Goal: Task Accomplishment & Management: Manage account settings

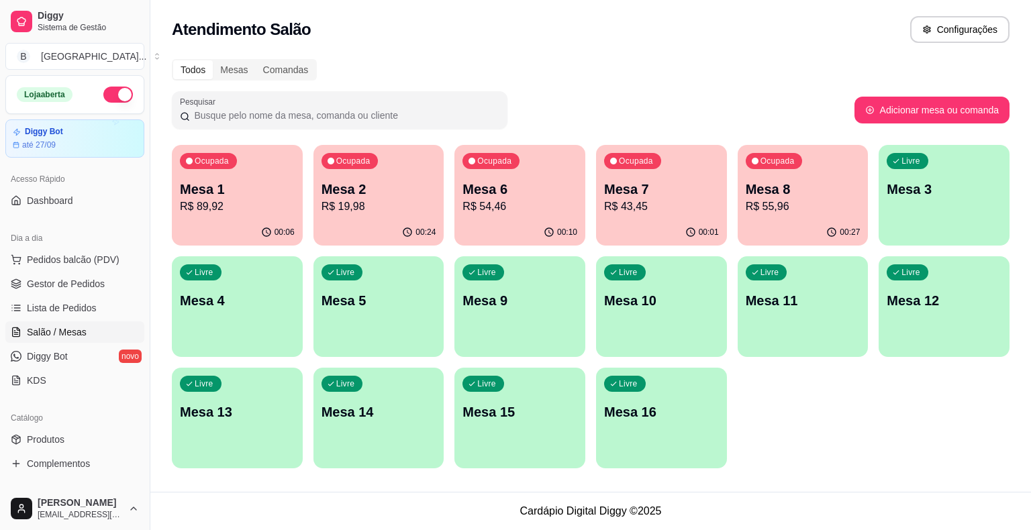
click at [374, 201] on p "R$ 19,98" at bounding box center [378, 207] width 115 height 16
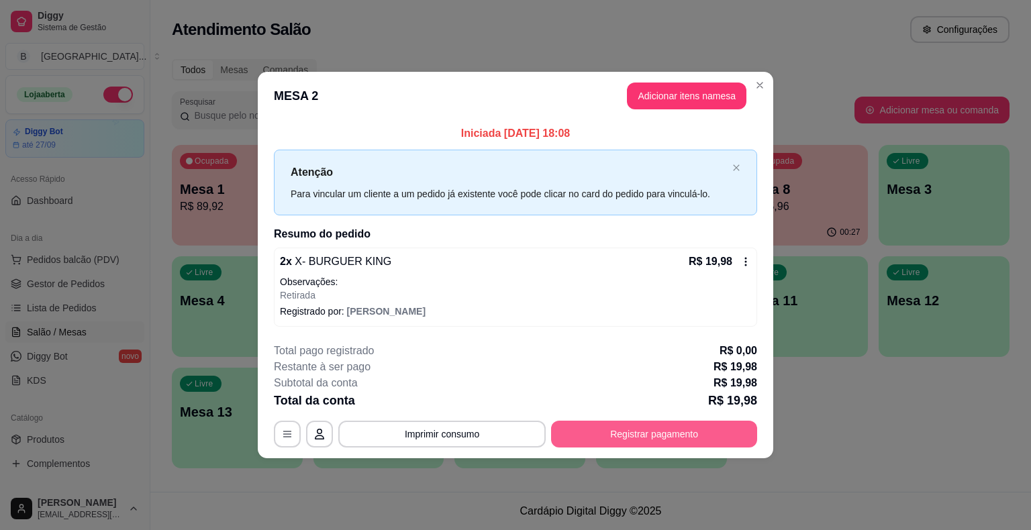
click at [625, 446] on button "Registrar pagamento" at bounding box center [654, 434] width 206 height 27
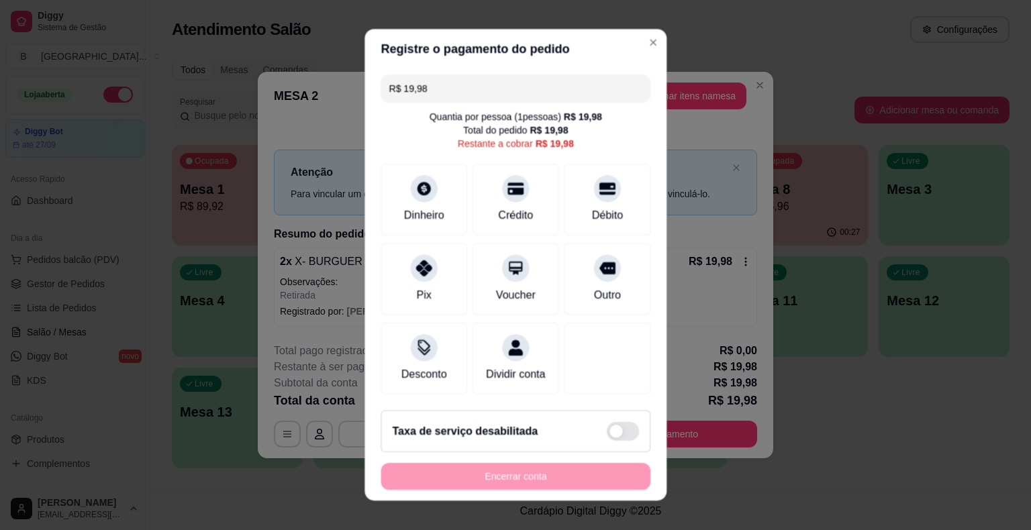
click at [629, 429] on div "Taxa de serviço desabilitada" at bounding box center [515, 432] width 270 height 42
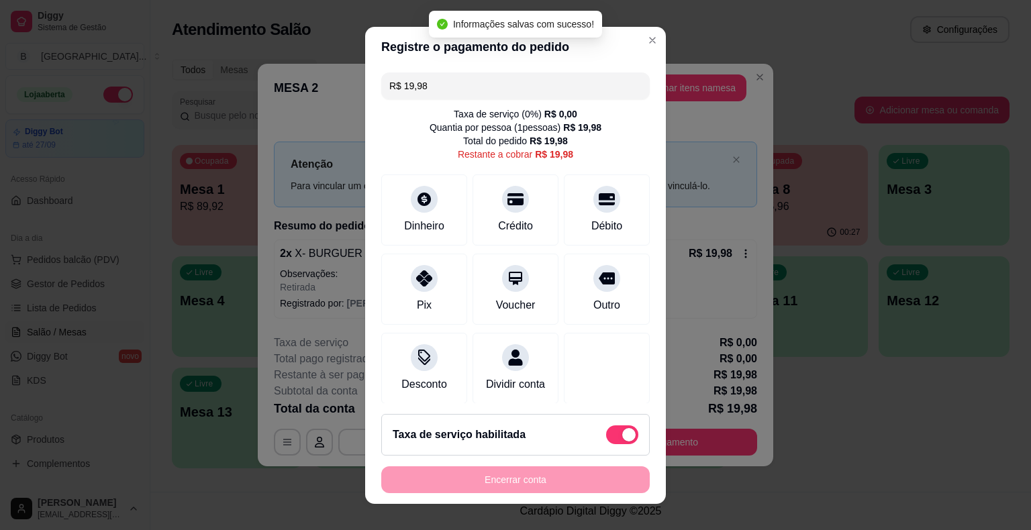
click at [608, 429] on span at bounding box center [622, 434] width 32 height 19
click at [608, 437] on input "checkbox" at bounding box center [609, 441] width 9 height 9
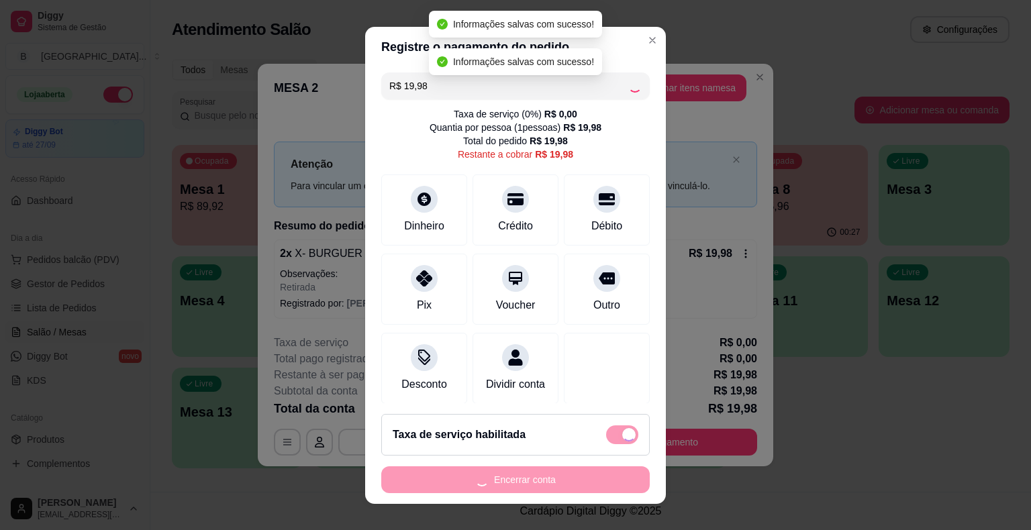
checkbox input "false"
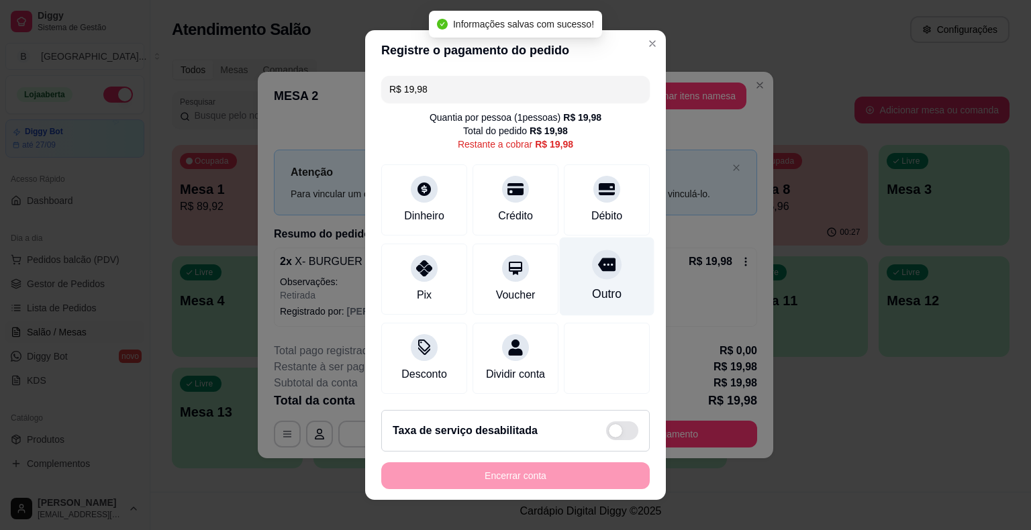
scroll to position [12, 0]
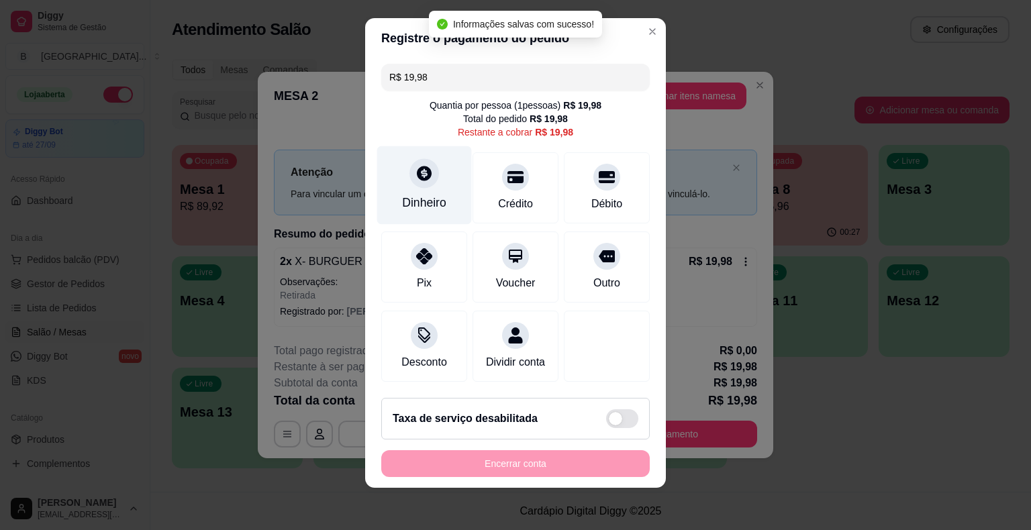
click at [432, 193] on div "Dinheiro" at bounding box center [424, 185] width 95 height 79
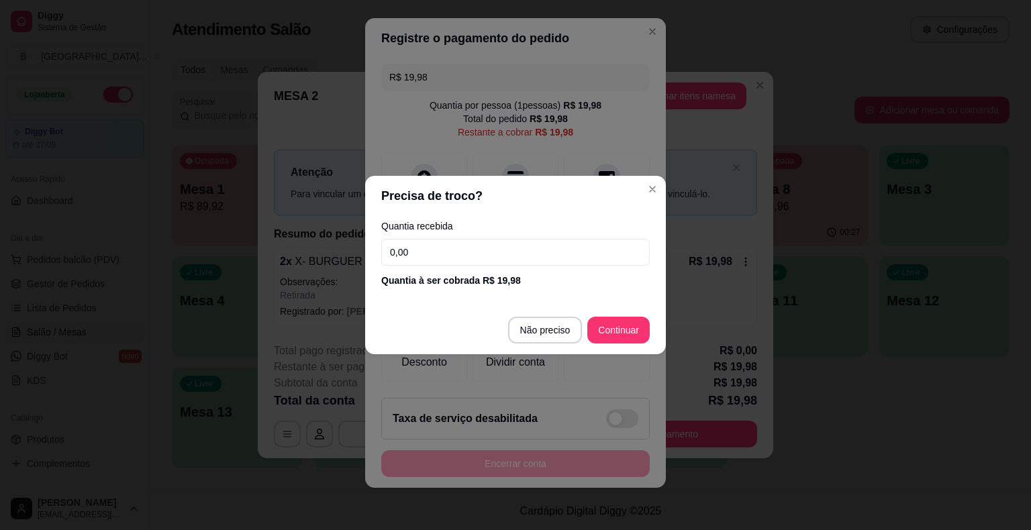
click at [454, 256] on input "0,00" at bounding box center [515, 252] width 268 height 27
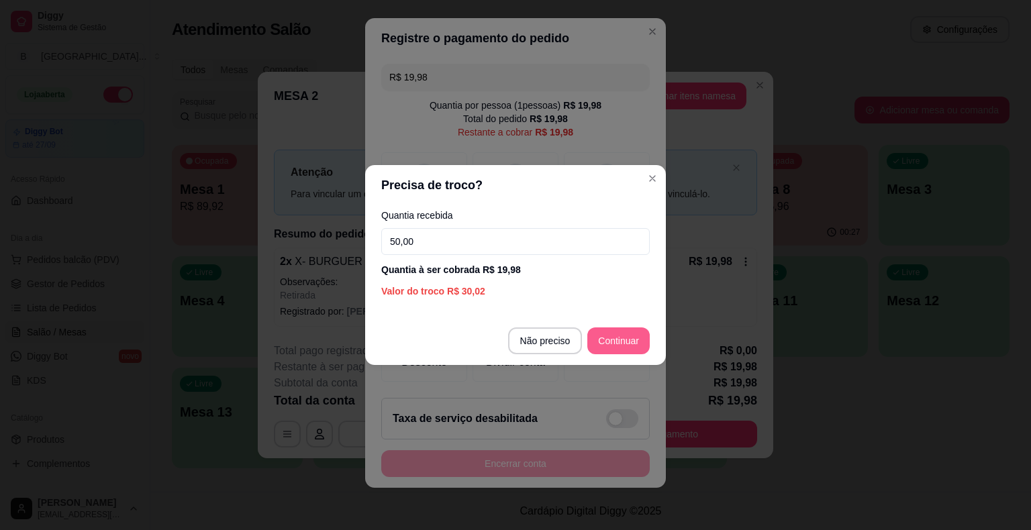
type input "50,00"
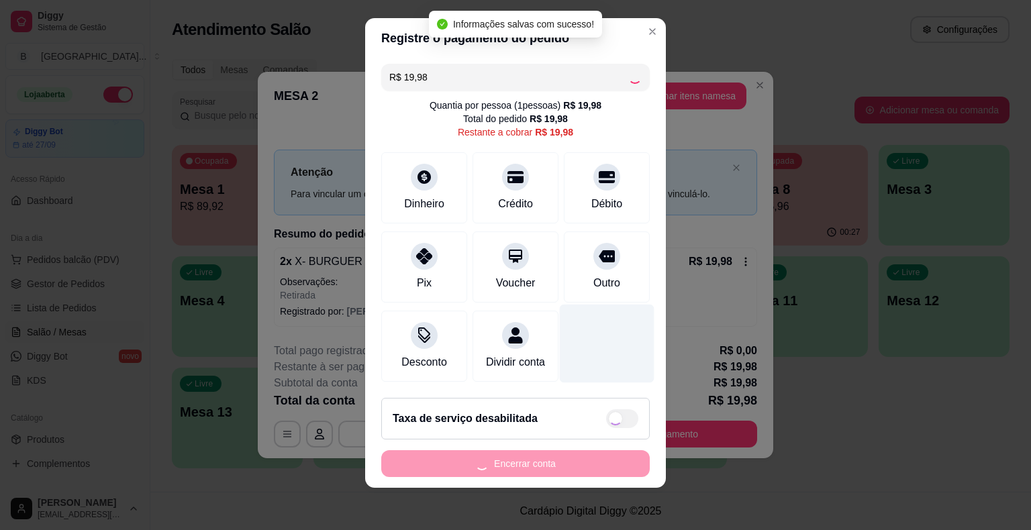
type input "R$ 0,00"
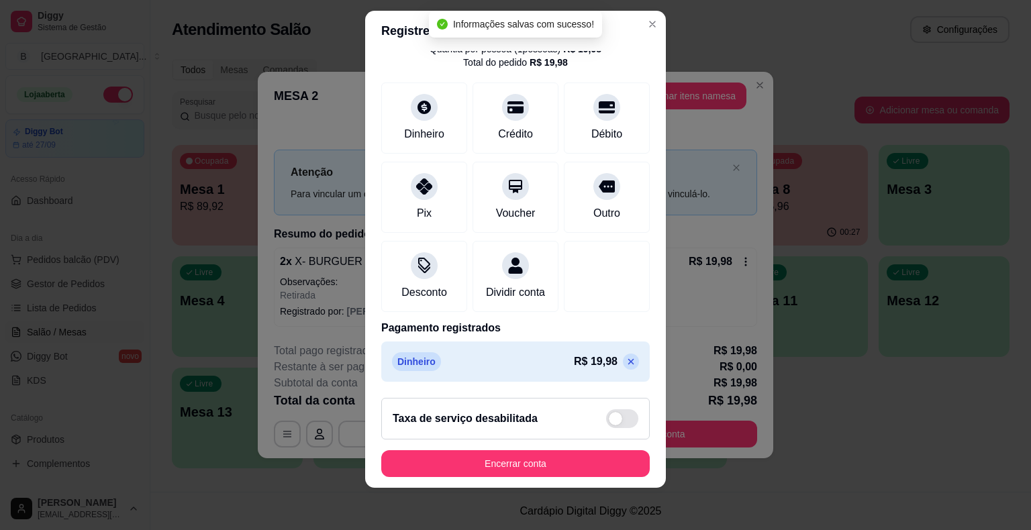
scroll to position [16, 0]
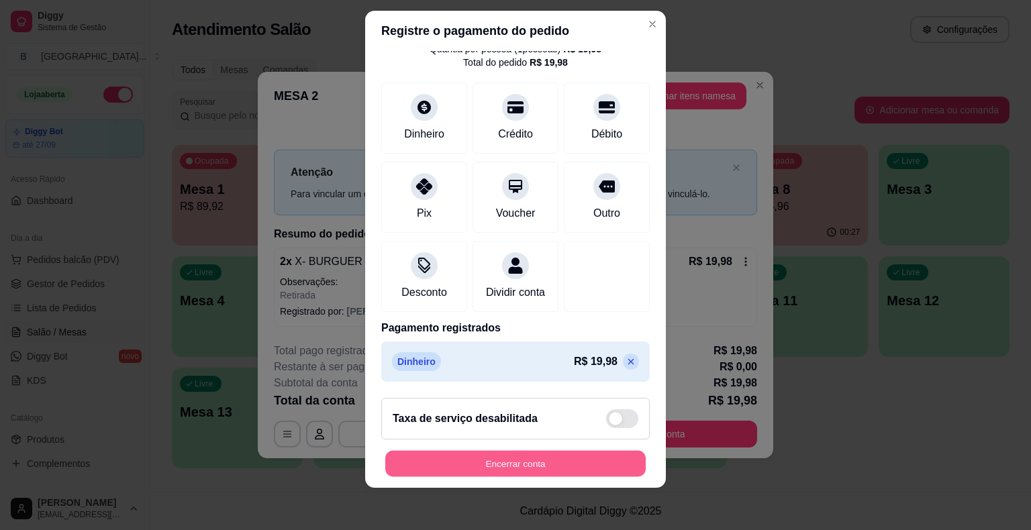
click at [568, 459] on button "Encerrar conta" at bounding box center [515, 463] width 260 height 26
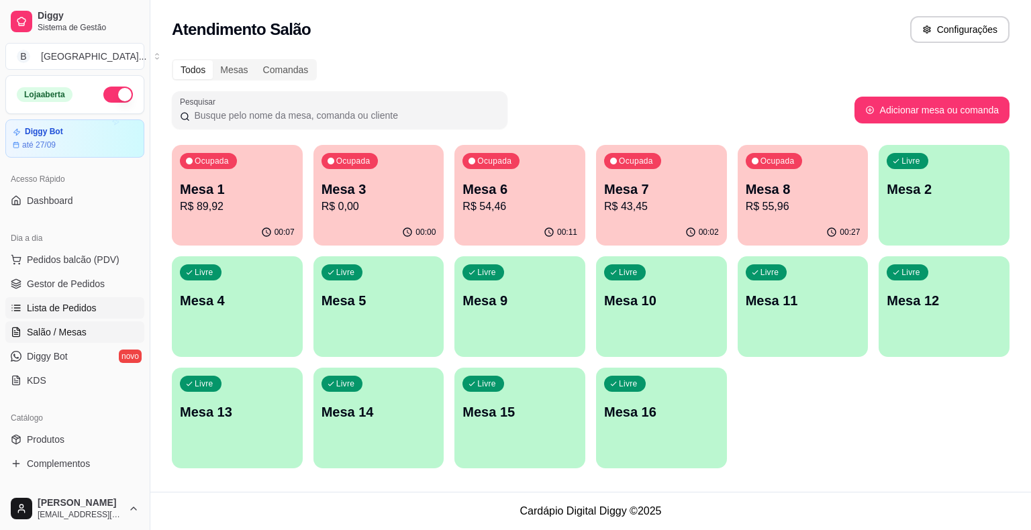
click at [58, 303] on span "Lista de Pedidos" at bounding box center [62, 307] width 70 height 13
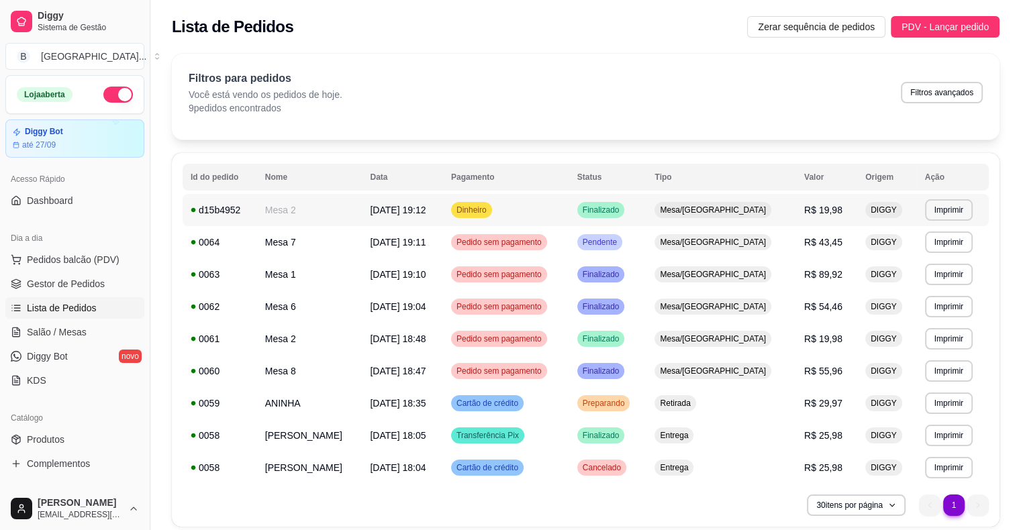
click at [425, 213] on span "[DATE] 19:12" at bounding box center [398, 210] width 56 height 11
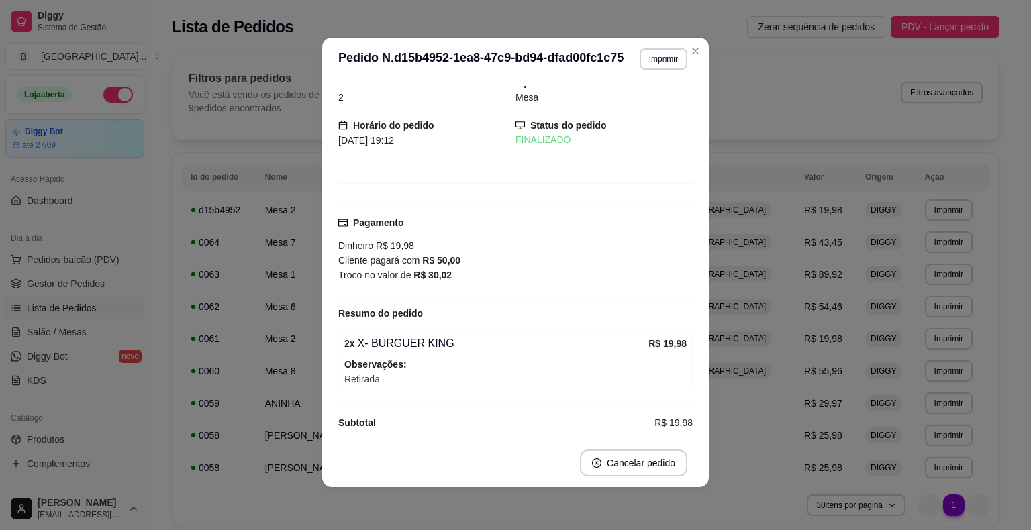
scroll to position [20, 0]
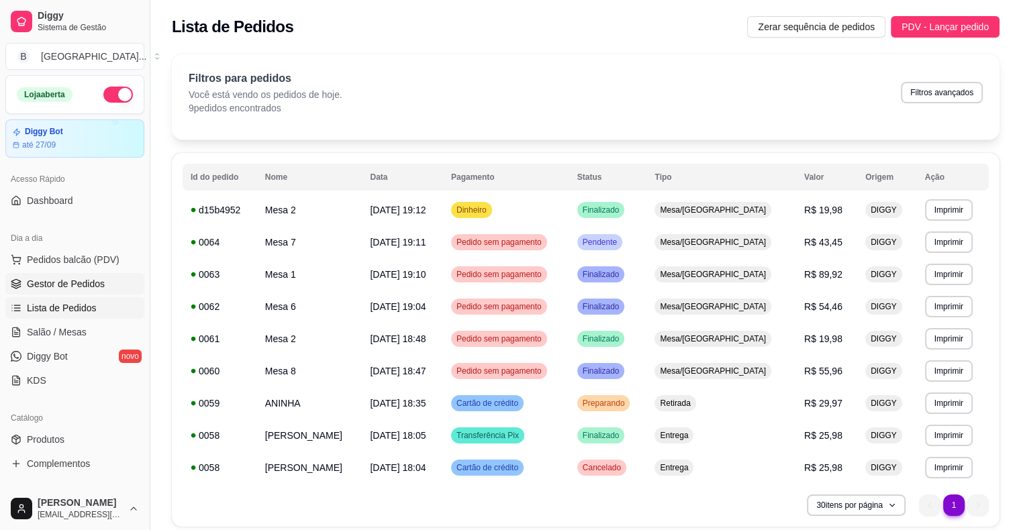
click at [59, 280] on span "Gestor de Pedidos" at bounding box center [66, 283] width 78 height 13
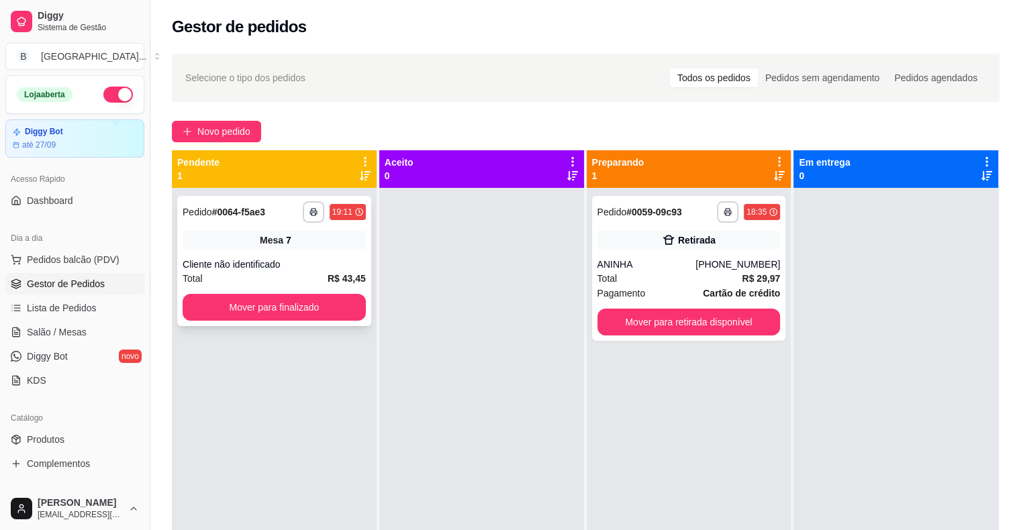
click at [211, 248] on div "Mesa 7" at bounding box center [274, 240] width 183 height 19
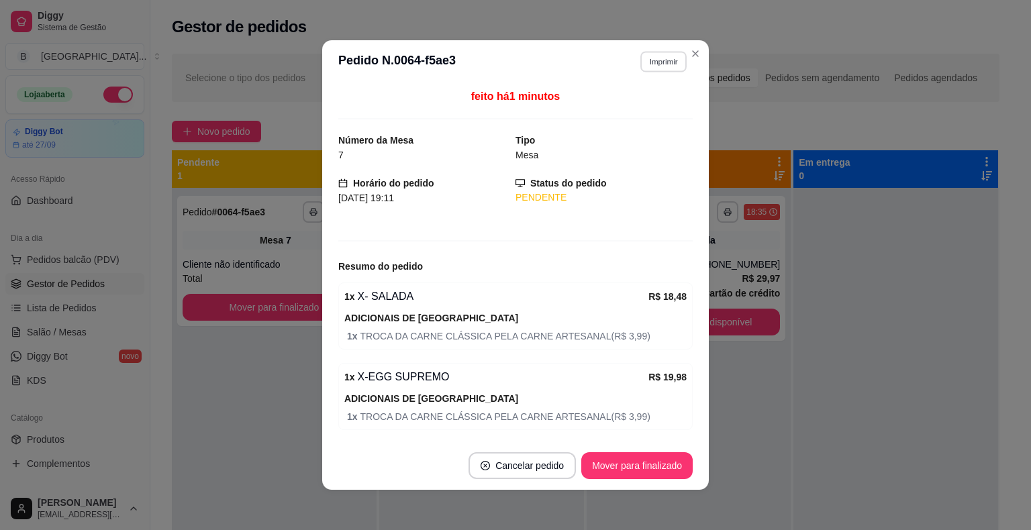
click at [667, 62] on button "Imprimir" at bounding box center [663, 61] width 46 height 21
click at [650, 103] on button "IMPRESSORA" at bounding box center [634, 108] width 97 height 21
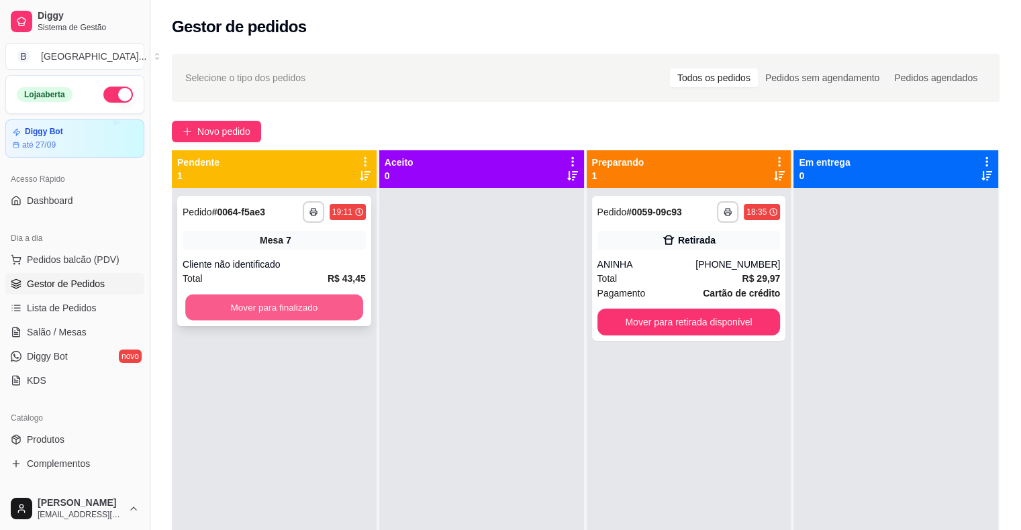
click at [325, 318] on button "Mover para finalizado" at bounding box center [274, 308] width 178 height 26
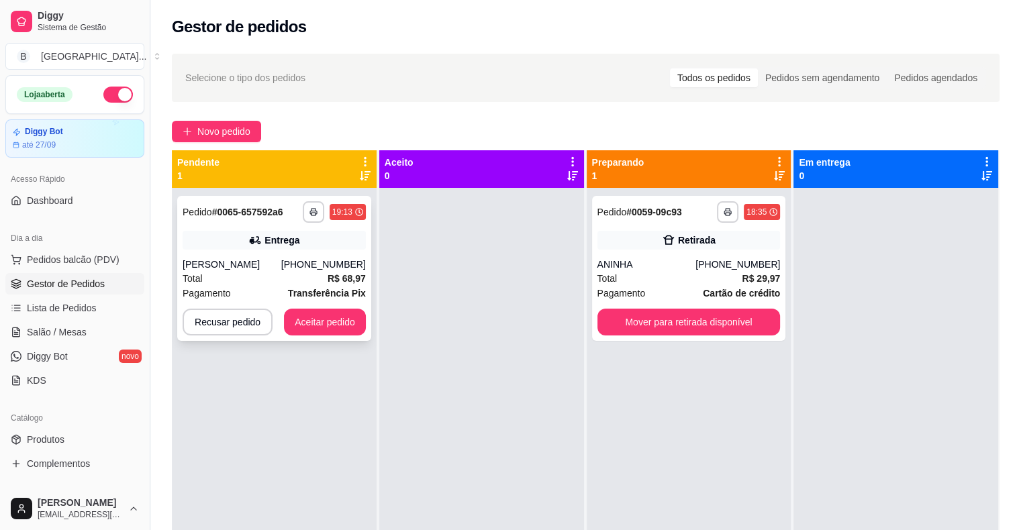
click at [255, 272] on div "Total R$ 68,97" at bounding box center [274, 278] width 183 height 15
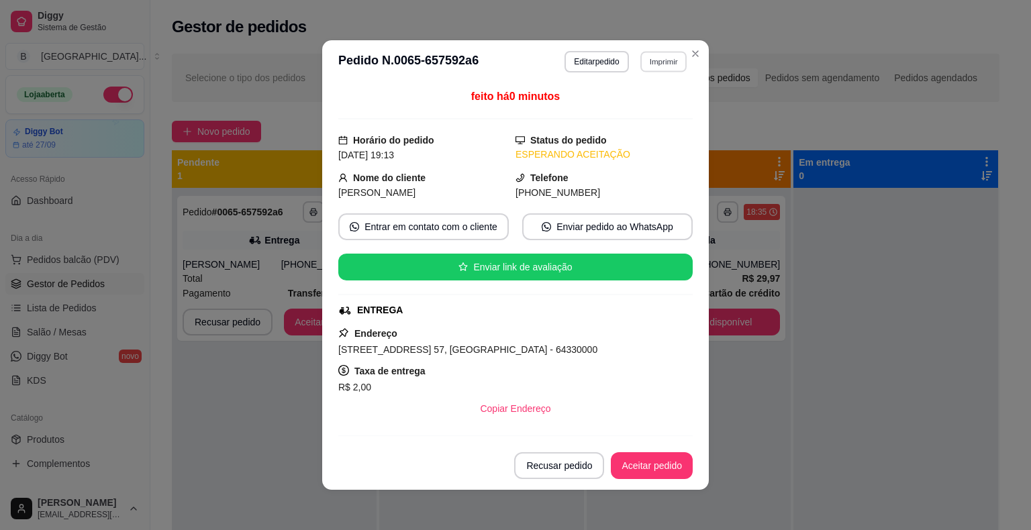
click at [658, 63] on button "Imprimir" at bounding box center [663, 61] width 46 height 21
click at [637, 102] on button "IMPRESSORA" at bounding box center [634, 108] width 94 height 21
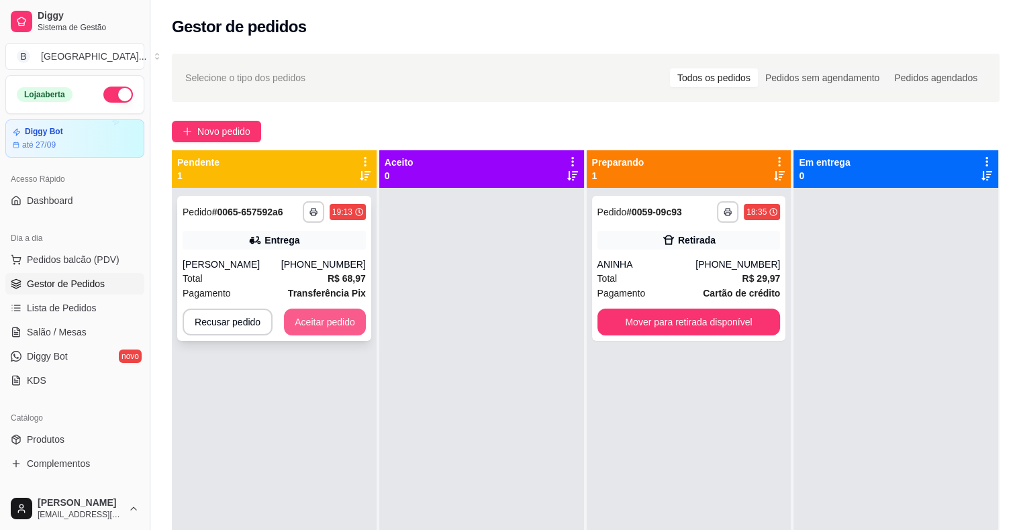
click at [317, 311] on button "Aceitar pedido" at bounding box center [325, 322] width 82 height 27
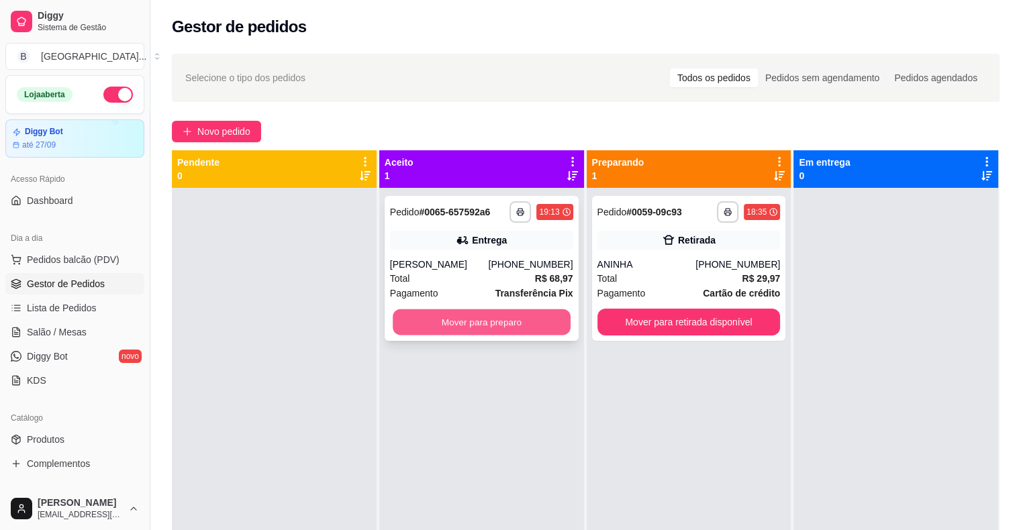
click at [434, 325] on button "Mover para preparo" at bounding box center [482, 322] width 178 height 26
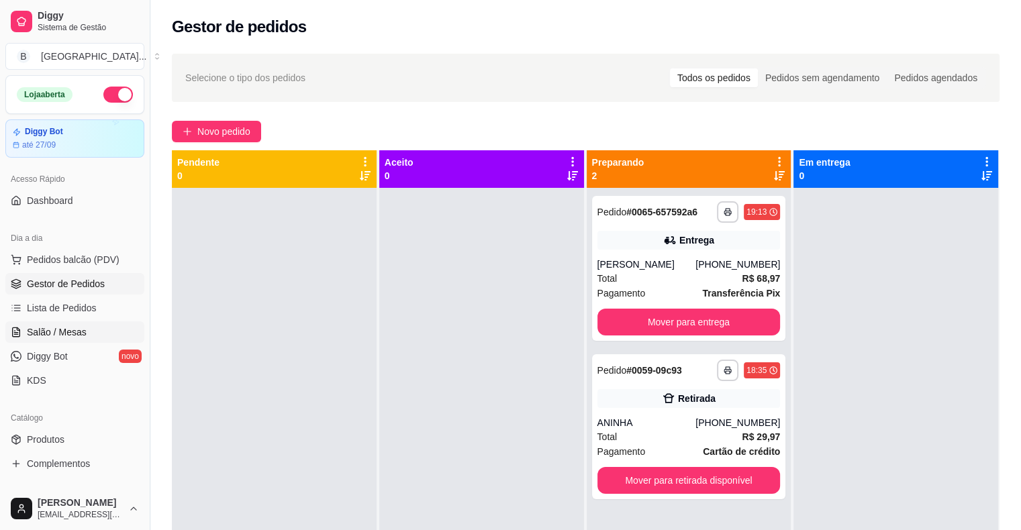
click at [109, 329] on link "Salão / Mesas" at bounding box center [74, 331] width 139 height 21
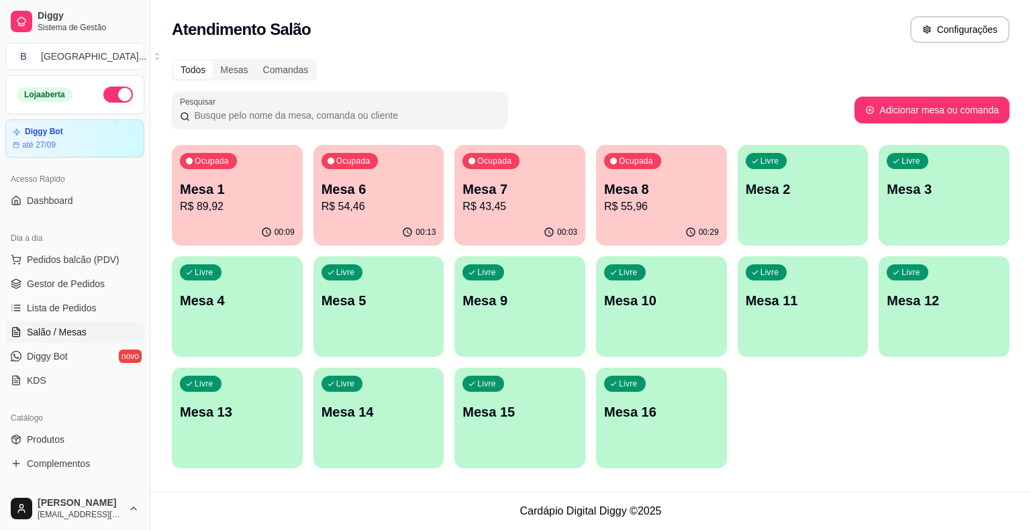
click at [284, 191] on p "Mesa 1" at bounding box center [237, 189] width 115 height 19
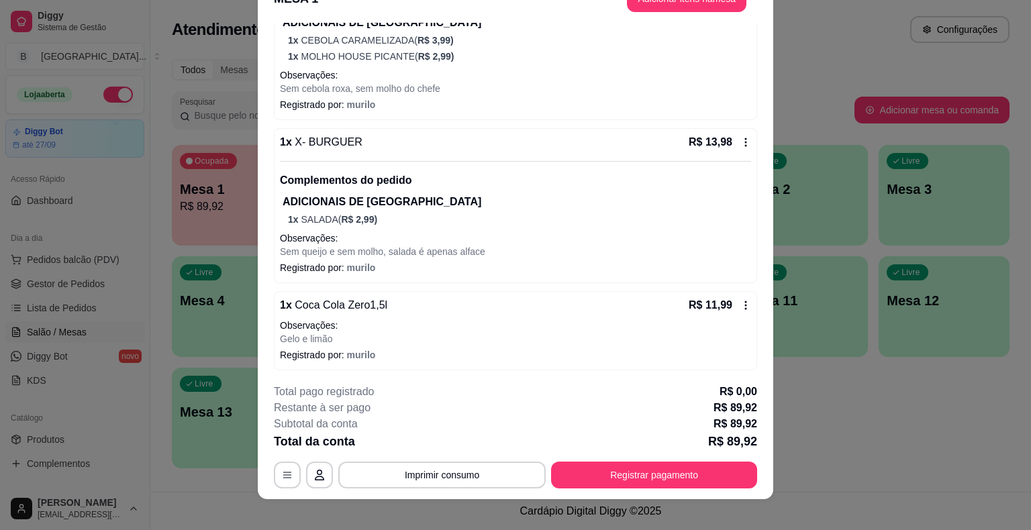
scroll to position [40, 0]
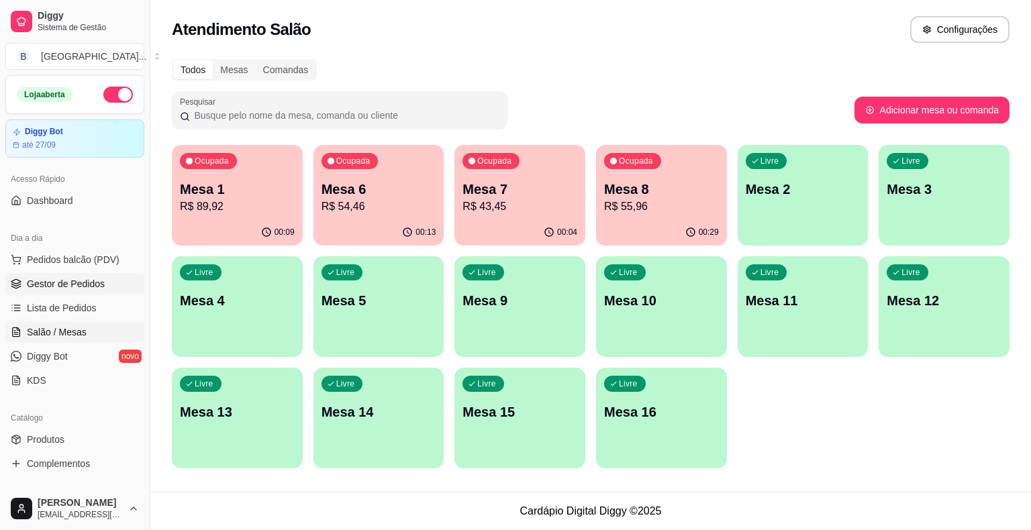
click at [94, 287] on span "Gestor de Pedidos" at bounding box center [66, 283] width 78 height 13
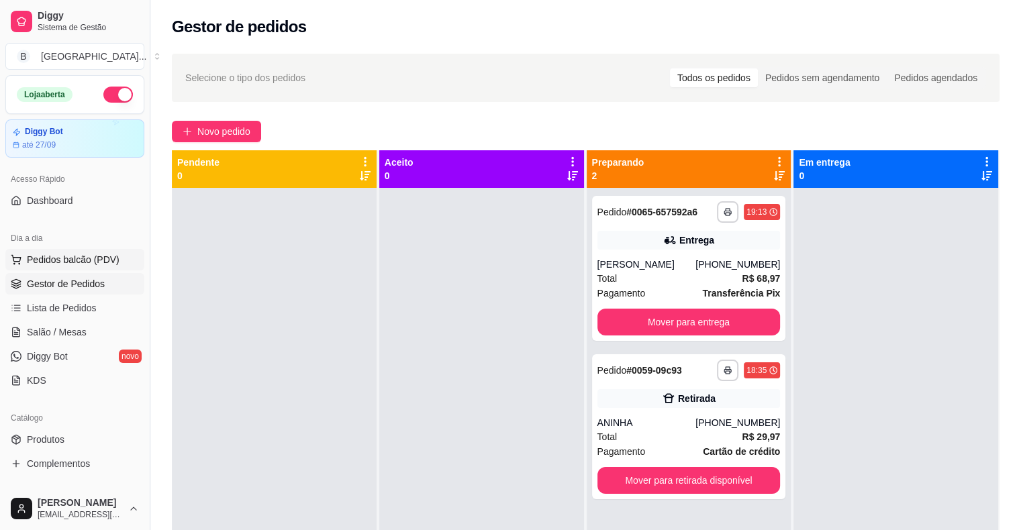
click at [90, 251] on button "Pedidos balcão (PDV)" at bounding box center [74, 259] width 139 height 21
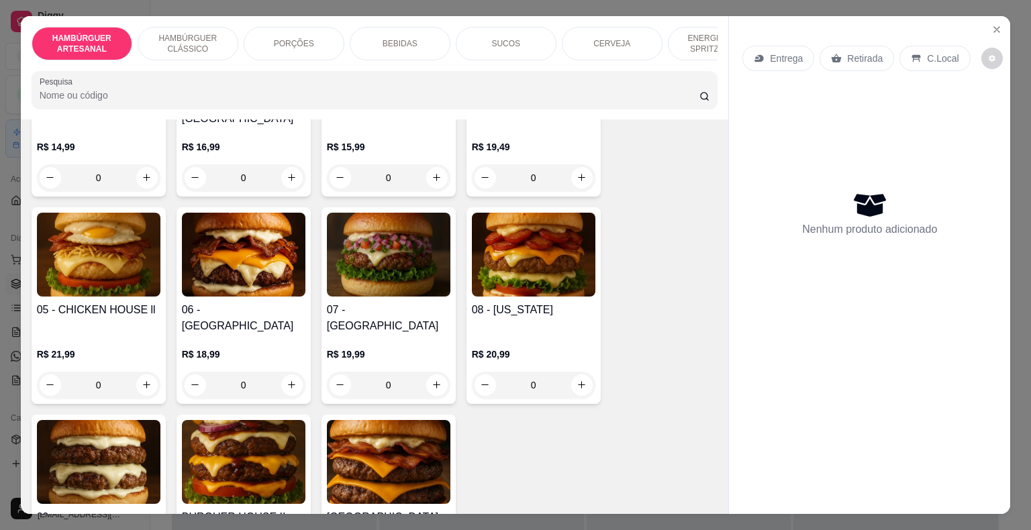
scroll to position [201, 0]
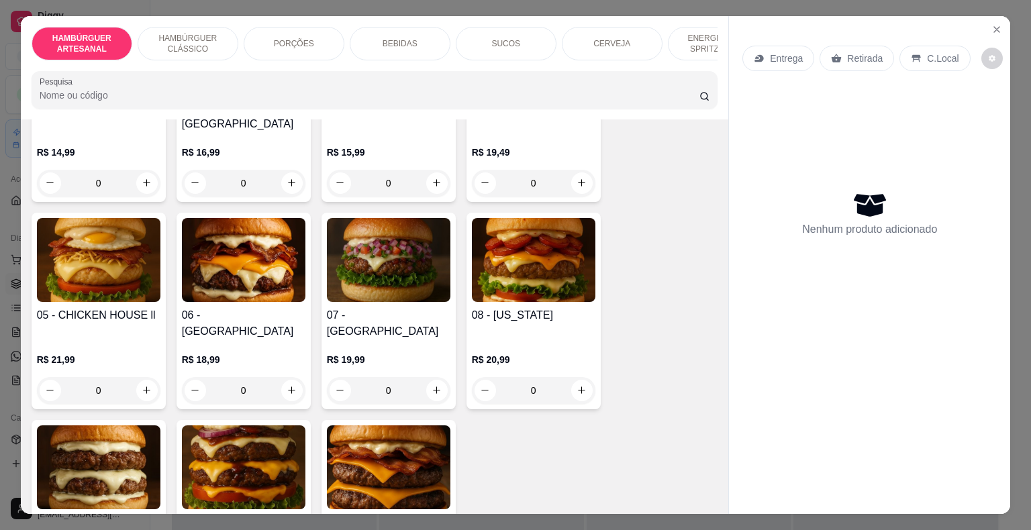
click at [293, 38] on p "PORÇÕES" at bounding box center [294, 43] width 40 height 11
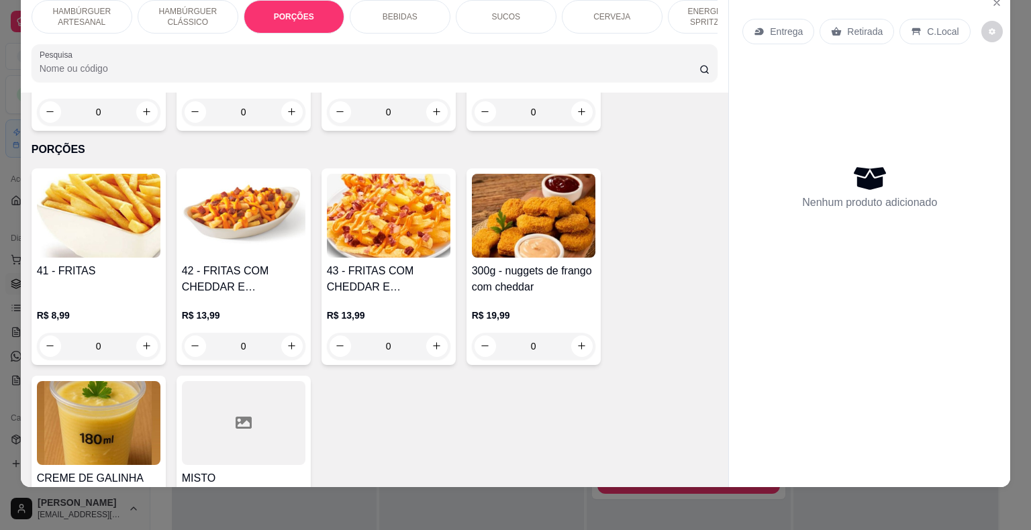
scroll to position [1271, 0]
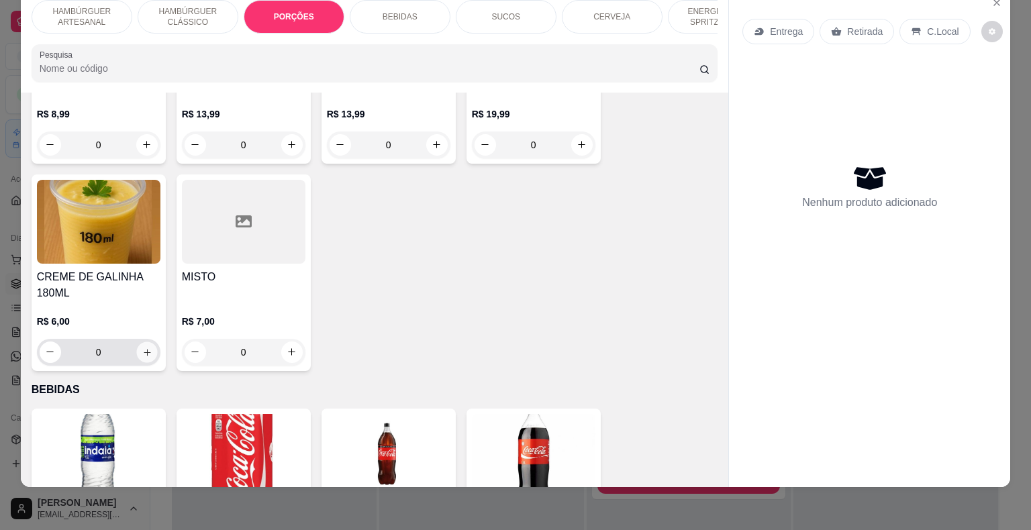
click at [148, 342] on button "increase-product-quantity" at bounding box center [146, 352] width 21 height 21
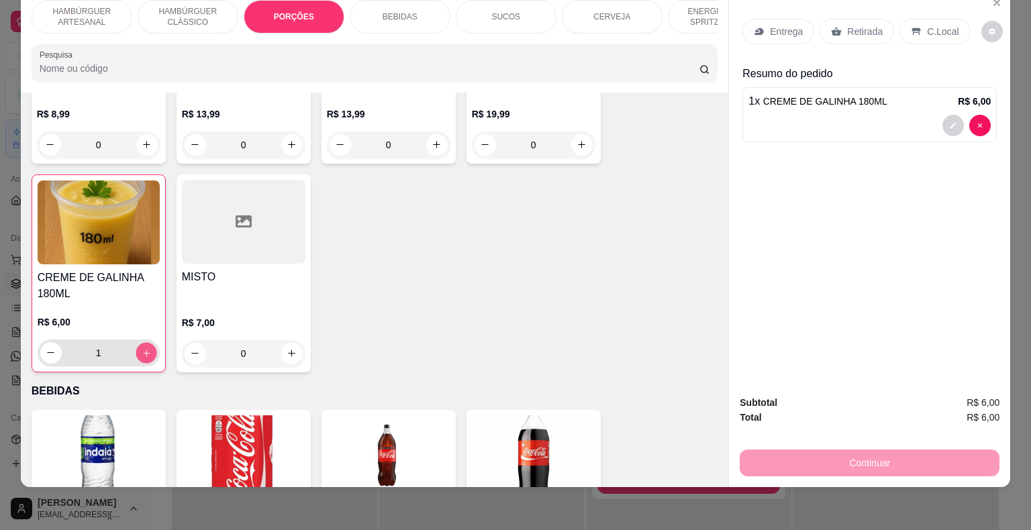
click at [146, 348] on icon "increase-product-quantity" at bounding box center [146, 353] width 10 height 10
type input "2"
click at [778, 19] on div "Entrega" at bounding box center [778, 31] width 72 height 25
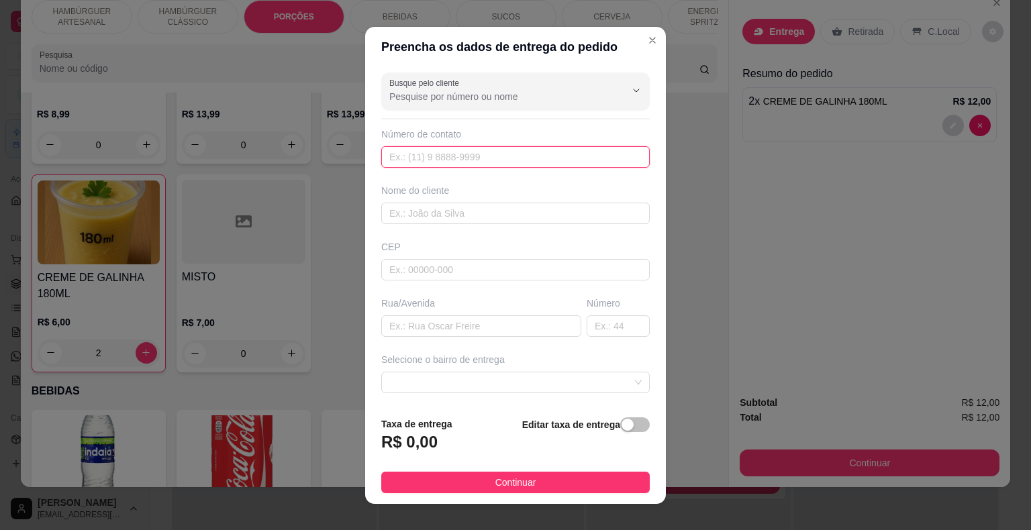
click at [476, 150] on input "text" at bounding box center [515, 156] width 268 height 21
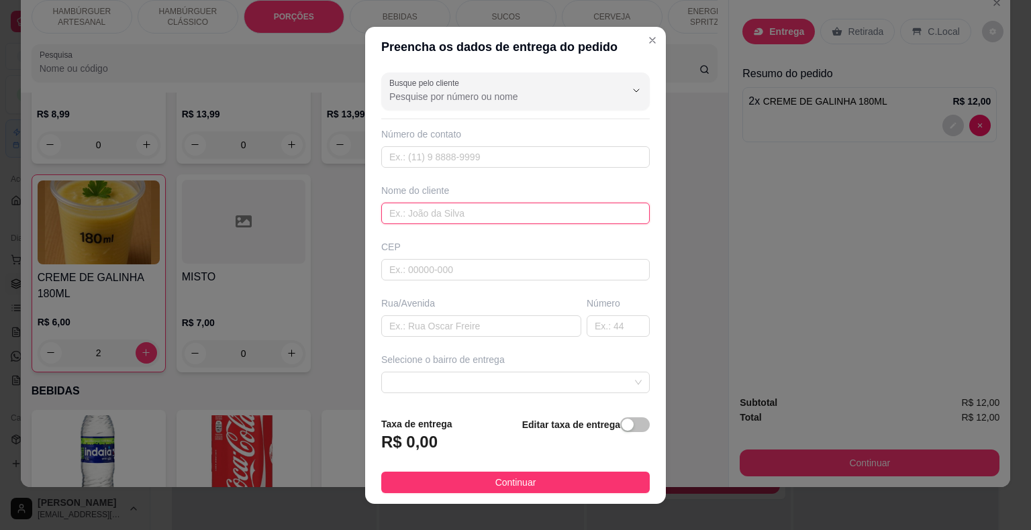
click at [460, 203] on input "text" at bounding box center [515, 213] width 268 height 21
type input "PALOMA"
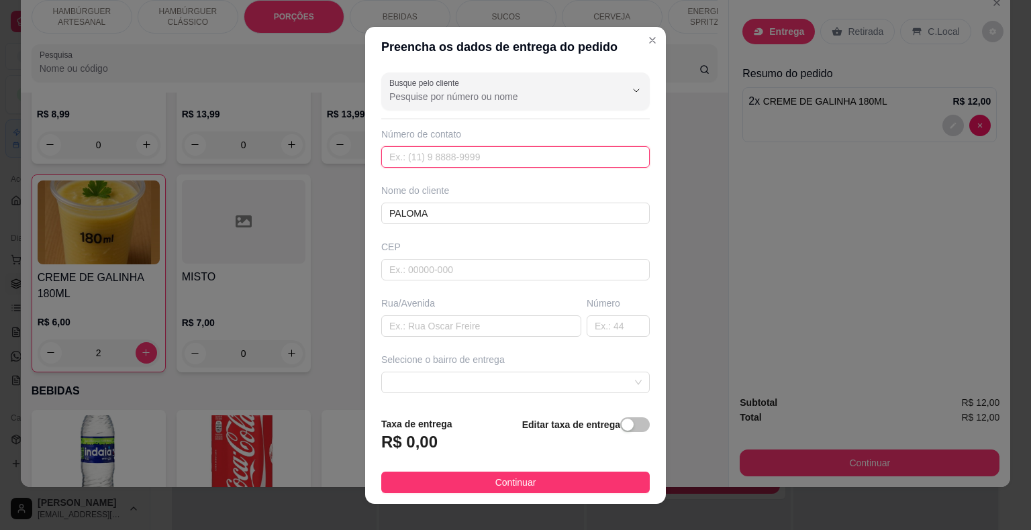
click at [456, 162] on input "text" at bounding box center [515, 156] width 268 height 21
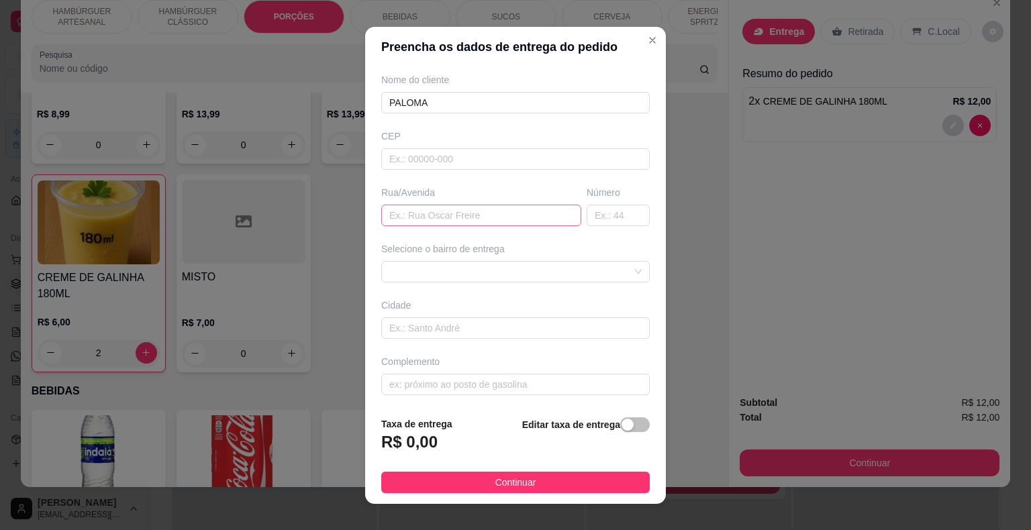
scroll to position [16, 0]
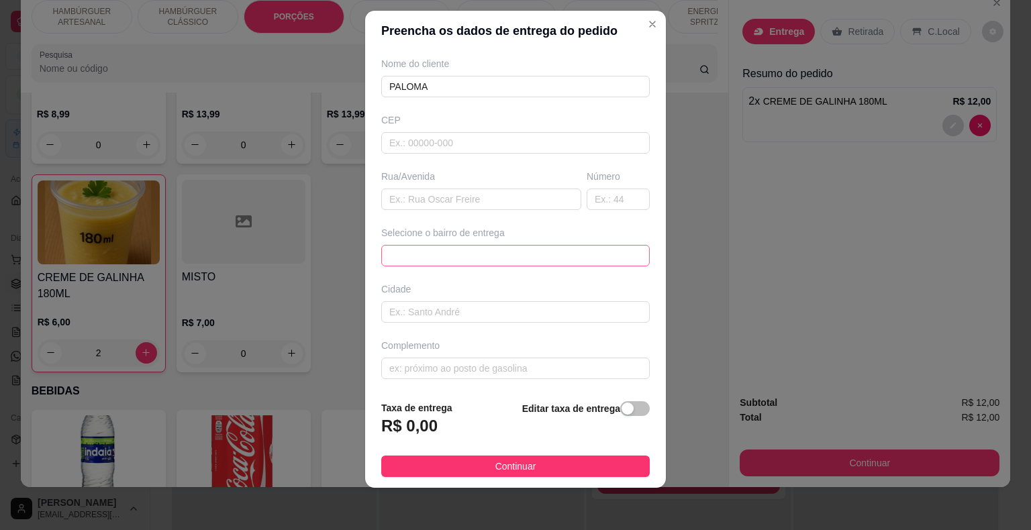
click at [478, 251] on span at bounding box center [515, 256] width 252 height 20
type input "[PHONE_NUMBER]"
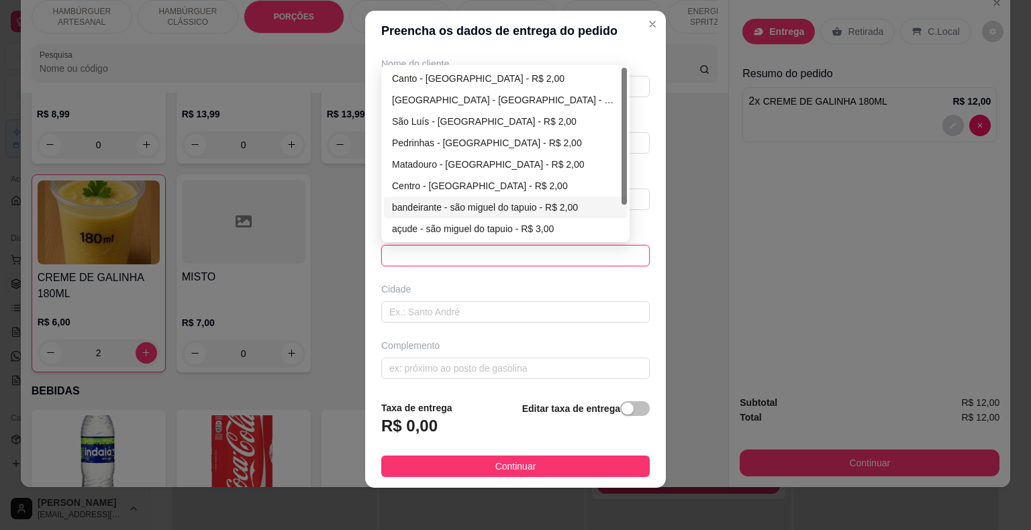
scroll to position [43, 0]
click at [816, 162] on div "Entrega Retirada C.Local Resumo do pedido 2 x CREME DE GALINHA 180ML R$ 12,00" at bounding box center [869, 187] width 281 height 396
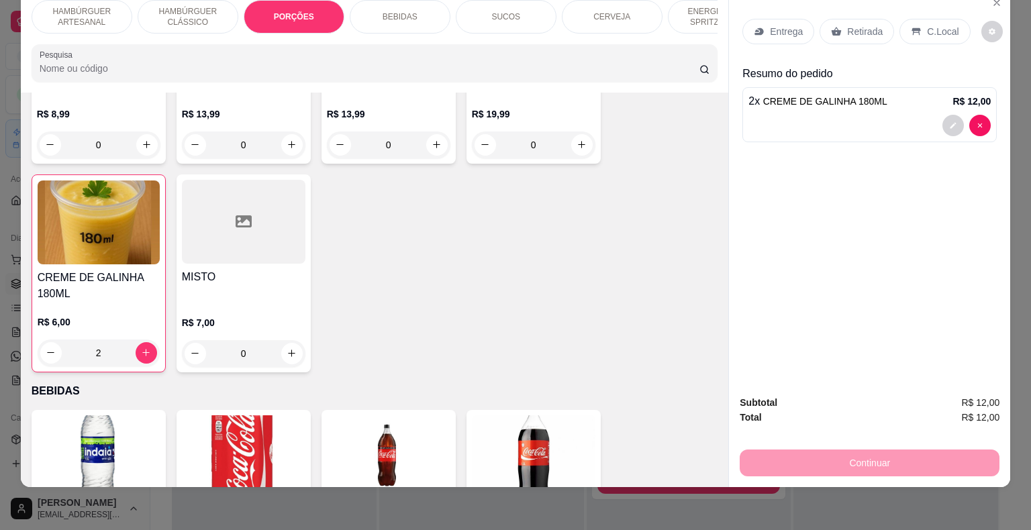
click at [776, 25] on p "Entrega" at bounding box center [786, 31] width 33 height 13
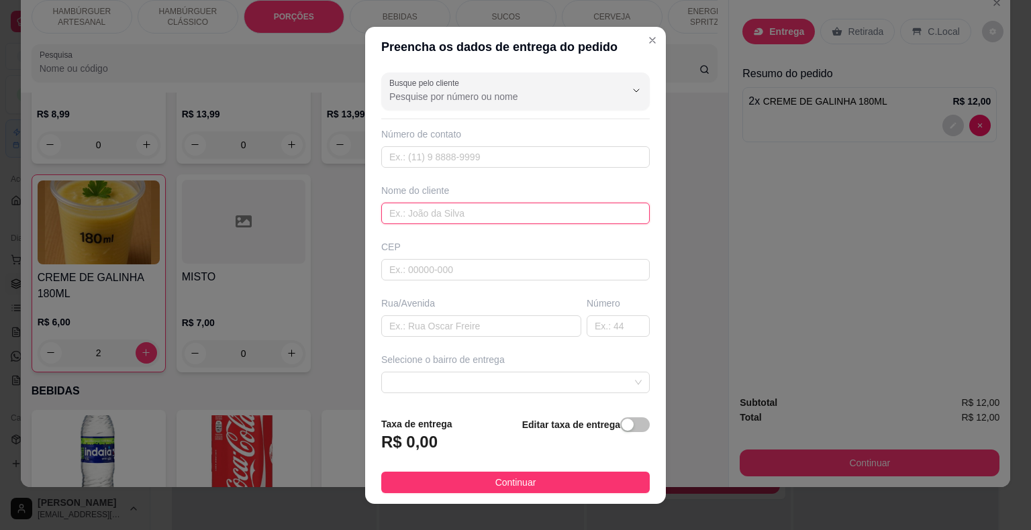
click at [492, 203] on input "text" at bounding box center [515, 213] width 268 height 21
type input "PALOMA"
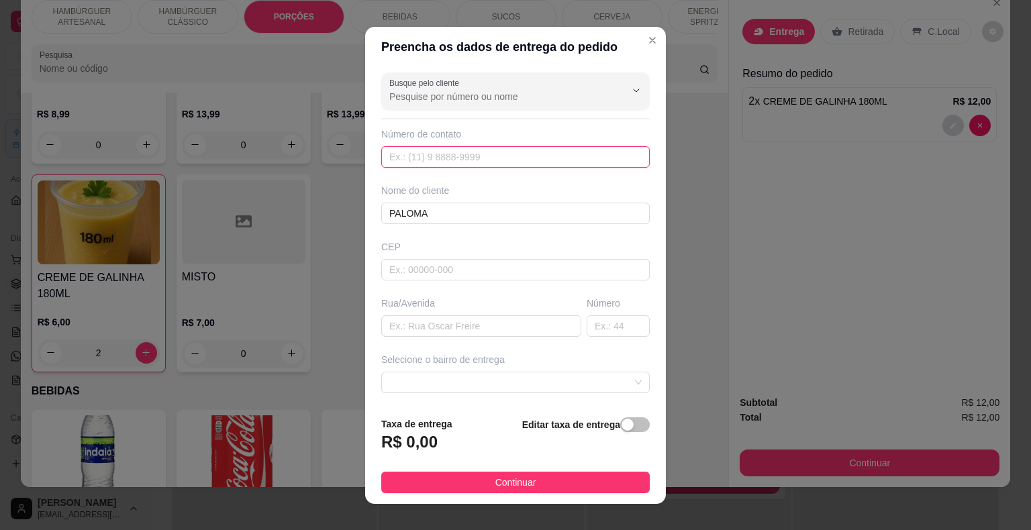
click at [495, 157] on input "text" at bounding box center [515, 156] width 268 height 21
type input "[PHONE_NUMBER]"
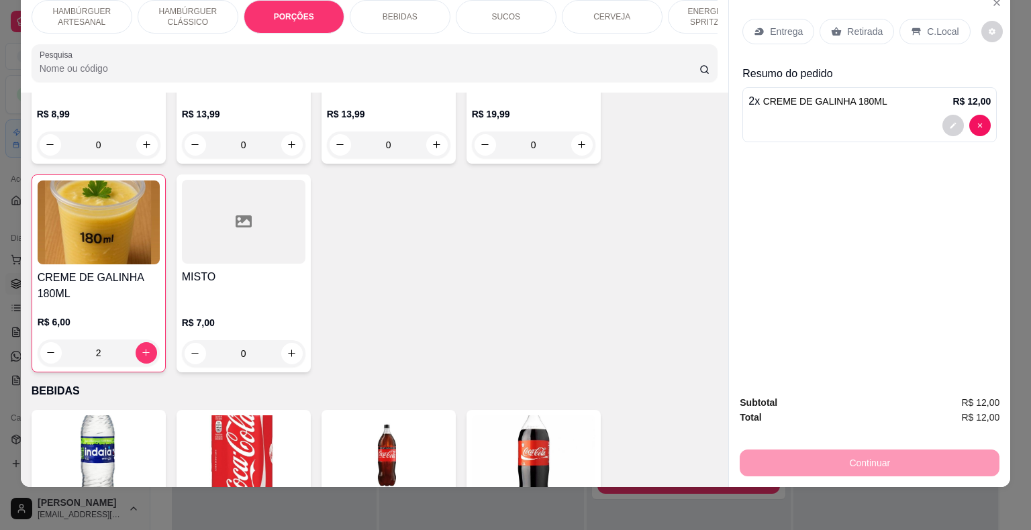
scroll to position [0, 0]
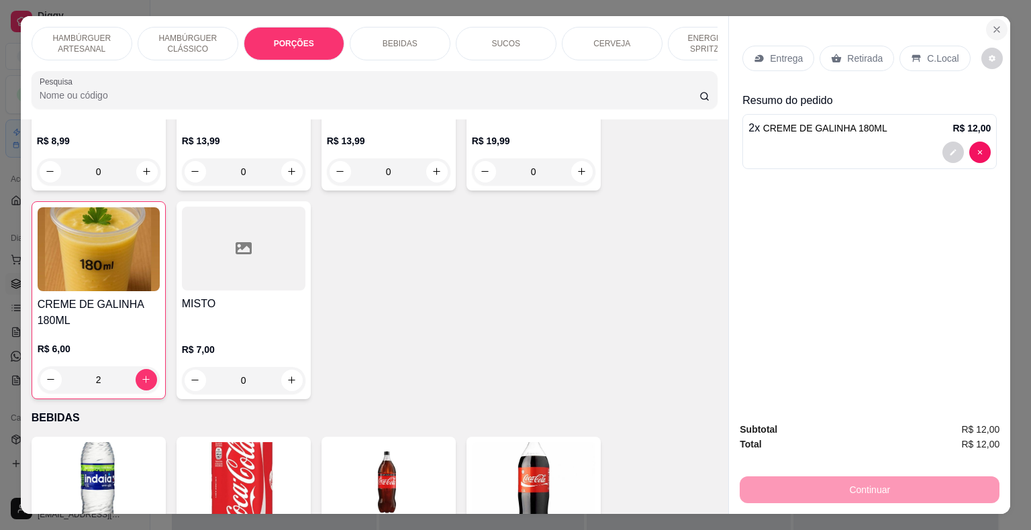
click at [991, 28] on icon "Close" at bounding box center [996, 29] width 11 height 11
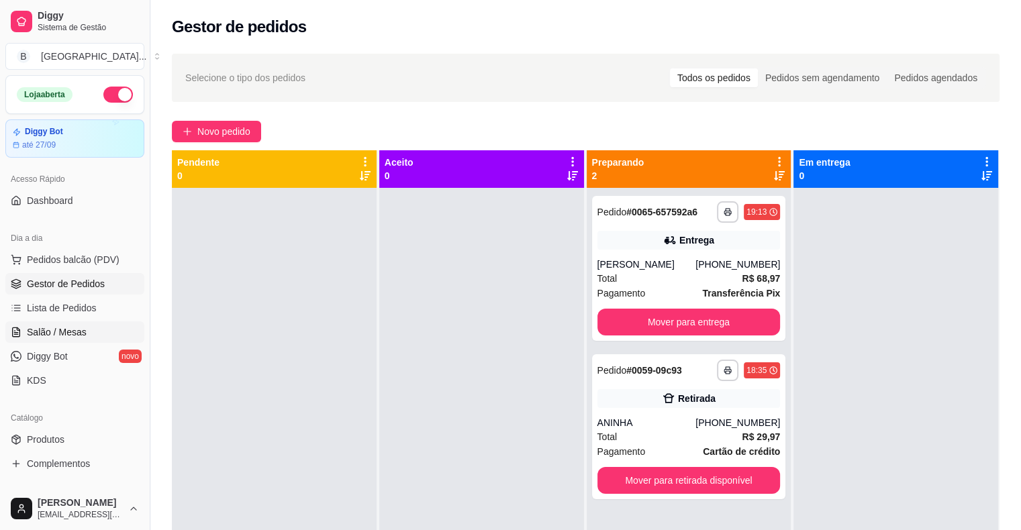
click at [72, 339] on link "Salão / Mesas" at bounding box center [74, 331] width 139 height 21
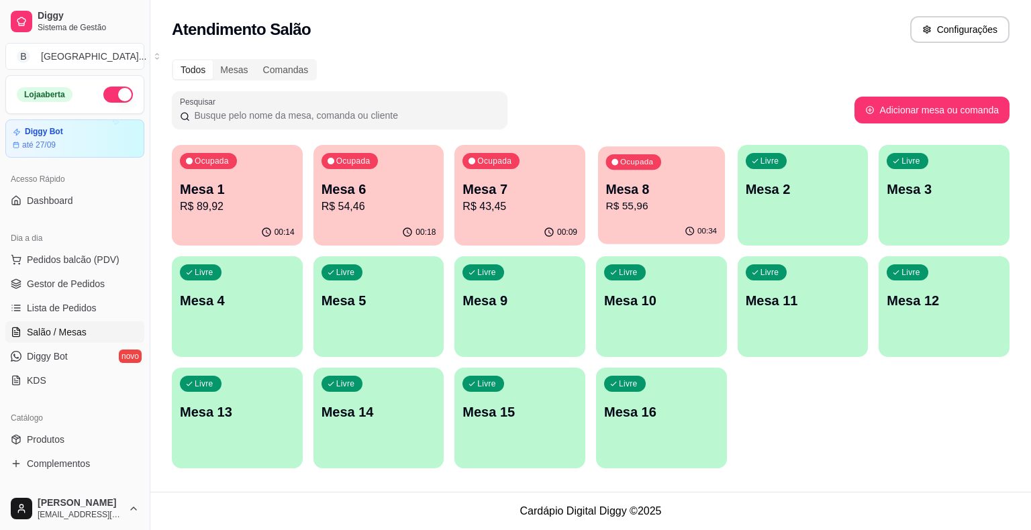
click at [670, 187] on p "Mesa 8" at bounding box center [661, 189] width 111 height 18
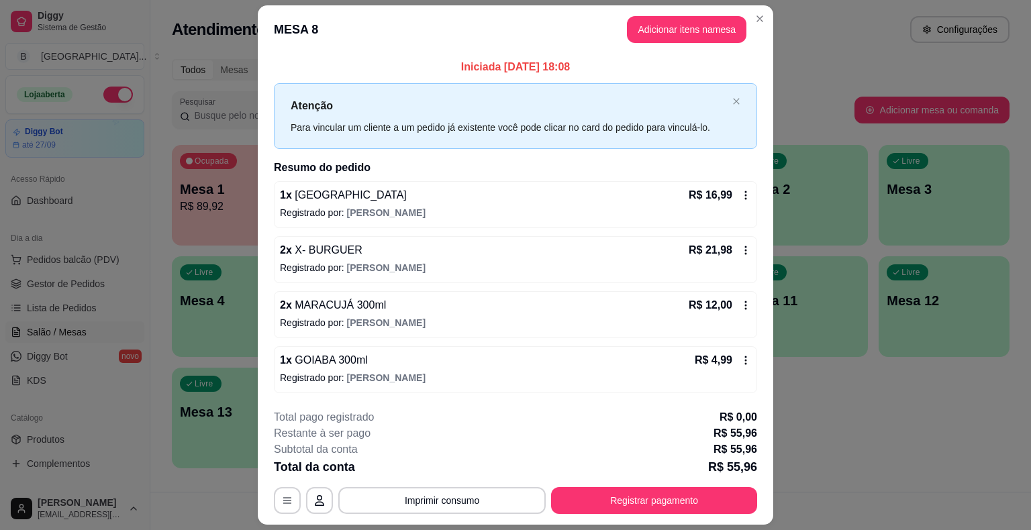
scroll to position [36, 0]
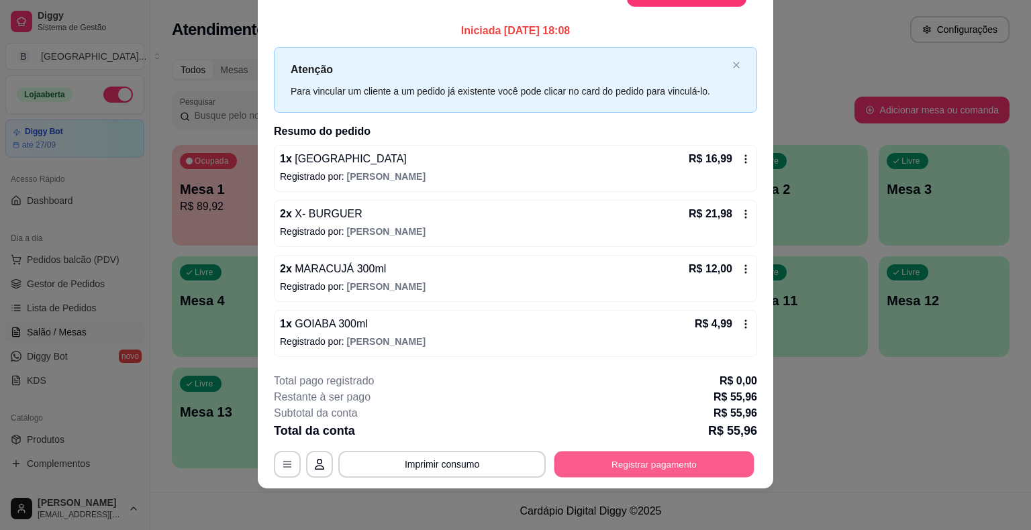
click at [662, 470] on button "Registrar pagamento" at bounding box center [654, 464] width 200 height 26
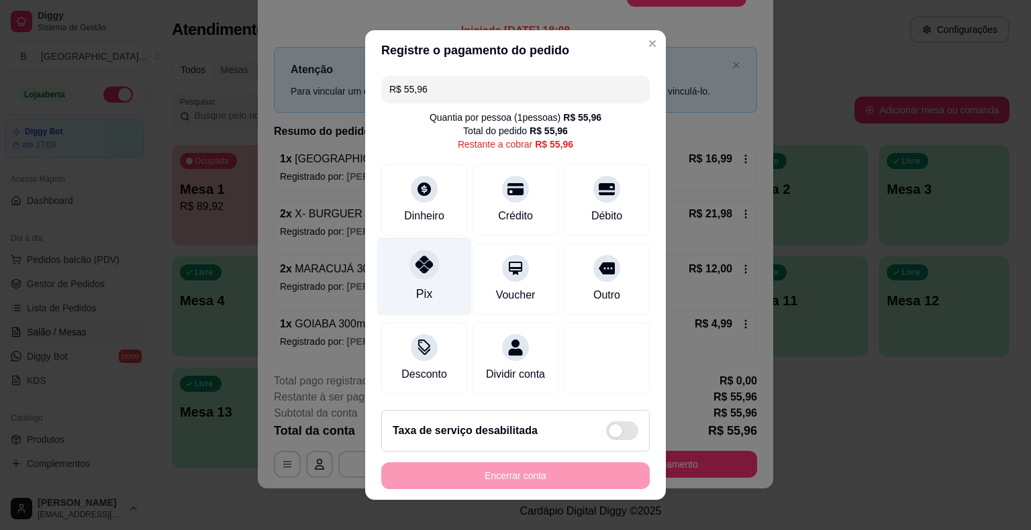
click at [421, 277] on div at bounding box center [424, 265] width 30 height 30
type input "R$ 0,00"
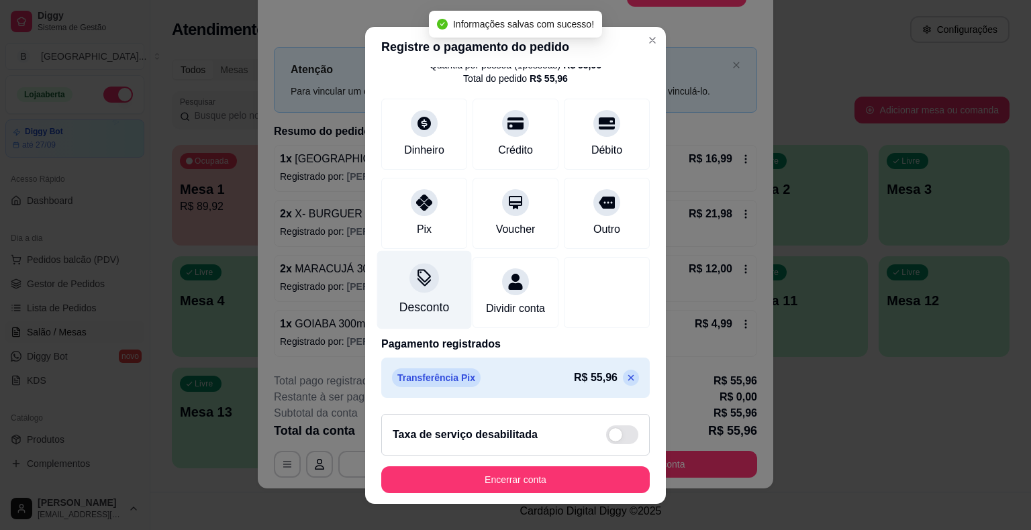
scroll to position [63, 0]
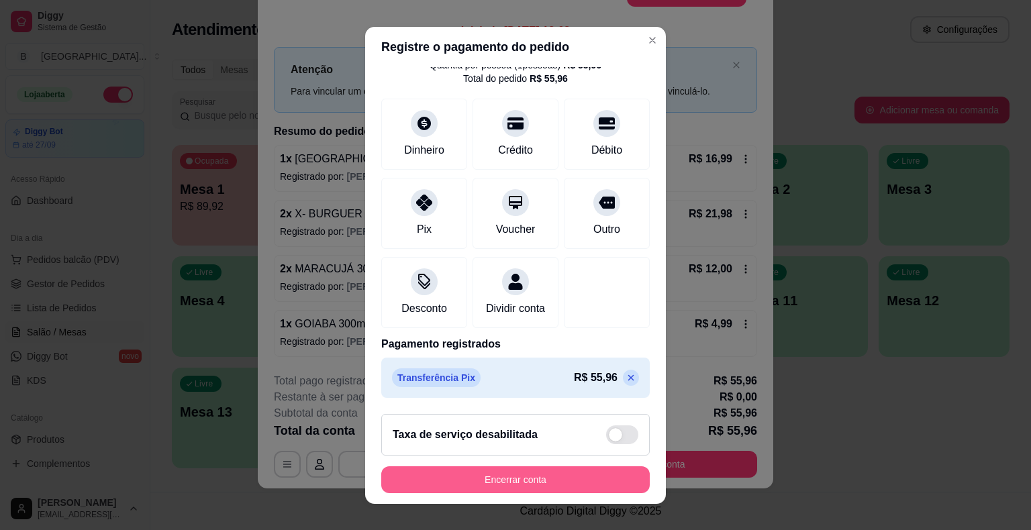
click at [563, 483] on button "Encerrar conta" at bounding box center [515, 479] width 268 height 27
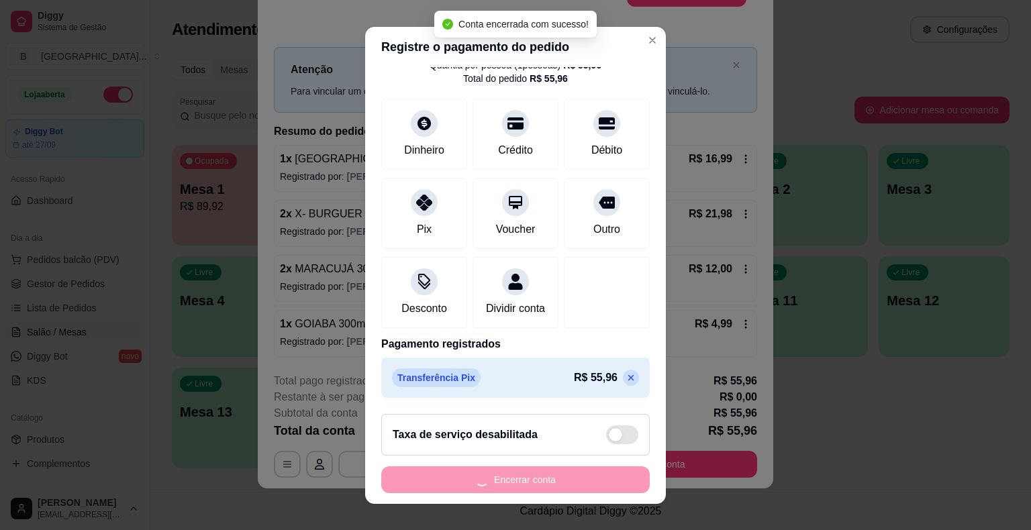
scroll to position [0, 0]
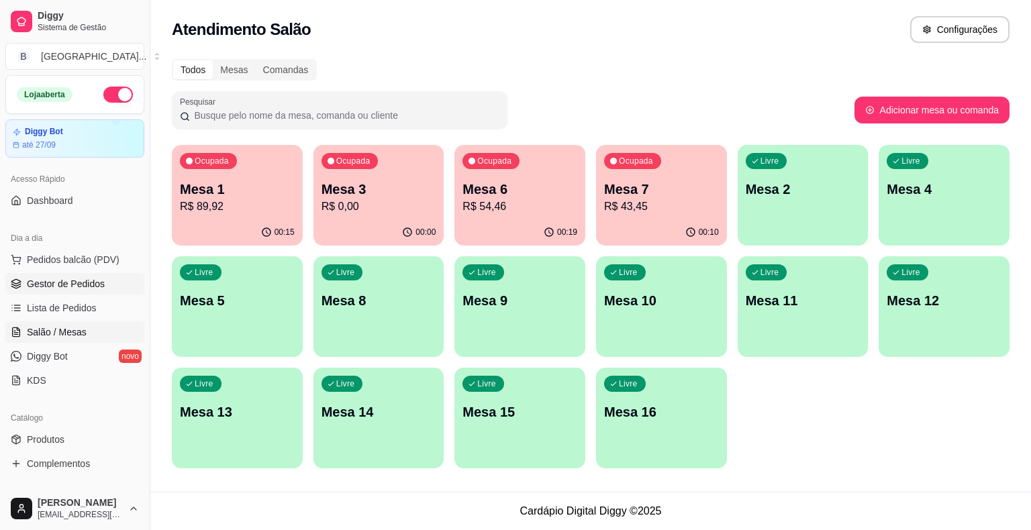
click at [74, 284] on span "Gestor de Pedidos" at bounding box center [66, 283] width 78 height 13
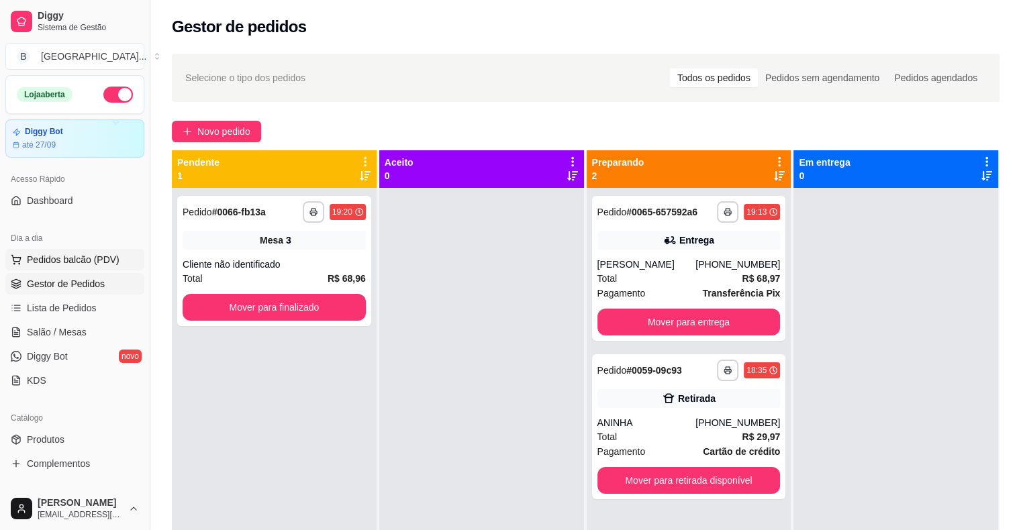
click at [30, 264] on span "Pedidos balcão (PDV)" at bounding box center [73, 259] width 93 height 13
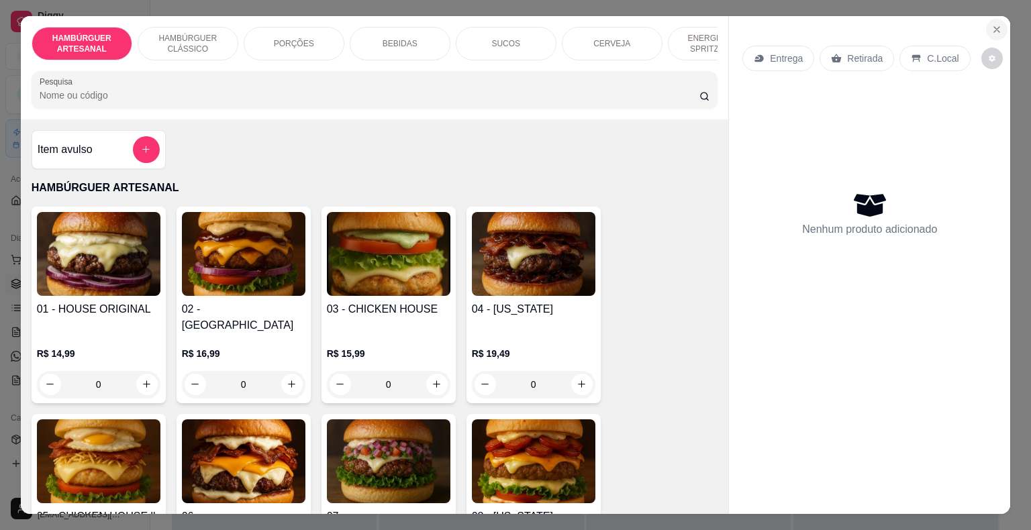
click at [990, 19] on button "Close" at bounding box center [996, 29] width 21 height 21
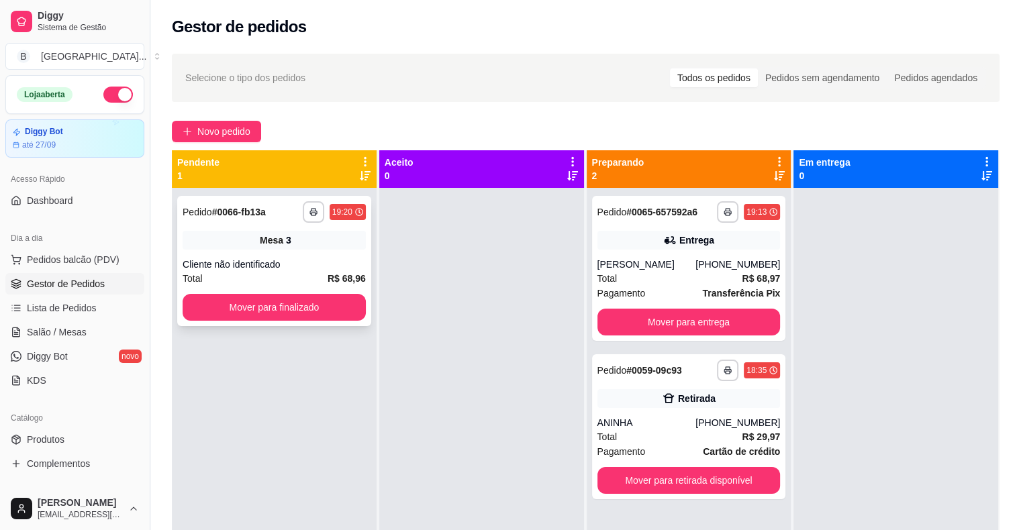
click at [341, 273] on strong "R$ 68,96" at bounding box center [346, 278] width 38 height 11
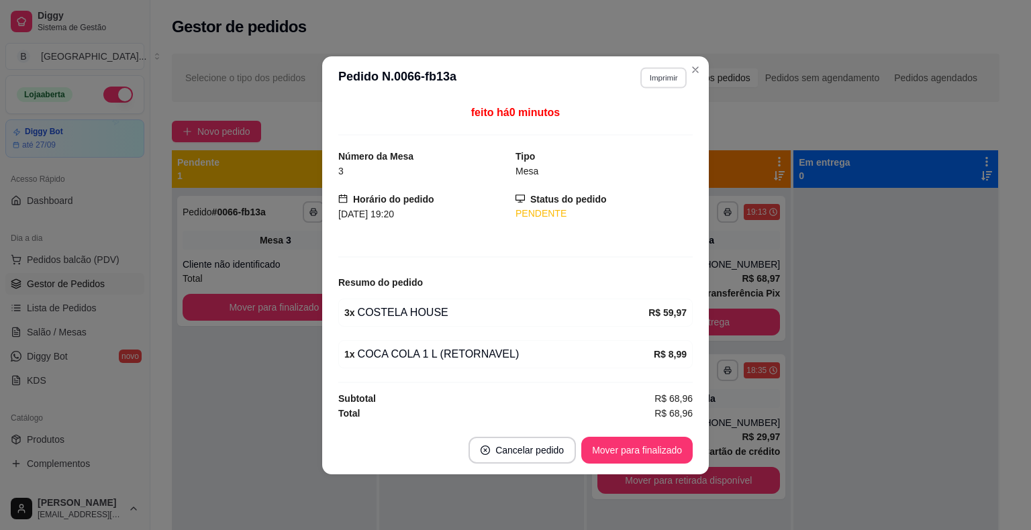
click at [682, 63] on header "**********" at bounding box center [515, 77] width 386 height 43
click at [664, 65] on header "**********" at bounding box center [515, 77] width 386 height 43
click at [663, 73] on button "Imprimir" at bounding box center [663, 77] width 46 height 21
click at [660, 121] on button "IMPRESSORA" at bounding box center [639, 125] width 94 height 21
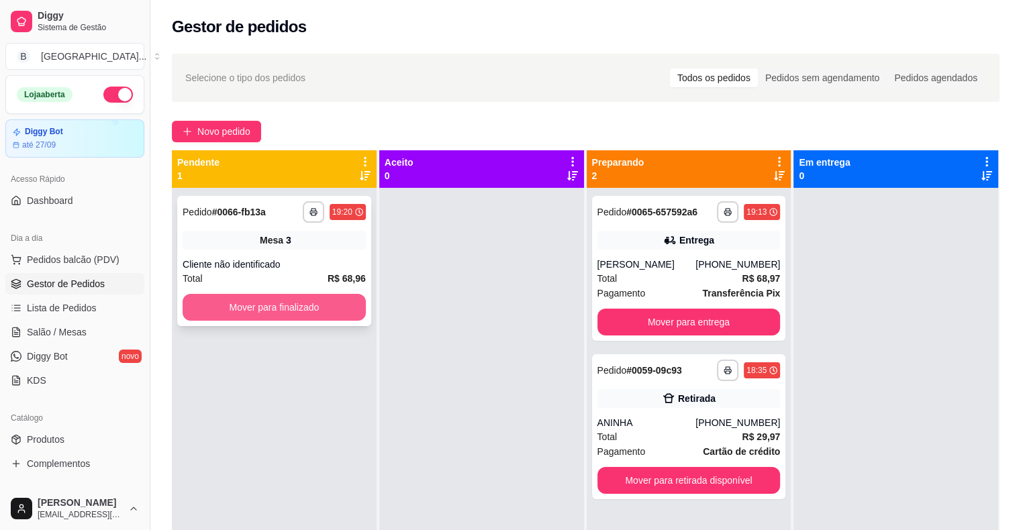
click at [271, 313] on button "Mover para finalizado" at bounding box center [274, 307] width 183 height 27
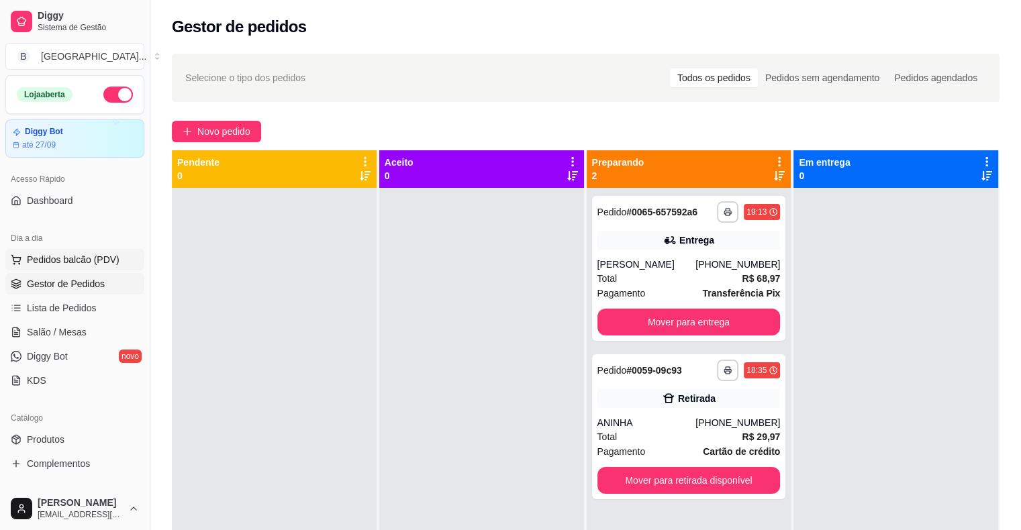
click at [97, 256] on span "Pedidos balcão (PDV)" at bounding box center [73, 259] width 93 height 13
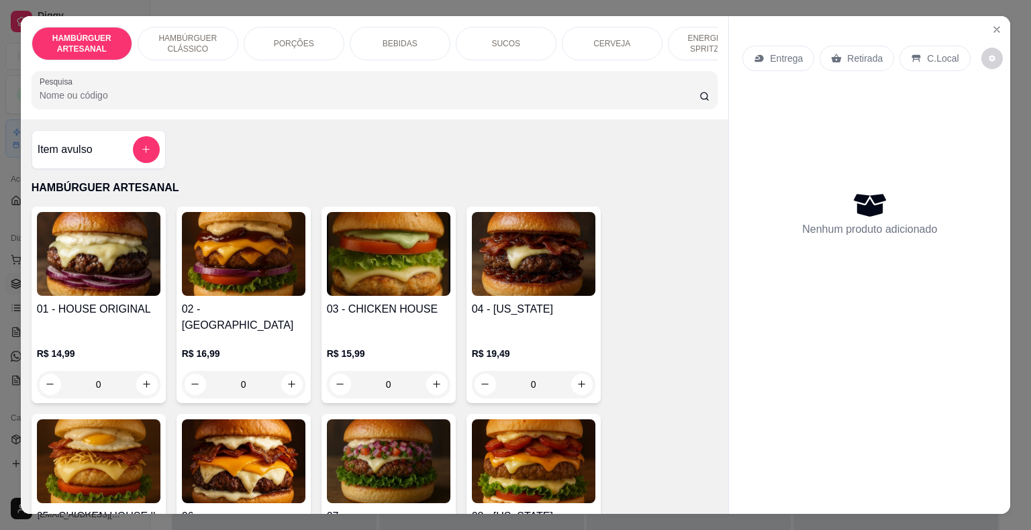
click at [317, 46] on div "PORÇÕES" at bounding box center [294, 44] width 101 height 34
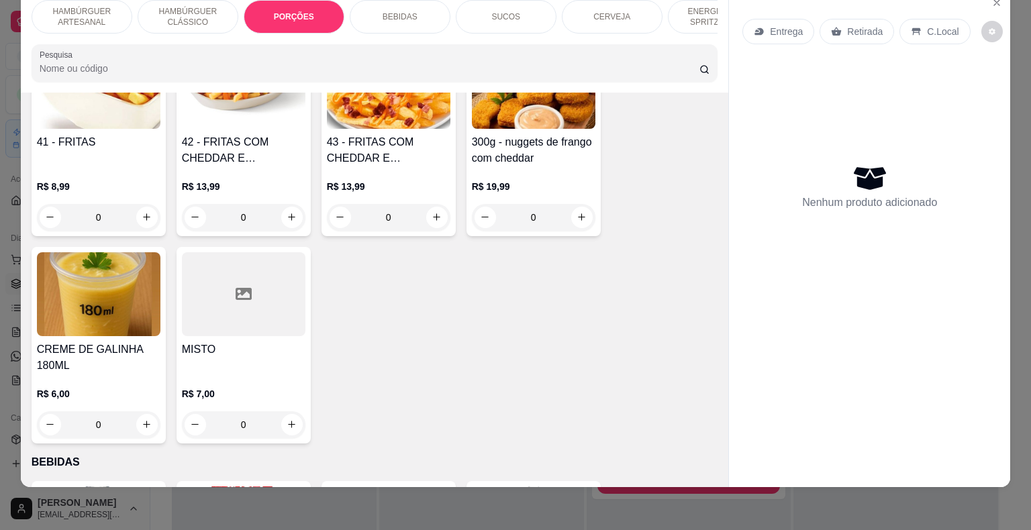
scroll to position [1338, 0]
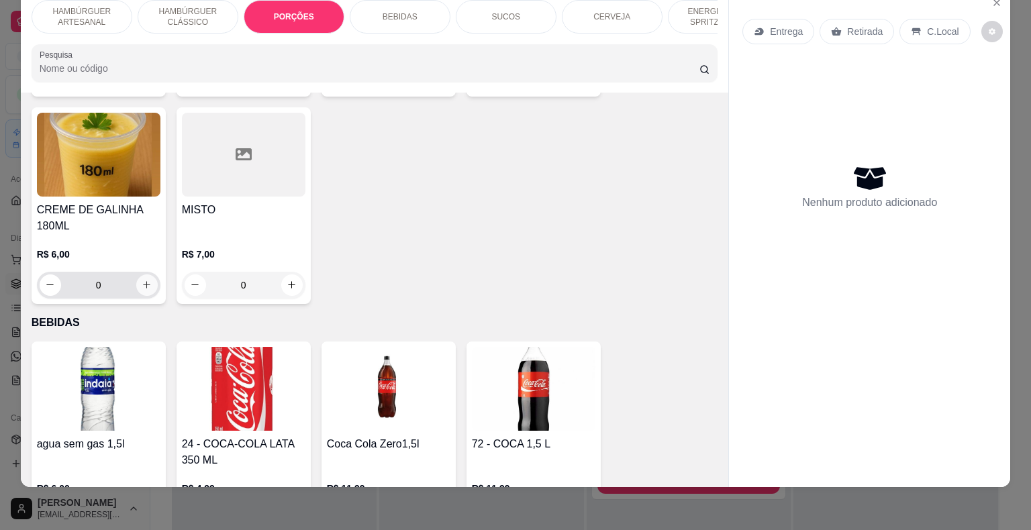
click at [142, 280] on icon "increase-product-quantity" at bounding box center [147, 285] width 10 height 10
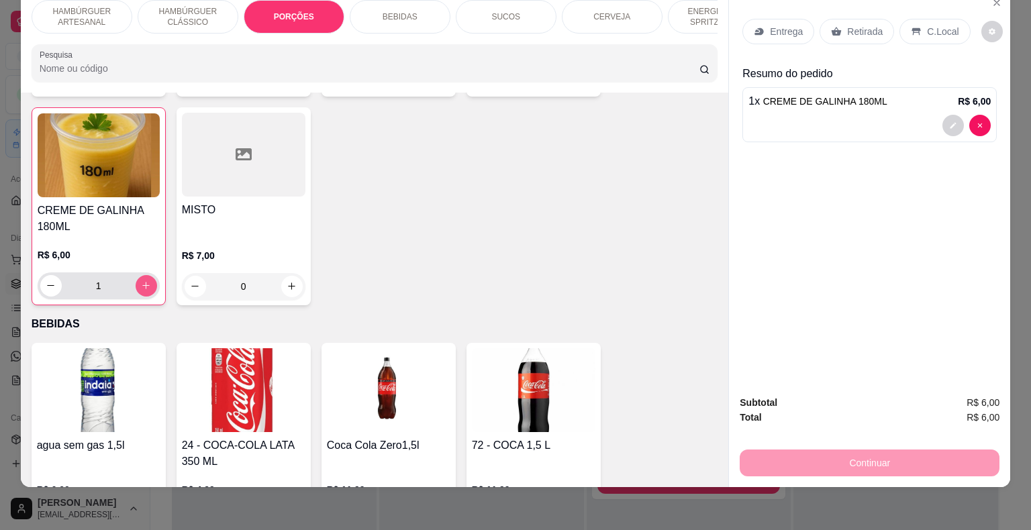
scroll to position [1339, 0]
click at [141, 280] on icon "increase-product-quantity" at bounding box center [146, 285] width 10 height 10
type input "2"
click at [761, 19] on div "Entrega" at bounding box center [778, 31] width 72 height 25
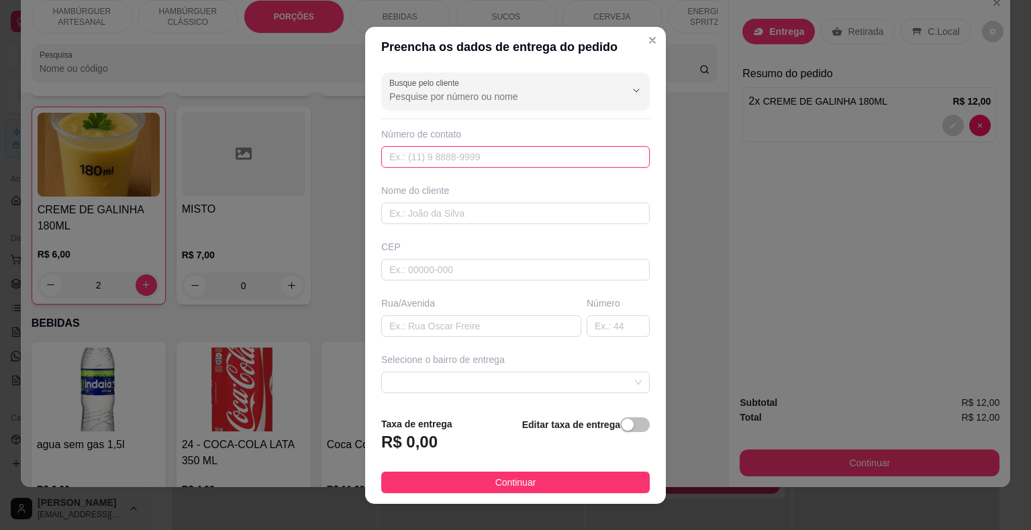
click at [547, 146] on input "text" at bounding box center [515, 156] width 268 height 21
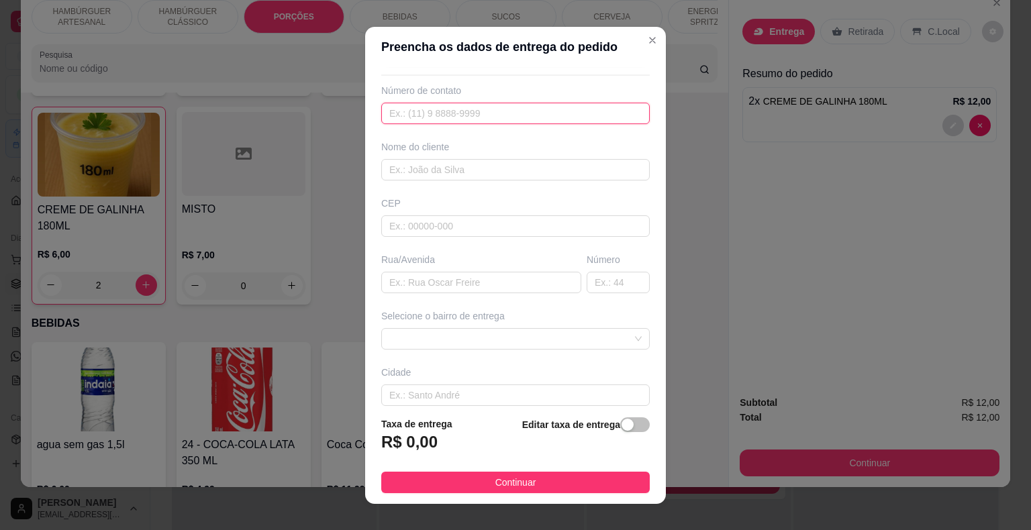
scroll to position [67, 0]
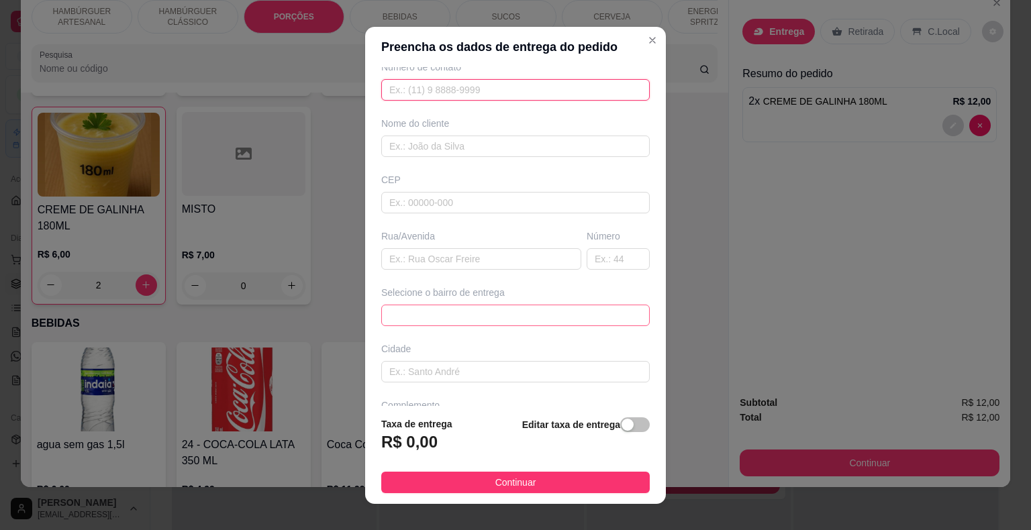
click at [562, 313] on span at bounding box center [515, 315] width 252 height 20
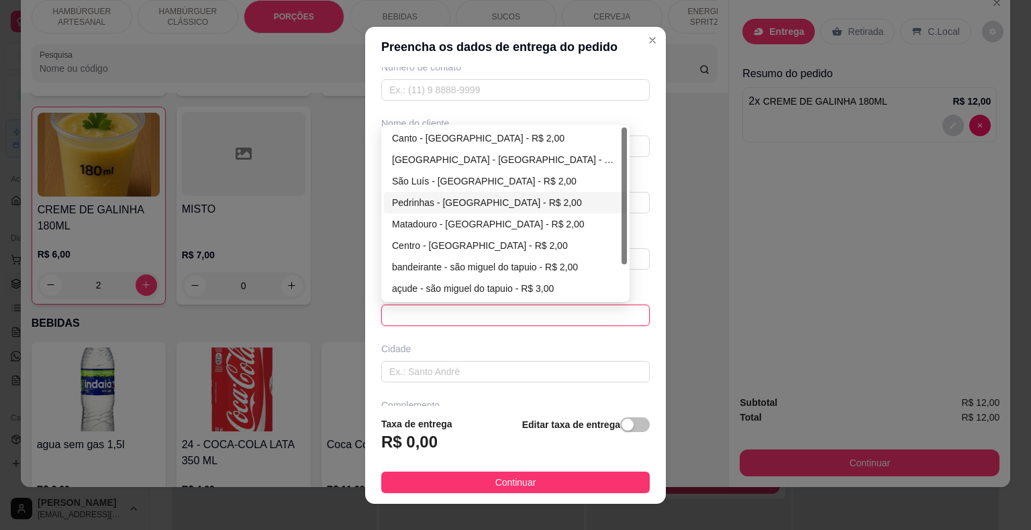
click at [511, 198] on div "Pedrinhas - [GEOGRAPHIC_DATA] - R$ 2,00" at bounding box center [505, 202] width 227 height 15
type input "São Miguel do Tapuio"
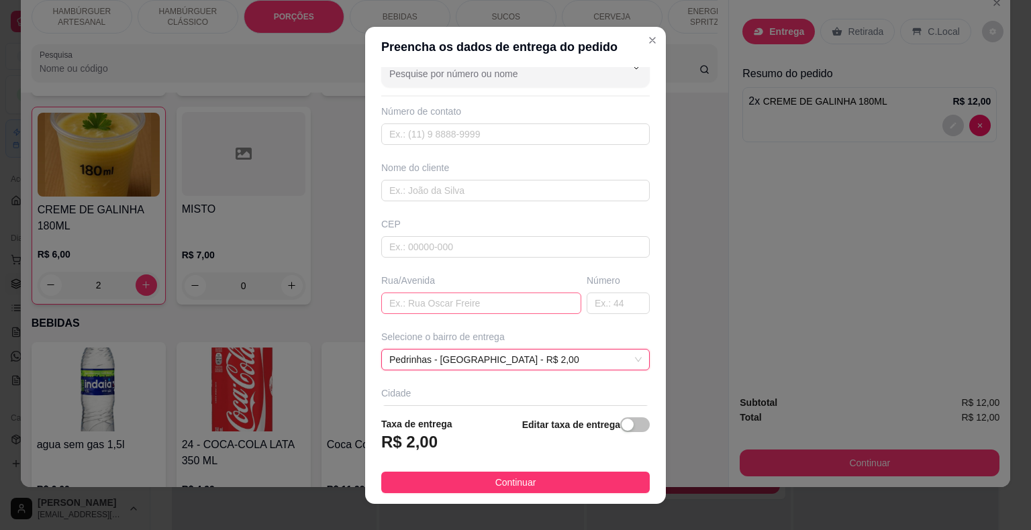
scroll to position [0, 0]
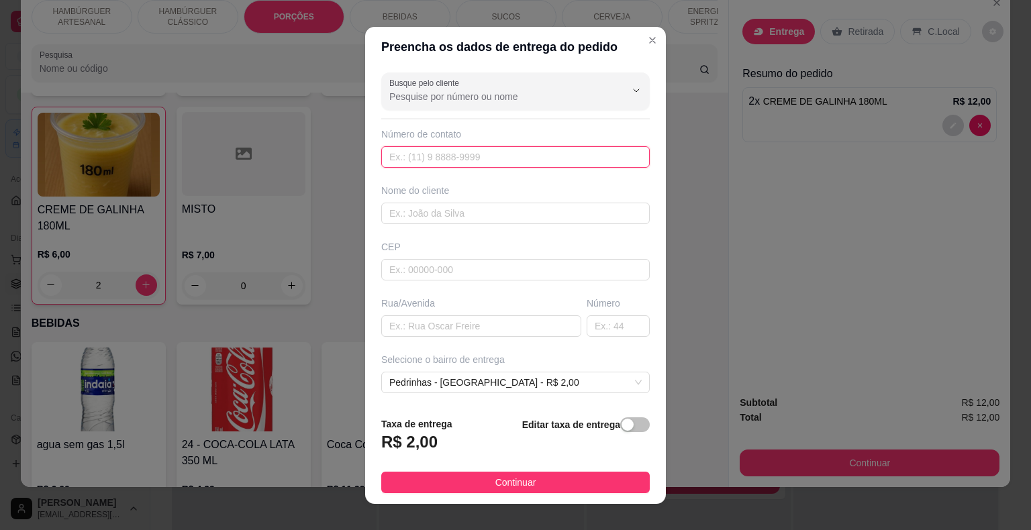
click at [509, 147] on input "text" at bounding box center [515, 156] width 268 height 21
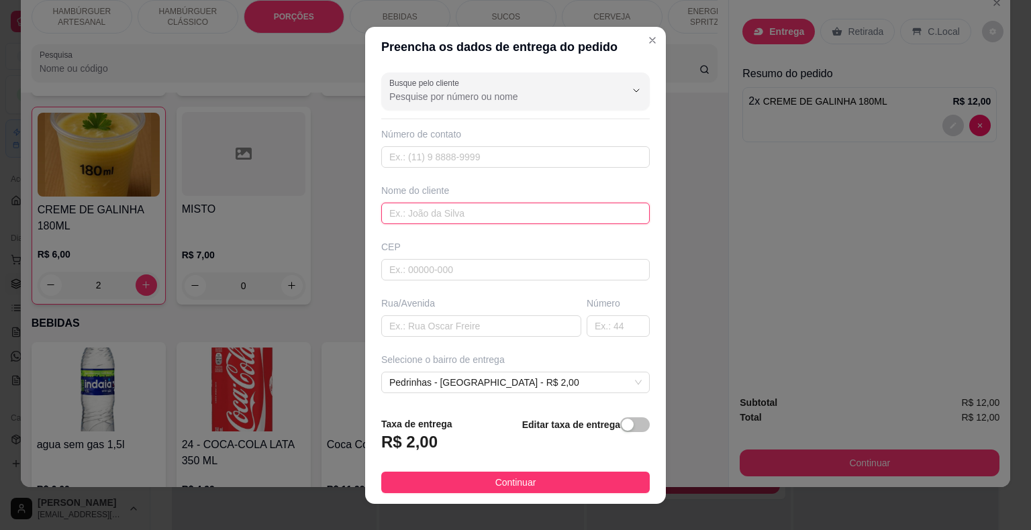
click at [526, 214] on input "text" at bounding box center [515, 213] width 268 height 21
type input "PALOMA"
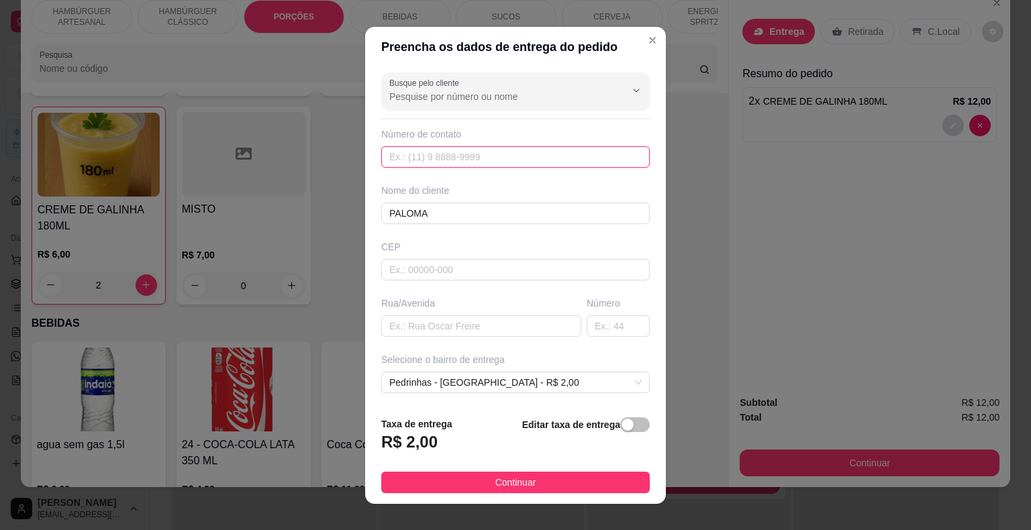
click at [514, 149] on input "text" at bounding box center [515, 156] width 268 height 21
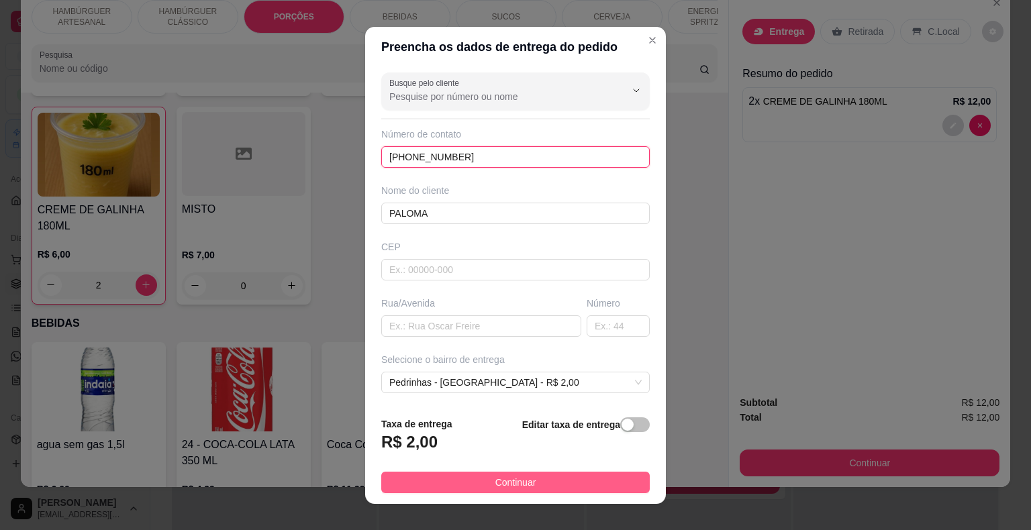
type input "[PHONE_NUMBER]"
click at [592, 477] on button "Continuar" at bounding box center [515, 482] width 268 height 21
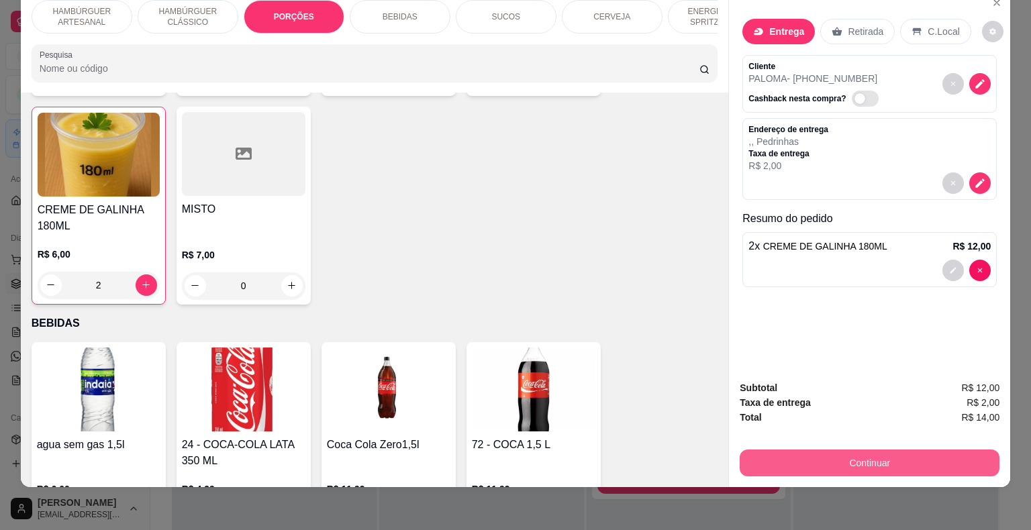
click at [778, 450] on button "Continuar" at bounding box center [869, 463] width 260 height 27
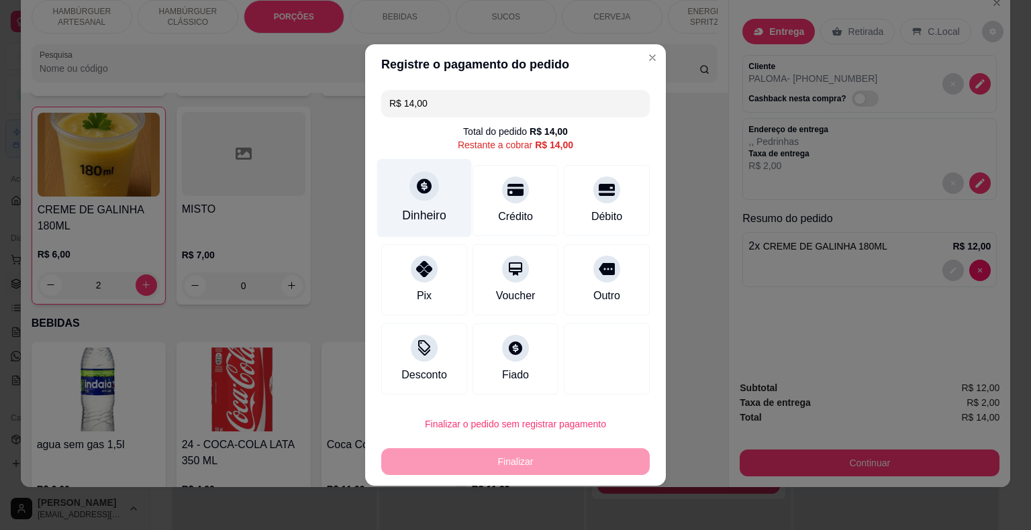
click at [412, 197] on div at bounding box center [424, 186] width 30 height 30
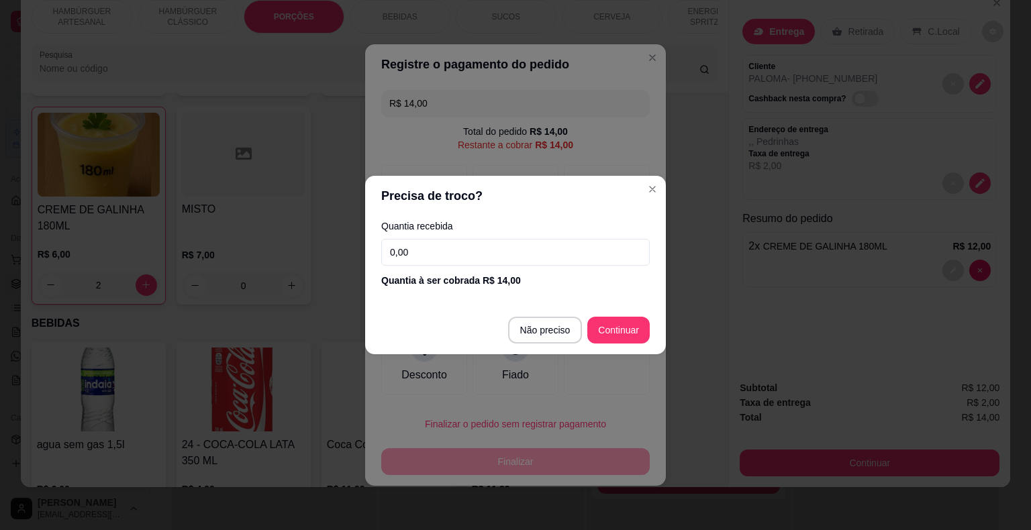
click at [441, 260] on input "0,00" at bounding box center [515, 252] width 268 height 27
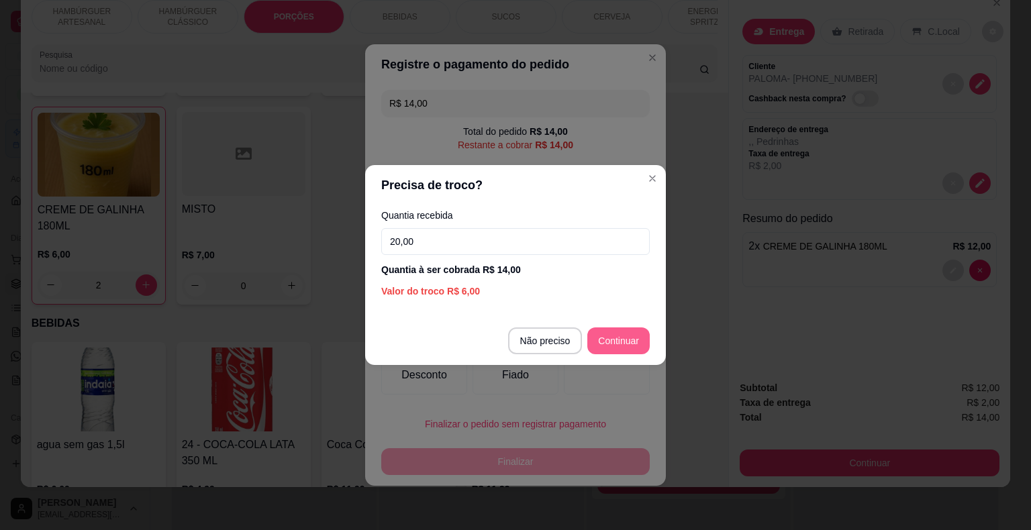
type input "20,00"
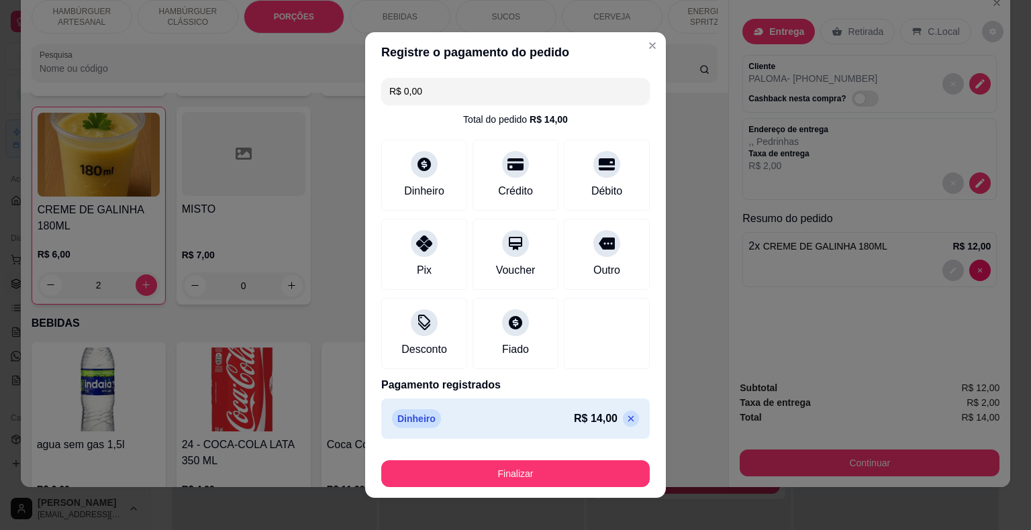
type input "R$ 0,00"
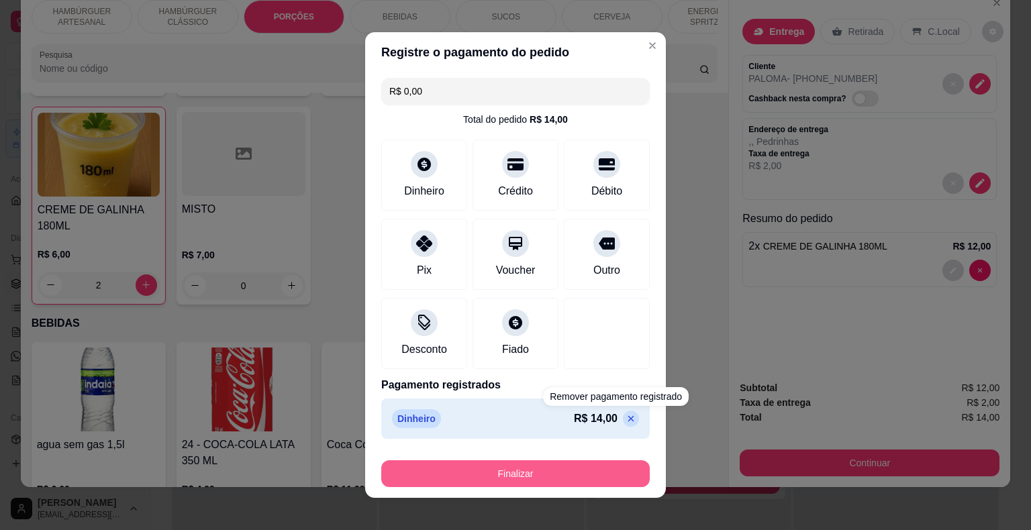
click at [560, 476] on button "Finalizar" at bounding box center [515, 473] width 268 height 27
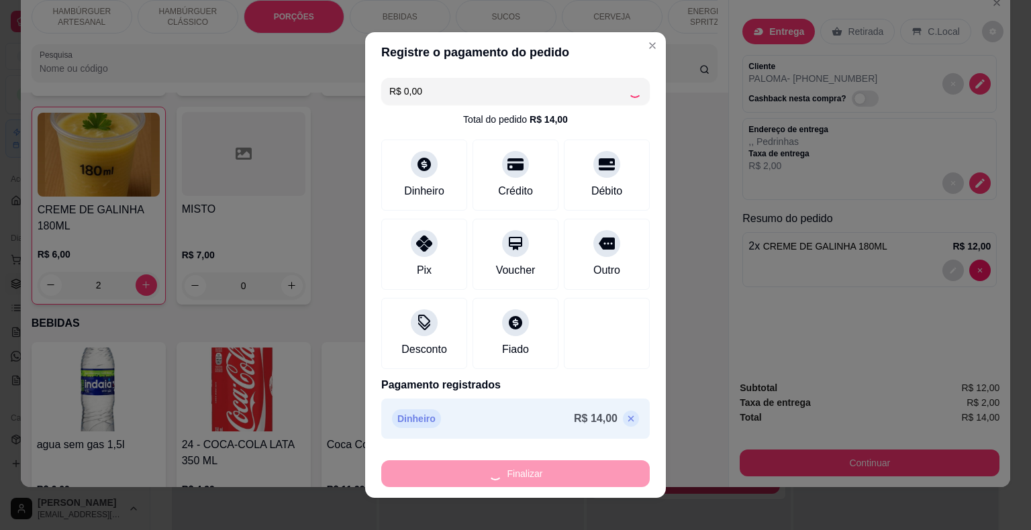
type input "0"
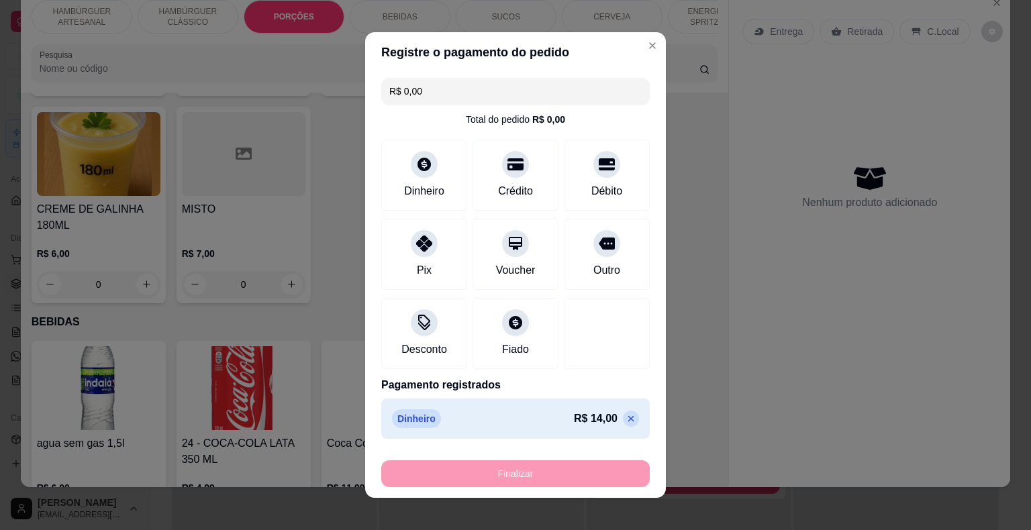
type input "-R$ 14,00"
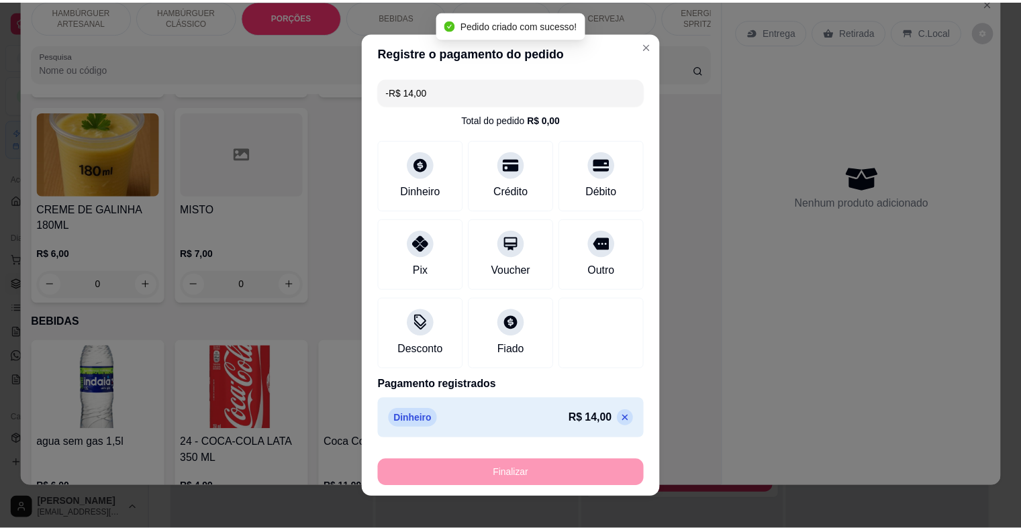
scroll to position [1338, 0]
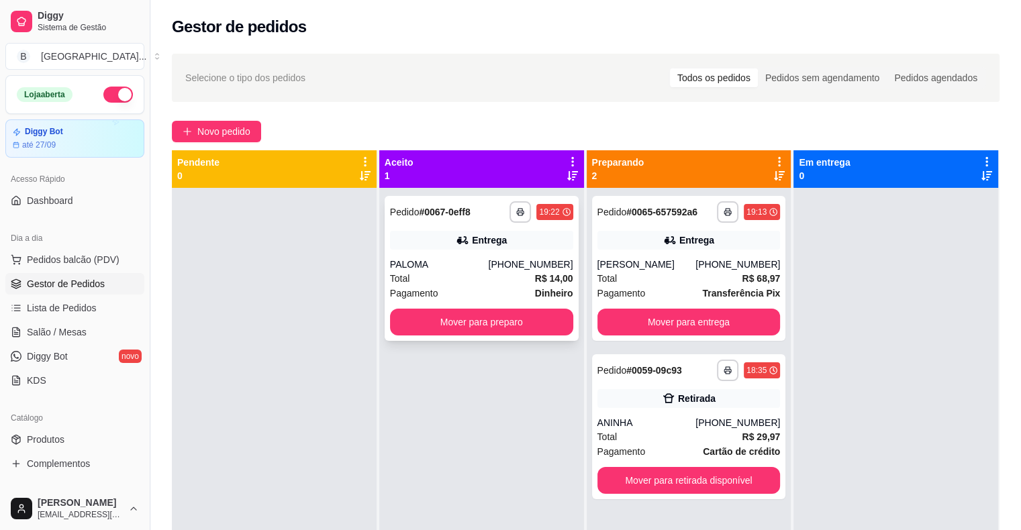
click at [506, 274] on div "Total R$ 14,00" at bounding box center [481, 278] width 183 height 15
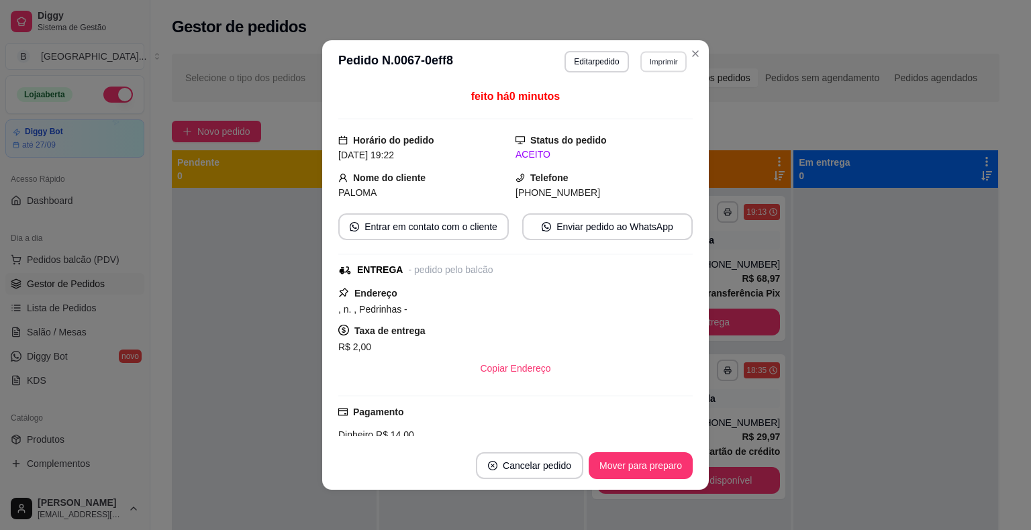
click at [655, 66] on button "Imprimir" at bounding box center [663, 61] width 46 height 21
click at [645, 107] on button "IMPRESSORA" at bounding box center [634, 108] width 94 height 21
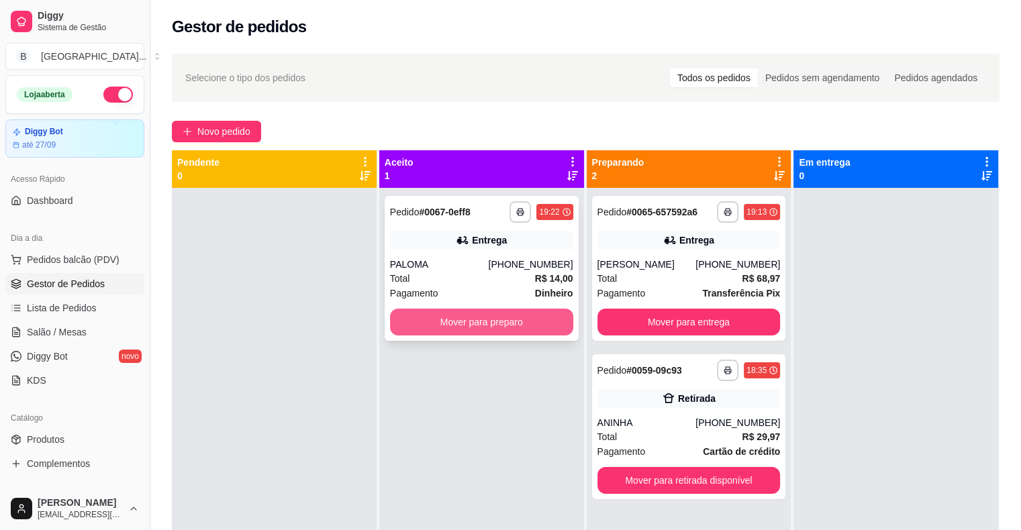
click at [491, 326] on button "Mover para preparo" at bounding box center [481, 322] width 183 height 27
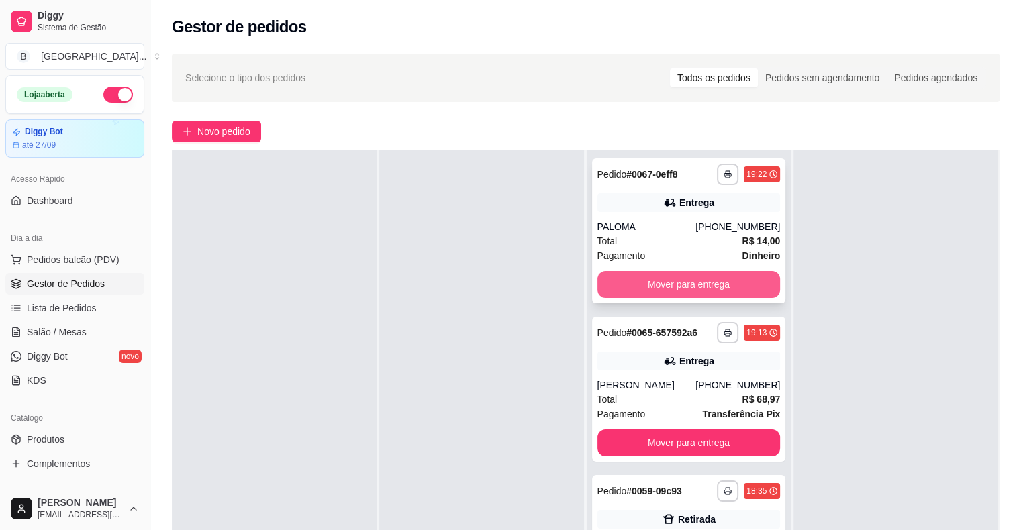
scroll to position [134, 0]
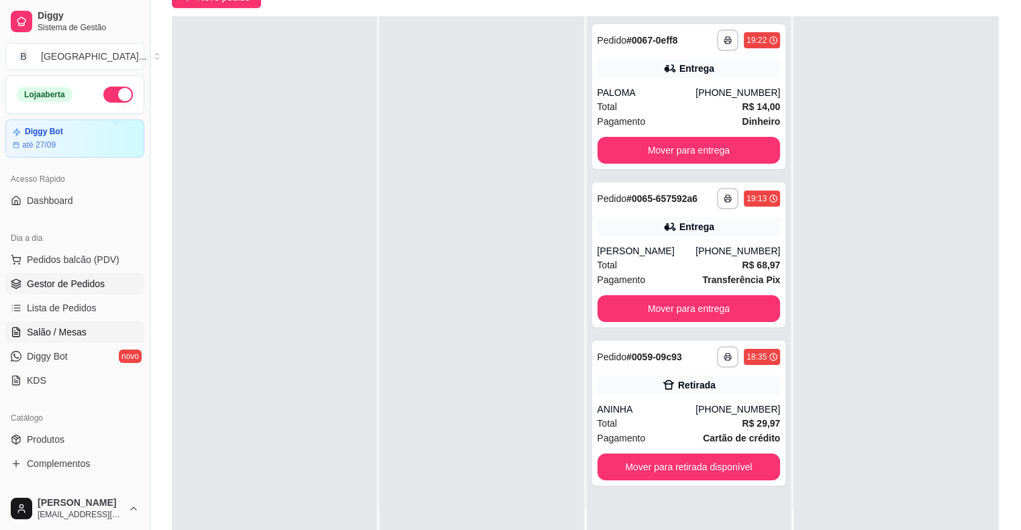
click at [81, 327] on span "Salão / Mesas" at bounding box center [57, 331] width 60 height 13
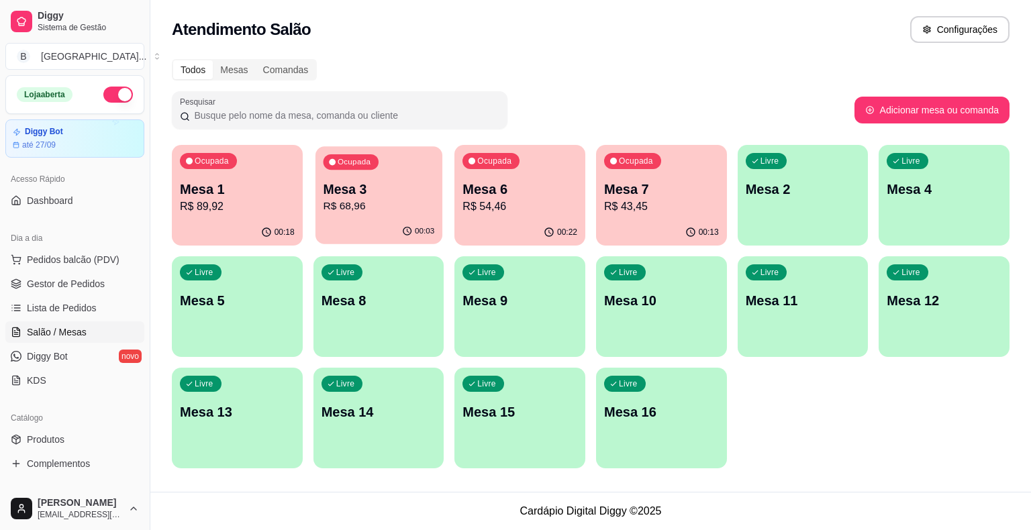
click at [395, 176] on div "Ocupada Mesa 3 R$ 68,96" at bounding box center [378, 182] width 127 height 72
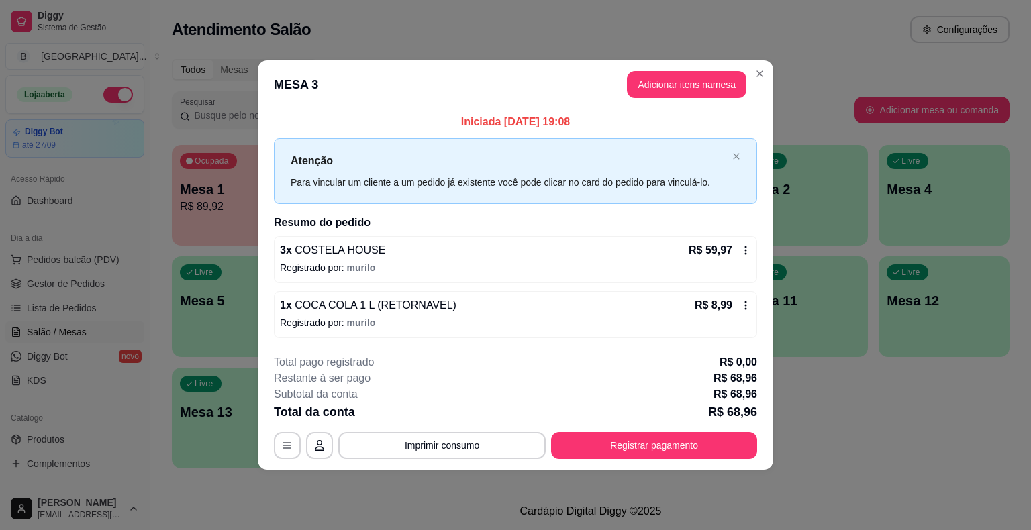
click at [743, 247] on icon at bounding box center [745, 250] width 11 height 11
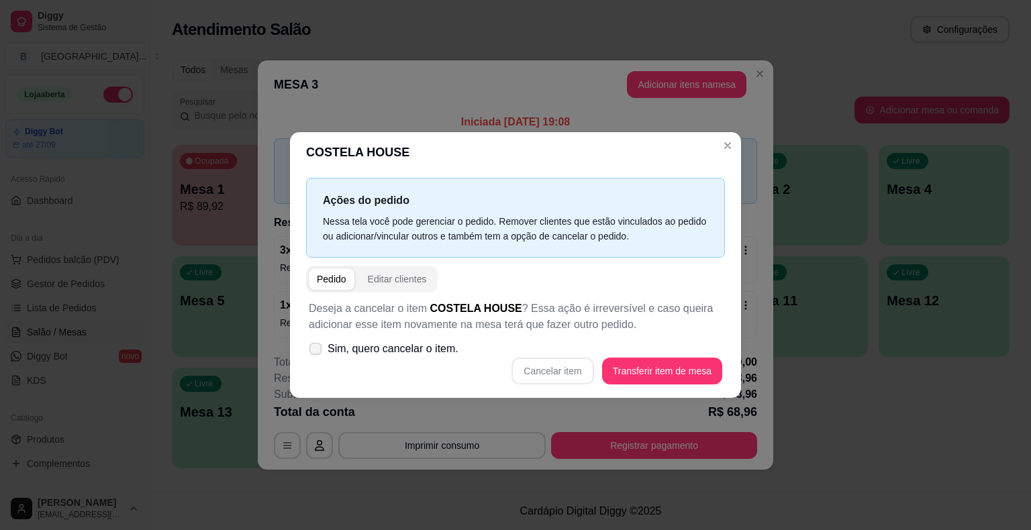
click at [374, 356] on span "Sim, quero cancelar o item." at bounding box center [392, 349] width 131 height 16
click at [317, 356] on input "Sim, quero cancelar o item." at bounding box center [312, 356] width 9 height 9
checkbox input "true"
click at [574, 370] on button "Cancelar item" at bounding box center [552, 371] width 82 height 27
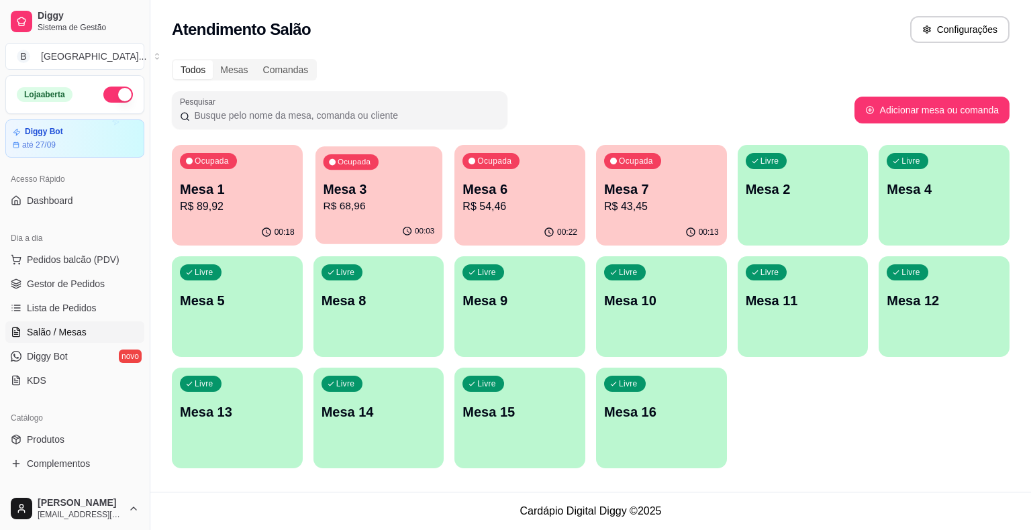
click at [393, 229] on div "00:03" at bounding box center [378, 231] width 127 height 25
click at [78, 278] on span "Gestor de Pedidos" at bounding box center [66, 283] width 78 height 13
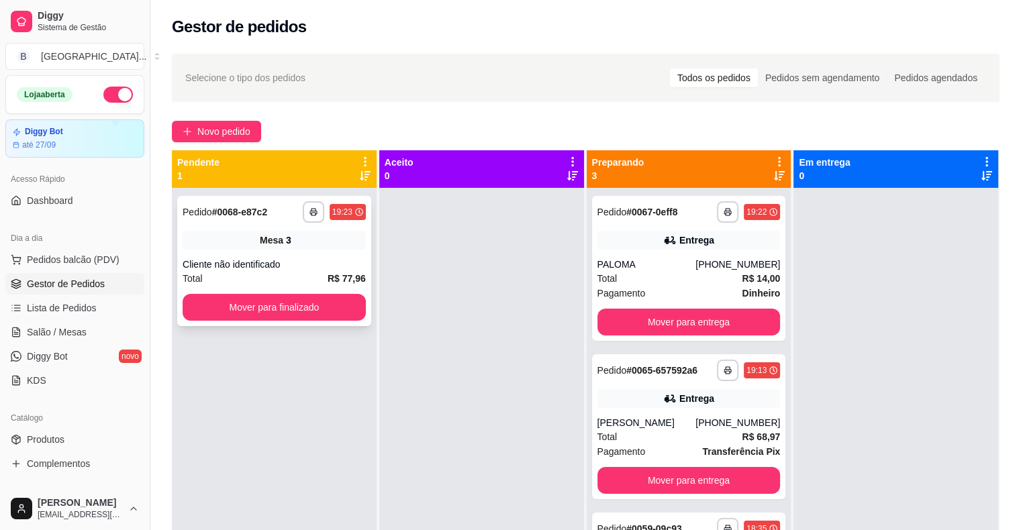
click at [227, 262] on div "Cliente não identificado" at bounding box center [274, 264] width 183 height 13
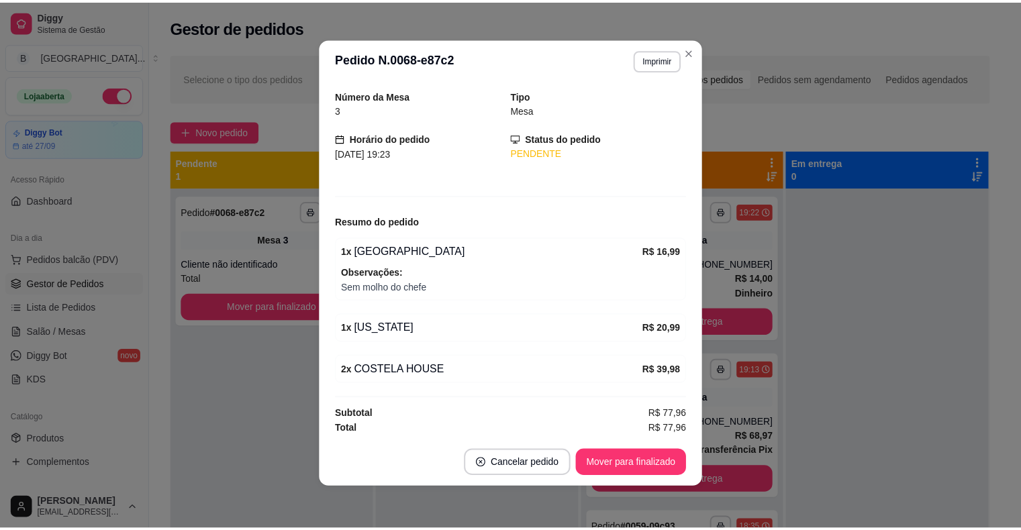
scroll to position [3, 0]
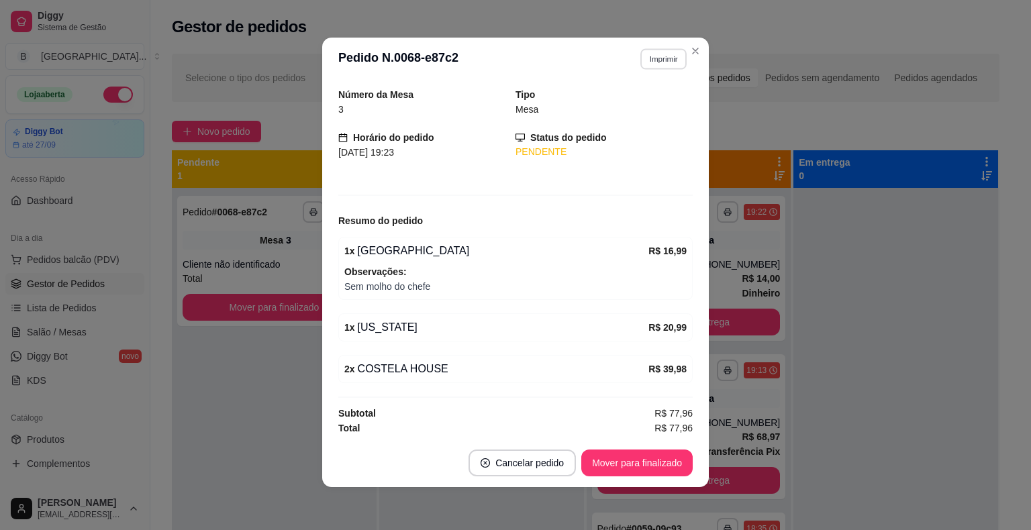
click at [656, 60] on button "Imprimir" at bounding box center [663, 58] width 46 height 21
click at [612, 112] on button "IMPRESSORA" at bounding box center [634, 105] width 94 height 21
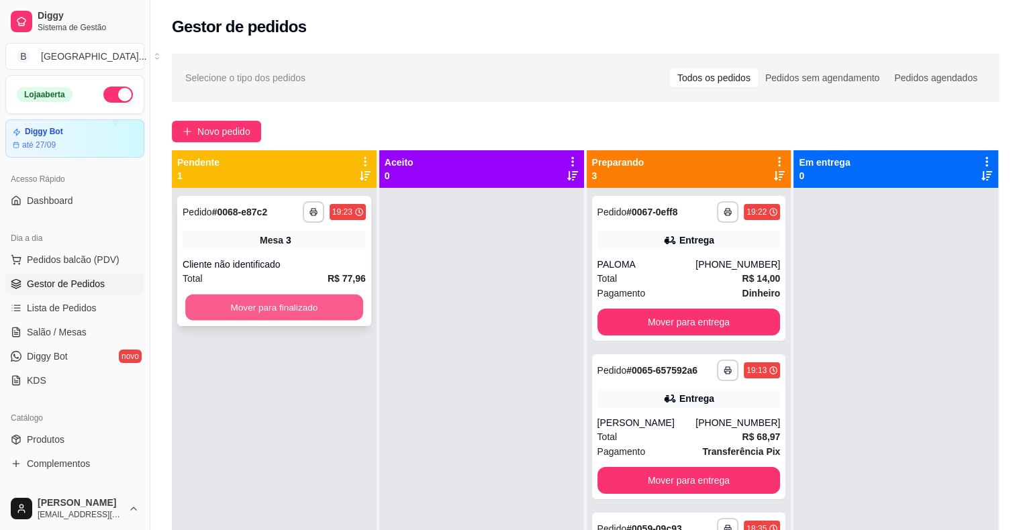
click at [293, 306] on button "Mover para finalizado" at bounding box center [274, 308] width 178 height 26
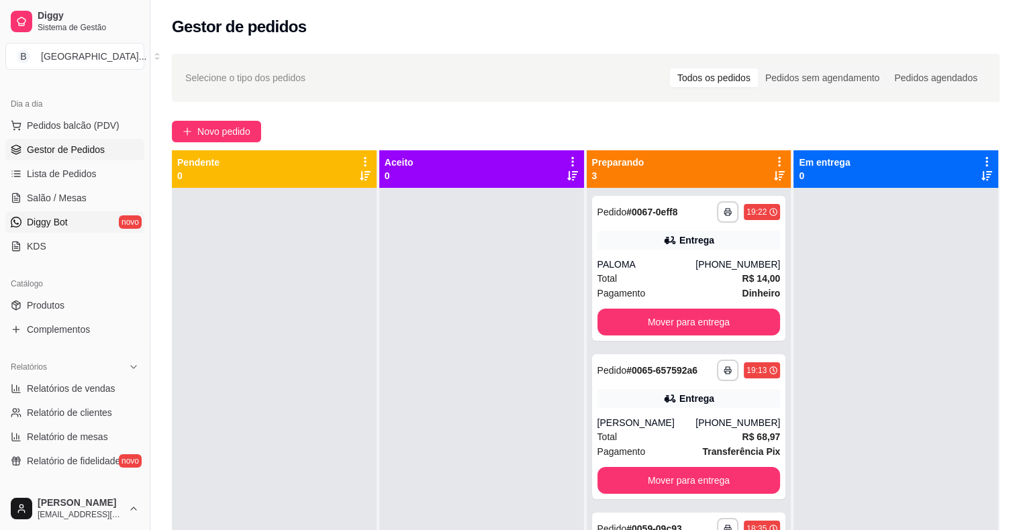
scroll to position [67, 0]
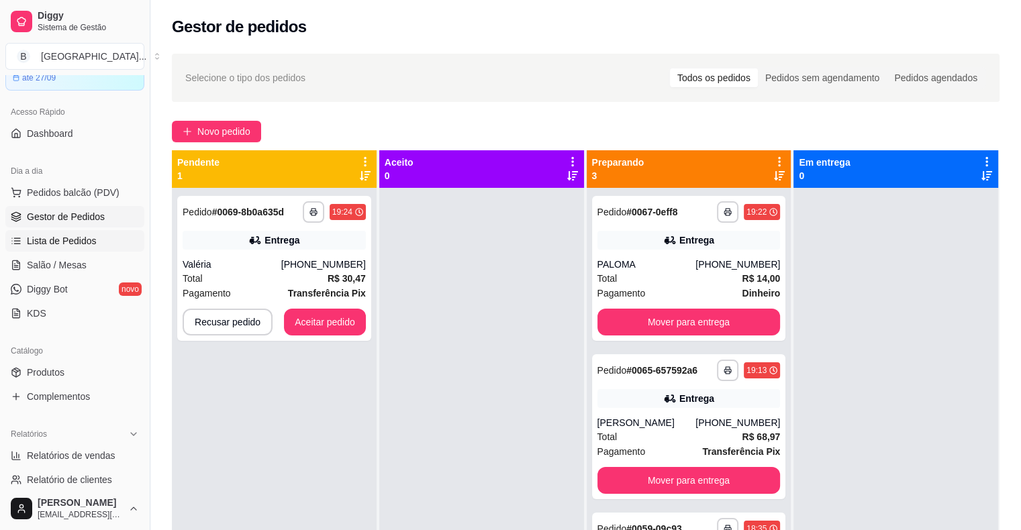
click at [122, 230] on link "Lista de Pedidos" at bounding box center [74, 240] width 139 height 21
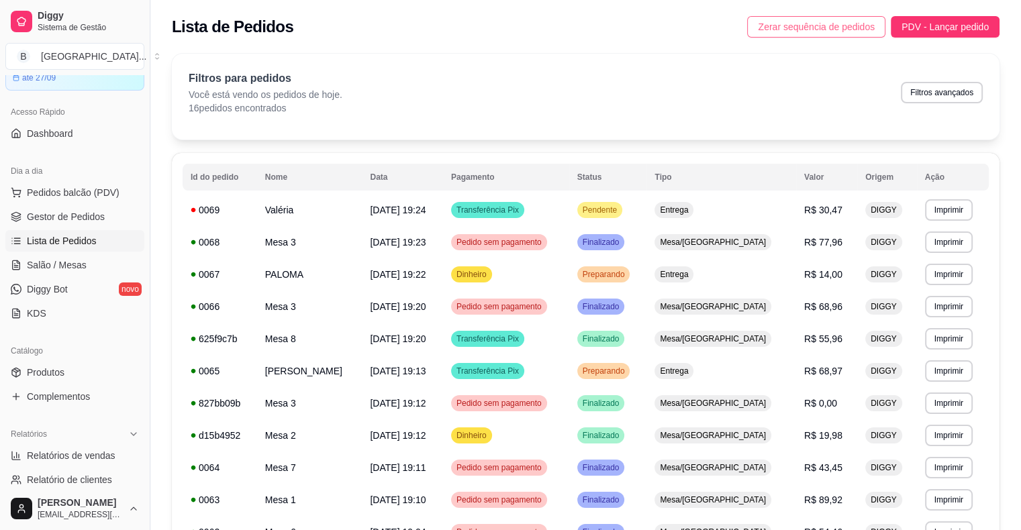
click at [870, 30] on span "Zerar sequência de pedidos" at bounding box center [816, 26] width 117 height 15
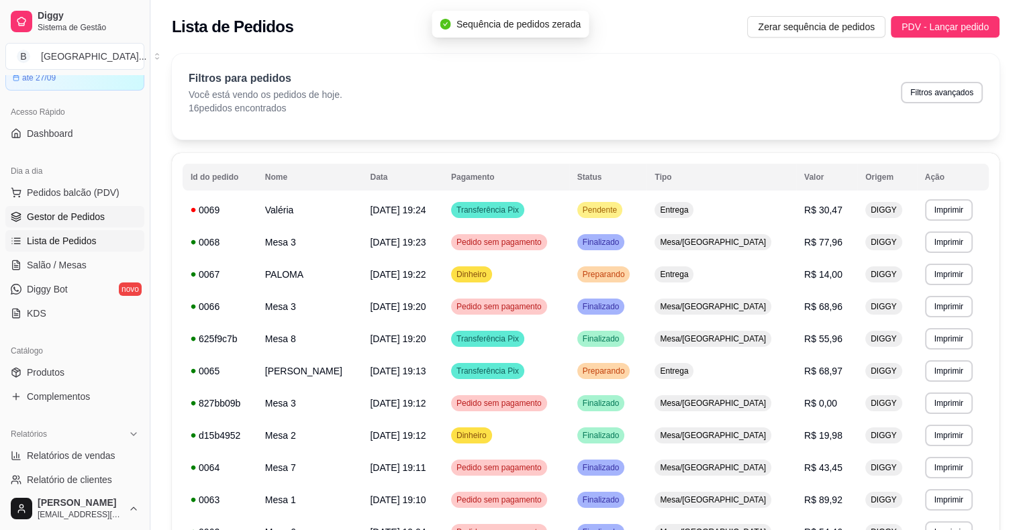
click at [72, 213] on span "Gestor de Pedidos" at bounding box center [66, 216] width 78 height 13
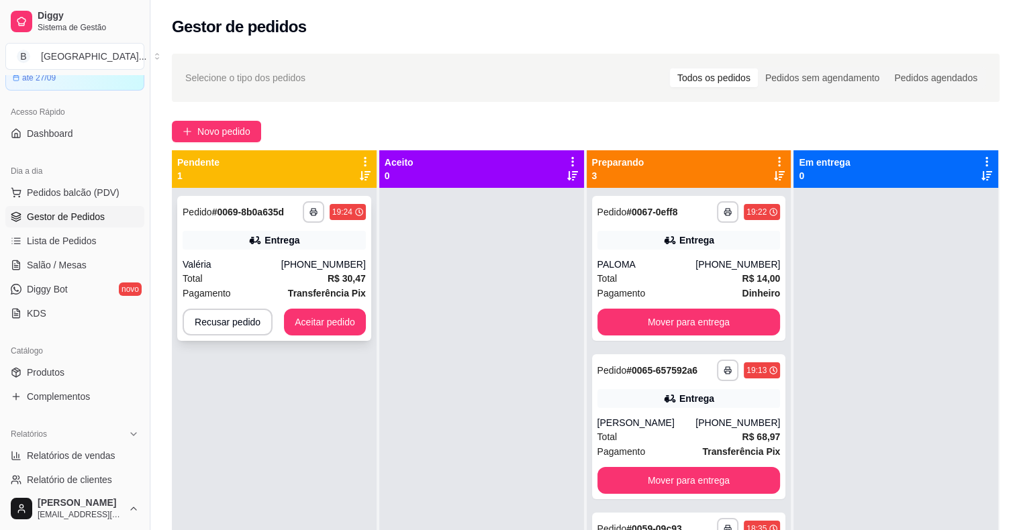
click at [280, 232] on div "Entrega" at bounding box center [274, 240] width 183 height 19
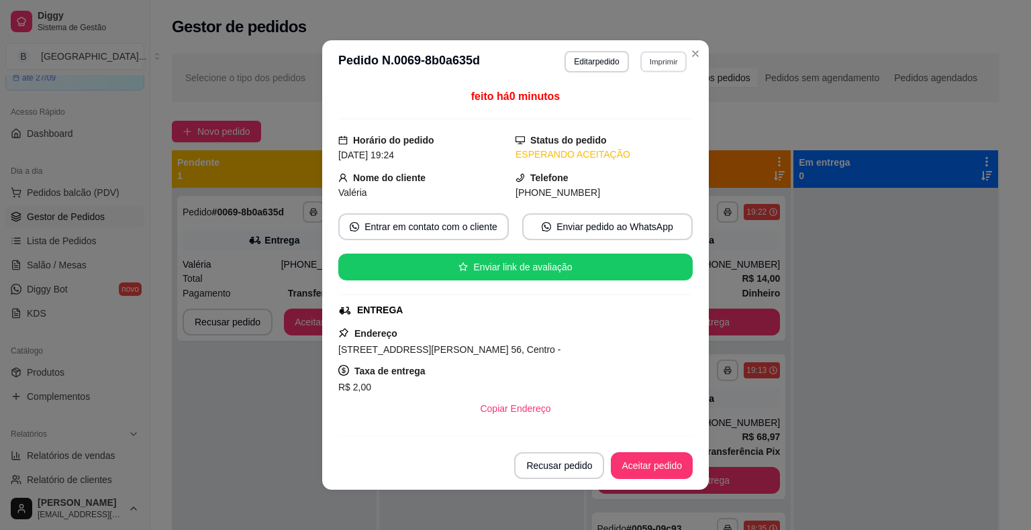
click at [643, 65] on button "Imprimir" at bounding box center [663, 61] width 46 height 21
click at [647, 99] on button "IMPRESSORA" at bounding box center [634, 108] width 97 height 21
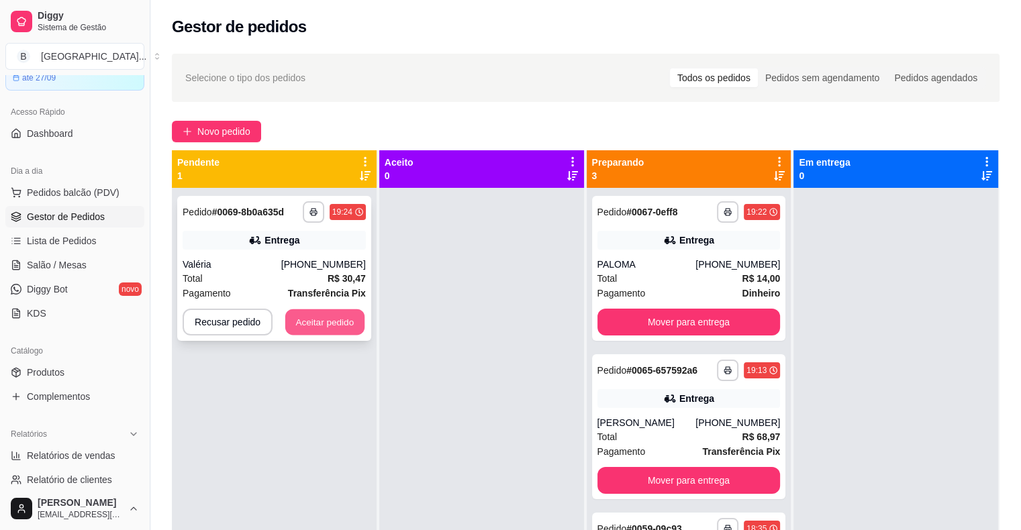
click at [333, 334] on button "Aceitar pedido" at bounding box center [324, 322] width 79 height 26
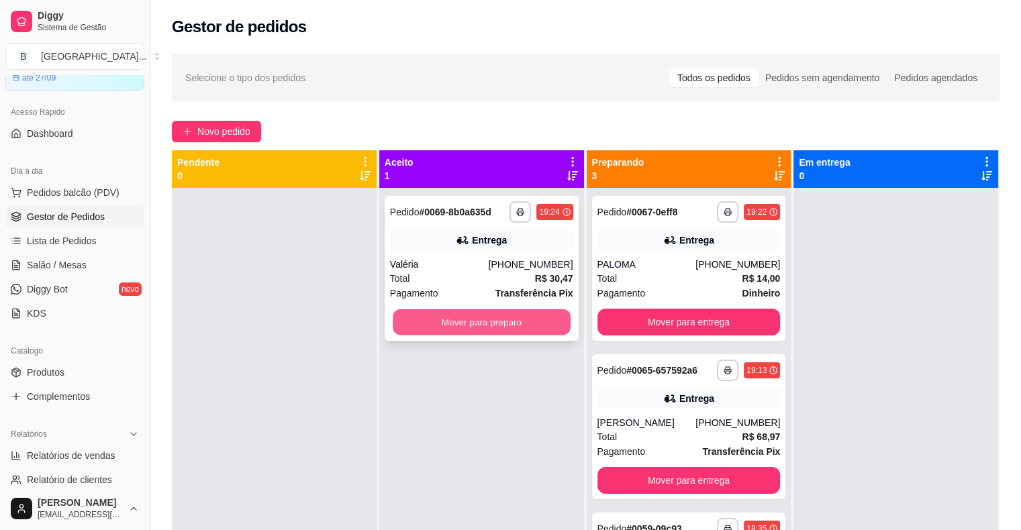
click at [433, 316] on button "Mover para preparo" at bounding box center [482, 322] width 178 height 26
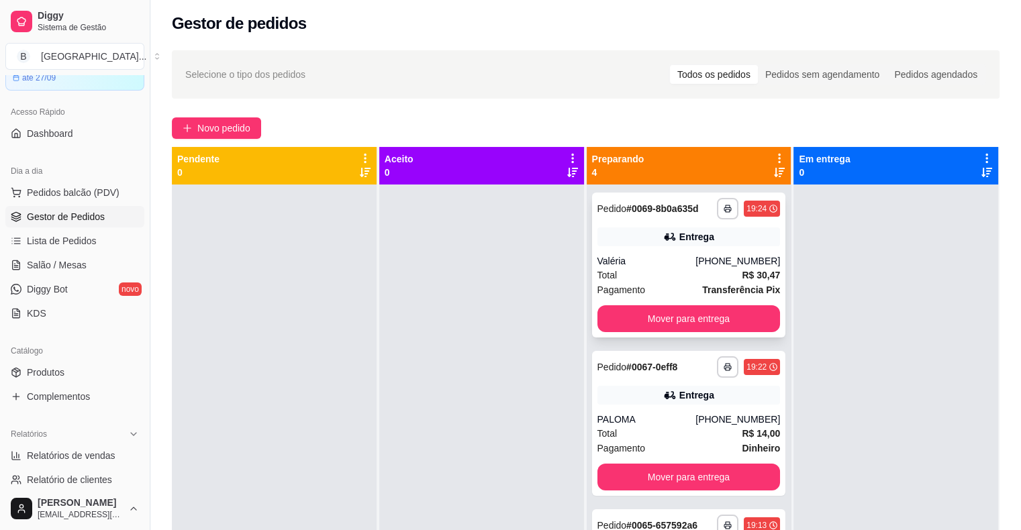
scroll to position [3, 0]
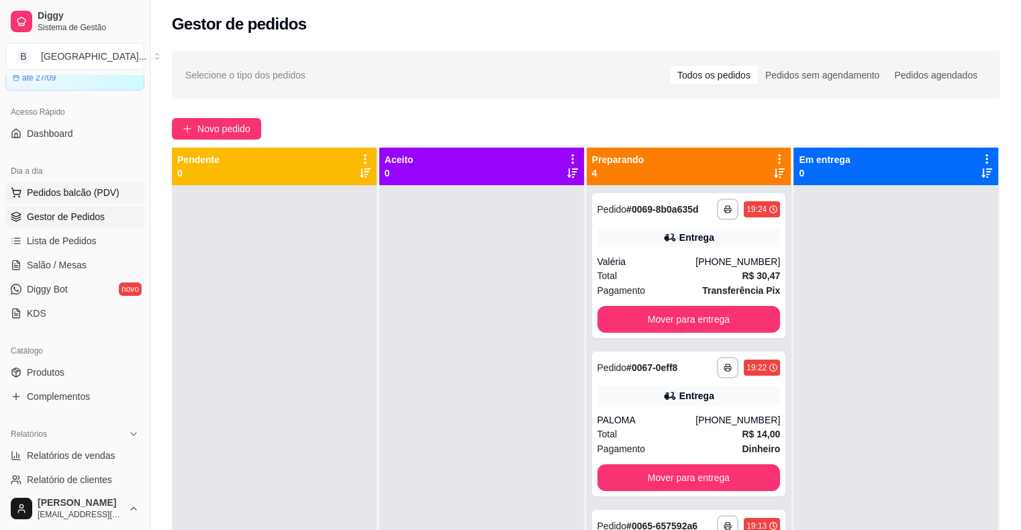
click at [62, 195] on span "Pedidos balcão (PDV)" at bounding box center [73, 192] width 93 height 13
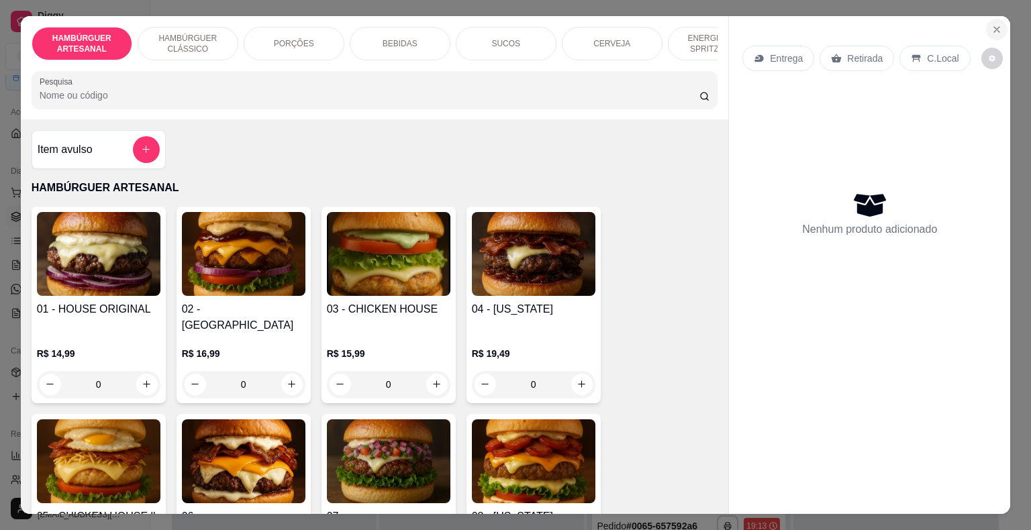
click at [986, 27] on button "Close" at bounding box center [996, 29] width 21 height 21
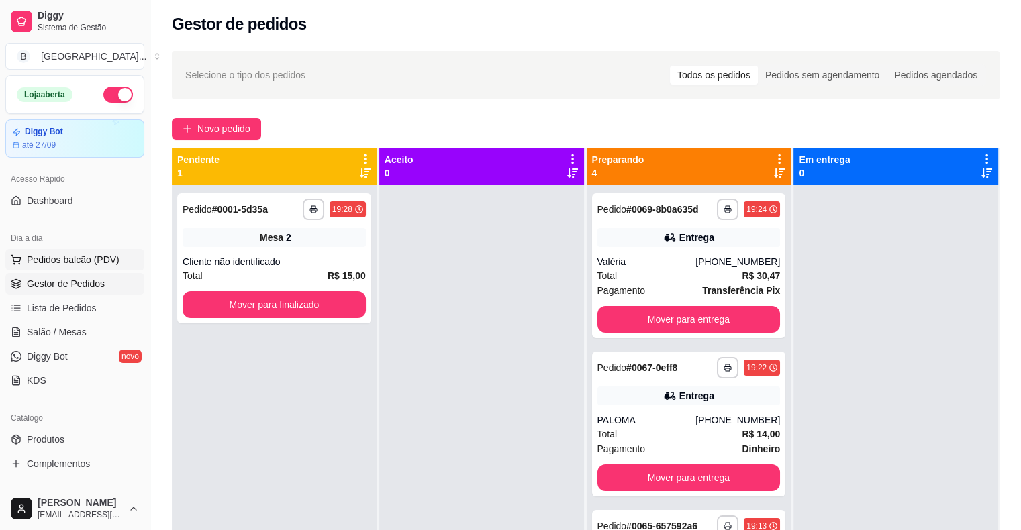
click at [79, 260] on span "Pedidos balcão (PDV)" at bounding box center [73, 259] width 93 height 13
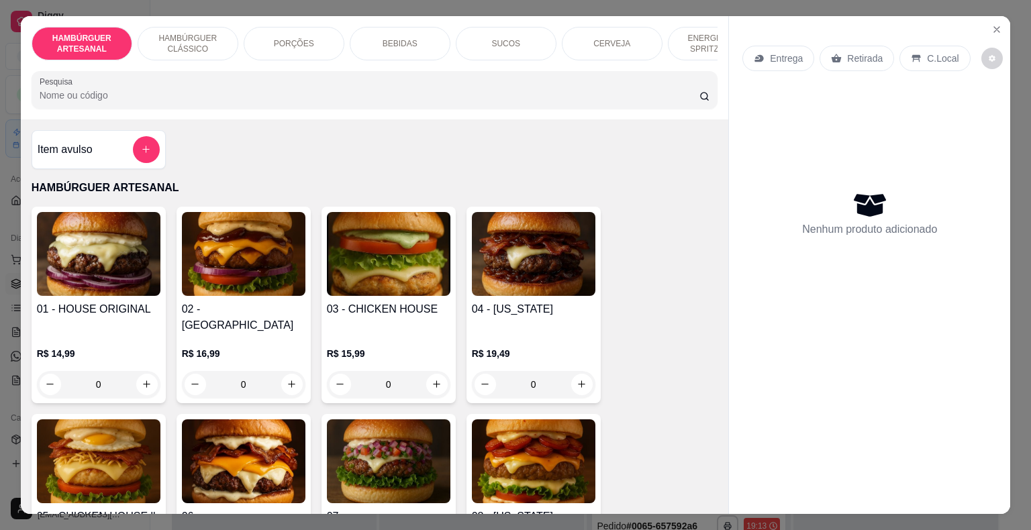
click at [513, 46] on div "SUCOS" at bounding box center [506, 44] width 101 height 34
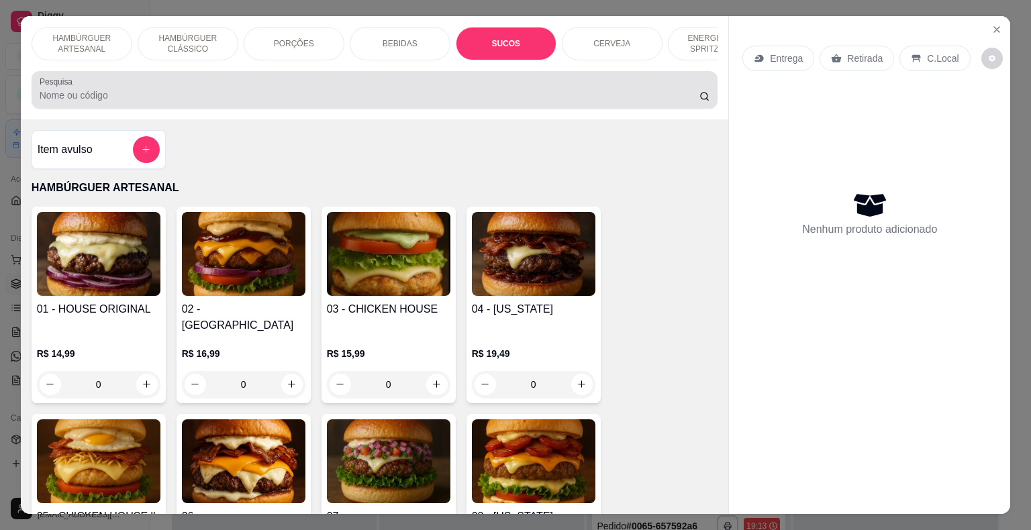
scroll to position [32, 0]
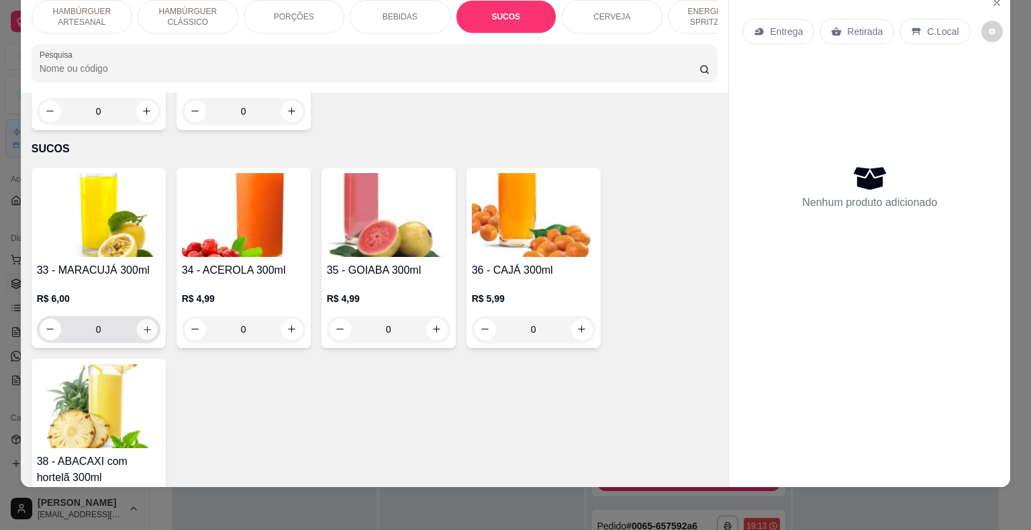
click at [136, 319] on button "increase-product-quantity" at bounding box center [146, 329] width 21 height 21
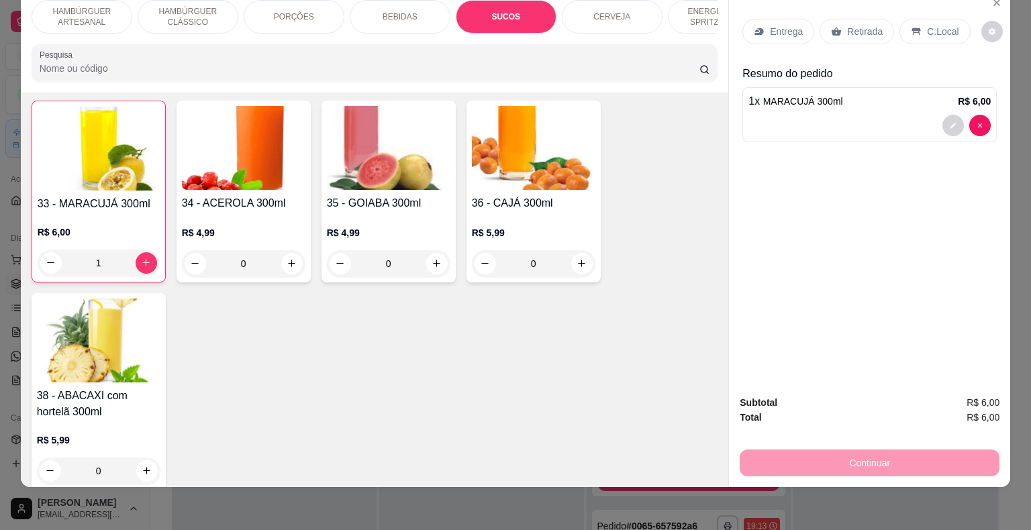
scroll to position [2144, 0]
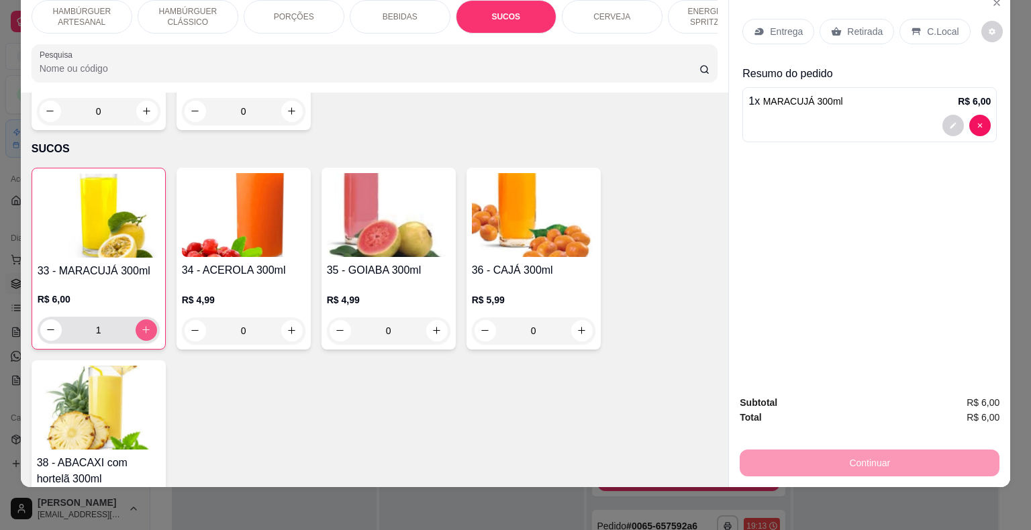
click at [136, 319] on button "increase-product-quantity" at bounding box center [146, 329] width 21 height 21
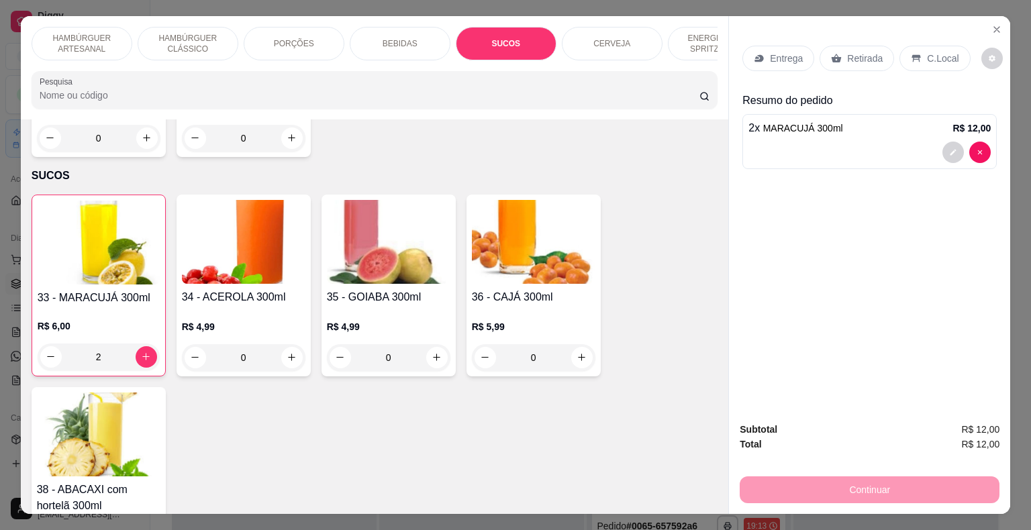
click at [850, 46] on div "Retirada" at bounding box center [856, 58] width 74 height 25
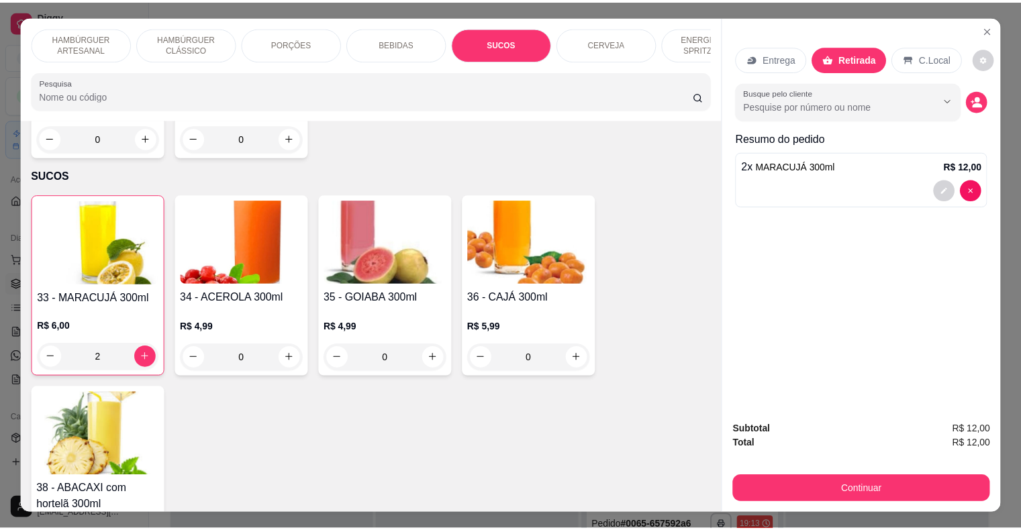
scroll to position [32, 0]
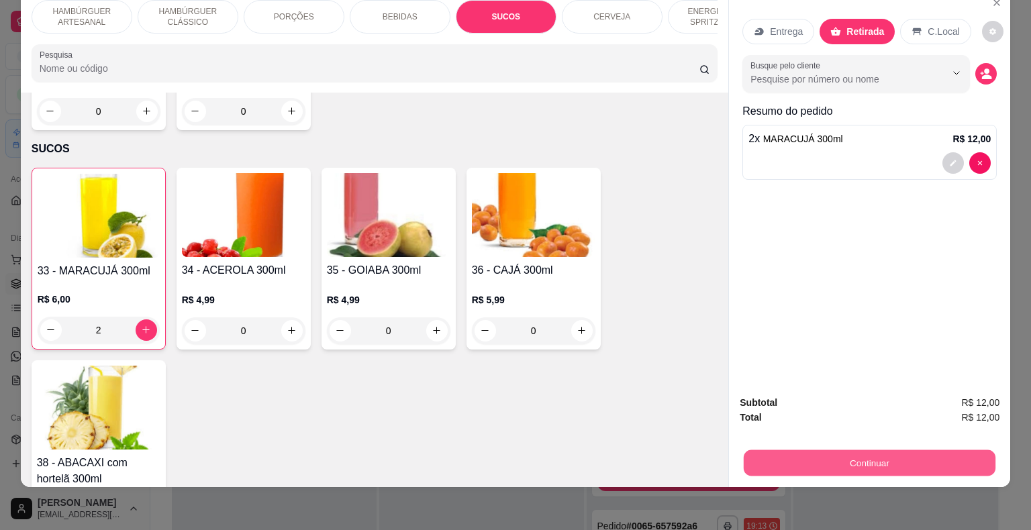
click at [837, 450] on button "Continuar" at bounding box center [869, 463] width 252 height 26
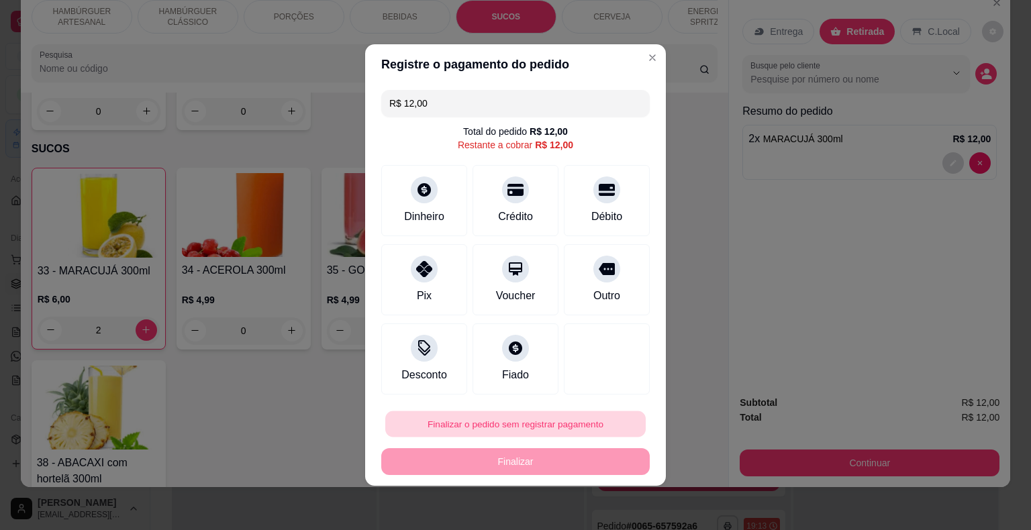
click at [593, 425] on button "Finalizar o pedido sem registrar pagamento" at bounding box center [515, 424] width 260 height 26
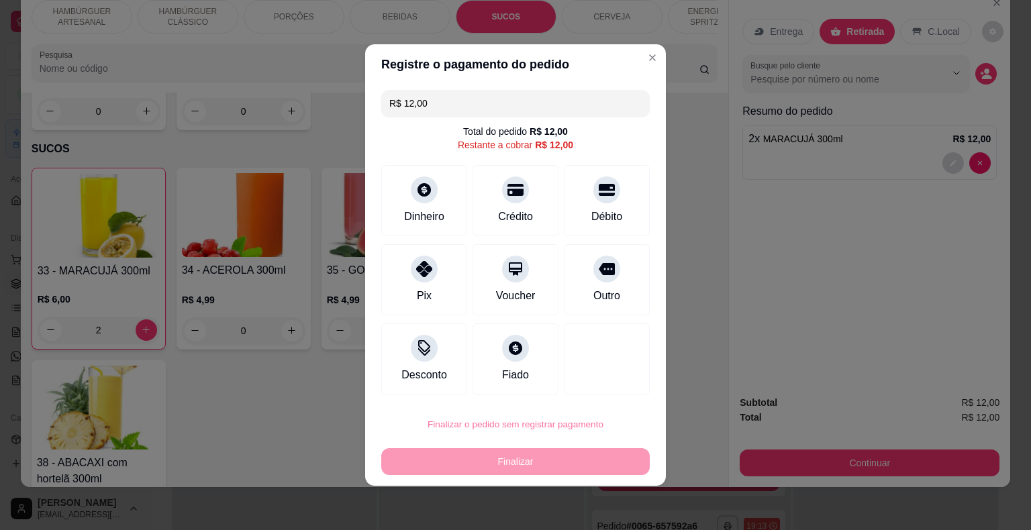
click at [590, 384] on button "Confirmar" at bounding box center [596, 386] width 48 height 20
type input "0"
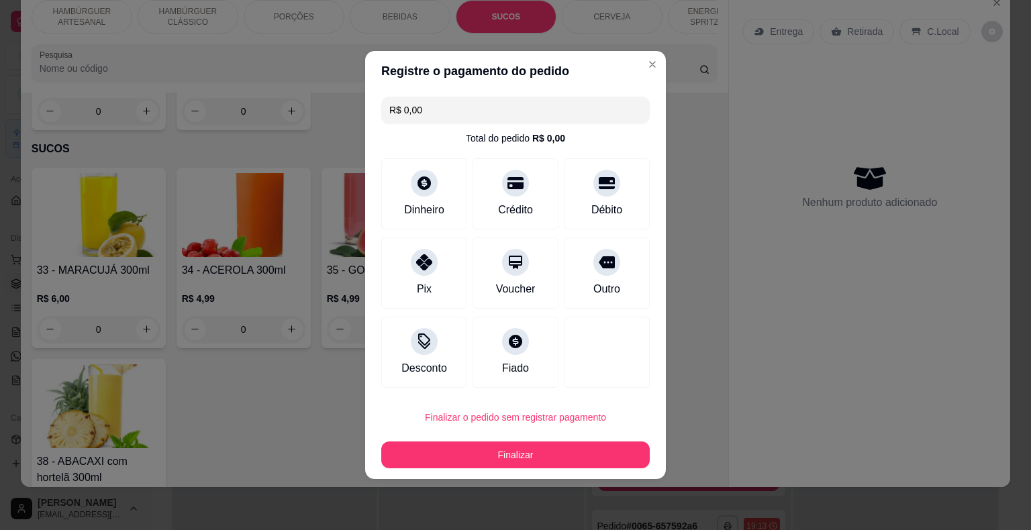
type input "R$ 0,00"
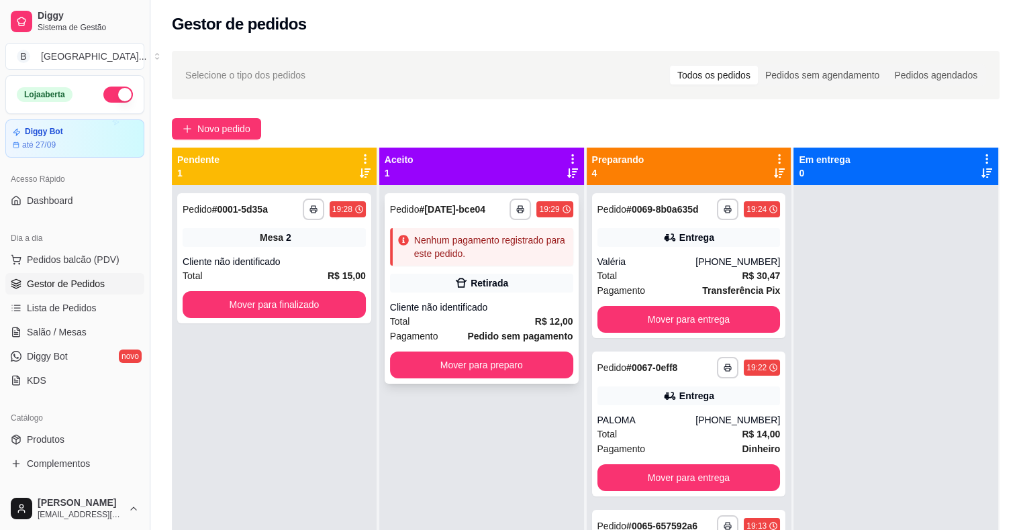
click at [480, 314] on div "Total R$ 12,00" at bounding box center [481, 321] width 183 height 15
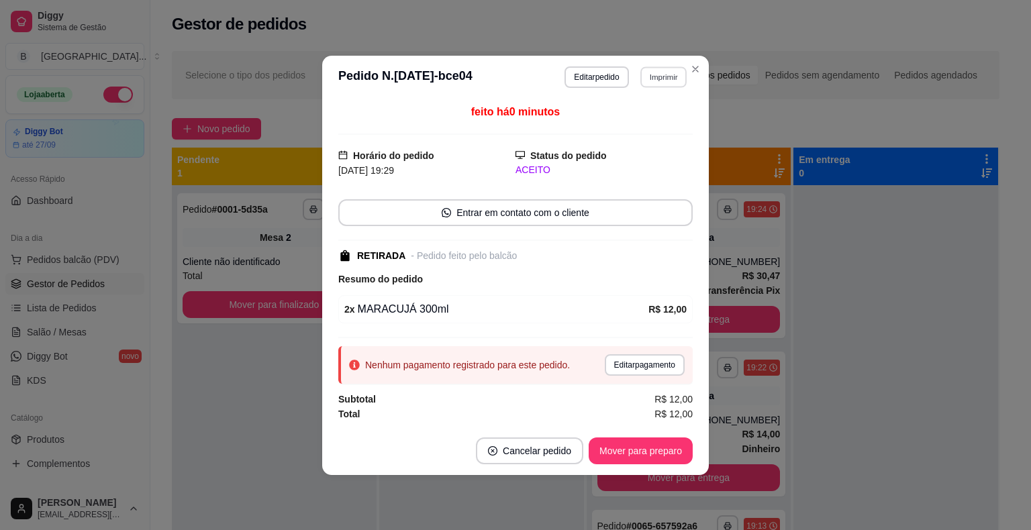
click at [658, 80] on button "Imprimir" at bounding box center [663, 76] width 46 height 21
click at [653, 117] on button "IMPRESSORA" at bounding box center [639, 124] width 97 height 21
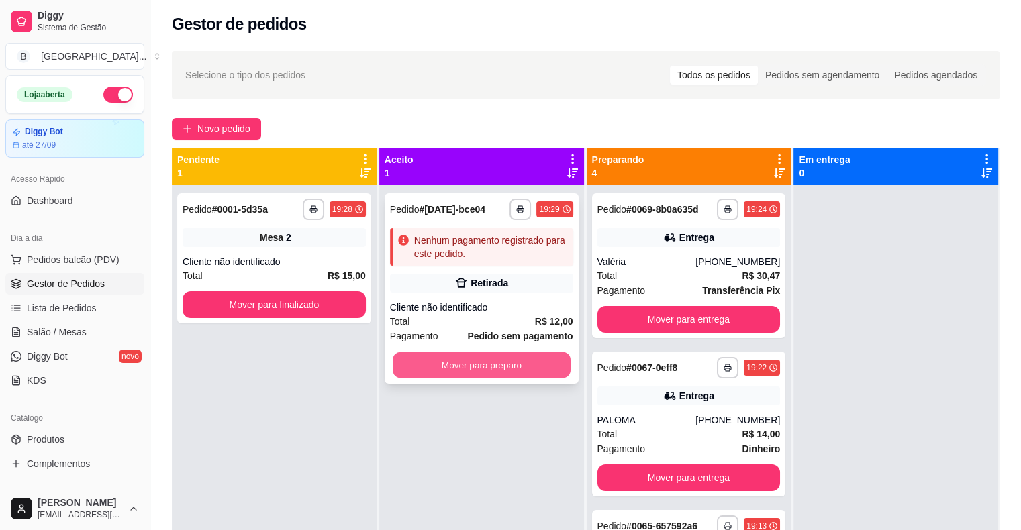
click at [505, 369] on button "Mover para preparo" at bounding box center [482, 365] width 178 height 26
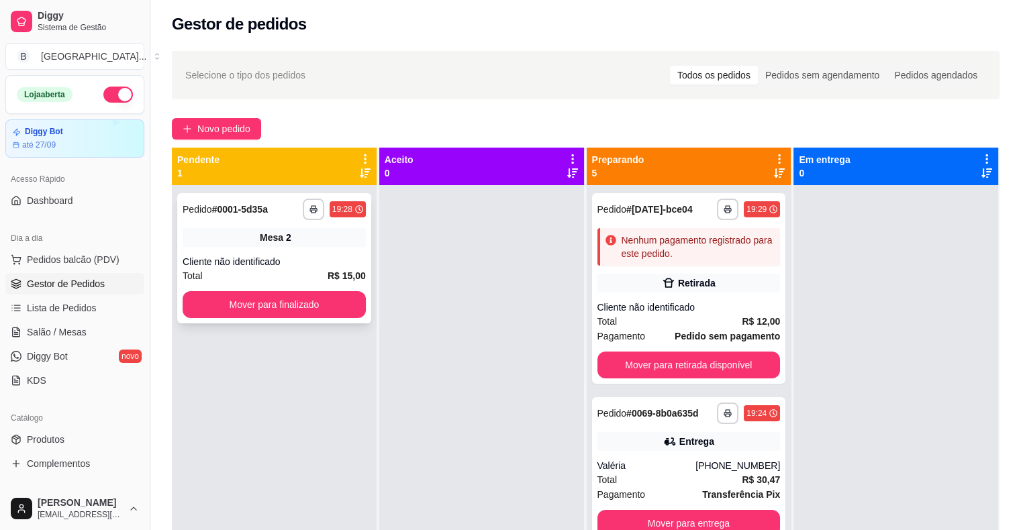
click at [291, 251] on div "**********" at bounding box center [274, 258] width 194 height 130
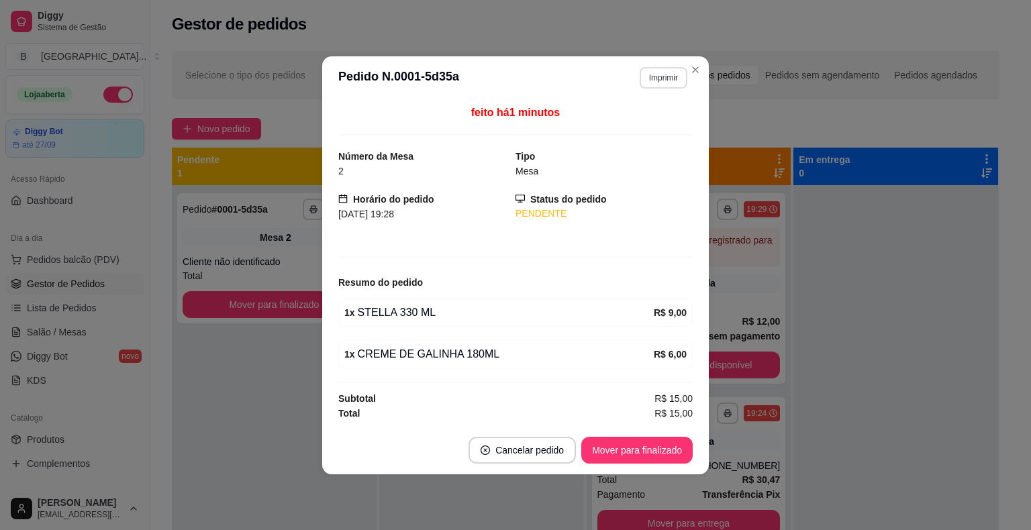
click at [650, 74] on button "Imprimir" at bounding box center [663, 77] width 48 height 21
click at [660, 125] on button "IMPRESSORA" at bounding box center [639, 125] width 94 height 21
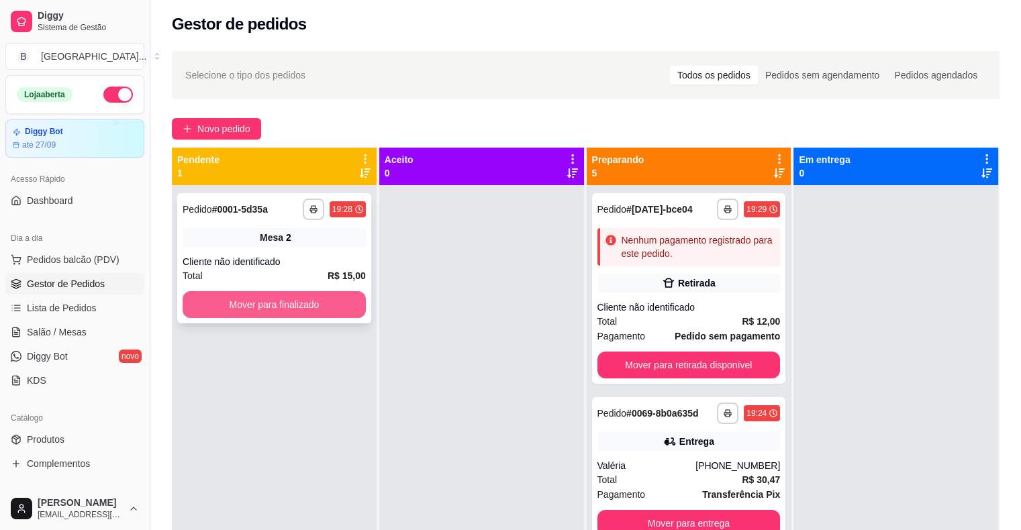
click at [335, 307] on button "Mover para finalizado" at bounding box center [274, 304] width 183 height 27
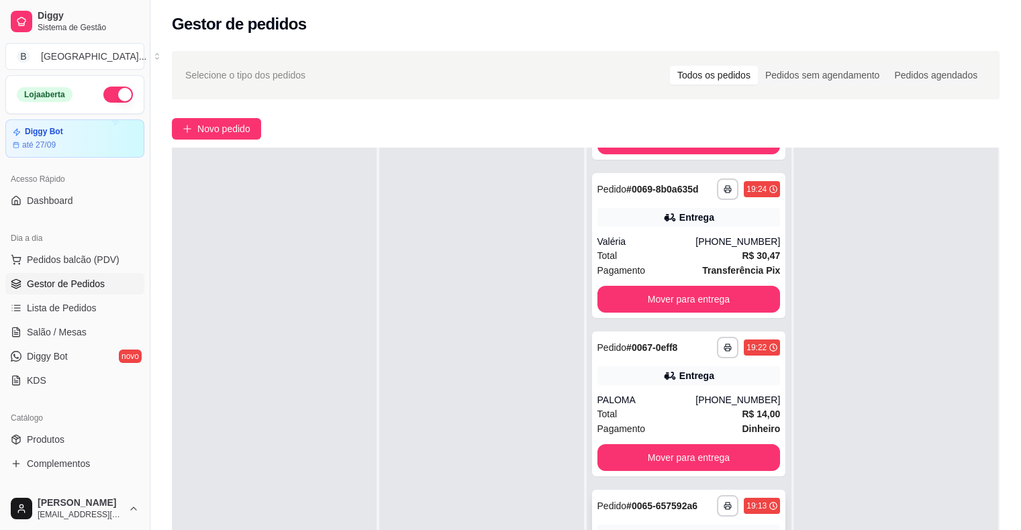
scroll to position [320, 0]
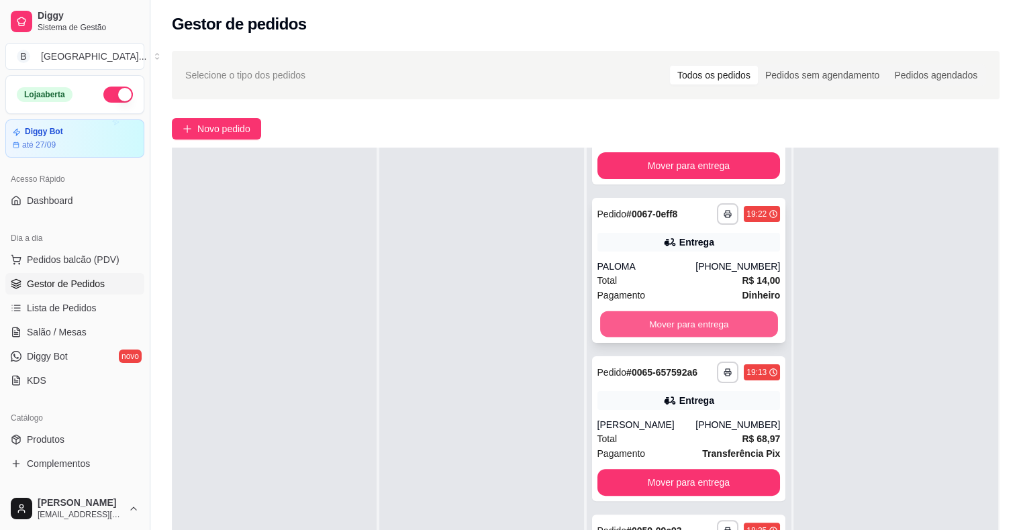
click at [719, 325] on button "Mover para entrega" at bounding box center [689, 324] width 178 height 26
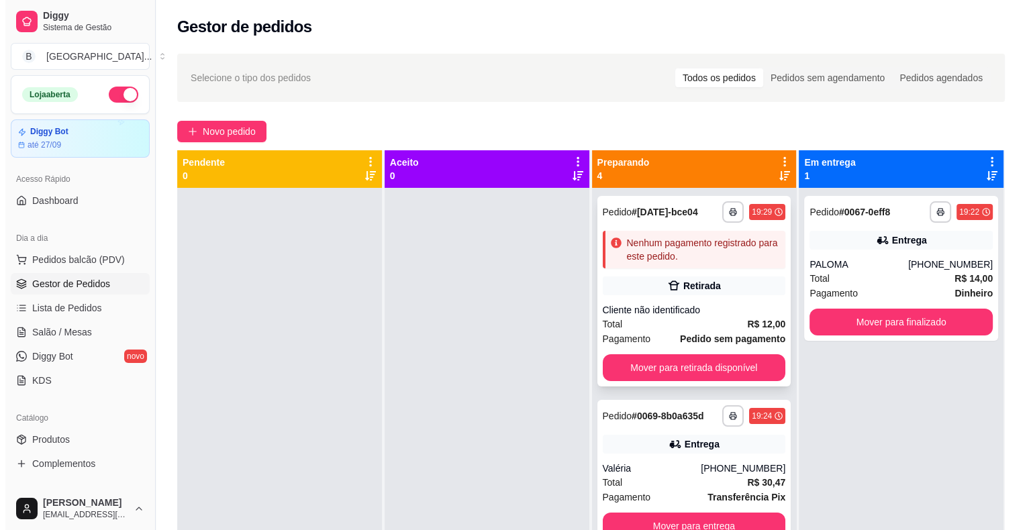
scroll to position [0, 0]
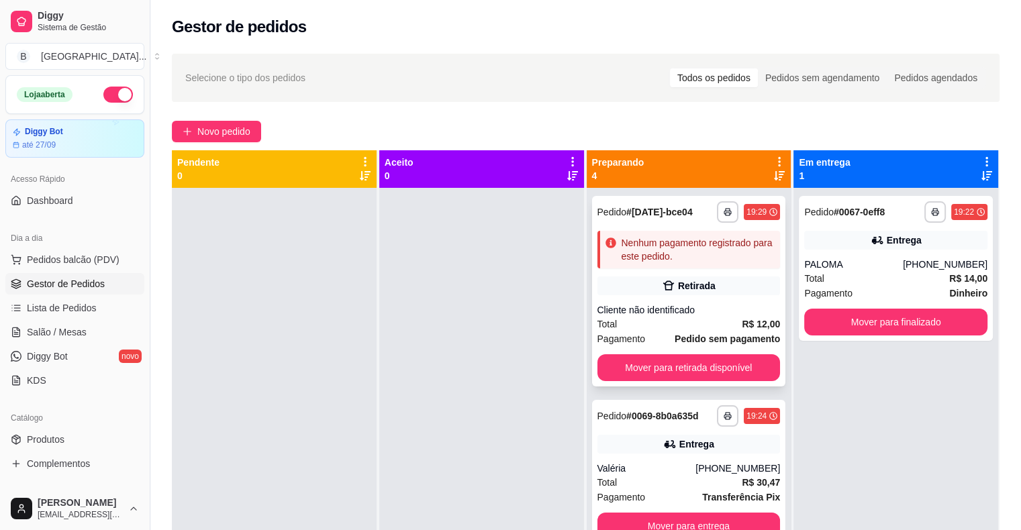
click at [716, 321] on div "Total R$ 12,00" at bounding box center [688, 324] width 183 height 15
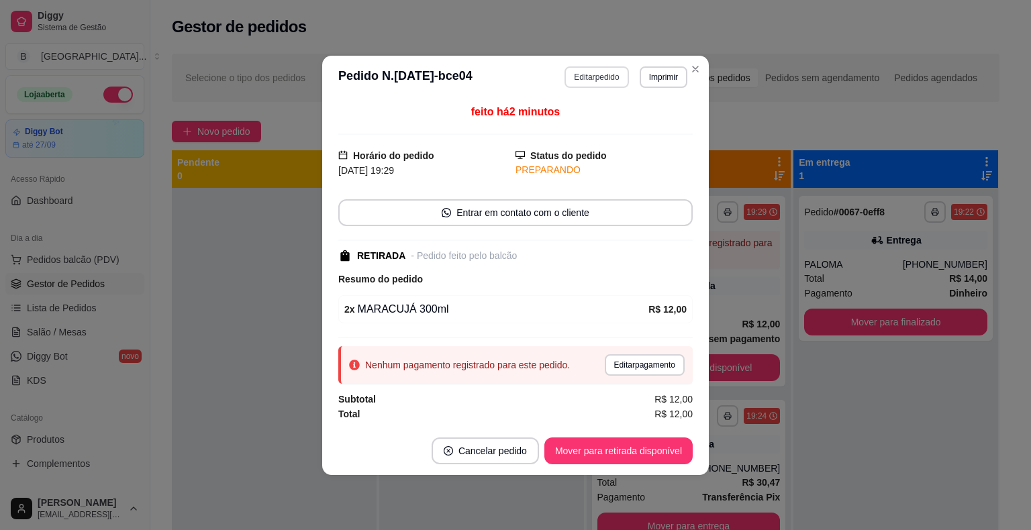
click at [598, 83] on button "Editar pedido" at bounding box center [596, 76] width 64 height 21
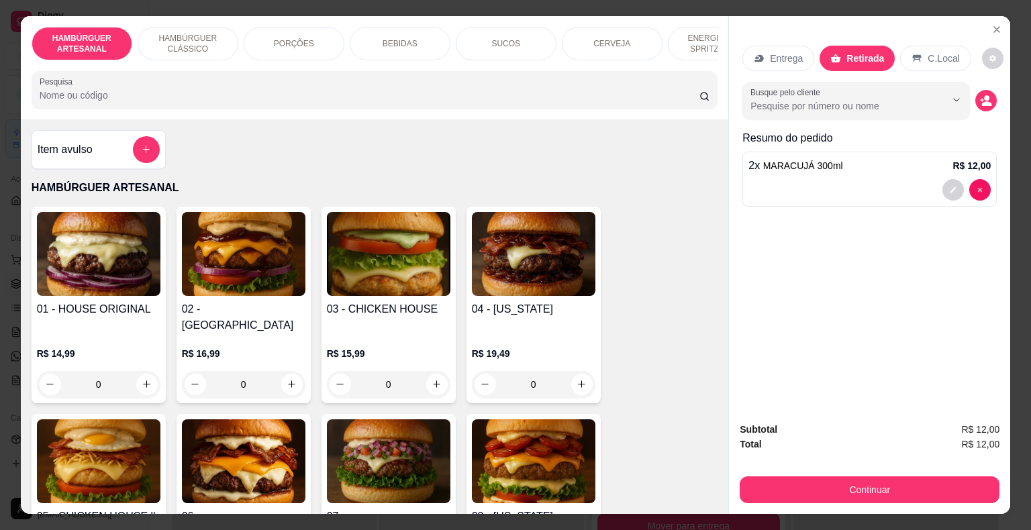
click at [404, 31] on div "BEBIDAS" at bounding box center [400, 44] width 101 height 34
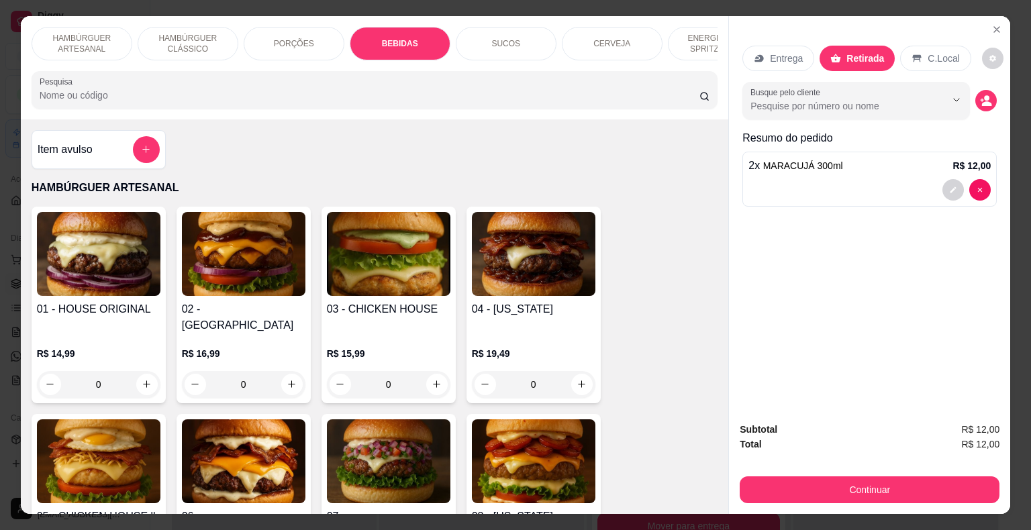
scroll to position [32, 0]
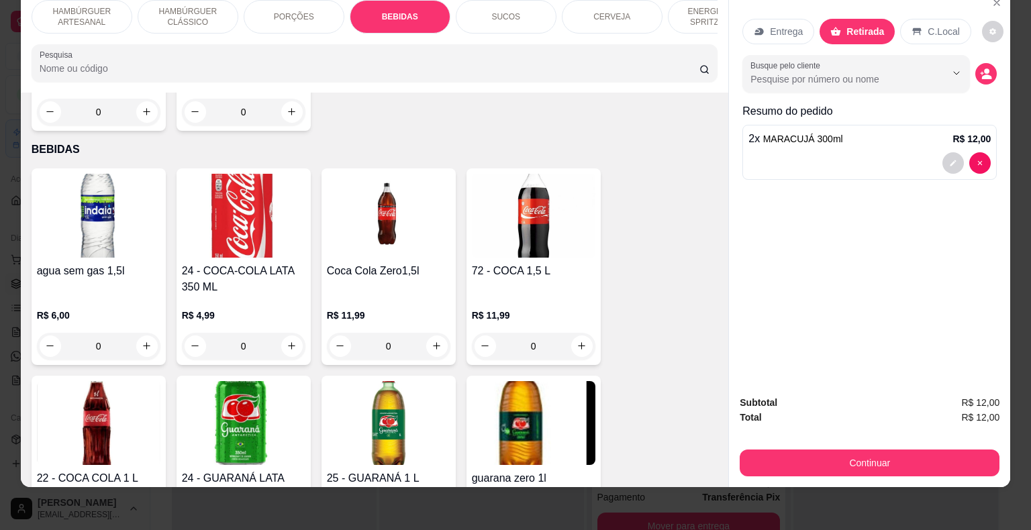
click at [319, 17] on div "PORÇÕES" at bounding box center [294, 17] width 101 height 34
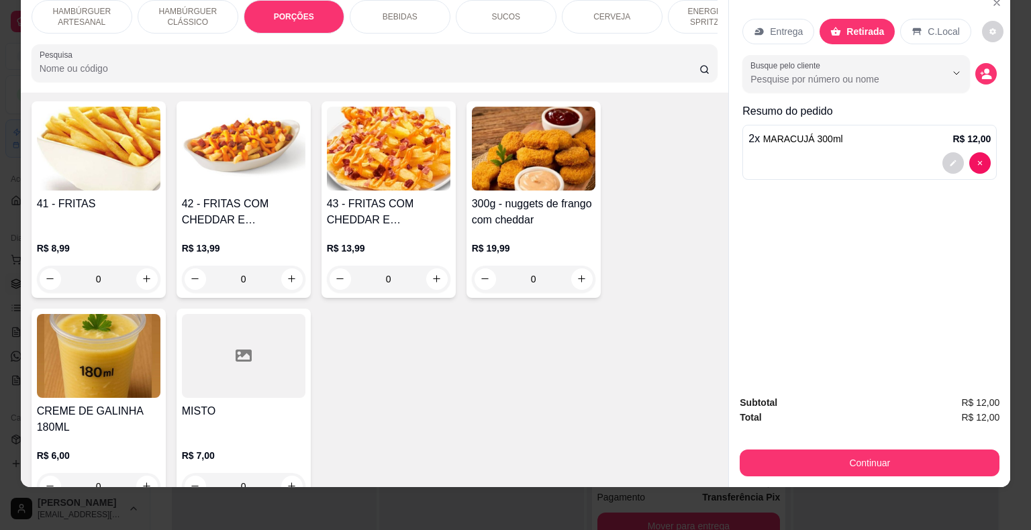
scroll to position [1204, 0]
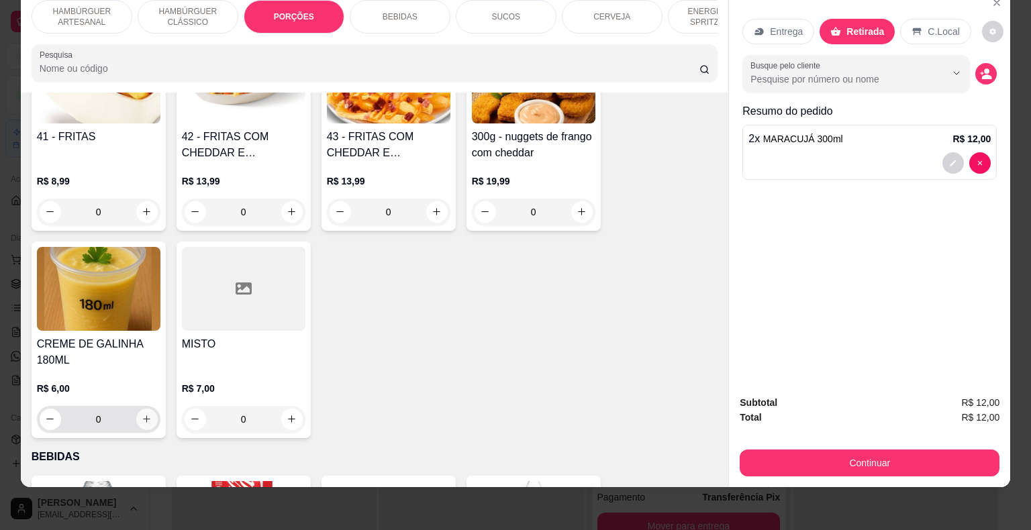
click at [148, 409] on button "increase-product-quantity" at bounding box center [146, 419] width 21 height 21
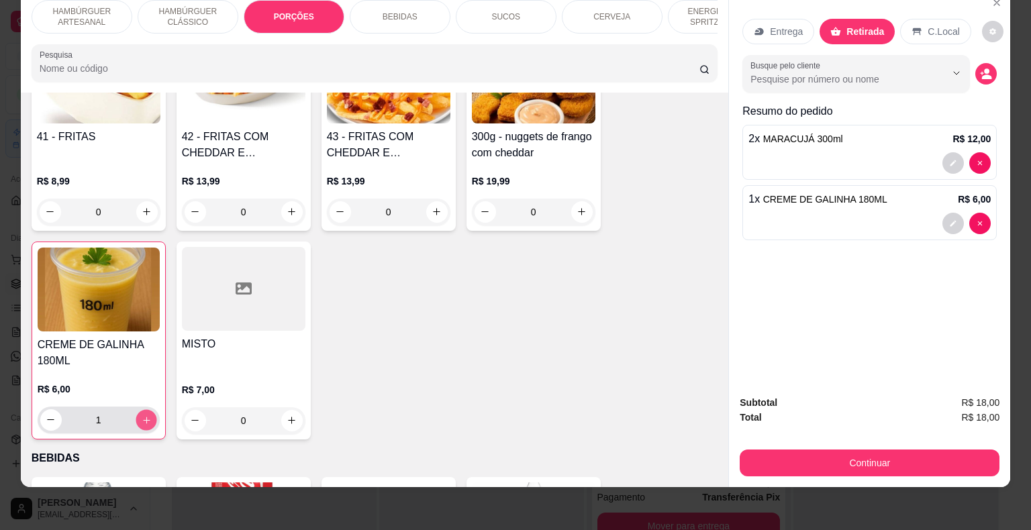
click at [148, 409] on button "increase-product-quantity" at bounding box center [146, 419] width 21 height 21
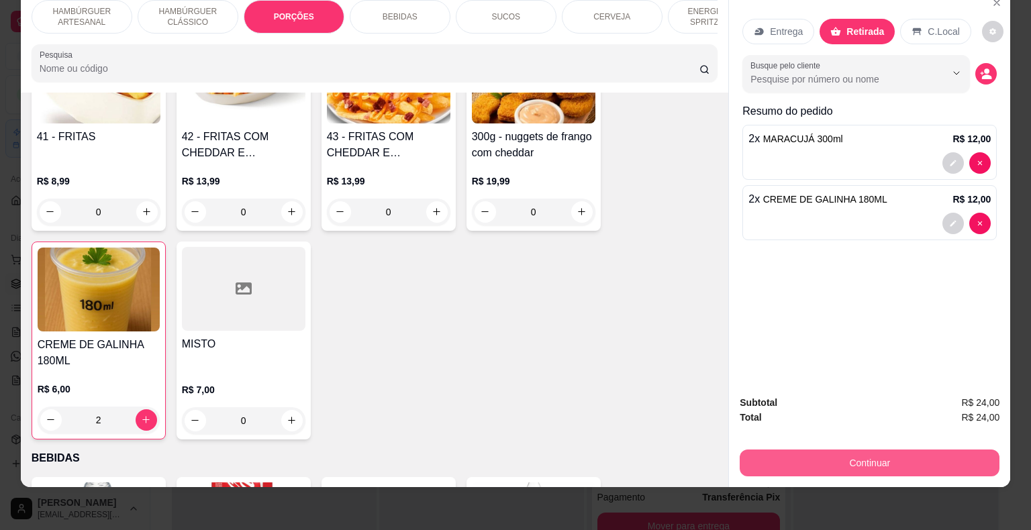
click at [773, 450] on button "Continuar" at bounding box center [869, 463] width 260 height 27
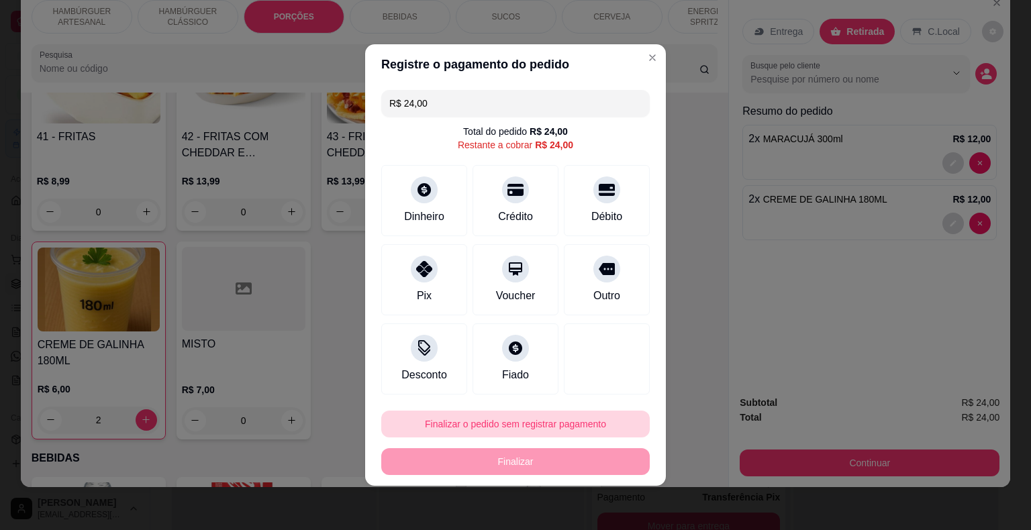
click at [491, 418] on button "Finalizar o pedido sem registrar pagamento" at bounding box center [515, 424] width 268 height 27
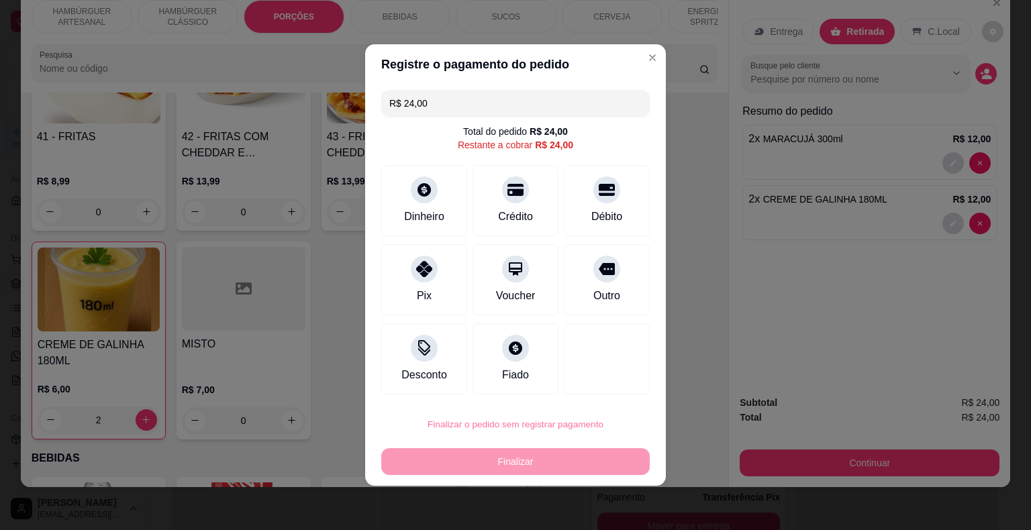
click at [576, 384] on button "Confirmar" at bounding box center [598, 386] width 50 height 21
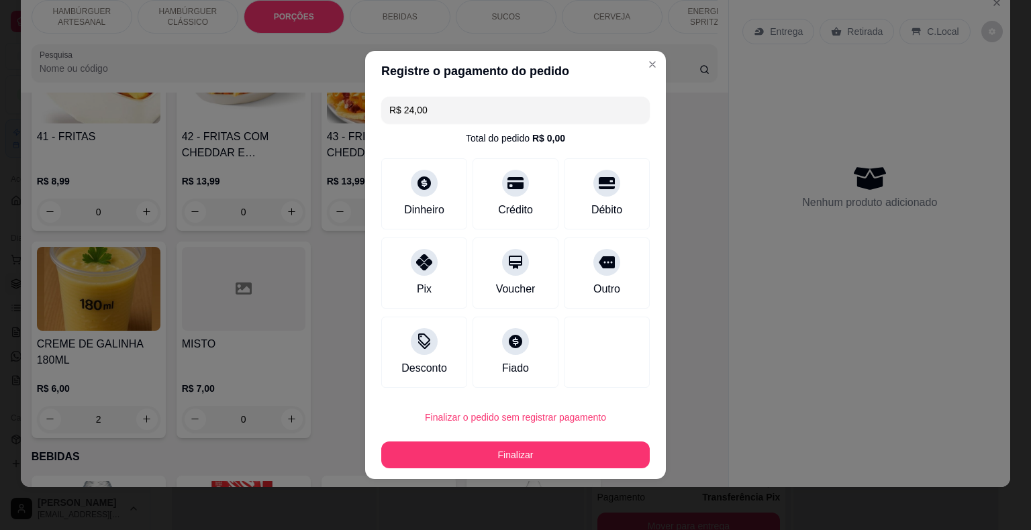
type input "0"
type input "R$ 0,00"
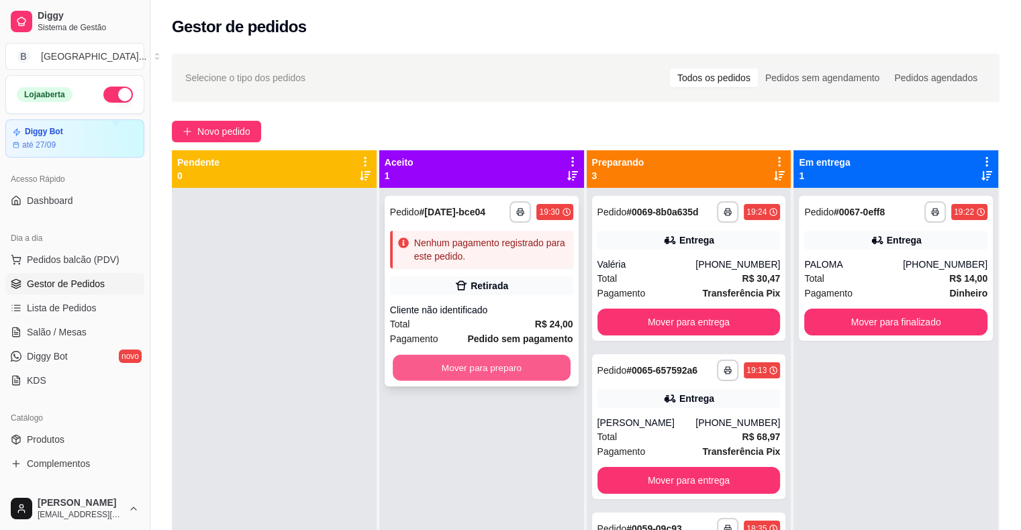
click at [406, 378] on button "Mover para preparo" at bounding box center [482, 368] width 178 height 26
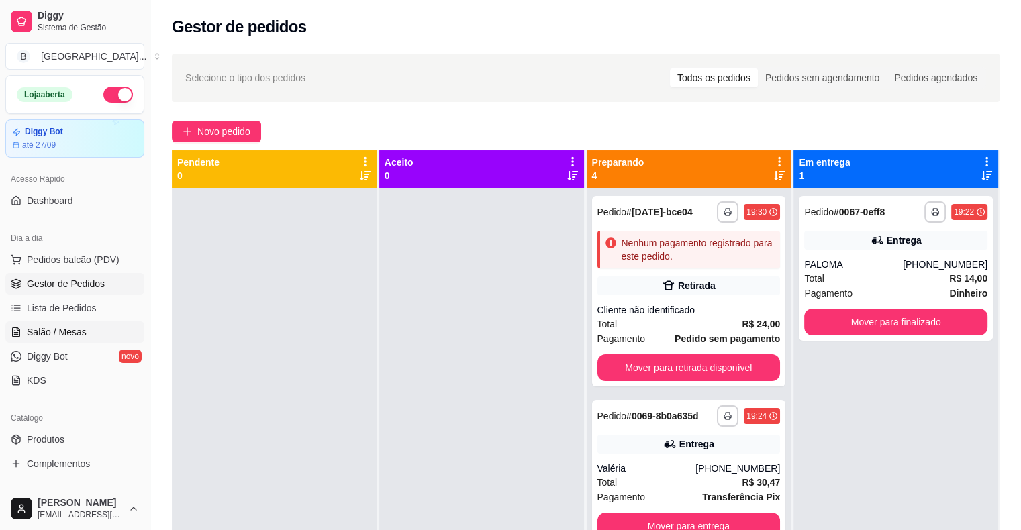
click at [72, 329] on span "Salão / Mesas" at bounding box center [57, 331] width 60 height 13
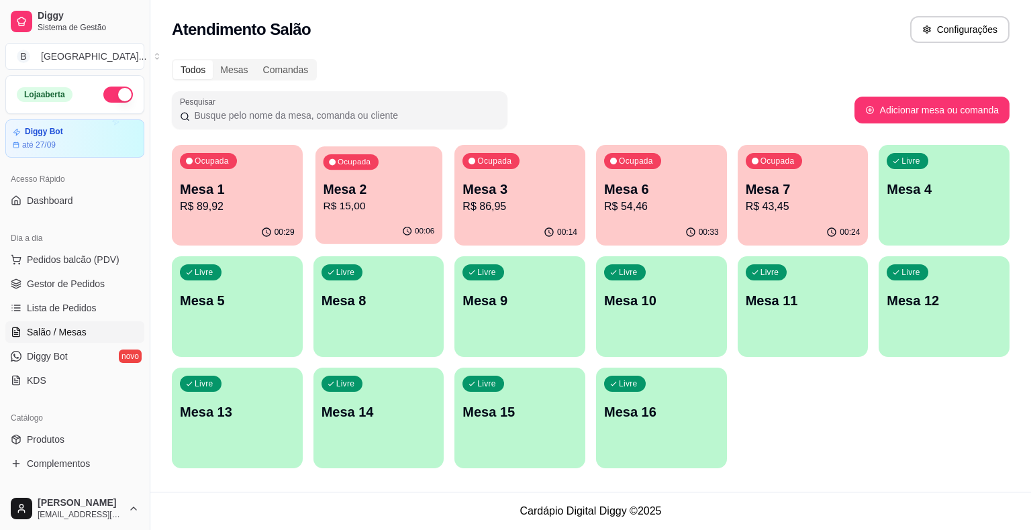
click at [417, 201] on p "R$ 15,00" at bounding box center [378, 206] width 111 height 15
click at [311, 200] on div "Ocupada Mesa 1 R$ 89,92 00:29 Ocupada Mesa 2 R$ 15,00 00:06 Ocupada Mesa 3 R$ 8…" at bounding box center [590, 306] width 837 height 323
click at [278, 195] on p "Mesa 1" at bounding box center [237, 189] width 111 height 18
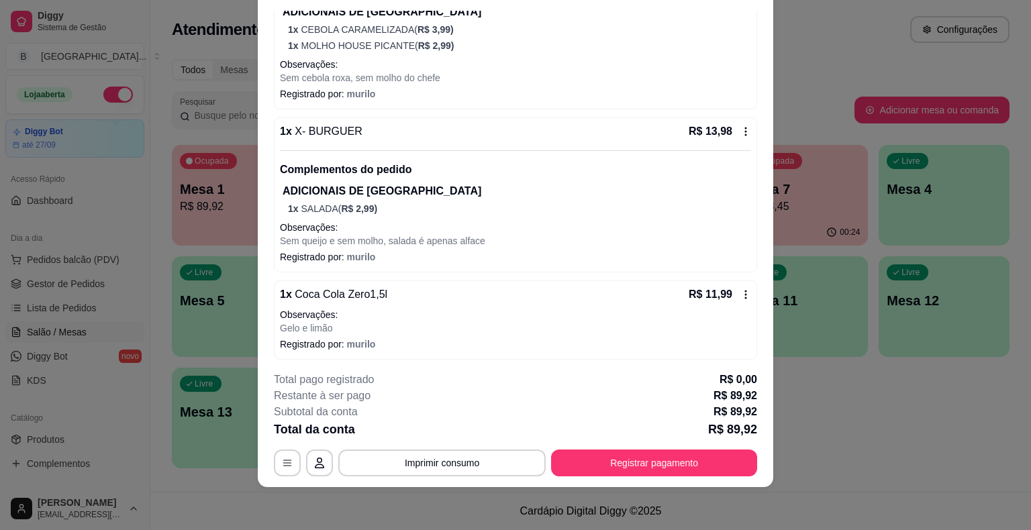
scroll to position [366, 0]
click at [740, 126] on icon at bounding box center [745, 130] width 11 height 11
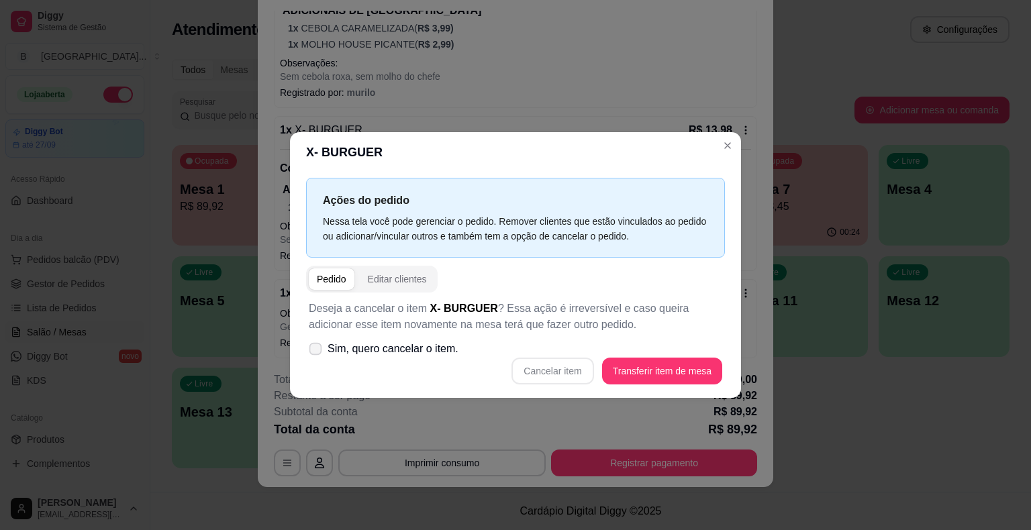
click at [382, 354] on span "Sim, quero cancelar o item." at bounding box center [392, 349] width 131 height 16
click at [317, 354] on input "Sim, quero cancelar o item." at bounding box center [312, 356] width 9 height 9
checkbox input "true"
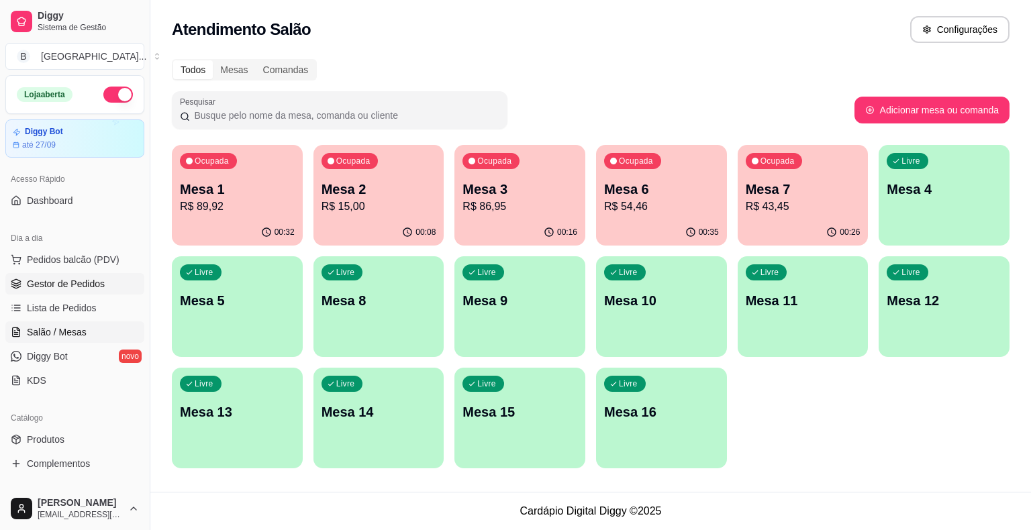
click at [80, 277] on span "Gestor de Pedidos" at bounding box center [66, 283] width 78 height 13
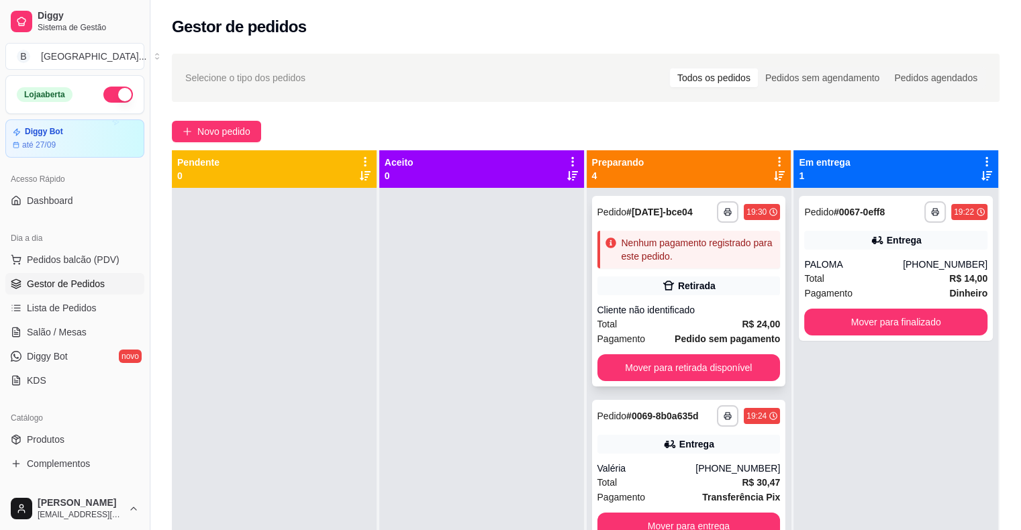
click at [640, 274] on div "**********" at bounding box center [689, 291] width 194 height 191
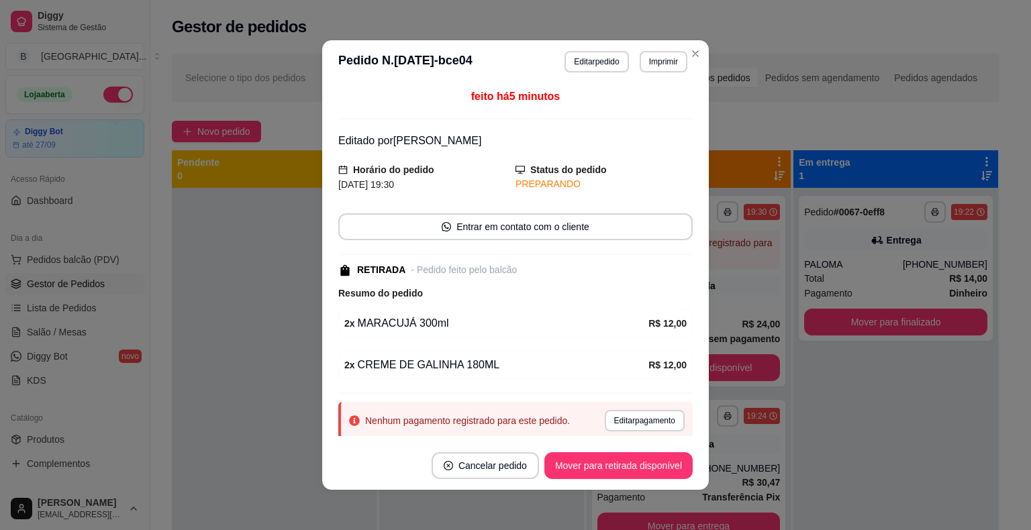
scroll to position [39, 0]
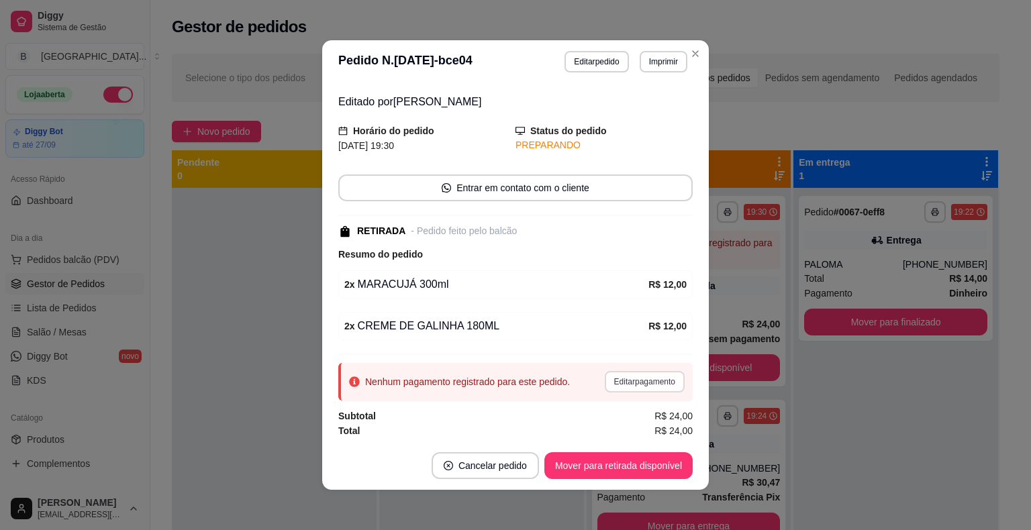
click at [616, 374] on button "Editar pagamento" at bounding box center [645, 381] width 80 height 21
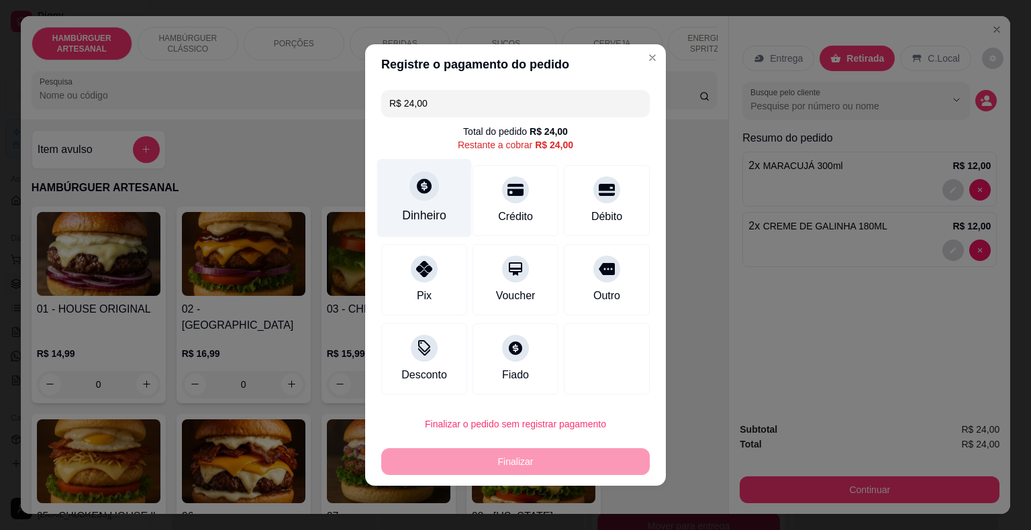
click at [421, 189] on icon at bounding box center [423, 185] width 17 height 17
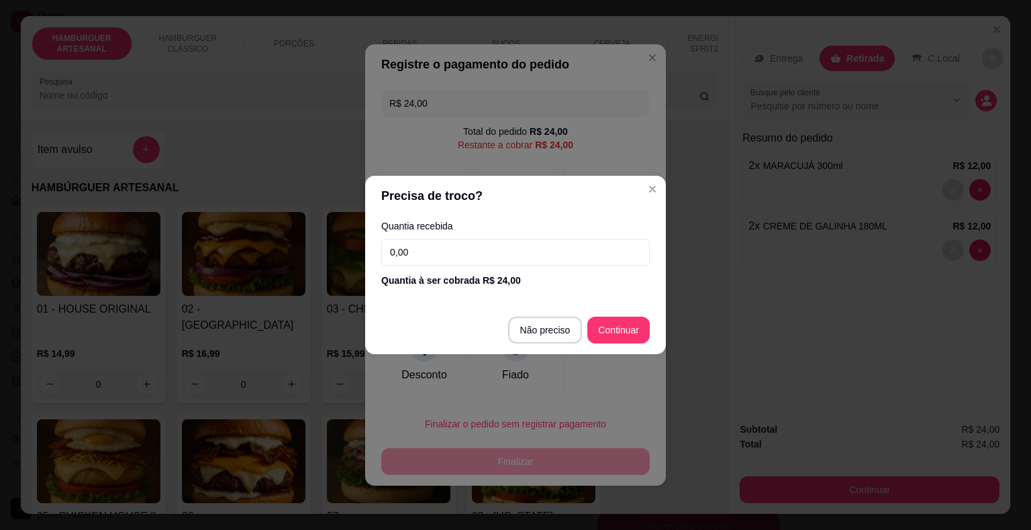
click at [454, 254] on input "0,00" at bounding box center [515, 252] width 268 height 27
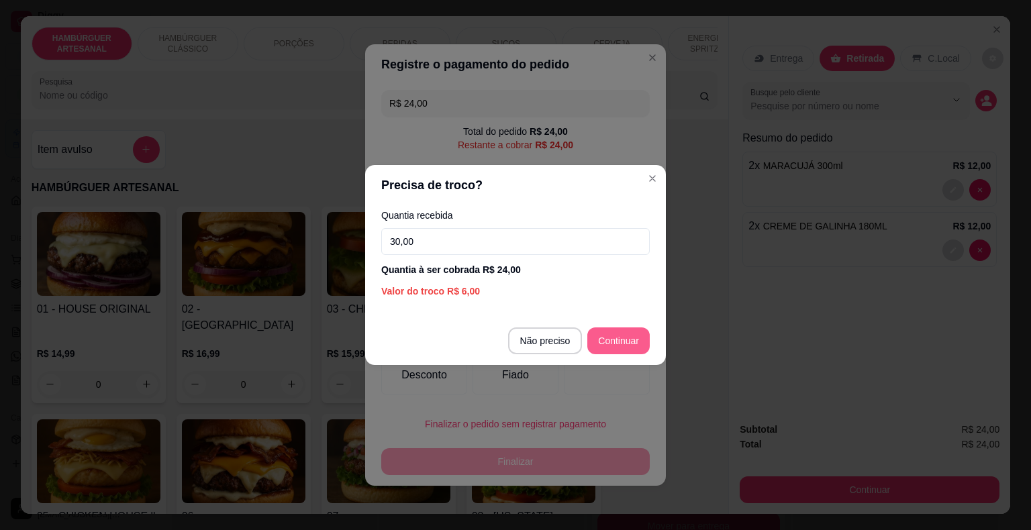
type input "30,00"
type input "R$ 0,00"
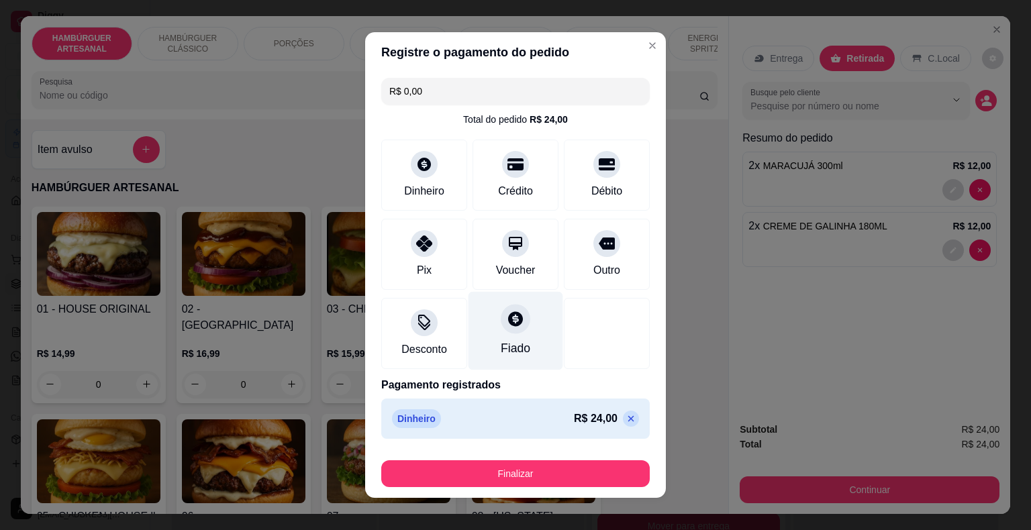
scroll to position [10, 0]
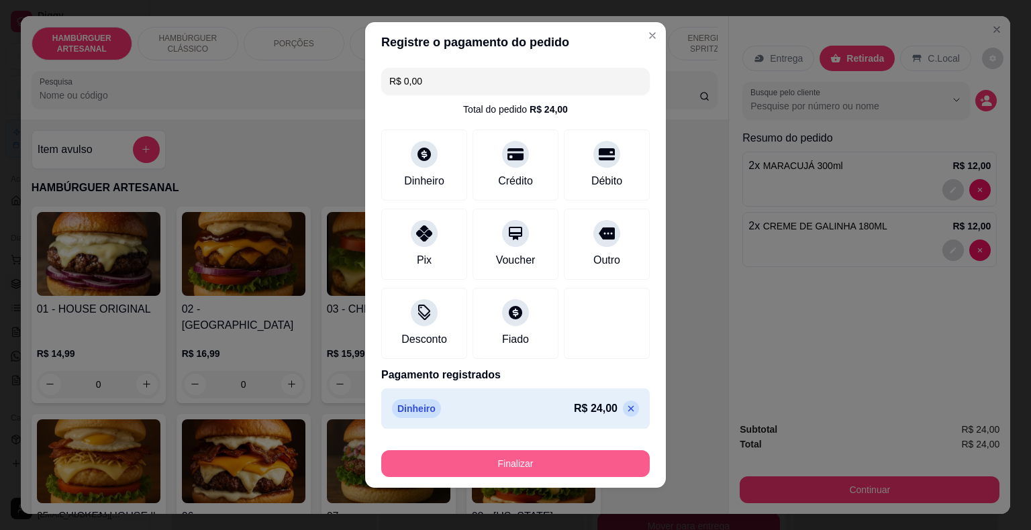
click at [527, 453] on button "Finalizar" at bounding box center [515, 463] width 268 height 27
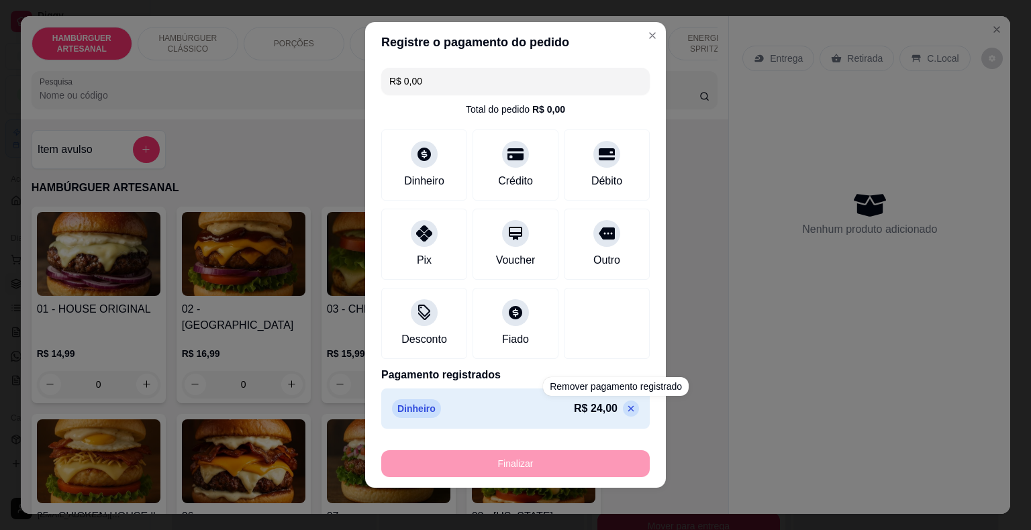
type input "0"
type input "-R$ 24,00"
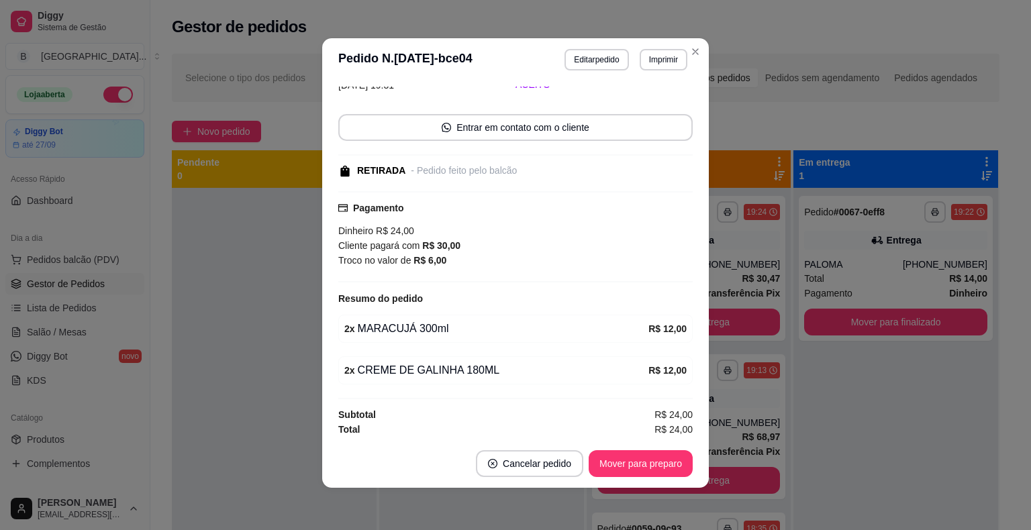
scroll to position [3, 0]
click at [602, 464] on button "Mover para preparo" at bounding box center [640, 463] width 101 height 26
click at [602, 464] on button "Mover para retirada disponível" at bounding box center [618, 463] width 148 height 27
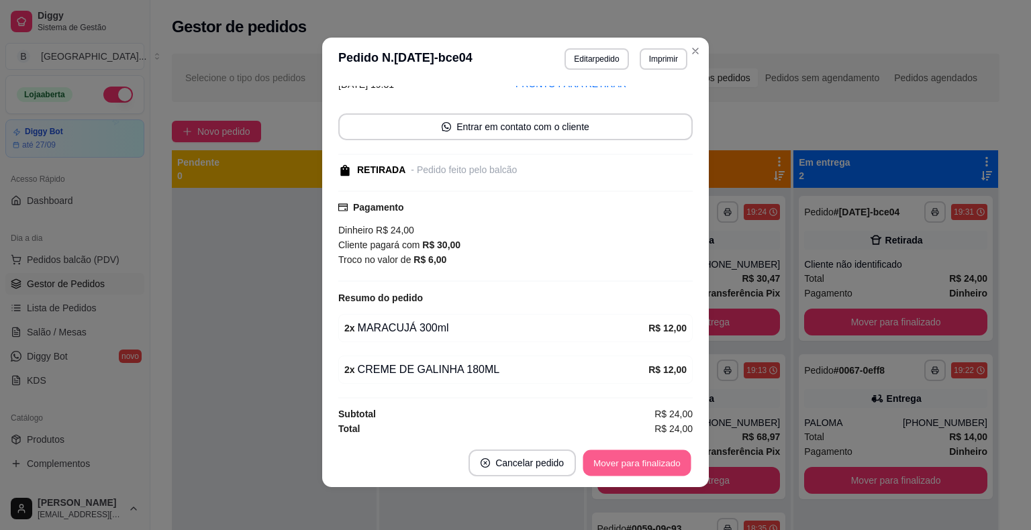
click at [597, 464] on button "Mover para finalizado" at bounding box center [637, 463] width 108 height 26
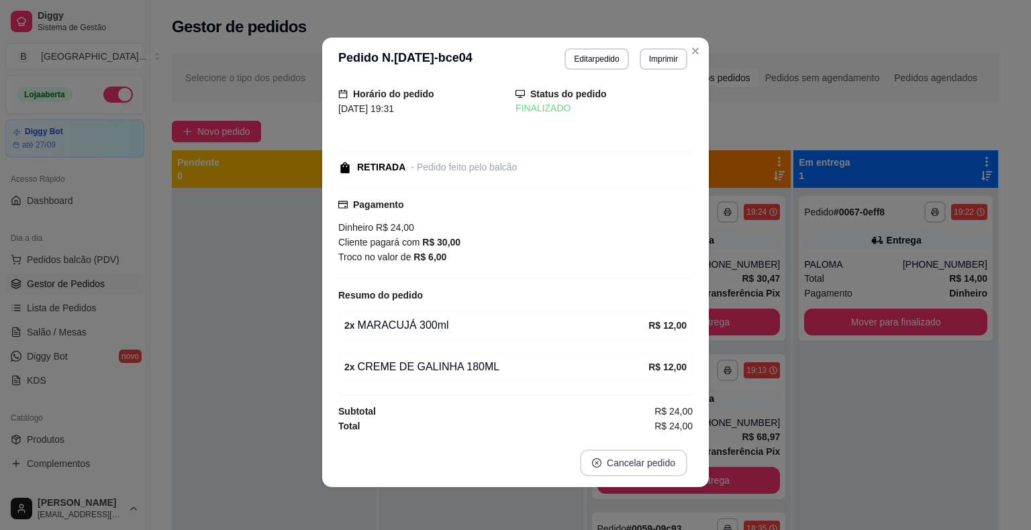
scroll to position [27, 0]
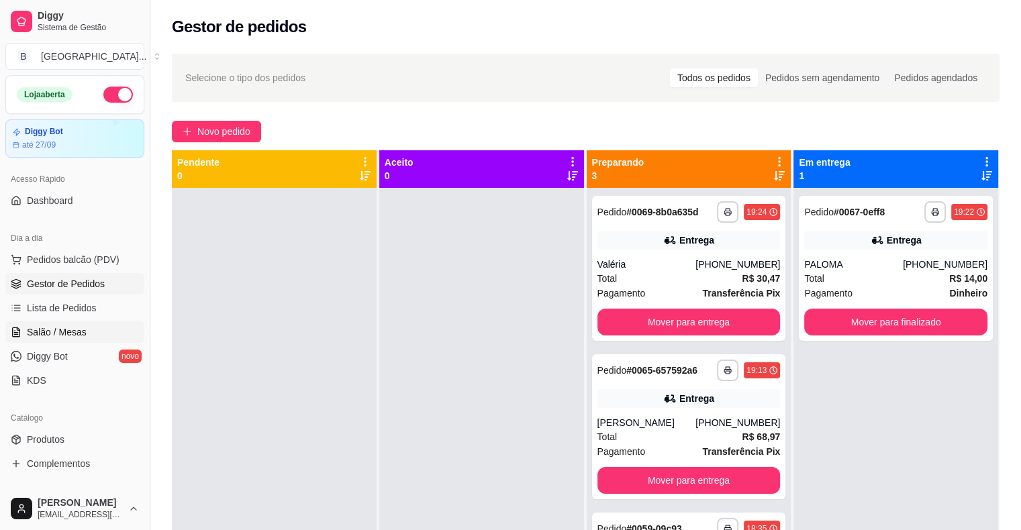
click at [21, 334] on link "Salão / Mesas" at bounding box center [74, 331] width 139 height 21
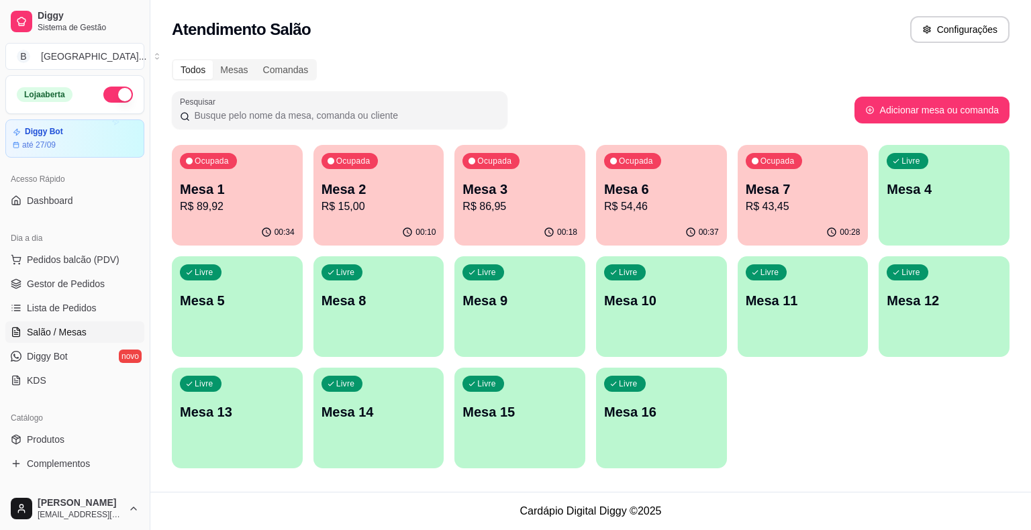
click at [192, 220] on div "00:34" at bounding box center [237, 232] width 131 height 26
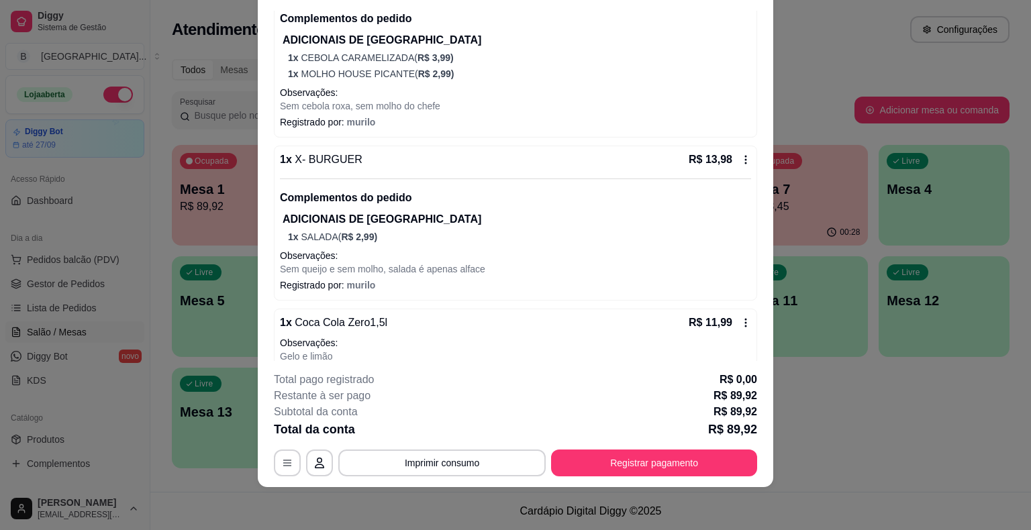
scroll to position [366, 0]
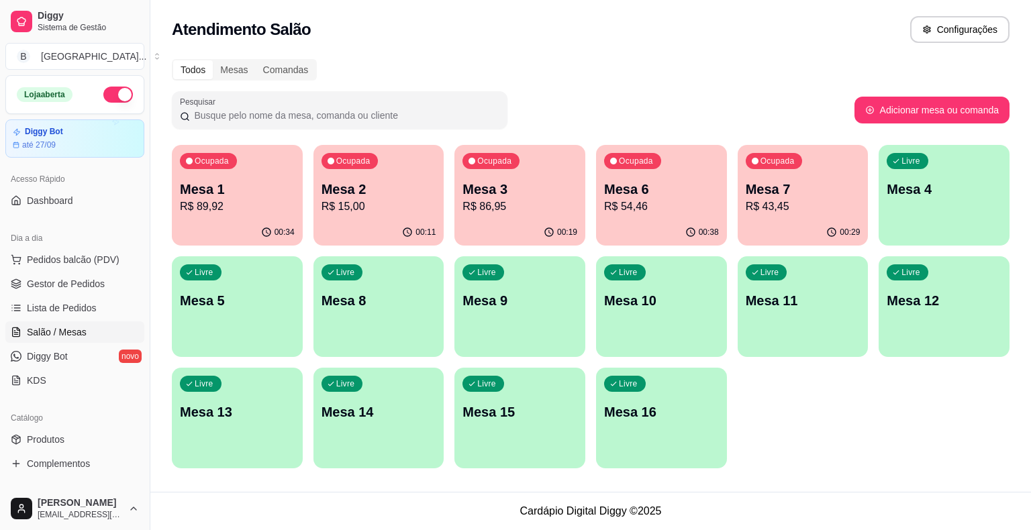
click at [227, 200] on p "R$ 89,92" at bounding box center [237, 207] width 115 height 16
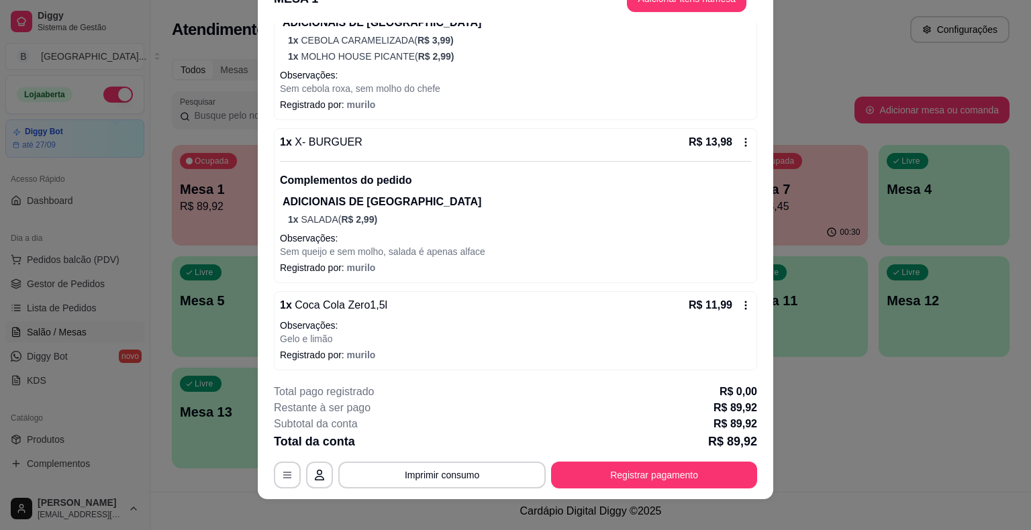
scroll to position [40, 0]
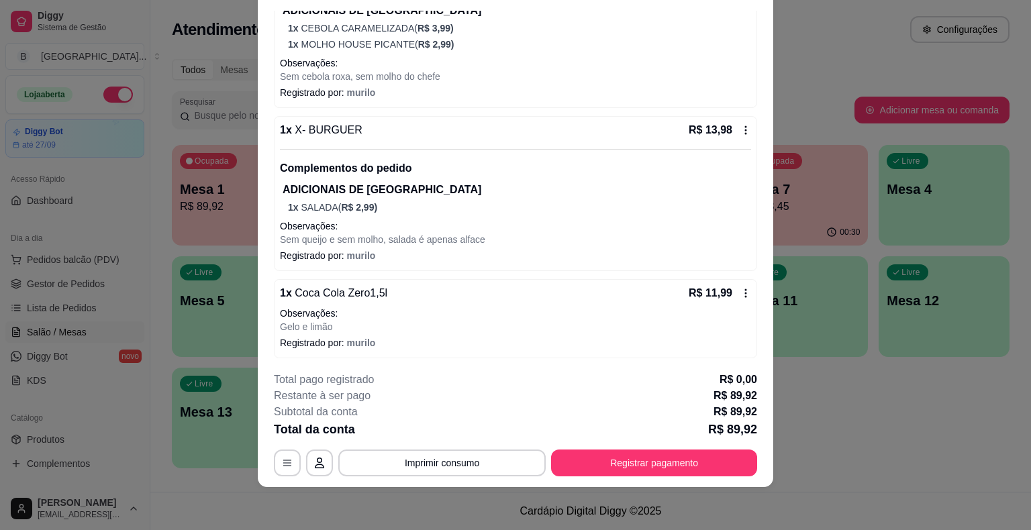
click at [740, 127] on icon at bounding box center [745, 130] width 11 height 11
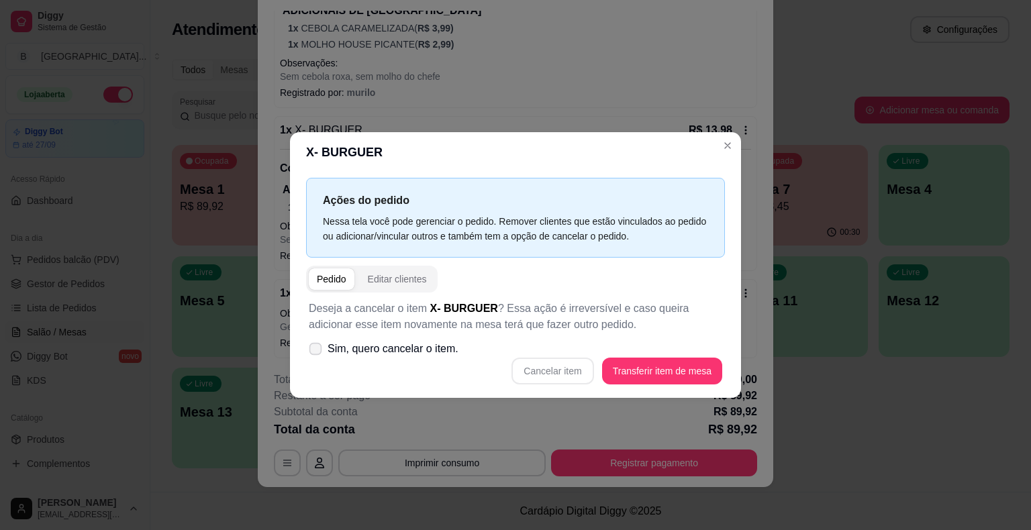
click at [397, 343] on span "Sim, quero cancelar o item." at bounding box center [392, 349] width 131 height 16
click at [317, 352] on input "Sim, quero cancelar o item." at bounding box center [312, 356] width 9 height 9
checkbox input "true"
click at [552, 376] on button "Cancelar item" at bounding box center [553, 371] width 80 height 26
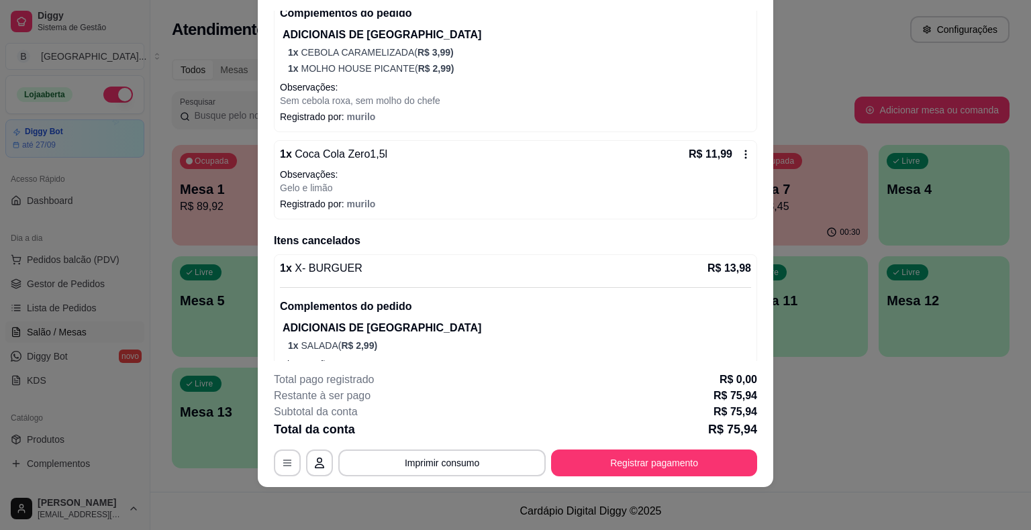
scroll to position [320, 0]
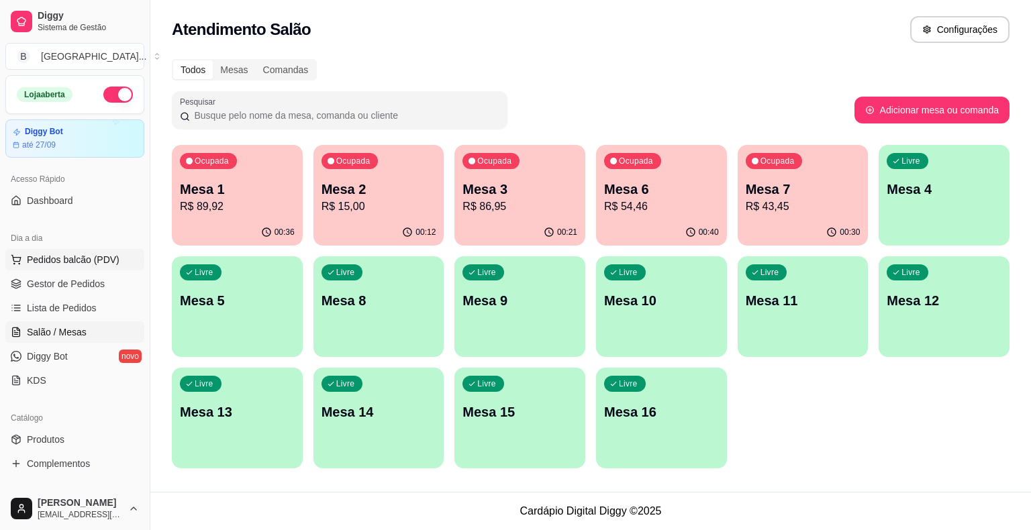
click at [114, 260] on span "Pedidos balcão (PDV)" at bounding box center [73, 259] width 93 height 13
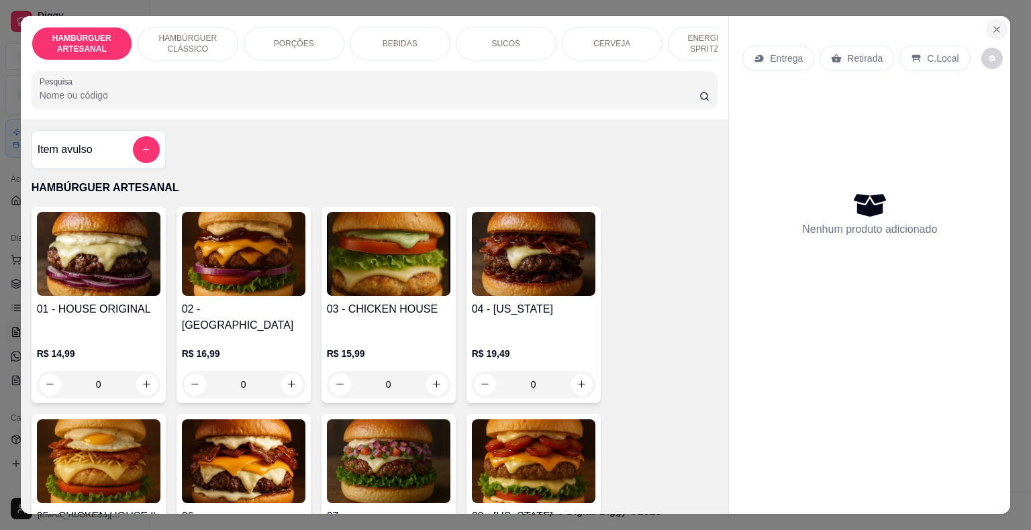
click at [986, 28] on button "Close" at bounding box center [996, 29] width 21 height 21
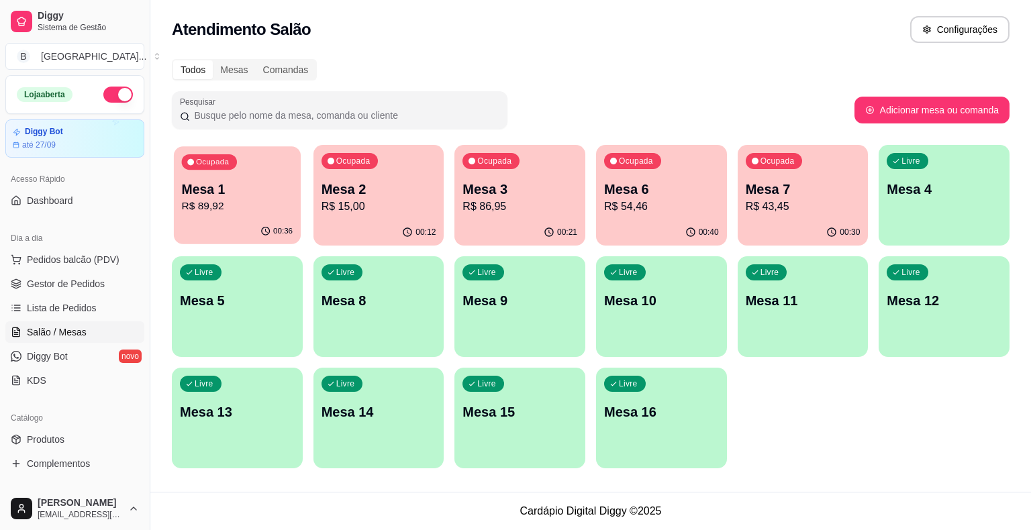
click at [218, 183] on p "Mesa 1" at bounding box center [237, 189] width 111 height 18
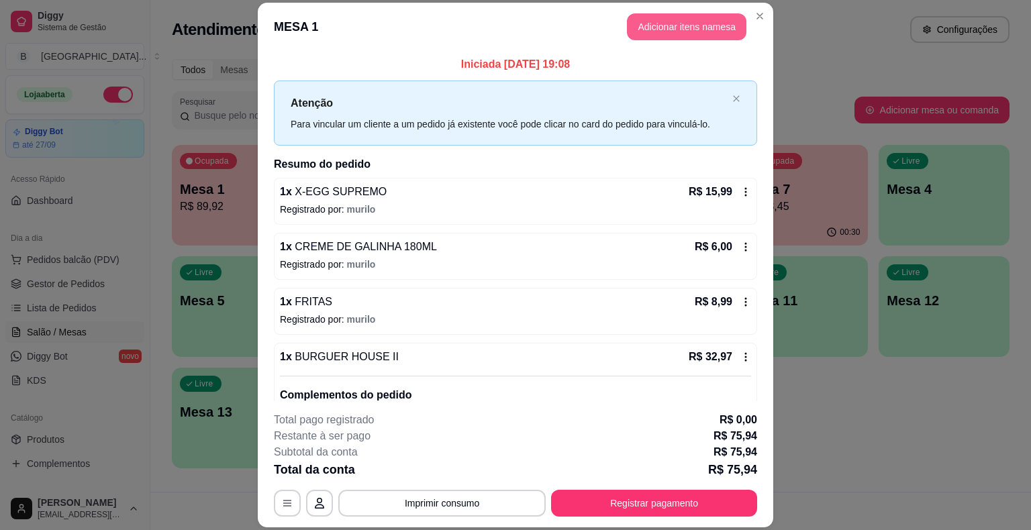
click at [641, 23] on button "Adicionar itens na mesa" at bounding box center [686, 26] width 119 height 27
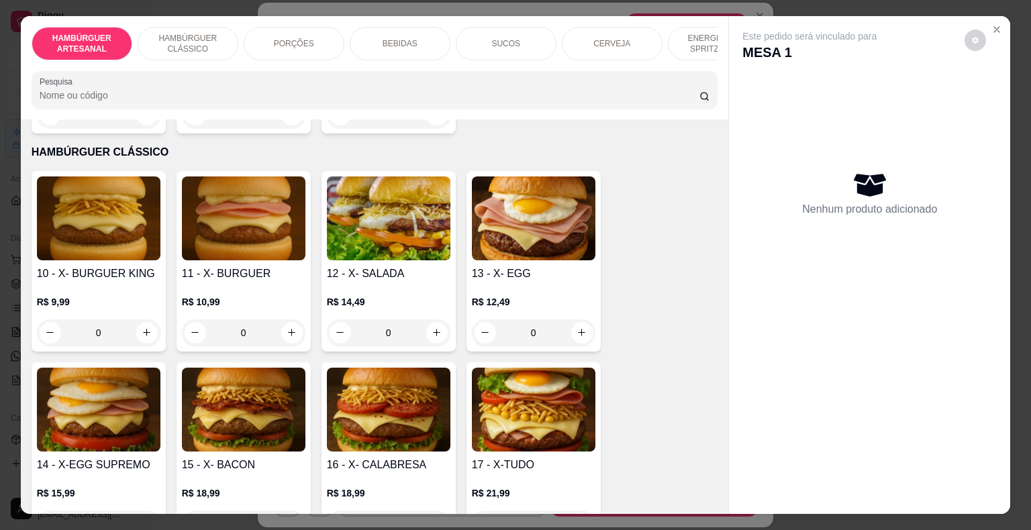
scroll to position [738, 0]
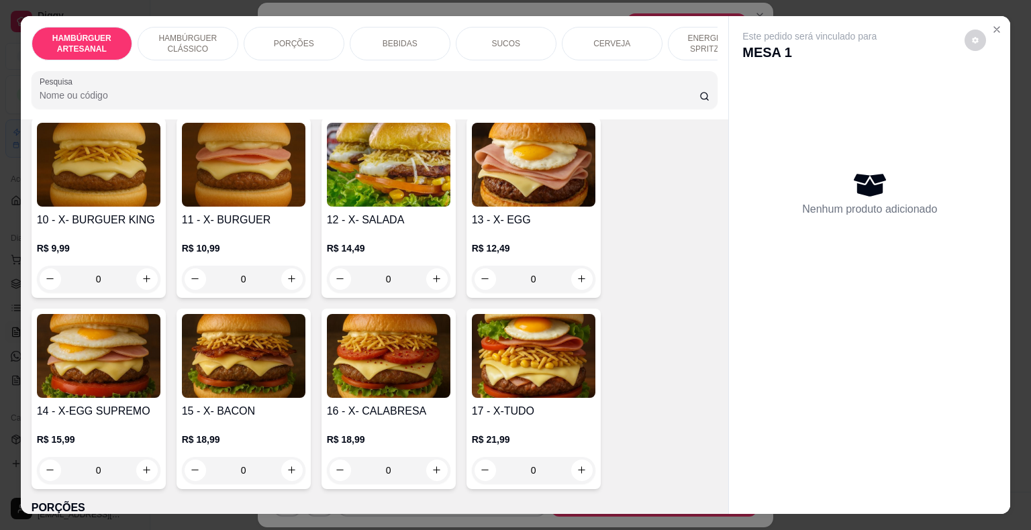
click at [287, 266] on div "0" at bounding box center [243, 279] width 123 height 27
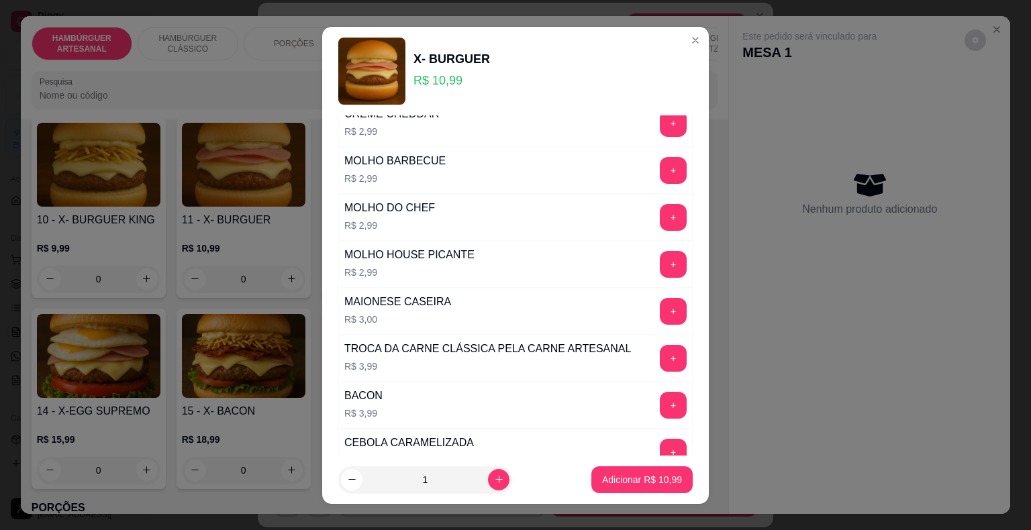
scroll to position [403, 0]
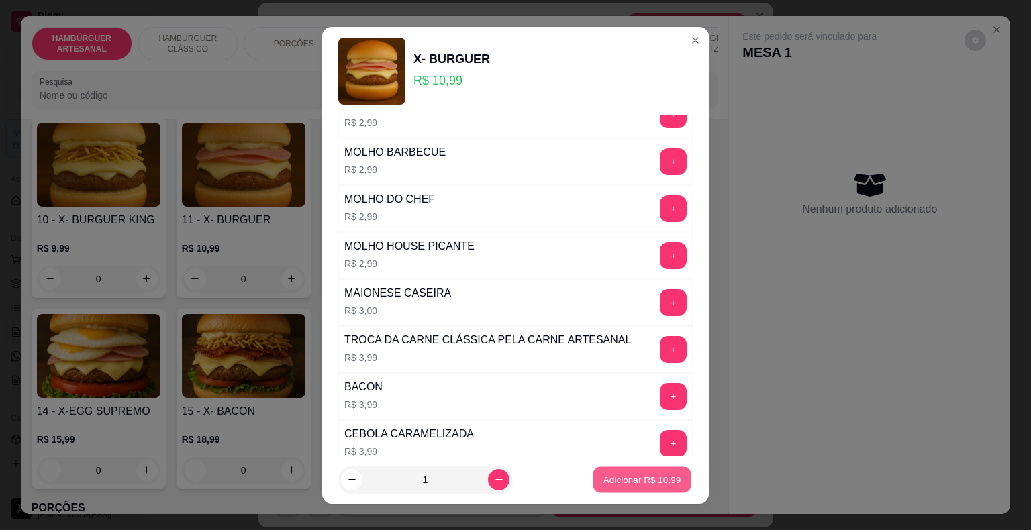
click at [596, 487] on button "Adicionar R$ 10,99" at bounding box center [641, 479] width 99 height 26
type input "1"
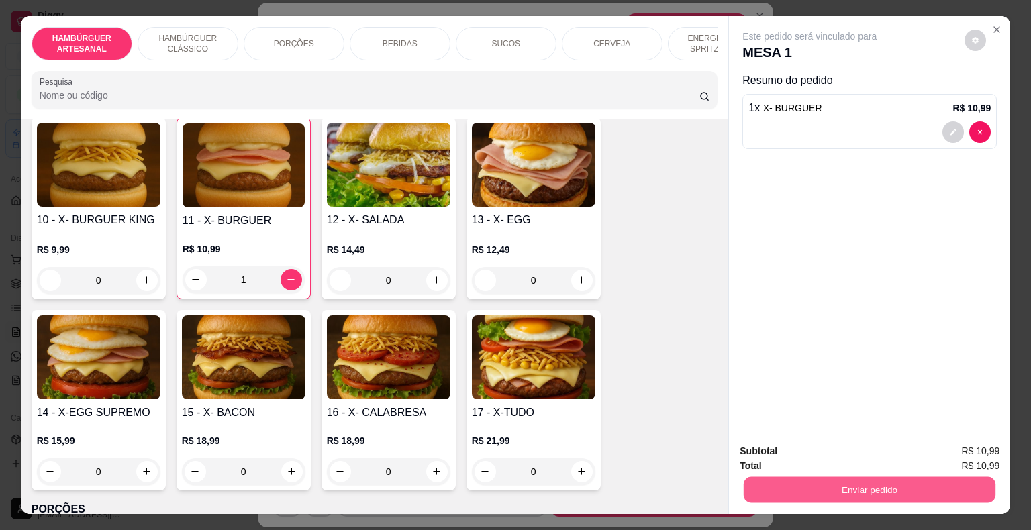
click at [829, 478] on button "Enviar pedido" at bounding box center [869, 490] width 252 height 26
click at [804, 456] on button "Não registrar e enviar pedido" at bounding box center [825, 451] width 136 height 25
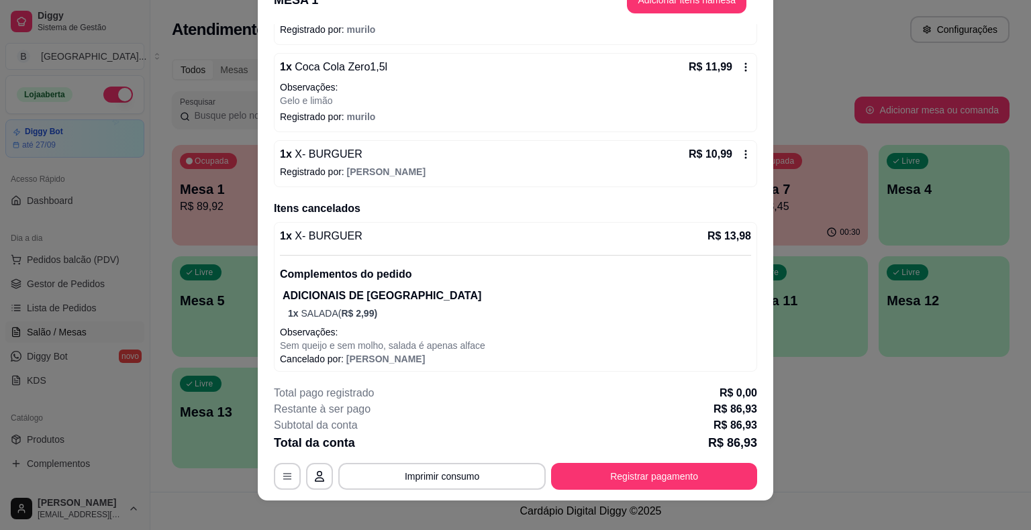
scroll to position [40, 0]
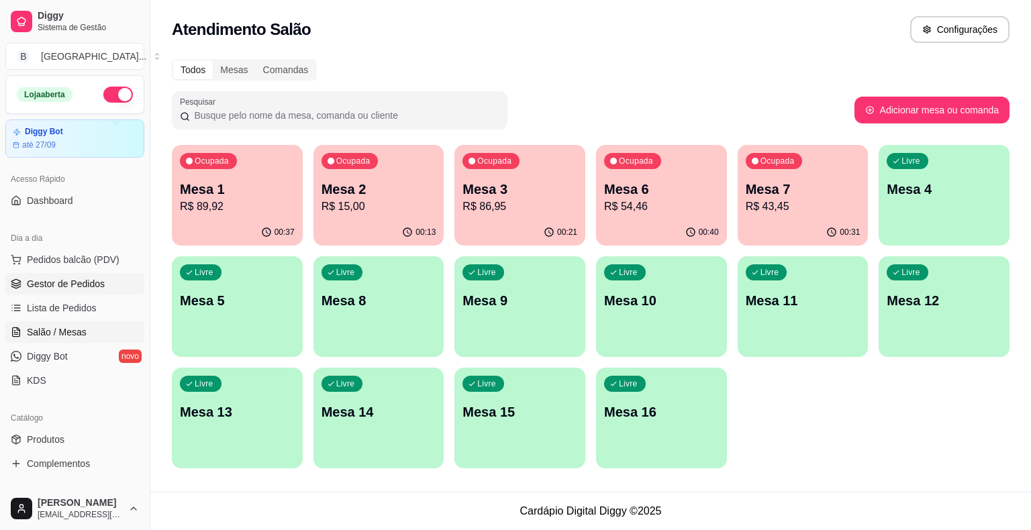
click at [68, 273] on link "Gestor de Pedidos" at bounding box center [74, 283] width 139 height 21
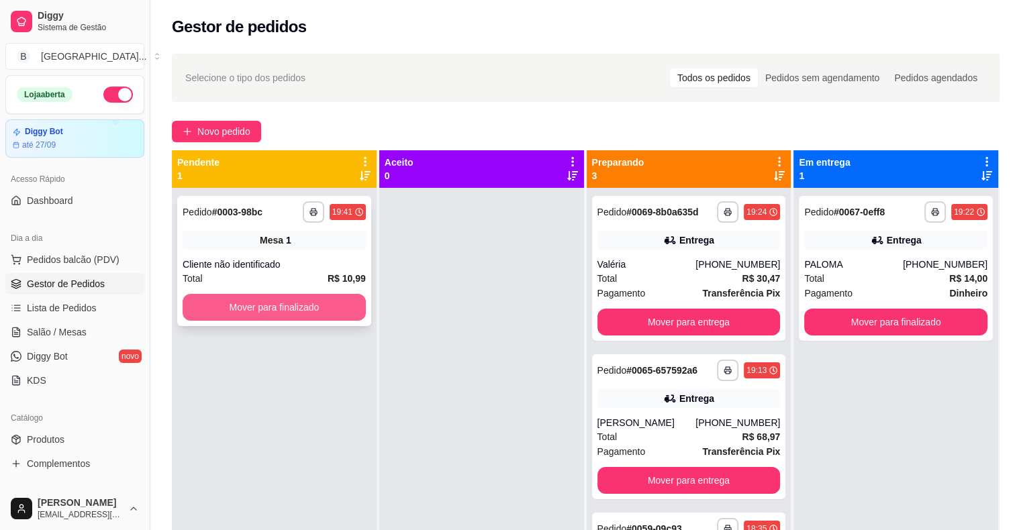
click at [289, 297] on button "Mover para finalizado" at bounding box center [274, 307] width 183 height 27
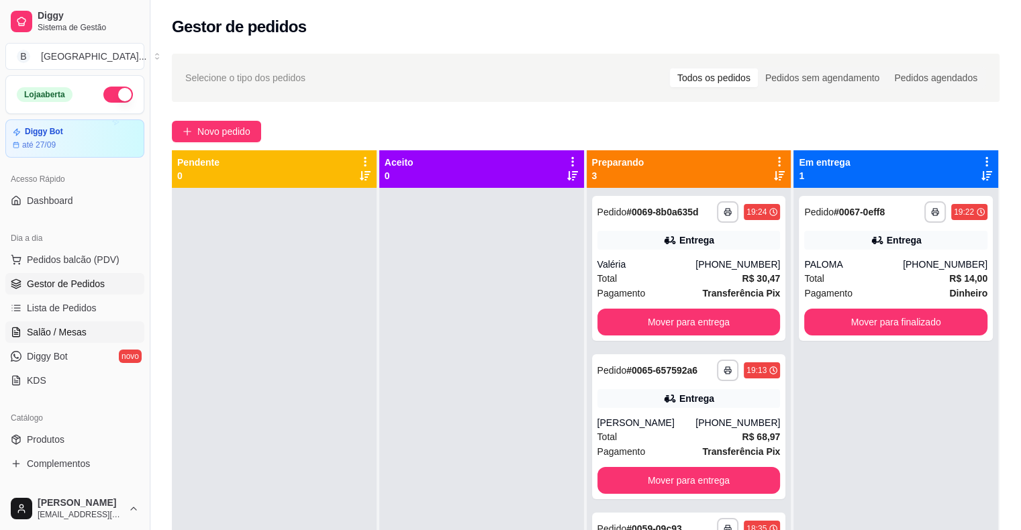
click at [52, 331] on span "Salão / Mesas" at bounding box center [57, 331] width 60 height 13
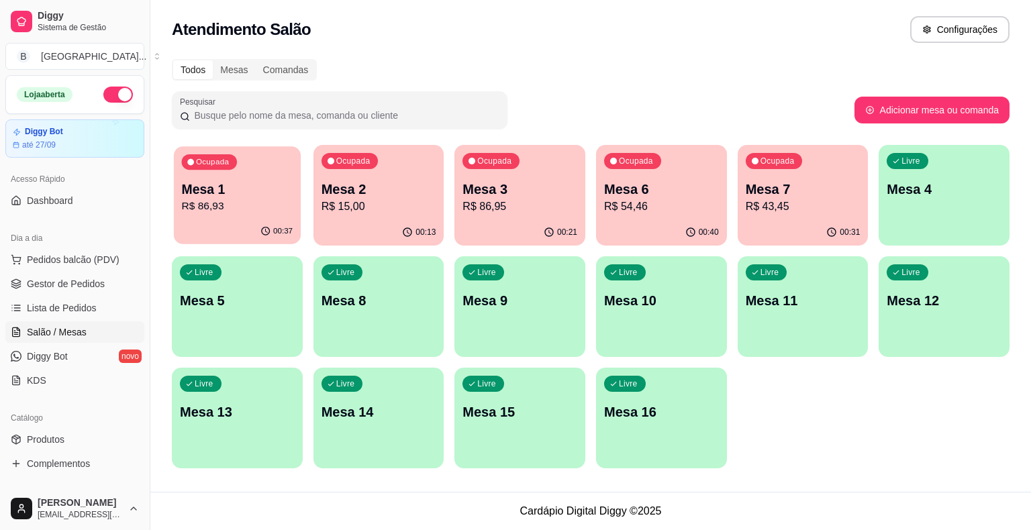
click at [239, 187] on p "Mesa 1" at bounding box center [237, 189] width 111 height 18
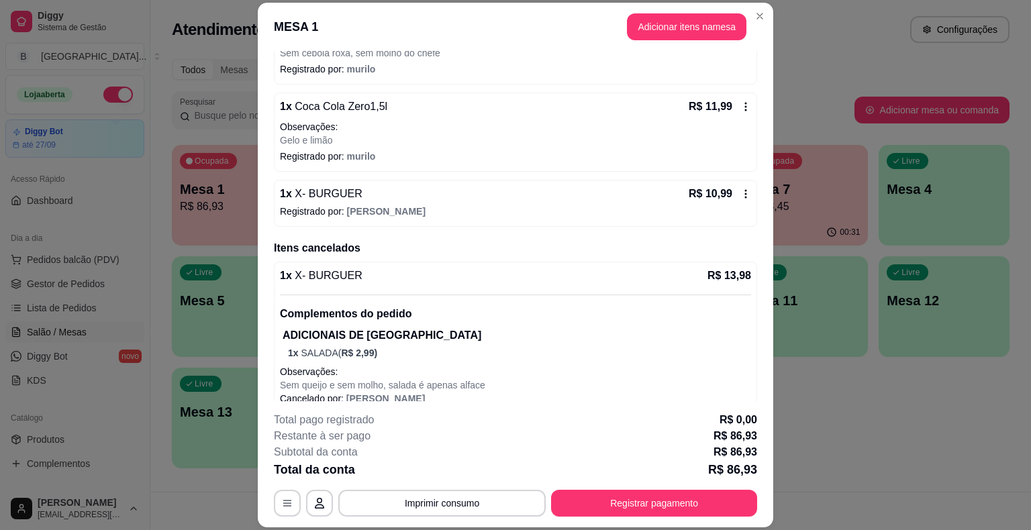
scroll to position [442, 0]
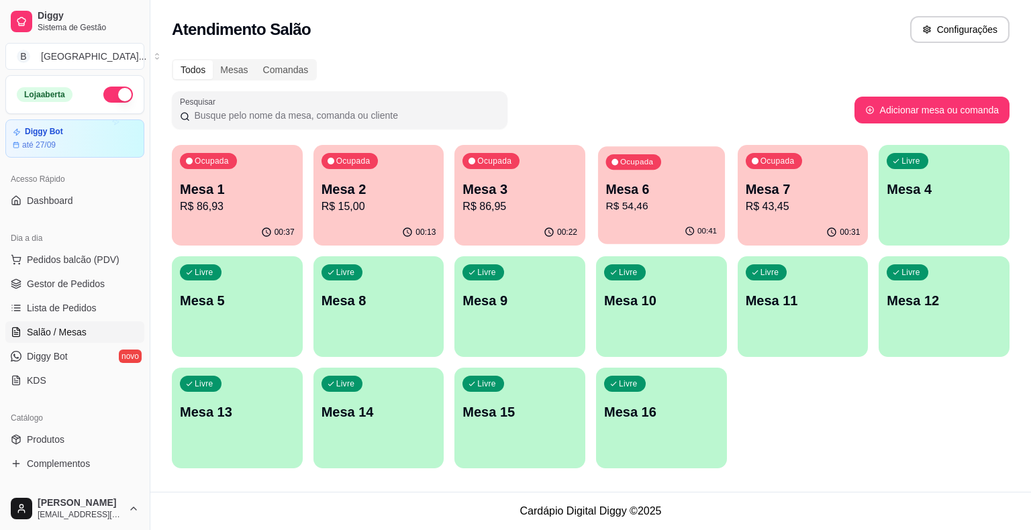
click at [660, 217] on div "Ocupada Mesa 6 R$ 54,46" at bounding box center [661, 182] width 127 height 72
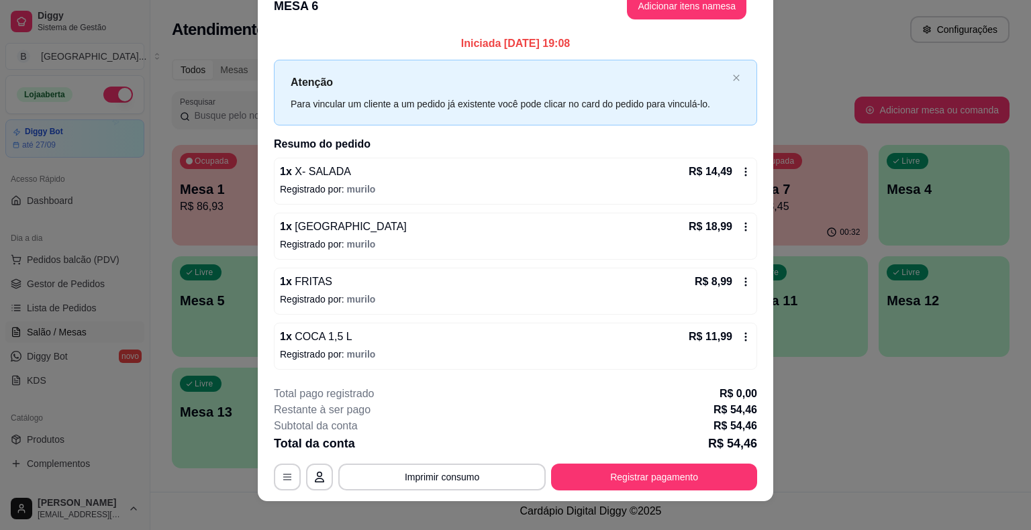
scroll to position [36, 0]
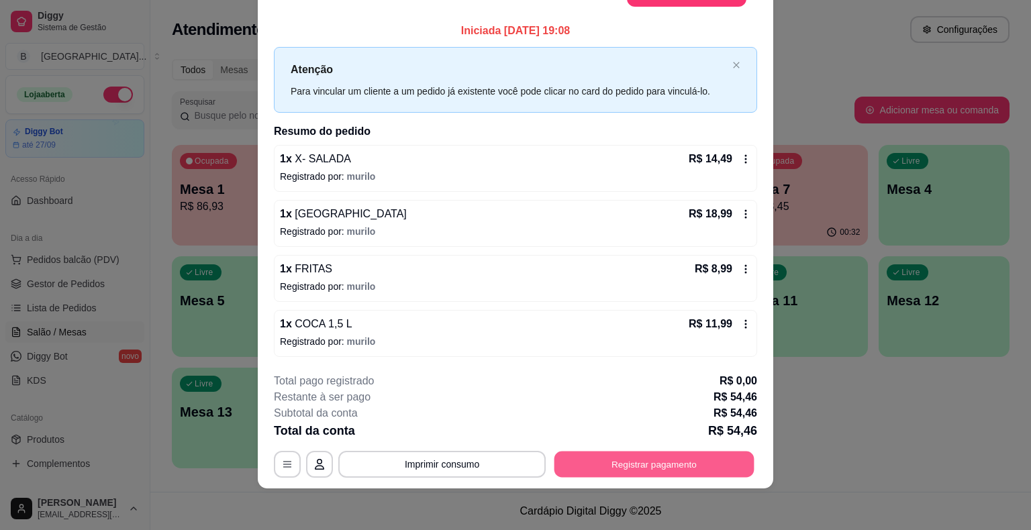
click at [723, 458] on button "Registrar pagamento" at bounding box center [654, 464] width 200 height 26
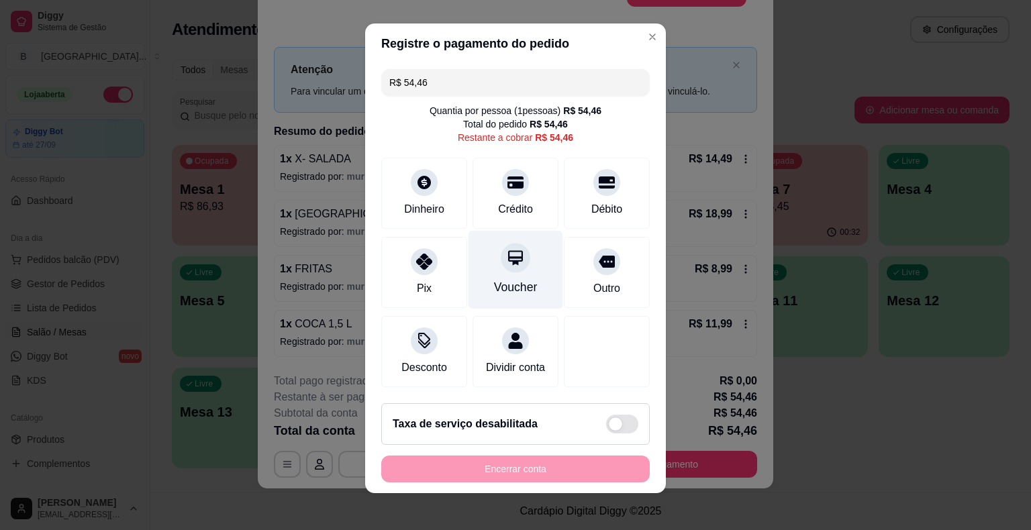
scroll to position [12, 0]
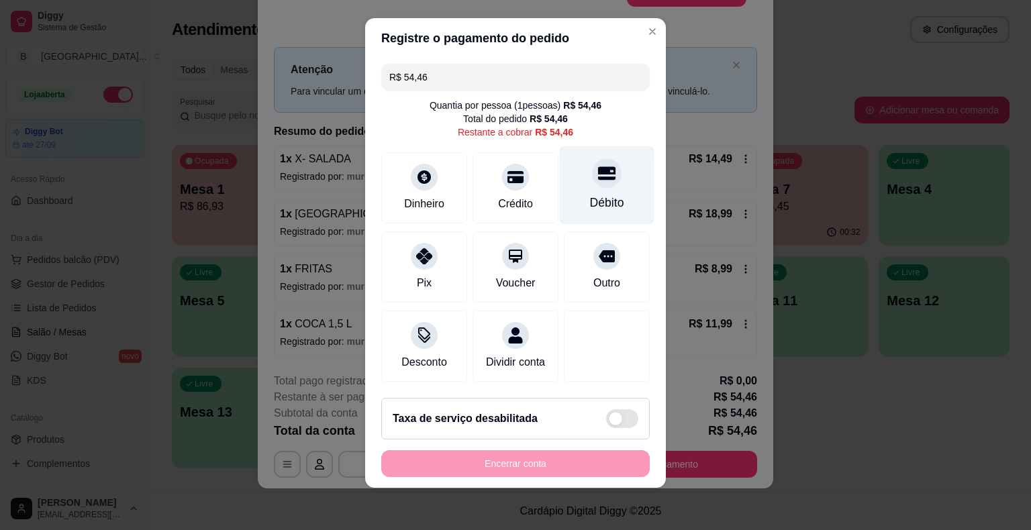
click at [577, 187] on div "Débito" at bounding box center [607, 185] width 95 height 79
type input "R$ 0,00"
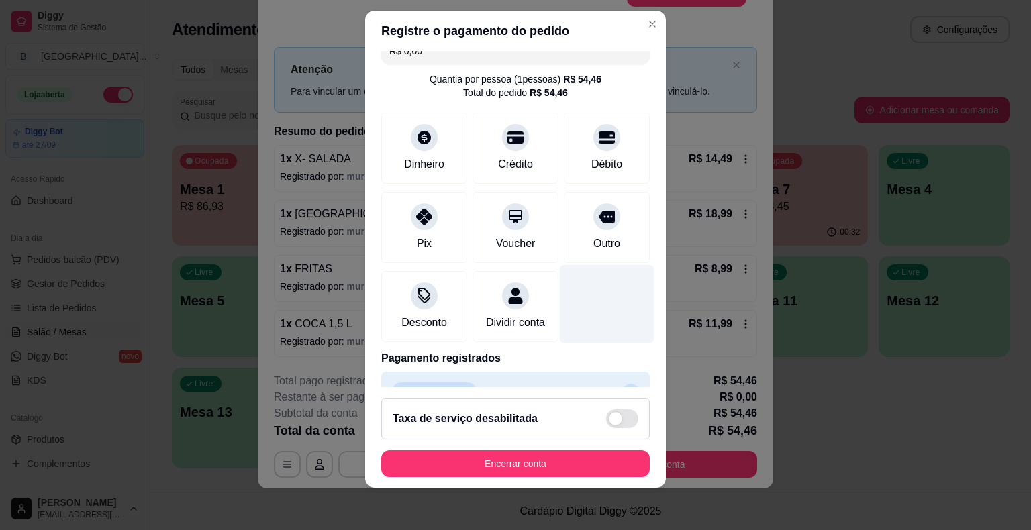
scroll to position [63, 0]
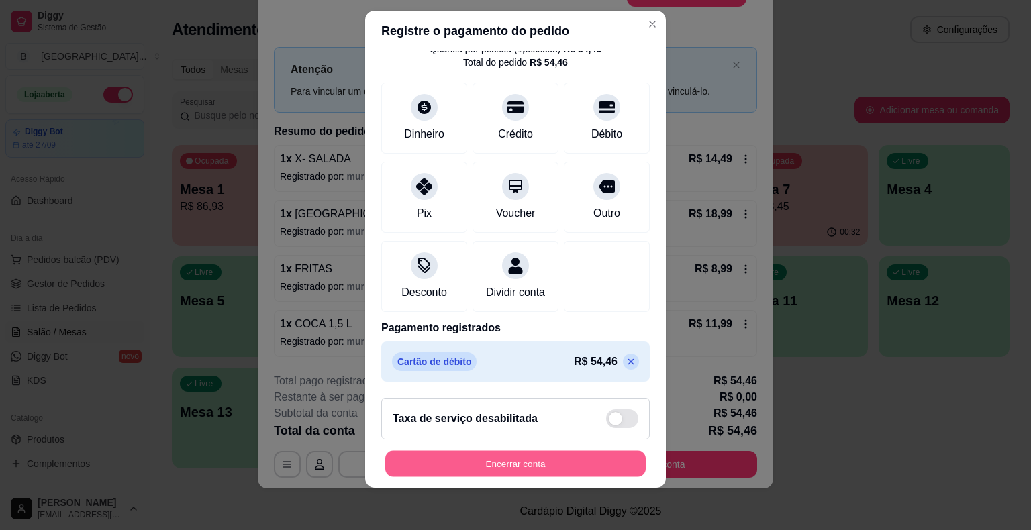
click at [522, 460] on button "Encerrar conta" at bounding box center [515, 463] width 260 height 26
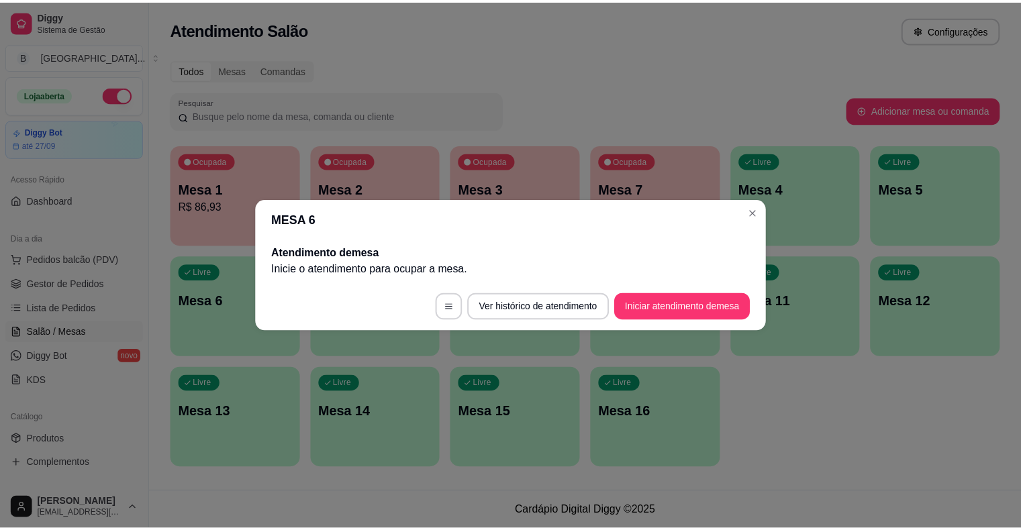
scroll to position [0, 0]
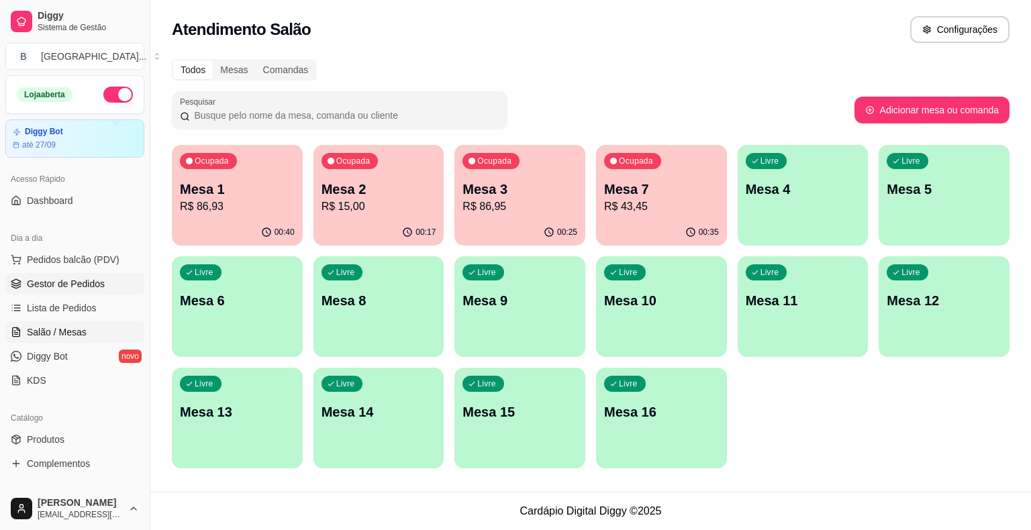
click at [36, 287] on span "Gestor de Pedidos" at bounding box center [66, 283] width 78 height 13
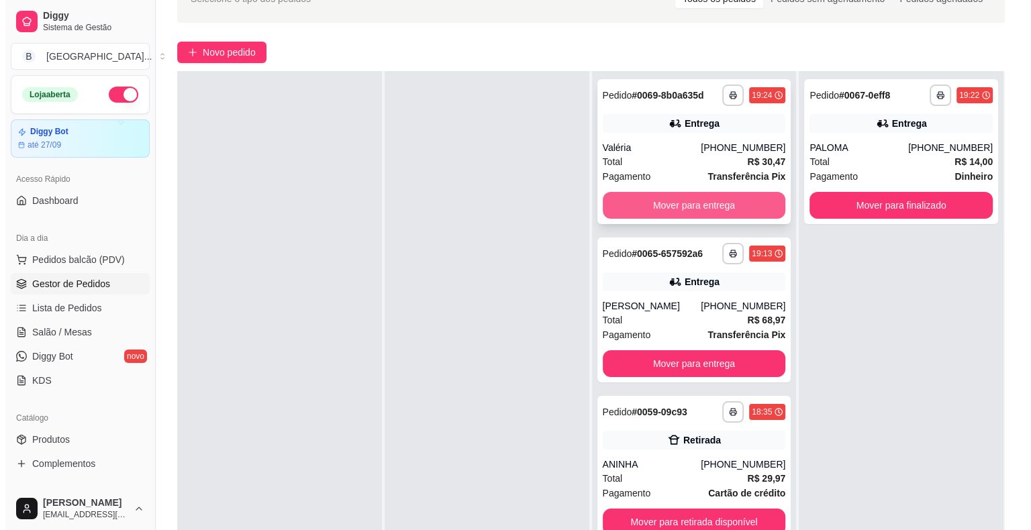
scroll to position [134, 0]
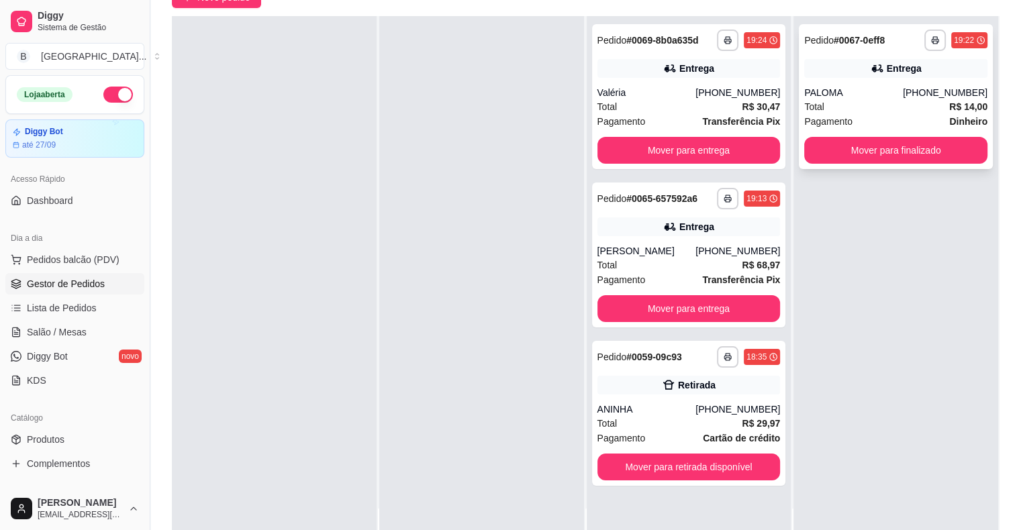
click at [900, 105] on div "Total R$ 14,00" at bounding box center [895, 106] width 183 height 15
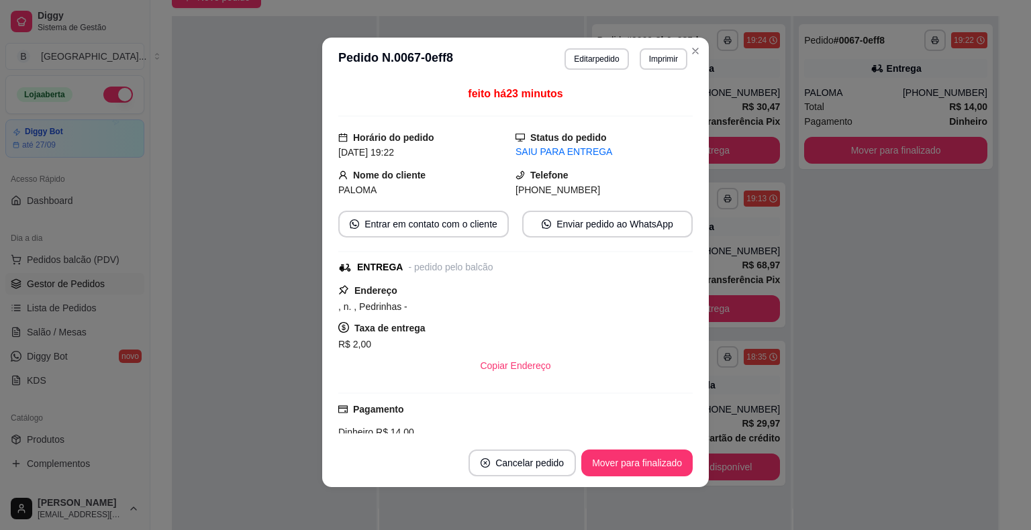
scroll to position [161, 0]
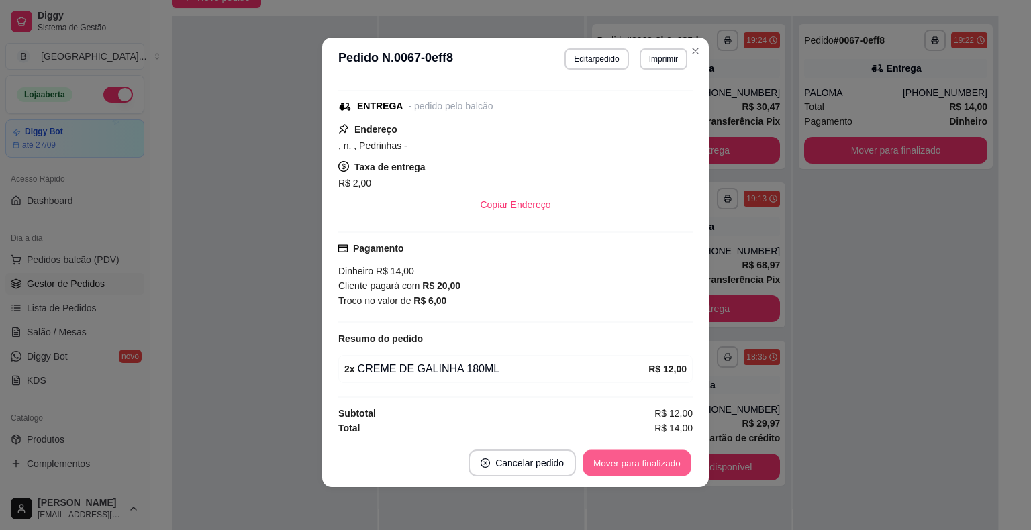
click at [609, 463] on button "Mover para finalizado" at bounding box center [637, 463] width 108 height 26
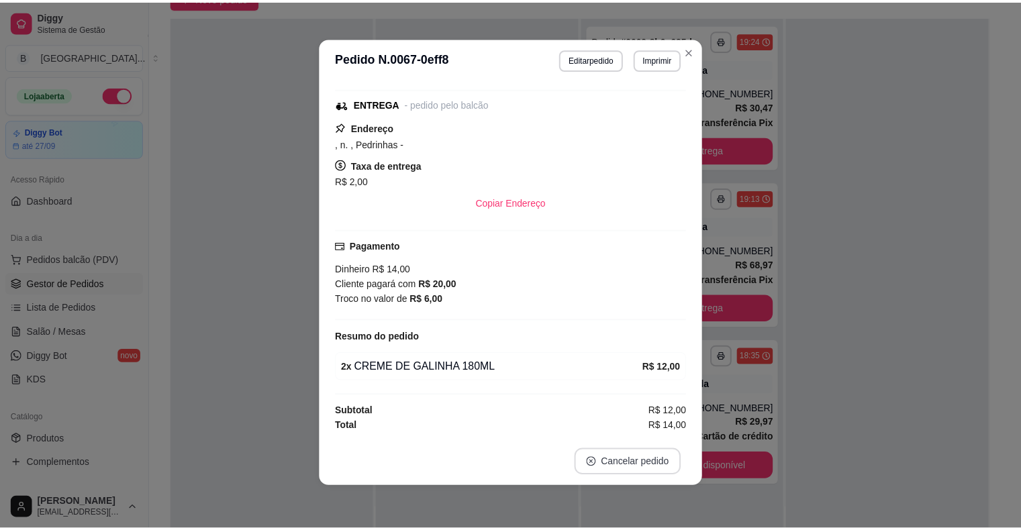
scroll to position [130, 0]
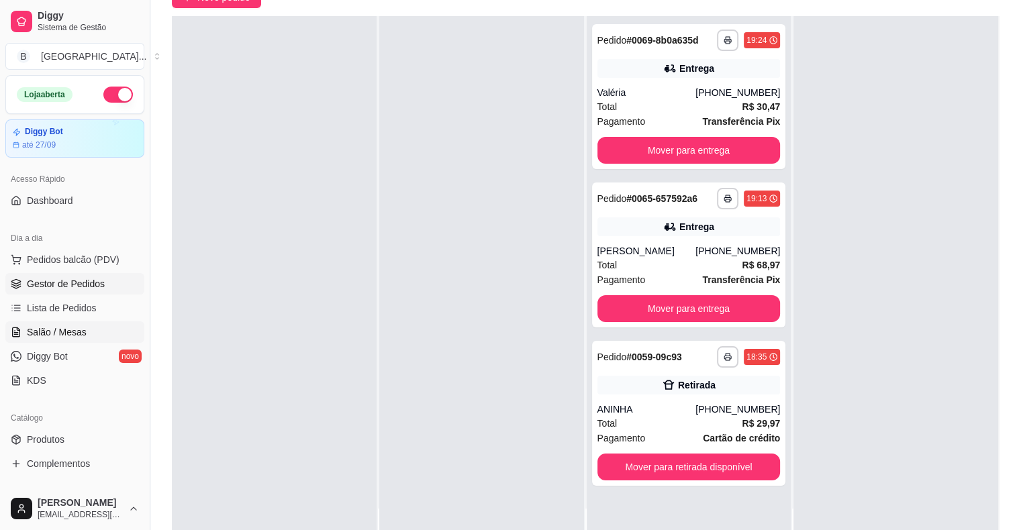
click at [117, 333] on link "Salão / Mesas" at bounding box center [74, 331] width 139 height 21
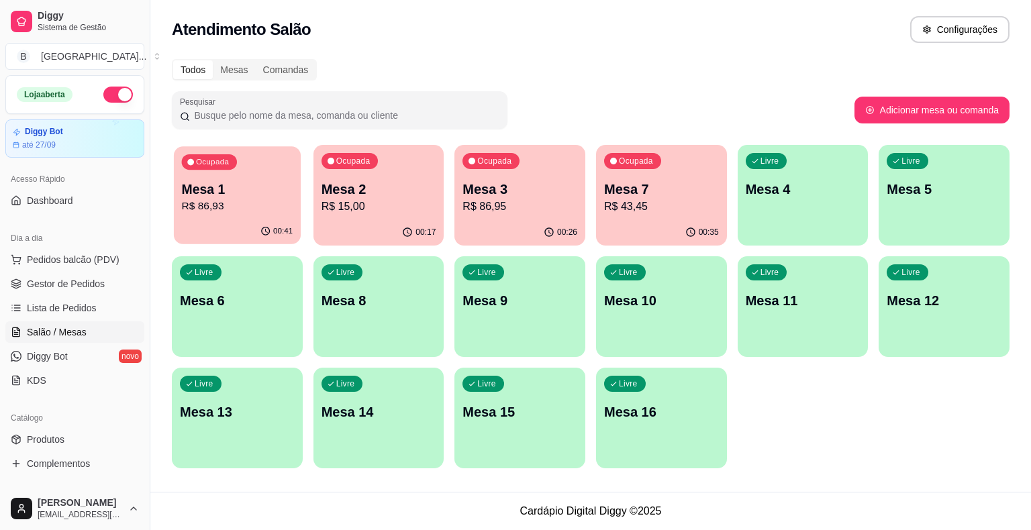
click at [201, 225] on div "00:41" at bounding box center [237, 231] width 127 height 25
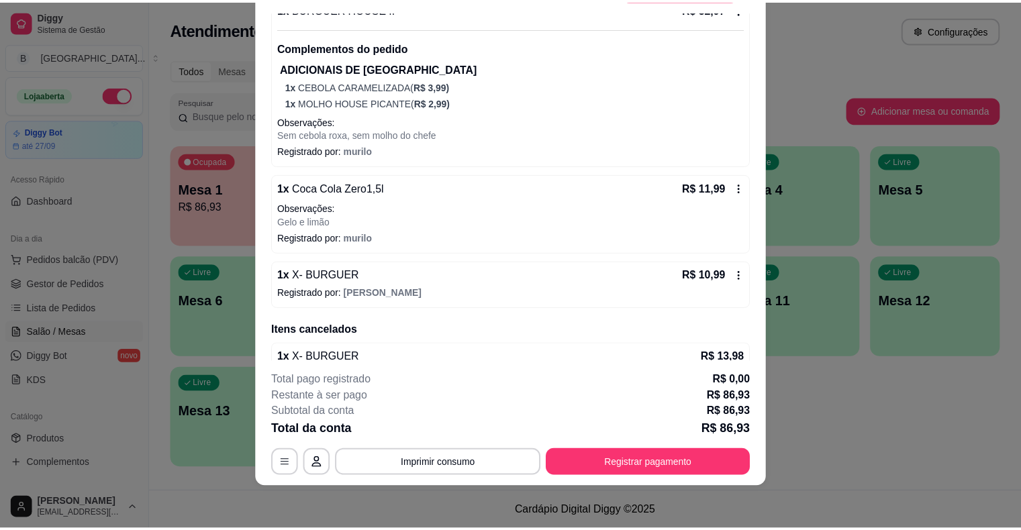
scroll to position [442, 0]
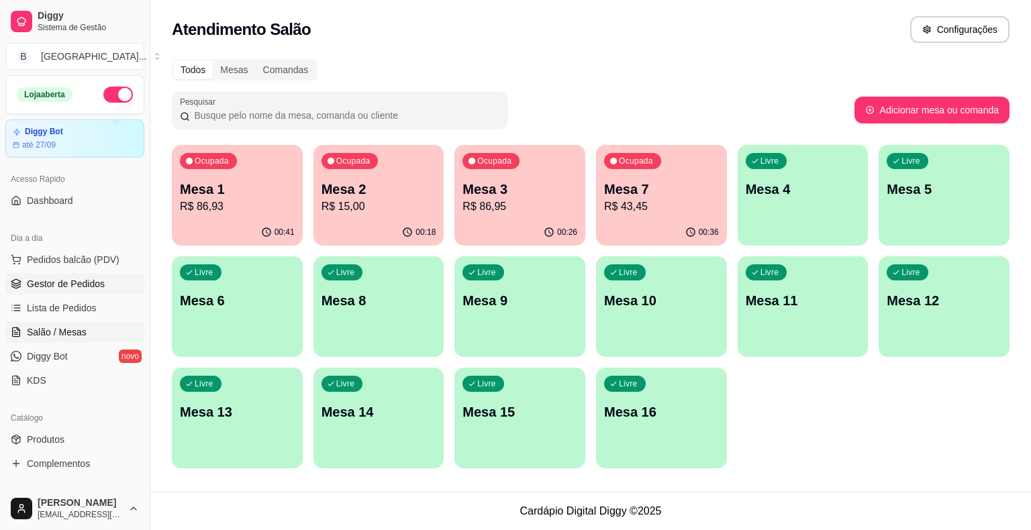
click at [66, 280] on span "Gestor de Pedidos" at bounding box center [66, 283] width 78 height 13
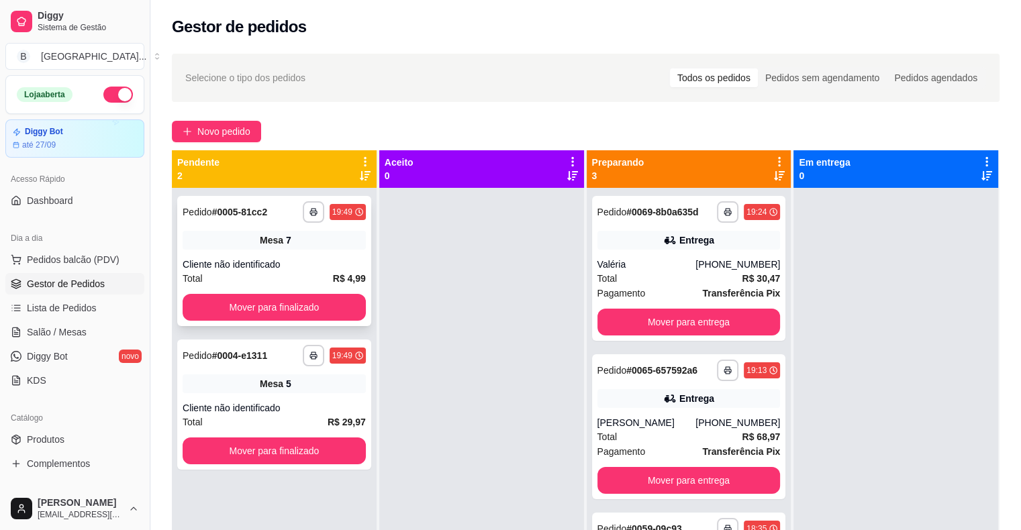
click at [268, 274] on div "Total R$ 4,99" at bounding box center [274, 278] width 183 height 15
click at [266, 303] on button "Mover para finalizado" at bounding box center [274, 307] width 183 height 27
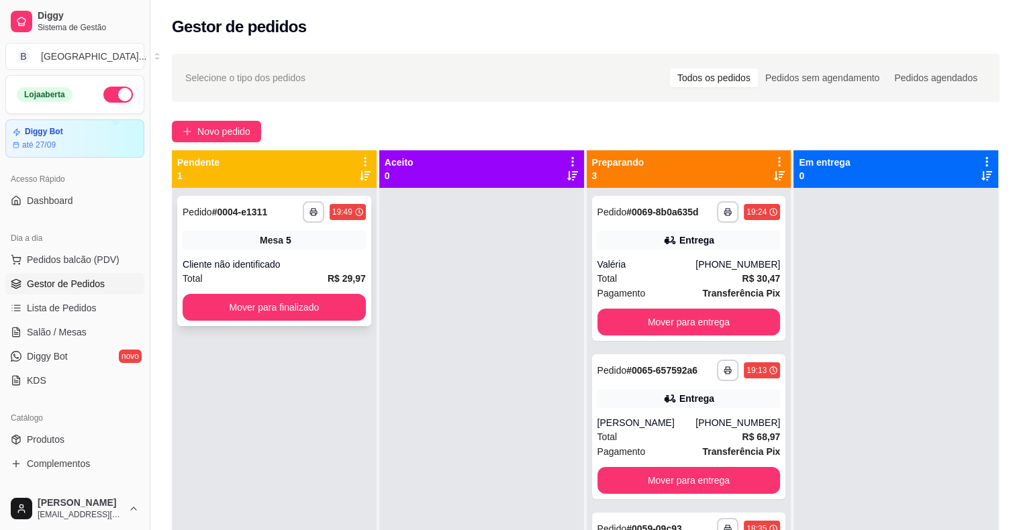
click at [293, 256] on div "**********" at bounding box center [274, 261] width 194 height 130
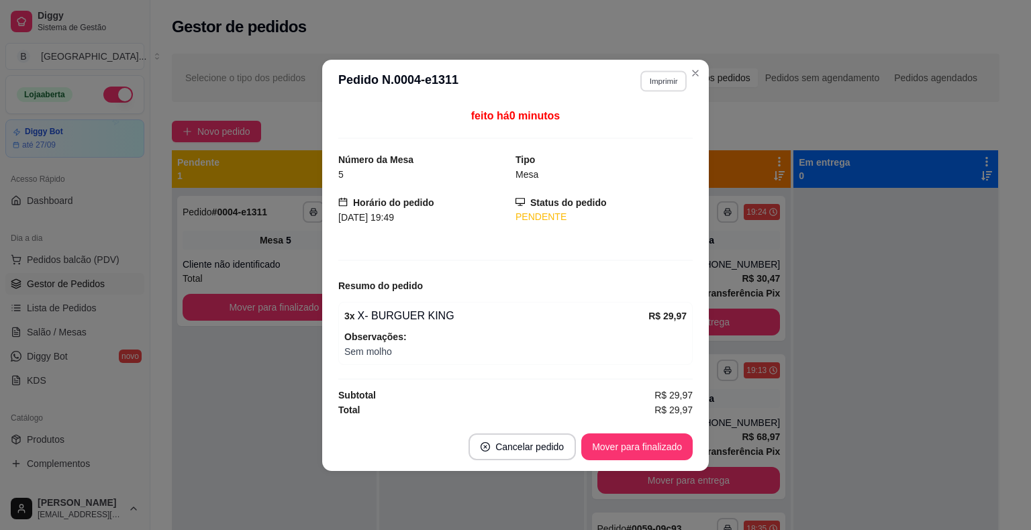
click at [652, 81] on button "Imprimir" at bounding box center [663, 80] width 46 height 21
click at [641, 133] on button "IMPRESSORA" at bounding box center [639, 128] width 97 height 21
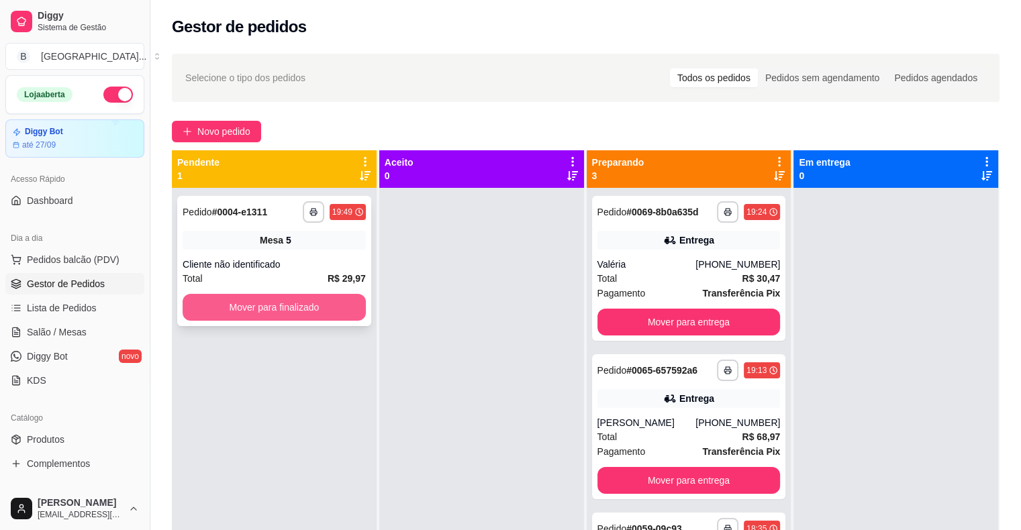
click at [221, 316] on button "Mover para finalizado" at bounding box center [274, 307] width 183 height 27
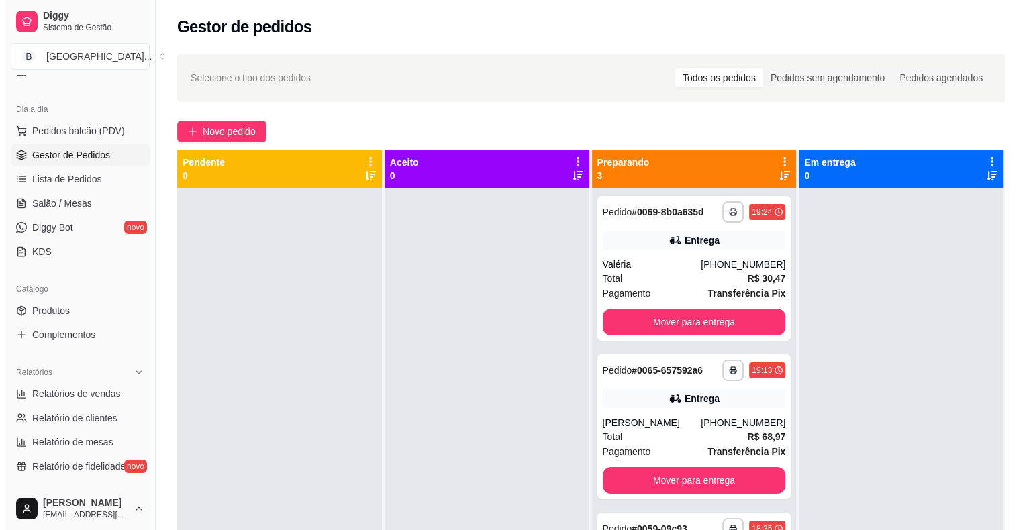
scroll to position [134, 0]
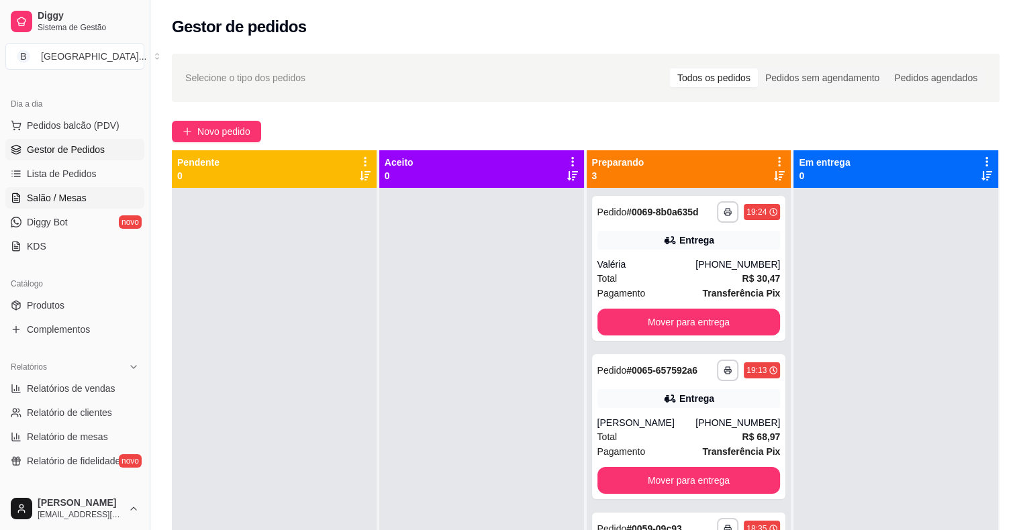
click at [50, 200] on span "Salão / Mesas" at bounding box center [57, 197] width 60 height 13
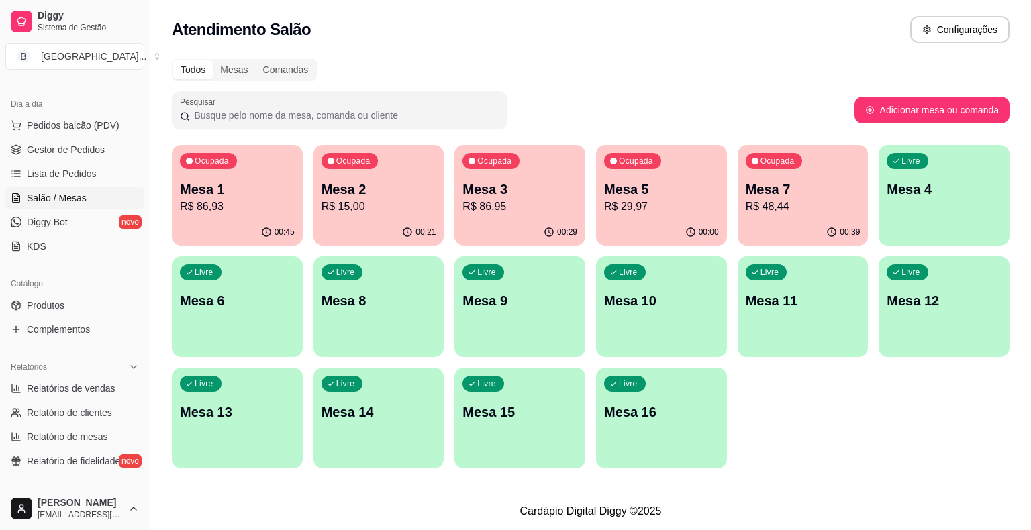
click at [827, 221] on div "00:39" at bounding box center [802, 232] width 131 height 26
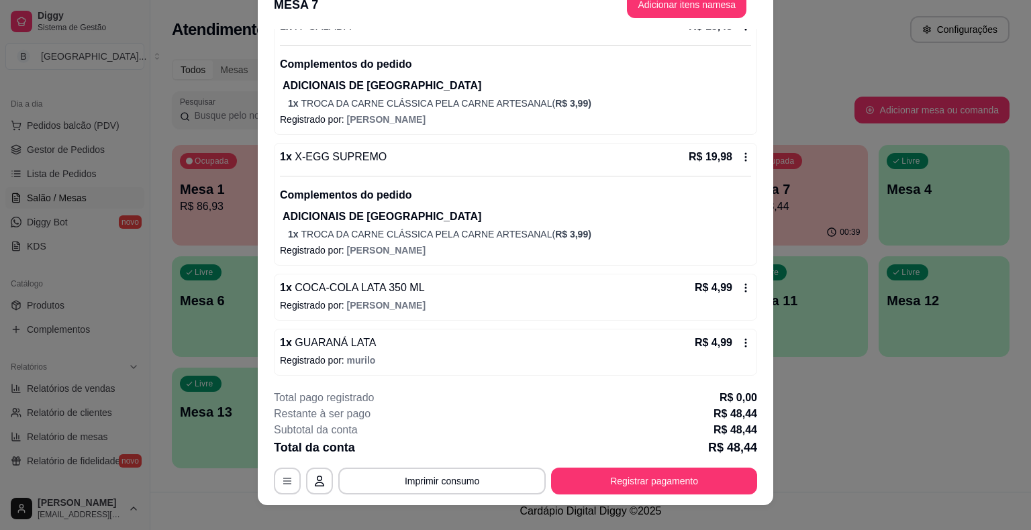
scroll to position [40, 0]
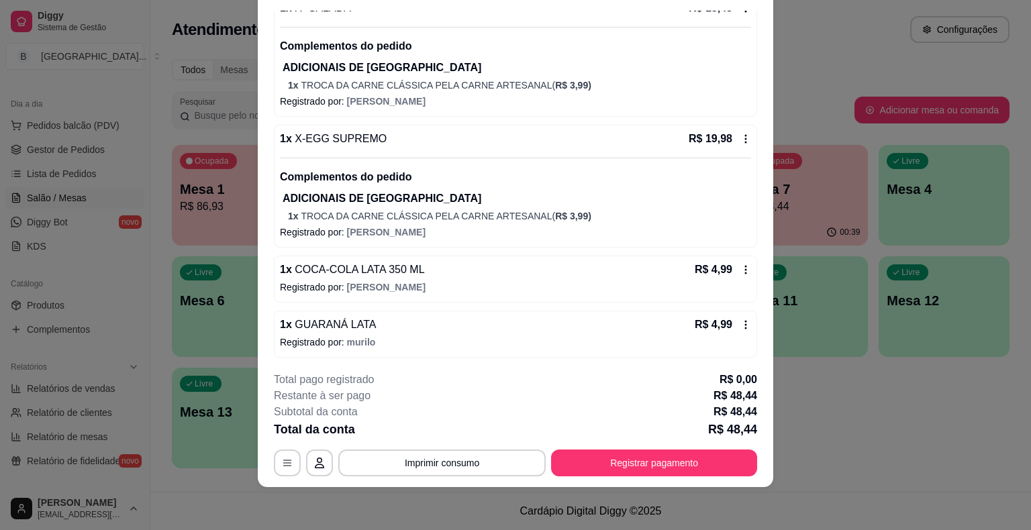
click at [740, 269] on icon at bounding box center [745, 269] width 11 height 11
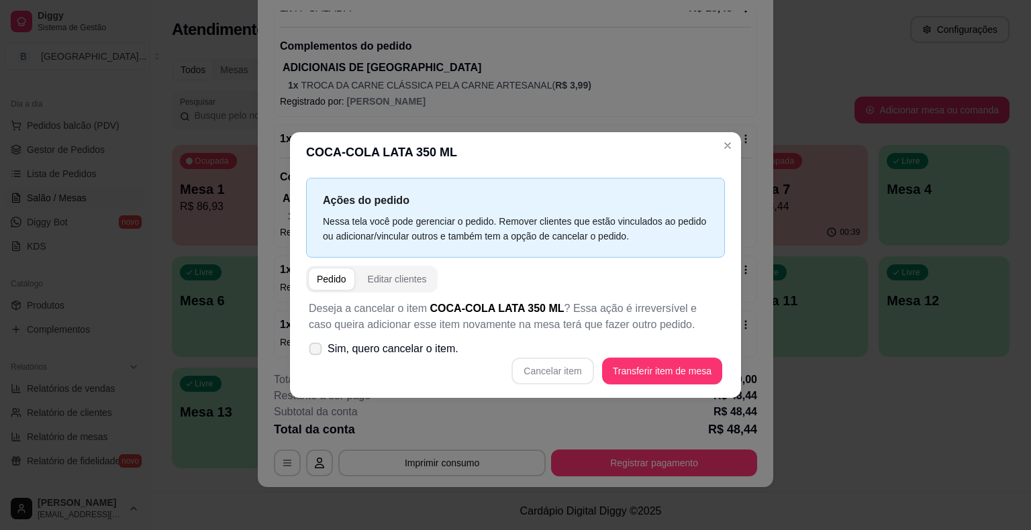
click at [427, 342] on span "Sim, quero cancelar o item." at bounding box center [392, 349] width 131 height 16
click at [317, 352] on input "Sim, quero cancelar o item." at bounding box center [312, 356] width 9 height 9
checkbox input "true"
click at [557, 362] on button "Cancelar item" at bounding box center [553, 371] width 80 height 26
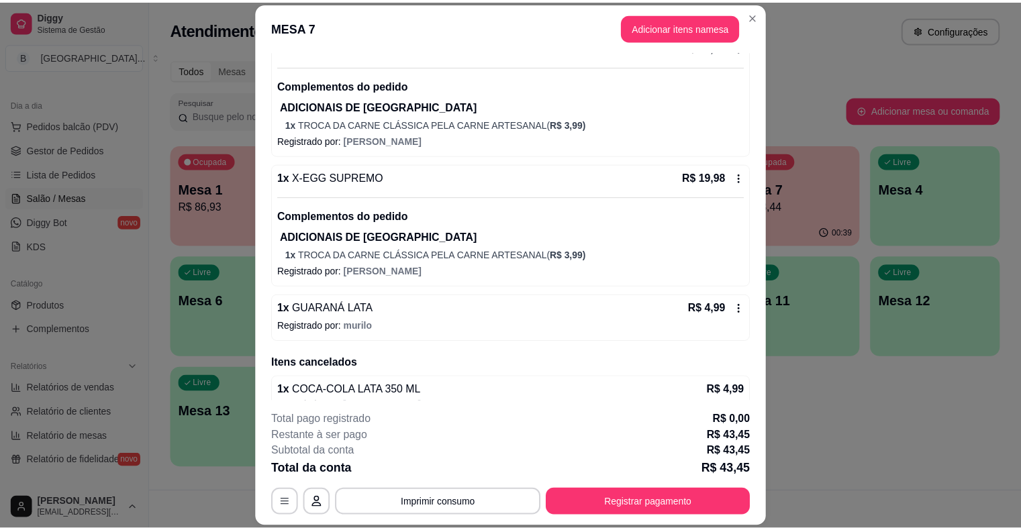
scroll to position [165, 0]
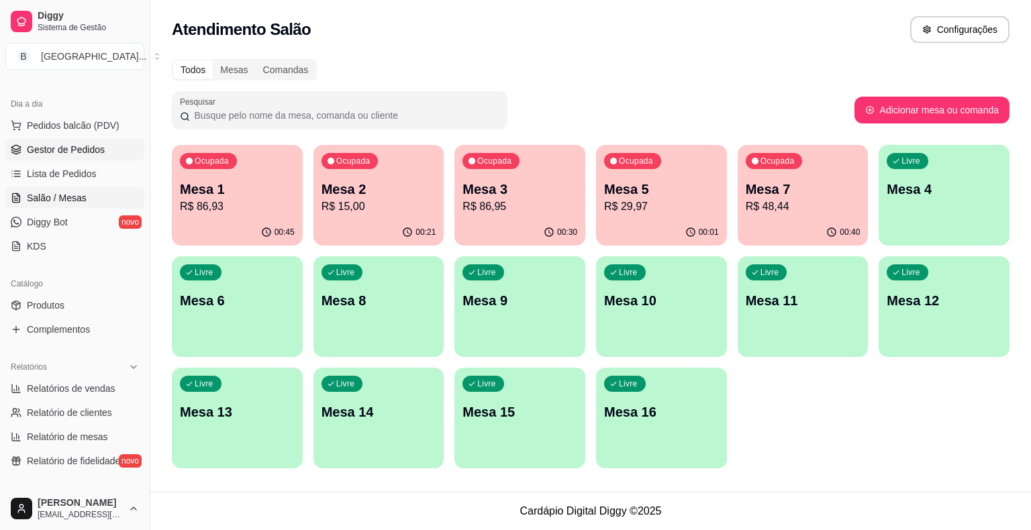
click at [41, 144] on span "Gestor de Pedidos" at bounding box center [66, 149] width 78 height 13
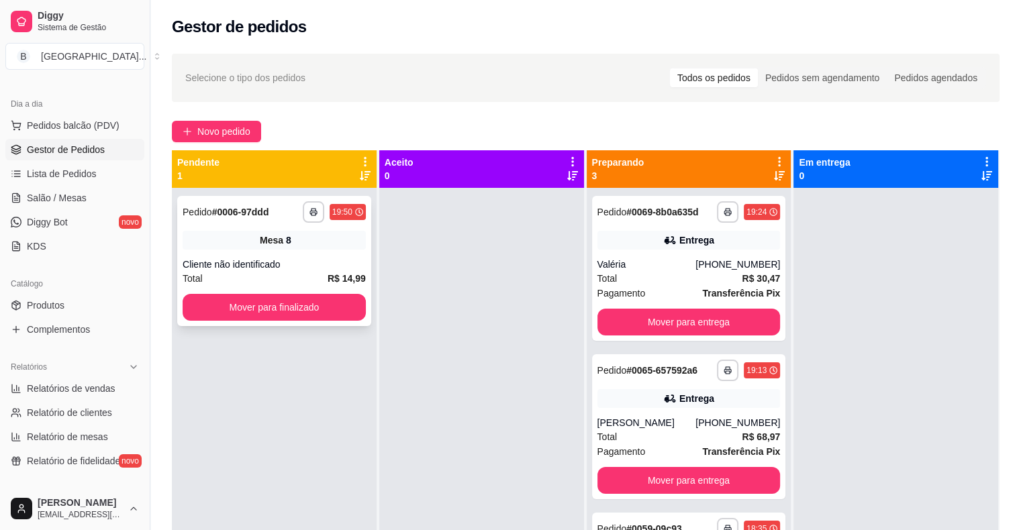
click at [207, 270] on div "Cliente não identificado" at bounding box center [274, 264] width 183 height 13
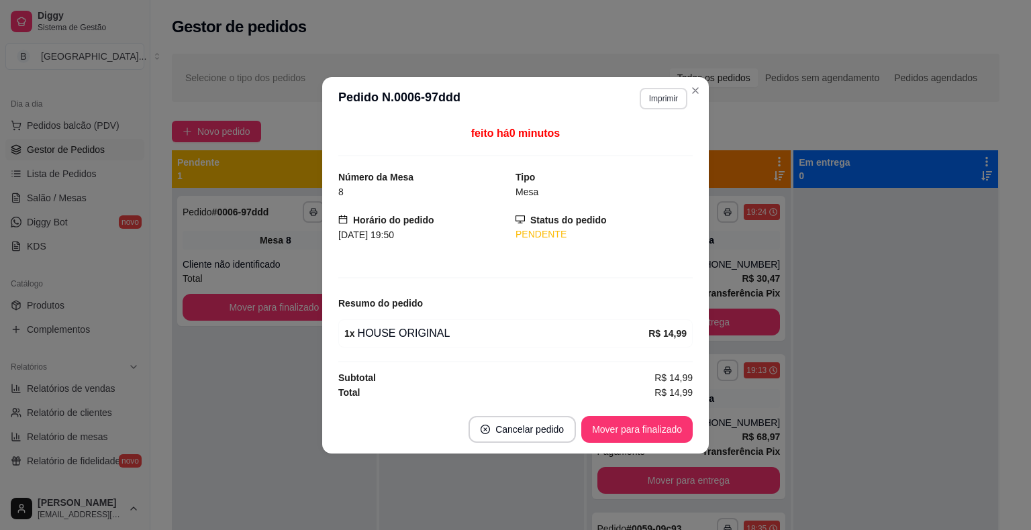
click at [651, 103] on button "Imprimir" at bounding box center [663, 98] width 48 height 21
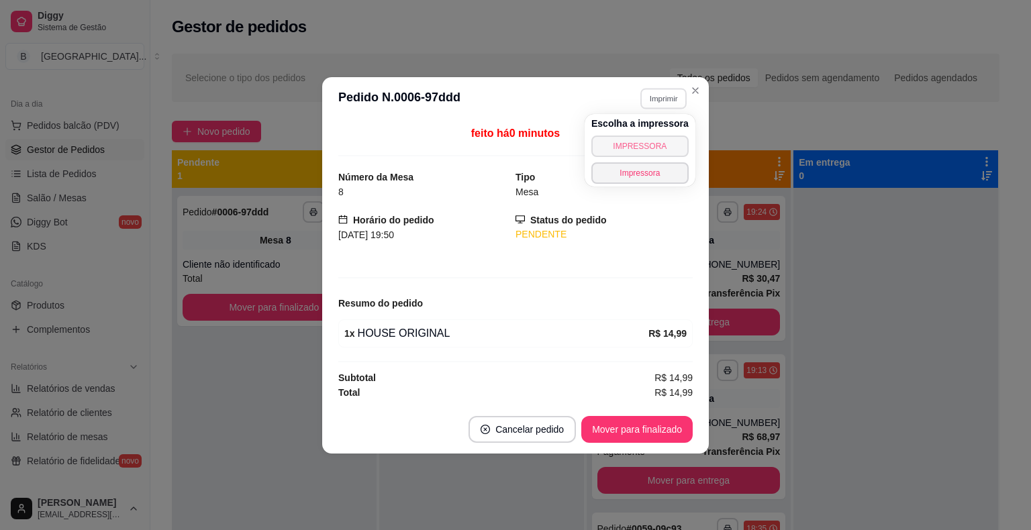
click at [643, 146] on button "IMPRESSORA" at bounding box center [639, 146] width 97 height 21
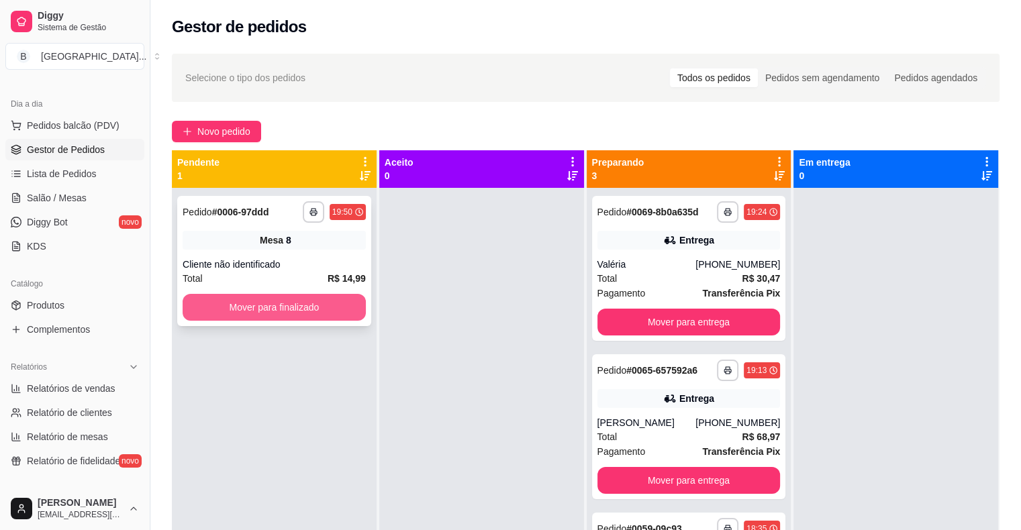
click at [333, 302] on button "Mover para finalizado" at bounding box center [274, 307] width 183 height 27
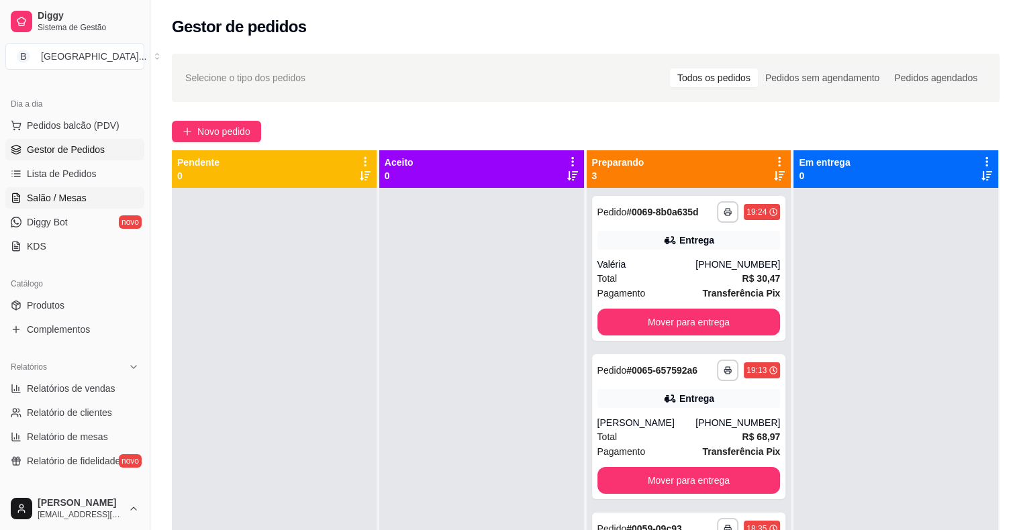
click at [86, 200] on link "Salão / Mesas" at bounding box center [74, 197] width 139 height 21
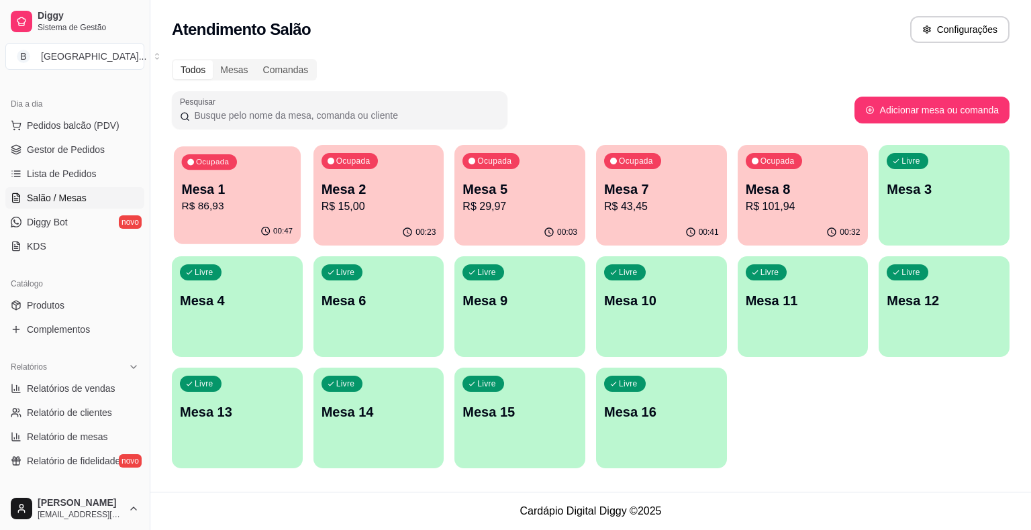
click at [233, 205] on p "R$ 86,93" at bounding box center [237, 206] width 111 height 15
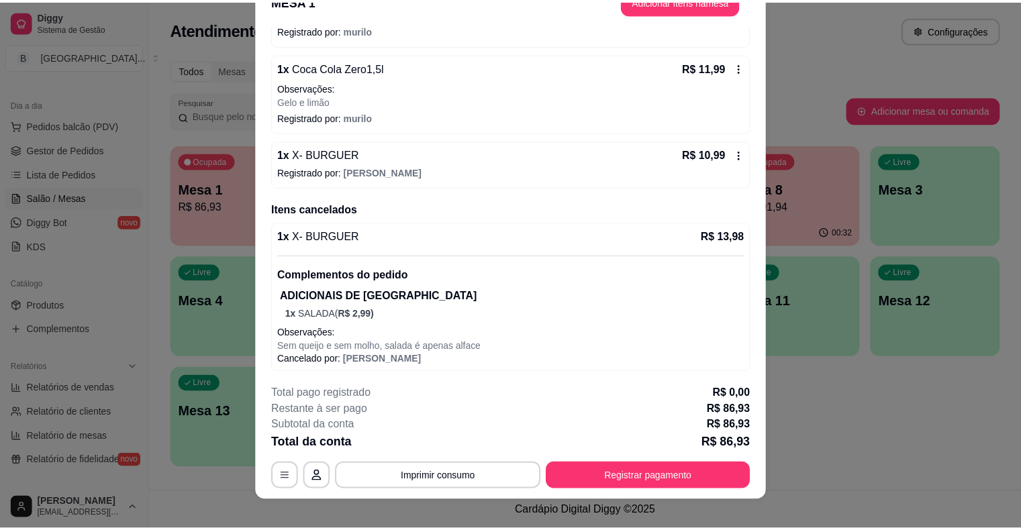
scroll to position [40, 0]
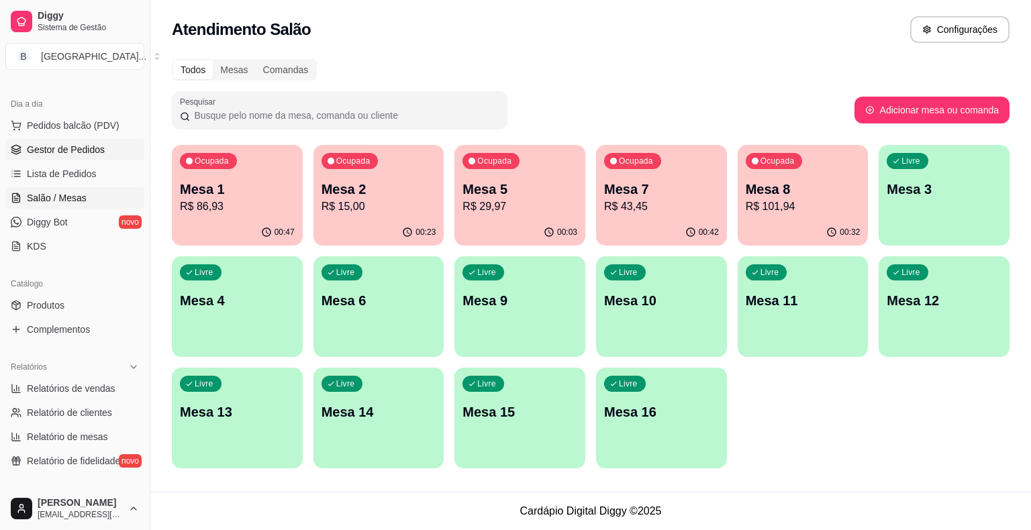
click at [66, 154] on span "Gestor de Pedidos" at bounding box center [66, 149] width 78 height 13
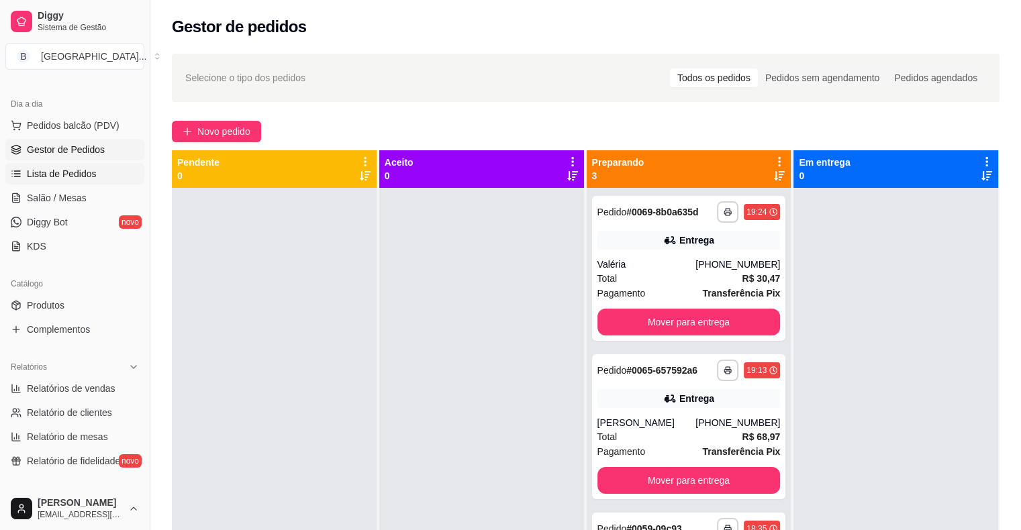
click at [54, 170] on span "Lista de Pedidos" at bounding box center [62, 173] width 70 height 13
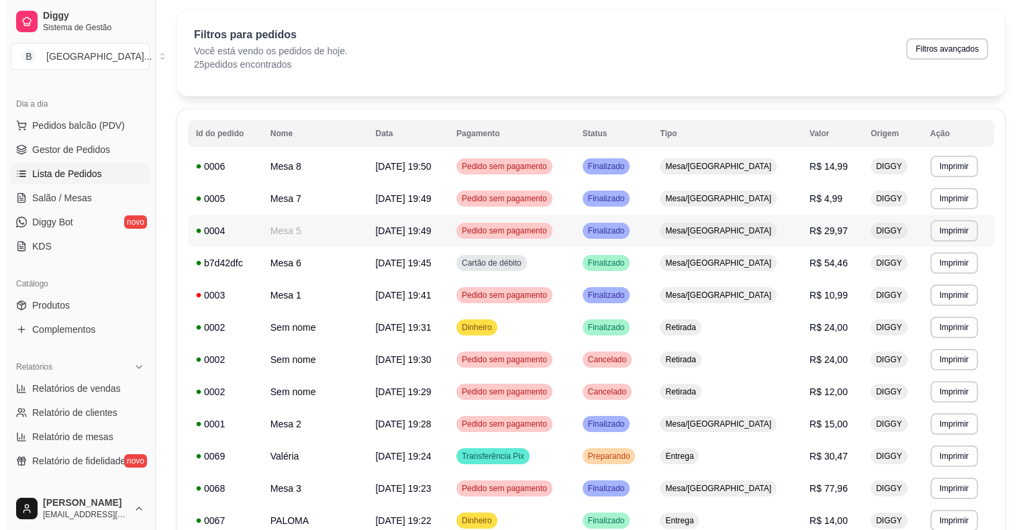
scroll to position [67, 0]
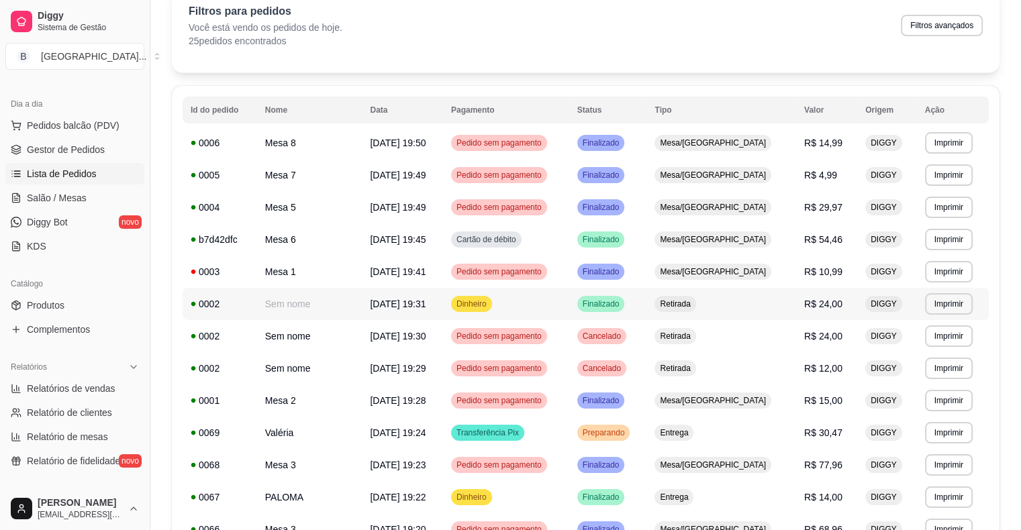
click at [533, 305] on td "Dinheiro" at bounding box center [506, 304] width 126 height 32
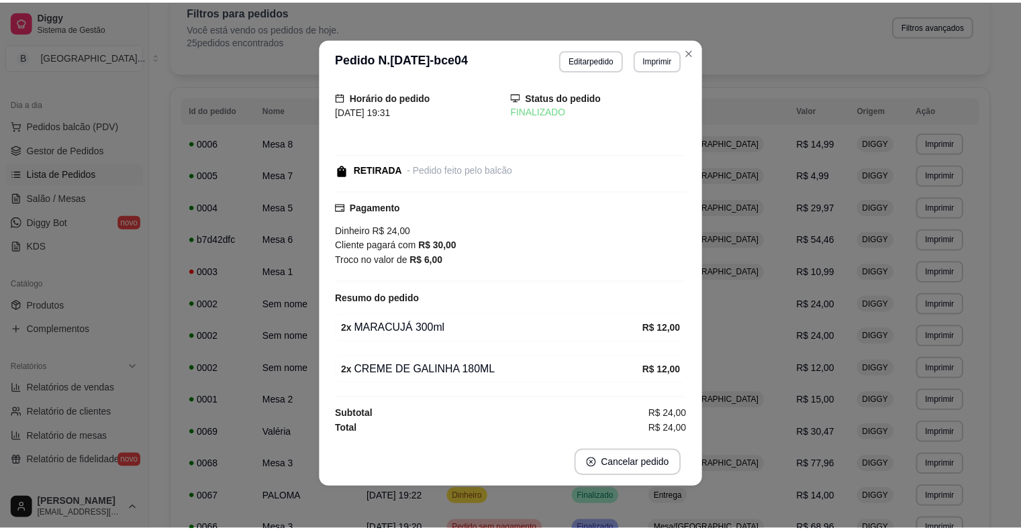
scroll to position [3, 0]
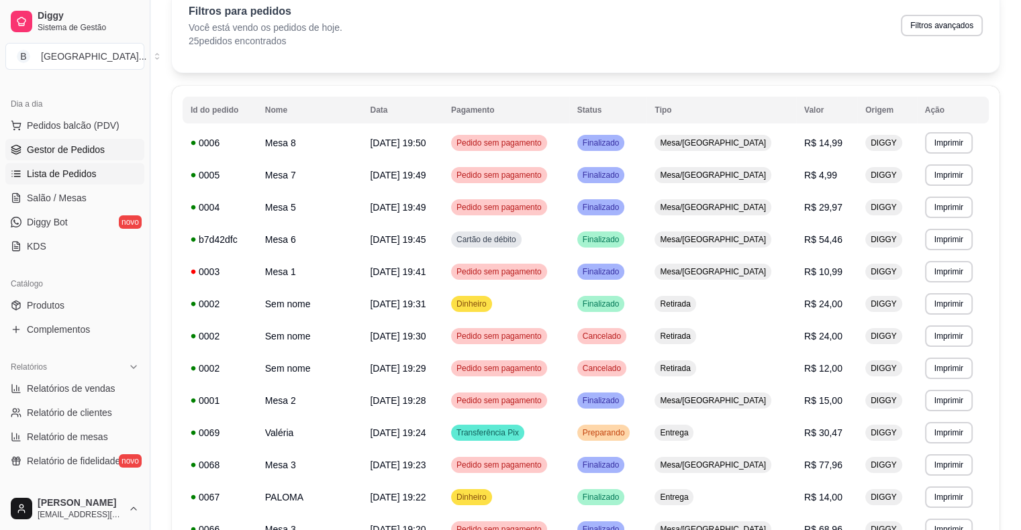
click at [78, 144] on span "Gestor de Pedidos" at bounding box center [66, 149] width 78 height 13
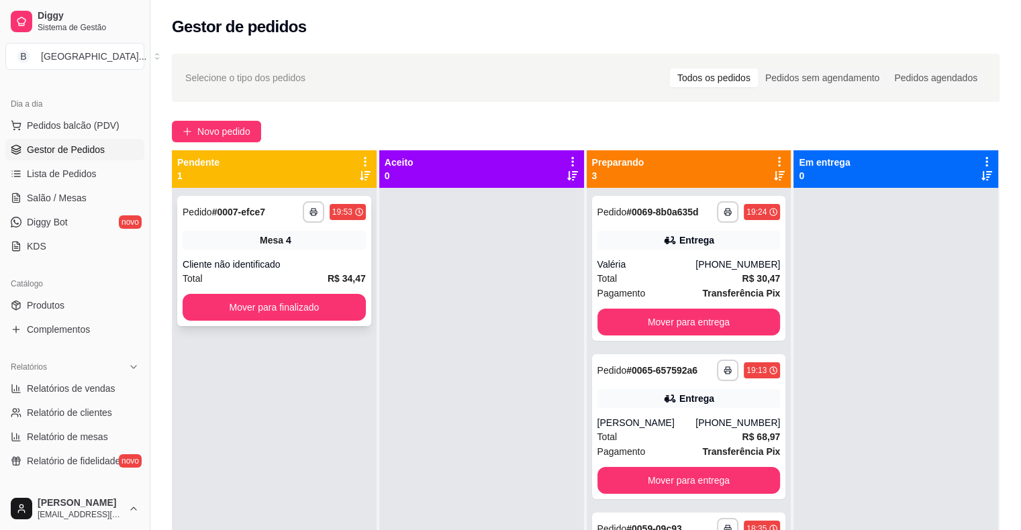
click at [297, 242] on div "Mesa 4" at bounding box center [274, 240] width 183 height 19
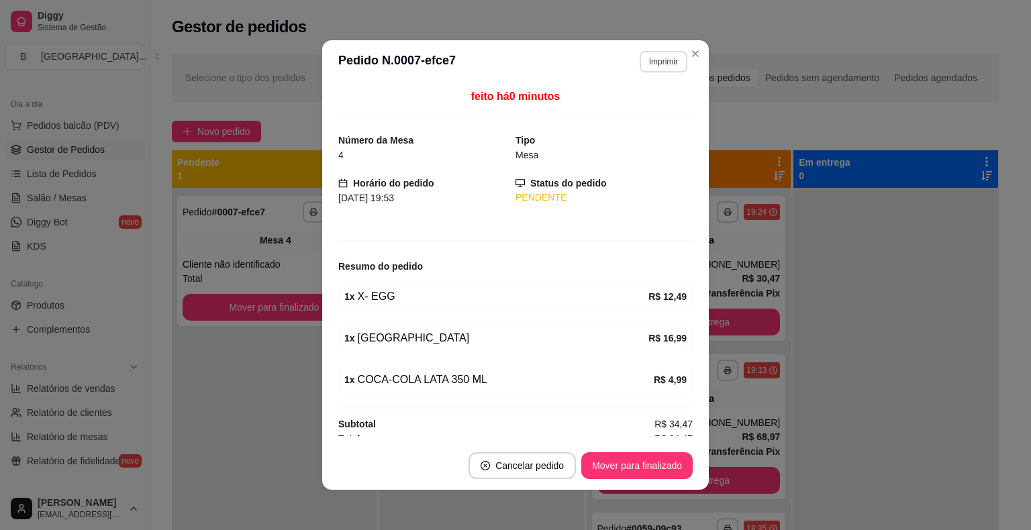
click at [650, 62] on button "Imprimir" at bounding box center [663, 61] width 48 height 21
click at [647, 101] on button "IMPRESSORA" at bounding box center [634, 108] width 97 height 21
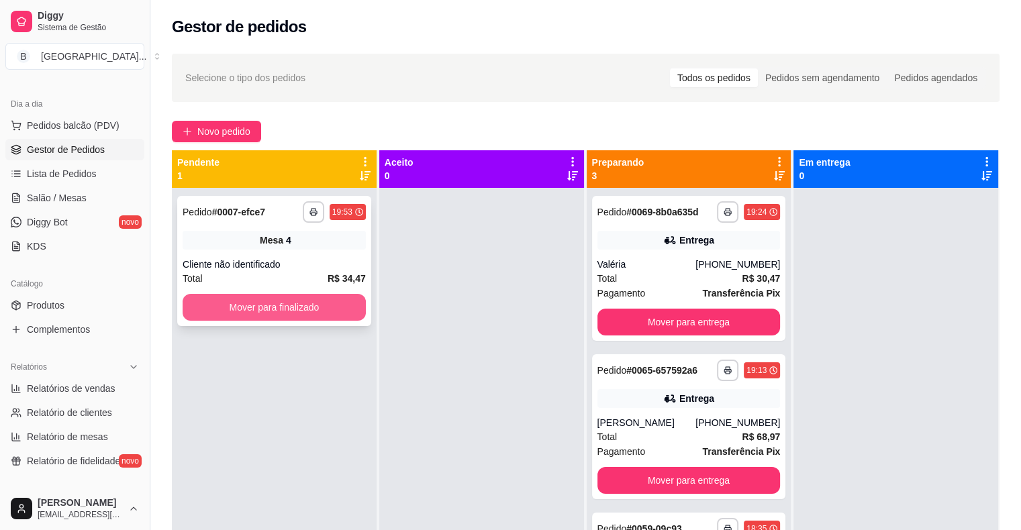
click at [300, 304] on button "Mover para finalizado" at bounding box center [274, 307] width 183 height 27
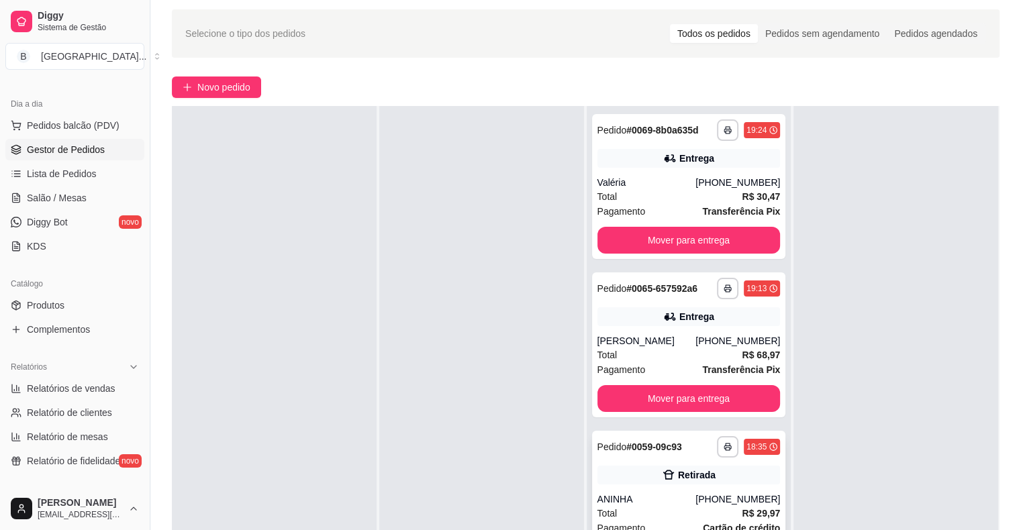
scroll to position [67, 0]
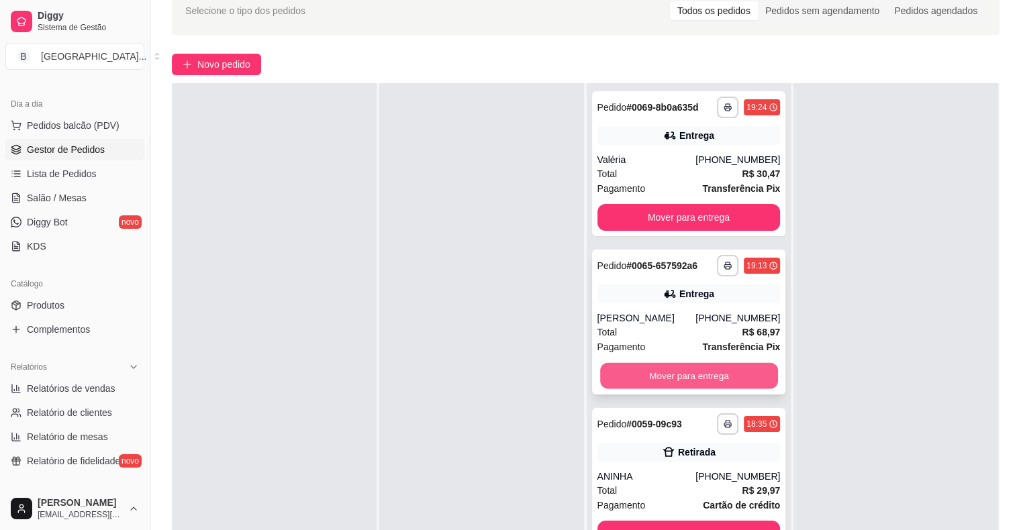
click at [725, 386] on button "Mover para entrega" at bounding box center [689, 376] width 178 height 26
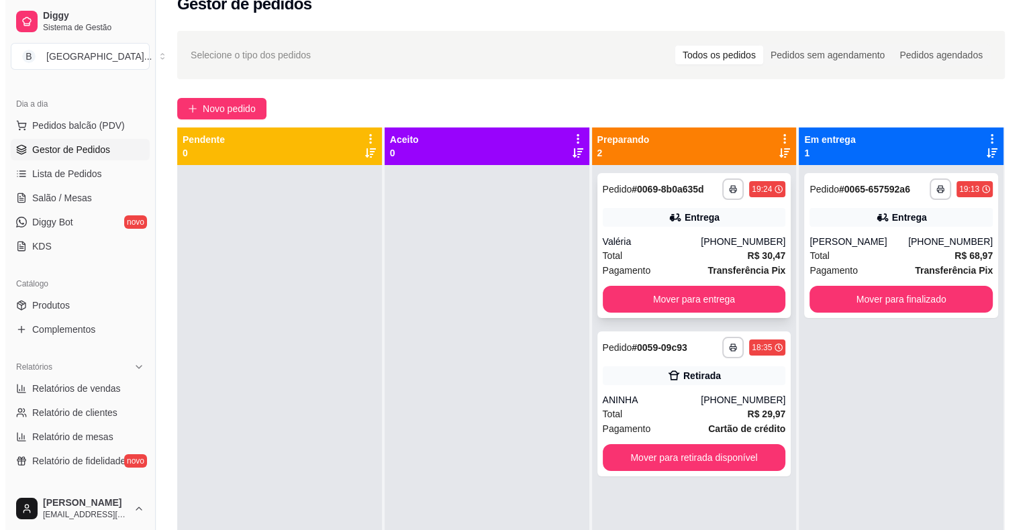
scroll to position [0, 0]
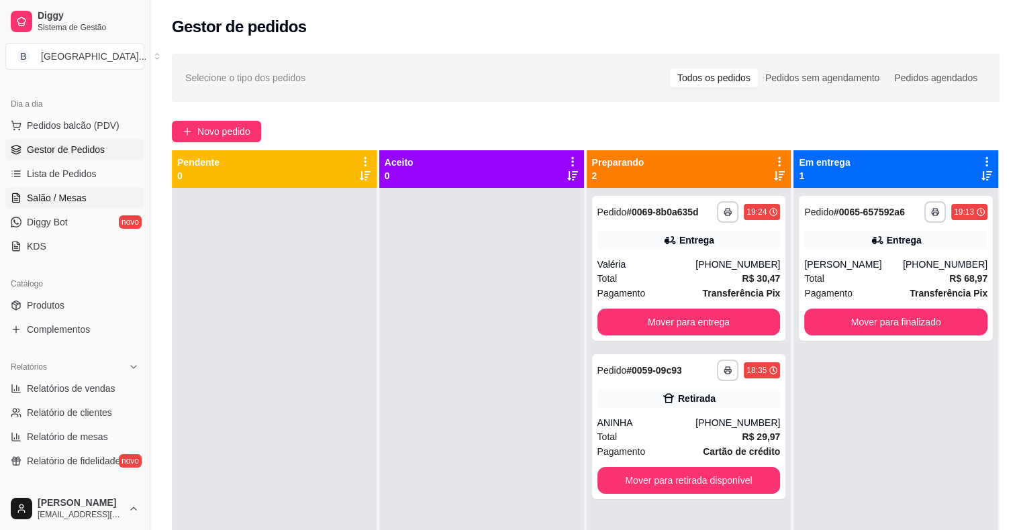
click at [30, 197] on span "Salão / Mesas" at bounding box center [57, 197] width 60 height 13
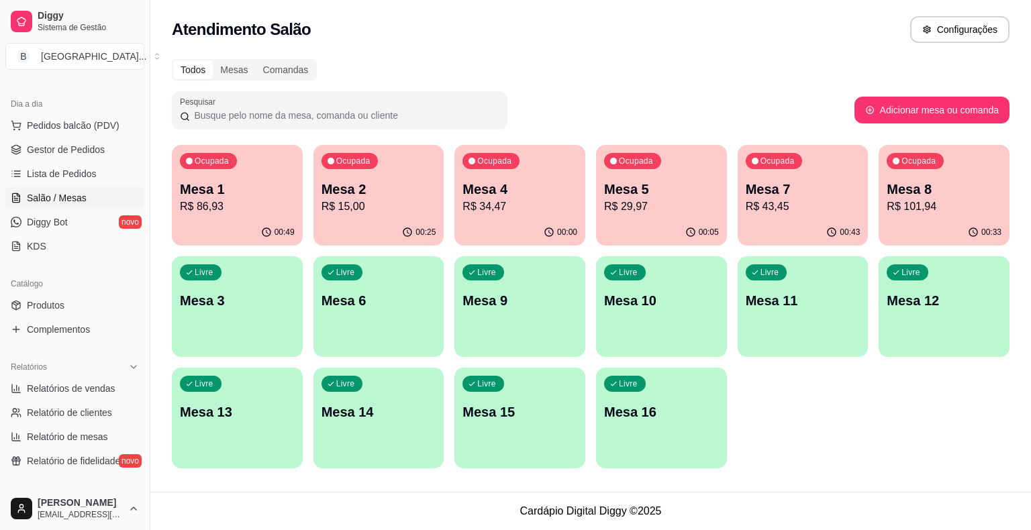
click at [767, 196] on p "Mesa 7" at bounding box center [802, 189] width 115 height 19
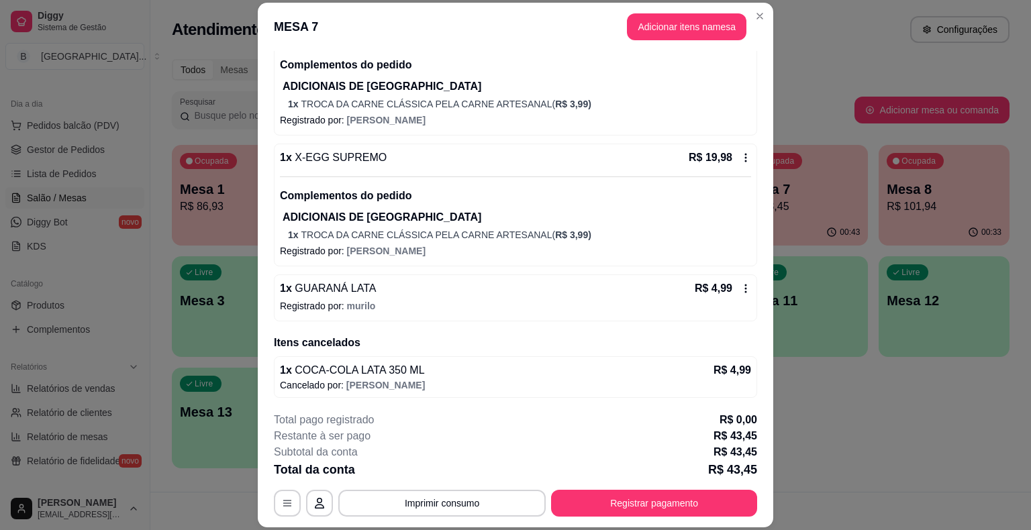
scroll to position [40, 0]
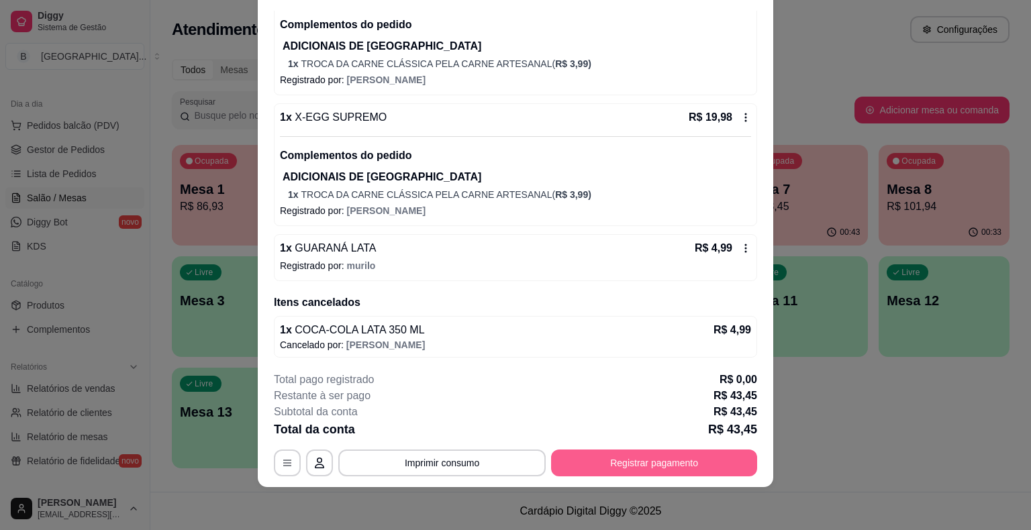
click at [745, 463] on button "Registrar pagamento" at bounding box center [654, 463] width 206 height 27
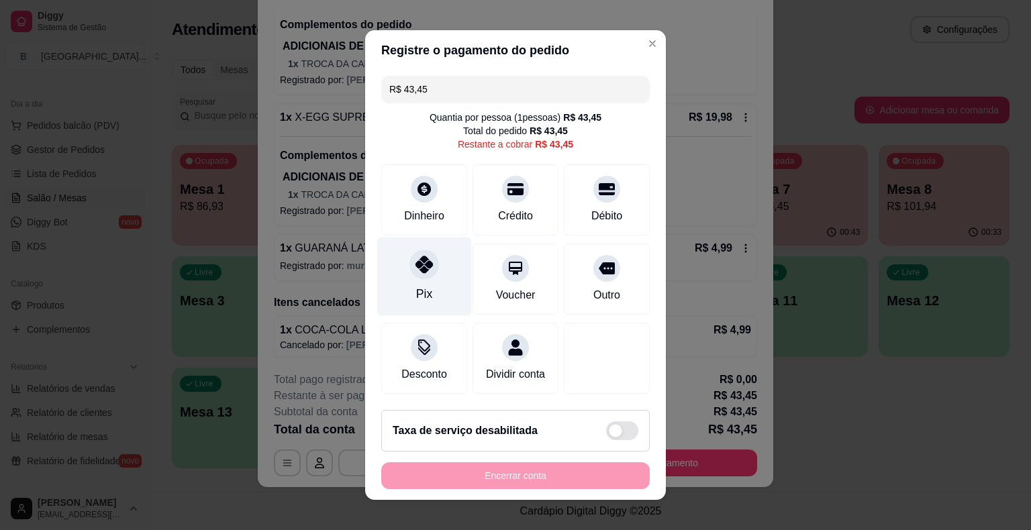
click at [421, 275] on div at bounding box center [424, 265] width 30 height 30
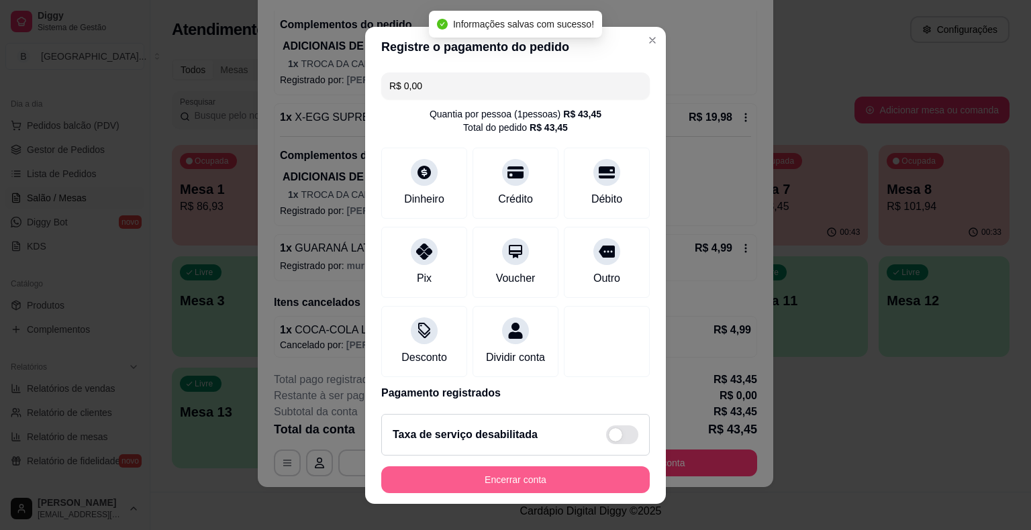
type input "R$ 0,00"
click at [485, 480] on button "Encerrar conta" at bounding box center [515, 479] width 260 height 26
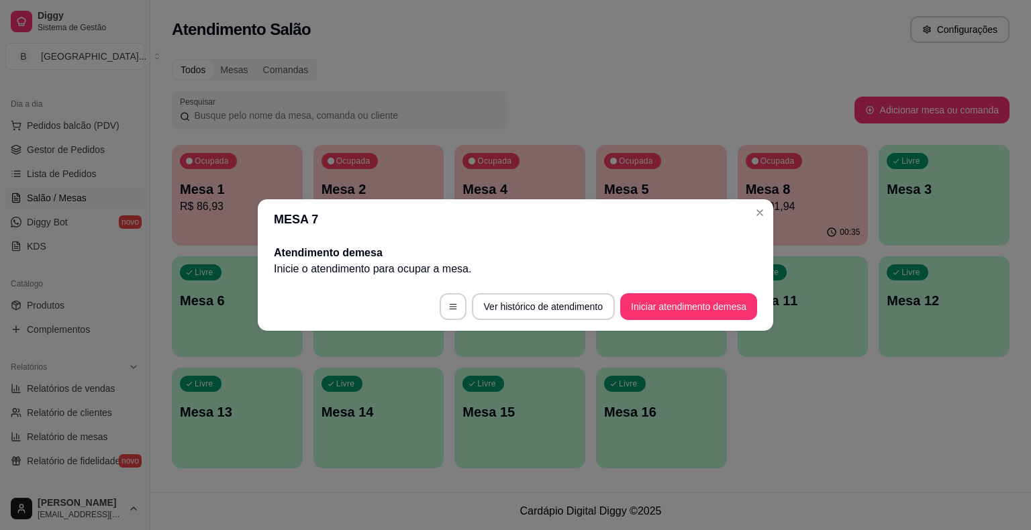
scroll to position [0, 0]
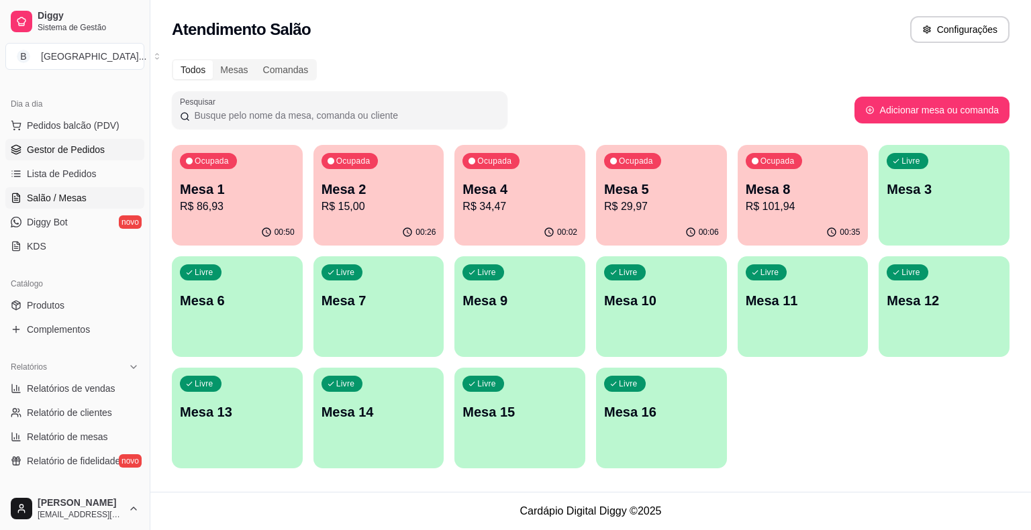
click at [105, 142] on link "Gestor de Pedidos" at bounding box center [74, 149] width 139 height 21
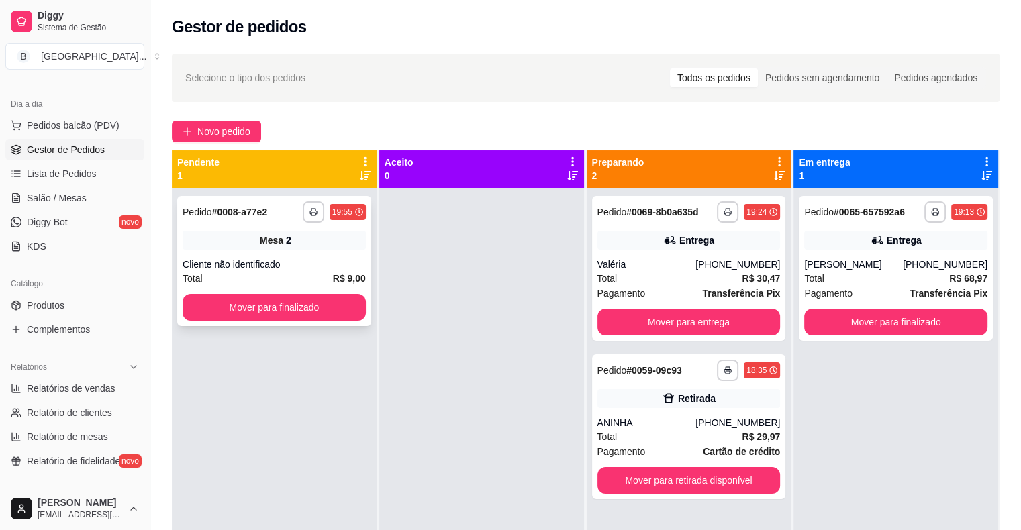
click at [242, 263] on div "Cliente não identificado" at bounding box center [274, 264] width 183 height 13
click at [310, 311] on button "Mover para finalizado" at bounding box center [274, 307] width 183 height 27
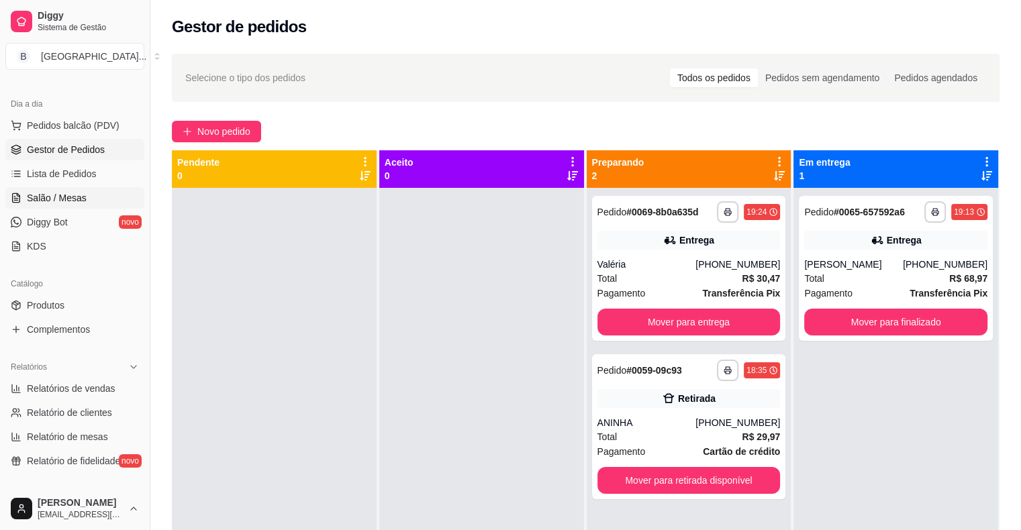
click at [39, 195] on span "Salão / Mesas" at bounding box center [57, 197] width 60 height 13
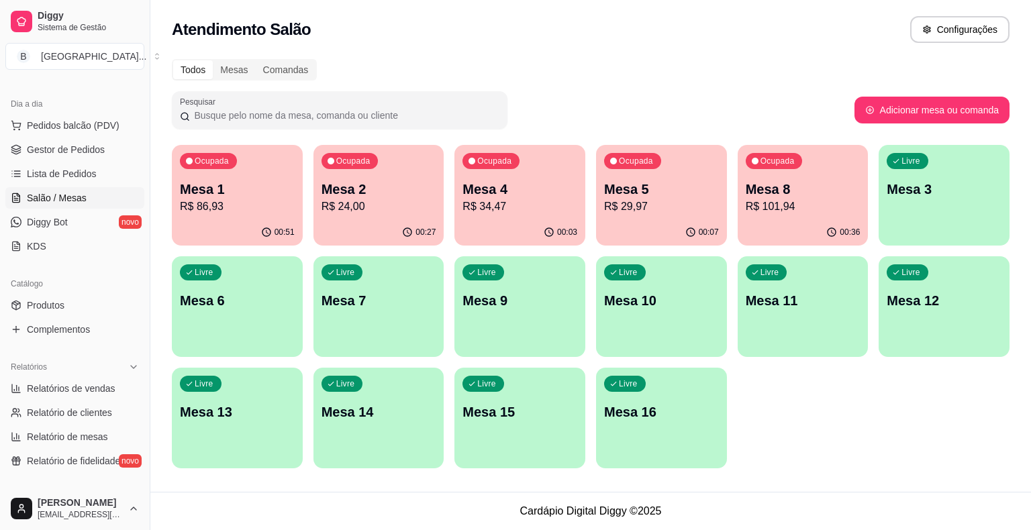
click at [203, 197] on p "Mesa 1" at bounding box center [237, 189] width 115 height 19
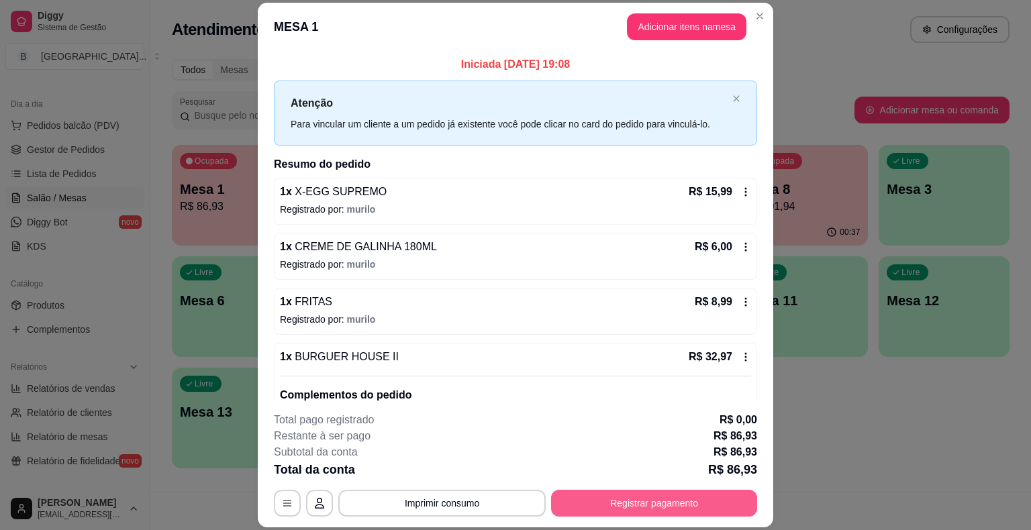
click at [628, 501] on button "Registrar pagamento" at bounding box center [654, 503] width 206 height 27
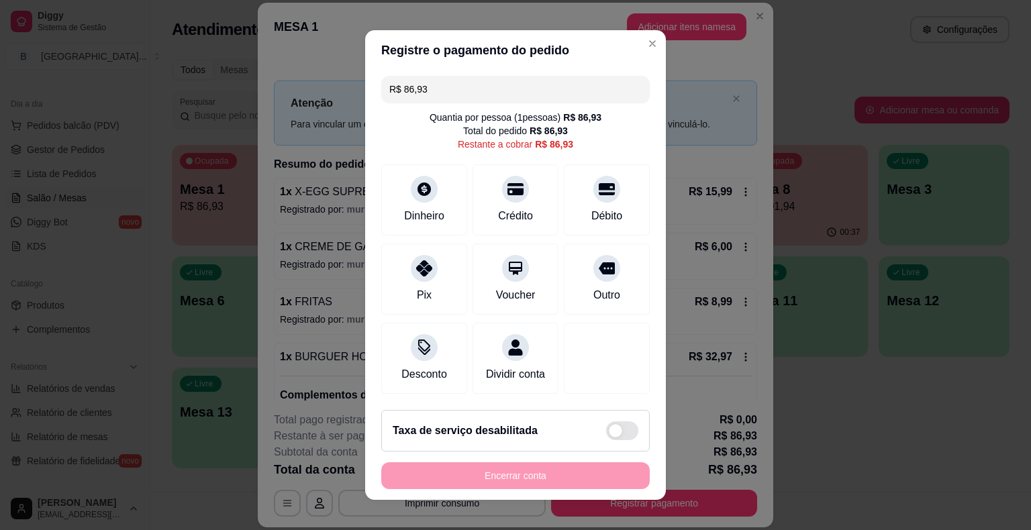
click at [462, 84] on input "R$ 86,93" at bounding box center [515, 89] width 252 height 27
type input "R$ 0,00"
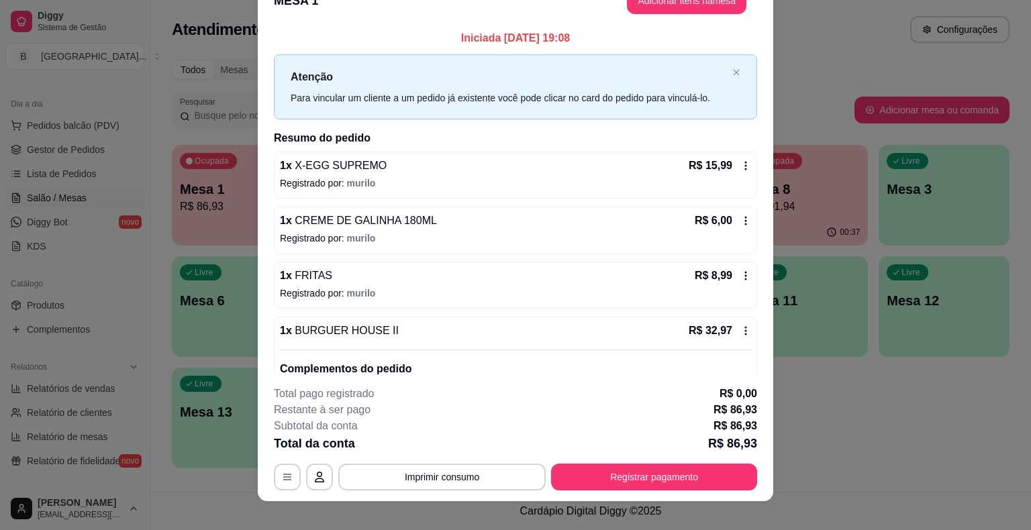
scroll to position [40, 0]
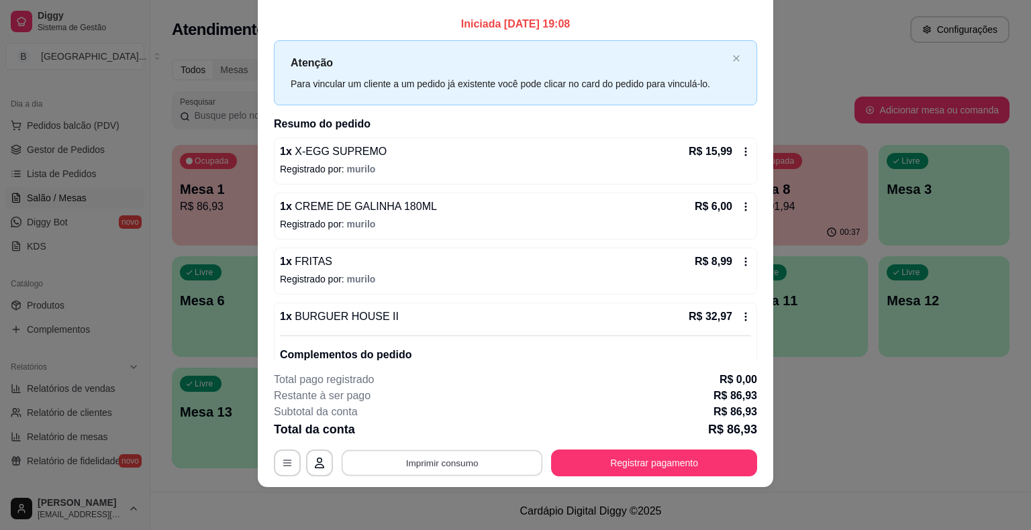
click at [449, 461] on button "Imprimir consumo" at bounding box center [442, 463] width 201 height 26
click at [431, 400] on button "IMPRESSORA" at bounding box center [441, 405] width 94 height 21
click at [599, 468] on button "Registrar pagamento" at bounding box center [654, 463] width 200 height 26
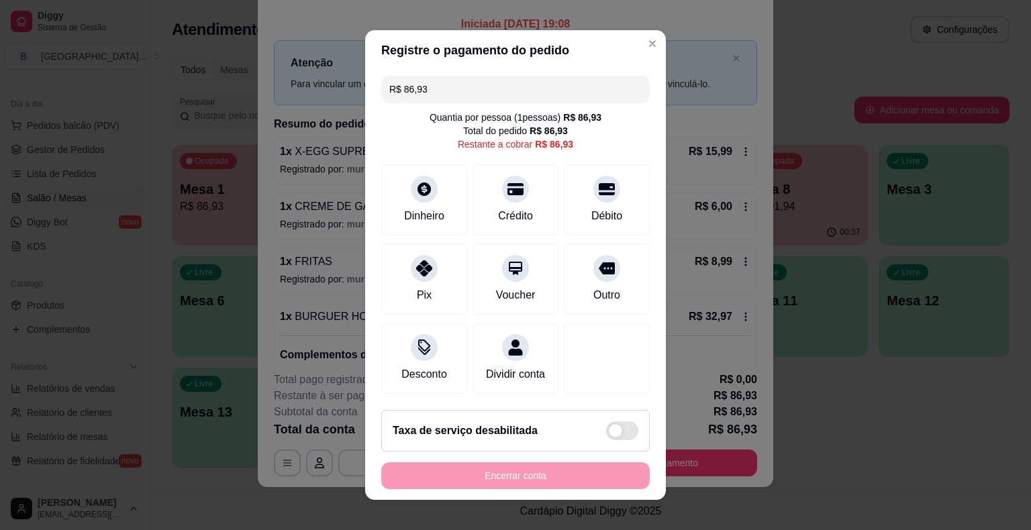
click at [499, 99] on input "R$ 86,93" at bounding box center [515, 89] width 252 height 27
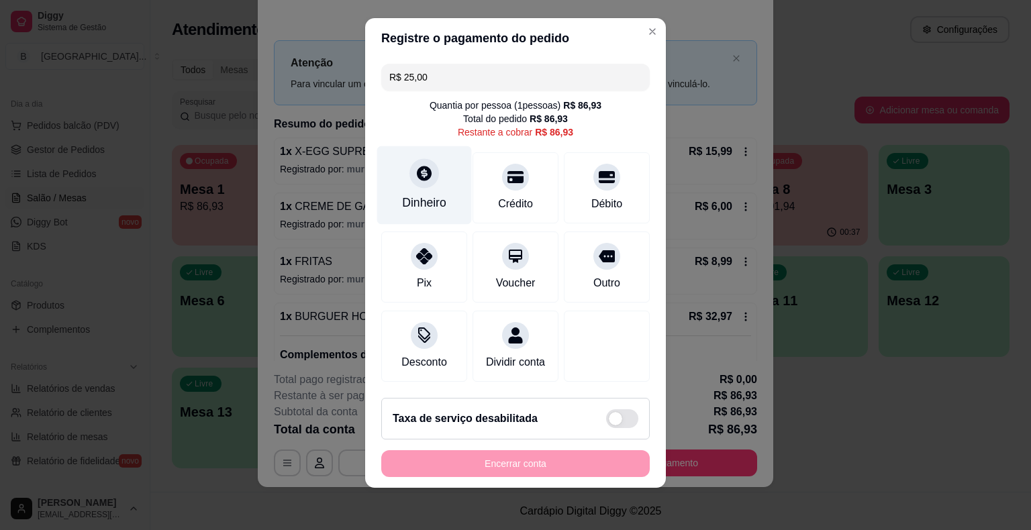
click at [419, 205] on div "Dinheiro" at bounding box center [424, 202] width 44 height 17
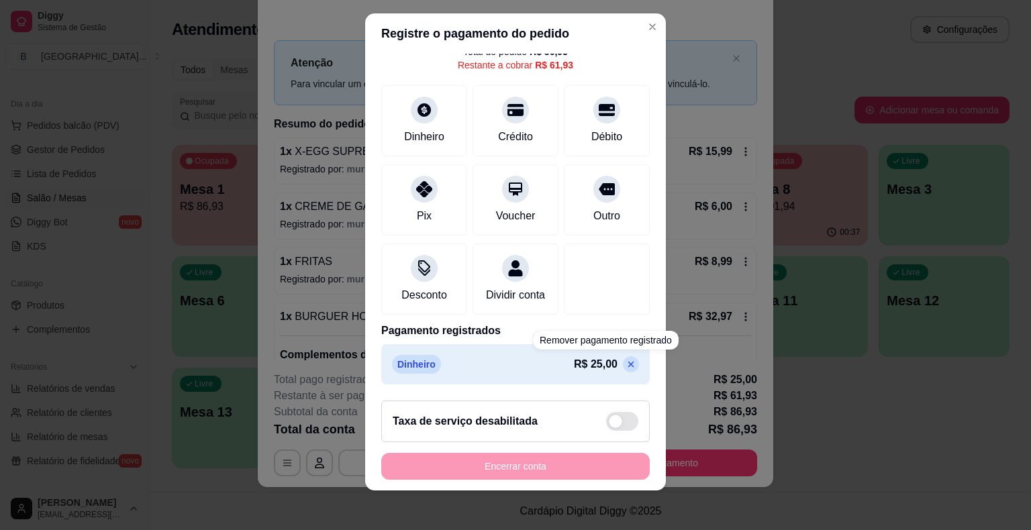
scroll to position [16, 0]
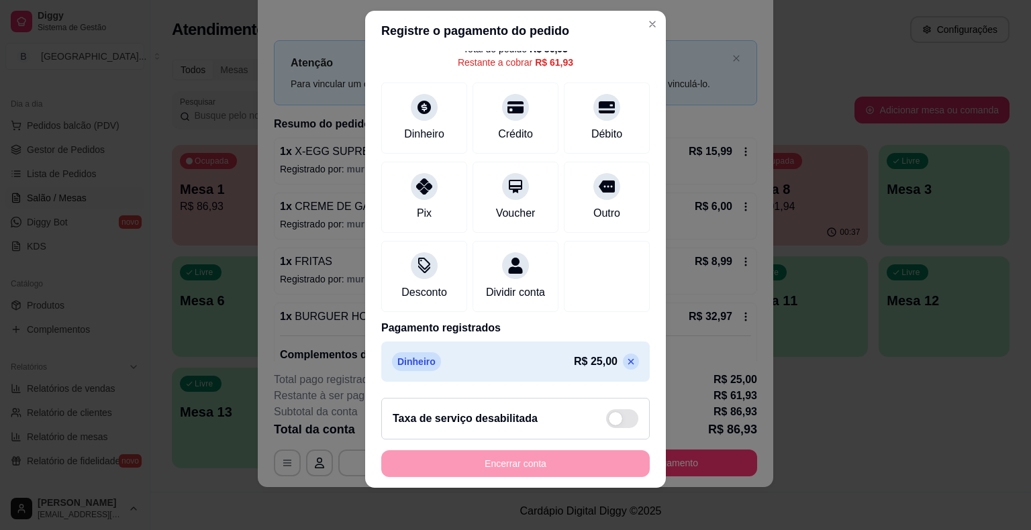
click at [628, 361] on icon at bounding box center [631, 361] width 6 height 6
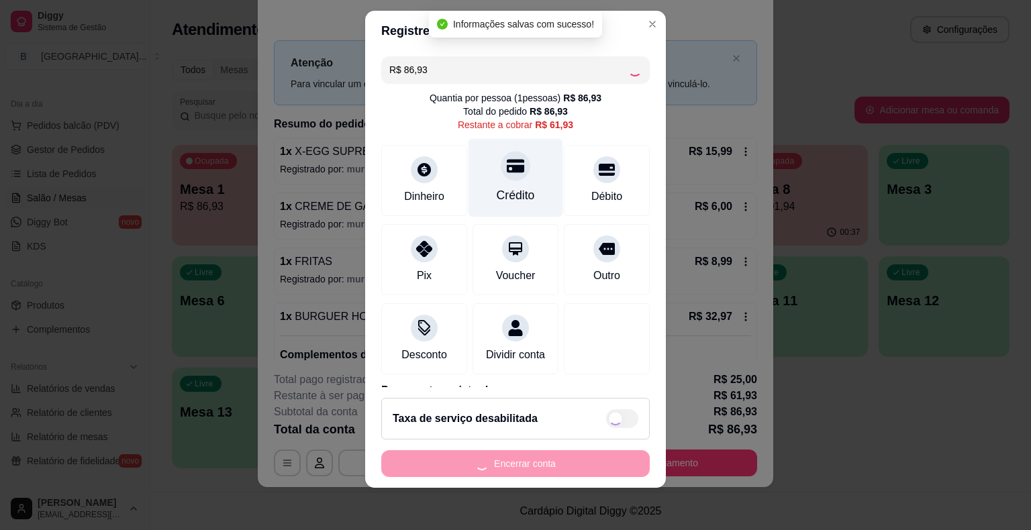
scroll to position [12, 0]
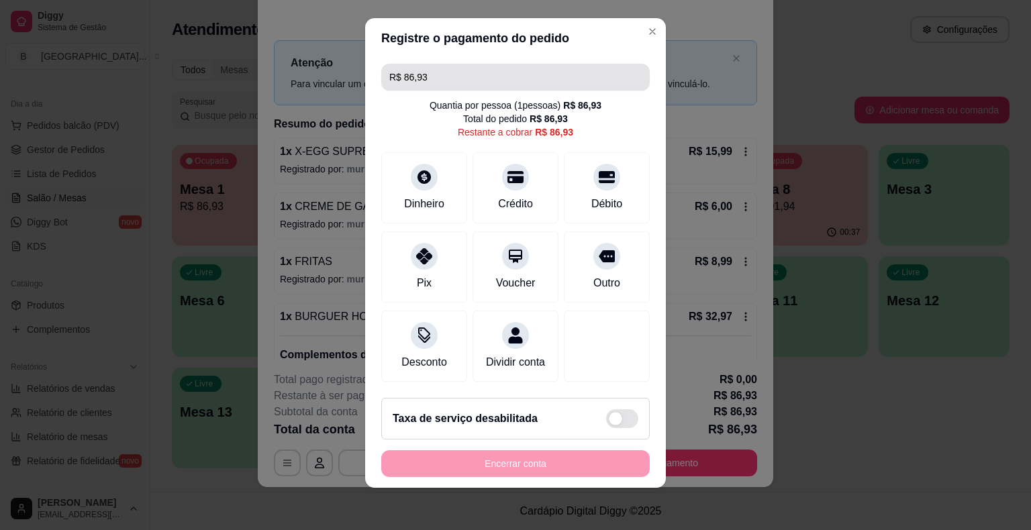
click at [535, 74] on input "R$ 86,93" at bounding box center [515, 77] width 252 height 27
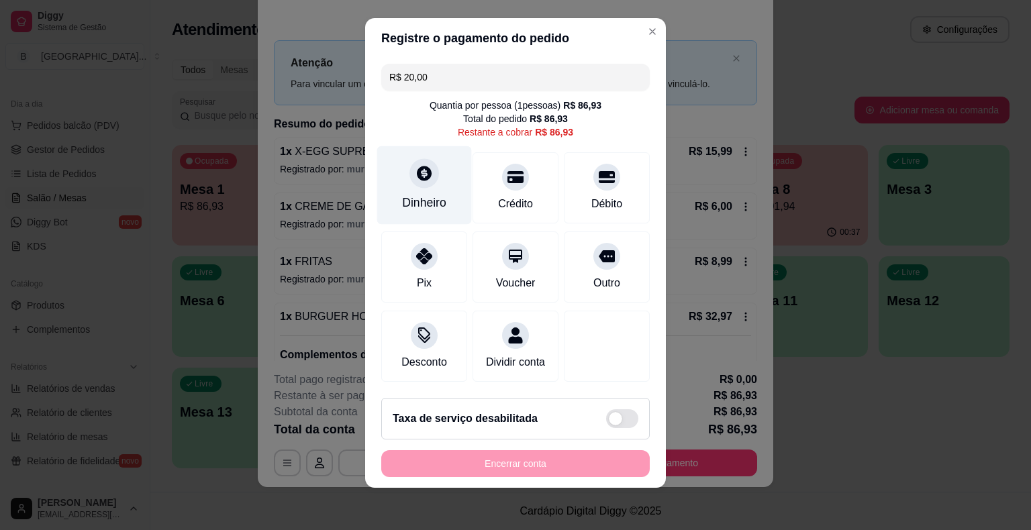
click at [405, 211] on div "Dinheiro" at bounding box center [424, 202] width 44 height 17
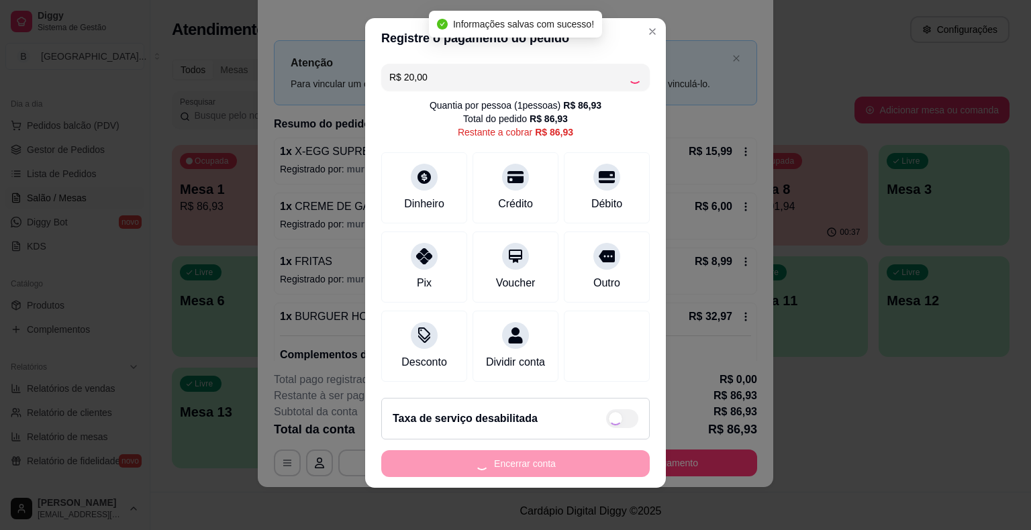
type input "R$ 66,93"
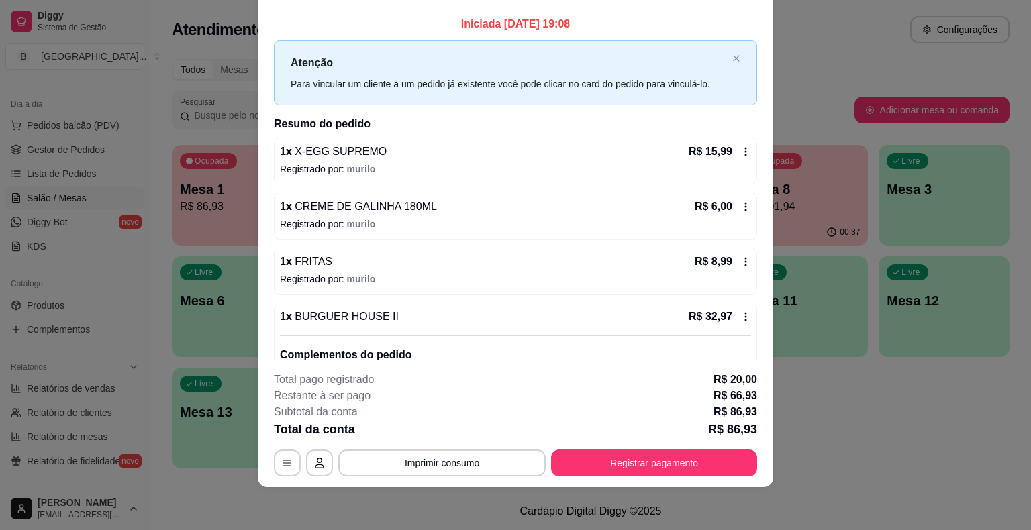
scroll to position [0, 0]
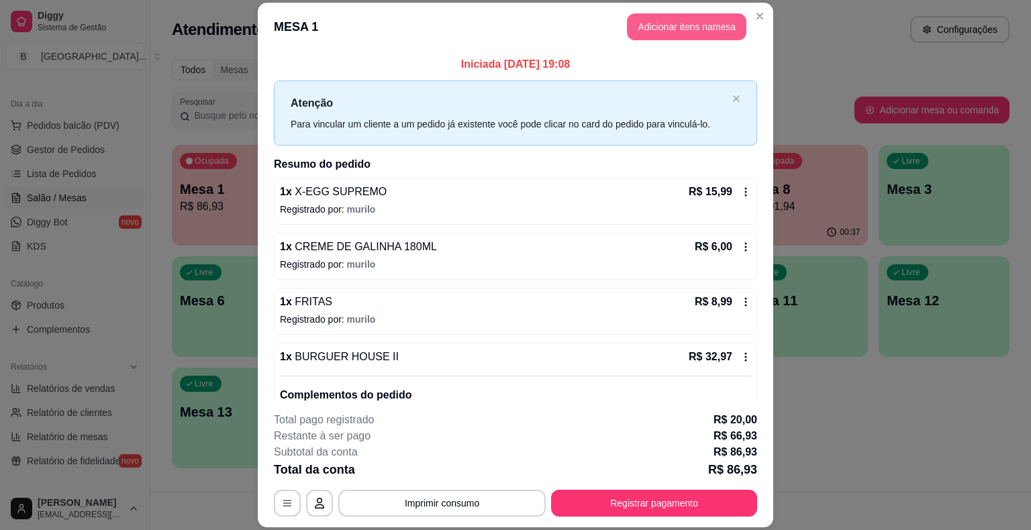
click at [647, 26] on button "Adicionar itens na mesa" at bounding box center [686, 26] width 119 height 27
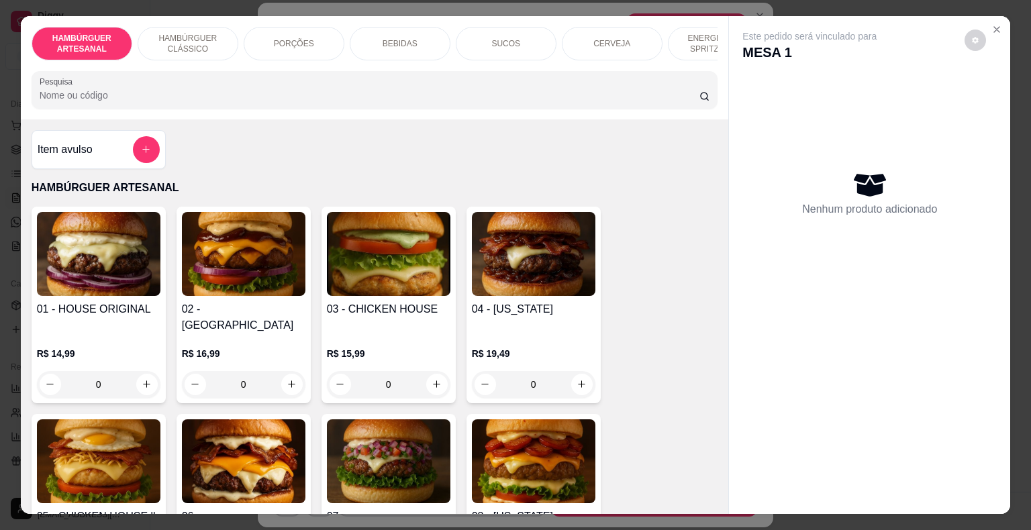
click at [704, 54] on div "ENERGÉTICO E SPRITZ DRINK" at bounding box center [718, 44] width 101 height 34
click at [704, 76] on div at bounding box center [375, 89] width 670 height 27
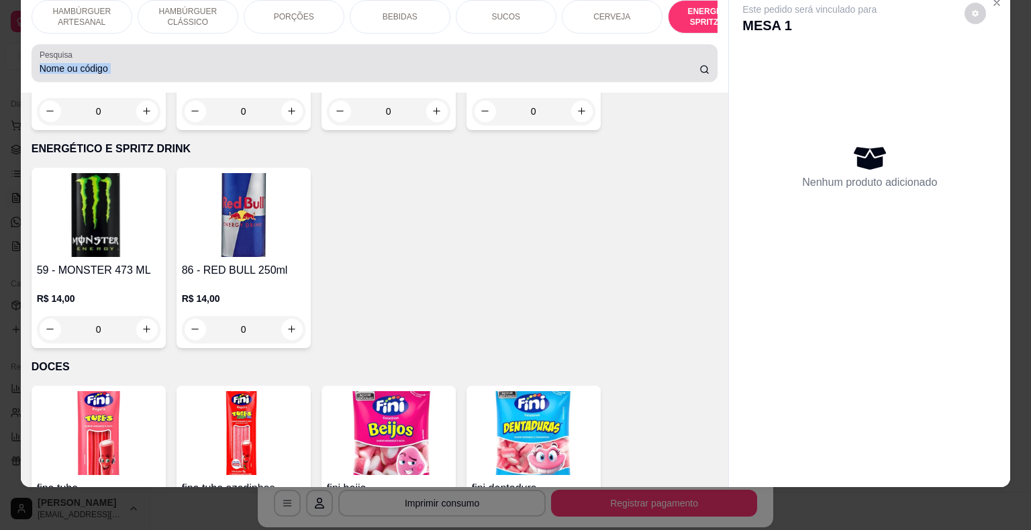
click at [704, 54] on div at bounding box center [375, 63] width 670 height 27
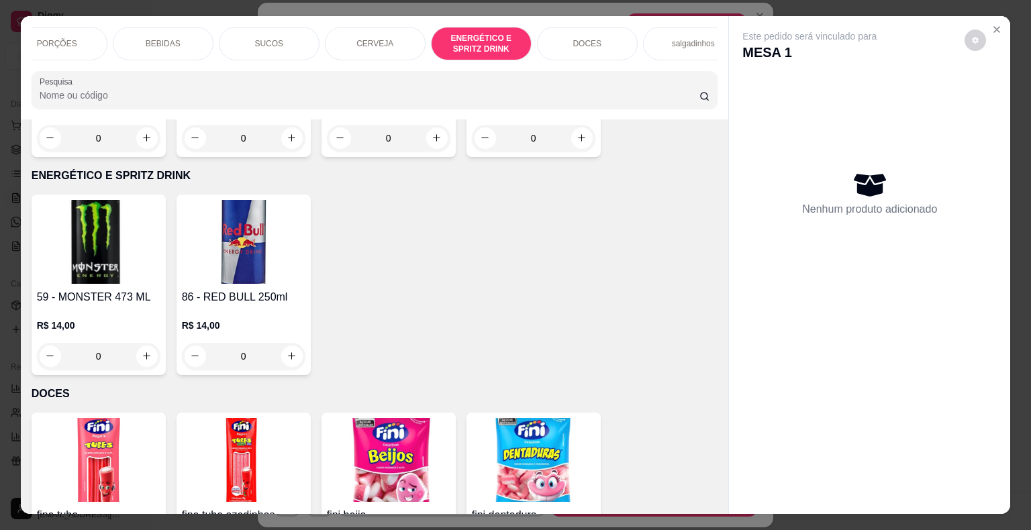
scroll to position [0, 242]
click at [687, 27] on div "salgadinhos" at bounding box center [688, 44] width 101 height 34
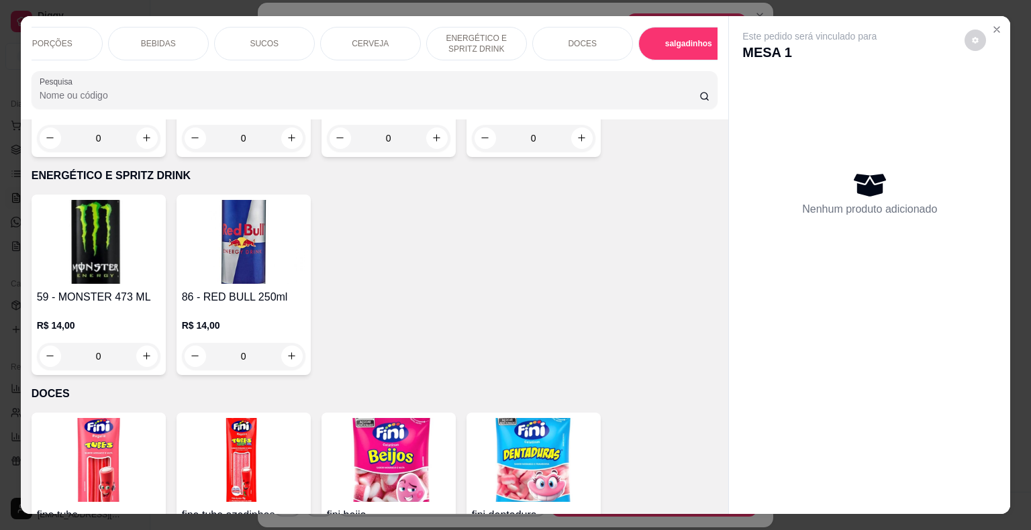
scroll to position [32, 0]
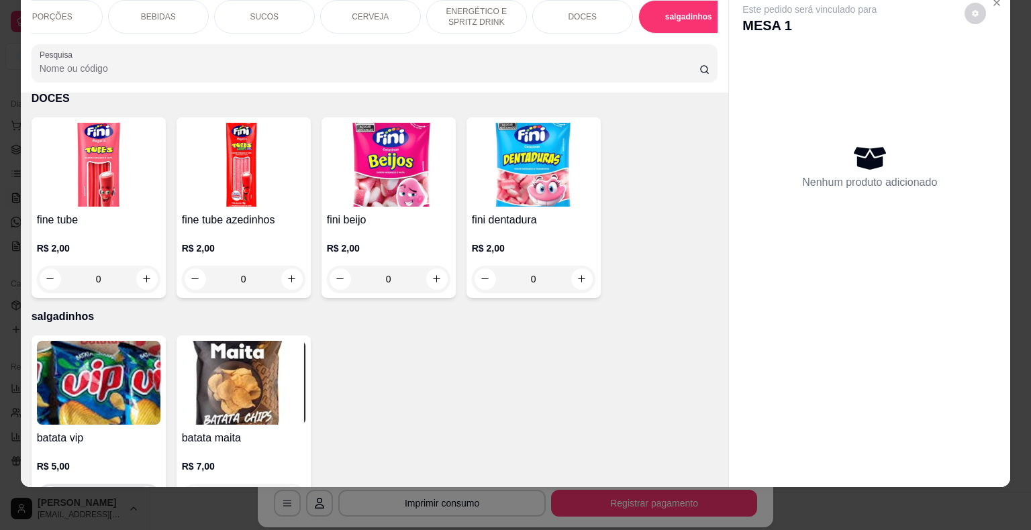
click at [136, 486] on button "increase-product-quantity" at bounding box center [146, 496] width 21 height 21
type input "1"
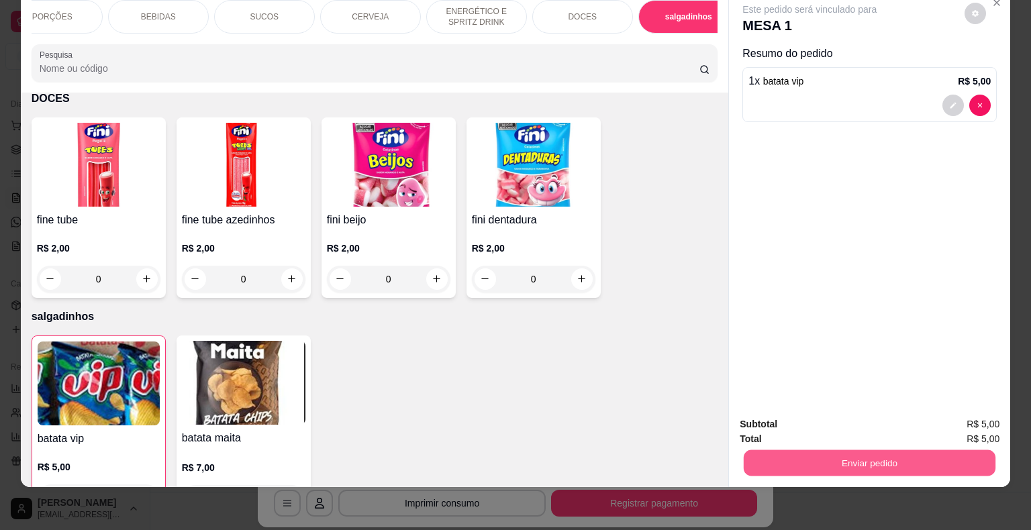
click at [841, 450] on button "Enviar pedido" at bounding box center [869, 463] width 252 height 26
click at [816, 414] on button "Não registrar e enviar pedido" at bounding box center [825, 419] width 136 height 25
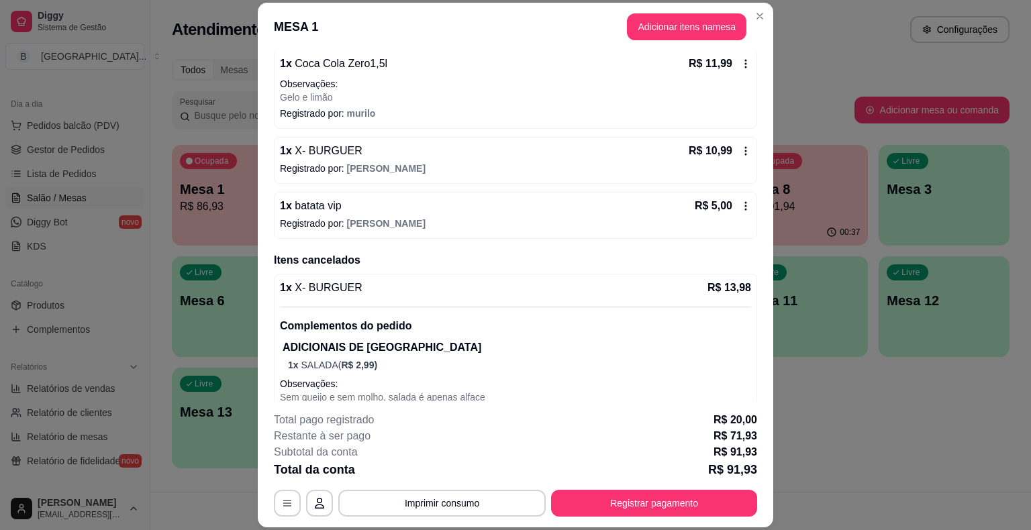
scroll to position [497, 0]
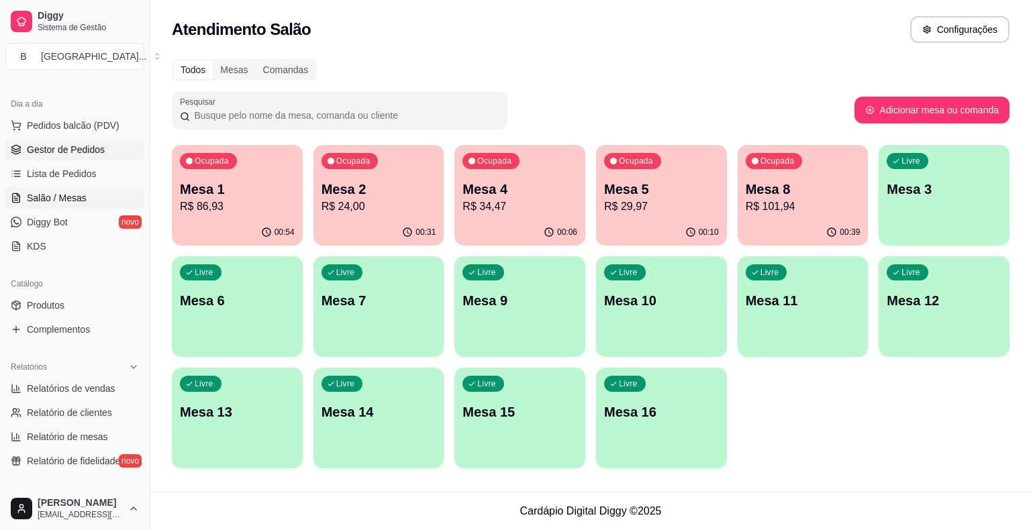
click at [76, 152] on span "Gestor de Pedidos" at bounding box center [66, 149] width 78 height 13
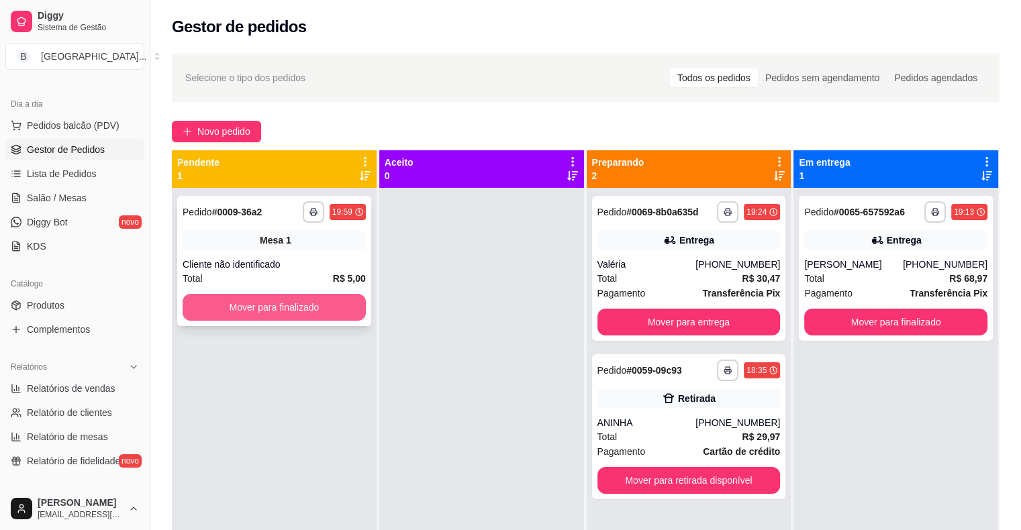
click at [247, 307] on button "Mover para finalizado" at bounding box center [274, 307] width 183 height 27
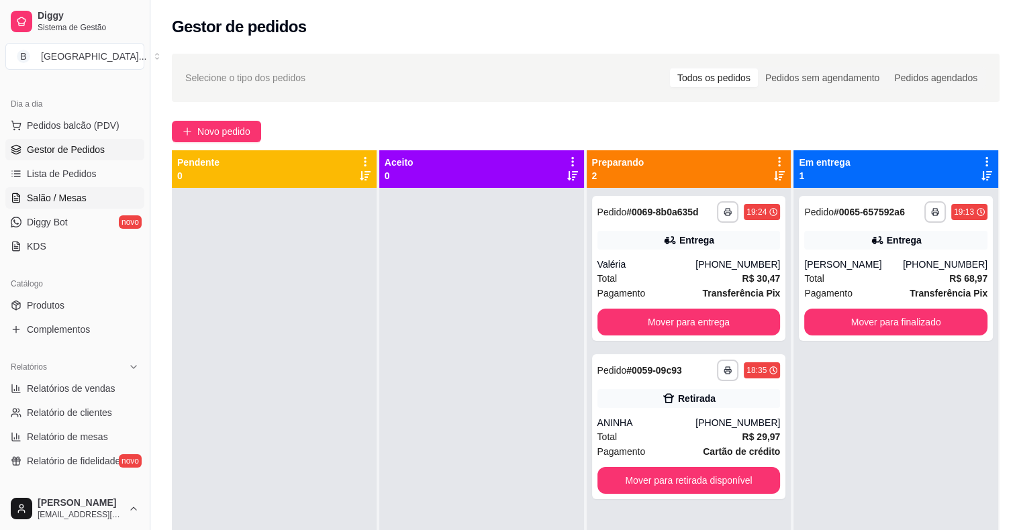
click at [94, 201] on link "Salão / Mesas" at bounding box center [74, 197] width 139 height 21
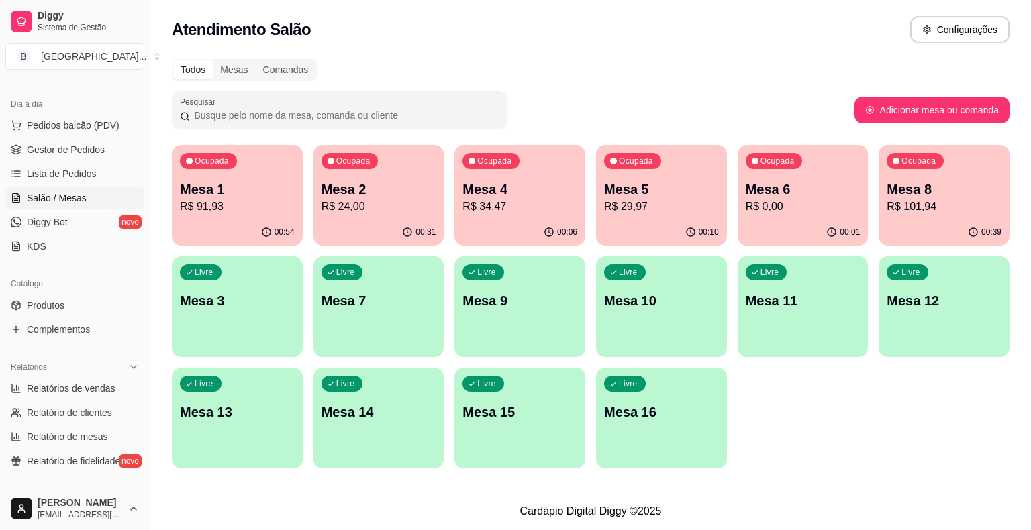
click at [242, 211] on p "R$ 91,93" at bounding box center [237, 207] width 115 height 16
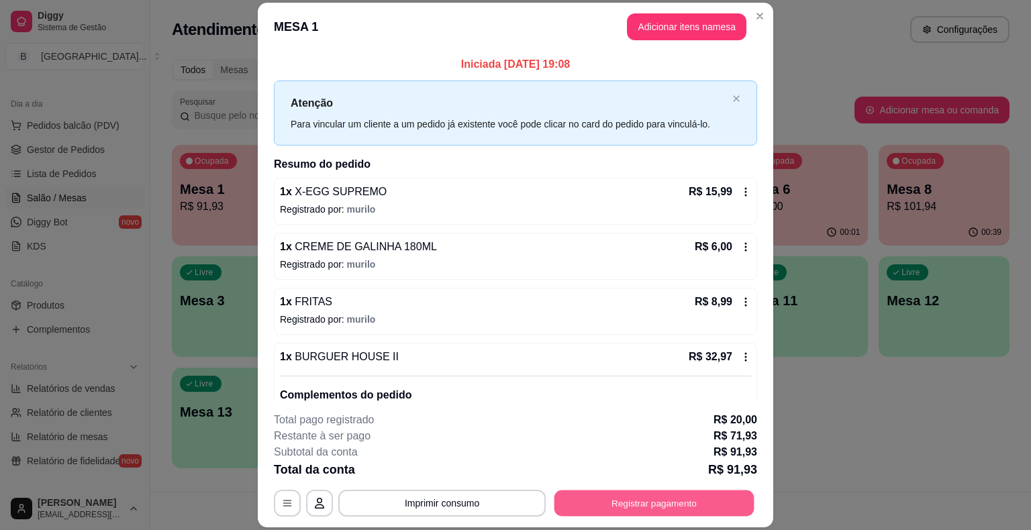
click at [638, 491] on button "Registrar pagamento" at bounding box center [654, 503] width 200 height 26
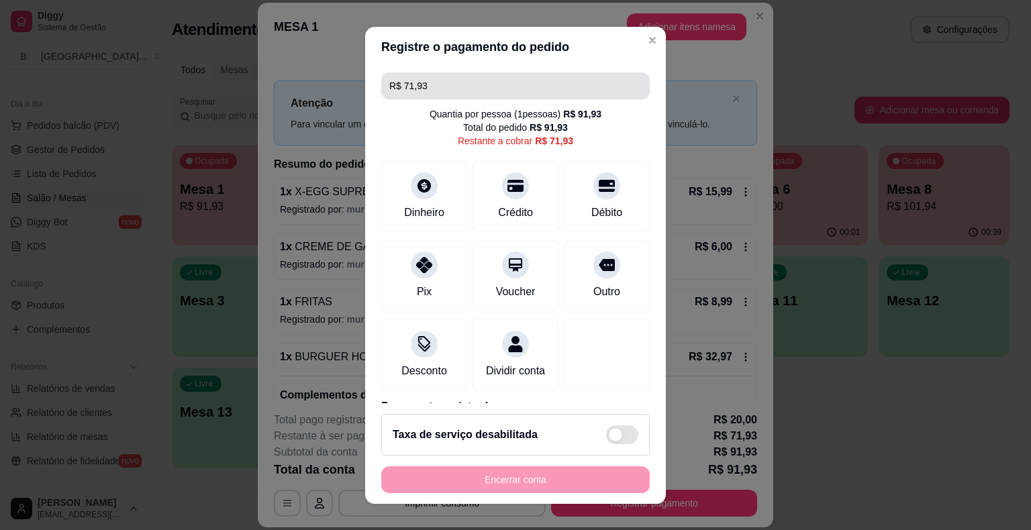
click at [488, 77] on input "R$ 71,93" at bounding box center [515, 85] width 252 height 27
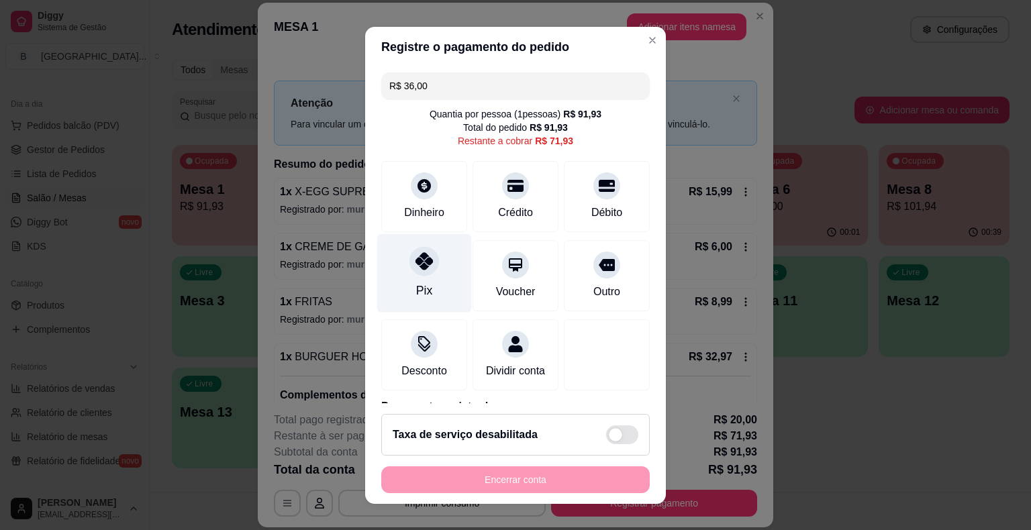
click at [433, 260] on div "Pix" at bounding box center [424, 272] width 95 height 79
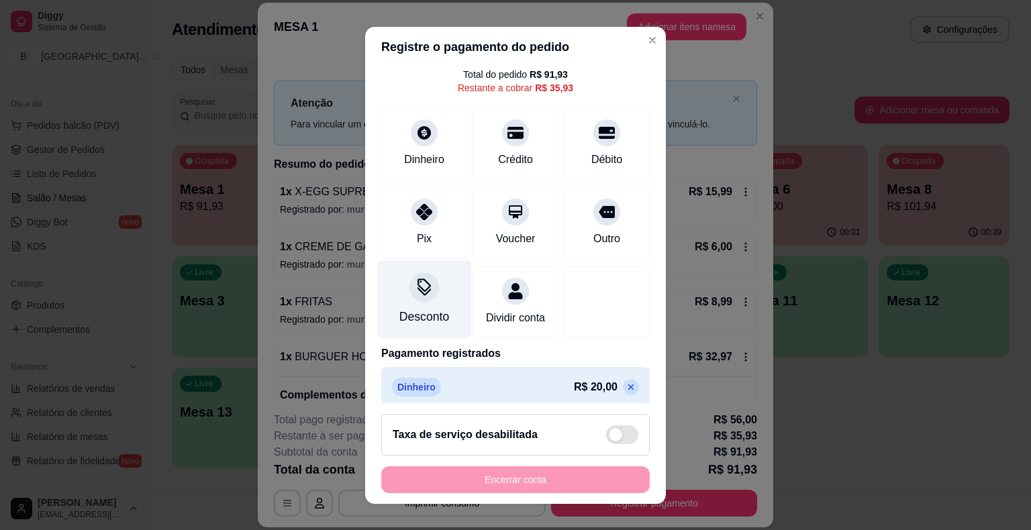
scroll to position [127, 0]
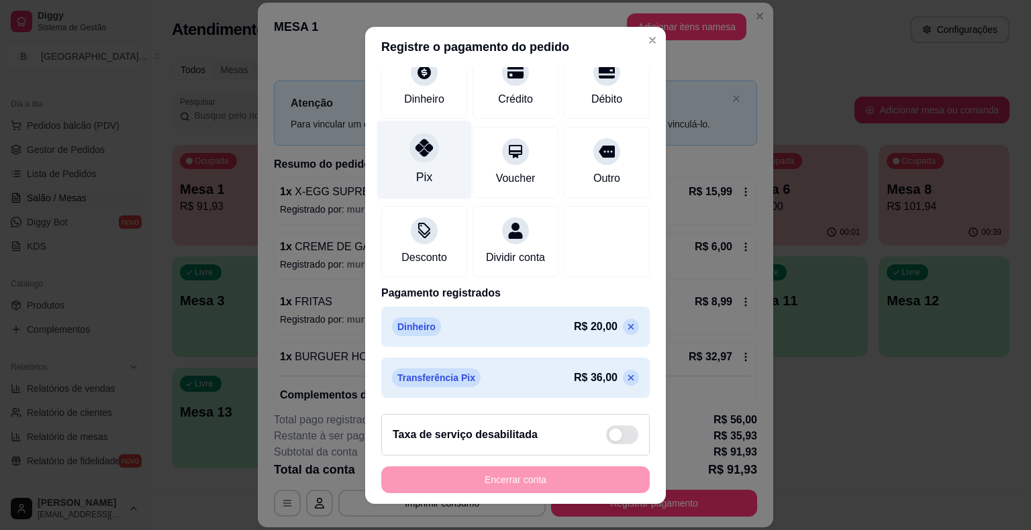
click at [422, 168] on div "Pix" at bounding box center [424, 176] width 16 height 17
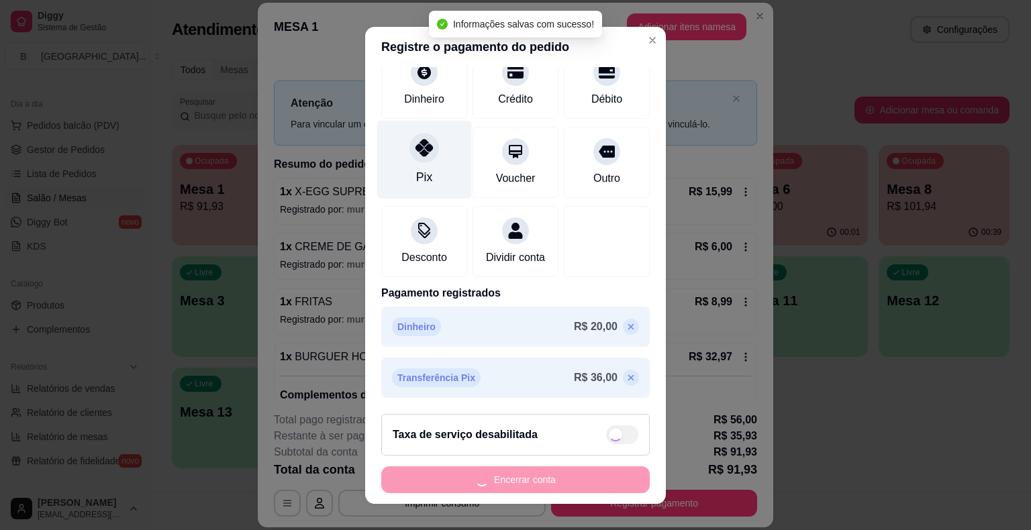
type input "R$ 0,00"
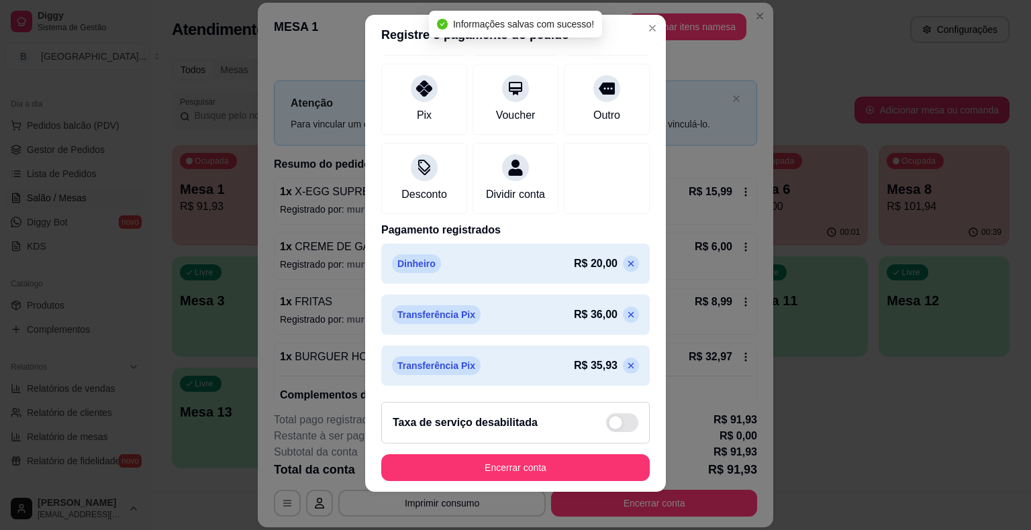
scroll to position [16, 0]
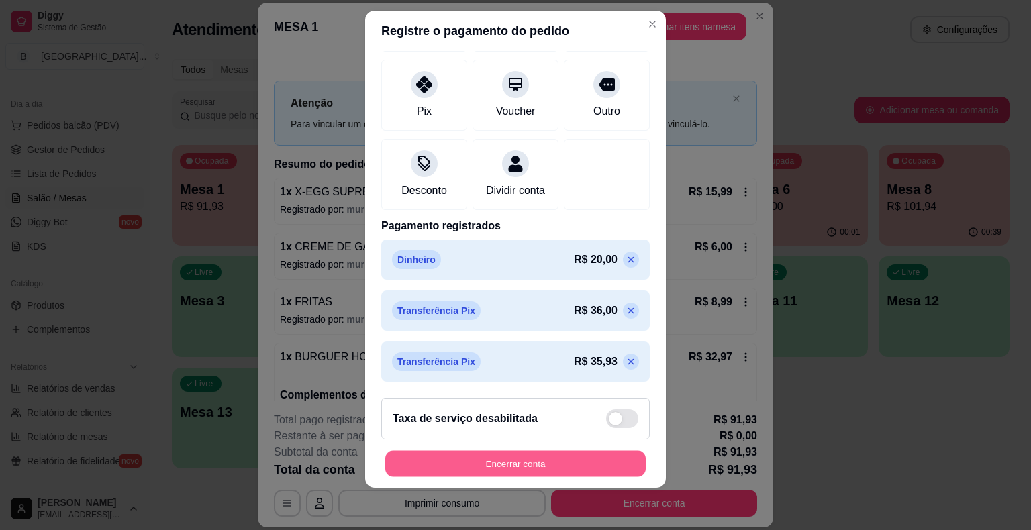
click at [521, 459] on button "Encerrar conta" at bounding box center [515, 463] width 260 height 26
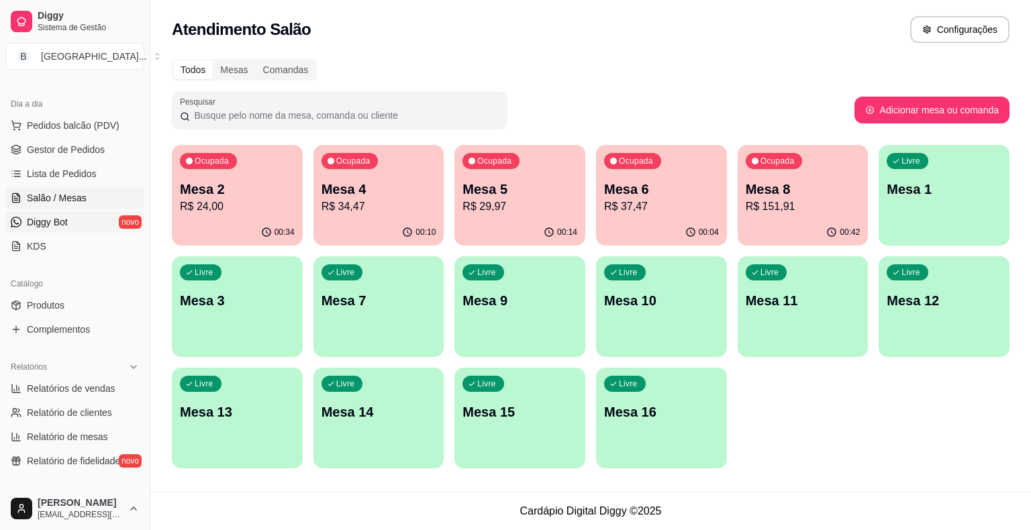
scroll to position [0, 0]
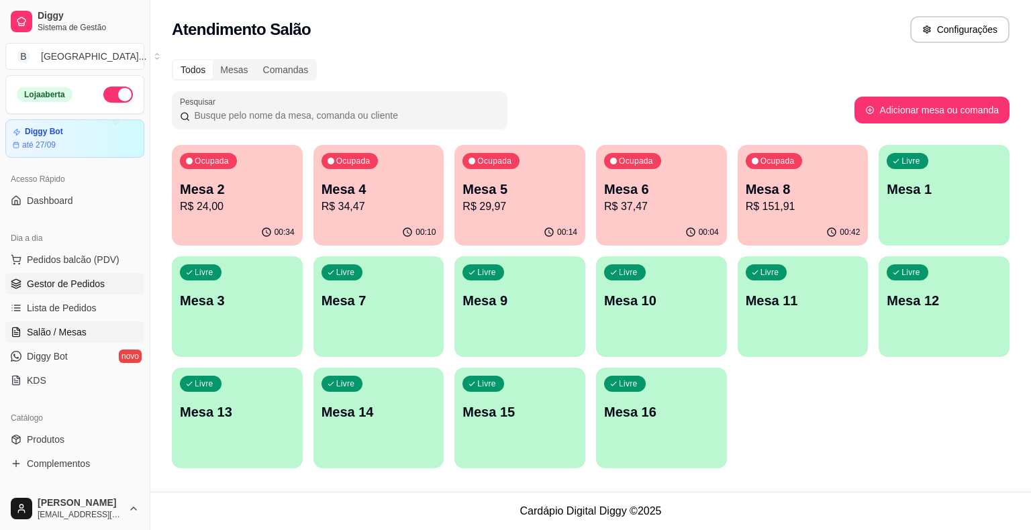
click at [62, 283] on span "Gestor de Pedidos" at bounding box center [66, 283] width 78 height 13
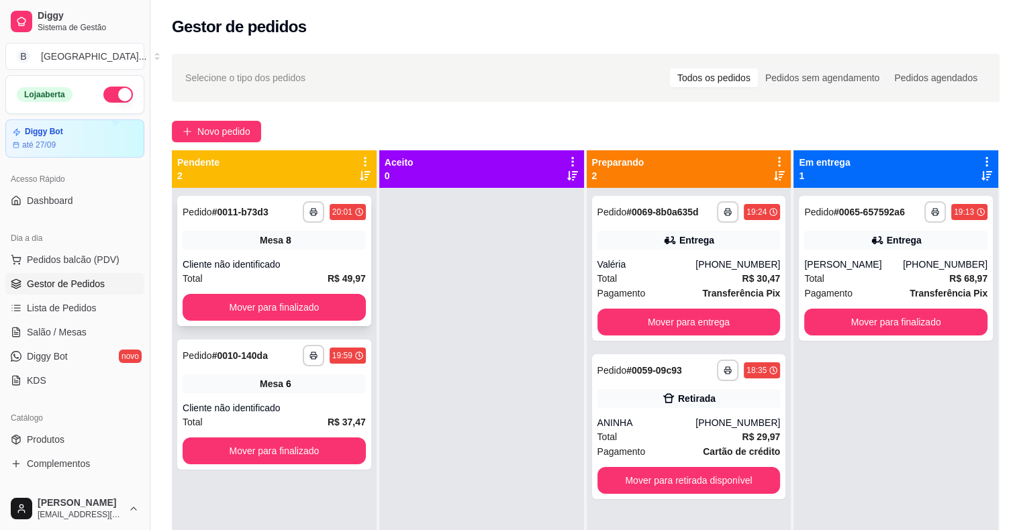
click at [290, 256] on div "**********" at bounding box center [274, 261] width 194 height 130
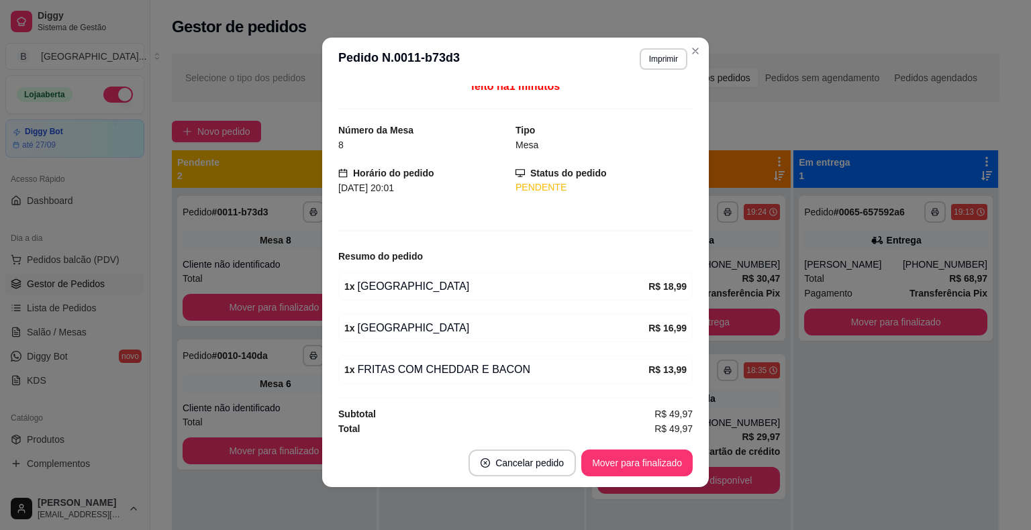
scroll to position [8, 0]
click at [651, 463] on button "Mover para finalizado" at bounding box center [637, 463] width 108 height 26
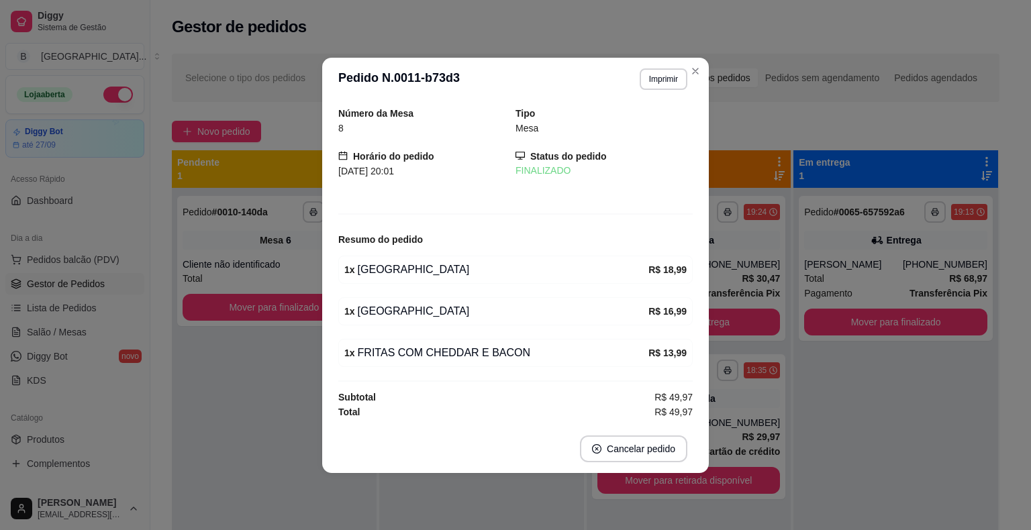
scroll to position [0, 0]
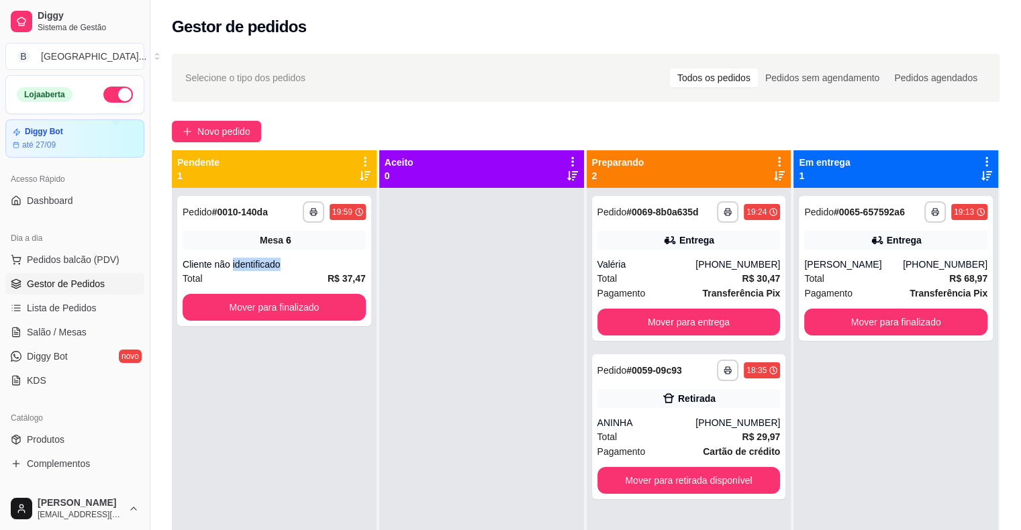
click at [250, 260] on div "Cliente não identificado" at bounding box center [274, 264] width 183 height 13
click at [80, 333] on span "Salão / Mesas" at bounding box center [57, 331] width 60 height 13
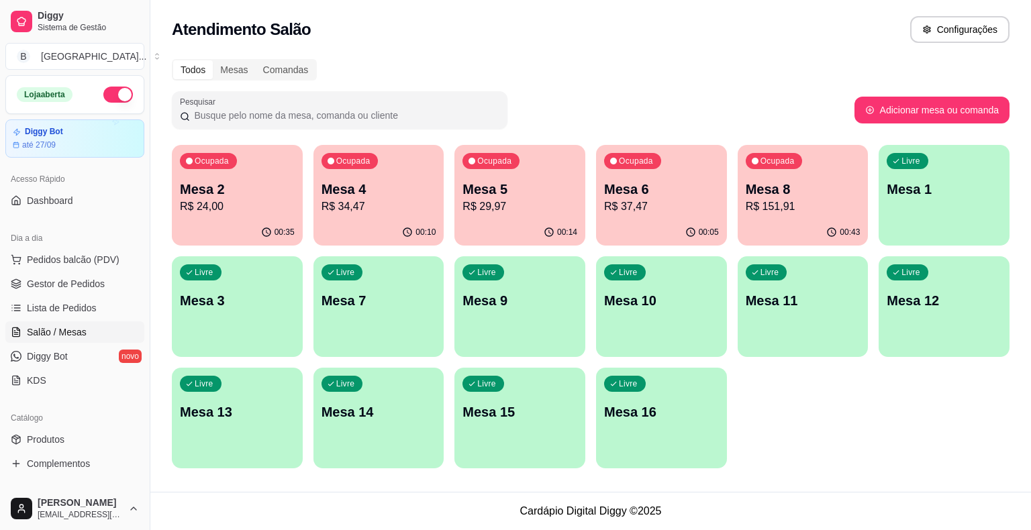
click at [365, 186] on p "Mesa 4" at bounding box center [378, 189] width 115 height 19
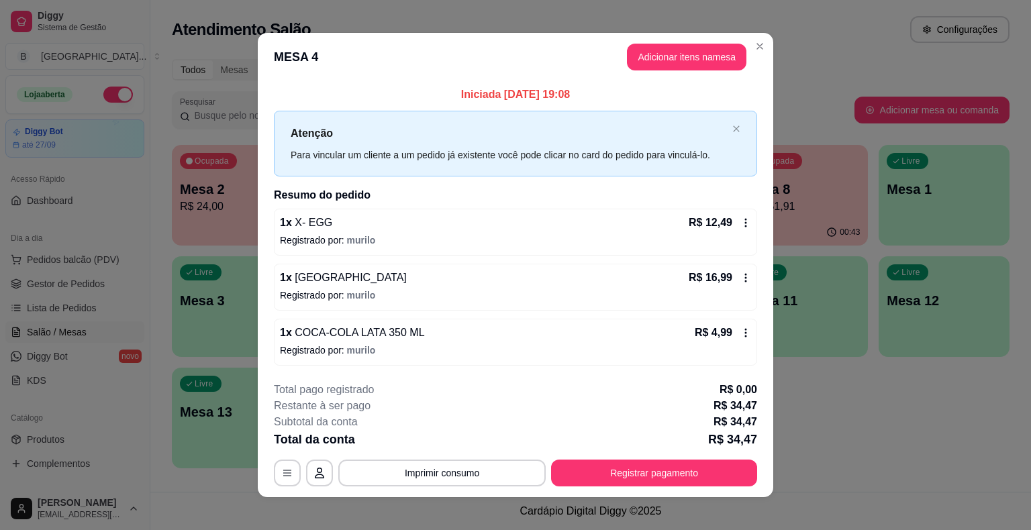
scroll to position [9, 0]
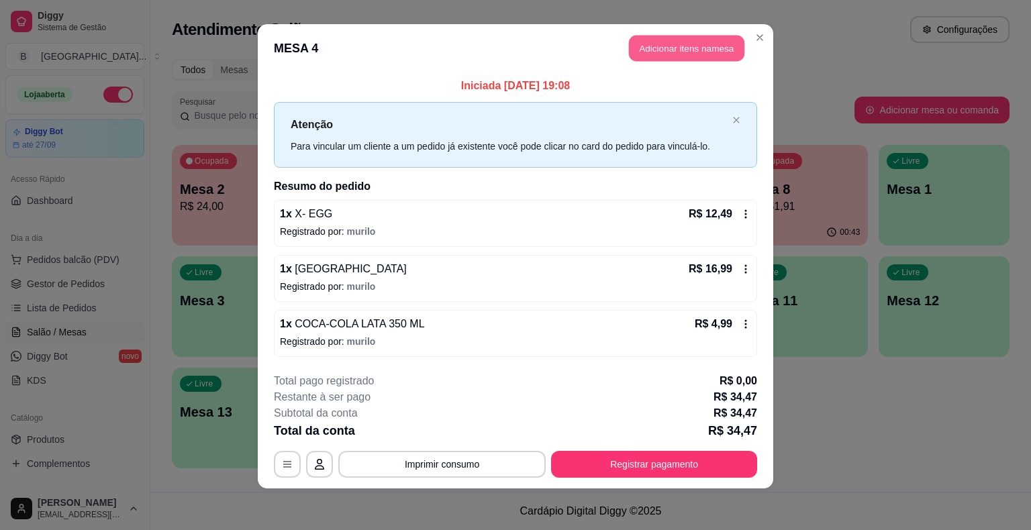
click at [645, 46] on button "Adicionar itens na mesa" at bounding box center [686, 49] width 115 height 26
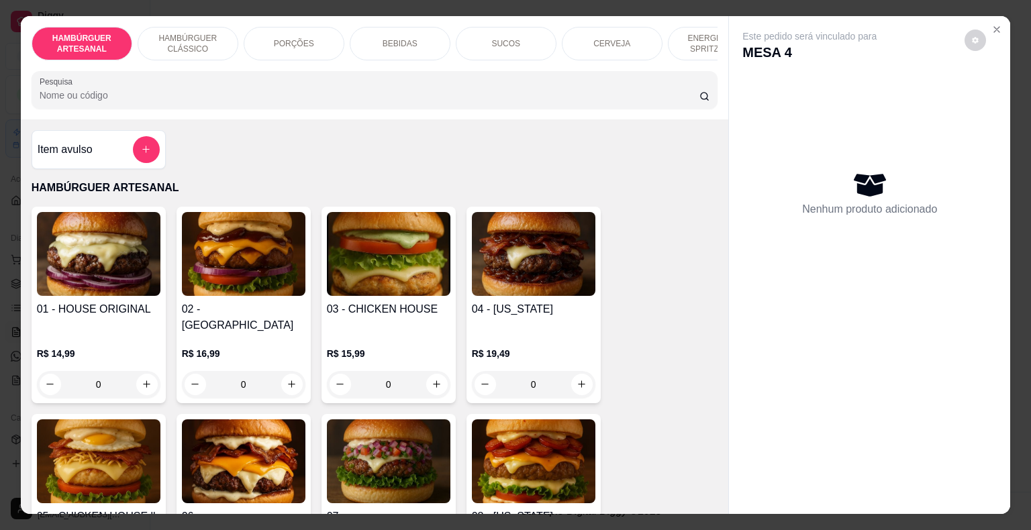
click at [389, 38] on p "BEBIDAS" at bounding box center [399, 43] width 35 height 11
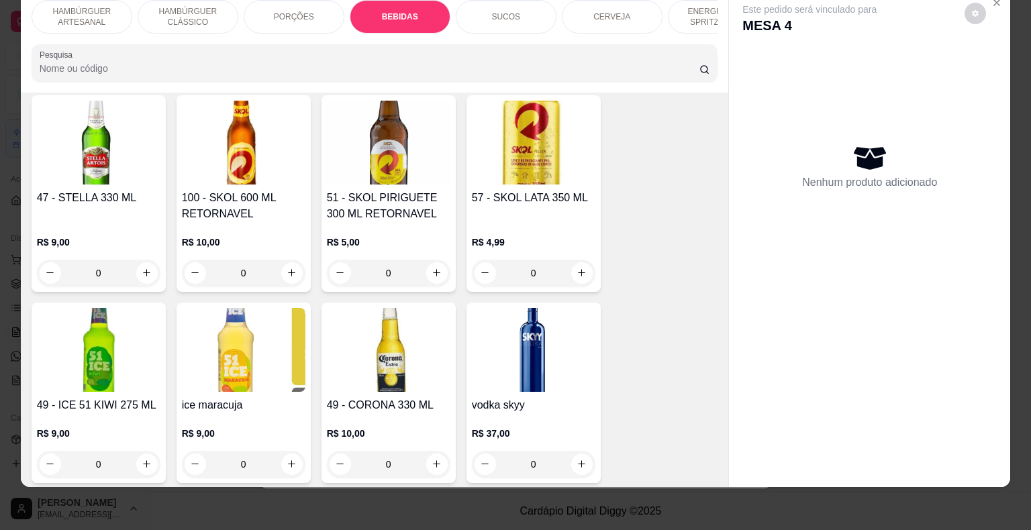
scroll to position [2652, 0]
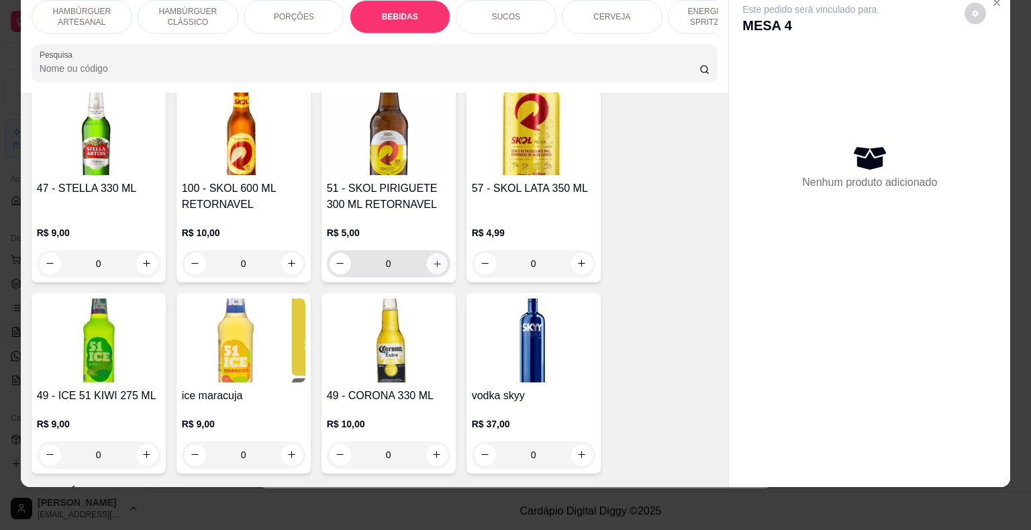
click at [431, 258] on icon "increase-product-quantity" at bounding box center [436, 263] width 10 height 10
type input "1"
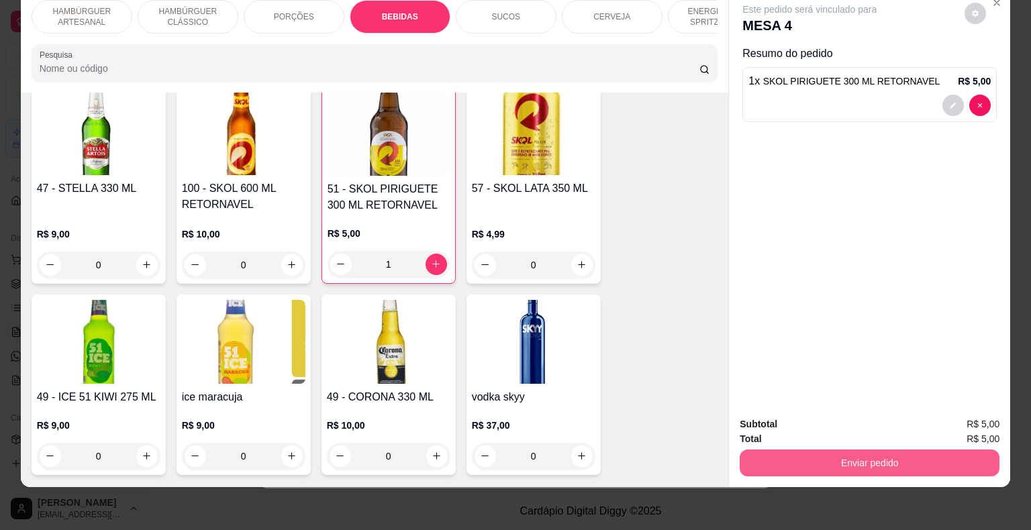
click at [868, 454] on button "Enviar pedido" at bounding box center [869, 463] width 260 height 27
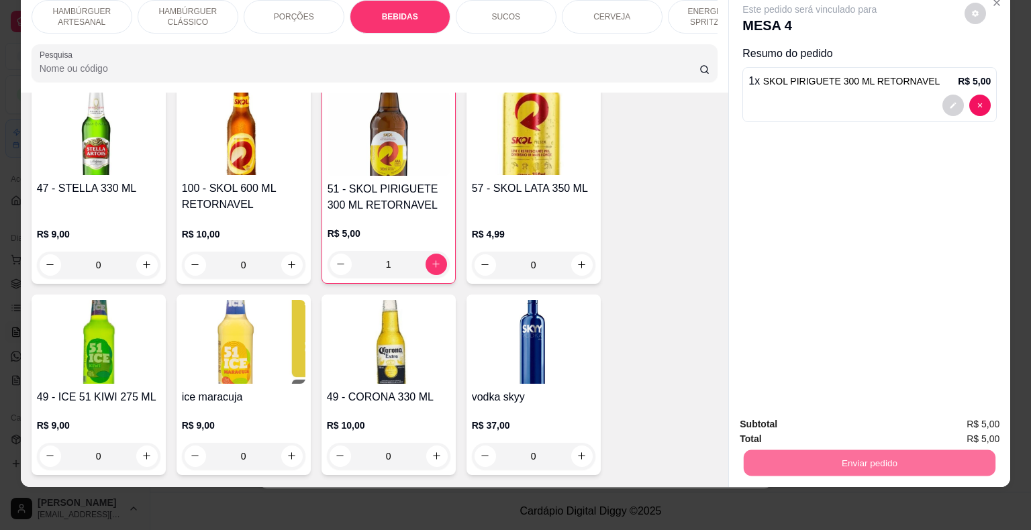
click at [762, 424] on button "Não registrar e enviar pedido" at bounding box center [825, 419] width 136 height 25
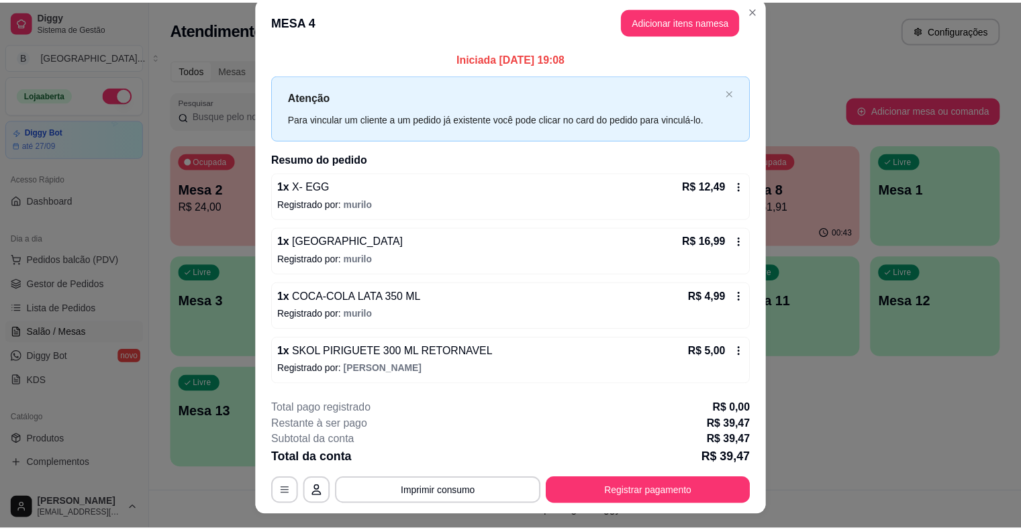
scroll to position [0, 0]
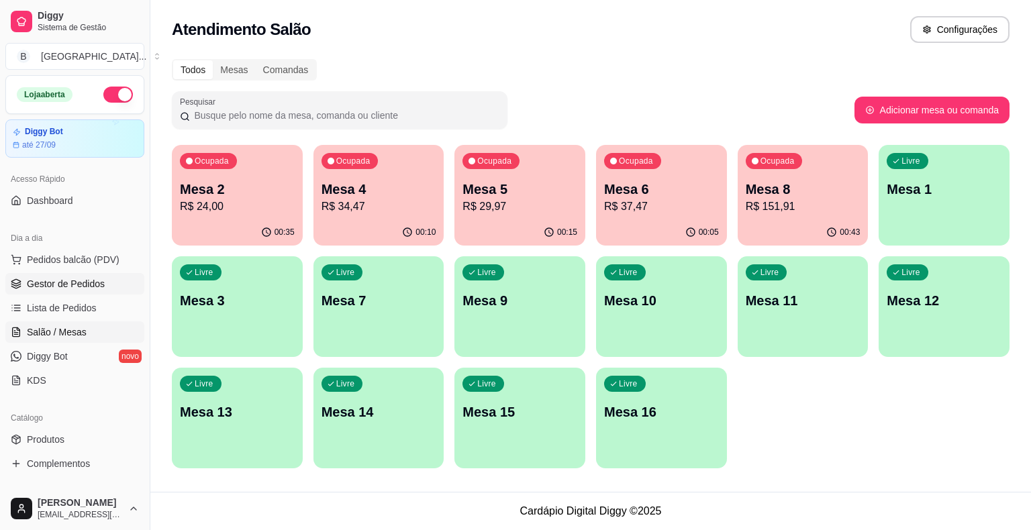
click at [6, 274] on link "Gestor de Pedidos" at bounding box center [74, 283] width 139 height 21
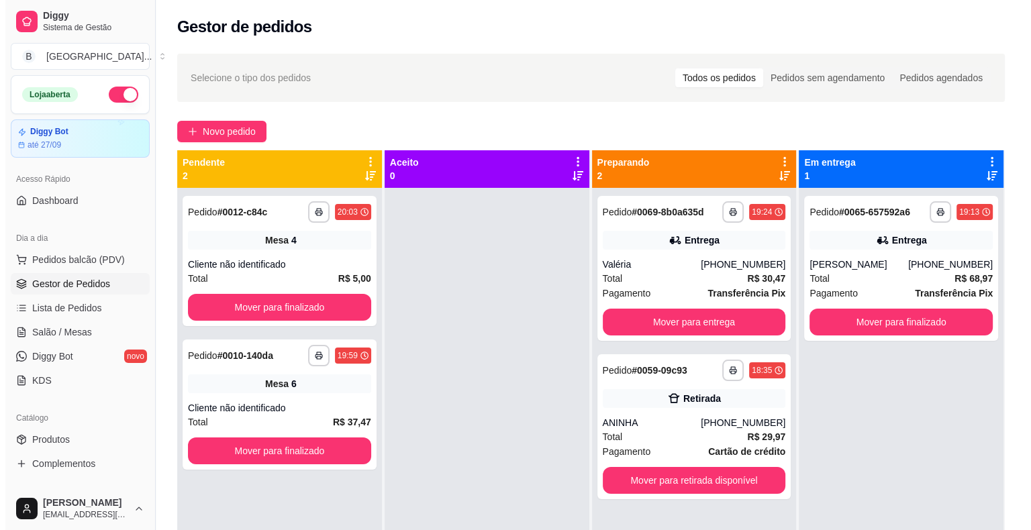
scroll to position [38, 0]
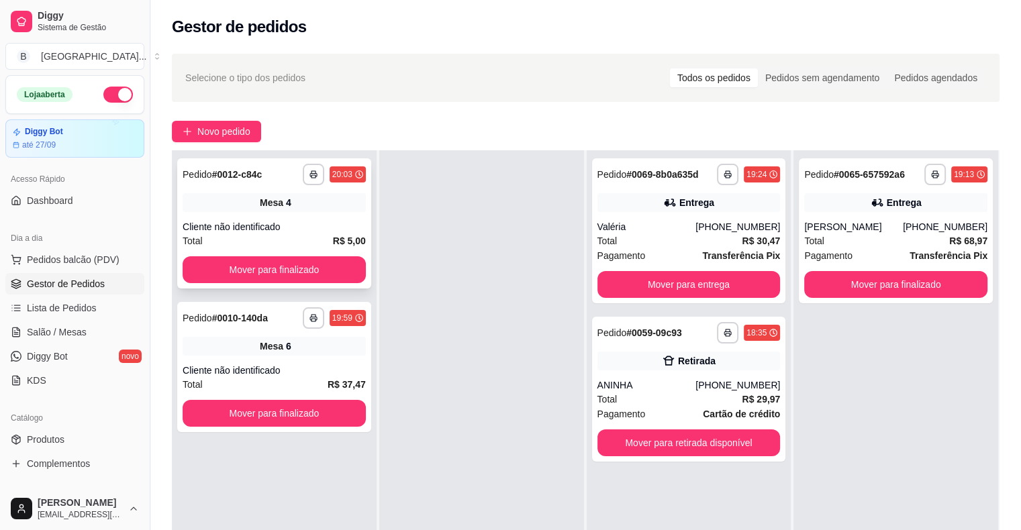
click at [301, 231] on div "Cliente não identificado" at bounding box center [274, 226] width 183 height 13
click at [255, 259] on button "Mover para finalizado" at bounding box center [274, 269] width 183 height 27
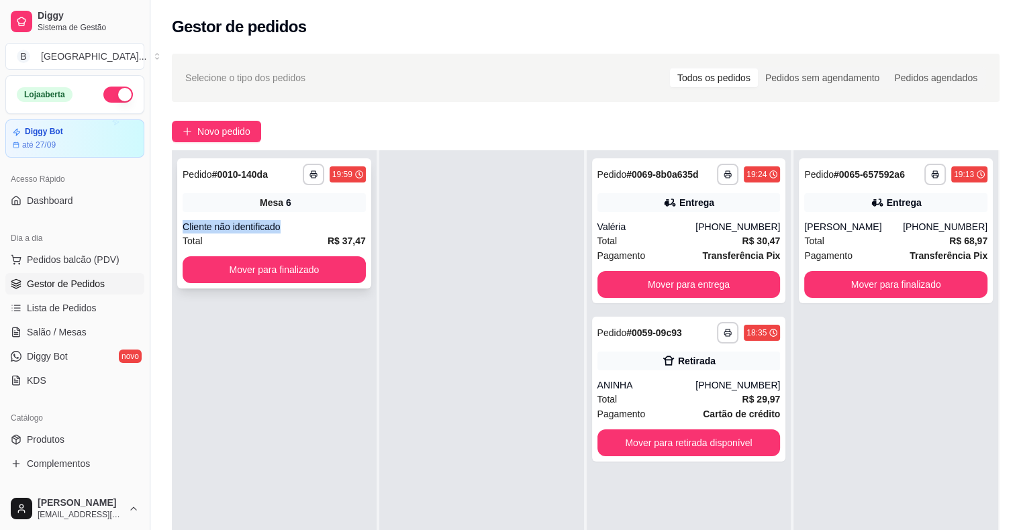
click at [301, 211] on div "**********" at bounding box center [274, 223] width 194 height 130
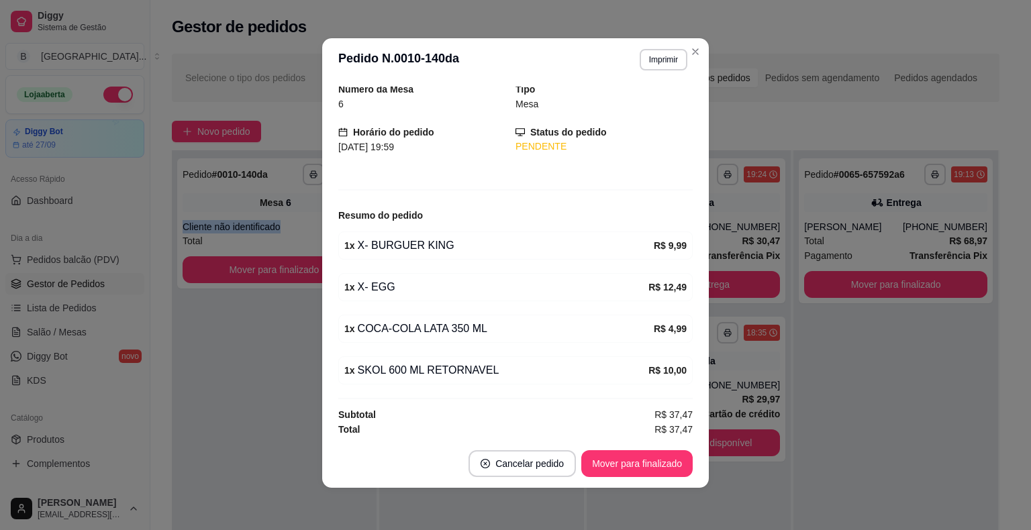
scroll to position [3, 0]
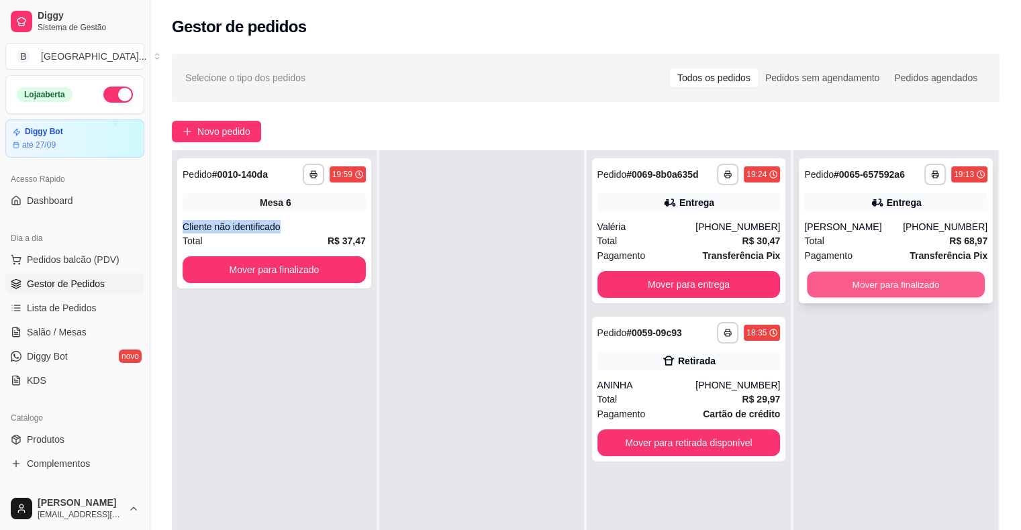
click at [939, 274] on button "Mover para finalizado" at bounding box center [896, 285] width 178 height 26
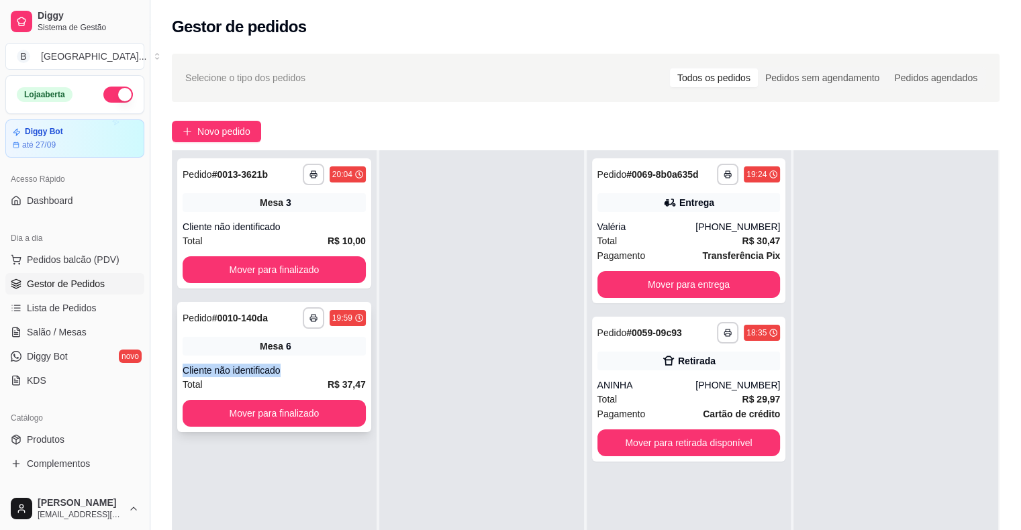
click at [303, 366] on div "Cliente não identificado" at bounding box center [274, 370] width 183 height 13
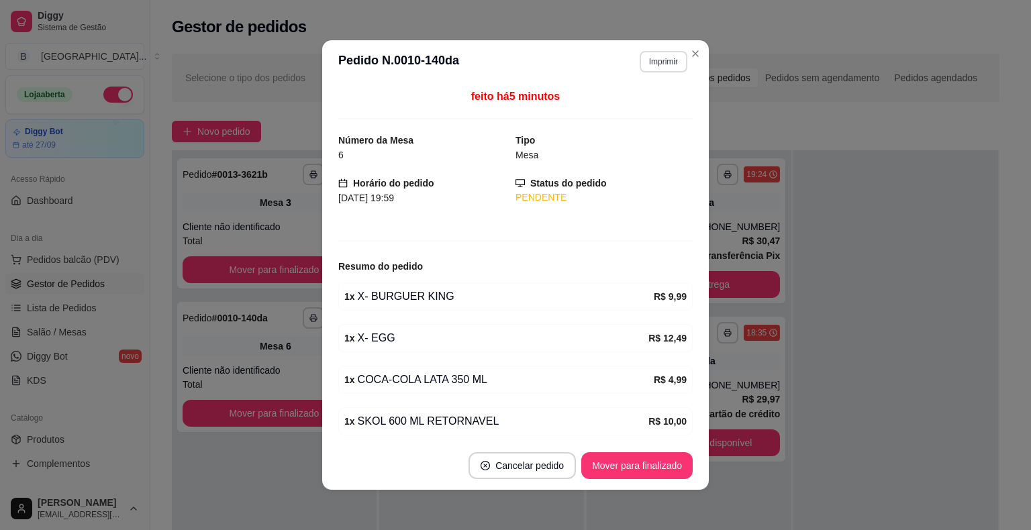
click at [647, 64] on button "Imprimir" at bounding box center [663, 61] width 48 height 21
click at [660, 111] on button "IMPRESSORA" at bounding box center [635, 108] width 94 height 21
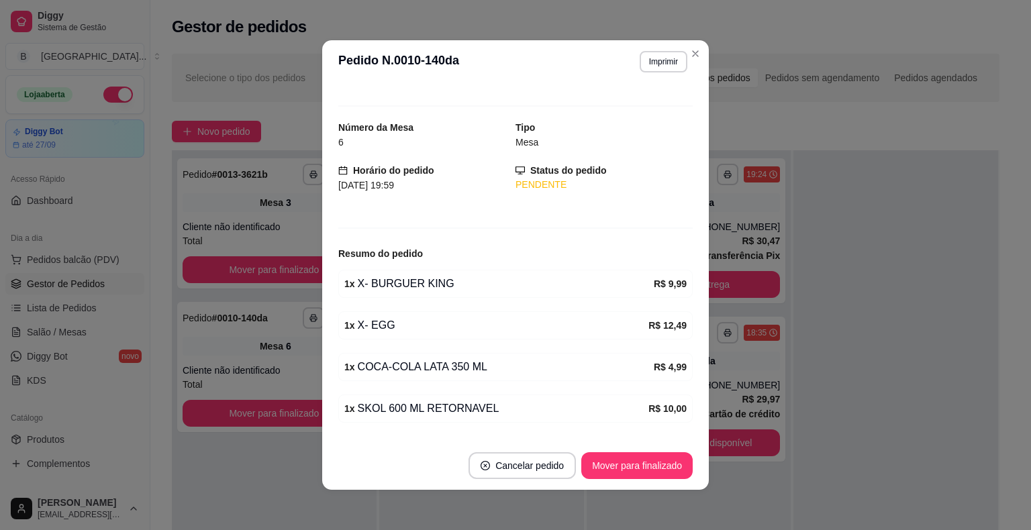
scroll to position [49, 0]
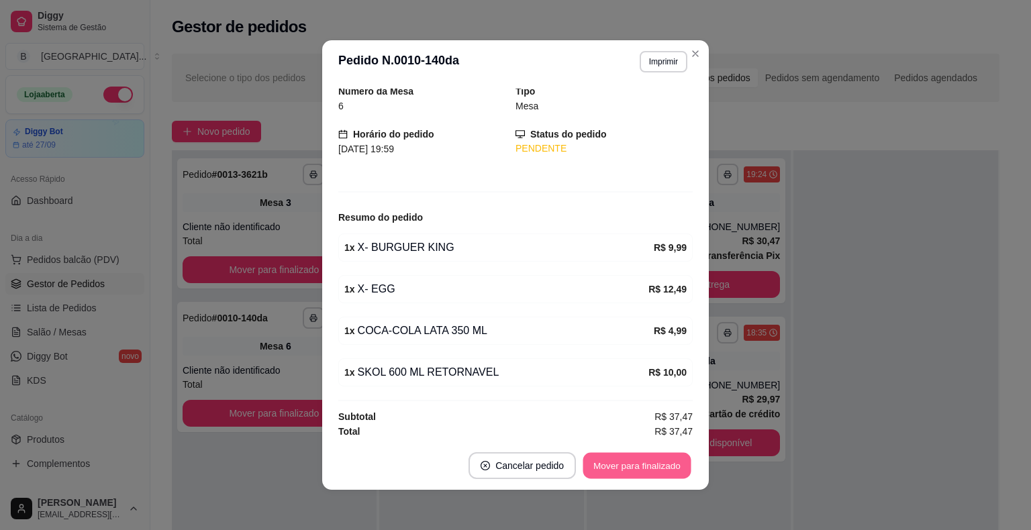
click at [635, 458] on button "Mover para finalizado" at bounding box center [637, 466] width 108 height 26
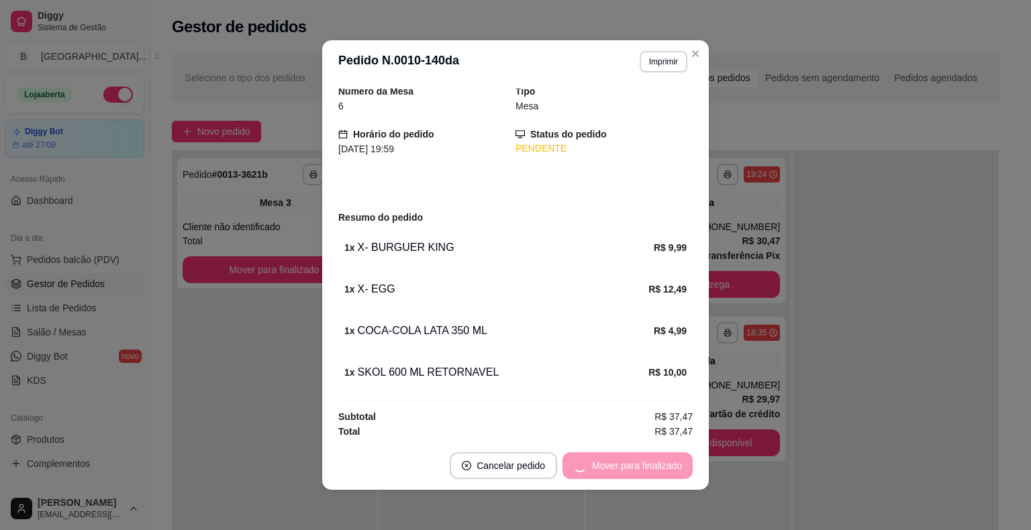
scroll to position [5, 0]
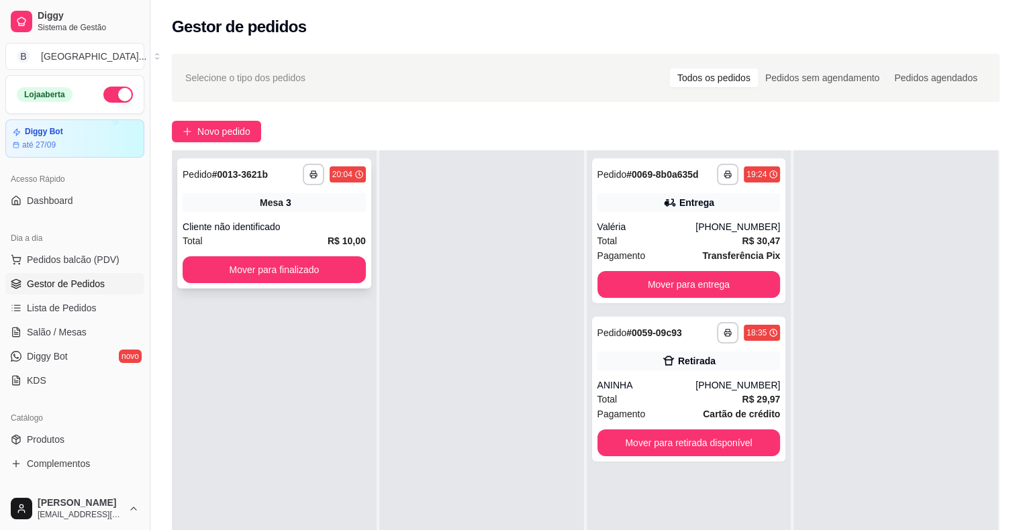
click at [286, 227] on div "Cliente não identificado" at bounding box center [274, 226] width 183 height 13
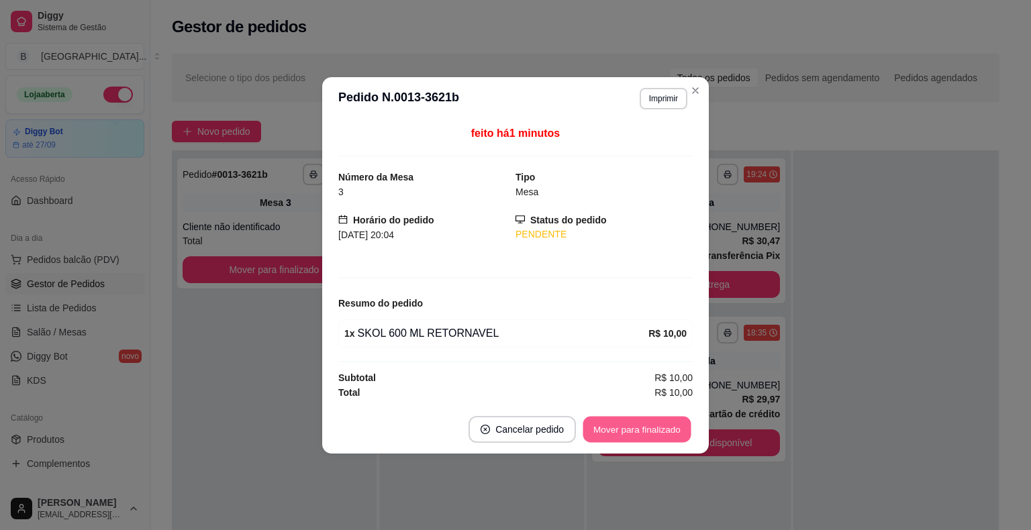
click at [666, 431] on button "Mover para finalizado" at bounding box center [637, 429] width 108 height 26
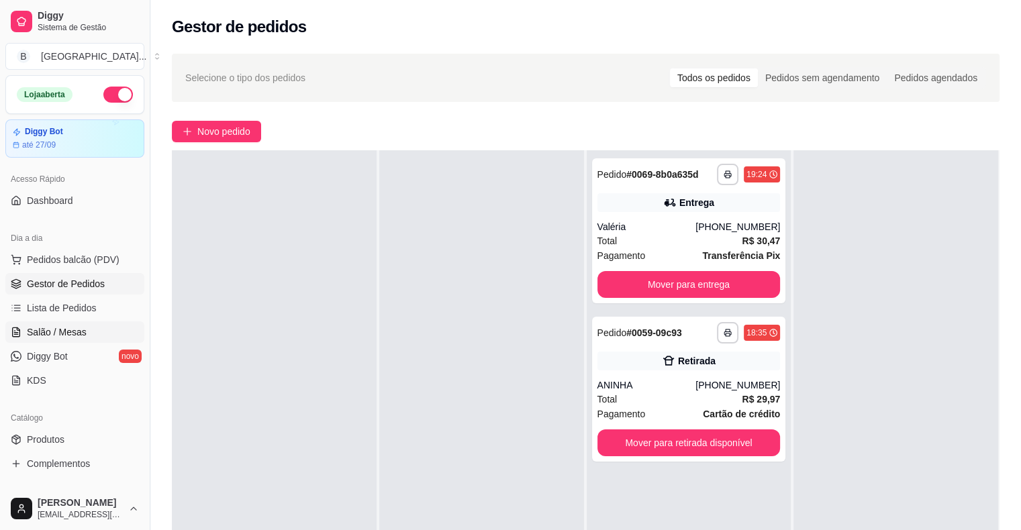
click at [74, 331] on span "Salão / Mesas" at bounding box center [57, 331] width 60 height 13
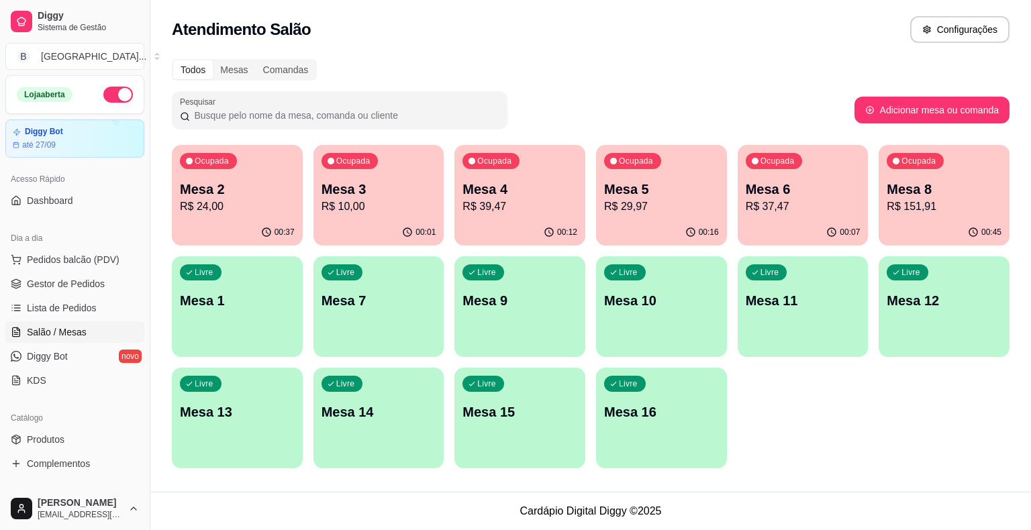
click at [331, 193] on p "Mesa 3" at bounding box center [378, 189] width 115 height 19
click at [939, 205] on p "R$ 151,91" at bounding box center [943, 207] width 115 height 16
click at [947, 221] on div "00:46" at bounding box center [943, 232] width 131 height 26
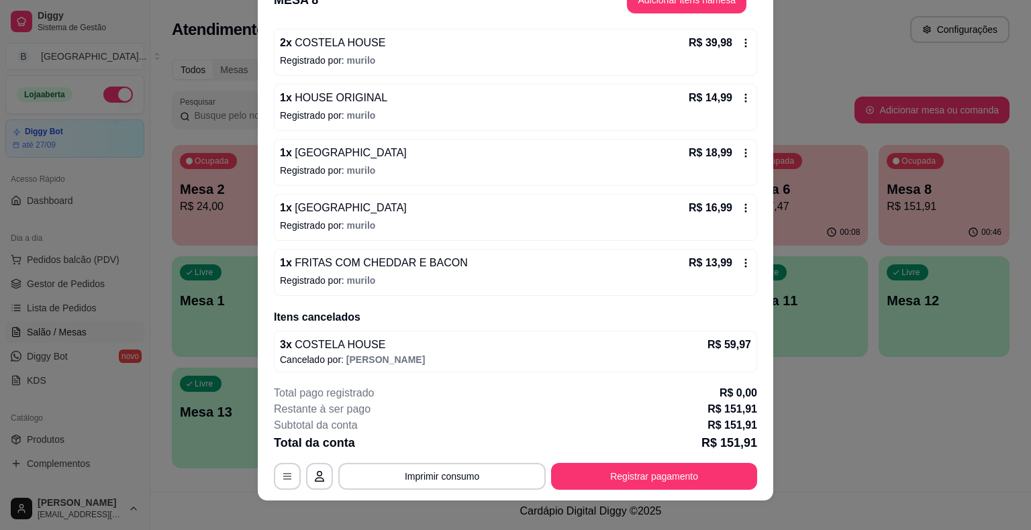
scroll to position [40, 0]
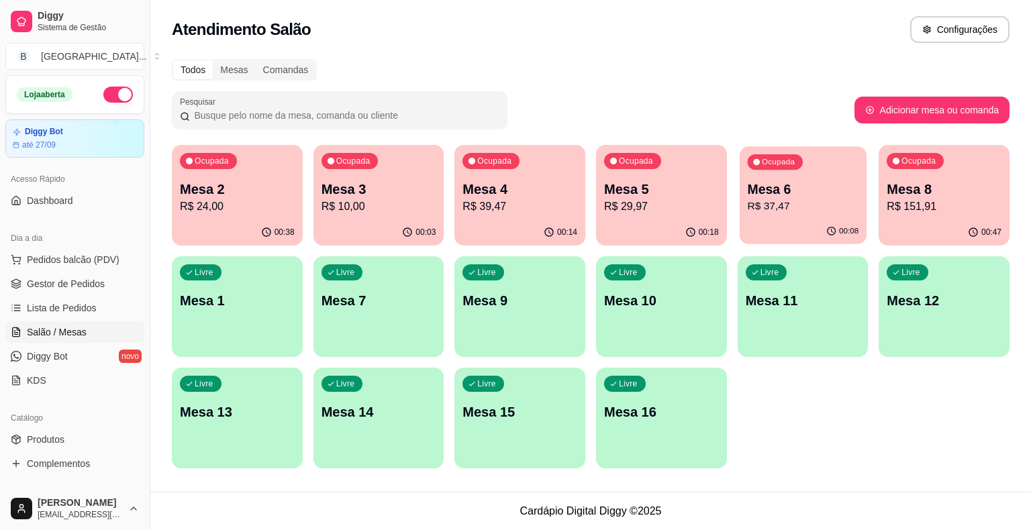
click at [832, 205] on p "R$ 37,47" at bounding box center [802, 206] width 111 height 15
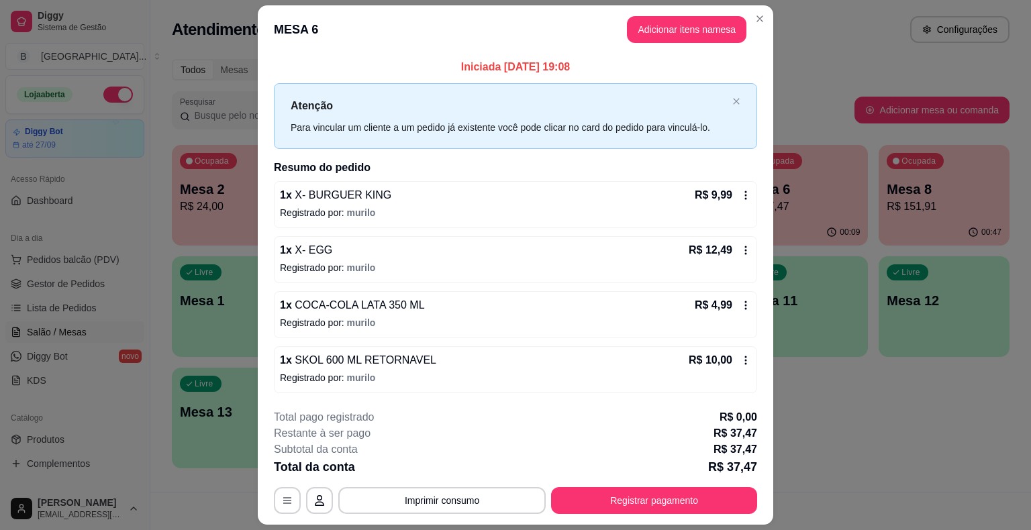
scroll to position [36, 0]
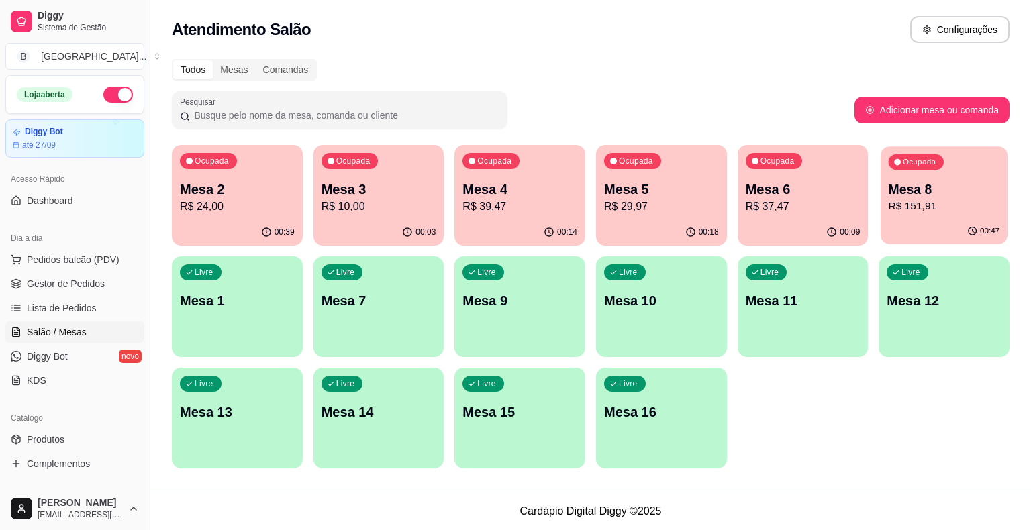
click at [933, 213] on p "R$ 151,91" at bounding box center [943, 206] width 111 height 15
click at [516, 189] on p "Mesa 4" at bounding box center [519, 189] width 111 height 18
click at [629, 195] on p "Mesa 5" at bounding box center [661, 189] width 111 height 18
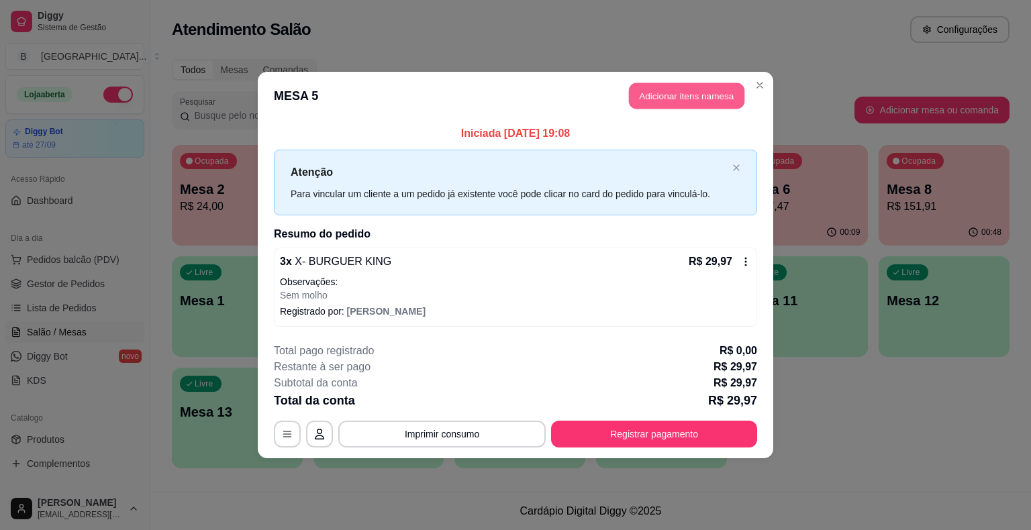
click at [684, 101] on button "Adicionar itens na mesa" at bounding box center [686, 96] width 115 height 26
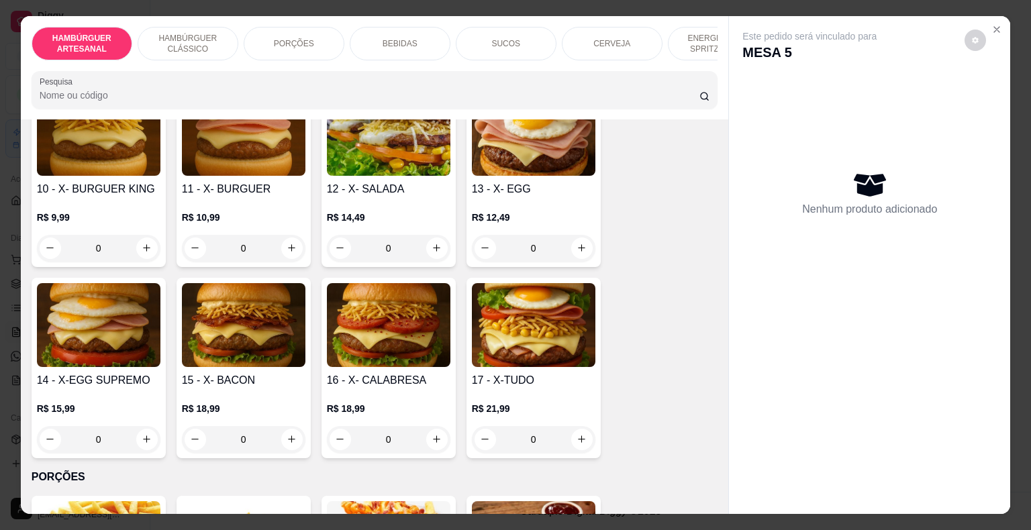
scroll to position [805, 0]
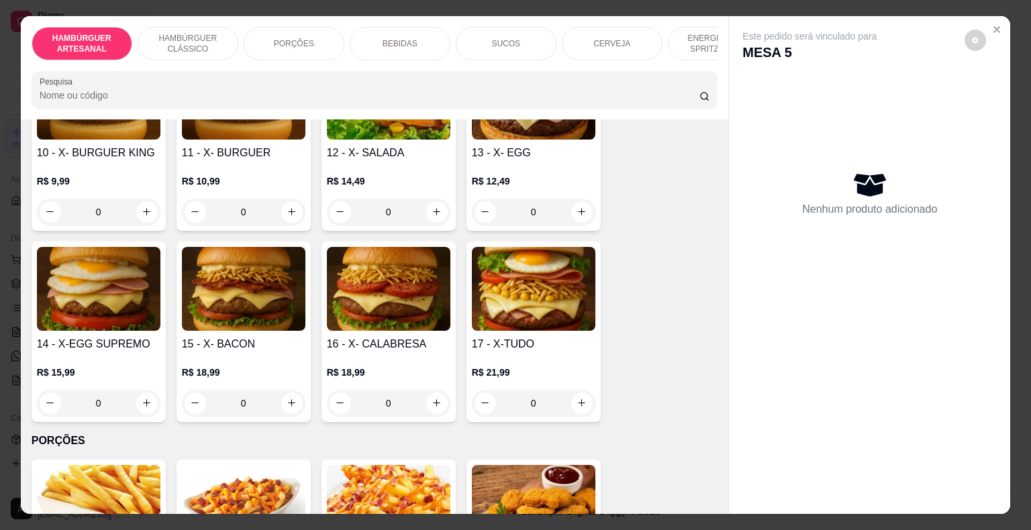
click at [429, 199] on div "0" at bounding box center [388, 212] width 123 height 27
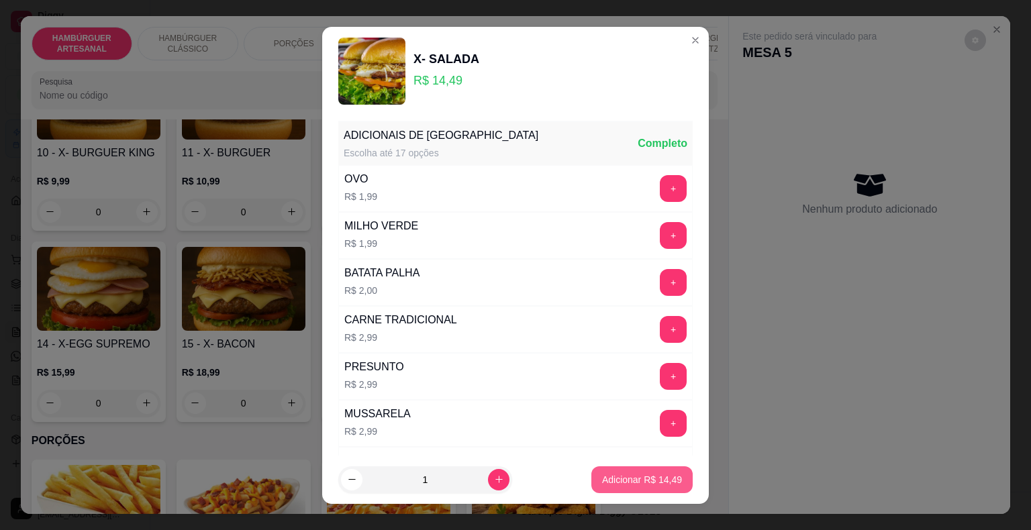
click at [628, 482] on p "Adicionar R$ 14,49" at bounding box center [642, 479] width 80 height 13
type input "1"
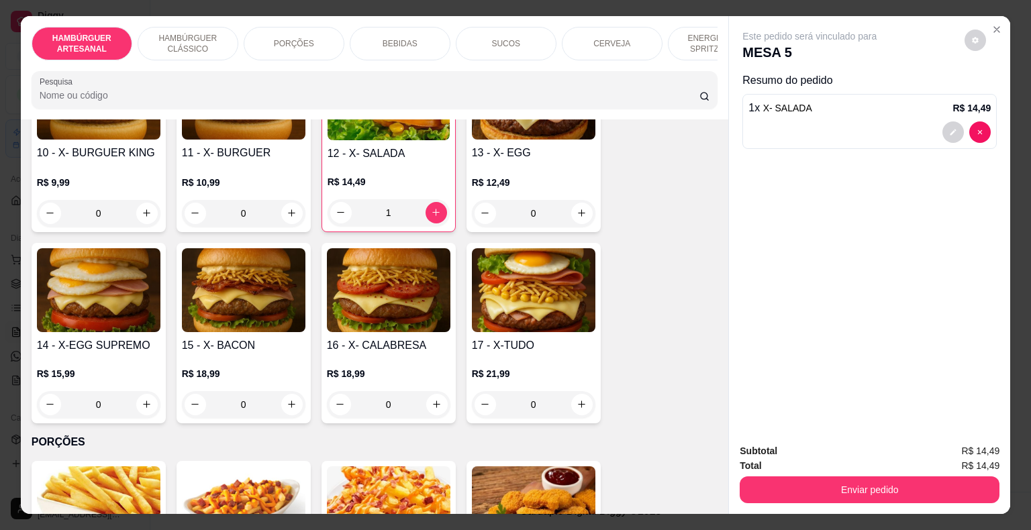
scroll to position [806, 0]
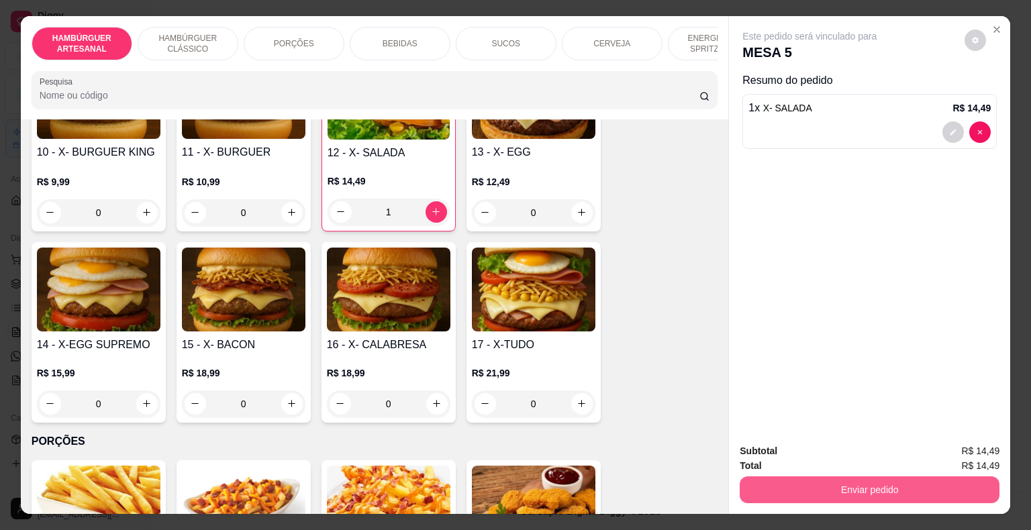
click at [821, 480] on button "Enviar pedido" at bounding box center [869, 489] width 260 height 27
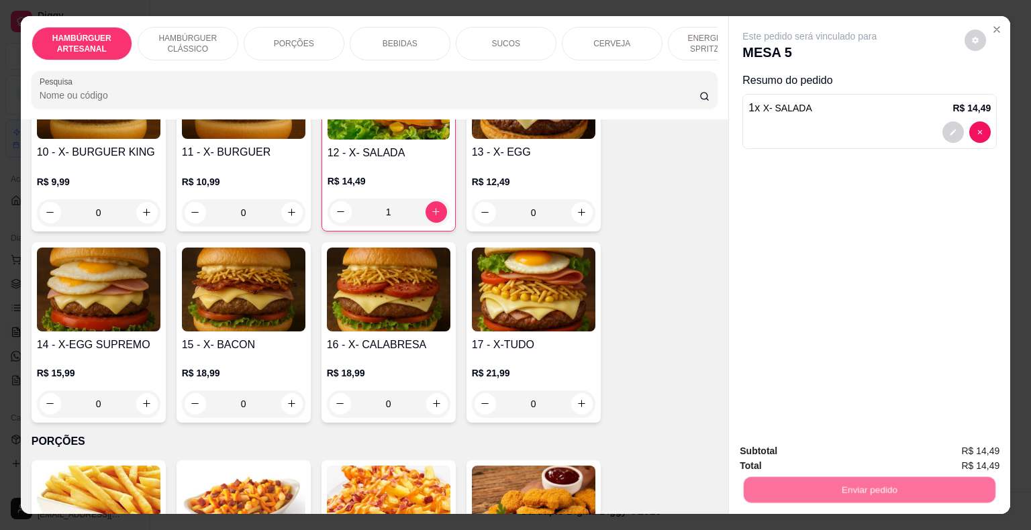
click at [813, 455] on button "Não registrar e enviar pedido" at bounding box center [825, 451] width 136 height 25
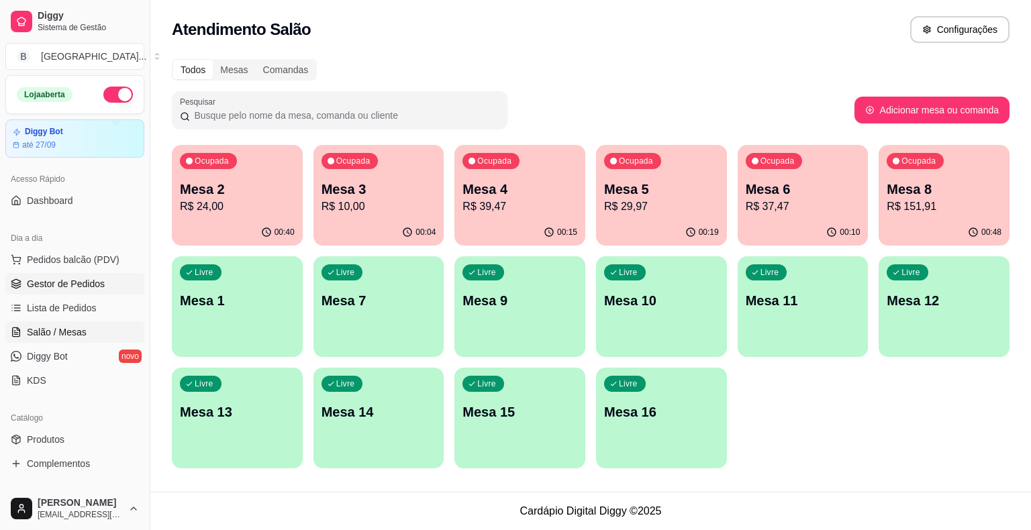
click at [38, 280] on span "Gestor de Pedidos" at bounding box center [66, 283] width 78 height 13
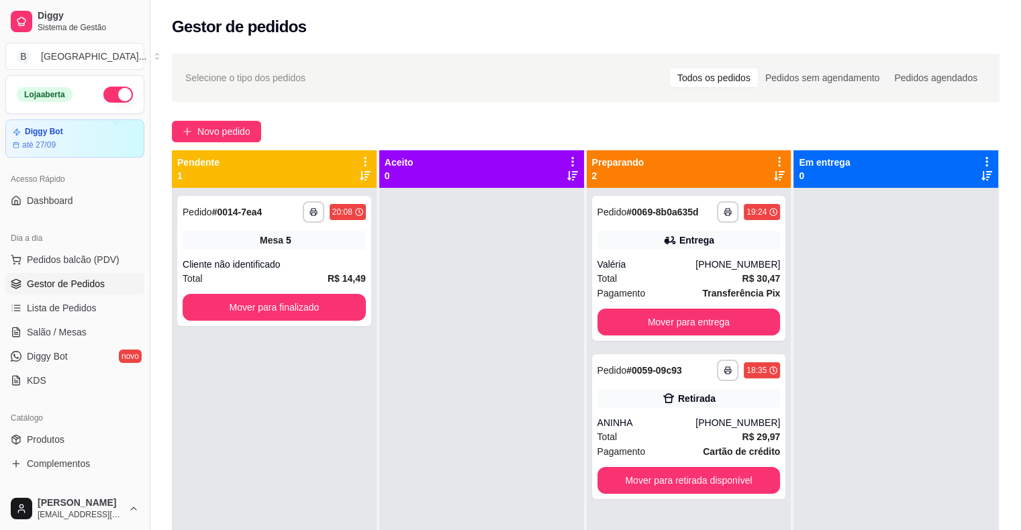
click at [297, 258] on div "Cliente não identificado" at bounding box center [274, 264] width 183 height 13
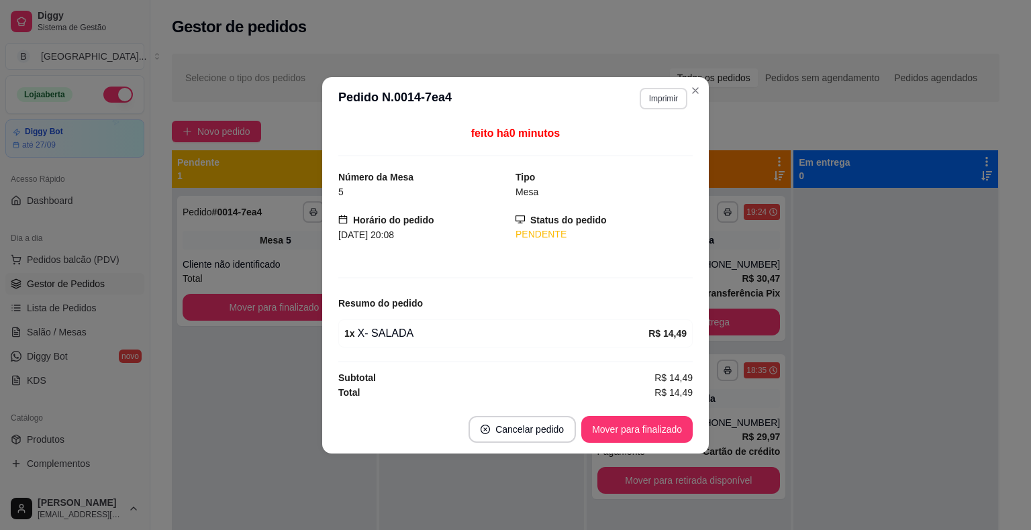
click at [662, 93] on button "Imprimir" at bounding box center [663, 98] width 48 height 21
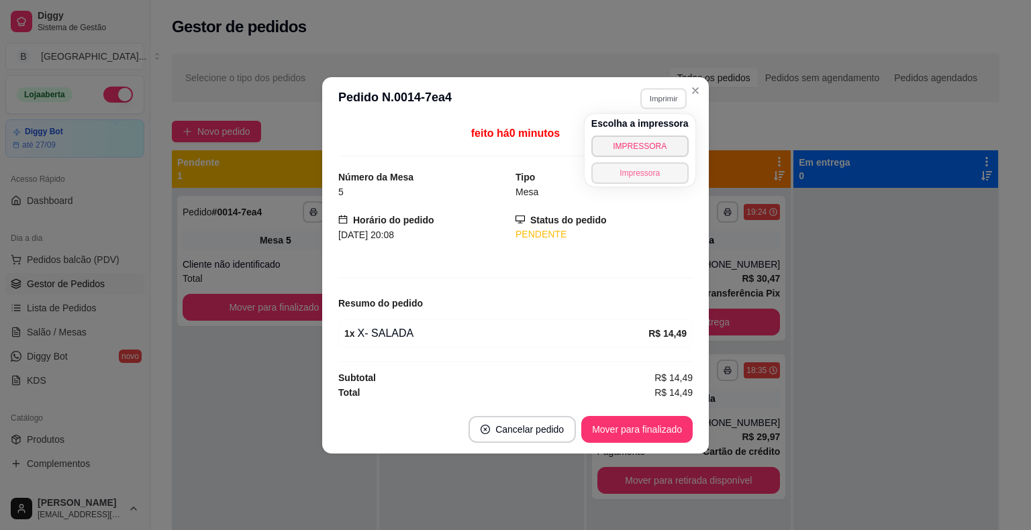
click at [613, 171] on button "Impressora" at bounding box center [639, 172] width 97 height 21
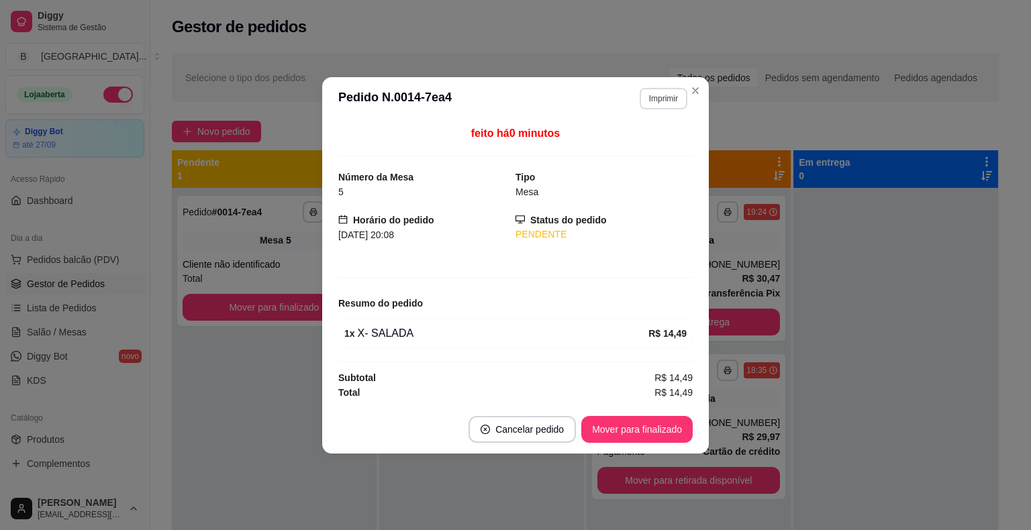
click at [670, 96] on button "Imprimir" at bounding box center [663, 98] width 48 height 21
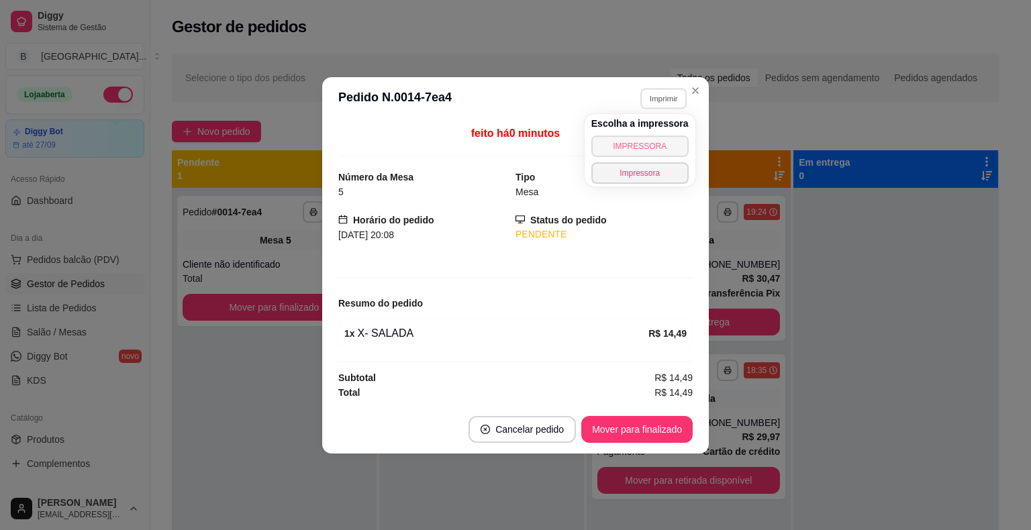
click at [644, 139] on button "IMPRESSORA" at bounding box center [639, 146] width 97 height 21
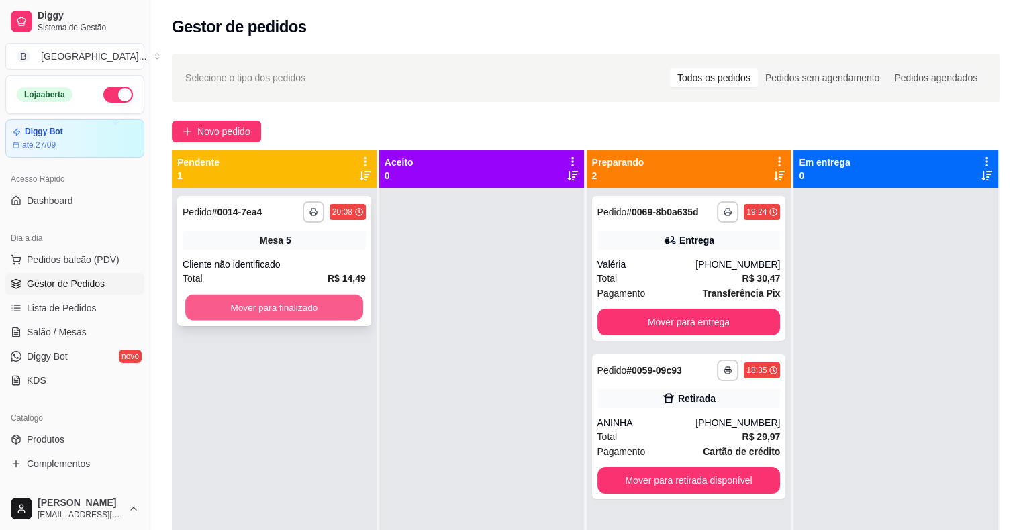
click at [288, 319] on button "Mover para finalizado" at bounding box center [274, 308] width 178 height 26
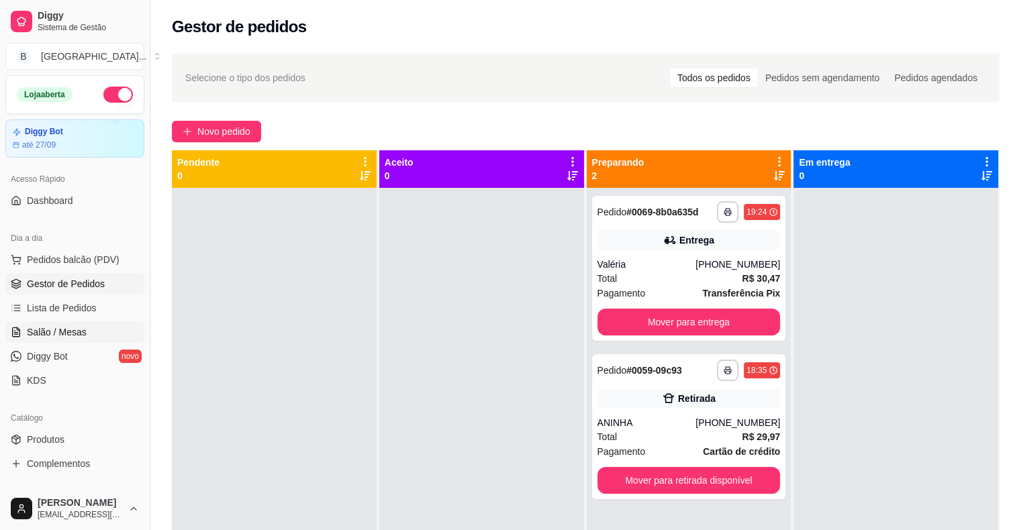
click at [48, 323] on link "Salão / Mesas" at bounding box center [74, 331] width 139 height 21
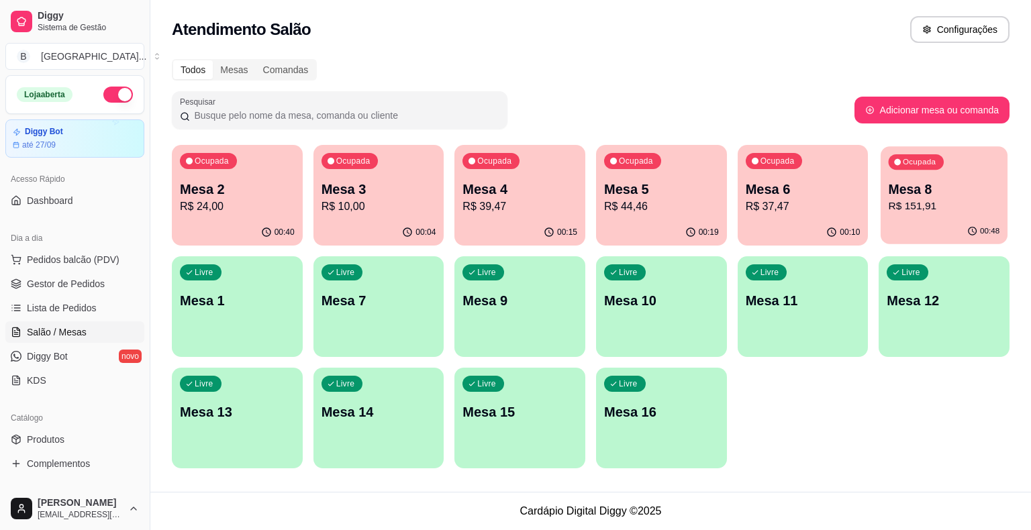
click at [918, 201] on p "R$ 151,91" at bounding box center [943, 206] width 111 height 15
click at [44, 284] on span "Gestor de Pedidos" at bounding box center [66, 283] width 78 height 13
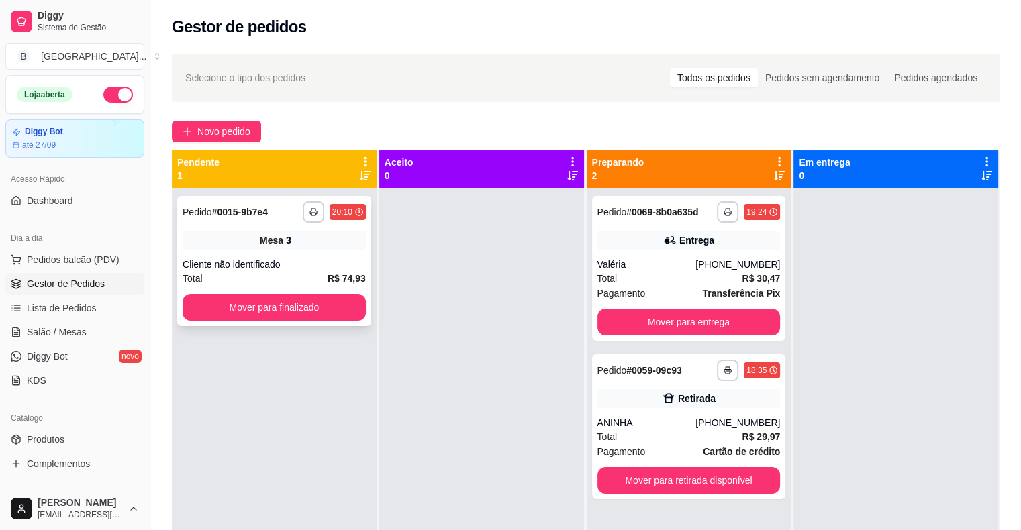
click at [217, 251] on div "**********" at bounding box center [274, 261] width 194 height 130
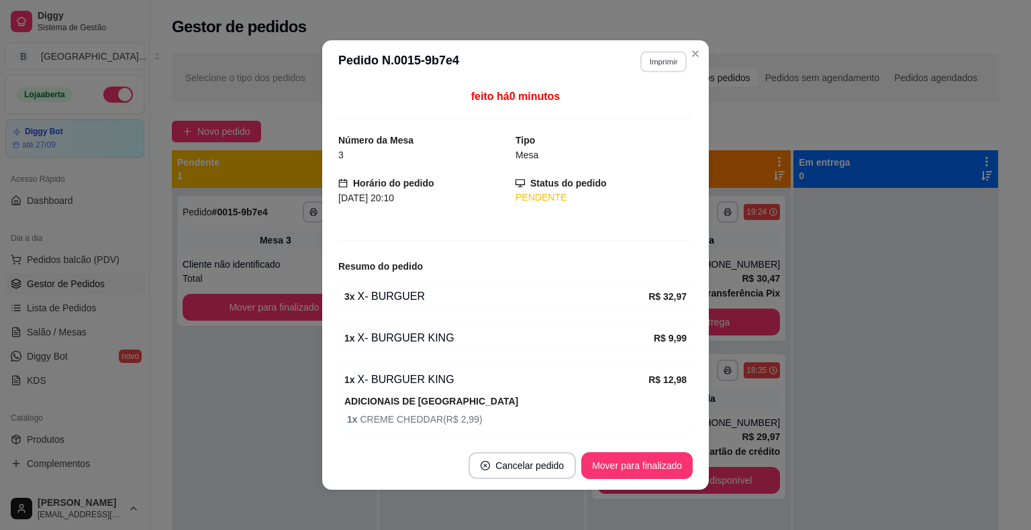
click at [645, 60] on button "Imprimir" at bounding box center [663, 61] width 46 height 21
click at [633, 113] on button "IMPRESSORA" at bounding box center [634, 108] width 94 height 21
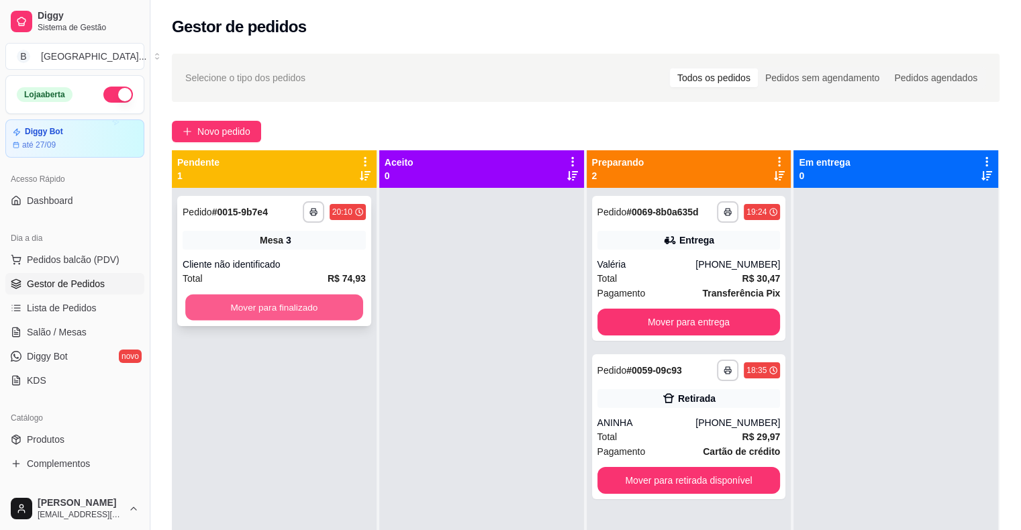
click at [340, 305] on button "Mover para finalizado" at bounding box center [274, 308] width 178 height 26
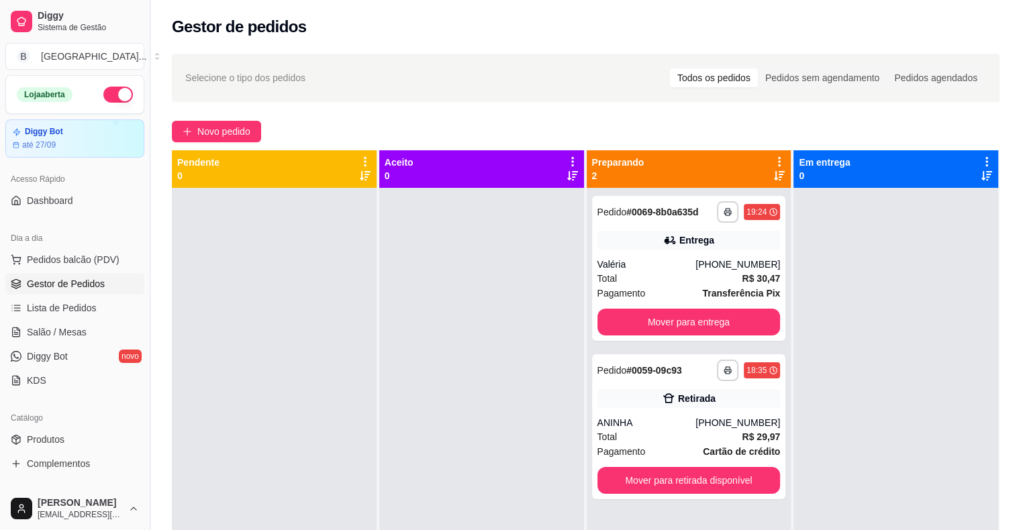
scroll to position [201, 0]
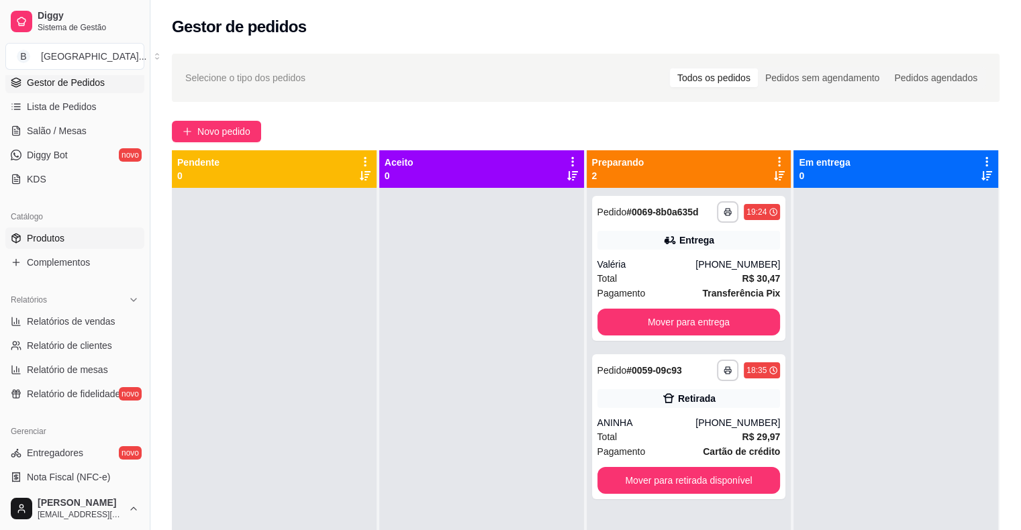
click at [47, 241] on span "Produtos" at bounding box center [46, 237] width 38 height 13
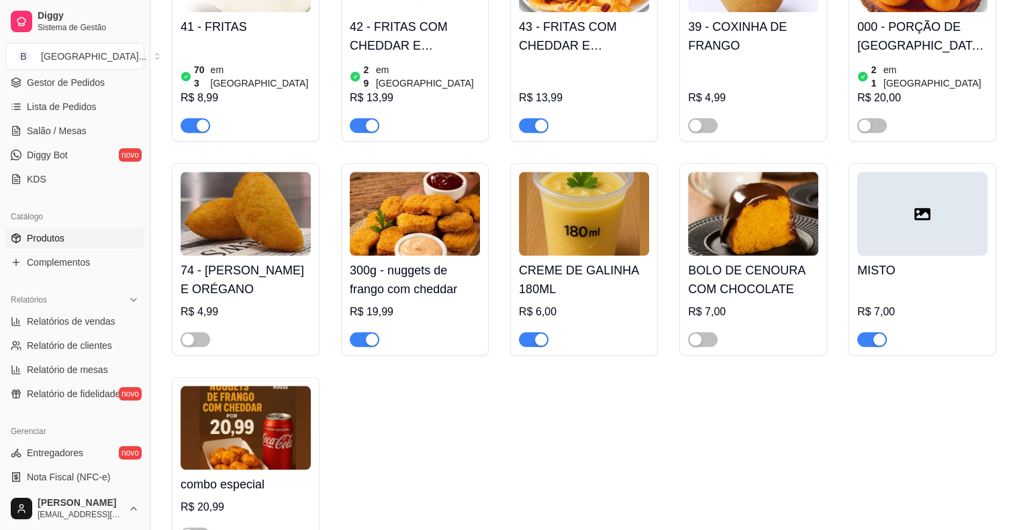
scroll to position [1388, 0]
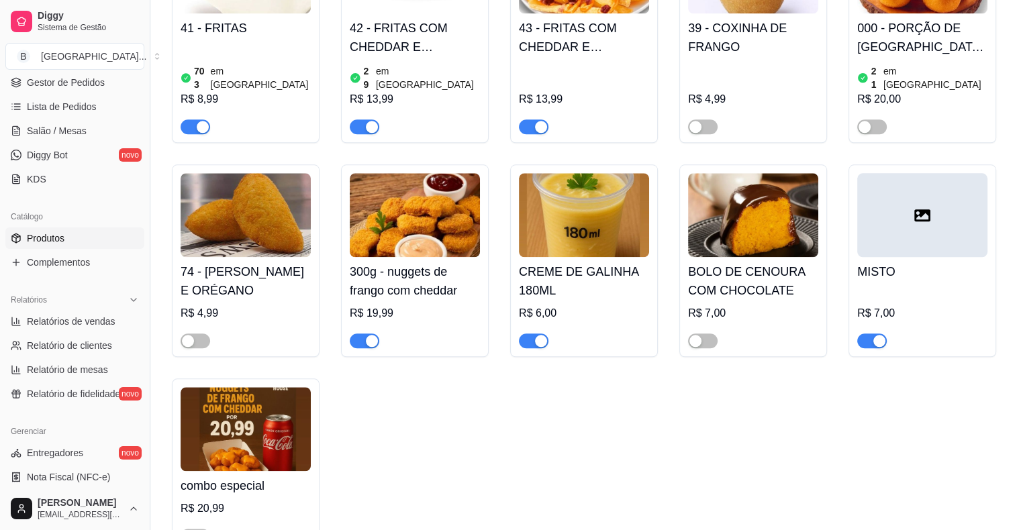
click at [525, 333] on span "button" at bounding box center [534, 340] width 30 height 15
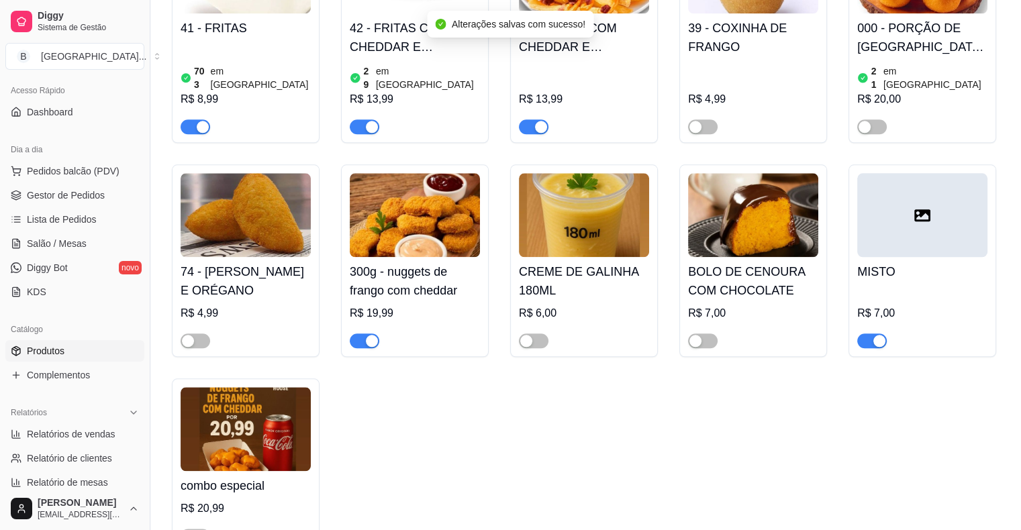
scroll to position [67, 0]
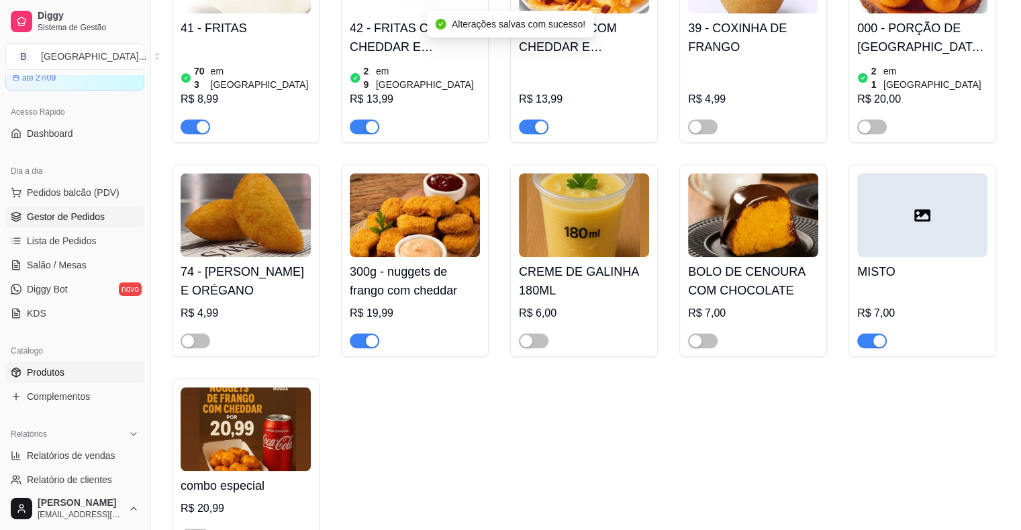
click at [86, 211] on span "Gestor de Pedidos" at bounding box center [66, 216] width 78 height 13
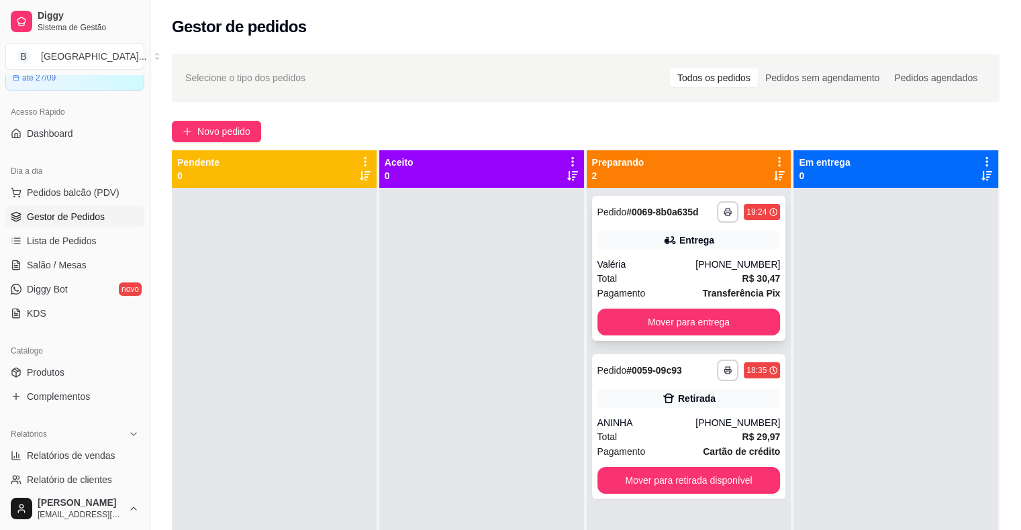
click at [674, 267] on div "Valéria" at bounding box center [646, 264] width 99 height 13
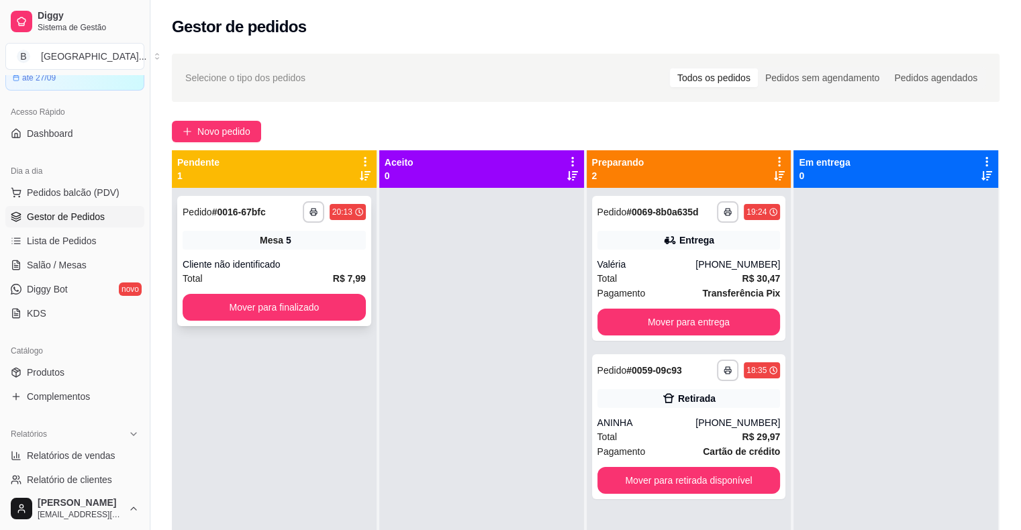
click at [268, 219] on div "**********" at bounding box center [274, 211] width 183 height 21
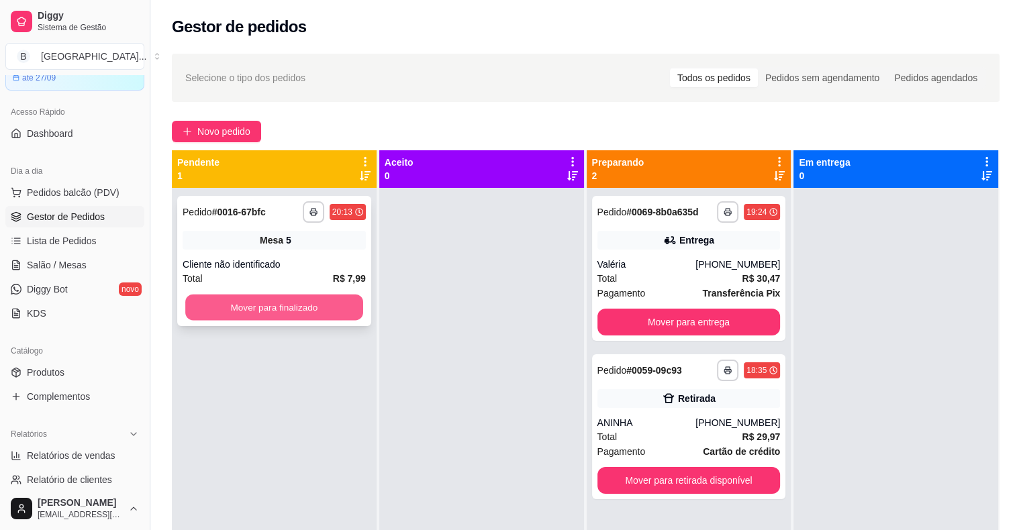
click at [279, 310] on button "Mover para finalizado" at bounding box center [274, 308] width 178 height 26
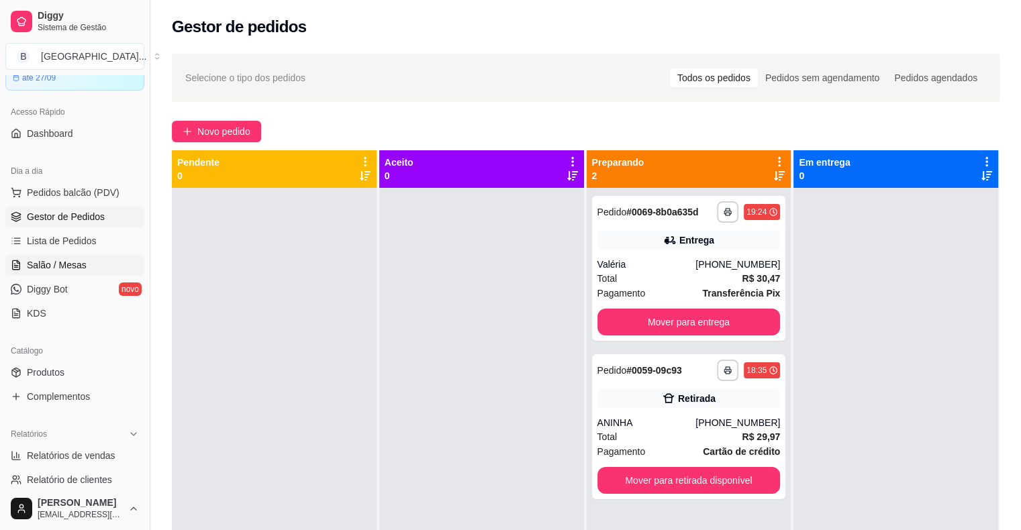
click at [51, 254] on link "Salão / Mesas" at bounding box center [74, 264] width 139 height 21
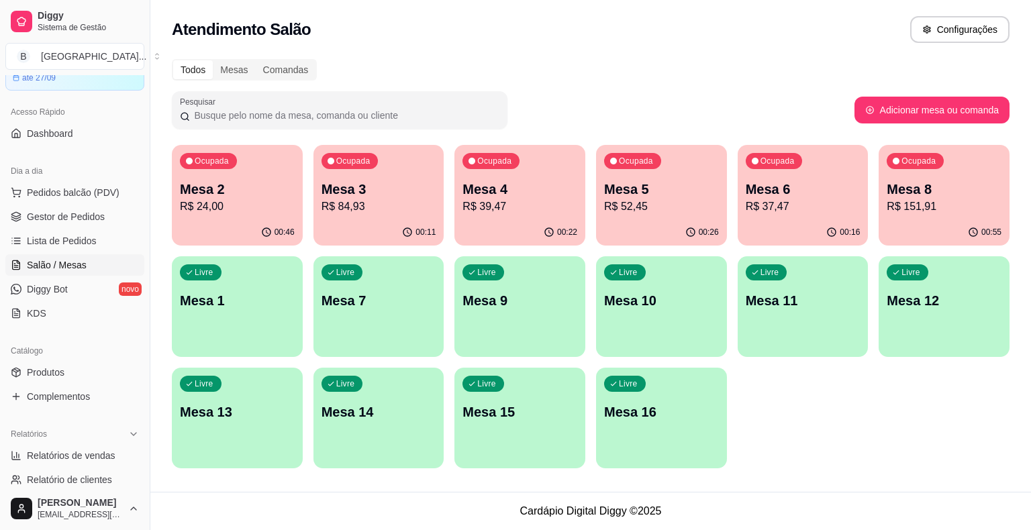
click at [543, 212] on p "R$ 39,47" at bounding box center [519, 207] width 115 height 16
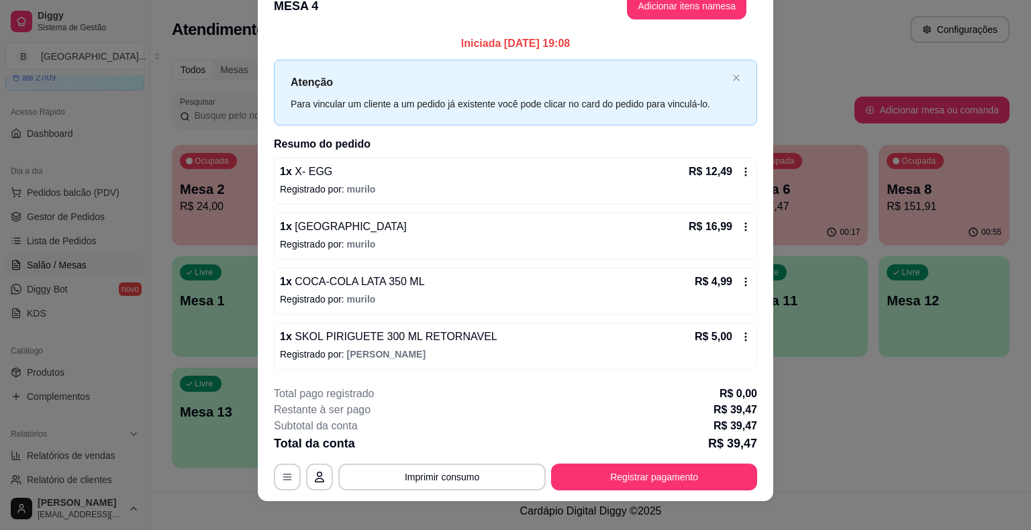
scroll to position [36, 0]
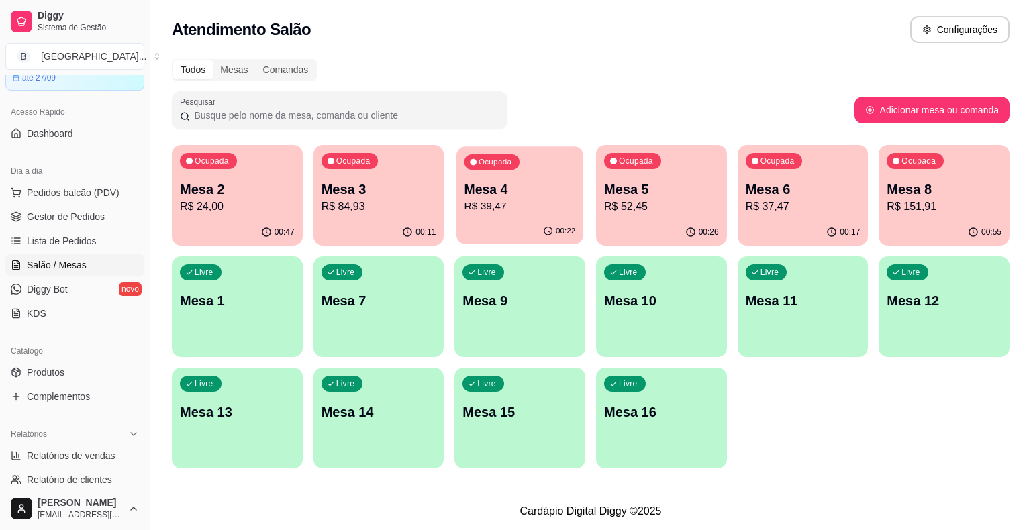
click at [521, 211] on p "R$ 39,47" at bounding box center [519, 206] width 111 height 15
click at [242, 199] on p "R$ 24,00" at bounding box center [237, 206] width 111 height 15
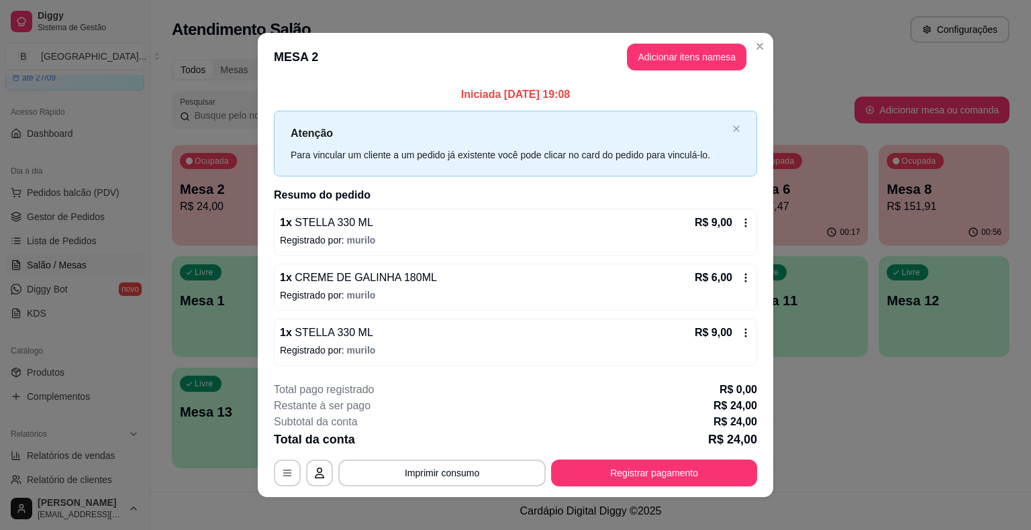
scroll to position [9, 0]
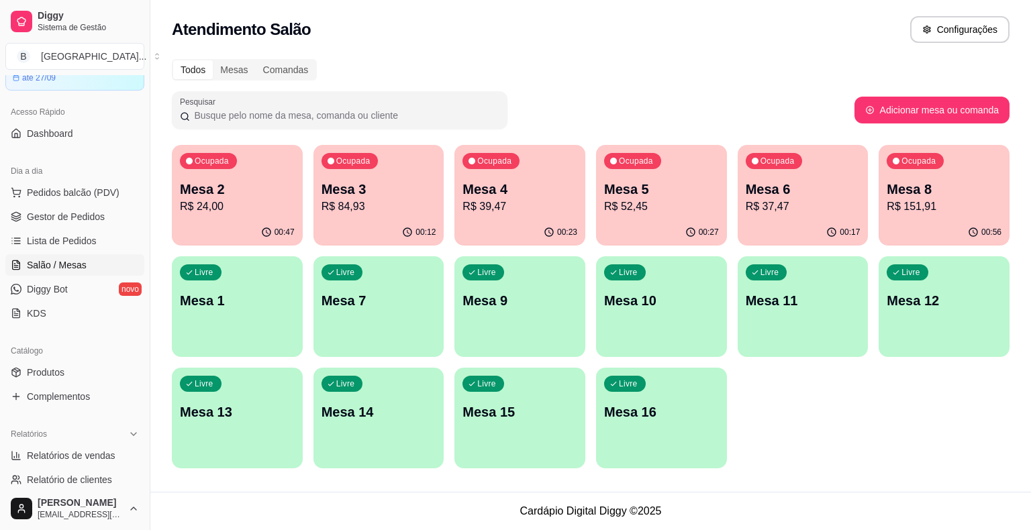
click at [325, 190] on p "Mesa 3" at bounding box center [378, 189] width 115 height 19
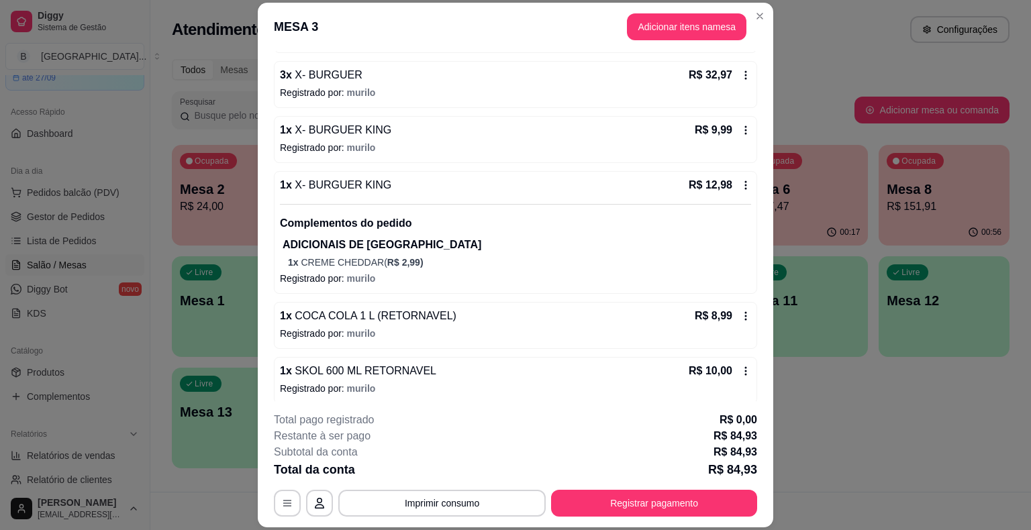
scroll to position [177, 0]
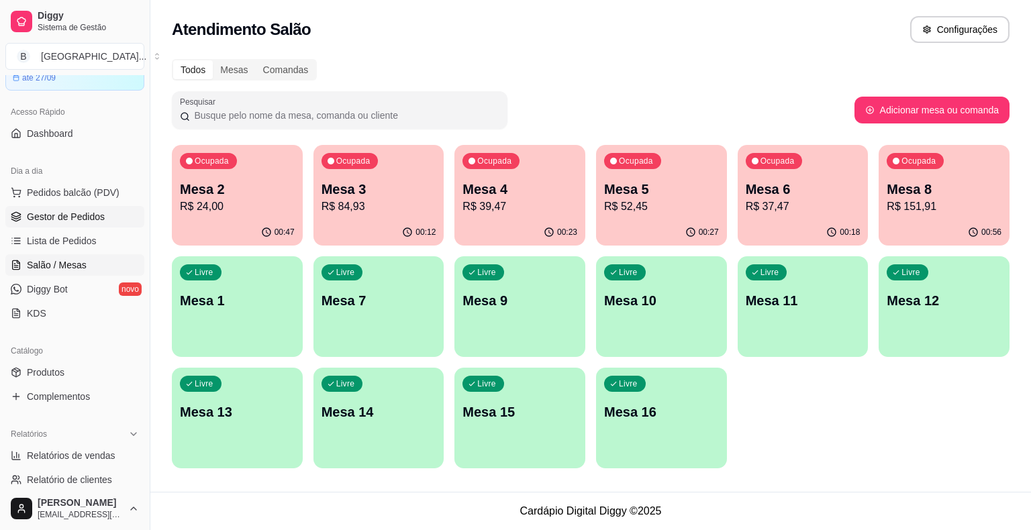
click at [99, 215] on span "Gestor de Pedidos" at bounding box center [66, 216] width 78 height 13
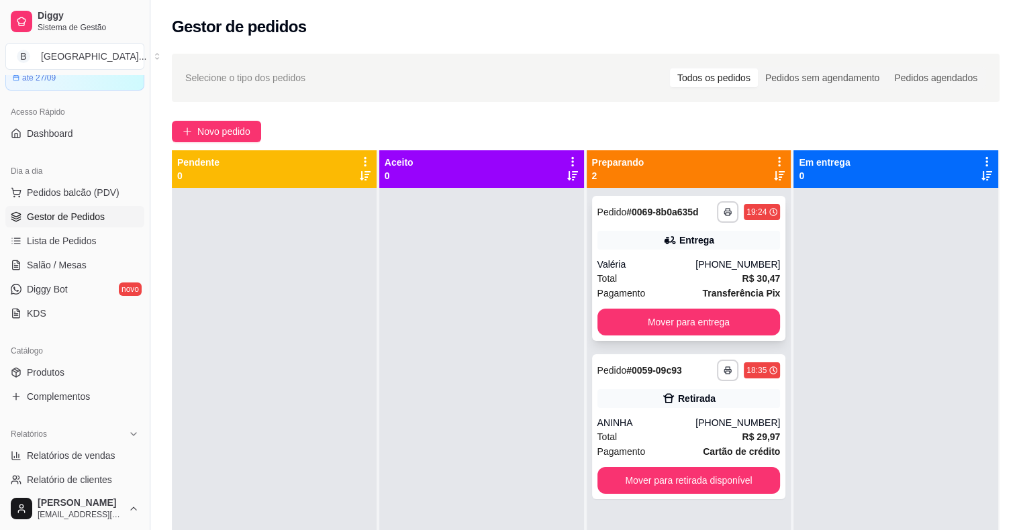
click at [699, 251] on div "**********" at bounding box center [689, 268] width 194 height 145
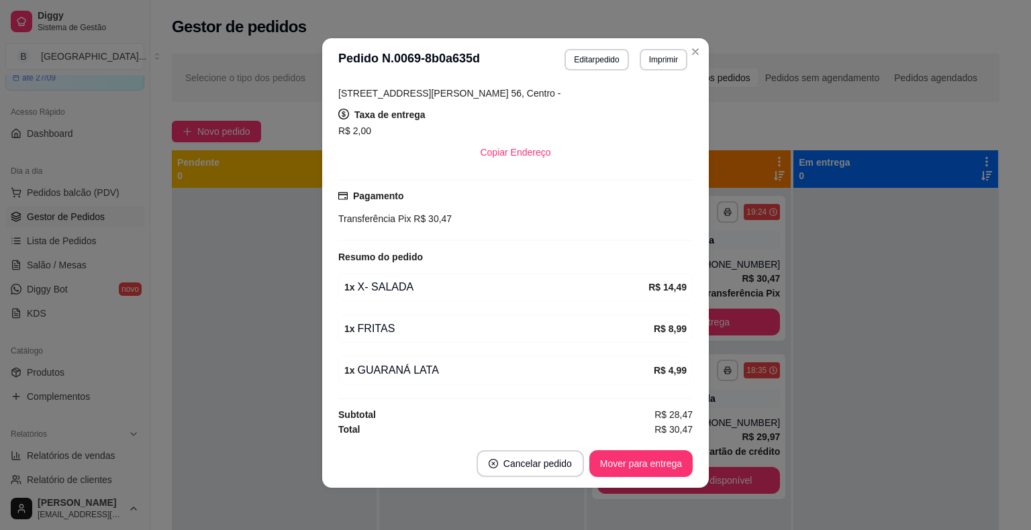
scroll to position [3, 0]
click at [645, 456] on button "Mover para entrega" at bounding box center [640, 463] width 101 height 26
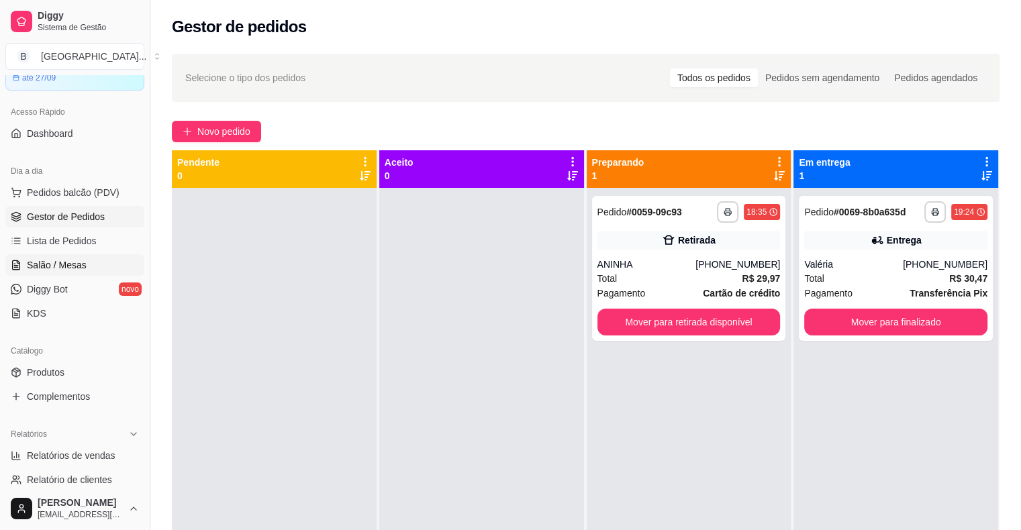
click at [103, 254] on link "Salão / Mesas" at bounding box center [74, 264] width 139 height 21
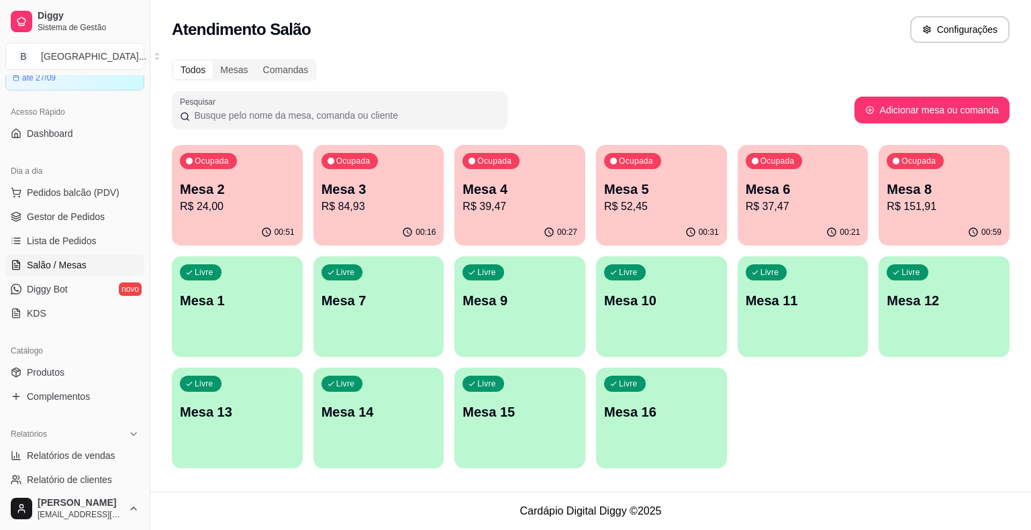
click at [903, 206] on p "R$ 151,91" at bounding box center [943, 207] width 115 height 16
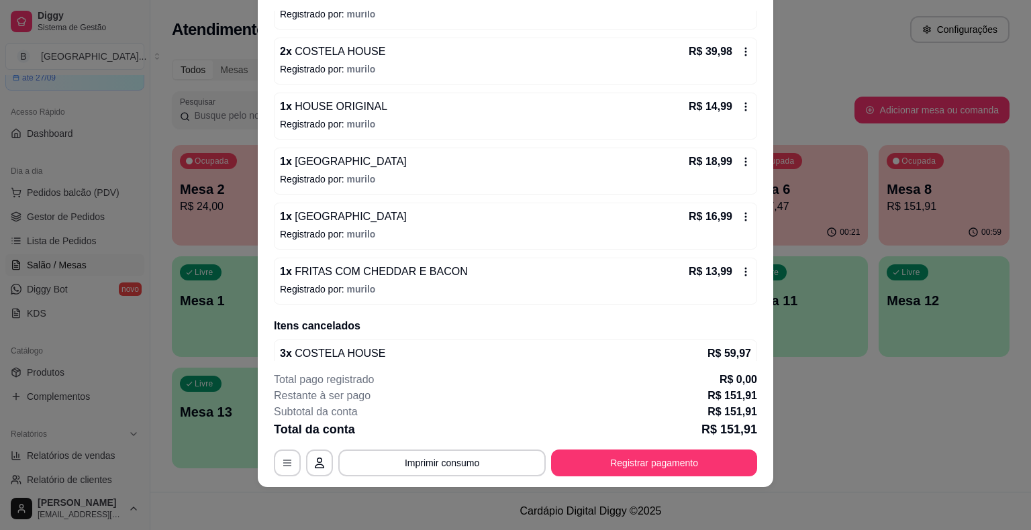
scroll to position [319, 0]
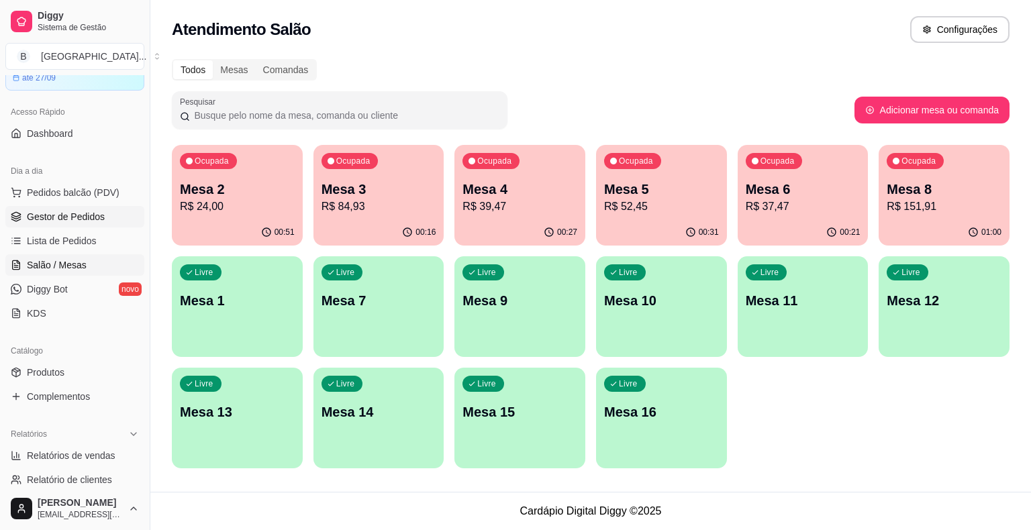
click at [82, 207] on link "Gestor de Pedidos" at bounding box center [74, 216] width 139 height 21
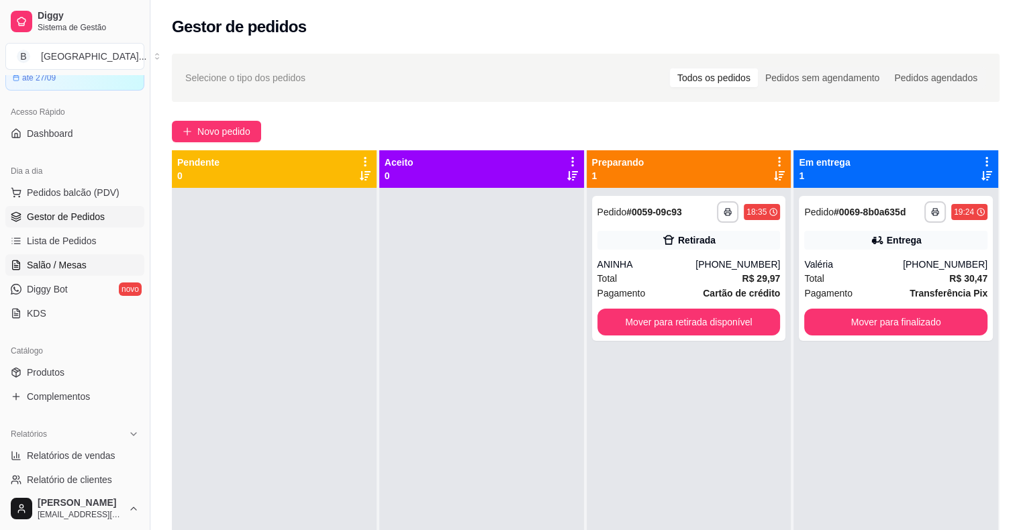
click at [74, 263] on span "Salão / Mesas" at bounding box center [57, 264] width 60 height 13
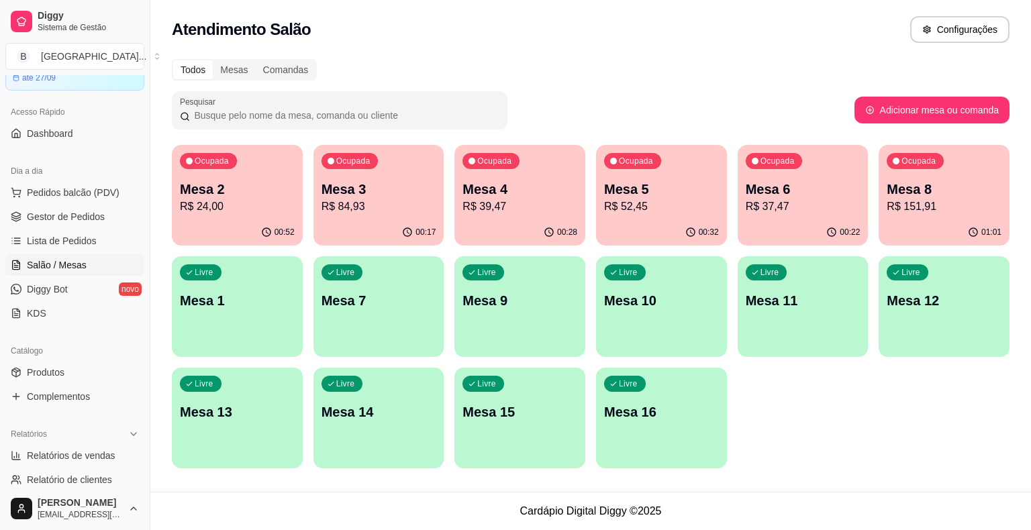
click at [234, 184] on p "Mesa 2" at bounding box center [237, 189] width 115 height 19
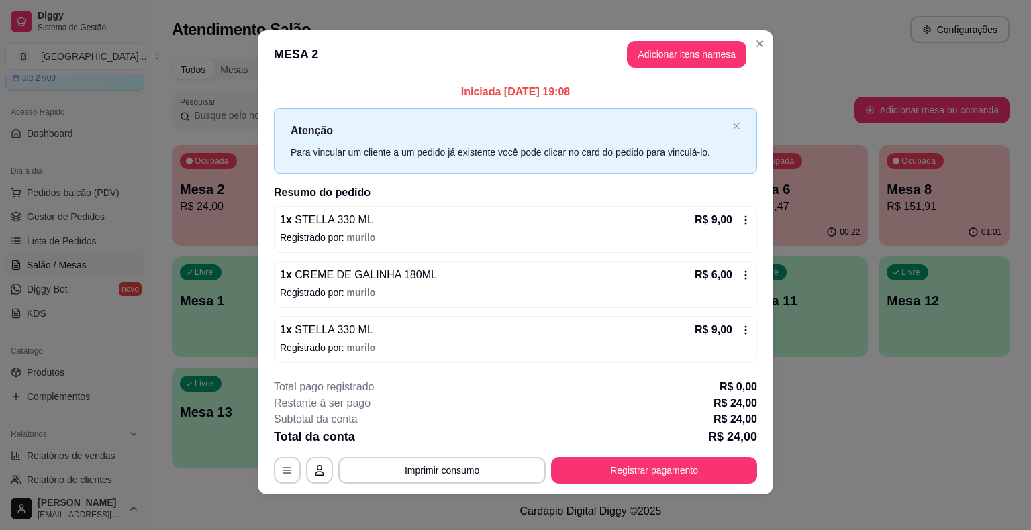
scroll to position [9, 0]
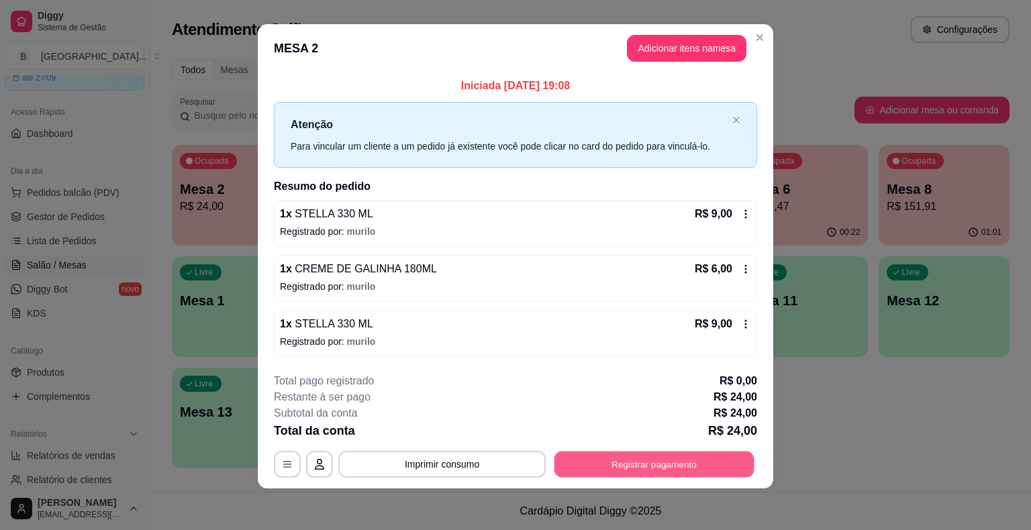
click at [686, 460] on button "Registrar pagamento" at bounding box center [654, 464] width 200 height 26
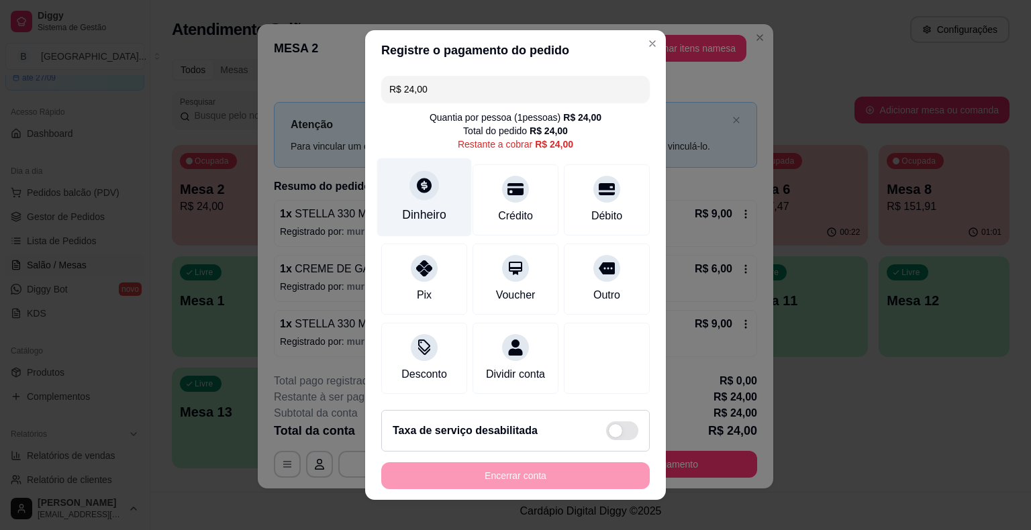
click at [408, 209] on div "Dinheiro" at bounding box center [424, 214] width 44 height 17
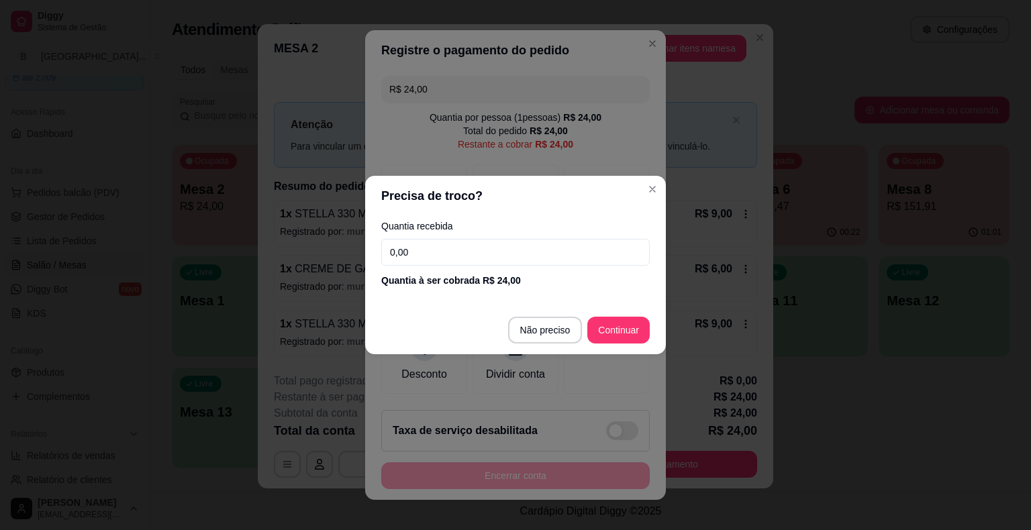
click at [417, 255] on input "0,00" at bounding box center [515, 252] width 268 height 27
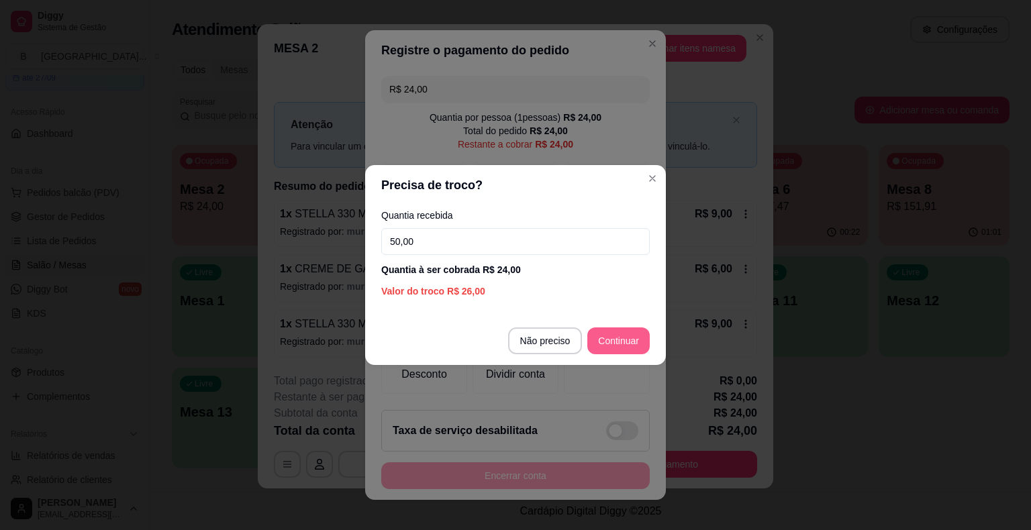
type input "50,00"
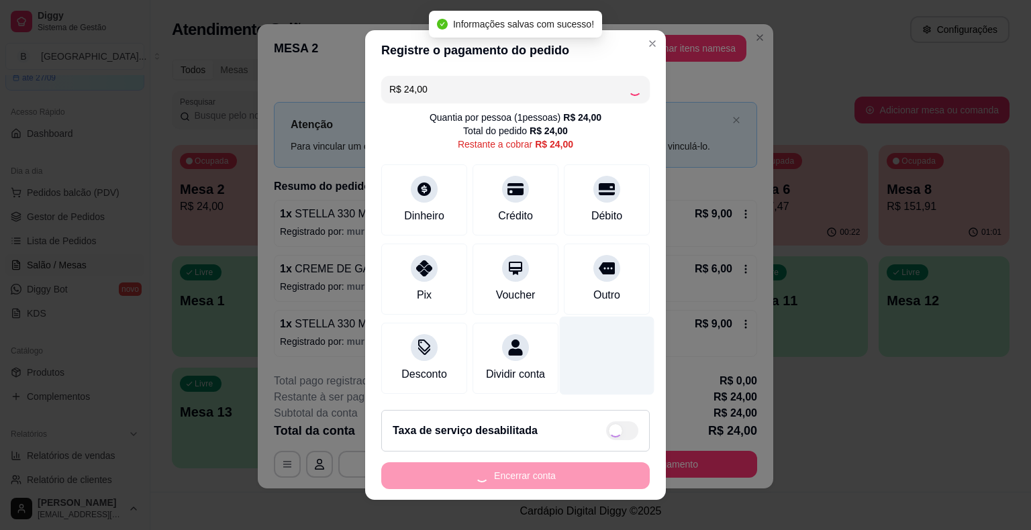
type input "R$ 0,00"
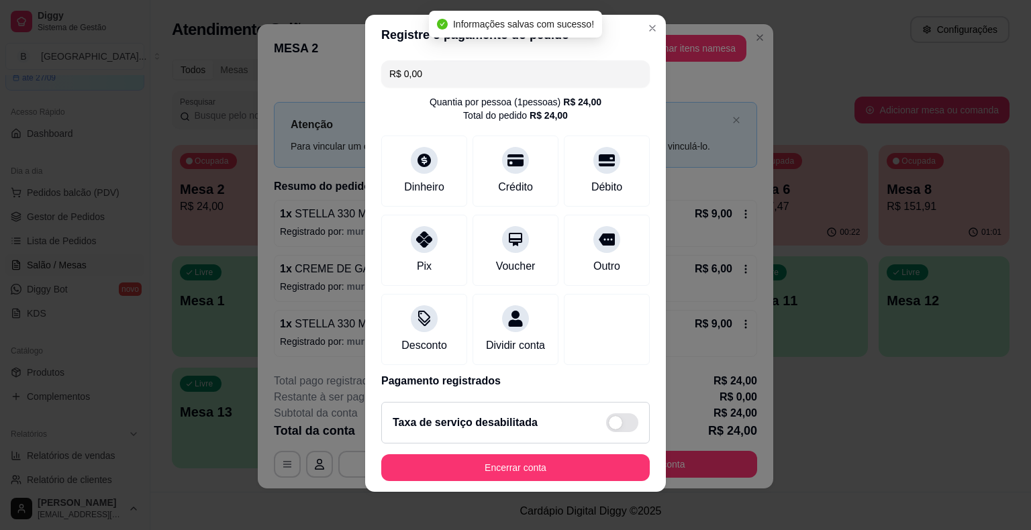
scroll to position [63, 0]
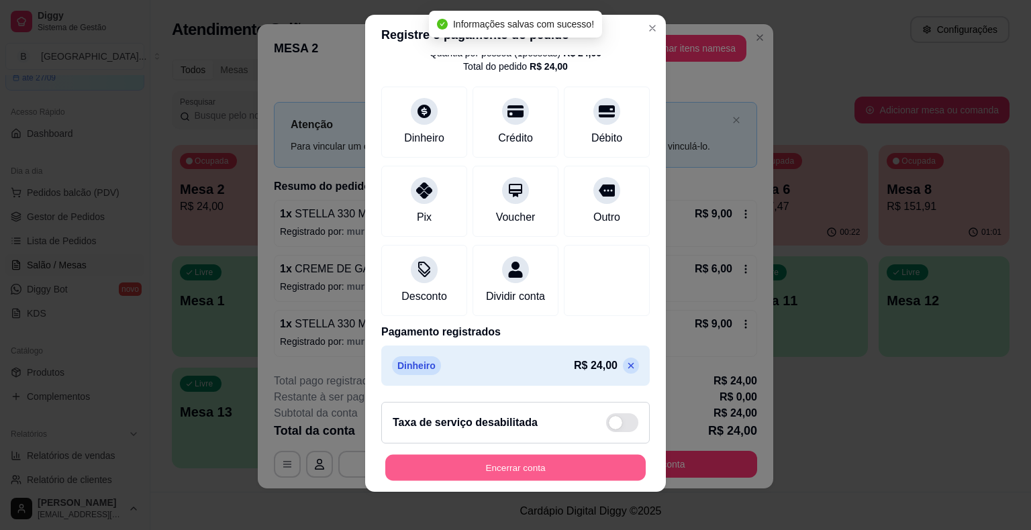
click at [493, 471] on button "Encerrar conta" at bounding box center [515, 467] width 260 height 26
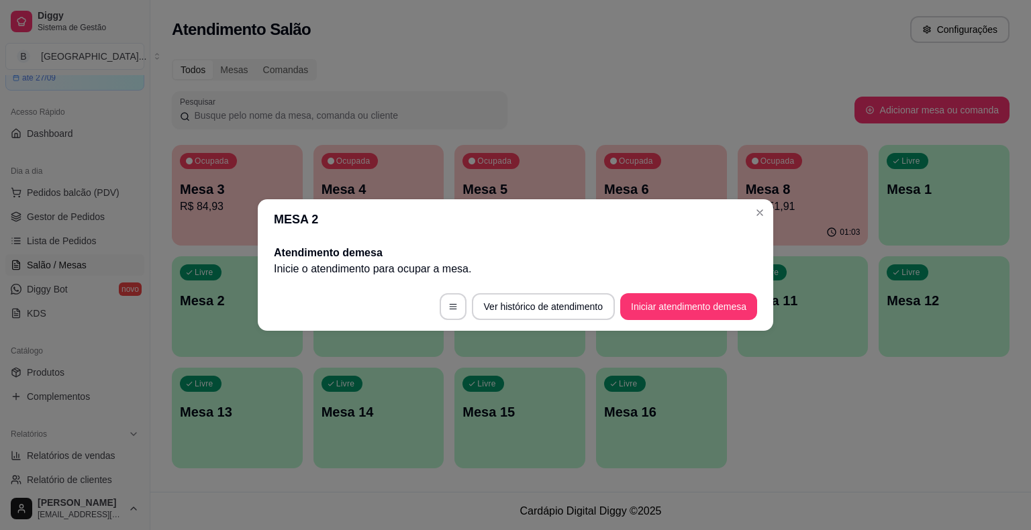
scroll to position [0, 0]
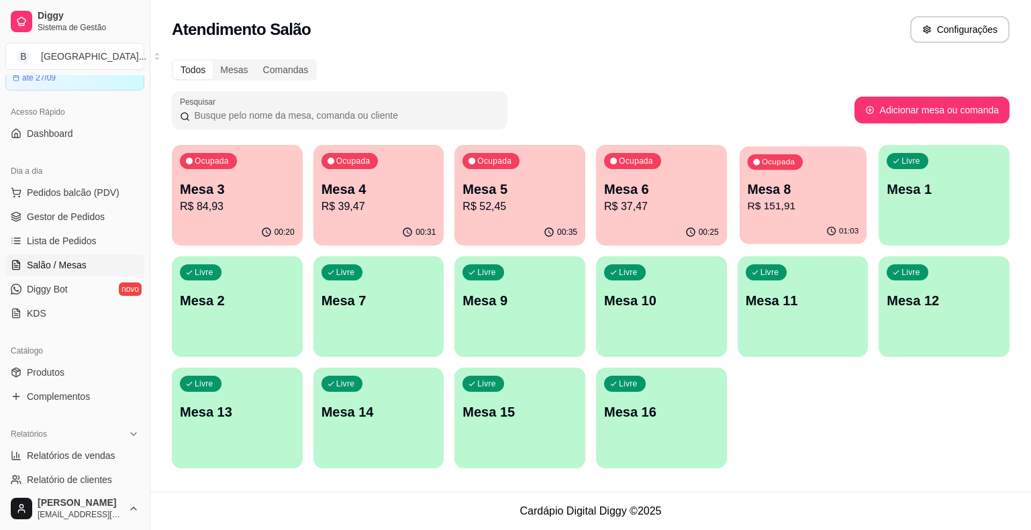
click at [811, 189] on p "Mesa 8" at bounding box center [802, 189] width 111 height 18
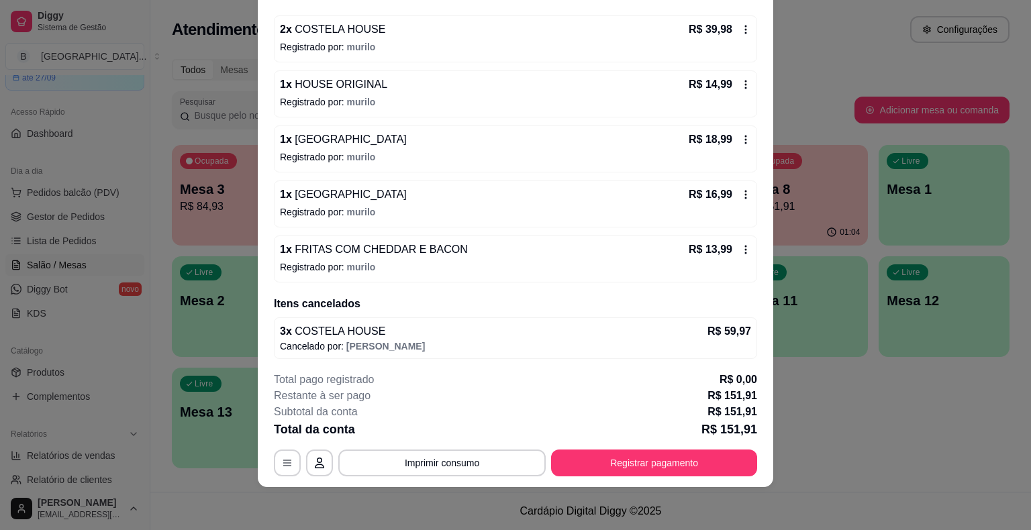
scroll to position [319, 0]
click at [444, 460] on button "Imprimir consumo" at bounding box center [442, 463] width 201 height 26
click at [447, 407] on button "IMPRESSORA" at bounding box center [441, 405] width 94 height 21
click at [472, 464] on button "Imprimir consumo" at bounding box center [442, 463] width 201 height 26
click at [439, 410] on button "IMPRESSORA" at bounding box center [441, 405] width 94 height 21
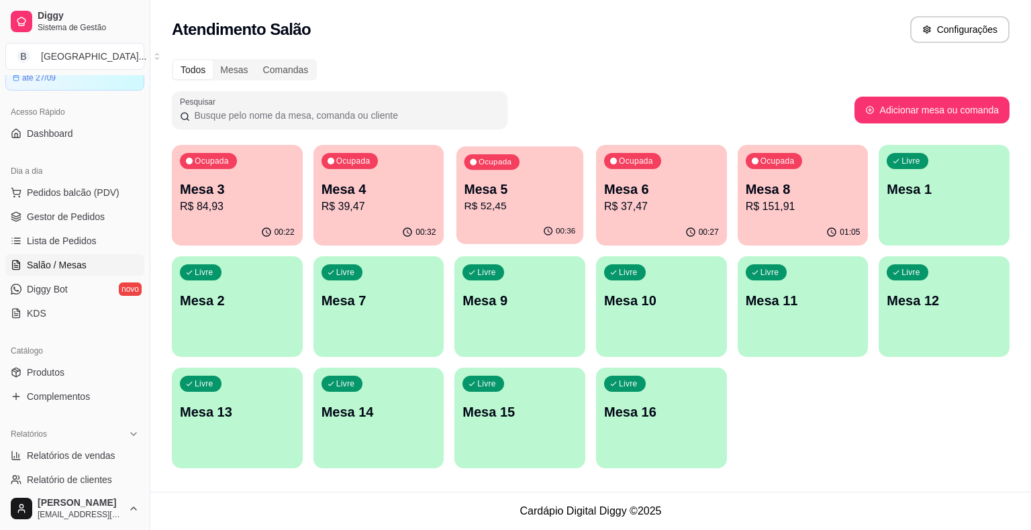
click at [529, 189] on p "Mesa 5" at bounding box center [519, 189] width 111 height 18
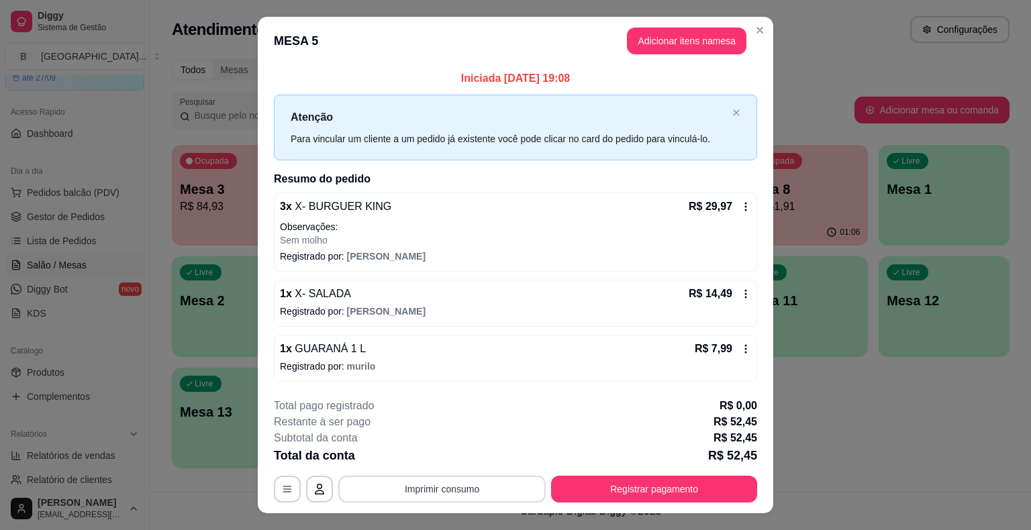
click at [423, 490] on button "Imprimir consumo" at bounding box center [441, 489] width 207 height 27
click at [446, 431] on button "IMPRESSORA" at bounding box center [441, 430] width 94 height 21
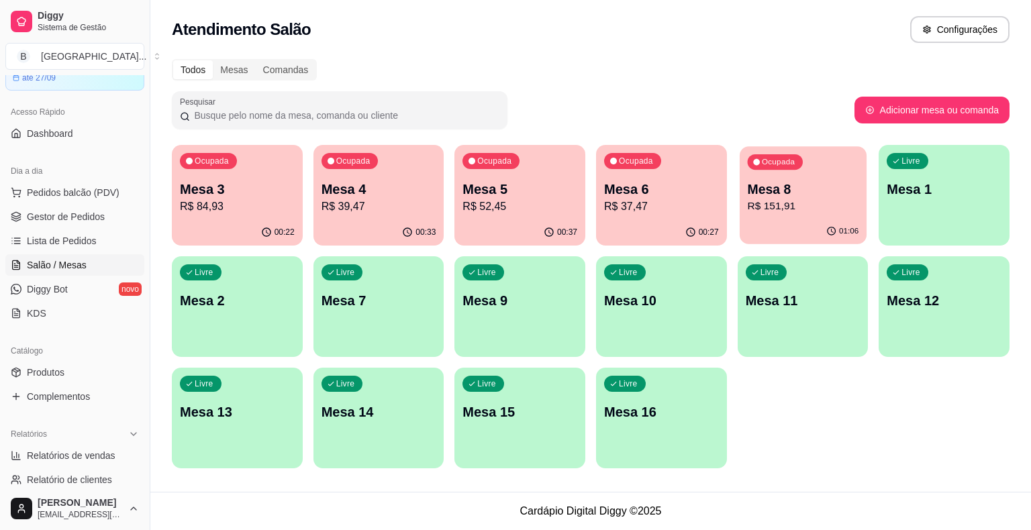
click at [751, 219] on div "01:06" at bounding box center [802, 231] width 127 height 25
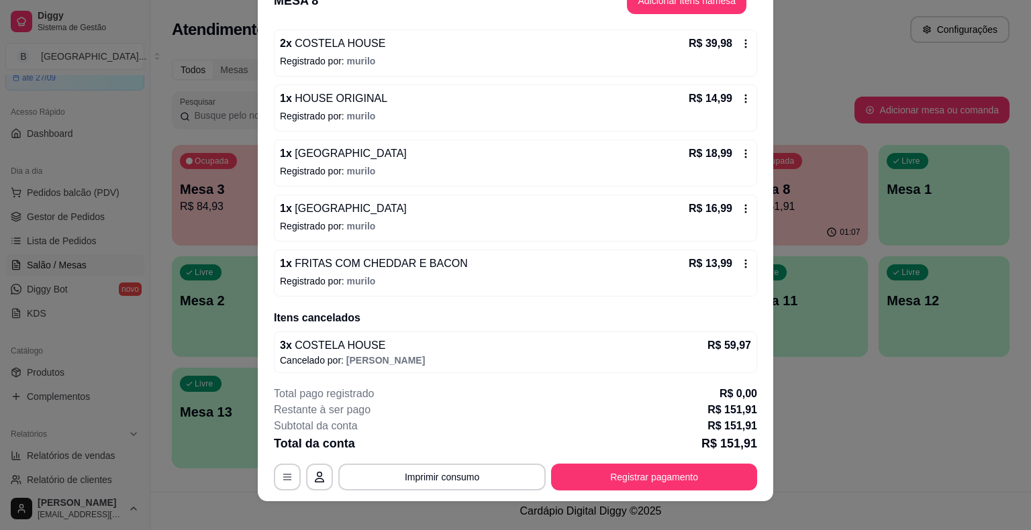
scroll to position [40, 0]
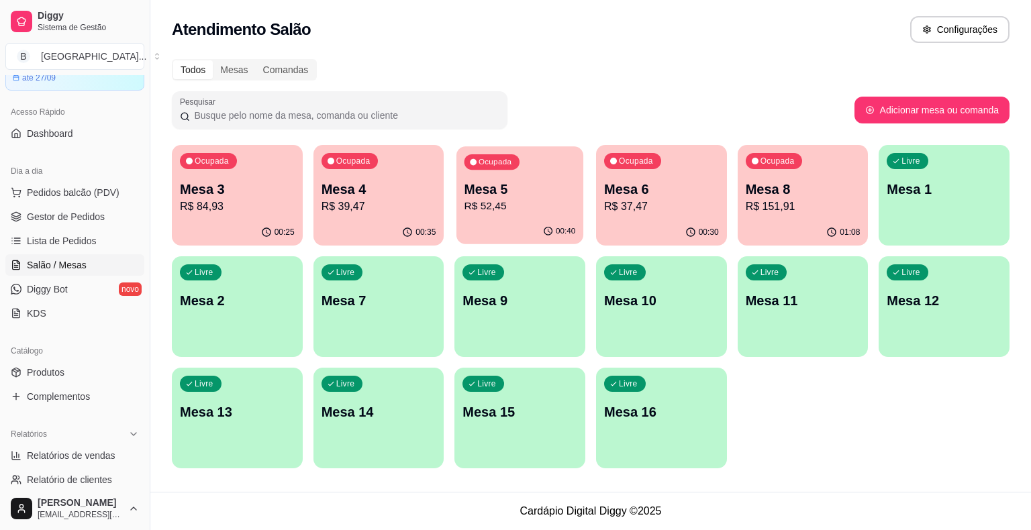
click at [482, 229] on div "00:40" at bounding box center [519, 231] width 127 height 25
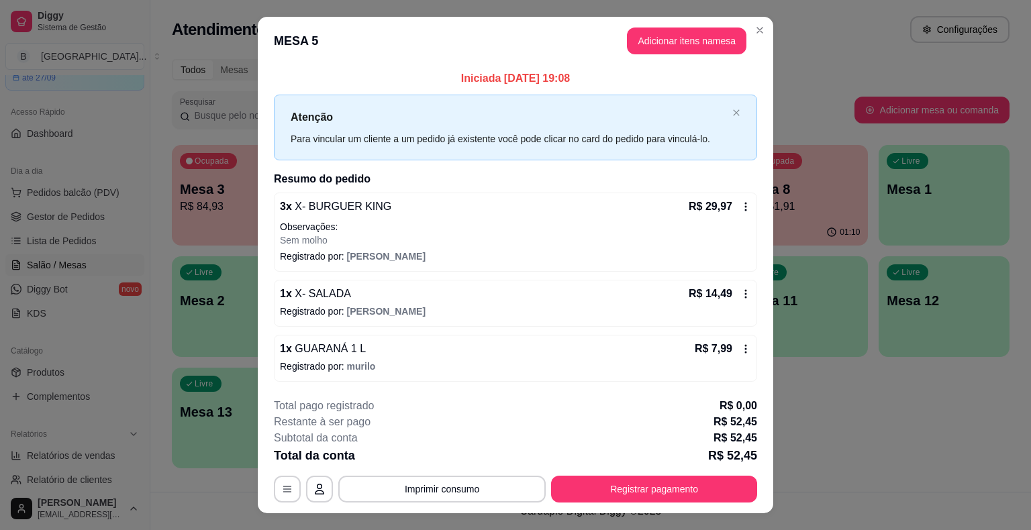
click at [674, 58] on header "MESA 5 Adicionar itens na mesa" at bounding box center [515, 41] width 515 height 48
click at [674, 45] on button "Adicionar itens na mesa" at bounding box center [686, 41] width 115 height 26
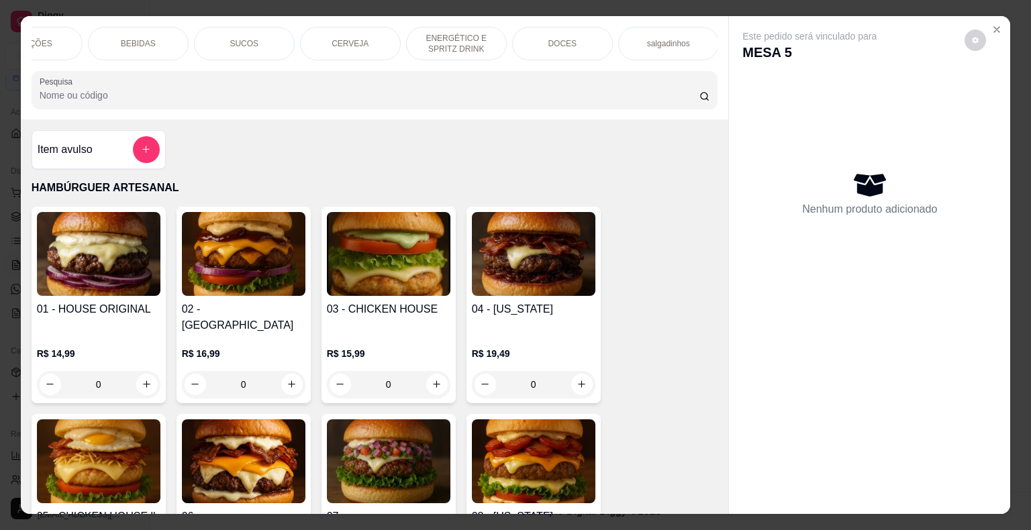
scroll to position [0, 262]
click at [527, 34] on div "DOCES" at bounding box center [561, 44] width 101 height 34
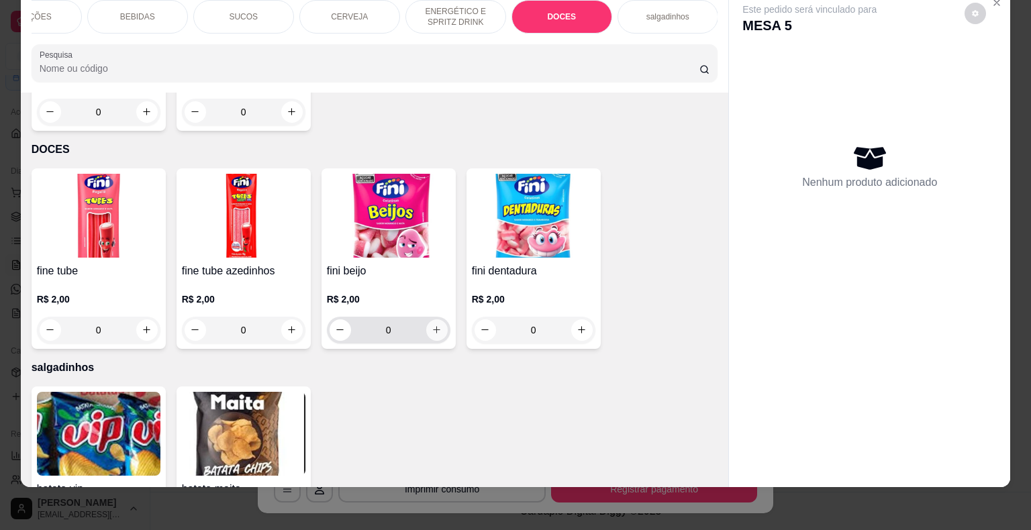
click at [437, 319] on button "increase-product-quantity" at bounding box center [436, 329] width 21 height 21
type input "1"
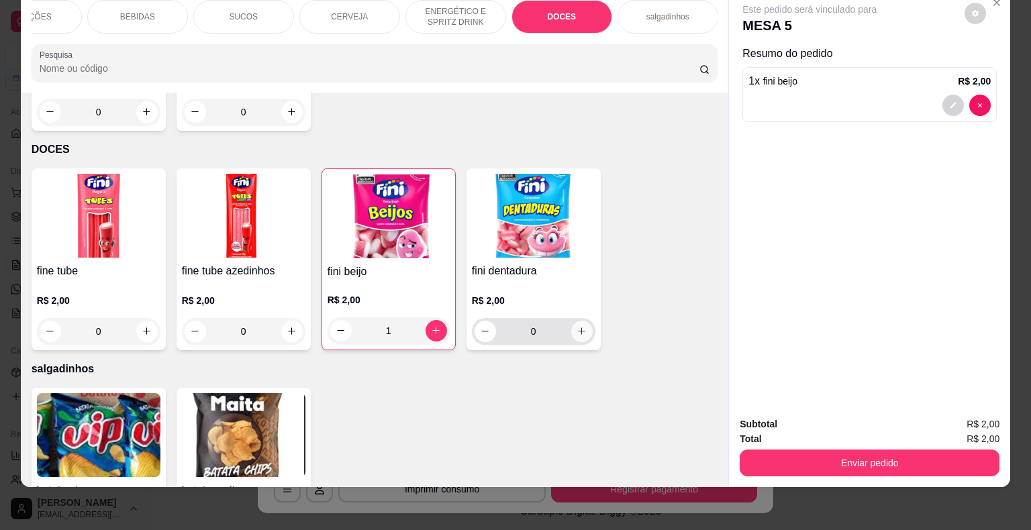
click at [579, 321] on button "increase-product-quantity" at bounding box center [581, 331] width 21 height 21
type input "1"
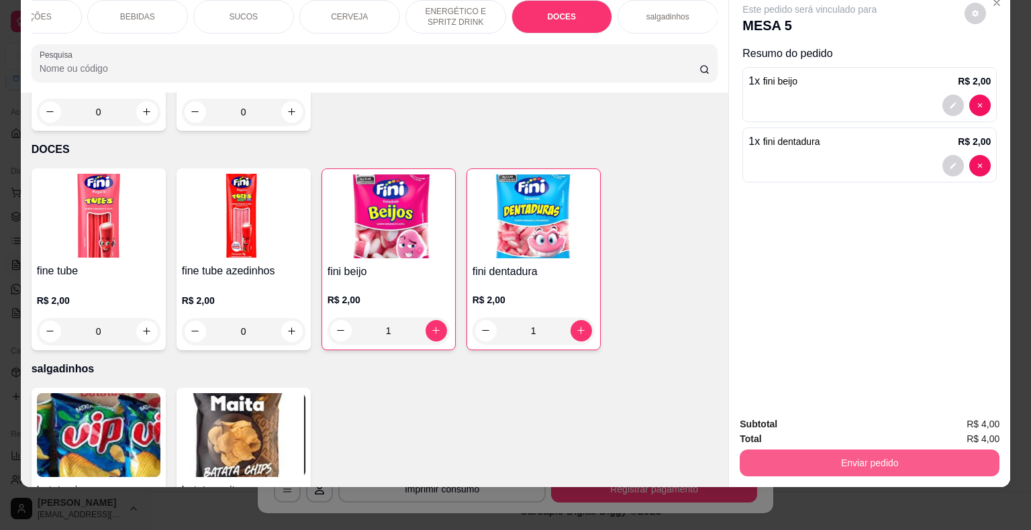
click at [882, 450] on button "Enviar pedido" at bounding box center [869, 463] width 260 height 27
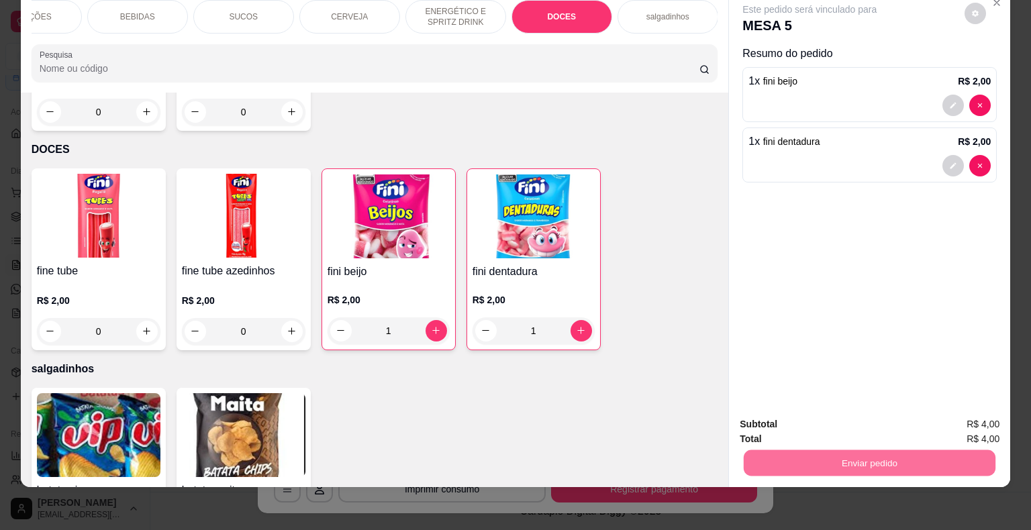
click at [862, 423] on button "Não registrar e enviar pedido" at bounding box center [825, 419] width 140 height 25
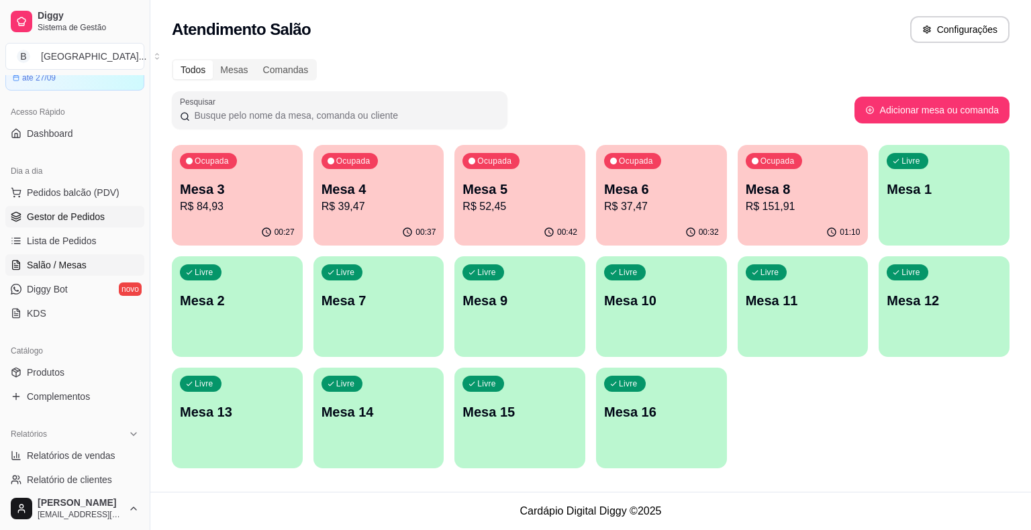
click at [78, 218] on span "Gestor de Pedidos" at bounding box center [66, 216] width 78 height 13
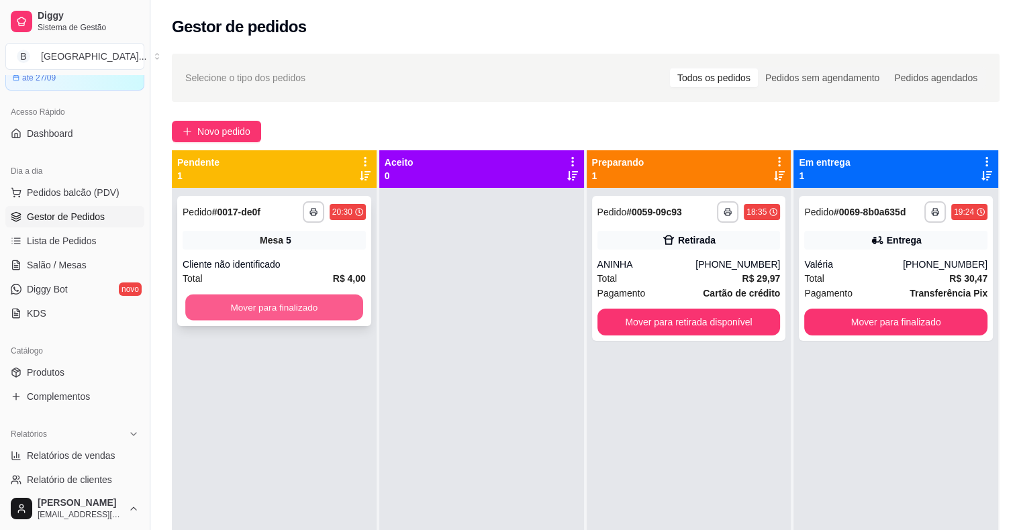
click at [266, 309] on button "Mover para finalizado" at bounding box center [274, 308] width 178 height 26
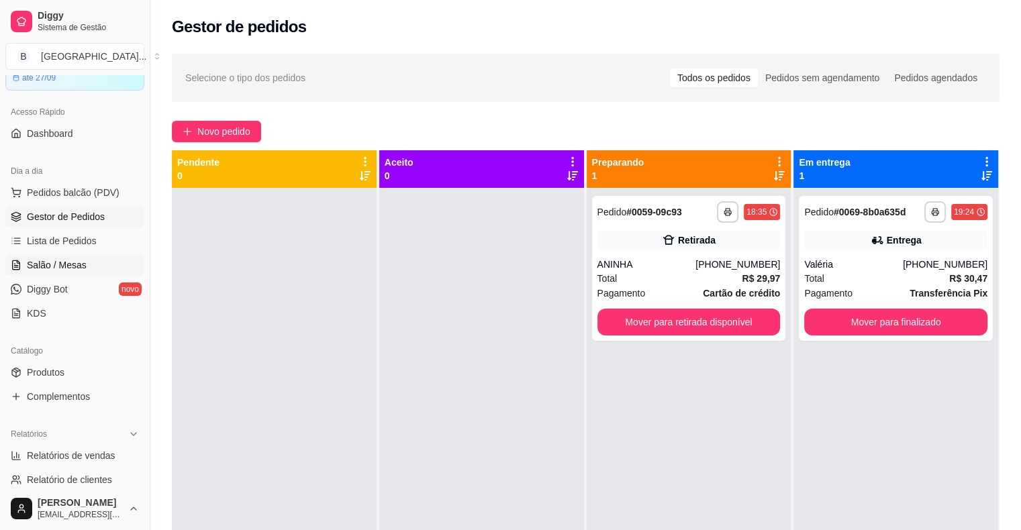
click at [83, 266] on span "Salão / Mesas" at bounding box center [57, 264] width 60 height 13
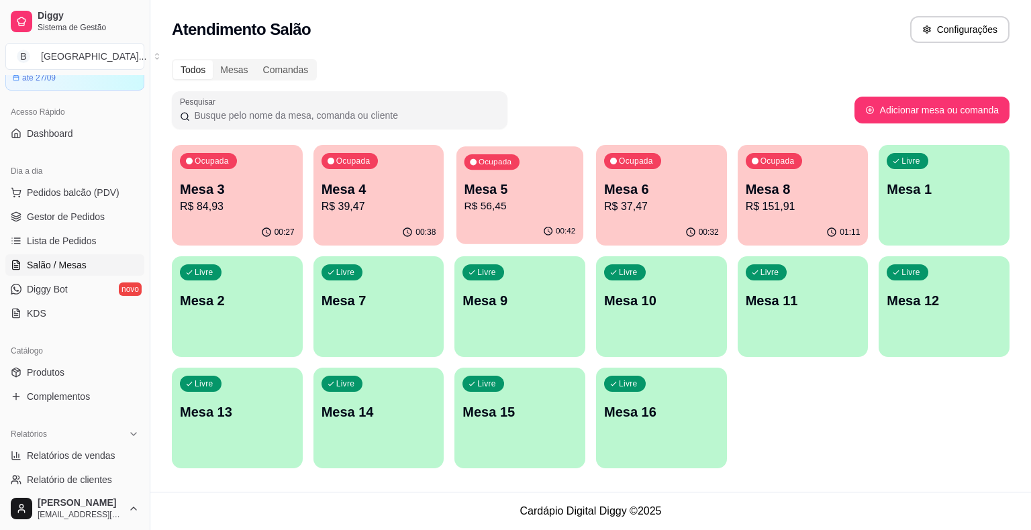
click at [490, 226] on div "00:42" at bounding box center [519, 231] width 127 height 25
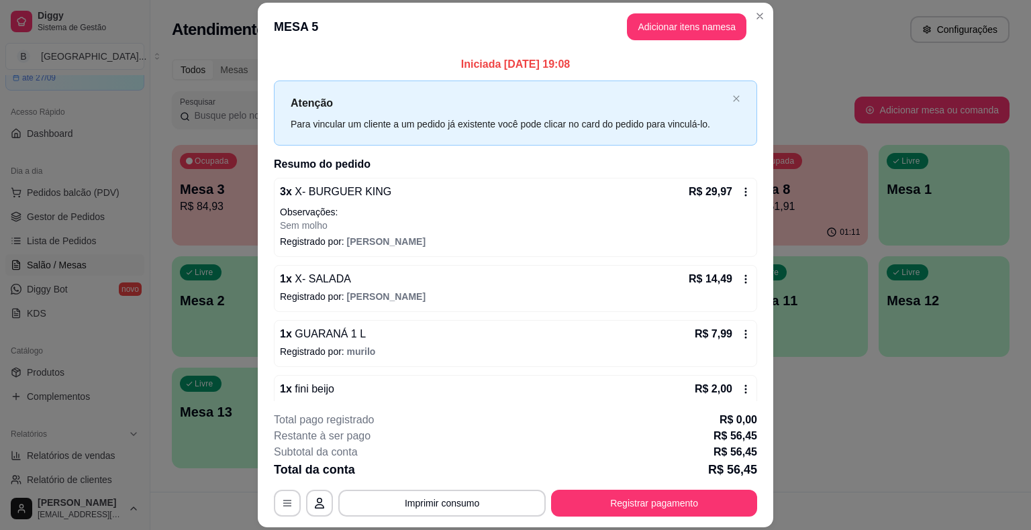
scroll to position [79, 0]
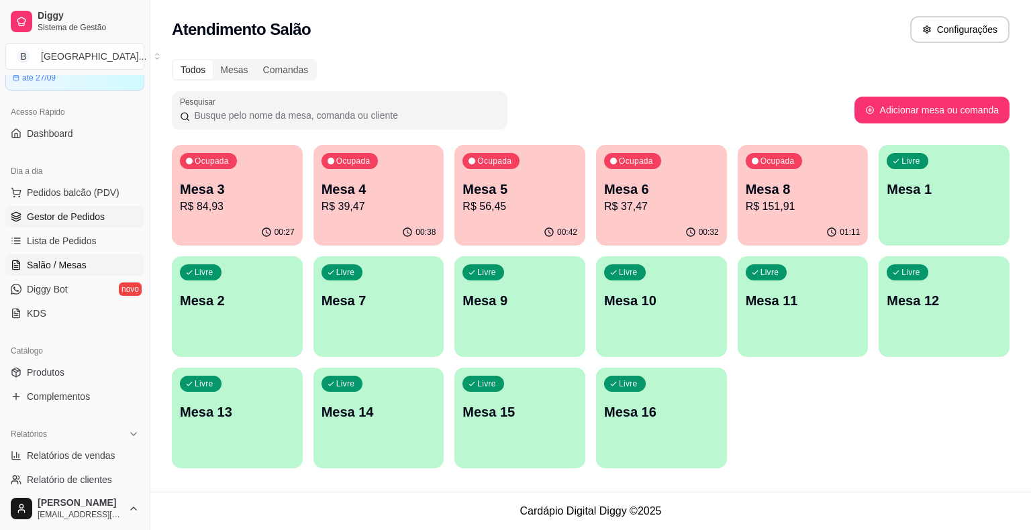
click at [71, 210] on span "Gestor de Pedidos" at bounding box center [66, 216] width 78 height 13
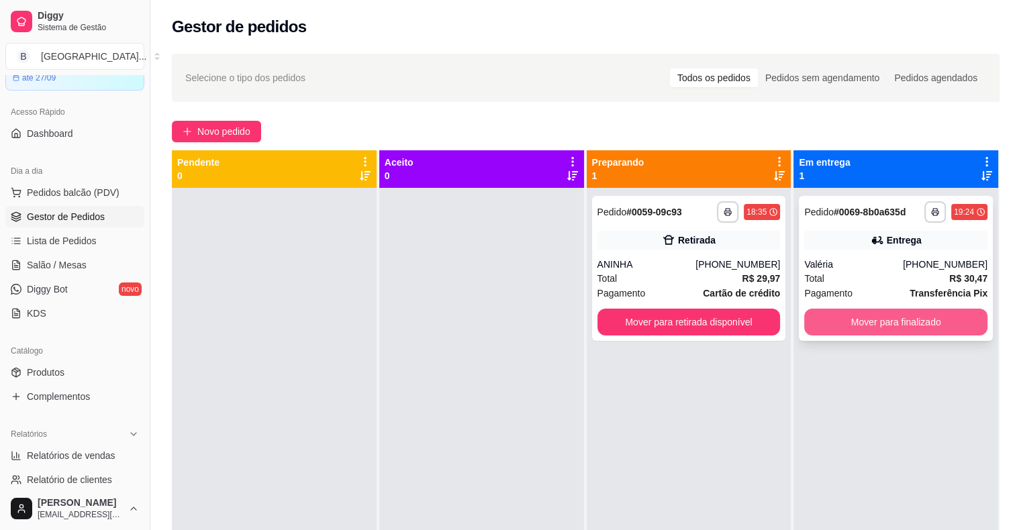
click at [891, 319] on button "Mover para finalizado" at bounding box center [895, 322] width 183 height 27
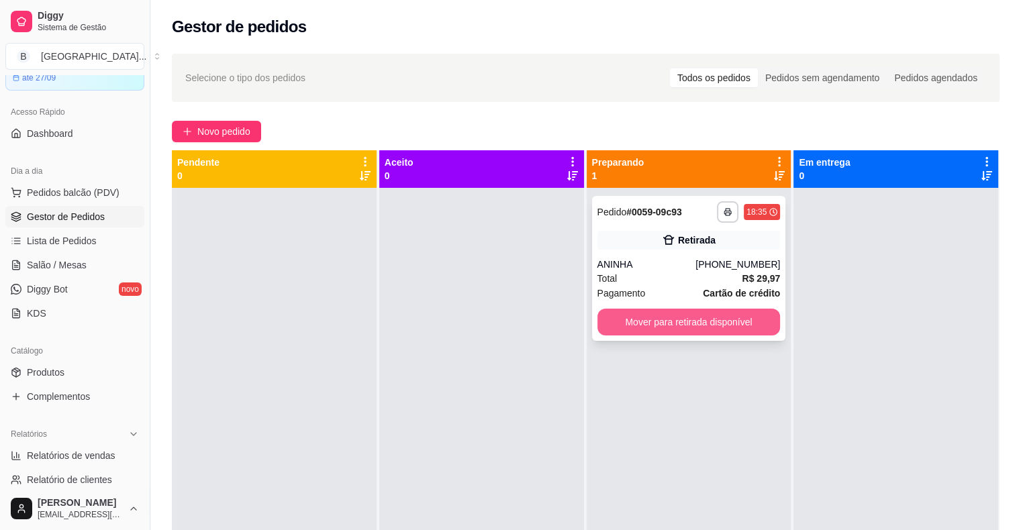
click at [631, 314] on button "Mover para retirada disponível" at bounding box center [688, 322] width 183 height 27
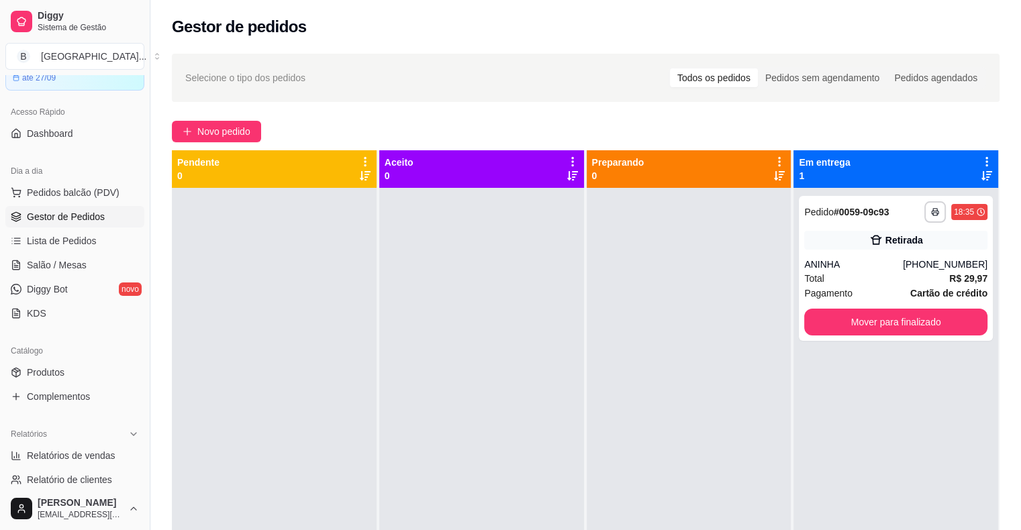
click at [532, 90] on div "Selecione o tipo dos pedidos Todos os pedidos Pedidos sem agendamento Pedidos a…" at bounding box center [585, 78] width 827 height 48
click at [67, 266] on span "Salão / Mesas" at bounding box center [57, 264] width 60 height 13
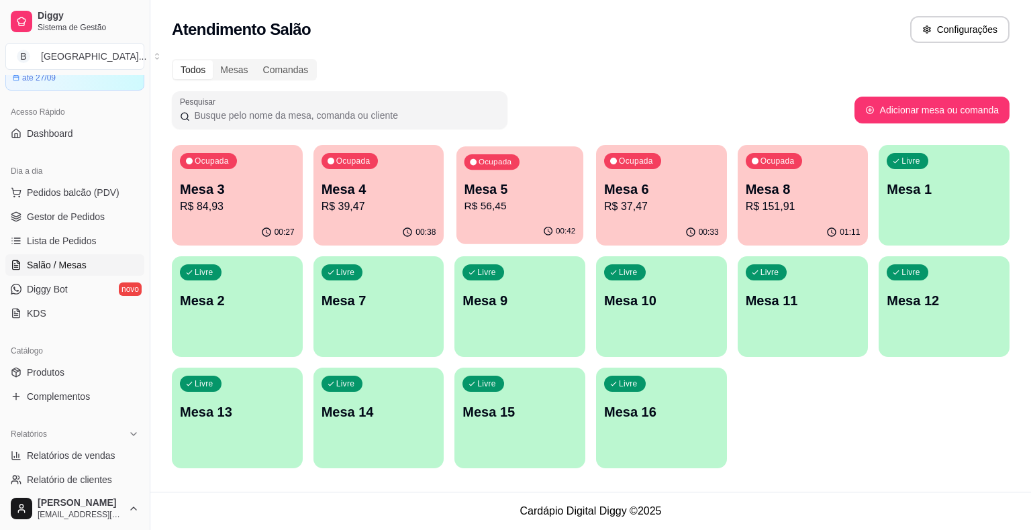
click at [525, 220] on div "00:42" at bounding box center [519, 231] width 127 height 25
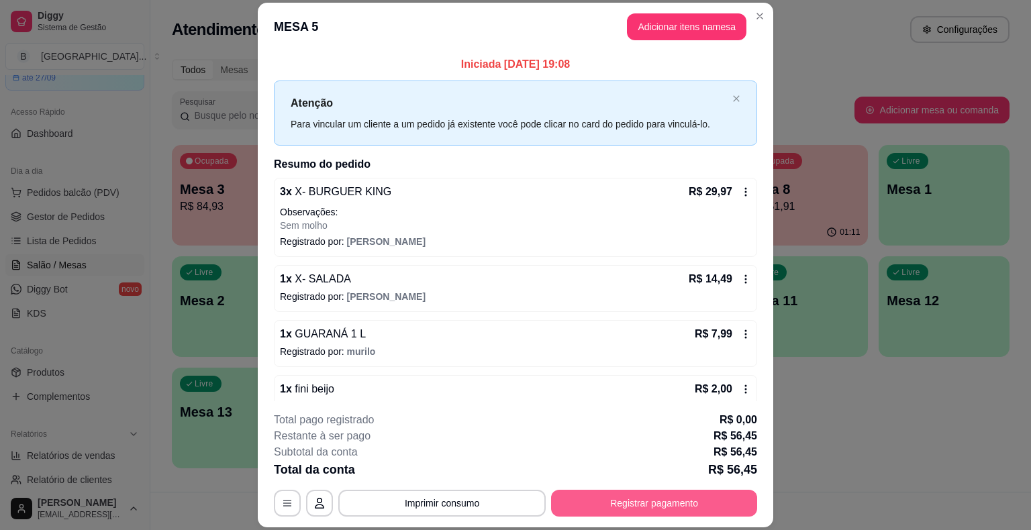
click at [623, 504] on button "Registrar pagamento" at bounding box center [654, 503] width 206 height 27
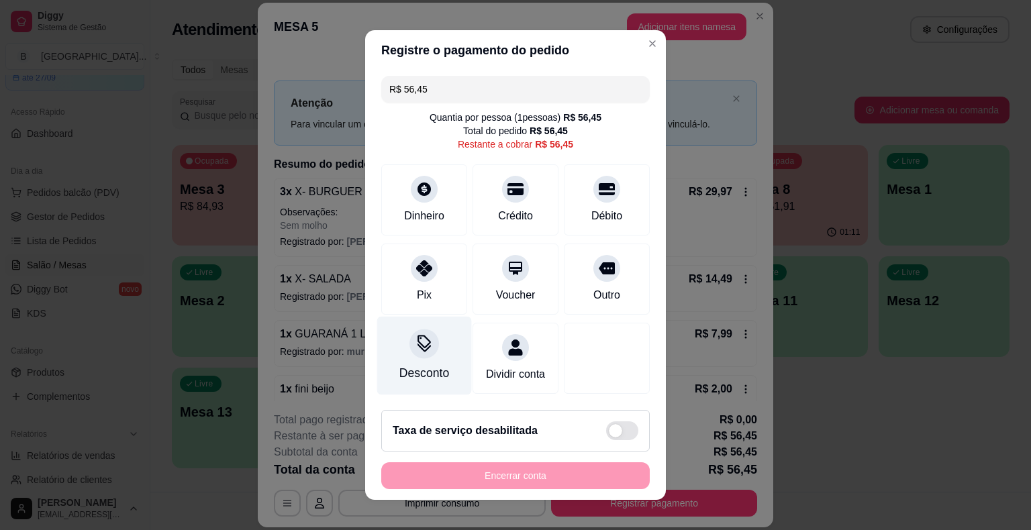
click at [405, 366] on div "Desconto" at bounding box center [424, 372] width 50 height 17
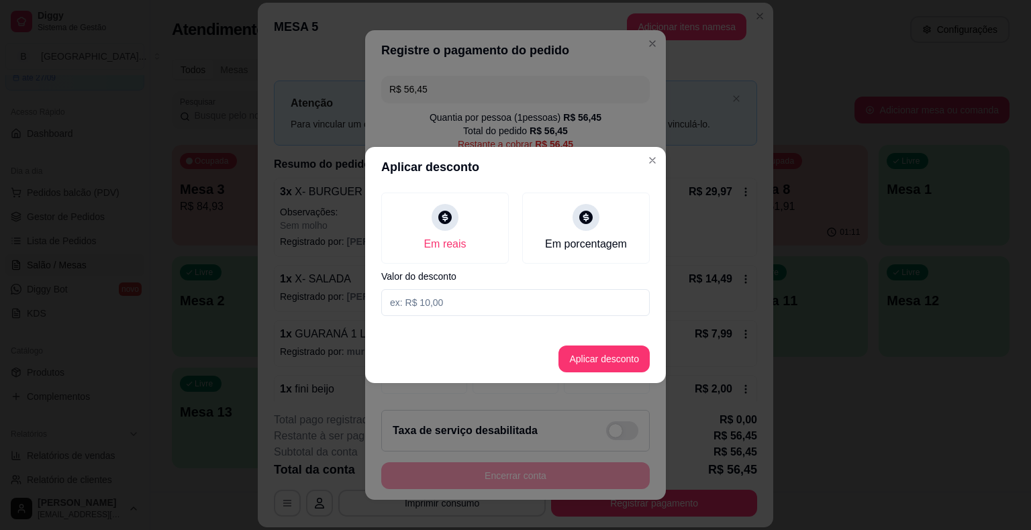
click at [459, 303] on input at bounding box center [515, 302] width 268 height 27
type input "0,45"
click at [624, 351] on button "Aplicar desconto" at bounding box center [603, 359] width 91 height 27
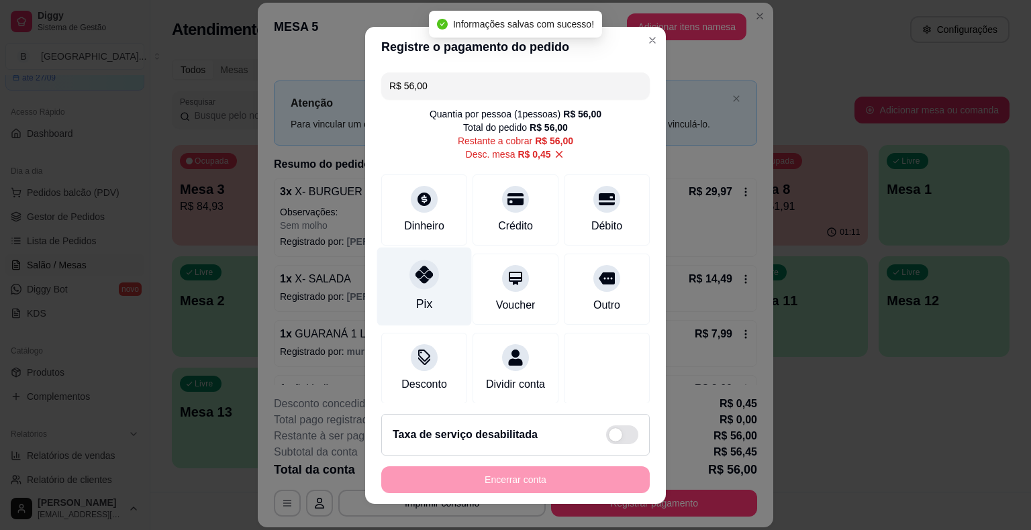
click at [423, 294] on div "Pix" at bounding box center [424, 286] width 95 height 79
type input "R$ 0,00"
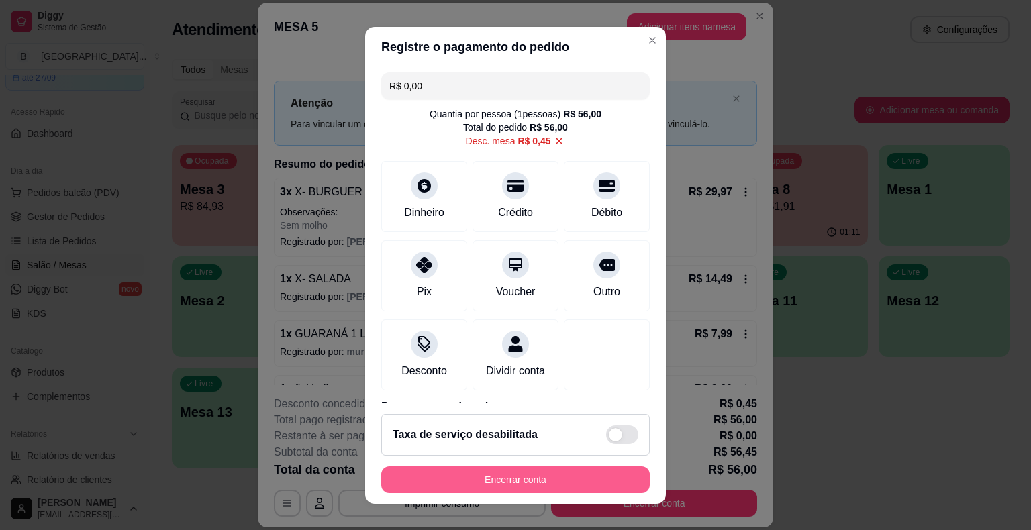
click at [551, 469] on button "Encerrar conta" at bounding box center [515, 479] width 268 height 27
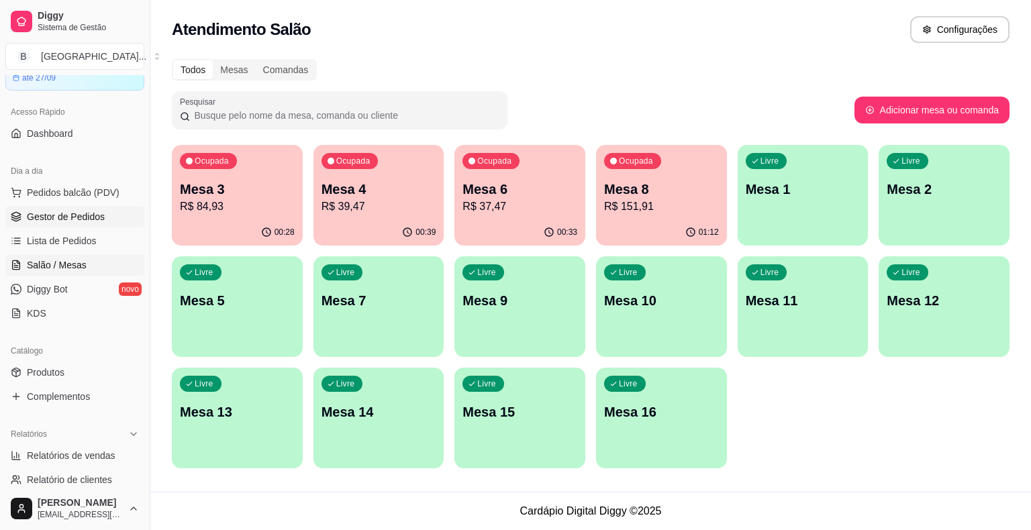
click at [68, 213] on span "Gestor de Pedidos" at bounding box center [66, 216] width 78 height 13
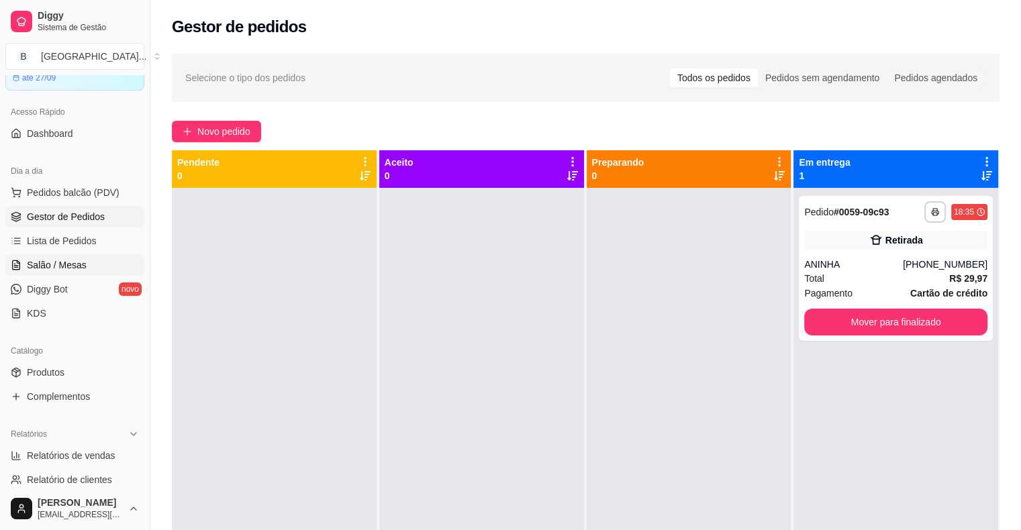
click at [65, 258] on span "Salão / Mesas" at bounding box center [57, 264] width 60 height 13
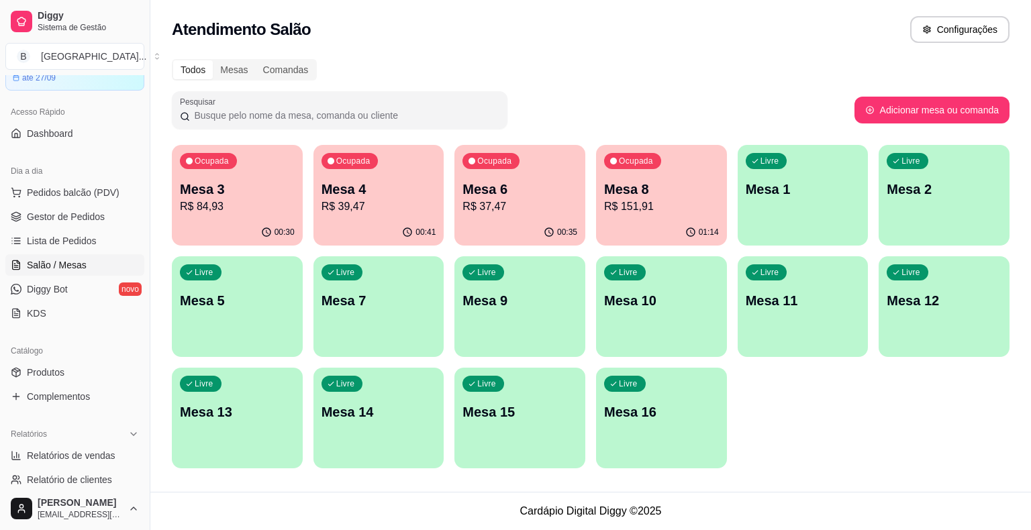
click at [393, 201] on p "R$ 39,47" at bounding box center [378, 207] width 115 height 16
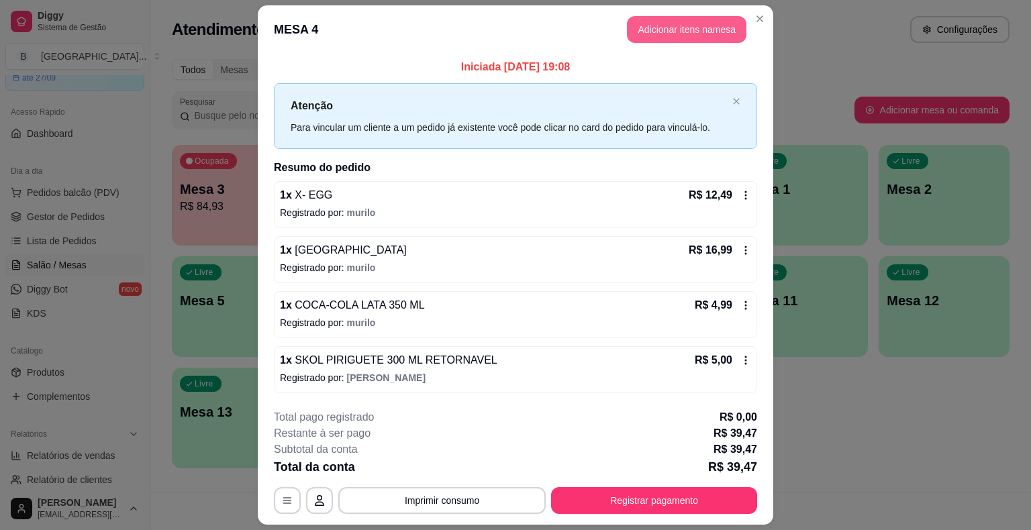
click at [663, 27] on button "Adicionar itens na mesa" at bounding box center [686, 29] width 119 height 27
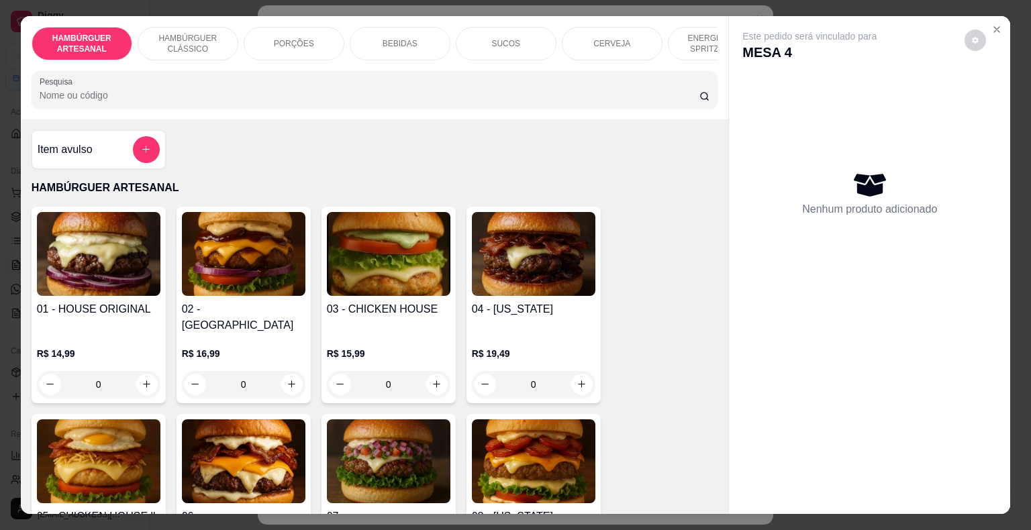
click at [392, 30] on div "BEBIDAS" at bounding box center [400, 44] width 101 height 34
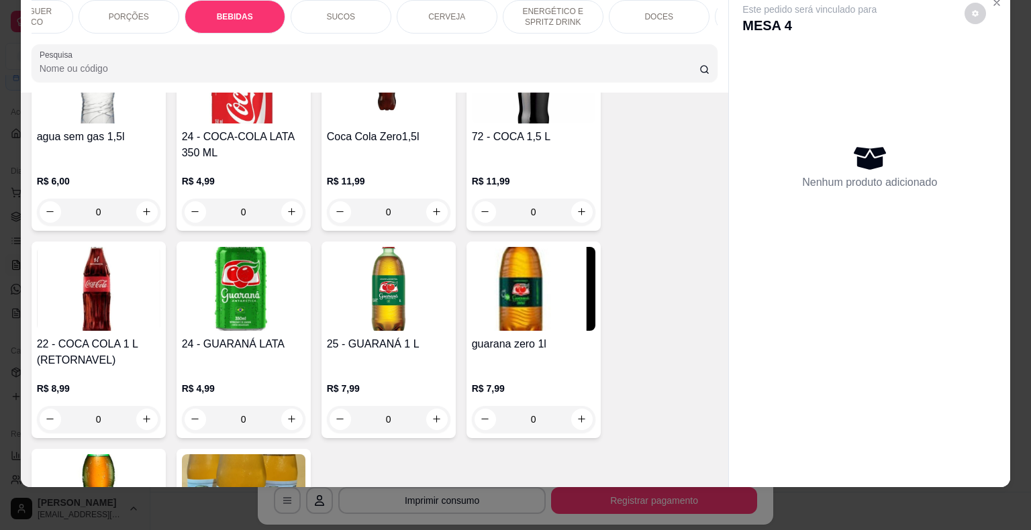
scroll to position [0, 188]
click at [613, 1] on div "DOCES" at bounding box center [636, 17] width 101 height 34
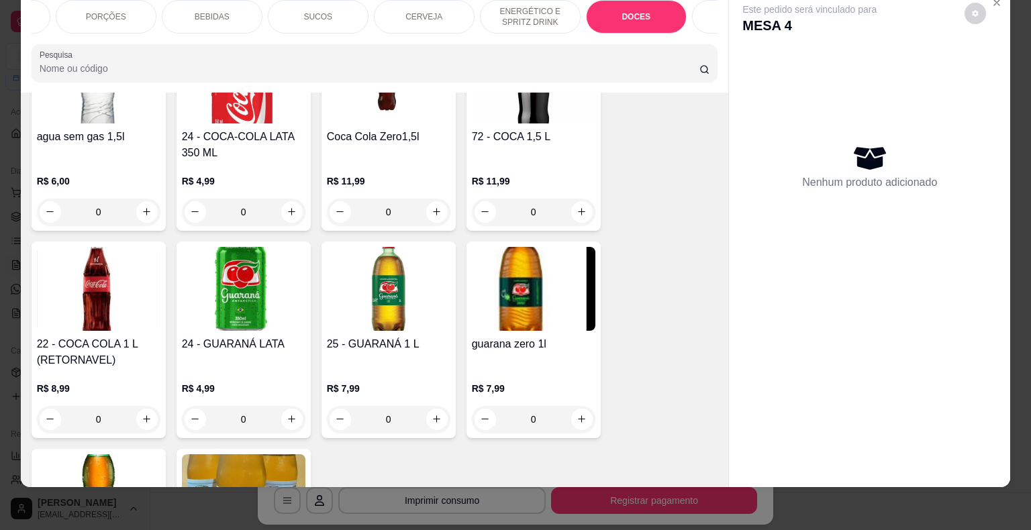
scroll to position [3197, 0]
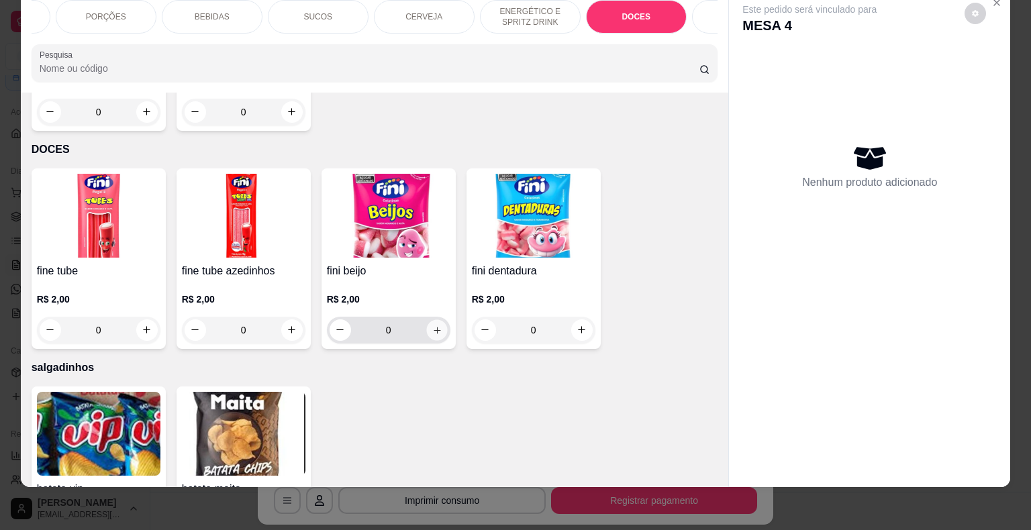
click at [435, 325] on icon "increase-product-quantity" at bounding box center [436, 330] width 10 height 10
type input "1"
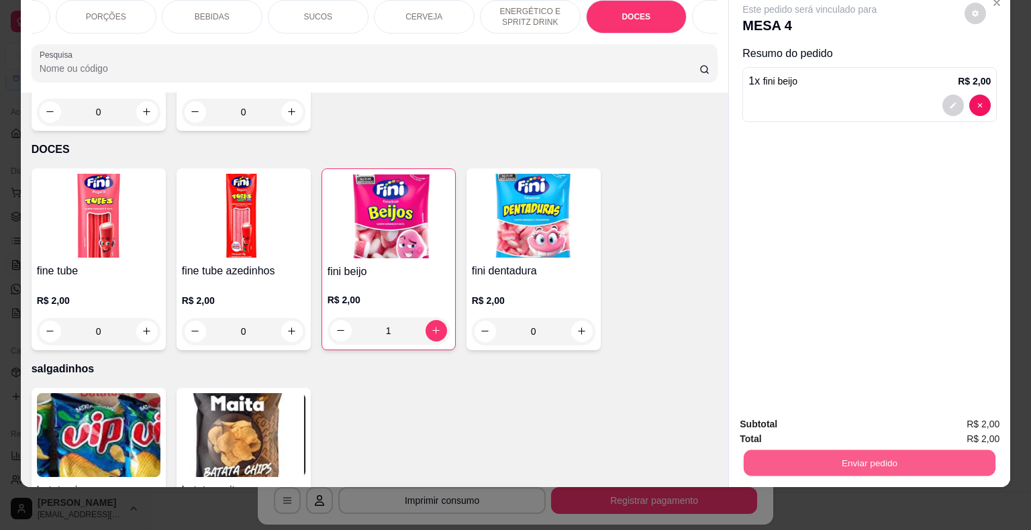
click at [910, 450] on button "Enviar pedido" at bounding box center [869, 463] width 252 height 26
click at [840, 425] on button "Não registrar e enviar pedido" at bounding box center [825, 419] width 140 height 25
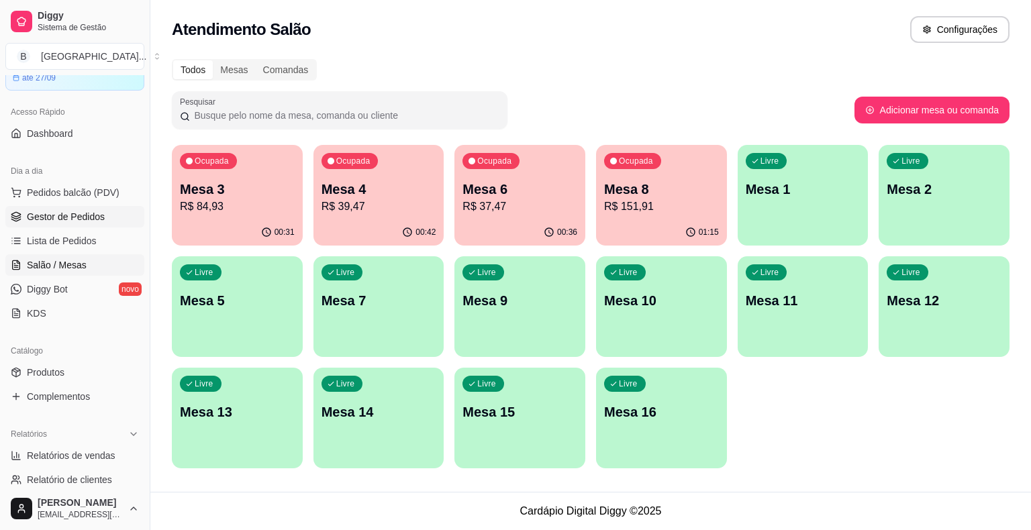
click at [32, 218] on span "Gestor de Pedidos" at bounding box center [66, 216] width 78 height 13
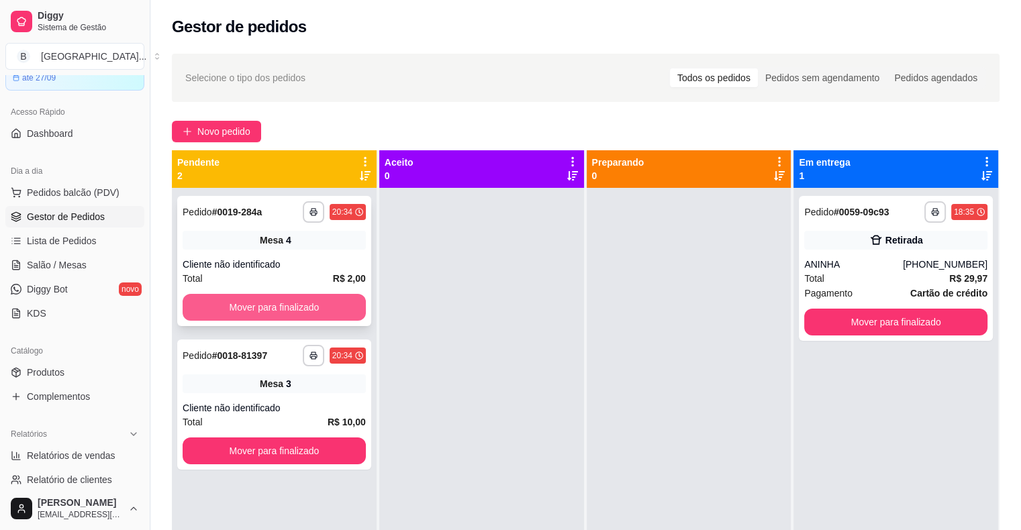
click at [322, 312] on button "Mover para finalizado" at bounding box center [274, 307] width 183 height 27
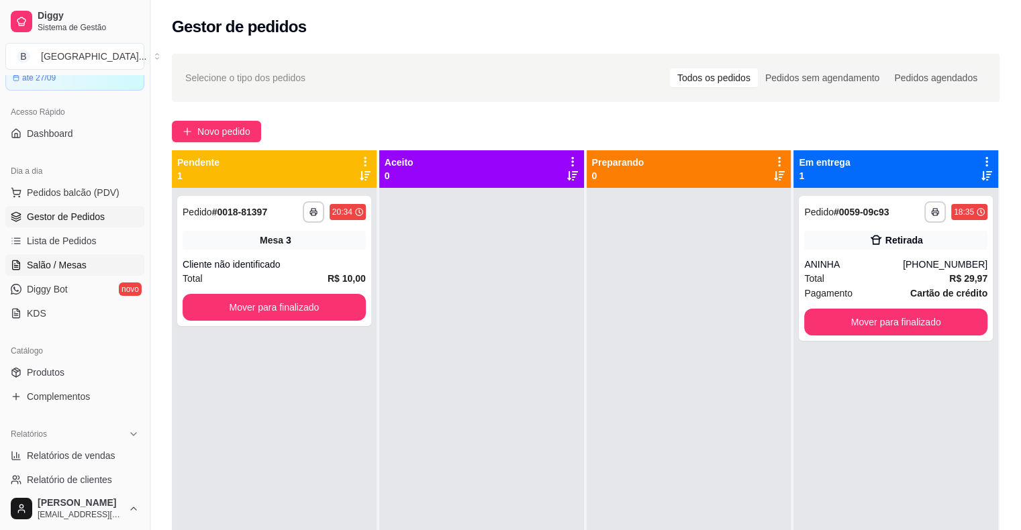
click at [67, 267] on span "Salão / Mesas" at bounding box center [57, 264] width 60 height 13
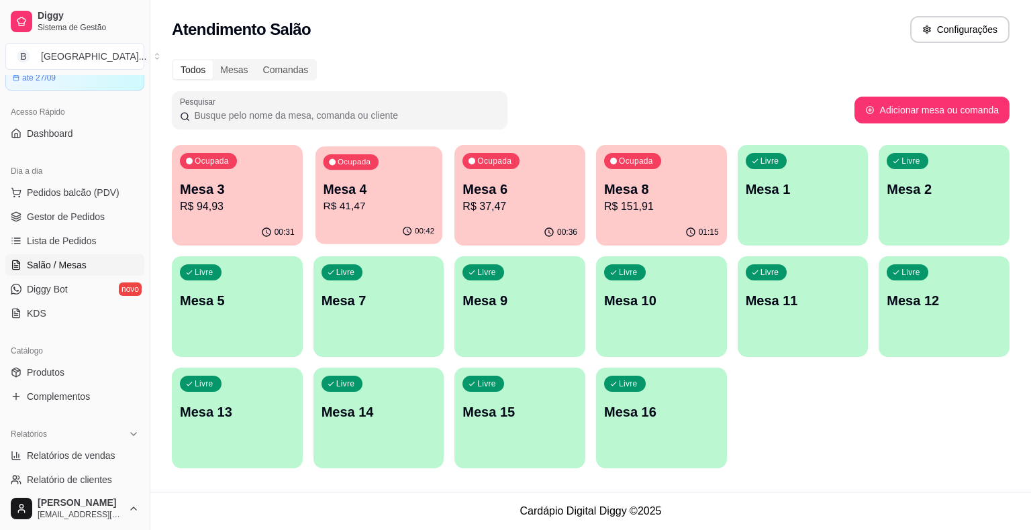
click at [339, 222] on div "00:42" at bounding box center [378, 231] width 127 height 25
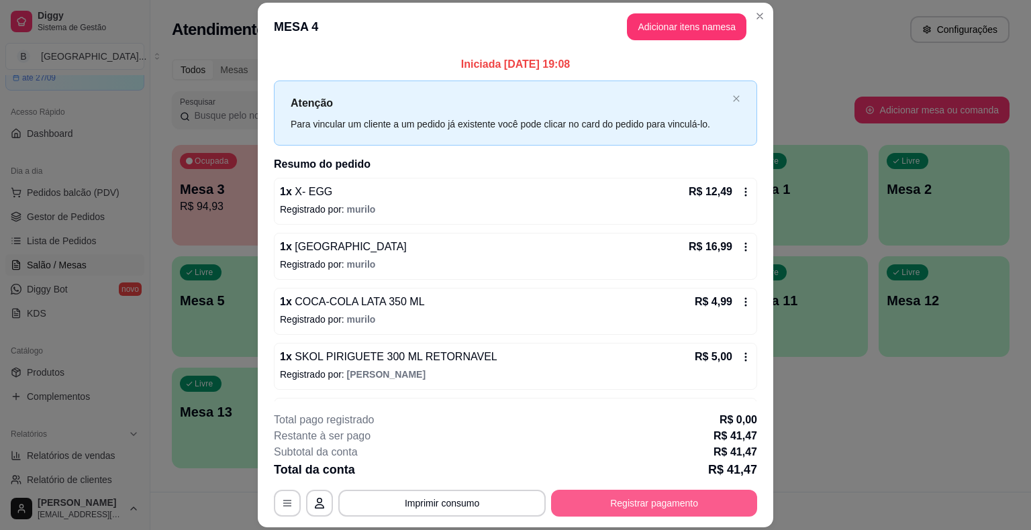
click at [580, 500] on button "Registrar pagamento" at bounding box center [654, 503] width 206 height 27
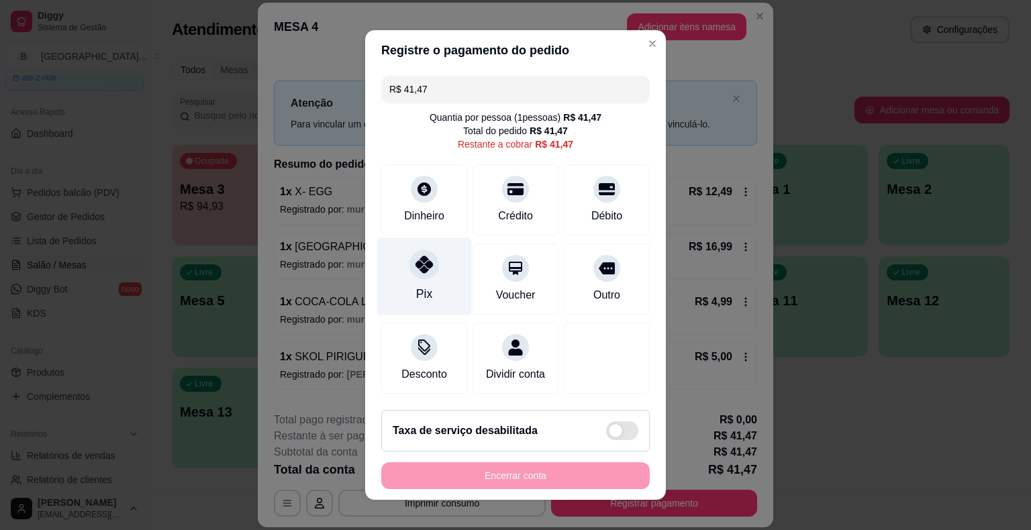
click at [435, 296] on div "Pix" at bounding box center [424, 277] width 95 height 79
type input "R$ 0,00"
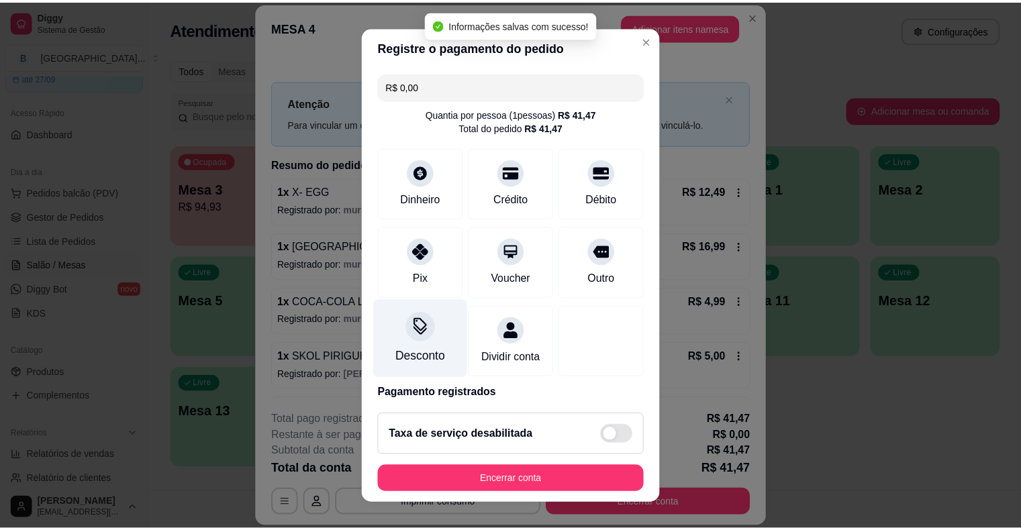
scroll to position [63, 0]
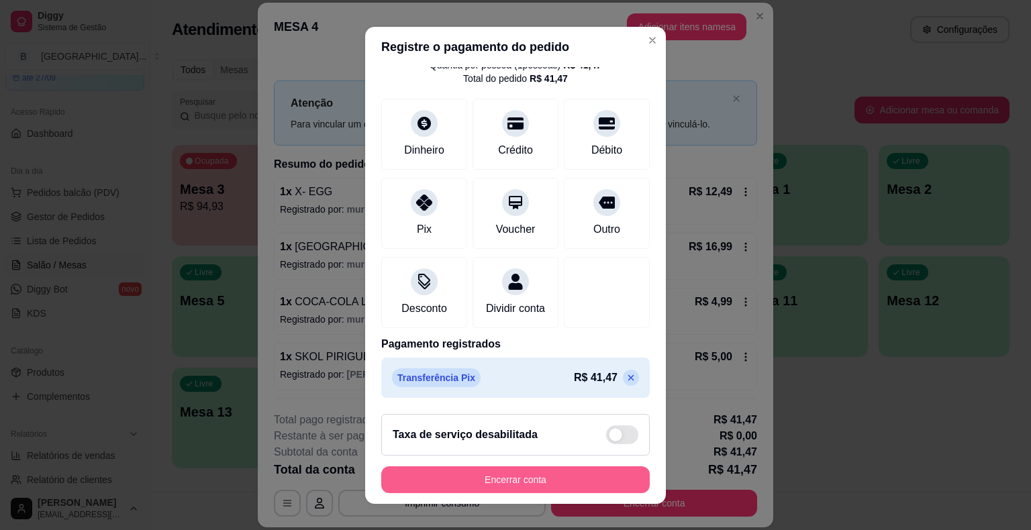
click at [480, 473] on button "Encerrar conta" at bounding box center [515, 479] width 268 height 27
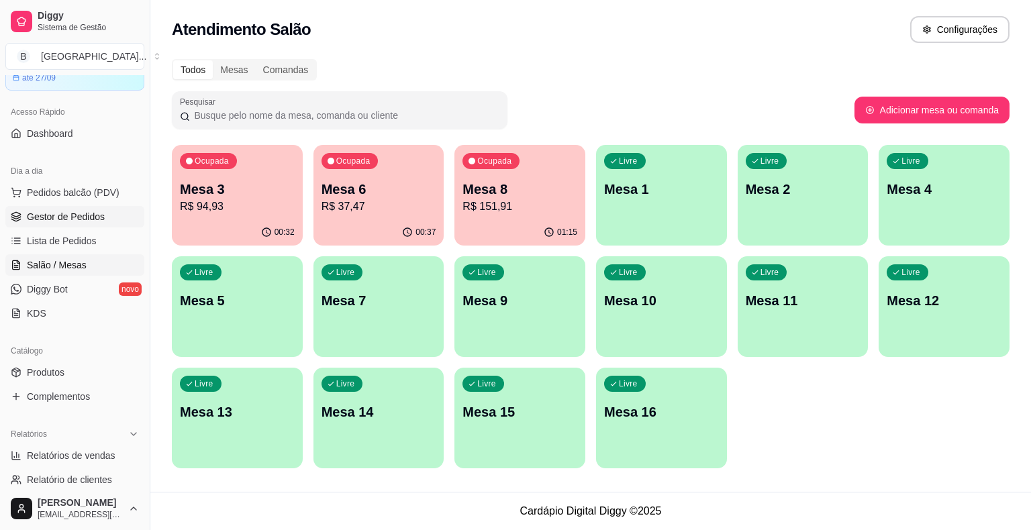
click at [64, 221] on span "Gestor de Pedidos" at bounding box center [66, 216] width 78 height 13
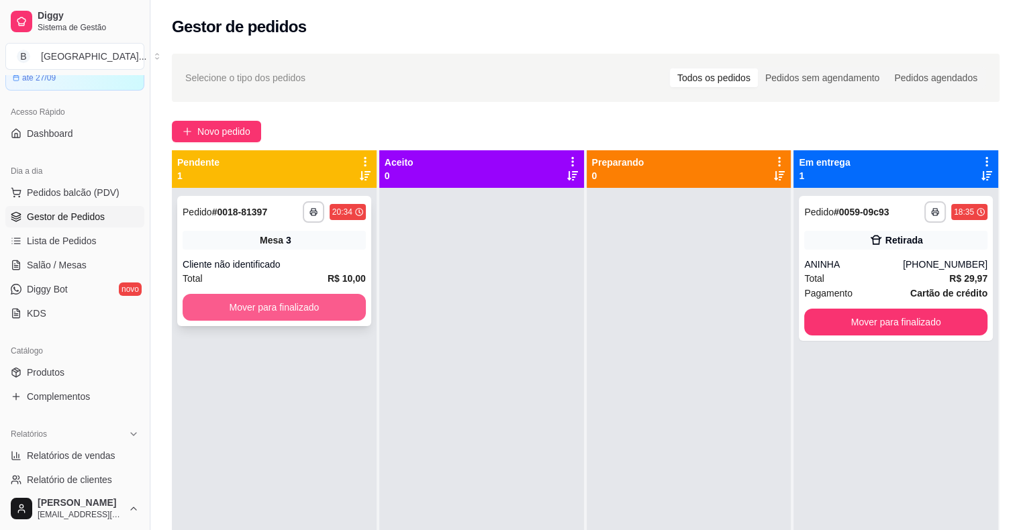
click at [270, 311] on button "Mover para finalizado" at bounding box center [274, 307] width 183 height 27
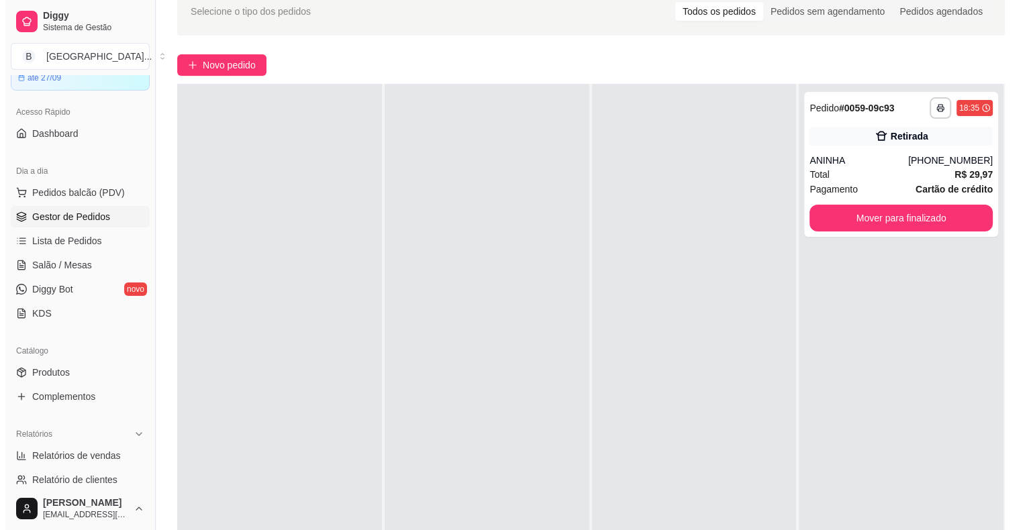
scroll to position [67, 0]
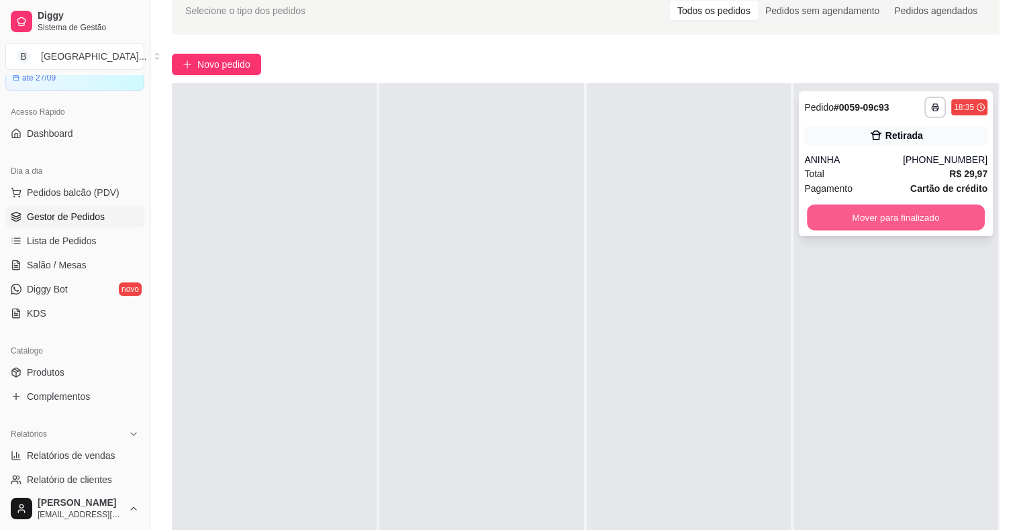
click at [880, 223] on button "Mover para finalizado" at bounding box center [896, 218] width 178 height 26
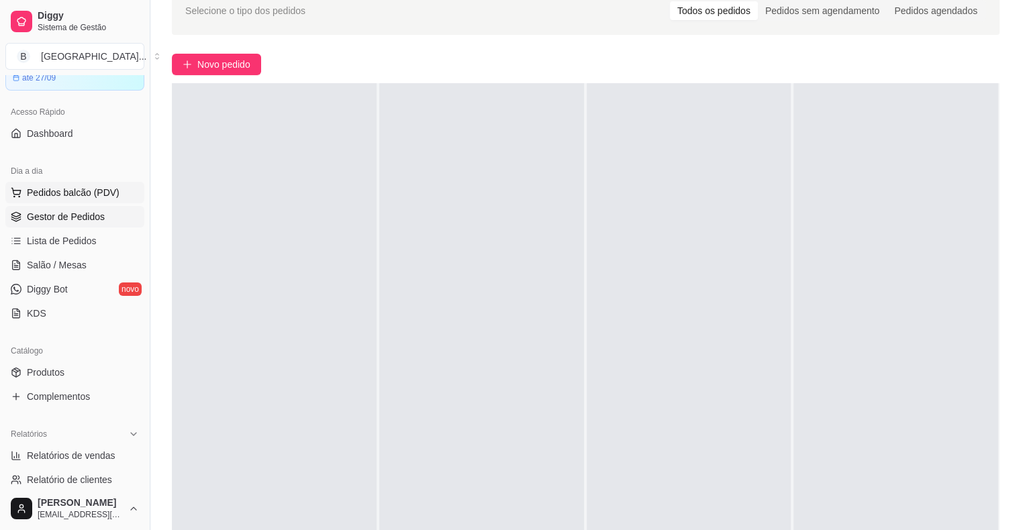
click at [108, 189] on span "Pedidos balcão (PDV)" at bounding box center [73, 192] width 93 height 13
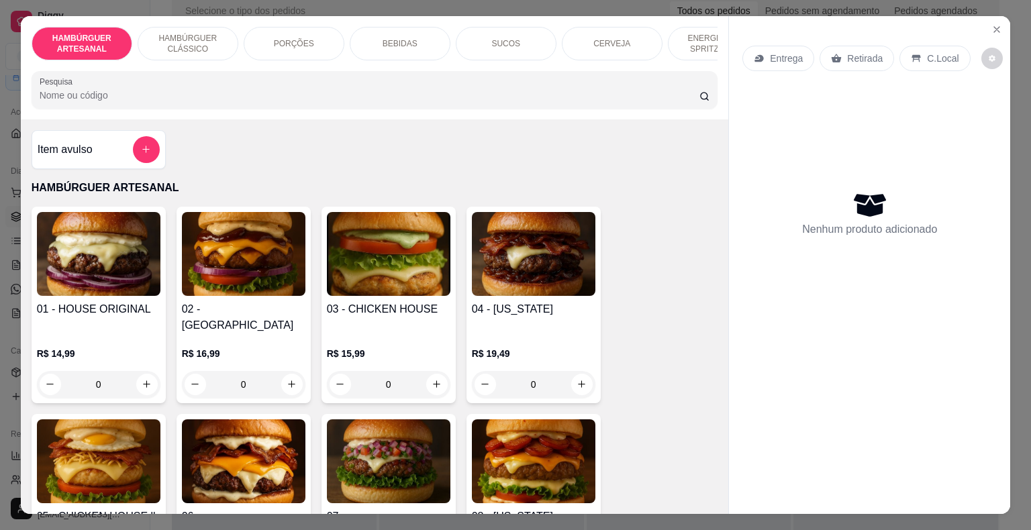
click at [405, 38] on p "BEBIDAS" at bounding box center [399, 43] width 35 height 11
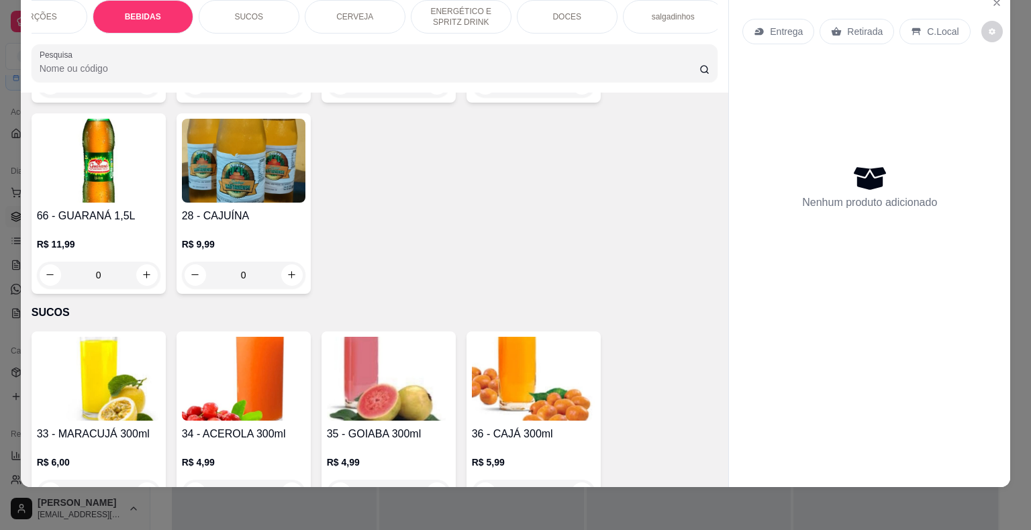
scroll to position [0, 262]
click at [526, 4] on div "DOCES" at bounding box center [561, 17] width 101 height 34
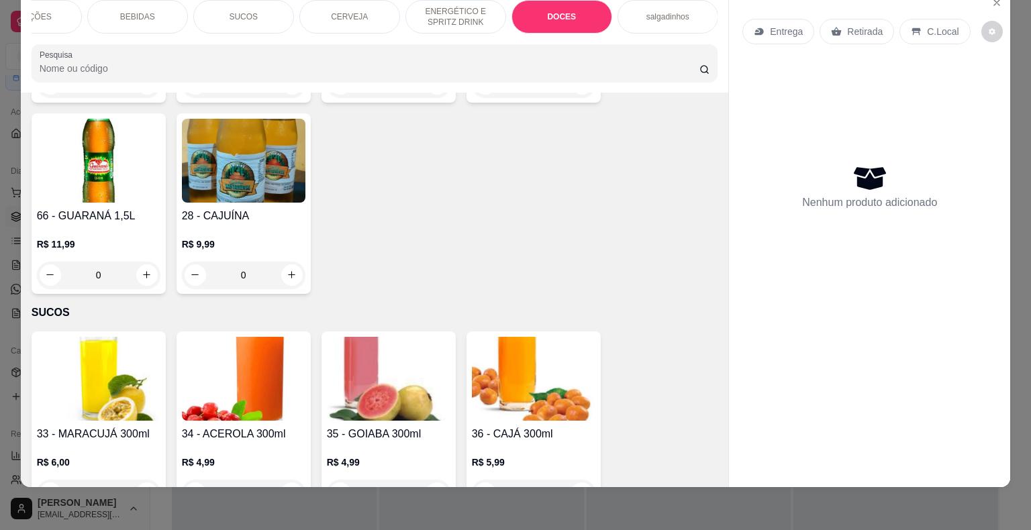
scroll to position [3197, 0]
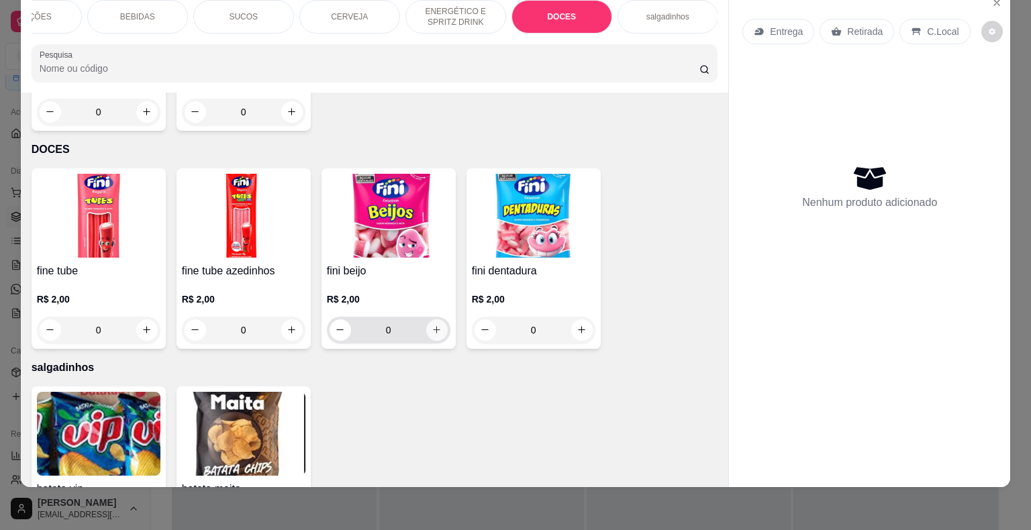
click at [431, 319] on button "increase-product-quantity" at bounding box center [436, 329] width 21 height 21
type input "1"
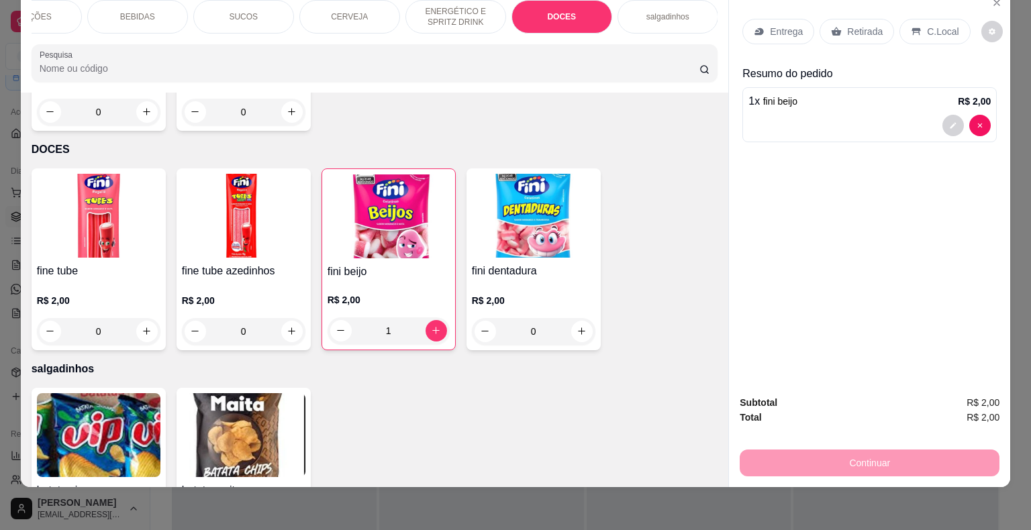
click at [835, 21] on div "Retirada" at bounding box center [856, 31] width 74 height 25
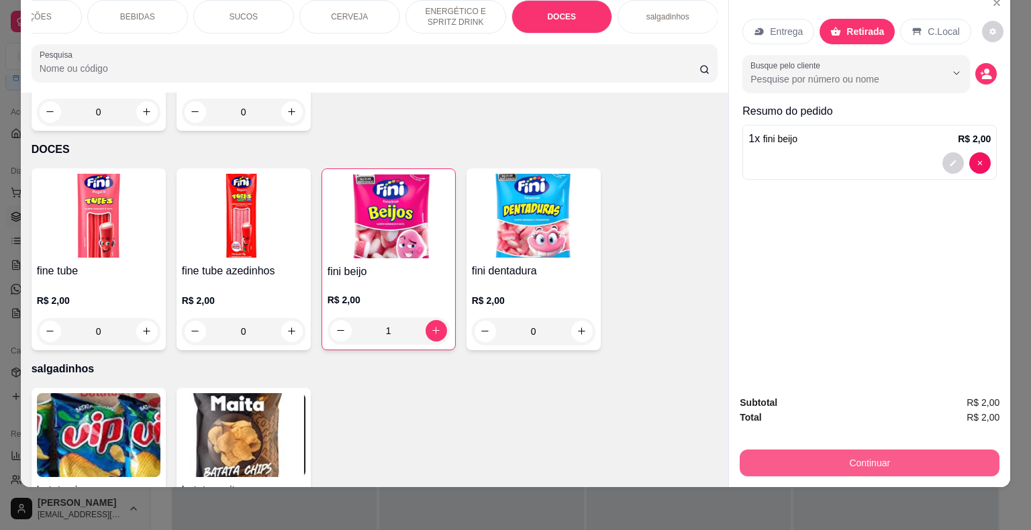
click at [888, 452] on button "Continuar" at bounding box center [869, 463] width 260 height 27
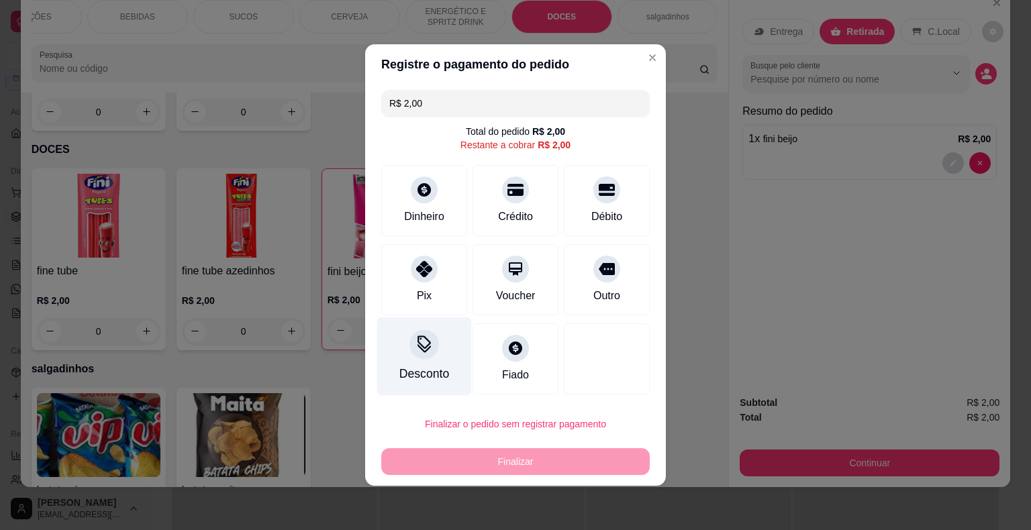
click at [406, 356] on div "Desconto" at bounding box center [424, 356] width 95 height 79
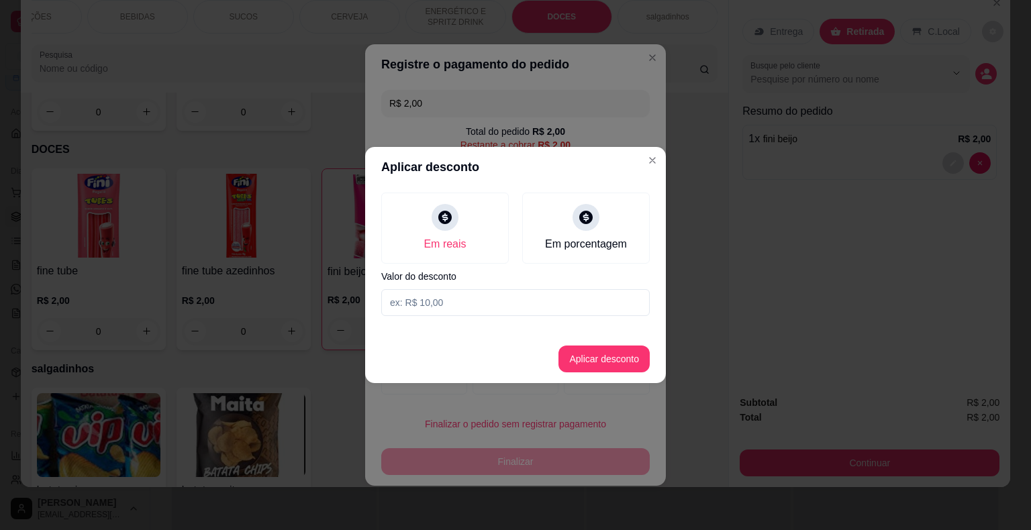
click at [459, 305] on input at bounding box center [515, 302] width 268 height 27
type input "1,77"
click at [643, 356] on button "Aplicar desconto" at bounding box center [603, 359] width 91 height 27
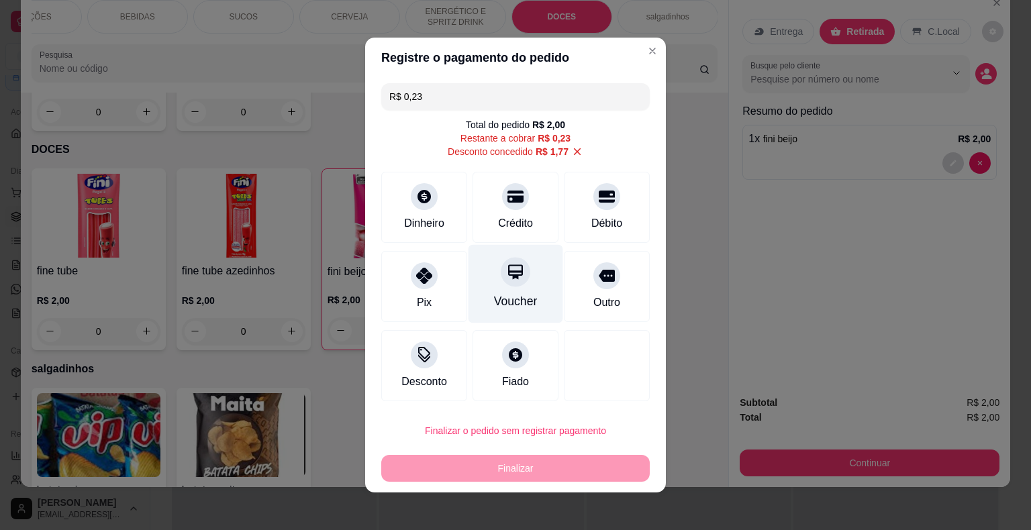
scroll to position [5, 0]
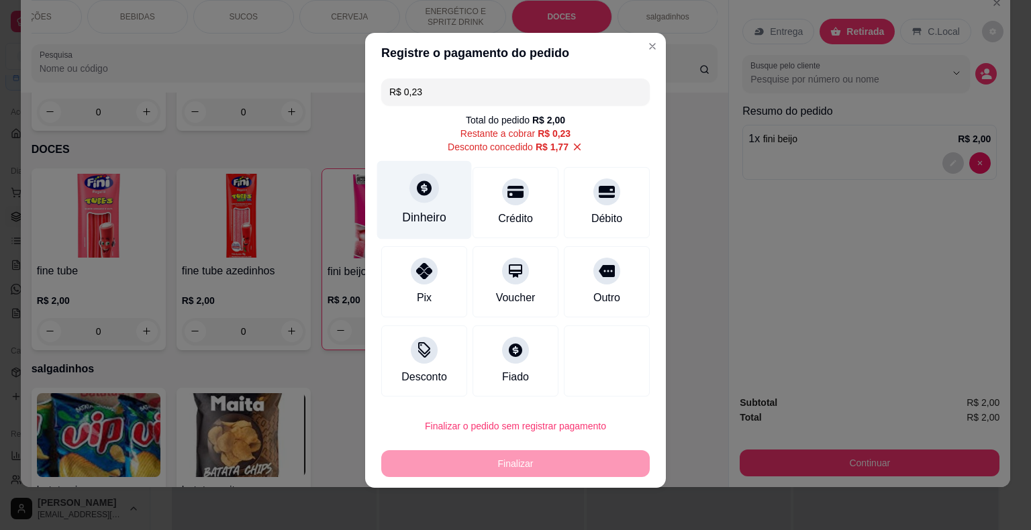
click at [412, 220] on div "Dinheiro" at bounding box center [424, 217] width 44 height 17
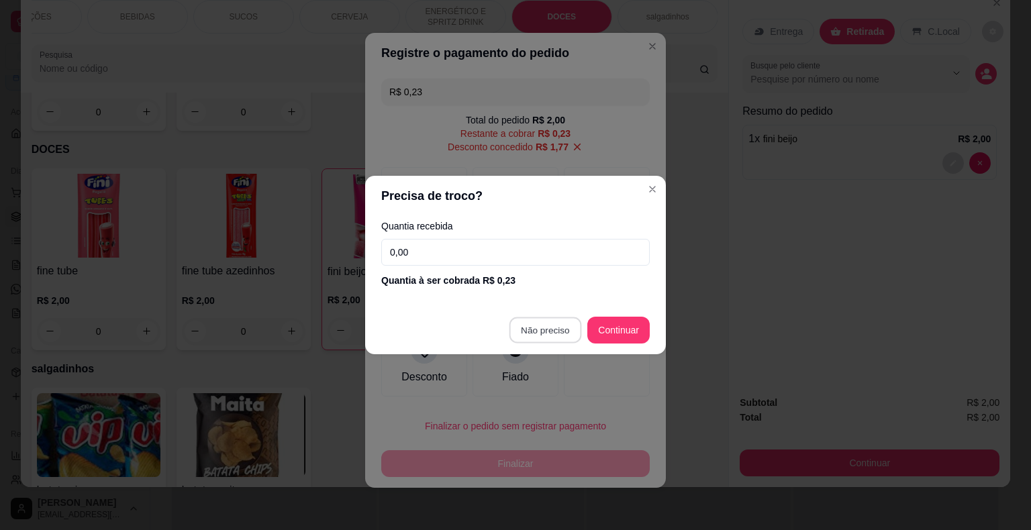
type input "R$ 0,00"
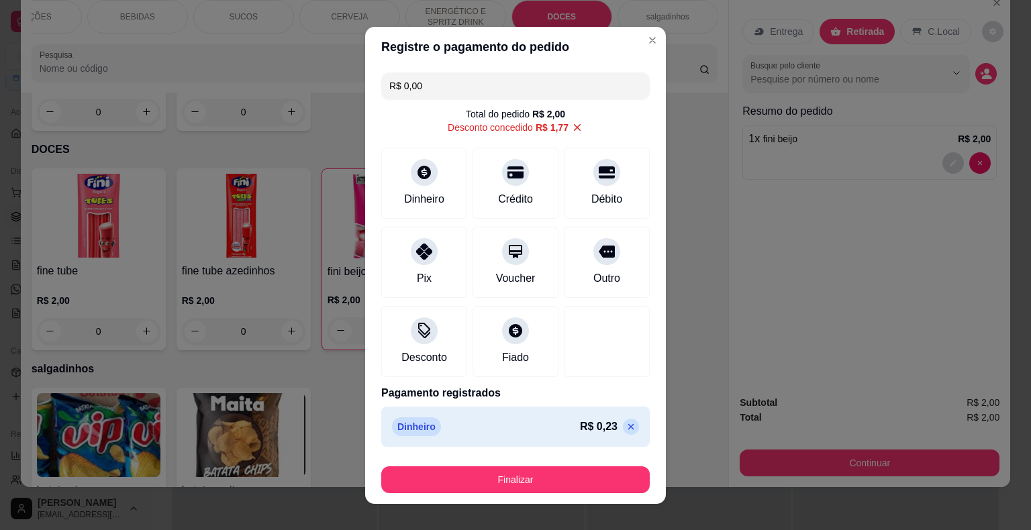
scroll to position [0, 0]
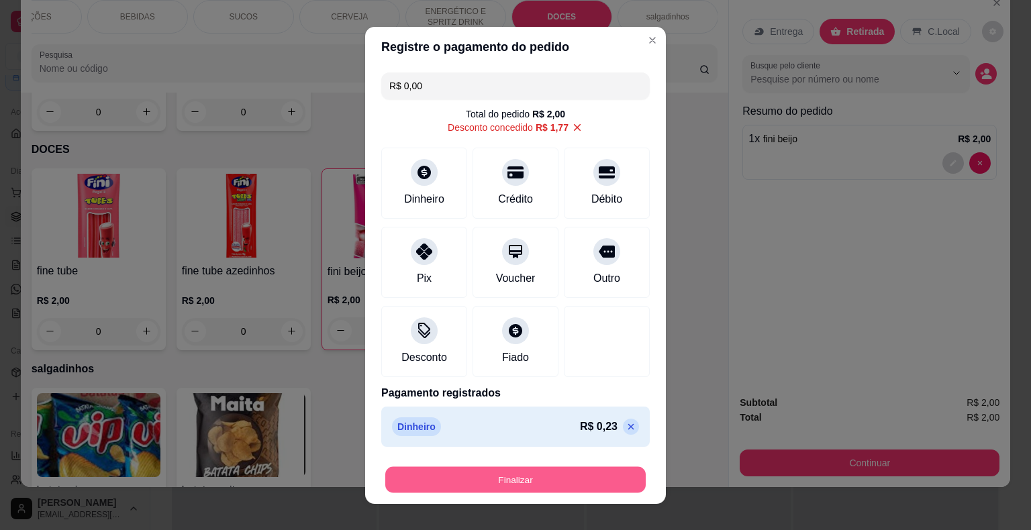
click at [583, 476] on button "Finalizar" at bounding box center [515, 479] width 260 height 26
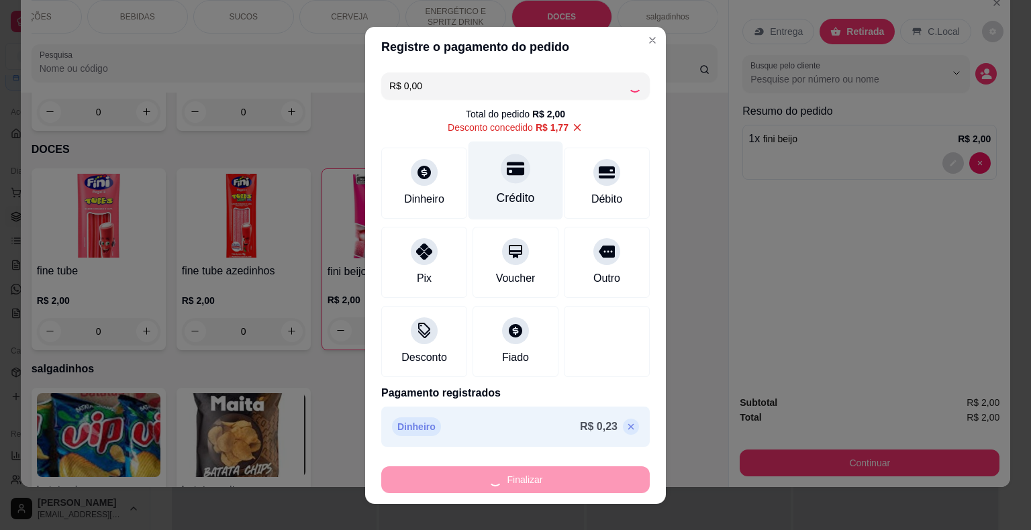
type input "0"
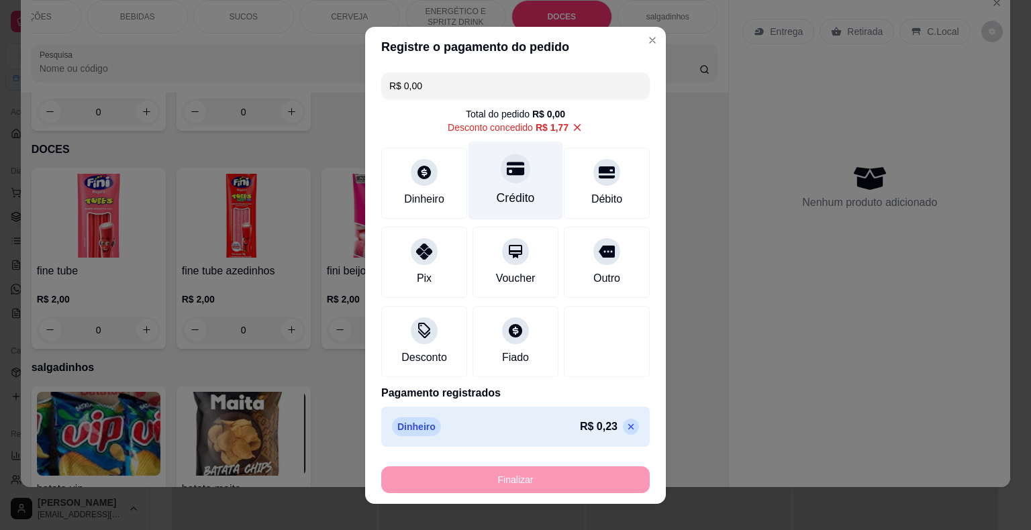
type input "-R$ 2,00"
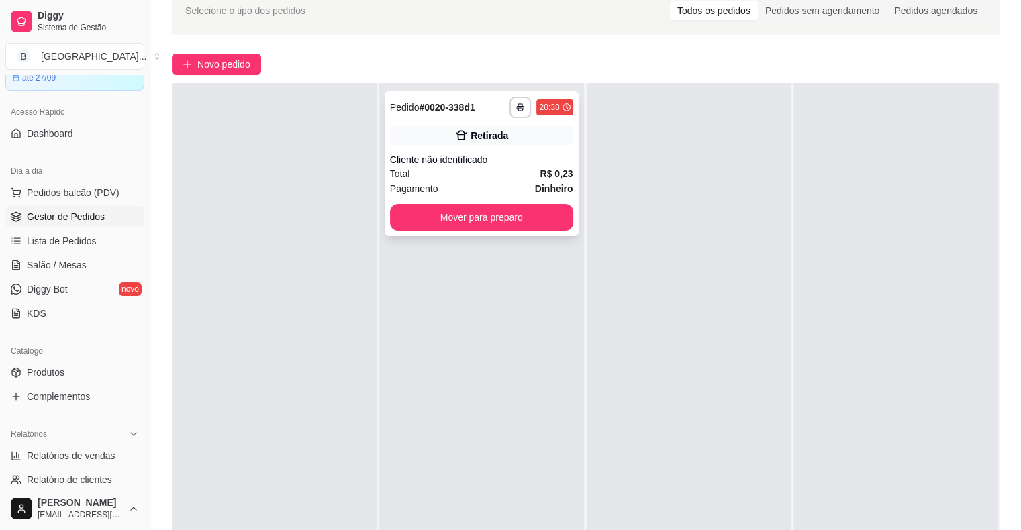
click at [431, 176] on div "Total R$ 0,23" at bounding box center [481, 173] width 183 height 15
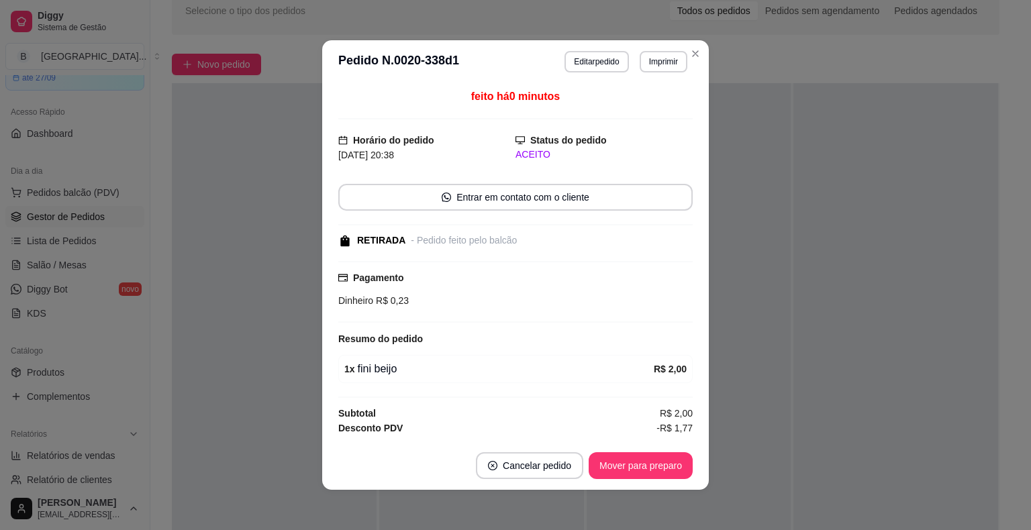
scroll to position [12, 0]
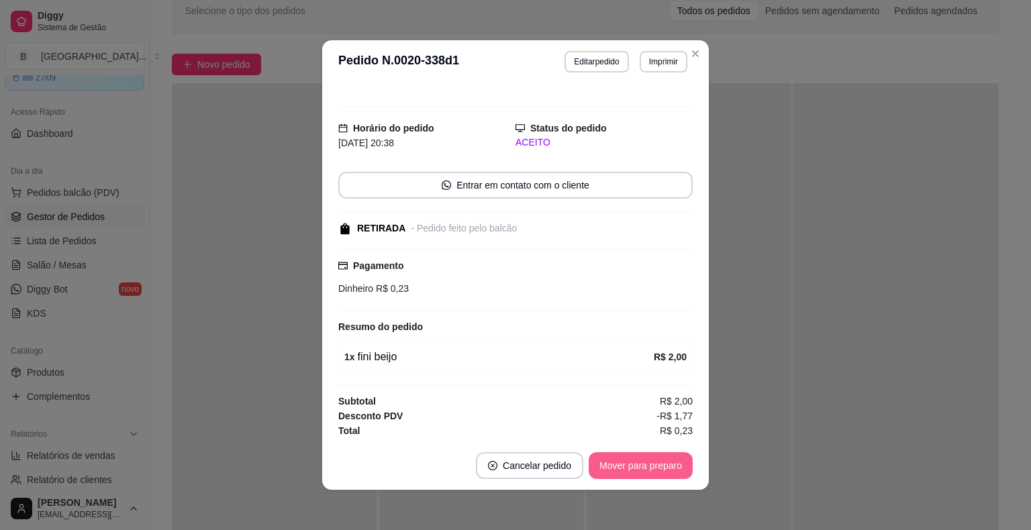
click at [660, 461] on button "Mover para preparo" at bounding box center [640, 465] width 104 height 27
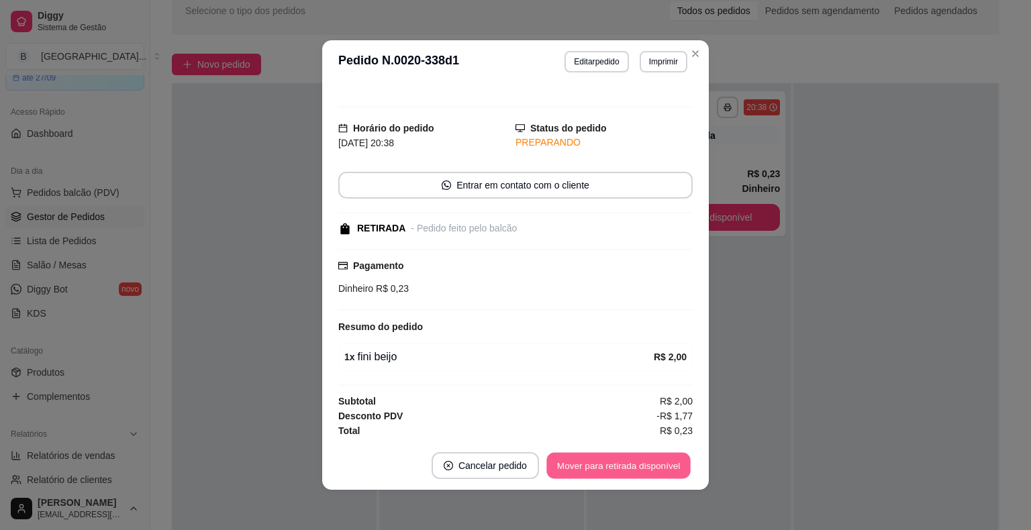
click at [660, 461] on button "Mover para retirada disponível" at bounding box center [618, 466] width 144 height 26
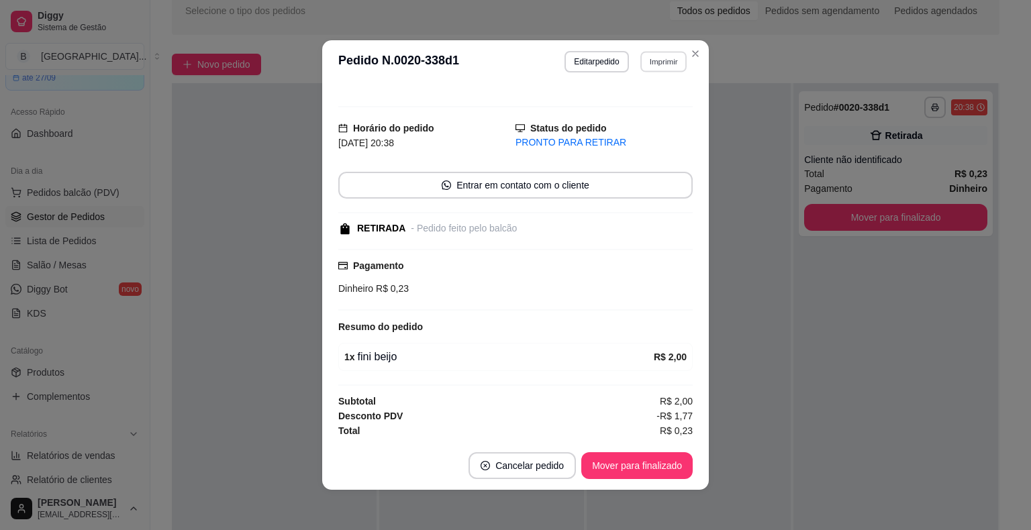
click at [646, 58] on button "Imprimir" at bounding box center [663, 61] width 46 height 21
click at [651, 110] on button "IMPRESSORA" at bounding box center [634, 108] width 97 height 21
click at [644, 467] on button "Mover para finalizado" at bounding box center [636, 465] width 111 height 27
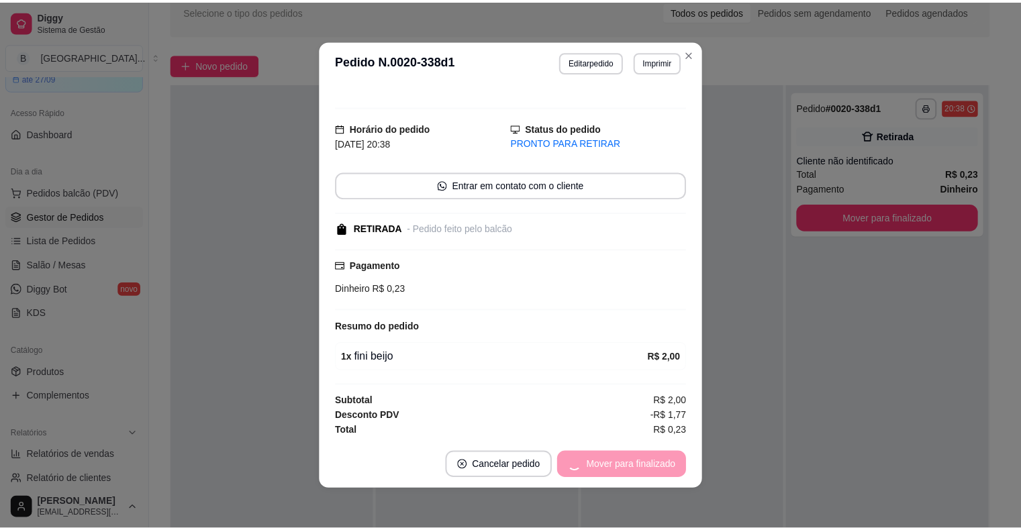
scroll to position [0, 0]
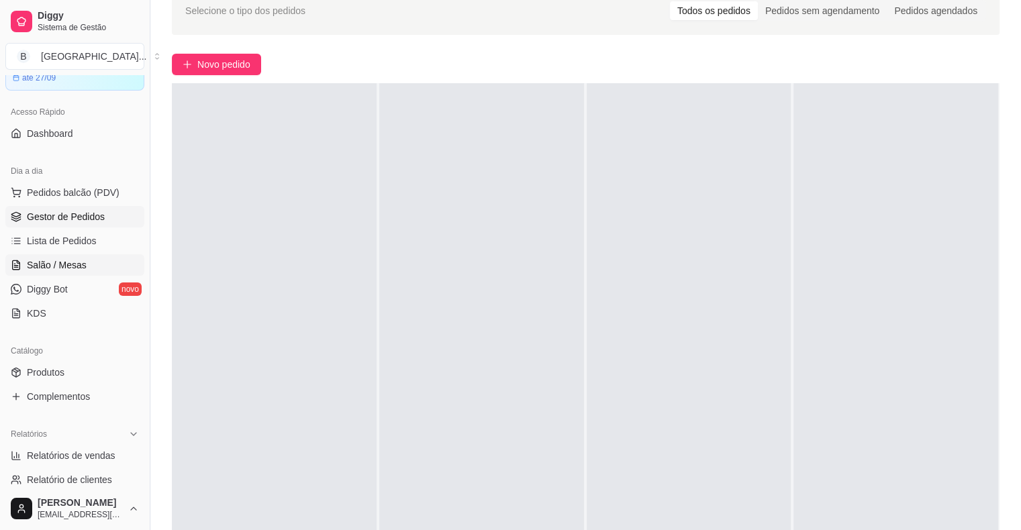
click at [89, 269] on link "Salão / Mesas" at bounding box center [74, 264] width 139 height 21
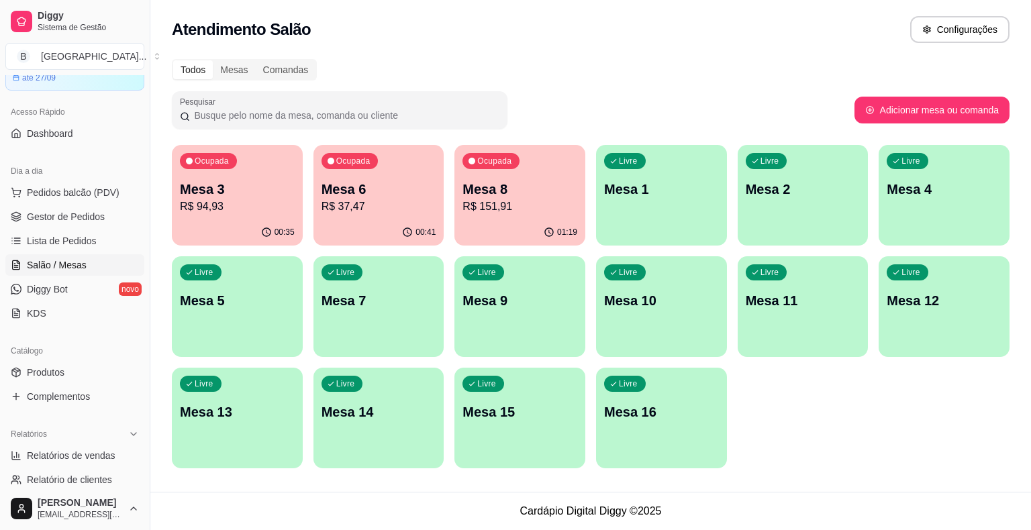
click at [475, 187] on p "Mesa 8" at bounding box center [519, 189] width 115 height 19
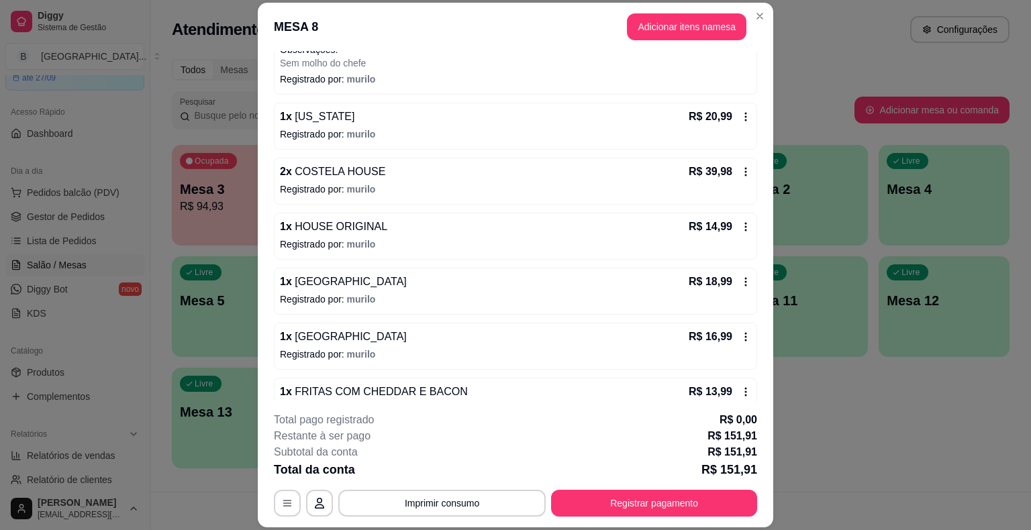
scroll to position [268, 0]
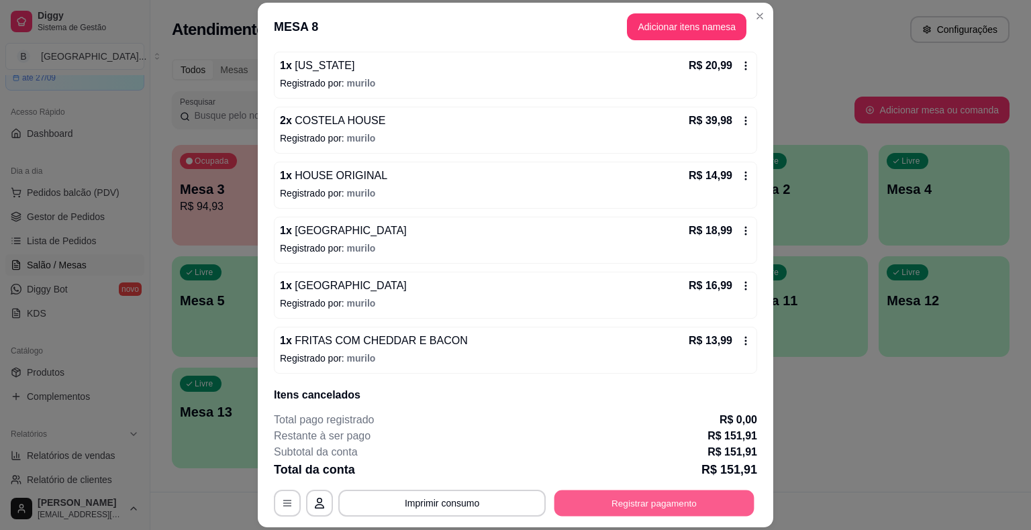
click at [607, 509] on button "Registrar pagamento" at bounding box center [654, 503] width 200 height 26
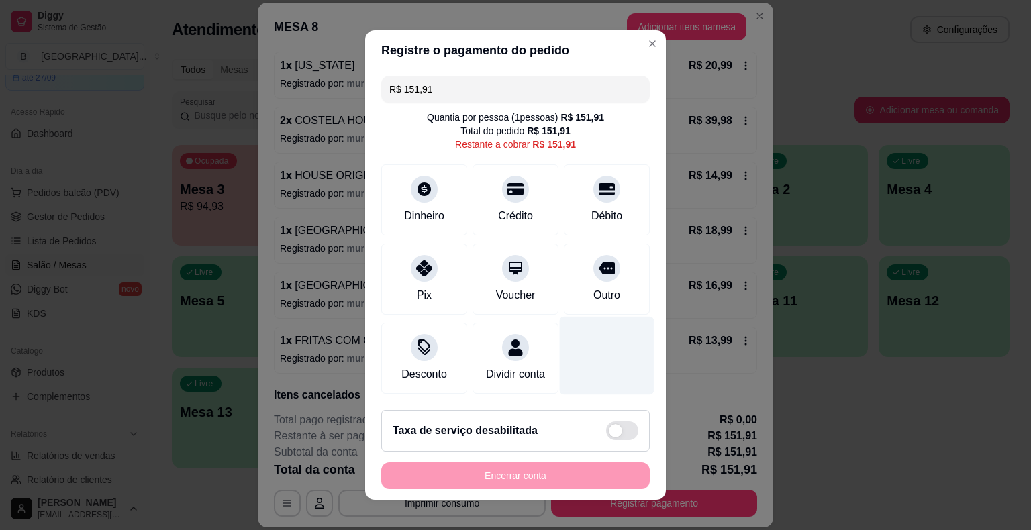
scroll to position [12, 0]
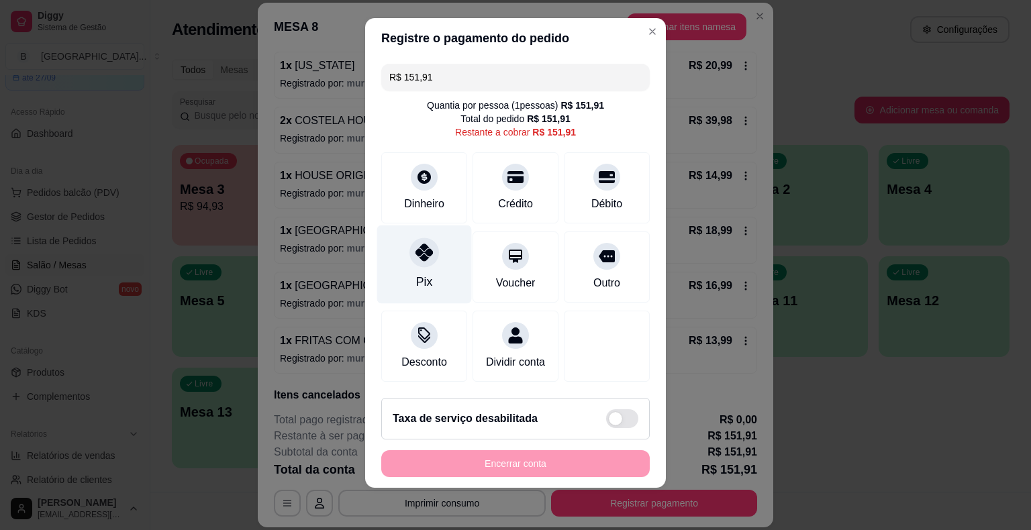
click at [416, 254] on icon at bounding box center [423, 252] width 17 height 17
type input "R$ 0,00"
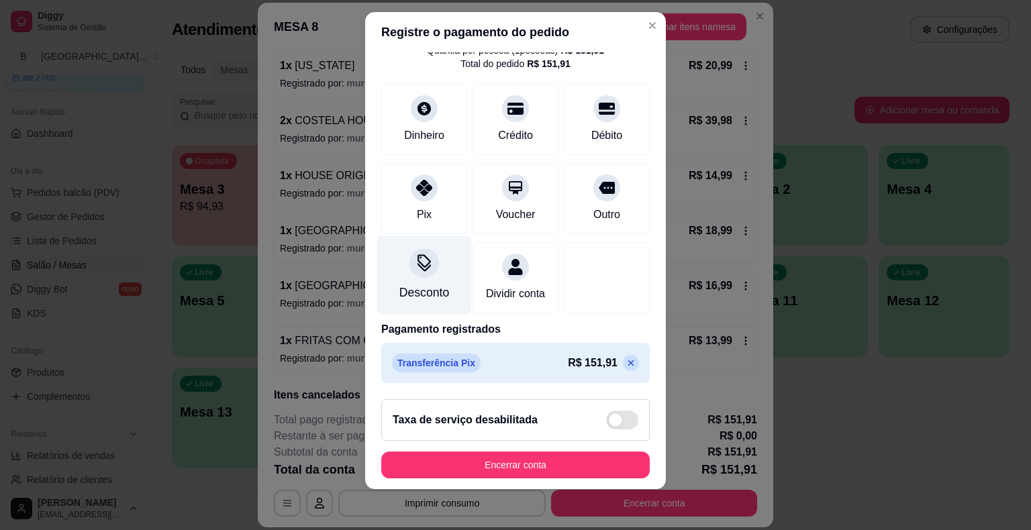
scroll to position [16, 0]
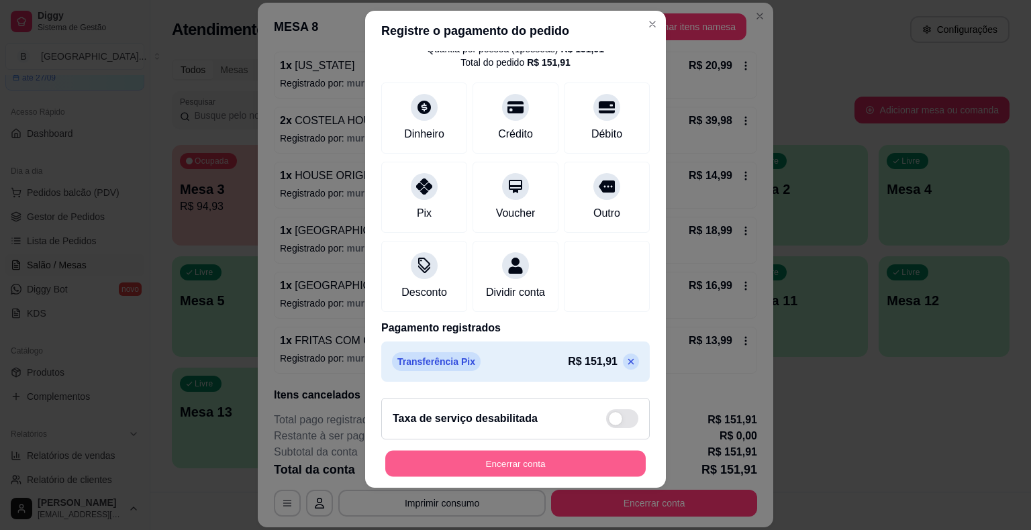
click at [553, 464] on button "Encerrar conta" at bounding box center [515, 463] width 260 height 26
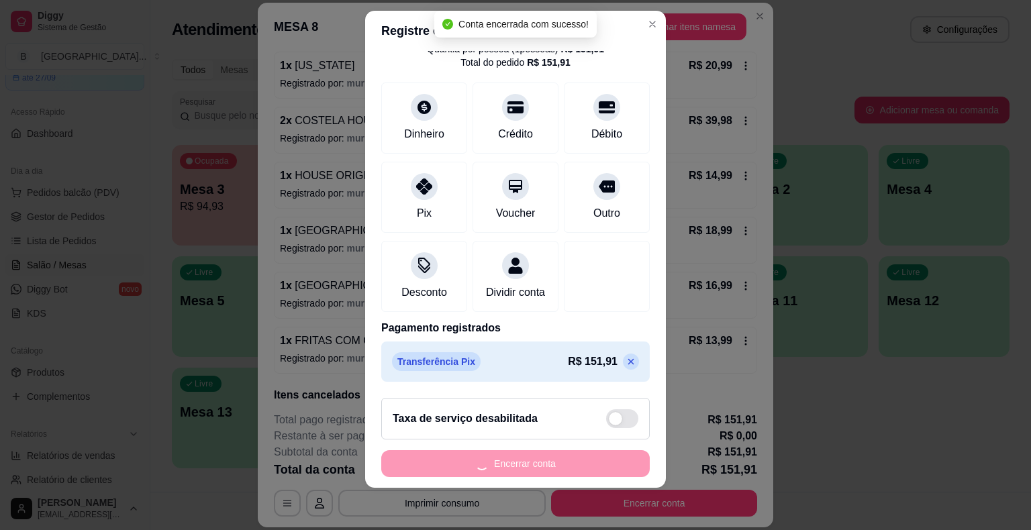
scroll to position [0, 0]
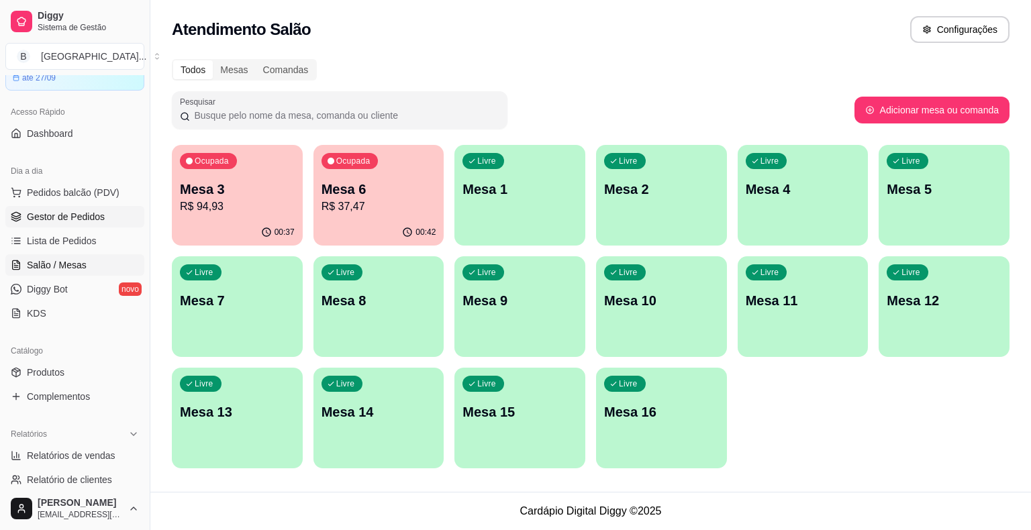
click at [87, 223] on link "Gestor de Pedidos" at bounding box center [74, 216] width 139 height 21
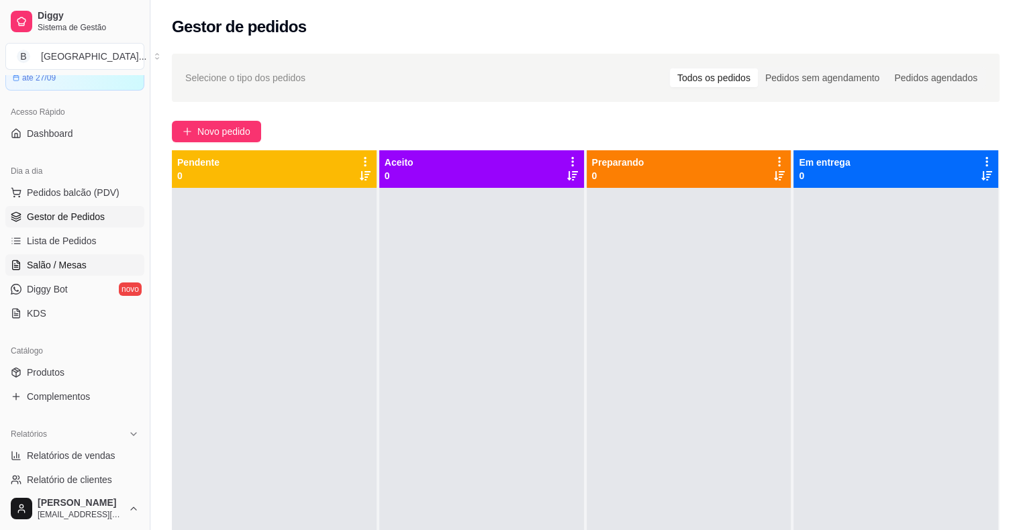
click at [64, 256] on link "Salão / Mesas" at bounding box center [74, 264] width 139 height 21
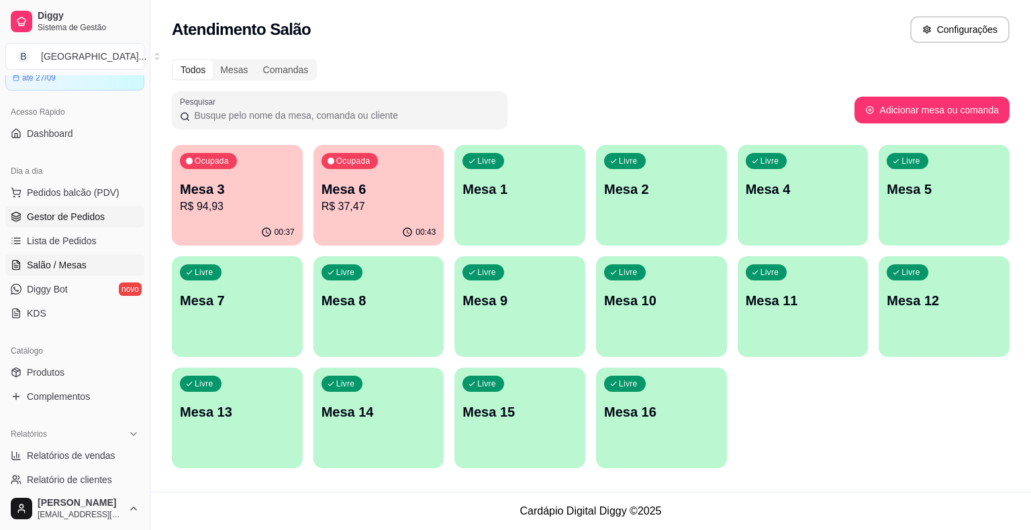
click at [79, 215] on span "Gestor de Pedidos" at bounding box center [66, 216] width 78 height 13
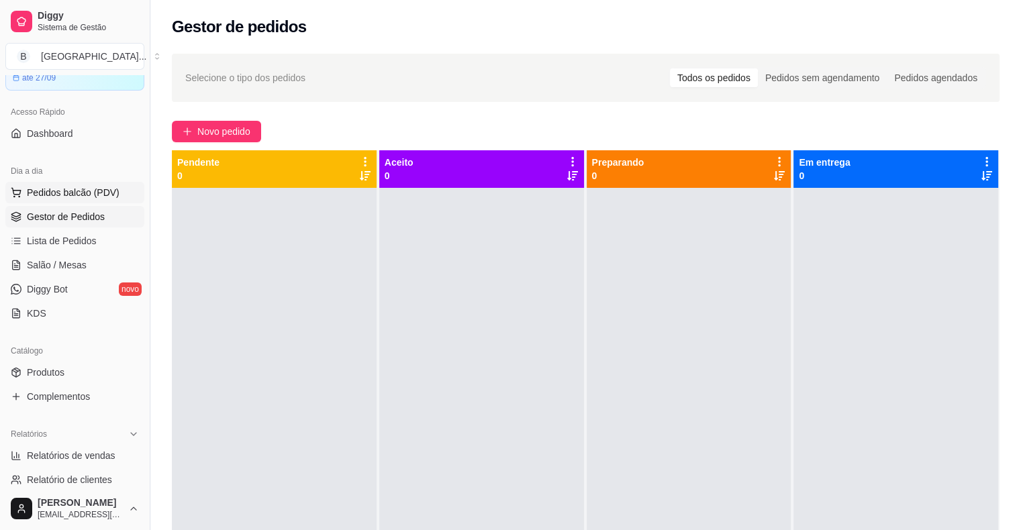
click at [34, 191] on span "Pedidos balcão (PDV)" at bounding box center [73, 192] width 93 height 13
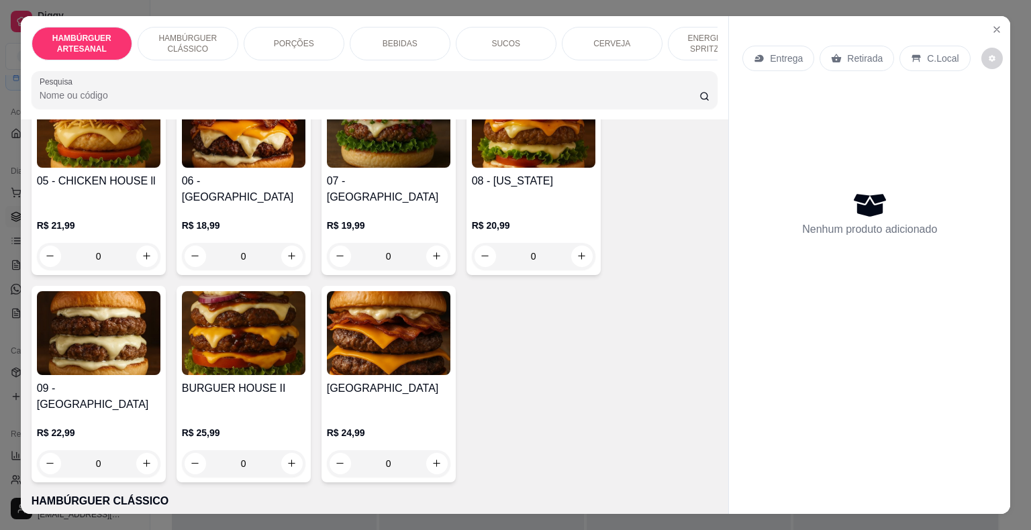
scroll to position [537, 0]
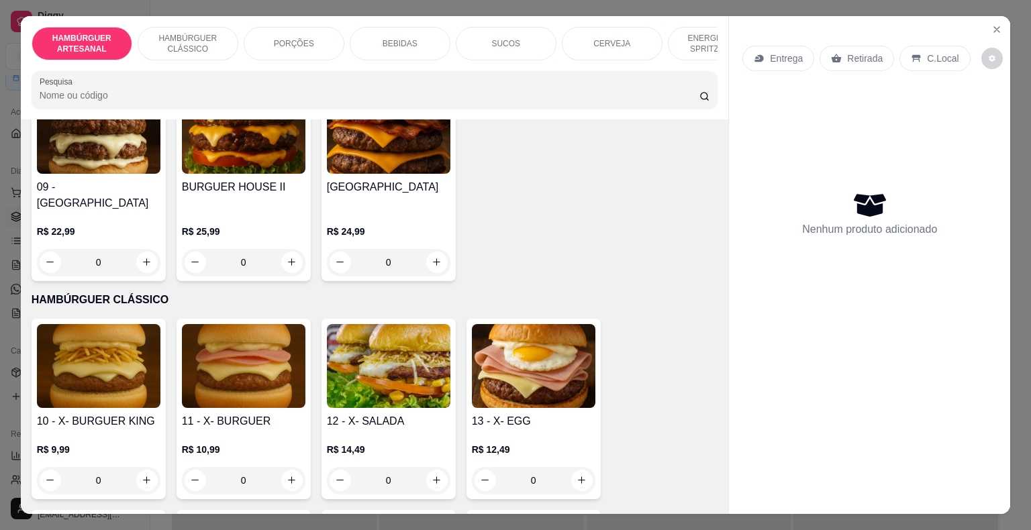
click at [135, 467] on div "0" at bounding box center [98, 480] width 123 height 27
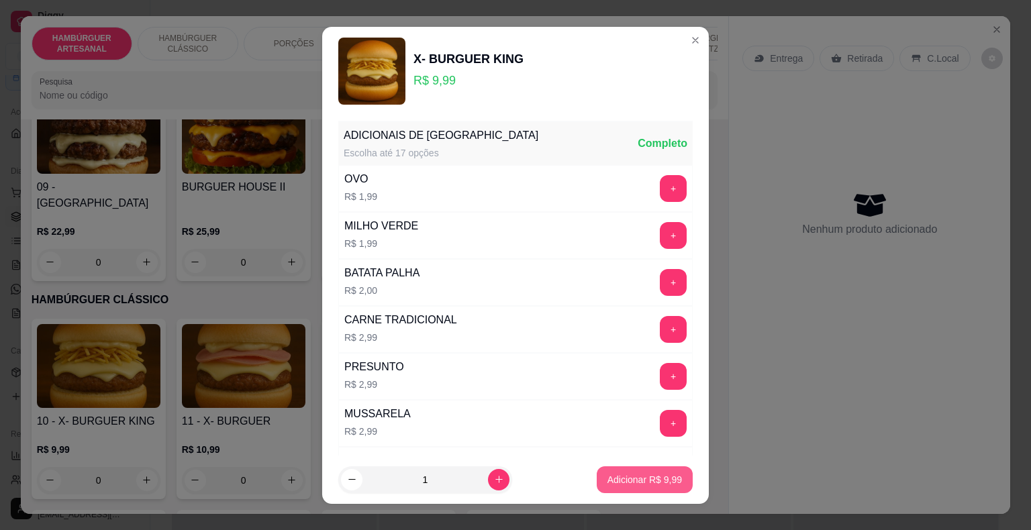
click at [607, 475] on p "Adicionar R$ 9,99" at bounding box center [644, 479] width 74 height 13
type input "1"
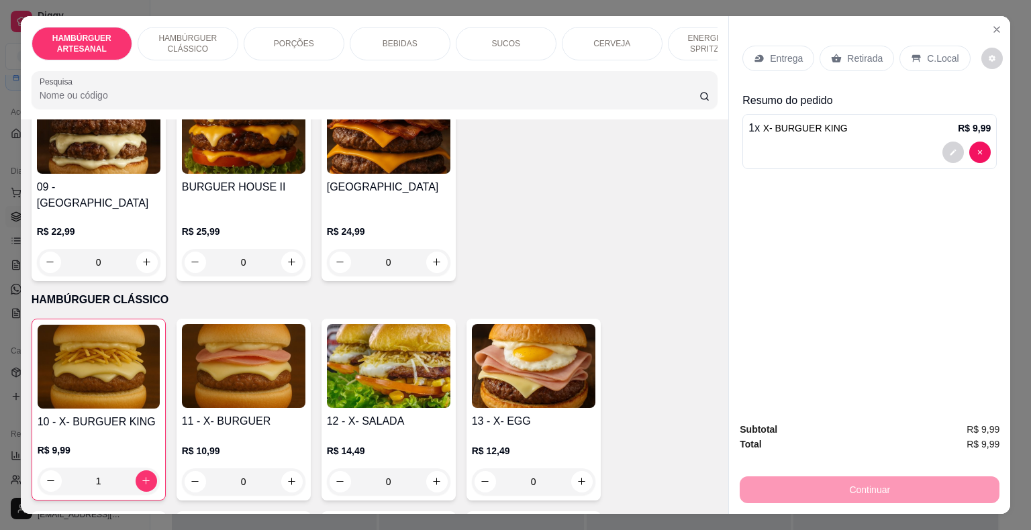
click at [792, 52] on p "Entrega" at bounding box center [786, 58] width 33 height 13
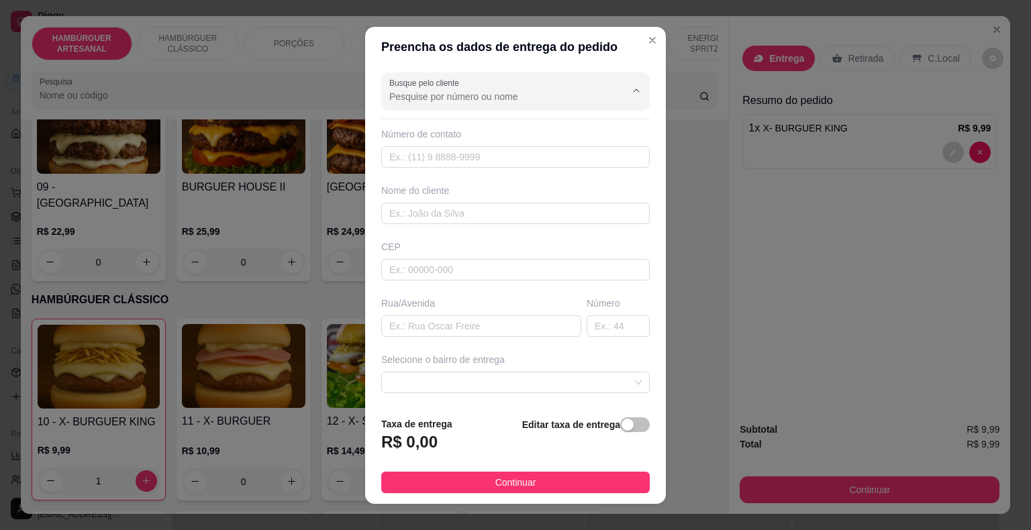
click at [432, 102] on input "Busque pelo cliente" at bounding box center [496, 96] width 215 height 13
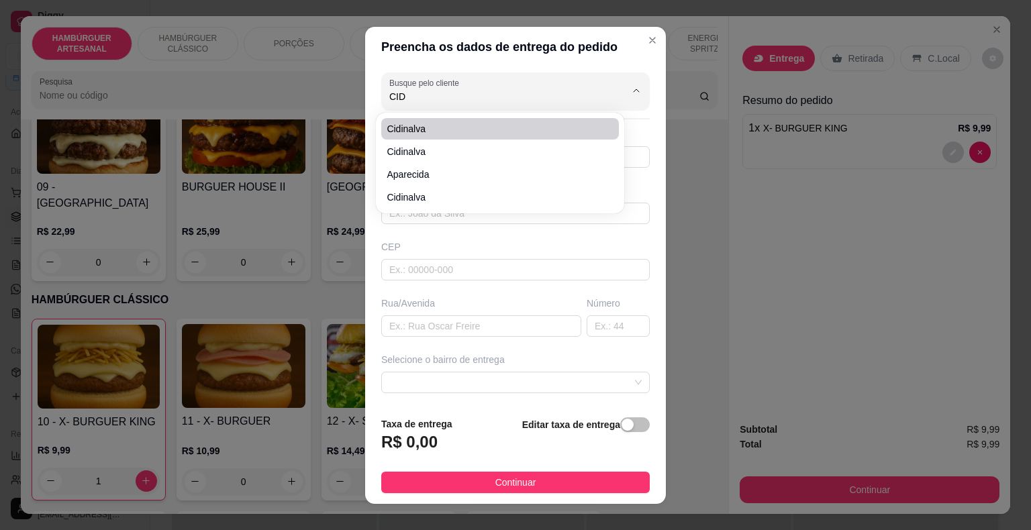
click at [426, 129] on span "Cidinalva" at bounding box center [492, 128] width 213 height 13
type input "Cidinalva"
type input "8681588115"
type input "Cidinalva"
type input "643300000"
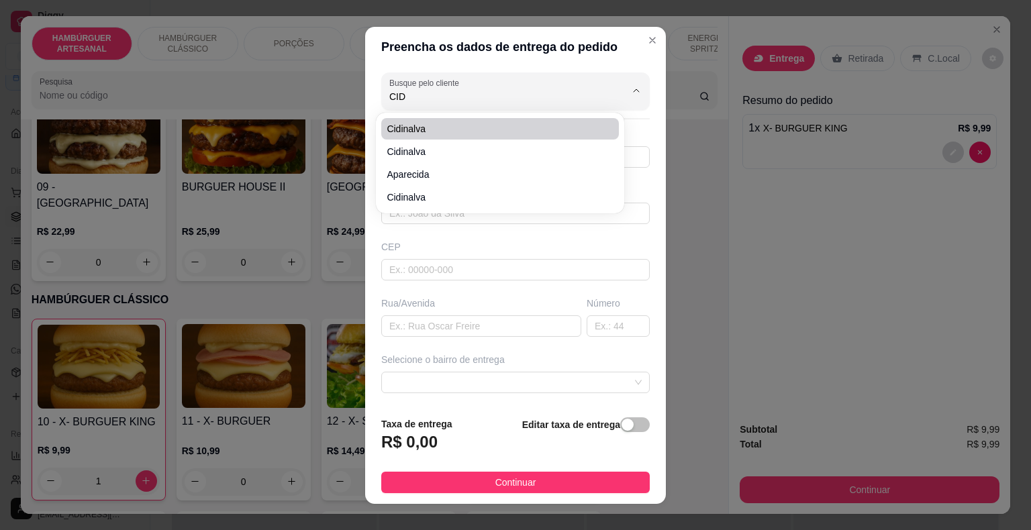
type input "Rua [PERSON_NAME]"
type input "325"
type input "São Miguel do Tapuio"
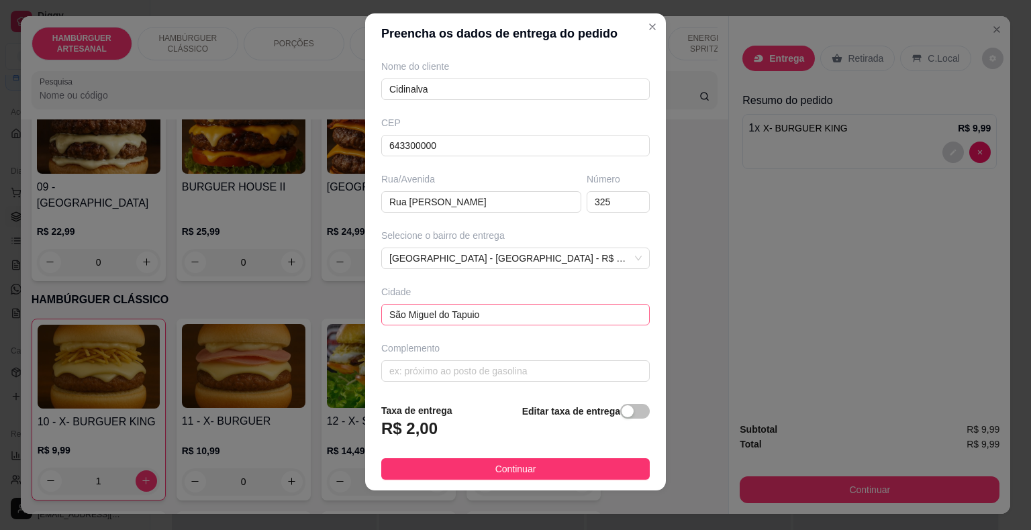
scroll to position [16, 0]
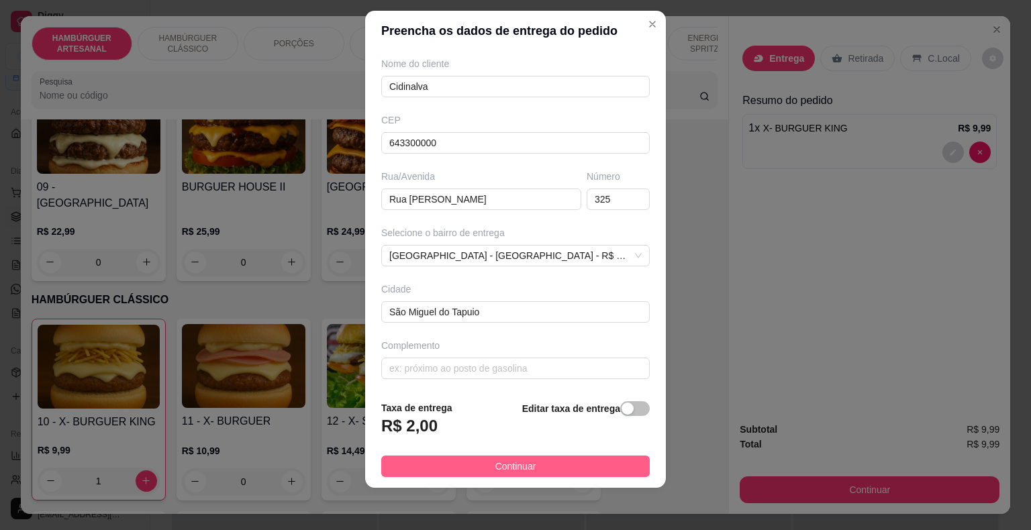
type input "Cidinalva"
click at [474, 472] on button "Continuar" at bounding box center [515, 466] width 268 height 21
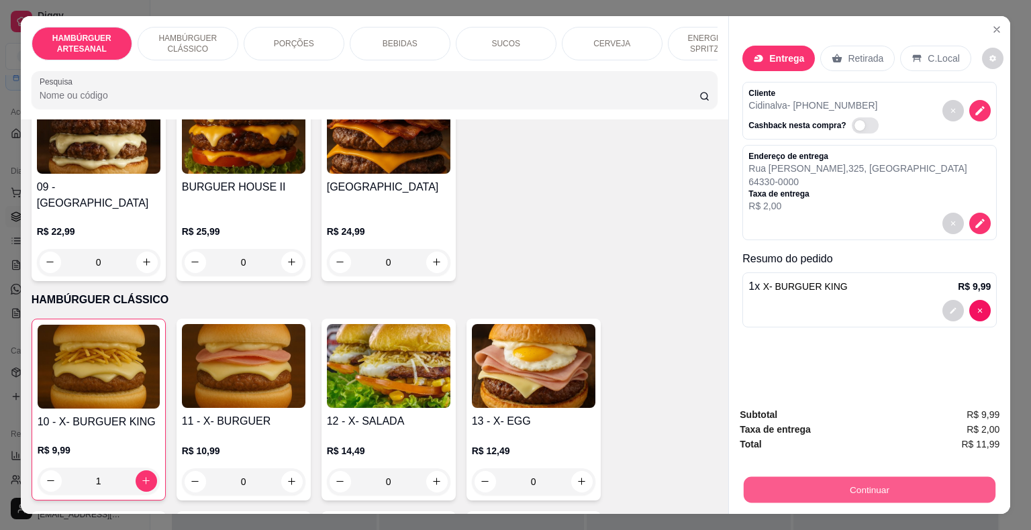
click at [743, 491] on button "Continuar" at bounding box center [869, 490] width 252 height 26
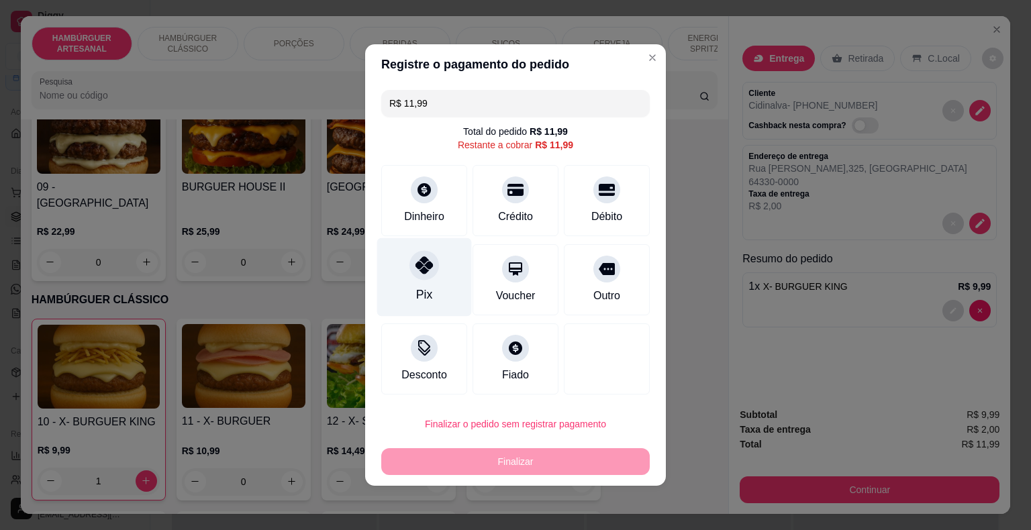
click at [395, 260] on div "Pix" at bounding box center [424, 277] width 95 height 79
type input "R$ 0,00"
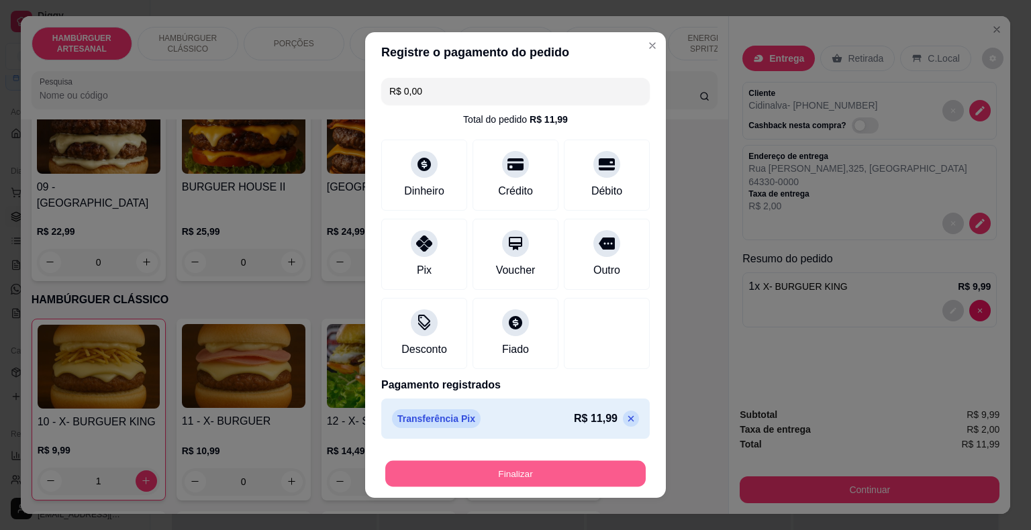
click at [488, 467] on button "Finalizar" at bounding box center [515, 474] width 260 height 26
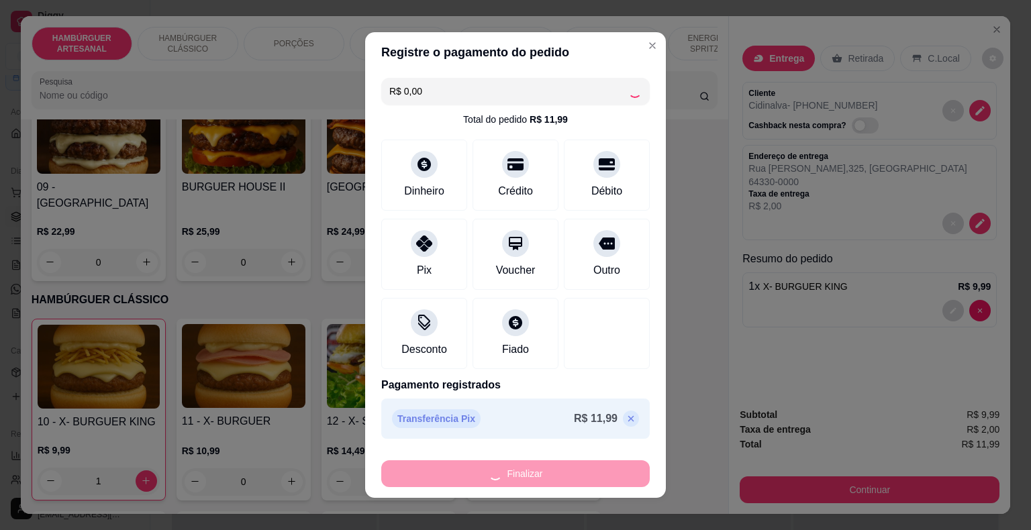
type input "0"
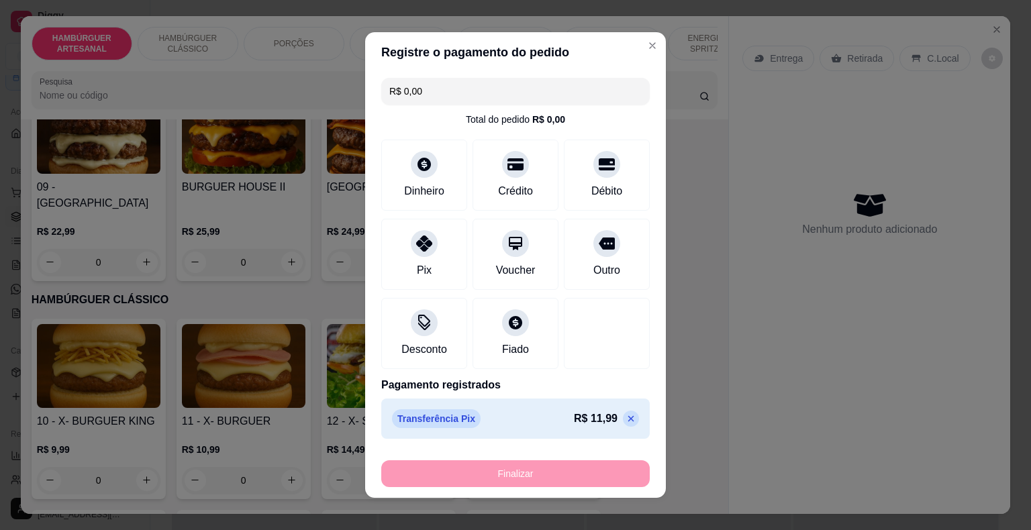
type input "-R$ 11,99"
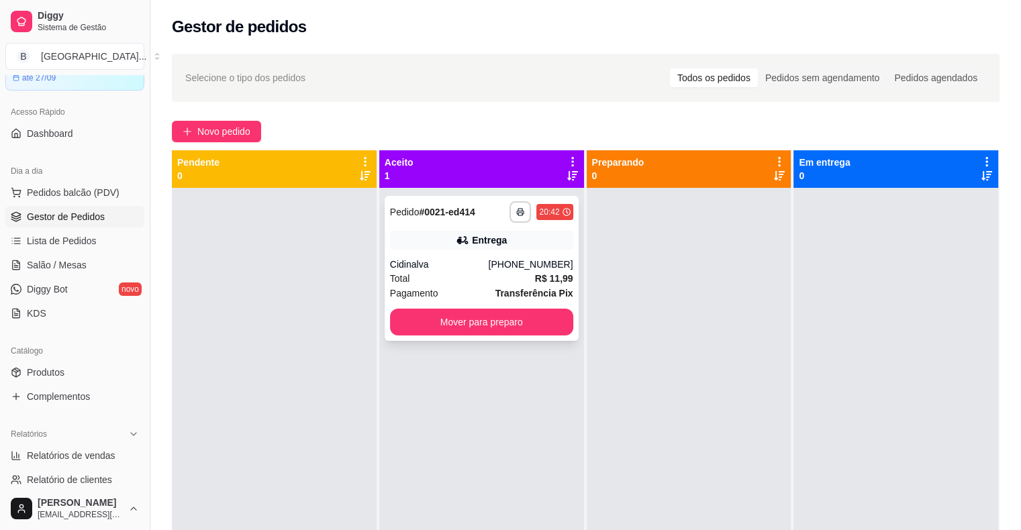
click at [417, 266] on div "Cidinalva" at bounding box center [439, 264] width 99 height 13
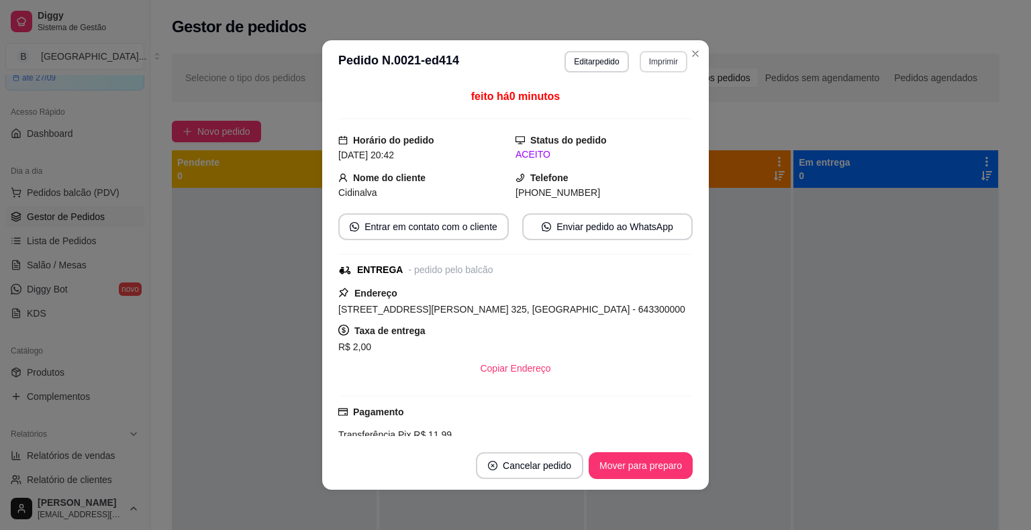
click at [652, 63] on button "Imprimir" at bounding box center [663, 61] width 48 height 21
click at [635, 109] on button "IMPRESSORA" at bounding box center [634, 108] width 97 height 21
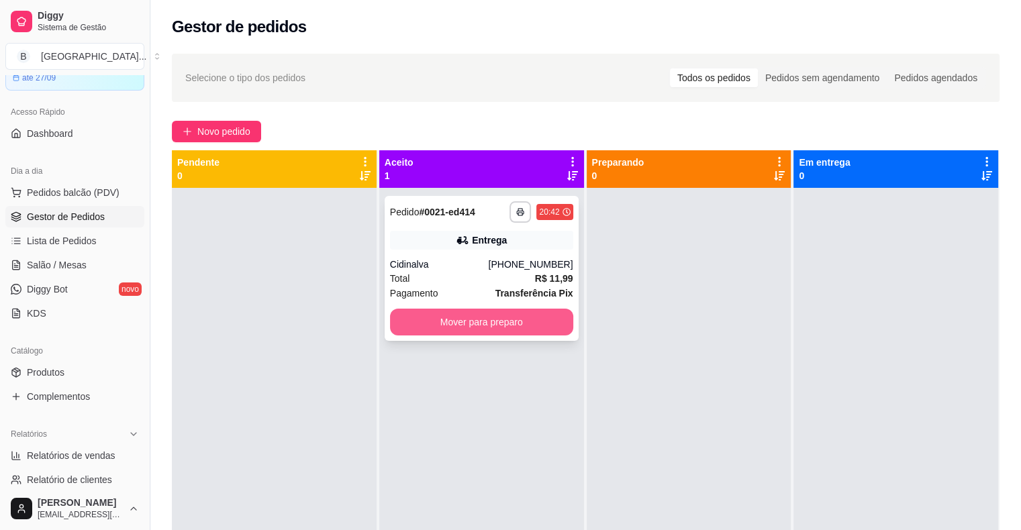
click at [405, 328] on button "Mover para preparo" at bounding box center [481, 322] width 183 height 27
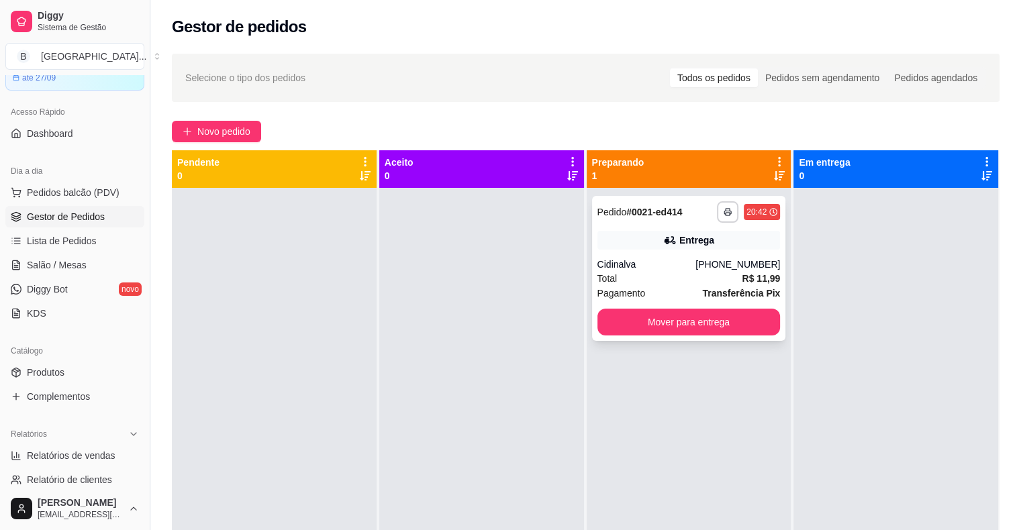
click at [664, 256] on div "**********" at bounding box center [689, 268] width 194 height 145
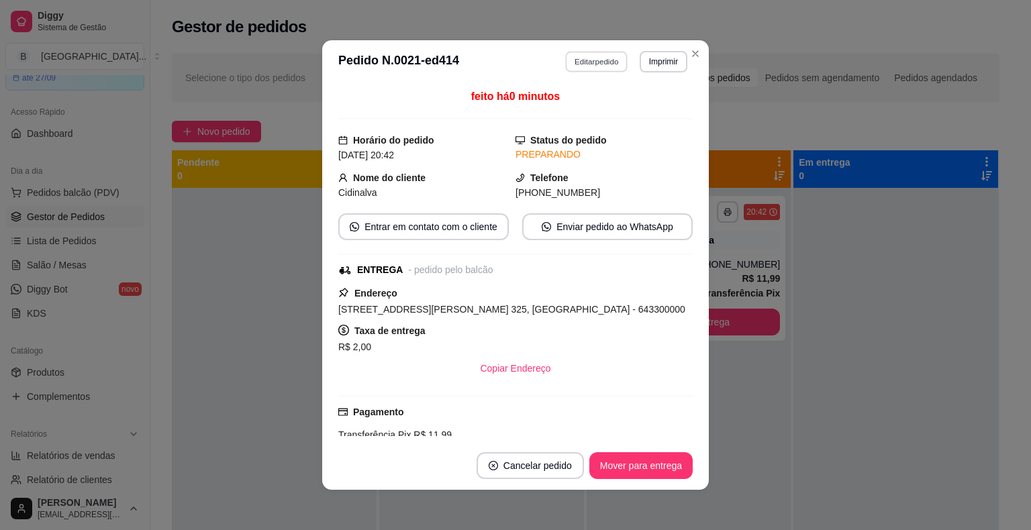
click at [582, 56] on button "Editar pedido" at bounding box center [597, 61] width 62 height 21
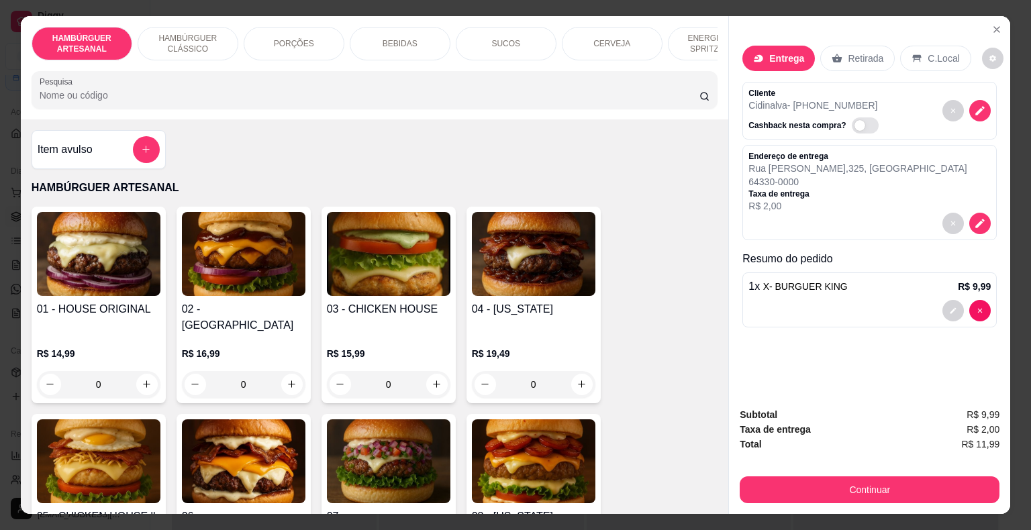
click at [368, 30] on div "BEBIDAS" at bounding box center [400, 44] width 101 height 34
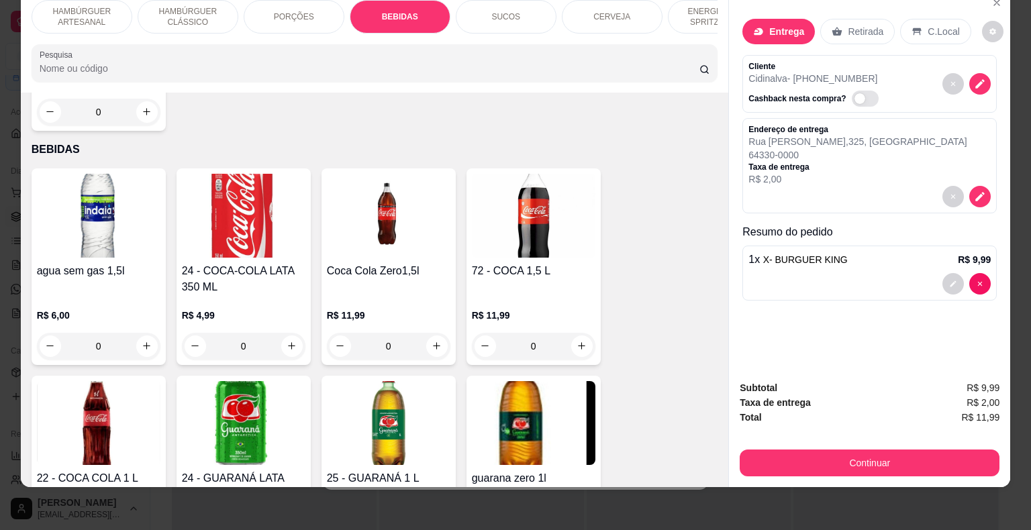
scroll to position [1630, 0]
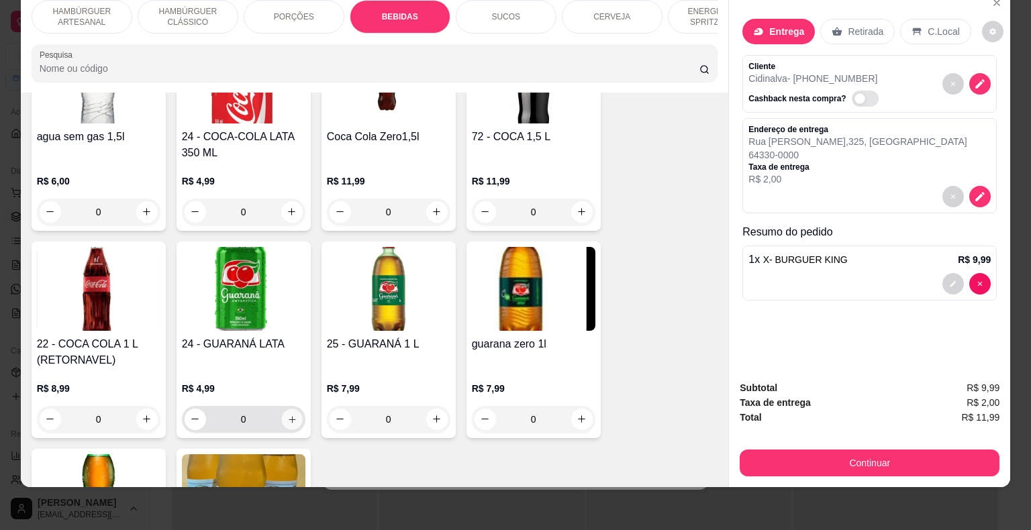
click at [289, 409] on button "increase-product-quantity" at bounding box center [291, 419] width 21 height 21
type input "1"
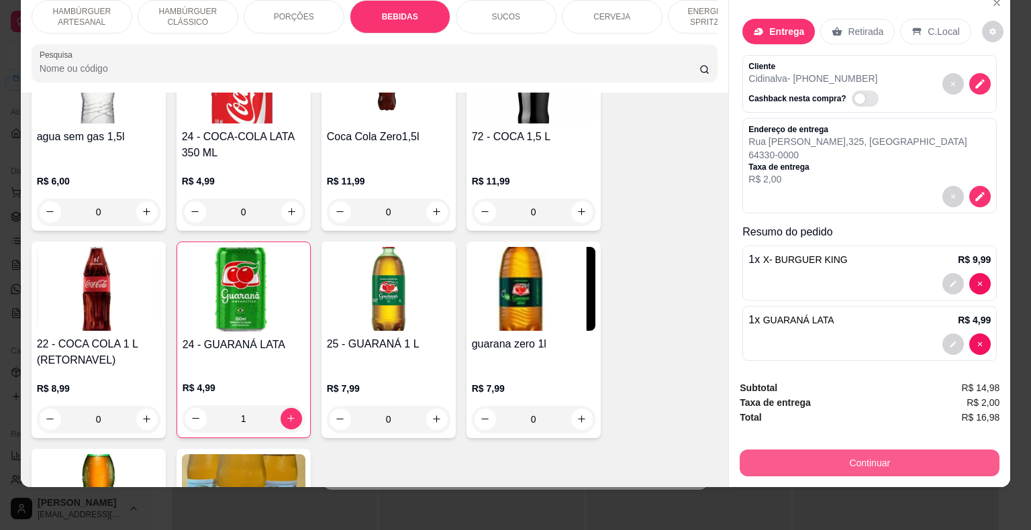
click at [888, 450] on button "Continuar" at bounding box center [869, 463] width 260 height 27
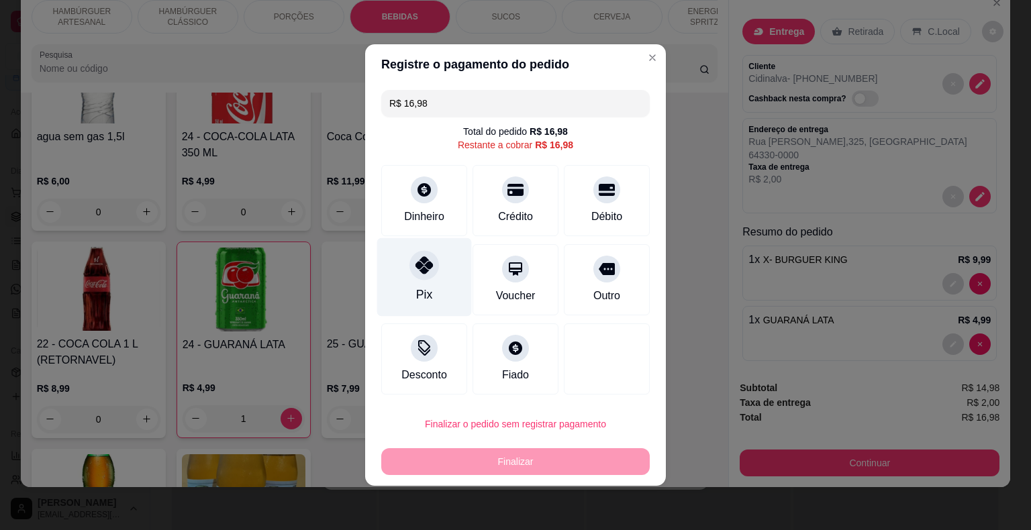
click at [432, 272] on div at bounding box center [424, 265] width 30 height 30
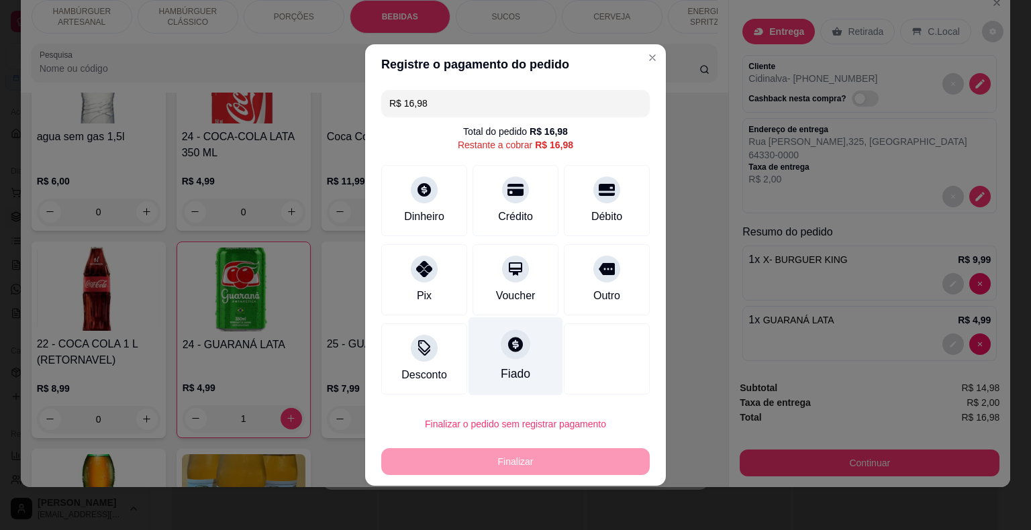
type input "R$ 0,00"
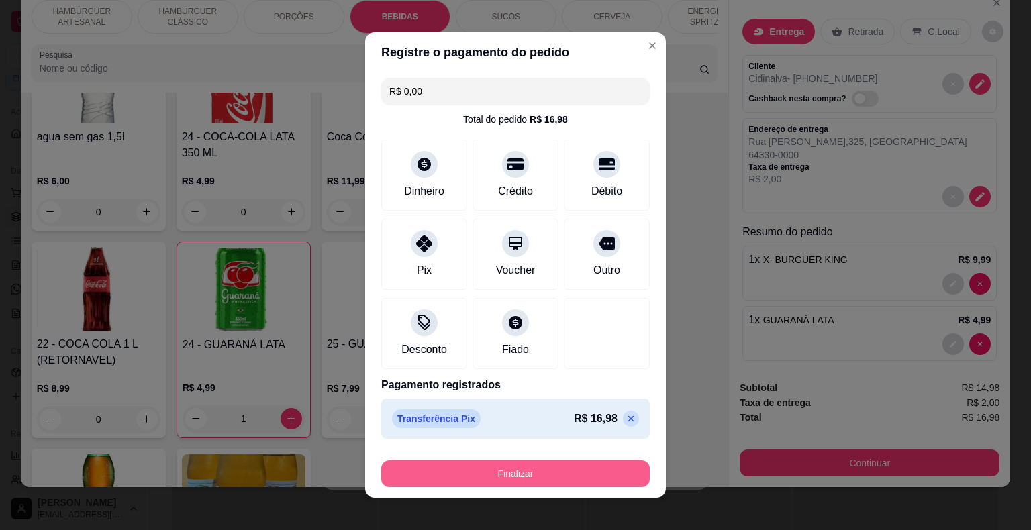
click at [500, 469] on button "Finalizar" at bounding box center [515, 473] width 268 height 27
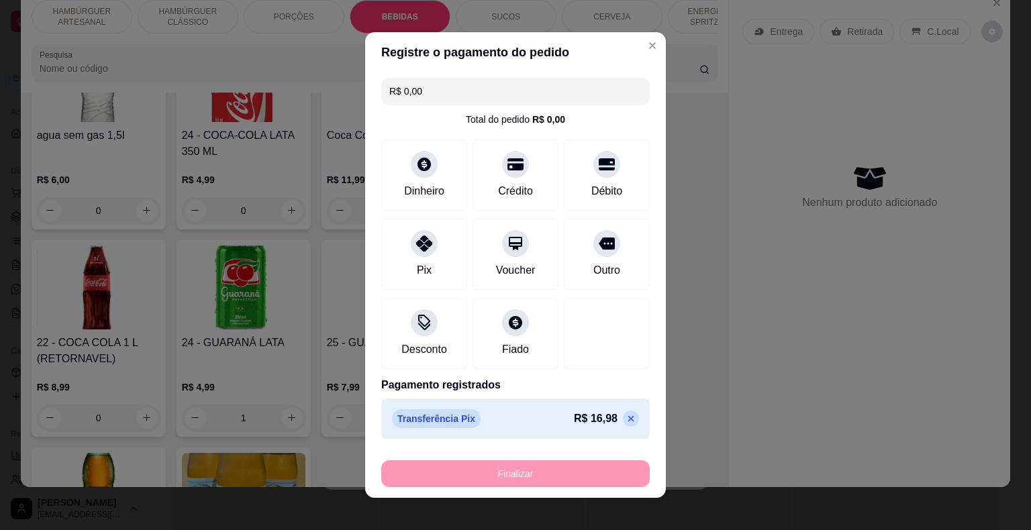
type input "0"
type input "-R$ 16,98"
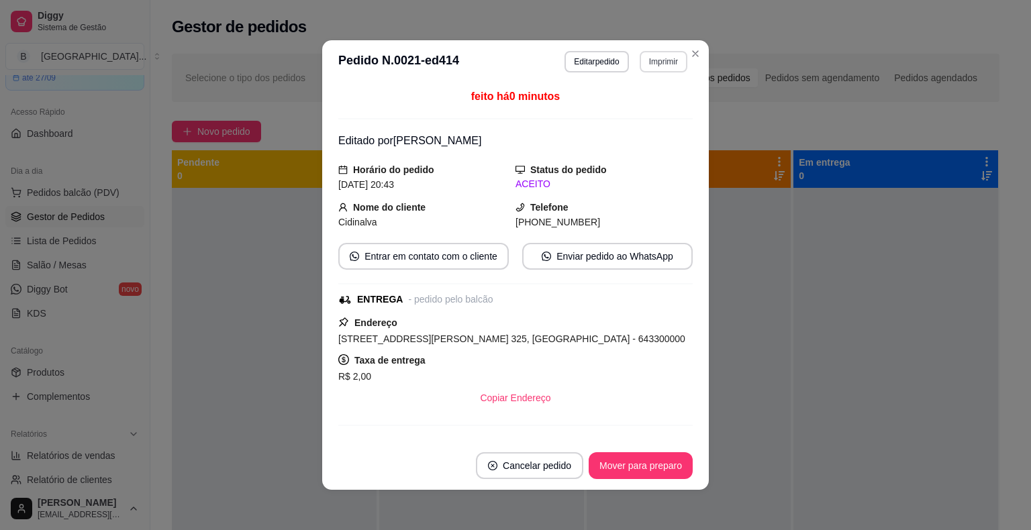
click at [647, 55] on button "Imprimir" at bounding box center [663, 61] width 48 height 21
click at [641, 113] on button "IMPRESSORA" at bounding box center [634, 108] width 97 height 21
click at [625, 463] on button "Mover para preparo" at bounding box center [640, 466] width 101 height 26
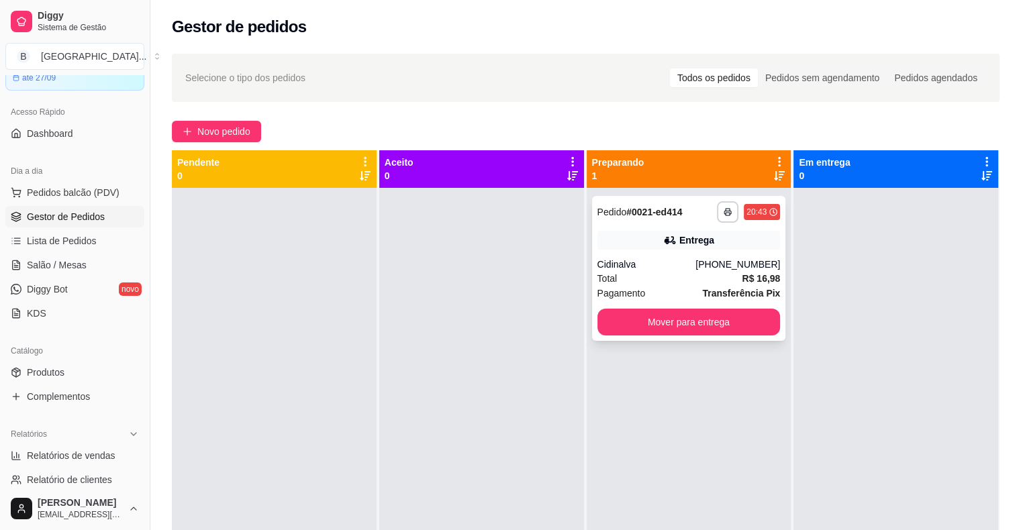
click at [679, 276] on div "Total R$ 16,98" at bounding box center [688, 278] width 183 height 15
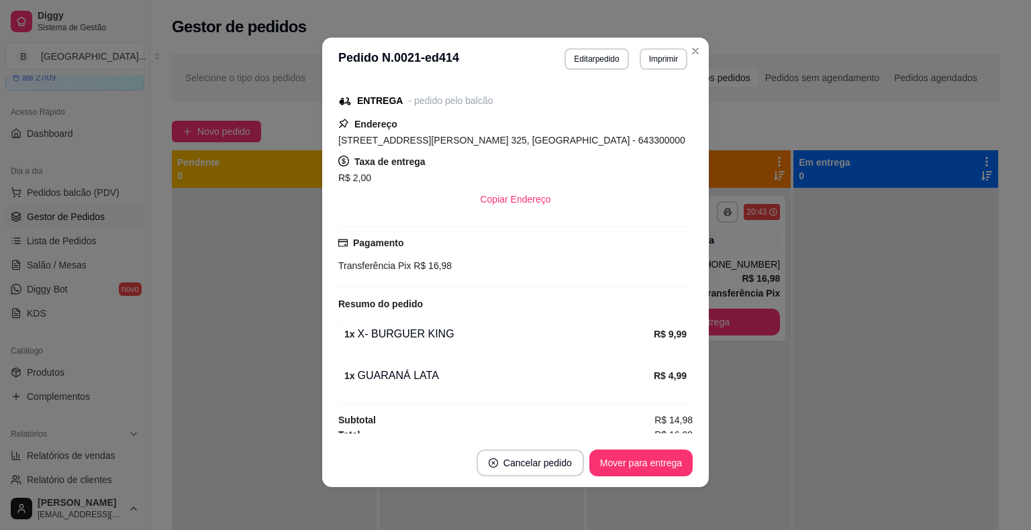
scroll to position [202, 0]
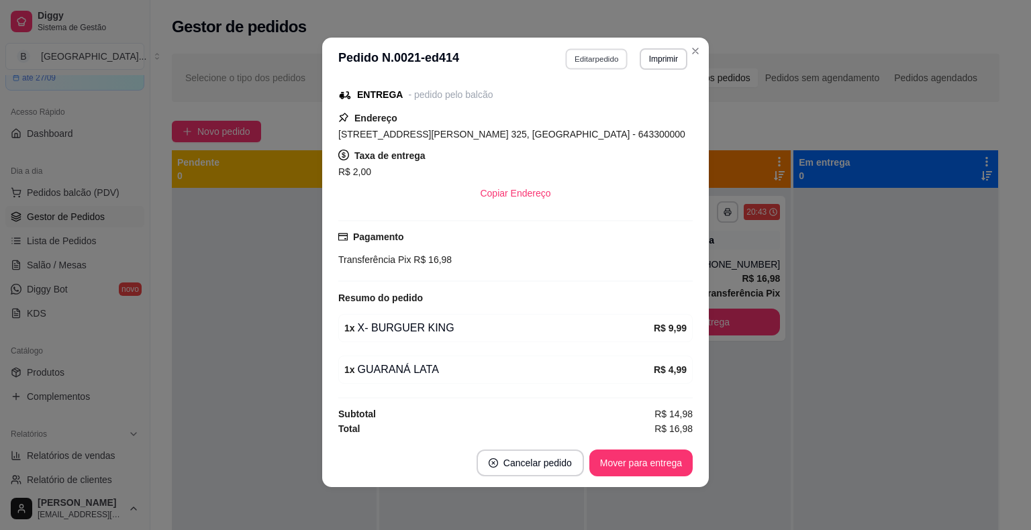
click at [567, 49] on button "Editar pedido" at bounding box center [597, 58] width 62 height 21
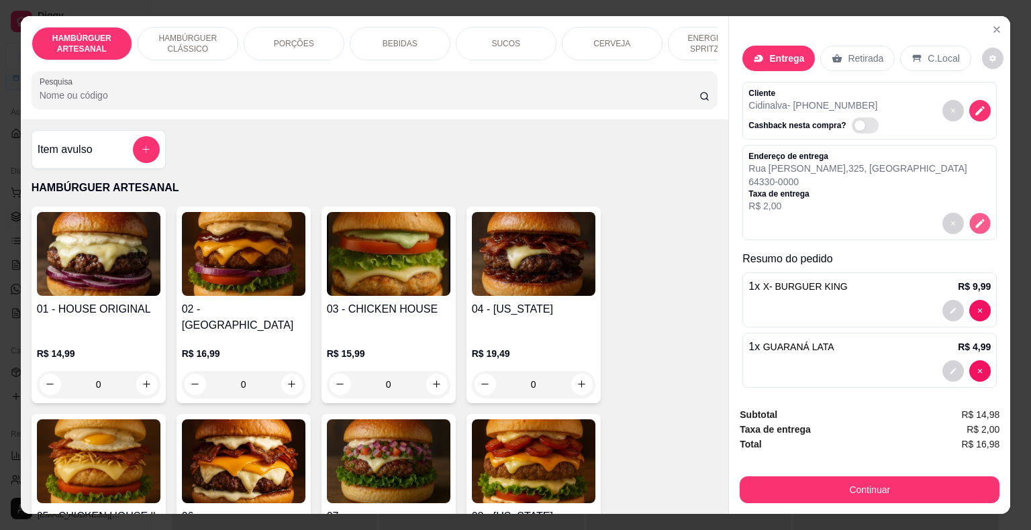
click at [974, 217] on icon "decrease-product-quantity" at bounding box center [979, 222] width 11 height 11
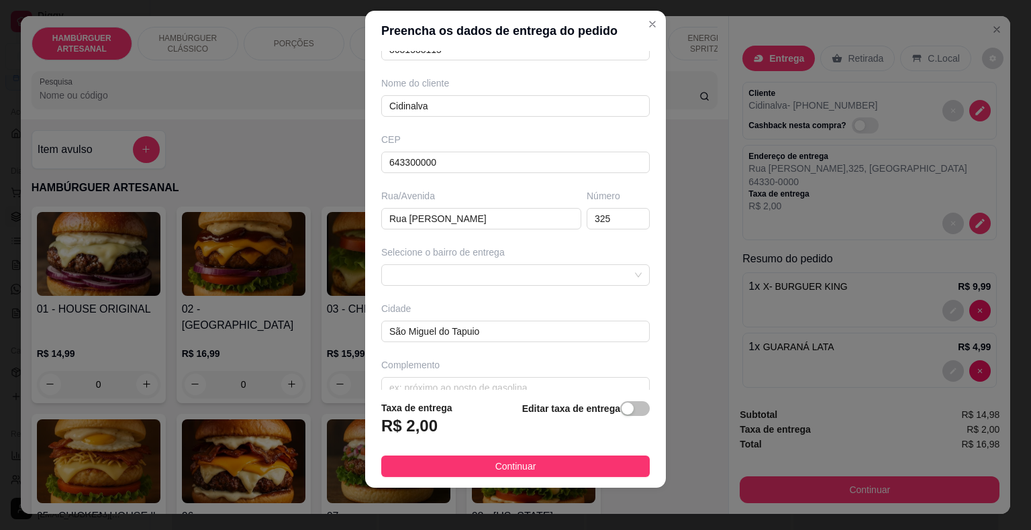
scroll to position [111, 0]
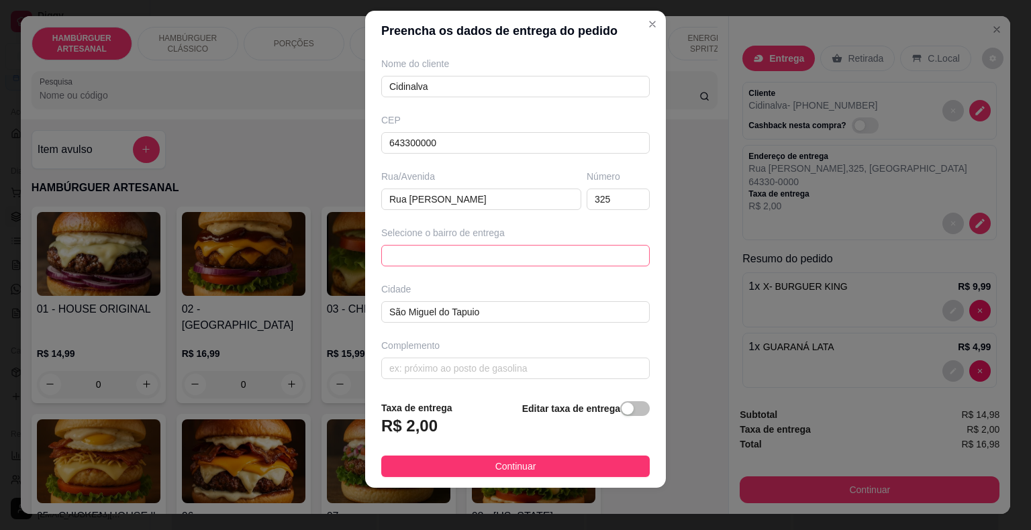
click at [615, 247] on span at bounding box center [515, 256] width 252 height 20
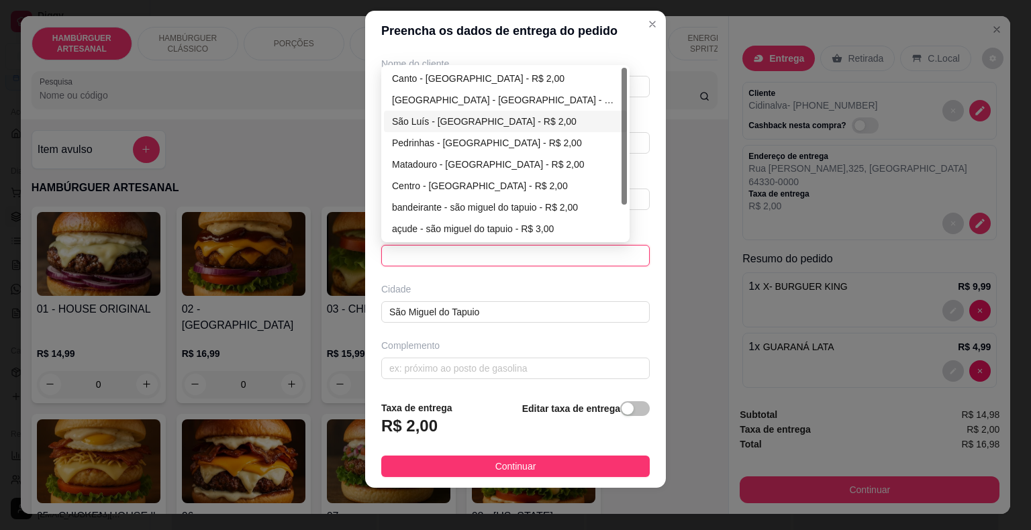
click at [501, 123] on div "São Luís - [GEOGRAPHIC_DATA] - R$ 2,00" at bounding box center [505, 121] width 227 height 15
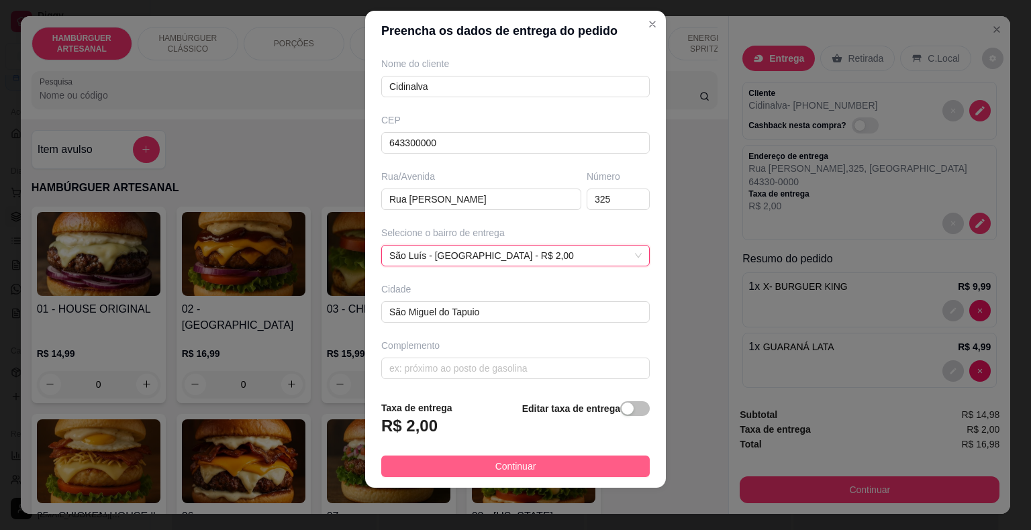
click at [449, 462] on button "Continuar" at bounding box center [515, 466] width 268 height 21
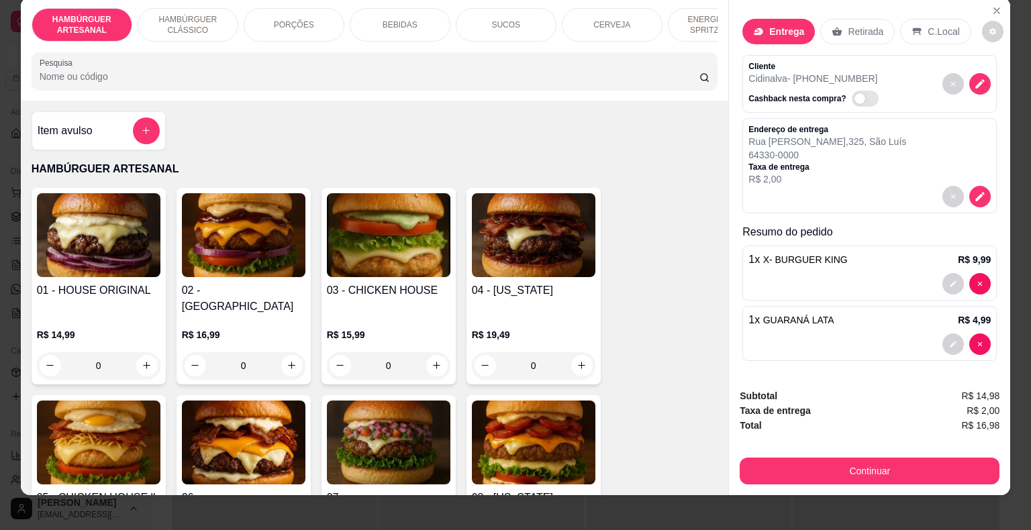
scroll to position [32, 0]
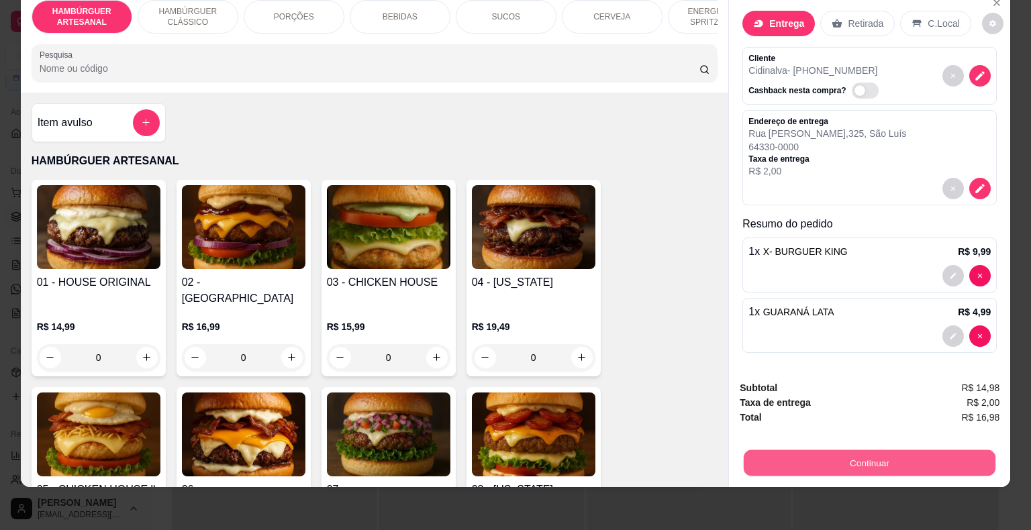
click at [798, 450] on button "Continuar" at bounding box center [869, 463] width 252 height 26
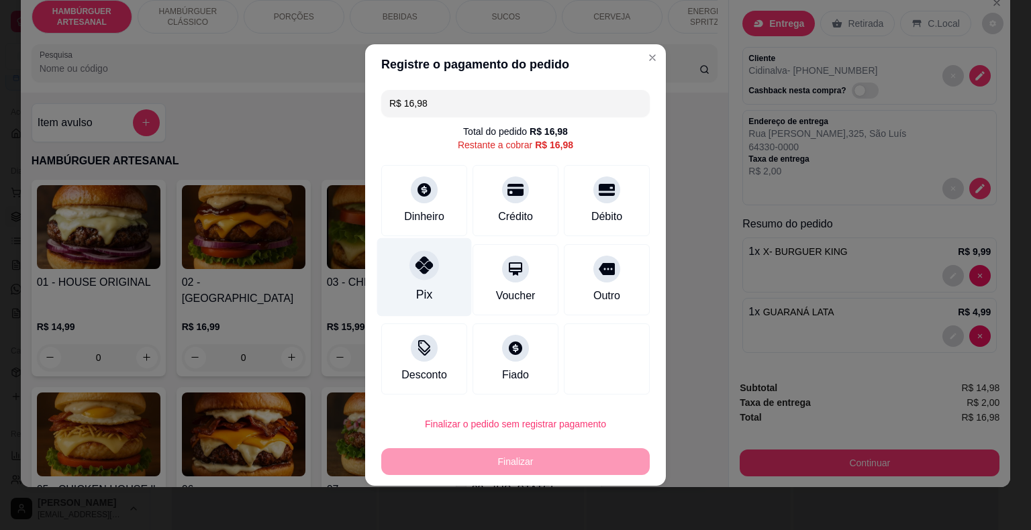
click at [427, 274] on div at bounding box center [424, 265] width 30 height 30
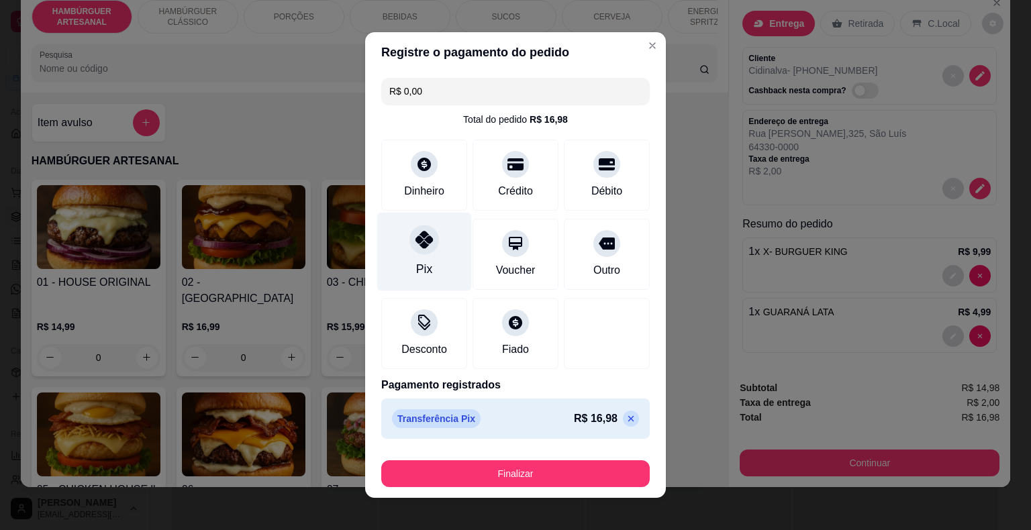
type input "R$ 0,00"
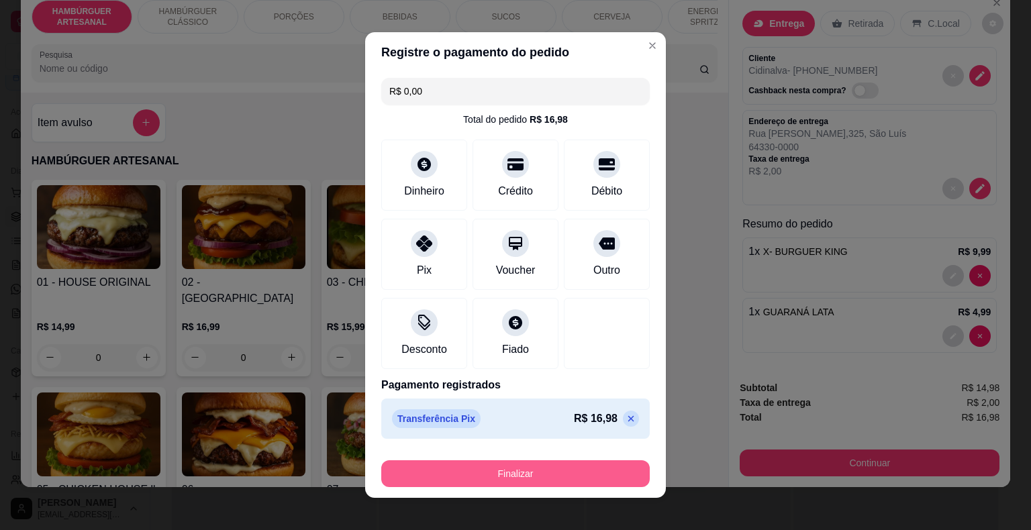
click at [486, 475] on button "Finalizar" at bounding box center [515, 473] width 268 height 27
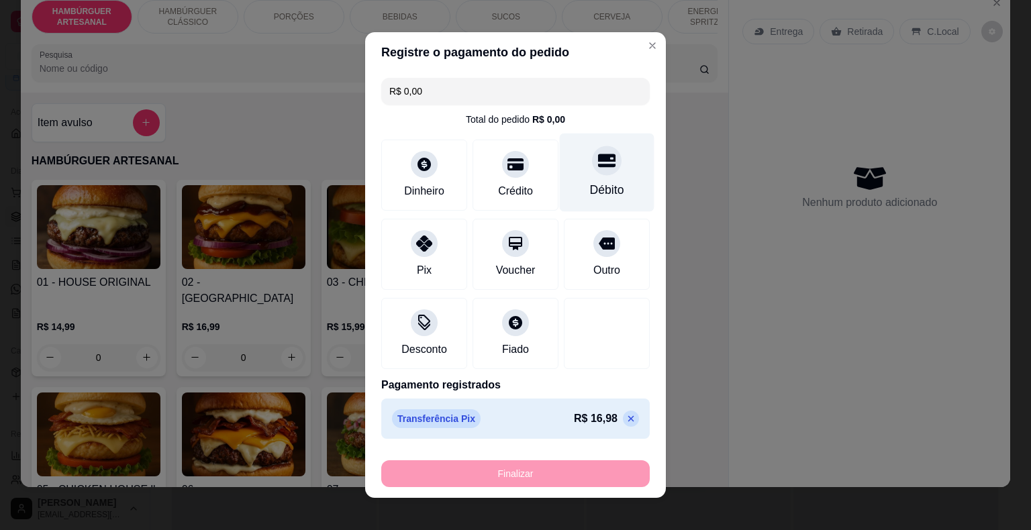
type input "0"
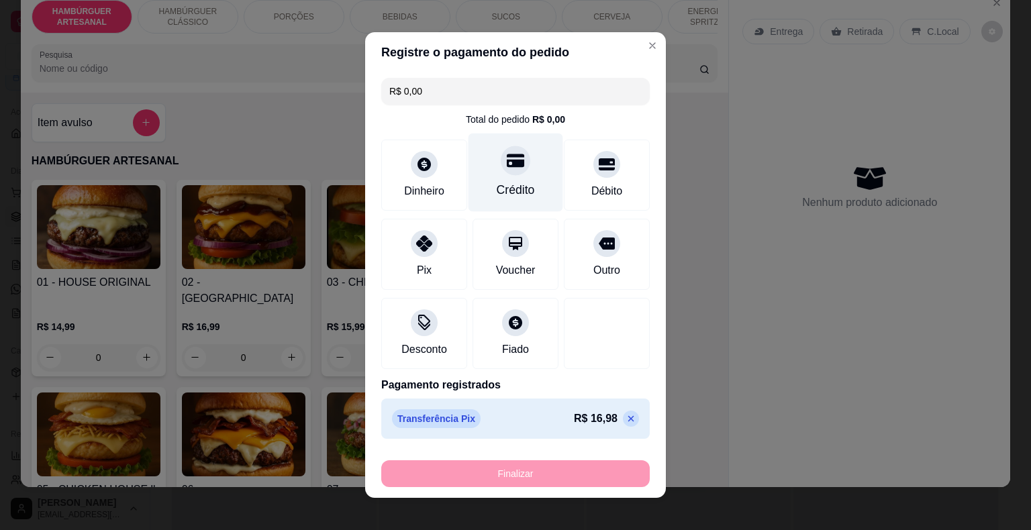
type input "-R$ 16,98"
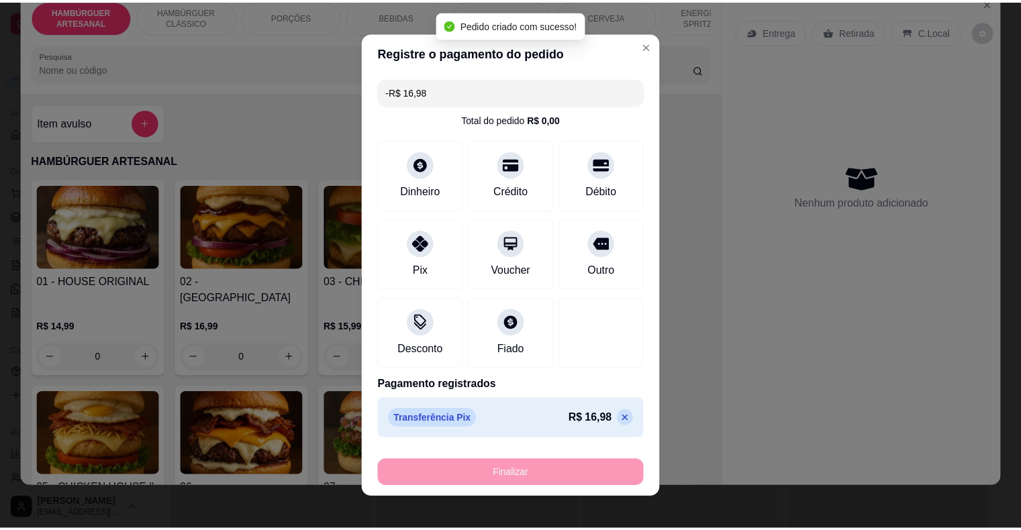
scroll to position [0, 0]
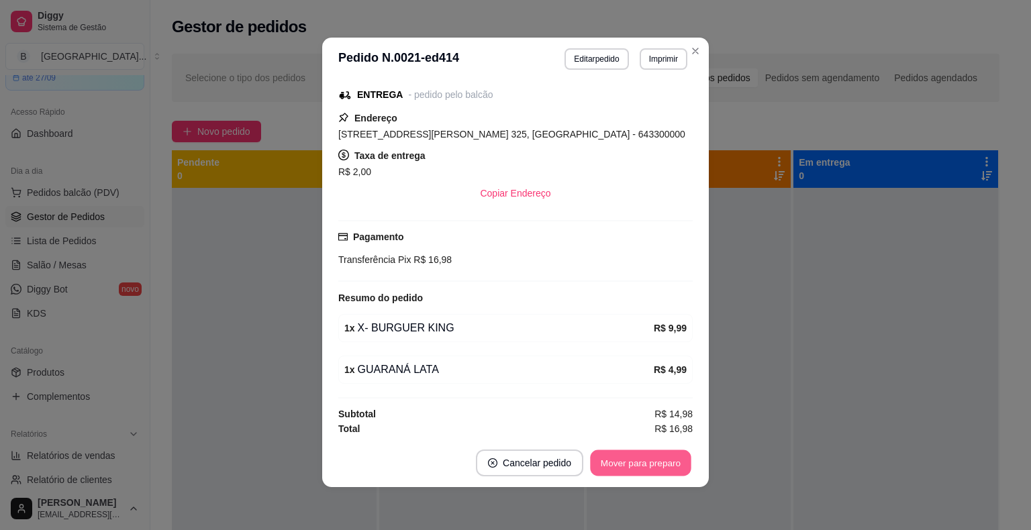
click at [629, 457] on button "Mover para preparo" at bounding box center [640, 463] width 101 height 26
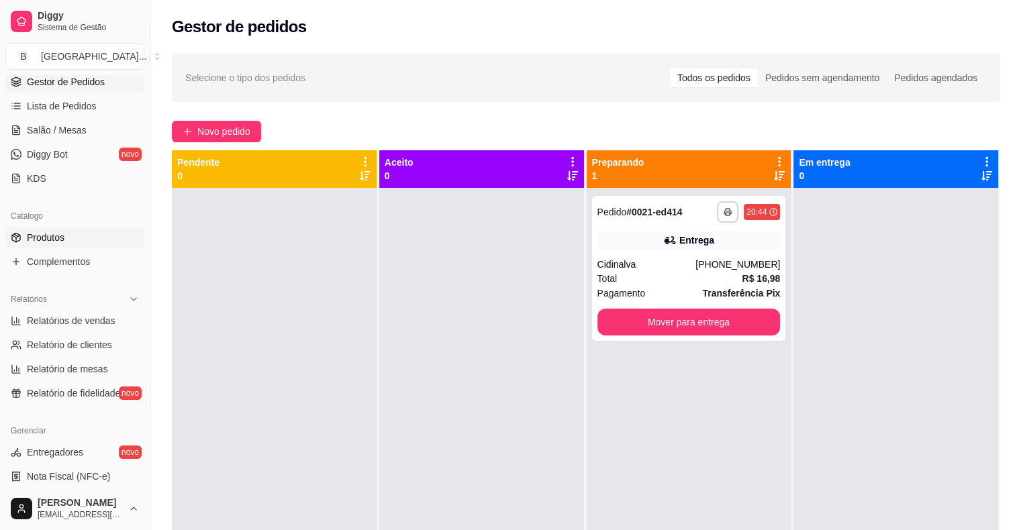
scroll to position [201, 0]
click at [94, 349] on span "Relatório de clientes" at bounding box center [69, 345] width 85 height 13
select select "30"
select select "HIGHEST_TOTAL_SPENT_WITH_ORDERS"
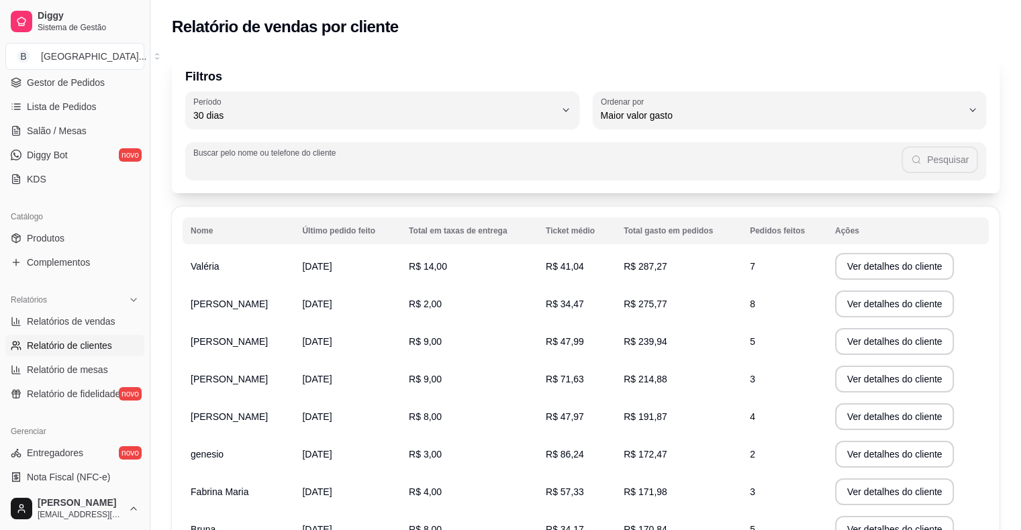
click at [394, 167] on input "Buscar pelo nome ou telefone do cliente" at bounding box center [547, 166] width 708 height 13
type input "CIDINALVA"
click at [947, 162] on button "Pesquisar" at bounding box center [940, 159] width 76 height 27
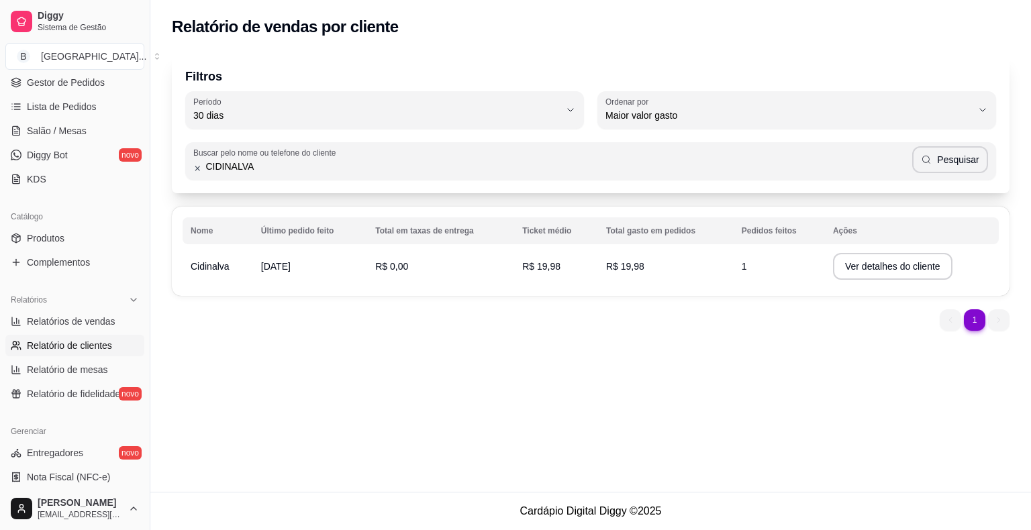
click at [372, 278] on td "R$ 0,00" at bounding box center [440, 267] width 147 height 38
click at [835, 266] on button "Ver detalhes do cliente" at bounding box center [892, 266] width 119 height 27
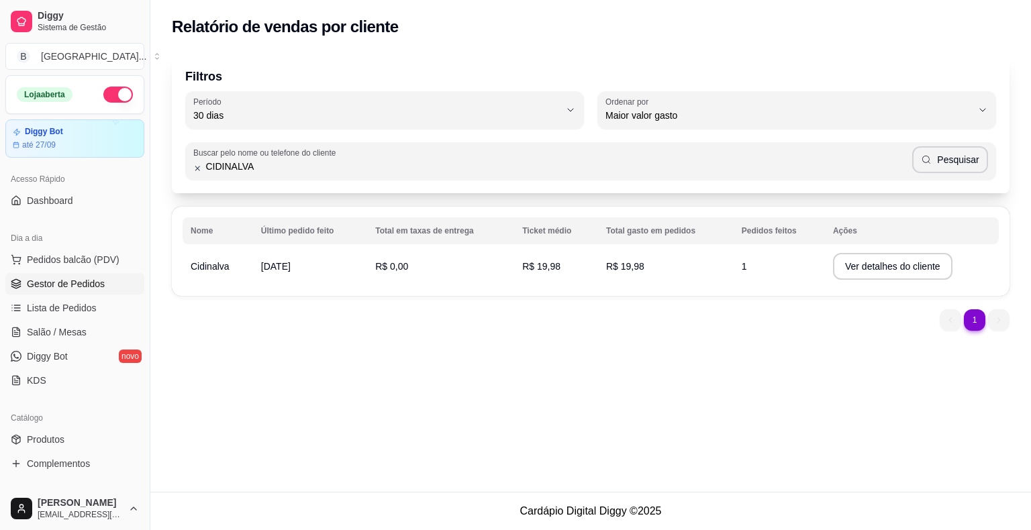
click at [73, 289] on span "Gestor de Pedidos" at bounding box center [66, 283] width 78 height 13
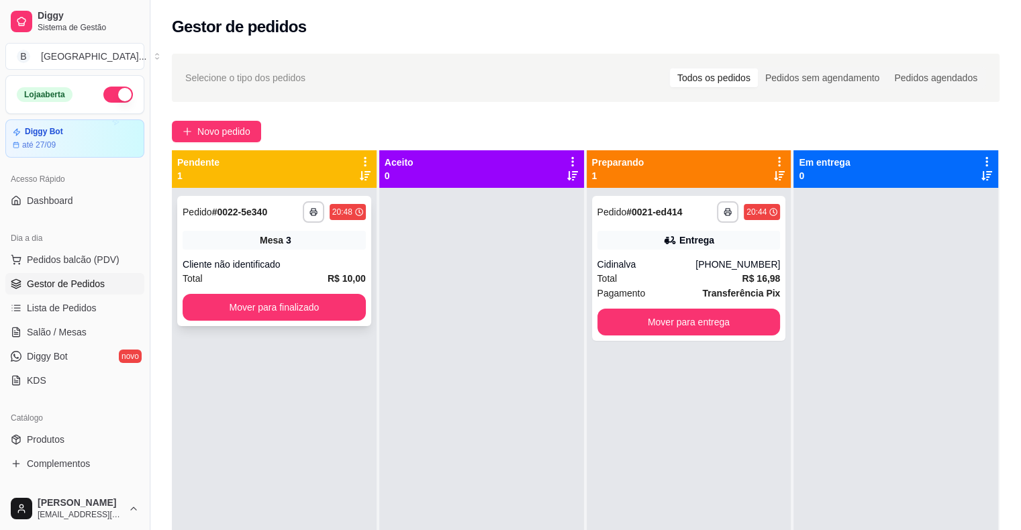
click at [244, 248] on div "Mesa 3" at bounding box center [274, 240] width 183 height 19
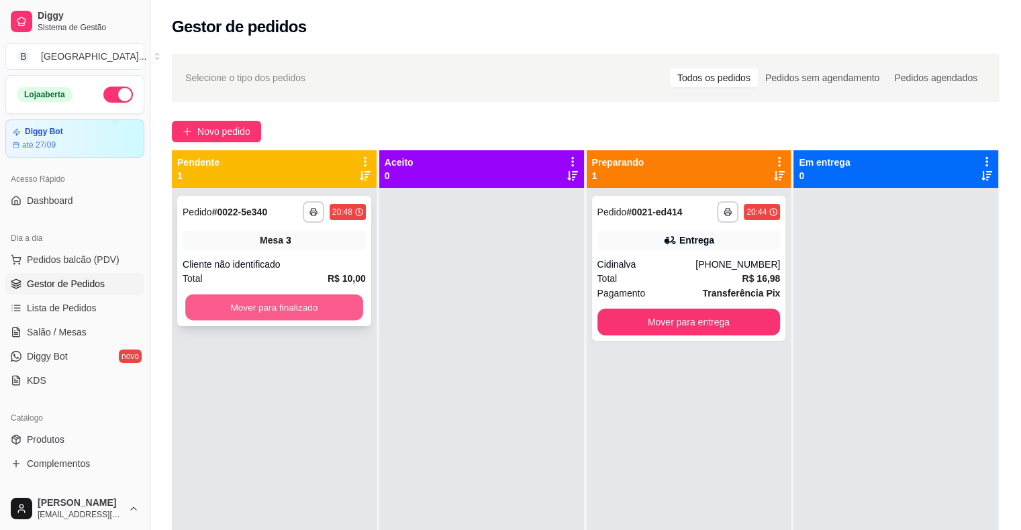
click at [252, 305] on button "Mover para finalizado" at bounding box center [274, 308] width 178 height 26
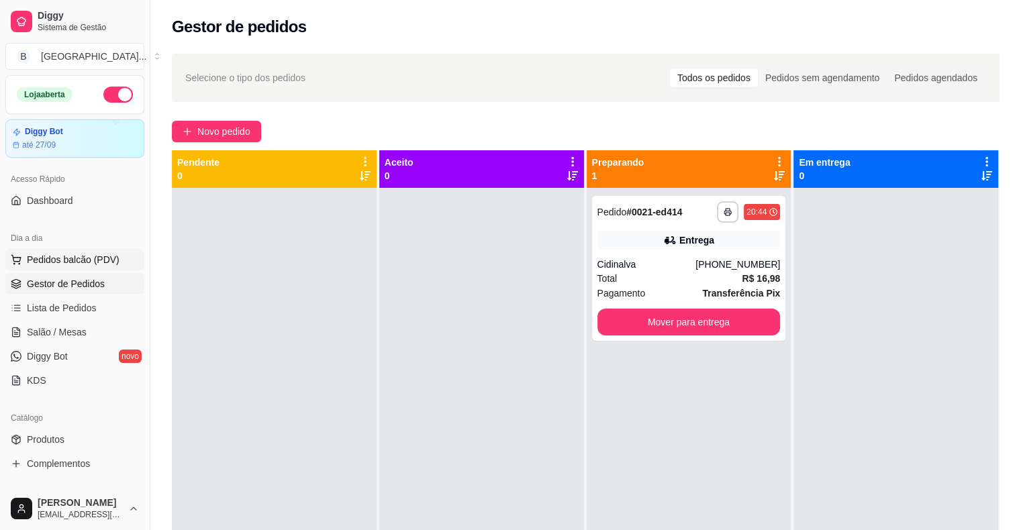
click at [87, 255] on span "Pedidos balcão (PDV)" at bounding box center [73, 259] width 93 height 13
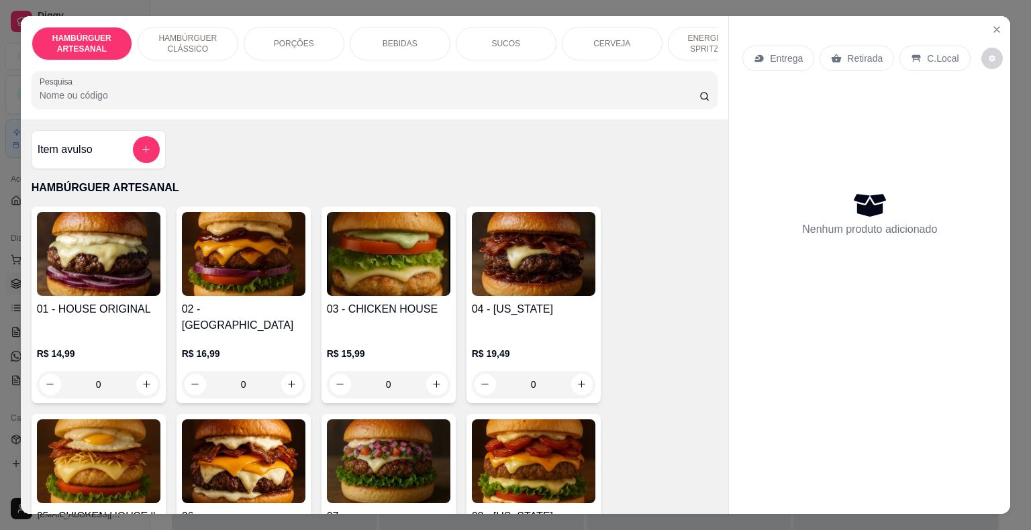
click at [89, 158] on div "Item avulso" at bounding box center [99, 149] width 122 height 27
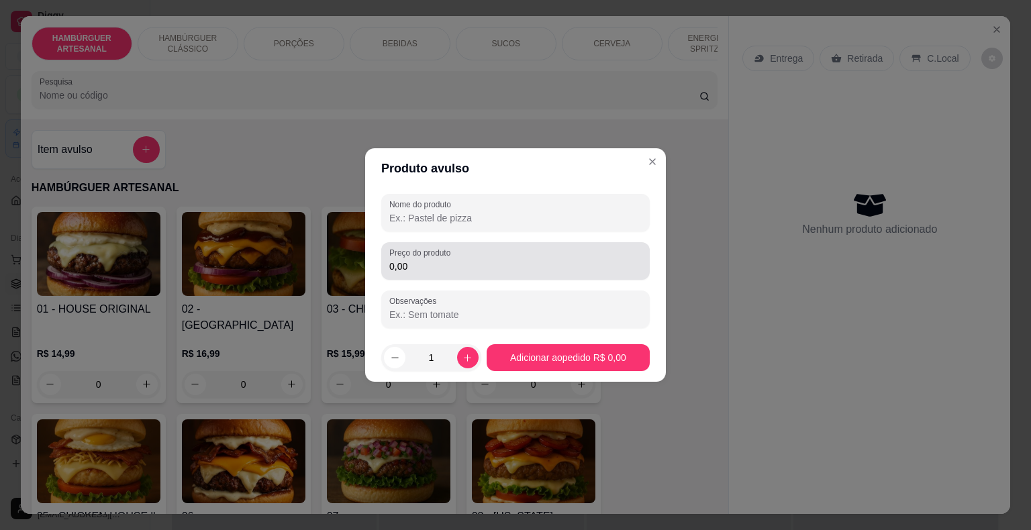
click at [505, 275] on div "Preço do produto 0,00" at bounding box center [515, 261] width 268 height 38
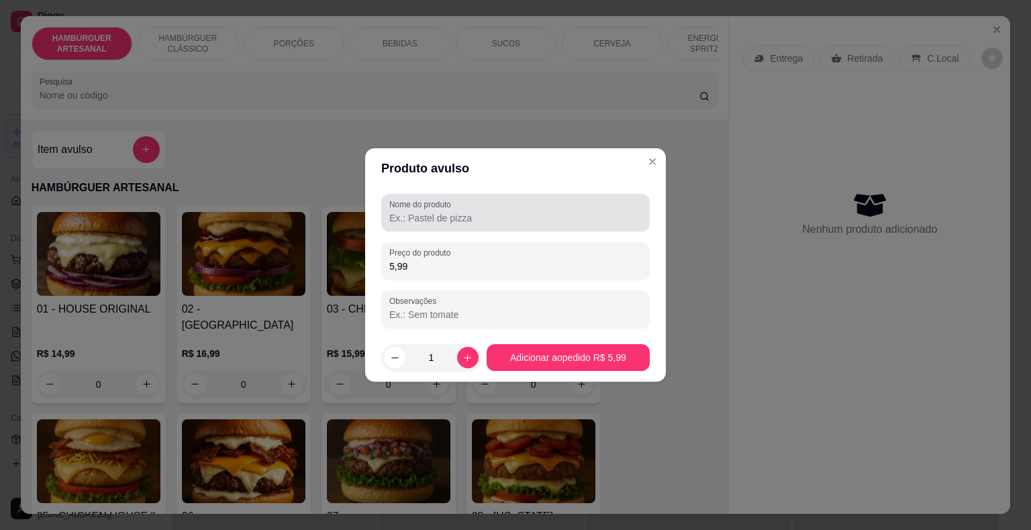
type input "5,99"
click at [513, 227] on div "Nome do produto" at bounding box center [515, 213] width 268 height 38
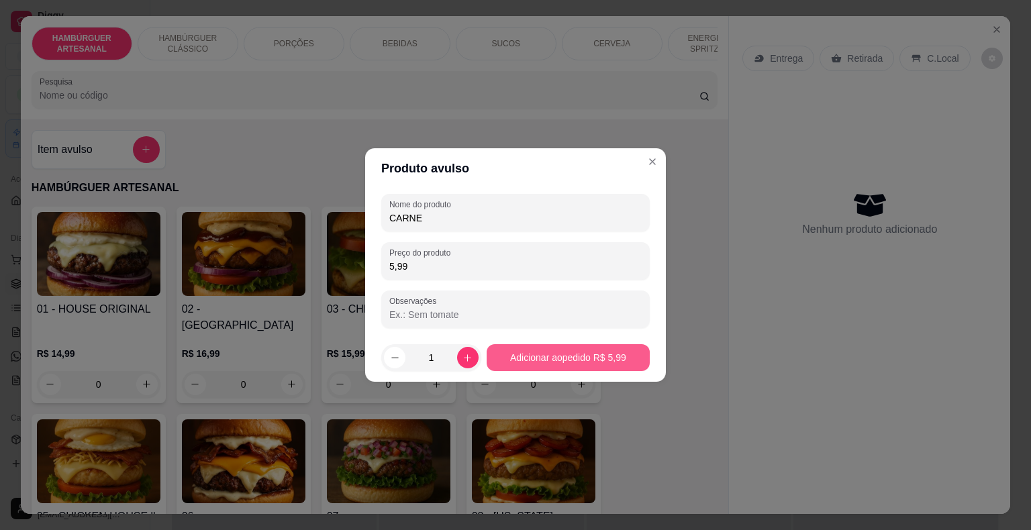
type input "CARNE"
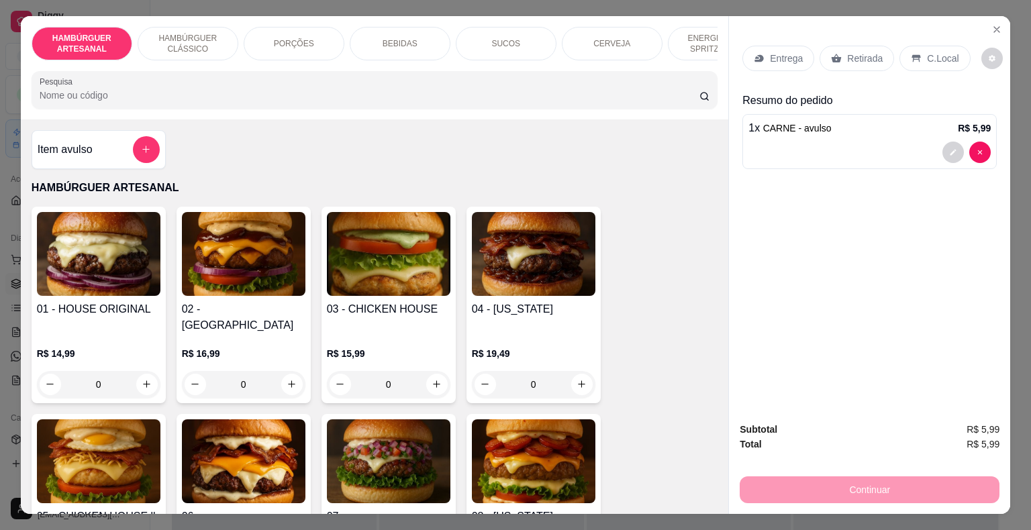
click at [126, 150] on div "Item avulso" at bounding box center [99, 149] width 122 height 27
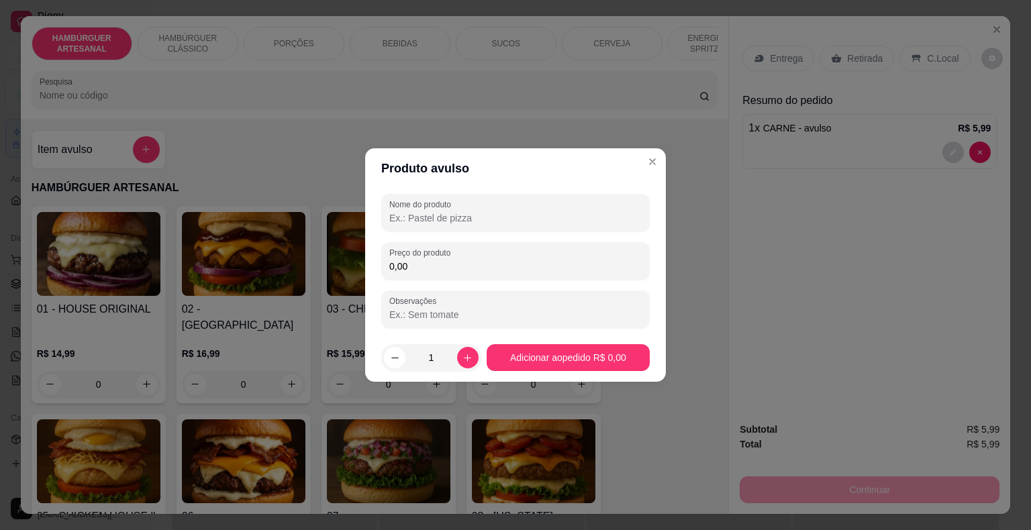
click at [509, 268] on input "0,00" at bounding box center [515, 266] width 252 height 13
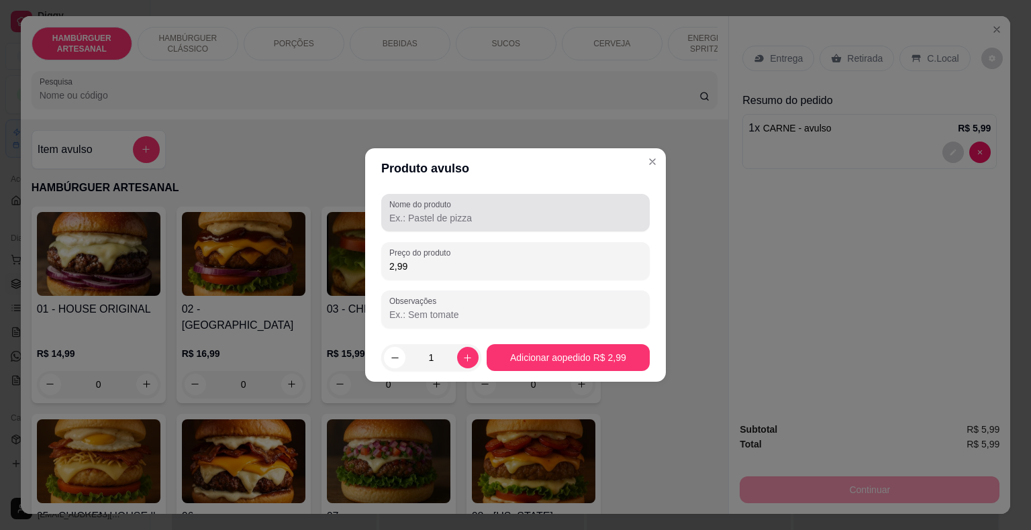
type input "2,99"
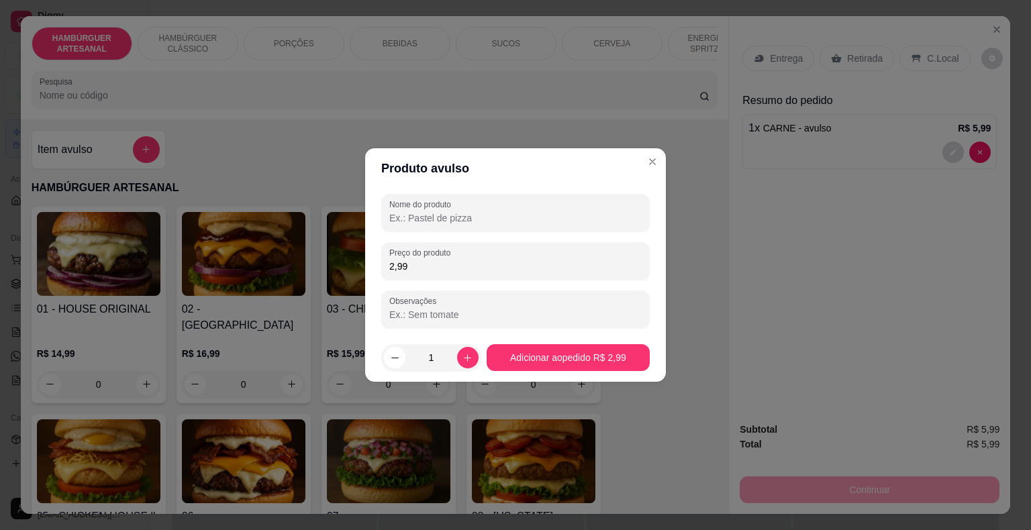
click at [503, 219] on input "Nome do produto" at bounding box center [515, 217] width 252 height 13
type input "MUSSARELA"
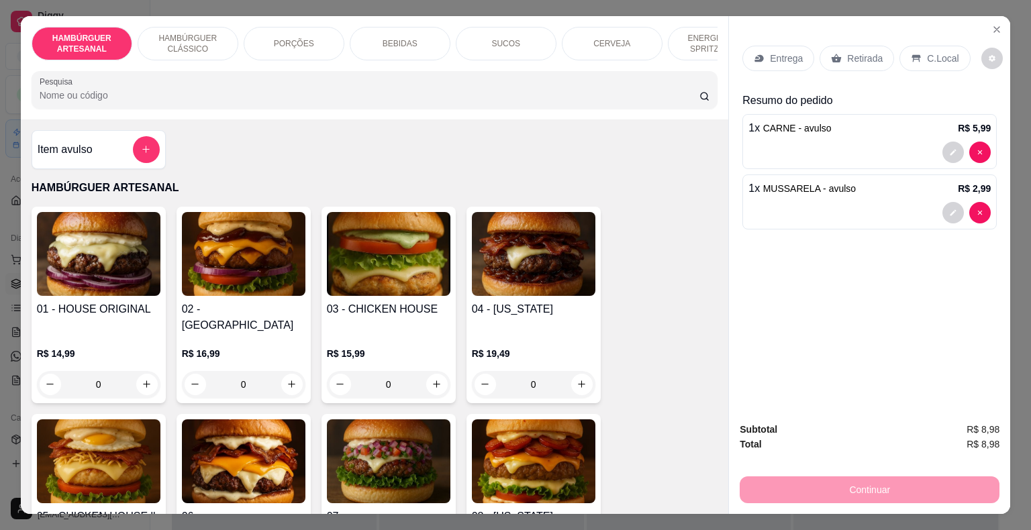
click at [843, 60] on div "Retirada" at bounding box center [856, 58] width 74 height 25
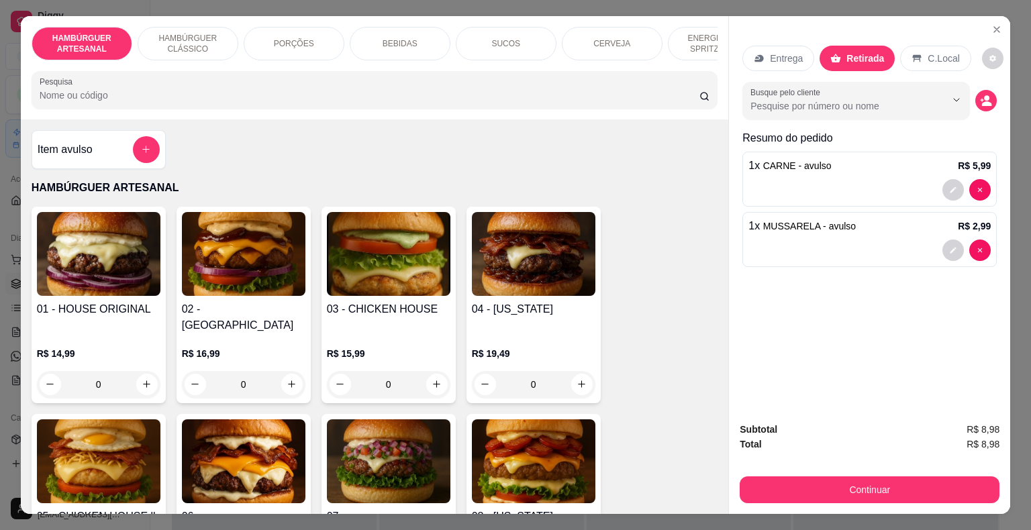
click at [774, 473] on div "Continuar" at bounding box center [869, 488] width 260 height 30
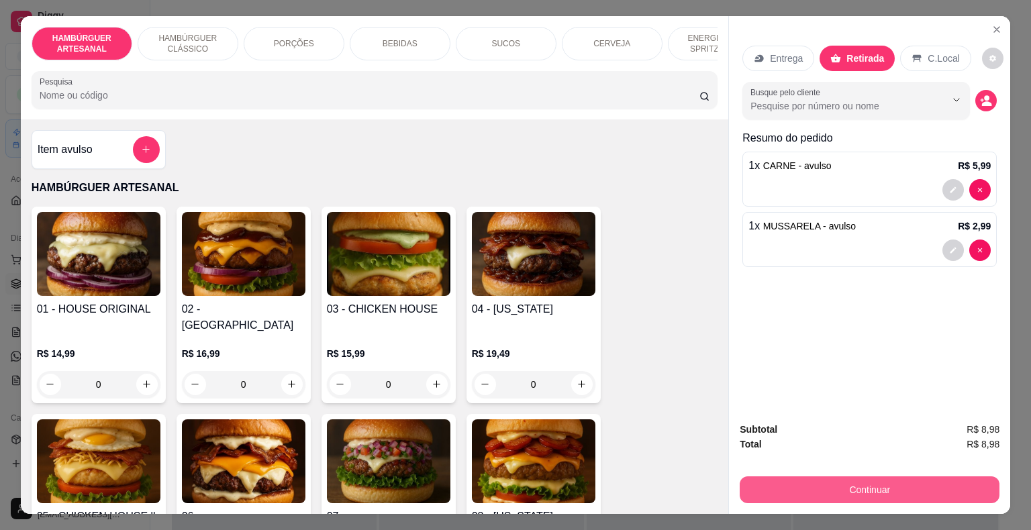
click at [771, 476] on button "Continuar" at bounding box center [869, 489] width 260 height 27
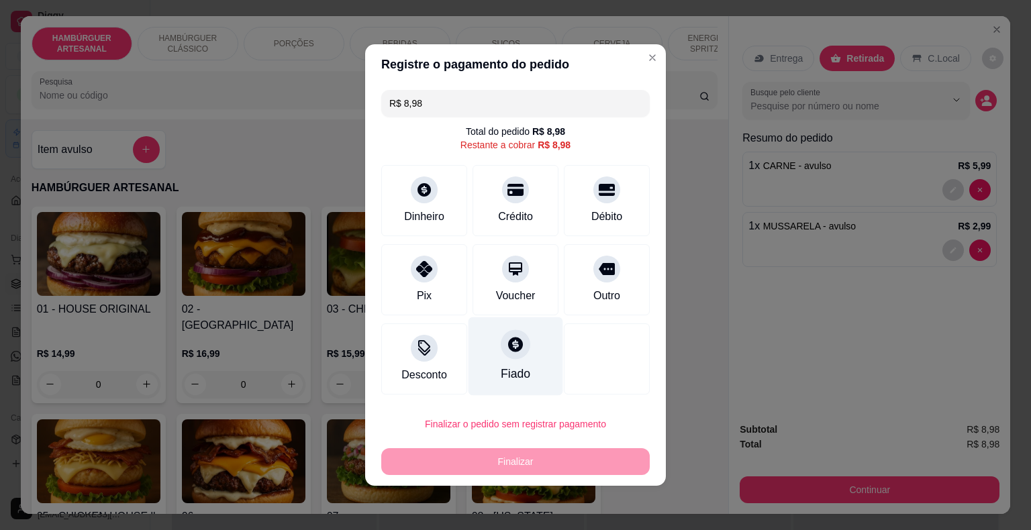
click at [505, 353] on div at bounding box center [516, 344] width 30 height 30
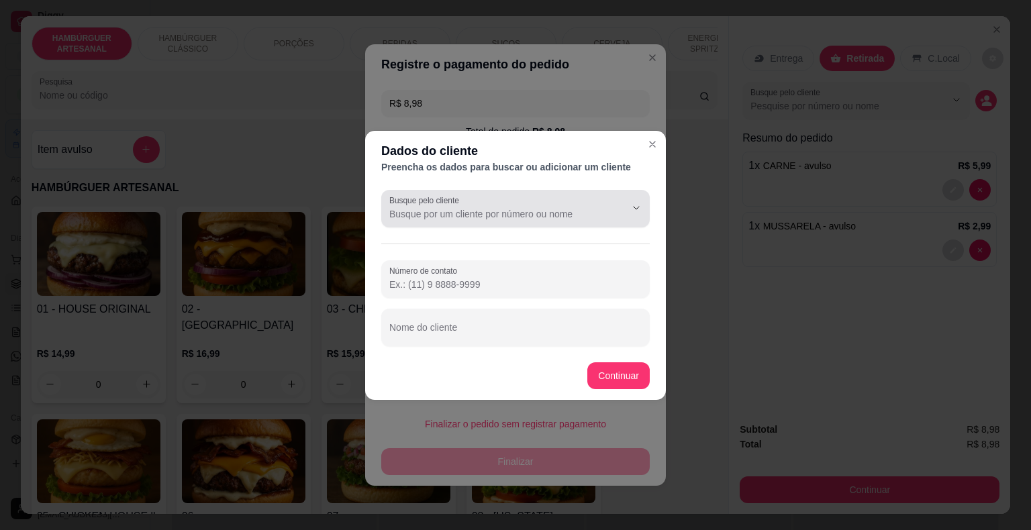
click at [574, 219] on input "Busque pelo cliente" at bounding box center [496, 213] width 215 height 13
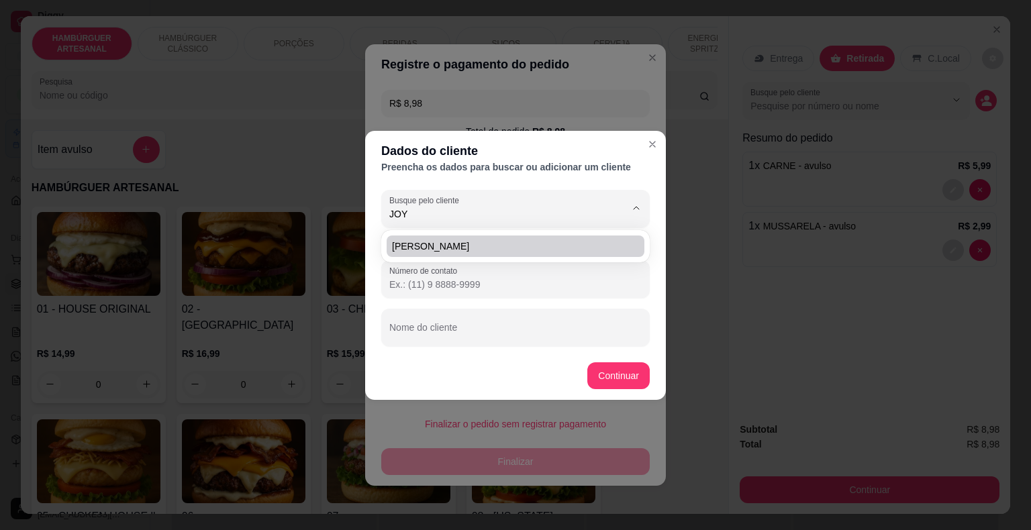
click at [515, 244] on span "[PERSON_NAME]" at bounding box center [508, 246] width 233 height 13
type input "[PERSON_NAME]"
type input "[PHONE_NUMBER]"
type input "[PERSON_NAME]"
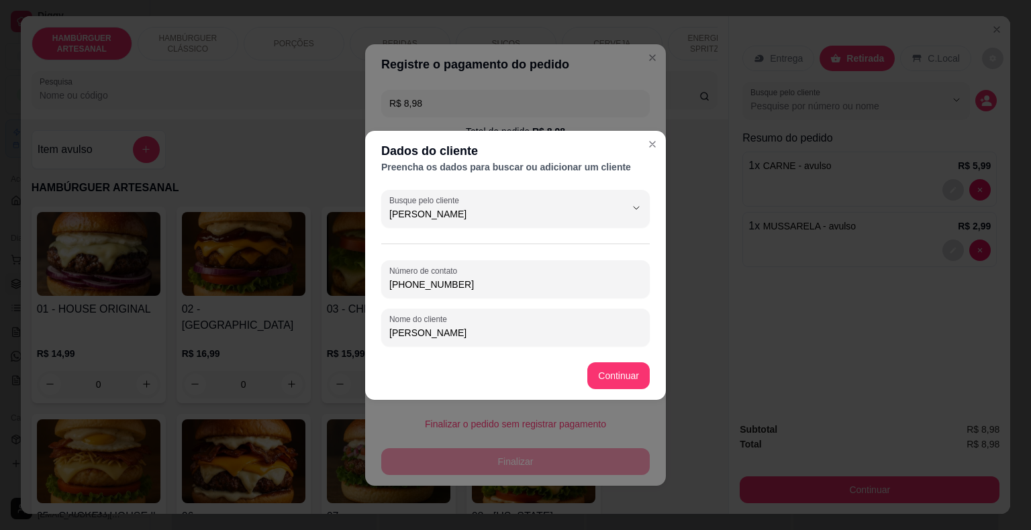
type input "[PERSON_NAME]"
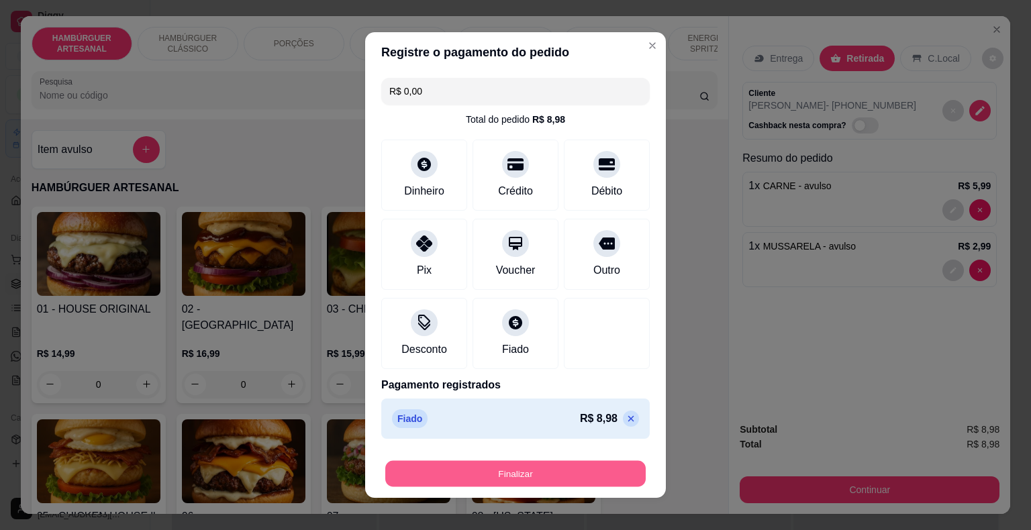
click at [525, 479] on button "Finalizar" at bounding box center [515, 474] width 260 height 26
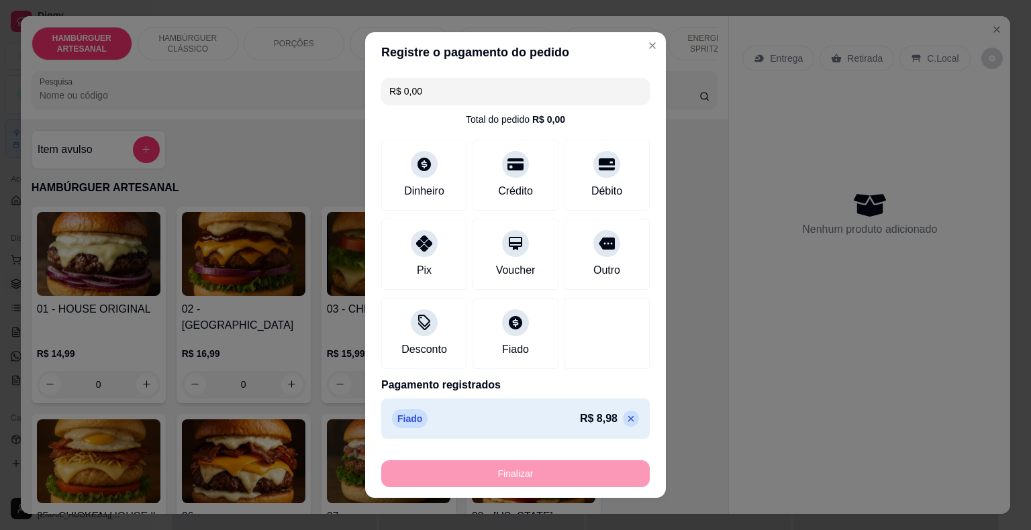
type input "-R$ 8,98"
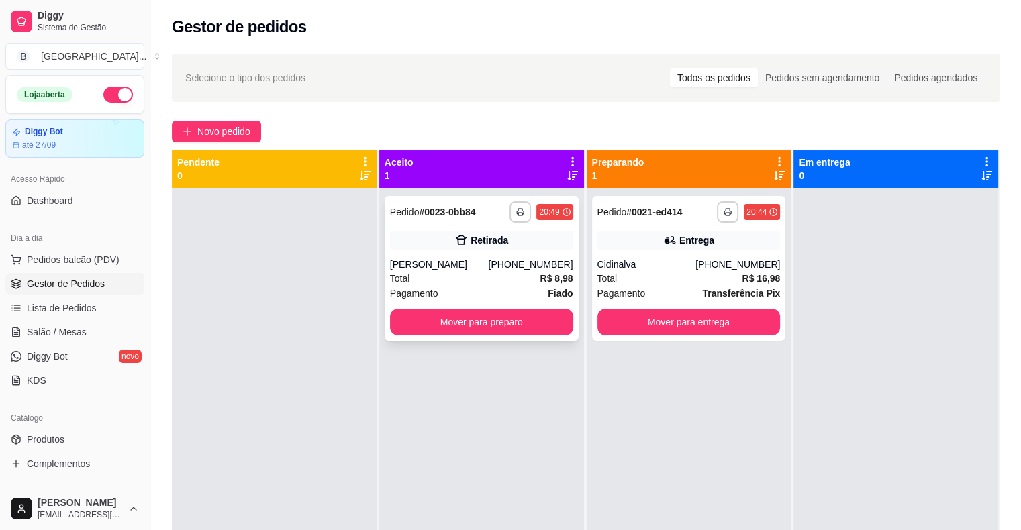
click at [495, 280] on div "Total R$ 8,98" at bounding box center [481, 278] width 183 height 15
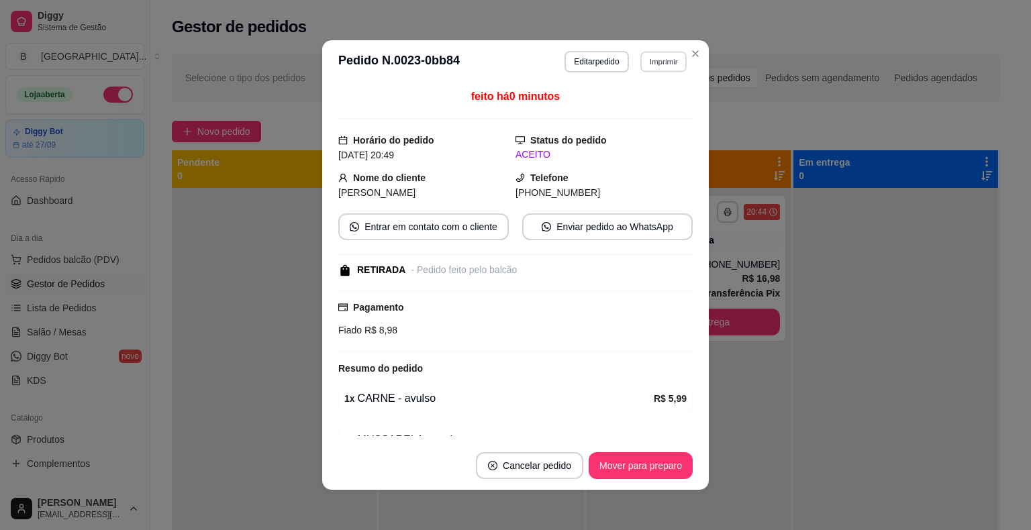
click at [671, 60] on button "Imprimir" at bounding box center [663, 61] width 46 height 21
click at [657, 103] on button "IMPRESSORA" at bounding box center [646, 102] width 78 height 17
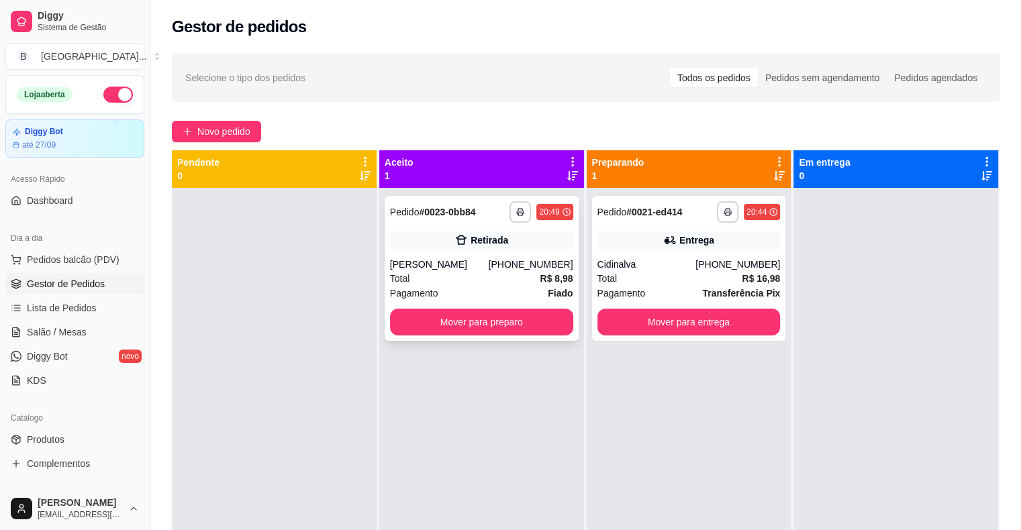
click at [478, 276] on div "Total R$ 8,98" at bounding box center [481, 278] width 183 height 15
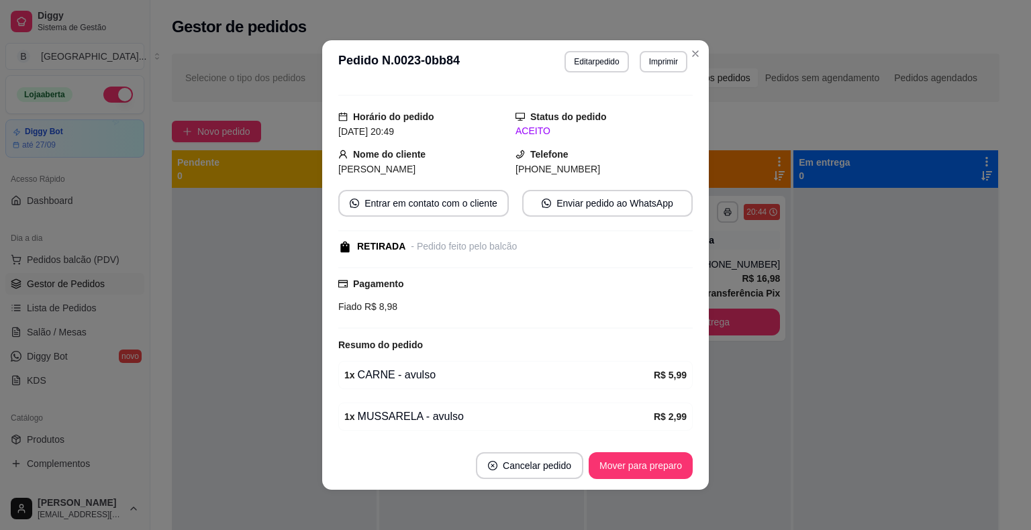
scroll to position [68, 0]
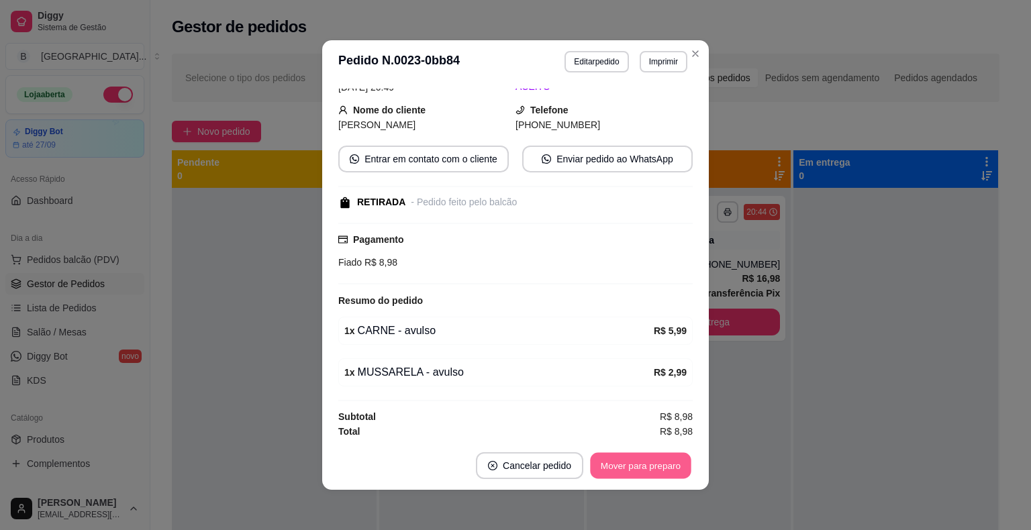
click at [598, 457] on button "Mover para preparo" at bounding box center [640, 466] width 101 height 26
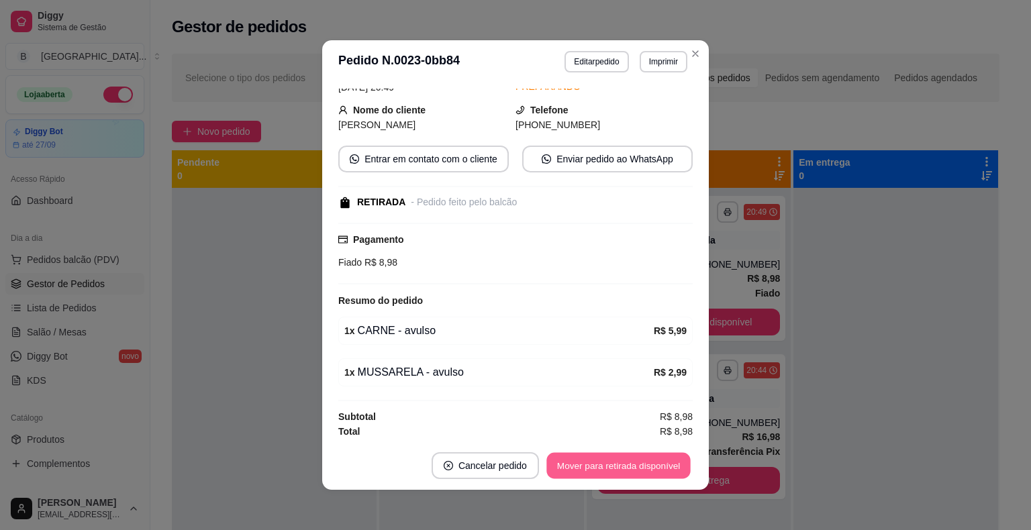
click at [598, 457] on button "Mover para retirada disponível" at bounding box center [618, 466] width 144 height 26
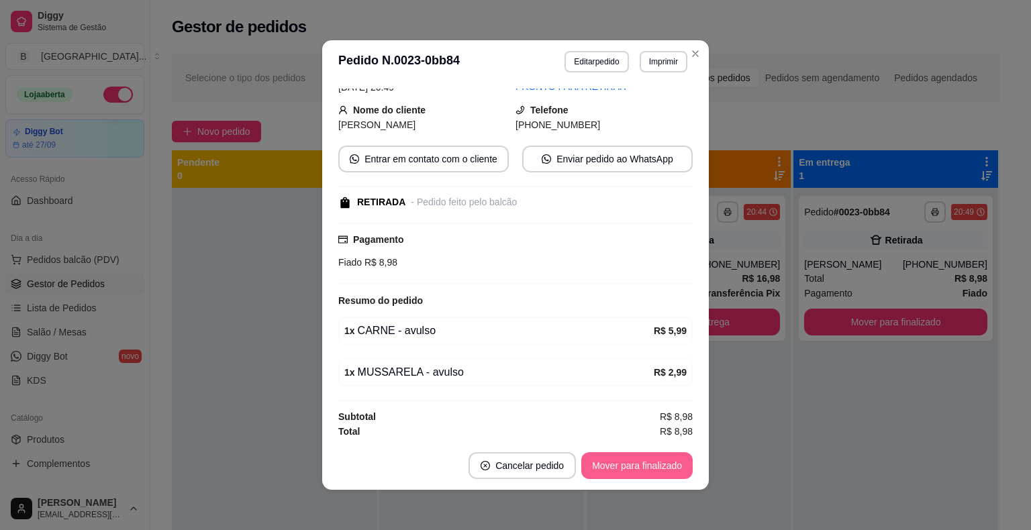
click at [599, 457] on button "Mover para finalizado" at bounding box center [636, 465] width 111 height 27
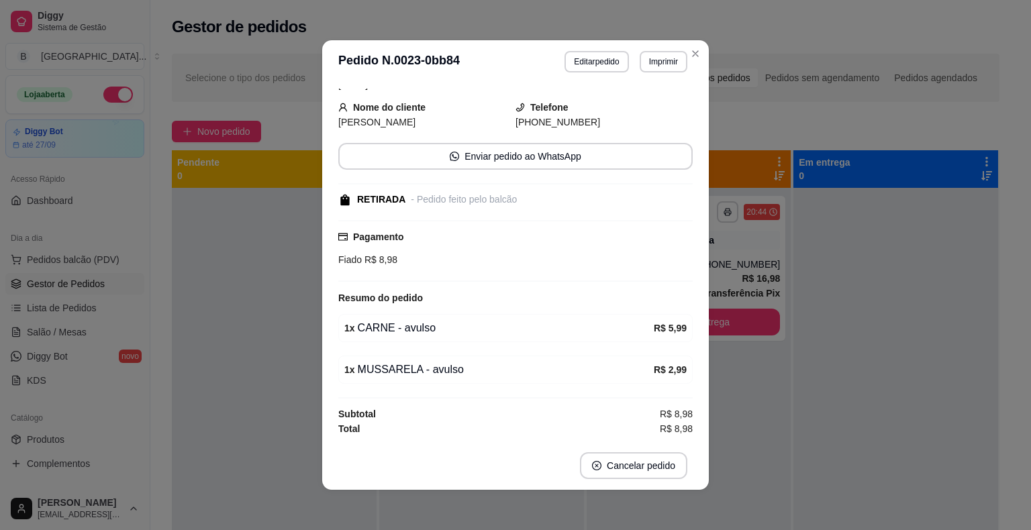
scroll to position [38, 0]
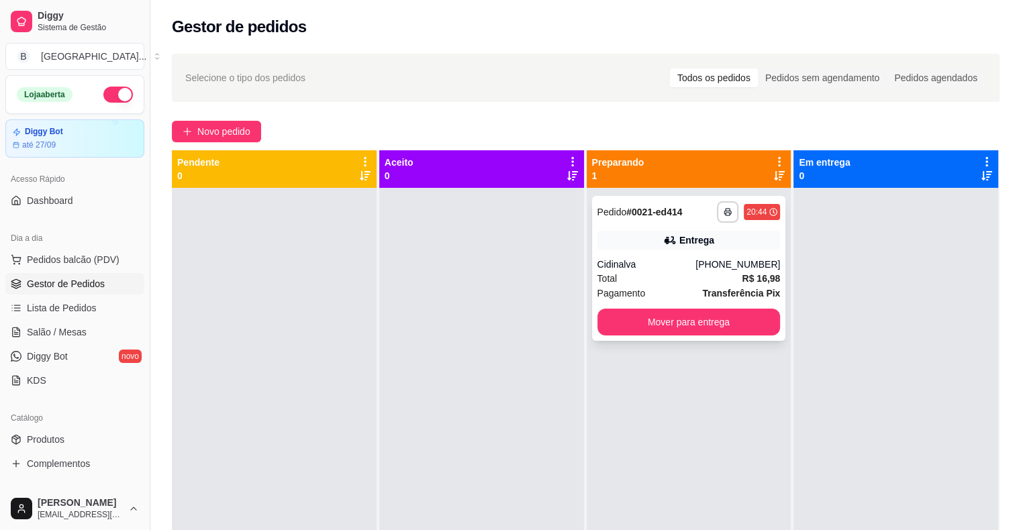
click at [708, 278] on div "Total R$ 16,98" at bounding box center [688, 278] width 183 height 15
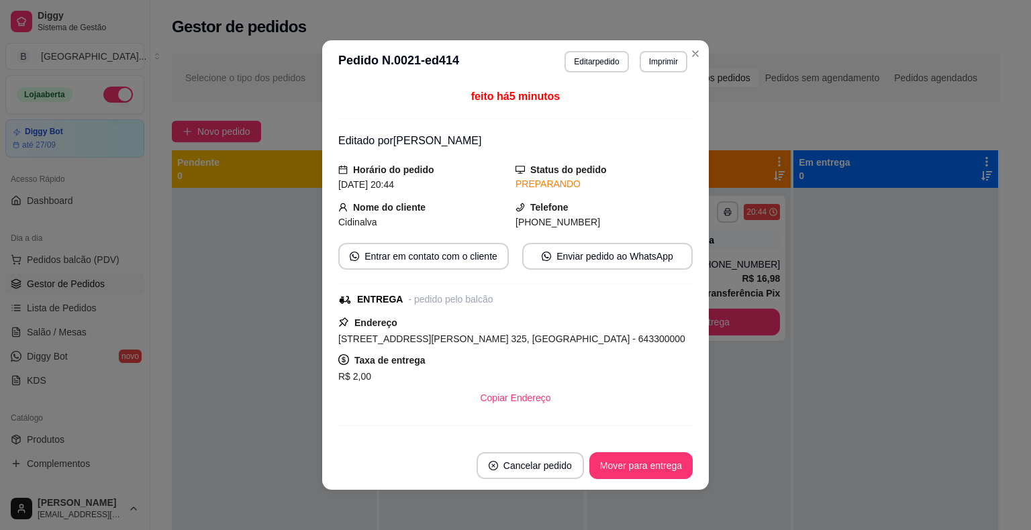
scroll to position [202, 0]
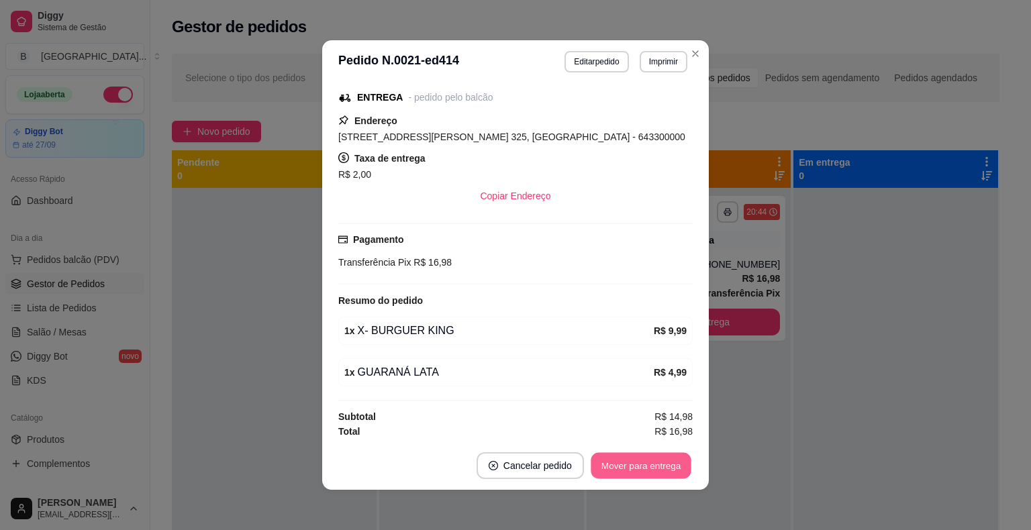
click at [609, 470] on button "Mover para entrega" at bounding box center [640, 466] width 101 height 26
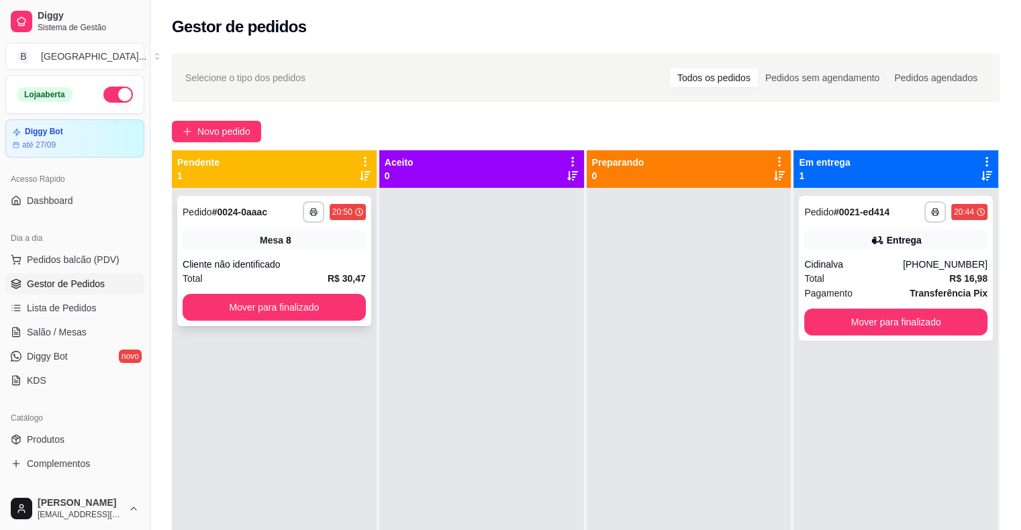
click at [286, 258] on div "Cliente não identificado" at bounding box center [274, 264] width 183 height 13
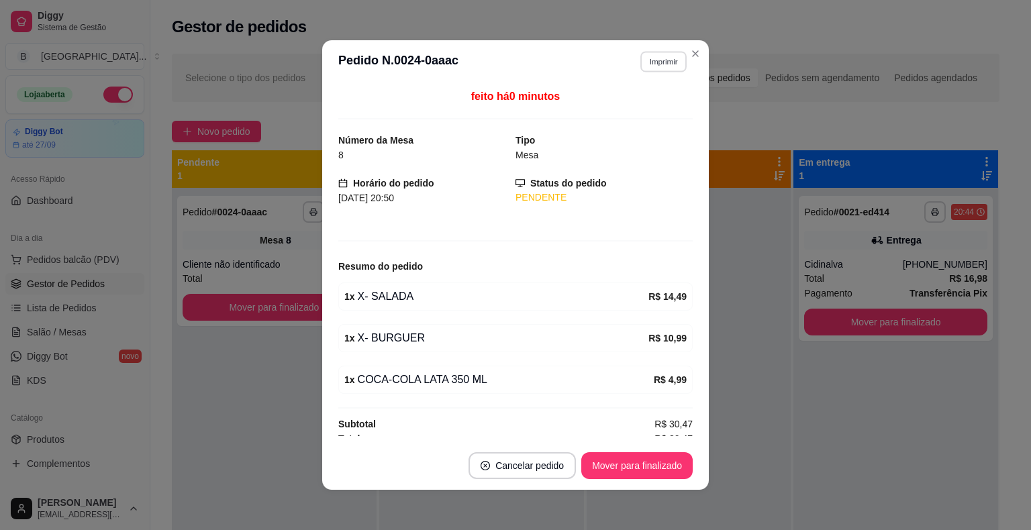
click at [660, 58] on button "Imprimir" at bounding box center [663, 61] width 46 height 21
click at [651, 108] on button "IMPRESSORA" at bounding box center [634, 108] width 97 height 21
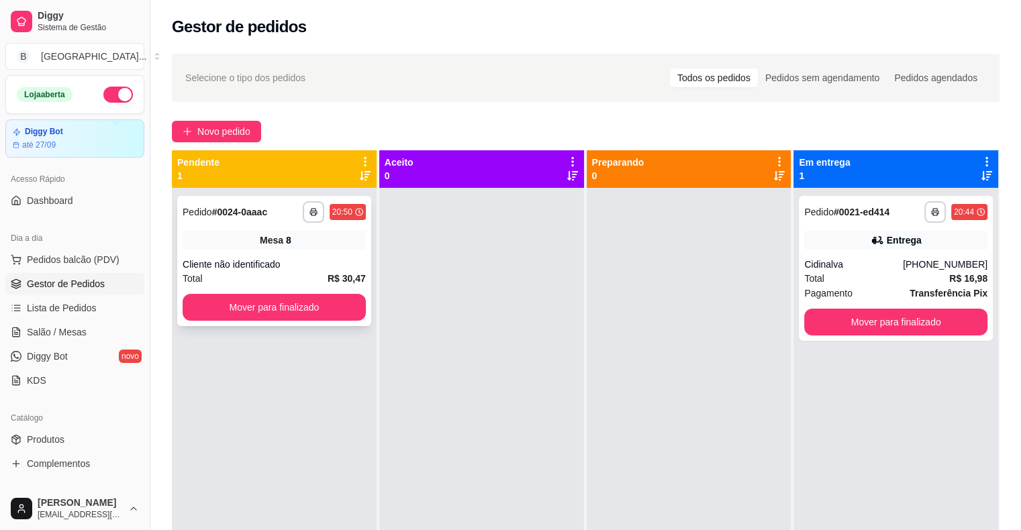
click at [315, 278] on div "Total R$ 30,47" at bounding box center [274, 278] width 183 height 15
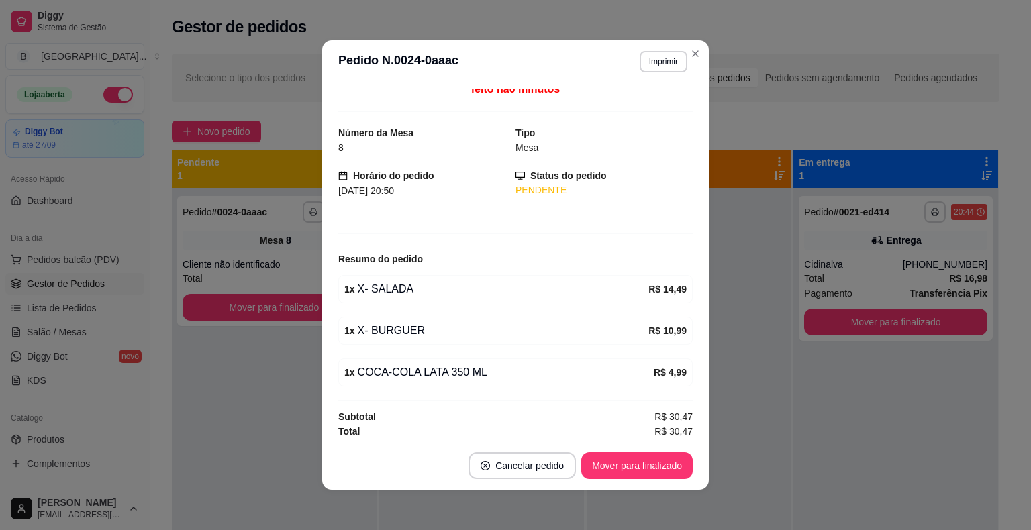
scroll to position [8, 0]
click at [590, 459] on button "Mover para finalizado" at bounding box center [637, 466] width 108 height 26
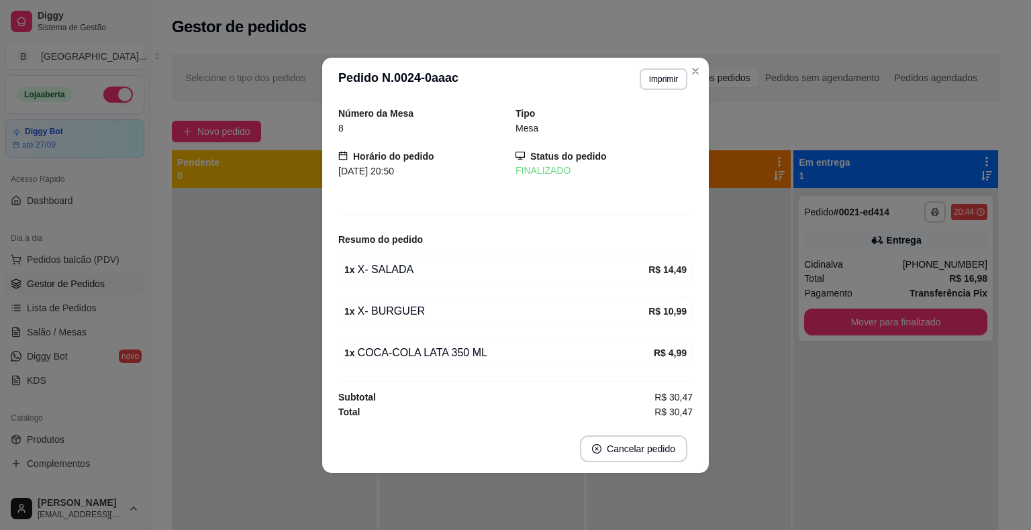
scroll to position [0, 0]
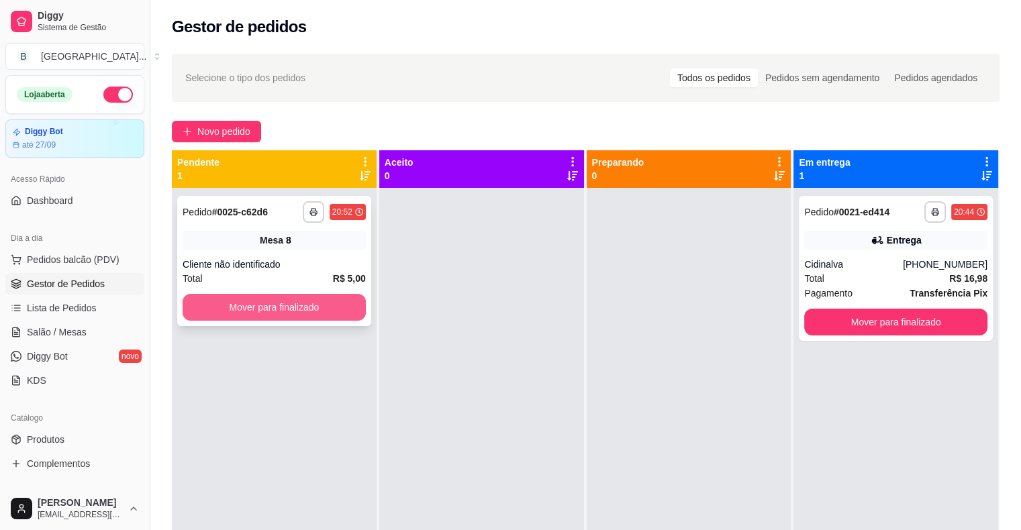
click at [274, 309] on button "Mover para finalizado" at bounding box center [274, 307] width 183 height 27
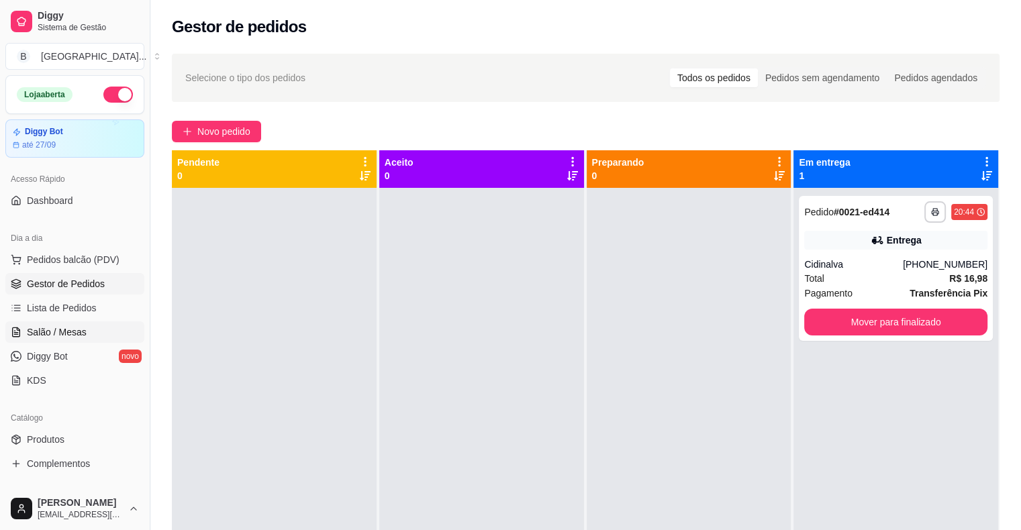
click at [54, 326] on span "Salão / Mesas" at bounding box center [57, 331] width 60 height 13
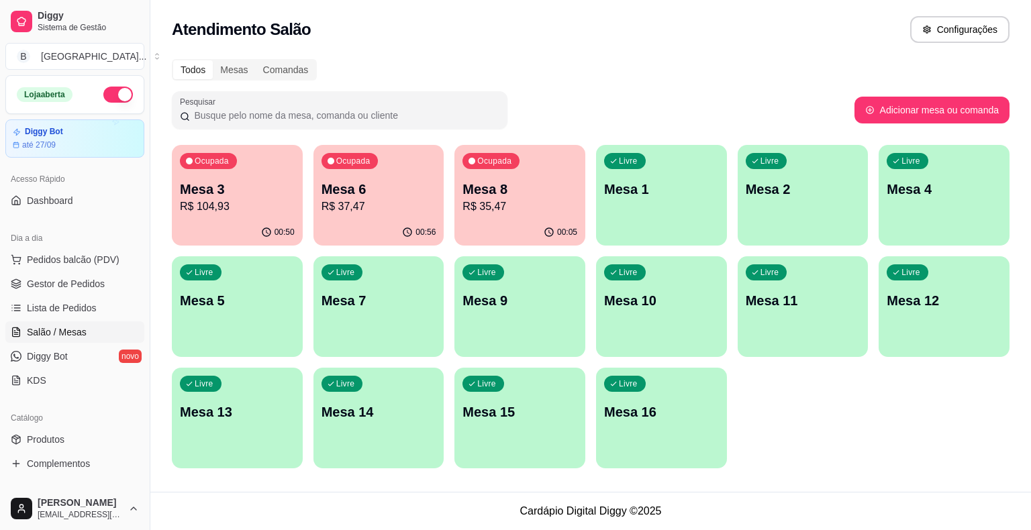
click at [495, 215] on div "Ocupada Mesa 8 R$ 35,47" at bounding box center [519, 182] width 131 height 74
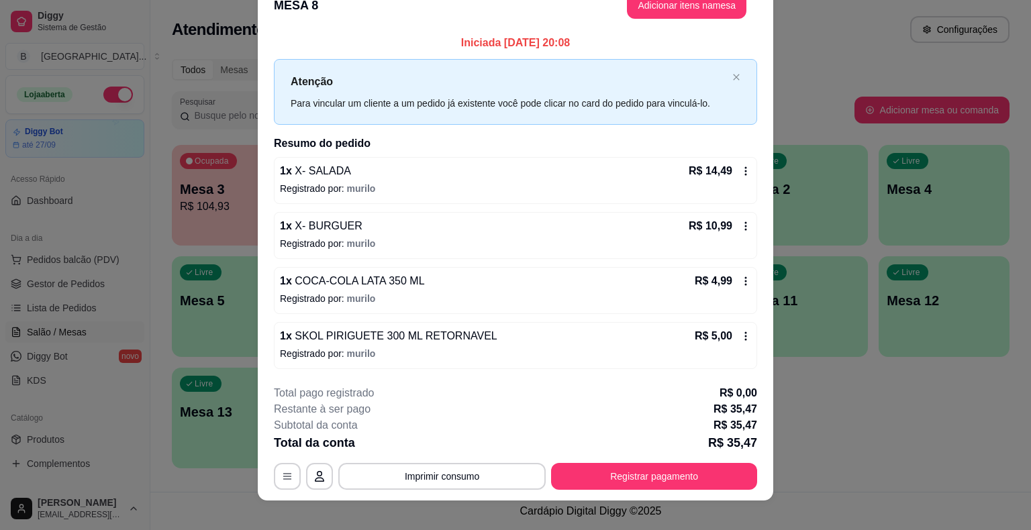
scroll to position [36, 0]
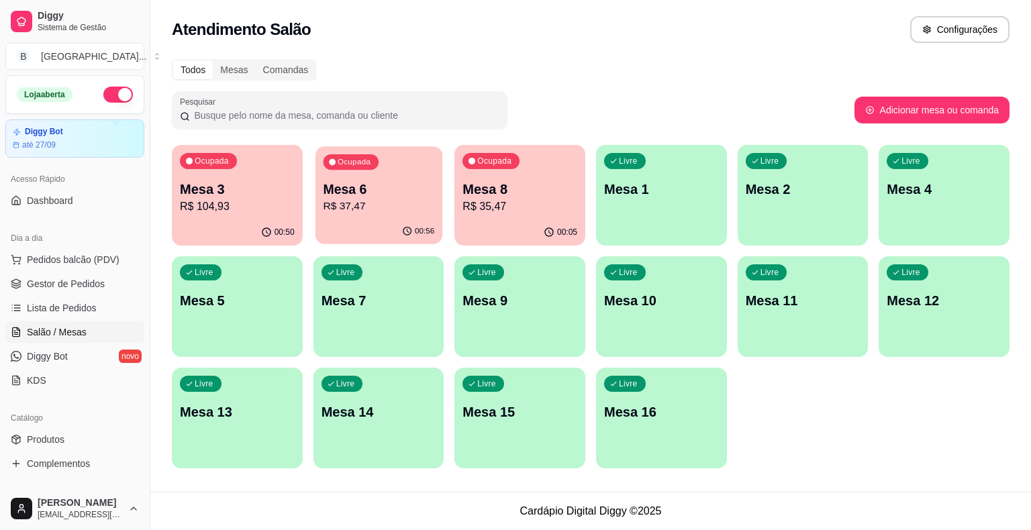
click at [380, 203] on p "R$ 37,47" at bounding box center [378, 206] width 111 height 15
click at [381, 197] on p "Mesa 6" at bounding box center [378, 189] width 115 height 19
click at [364, 197] on p "Mesa 6" at bounding box center [378, 189] width 111 height 18
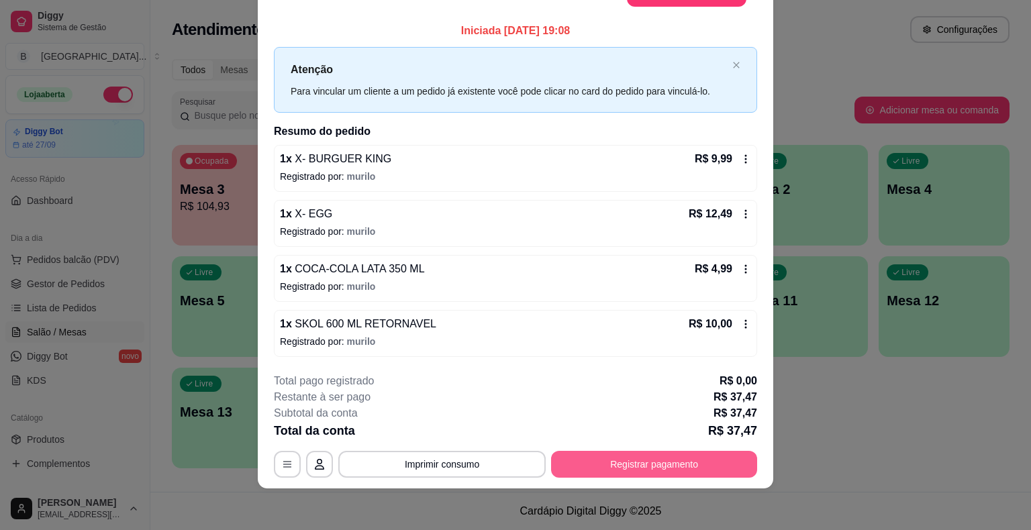
click at [566, 457] on button "Registrar pagamento" at bounding box center [654, 464] width 206 height 27
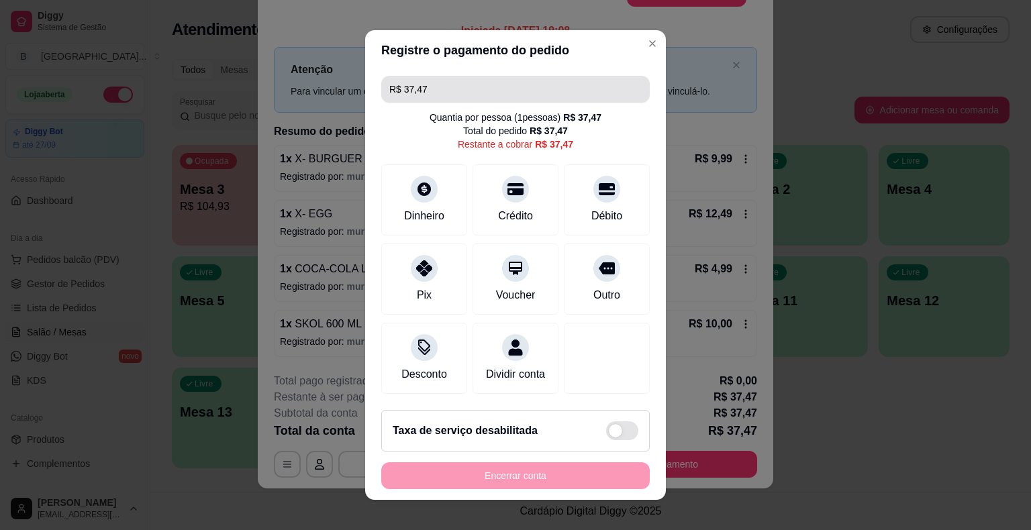
click at [549, 82] on input "R$ 37,47" at bounding box center [515, 89] width 252 height 27
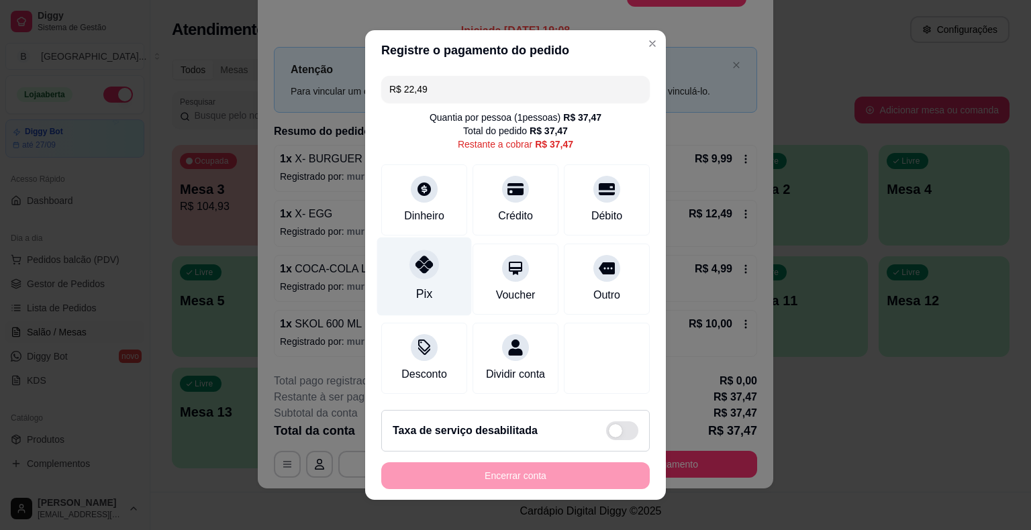
click at [429, 253] on div "Pix" at bounding box center [424, 277] width 95 height 79
type input "R$ 14,98"
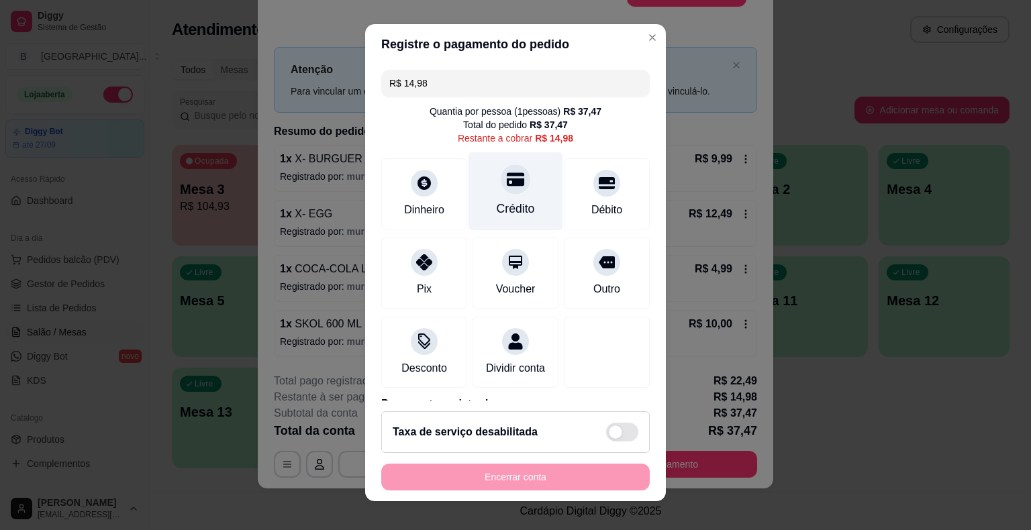
scroll to position [0, 0]
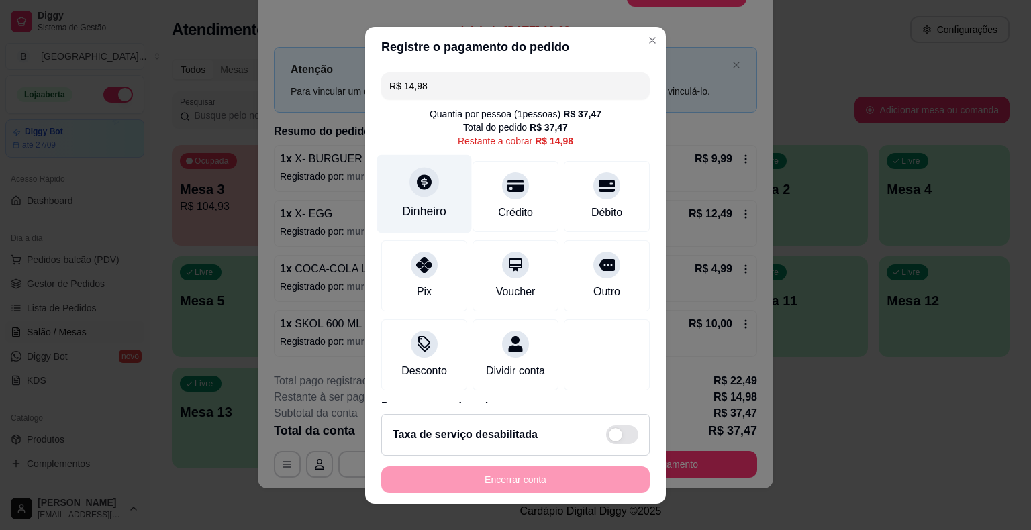
click at [403, 211] on div "Dinheiro" at bounding box center [424, 211] width 44 height 17
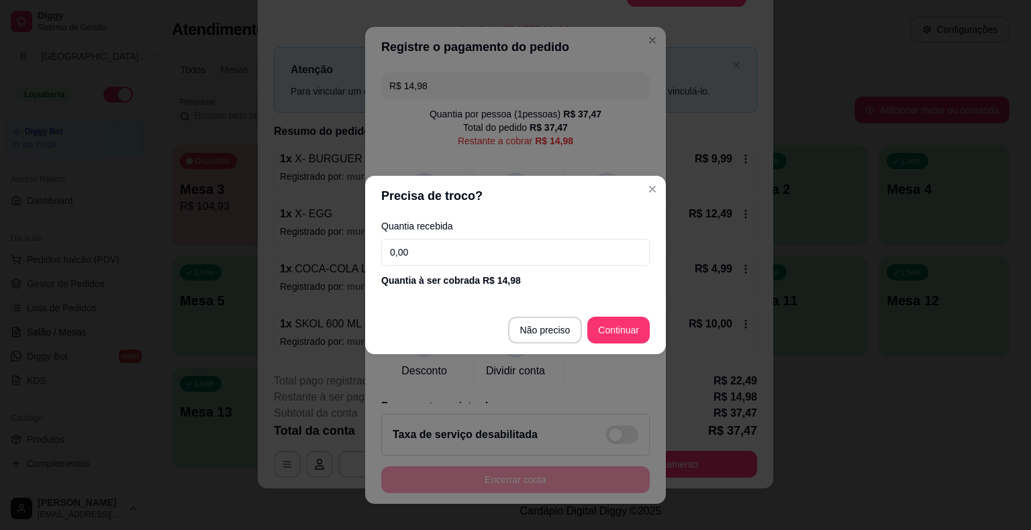
click at [419, 260] on input "0,00" at bounding box center [515, 252] width 268 height 27
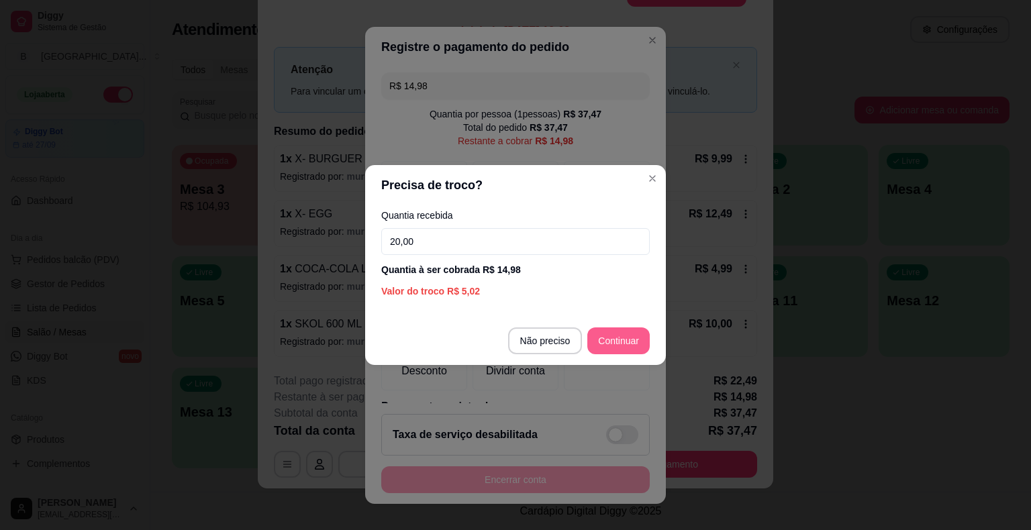
type input "20,00"
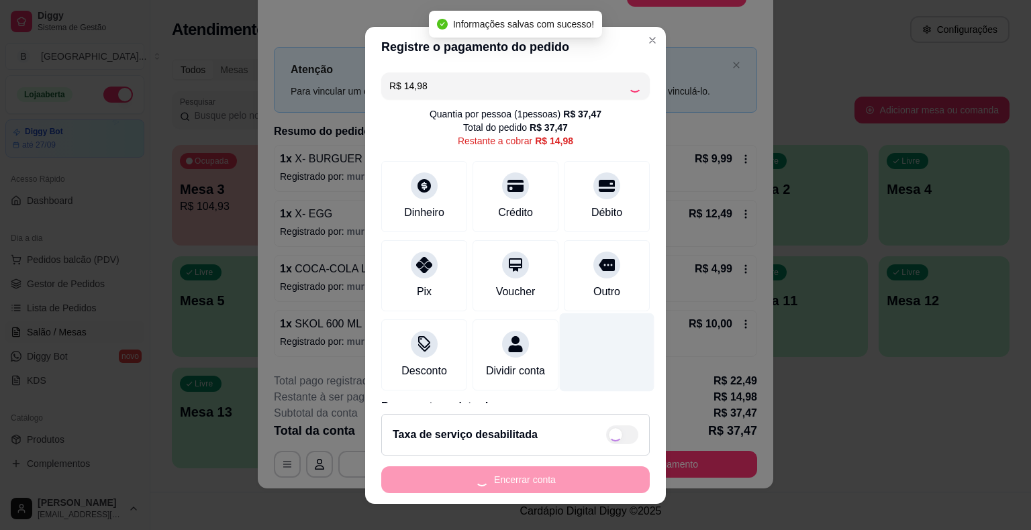
type input "R$ 0,00"
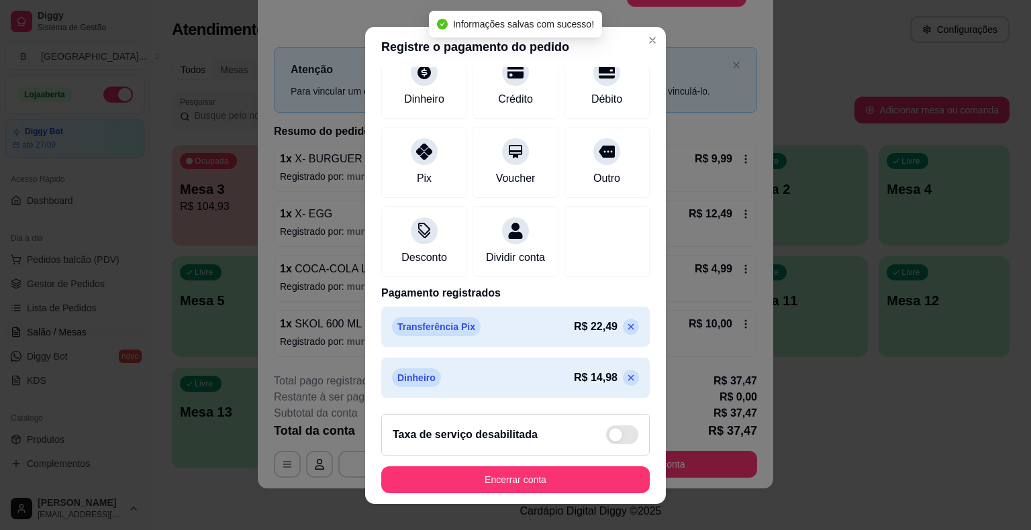
scroll to position [114, 0]
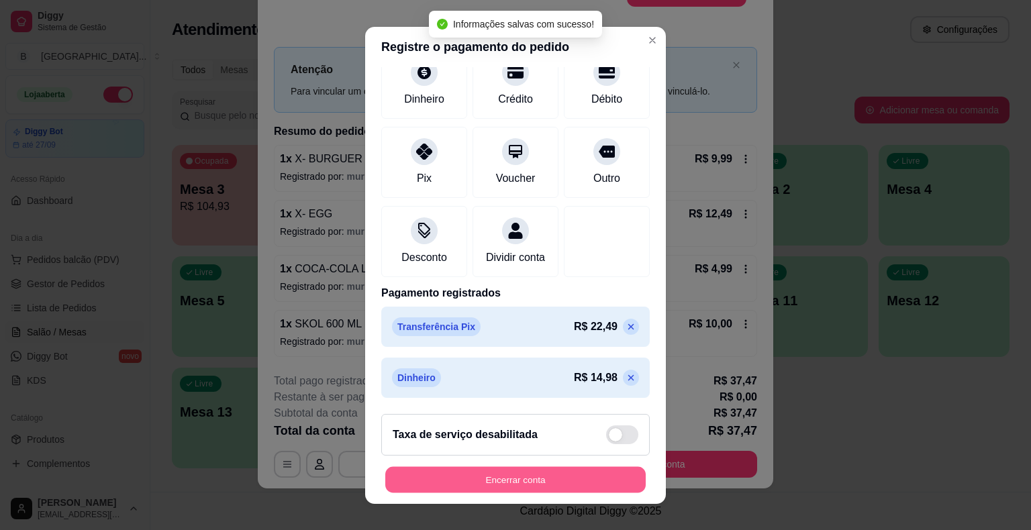
click at [591, 480] on button "Encerrar conta" at bounding box center [515, 479] width 260 height 26
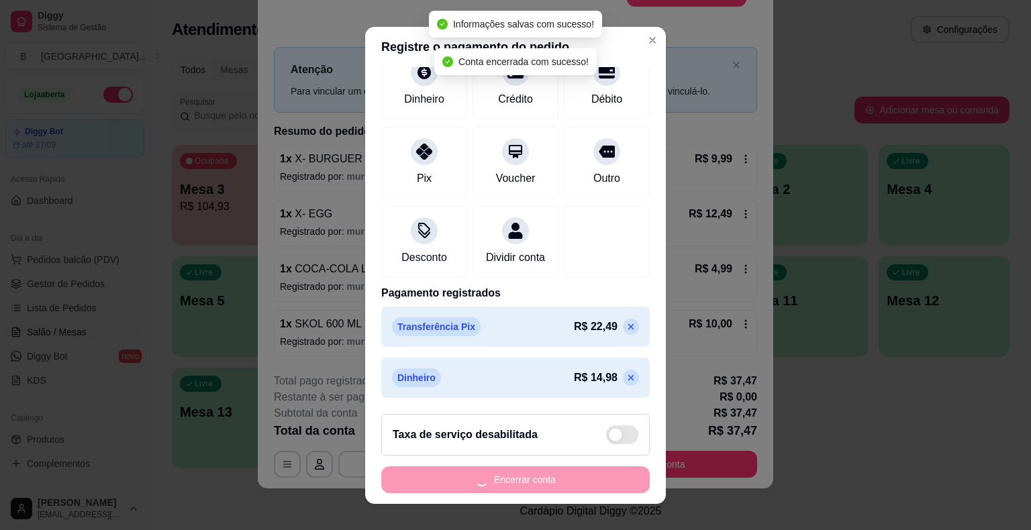
scroll to position [0, 0]
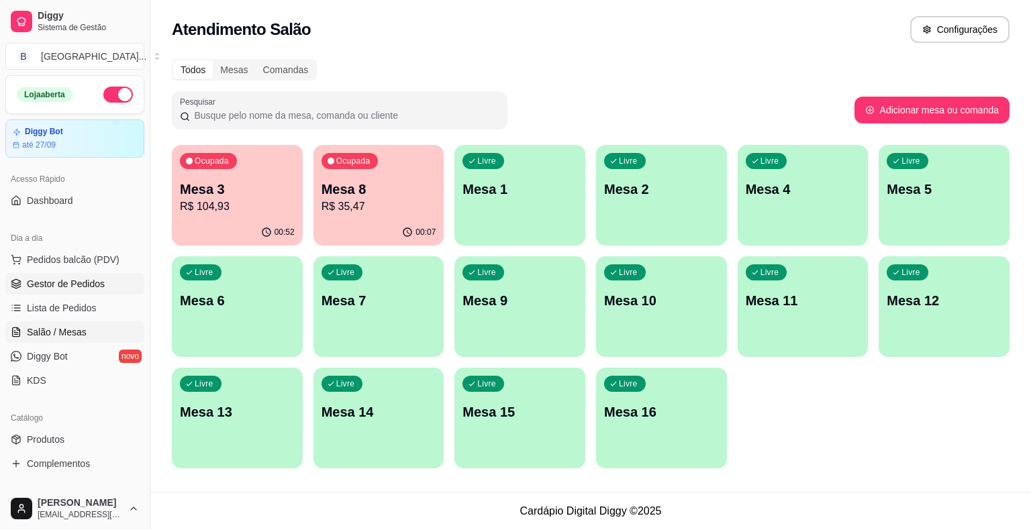
click at [87, 274] on link "Gestor de Pedidos" at bounding box center [74, 283] width 139 height 21
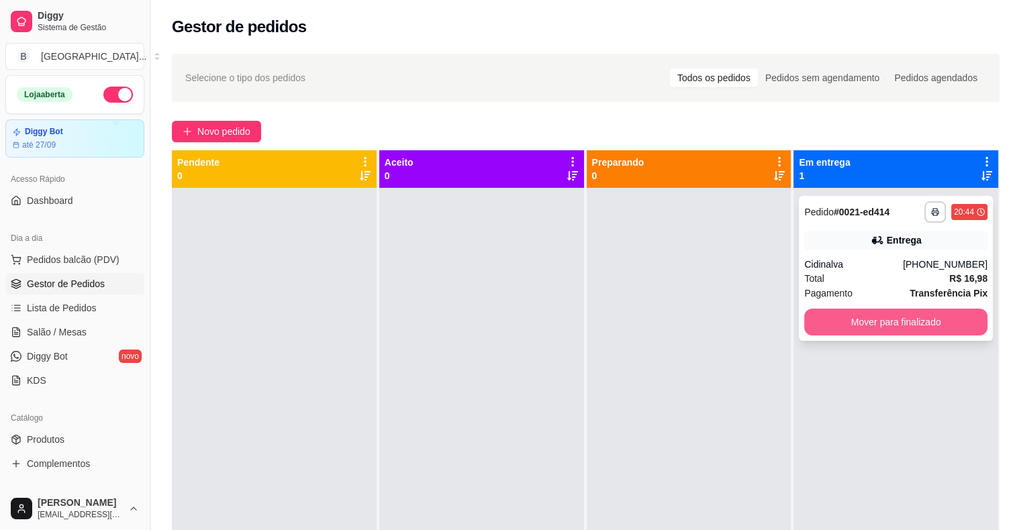
click at [864, 321] on button "Mover para finalizado" at bounding box center [895, 322] width 183 height 27
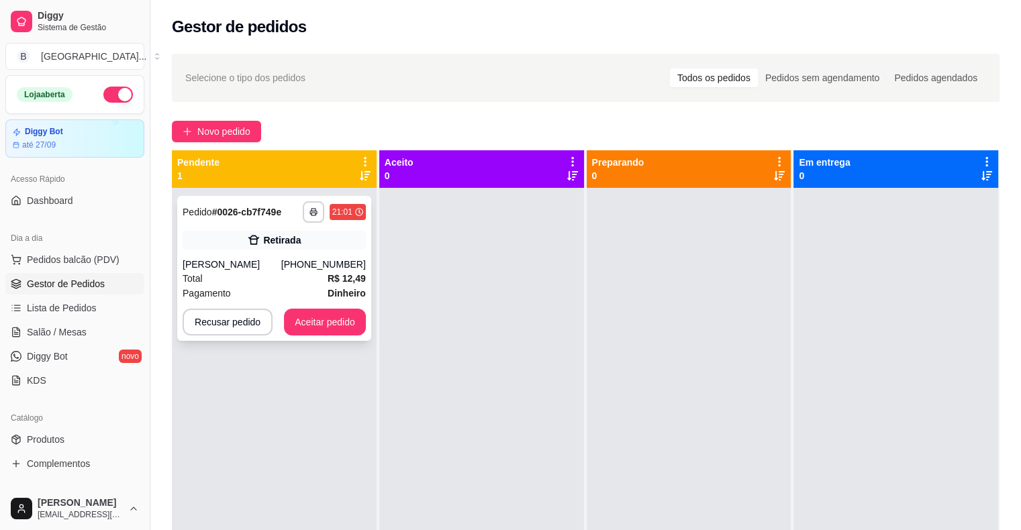
click at [271, 261] on div "[PERSON_NAME]" at bounding box center [232, 264] width 99 height 13
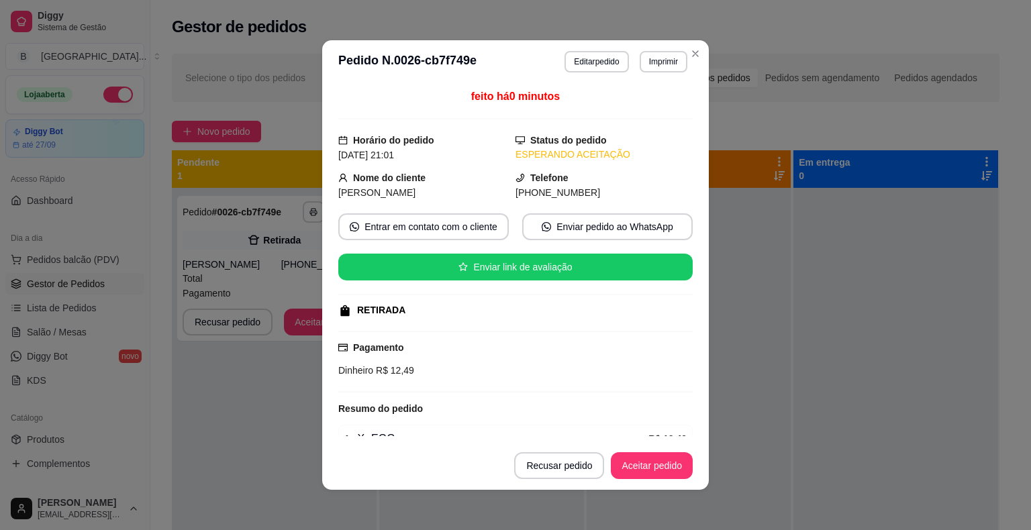
click at [659, 66] on button "Imprimir" at bounding box center [663, 61] width 48 height 21
click at [648, 115] on button "IMPRESSORA" at bounding box center [635, 108] width 94 height 21
click at [639, 460] on button "Aceitar pedido" at bounding box center [651, 466] width 79 height 26
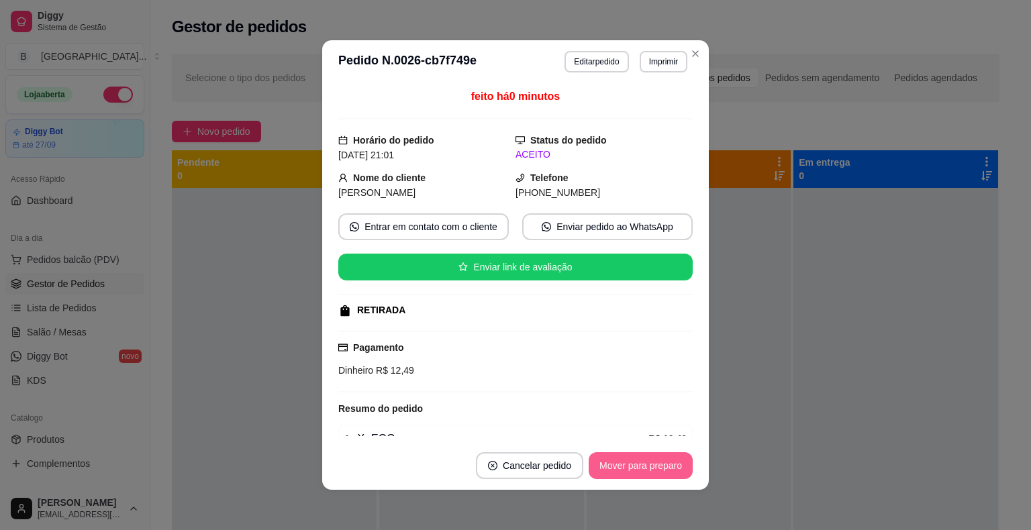
click at [629, 475] on button "Mover para preparo" at bounding box center [640, 465] width 104 height 27
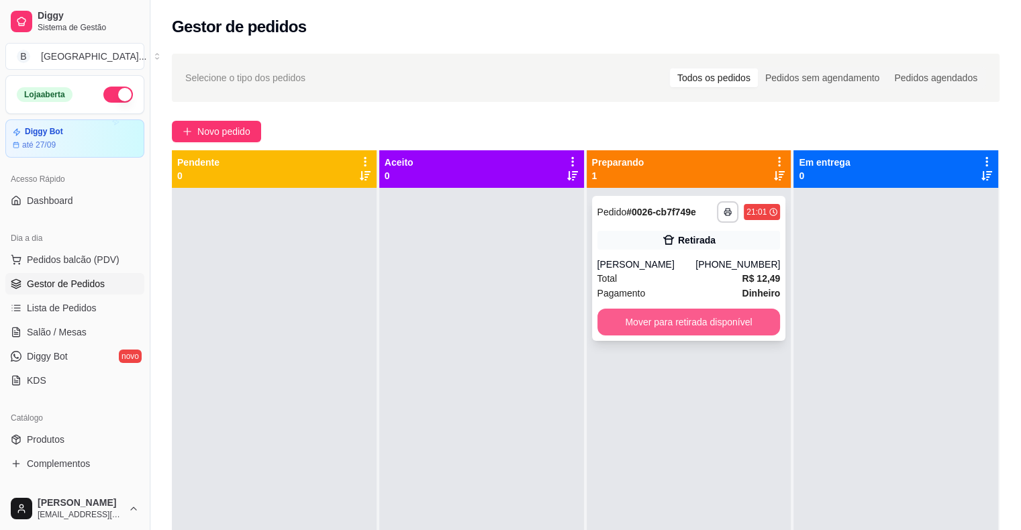
click at [627, 313] on button "Mover para retirada disponível" at bounding box center [688, 322] width 183 height 27
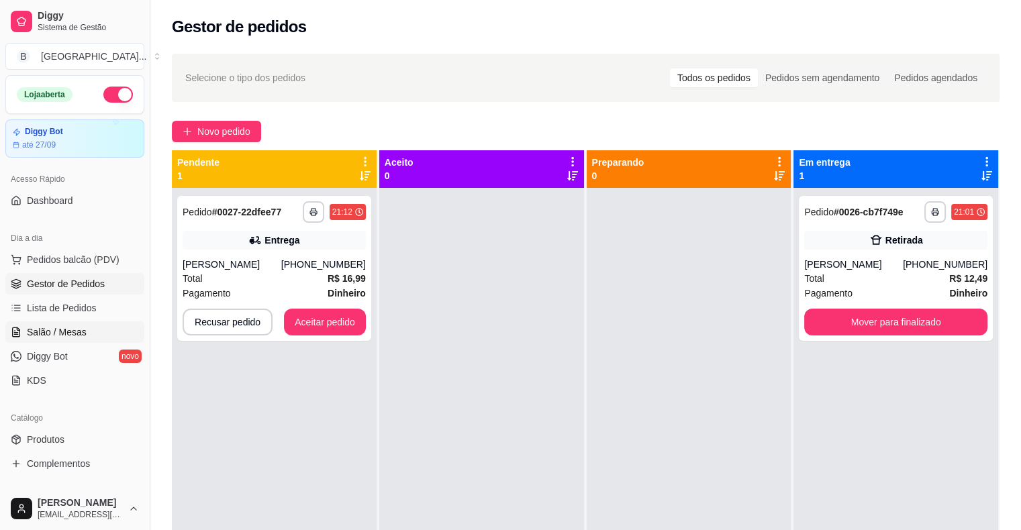
click at [91, 333] on link "Salão / Mesas" at bounding box center [74, 331] width 139 height 21
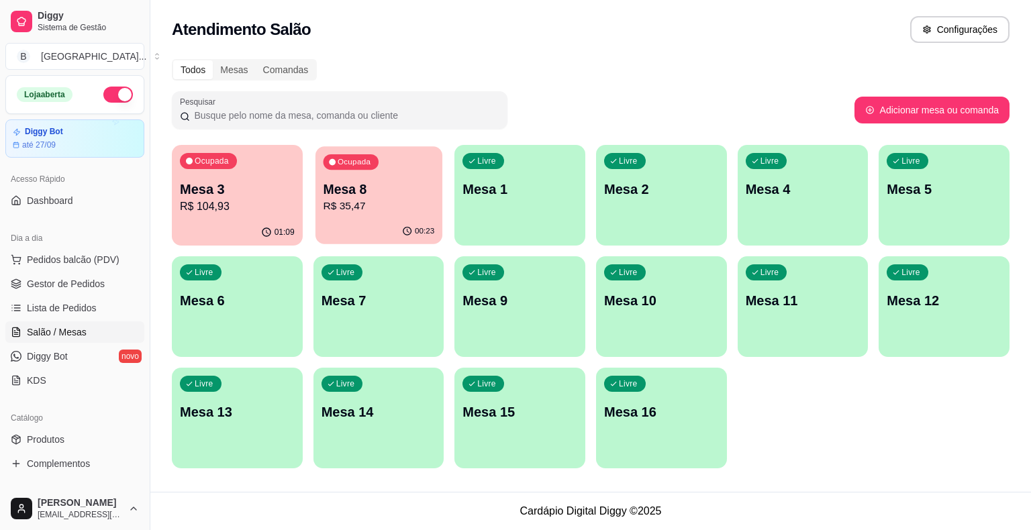
click at [313, 192] on div "Ocupada Mesa 3 R$ 104,93 01:09 Ocupada Mesa 8 R$ 35,47 00:23 Livre Mesa 1 Livre…" at bounding box center [590, 306] width 837 height 323
click at [348, 202] on p "R$ 35,47" at bounding box center [378, 206] width 111 height 15
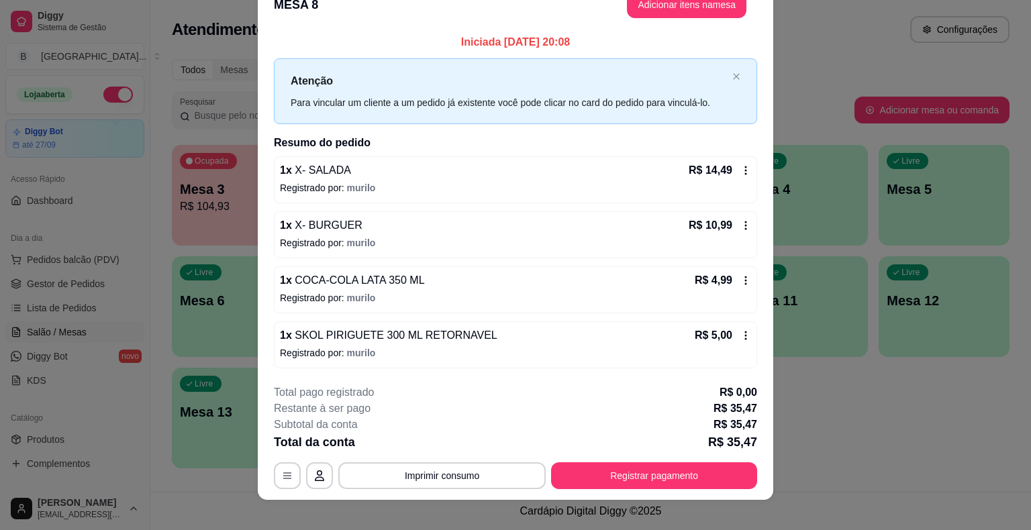
scroll to position [36, 0]
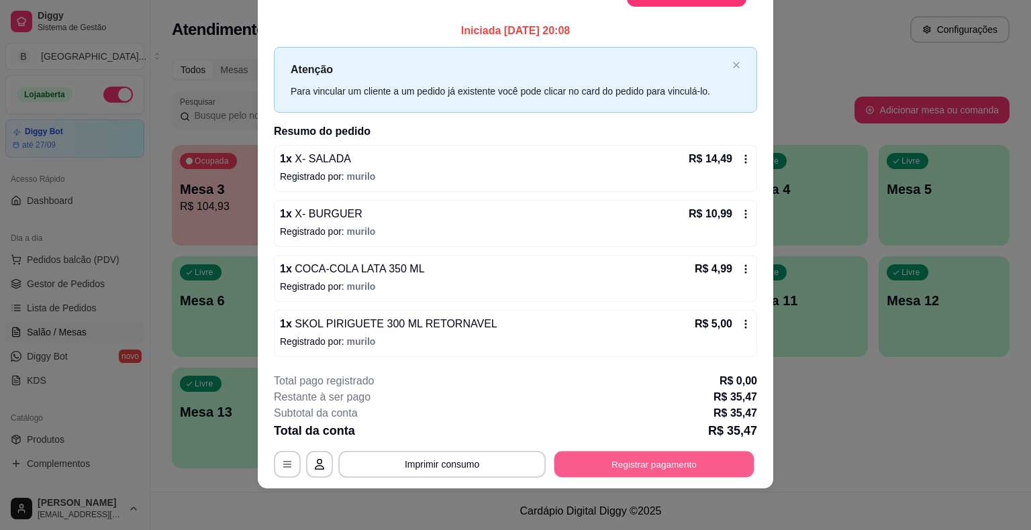
click at [652, 462] on button "Registrar pagamento" at bounding box center [654, 464] width 200 height 26
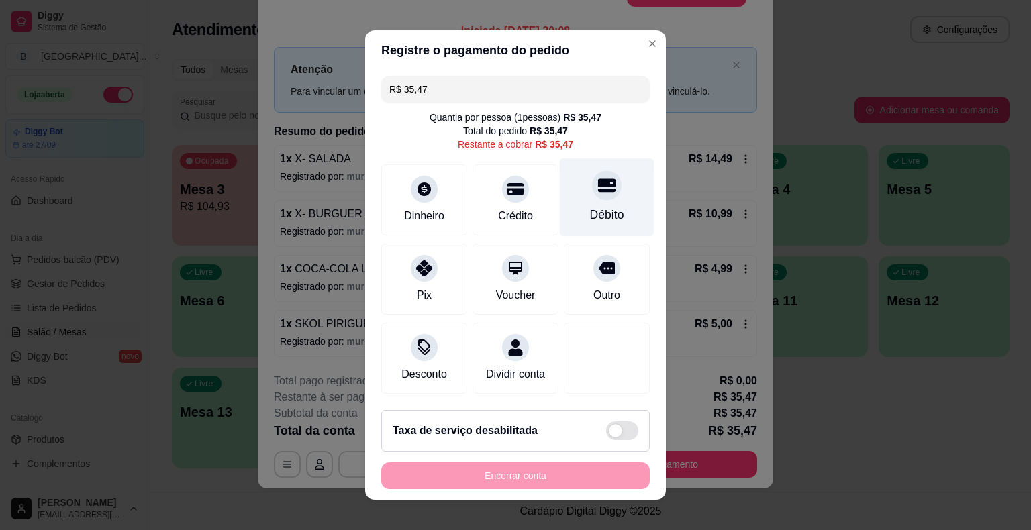
click at [601, 194] on icon at bounding box center [606, 184] width 17 height 17
type input "R$ 0,00"
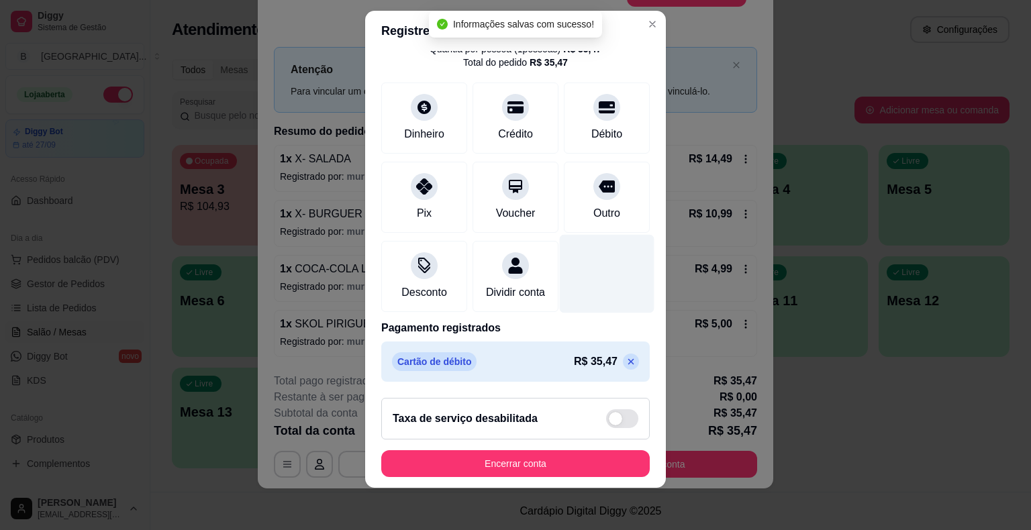
scroll to position [16, 0]
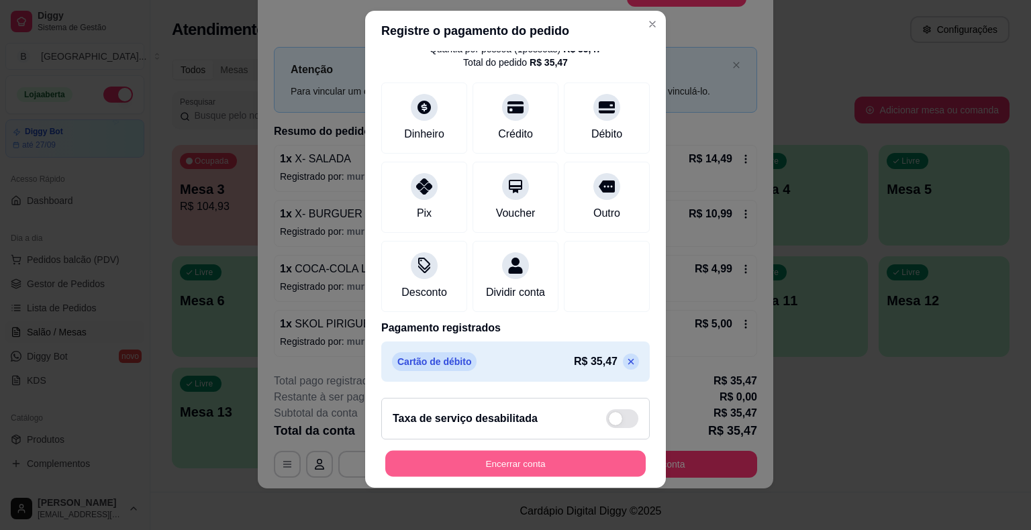
click at [464, 464] on button "Encerrar conta" at bounding box center [515, 463] width 260 height 26
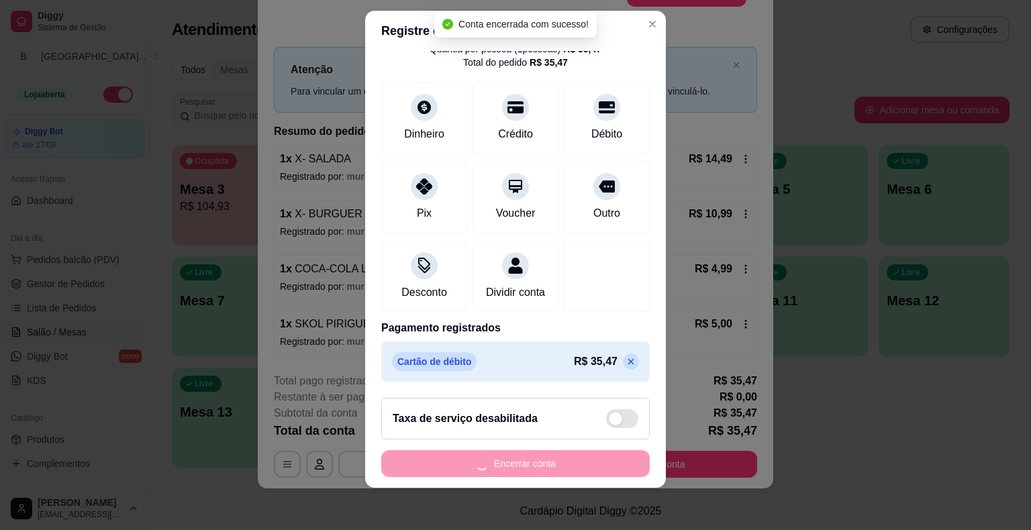
scroll to position [0, 0]
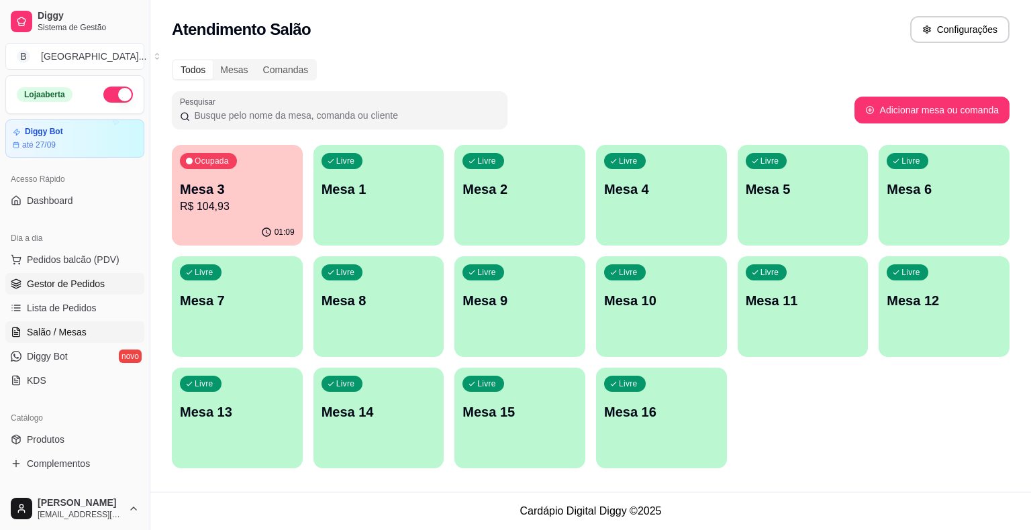
click at [124, 280] on link "Gestor de Pedidos" at bounding box center [74, 283] width 139 height 21
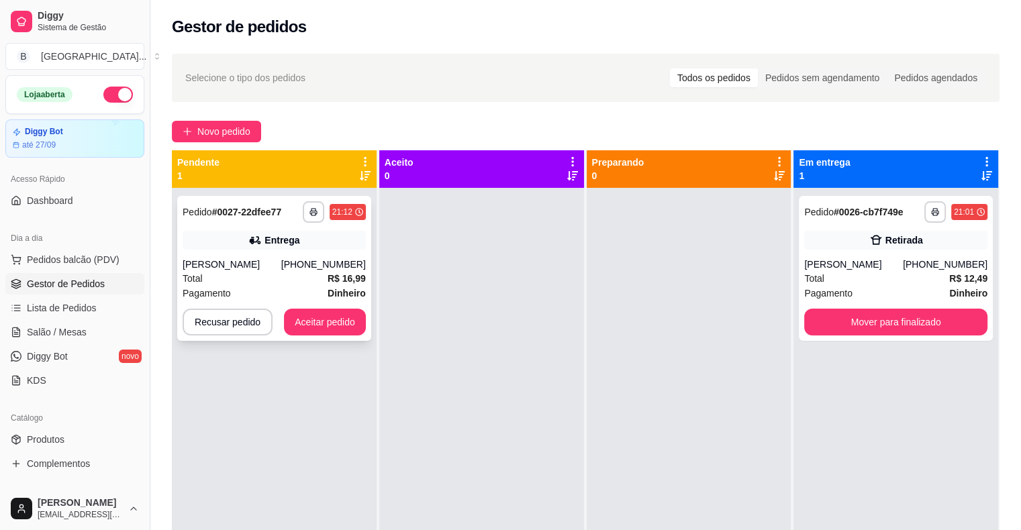
click at [250, 278] on div "Total R$ 16,99" at bounding box center [274, 278] width 183 height 15
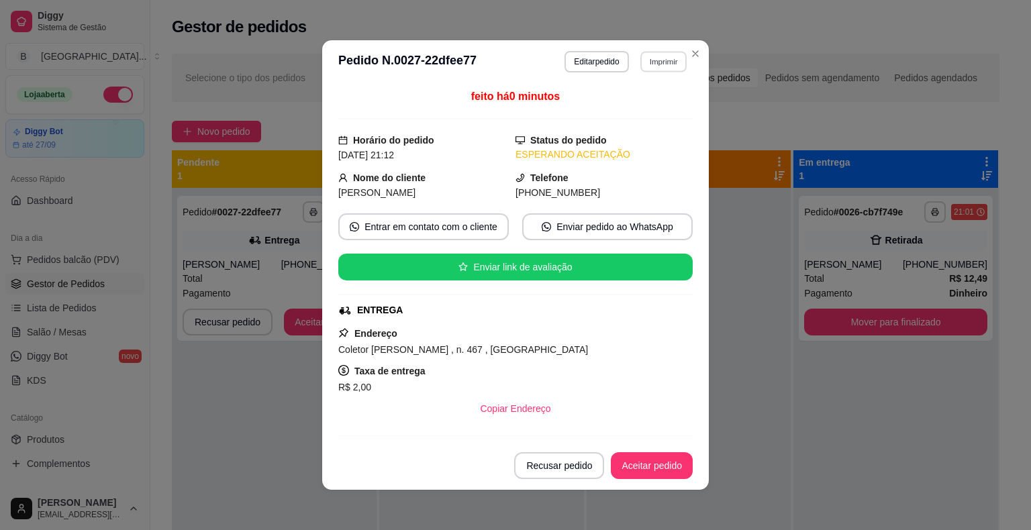
click at [656, 62] on button "Imprimir" at bounding box center [663, 61] width 46 height 21
click at [650, 101] on button "IMPRESSORA" at bounding box center [634, 108] width 94 height 21
click at [635, 454] on button "Aceitar pedido" at bounding box center [651, 466] width 79 height 26
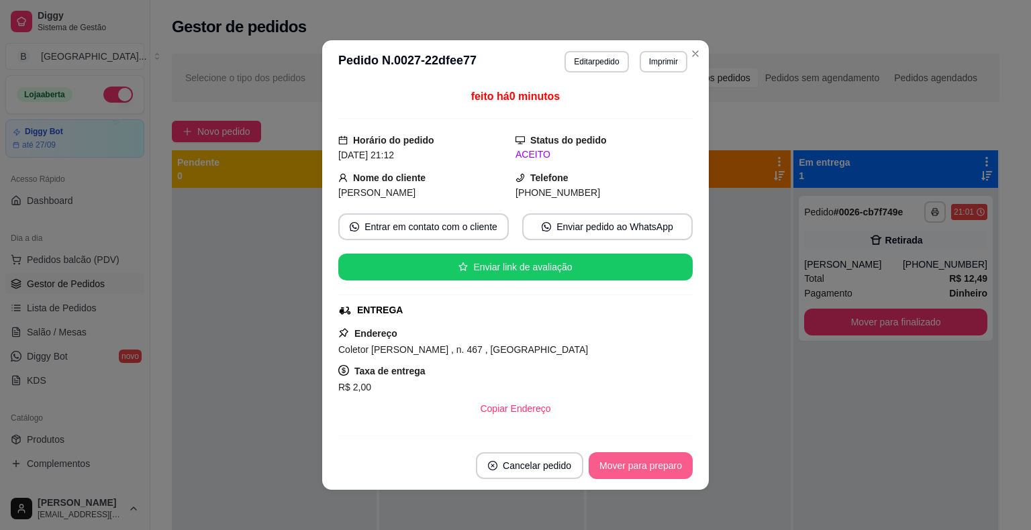
click at [647, 470] on button "Mover para preparo" at bounding box center [640, 465] width 104 height 27
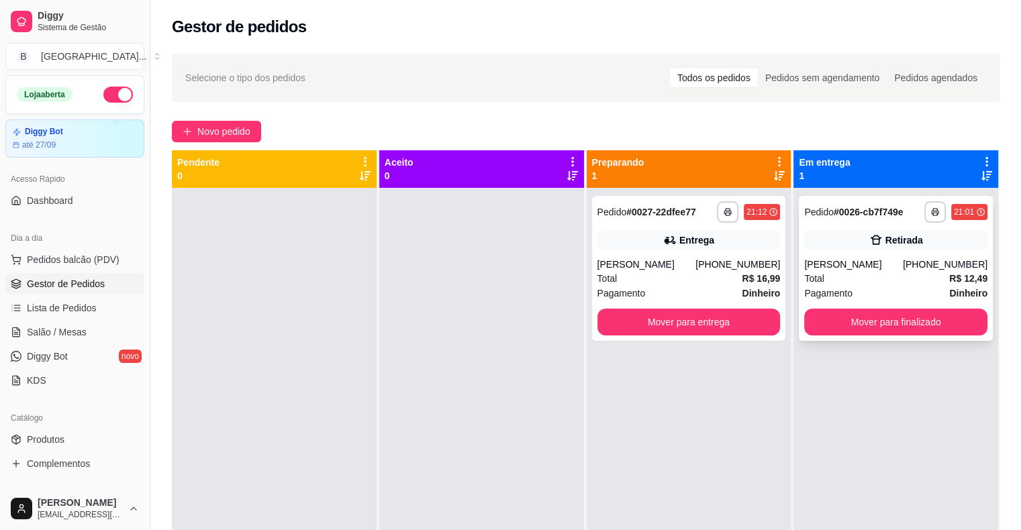
click at [848, 259] on div "[PERSON_NAME]" at bounding box center [853, 264] width 99 height 13
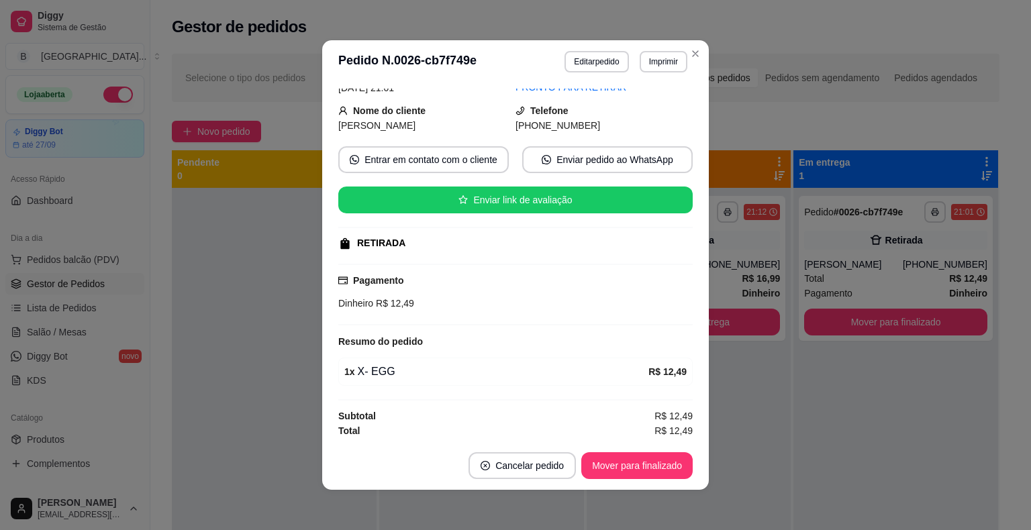
scroll to position [3, 0]
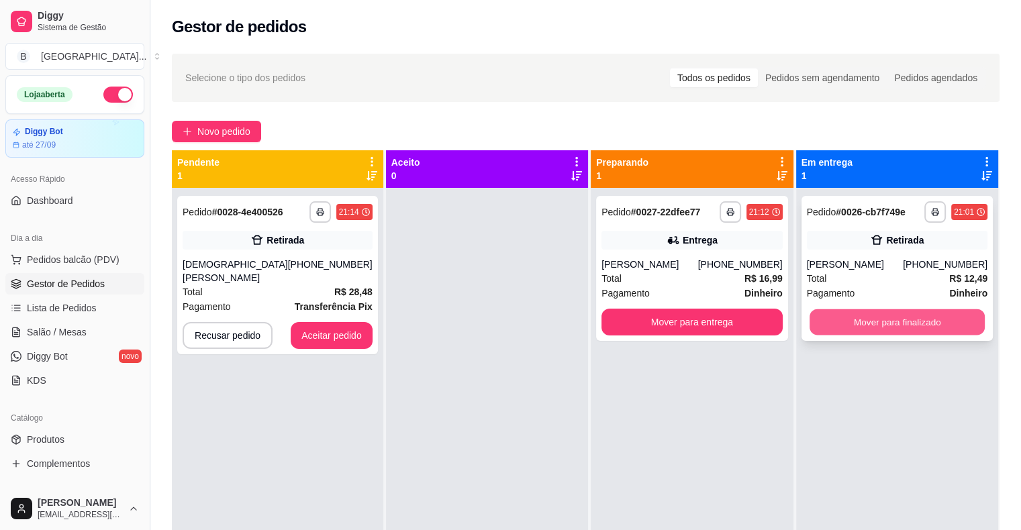
click at [892, 316] on button "Mover para finalizado" at bounding box center [896, 322] width 175 height 26
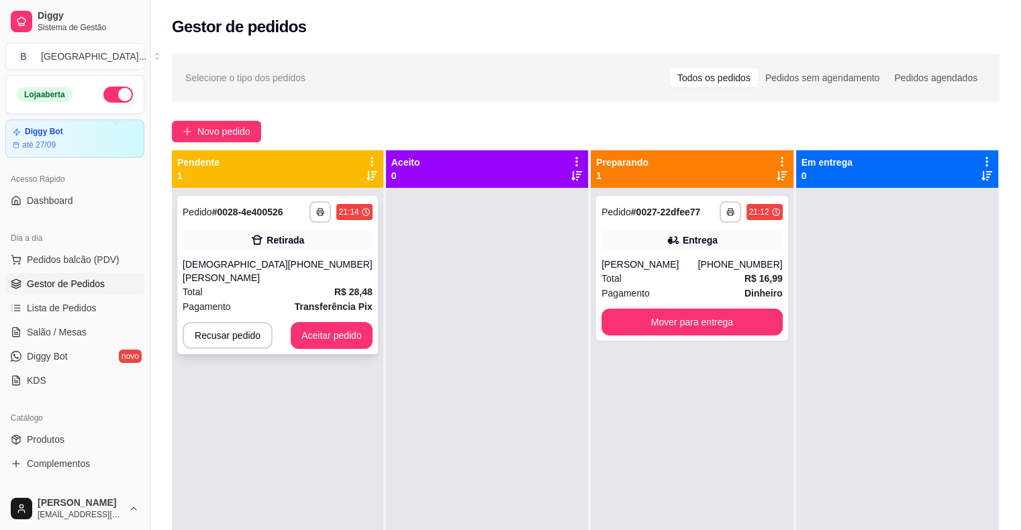
click at [326, 269] on div "[PHONE_NUMBER]" at bounding box center [330, 271] width 85 height 27
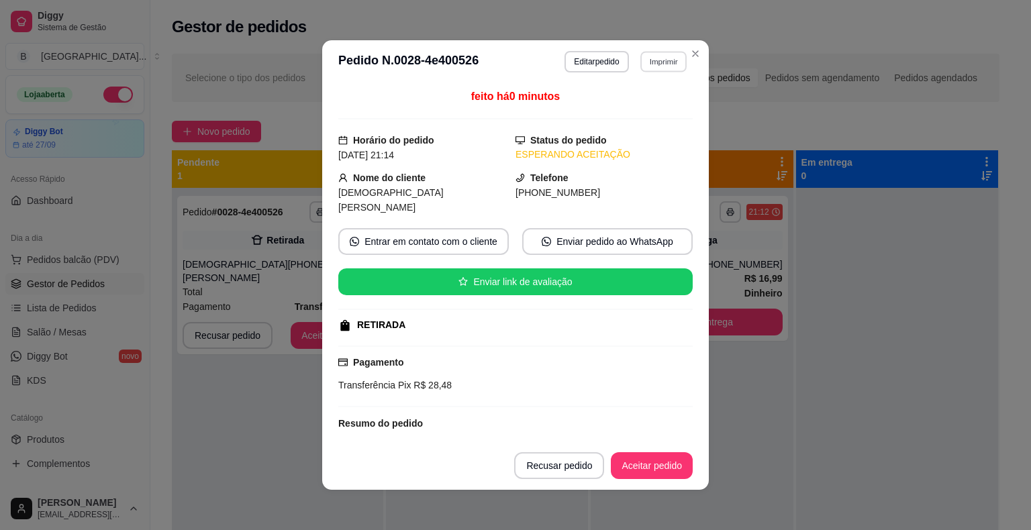
click at [645, 60] on button "Imprimir" at bounding box center [663, 61] width 46 height 21
click at [658, 112] on button "IMPRESSORA" at bounding box center [634, 108] width 94 height 21
click at [656, 466] on button "Aceitar pedido" at bounding box center [651, 466] width 79 height 26
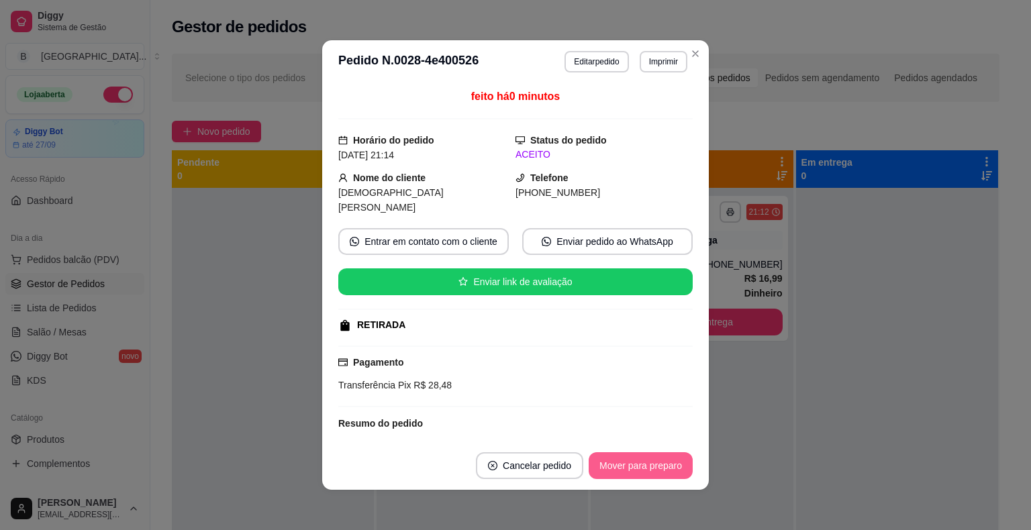
click at [656, 466] on button "Mover para preparo" at bounding box center [640, 465] width 104 height 27
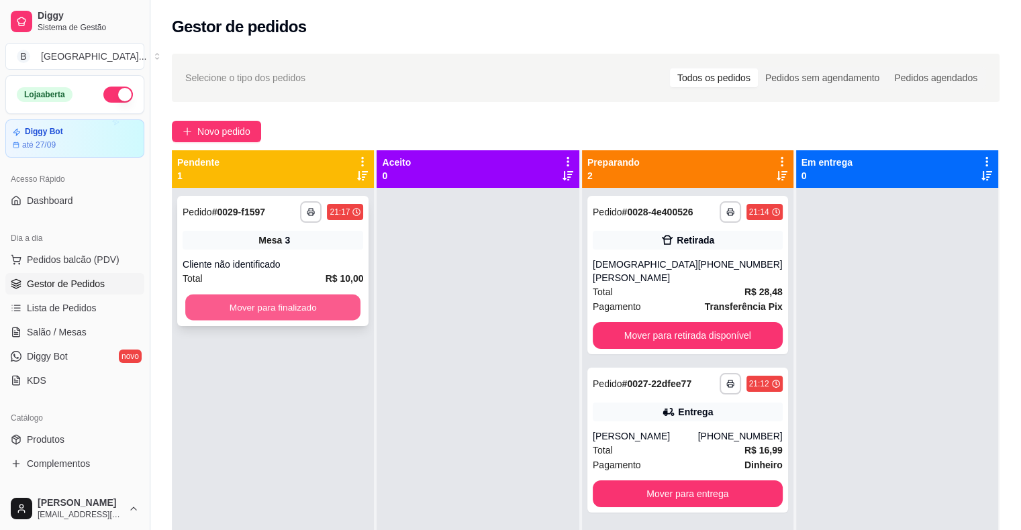
click at [260, 310] on button "Mover para finalizado" at bounding box center [272, 308] width 175 height 26
click at [289, 274] on div "Total R$ 69,95" at bounding box center [273, 278] width 180 height 15
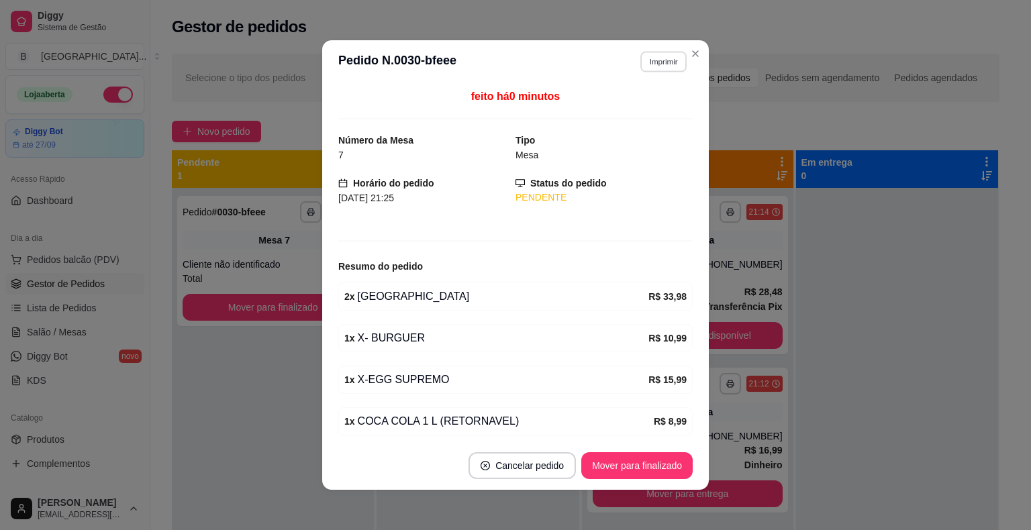
click at [666, 60] on button "Imprimir" at bounding box center [663, 61] width 46 height 21
click at [602, 109] on button "IMPRESSORA" at bounding box center [634, 108] width 94 height 21
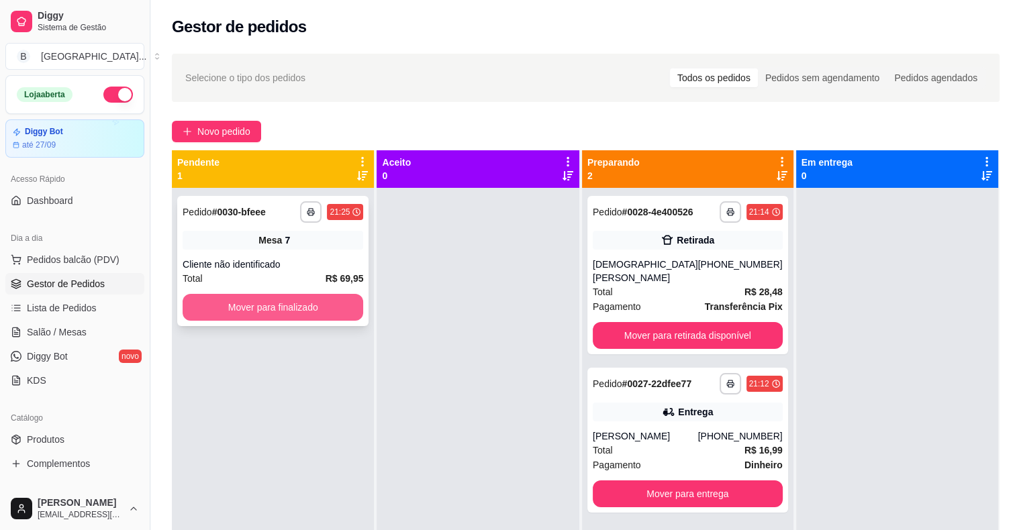
click at [319, 315] on button "Mover para finalizado" at bounding box center [273, 307] width 180 height 27
click at [297, 303] on button "Mover para finalizado" at bounding box center [273, 307] width 180 height 27
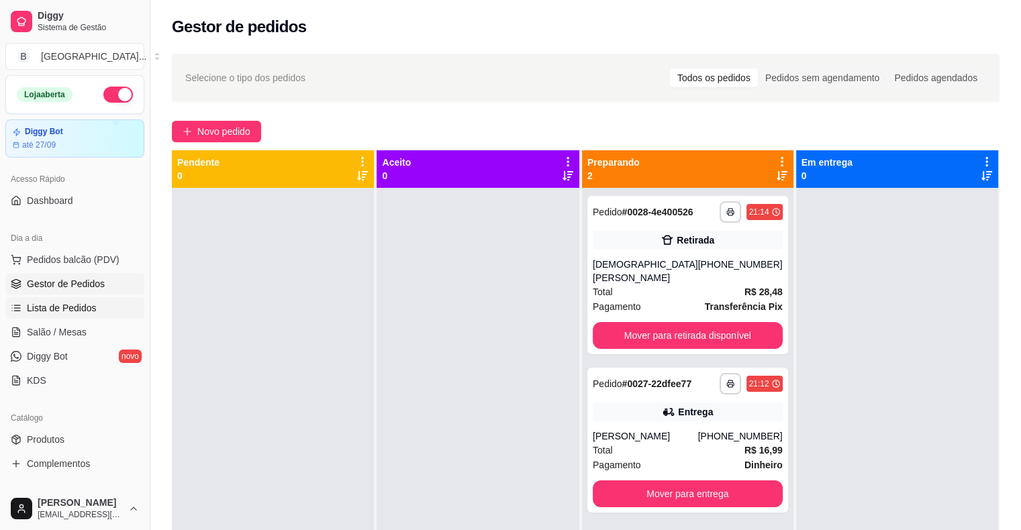
click at [95, 309] on link "Lista de Pedidos" at bounding box center [74, 307] width 139 height 21
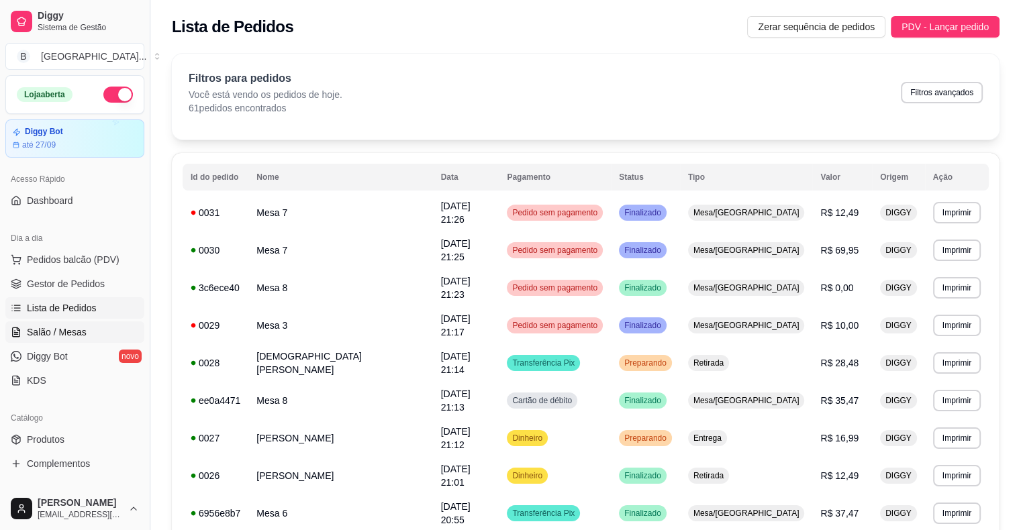
click at [75, 339] on link "Salão / Mesas" at bounding box center [74, 331] width 139 height 21
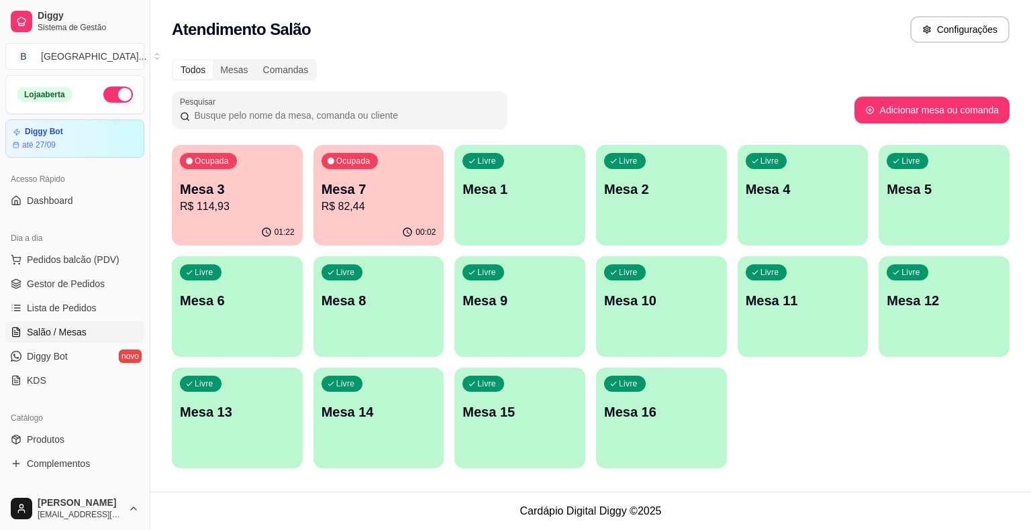
click at [384, 213] on p "R$ 82,44" at bounding box center [378, 207] width 115 height 16
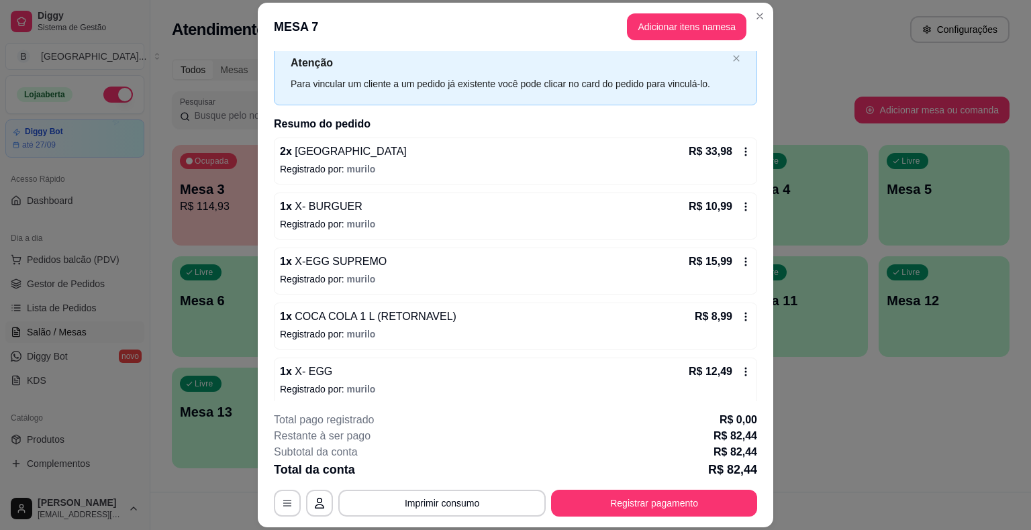
scroll to position [47, 0]
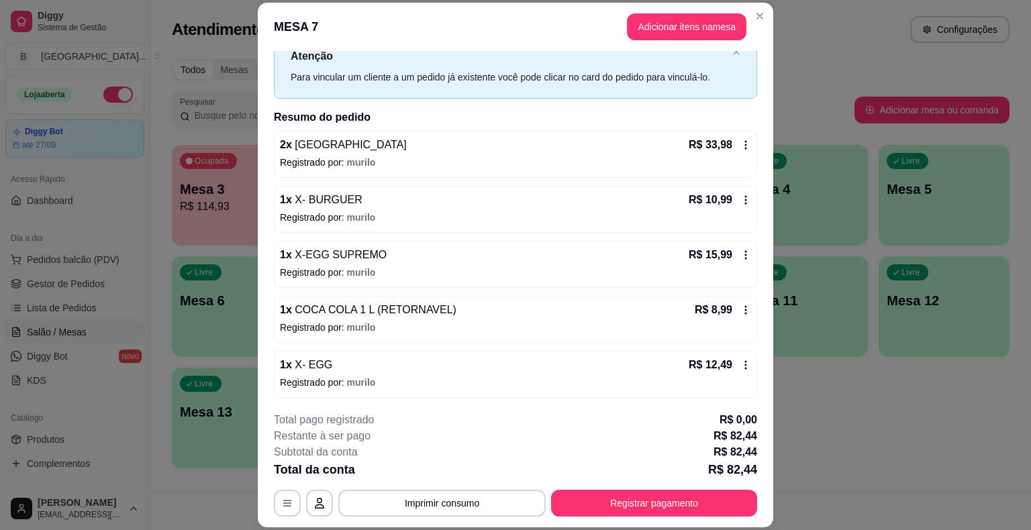
click at [372, 270] on p "Registrado por: [PERSON_NAME]" at bounding box center [515, 272] width 471 height 13
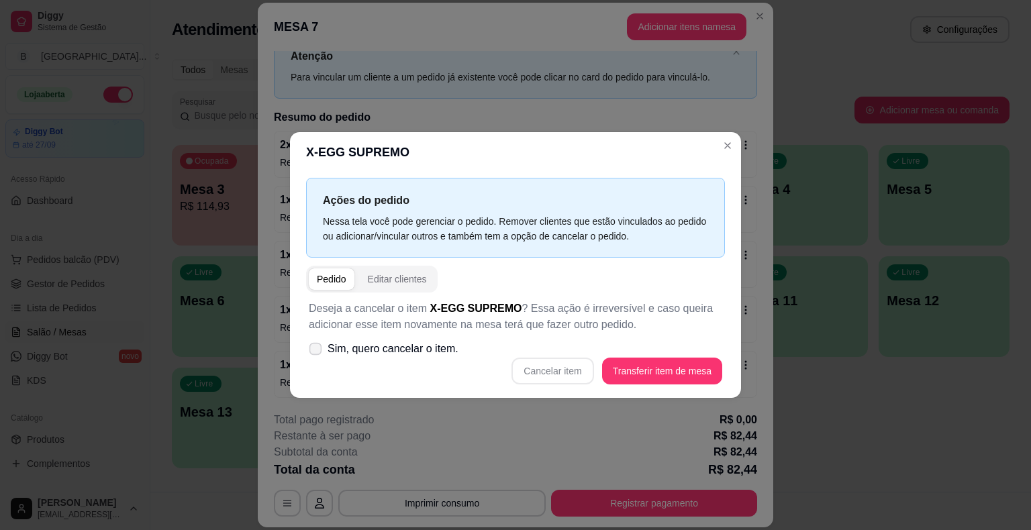
click at [394, 358] on label "Sim, quero cancelar o item." at bounding box center [383, 348] width 160 height 27
click at [317, 358] on input "Sim, quero cancelar o item." at bounding box center [312, 356] width 9 height 9
checkbox input "true"
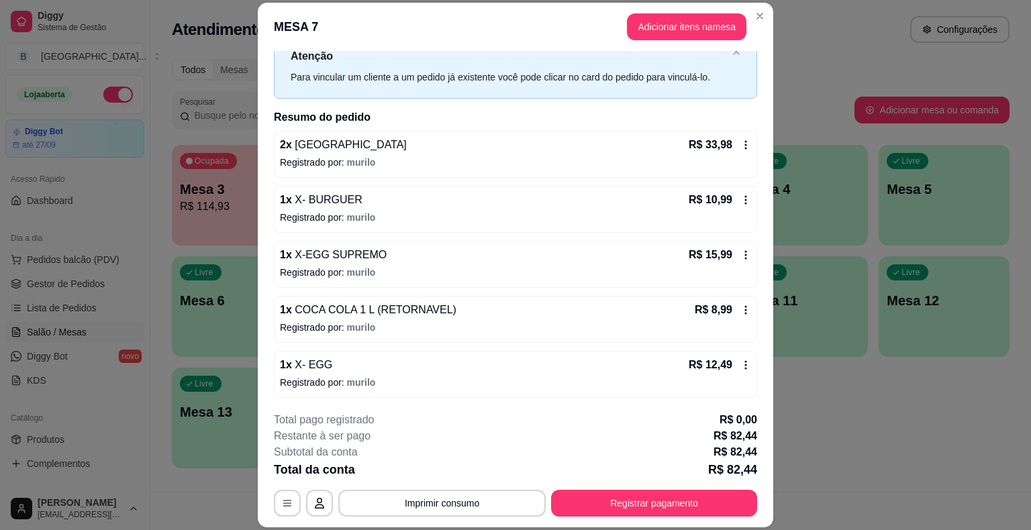
click at [356, 271] on span "murilo" at bounding box center [361, 272] width 29 height 11
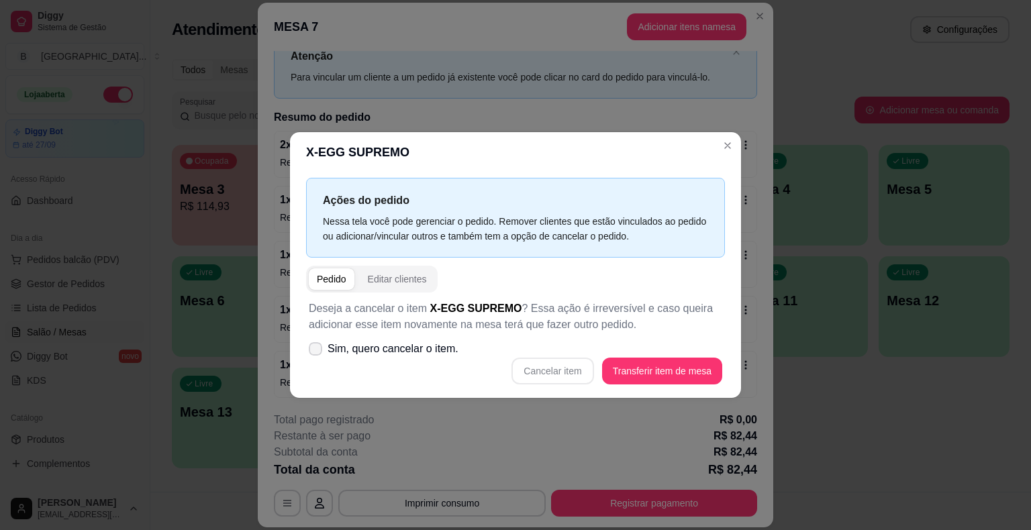
click at [402, 346] on span "Sim, quero cancelar o item." at bounding box center [392, 349] width 131 height 16
click at [317, 352] on input "Sim, quero cancelar o item." at bounding box center [312, 356] width 9 height 9
checkbox input "true"
click at [557, 374] on button "Cancelar item" at bounding box center [552, 371] width 82 height 27
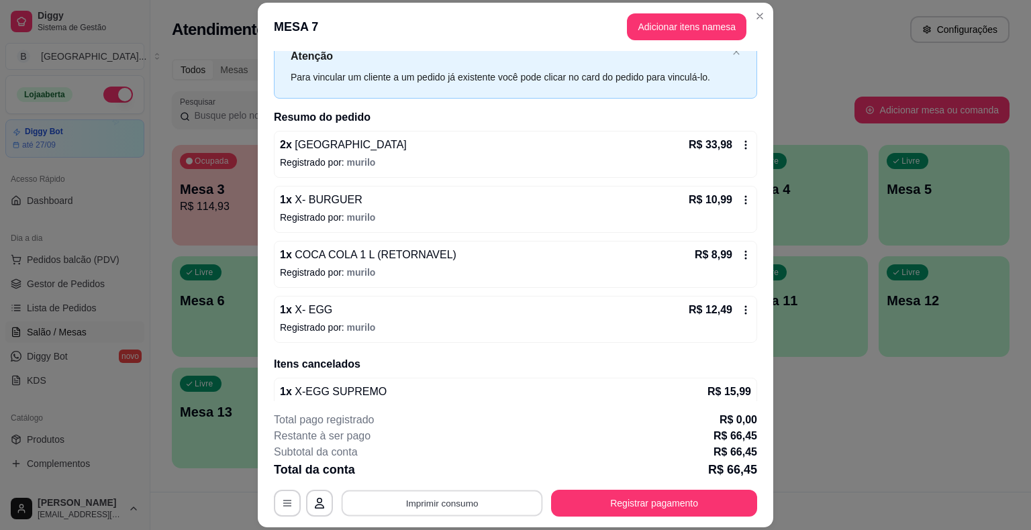
click at [435, 497] on button "Imprimir consumo" at bounding box center [442, 503] width 201 height 26
click at [462, 444] on button "IMPRESSORA" at bounding box center [441, 445] width 97 height 21
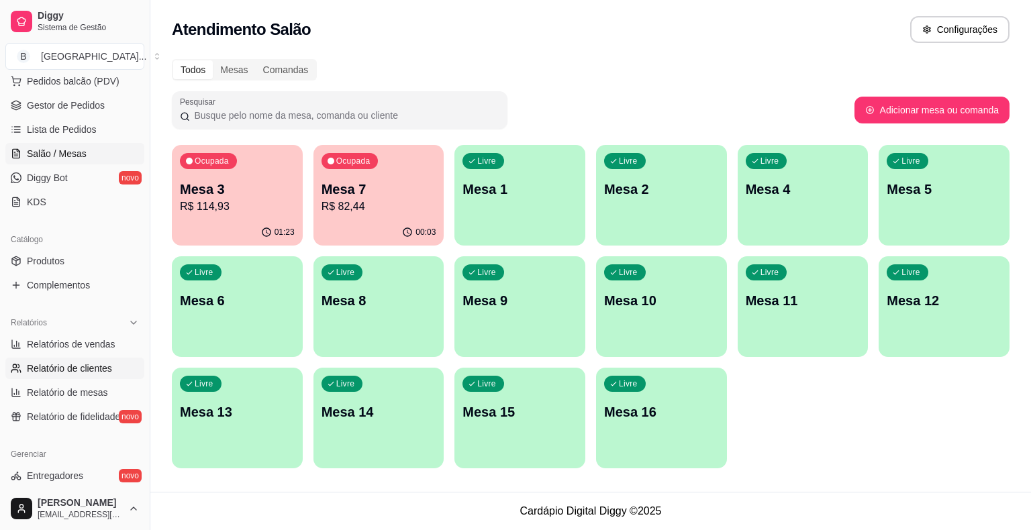
scroll to position [0, 0]
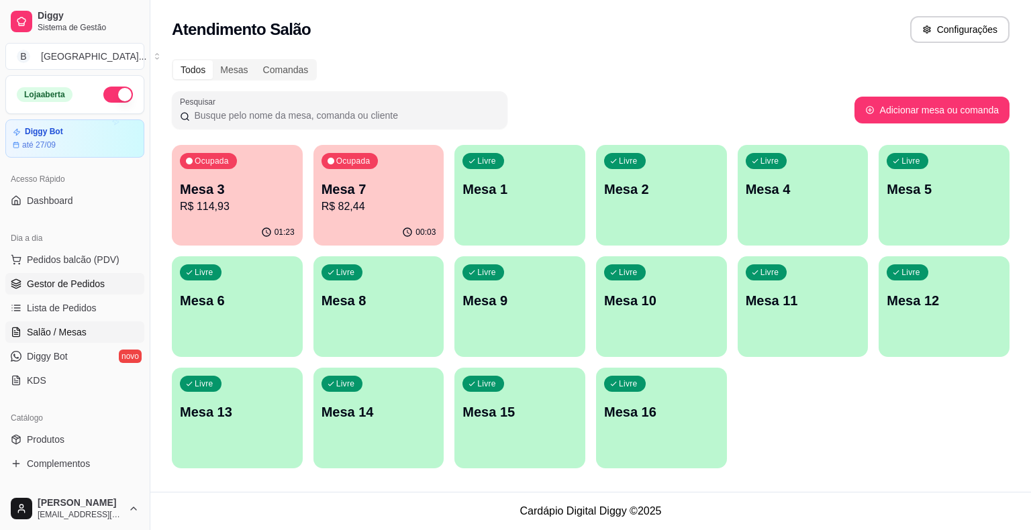
click at [61, 286] on span "Gestor de Pedidos" at bounding box center [66, 283] width 78 height 13
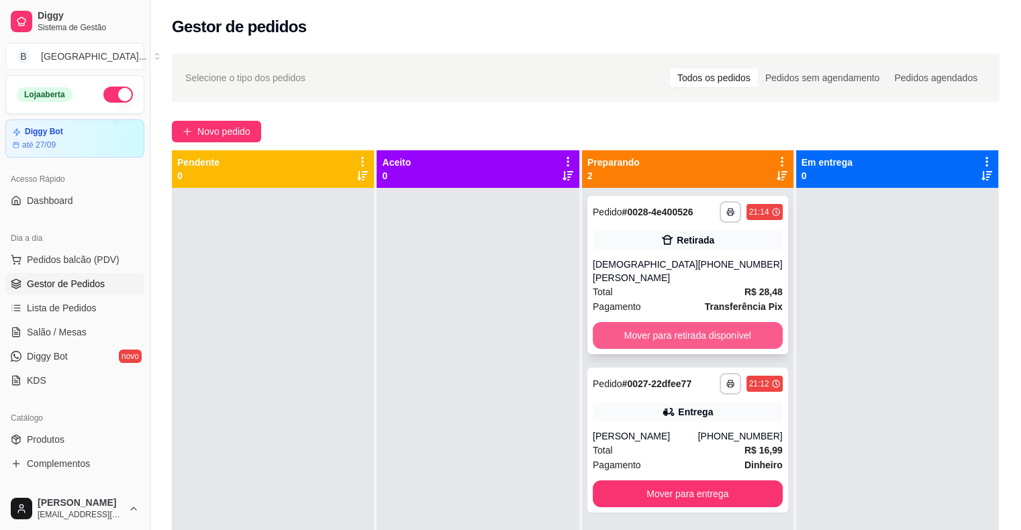
click at [670, 326] on button "Mover para retirada disponível" at bounding box center [687, 335] width 190 height 27
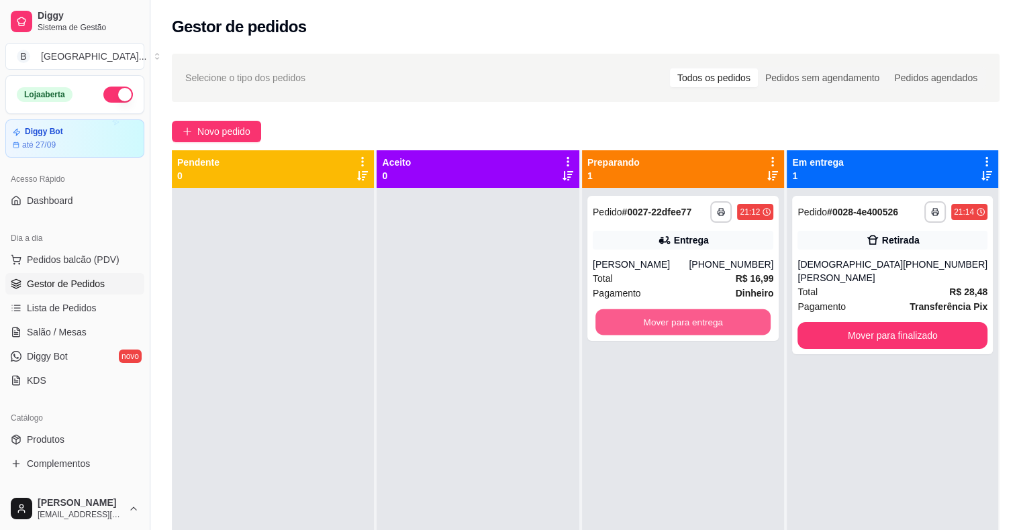
click at [670, 326] on button "Mover para entrega" at bounding box center [682, 322] width 175 height 26
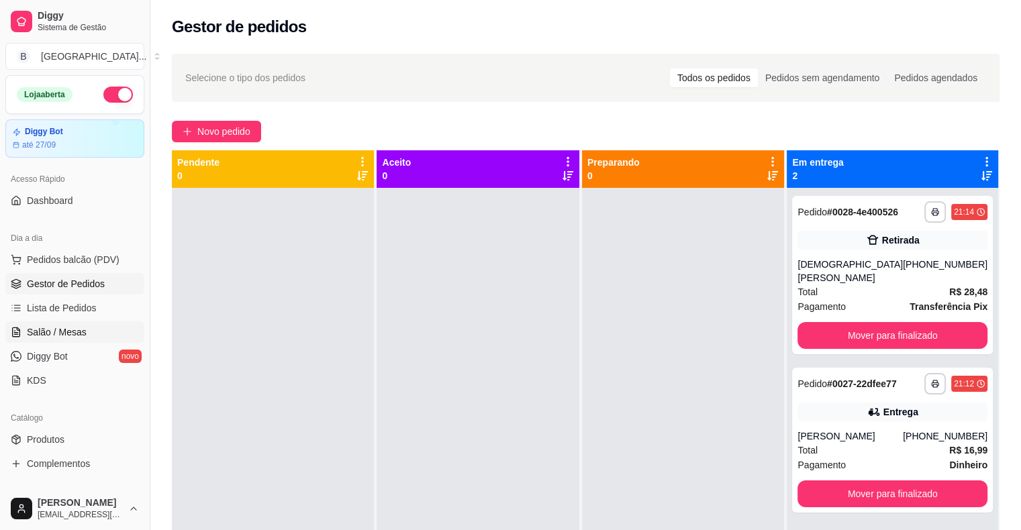
click at [98, 331] on link "Salão / Mesas" at bounding box center [74, 331] width 139 height 21
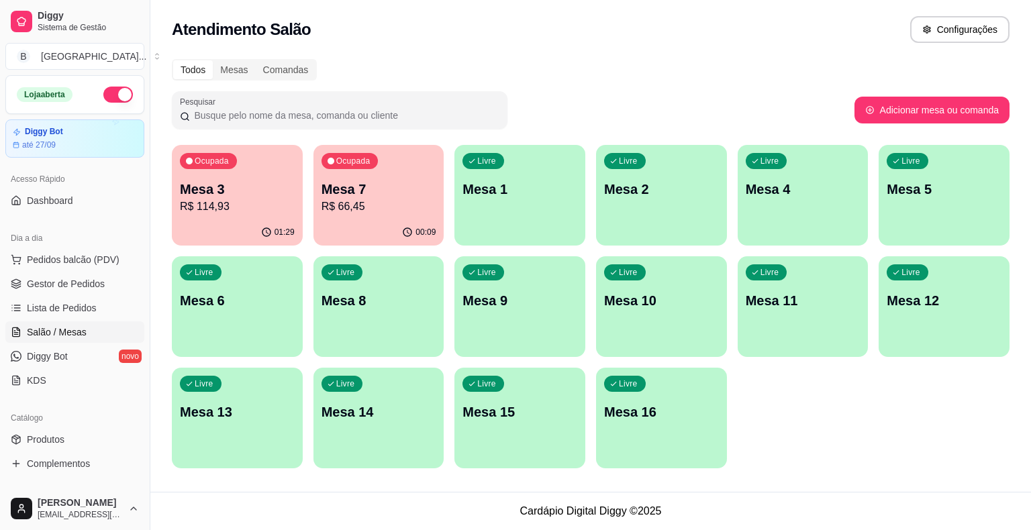
click at [274, 217] on div "Ocupada Mesa 3 R$ 114,93" at bounding box center [237, 182] width 131 height 74
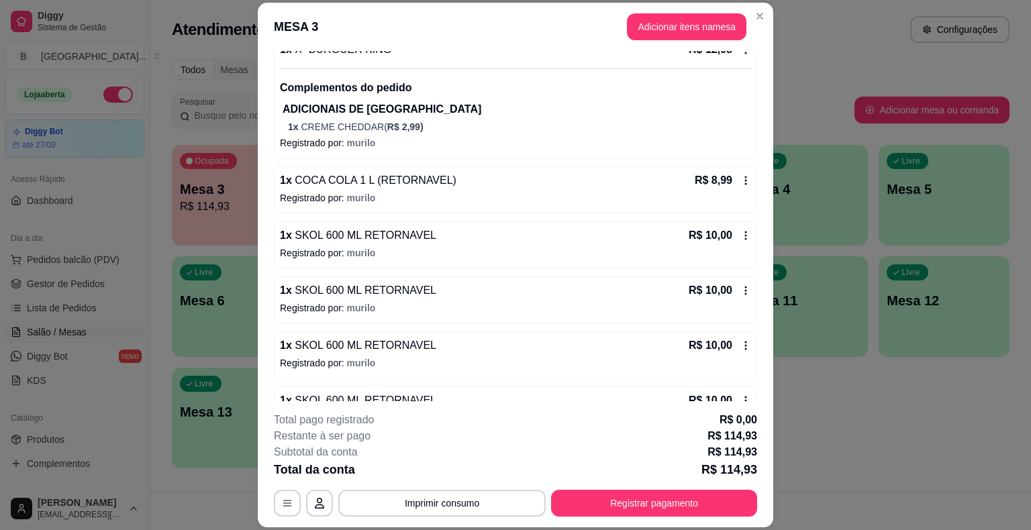
scroll to position [335, 0]
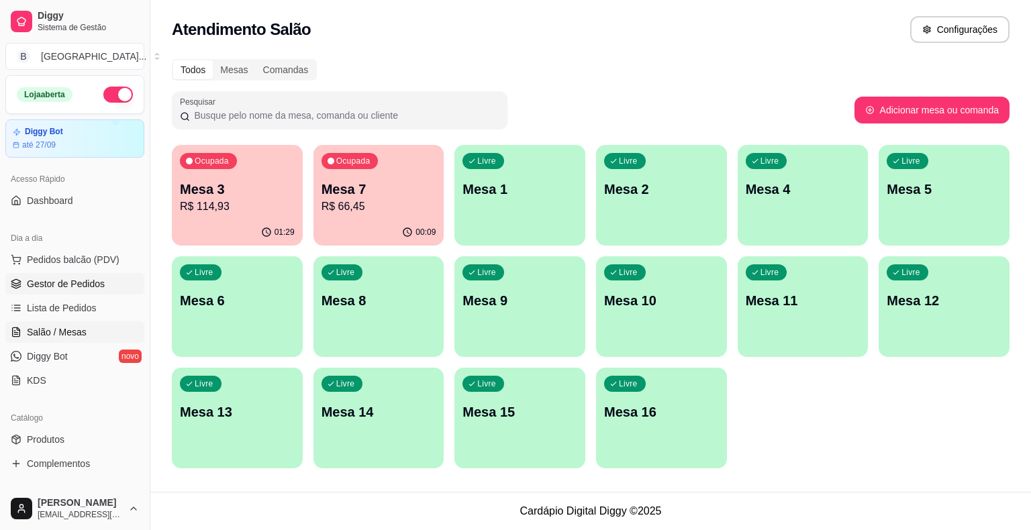
click at [81, 277] on span "Gestor de Pedidos" at bounding box center [66, 283] width 78 height 13
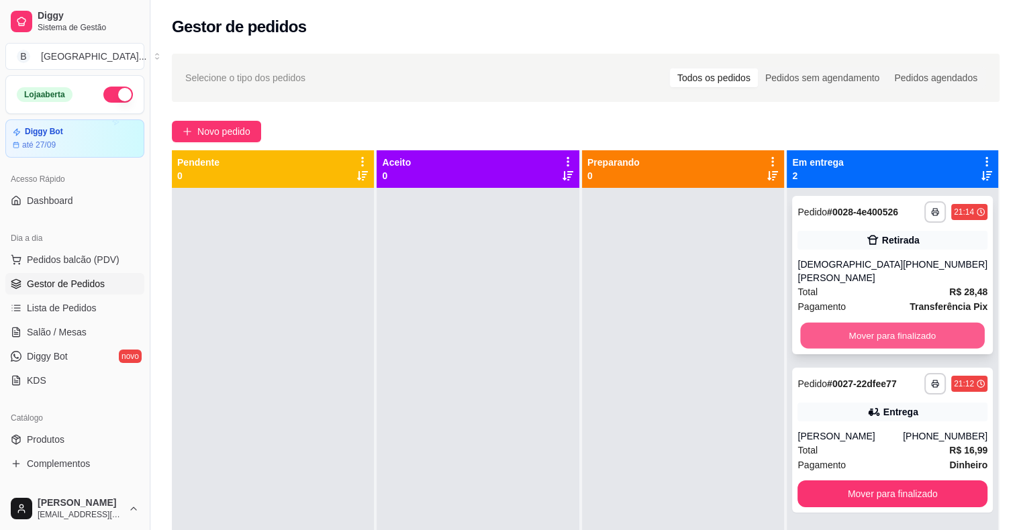
click at [823, 325] on button "Mover para finalizado" at bounding box center [892, 336] width 184 height 26
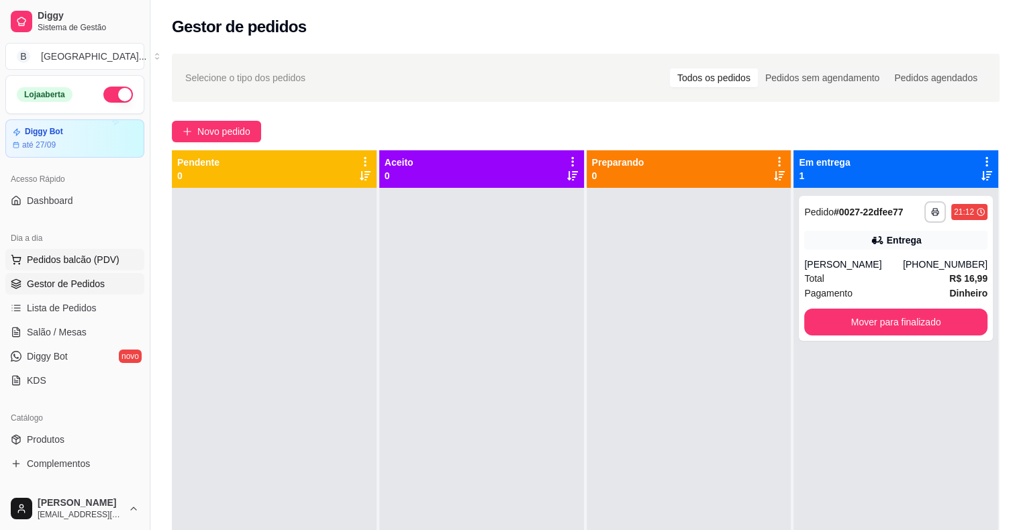
click at [48, 262] on span "Pedidos balcão (PDV)" at bounding box center [73, 259] width 93 height 13
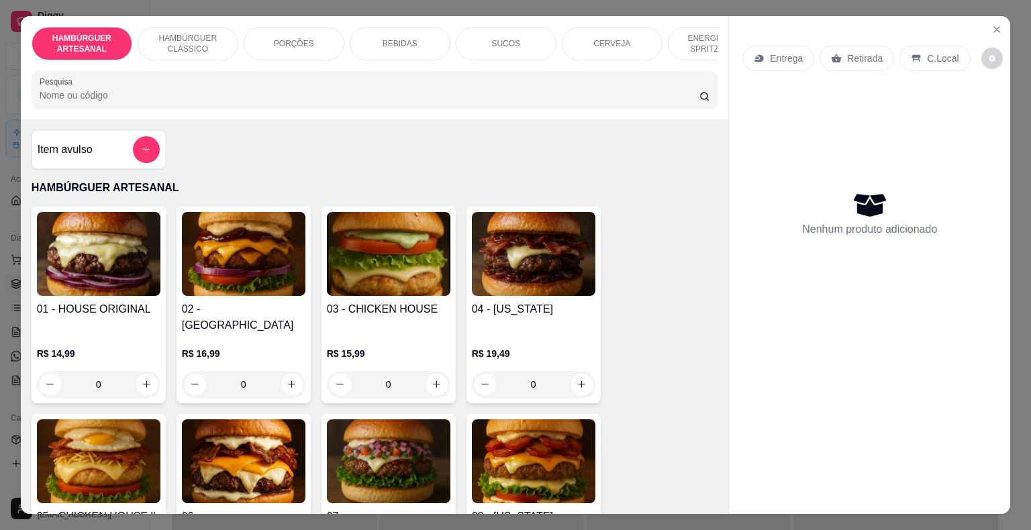
click at [364, 30] on div "BEBIDAS" at bounding box center [400, 44] width 101 height 34
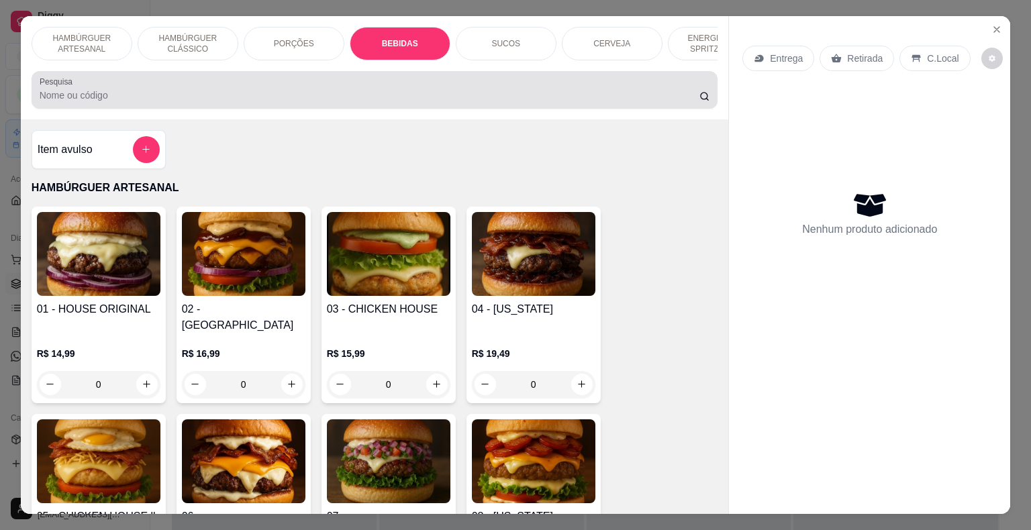
scroll to position [32, 0]
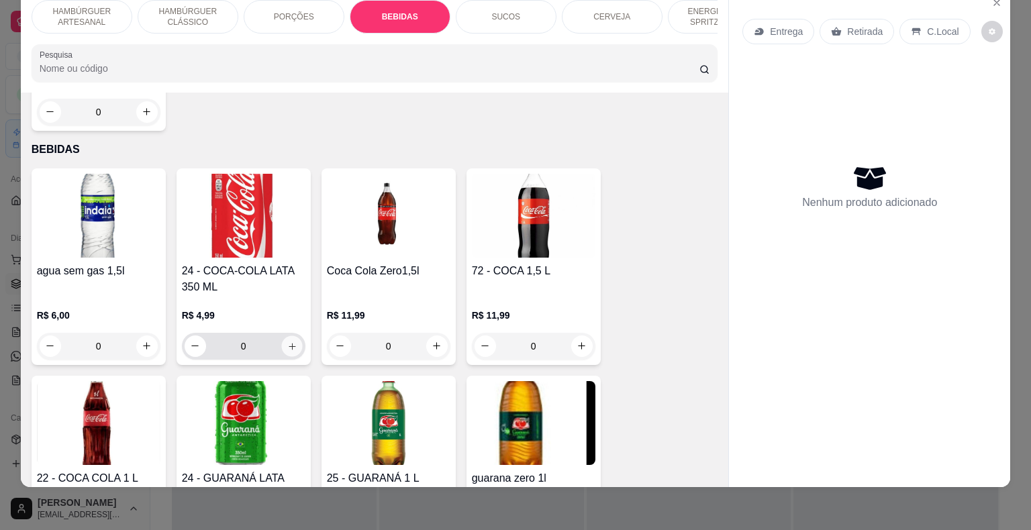
click at [281, 335] on button "increase-product-quantity" at bounding box center [291, 345] width 21 height 21
type input "1"
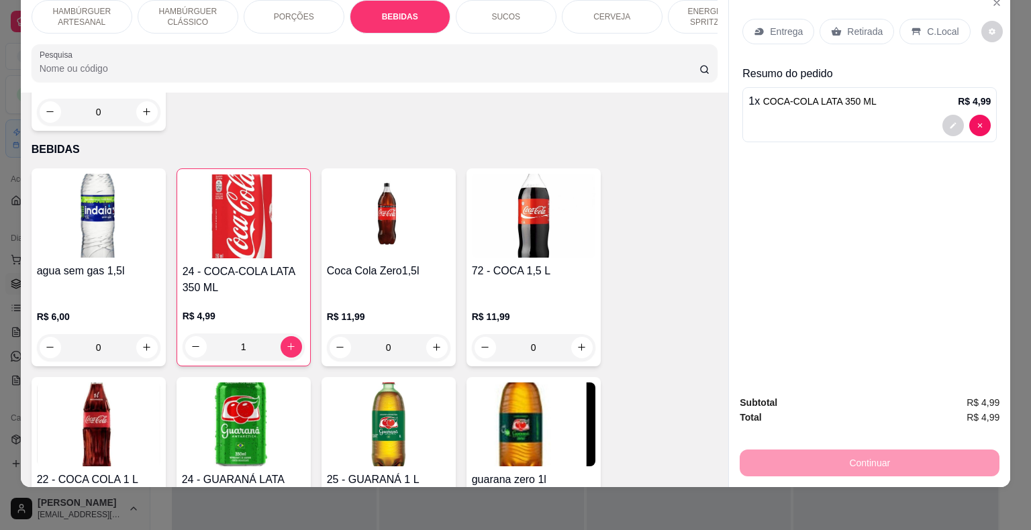
click at [851, 25] on p "Retirada" at bounding box center [865, 31] width 36 height 13
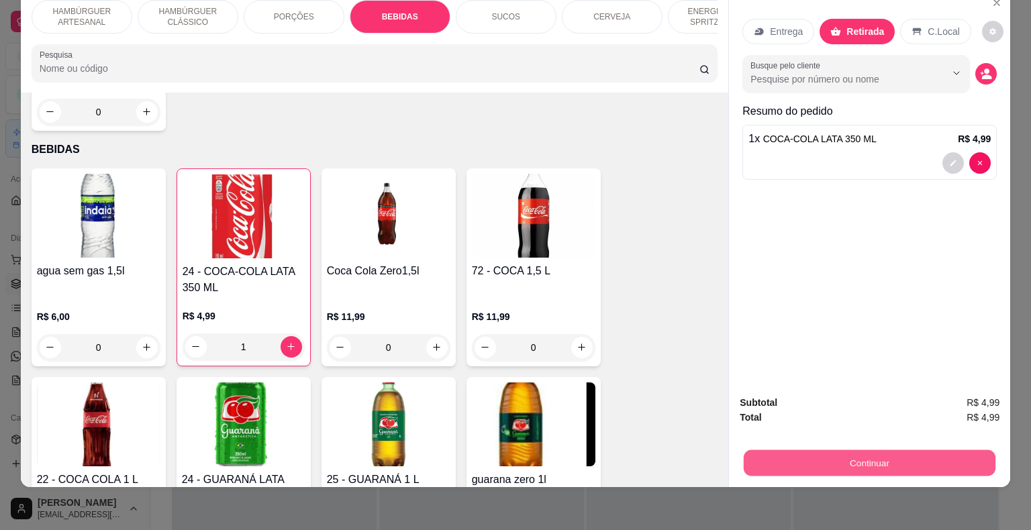
click at [808, 450] on button "Continuar" at bounding box center [869, 463] width 252 height 26
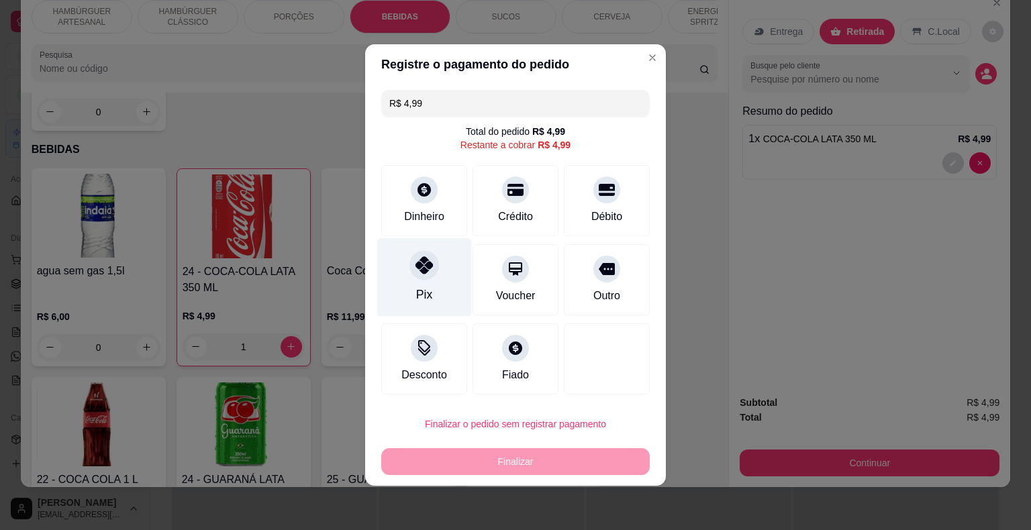
click at [437, 273] on div "Pix" at bounding box center [424, 277] width 95 height 79
type input "R$ 0,00"
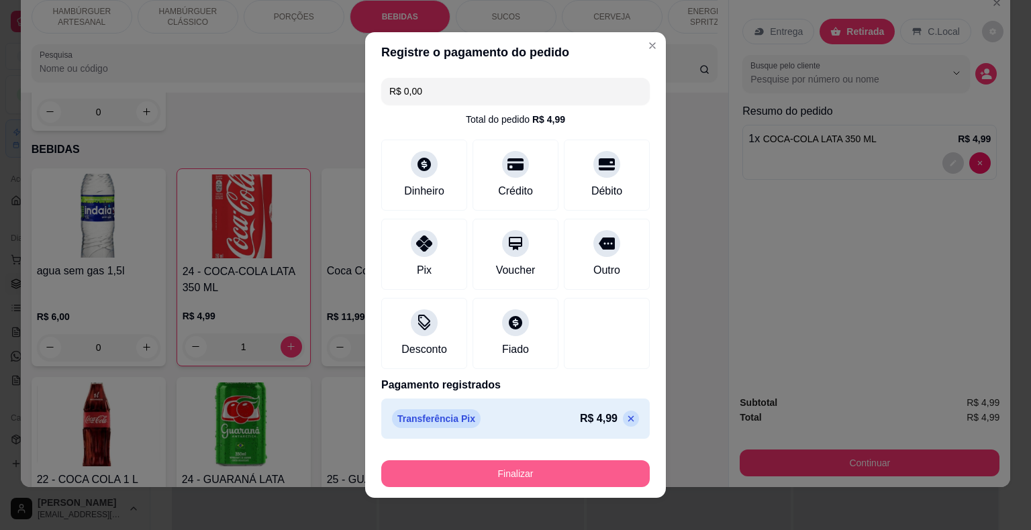
click at [435, 468] on button "Finalizar" at bounding box center [515, 473] width 268 height 27
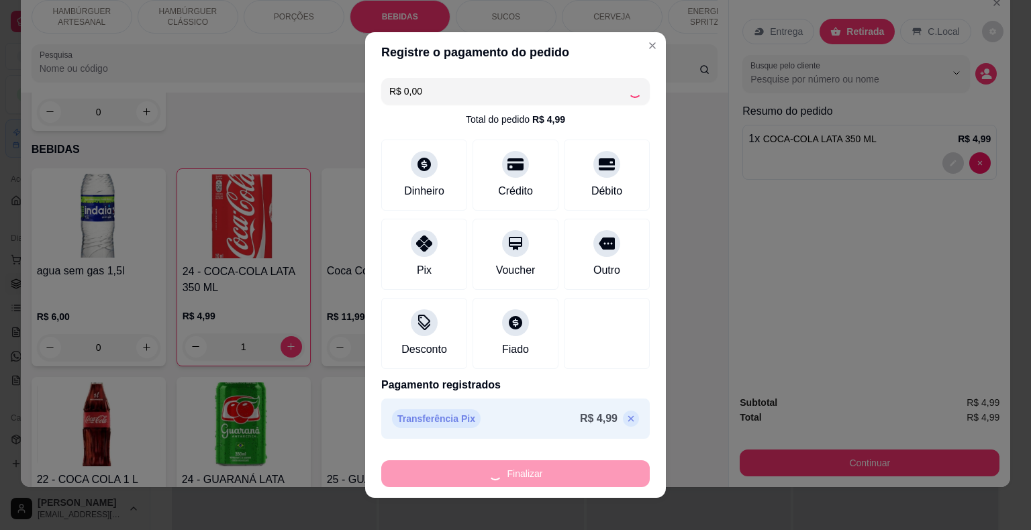
type input "0"
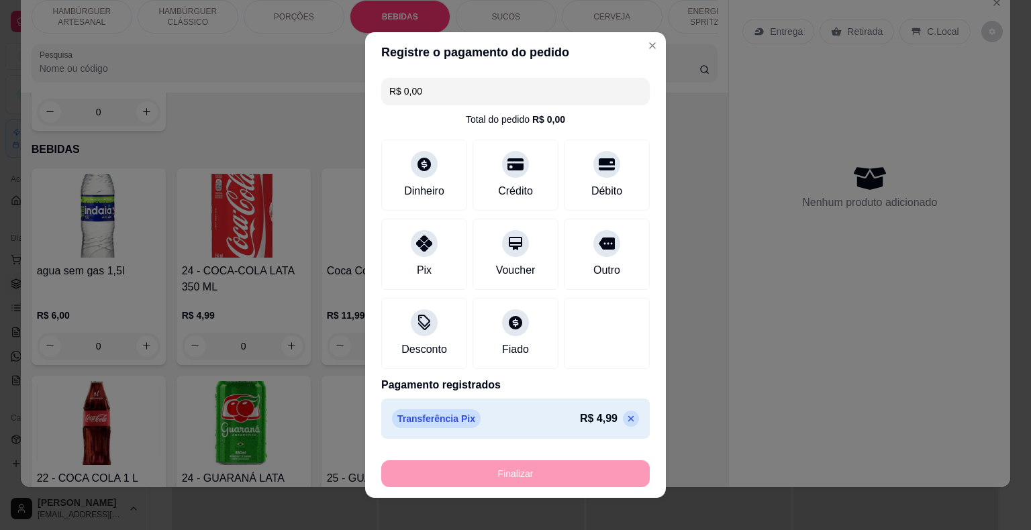
type input "-R$ 4,99"
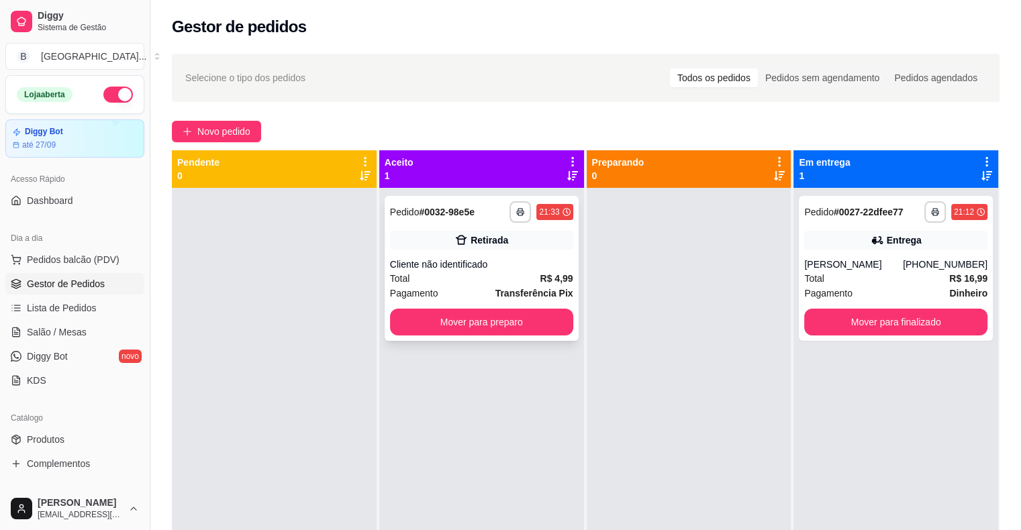
click at [464, 252] on div "**********" at bounding box center [481, 268] width 194 height 145
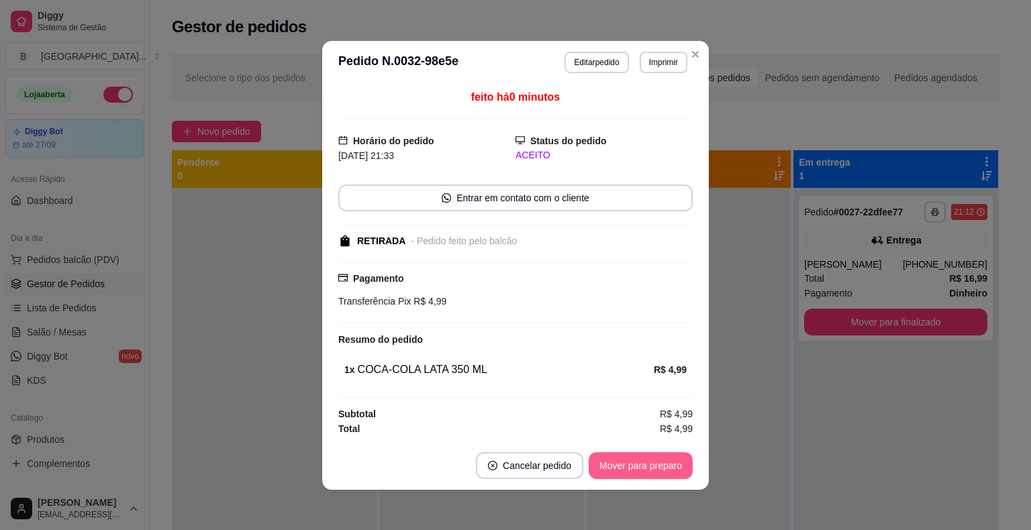
scroll to position [1, 0]
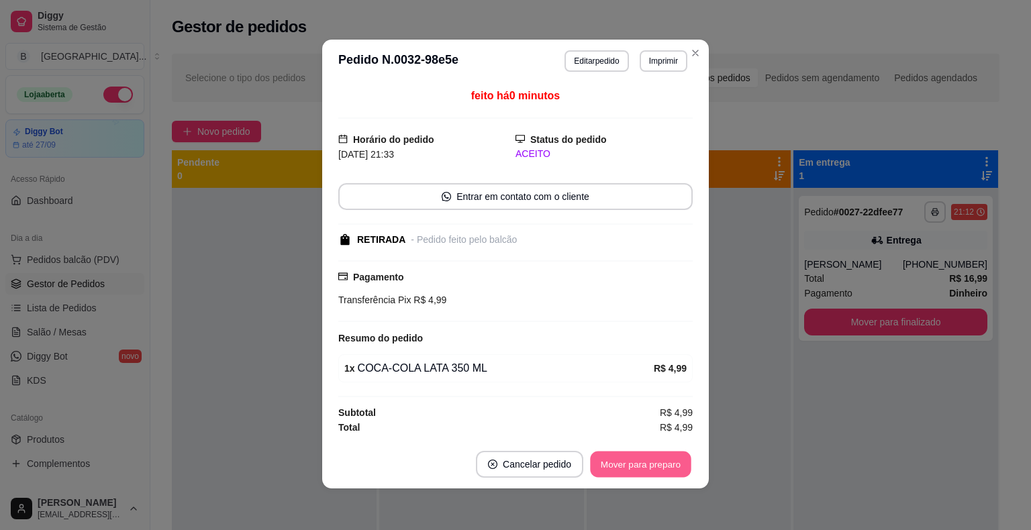
click at [666, 456] on button "Mover para preparo" at bounding box center [640, 464] width 101 height 26
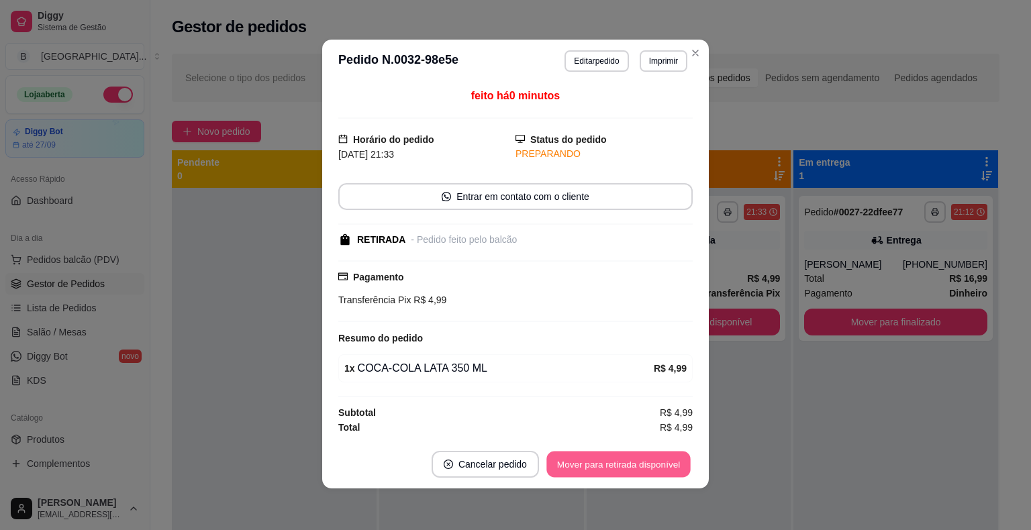
click at [627, 463] on button "Mover para retirada disponível" at bounding box center [618, 464] width 144 height 26
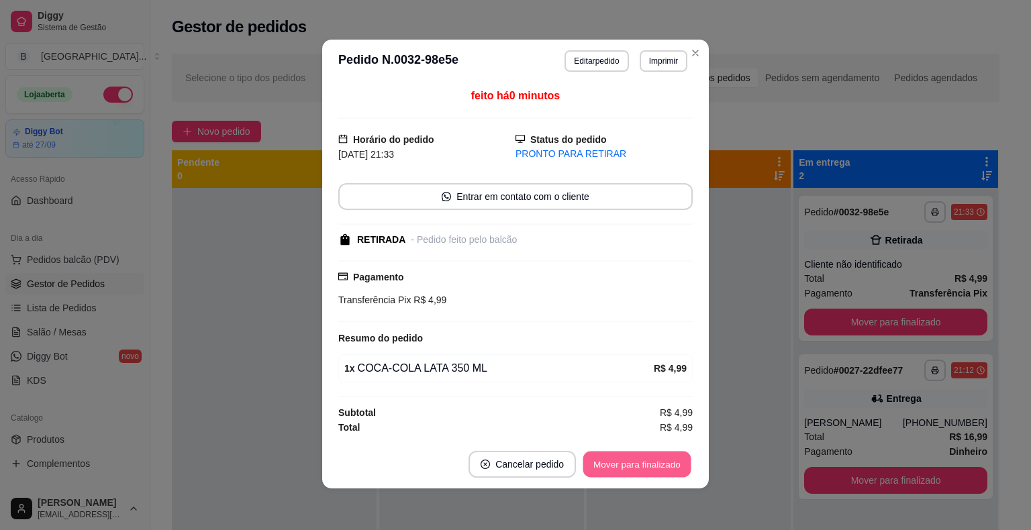
click at [608, 456] on button "Mover para finalizado" at bounding box center [637, 464] width 108 height 26
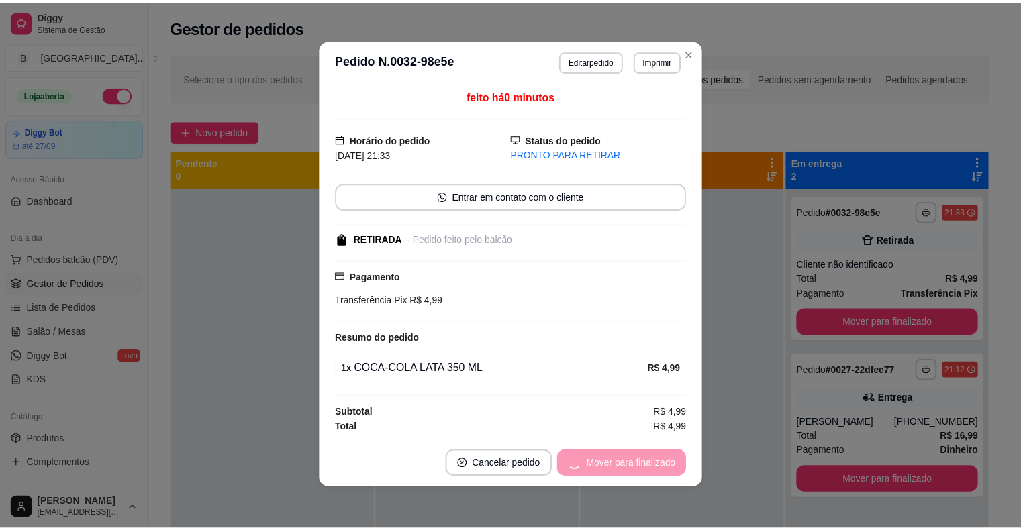
scroll to position [0, 0]
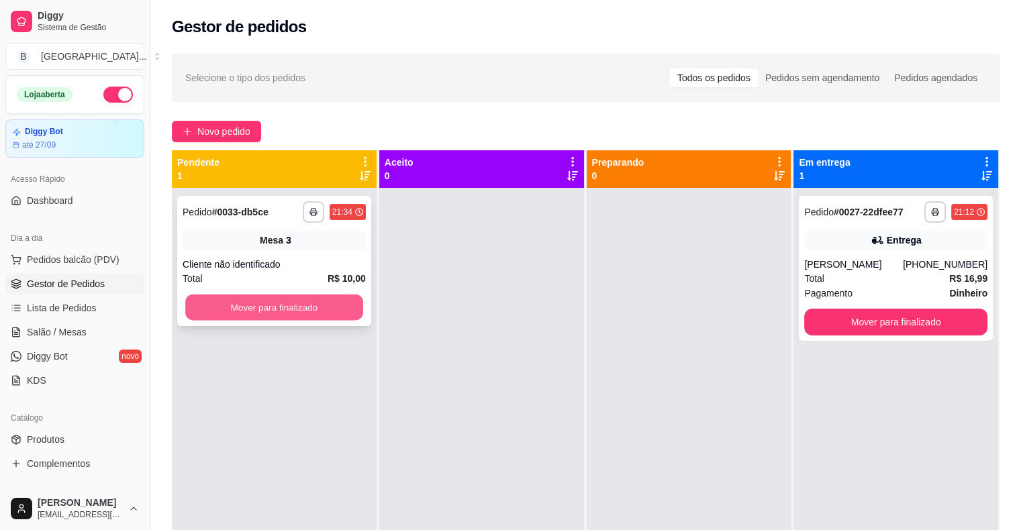
click at [290, 298] on button "Mover para finalizado" at bounding box center [274, 308] width 178 height 26
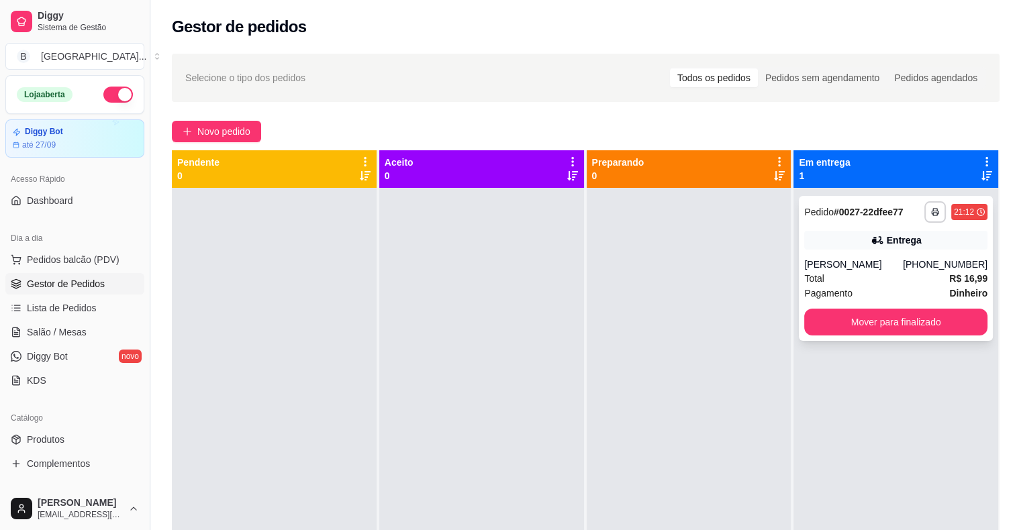
click at [863, 262] on div "[PERSON_NAME]" at bounding box center [853, 264] width 99 height 13
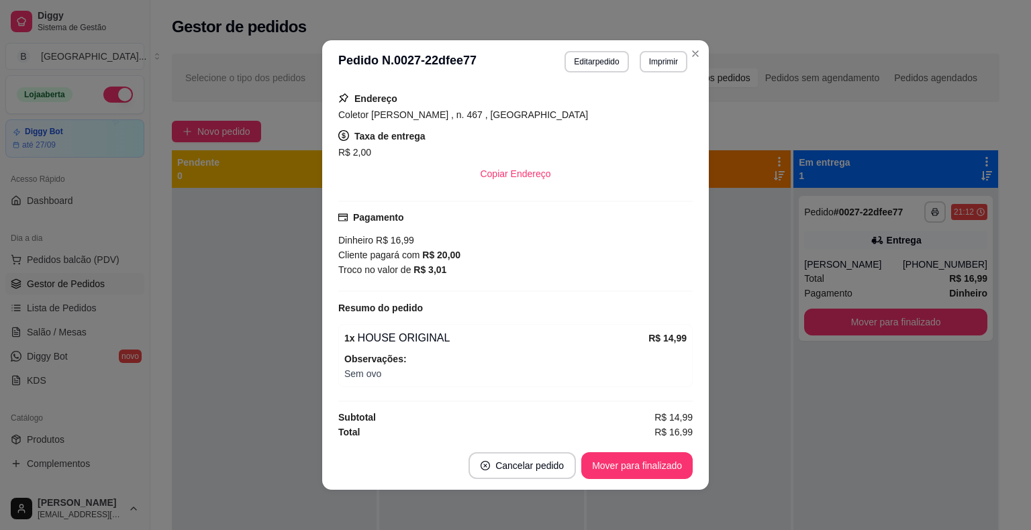
scroll to position [236, 0]
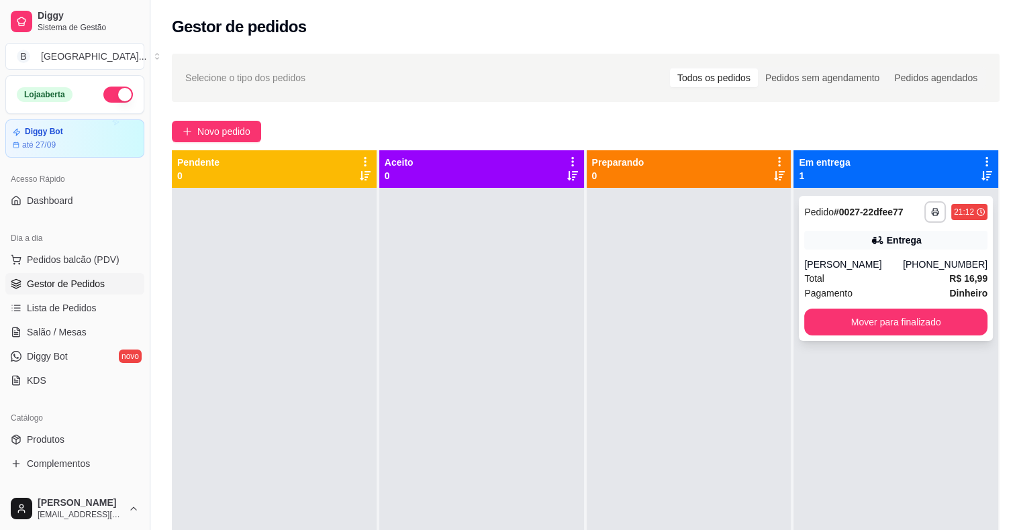
click at [861, 295] on div "Pagamento Dinheiro" at bounding box center [895, 293] width 183 height 15
click at [821, 263] on div "[PERSON_NAME]" at bounding box center [853, 264] width 99 height 13
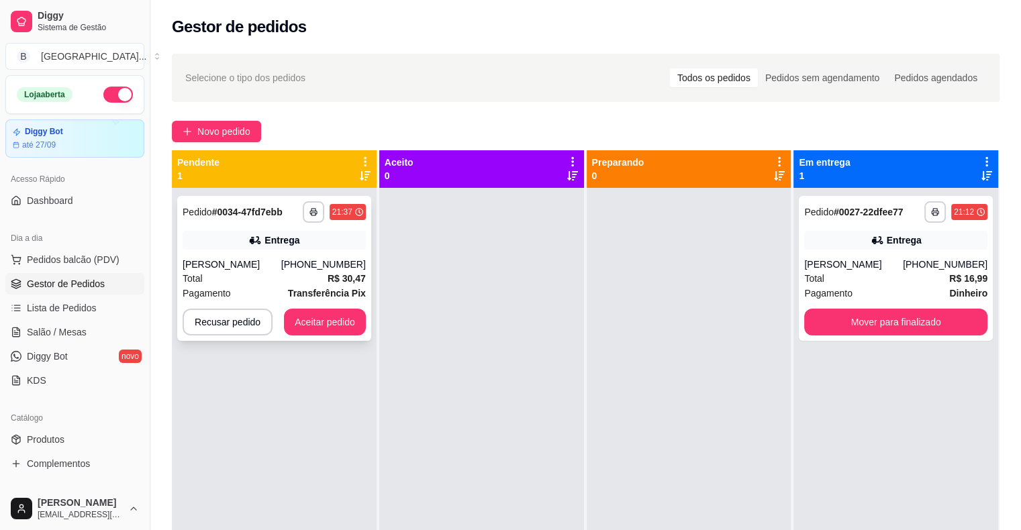
click at [282, 278] on div "Total R$ 30,47" at bounding box center [274, 278] width 183 height 15
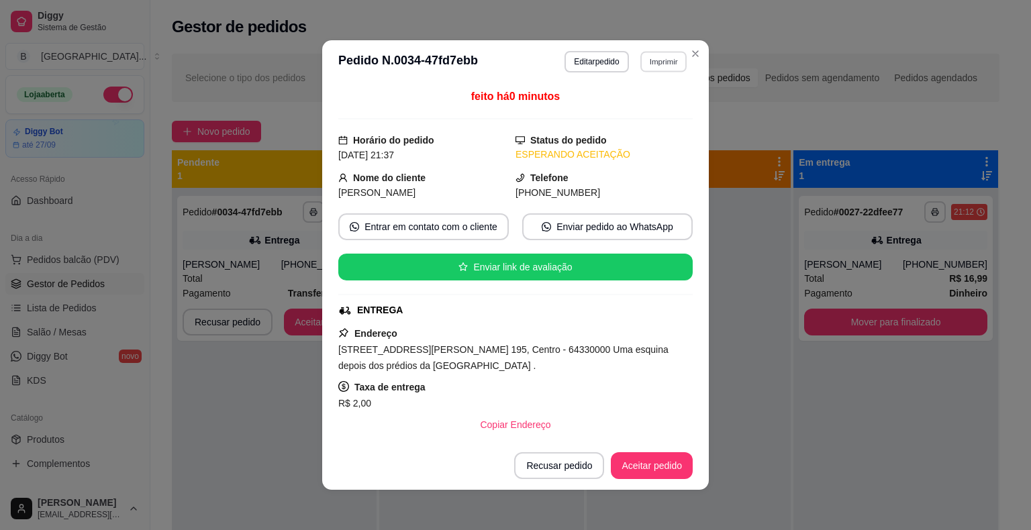
click at [640, 58] on button "Imprimir" at bounding box center [663, 61] width 46 height 21
click at [625, 111] on button "IMPRESSORA" at bounding box center [634, 108] width 94 height 21
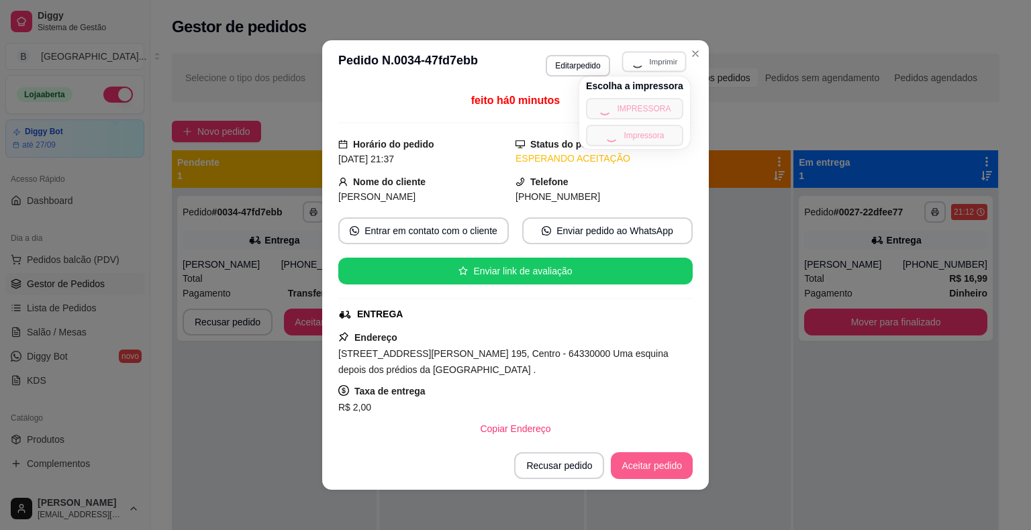
click at [663, 470] on button "Aceitar pedido" at bounding box center [652, 465] width 82 height 27
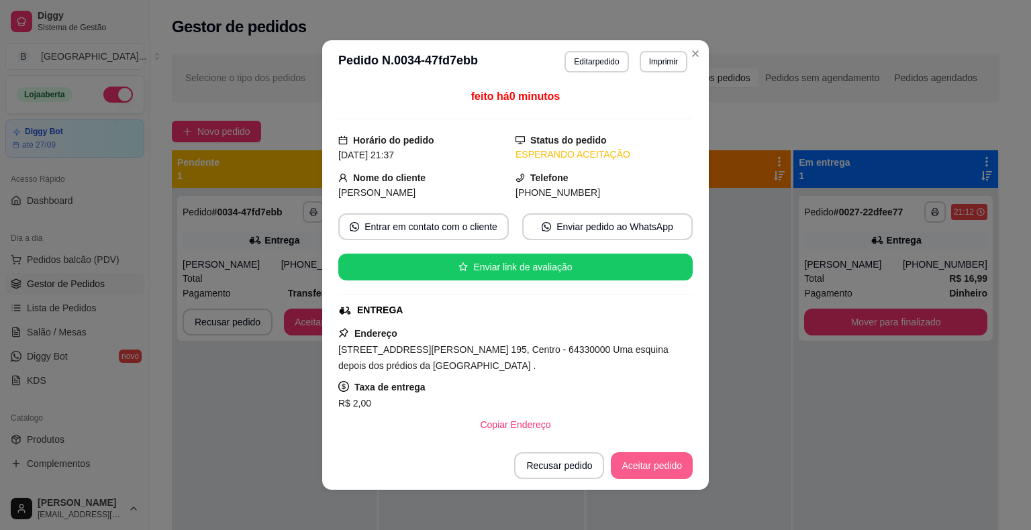
click at [662, 468] on button "Aceitar pedido" at bounding box center [652, 465] width 82 height 27
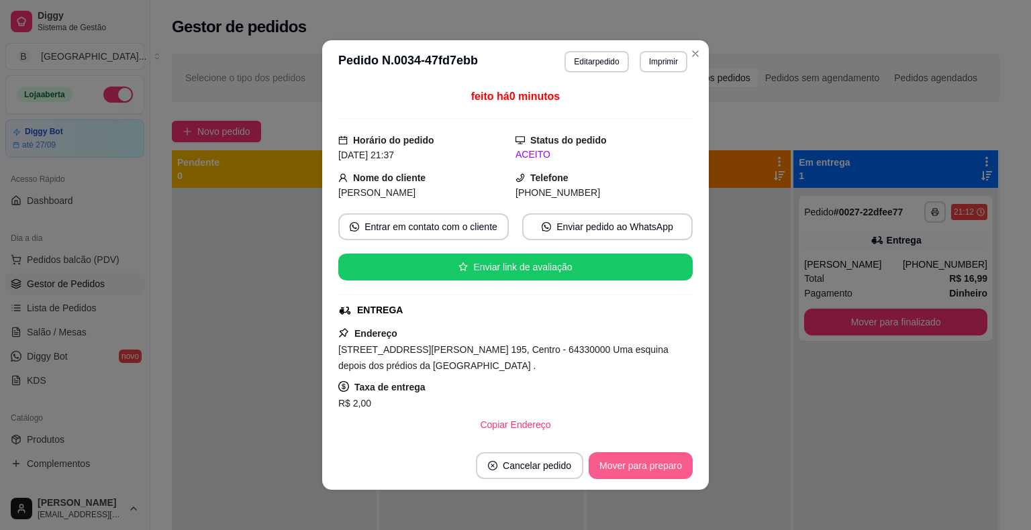
click at [662, 466] on button "Mover para preparo" at bounding box center [640, 465] width 104 height 27
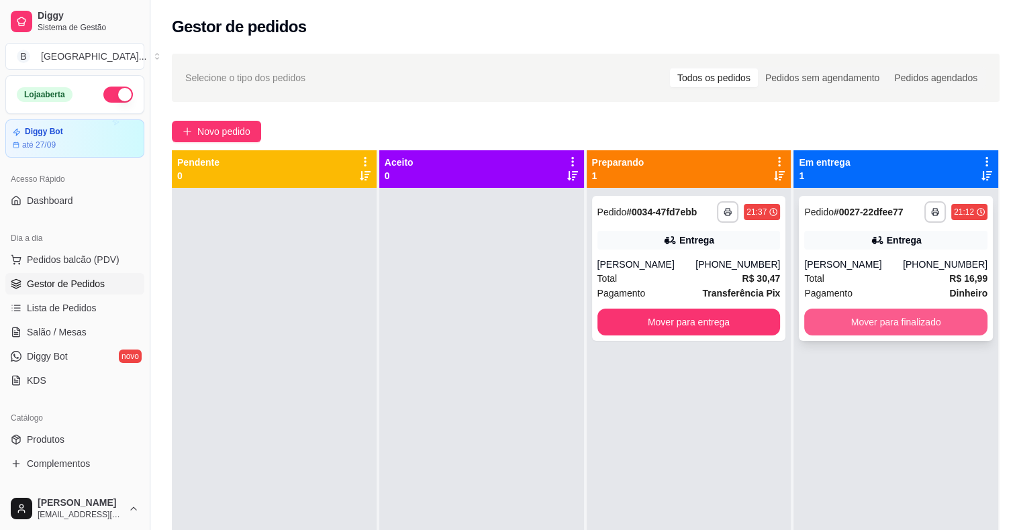
click at [866, 335] on div "Mover para finalizado" at bounding box center [895, 322] width 183 height 27
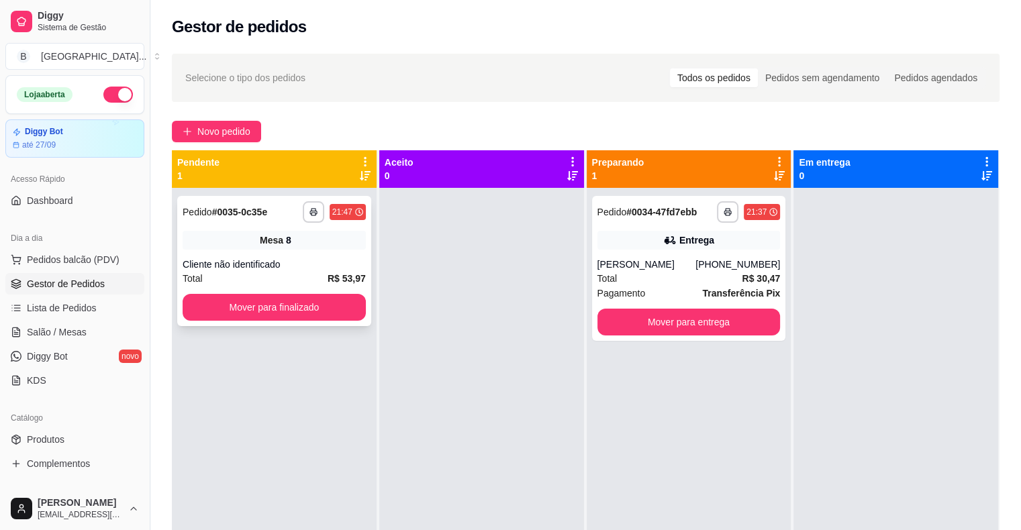
click at [203, 235] on div "Mesa 8" at bounding box center [274, 240] width 183 height 19
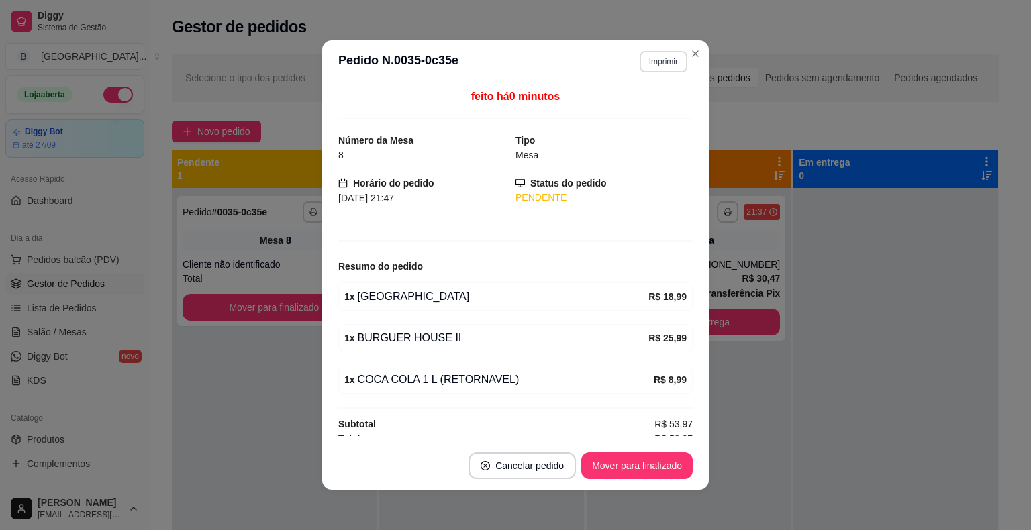
click at [659, 57] on button "Imprimir" at bounding box center [663, 61] width 48 height 21
click at [611, 96] on div "Escolha a impressora IMPRESSORA Impressora" at bounding box center [635, 113] width 111 height 72
click at [611, 101] on button "IMPRESSORA" at bounding box center [634, 109] width 97 height 21
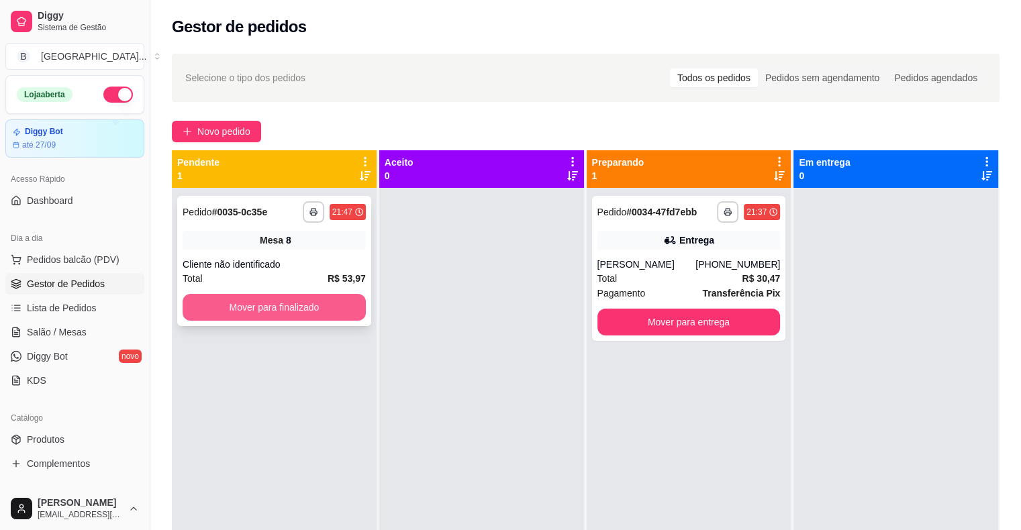
click at [319, 313] on button "Mover para finalizado" at bounding box center [274, 307] width 183 height 27
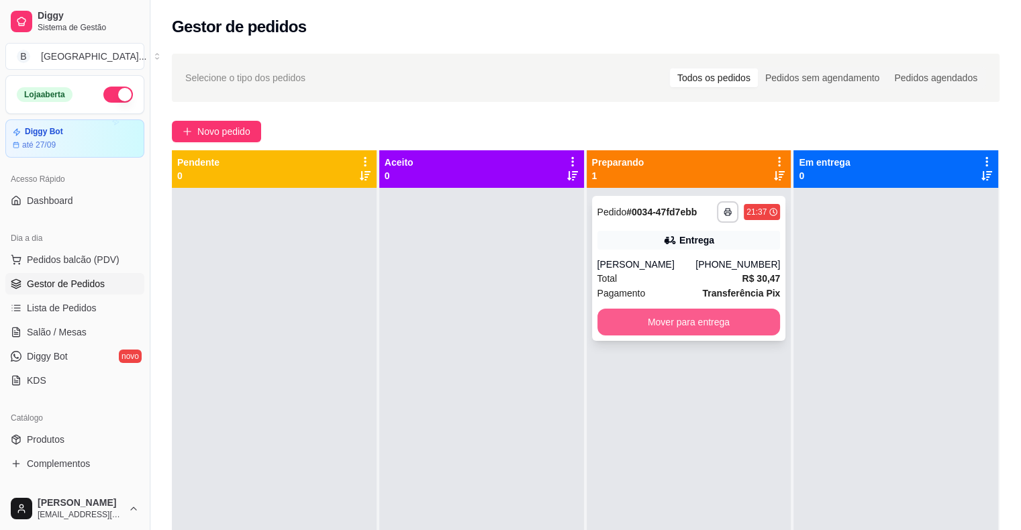
click at [607, 333] on button "Mover para entrega" at bounding box center [688, 322] width 183 height 27
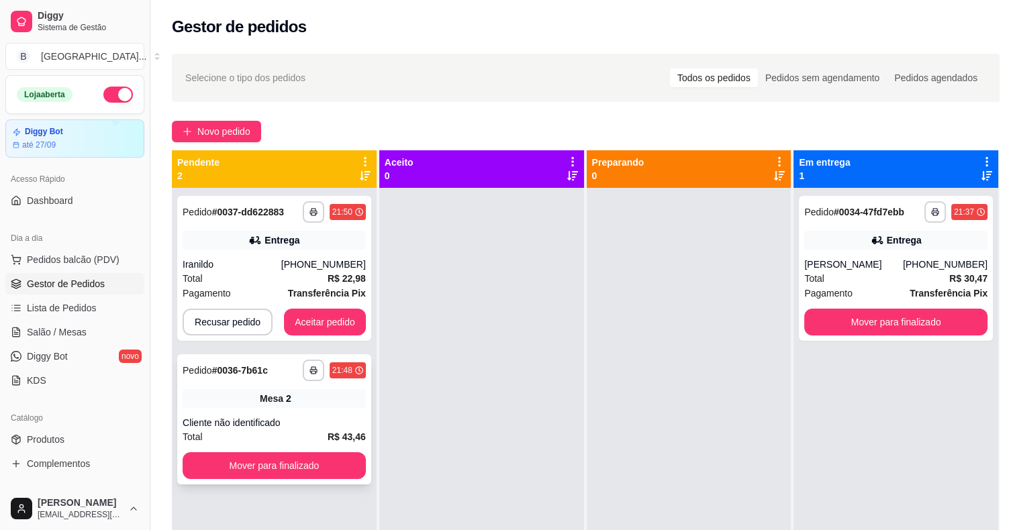
click at [284, 419] on div "Cliente não identificado" at bounding box center [274, 422] width 183 height 13
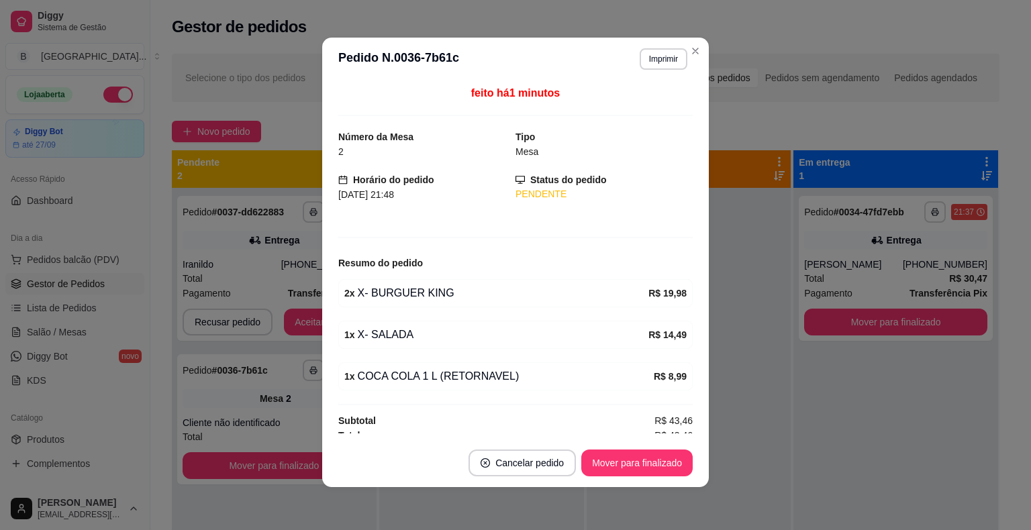
scroll to position [0, 0]
click at [654, 48] on div "**********" at bounding box center [658, 58] width 58 height 21
click at [656, 58] on button "Imprimir" at bounding box center [663, 58] width 48 height 21
click at [641, 106] on button "IMPRESSORA" at bounding box center [634, 105] width 94 height 21
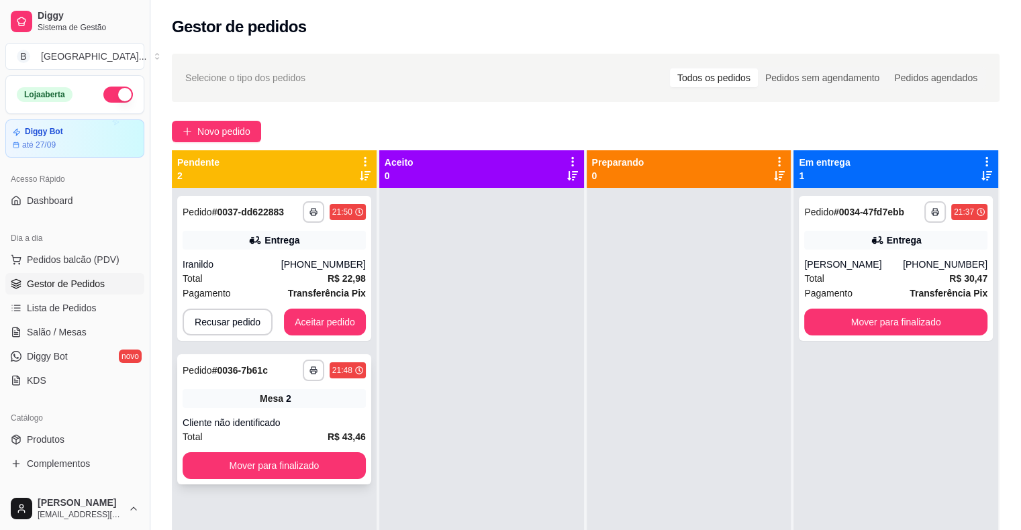
click at [279, 471] on button "Mover para finalizado" at bounding box center [274, 465] width 183 height 27
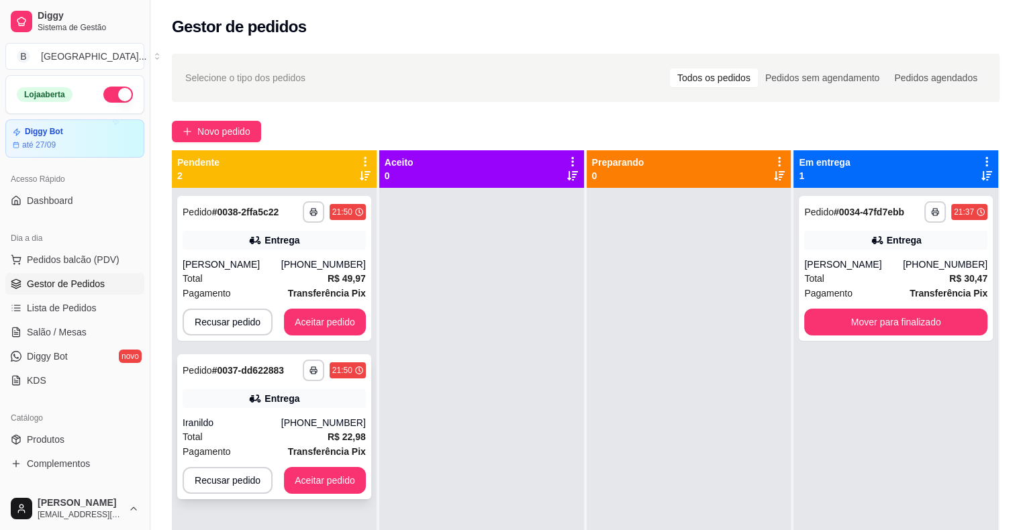
click at [287, 399] on div "Entrega" at bounding box center [281, 398] width 35 height 13
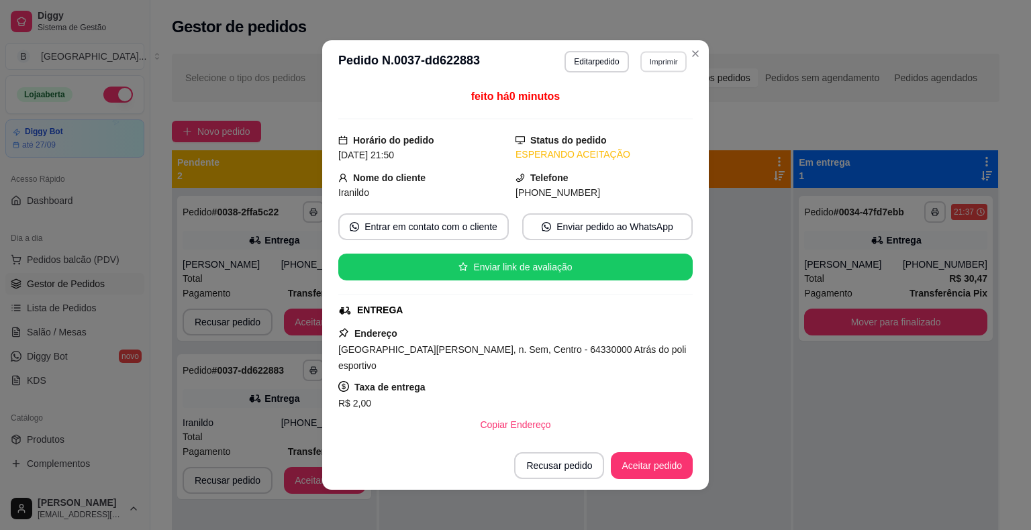
click at [650, 53] on button "Imprimir" at bounding box center [663, 61] width 46 height 21
click at [616, 109] on button "IMPRESSORA" at bounding box center [634, 108] width 94 height 21
click at [644, 471] on button "Aceitar pedido" at bounding box center [651, 466] width 79 height 26
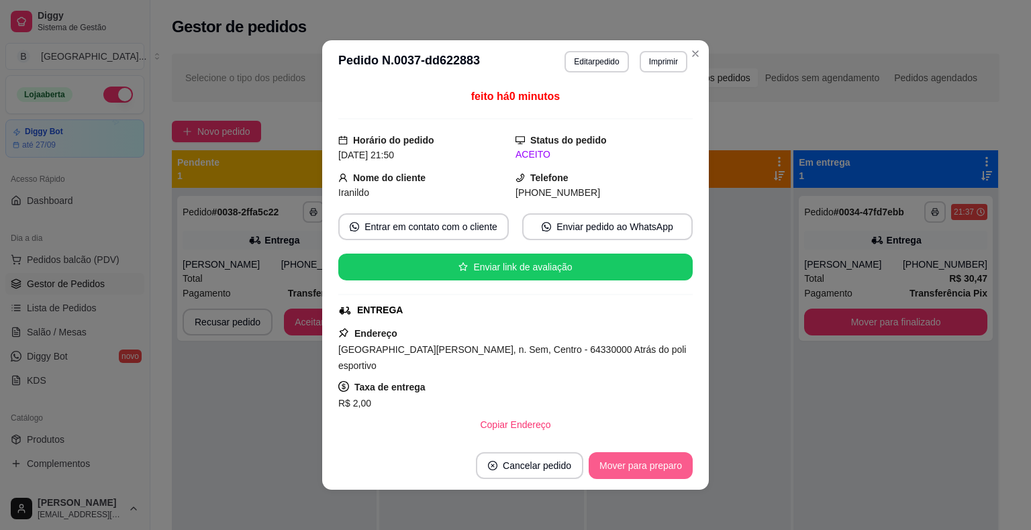
click at [643, 464] on button "Mover para preparo" at bounding box center [640, 465] width 104 height 27
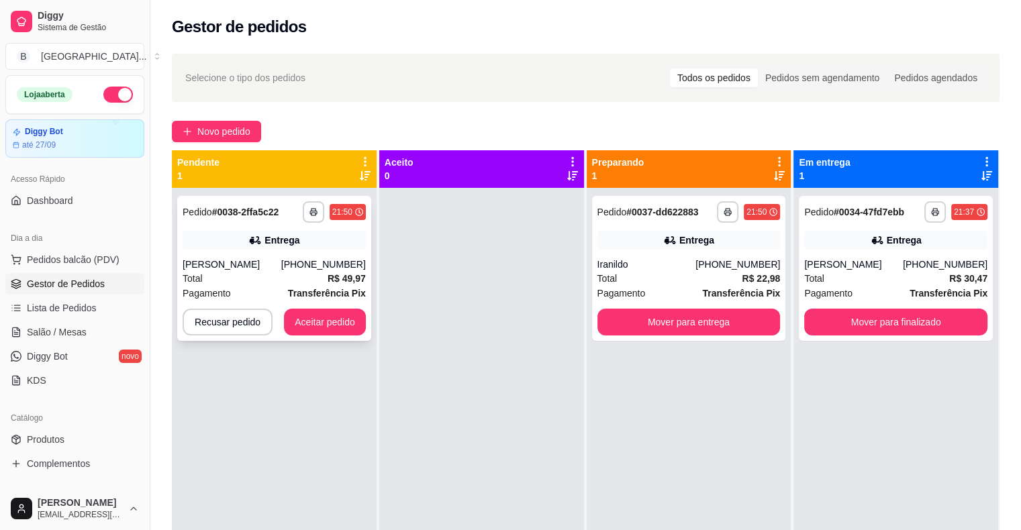
click at [324, 266] on div "[PHONE_NUMBER]" at bounding box center [323, 264] width 85 height 13
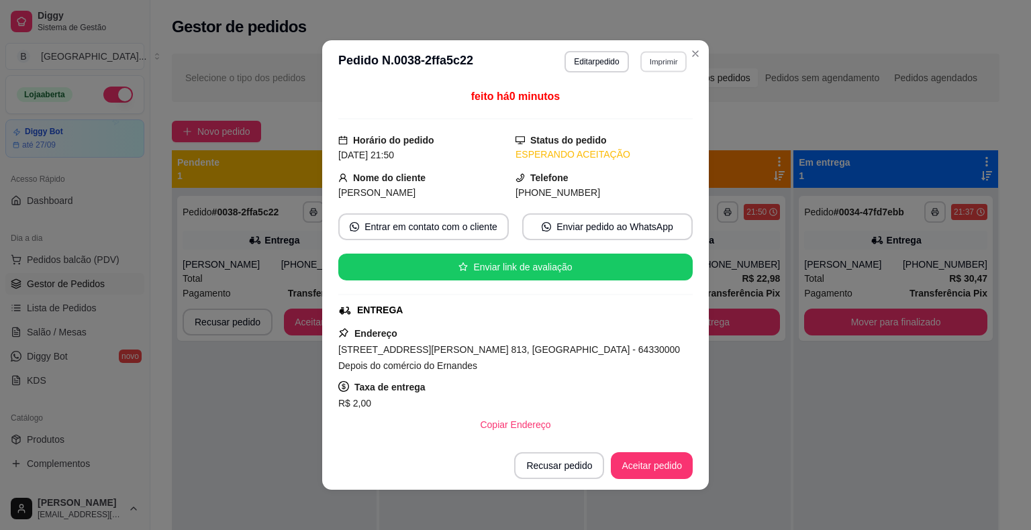
click at [640, 52] on button "Imprimir" at bounding box center [663, 61] width 46 height 21
click at [613, 106] on button "IMPRESSORA" at bounding box center [634, 108] width 94 height 21
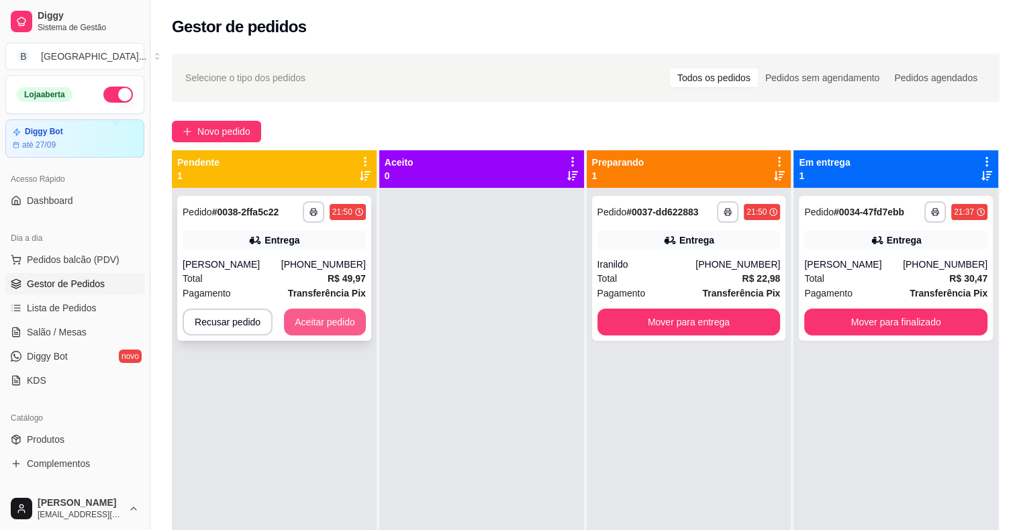
click at [330, 318] on button "Aceitar pedido" at bounding box center [325, 322] width 82 height 27
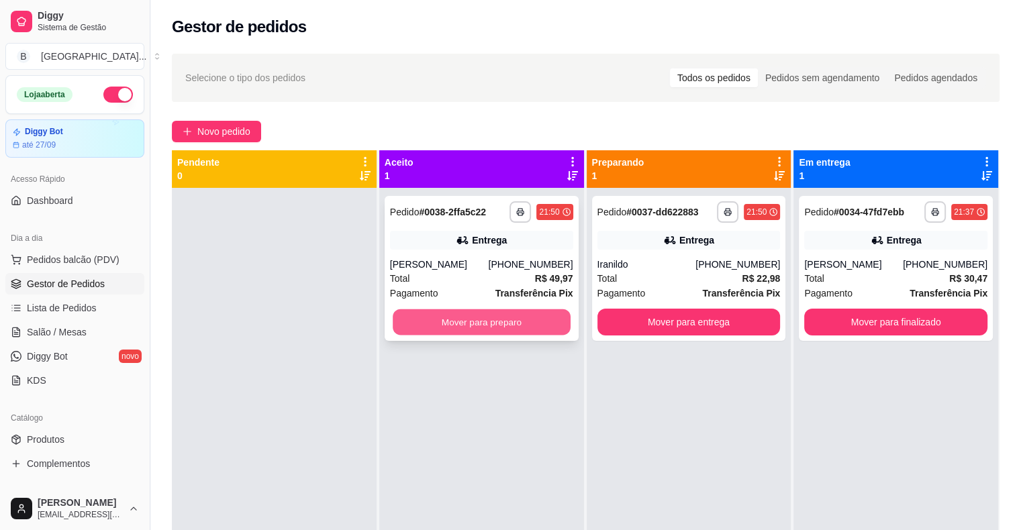
click at [406, 313] on button "Mover para preparo" at bounding box center [482, 322] width 178 height 26
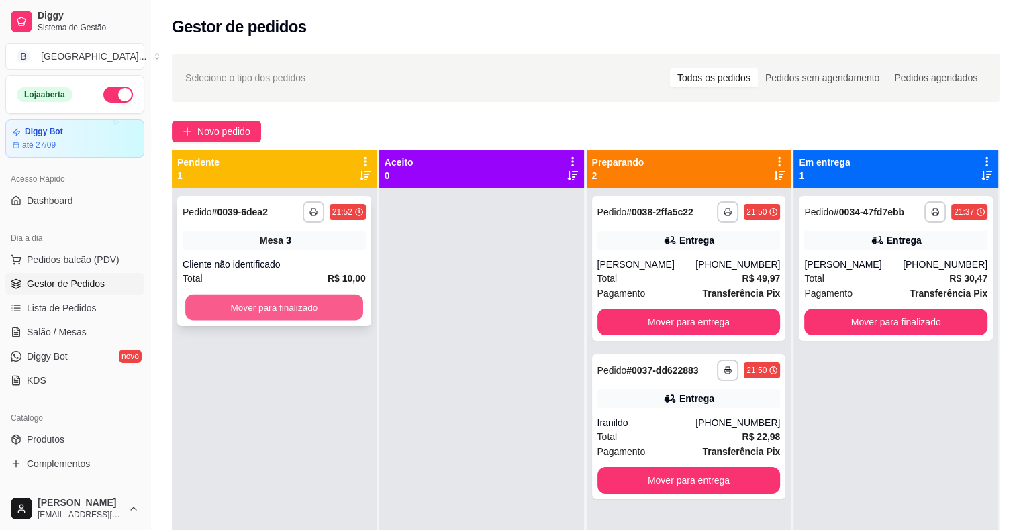
click at [329, 302] on button "Mover para finalizado" at bounding box center [274, 308] width 178 height 26
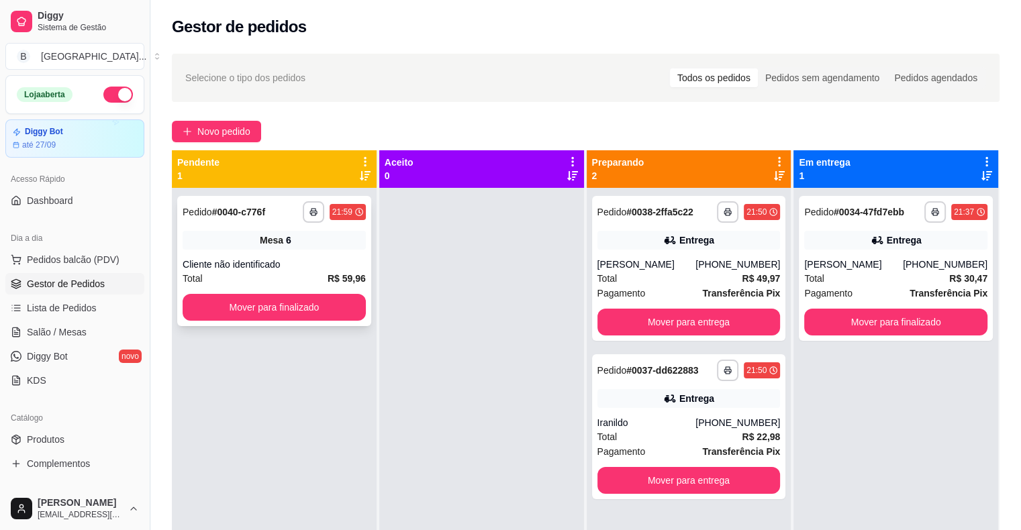
click at [278, 279] on div "Total R$ 59,96" at bounding box center [274, 278] width 183 height 15
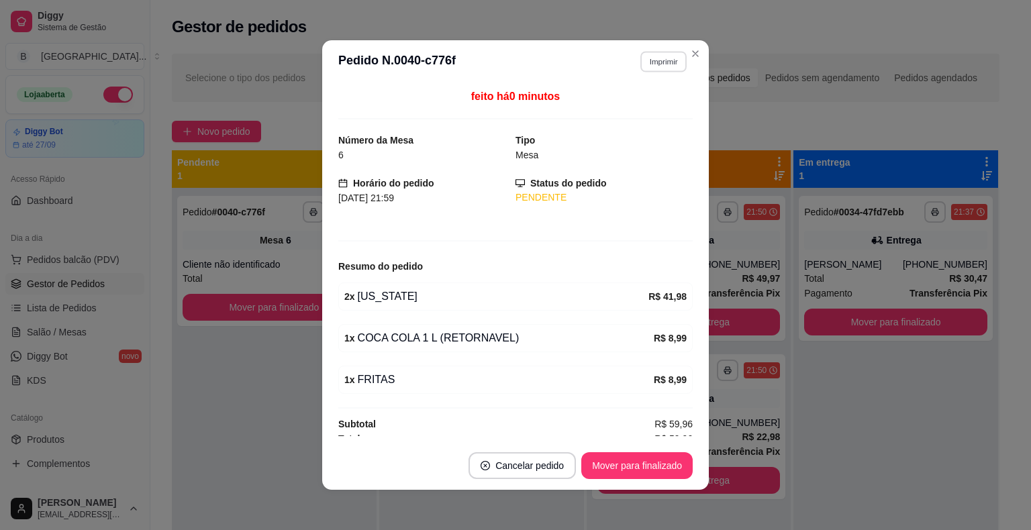
click at [633, 62] on div "**********" at bounding box center [658, 61] width 58 height 21
click at [660, 62] on button "Imprimir" at bounding box center [663, 61] width 48 height 21
click at [641, 110] on button "IMPRESSORA" at bounding box center [634, 108] width 97 height 21
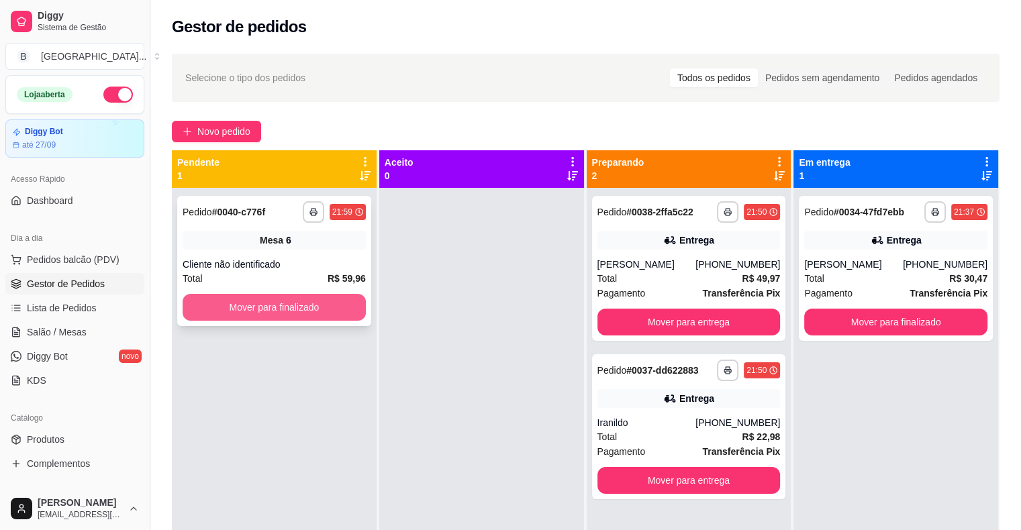
click at [248, 315] on button "Mover para finalizado" at bounding box center [274, 307] width 183 height 27
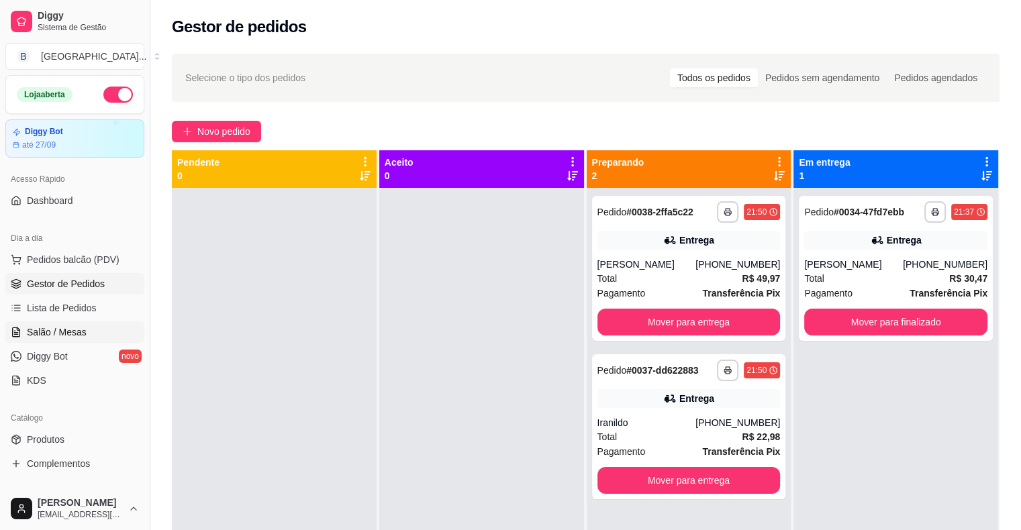
click at [111, 322] on link "Salão / Mesas" at bounding box center [74, 331] width 139 height 21
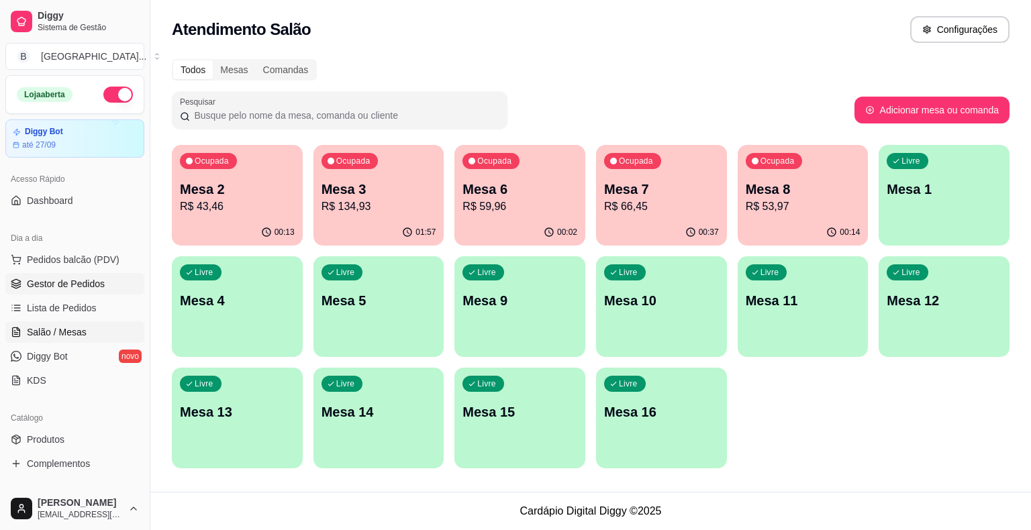
click at [50, 282] on span "Gestor de Pedidos" at bounding box center [66, 283] width 78 height 13
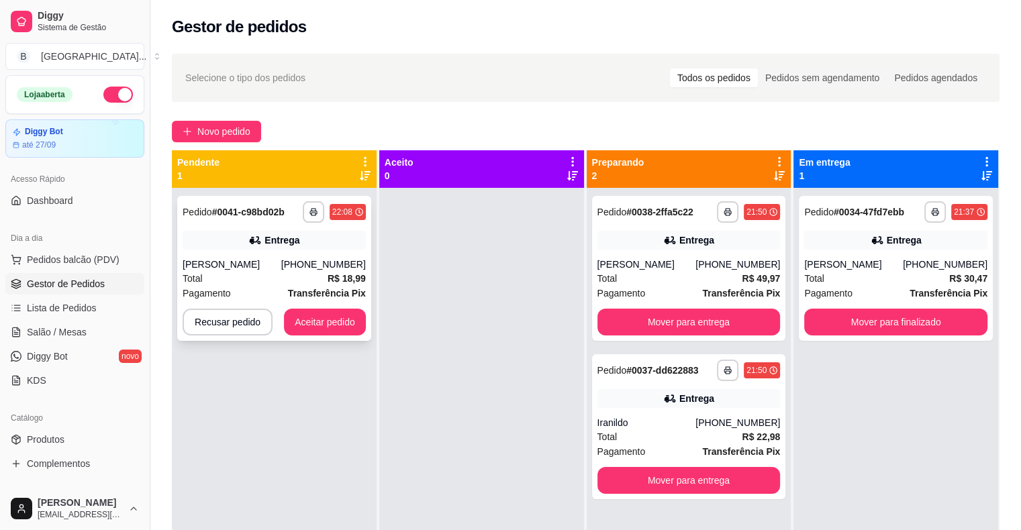
click at [301, 254] on div "**********" at bounding box center [274, 268] width 194 height 145
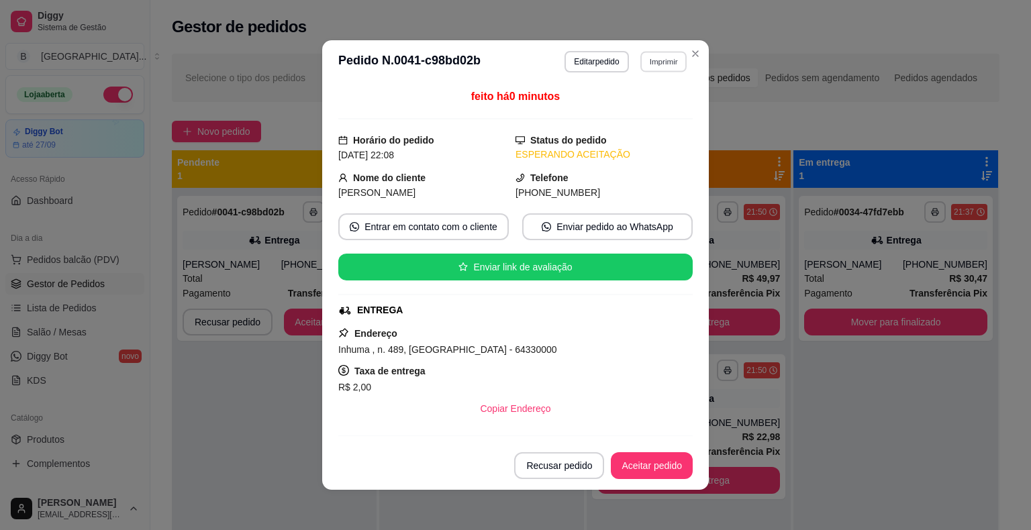
click at [640, 56] on button "Imprimir" at bounding box center [663, 61] width 46 height 21
click at [631, 107] on button "IMPRESSORA" at bounding box center [634, 108] width 97 height 21
click at [613, 474] on button "Aceitar pedido" at bounding box center [651, 466] width 79 height 26
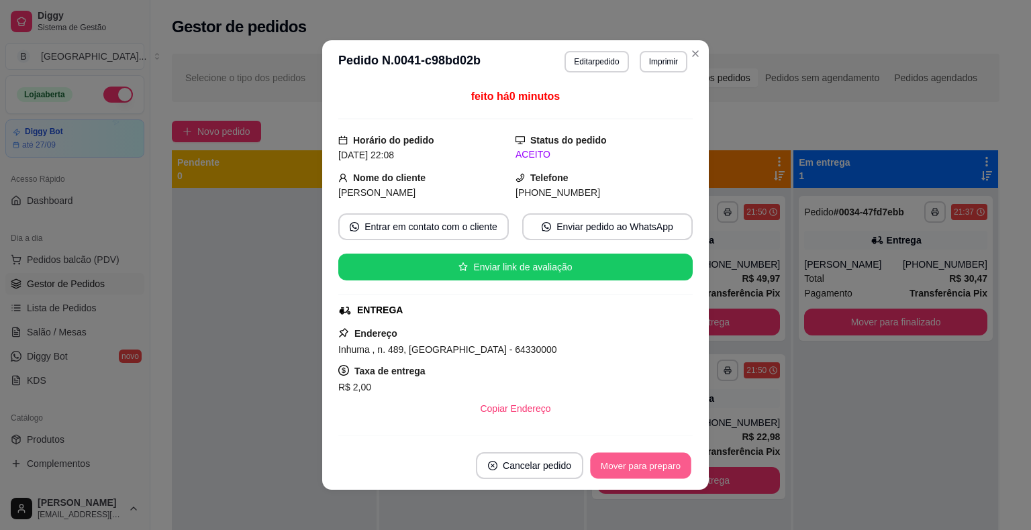
click at [652, 469] on button "Mover para preparo" at bounding box center [640, 466] width 101 height 26
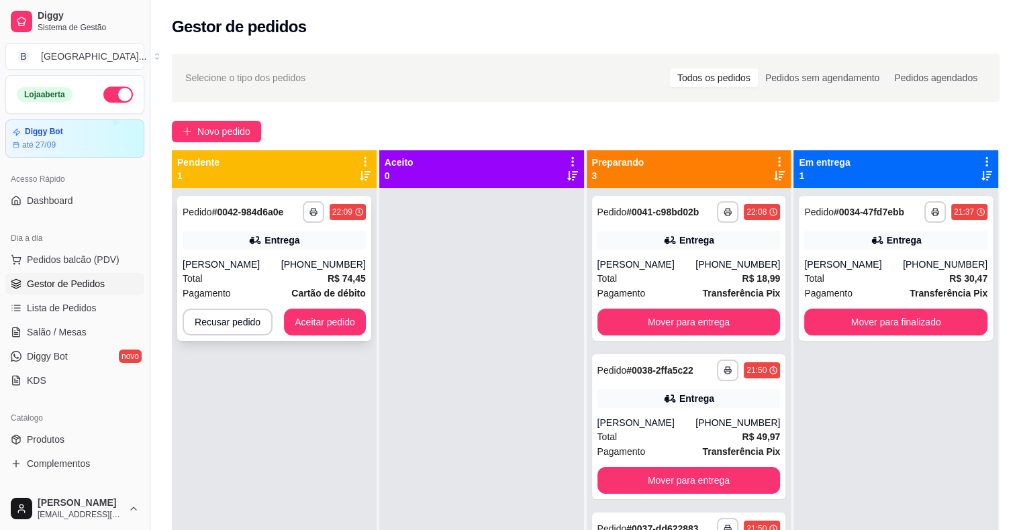
click at [322, 248] on div "Entrega" at bounding box center [274, 240] width 183 height 19
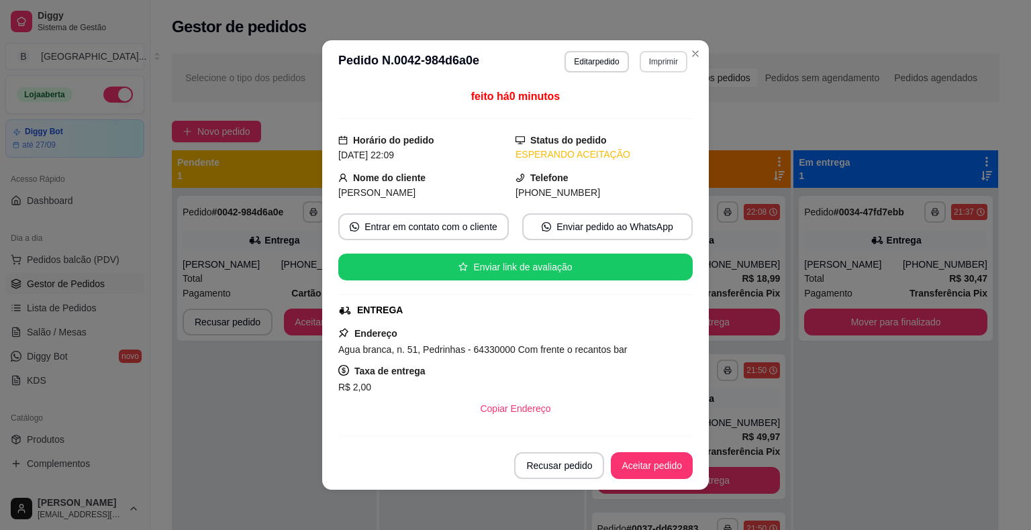
click at [647, 69] on button "Imprimir" at bounding box center [663, 61] width 48 height 21
click at [637, 107] on button "IMPRESSORA" at bounding box center [634, 108] width 94 height 21
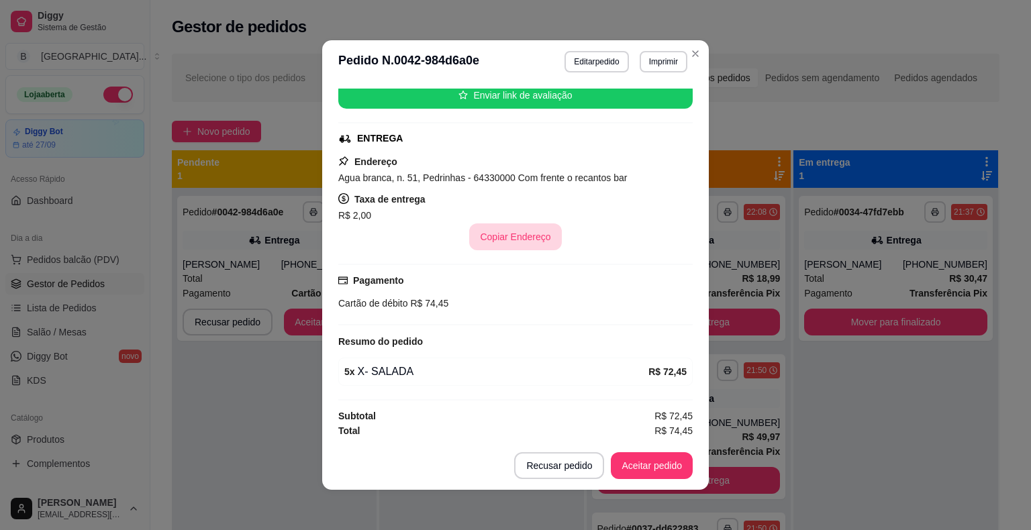
scroll to position [3, 0]
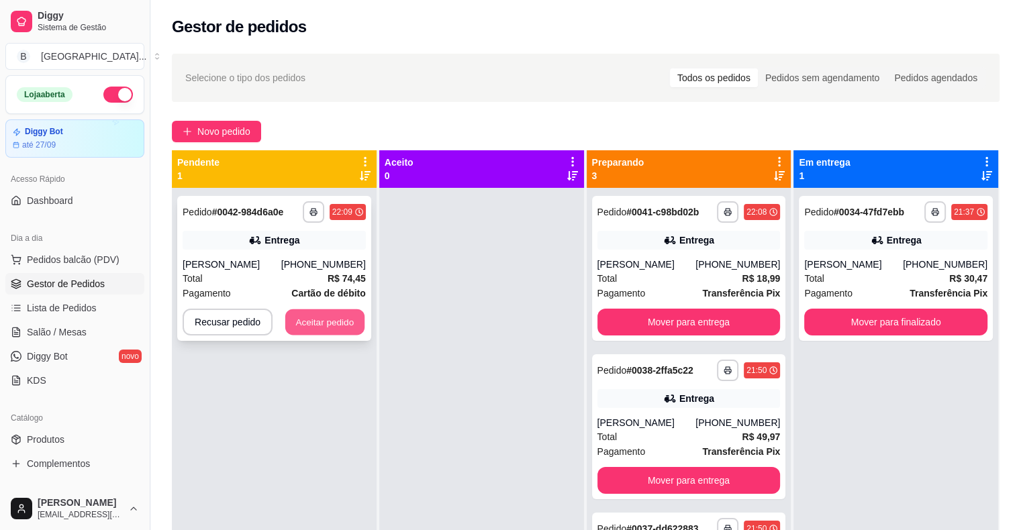
click at [327, 326] on button "Aceitar pedido" at bounding box center [324, 322] width 79 height 26
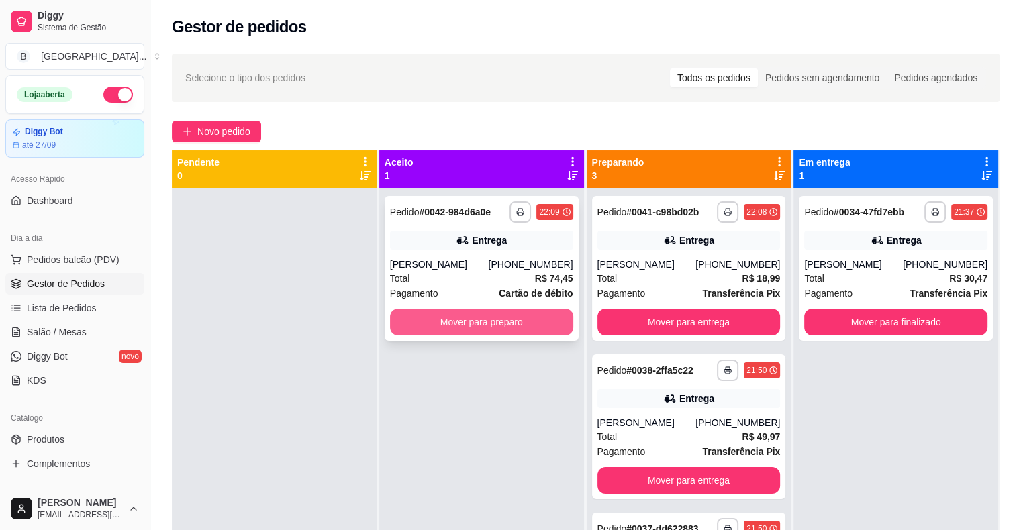
click at [411, 331] on button "Mover para preparo" at bounding box center [481, 322] width 183 height 27
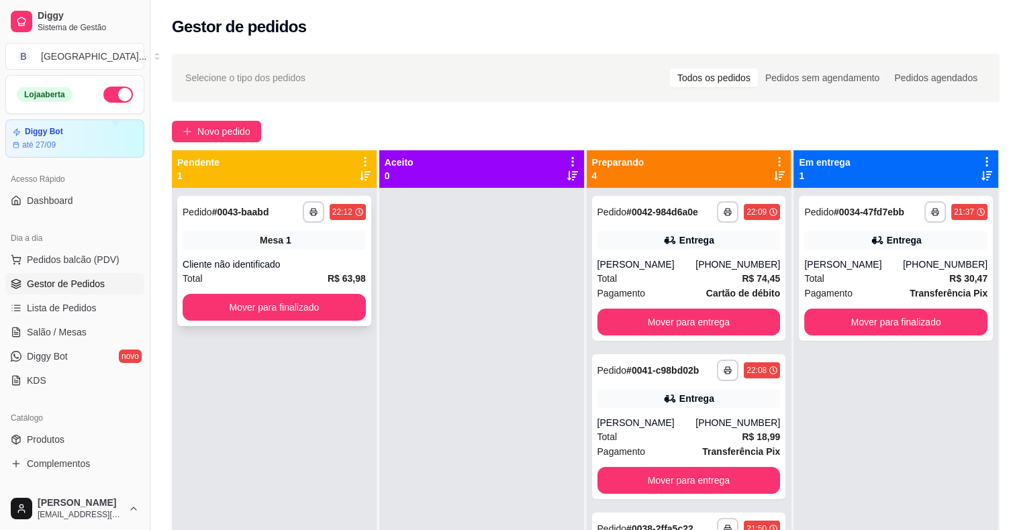
click at [333, 261] on div "Cliente não identificado" at bounding box center [274, 264] width 183 height 13
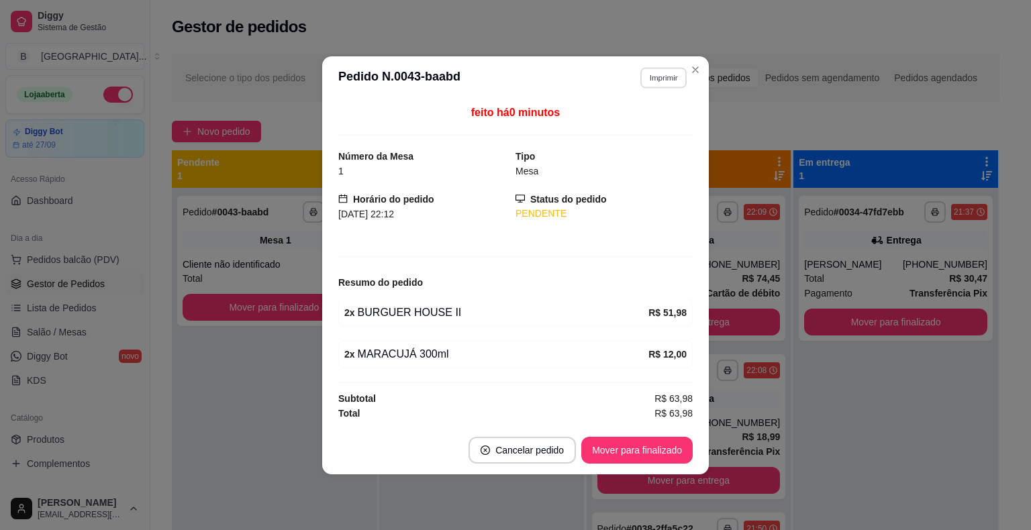
click at [674, 71] on button "Imprimir" at bounding box center [663, 77] width 46 height 21
click at [667, 121] on button "IMPRESSORA" at bounding box center [639, 125] width 97 height 21
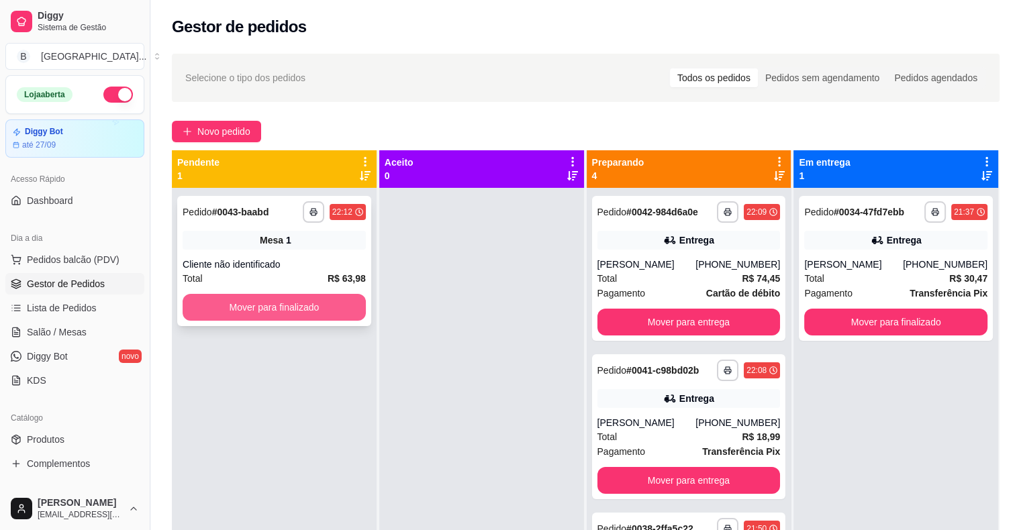
click at [183, 302] on div "Mover para finalizado" at bounding box center [274, 307] width 183 height 27
click at [223, 310] on button "Mover para finalizado" at bounding box center [274, 308] width 178 height 26
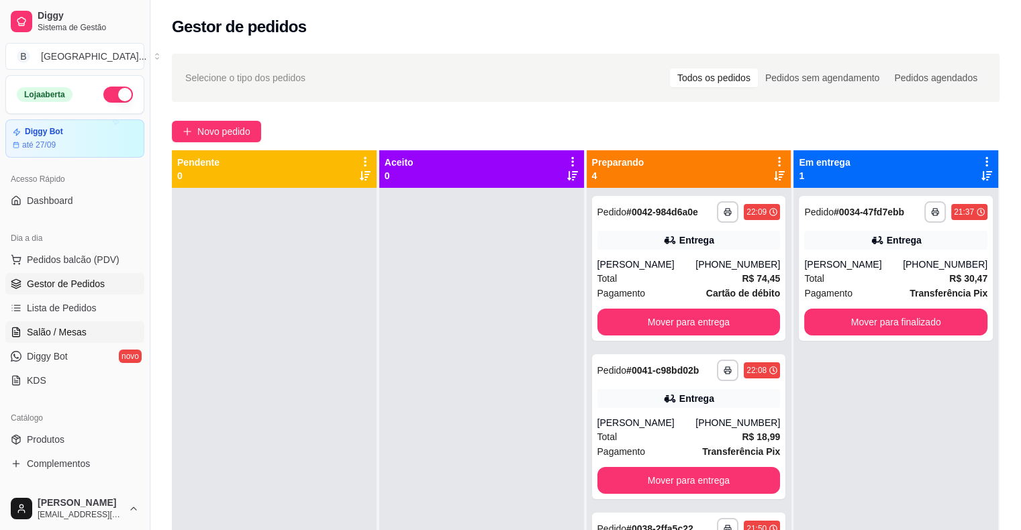
click at [60, 334] on span "Salão / Mesas" at bounding box center [57, 331] width 60 height 13
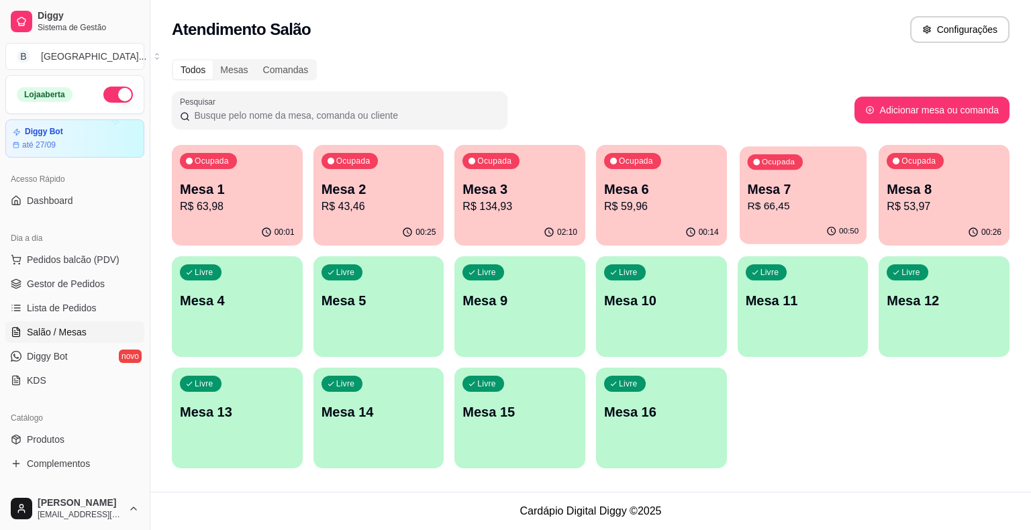
click at [751, 214] on div "Ocupada Mesa 7 R$ 66,45" at bounding box center [802, 182] width 127 height 72
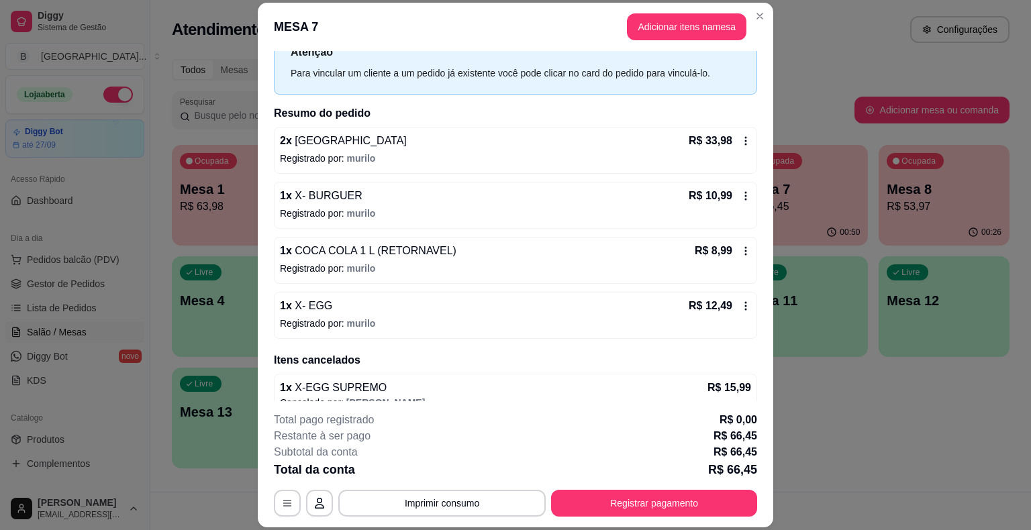
scroll to position [68, 0]
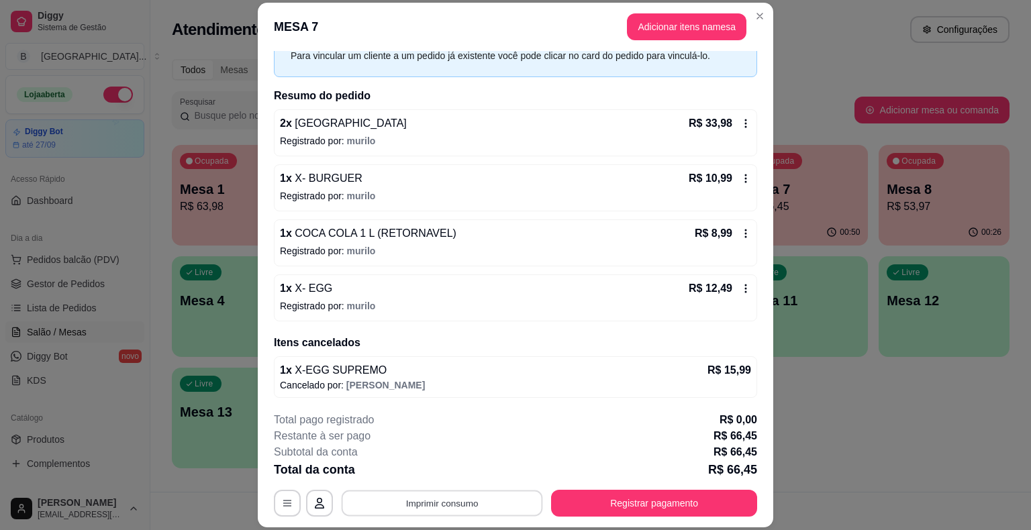
click at [437, 511] on button "Imprimir consumo" at bounding box center [442, 503] width 201 height 26
click at [452, 437] on button "IMPRESSORA" at bounding box center [441, 445] width 97 height 21
click at [601, 498] on button "Registrar pagamento" at bounding box center [654, 503] width 200 height 26
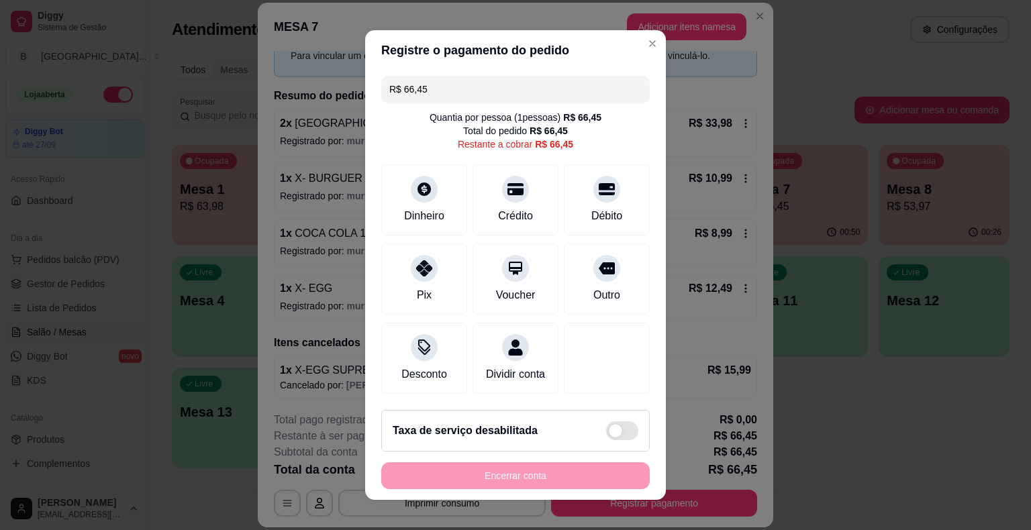
click at [505, 97] on input "R$ 66,45" at bounding box center [515, 89] width 252 height 27
click at [574, 229] on div "Débito" at bounding box center [607, 197] width 95 height 79
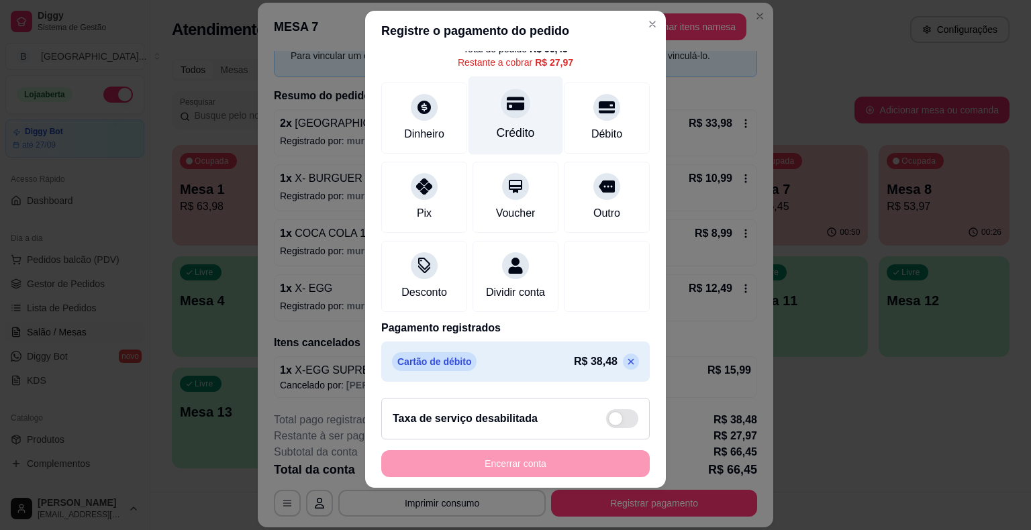
scroll to position [76, 0]
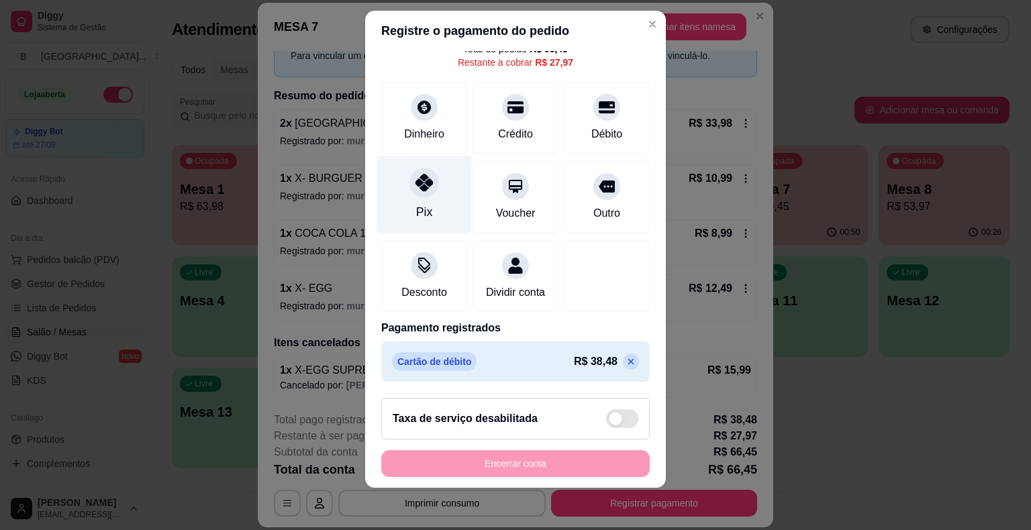
click at [416, 203] on div "Pix" at bounding box center [424, 211] width 16 height 17
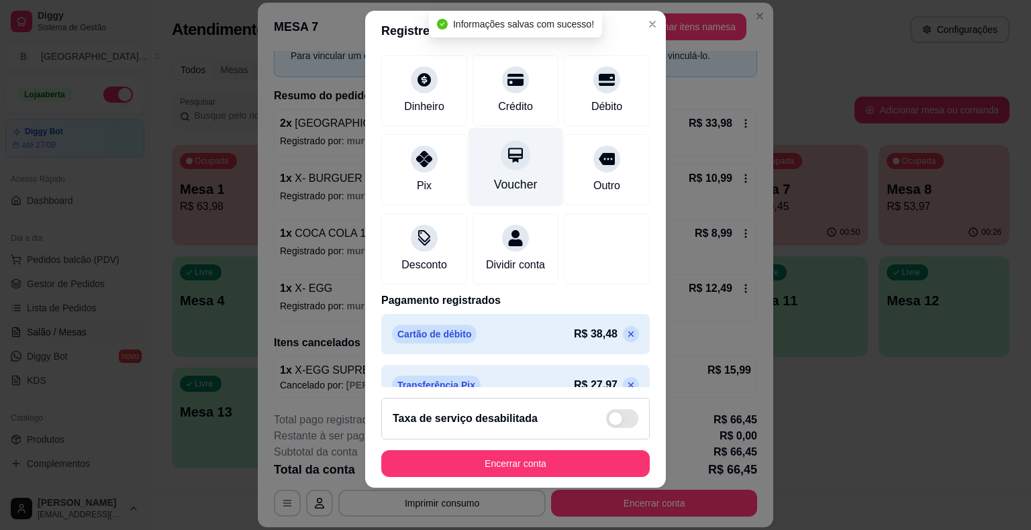
type input "R$ 0,00"
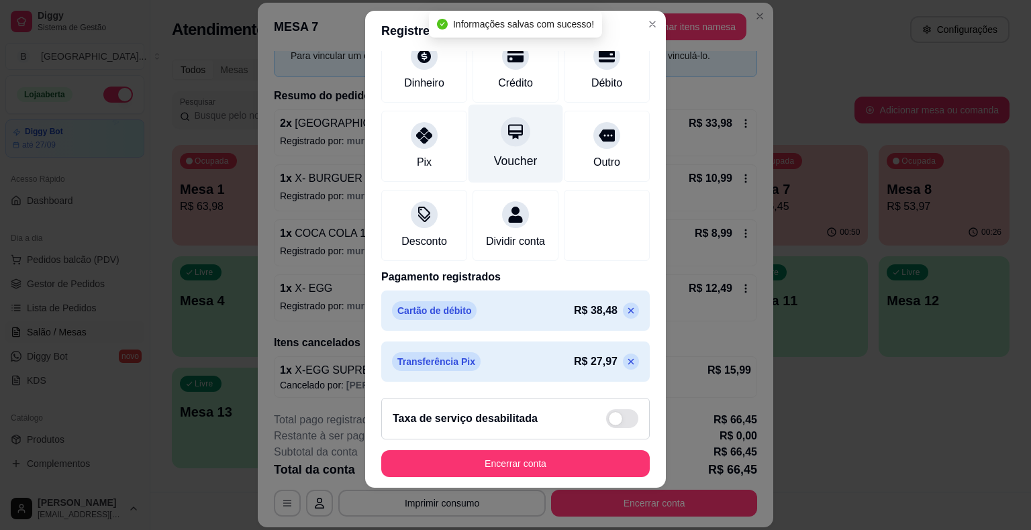
scroll to position [114, 0]
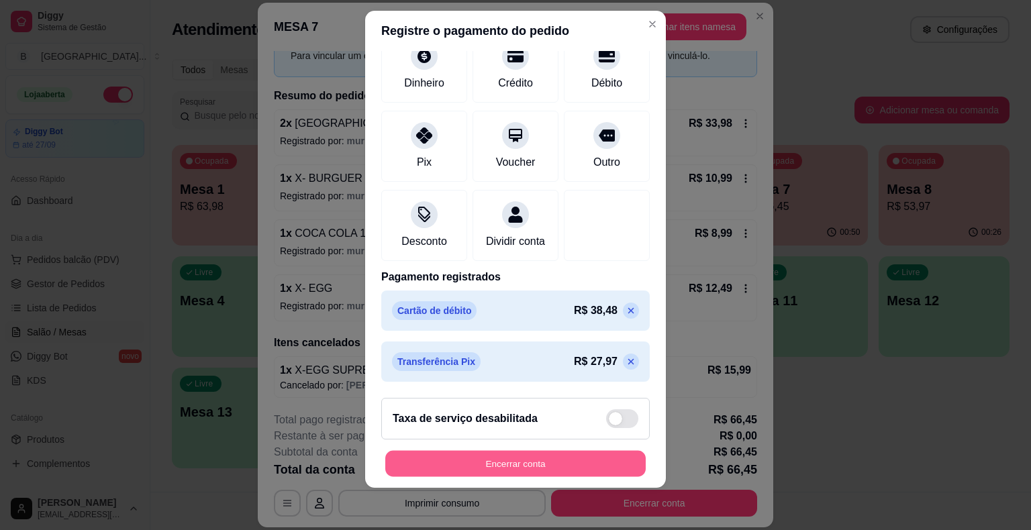
click at [586, 468] on button "Encerrar conta" at bounding box center [515, 463] width 260 height 26
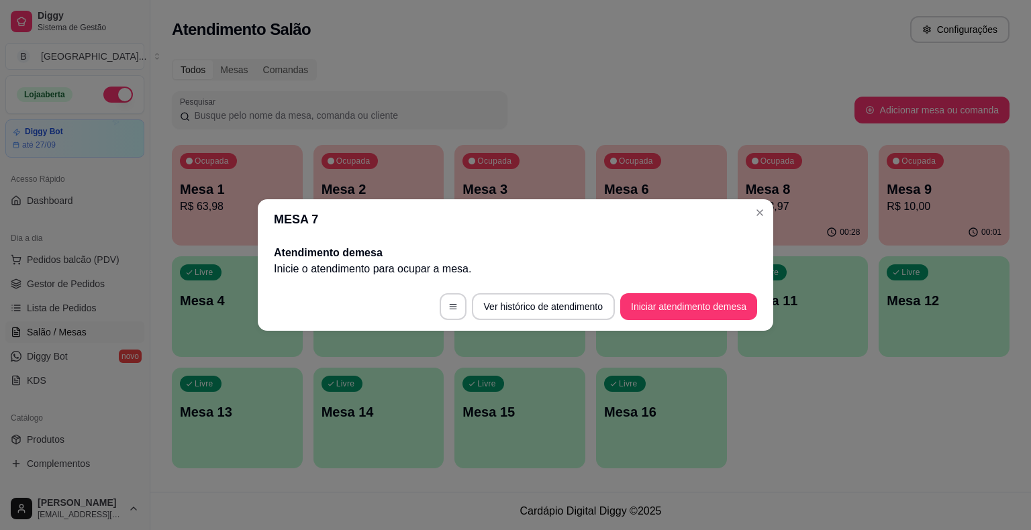
scroll to position [0, 0]
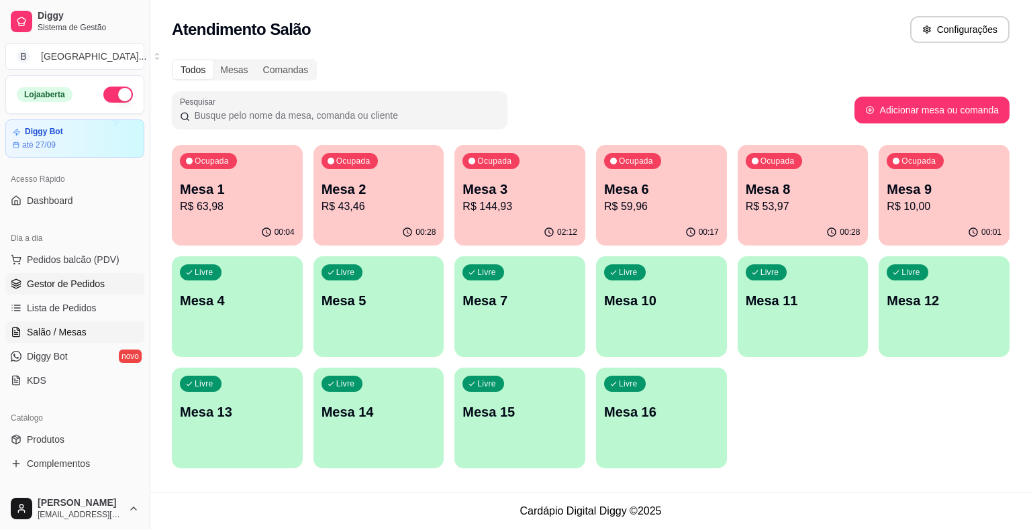
click at [85, 286] on span "Gestor de Pedidos" at bounding box center [66, 283] width 78 height 13
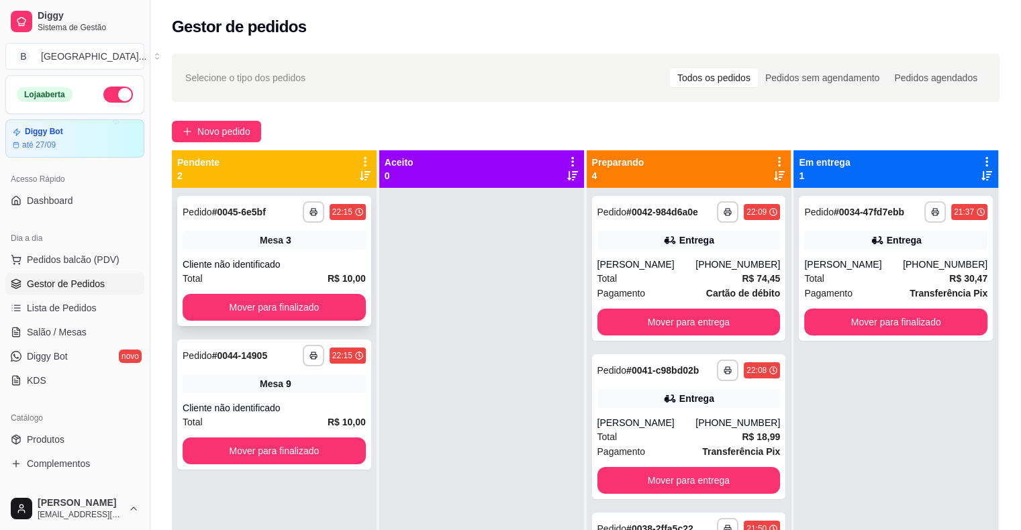
click at [295, 259] on div "Cliente não identificado" at bounding box center [274, 264] width 183 height 13
click at [277, 285] on div "Total R$ 10,00" at bounding box center [274, 278] width 183 height 15
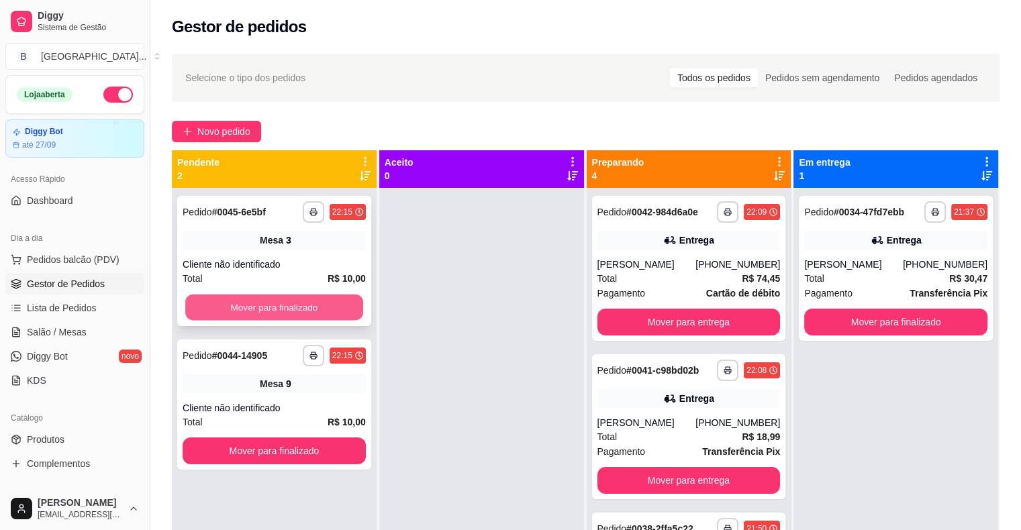
click at [262, 313] on button "Mover para finalizado" at bounding box center [274, 308] width 178 height 26
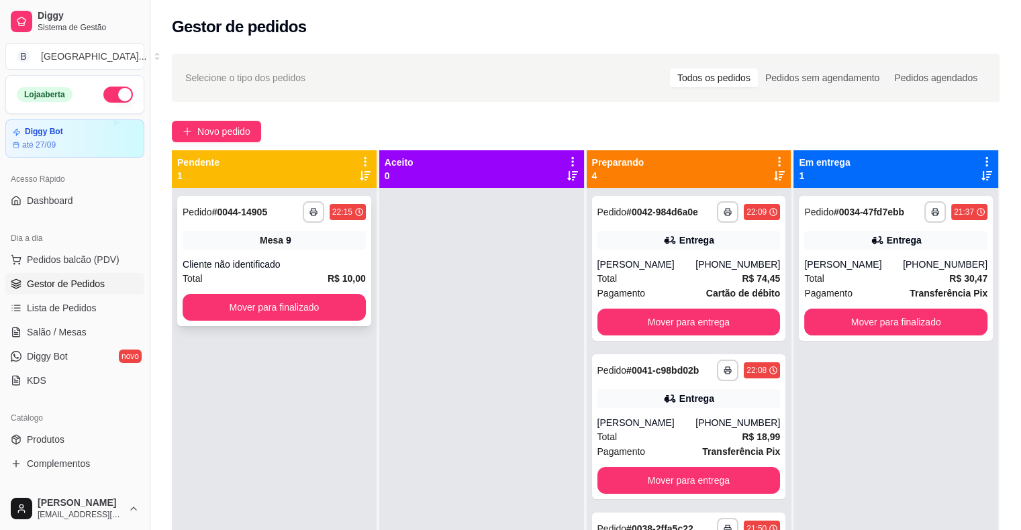
click at [271, 244] on span "Mesa" at bounding box center [271, 239] width 23 height 13
click at [266, 315] on button "Mover para finalizado" at bounding box center [274, 307] width 183 height 27
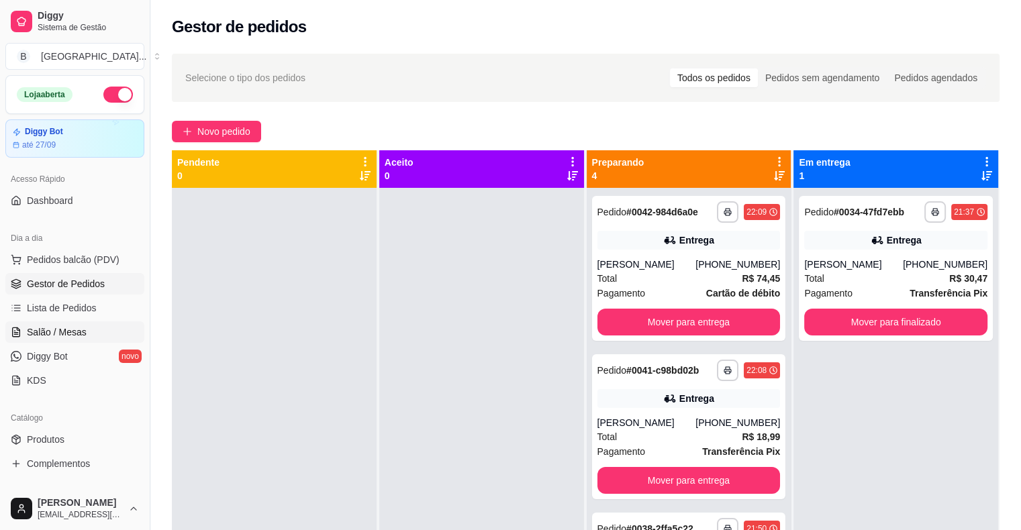
click at [86, 336] on link "Salão / Mesas" at bounding box center [74, 331] width 139 height 21
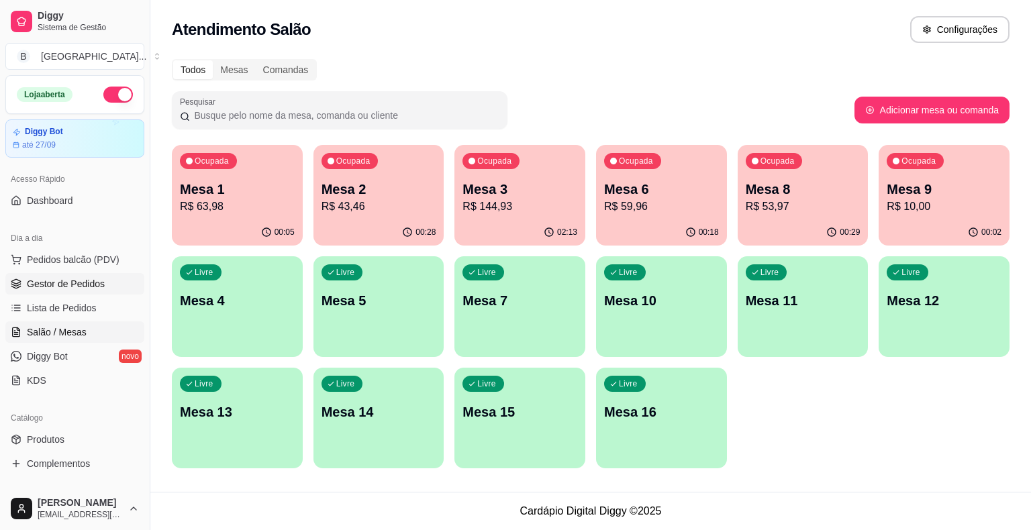
click at [58, 278] on span "Gestor de Pedidos" at bounding box center [66, 283] width 78 height 13
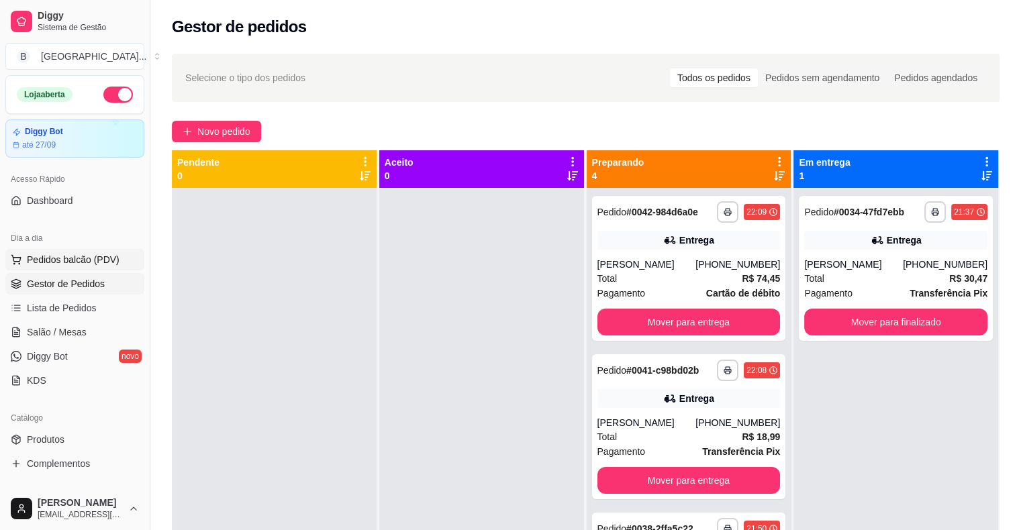
click at [97, 265] on span "Pedidos balcão (PDV)" at bounding box center [73, 259] width 93 height 13
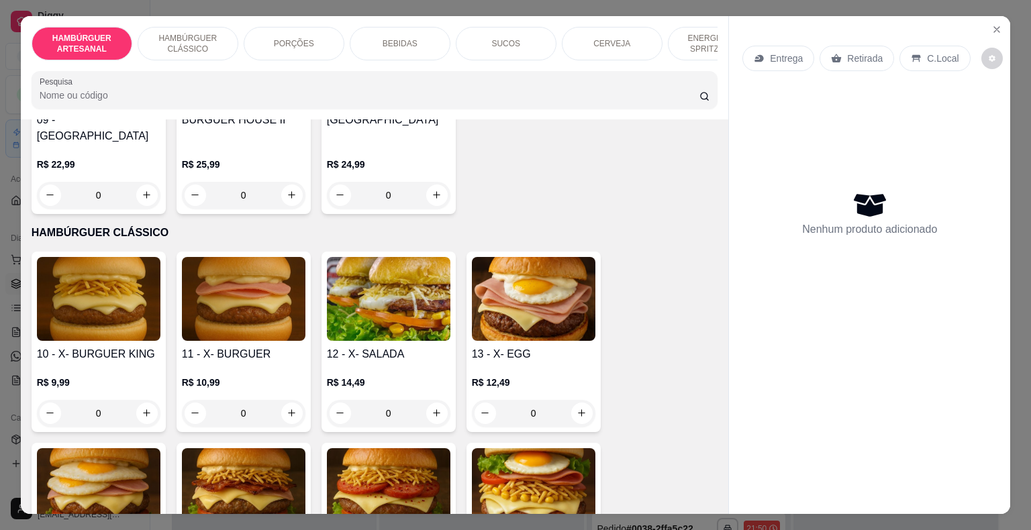
scroll to position [537, 0]
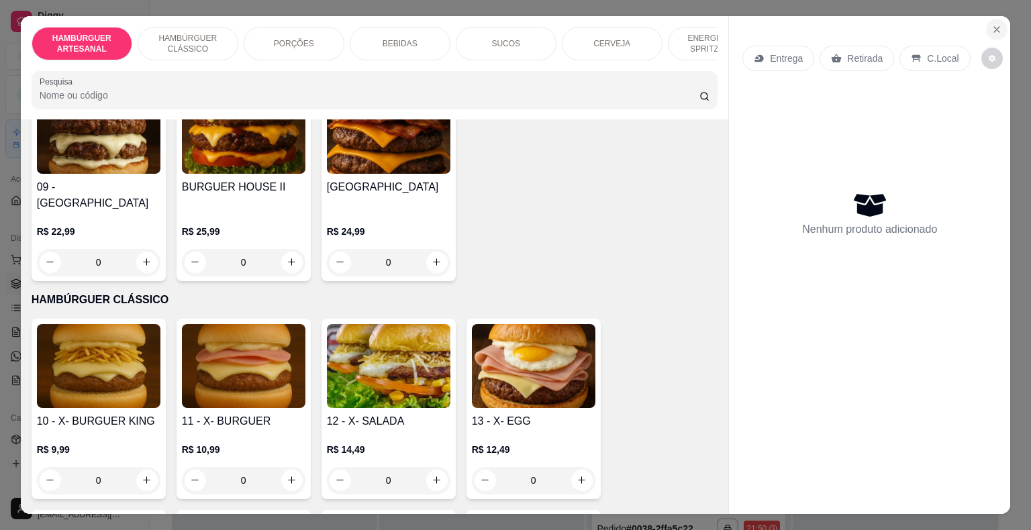
click at [991, 25] on icon "Close" at bounding box center [996, 29] width 11 height 11
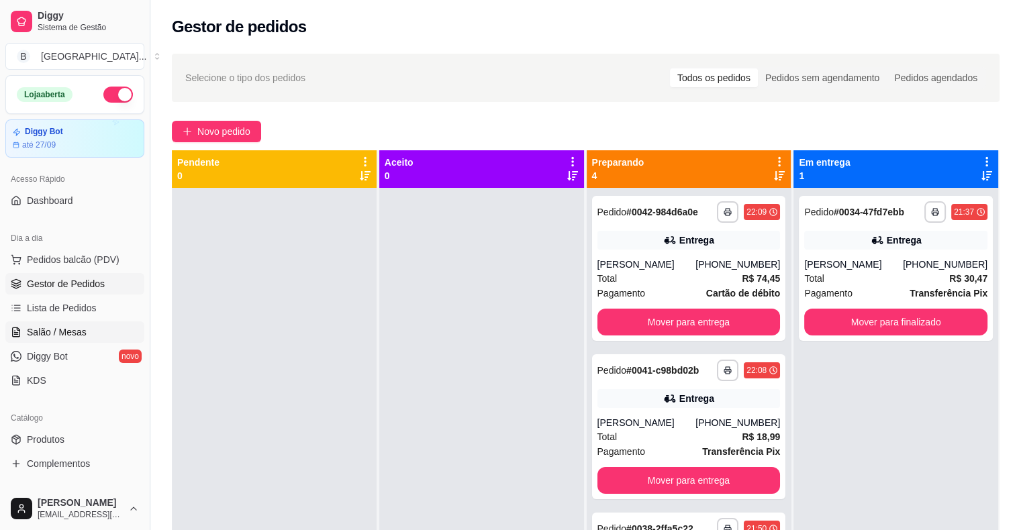
click at [23, 325] on link "Salão / Mesas" at bounding box center [74, 331] width 139 height 21
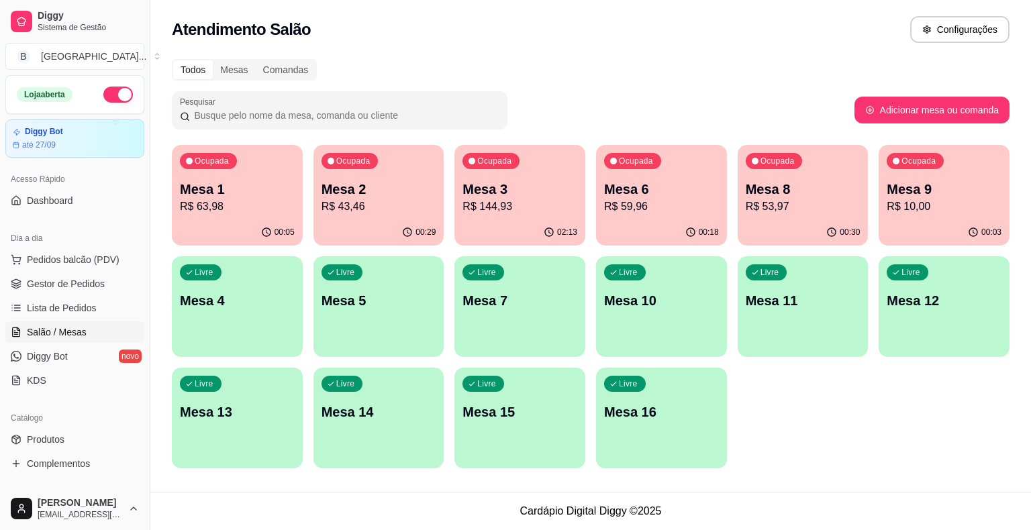
click at [939, 189] on p "Mesa 9" at bounding box center [943, 189] width 115 height 19
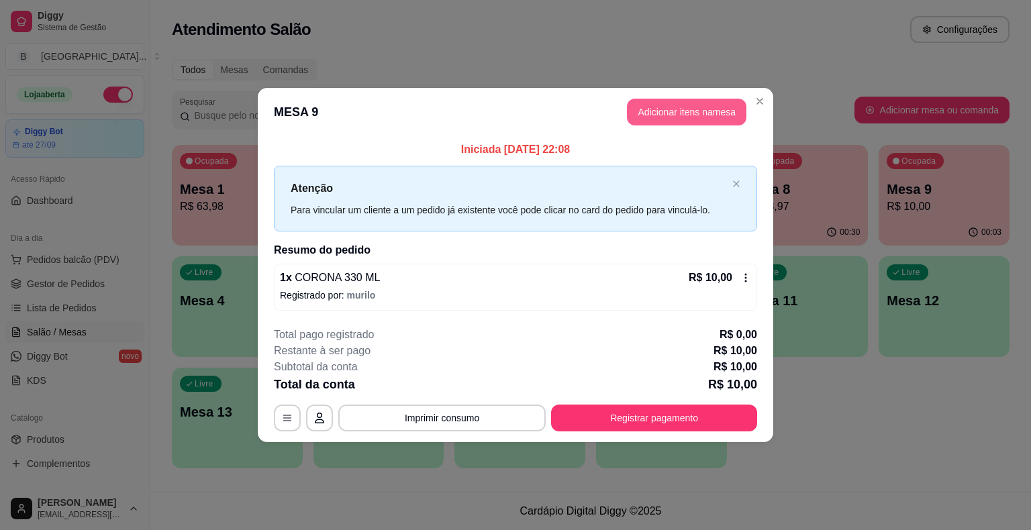
click at [665, 100] on button "Adicionar itens na mesa" at bounding box center [686, 112] width 119 height 27
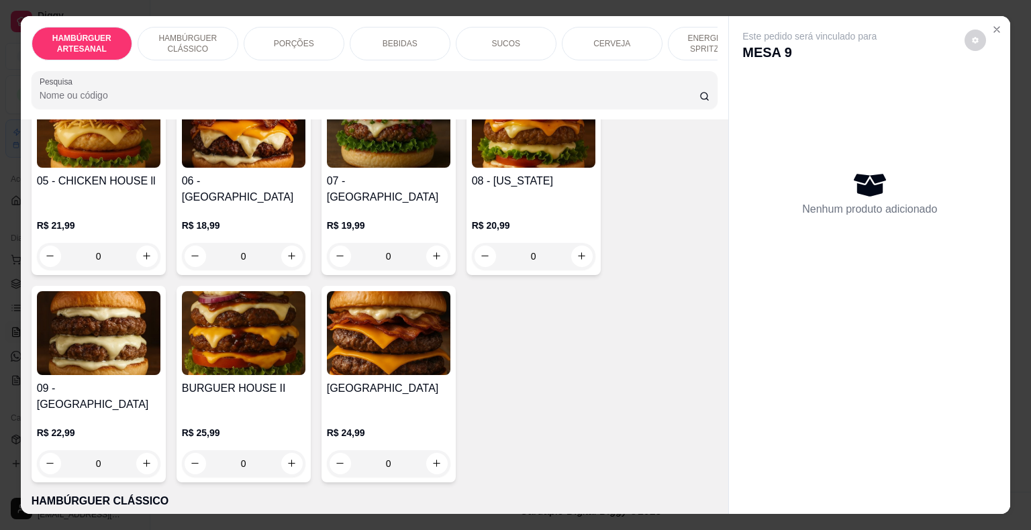
scroll to position [604, 0]
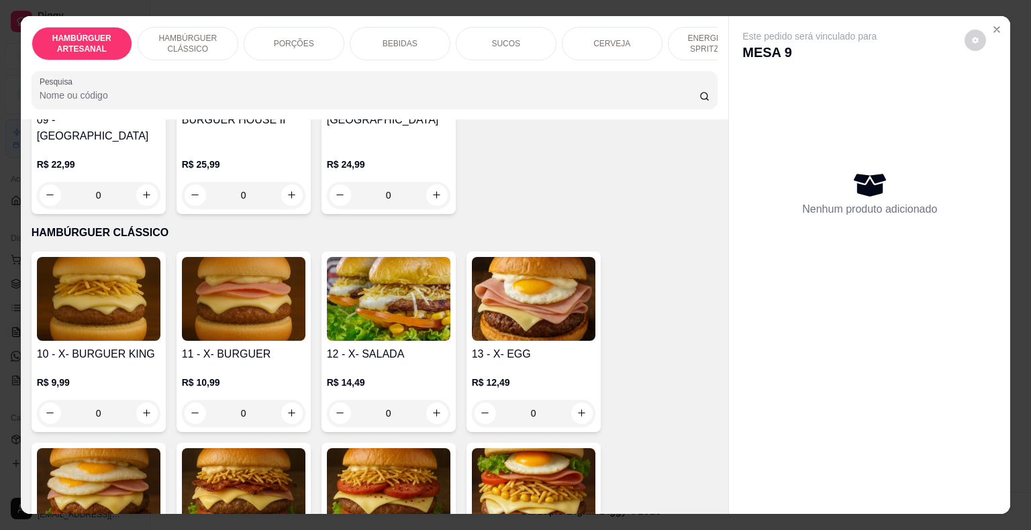
click at [140, 400] on div "0" at bounding box center [98, 413] width 123 height 27
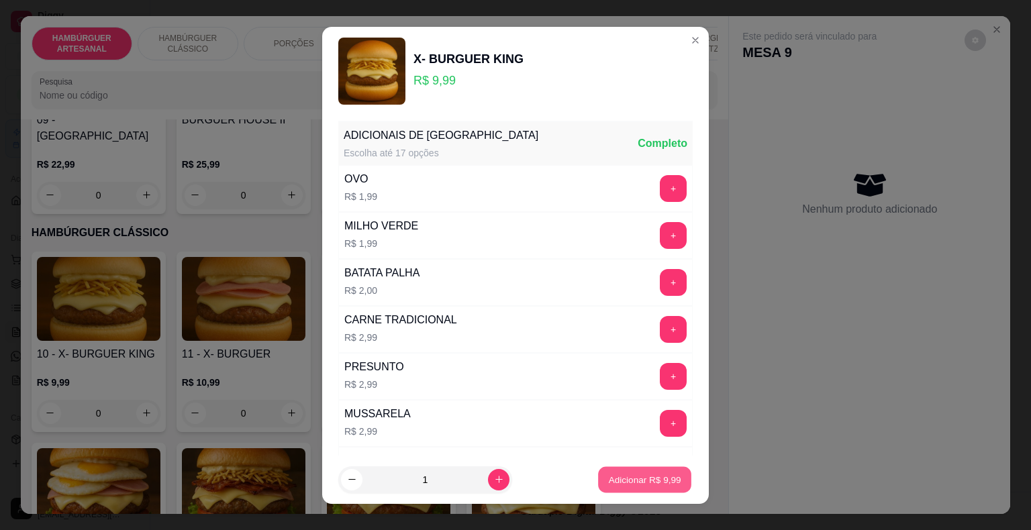
click at [660, 476] on p "Adicionar R$ 9,99" at bounding box center [644, 479] width 72 height 13
type input "1"
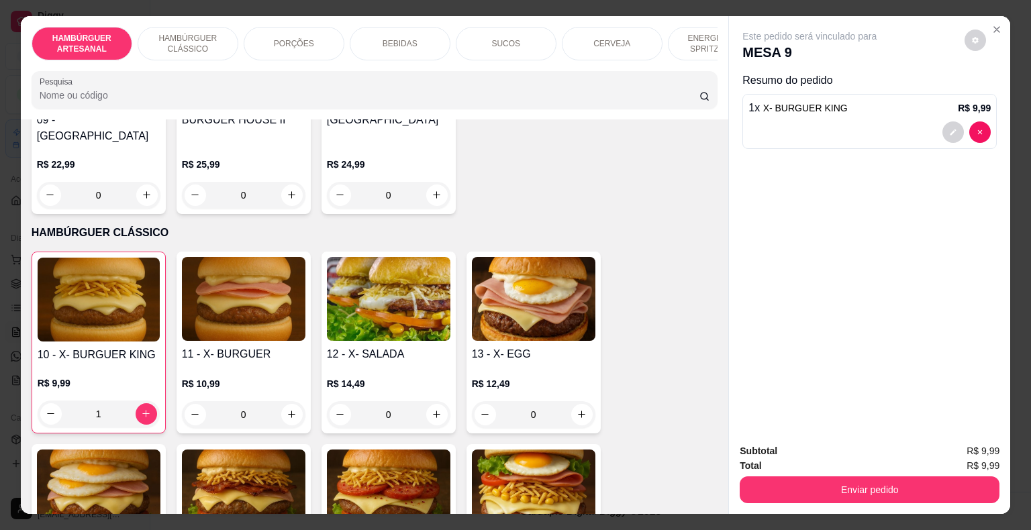
click at [930, 126] on div at bounding box center [869, 131] width 242 height 21
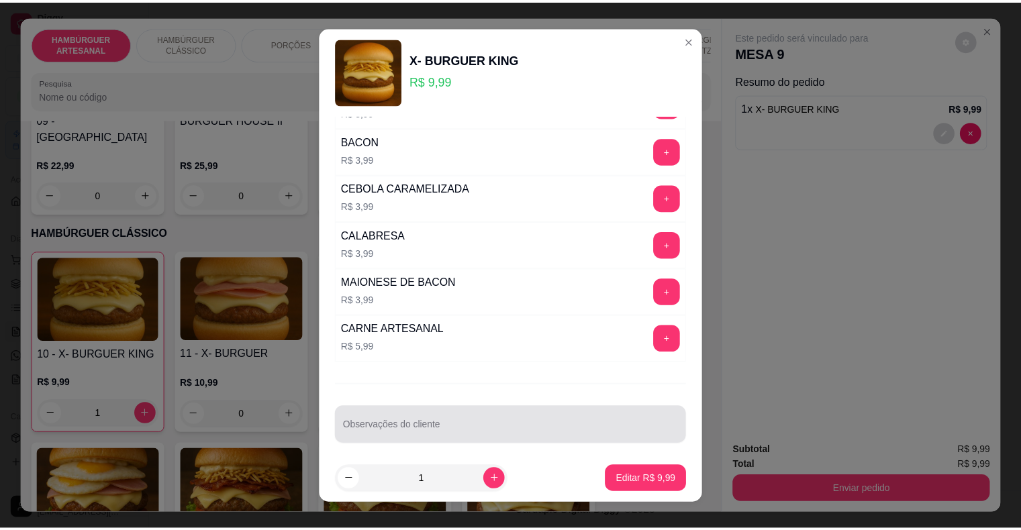
scroll to position [650, 0]
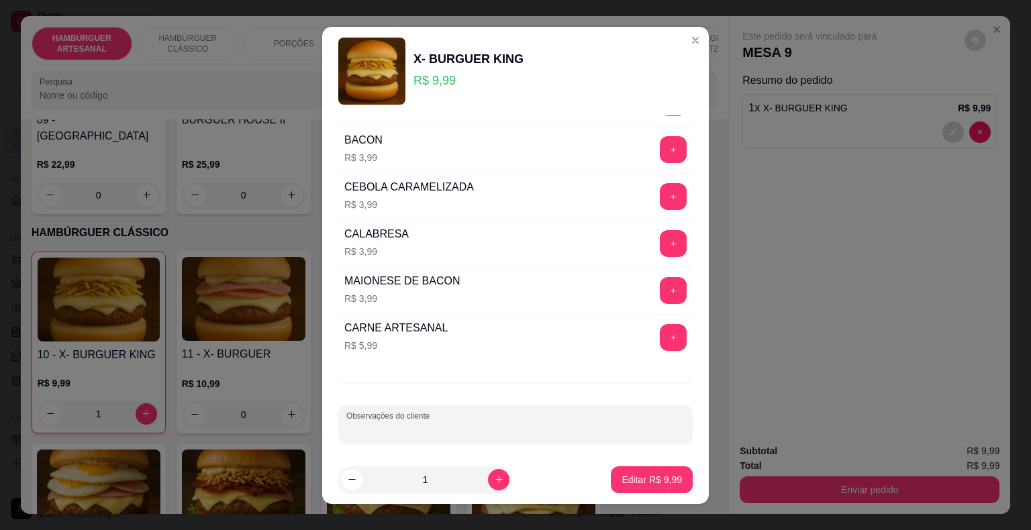
click at [533, 425] on input "Observações do cliente" at bounding box center [515, 429] width 338 height 13
type input "RETIRADA"
click at [615, 469] on button "Editar R$ 9,99" at bounding box center [652, 479] width 82 height 27
type input "0"
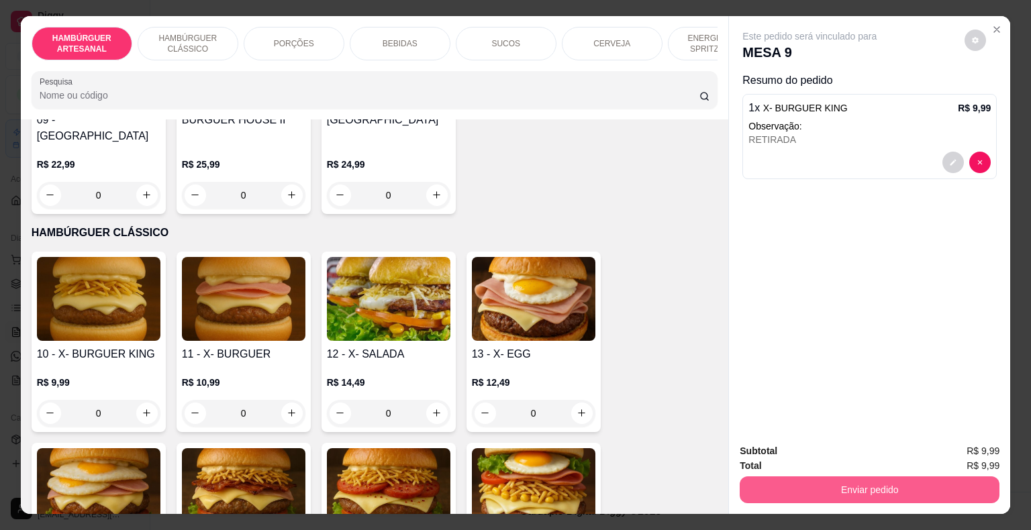
click at [848, 487] on button "Enviar pedido" at bounding box center [869, 489] width 260 height 27
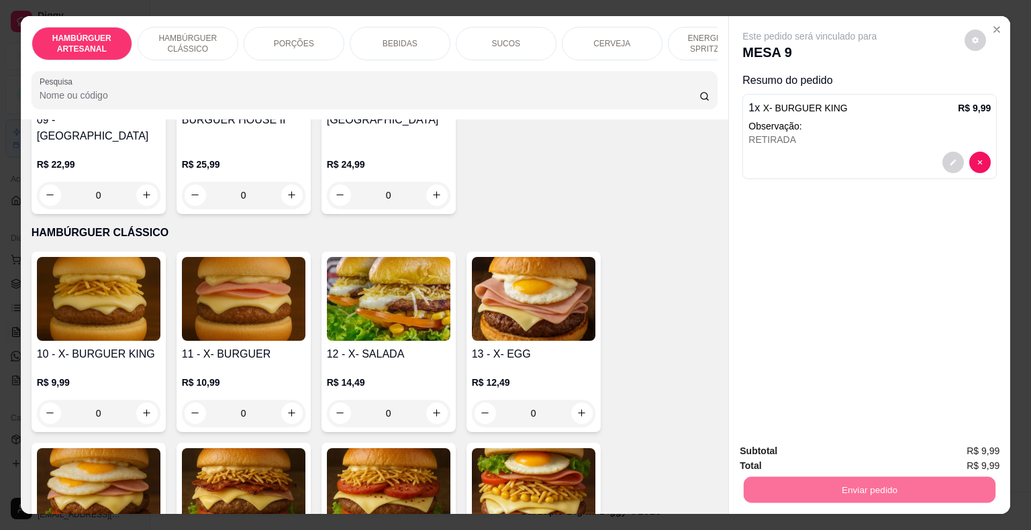
click at [831, 445] on button "Não registrar e enviar pedido" at bounding box center [825, 451] width 136 height 25
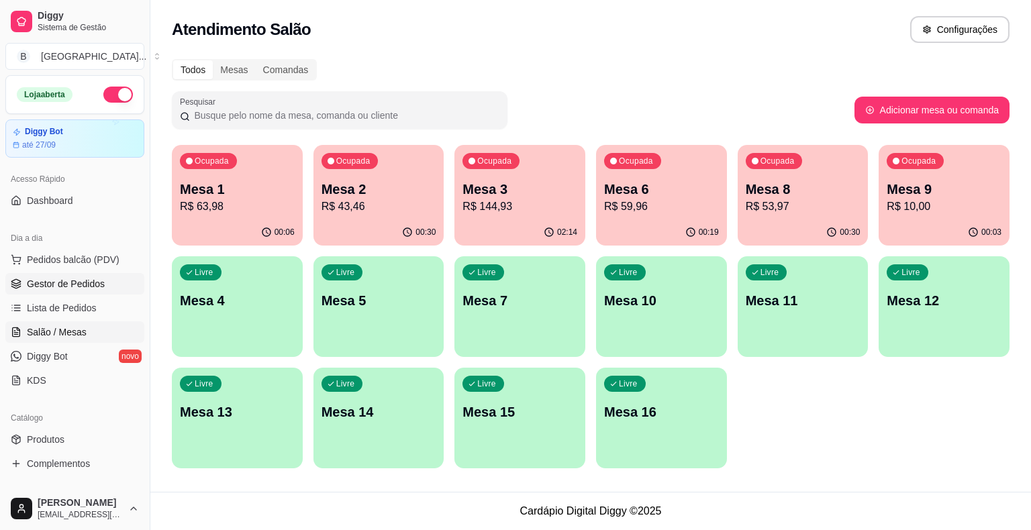
click at [66, 291] on link "Gestor de Pedidos" at bounding box center [74, 283] width 139 height 21
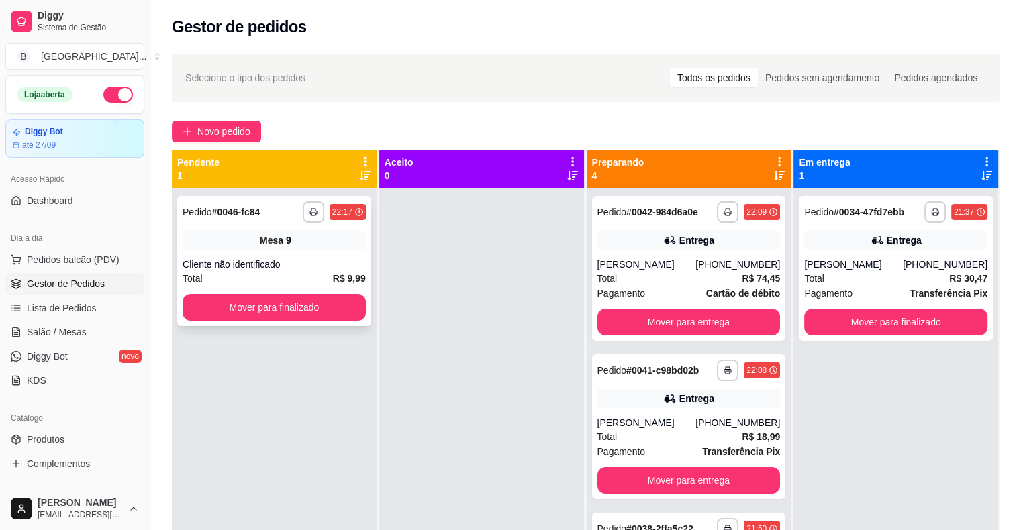
click at [308, 255] on div "**********" at bounding box center [274, 261] width 194 height 130
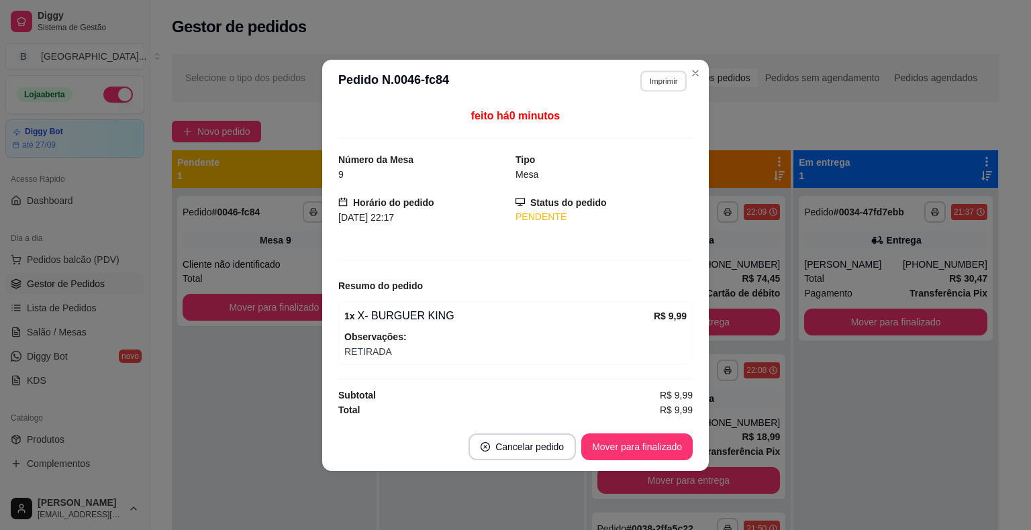
click at [661, 79] on button "Imprimir" at bounding box center [663, 80] width 46 height 21
click at [649, 126] on button "IMPRESSORA" at bounding box center [639, 128] width 97 height 21
click at [666, 128] on button "IMPRESSORA" at bounding box center [639, 128] width 97 height 21
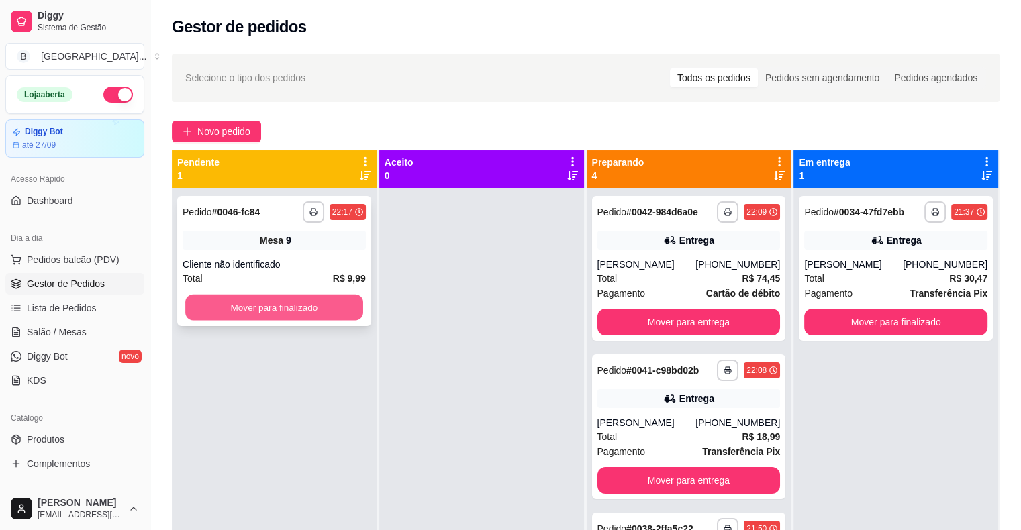
click at [252, 307] on button "Mover para finalizado" at bounding box center [274, 308] width 178 height 26
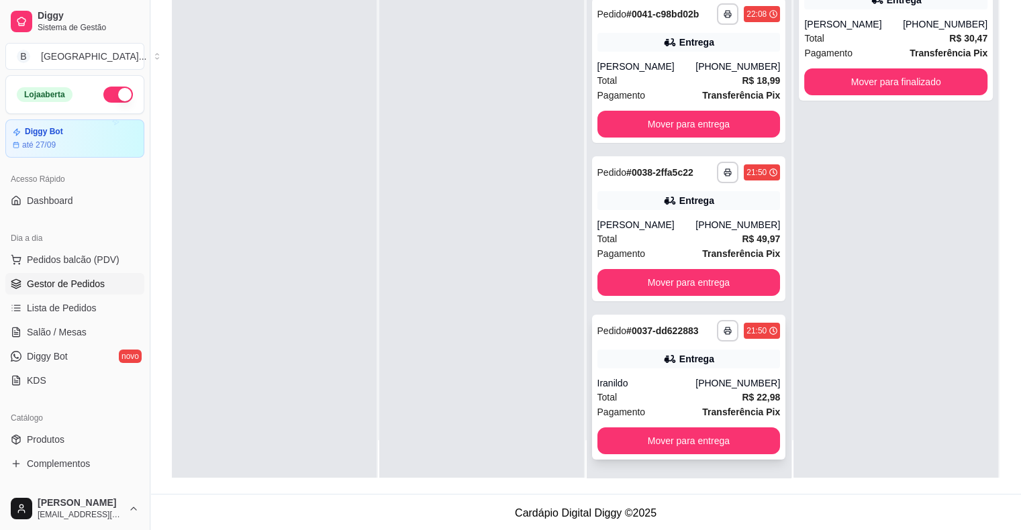
scroll to position [204, 0]
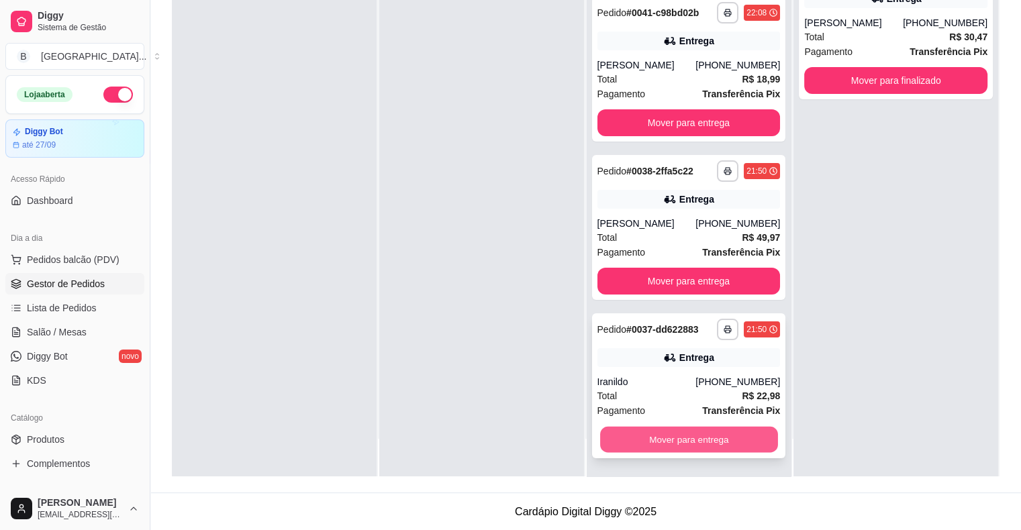
click at [697, 433] on button "Mover para entrega" at bounding box center [689, 440] width 178 height 26
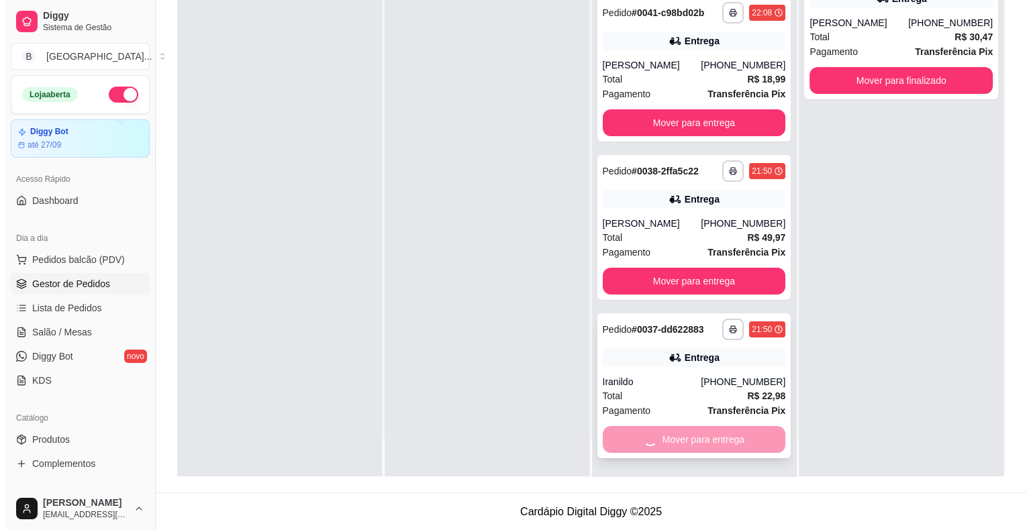
scroll to position [0, 0]
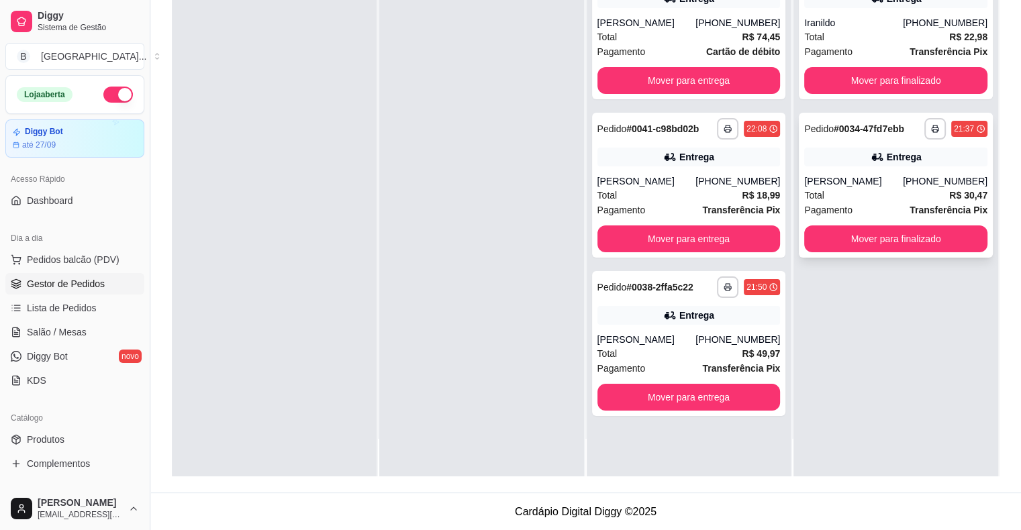
click at [888, 187] on div "[PERSON_NAME]" at bounding box center [853, 180] width 99 height 13
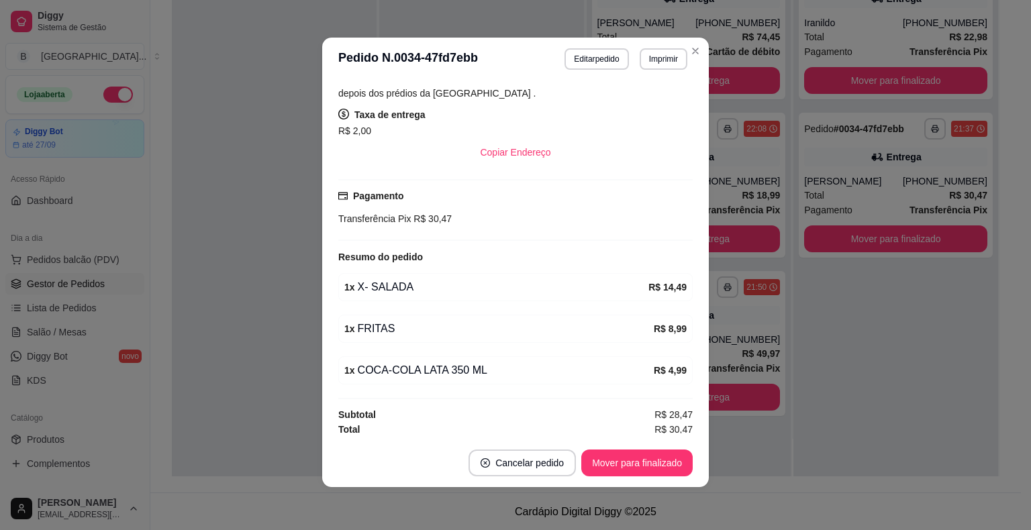
scroll to position [270, 0]
click at [604, 464] on button "Mover para finalizado" at bounding box center [637, 463] width 108 height 26
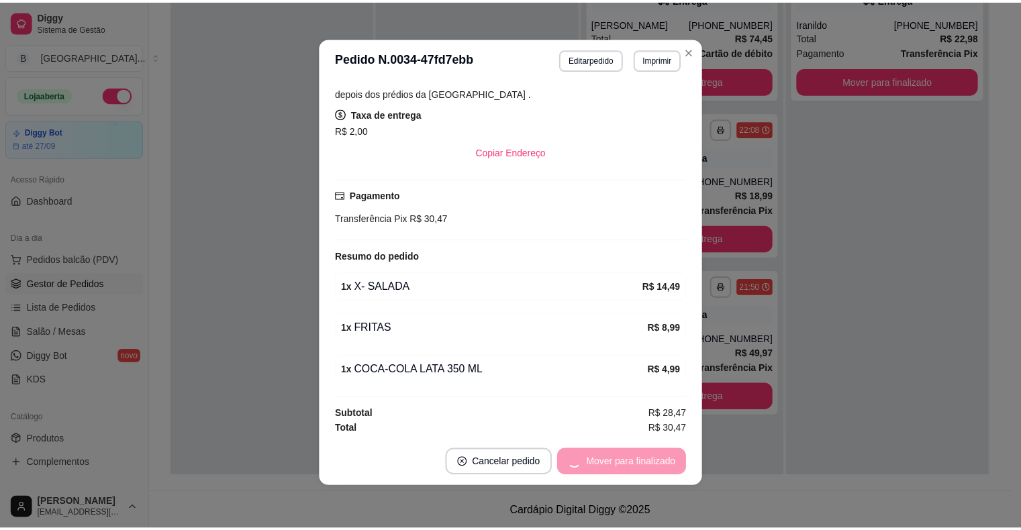
scroll to position [240, 0]
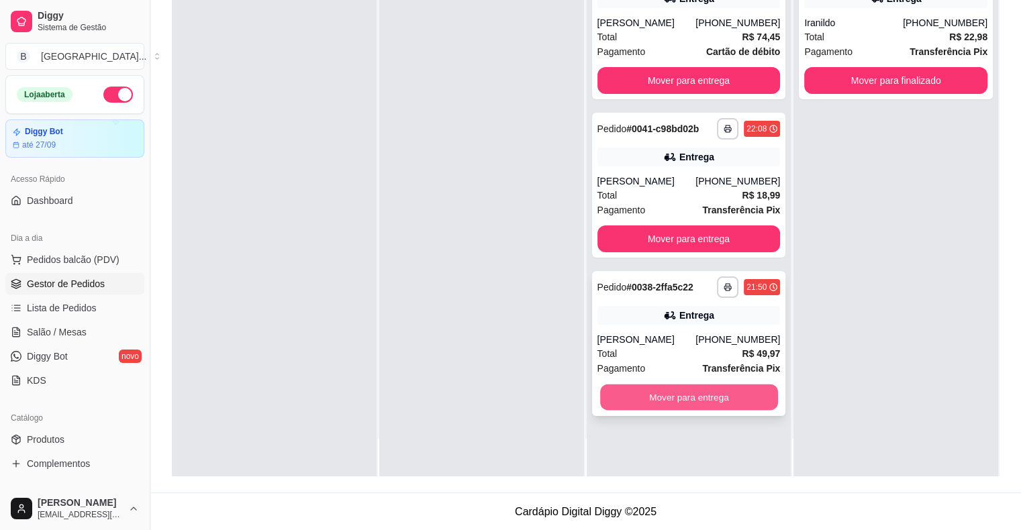
click at [684, 393] on button "Mover para entrega" at bounding box center [689, 397] width 178 height 26
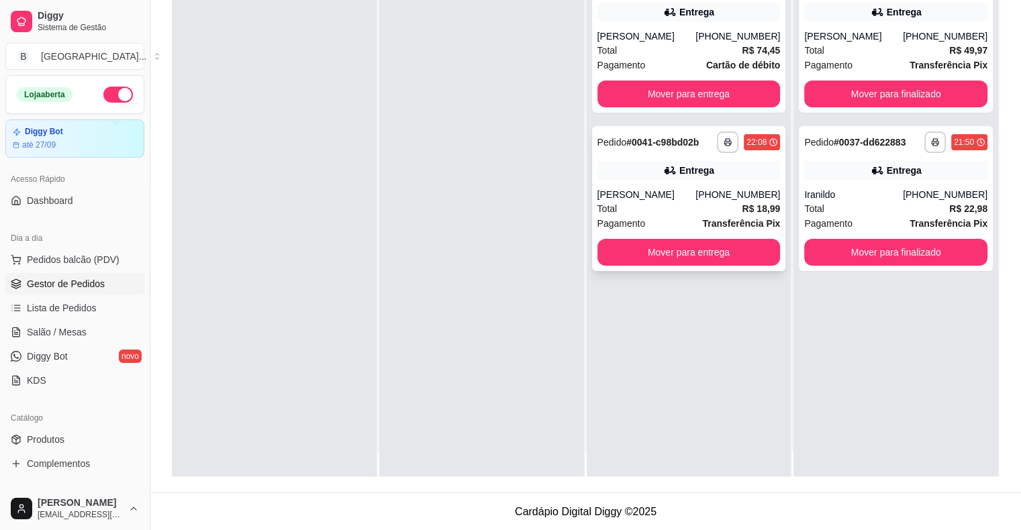
scroll to position [38, 0]
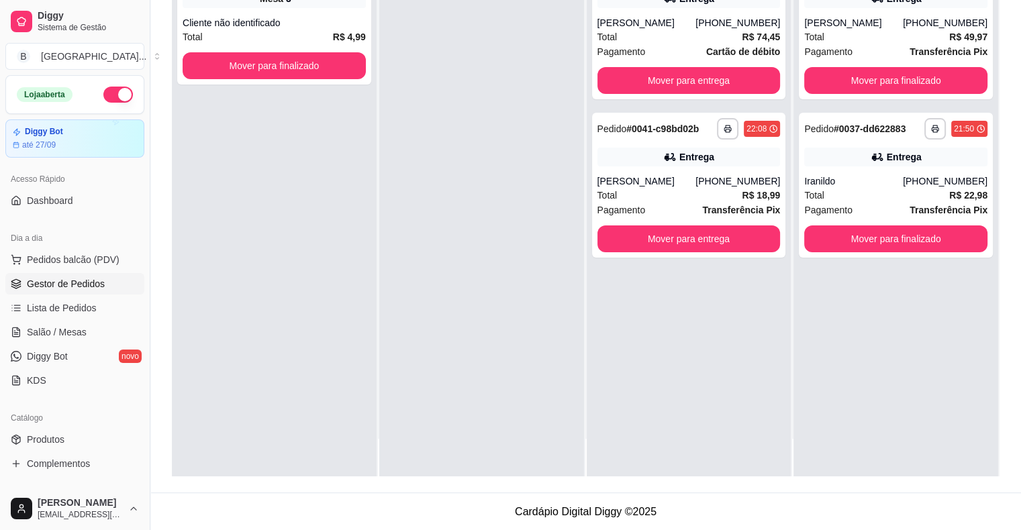
click at [580, 193] on div "Aceito 0" at bounding box center [482, 174] width 207 height 530
click at [226, 38] on div "Total R$ 4,99" at bounding box center [274, 37] width 183 height 15
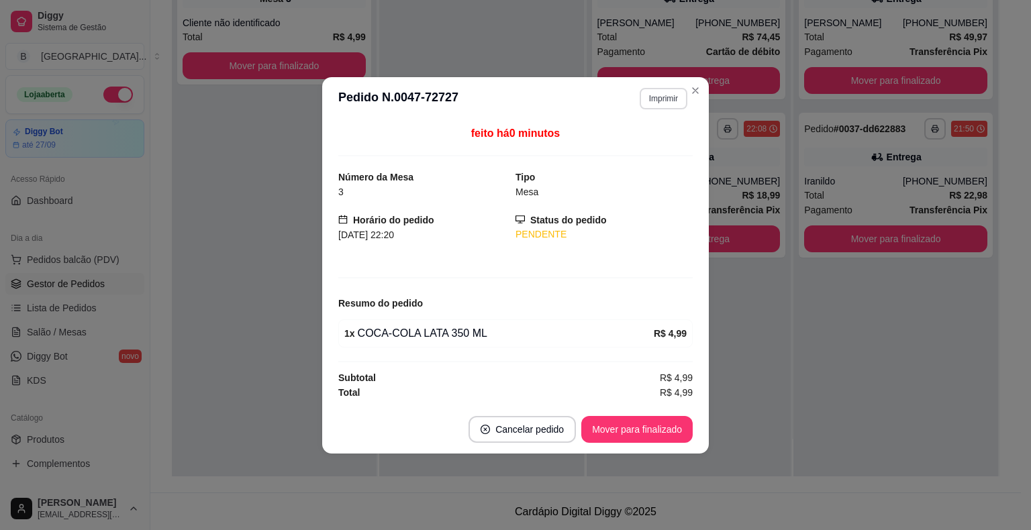
click at [665, 98] on button "Imprimir" at bounding box center [663, 98] width 48 height 21
click at [660, 148] on button "IMPRESSORA" at bounding box center [639, 146] width 97 height 21
click at [680, 105] on button "Imprimir" at bounding box center [663, 98] width 46 height 21
click at [639, 147] on button "IMPRESSORA" at bounding box center [639, 146] width 94 height 21
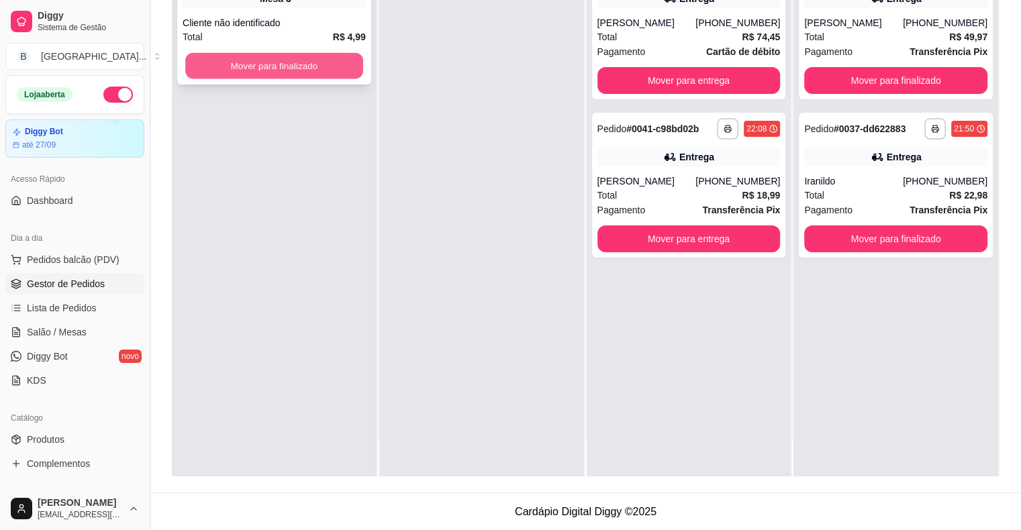
click at [340, 69] on button "Mover para finalizado" at bounding box center [274, 66] width 178 height 26
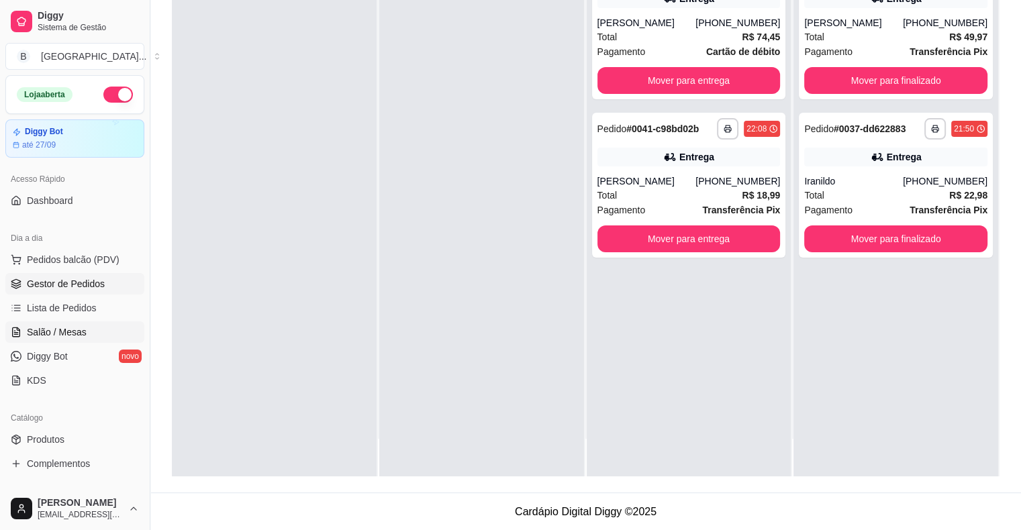
click at [86, 331] on link "Salão / Mesas" at bounding box center [74, 331] width 139 height 21
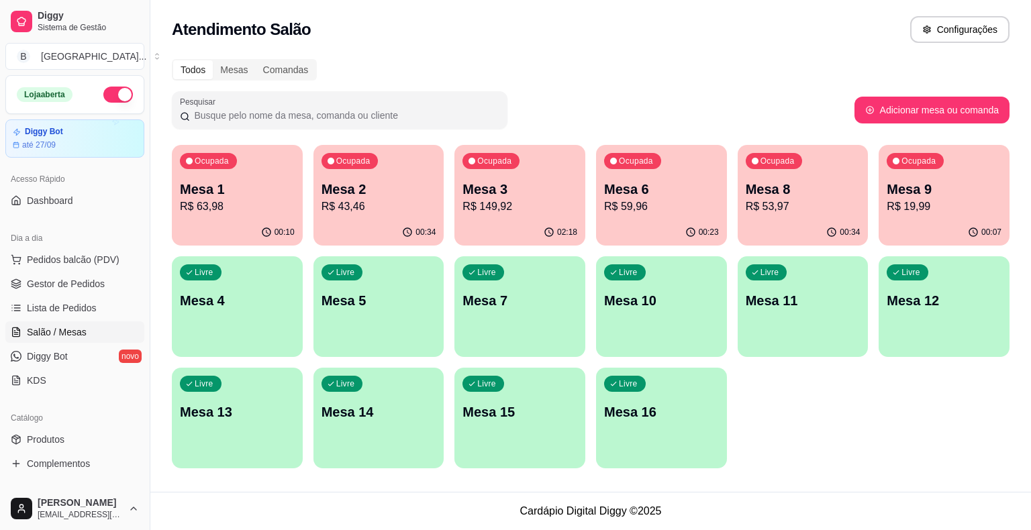
click at [373, 229] on div "00:34" at bounding box center [378, 232] width 131 height 26
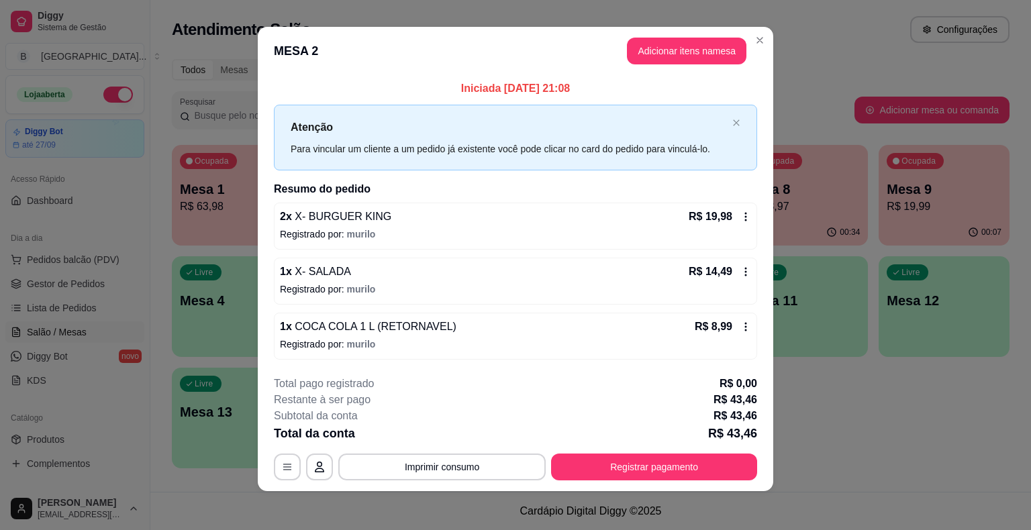
scroll to position [9, 0]
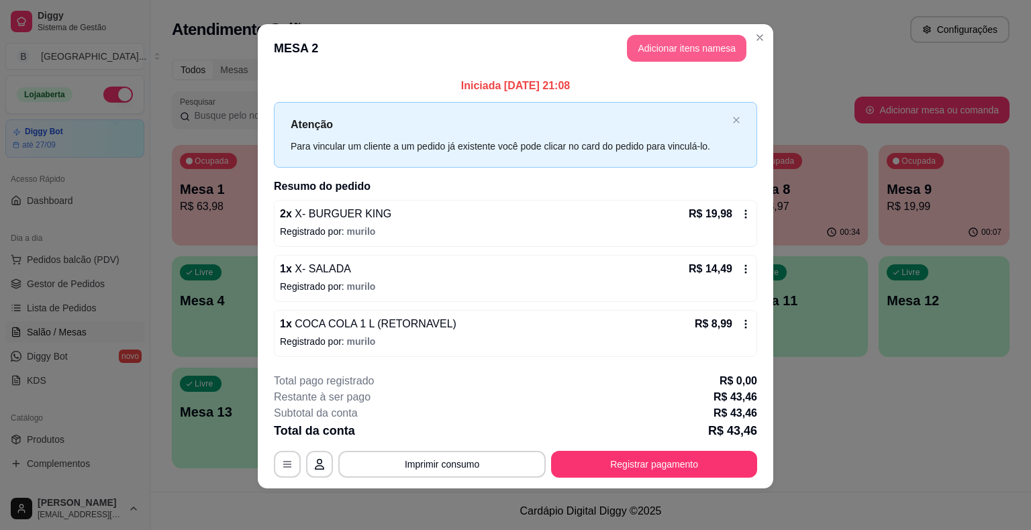
click at [648, 48] on button "Adicionar itens na mesa" at bounding box center [686, 48] width 119 height 27
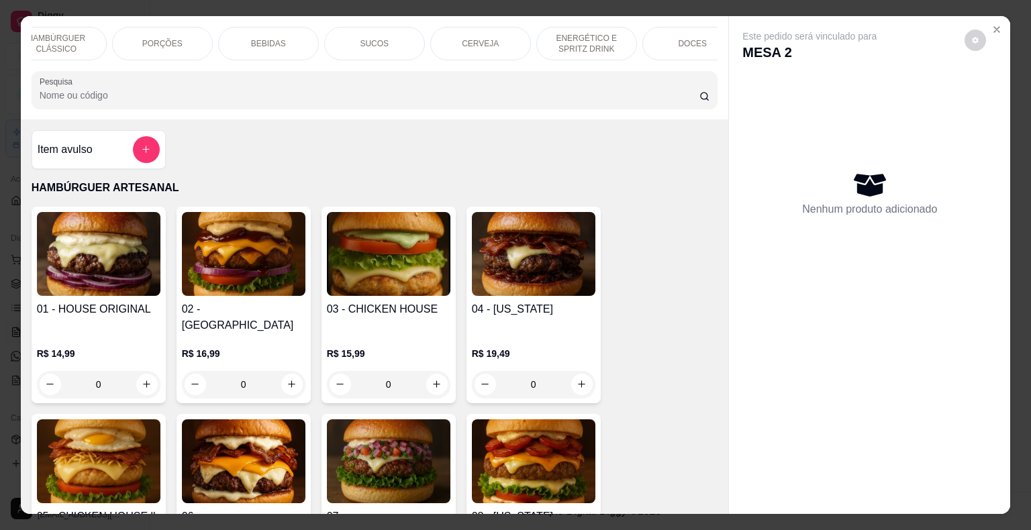
scroll to position [0, 134]
click at [687, 42] on p "DOCES" at bounding box center [689, 43] width 29 height 11
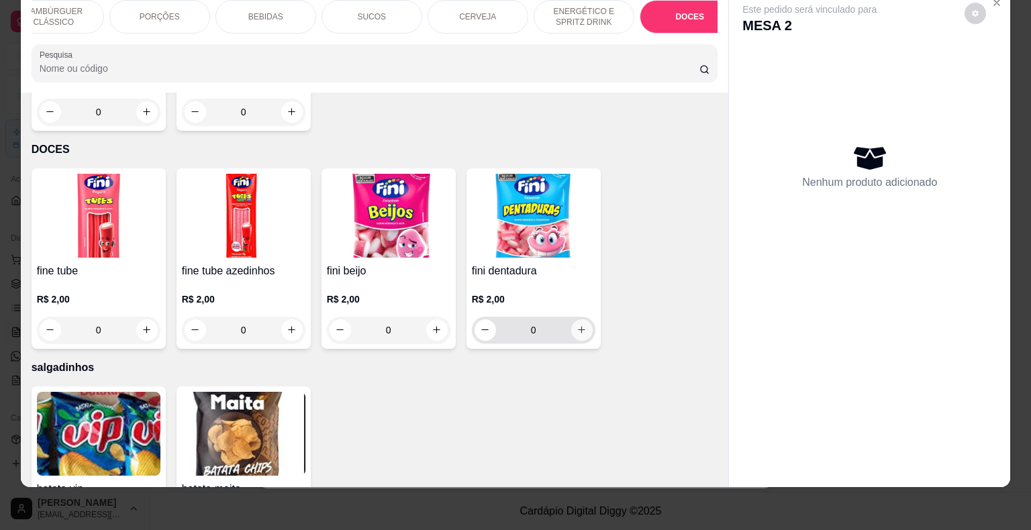
click at [576, 325] on icon "increase-product-quantity" at bounding box center [581, 330] width 10 height 10
type input "1"
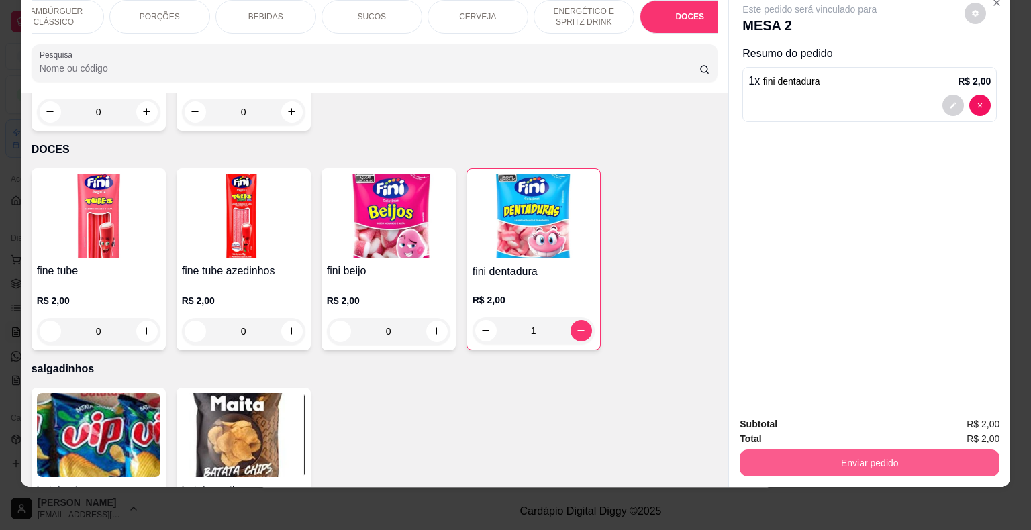
click at [768, 450] on button "Enviar pedido" at bounding box center [869, 463] width 260 height 27
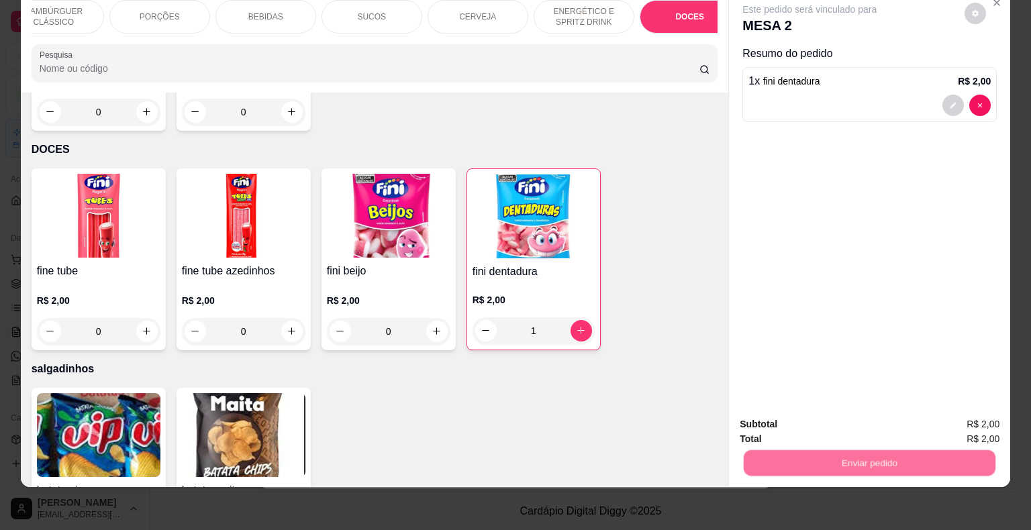
click at [768, 421] on button "Não registrar e enviar pedido" at bounding box center [825, 419] width 136 height 25
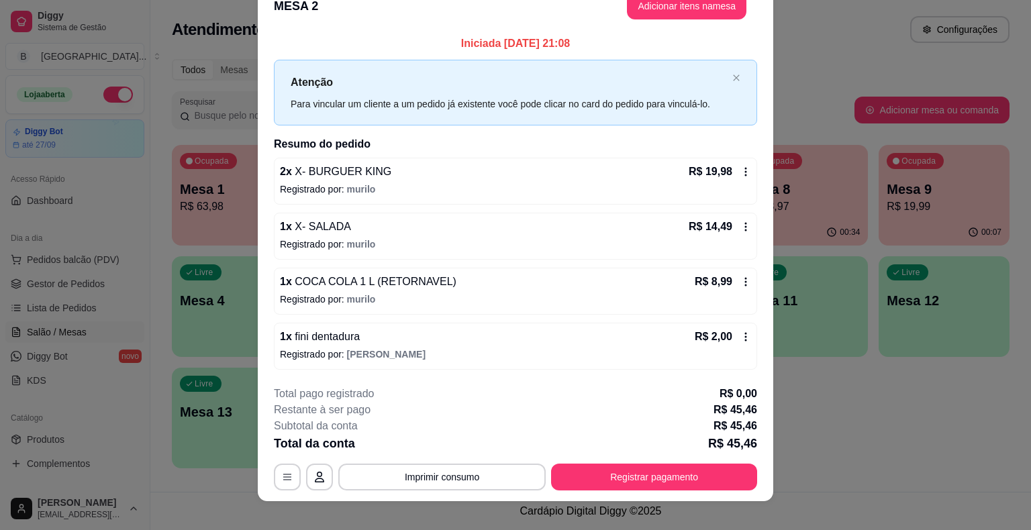
scroll to position [36, 0]
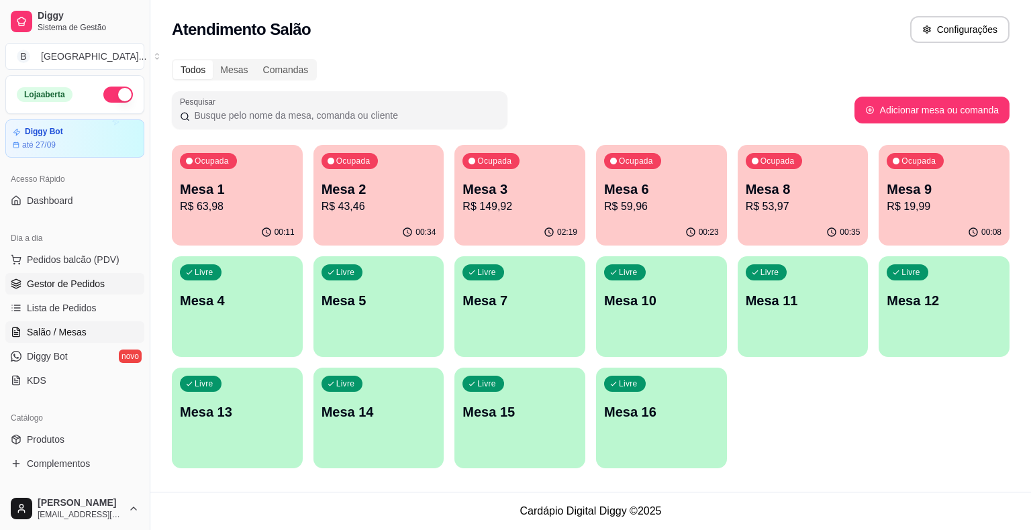
click at [101, 289] on span "Gestor de Pedidos" at bounding box center [66, 283] width 78 height 13
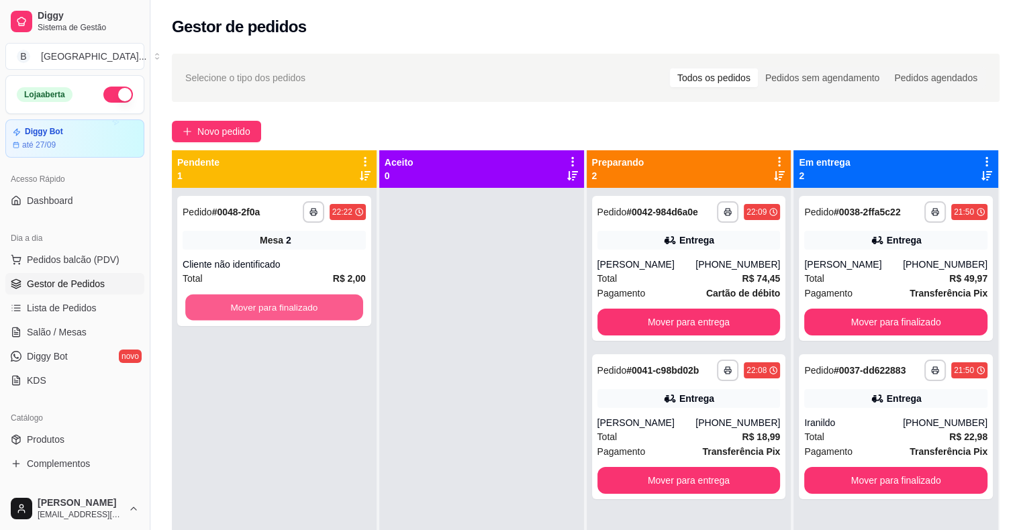
click at [243, 303] on button "Mover para finalizado" at bounding box center [274, 308] width 178 height 26
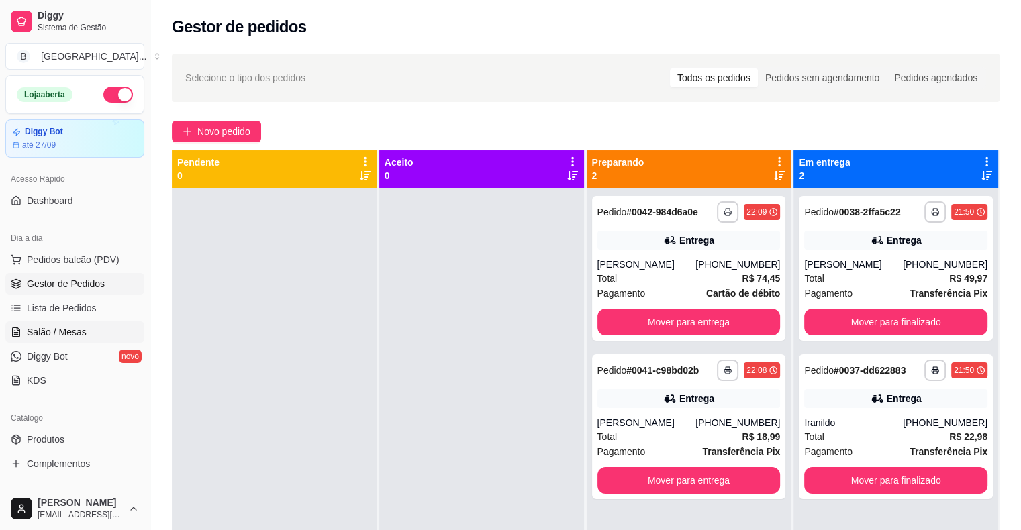
click at [93, 326] on link "Salão / Mesas" at bounding box center [74, 331] width 139 height 21
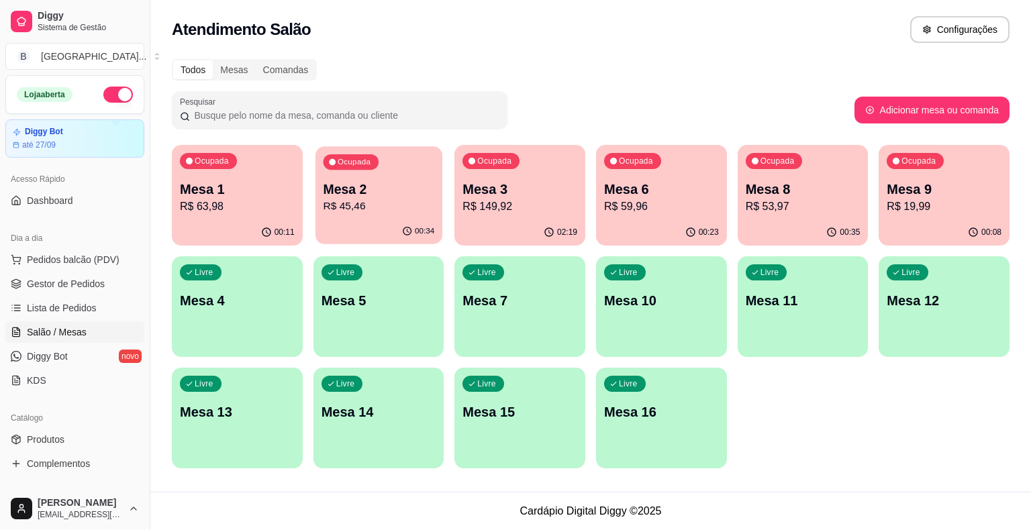
click at [378, 216] on div "Ocupada Mesa 2 R$ 45,46" at bounding box center [378, 182] width 127 height 72
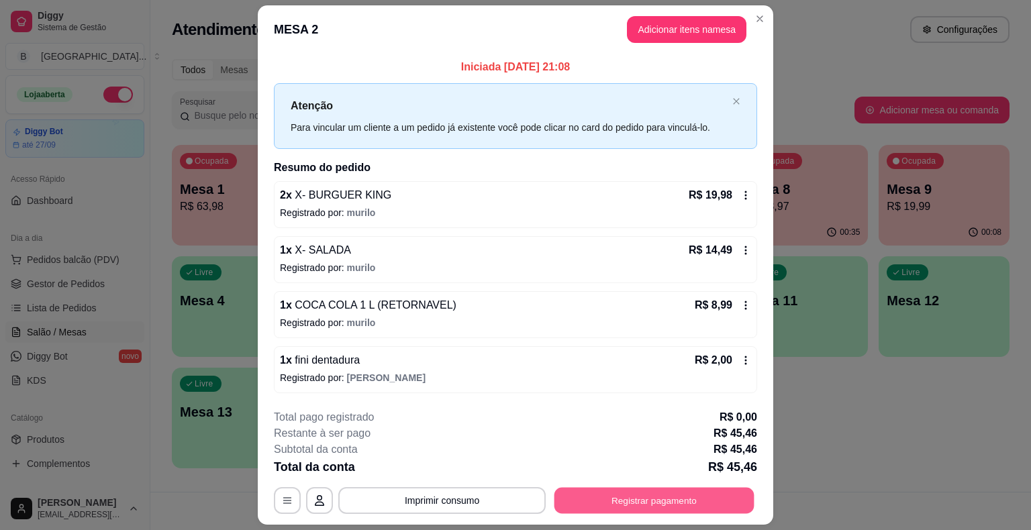
click at [695, 497] on button "Registrar pagamento" at bounding box center [654, 500] width 200 height 26
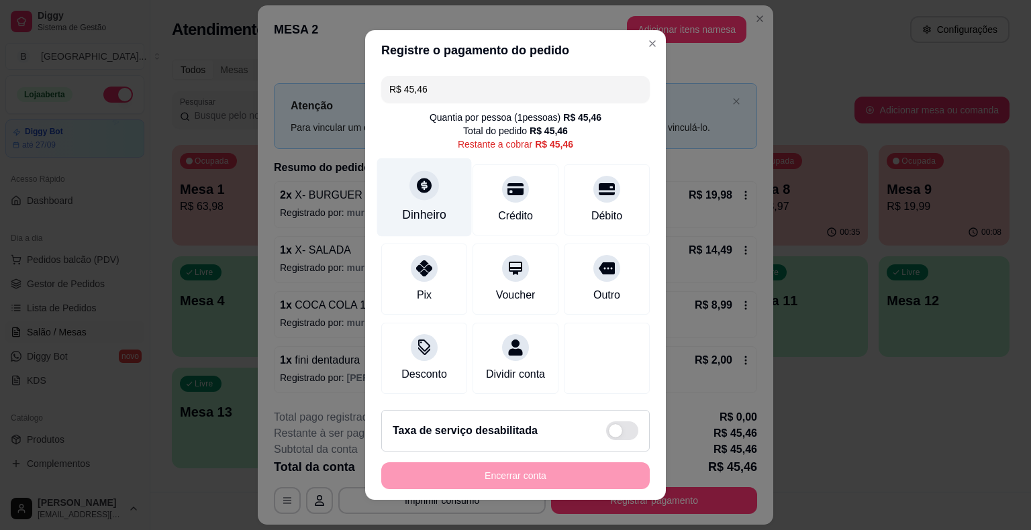
click at [437, 227] on div "Dinheiro" at bounding box center [424, 197] width 95 height 79
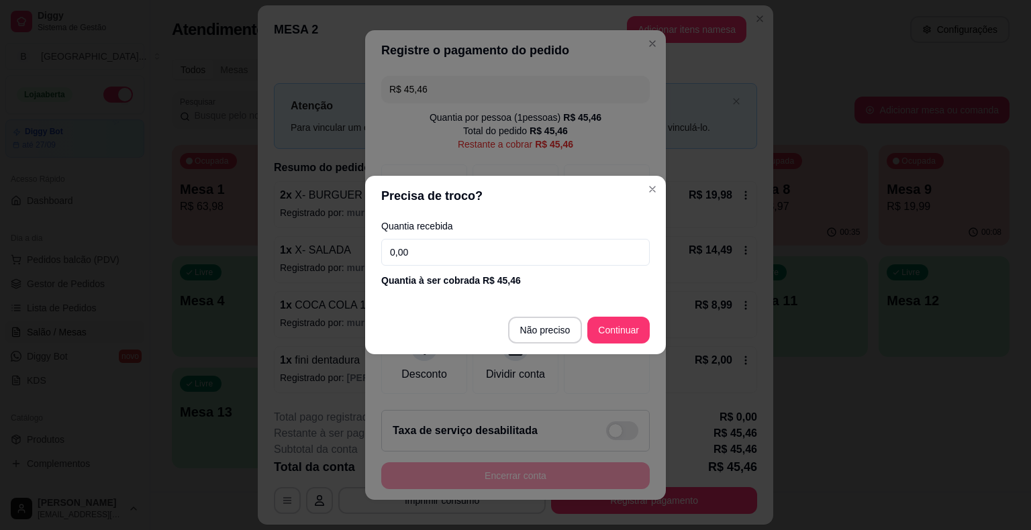
click at [448, 262] on input "0,00" at bounding box center [515, 252] width 268 height 27
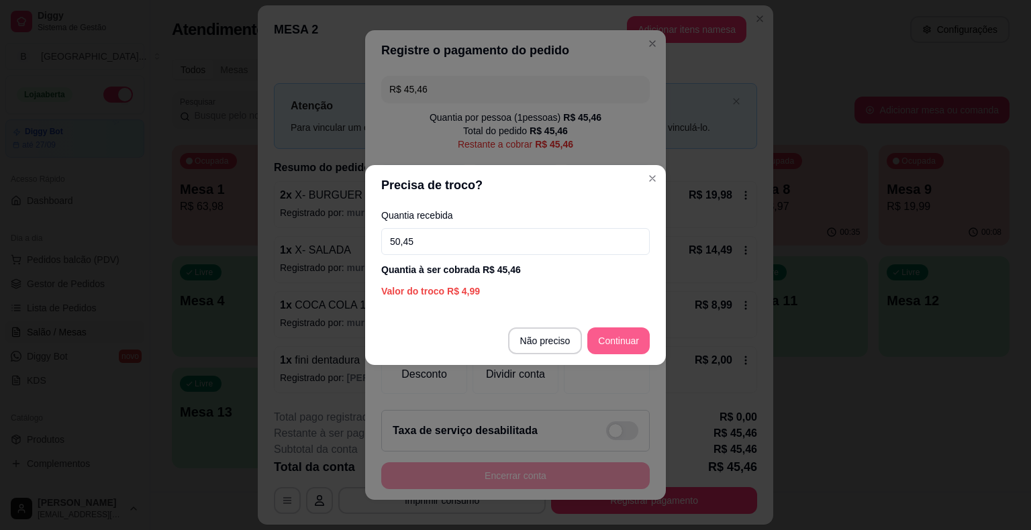
type input "50,45"
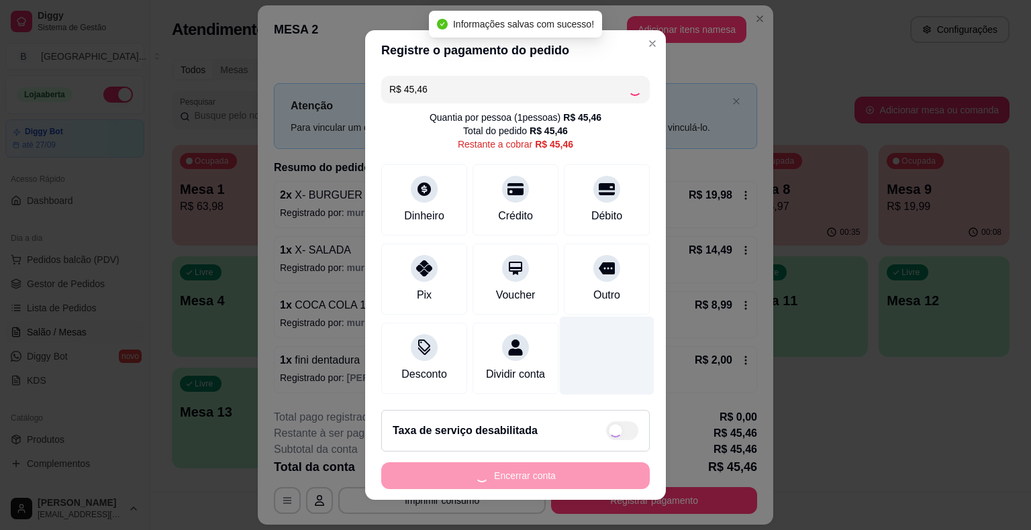
type input "R$ 0,00"
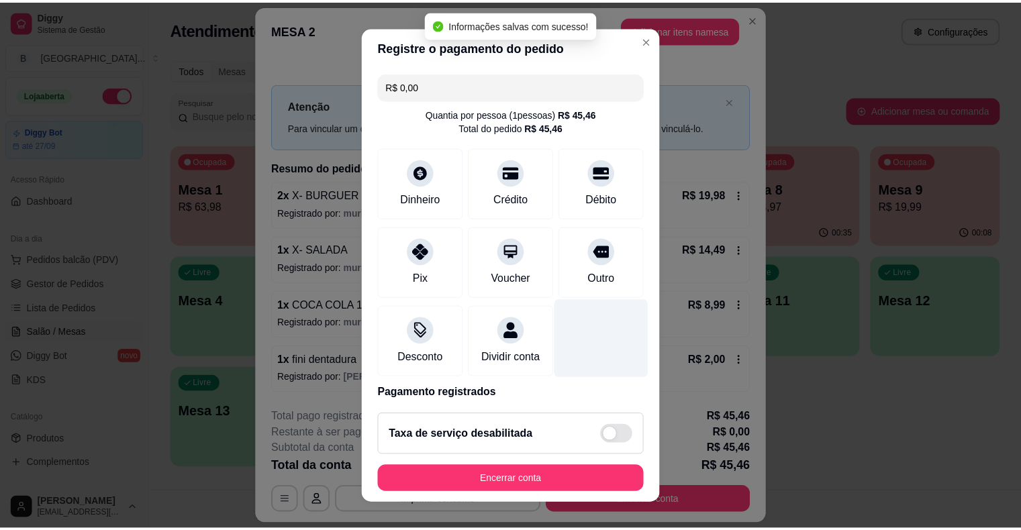
scroll to position [63, 0]
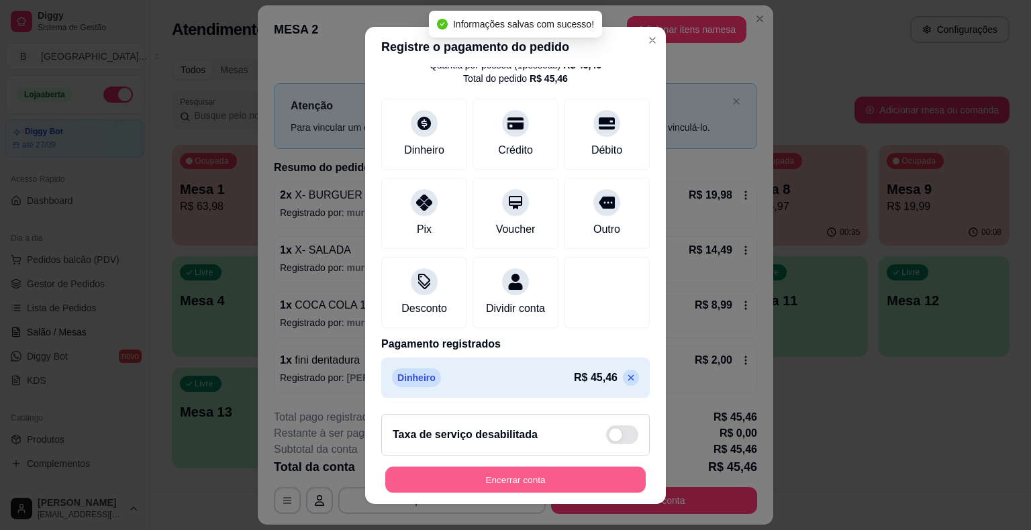
click at [612, 470] on button "Encerrar conta" at bounding box center [515, 479] width 260 height 26
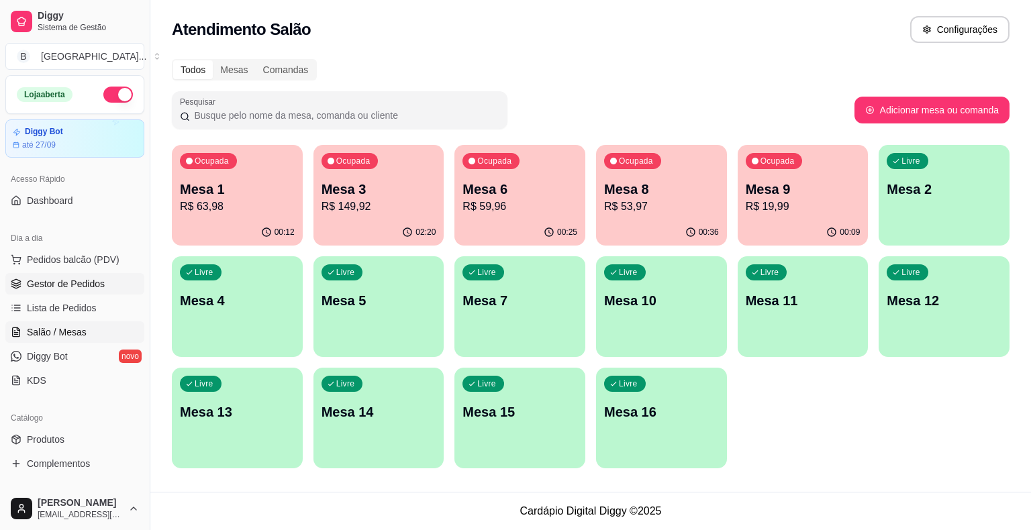
click at [89, 285] on span "Gestor de Pedidos" at bounding box center [66, 283] width 78 height 13
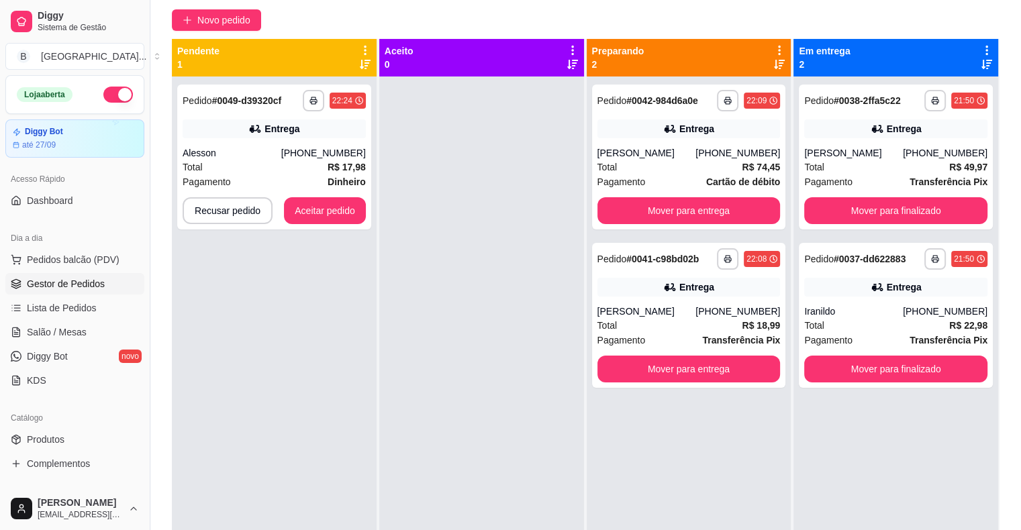
scroll to position [134, 0]
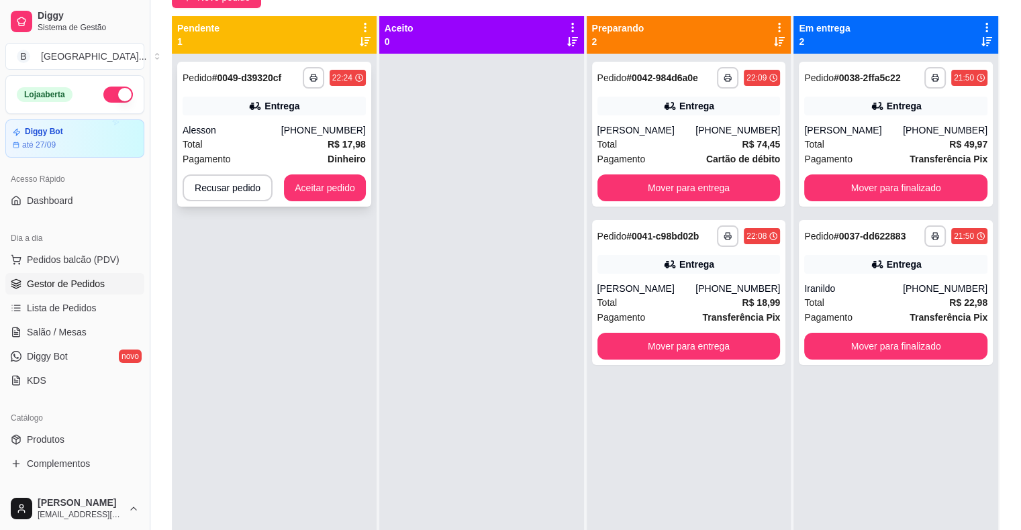
click at [315, 126] on div "[PHONE_NUMBER]" at bounding box center [323, 129] width 85 height 13
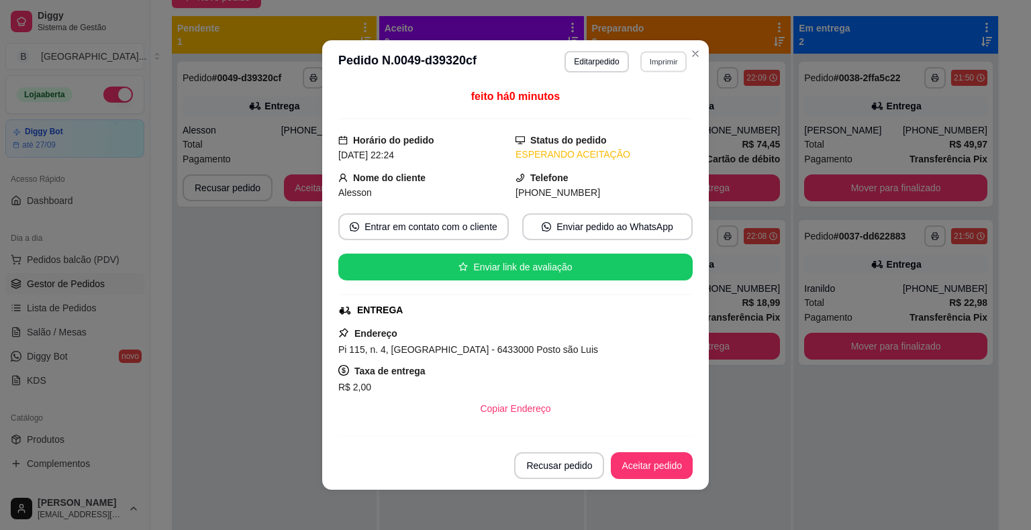
click at [675, 68] on button "Imprimir" at bounding box center [663, 61] width 46 height 21
click at [641, 105] on button "IMPRESSORA" at bounding box center [634, 108] width 97 height 21
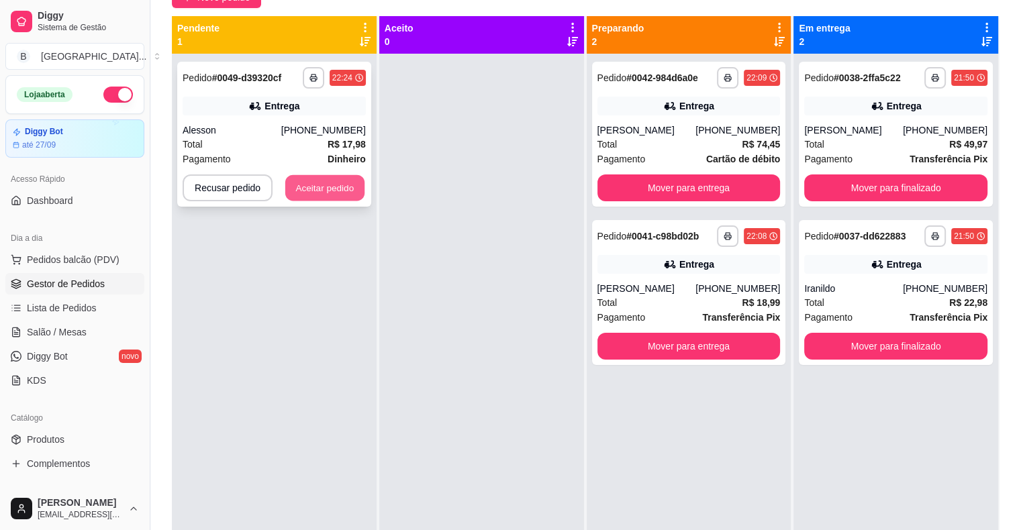
click at [342, 180] on button "Aceitar pedido" at bounding box center [324, 188] width 79 height 26
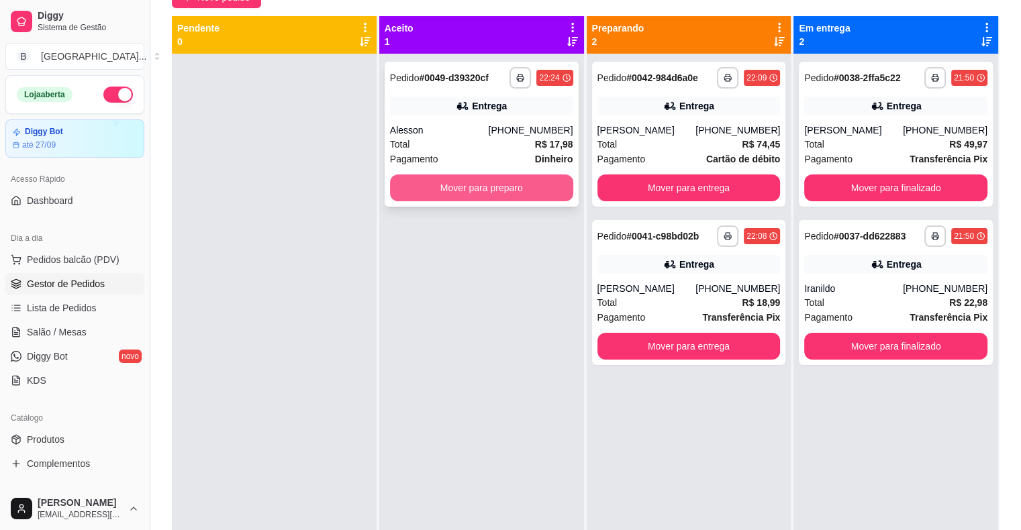
click at [492, 192] on button "Mover para preparo" at bounding box center [481, 187] width 183 height 27
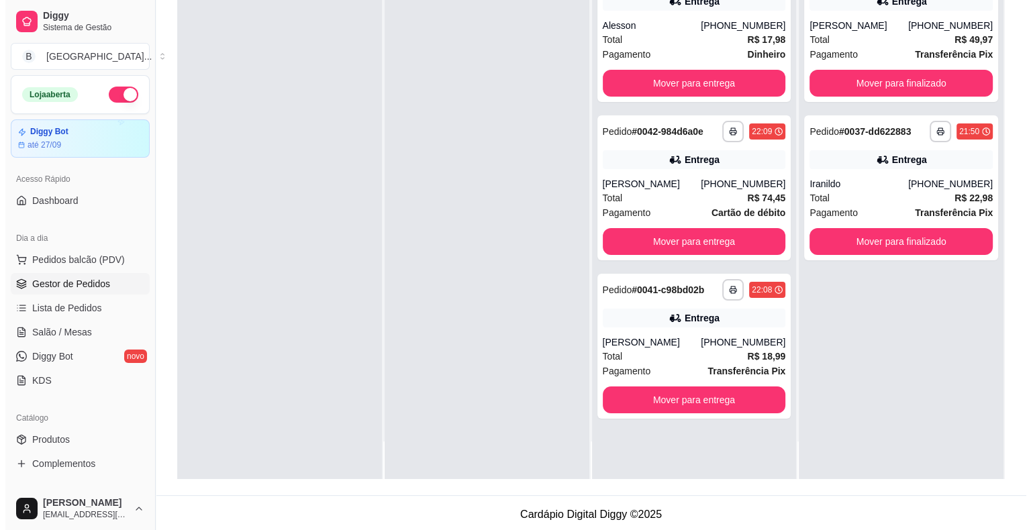
scroll to position [0, 0]
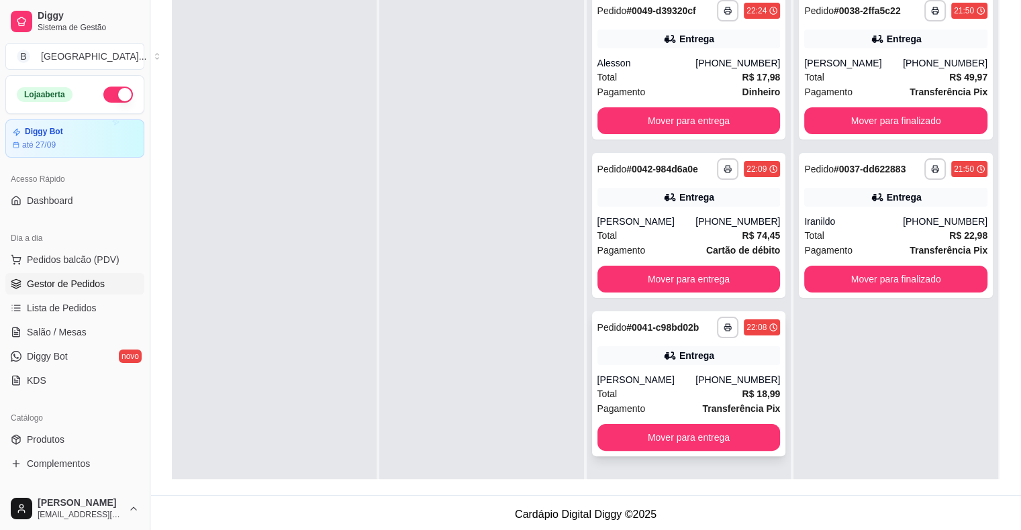
click at [670, 371] on div "**********" at bounding box center [689, 383] width 194 height 145
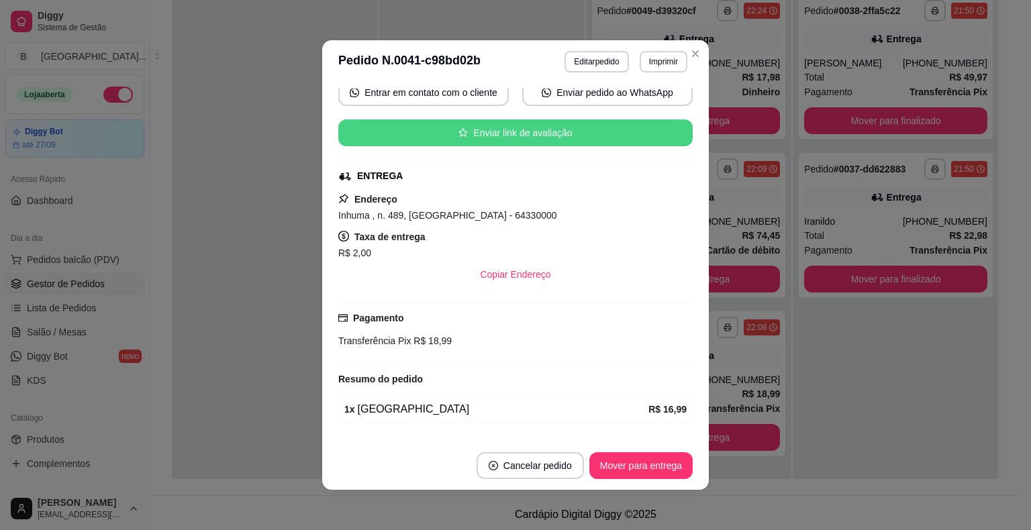
scroll to position [172, 0]
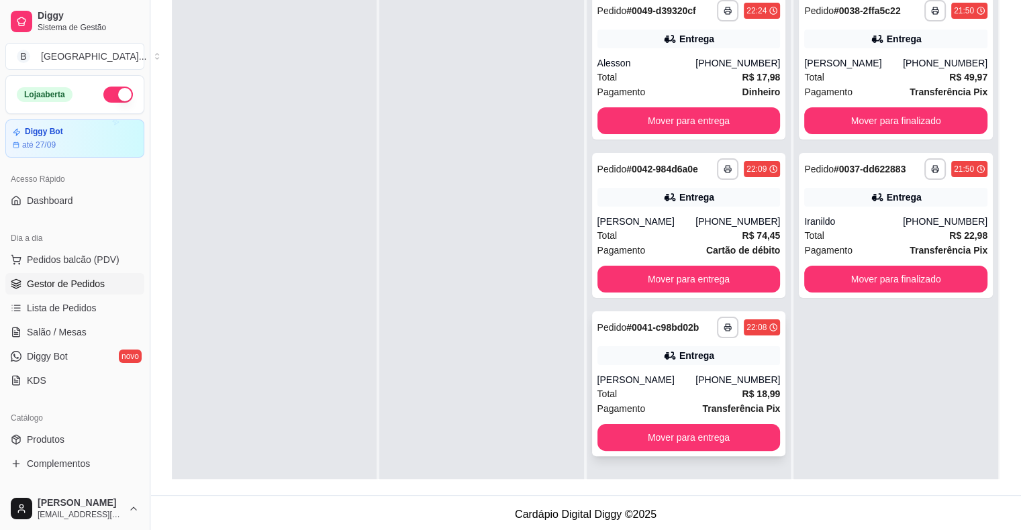
click at [644, 408] on div "Pagamento Transferência Pix" at bounding box center [688, 408] width 183 height 15
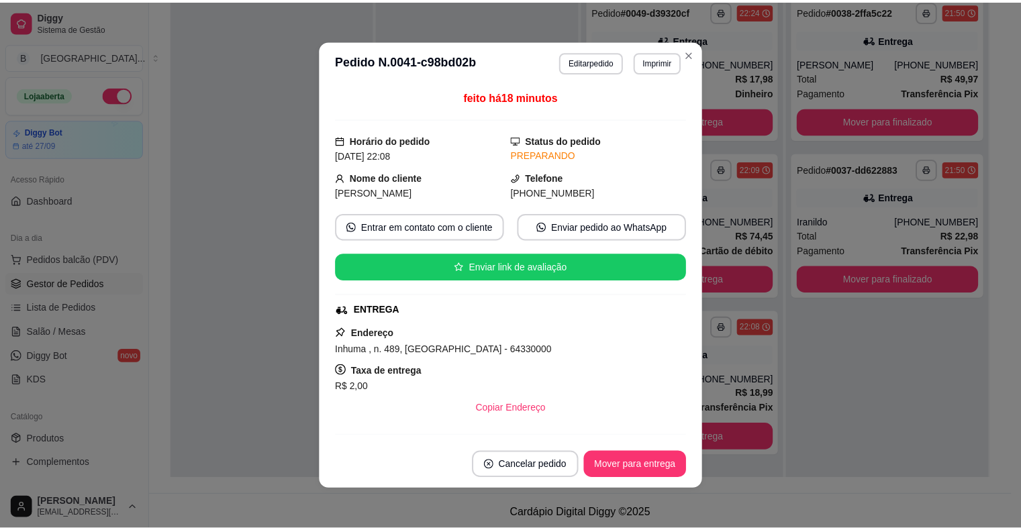
scroll to position [67, 0]
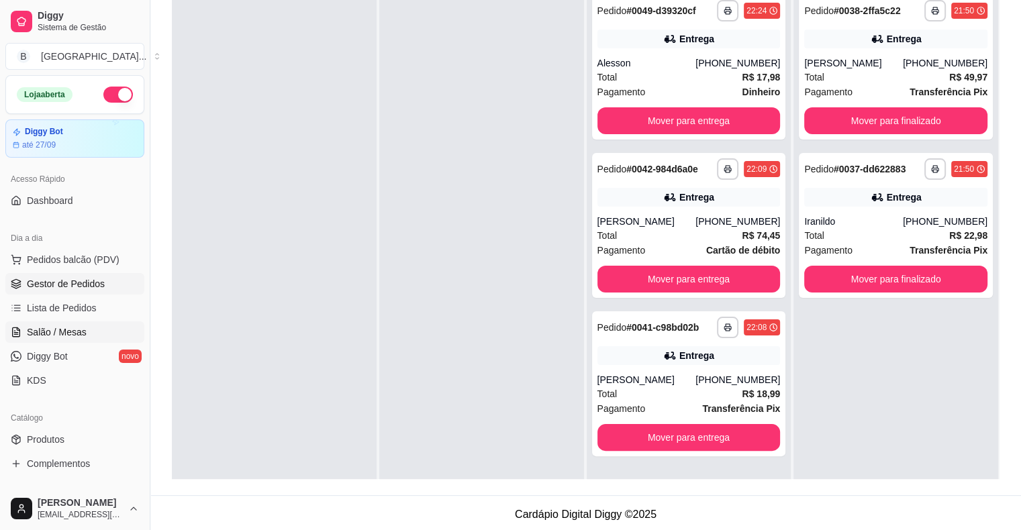
click at [55, 335] on span "Salão / Mesas" at bounding box center [57, 331] width 60 height 13
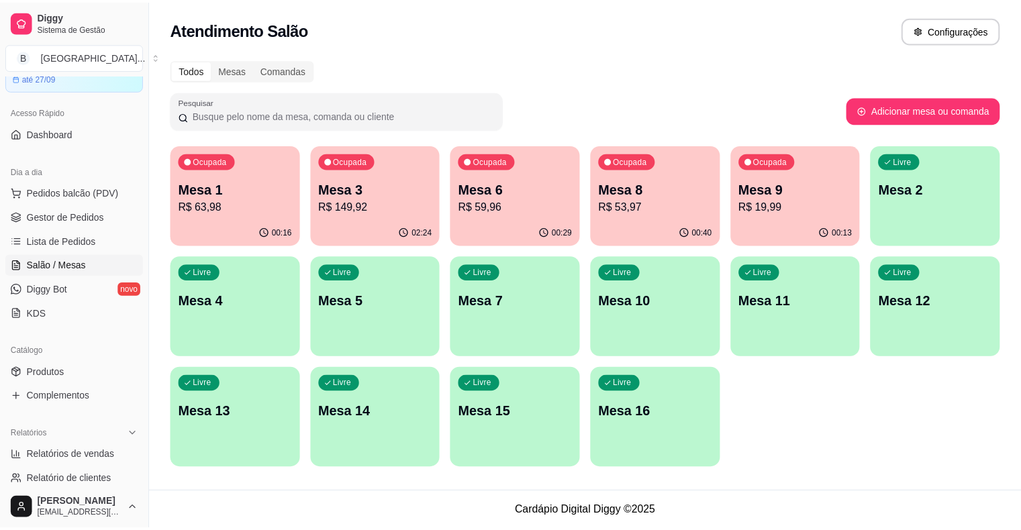
scroll to position [134, 0]
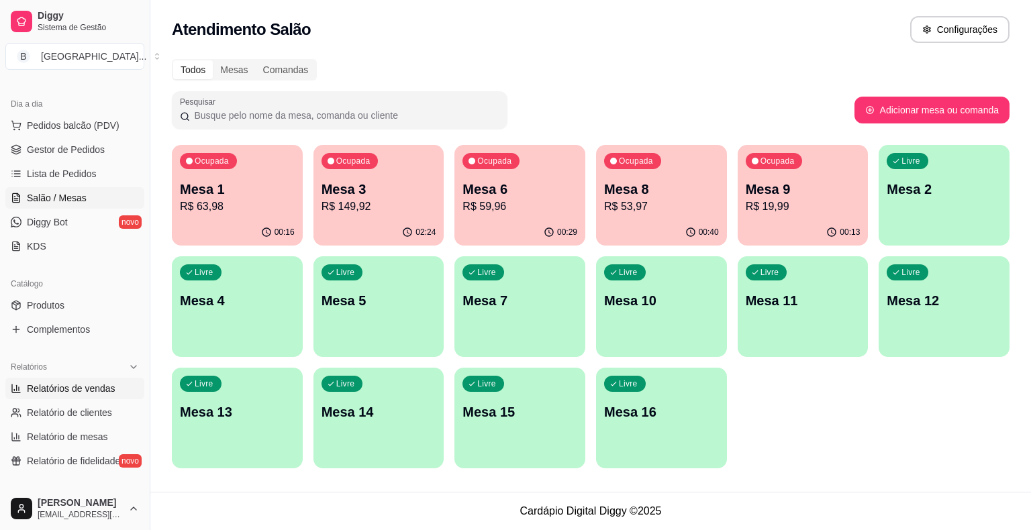
click at [78, 389] on span "Relatórios de vendas" at bounding box center [71, 388] width 89 height 13
select select "ALL"
select select "0"
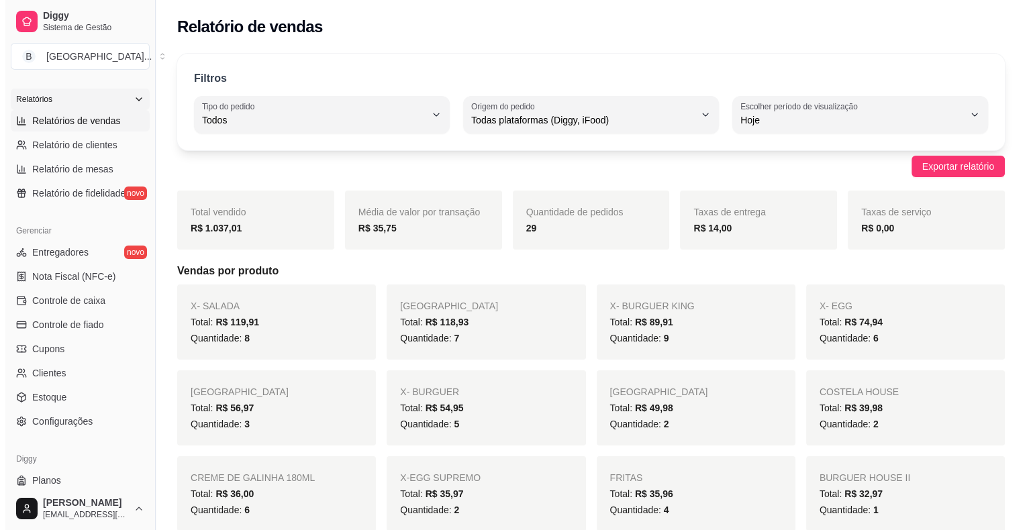
scroll to position [403, 0]
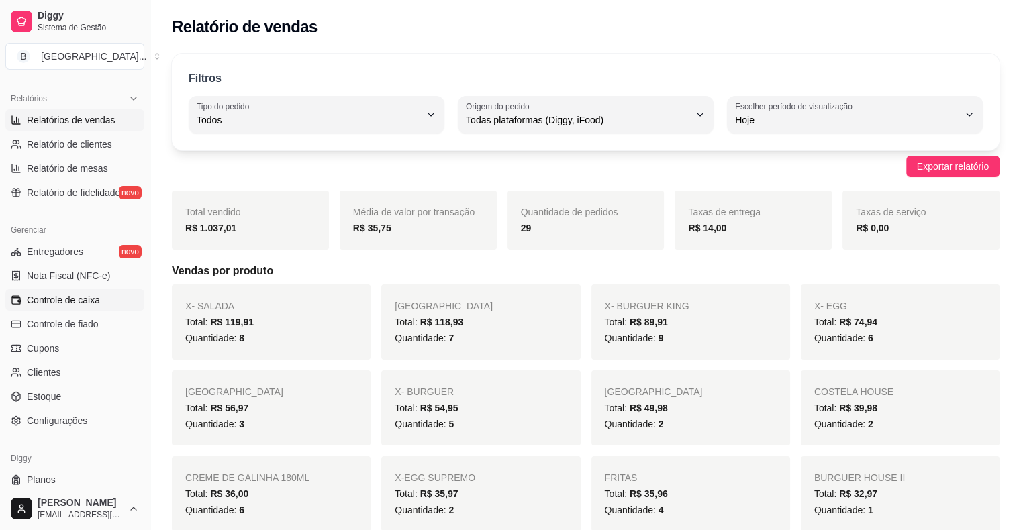
click at [70, 306] on link "Controle de caixa" at bounding box center [74, 299] width 139 height 21
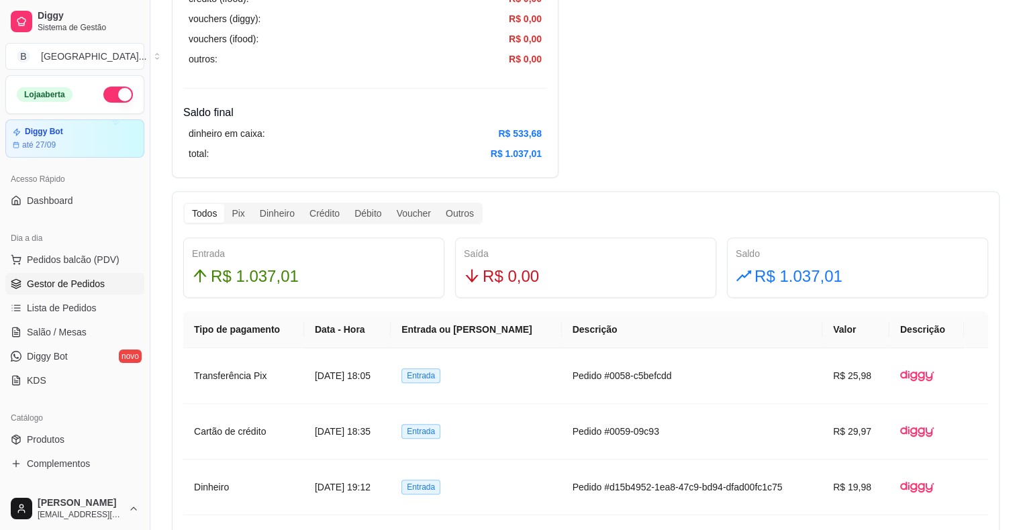
click at [42, 290] on link "Gestor de Pedidos" at bounding box center [74, 283] width 139 height 21
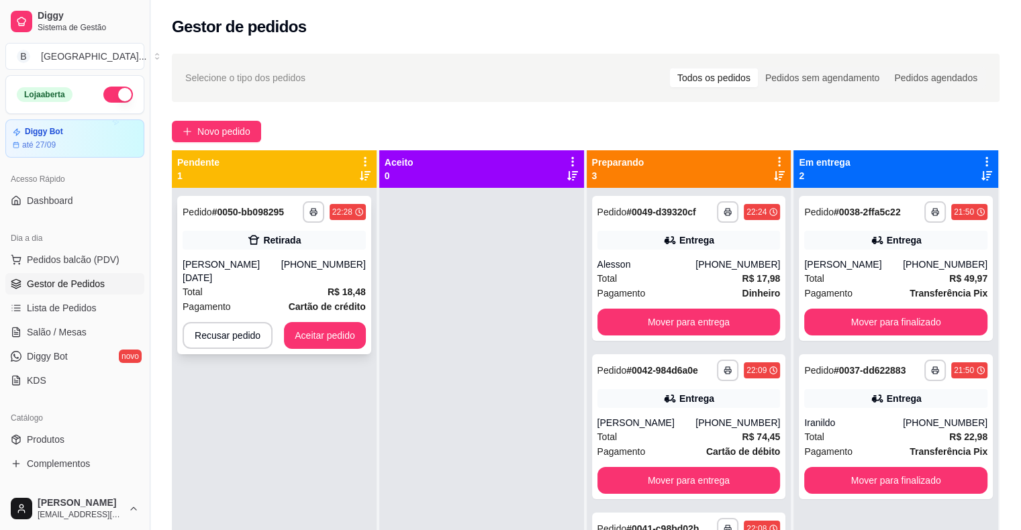
click at [316, 254] on div "**********" at bounding box center [274, 275] width 194 height 158
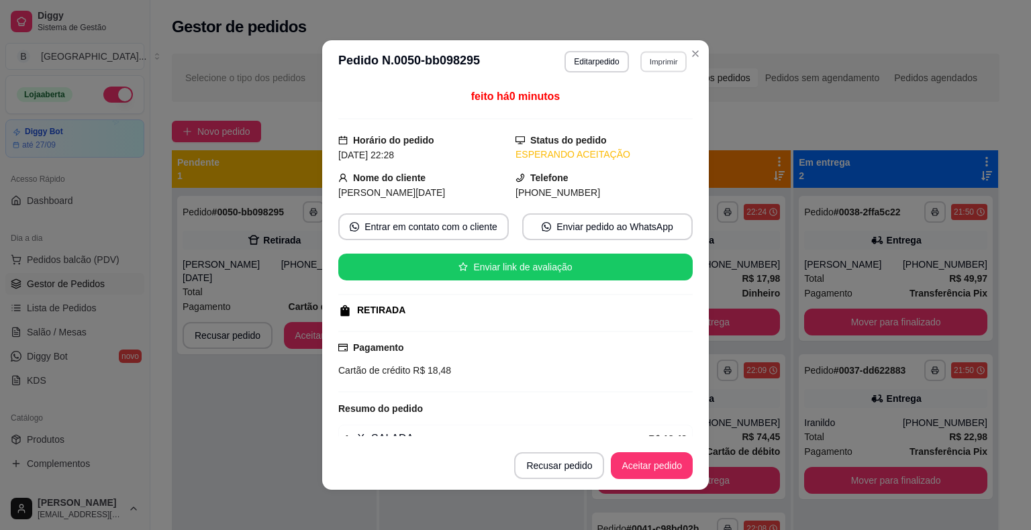
click at [642, 60] on button "Imprimir" at bounding box center [663, 61] width 46 height 21
click at [656, 113] on button "IMPRESSORA" at bounding box center [634, 108] width 97 height 21
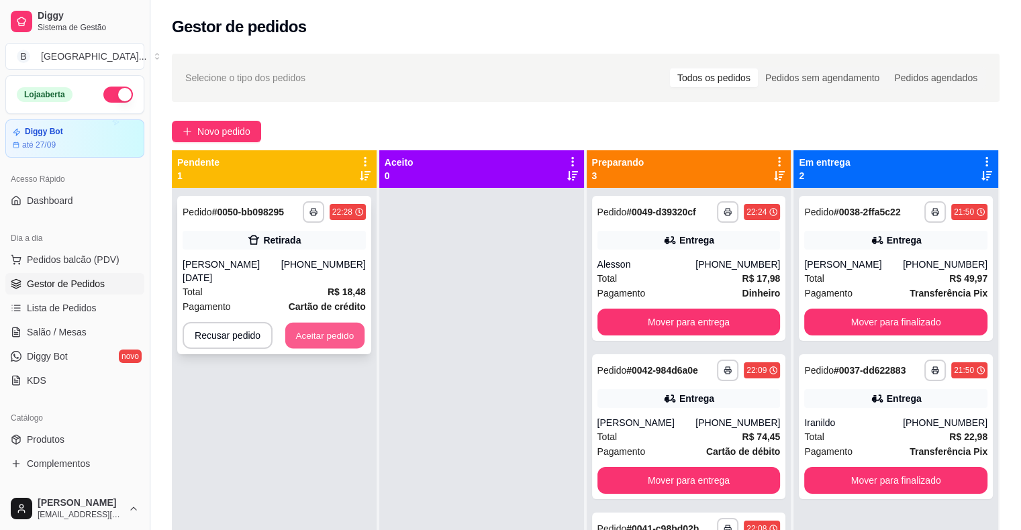
click at [344, 323] on button "Aceitar pedido" at bounding box center [324, 336] width 79 height 26
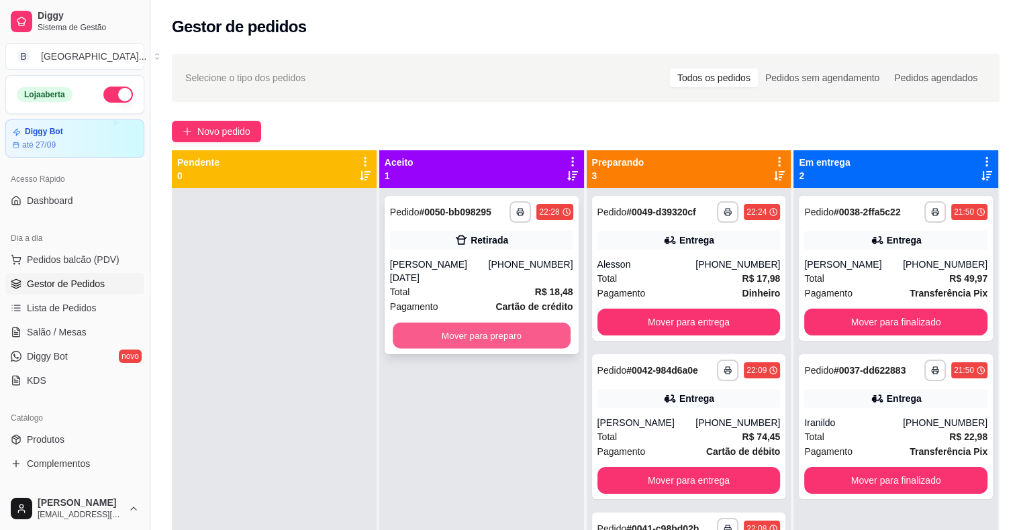
click at [433, 328] on button "Mover para preparo" at bounding box center [482, 336] width 178 height 26
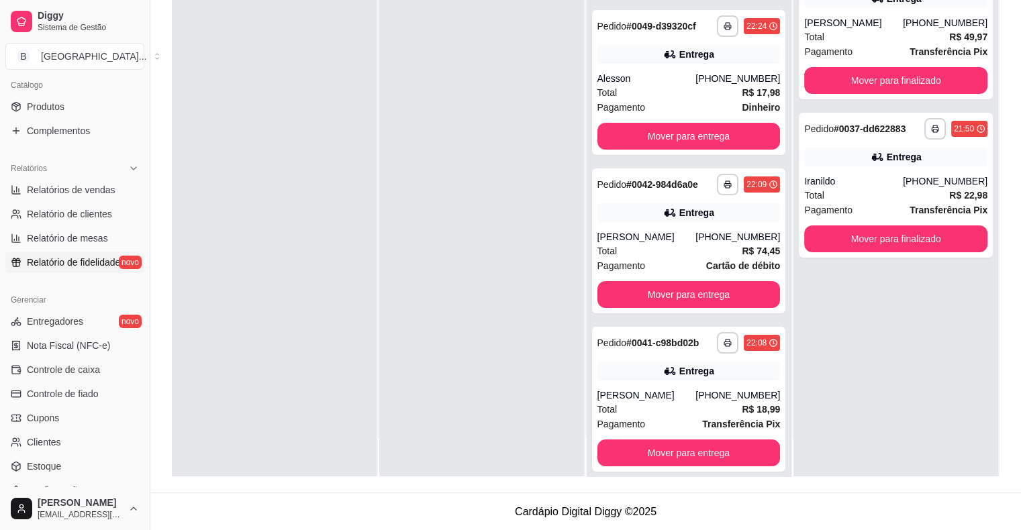
scroll to position [335, 0]
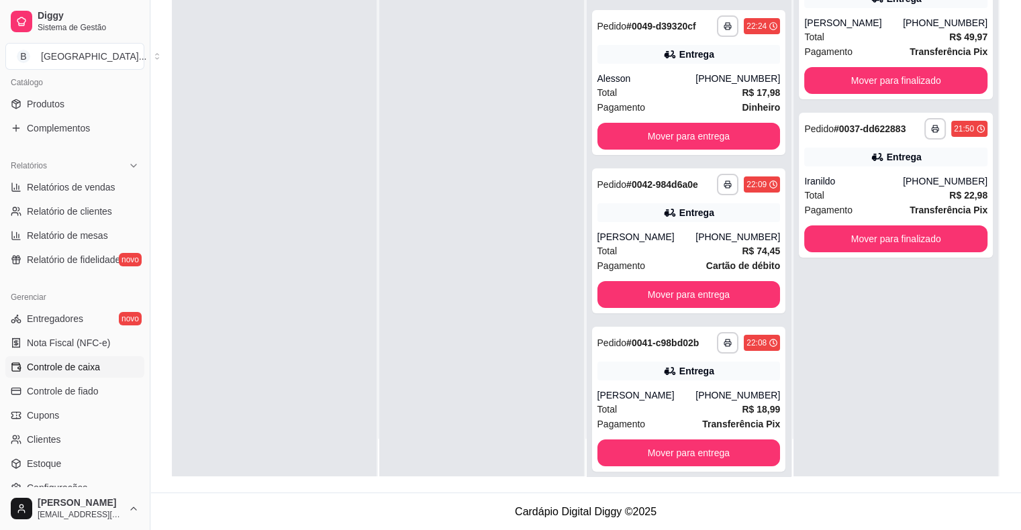
click at [50, 361] on span "Controle de caixa" at bounding box center [63, 366] width 73 height 13
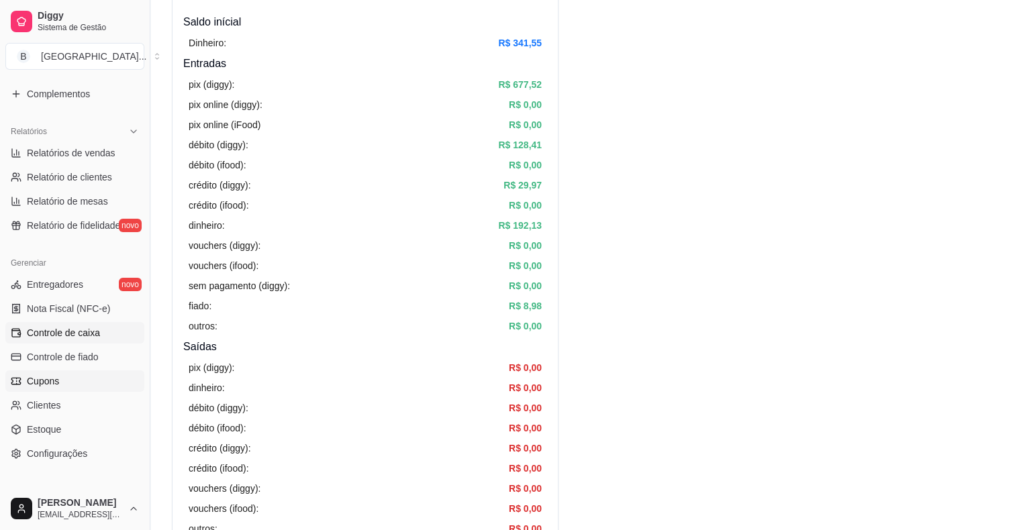
scroll to position [403, 0]
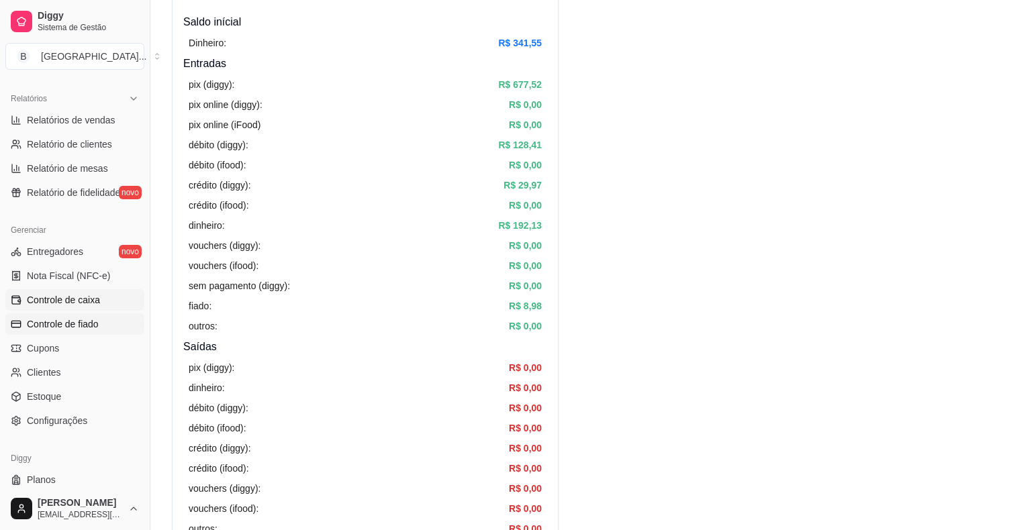
click at [46, 319] on span "Controle de fiado" at bounding box center [63, 323] width 72 height 13
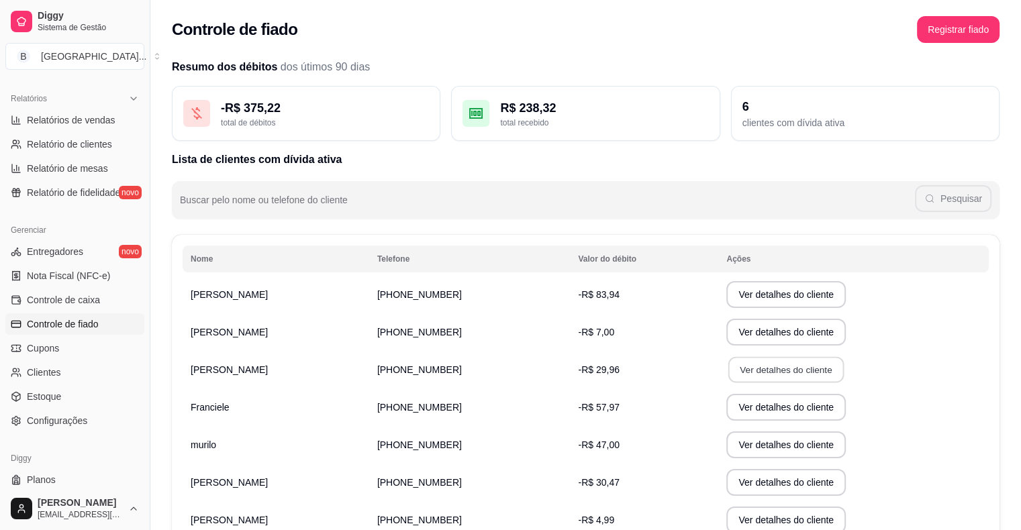
click at [728, 377] on button "Ver detalhes do cliente" at bounding box center [785, 370] width 115 height 26
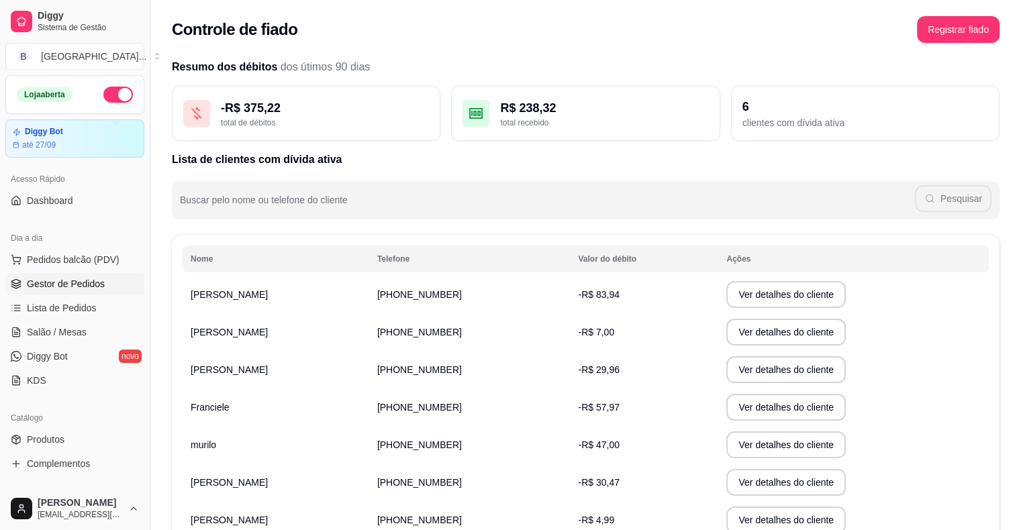
click at [105, 286] on link "Gestor de Pedidos" at bounding box center [74, 283] width 139 height 21
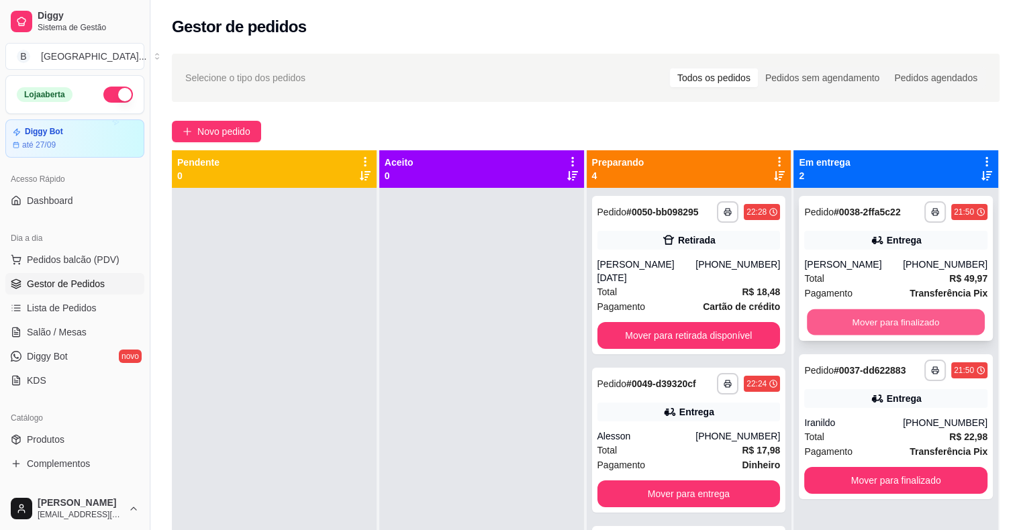
click at [905, 325] on button "Mover para finalizado" at bounding box center [896, 322] width 178 height 26
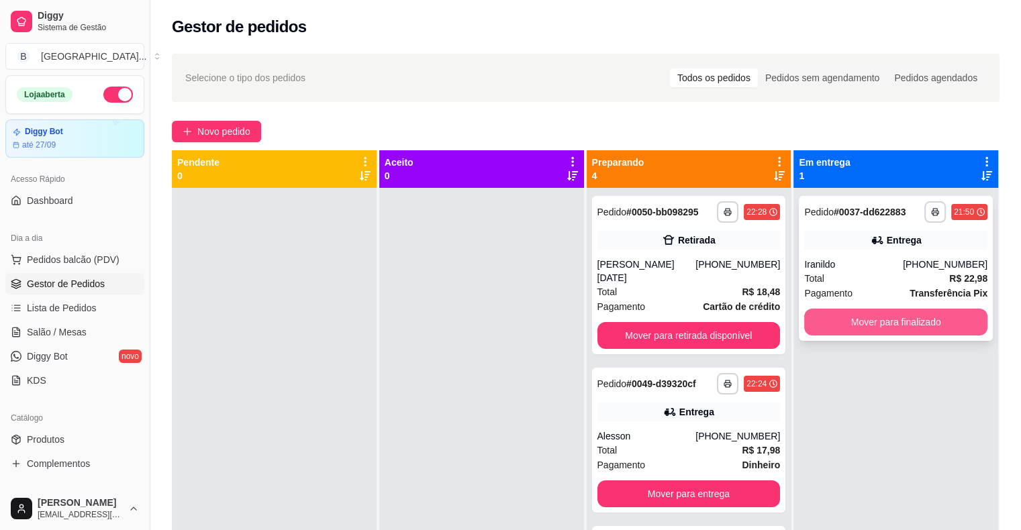
click at [909, 320] on button "Mover para finalizado" at bounding box center [895, 322] width 183 height 27
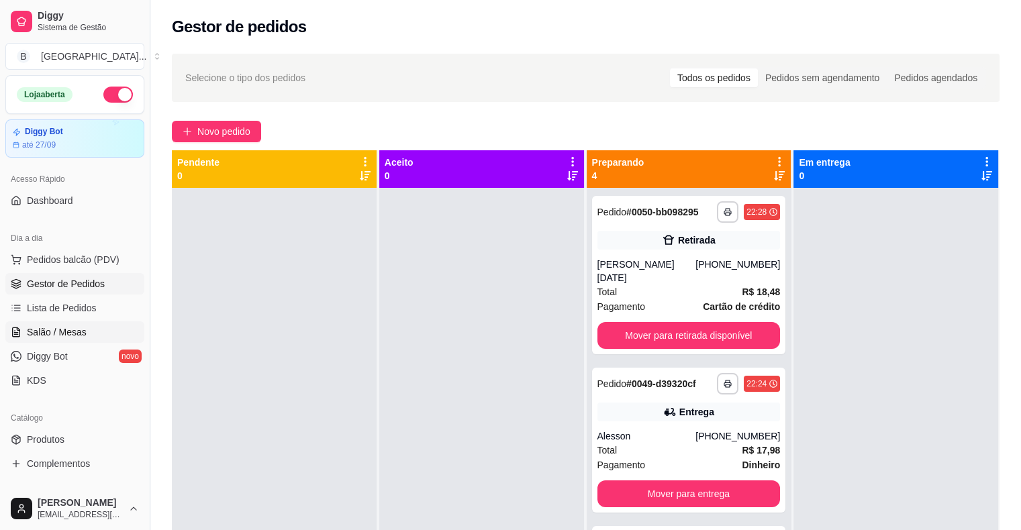
click at [67, 329] on span "Salão / Mesas" at bounding box center [57, 331] width 60 height 13
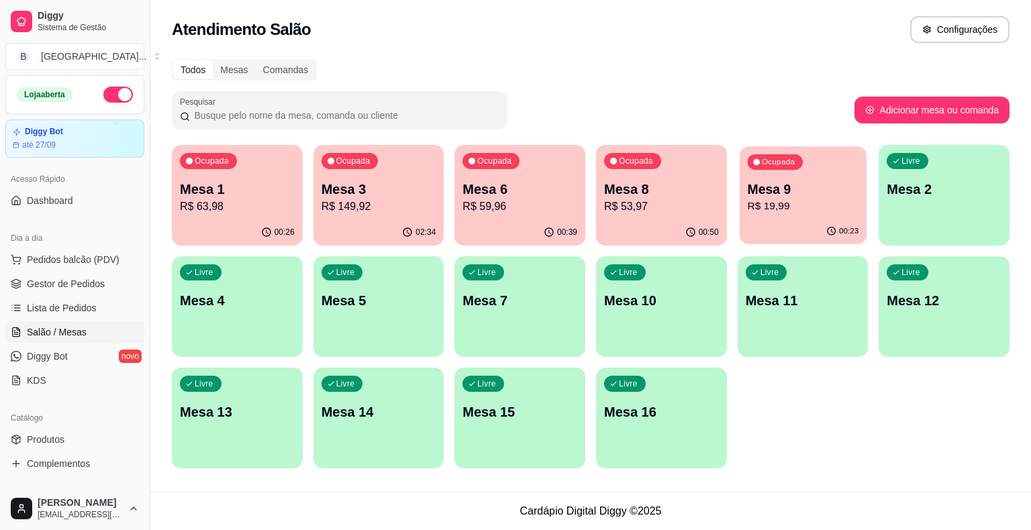
click at [767, 214] on div "Ocupada Mesa 9 R$ 19,99" at bounding box center [802, 182] width 127 height 72
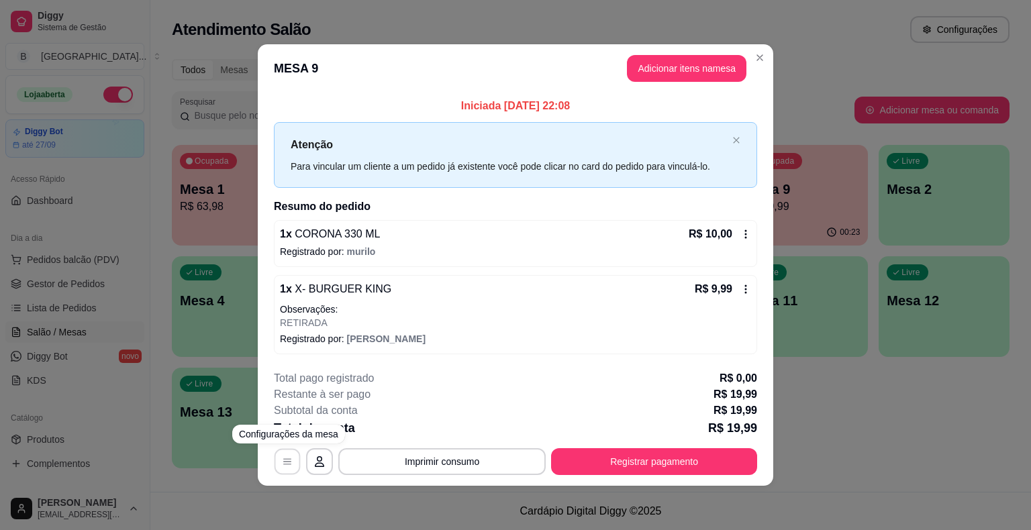
click at [290, 460] on icon "button" at bounding box center [287, 461] width 11 height 11
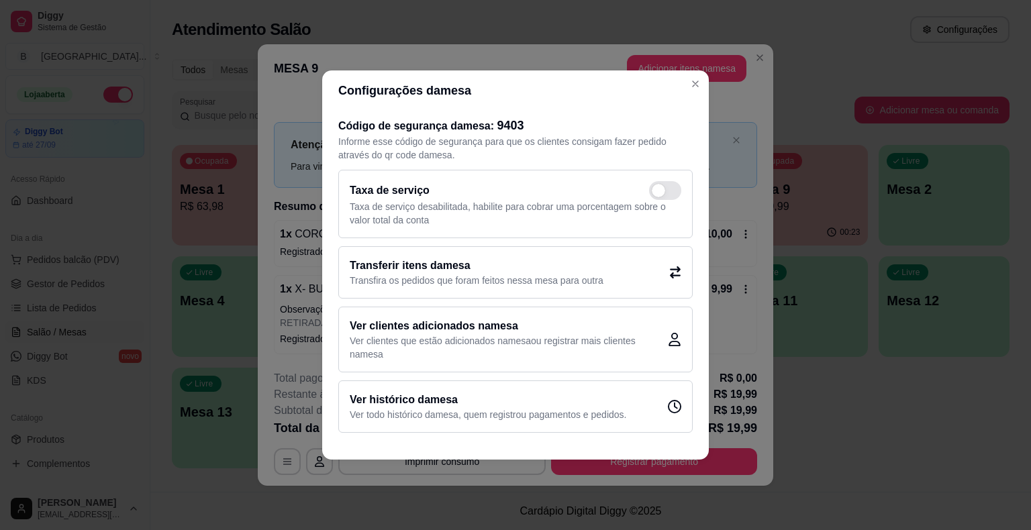
click at [476, 261] on h2 "Transferir itens da mesa" at bounding box center [477, 266] width 254 height 16
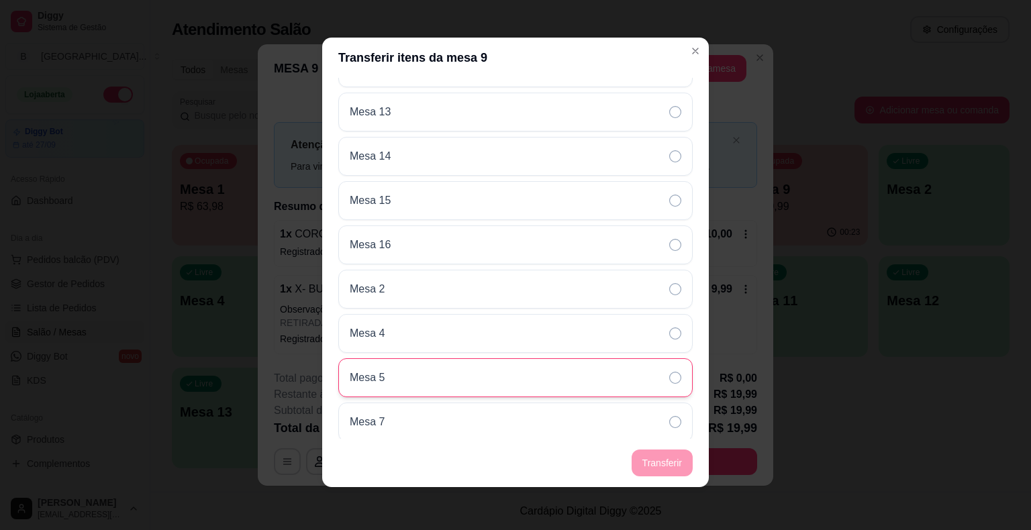
scroll to position [39, 0]
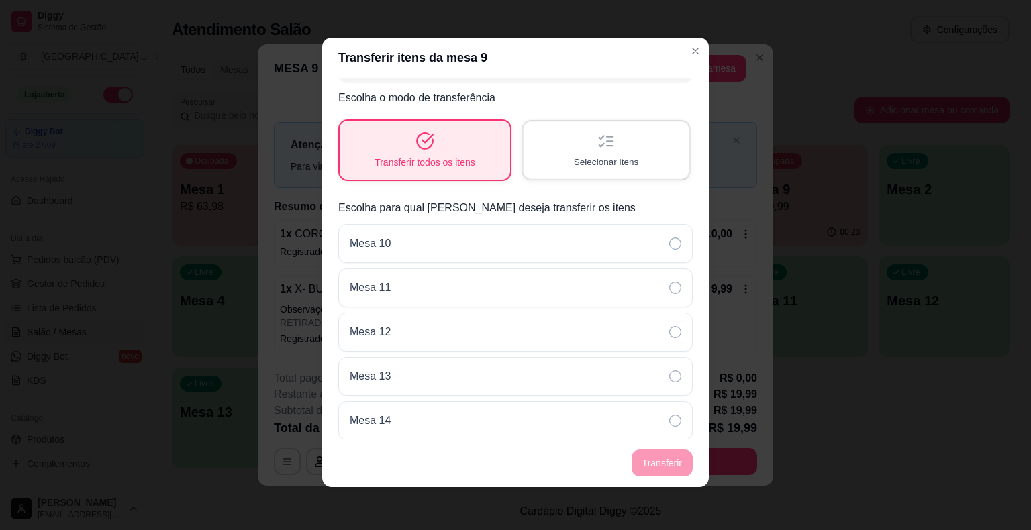
click at [615, 140] on div "Selecionar itens" at bounding box center [605, 149] width 165 height 57
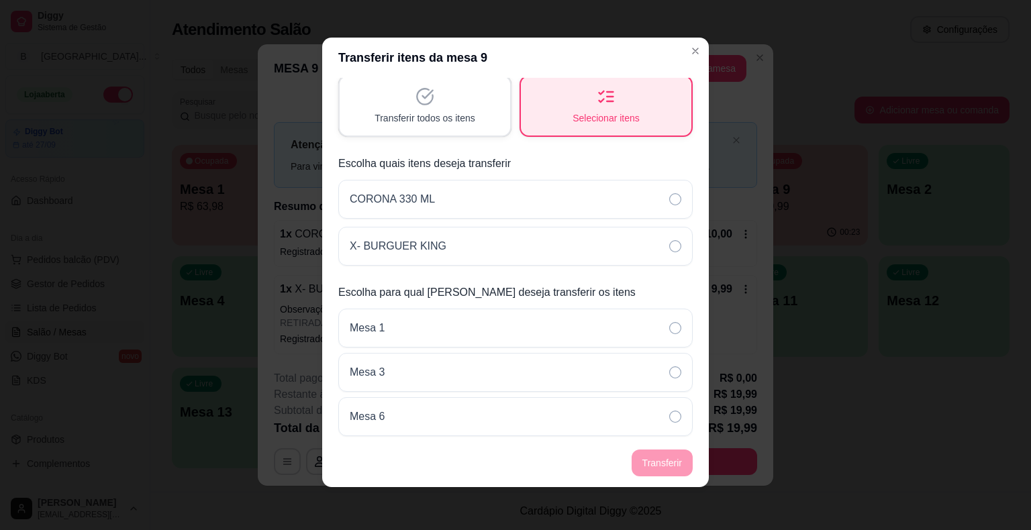
scroll to position [60, 0]
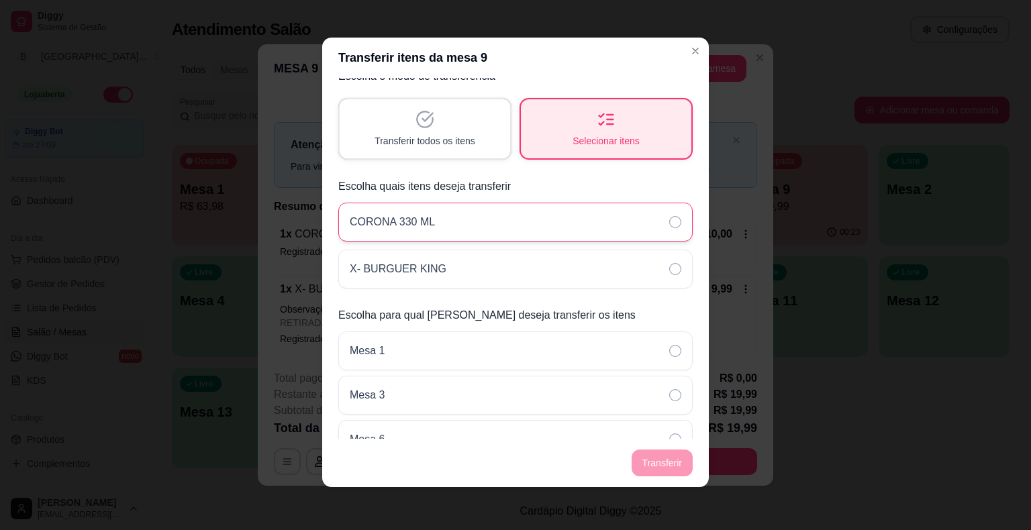
click at [651, 220] on div "CORONA 330 ML" at bounding box center [515, 222] width 354 height 39
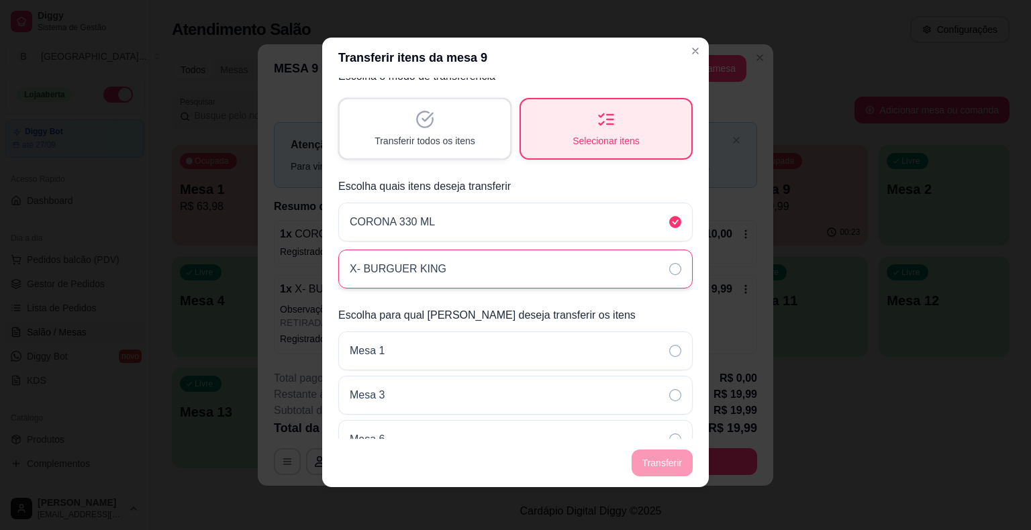
click at [655, 251] on div "X- BURGUER KING" at bounding box center [515, 269] width 354 height 39
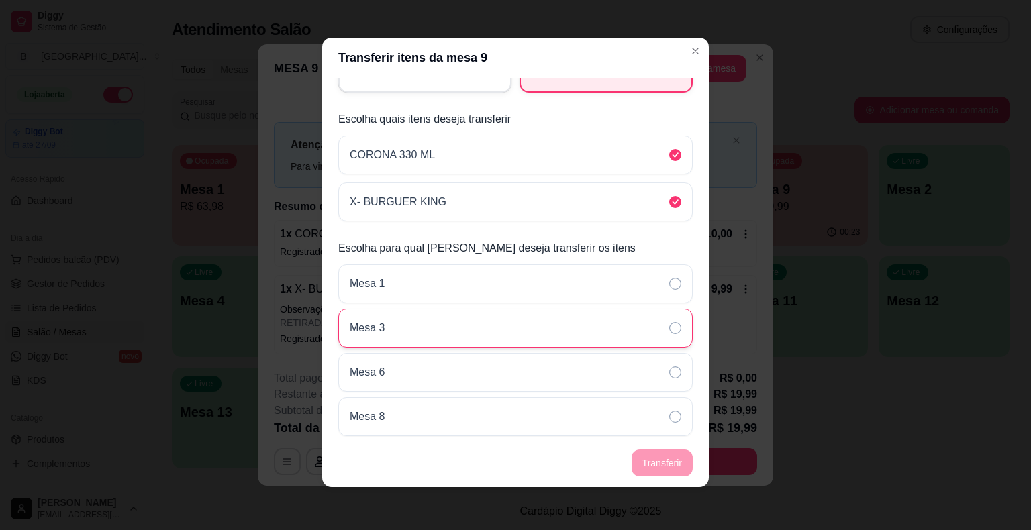
click at [641, 326] on div "Mesa 3" at bounding box center [515, 328] width 354 height 39
click at [669, 326] on icon at bounding box center [675, 328] width 12 height 12
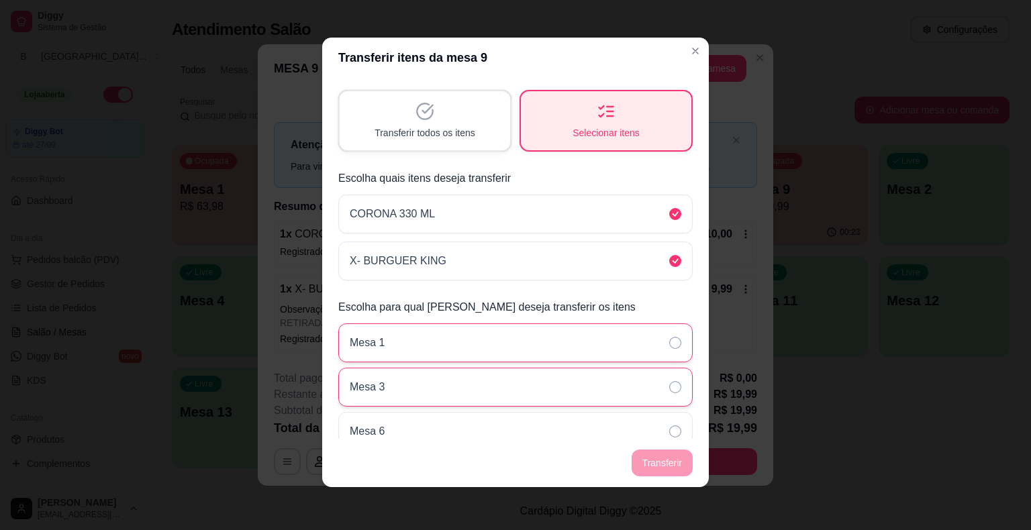
scroll to position [0, 0]
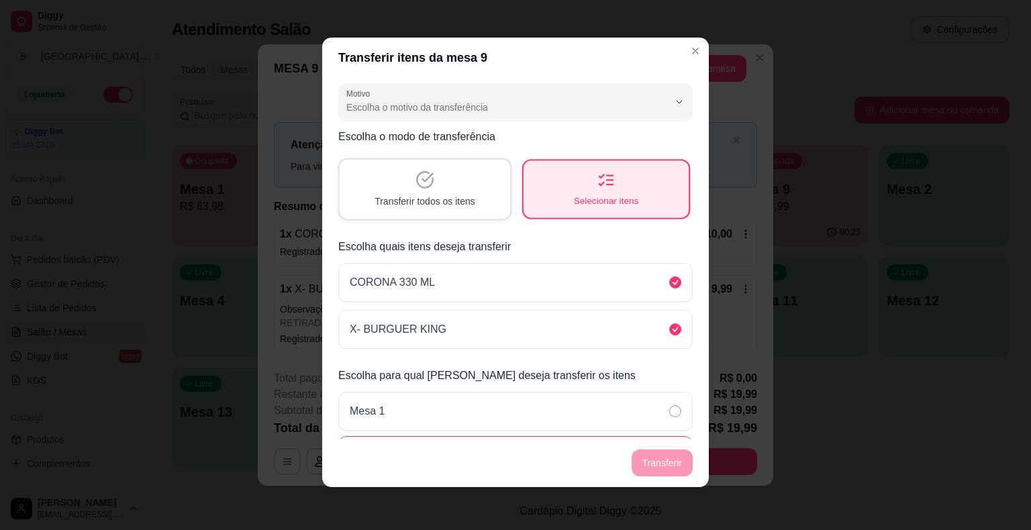
click at [643, 205] on div "Selecionar itens" at bounding box center [605, 188] width 165 height 57
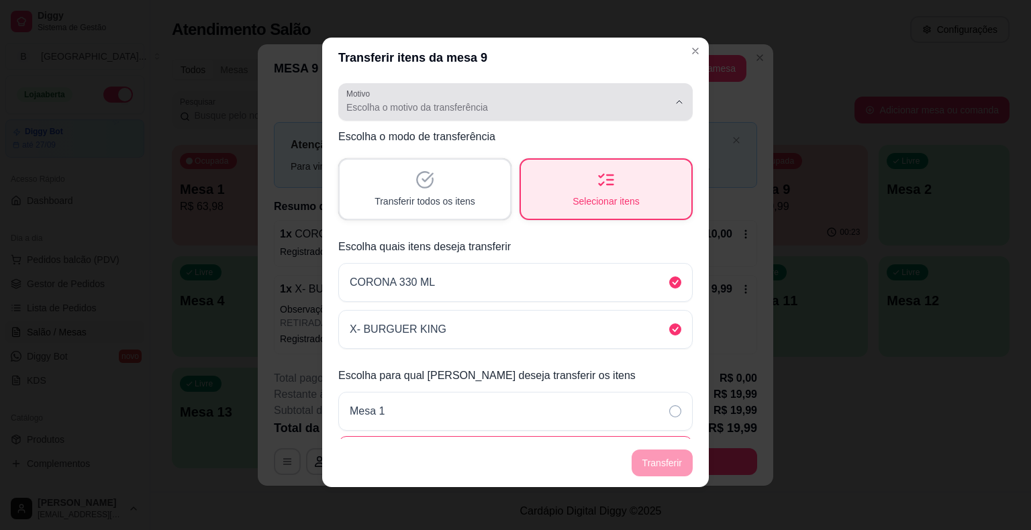
click at [627, 103] on span "Escolha o motivo da transferência" at bounding box center [507, 107] width 322 height 13
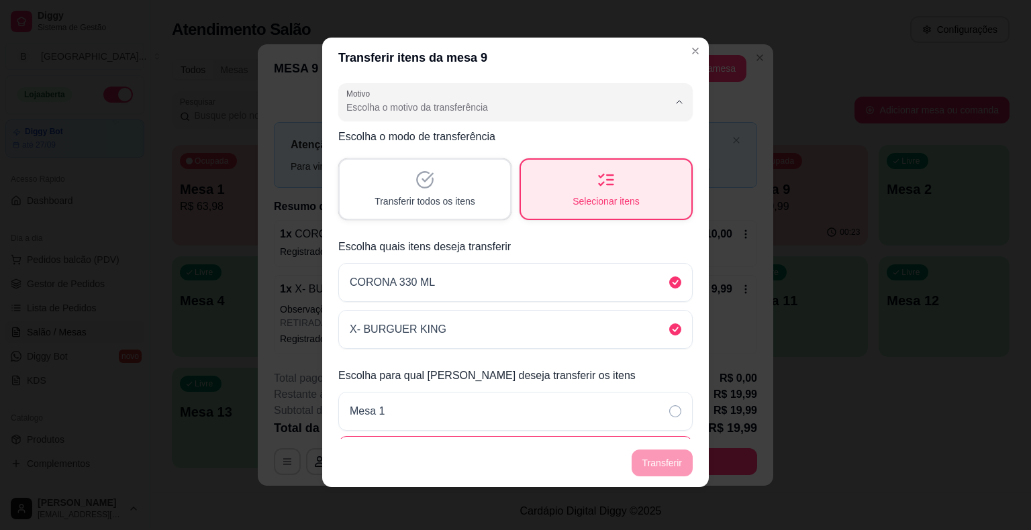
click at [582, 160] on span "Mudança de mesa" at bounding box center [498, 161] width 297 height 13
type input "TABLE_TRANSFER"
select select "TABLE_TRANSFER"
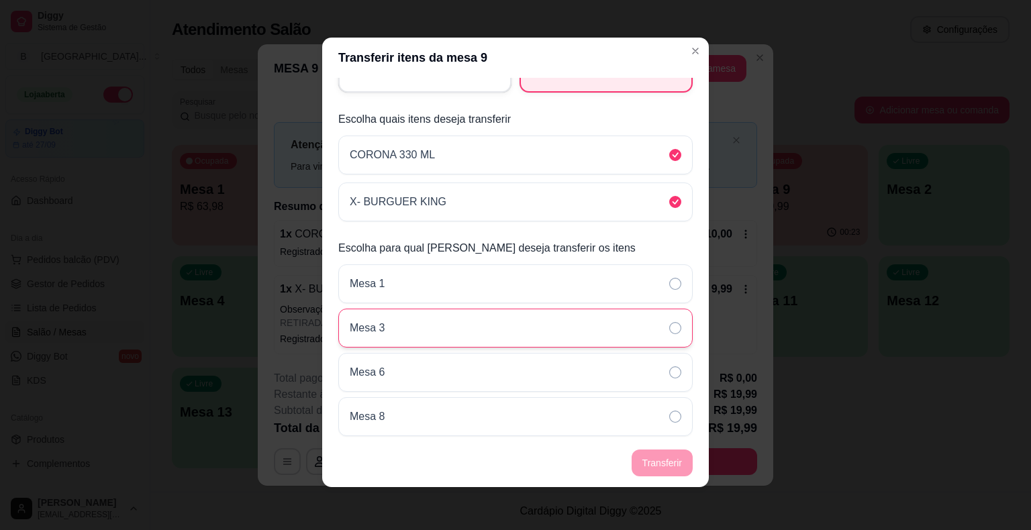
click at [647, 320] on div "Mesa 3" at bounding box center [515, 328] width 354 height 39
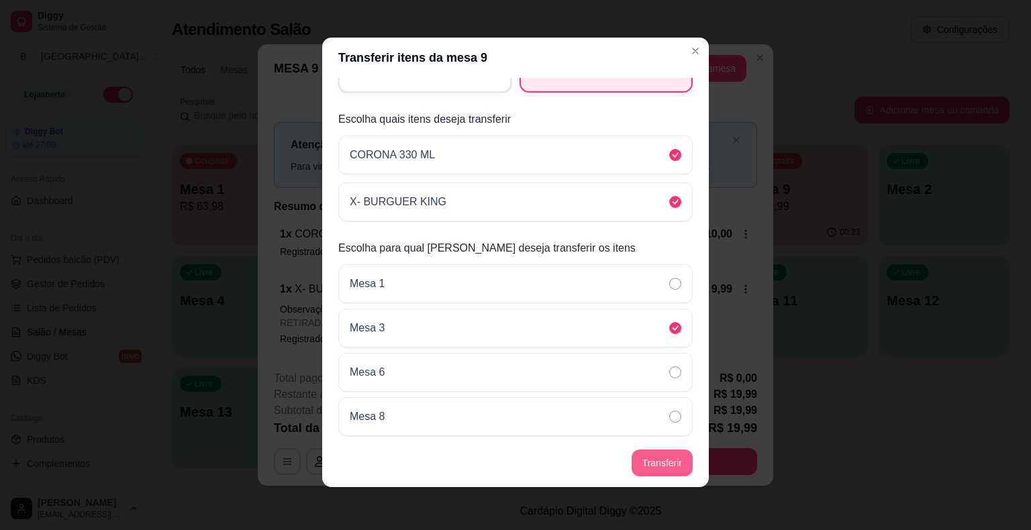
click at [675, 466] on button "Transferir" at bounding box center [661, 463] width 61 height 27
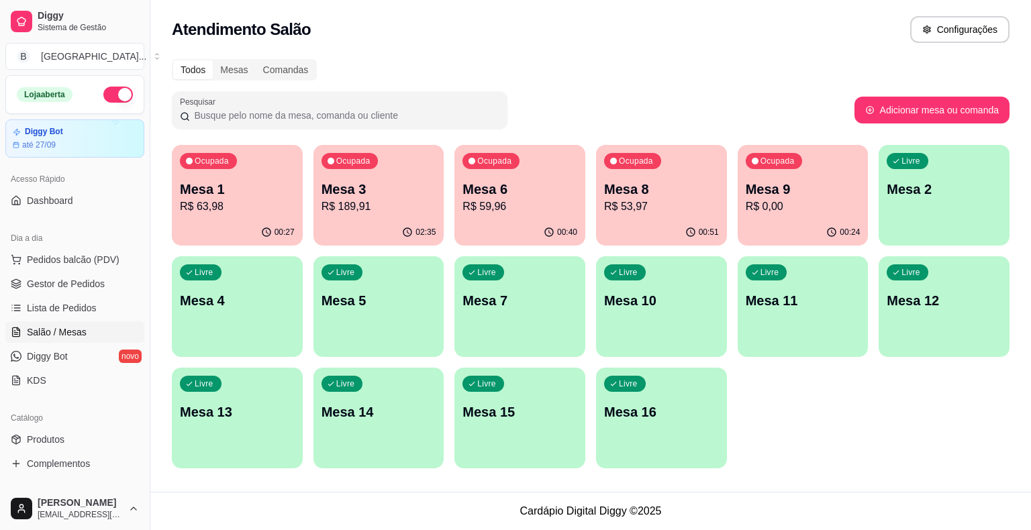
click at [356, 215] on div "Ocupada Mesa 3 R$ 189,91" at bounding box center [378, 182] width 131 height 74
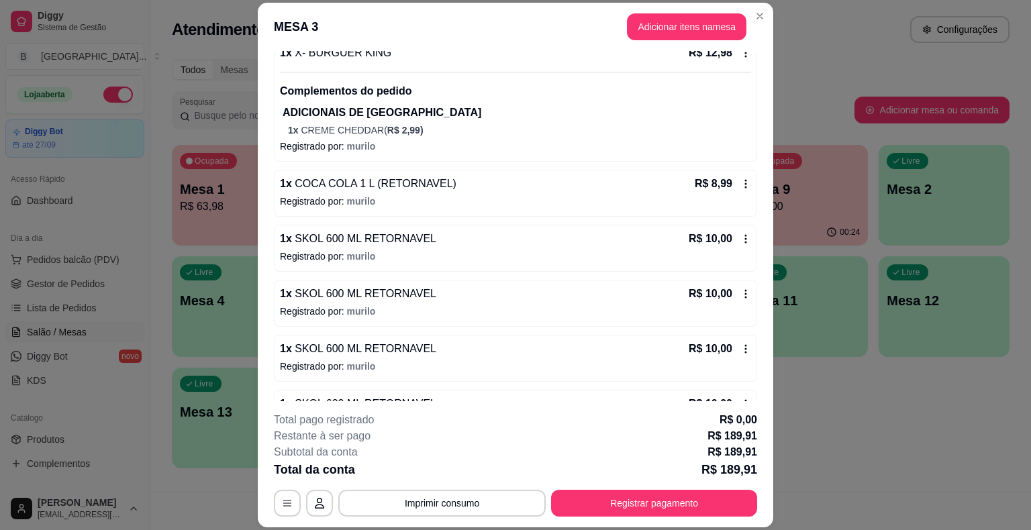
scroll to position [64, 0]
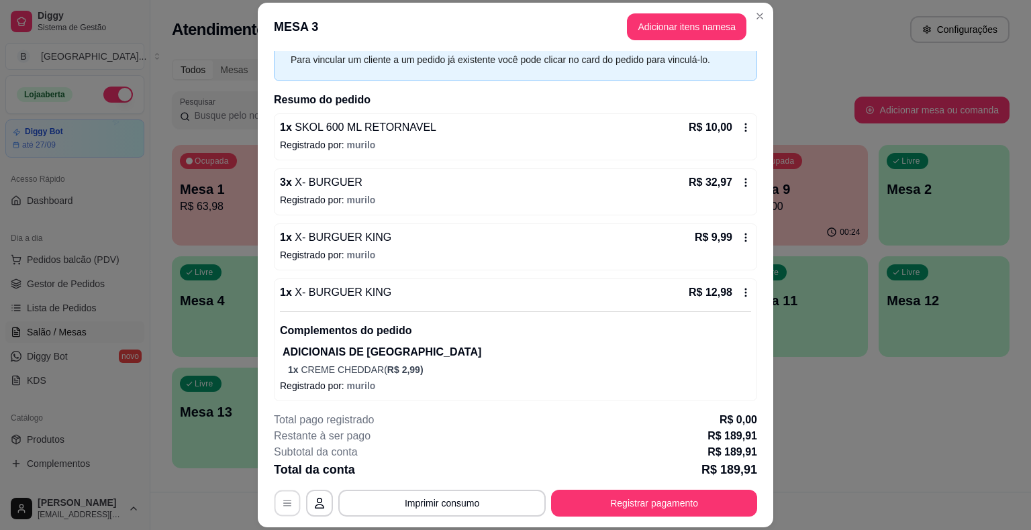
click at [280, 497] on button "button" at bounding box center [287, 503] width 26 height 26
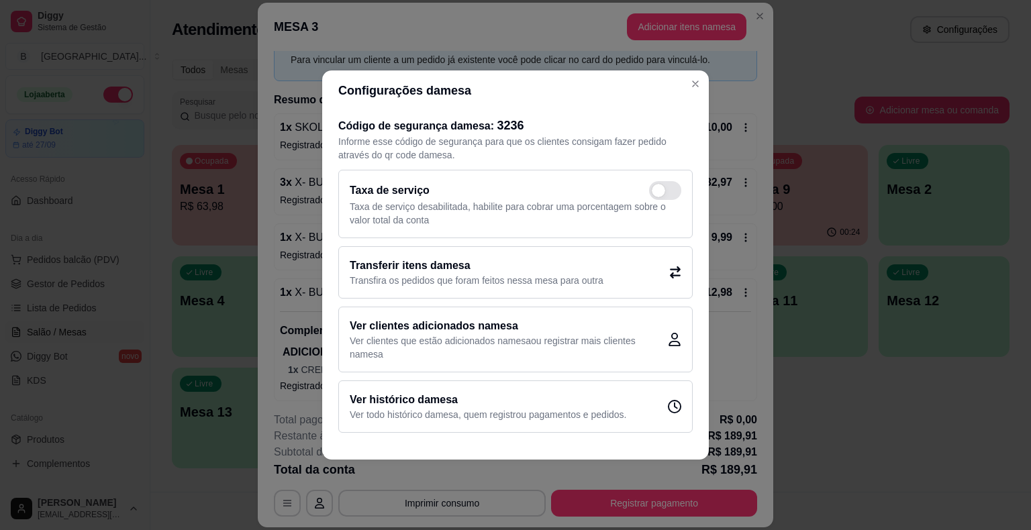
click at [558, 282] on p "Transfira os pedidos que foram feitos nessa mesa para outra" at bounding box center [477, 280] width 254 height 13
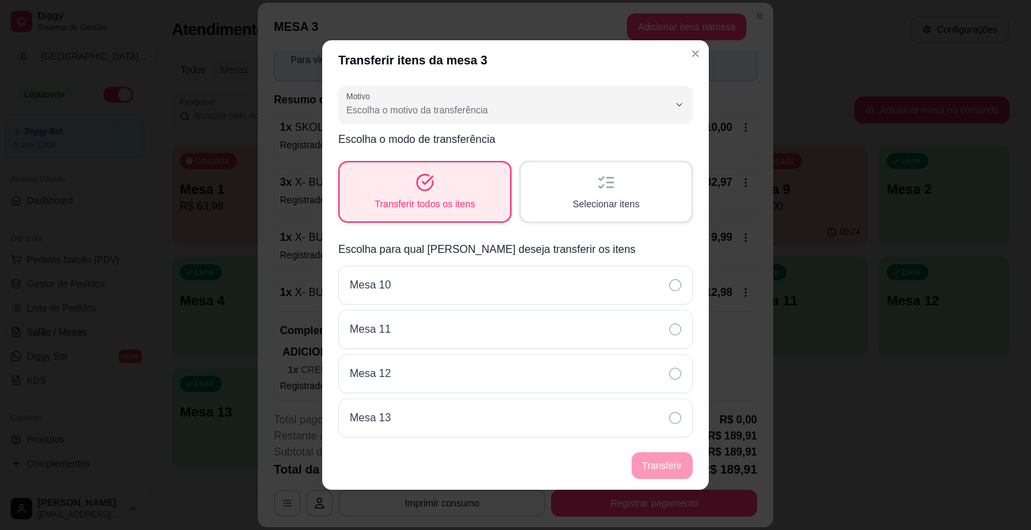
click at [572, 203] on span "Selecionar itens" at bounding box center [605, 203] width 67 height 13
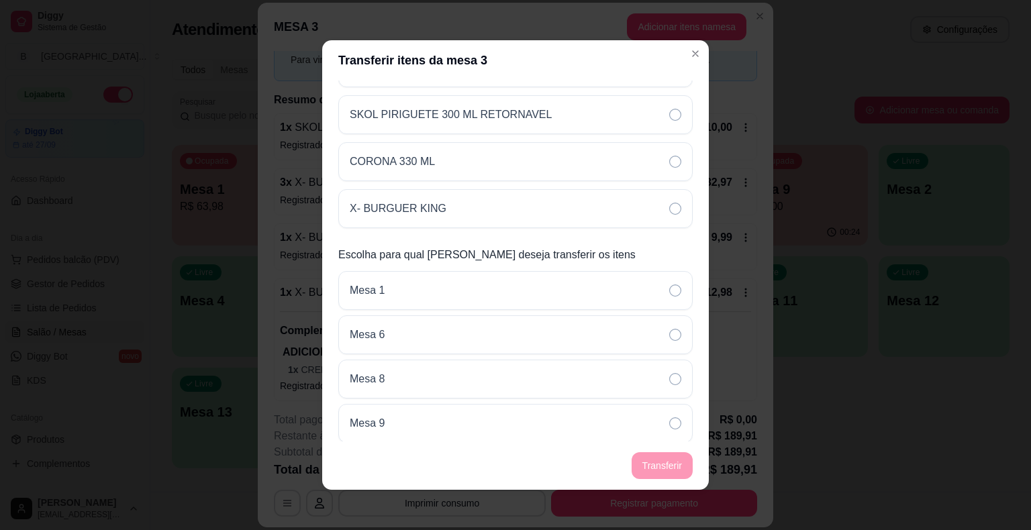
scroll to position [714, 0]
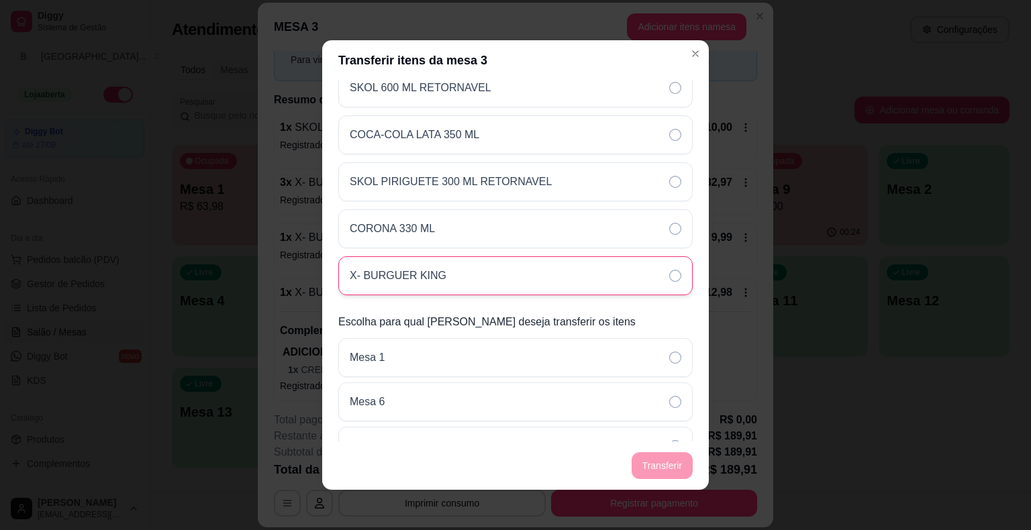
click at [478, 259] on div "X- BURGUER KING" at bounding box center [515, 275] width 354 height 39
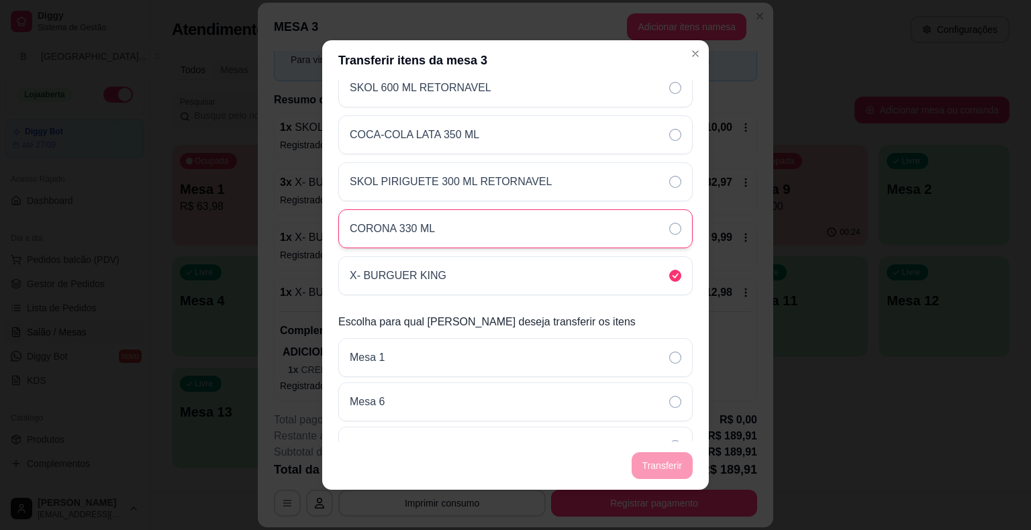
click at [501, 217] on div "CORONA 330 ML" at bounding box center [515, 228] width 354 height 39
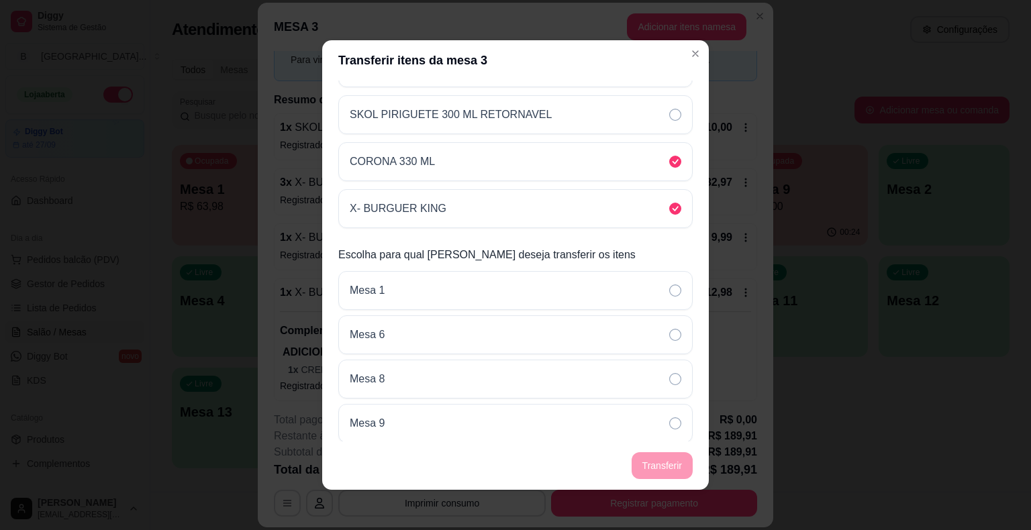
scroll to position [3, 0]
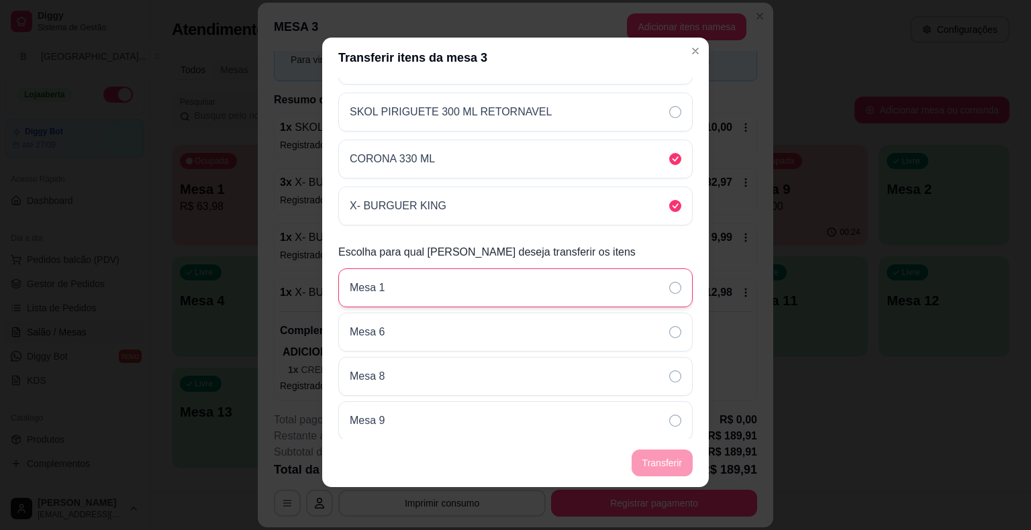
click at [561, 295] on div "Mesa 1" at bounding box center [515, 287] width 354 height 39
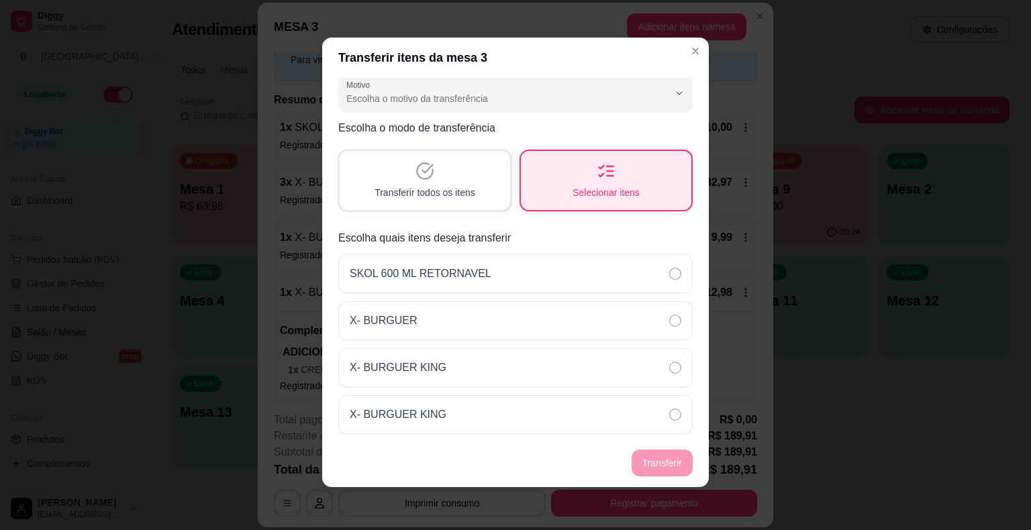
scroll to position [0, 0]
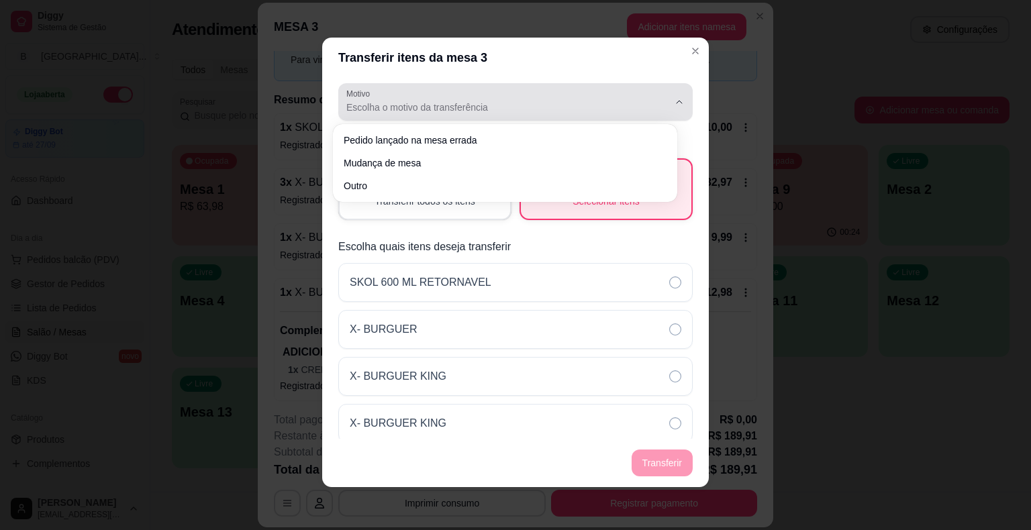
click at [534, 91] on div "Escolha o motivo da transferência" at bounding box center [507, 102] width 322 height 27
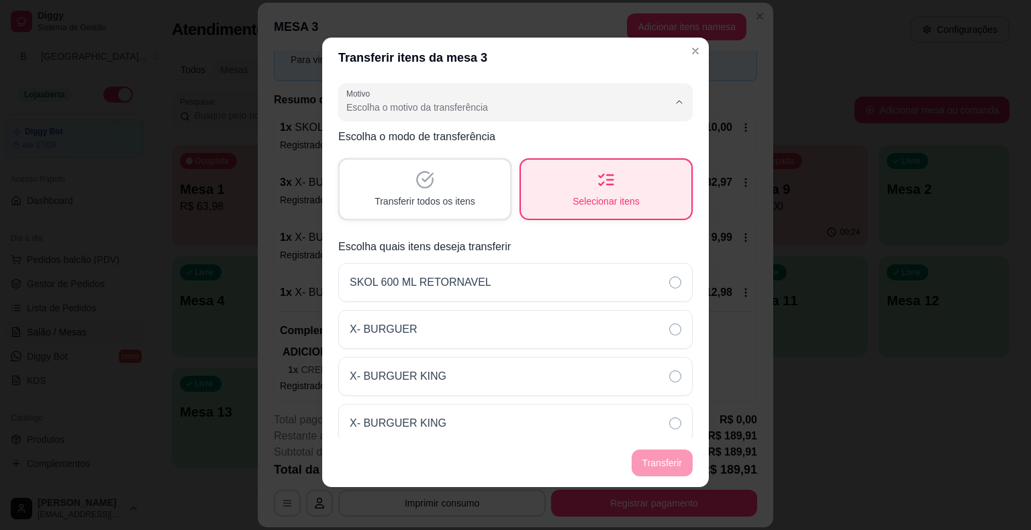
click at [537, 166] on span "Mudança de mesa" at bounding box center [498, 161] width 297 height 13
type input "TABLE_TRANSFER"
select select "TABLE_TRANSFER"
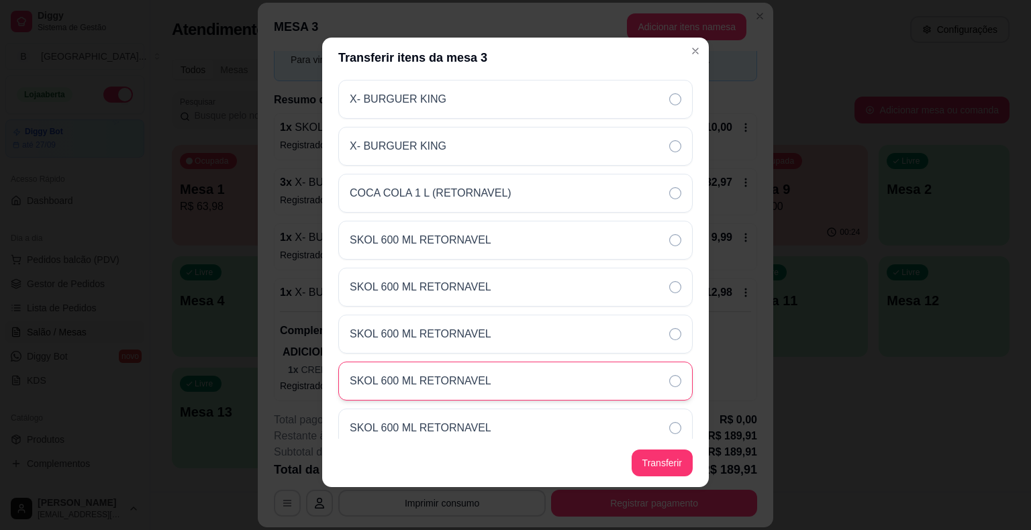
scroll to position [671, 0]
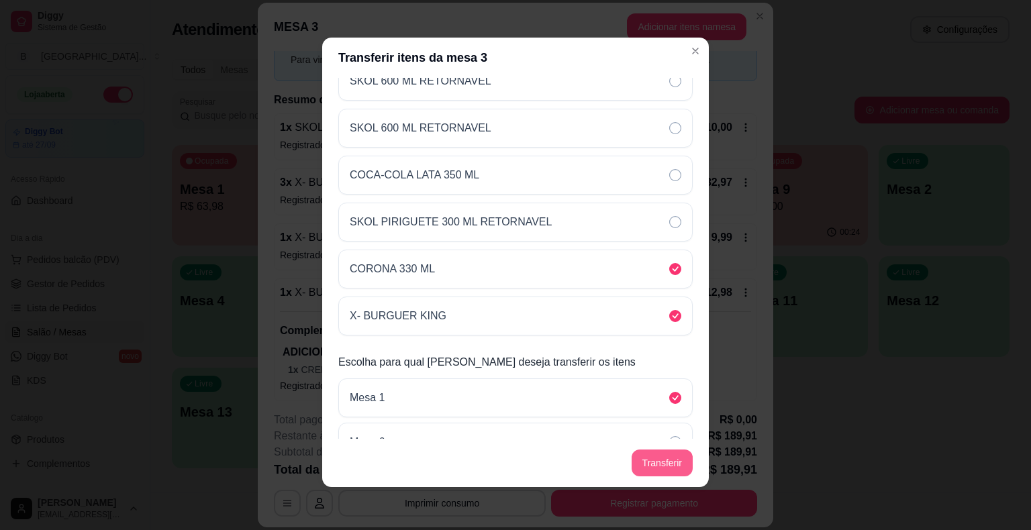
click at [656, 457] on button "Transferir" at bounding box center [661, 463] width 61 height 27
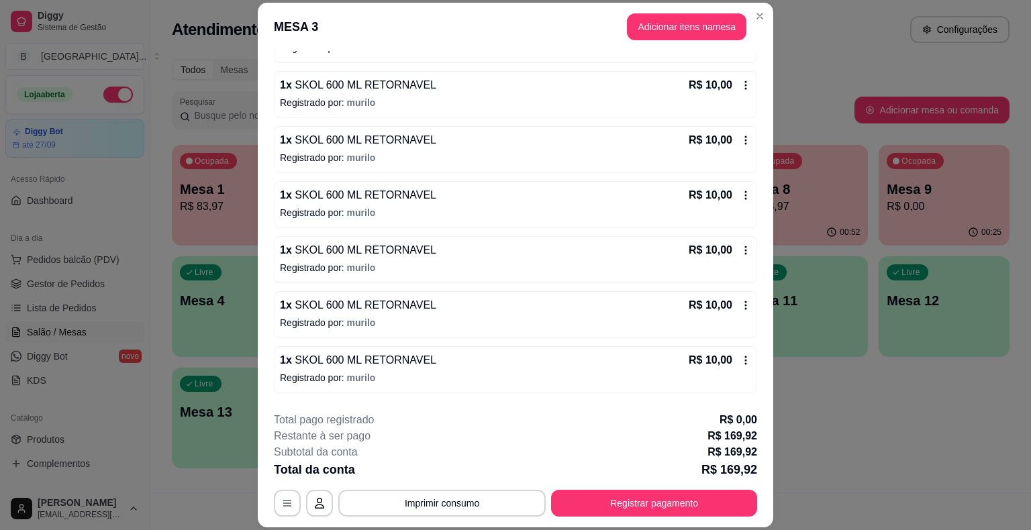
scroll to position [601, 0]
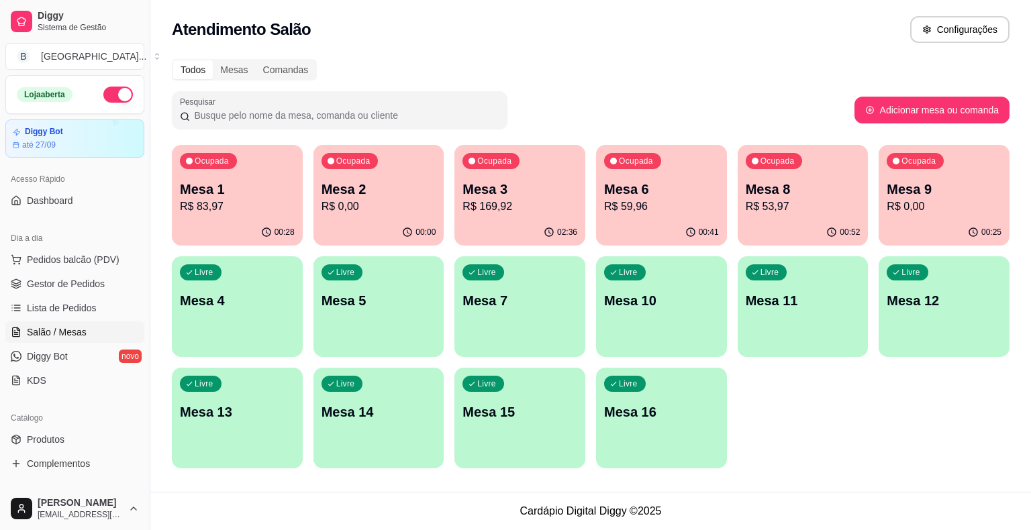
click at [409, 191] on p "Mesa 2" at bounding box center [378, 189] width 115 height 19
click at [765, 205] on p "R$ 53,97" at bounding box center [802, 206] width 111 height 15
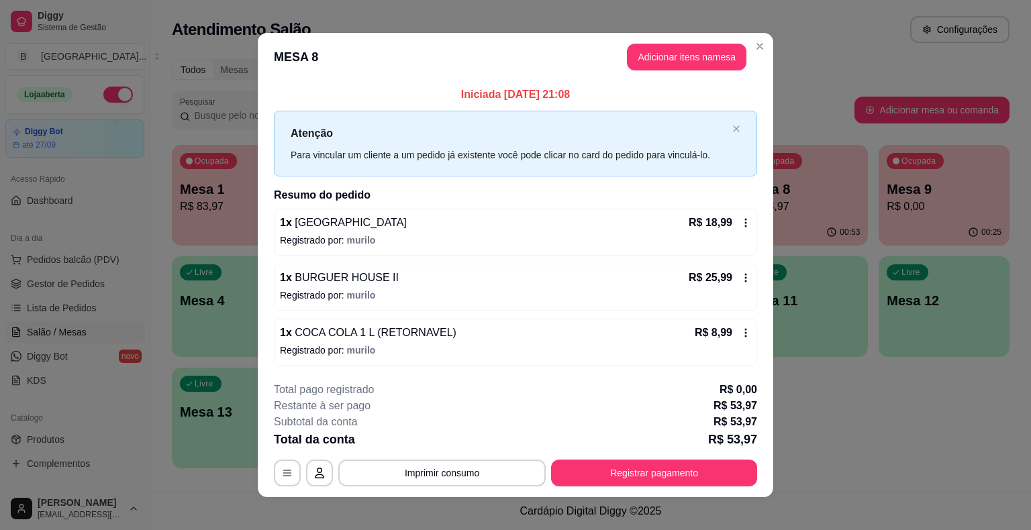
scroll to position [9, 0]
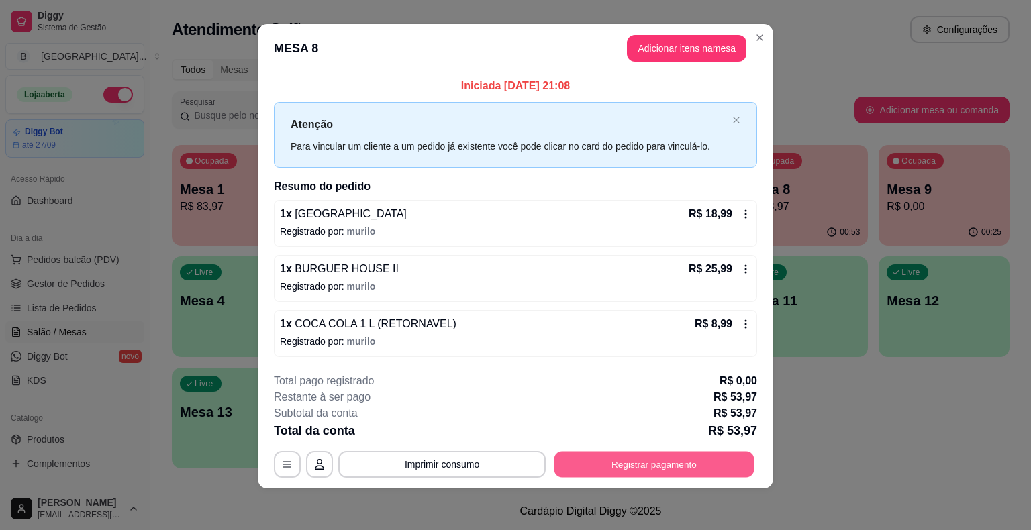
click at [709, 470] on button "Registrar pagamento" at bounding box center [654, 464] width 200 height 26
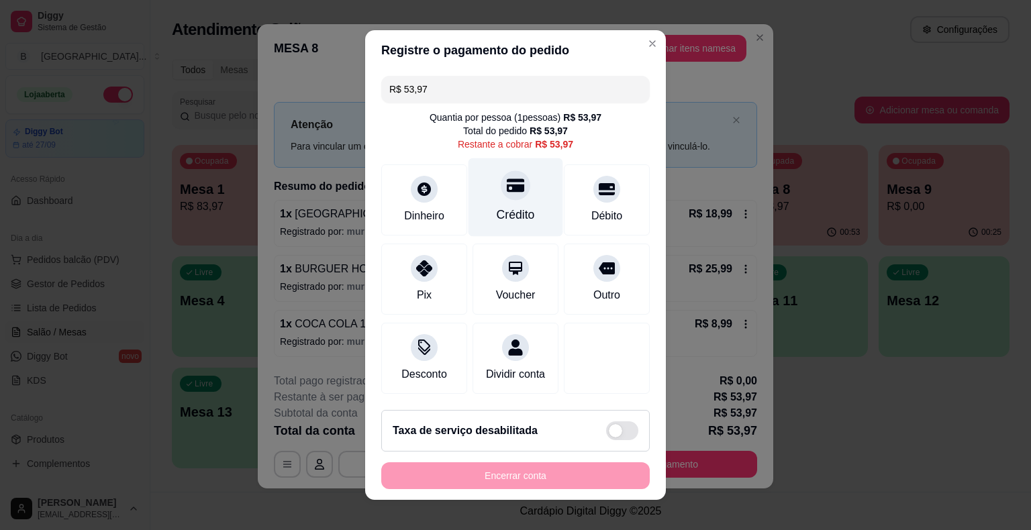
click at [504, 199] on div at bounding box center [516, 185] width 30 height 30
type input "R$ 0,00"
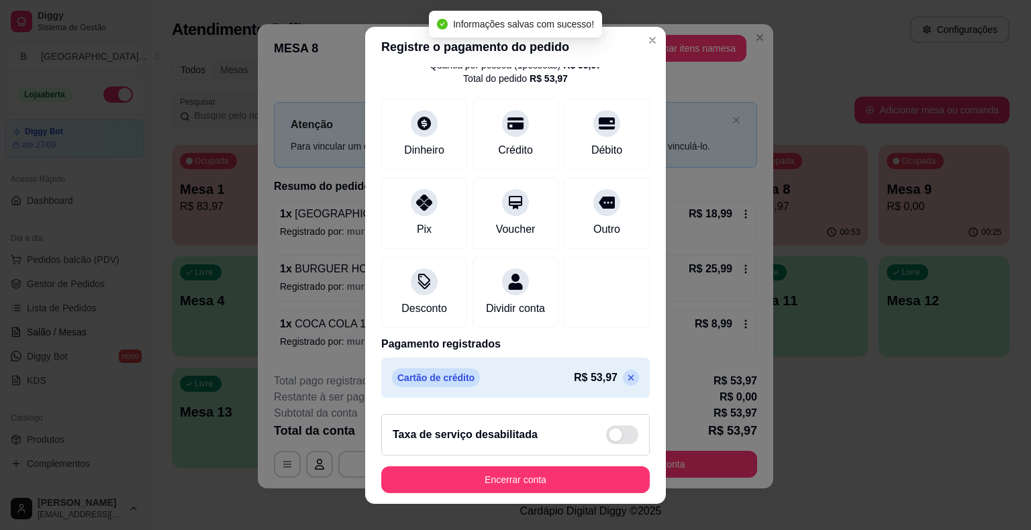
scroll to position [16, 0]
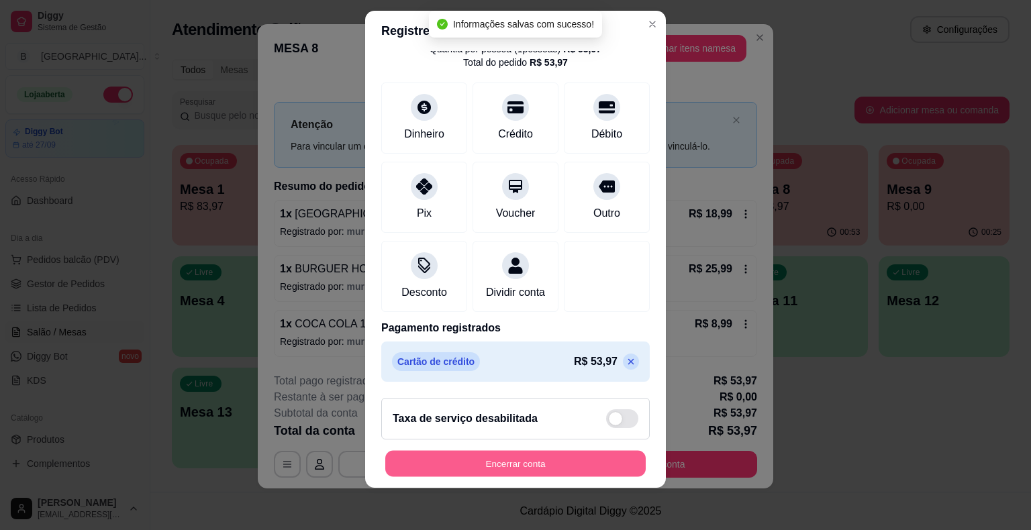
click at [570, 452] on button "Encerrar conta" at bounding box center [515, 463] width 260 height 26
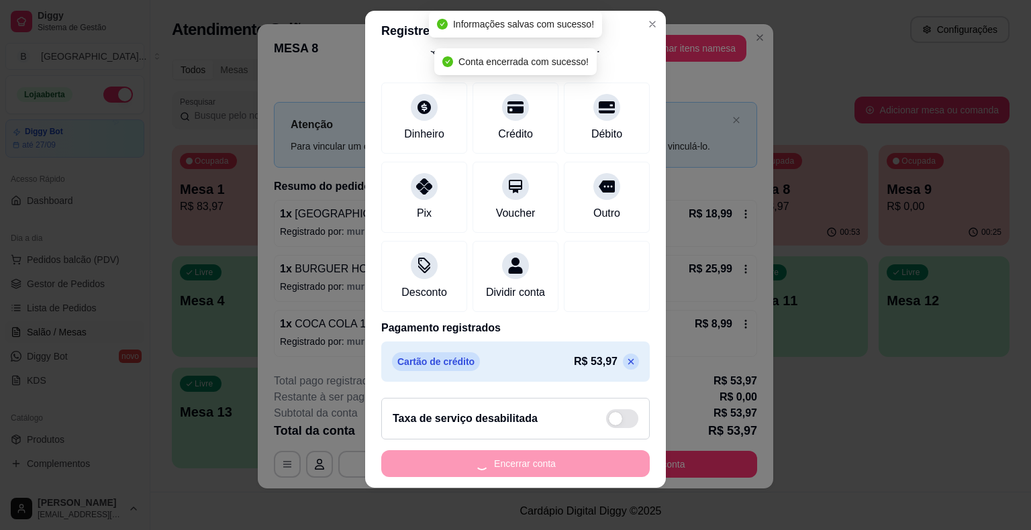
scroll to position [0, 0]
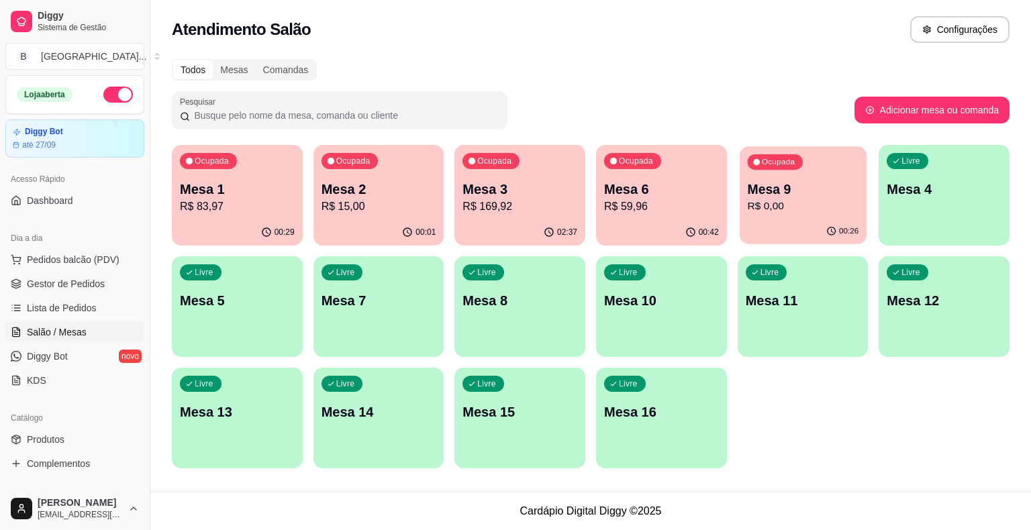
click at [835, 210] on p "R$ 0,00" at bounding box center [802, 206] width 111 height 15
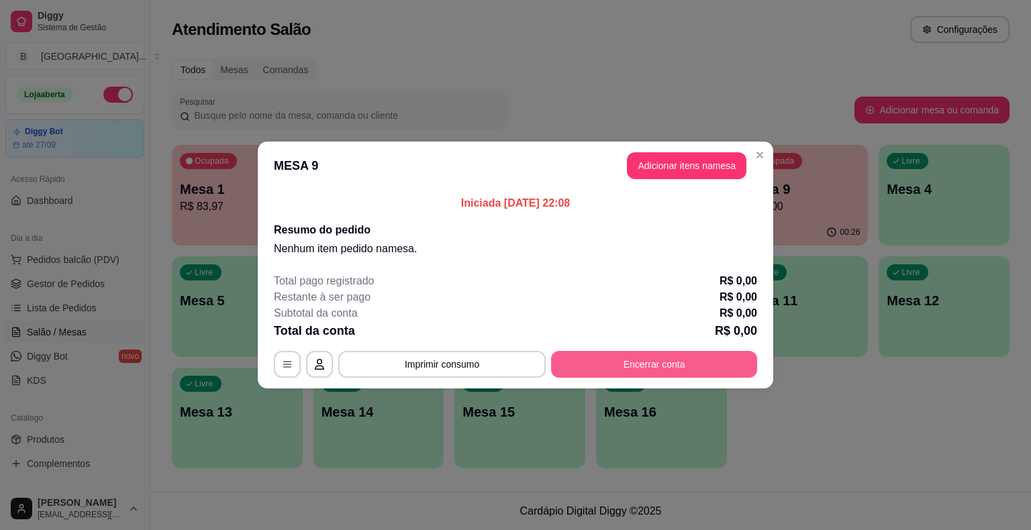
click at [644, 366] on button "Encerrar conta" at bounding box center [654, 364] width 206 height 27
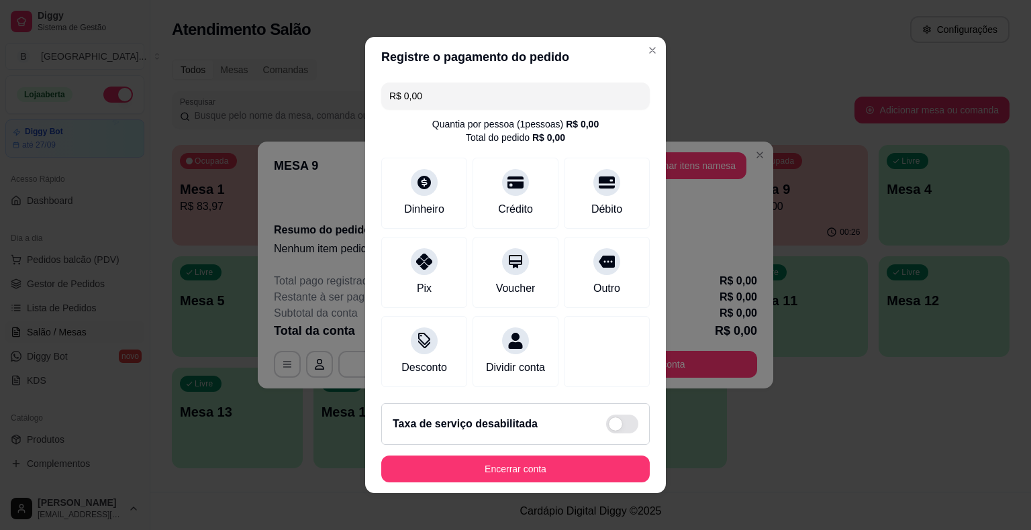
scroll to position [5, 0]
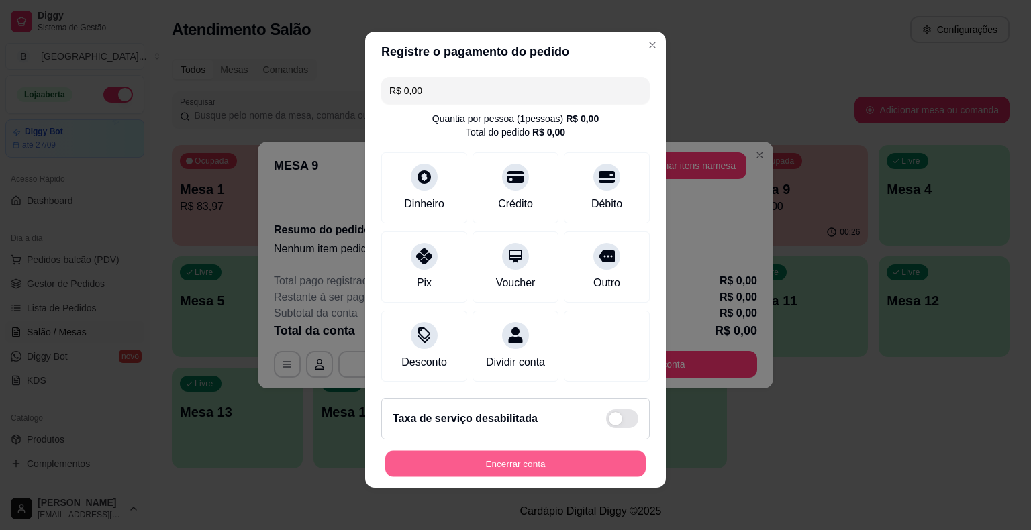
click at [526, 463] on button "Encerrar conta" at bounding box center [515, 464] width 260 height 26
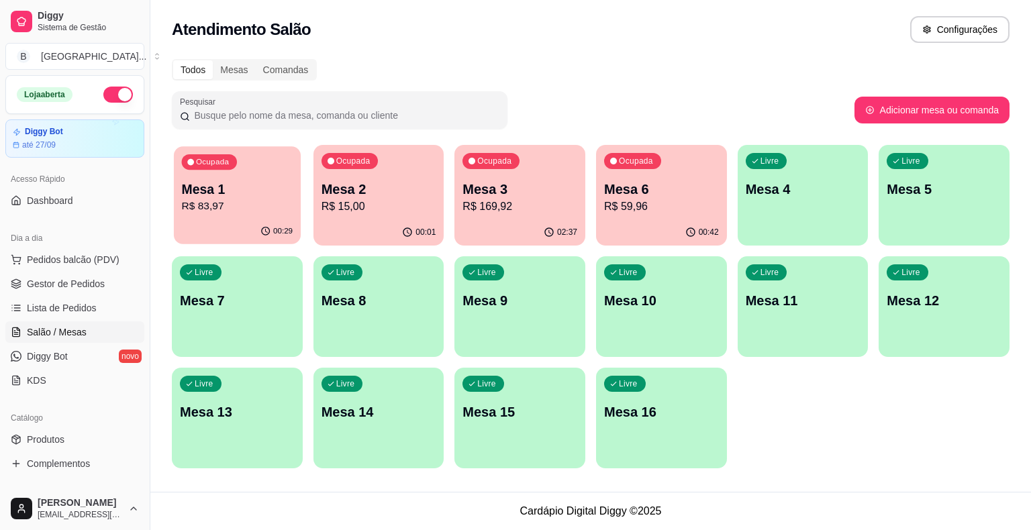
click at [269, 211] on p "R$ 83,97" at bounding box center [237, 206] width 111 height 15
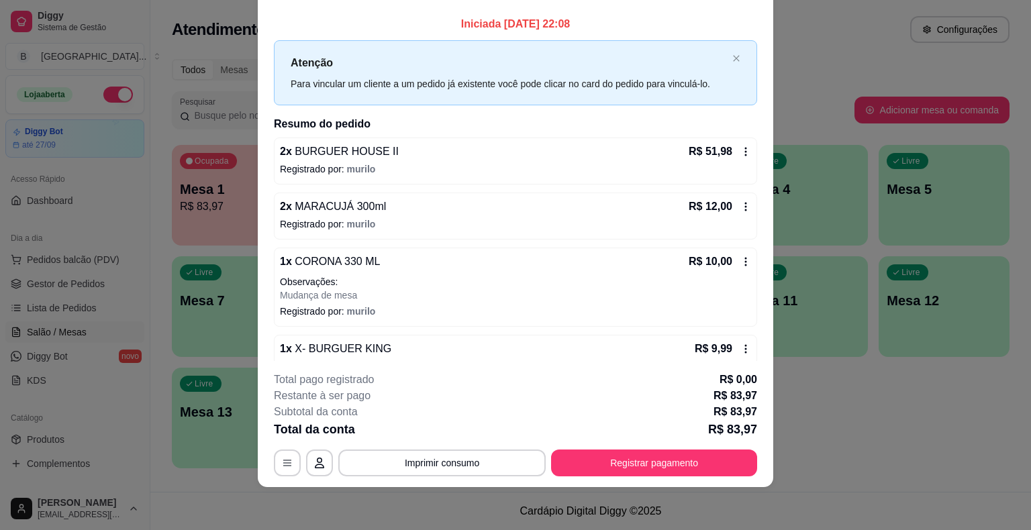
scroll to position [0, 0]
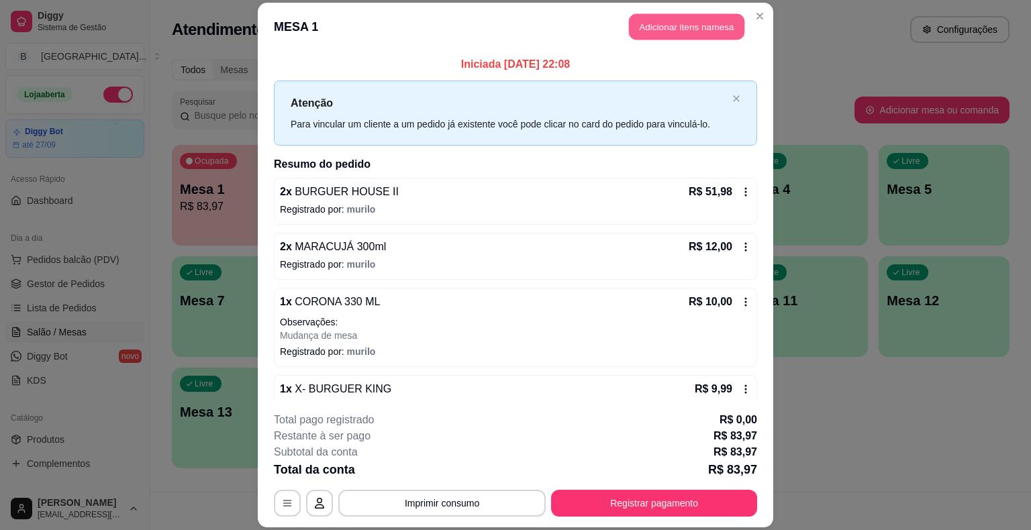
click at [690, 30] on button "Adicionar itens na mesa" at bounding box center [686, 27] width 115 height 26
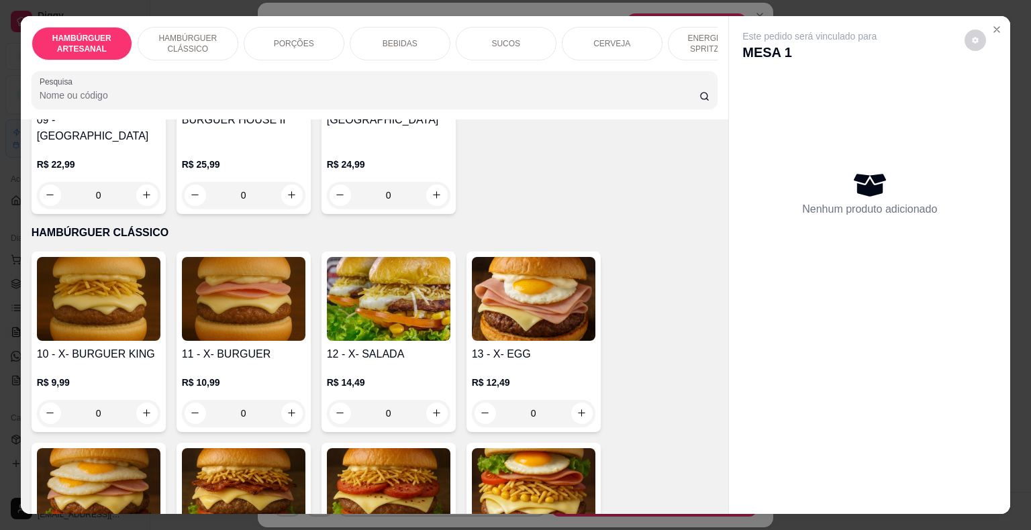
scroll to position [805, 0]
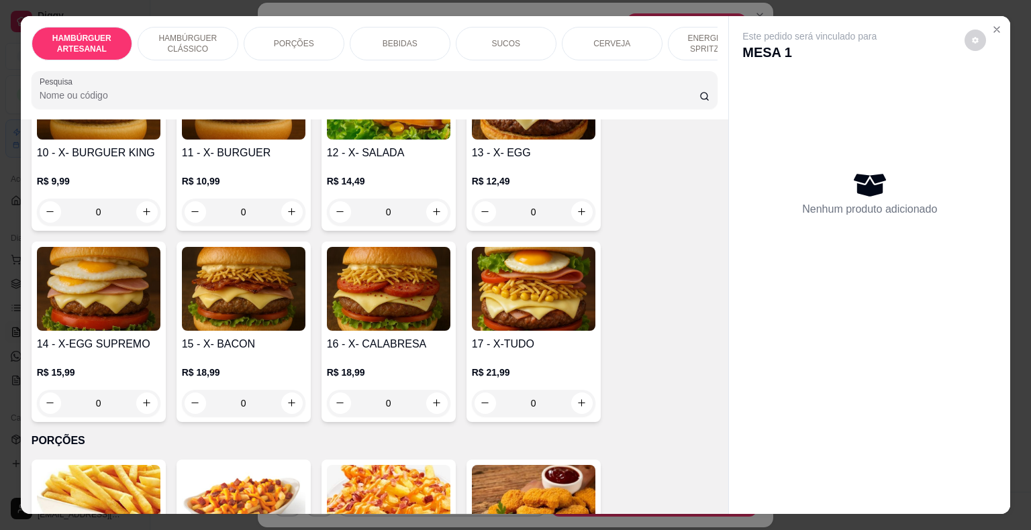
click at [140, 199] on div "0" at bounding box center [98, 212] width 123 height 27
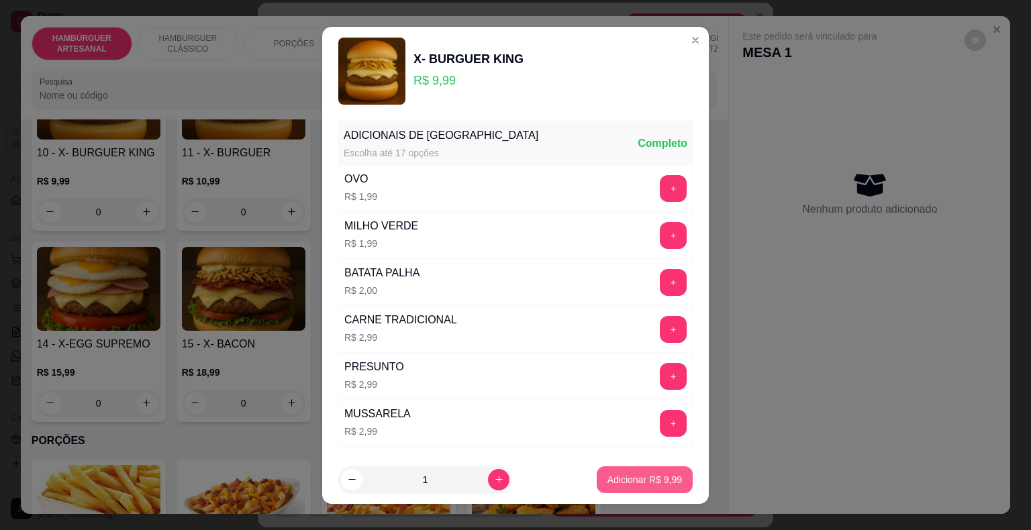
click at [635, 471] on button "Adicionar R$ 9,99" at bounding box center [644, 479] width 96 height 27
type input "1"
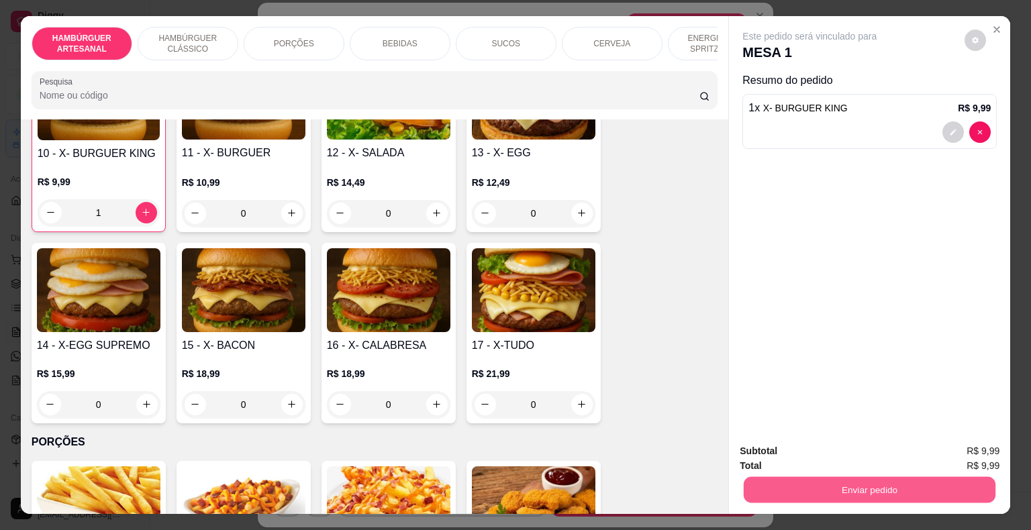
click at [784, 477] on button "Enviar pedido" at bounding box center [869, 490] width 252 height 26
click at [769, 450] on button "Não registrar e enviar pedido" at bounding box center [825, 451] width 136 height 25
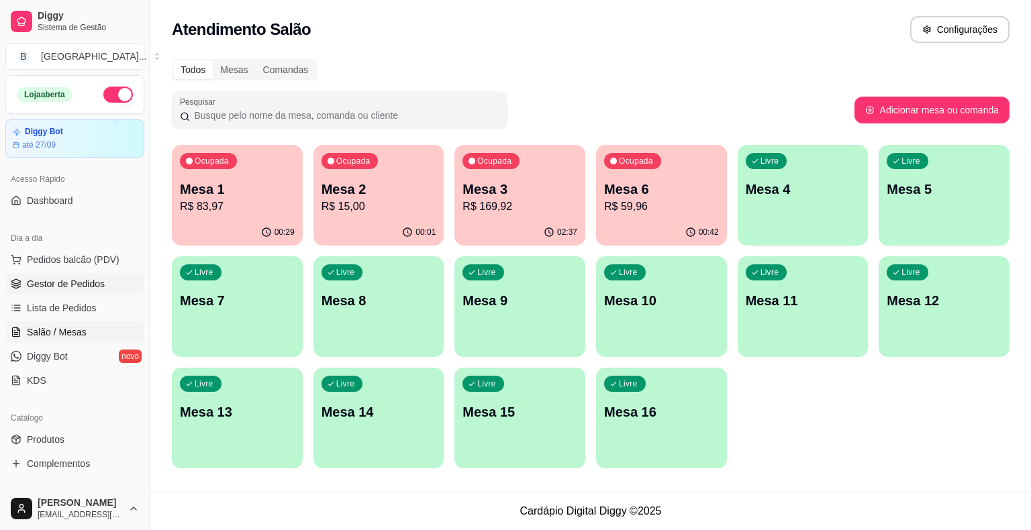
click at [86, 280] on span "Gestor de Pedidos" at bounding box center [66, 283] width 78 height 13
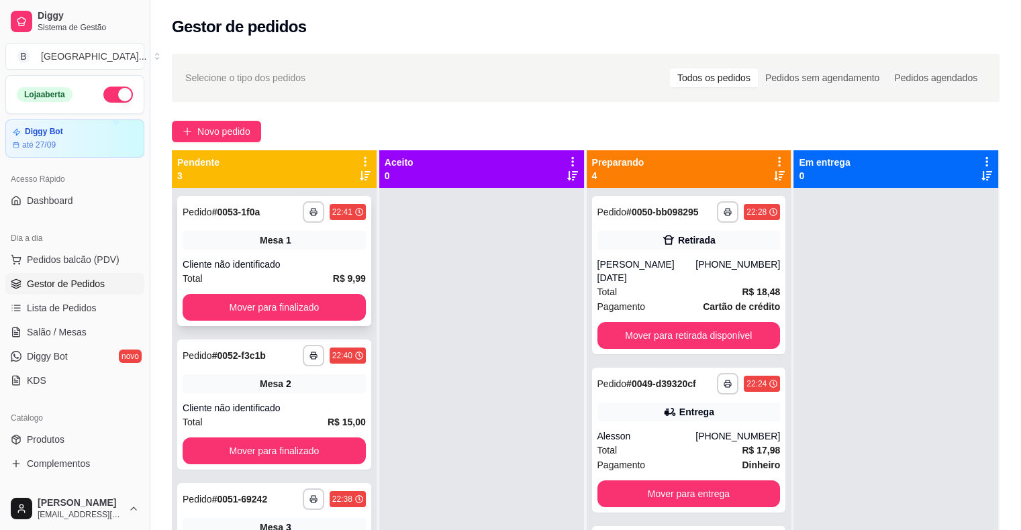
click at [309, 262] on div "Cliente não identificado" at bounding box center [274, 264] width 183 height 13
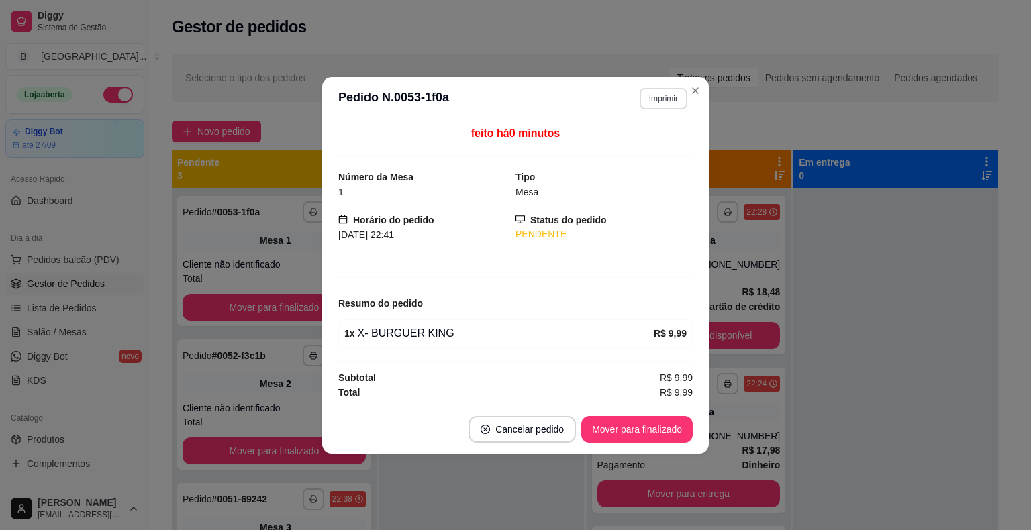
click at [650, 94] on button "Imprimir" at bounding box center [663, 98] width 48 height 21
click at [639, 152] on button "IMPRESSORA" at bounding box center [639, 146] width 97 height 21
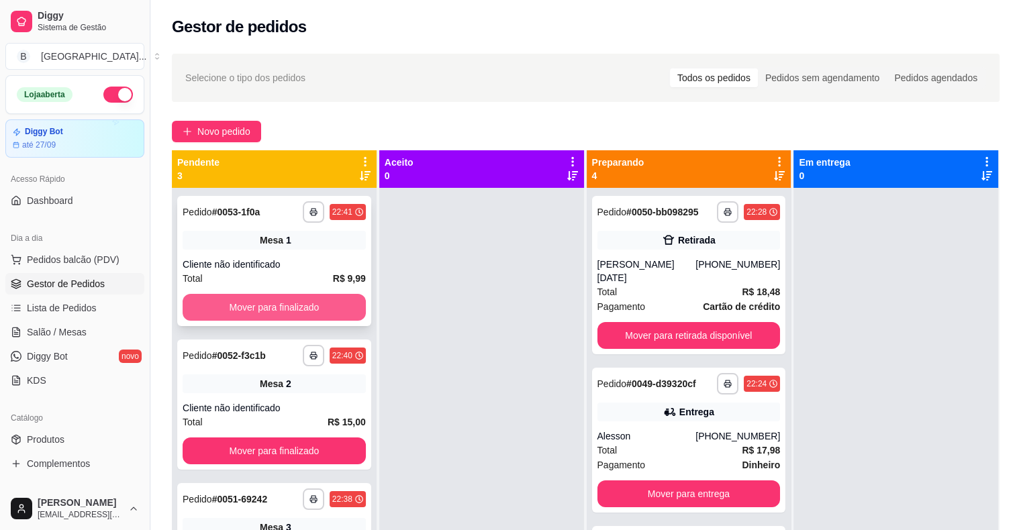
click at [260, 313] on button "Mover para finalizado" at bounding box center [274, 307] width 183 height 27
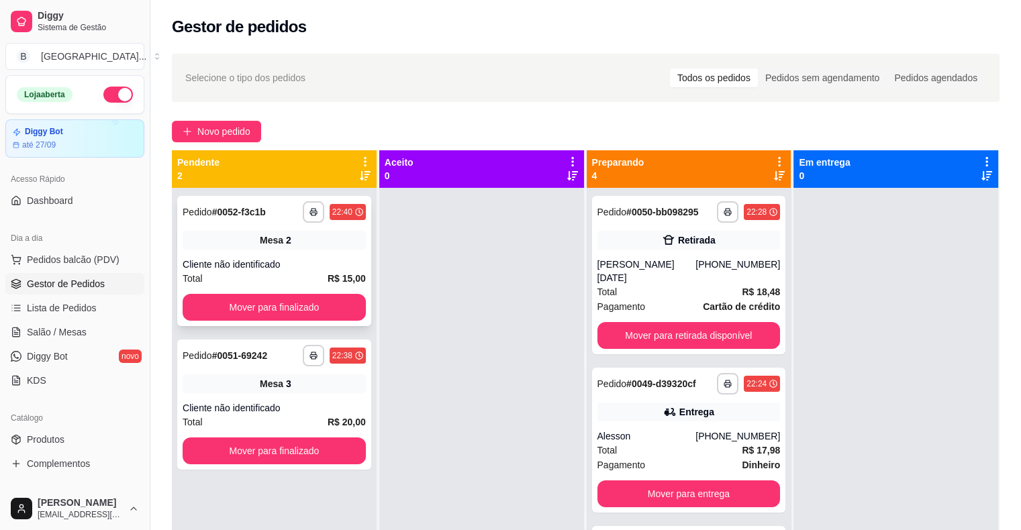
click at [331, 244] on div "Mesa 2" at bounding box center [274, 240] width 183 height 19
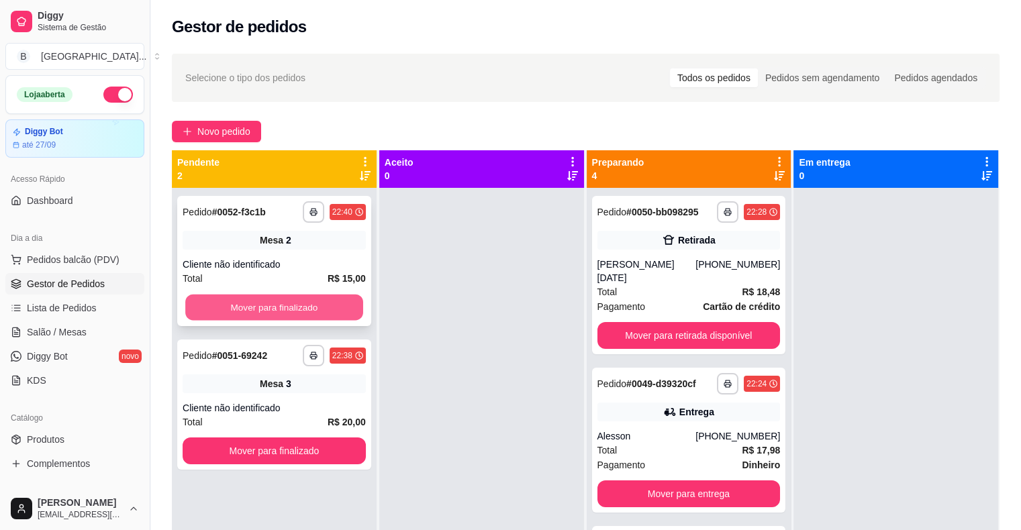
click at [260, 312] on button "Mover para finalizado" at bounding box center [274, 308] width 178 height 26
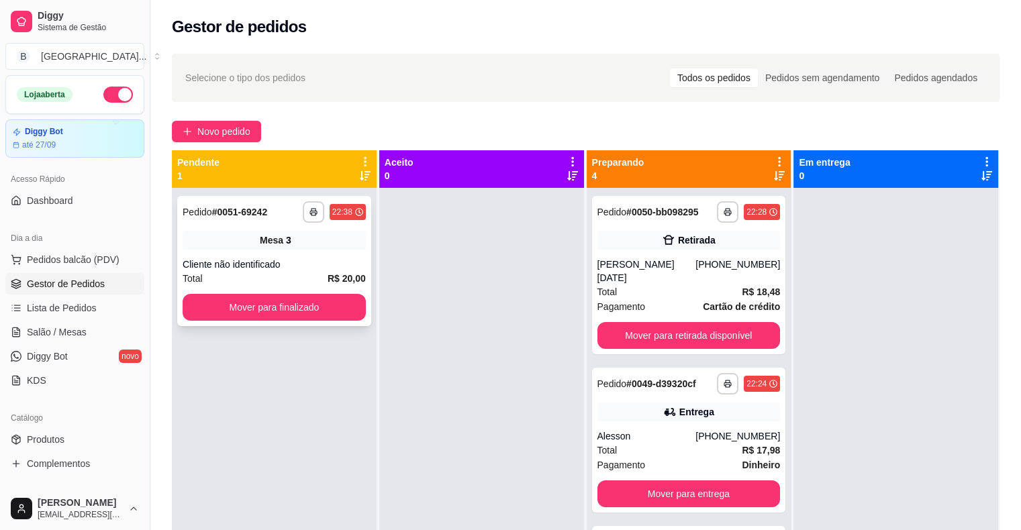
click at [267, 281] on div "Total R$ 20,00" at bounding box center [274, 278] width 183 height 15
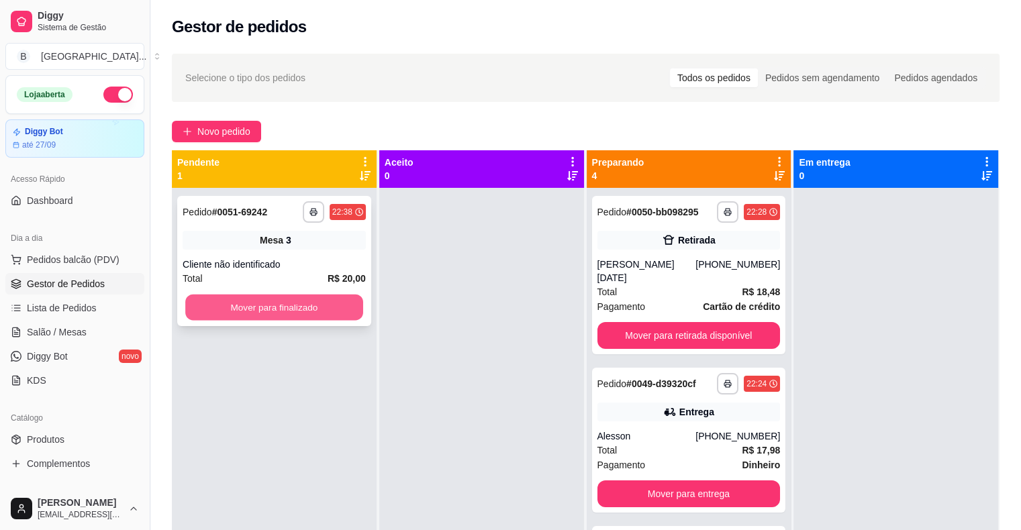
click at [256, 300] on button "Mover para finalizado" at bounding box center [274, 308] width 178 height 26
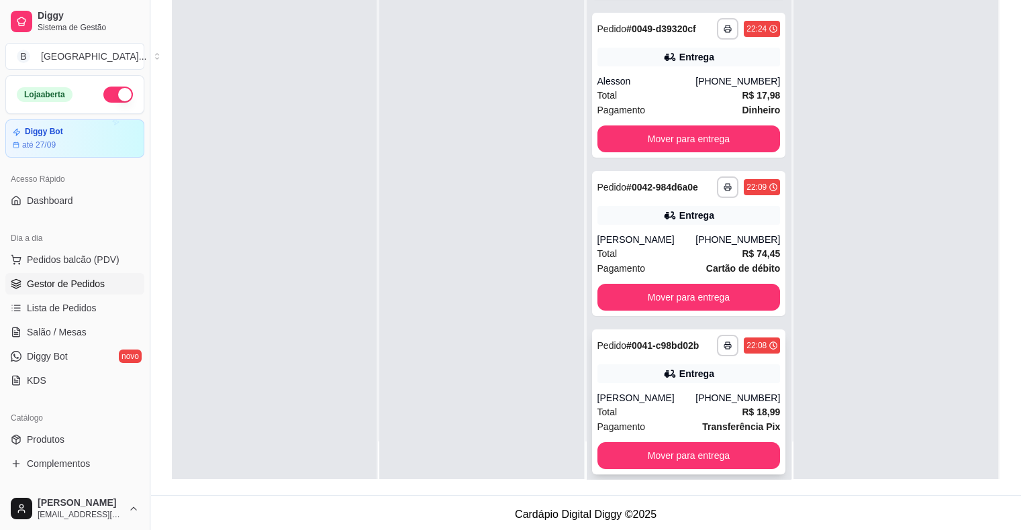
scroll to position [204, 0]
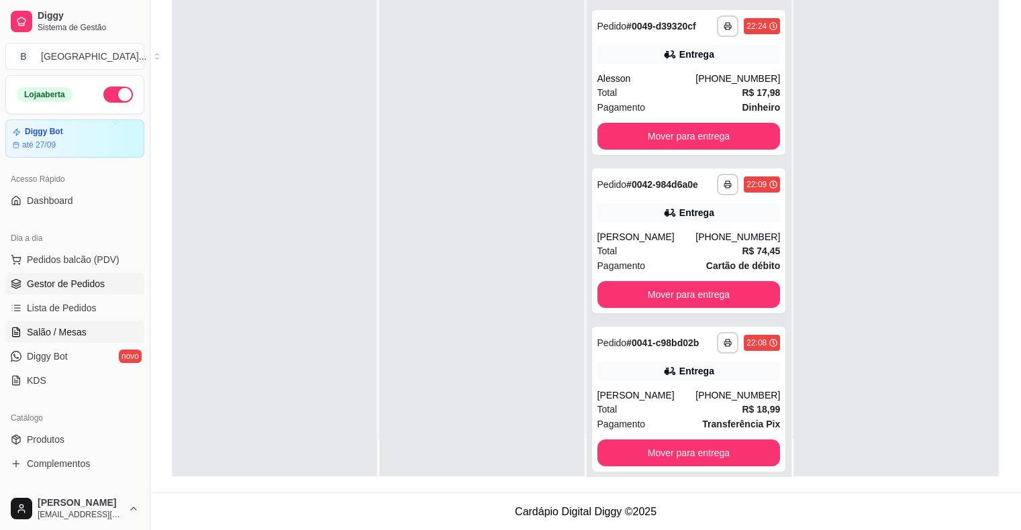
click at [56, 331] on span "Salão / Mesas" at bounding box center [57, 331] width 60 height 13
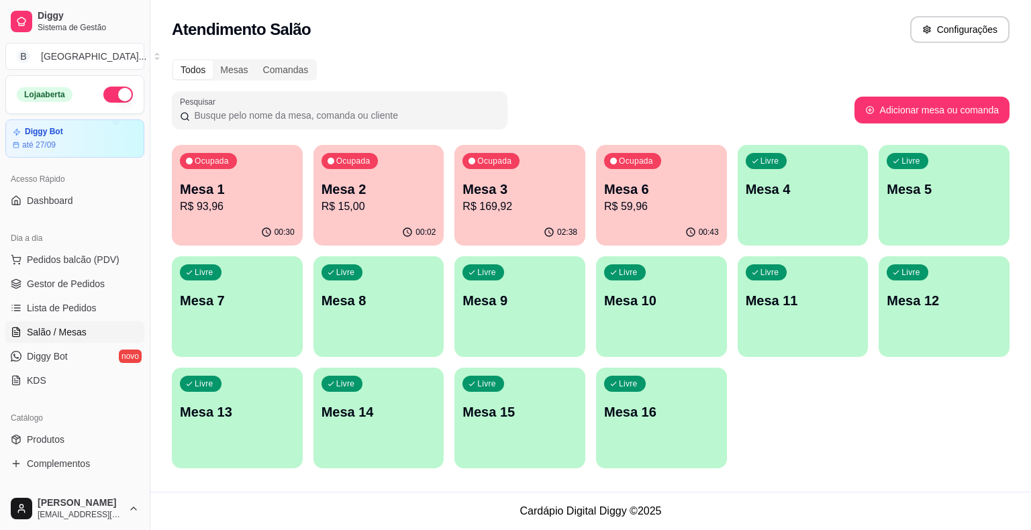
click at [250, 168] on div "Ocupada Mesa 1 R$ 93,96" at bounding box center [237, 182] width 131 height 74
click at [248, 223] on div "00:30" at bounding box center [237, 232] width 131 height 26
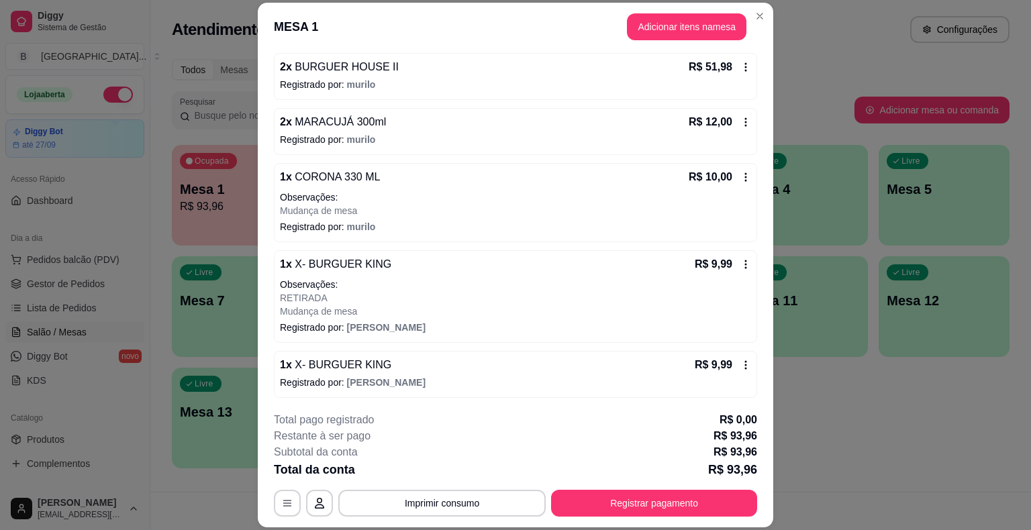
scroll to position [40, 0]
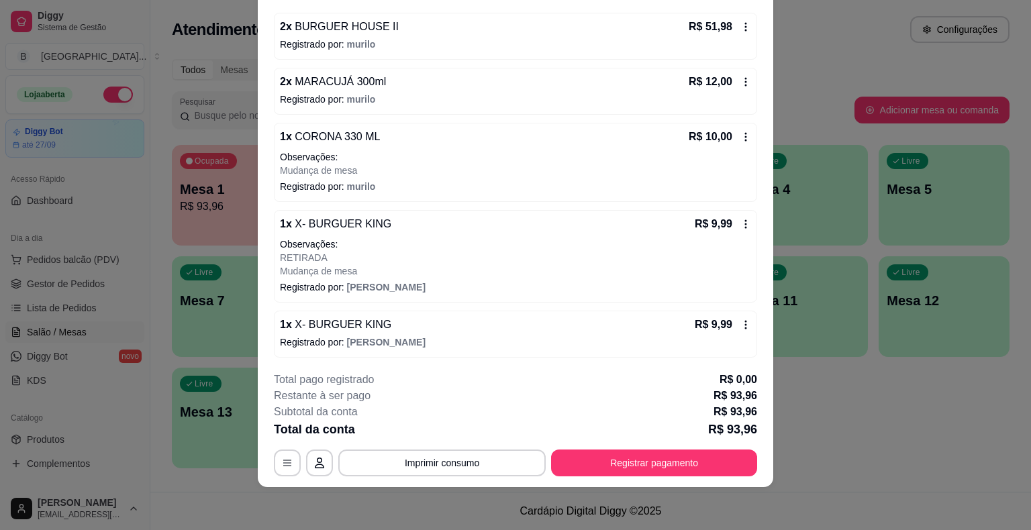
click at [733, 317] on div "R$ 9,99" at bounding box center [722, 325] width 56 height 16
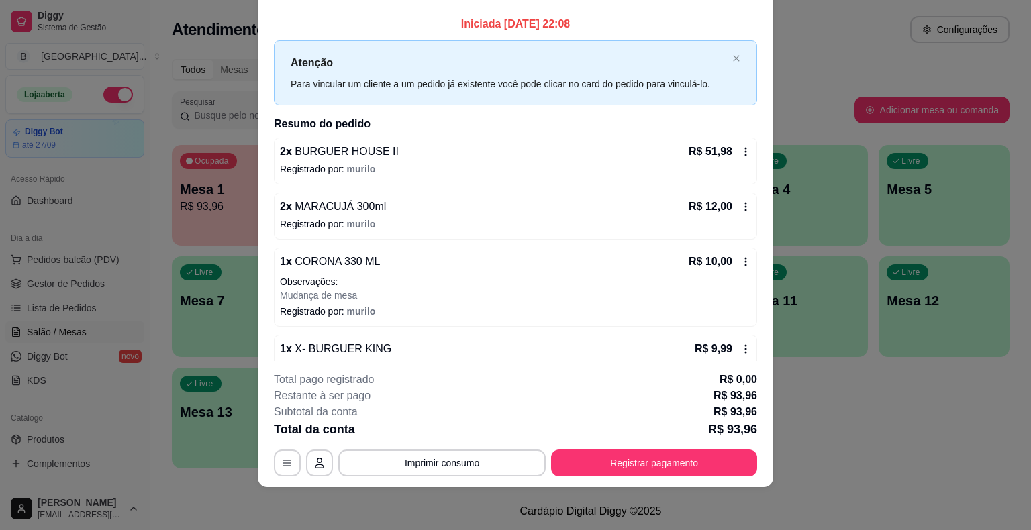
scroll to position [0, 0]
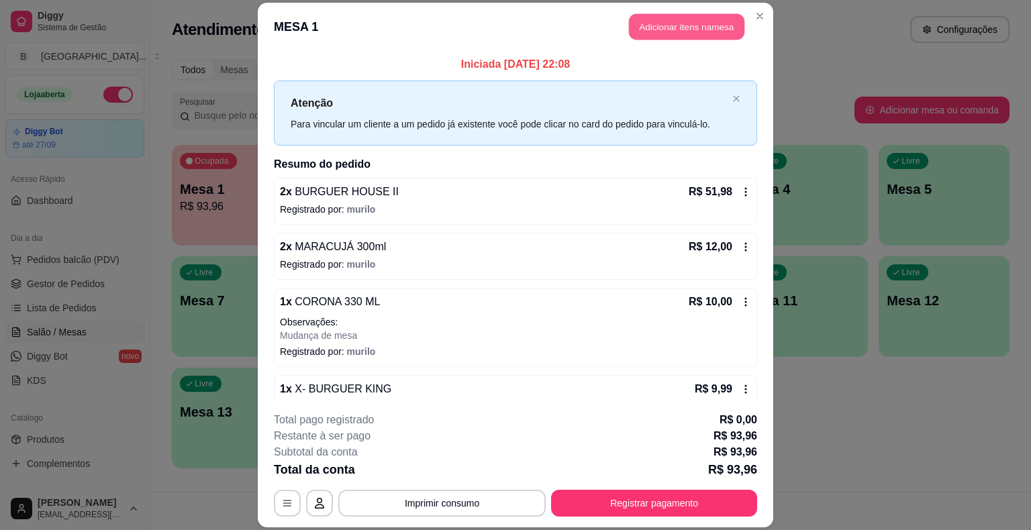
click at [696, 25] on button "Adicionar itens na mesa" at bounding box center [686, 27] width 115 height 26
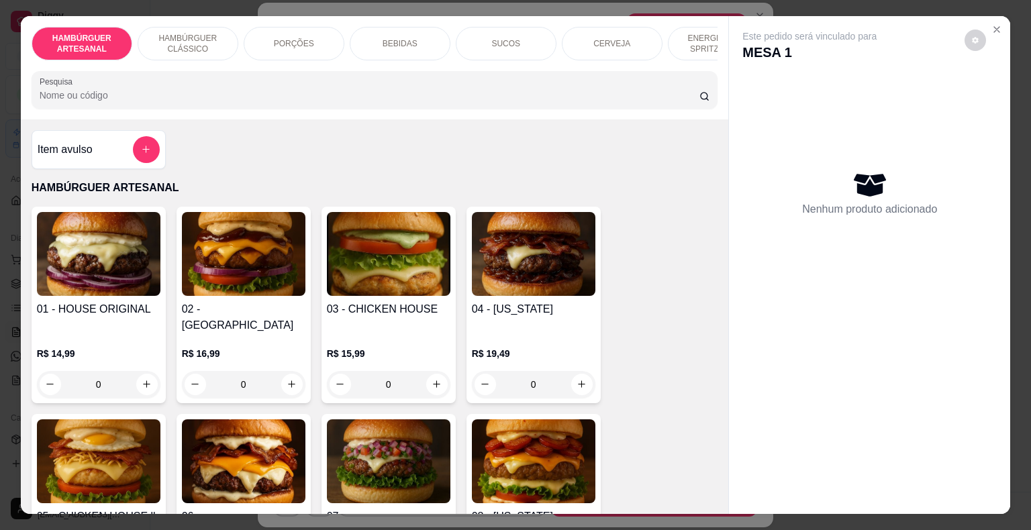
click at [58, 157] on h4 "Item avulso" at bounding box center [65, 150] width 55 height 16
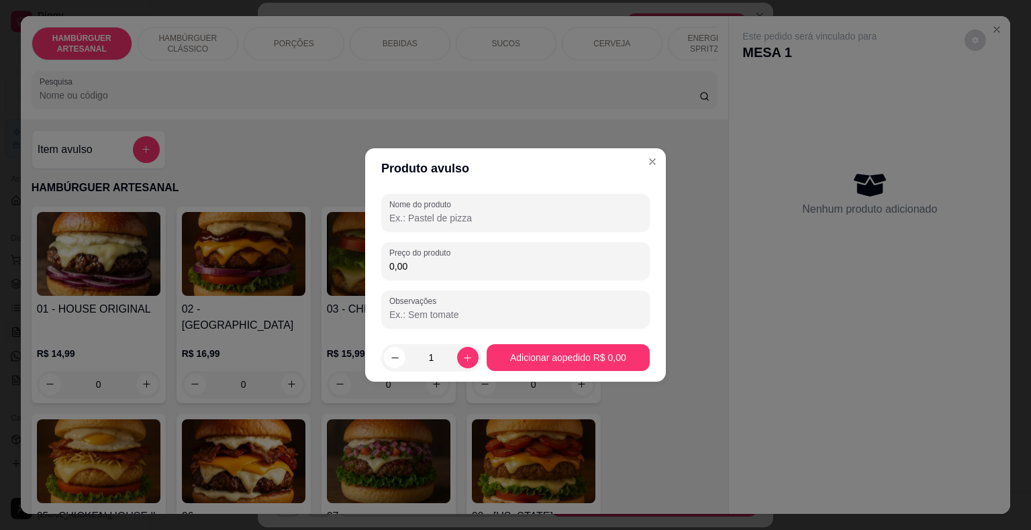
click at [550, 268] on input "0,00" at bounding box center [515, 266] width 252 height 13
click at [456, 366] on div "1" at bounding box center [431, 357] width 95 height 27
click at [460, 348] on button "increase-product-quantity" at bounding box center [467, 357] width 21 height 21
type input "2"
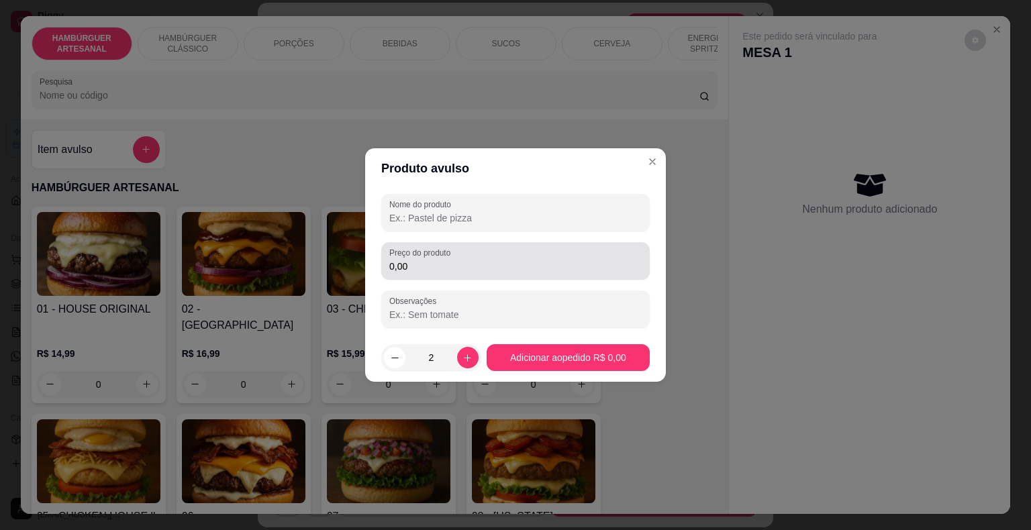
click at [486, 271] on input "0,00" at bounding box center [515, 266] width 252 height 13
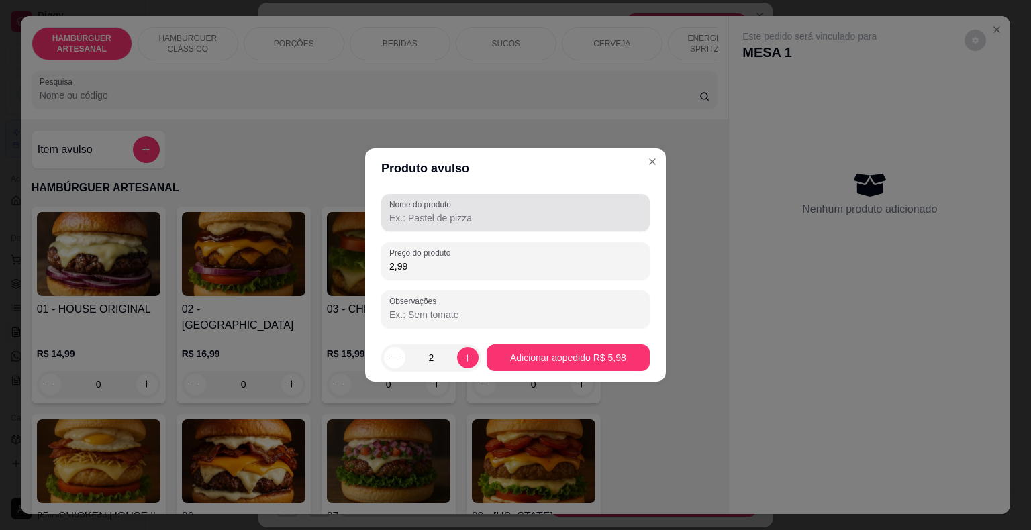
type input "2,99"
click at [569, 200] on div at bounding box center [515, 212] width 252 height 27
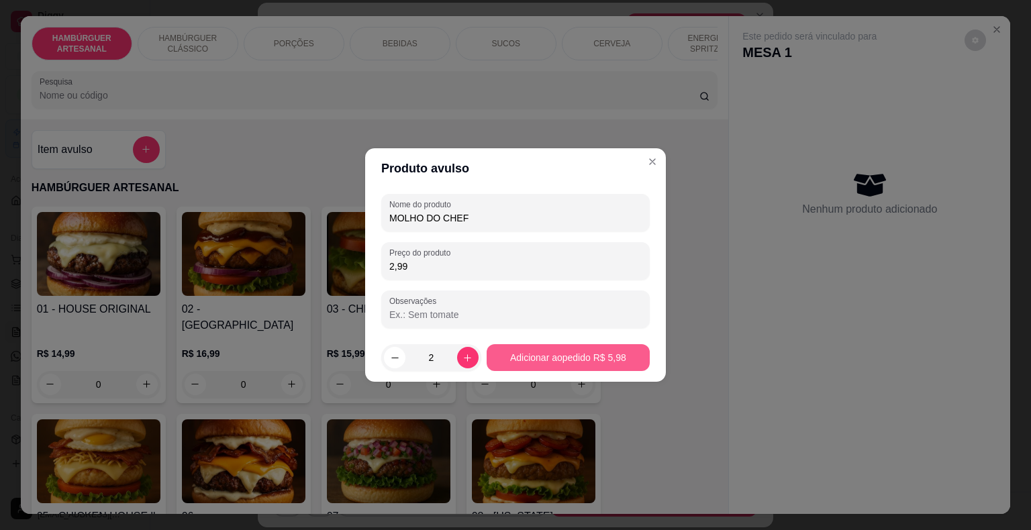
type input "MOLHO DO CHEF"
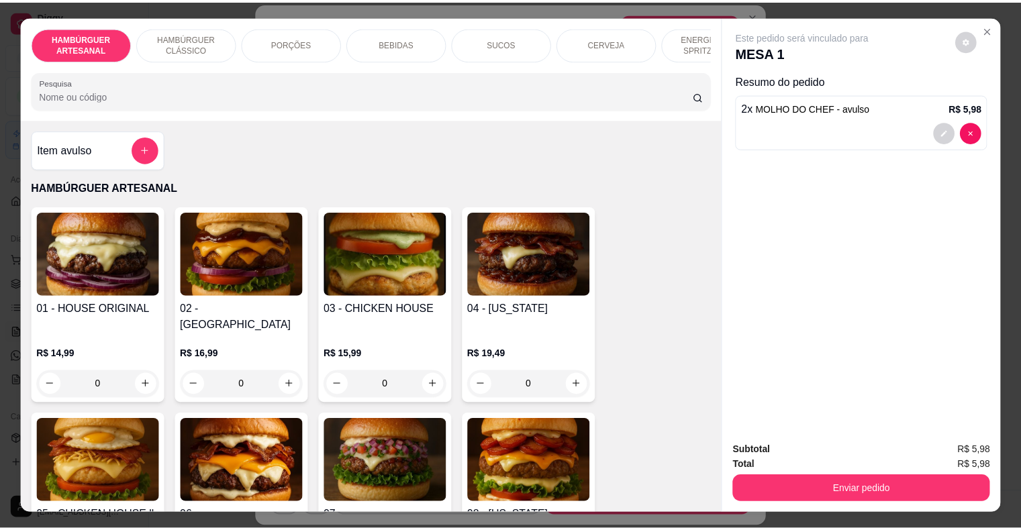
scroll to position [32, 0]
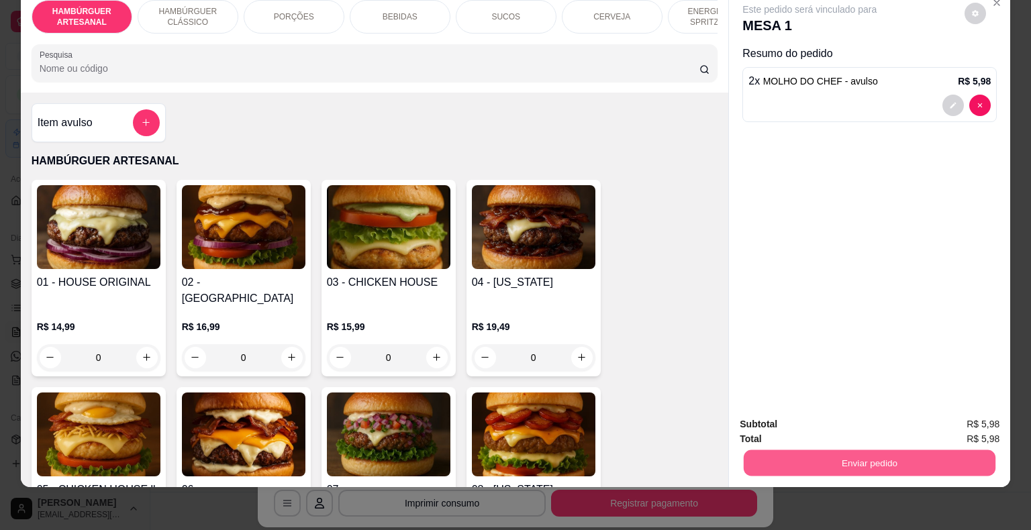
click at [899, 457] on button "Enviar pedido" at bounding box center [869, 463] width 252 height 26
click at [862, 409] on button "Não registrar e enviar pedido" at bounding box center [825, 419] width 136 height 25
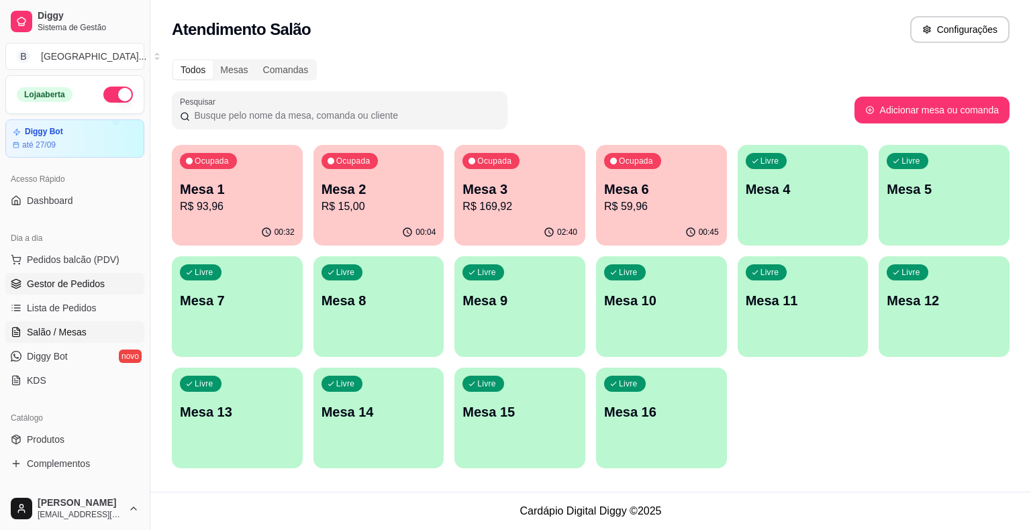
click at [56, 291] on link "Gestor de Pedidos" at bounding box center [74, 283] width 139 height 21
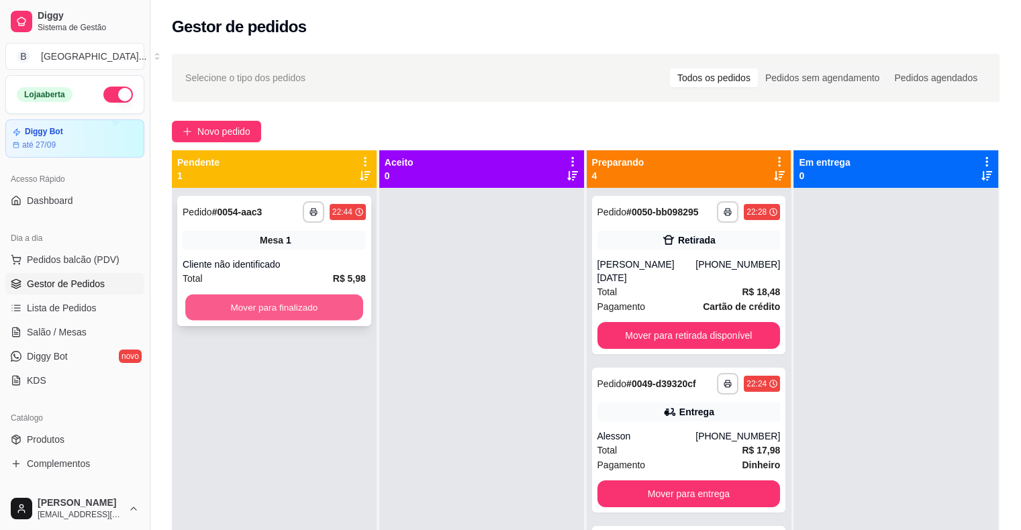
click at [328, 309] on button "Mover para finalizado" at bounding box center [274, 308] width 178 height 26
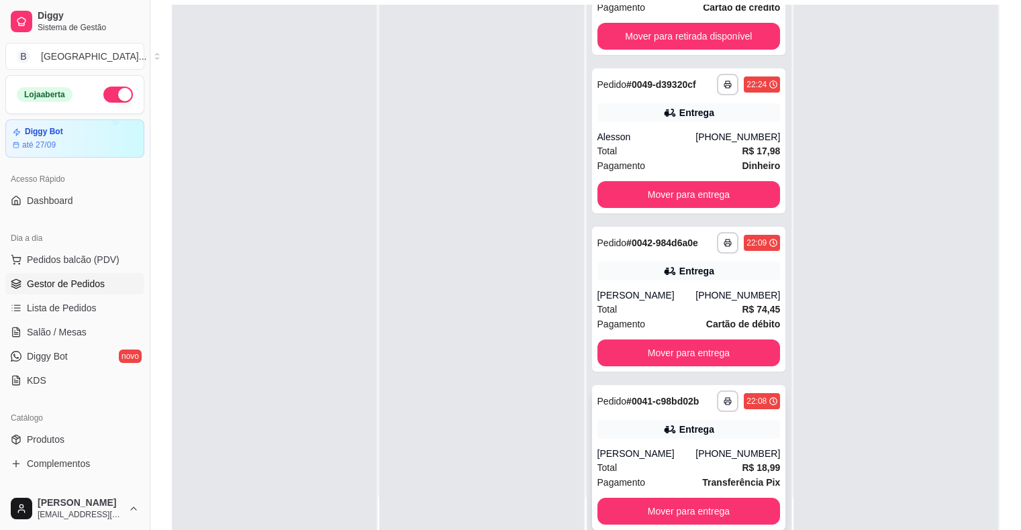
scroll to position [204, 0]
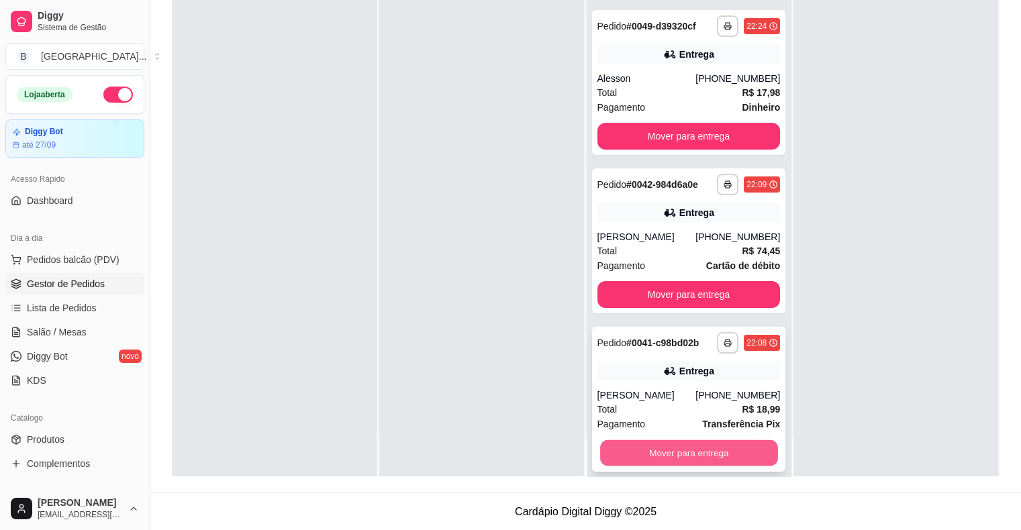
click at [651, 440] on button "Mover para entrega" at bounding box center [689, 453] width 178 height 26
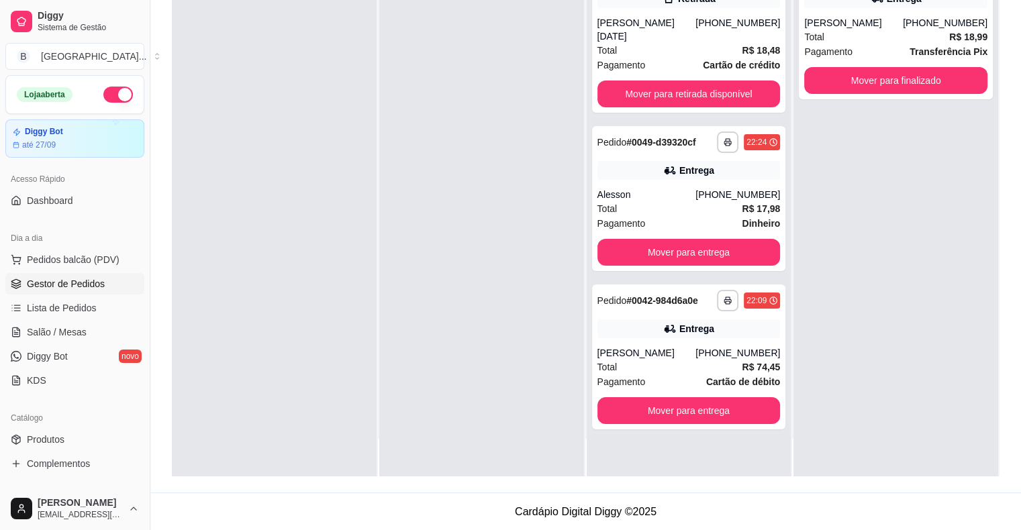
scroll to position [0, 0]
click at [36, 327] on span "Salão / Mesas" at bounding box center [57, 331] width 60 height 13
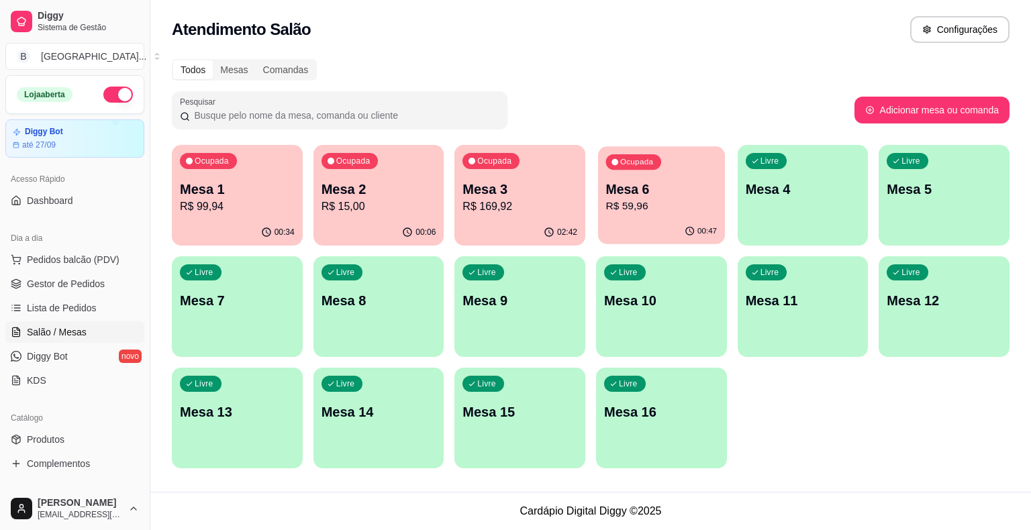
click at [617, 203] on p "R$ 59,96" at bounding box center [661, 206] width 111 height 15
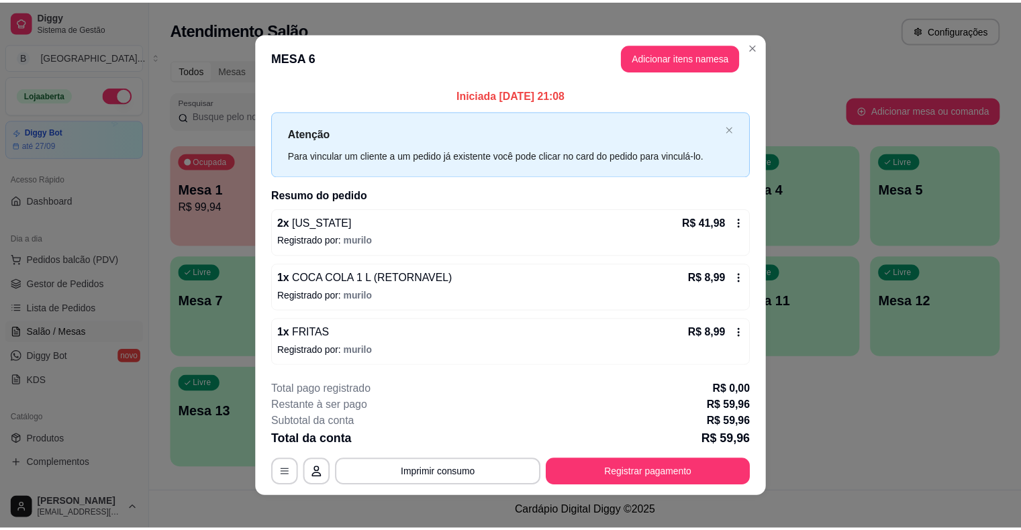
scroll to position [9, 0]
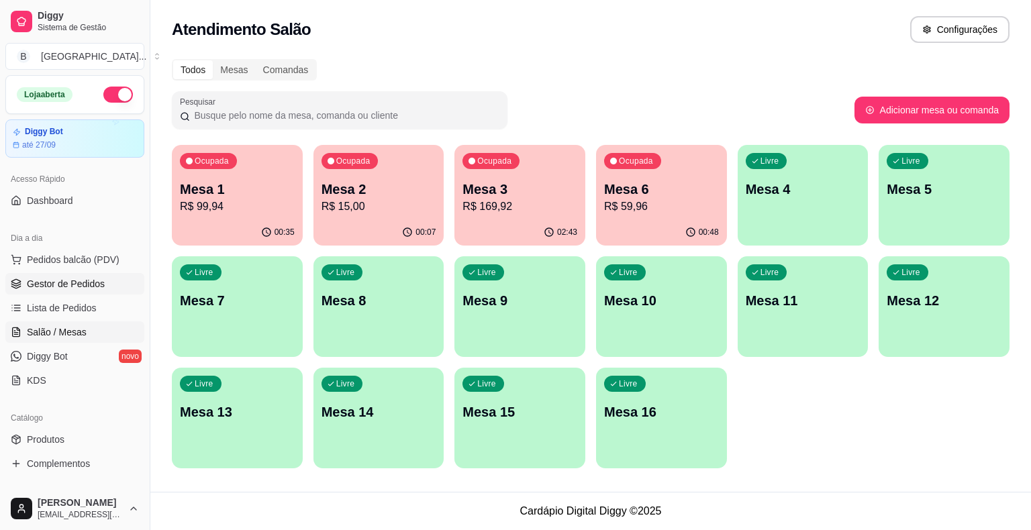
click at [81, 273] on link "Gestor de Pedidos" at bounding box center [74, 283] width 139 height 21
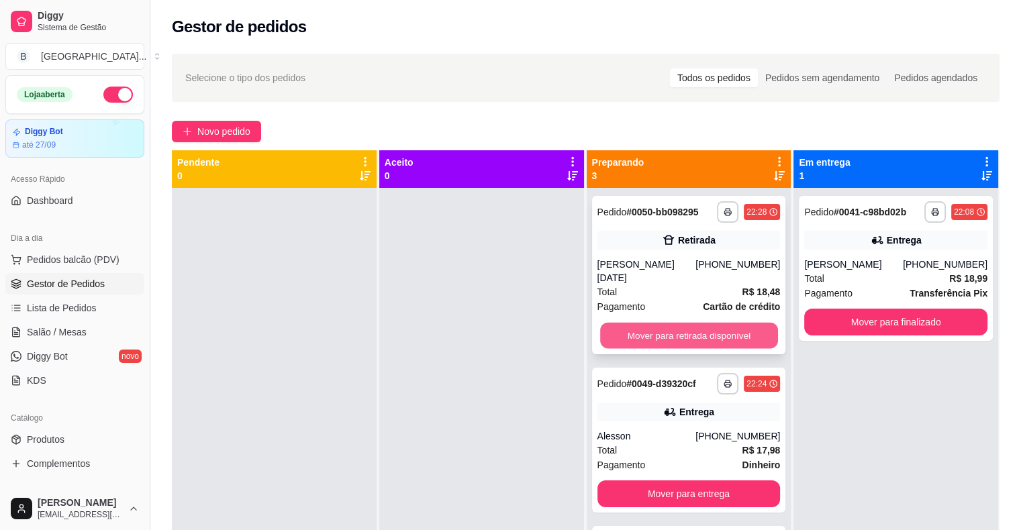
click at [705, 323] on button "Mover para retirada disponível" at bounding box center [689, 336] width 178 height 26
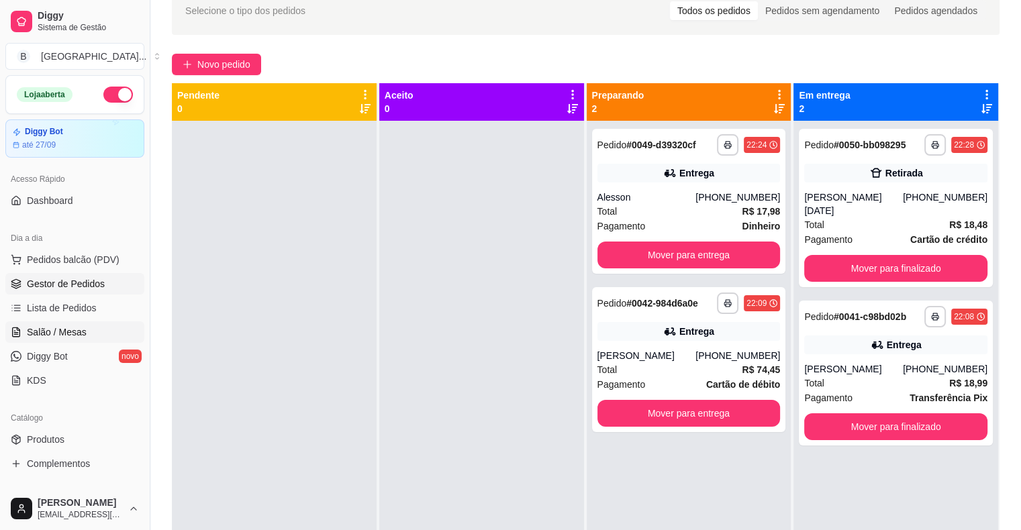
click at [42, 333] on span "Salão / Mesas" at bounding box center [57, 331] width 60 height 13
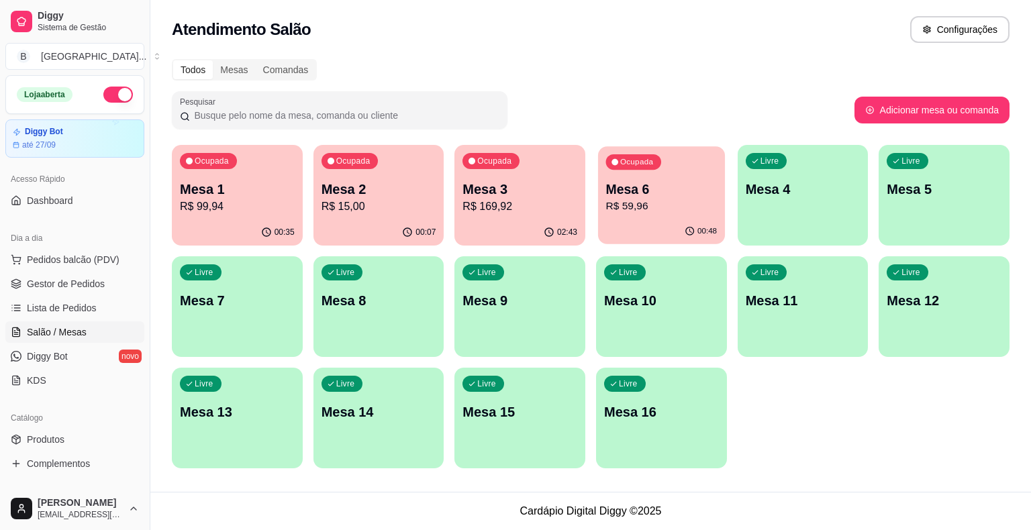
click at [649, 208] on p "R$ 59,96" at bounding box center [661, 206] width 111 height 15
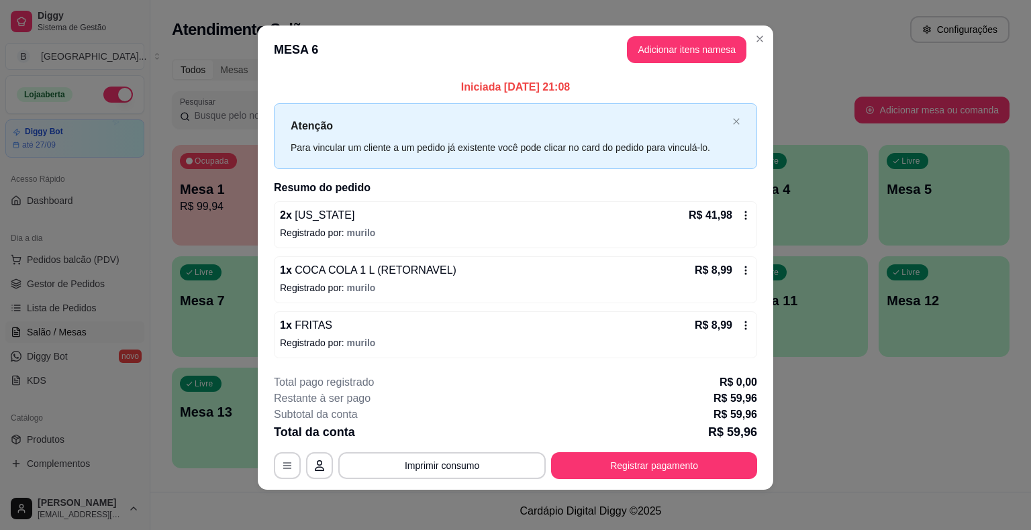
scroll to position [9, 0]
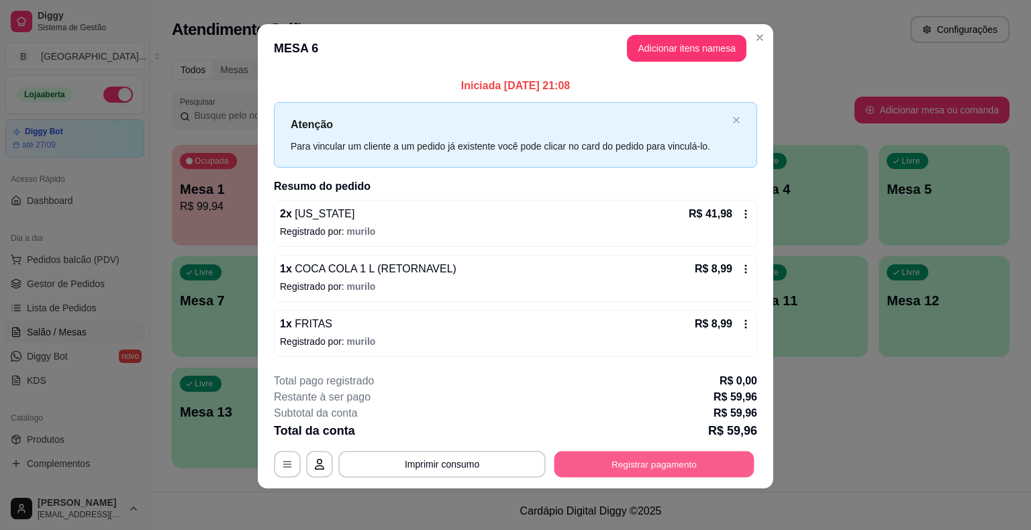
click at [676, 458] on button "Registrar pagamento" at bounding box center [654, 464] width 200 height 26
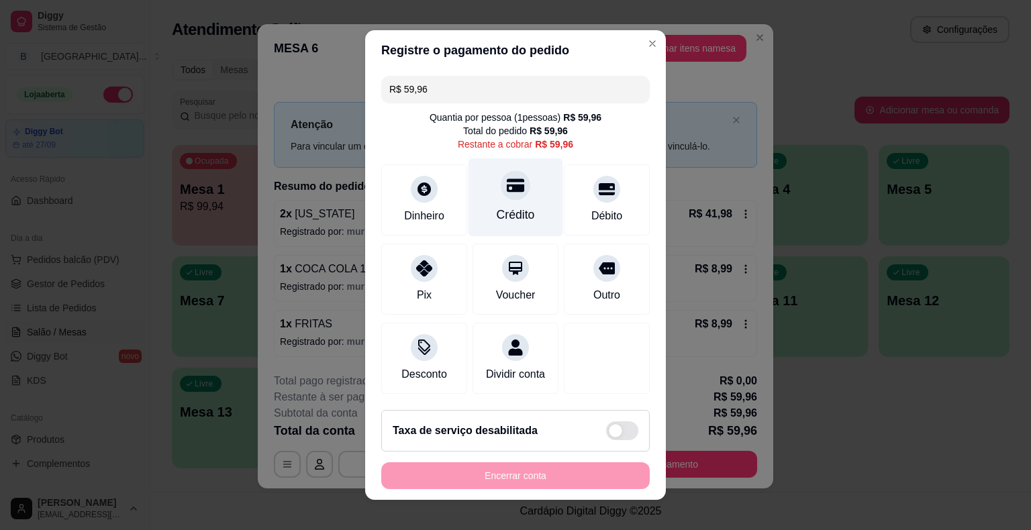
click at [519, 200] on div "Crédito" at bounding box center [515, 197] width 95 height 79
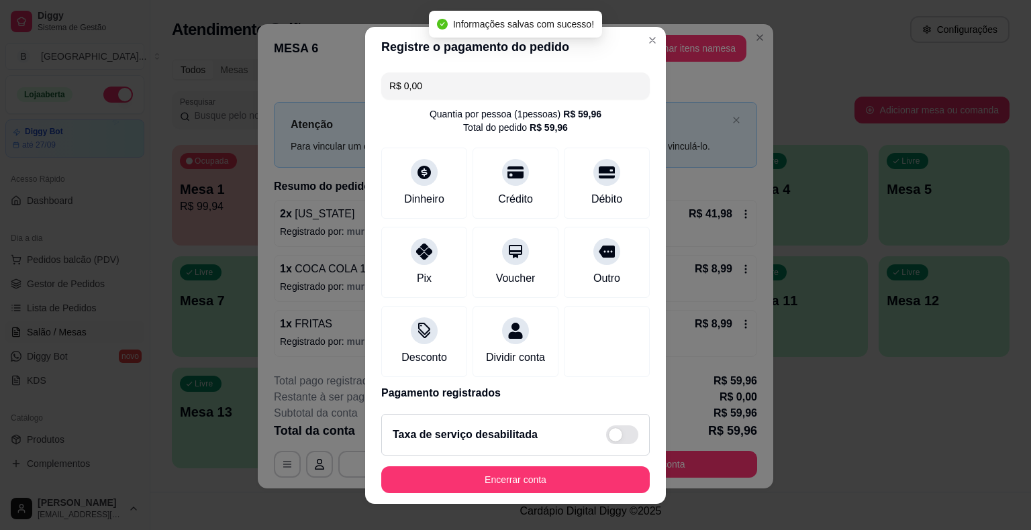
type input "R$ 0,00"
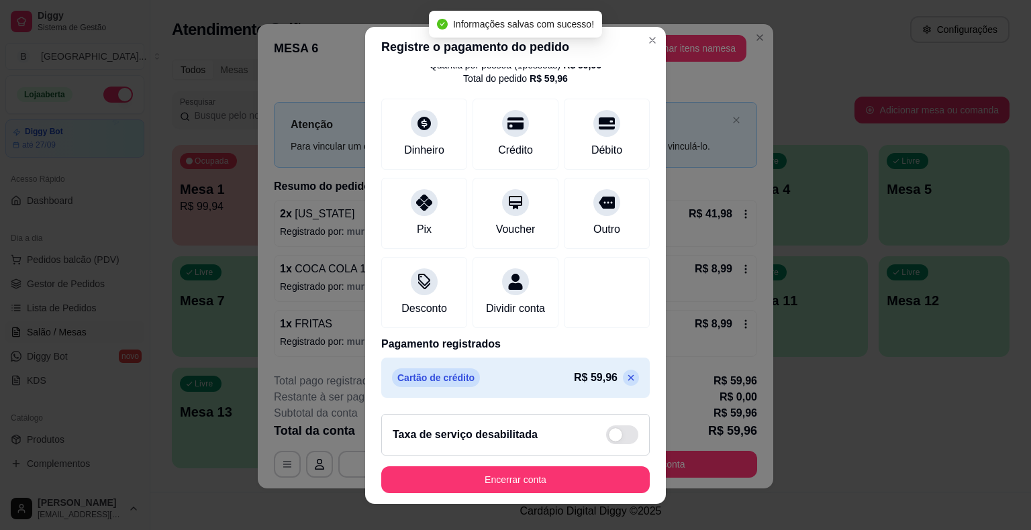
scroll to position [16, 0]
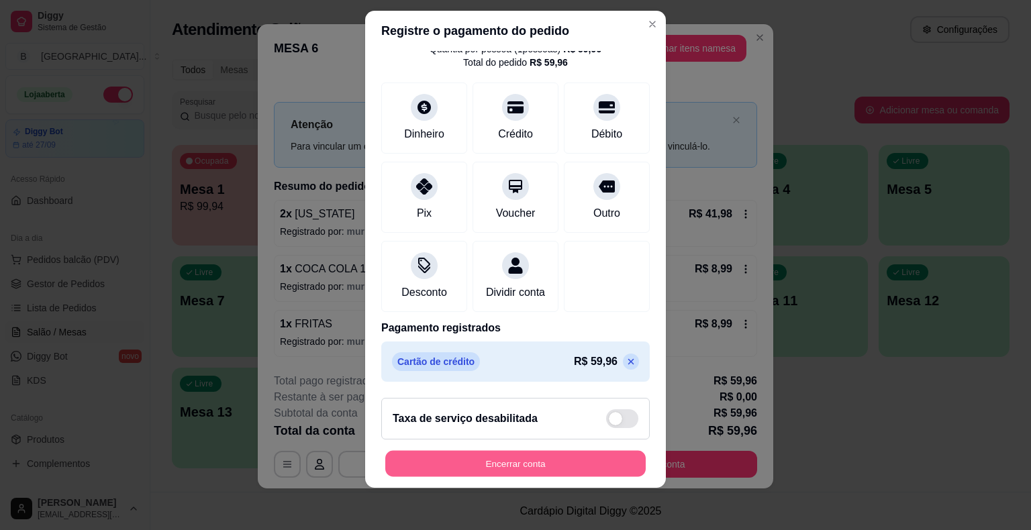
click at [477, 471] on button "Encerrar conta" at bounding box center [515, 463] width 260 height 26
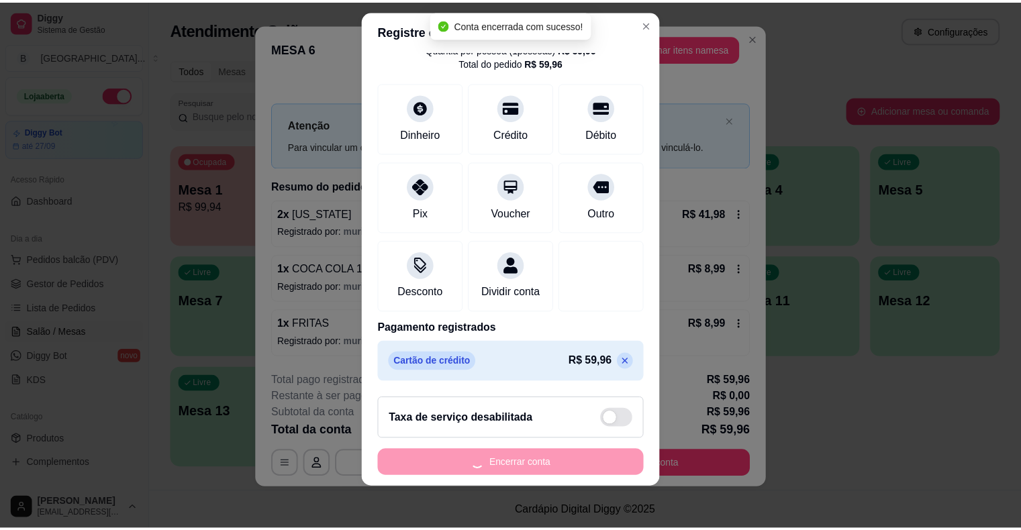
scroll to position [0, 0]
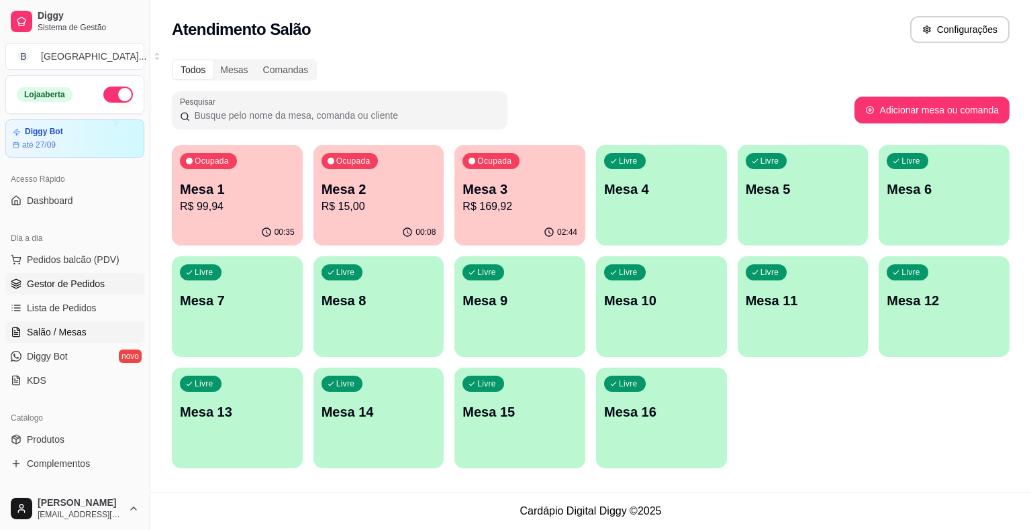
click at [38, 281] on span "Gestor de Pedidos" at bounding box center [66, 283] width 78 height 13
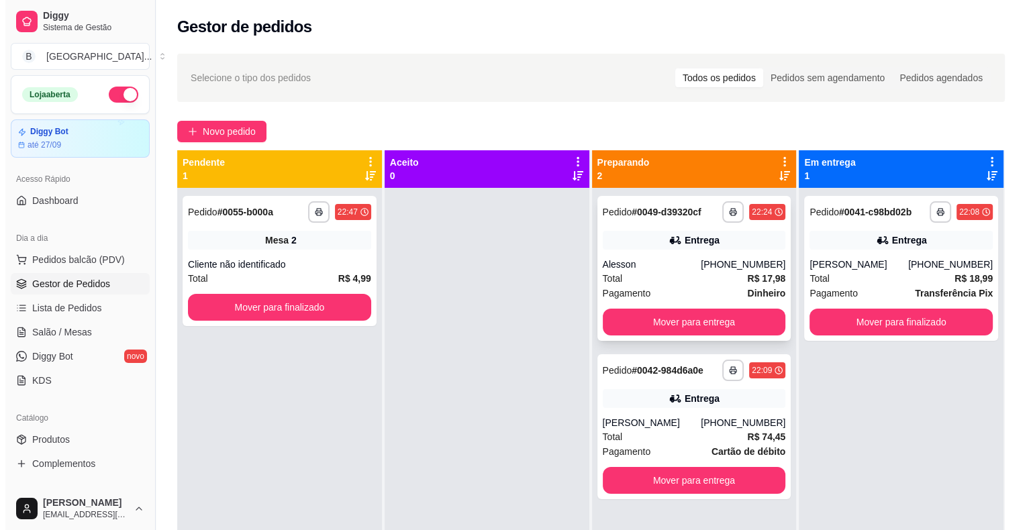
scroll to position [38, 0]
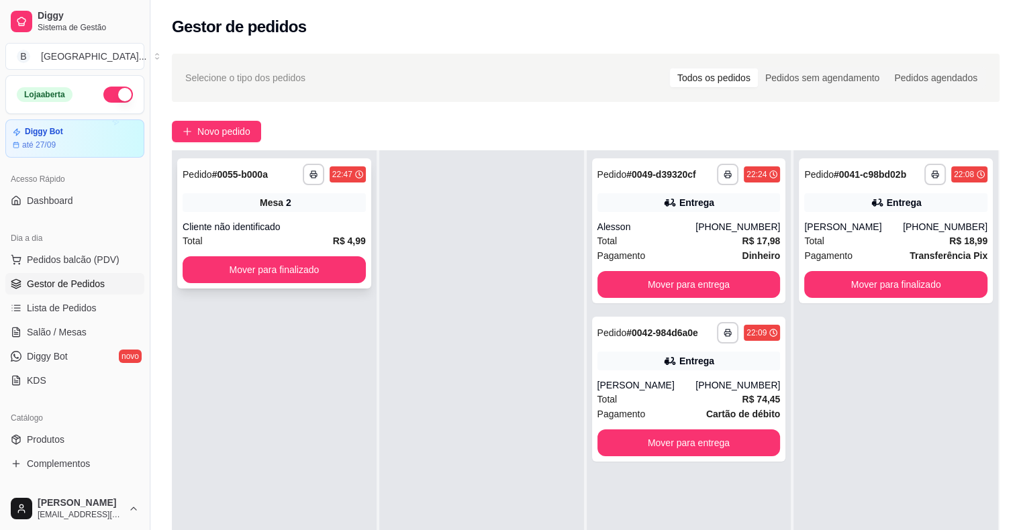
click at [282, 231] on div "Cliente não identificado" at bounding box center [274, 226] width 183 height 13
click at [276, 254] on div "**********" at bounding box center [274, 223] width 194 height 130
click at [268, 263] on button "Mover para finalizado" at bounding box center [274, 270] width 178 height 26
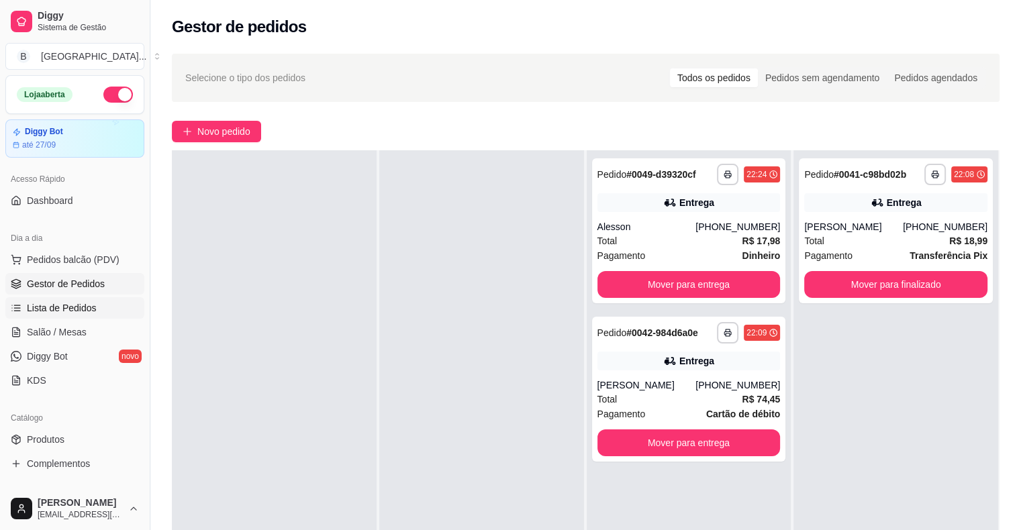
click at [97, 307] on link "Lista de Pedidos" at bounding box center [74, 307] width 139 height 21
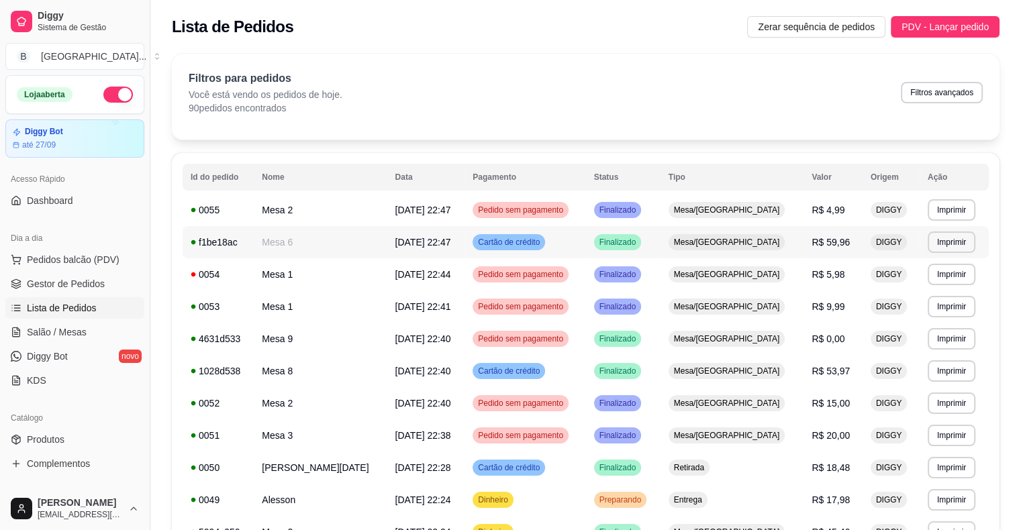
click at [377, 240] on td "Mesa 6" at bounding box center [320, 242] width 133 height 32
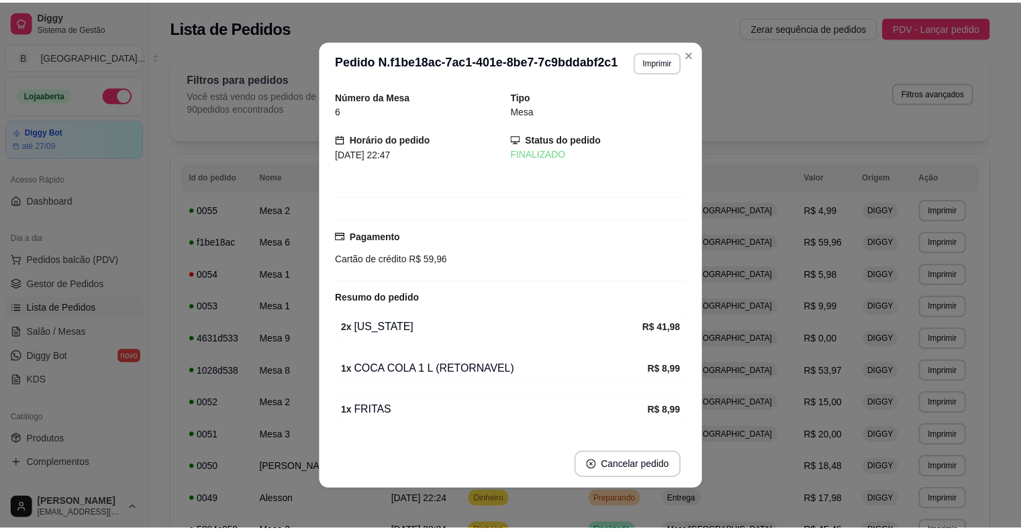
scroll to position [38, 0]
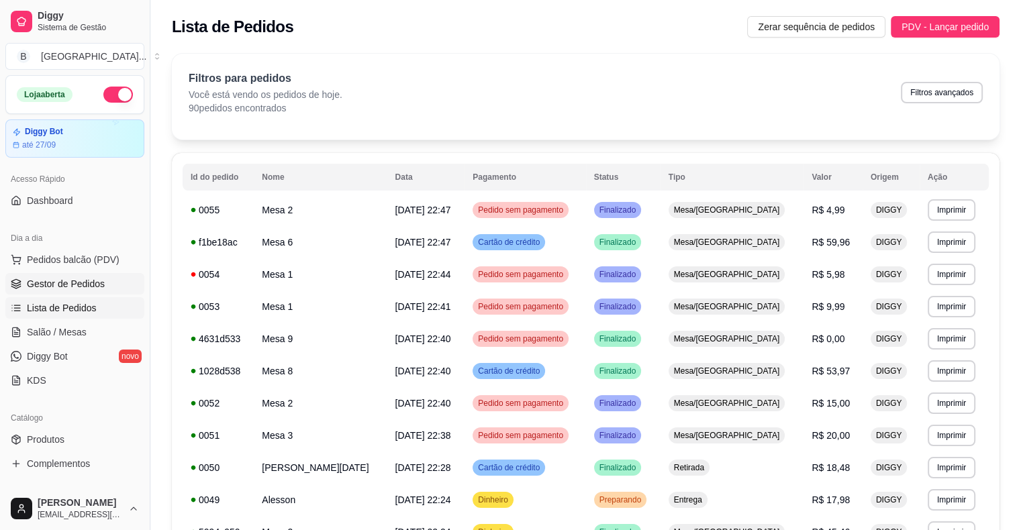
click at [31, 290] on link "Gestor de Pedidos" at bounding box center [74, 283] width 139 height 21
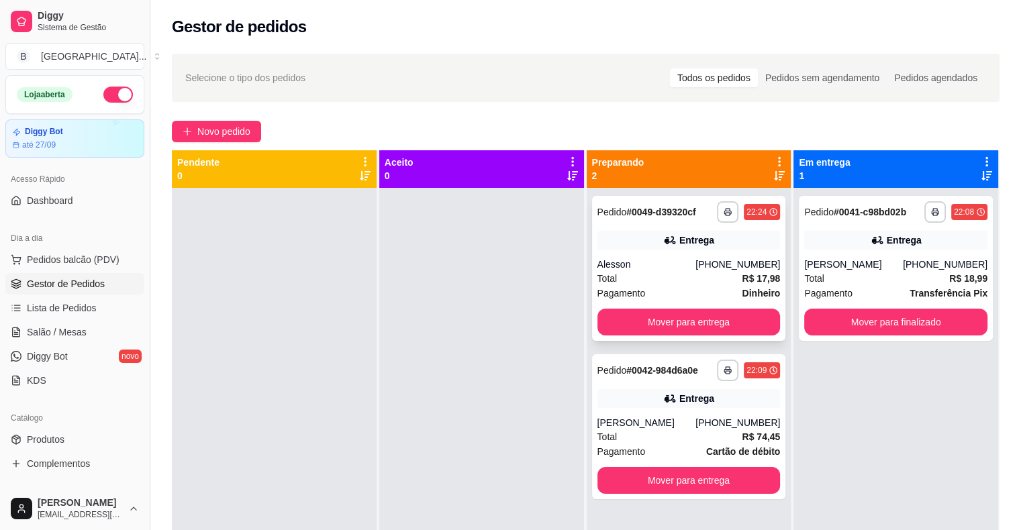
scroll to position [38, 0]
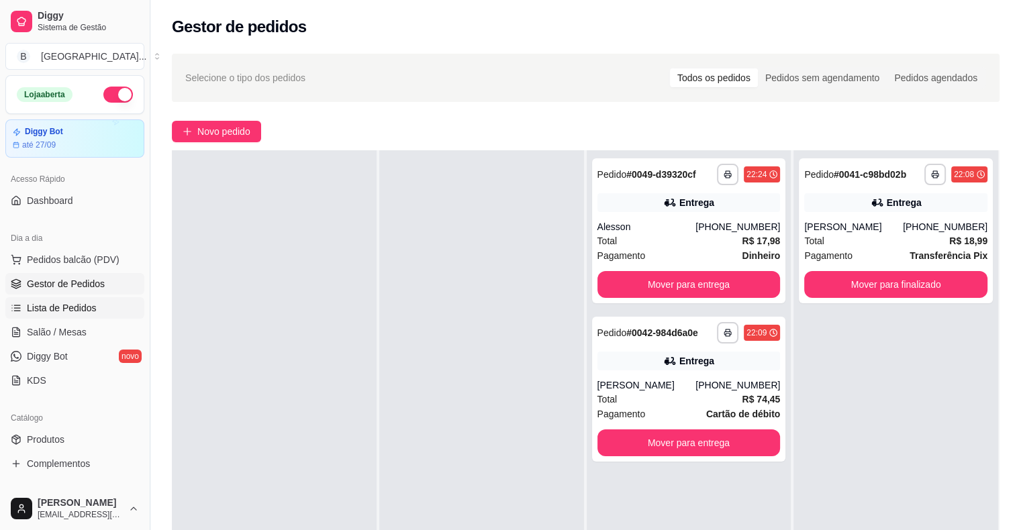
click at [87, 304] on span "Lista de Pedidos" at bounding box center [62, 307] width 70 height 13
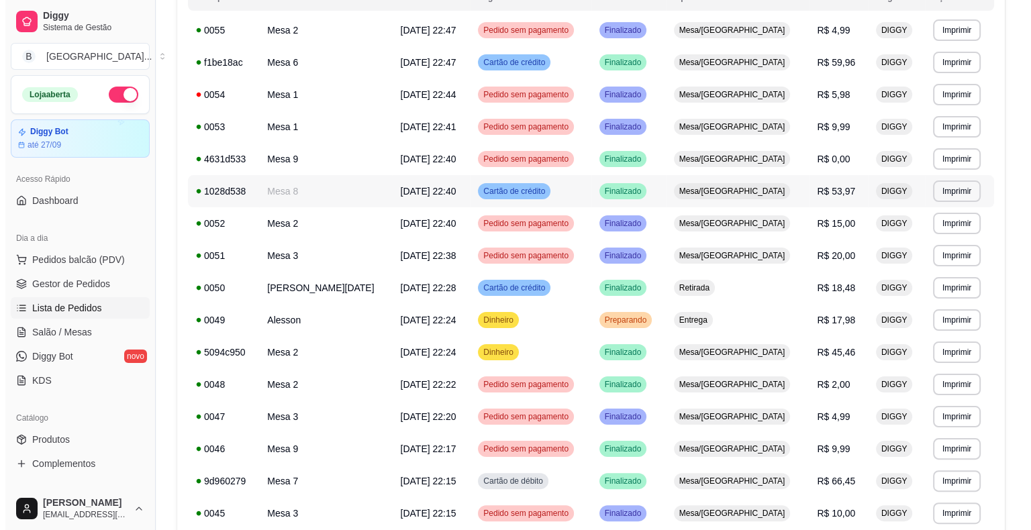
scroll to position [201, 0]
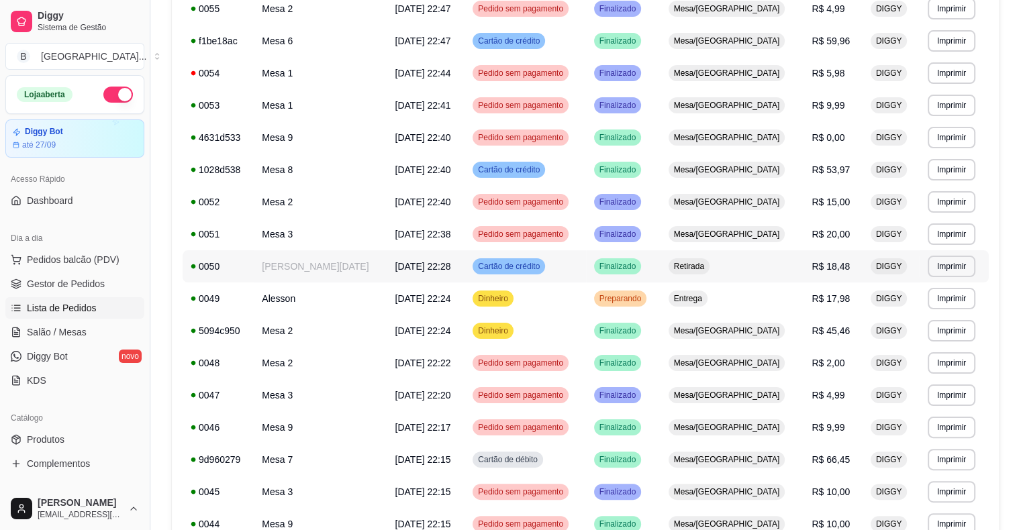
click at [707, 266] on span "Retirada" at bounding box center [689, 266] width 36 height 11
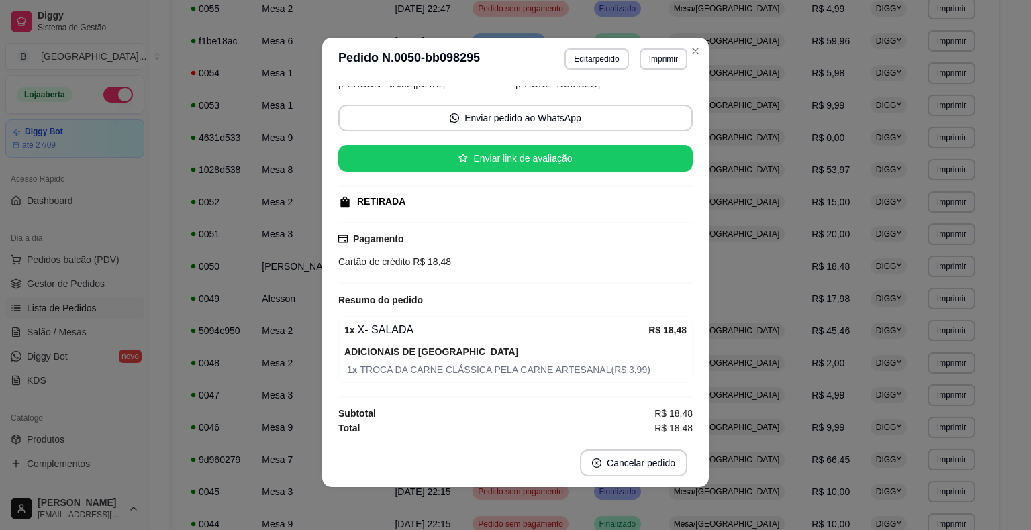
scroll to position [0, 0]
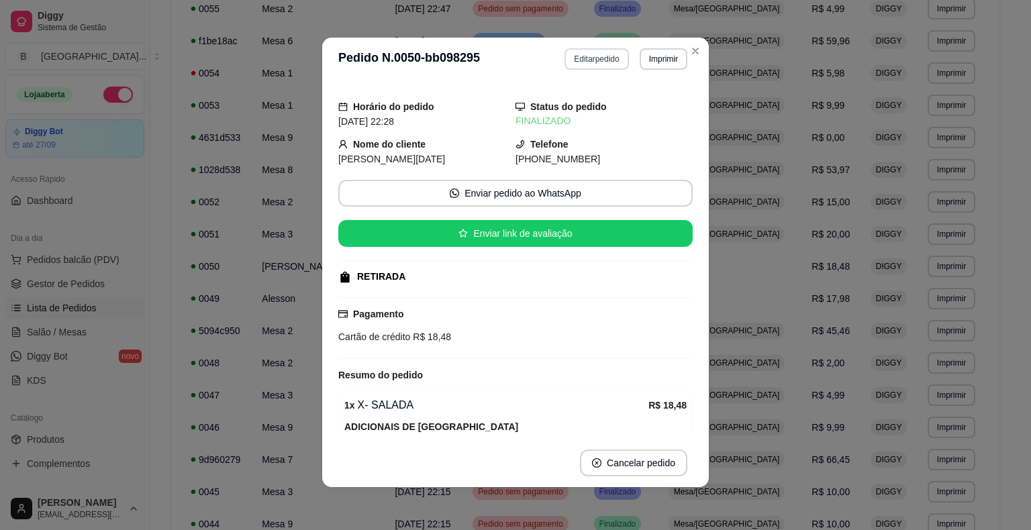
click at [585, 62] on button "Editar pedido" at bounding box center [596, 58] width 64 height 21
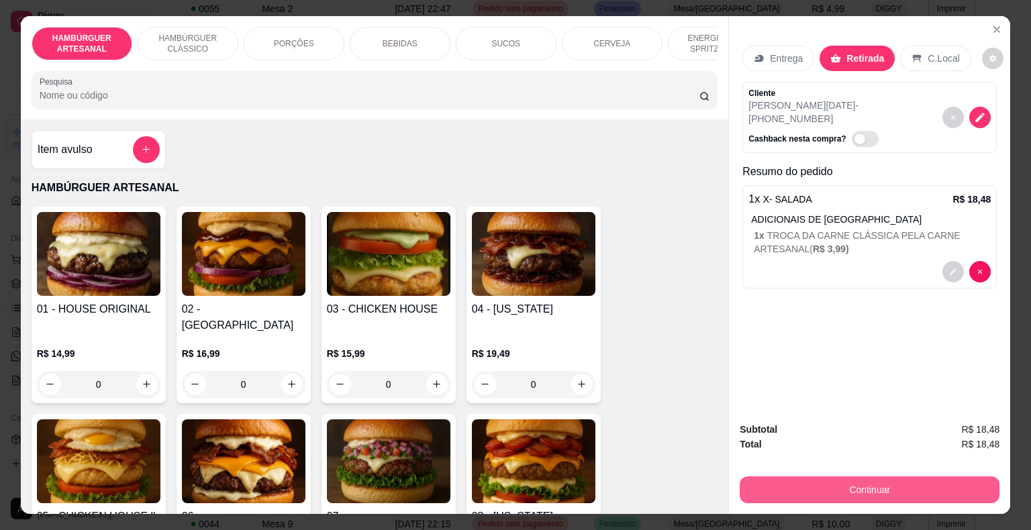
click at [782, 498] on button "Continuar" at bounding box center [869, 489] width 260 height 27
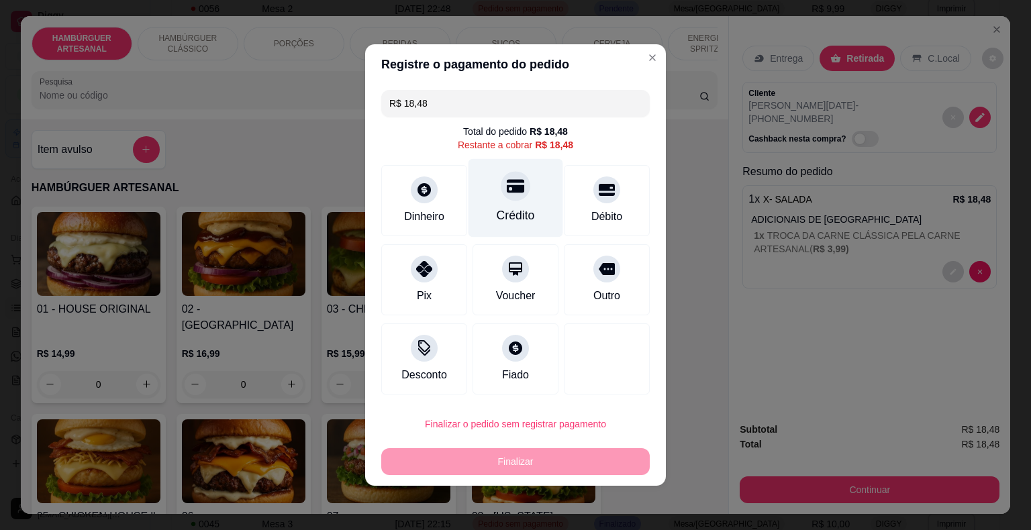
click at [503, 197] on div at bounding box center [516, 186] width 30 height 30
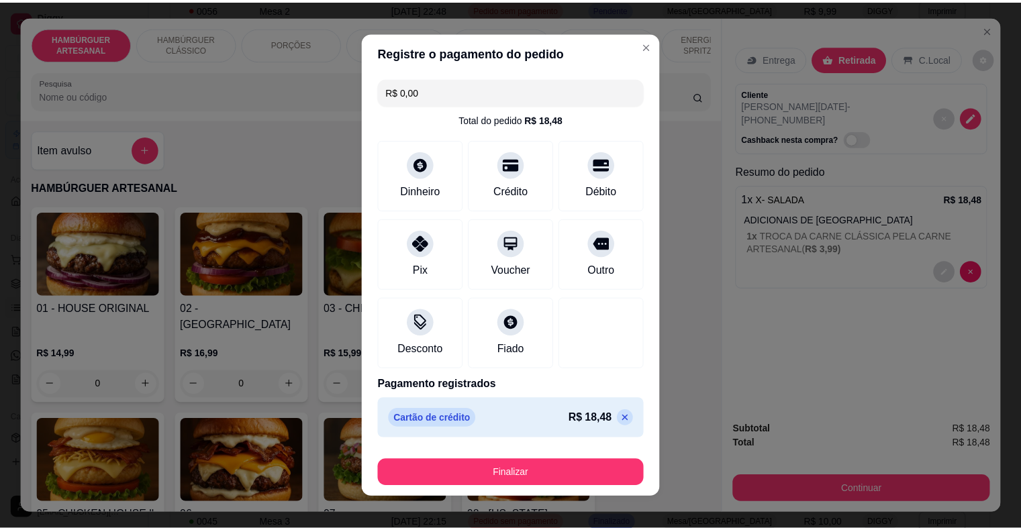
scroll to position [10, 0]
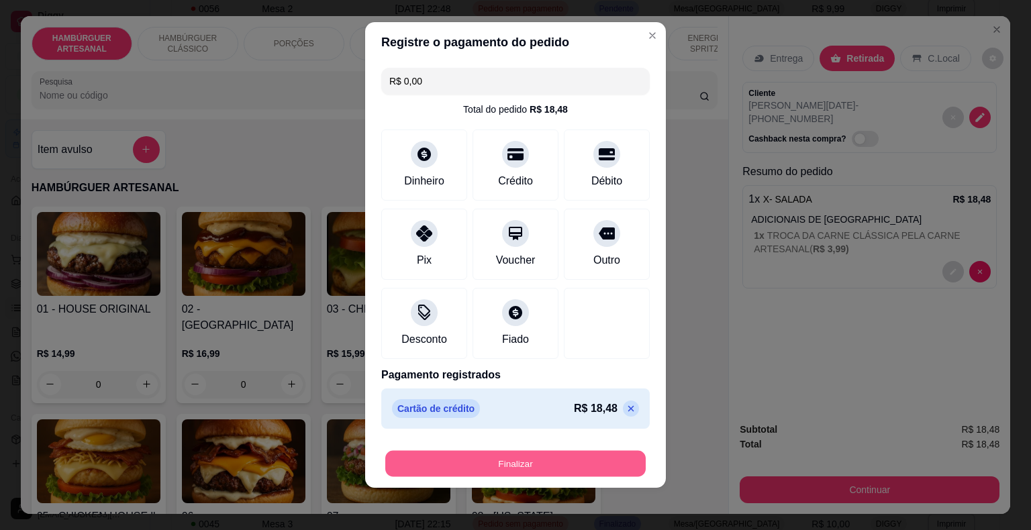
click at [516, 470] on button "Finalizar" at bounding box center [515, 464] width 260 height 26
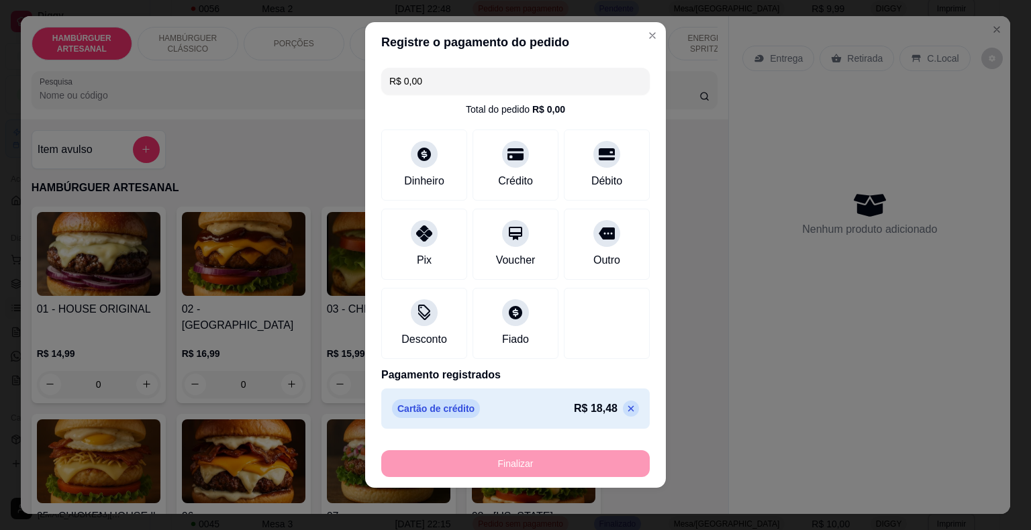
type input "-R$ 18,48"
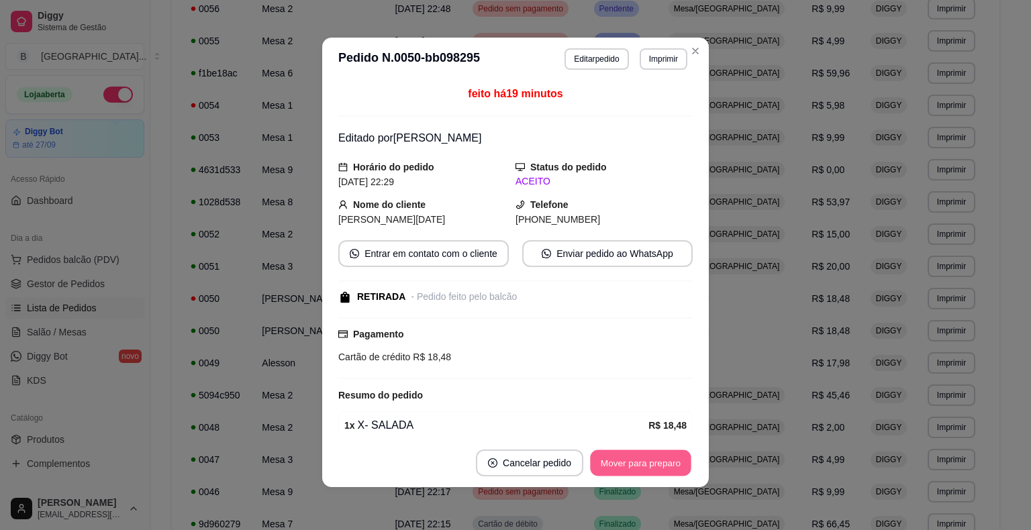
click at [593, 458] on button "Mover para preparo" at bounding box center [640, 463] width 101 height 26
click at [577, 462] on button "Mover para retirada disponível" at bounding box center [618, 463] width 144 height 26
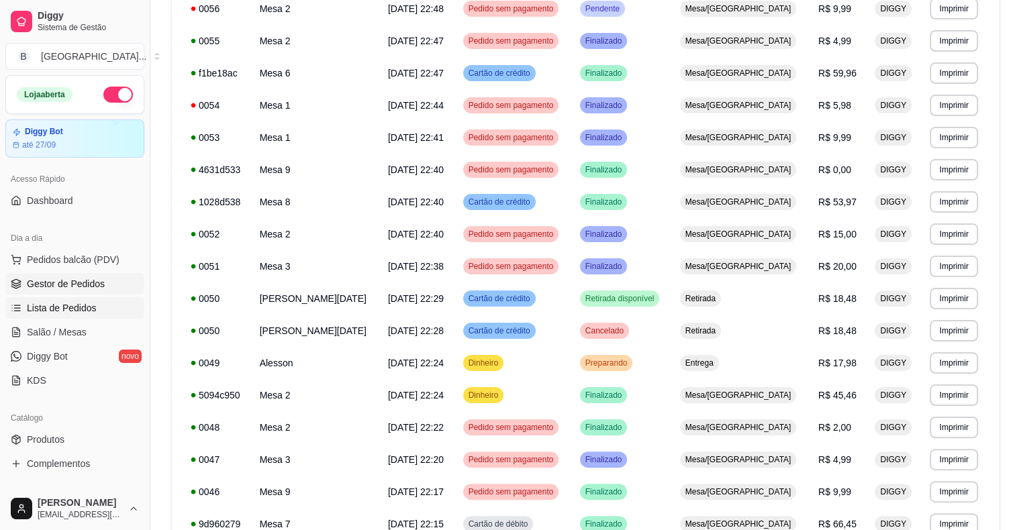
click at [89, 286] on span "Gestor de Pedidos" at bounding box center [66, 283] width 78 height 13
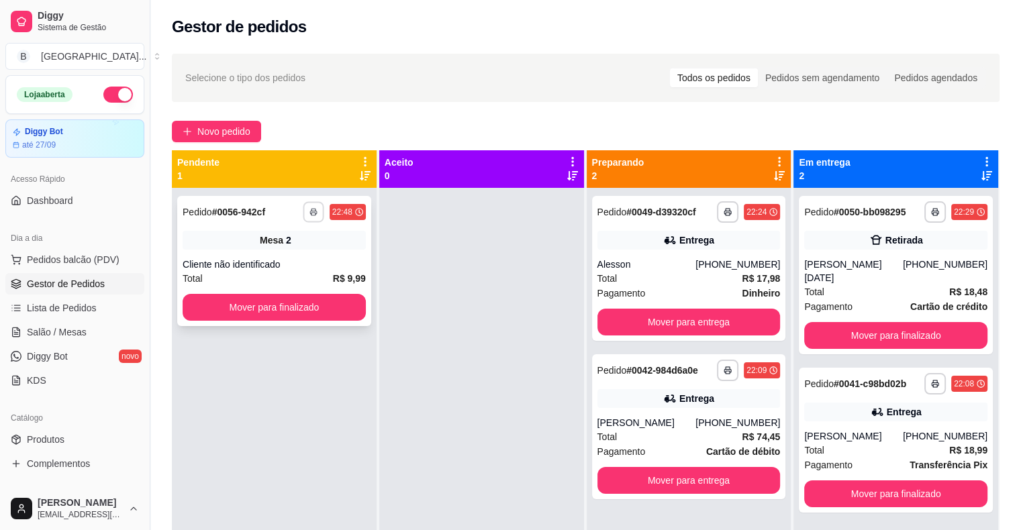
click at [307, 220] on button "button" at bounding box center [313, 211] width 21 height 21
click at [365, 280] on div "**********" at bounding box center [274, 261] width 194 height 130
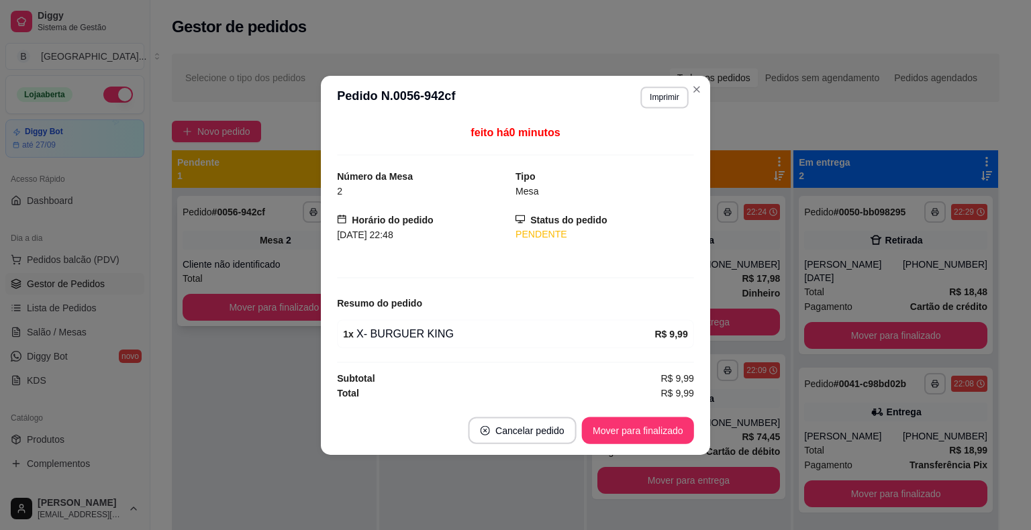
click at [365, 280] on div "feito há 0 minutos Número da Mesa 2 Tipo Mesa Horário do pedido [DATE] 22:48 St…" at bounding box center [515, 262] width 357 height 276
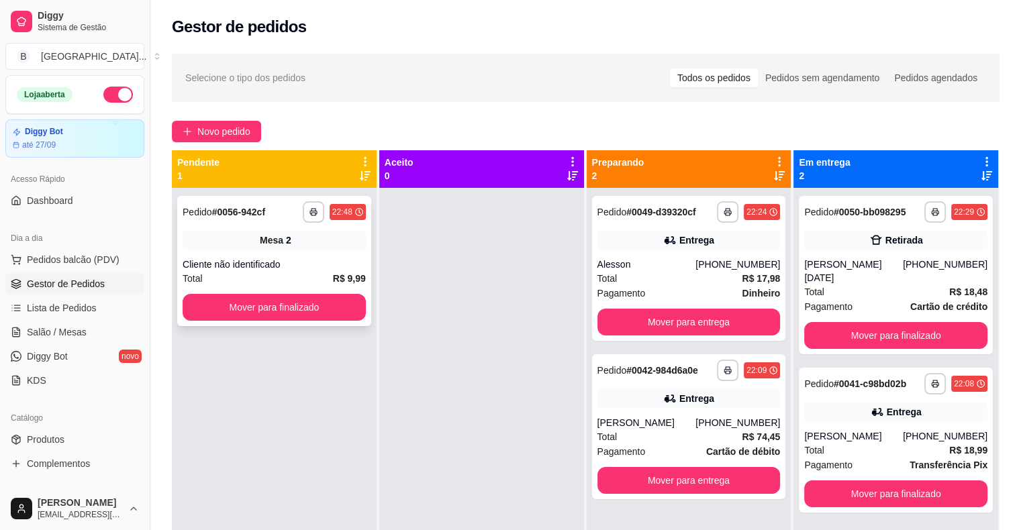
click at [321, 274] on div "Total R$ 9,99" at bounding box center [274, 278] width 183 height 15
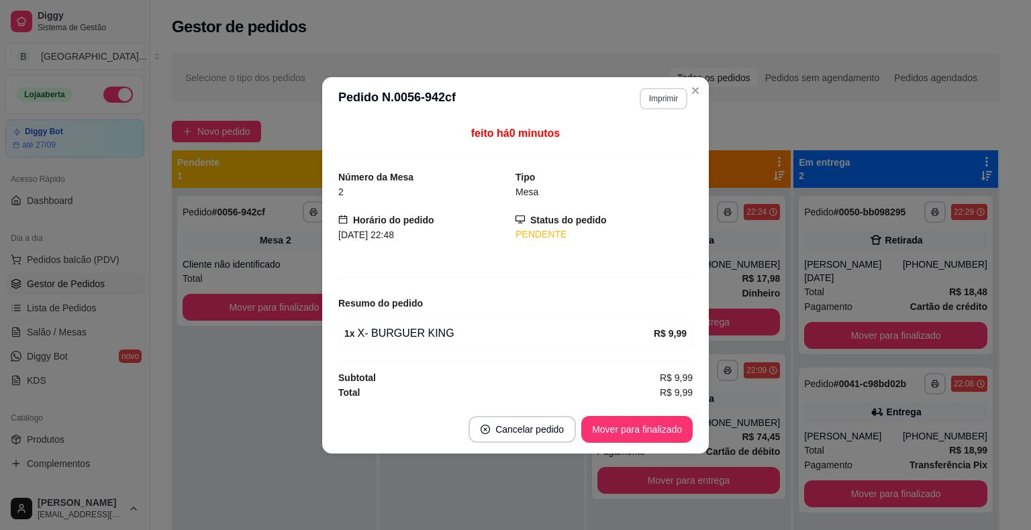
click at [645, 96] on button "Imprimir" at bounding box center [663, 98] width 48 height 21
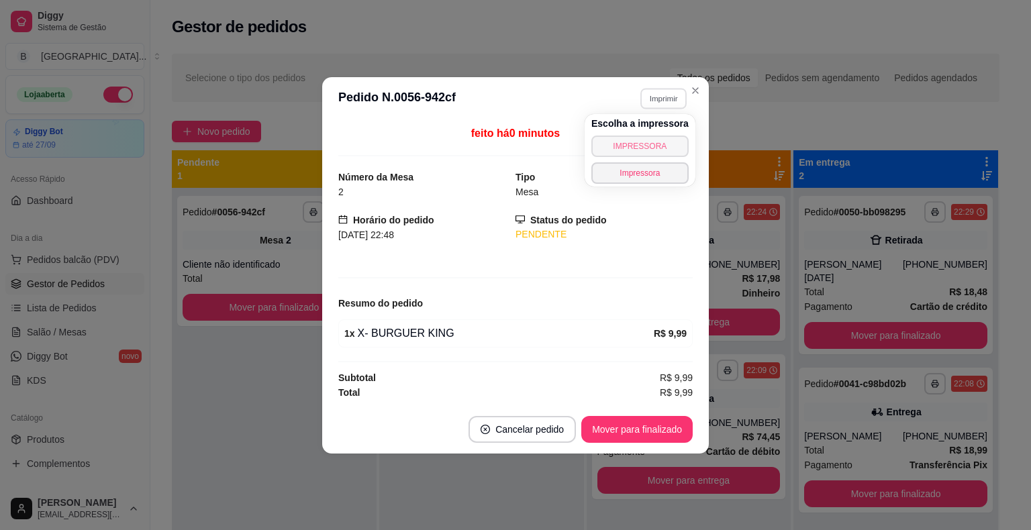
click at [641, 146] on button "IMPRESSORA" at bounding box center [639, 146] width 97 height 21
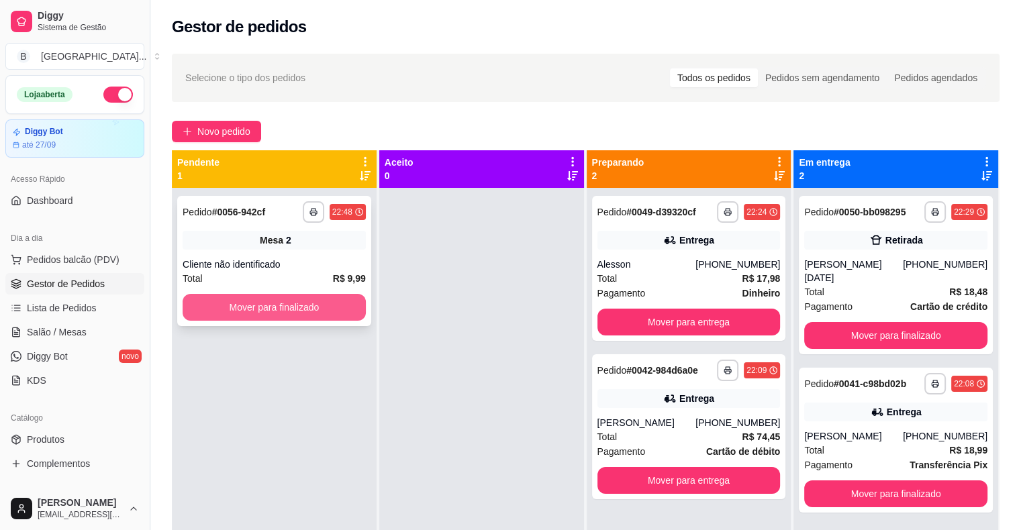
click at [270, 310] on button "Mover para finalizado" at bounding box center [274, 307] width 183 height 27
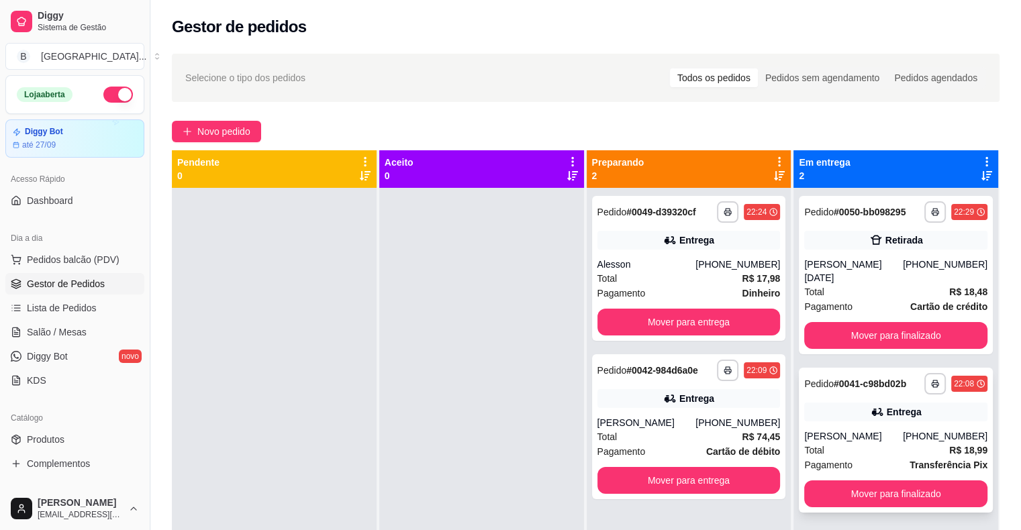
scroll to position [38, 0]
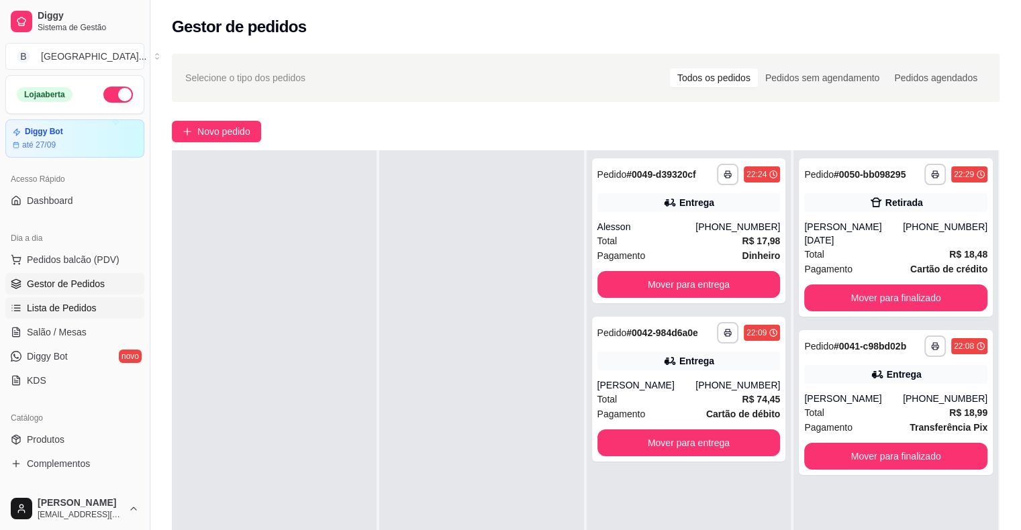
click at [68, 302] on span "Lista de Pedidos" at bounding box center [62, 307] width 70 height 13
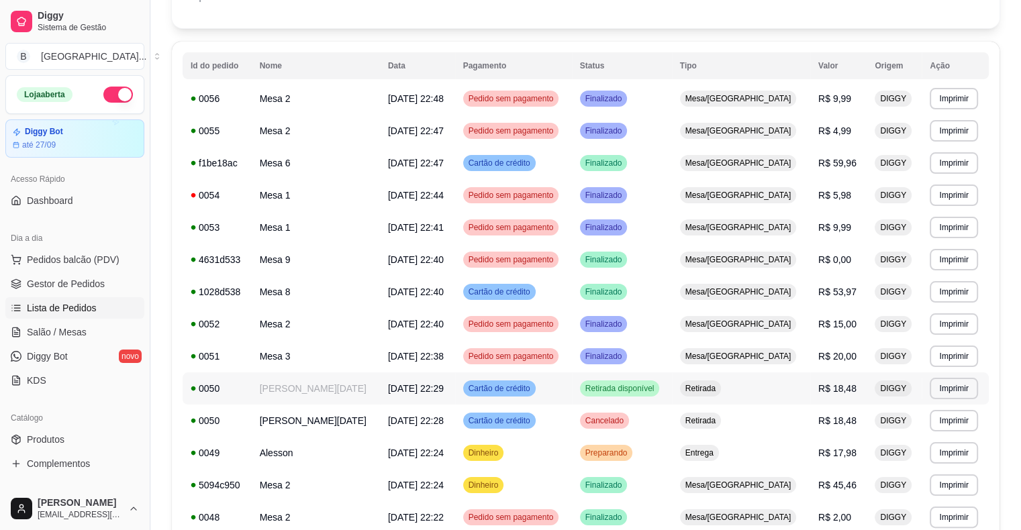
scroll to position [134, 0]
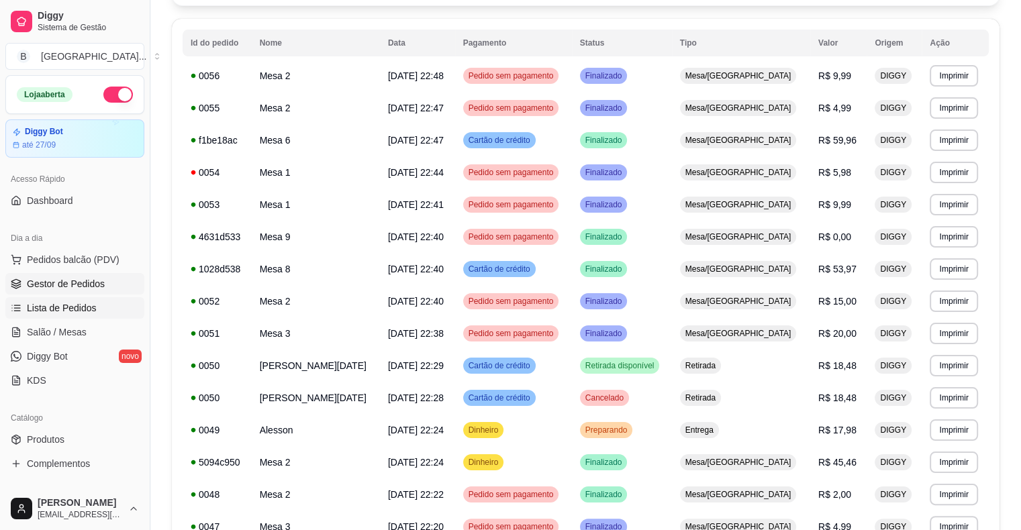
click at [46, 291] on link "Gestor de Pedidos" at bounding box center [74, 283] width 139 height 21
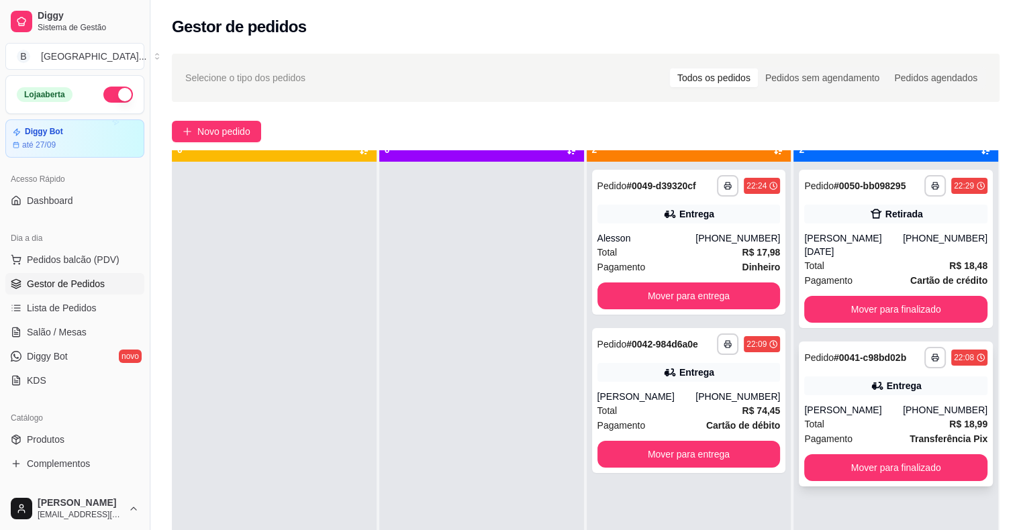
scroll to position [38, 0]
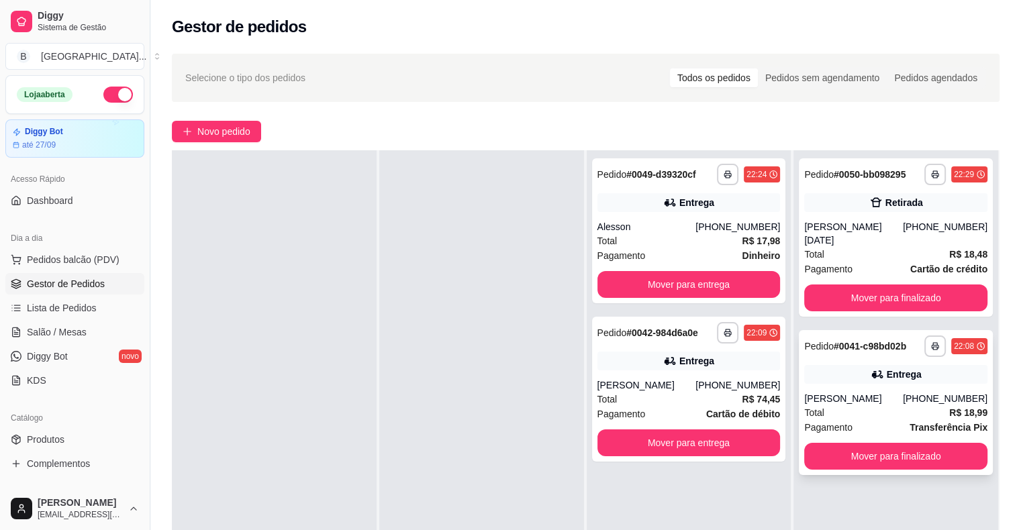
click at [856, 405] on div "Total R$ 18,99" at bounding box center [895, 412] width 183 height 15
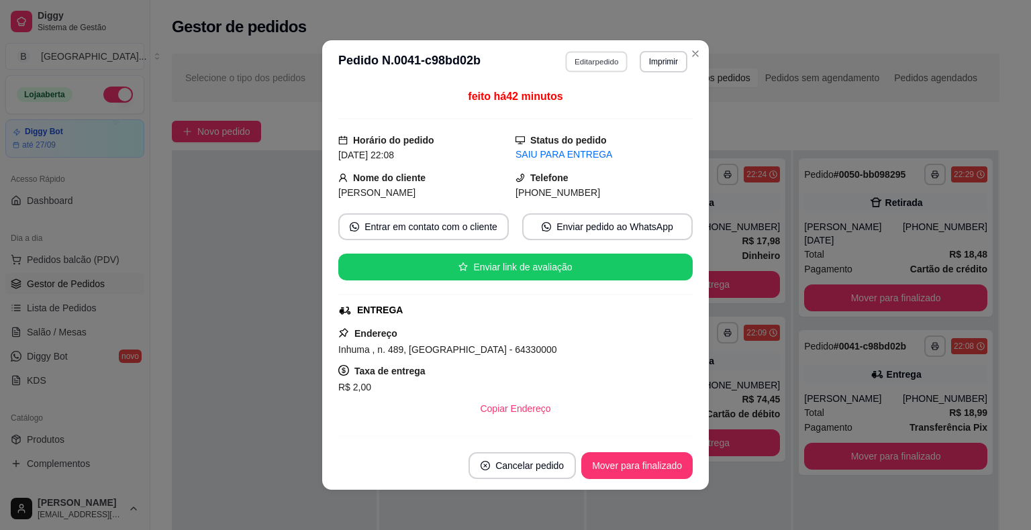
click at [596, 68] on button "Editar pedido" at bounding box center [597, 61] width 62 height 21
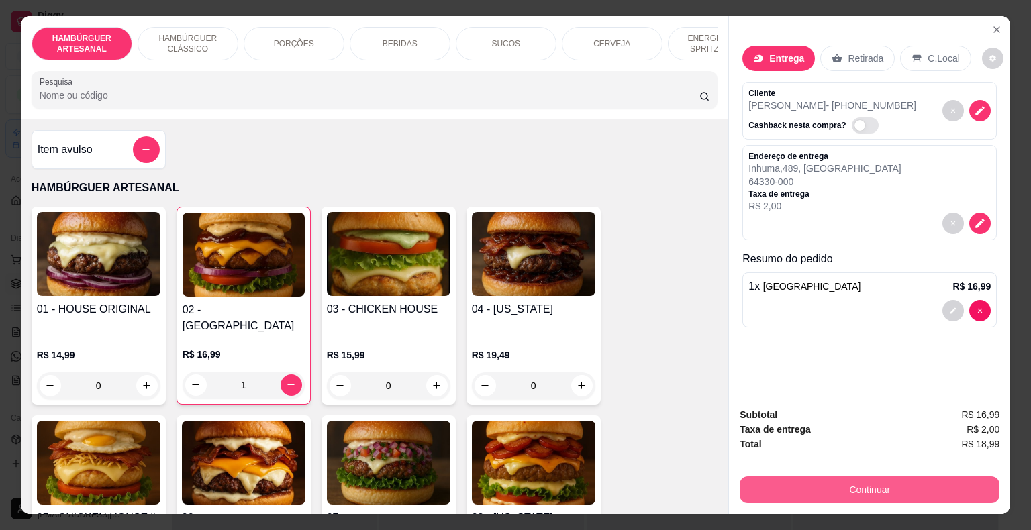
click at [941, 477] on button "Continuar" at bounding box center [869, 489] width 260 height 27
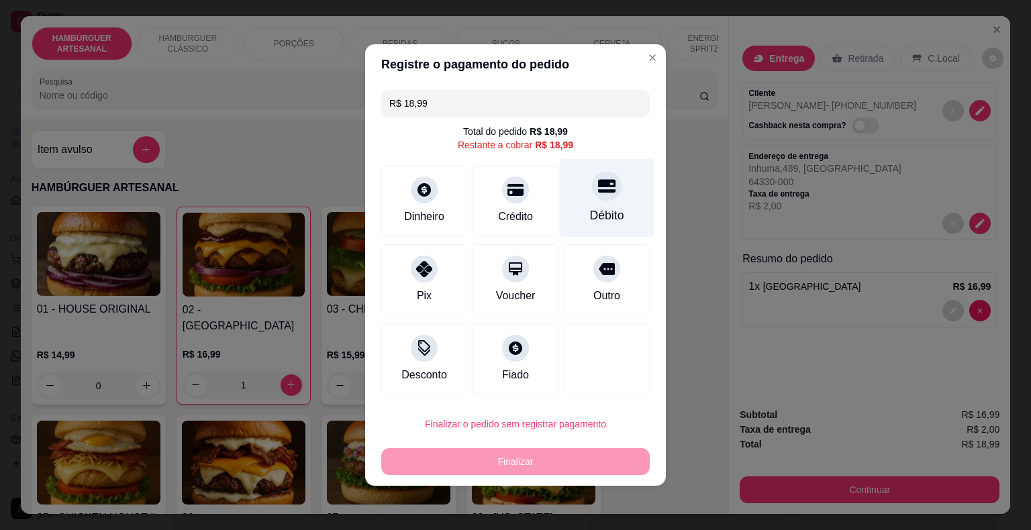
click at [598, 195] on icon at bounding box center [606, 185] width 17 height 17
type input "R$ 0,00"
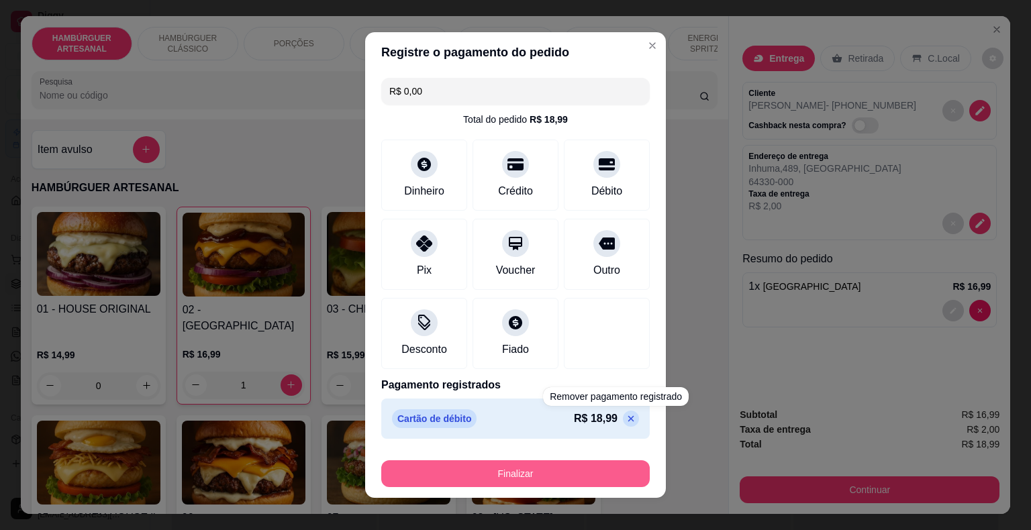
click at [555, 464] on button "Finalizar" at bounding box center [515, 473] width 268 height 27
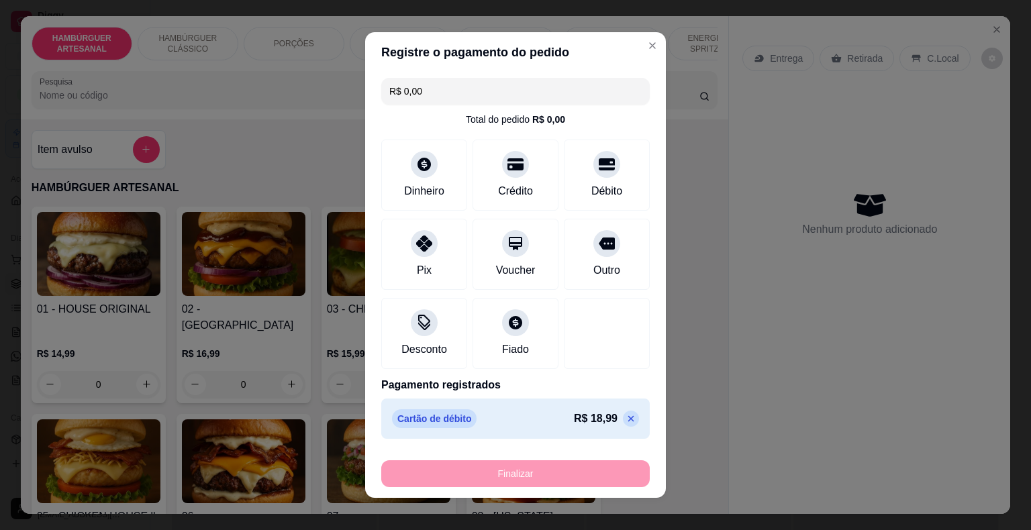
type input "0"
type input "-R$ 18,99"
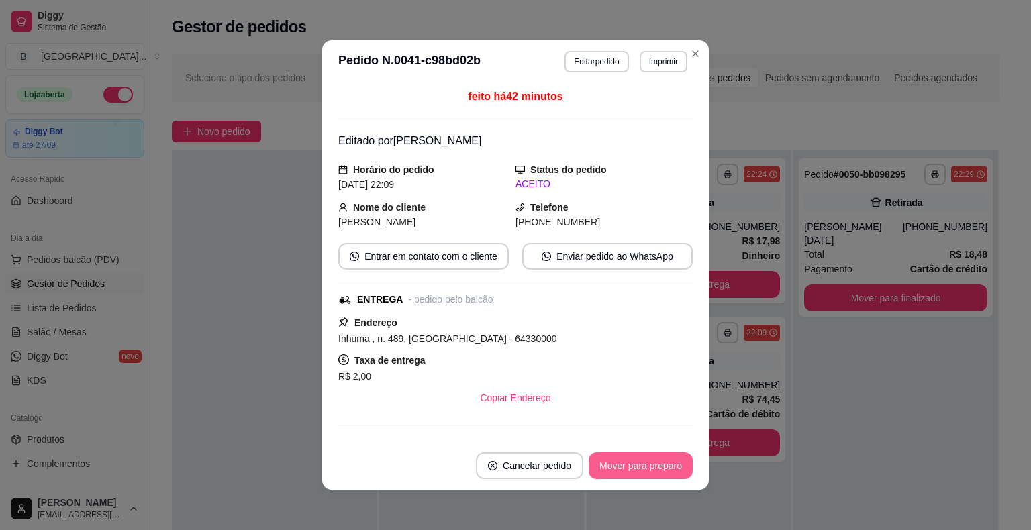
click at [596, 471] on button "Mover para preparo" at bounding box center [640, 465] width 104 height 27
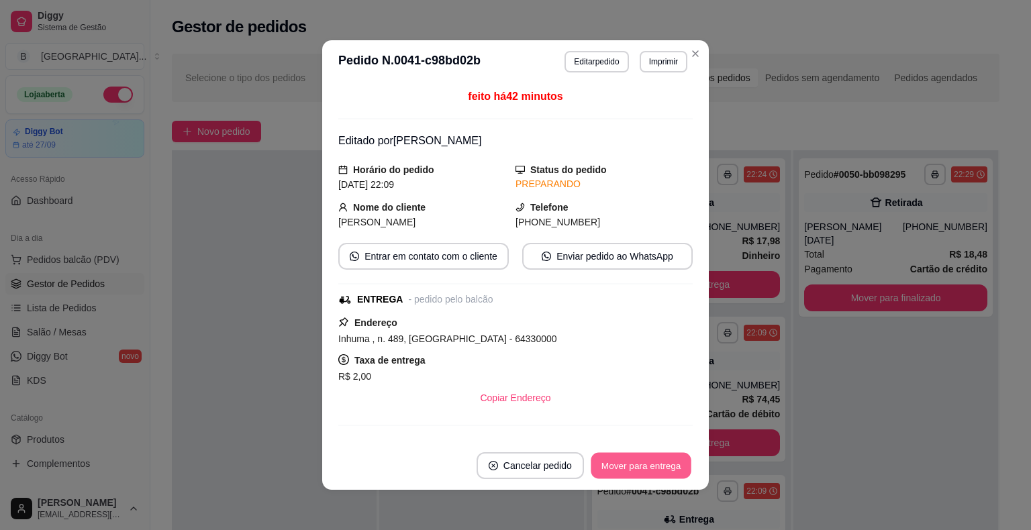
click at [596, 471] on button "Mover para entrega" at bounding box center [640, 466] width 101 height 26
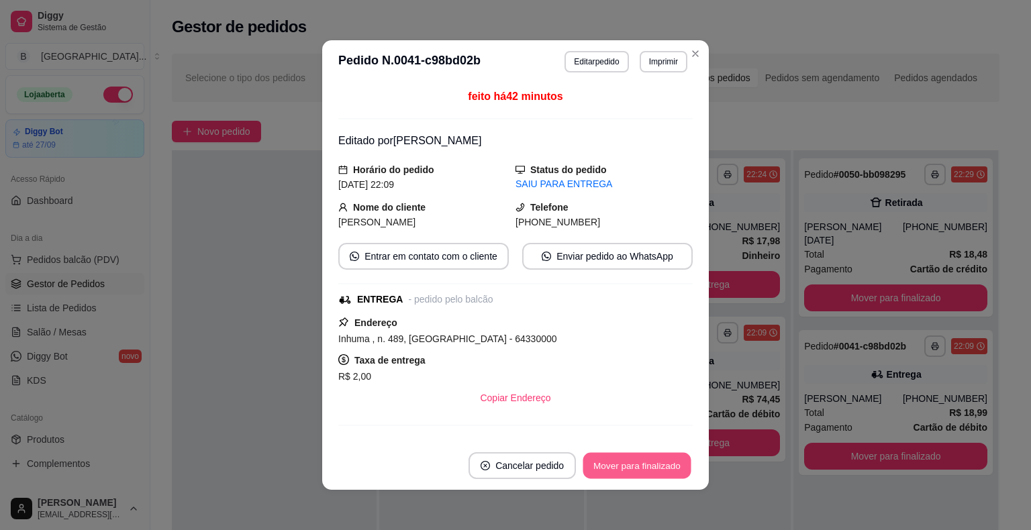
click at [596, 464] on button "Mover para finalizado" at bounding box center [637, 466] width 108 height 26
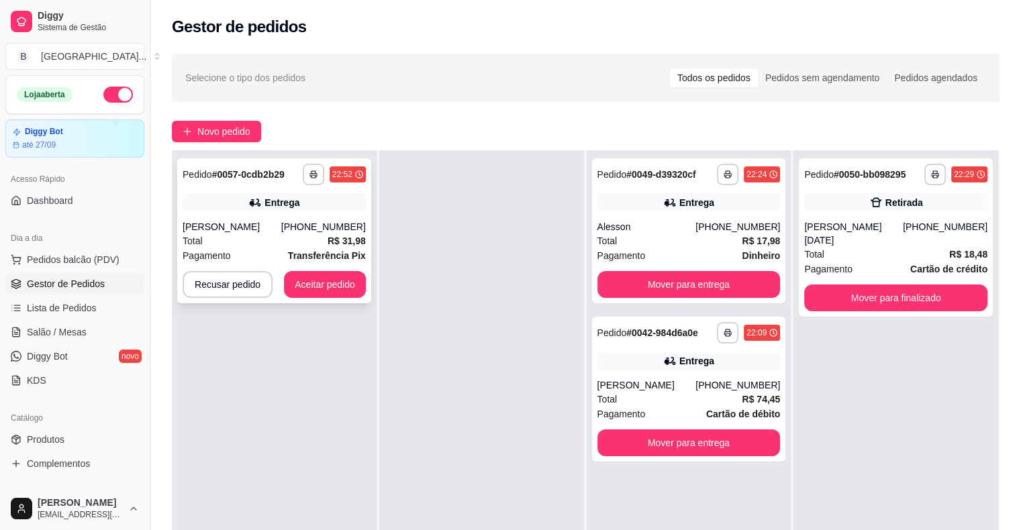
click at [299, 225] on div "(86) 98173-5488" at bounding box center [323, 226] width 85 height 13
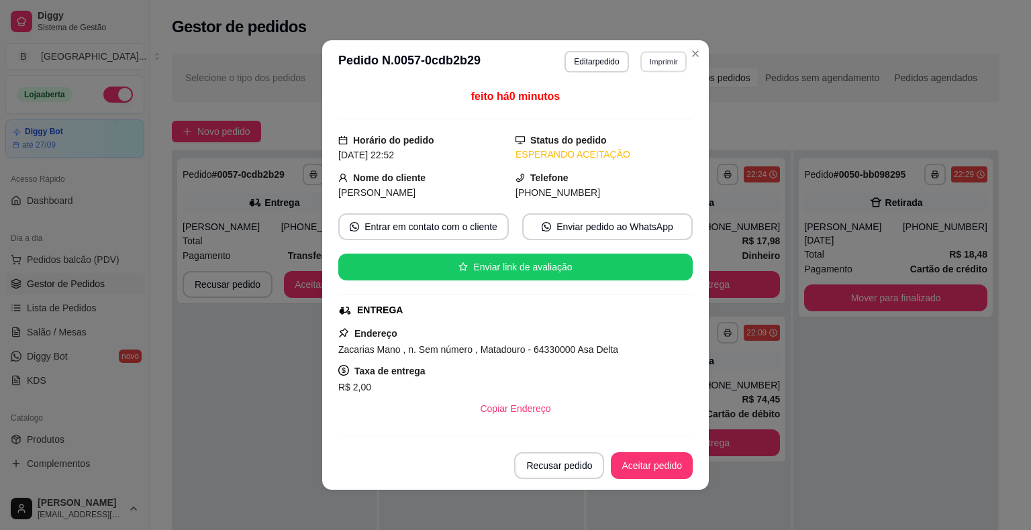
click at [679, 53] on button "Imprimir" at bounding box center [663, 61] width 46 height 21
click at [663, 115] on button "IMPRESSORA" at bounding box center [634, 108] width 97 height 21
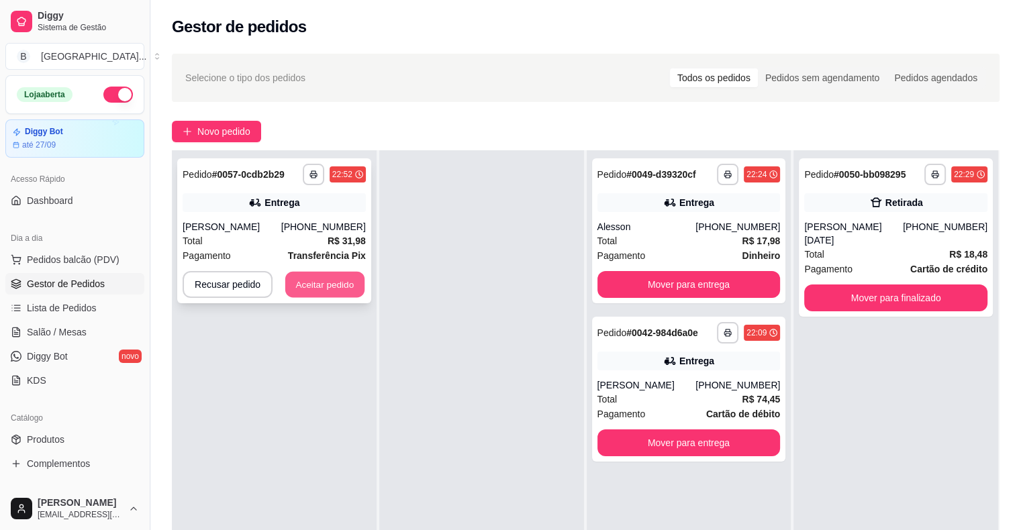
click at [327, 280] on button "Aceitar pedido" at bounding box center [324, 285] width 79 height 26
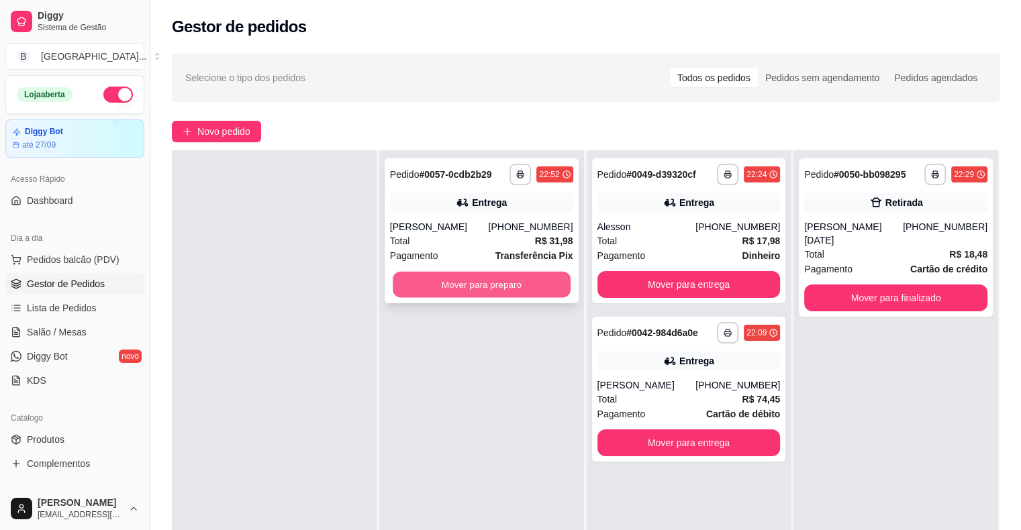
click at [448, 284] on button "Mover para preparo" at bounding box center [482, 285] width 178 height 26
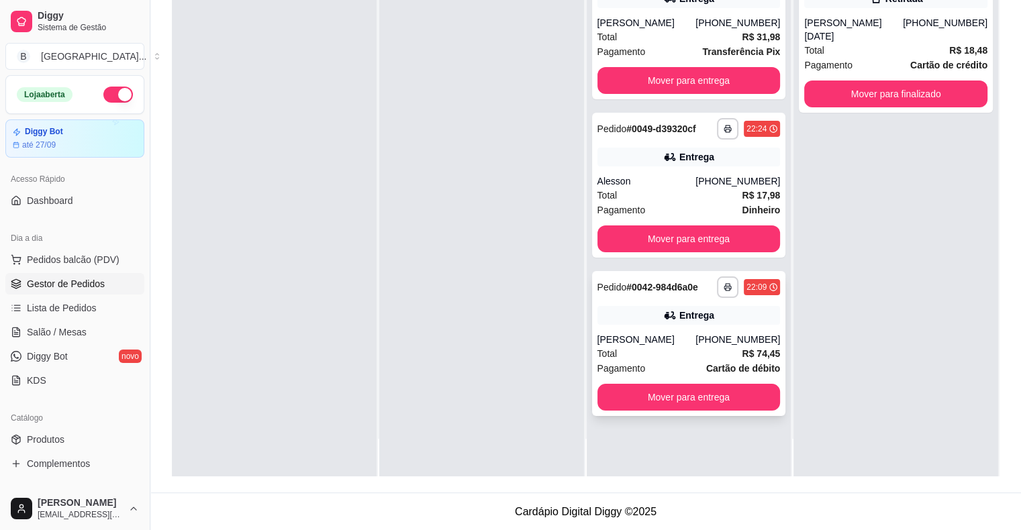
scroll to position [204, 0]
click at [658, 394] on button "Mover para entrega" at bounding box center [689, 397] width 178 height 26
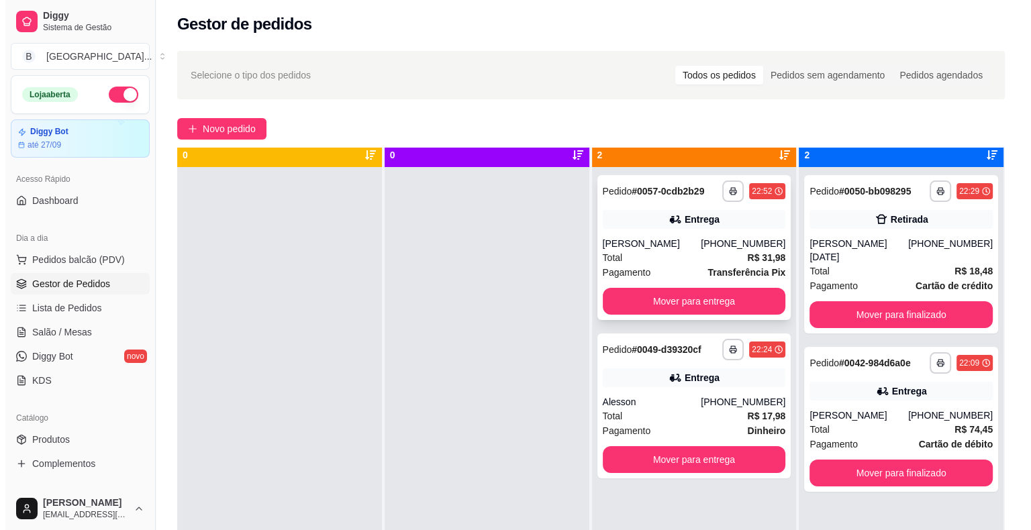
scroll to position [0, 0]
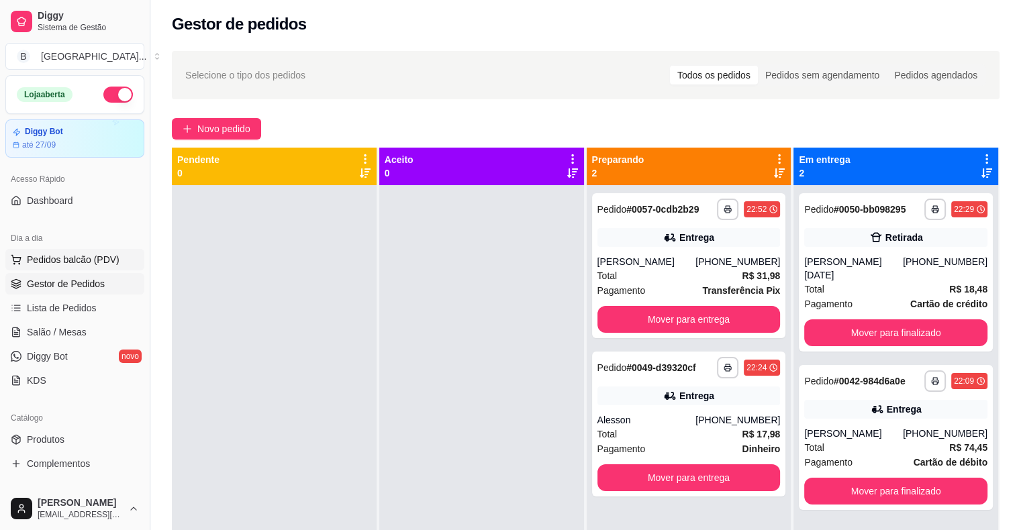
click at [48, 258] on span "Pedidos balcão (PDV)" at bounding box center [73, 259] width 93 height 13
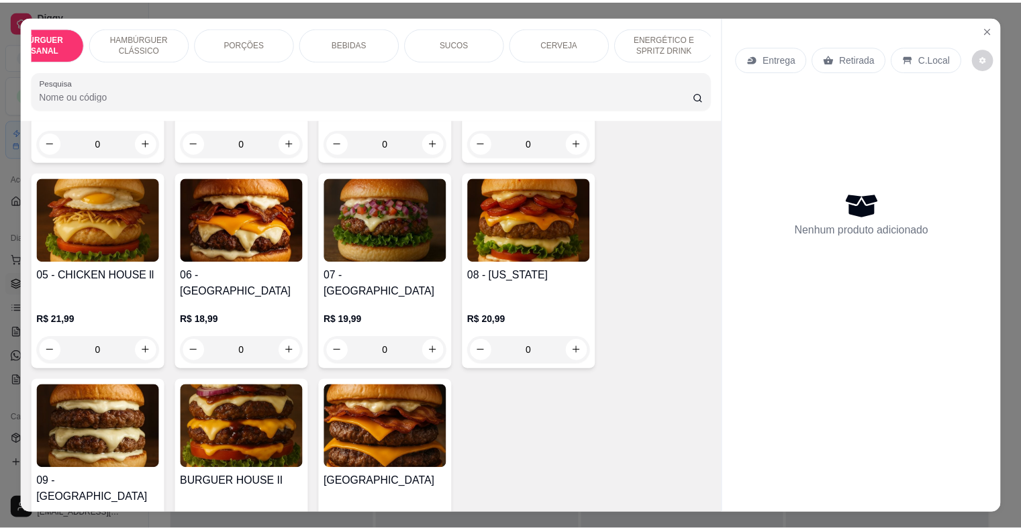
scroll to position [268, 0]
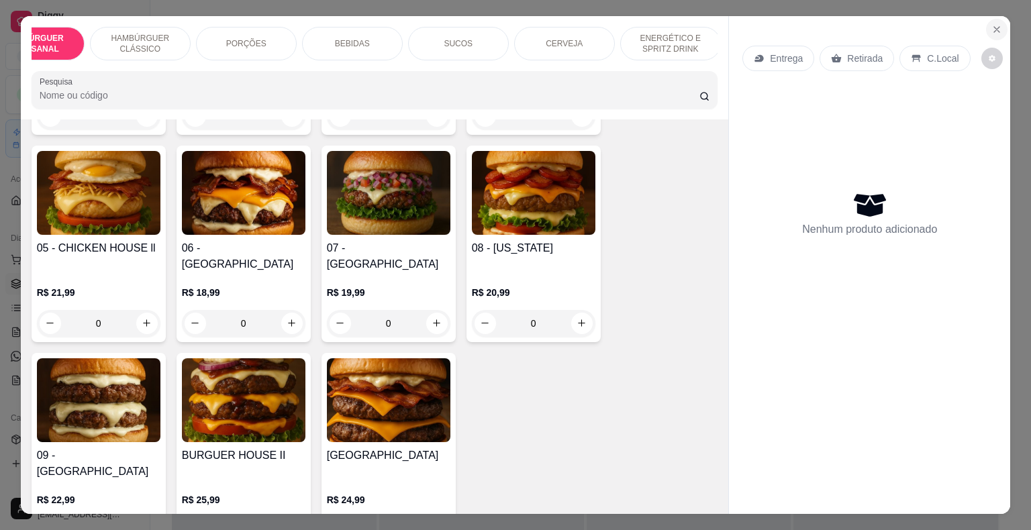
click at [986, 29] on button "Close" at bounding box center [996, 29] width 21 height 21
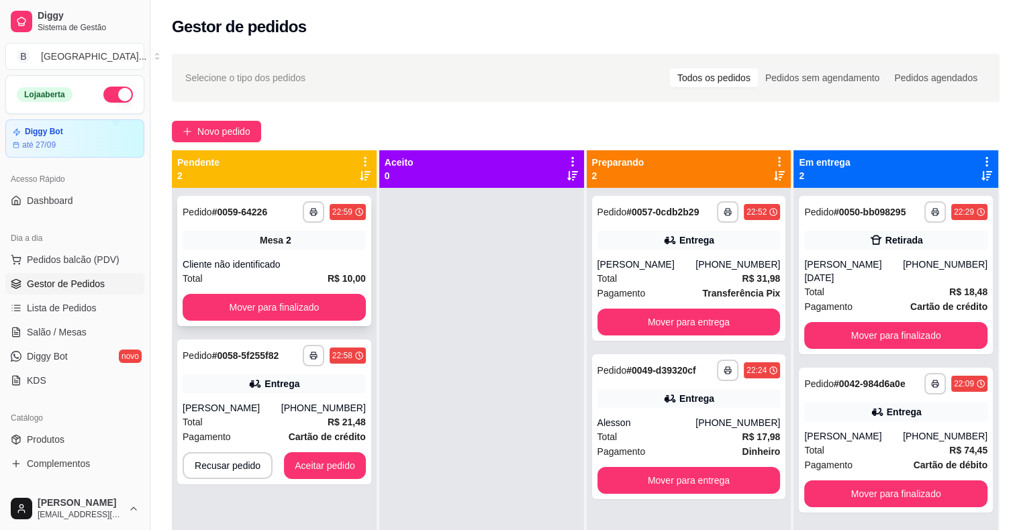
click at [311, 262] on div "Cliente não identificado" at bounding box center [274, 264] width 183 height 13
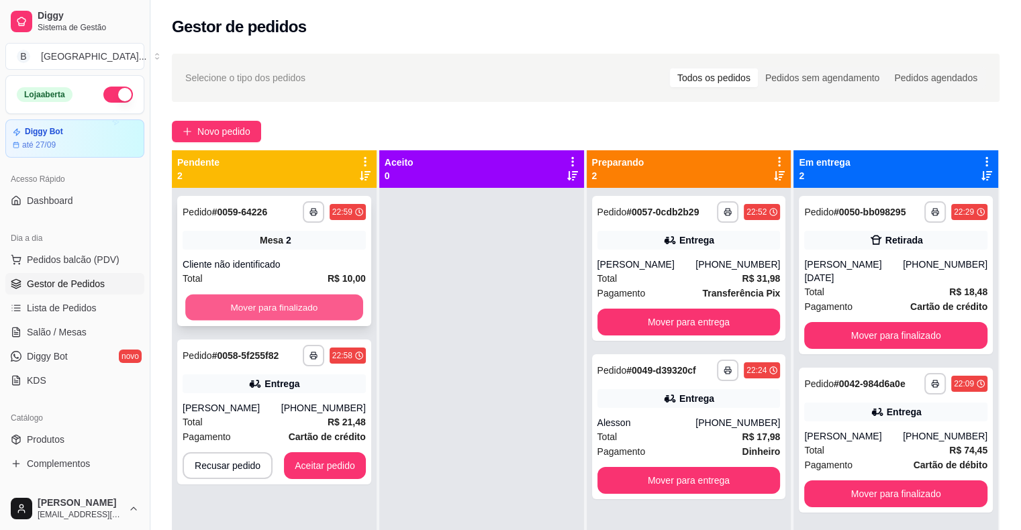
click at [284, 303] on button "Mover para finalizado" at bounding box center [274, 308] width 178 height 26
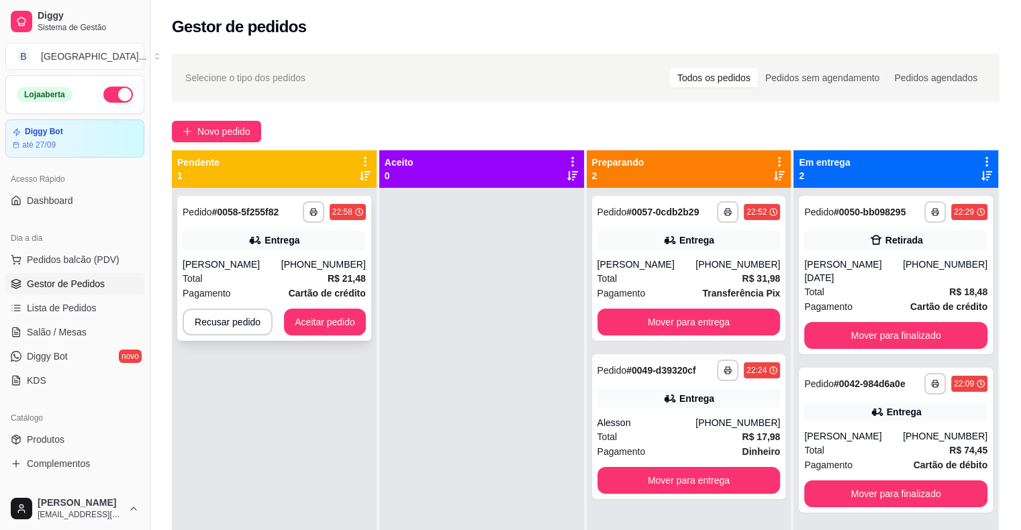
click at [306, 288] on strong "Cartão de crédito" at bounding box center [327, 293] width 77 height 11
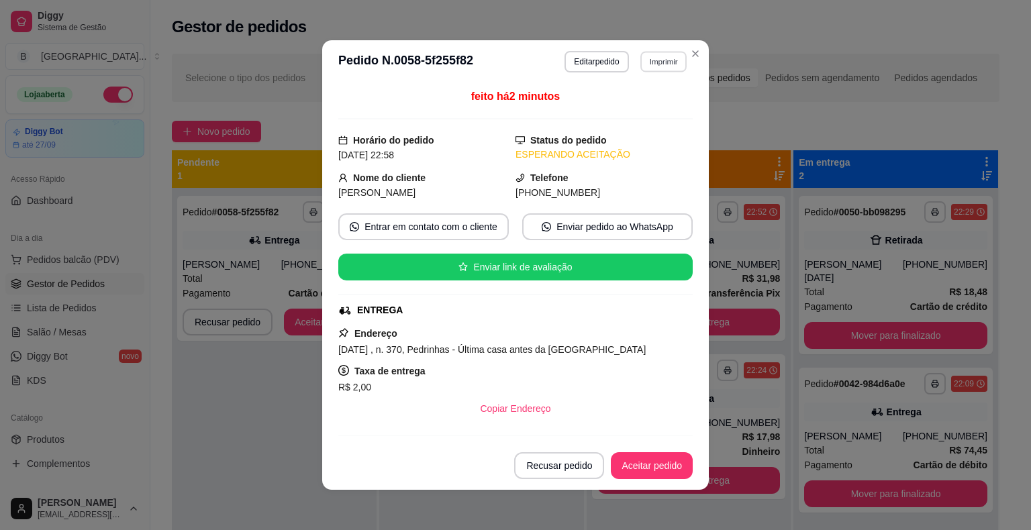
click at [668, 63] on button "Imprimir" at bounding box center [663, 61] width 46 height 21
click at [655, 104] on button "IMPRESSORA" at bounding box center [634, 108] width 94 height 21
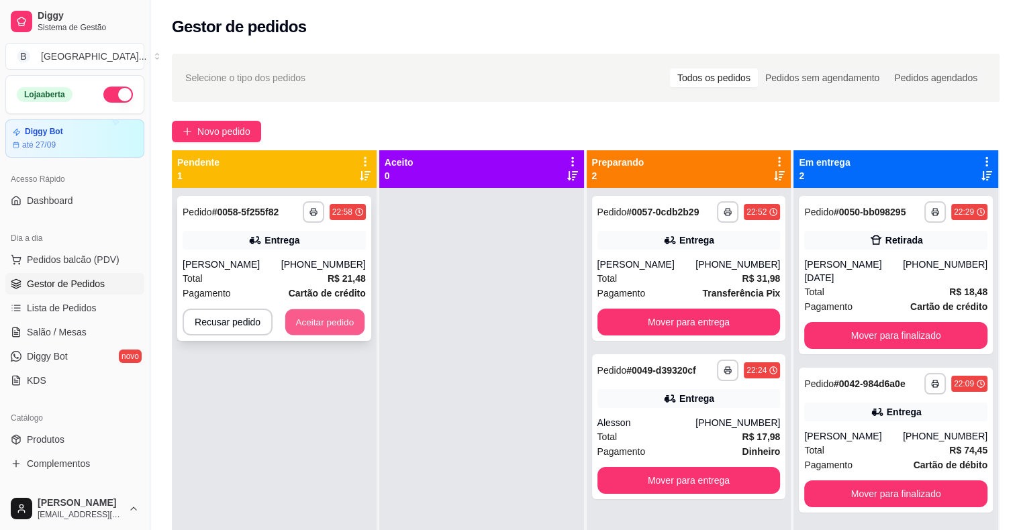
click at [315, 311] on button "Aceitar pedido" at bounding box center [324, 322] width 79 height 26
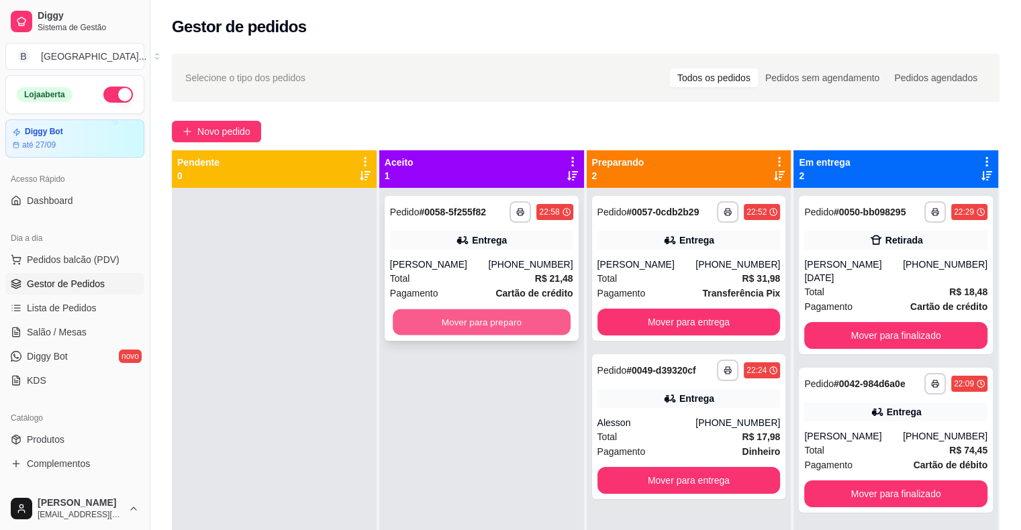
click at [473, 316] on button "Mover para preparo" at bounding box center [482, 322] width 178 height 26
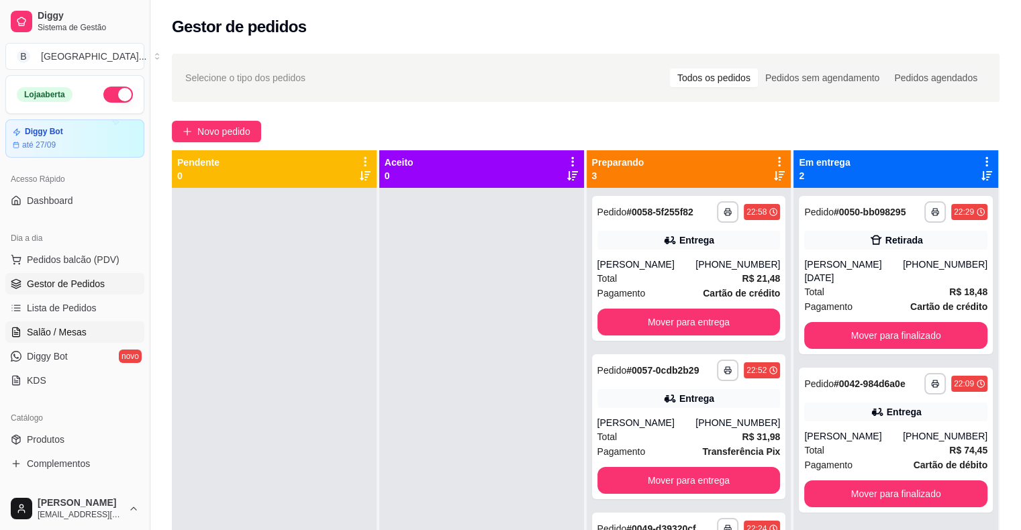
click at [85, 325] on link "Salão / Mesas" at bounding box center [74, 331] width 139 height 21
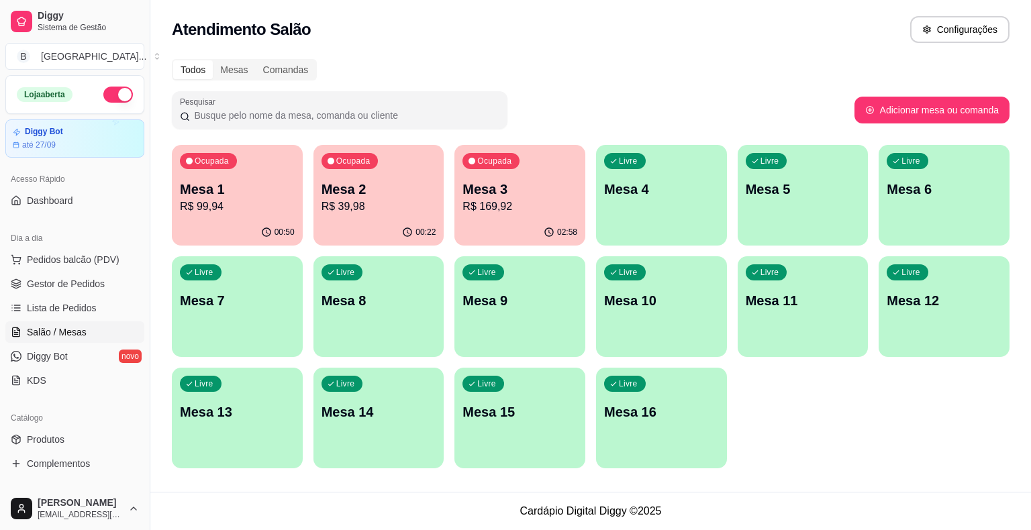
click at [230, 213] on p "R$ 99,94" at bounding box center [237, 207] width 115 height 16
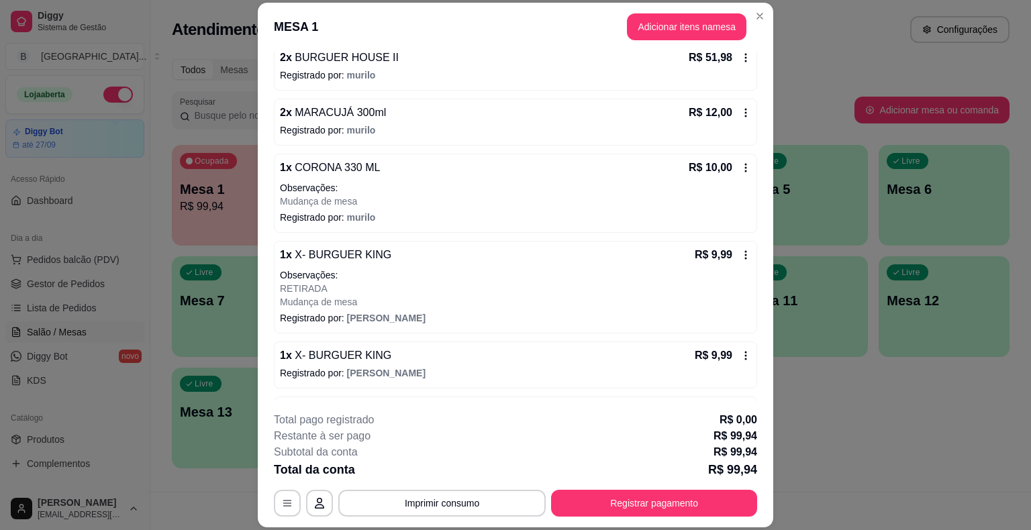
scroll to position [180, 0]
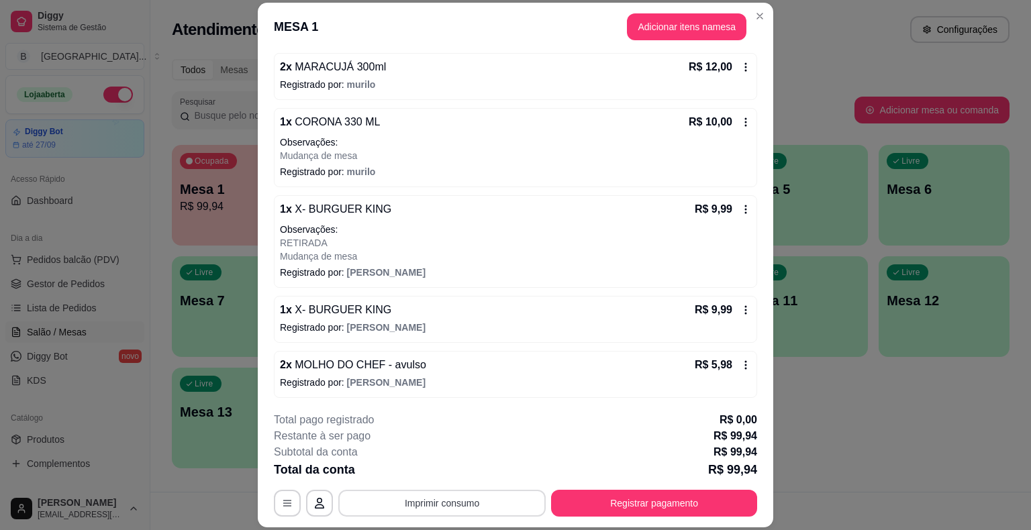
click at [435, 506] on button "Imprimir consumo" at bounding box center [441, 503] width 207 height 27
click at [458, 444] on button "IMPRESSORA" at bounding box center [441, 445] width 97 height 21
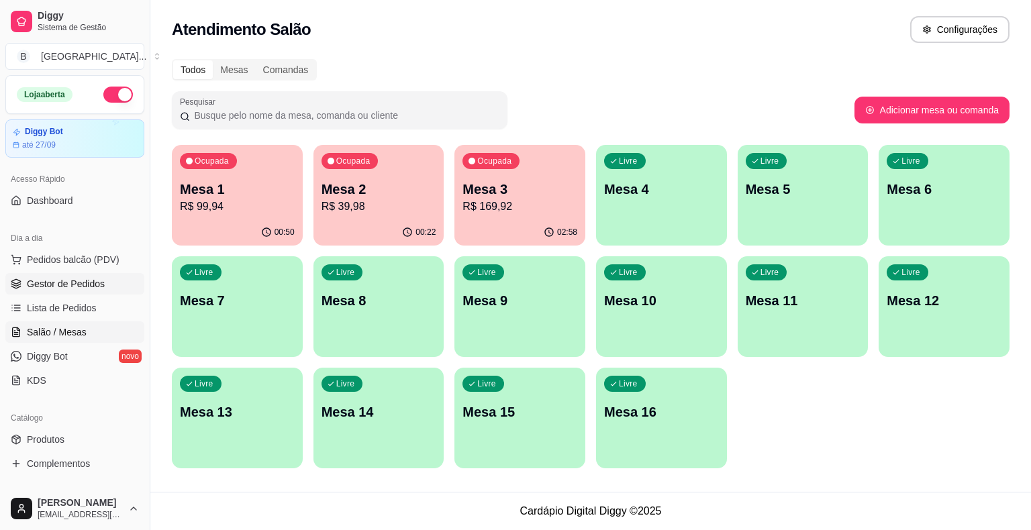
click at [38, 274] on link "Gestor de Pedidos" at bounding box center [74, 283] width 139 height 21
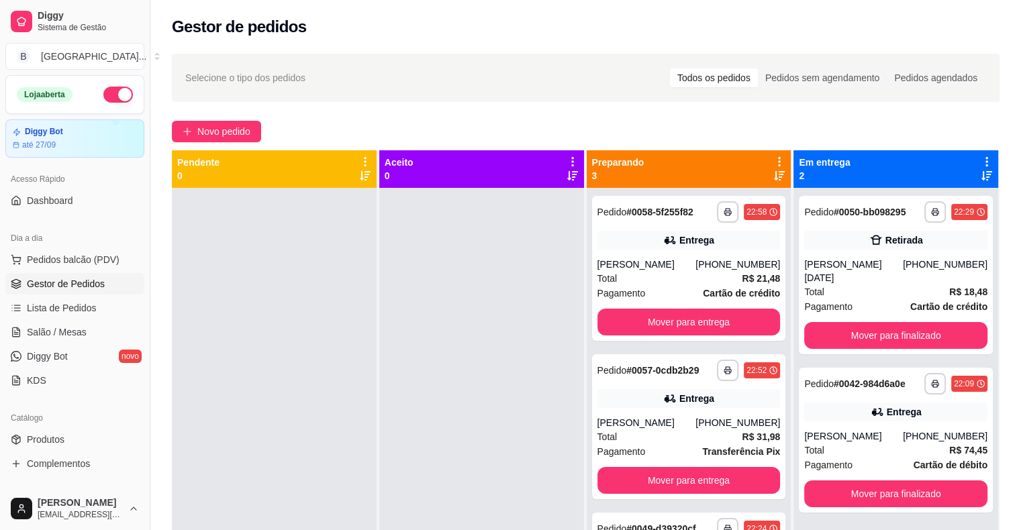
click at [50, 246] on div "Dia a dia" at bounding box center [74, 237] width 139 height 21
click at [50, 255] on span "Pedidos balcão (PDV)" at bounding box center [73, 259] width 93 height 13
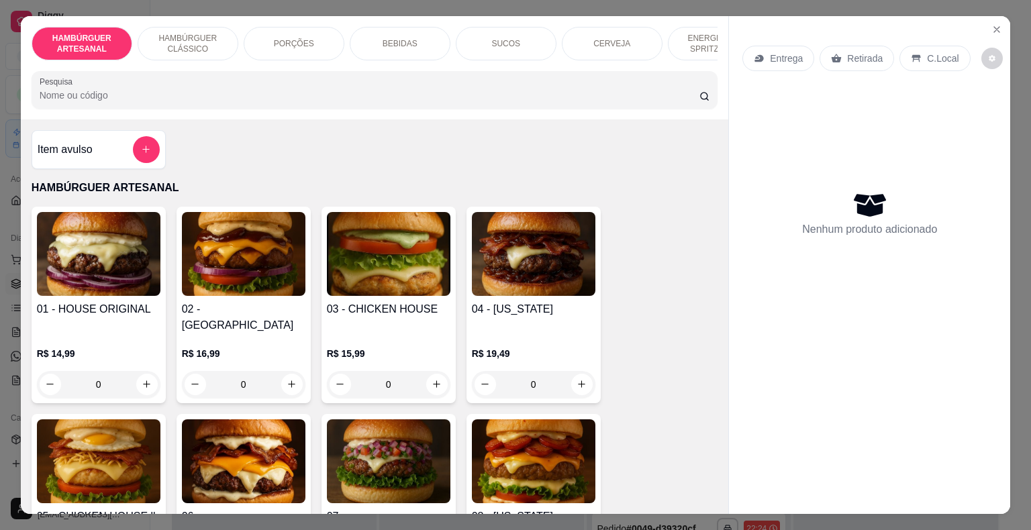
click at [384, 42] on p "BEBIDAS" at bounding box center [399, 43] width 35 height 11
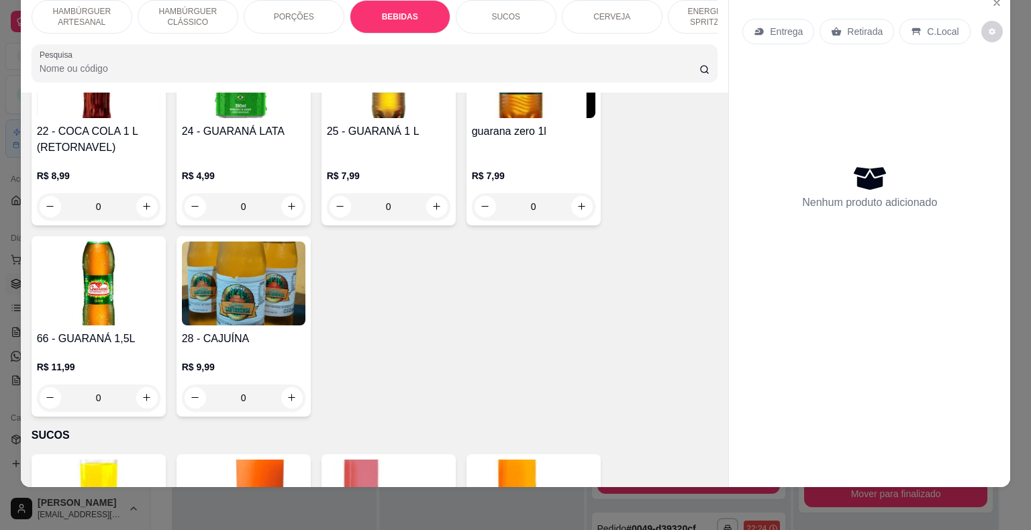
scroll to position [1763, 0]
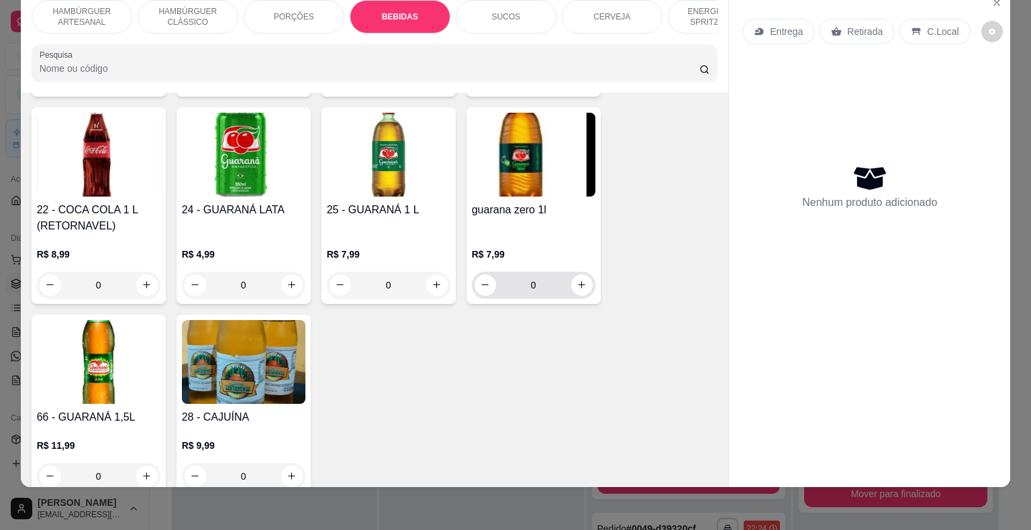
click at [588, 272] on div "0" at bounding box center [533, 285] width 123 height 27
click at [578, 274] on button "increase-product-quantity" at bounding box center [581, 284] width 21 height 21
type input "1"
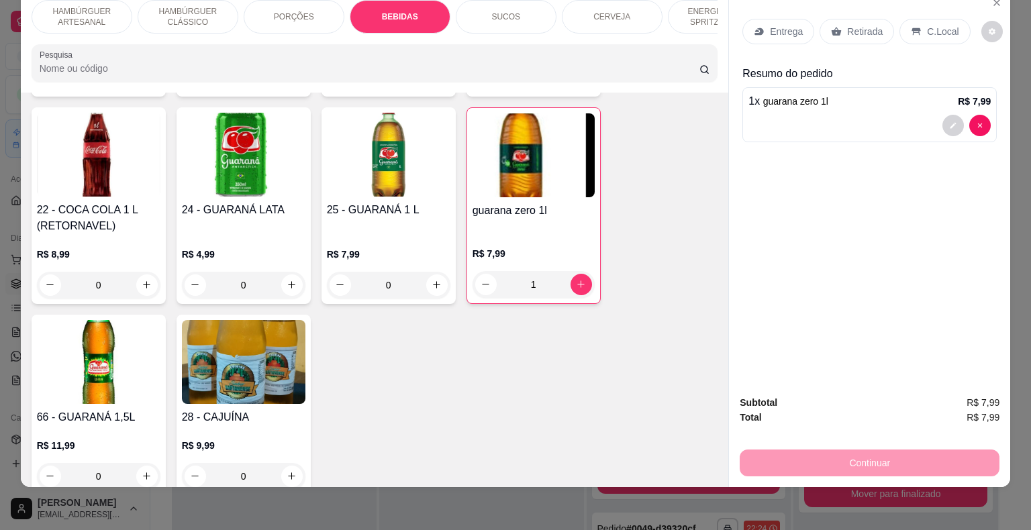
click at [866, 25] on p "Retirada" at bounding box center [865, 31] width 36 height 13
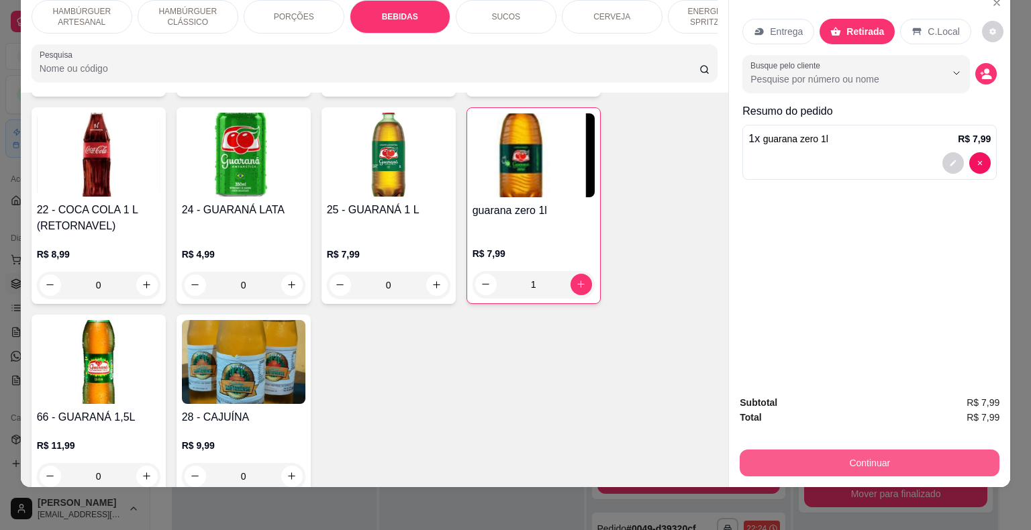
click at [778, 450] on button "Continuar" at bounding box center [869, 463] width 260 height 27
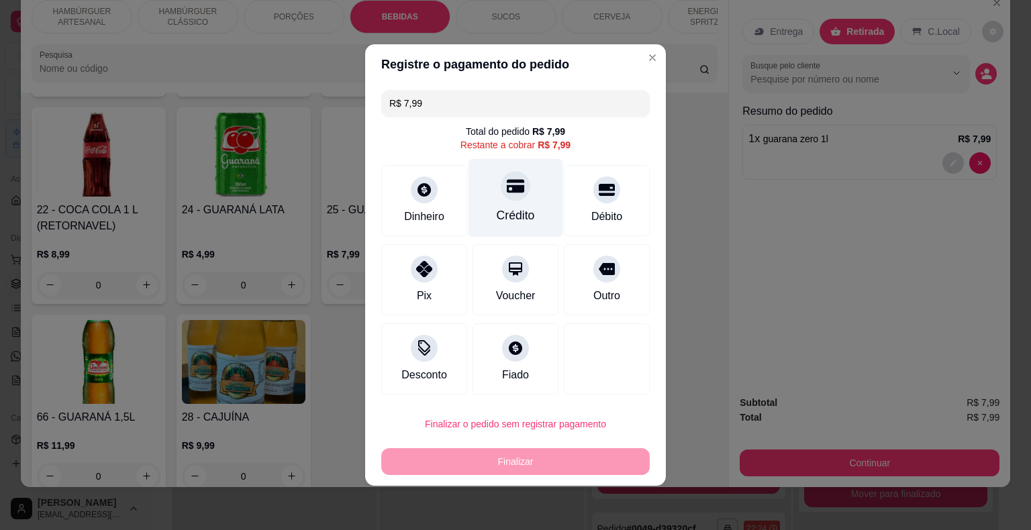
click at [528, 195] on div "Crédito" at bounding box center [515, 198] width 95 height 79
type input "R$ 0,00"
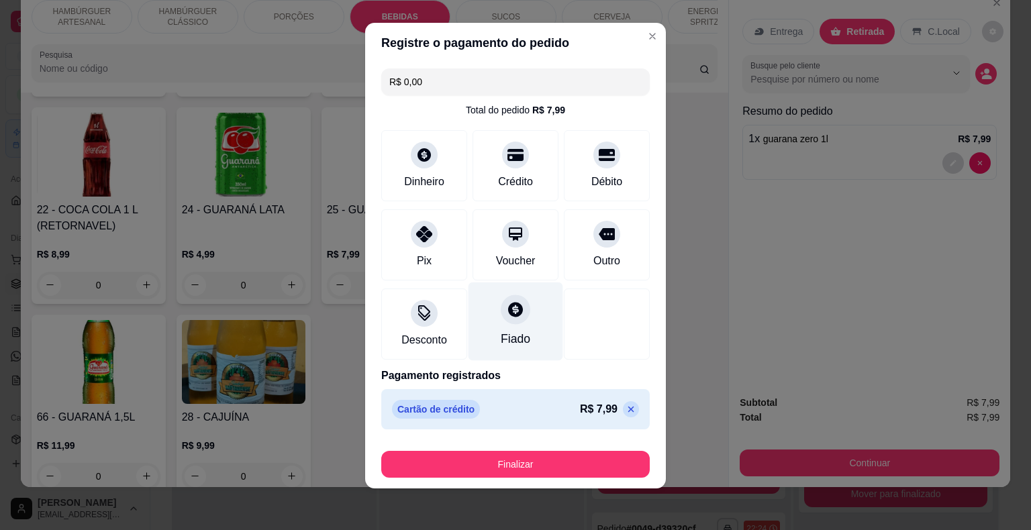
scroll to position [10, 0]
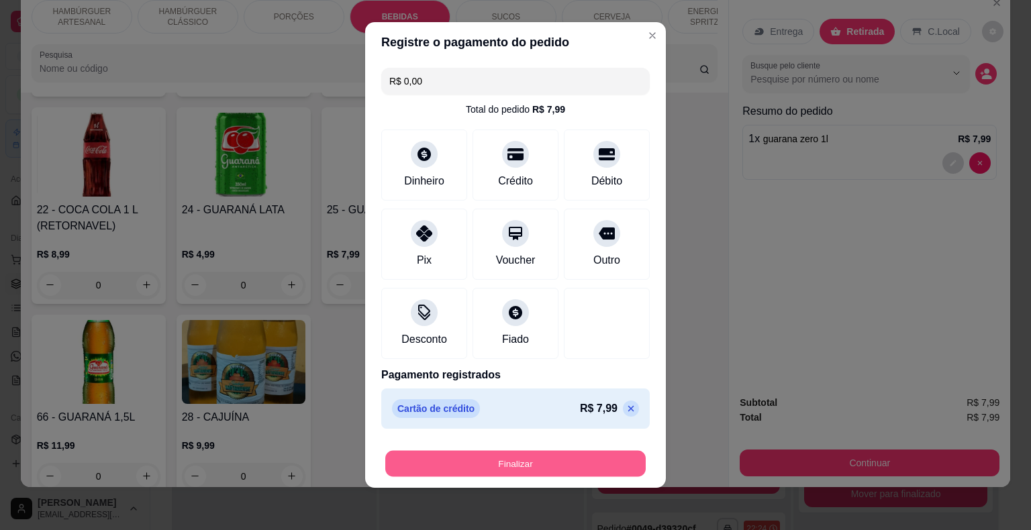
click at [487, 470] on button "Finalizar" at bounding box center [515, 464] width 260 height 26
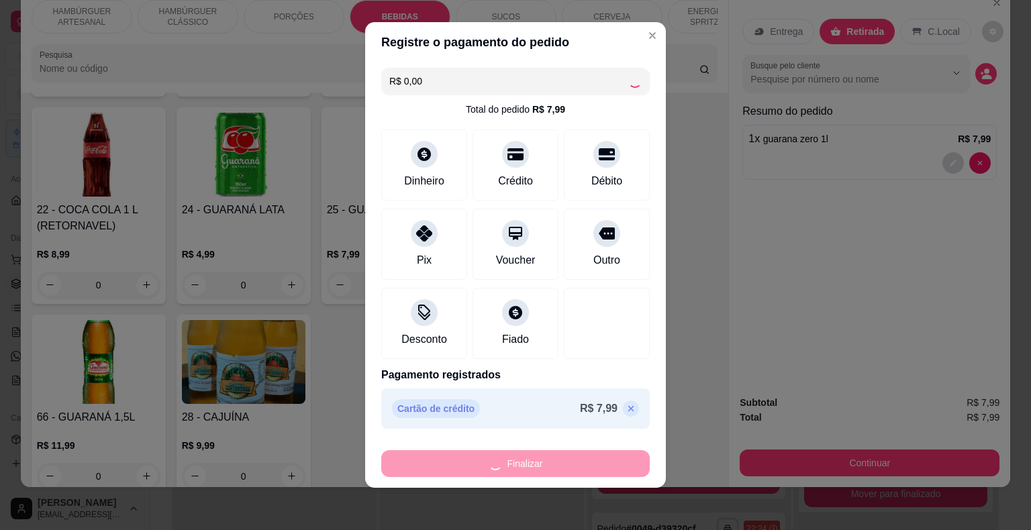
type input "0"
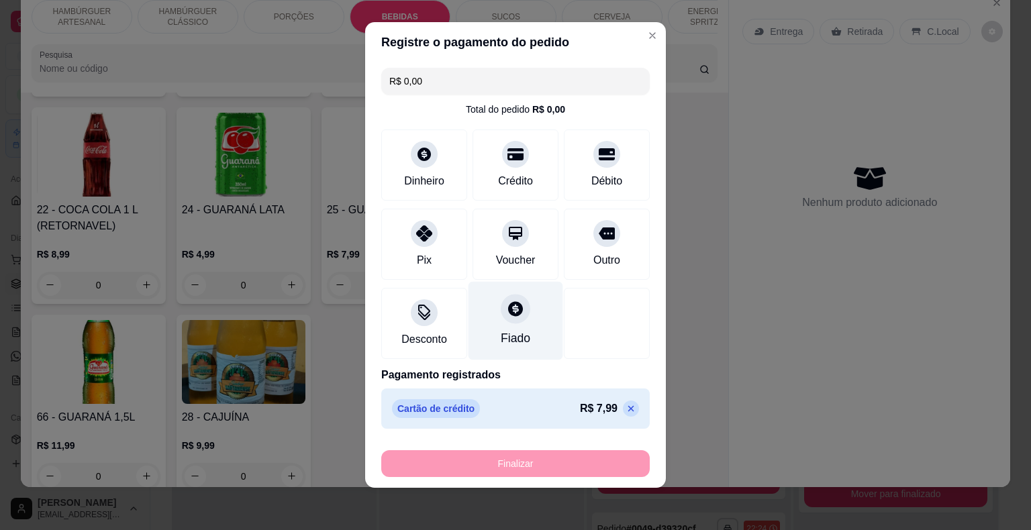
type input "-R$ 7,99"
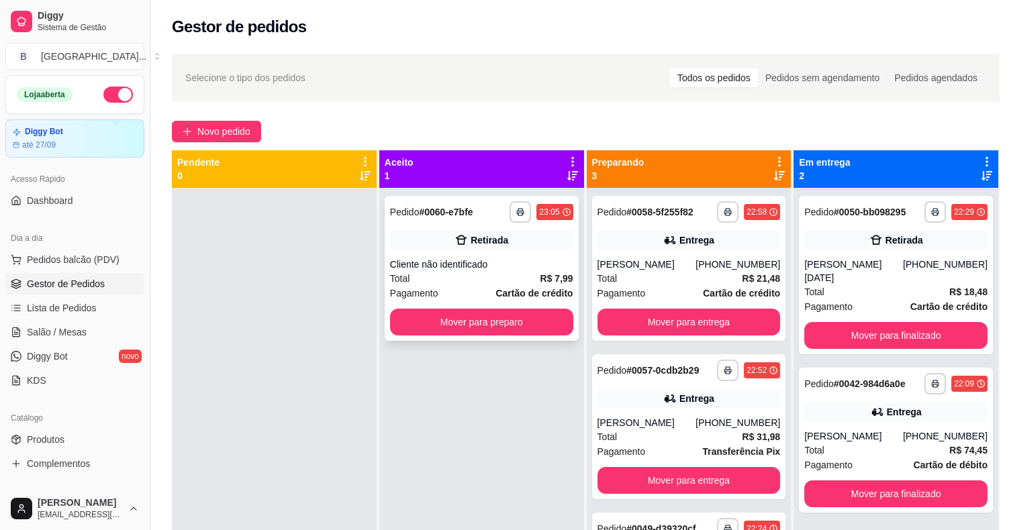
click at [522, 261] on div "Cliente não identificado" at bounding box center [481, 264] width 183 height 13
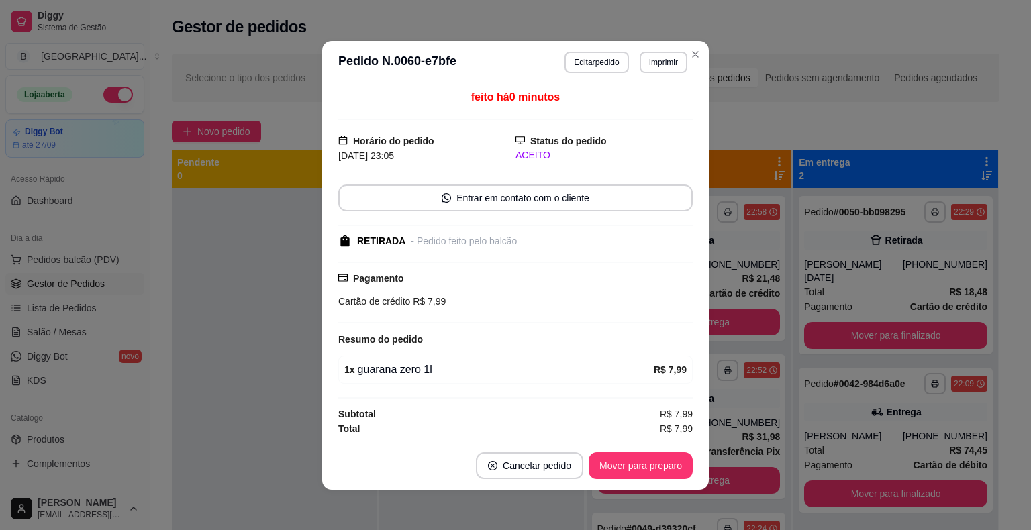
scroll to position [1, 0]
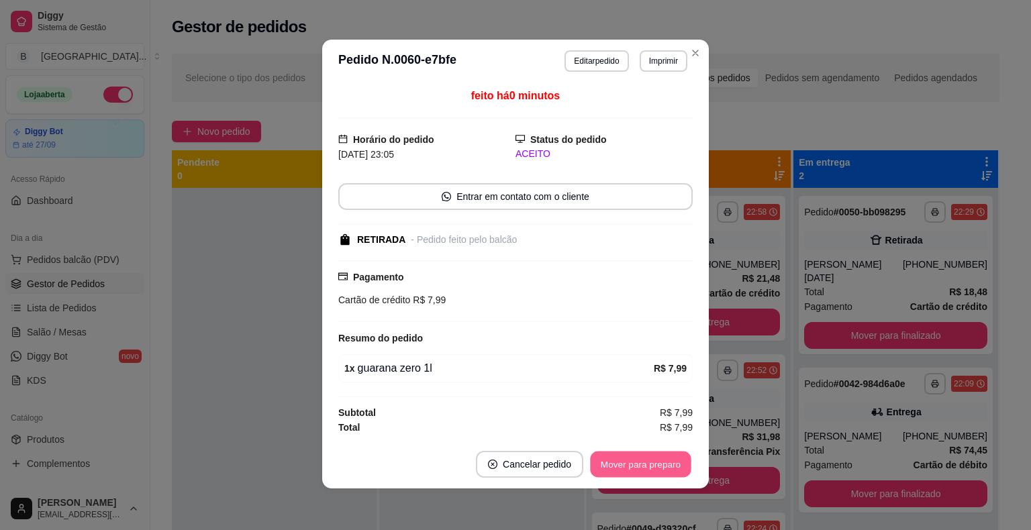
click at [602, 471] on button "Mover para preparo" at bounding box center [640, 464] width 101 height 26
click at [611, 468] on button "Mover para retirada disponível" at bounding box center [618, 464] width 144 height 26
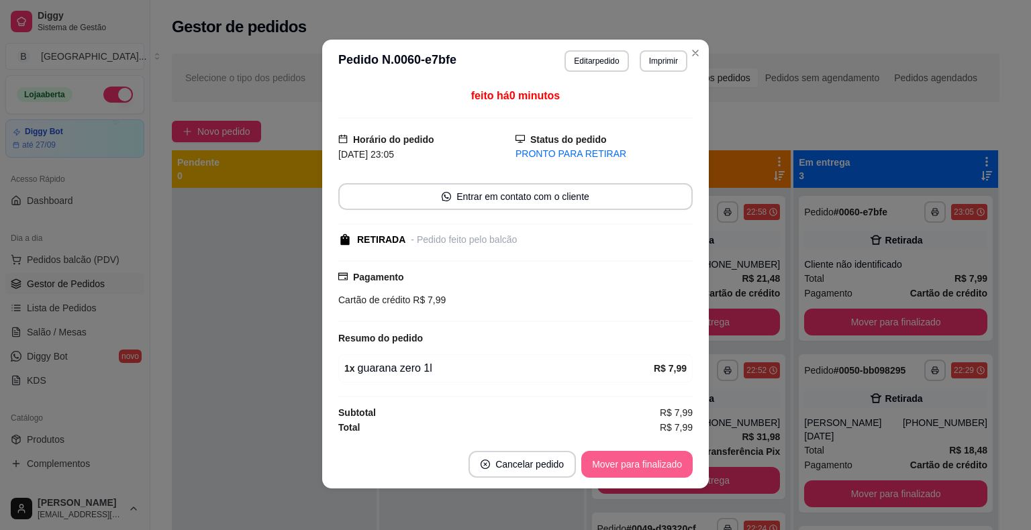
click at [611, 468] on button "Mover para finalizado" at bounding box center [636, 464] width 111 height 27
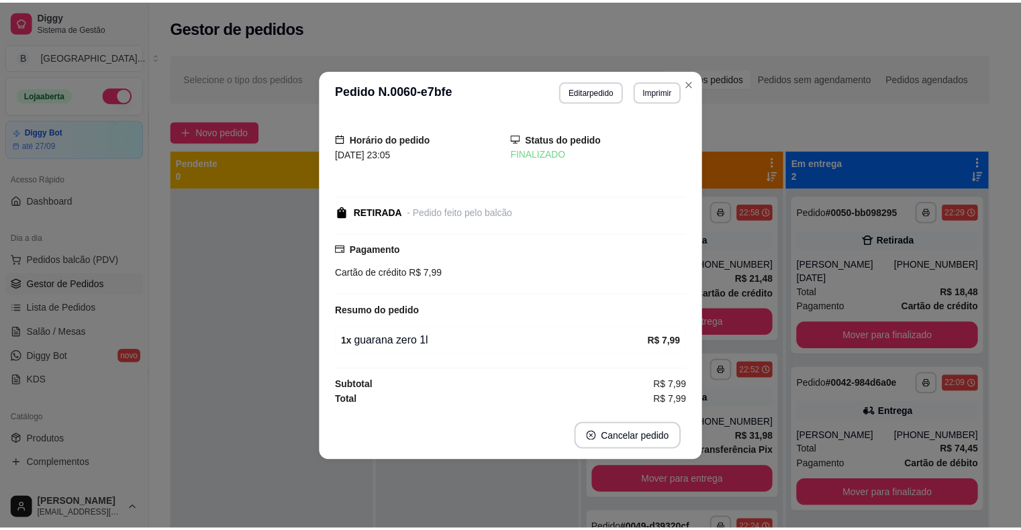
scroll to position [0, 0]
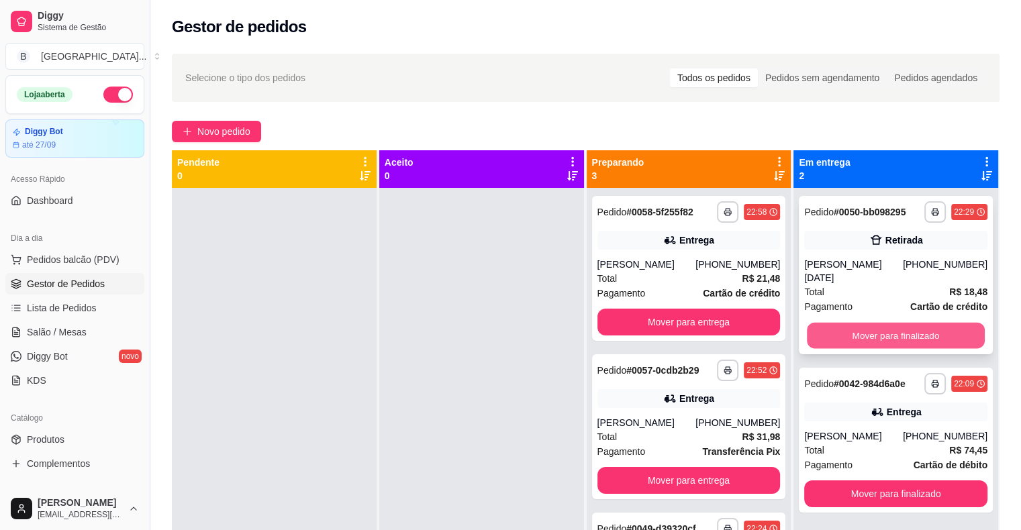
click at [896, 323] on button "Mover para finalizado" at bounding box center [896, 336] width 178 height 26
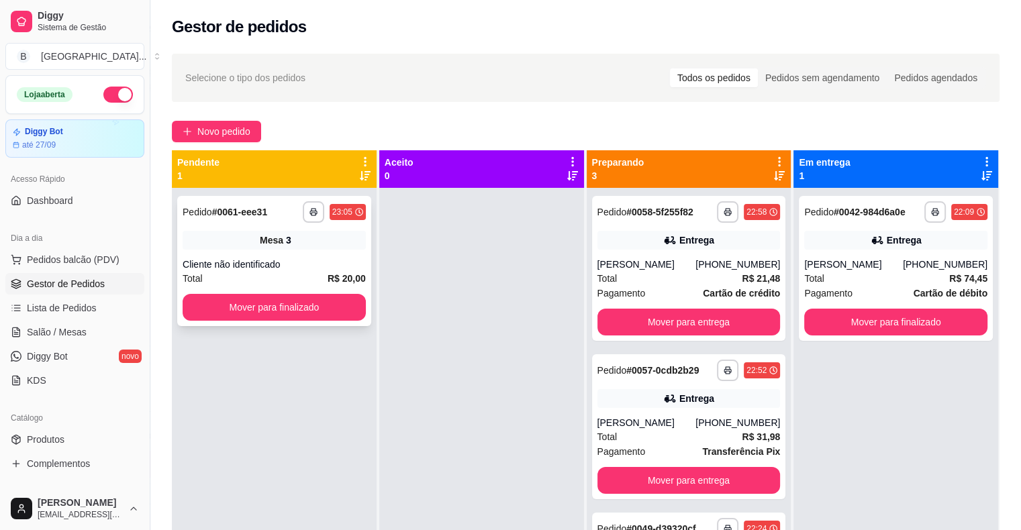
click at [226, 259] on div "Cliente não identificado" at bounding box center [274, 264] width 183 height 13
click at [299, 252] on div "**********" at bounding box center [274, 261] width 194 height 130
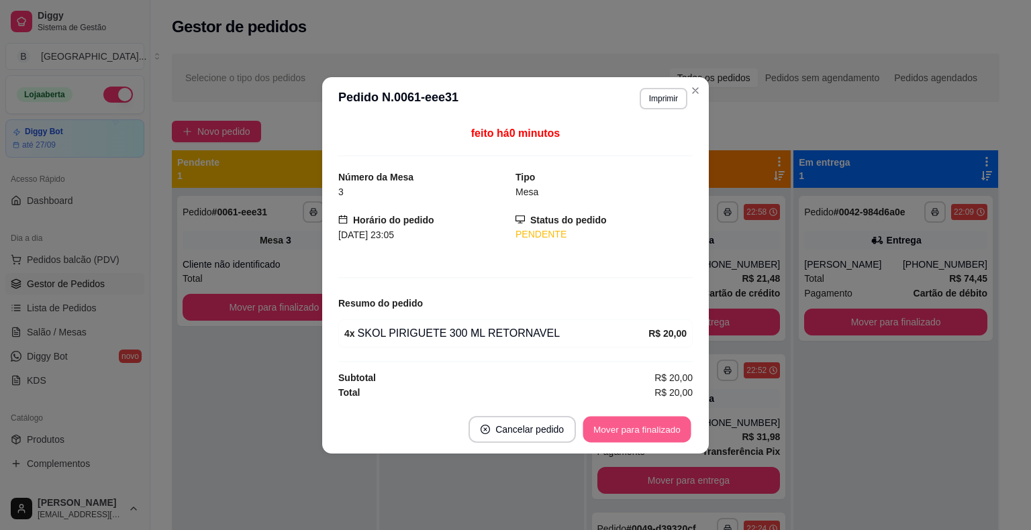
click at [611, 433] on button "Mover para finalizado" at bounding box center [637, 429] width 108 height 26
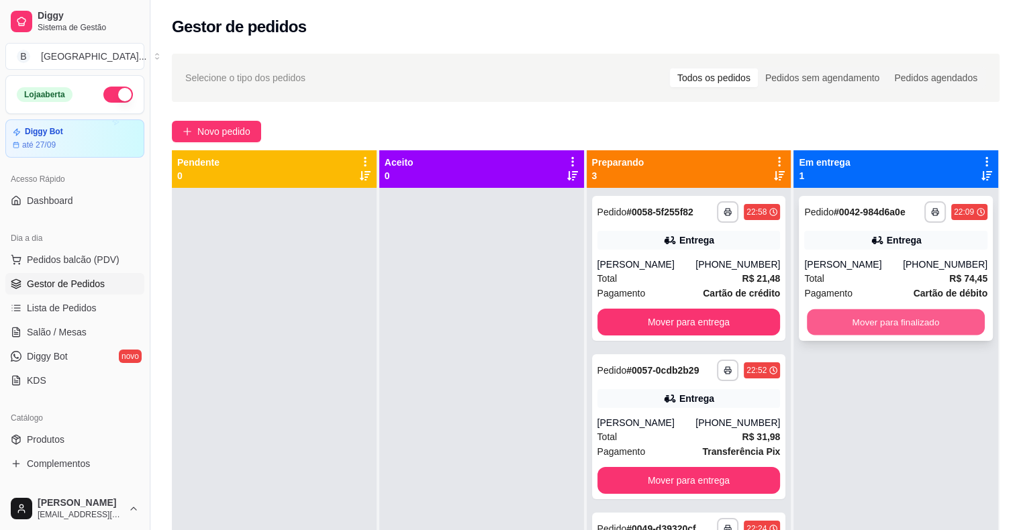
click at [926, 324] on button "Mover para finalizado" at bounding box center [896, 322] width 178 height 26
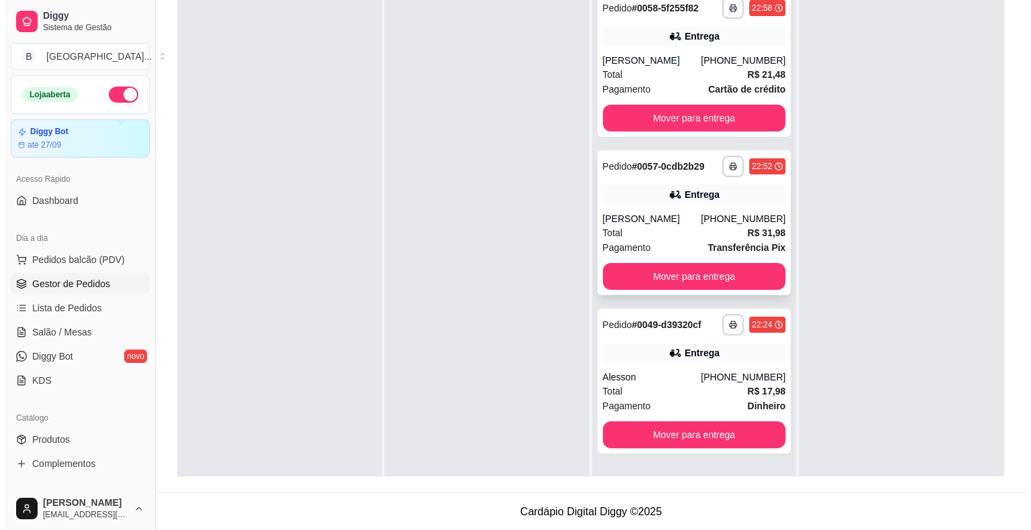
scroll to position [137, 0]
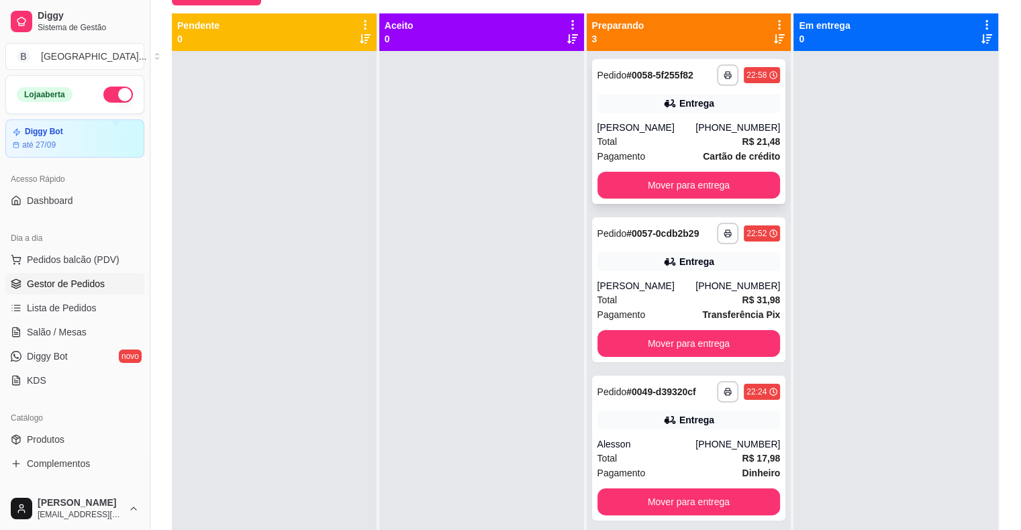
click at [685, 138] on div "Total R$ 21,48" at bounding box center [688, 141] width 183 height 15
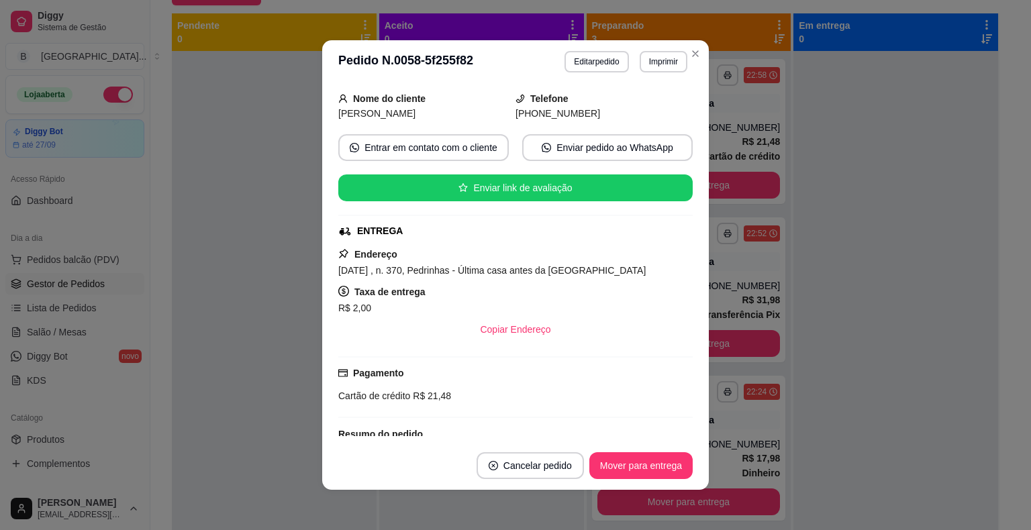
scroll to position [213, 0]
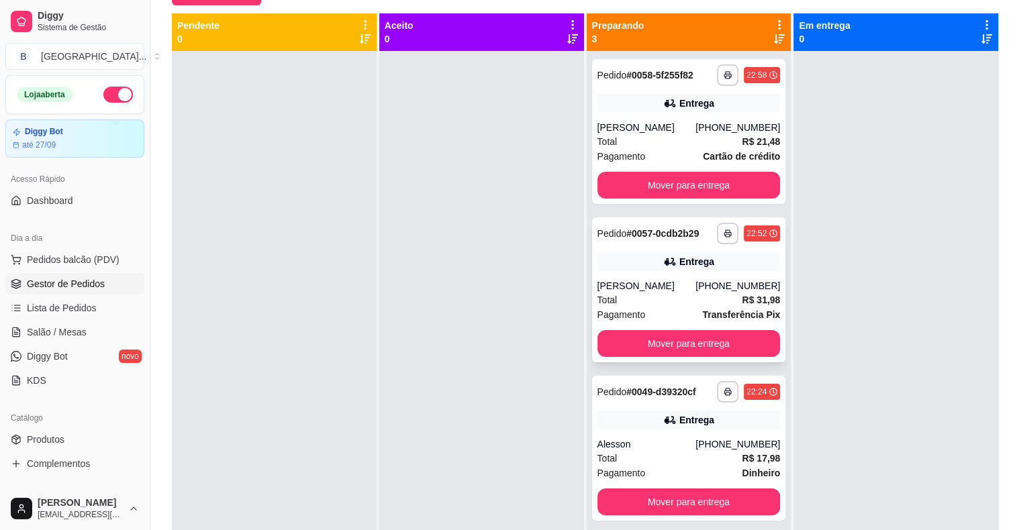
click at [692, 290] on div "Mariana" at bounding box center [646, 285] width 99 height 13
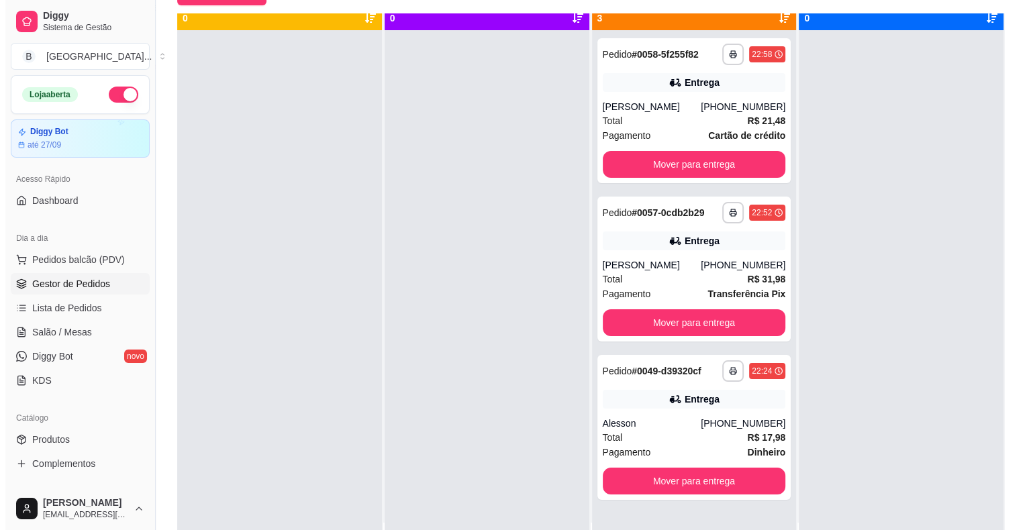
scroll to position [38, 0]
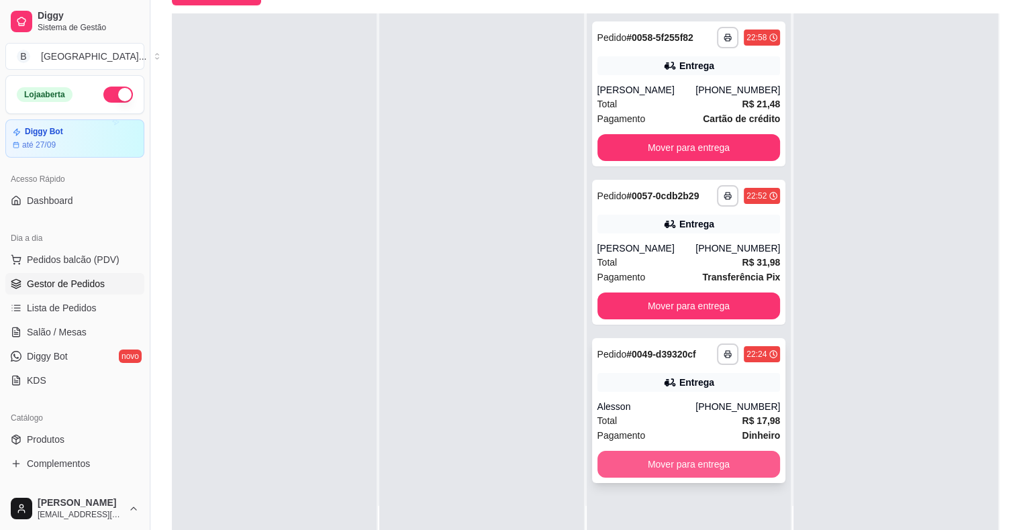
click at [646, 460] on button "Mover para entrega" at bounding box center [688, 464] width 183 height 27
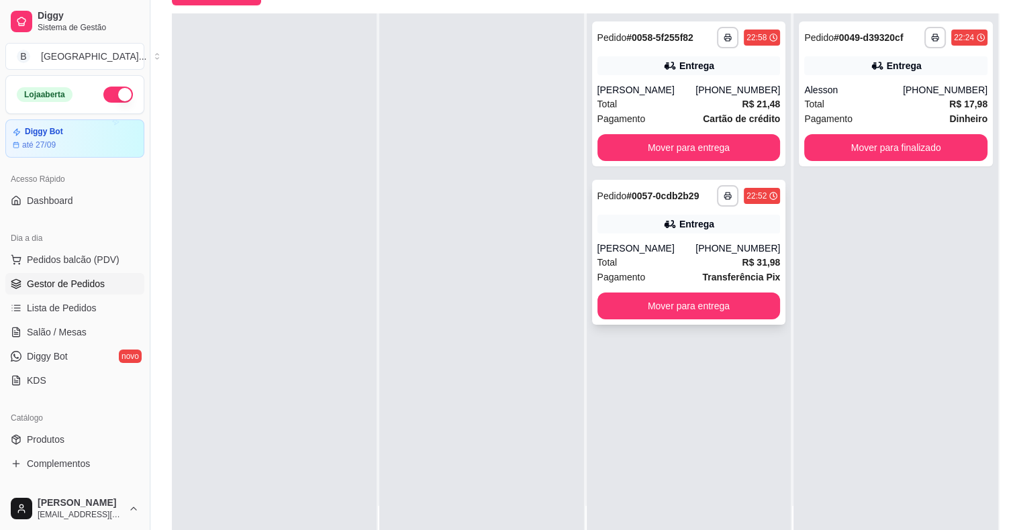
click at [688, 268] on div "Total R$ 31,98" at bounding box center [688, 262] width 183 height 15
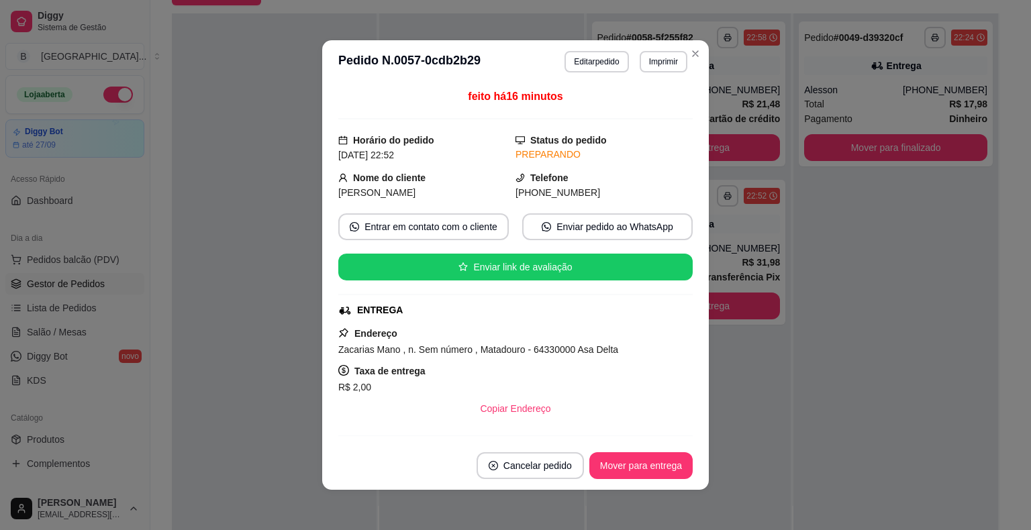
click at [575, 60] on button "Editar pedido" at bounding box center [596, 61] width 64 height 21
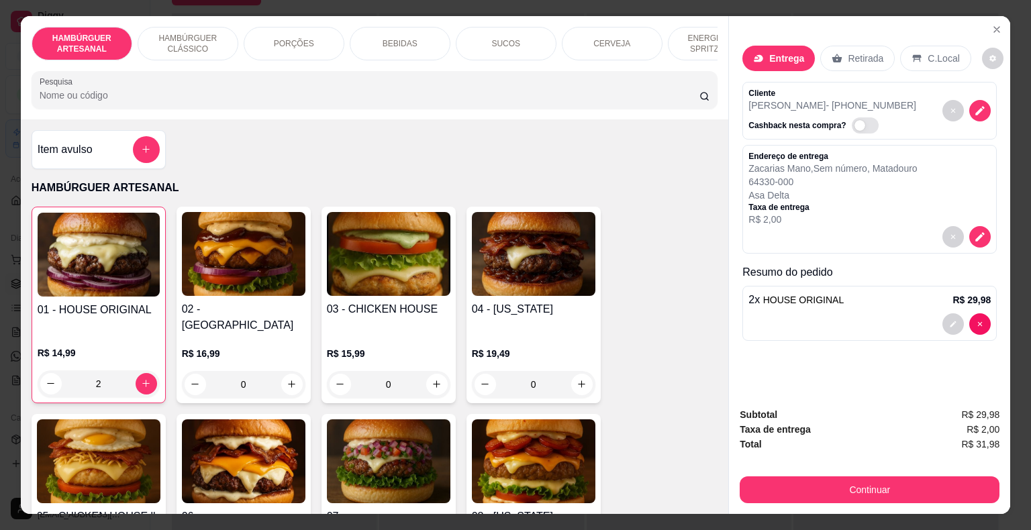
scroll to position [268, 0]
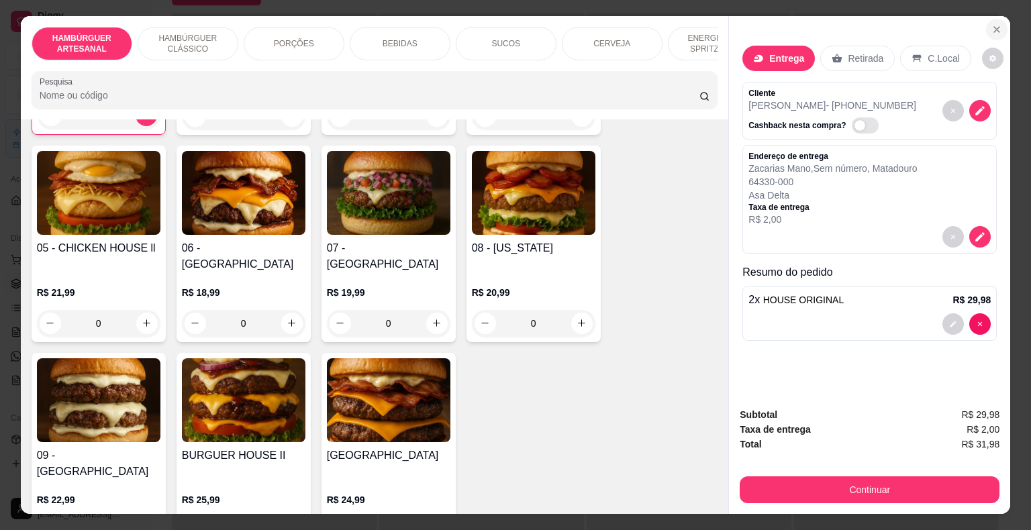
click at [993, 24] on icon "Close" at bounding box center [996, 29] width 11 height 11
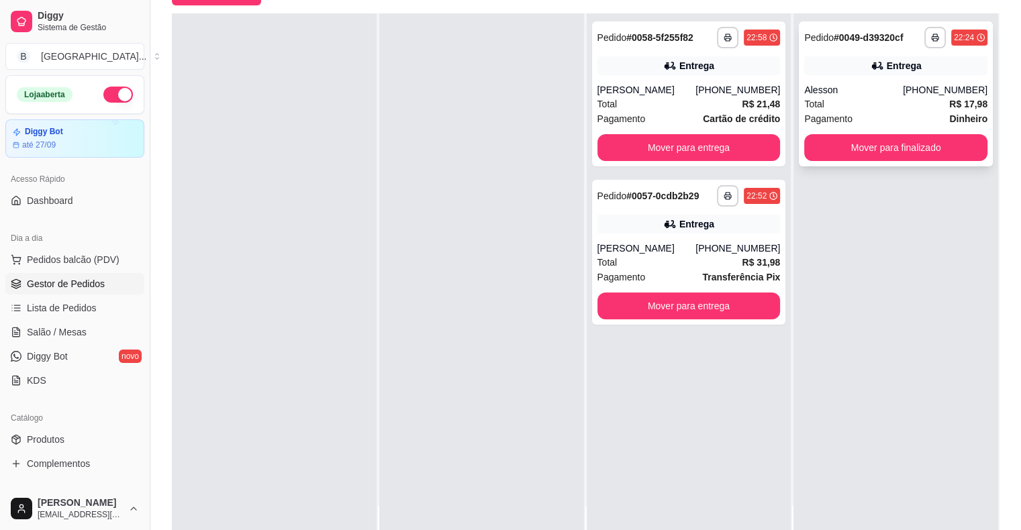
click at [868, 103] on div "Total R$ 17,98" at bounding box center [895, 104] width 183 height 15
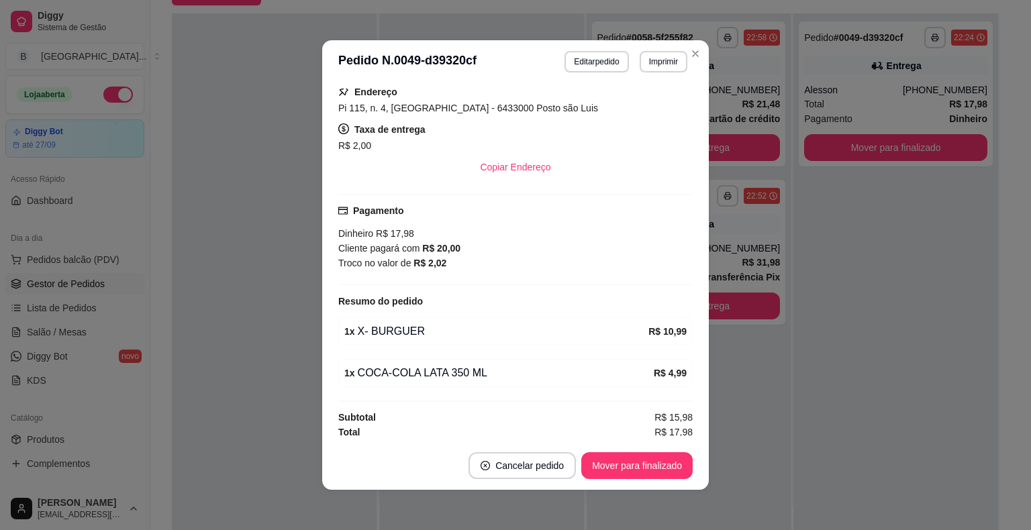
scroll to position [242, 0]
click at [590, 54] on button "Editar pedido" at bounding box center [597, 61] width 62 height 21
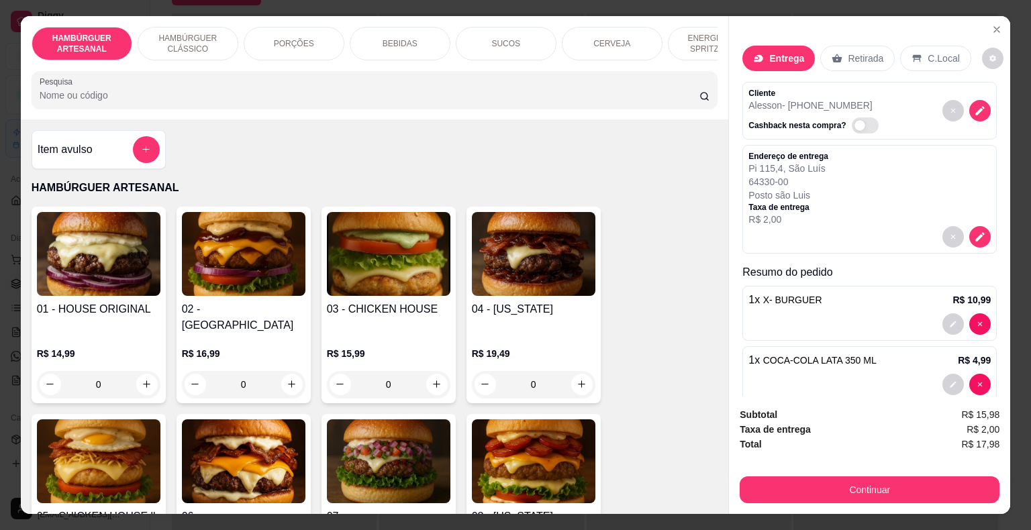
click at [413, 39] on div "BEBIDAS" at bounding box center [400, 44] width 101 height 34
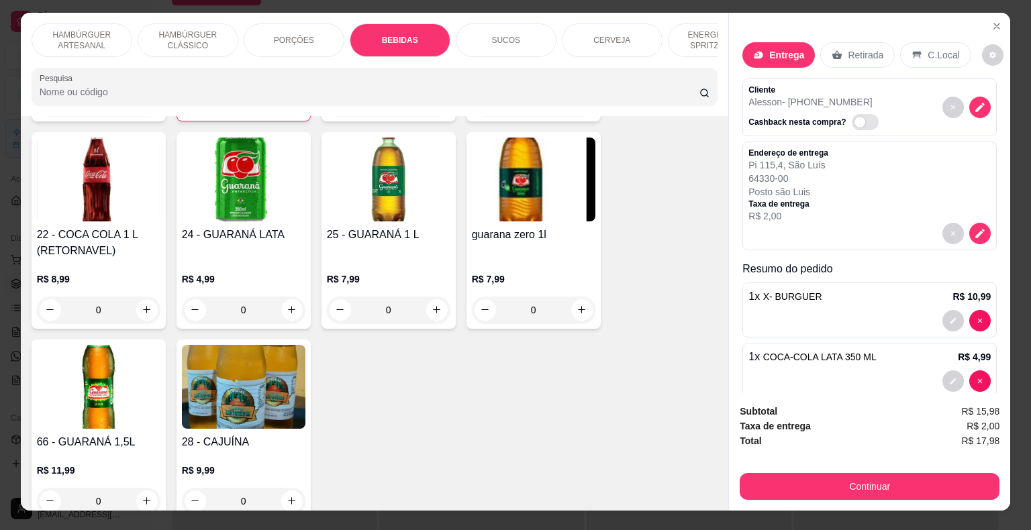
scroll to position [0, 0]
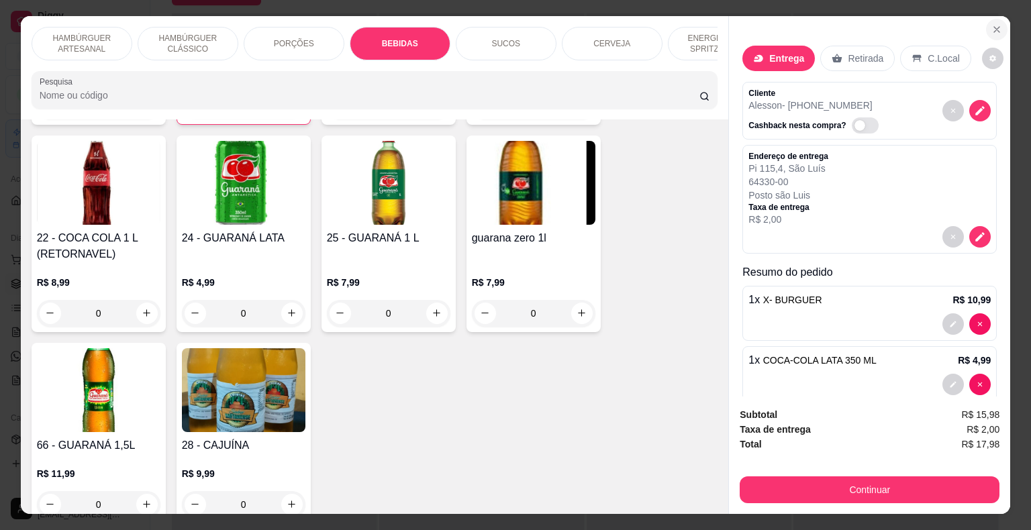
click at [993, 24] on icon "Close" at bounding box center [996, 29] width 11 height 11
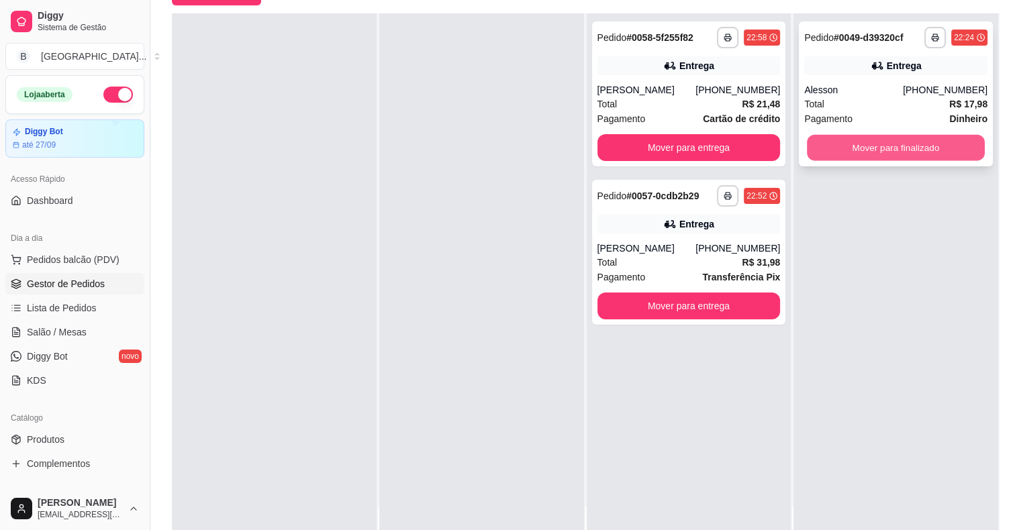
click at [856, 146] on button "Mover para finalizado" at bounding box center [896, 148] width 178 height 26
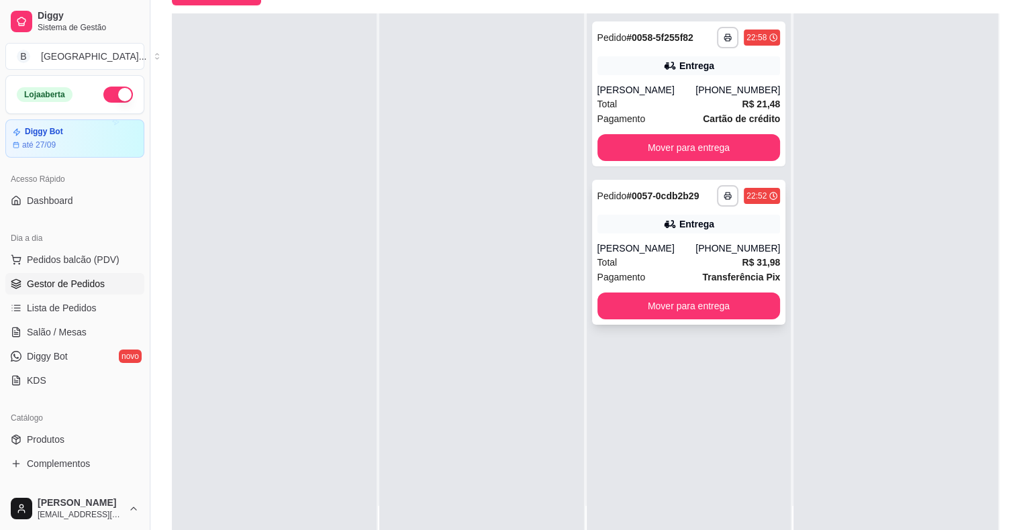
click at [721, 224] on div "Entrega" at bounding box center [688, 224] width 183 height 19
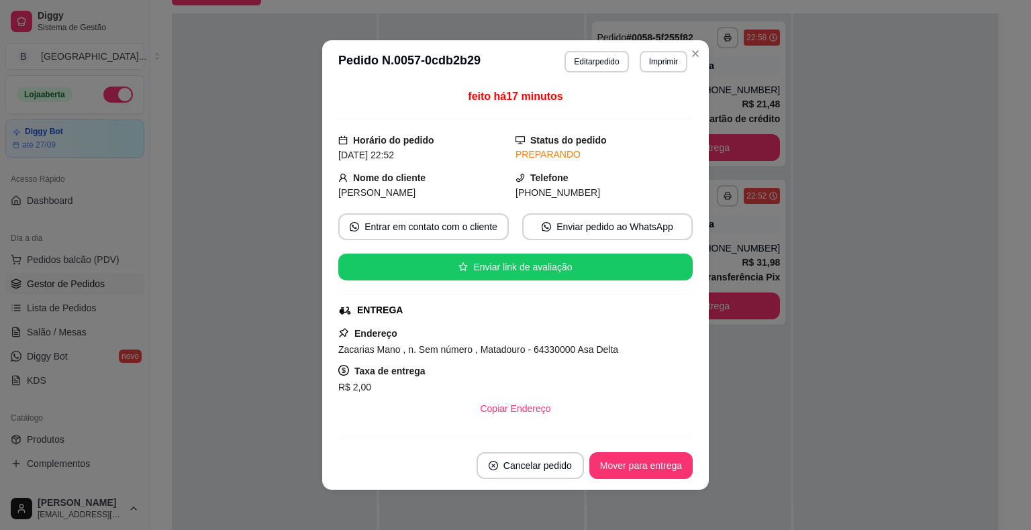
click at [611, 50] on header "**********" at bounding box center [515, 61] width 386 height 43
click at [606, 66] on button "Editar pedido" at bounding box center [597, 61] width 62 height 21
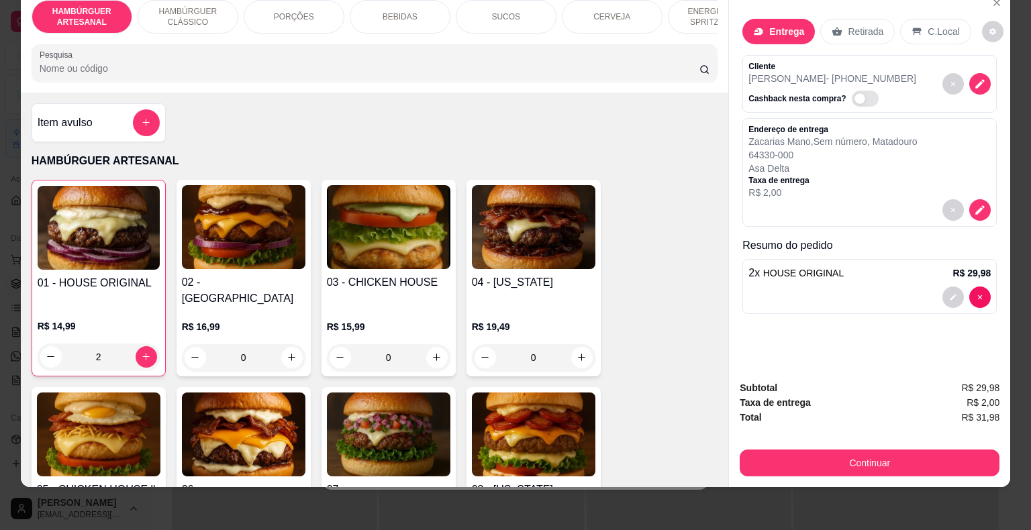
scroll to position [67, 0]
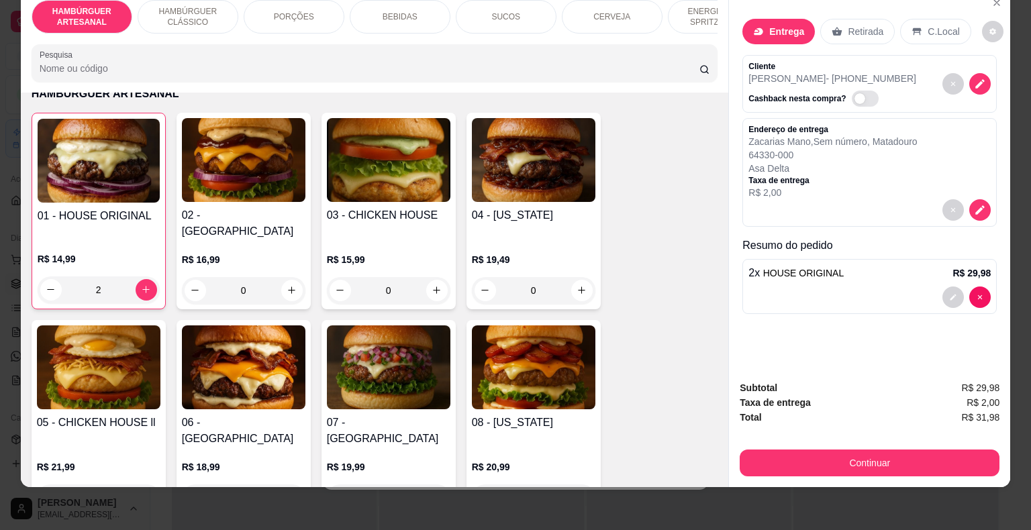
click at [362, 7] on div "BEBIDAS" at bounding box center [400, 17] width 101 height 34
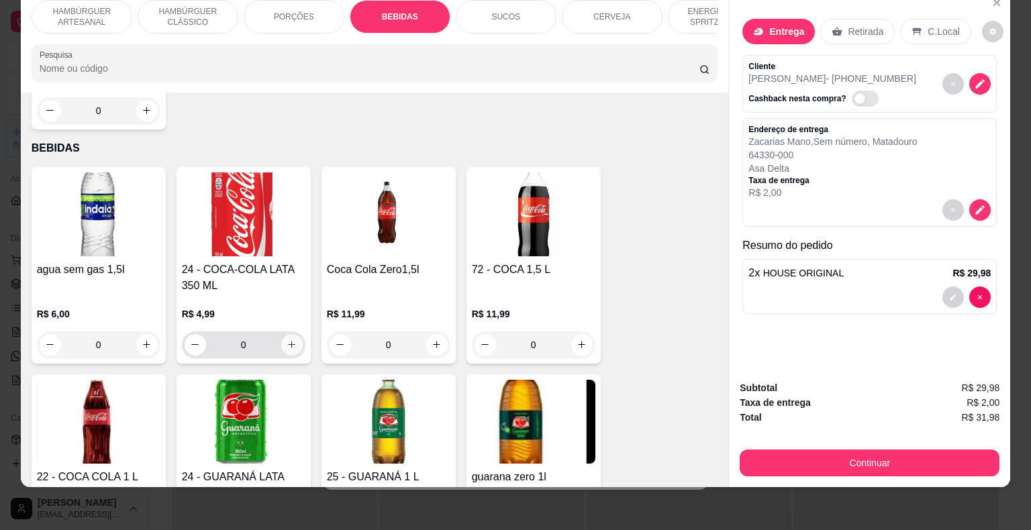
click at [290, 334] on button "increase-product-quantity" at bounding box center [291, 344] width 21 height 21
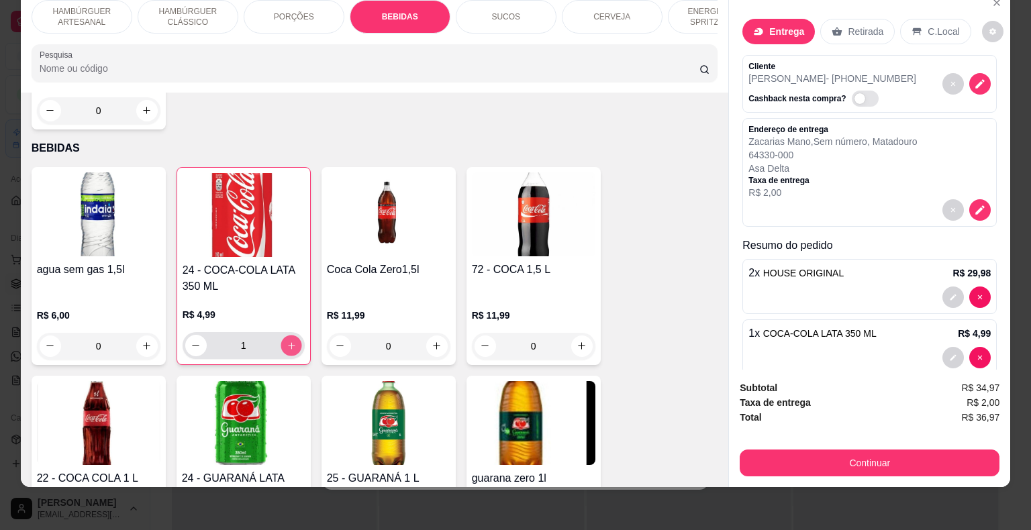
click at [290, 335] on button "increase-product-quantity" at bounding box center [290, 345] width 21 height 21
type input "2"
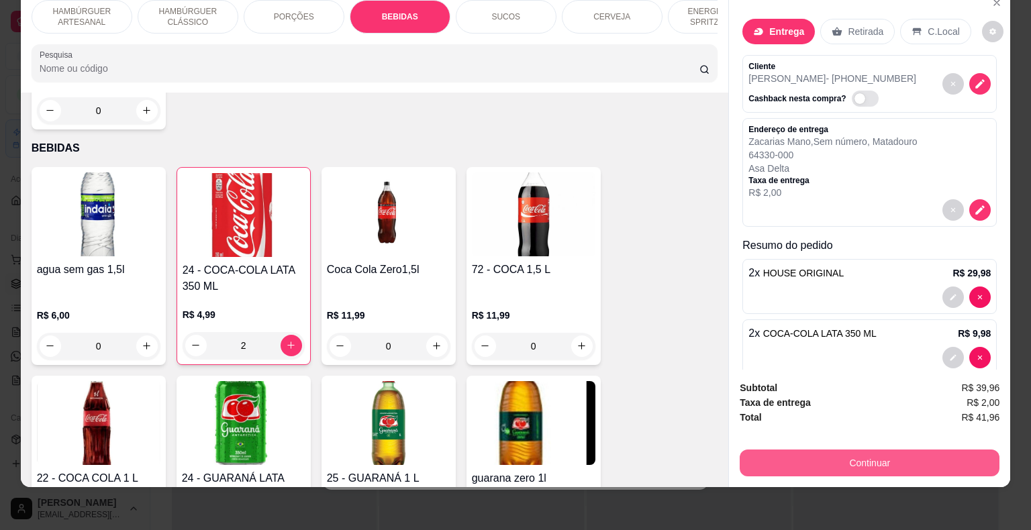
click at [765, 450] on button "Continuar" at bounding box center [869, 463] width 260 height 27
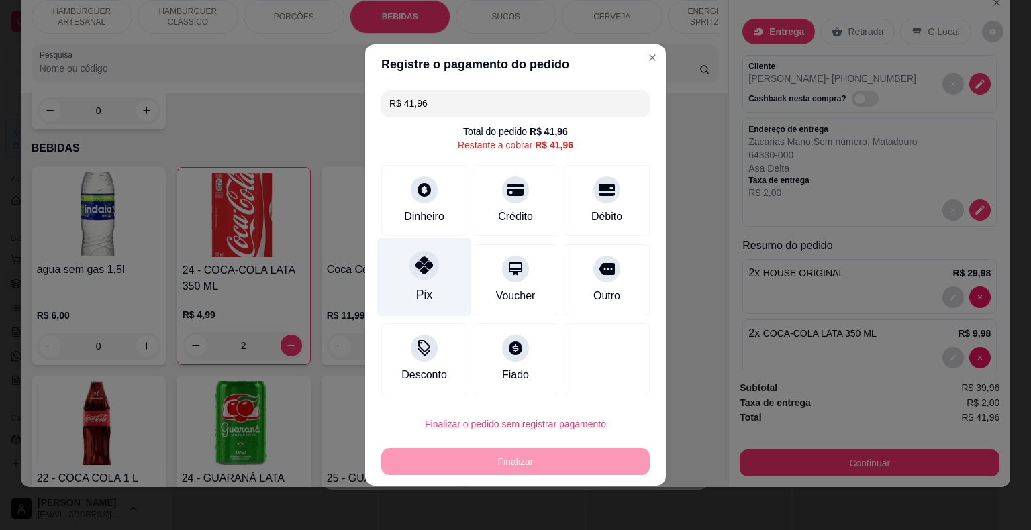
click at [422, 258] on icon at bounding box center [423, 264] width 17 height 17
type input "R$ 0,00"
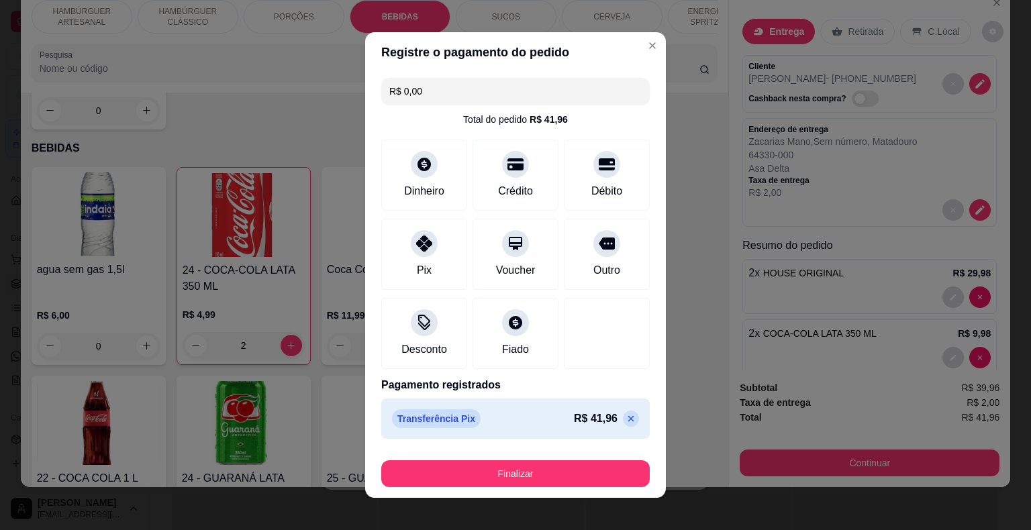
click at [405, 487] on footer "Finalizar" at bounding box center [515, 471] width 301 height 54
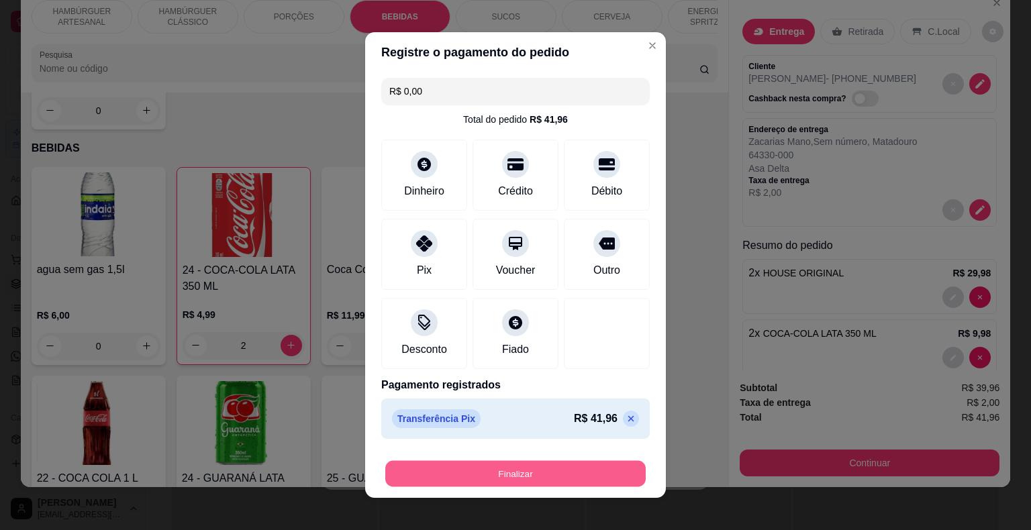
click at [413, 476] on button "Finalizar" at bounding box center [515, 474] width 260 height 26
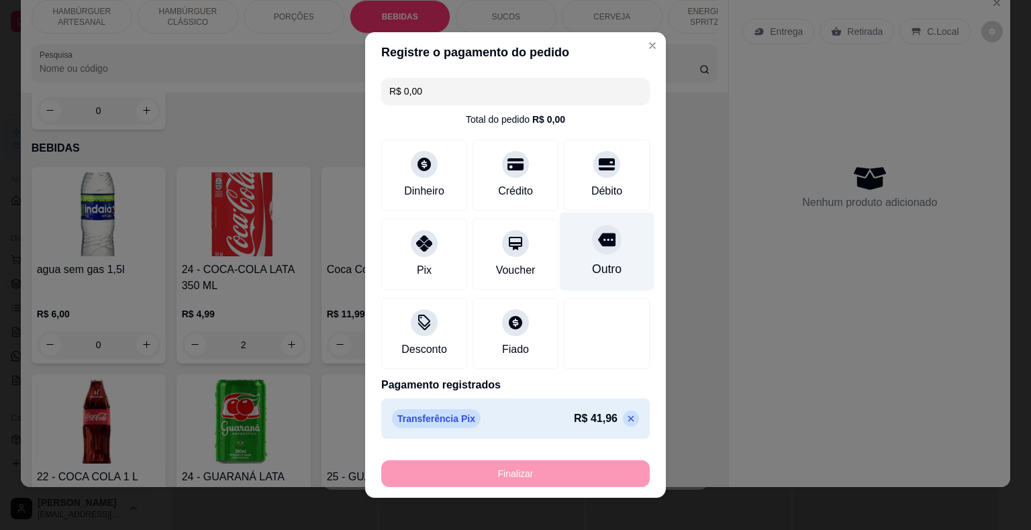
type input "0"
type input "-R$ 41,96"
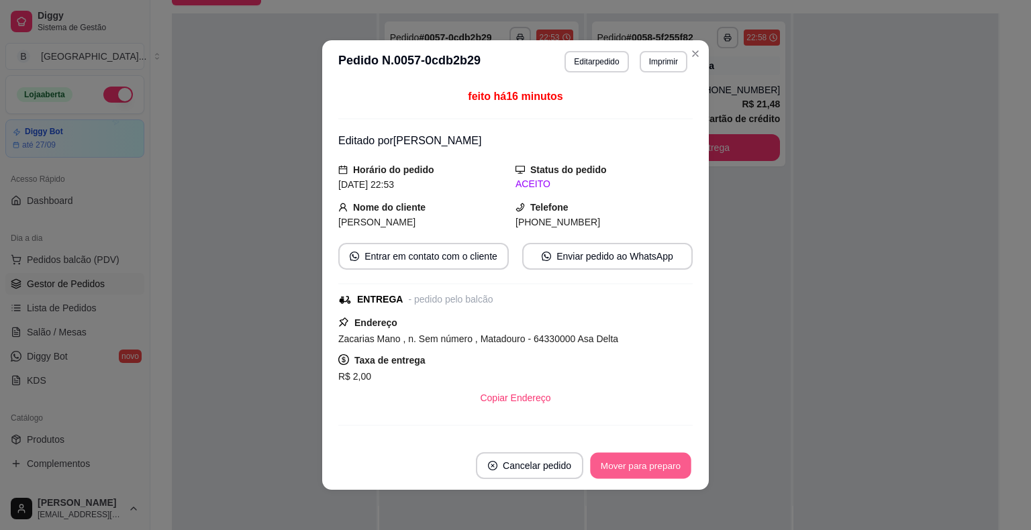
click at [651, 466] on button "Mover para preparo" at bounding box center [640, 466] width 101 height 26
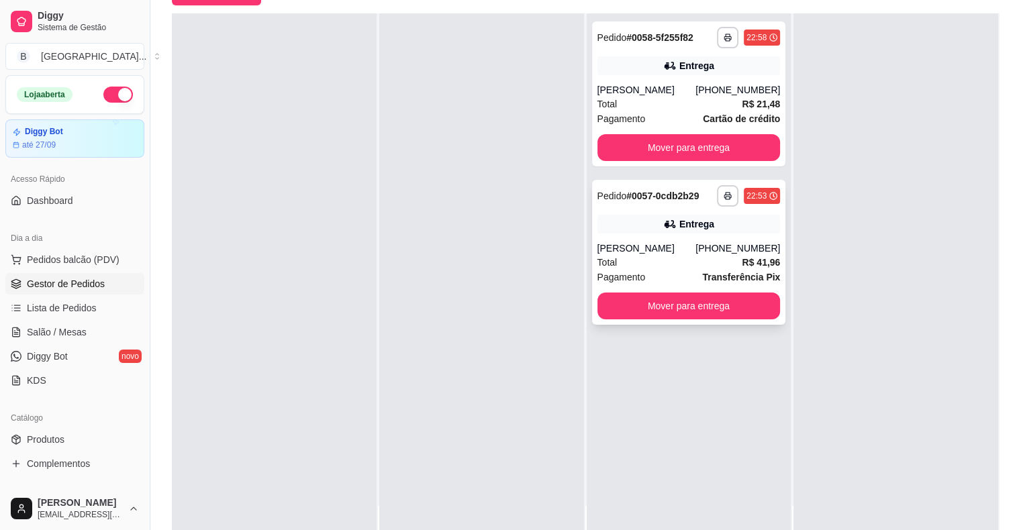
click at [656, 265] on div "Total R$ 41,96" at bounding box center [688, 262] width 183 height 15
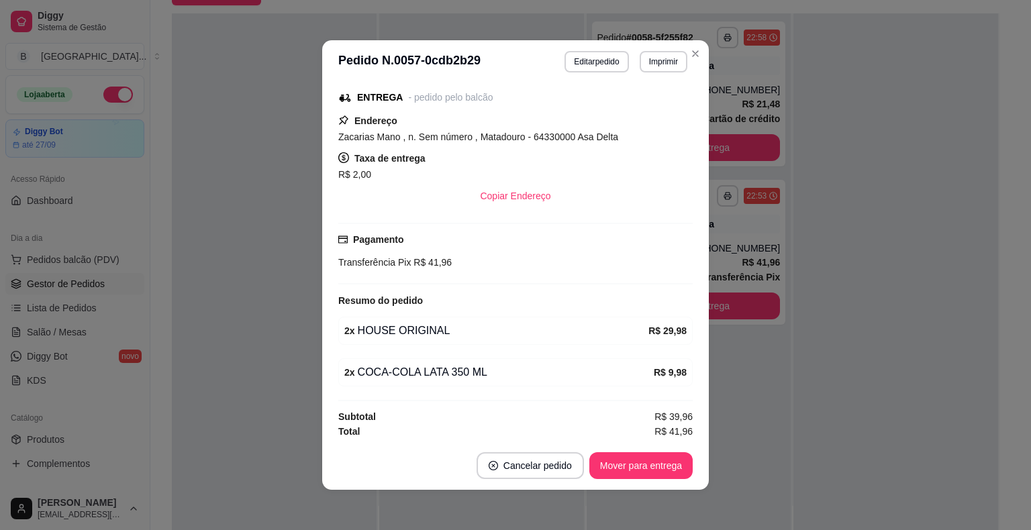
scroll to position [3, 0]
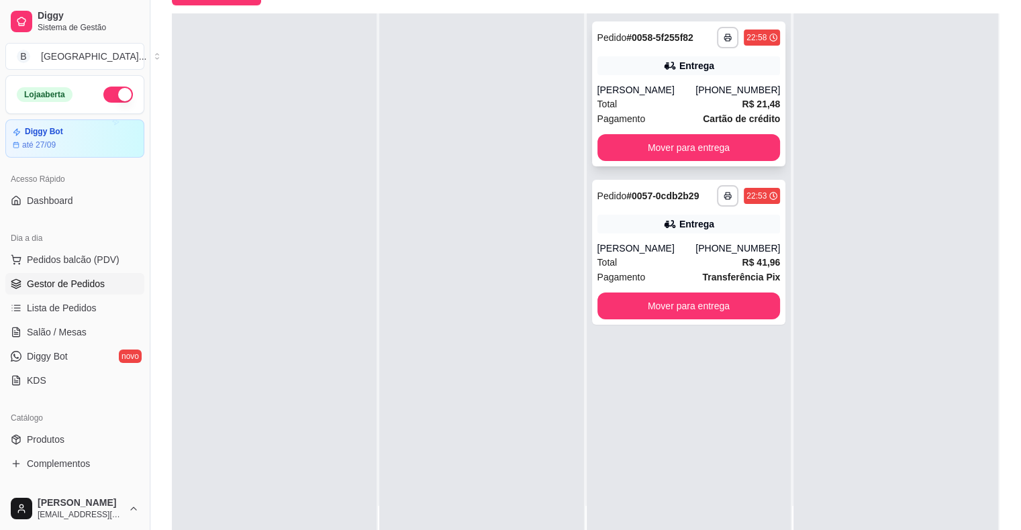
click at [681, 115] on div "Pagamento Cartão de crédito" at bounding box center [688, 118] width 183 height 15
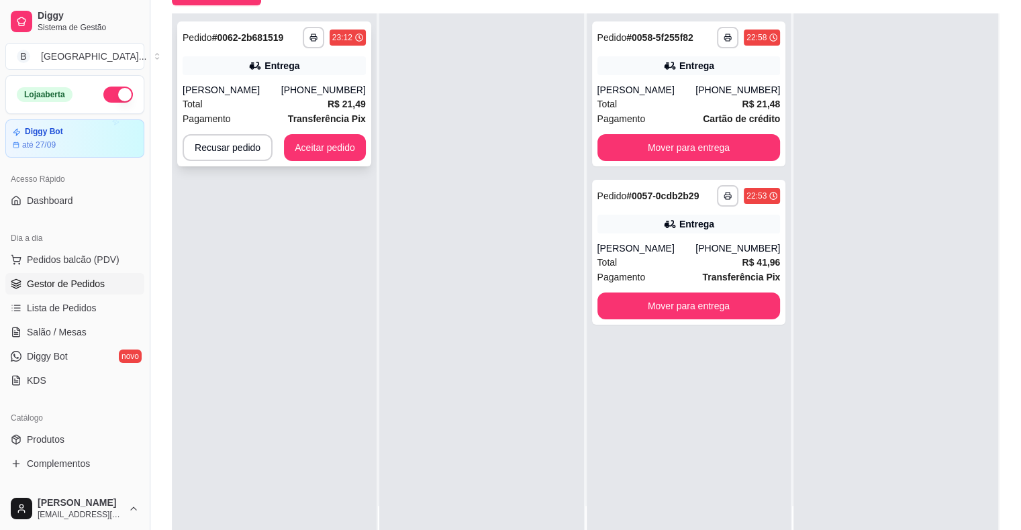
click at [266, 95] on div "Jorge" at bounding box center [232, 89] width 99 height 13
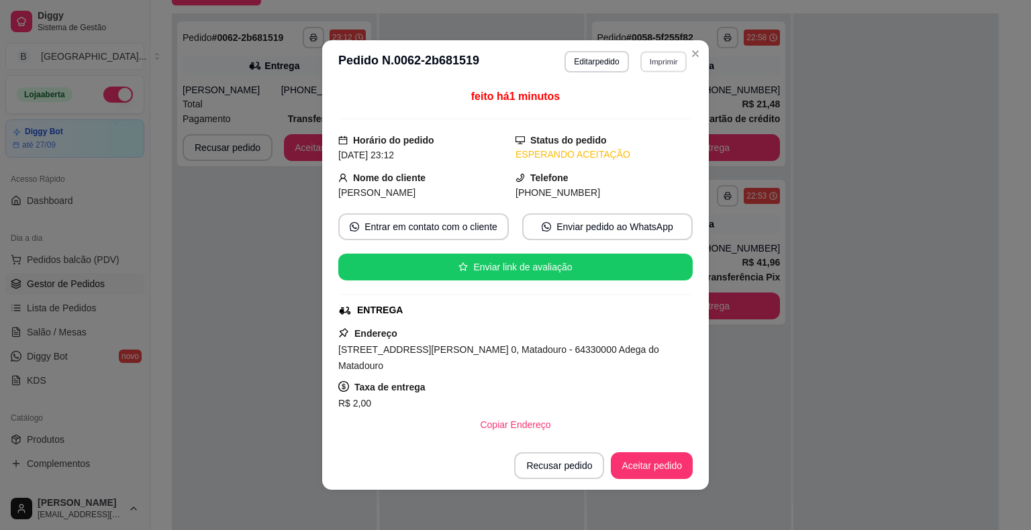
click at [667, 69] on button "Imprimir" at bounding box center [663, 61] width 46 height 21
click at [636, 109] on button "IMPRESSORA" at bounding box center [634, 109] width 97 height 21
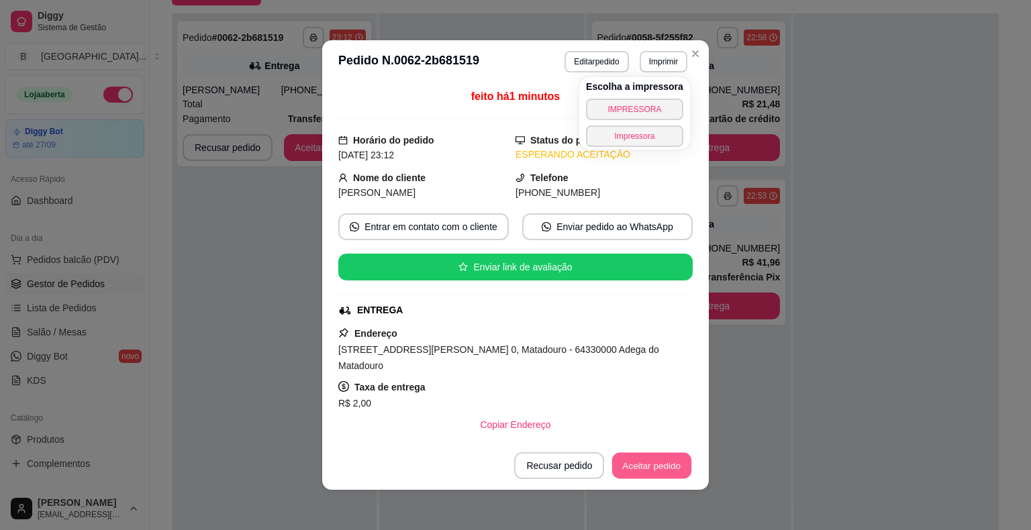
click at [655, 468] on button "Aceitar pedido" at bounding box center [651, 466] width 79 height 26
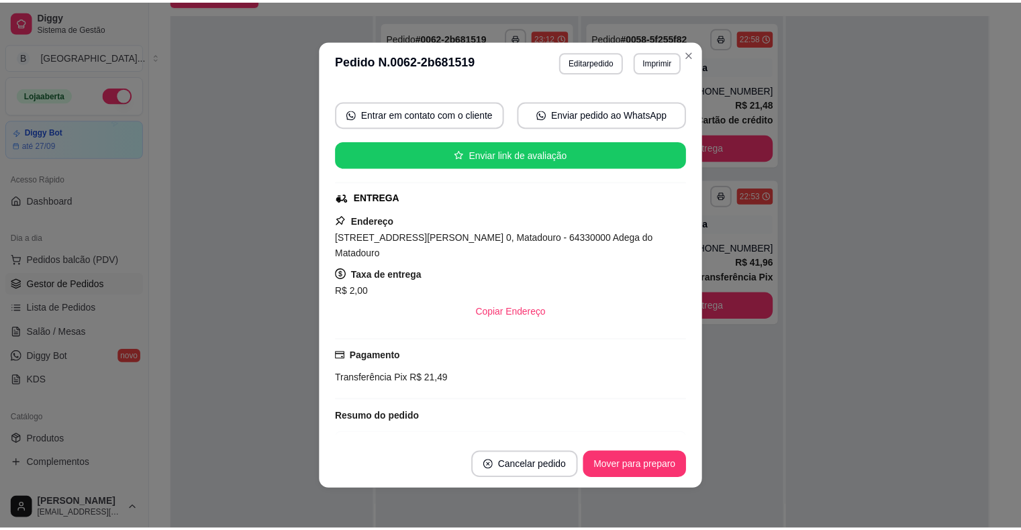
scroll to position [172, 0]
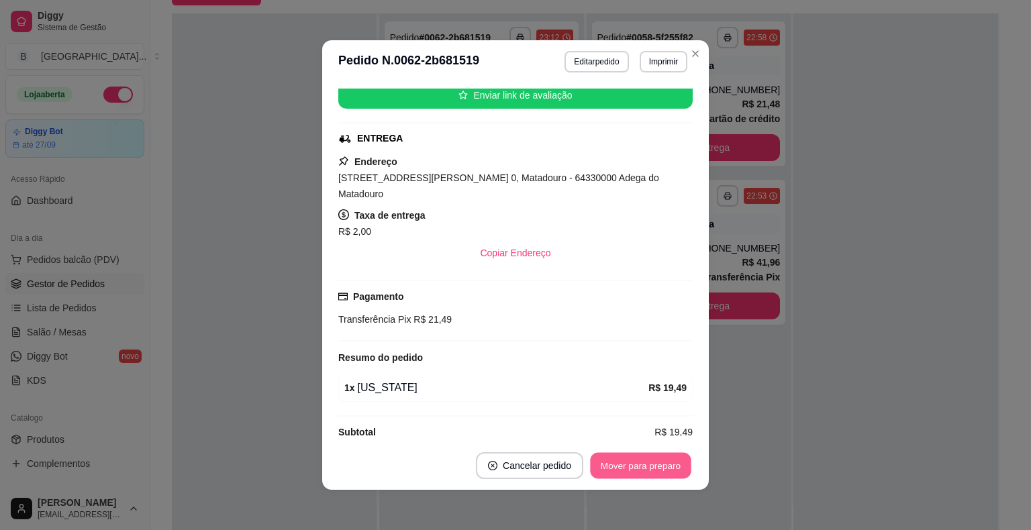
click at [639, 462] on button "Mover para preparo" at bounding box center [640, 466] width 101 height 26
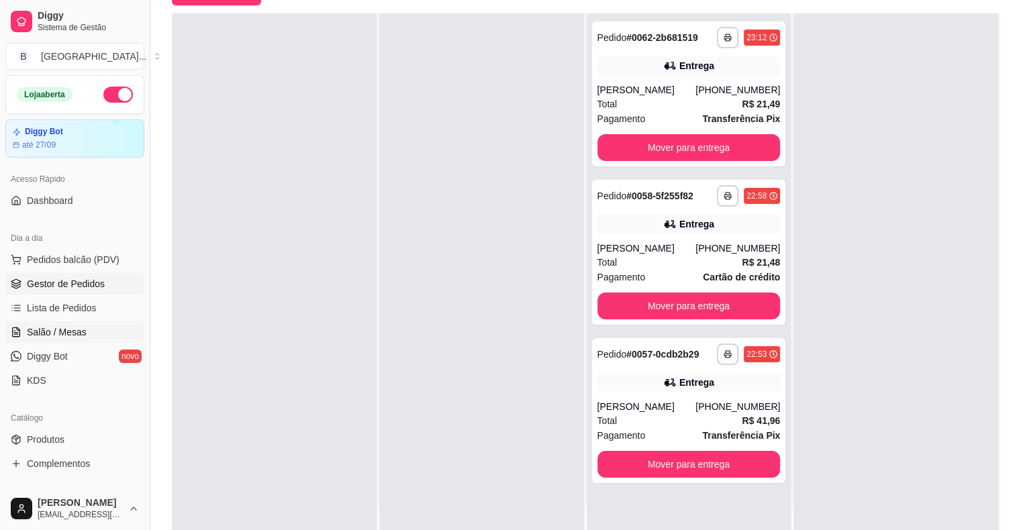
click at [44, 329] on span "Salão / Mesas" at bounding box center [57, 331] width 60 height 13
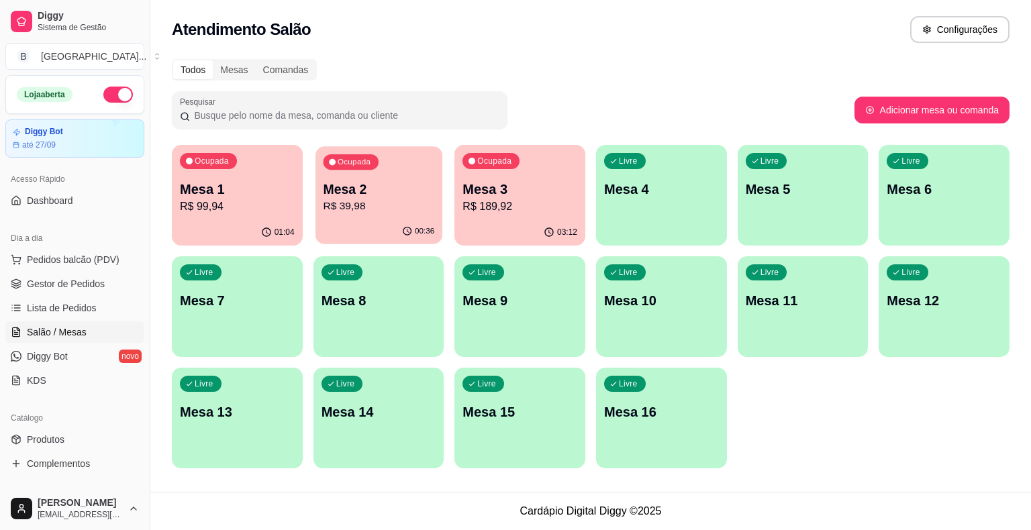
click at [344, 221] on div "00:36" at bounding box center [378, 231] width 127 height 25
click at [211, 197] on p "Mesa 1" at bounding box center [237, 189] width 115 height 19
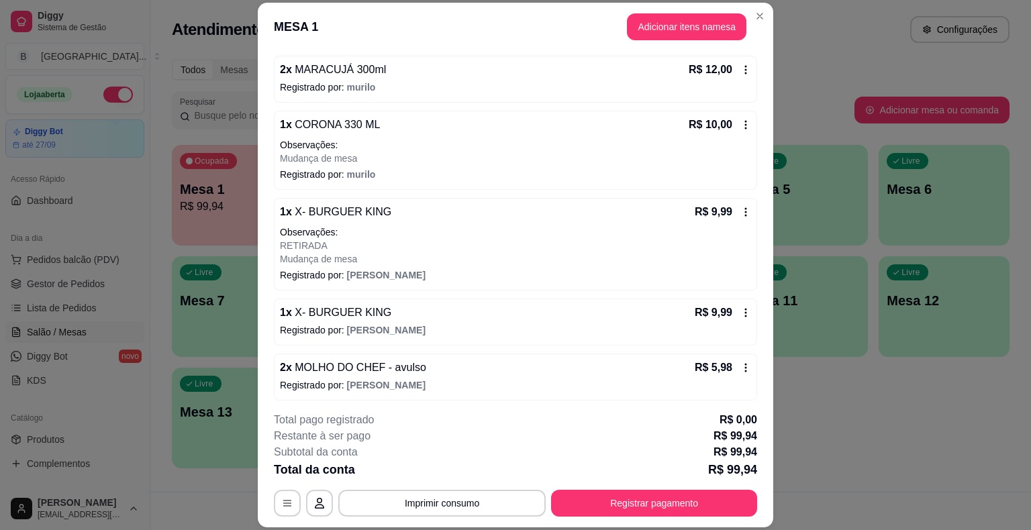
scroll to position [180, 0]
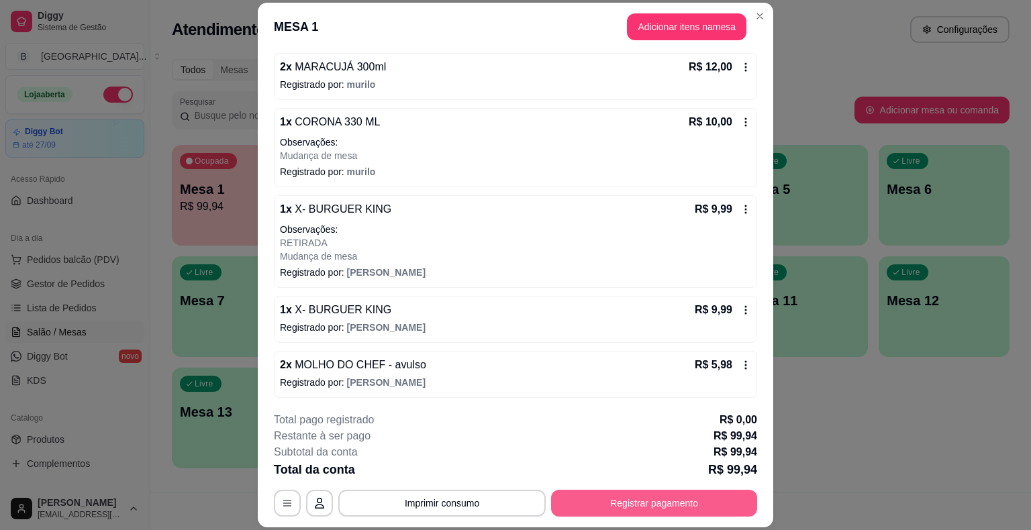
click at [609, 501] on button "Registrar pagamento" at bounding box center [654, 503] width 206 height 27
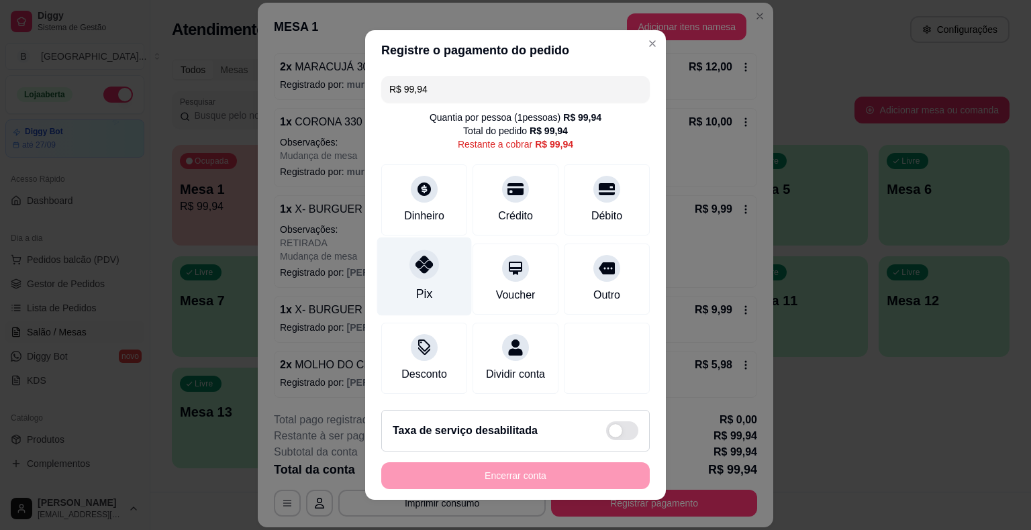
click at [423, 284] on div "Pix" at bounding box center [424, 277] width 95 height 79
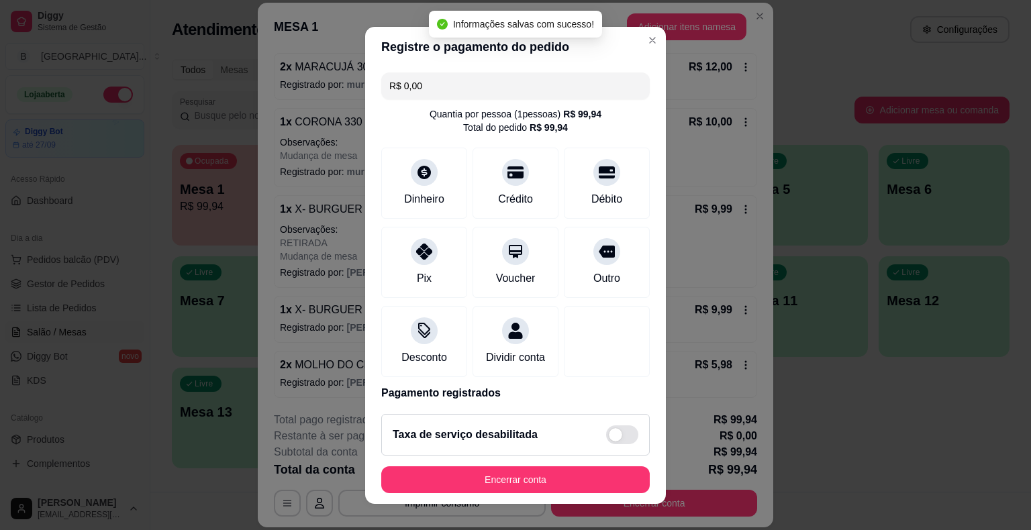
scroll to position [63, 0]
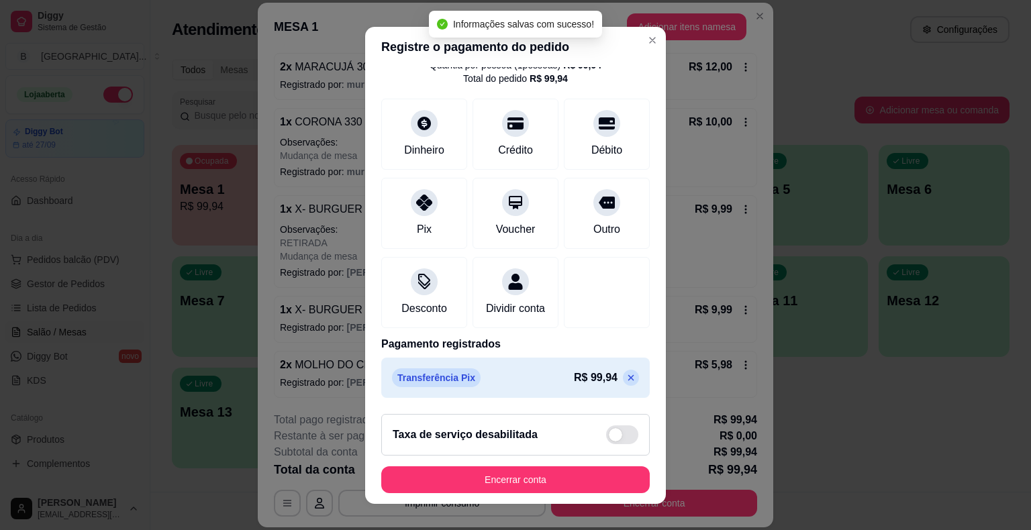
click at [625, 372] on icon at bounding box center [630, 377] width 11 height 11
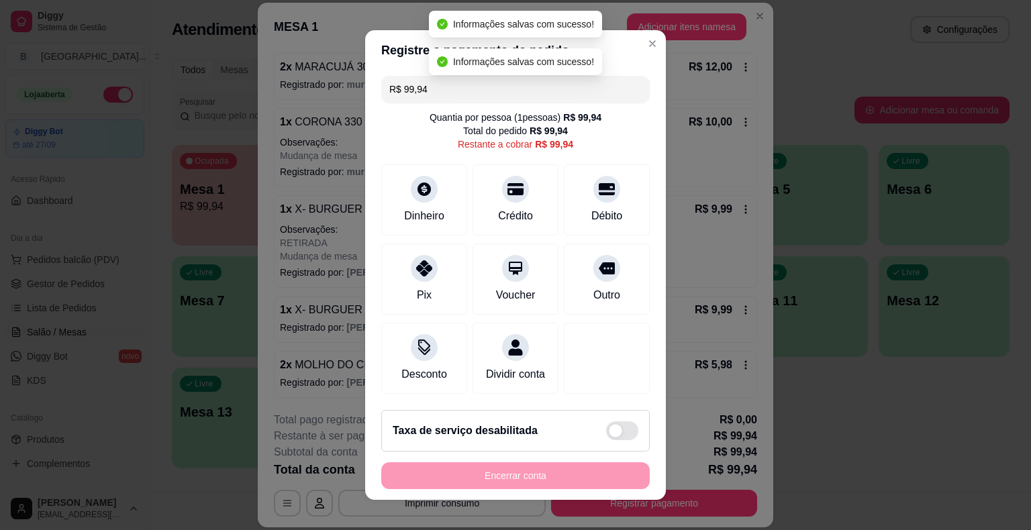
scroll to position [0, 0]
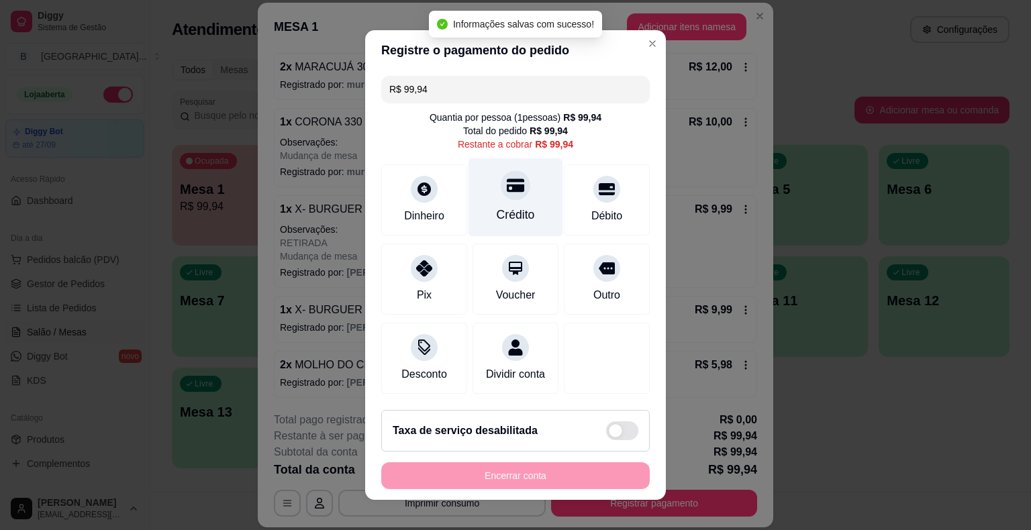
click at [527, 201] on div "Crédito" at bounding box center [515, 197] width 95 height 79
type input "R$ 0,00"
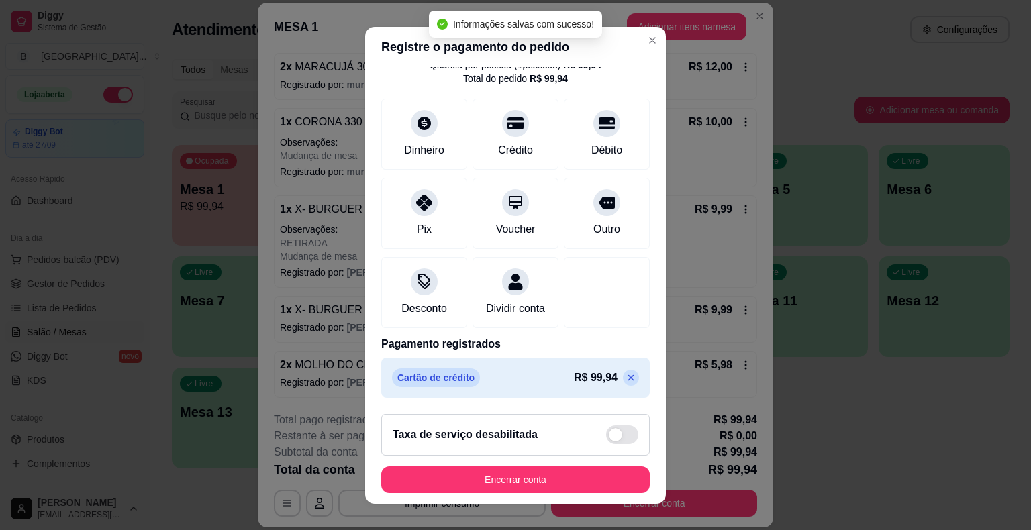
scroll to position [63, 0]
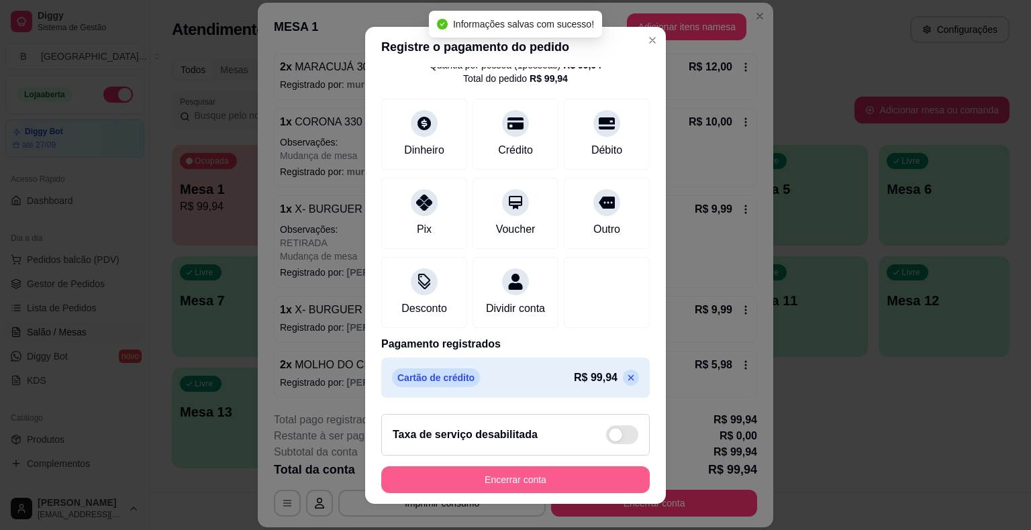
click at [615, 484] on button "Encerrar conta" at bounding box center [515, 479] width 268 height 27
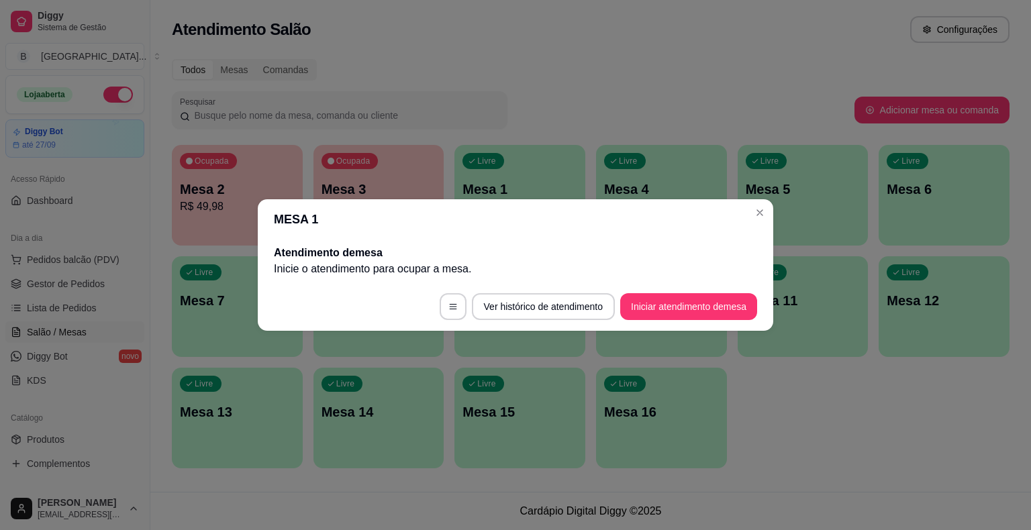
scroll to position [0, 0]
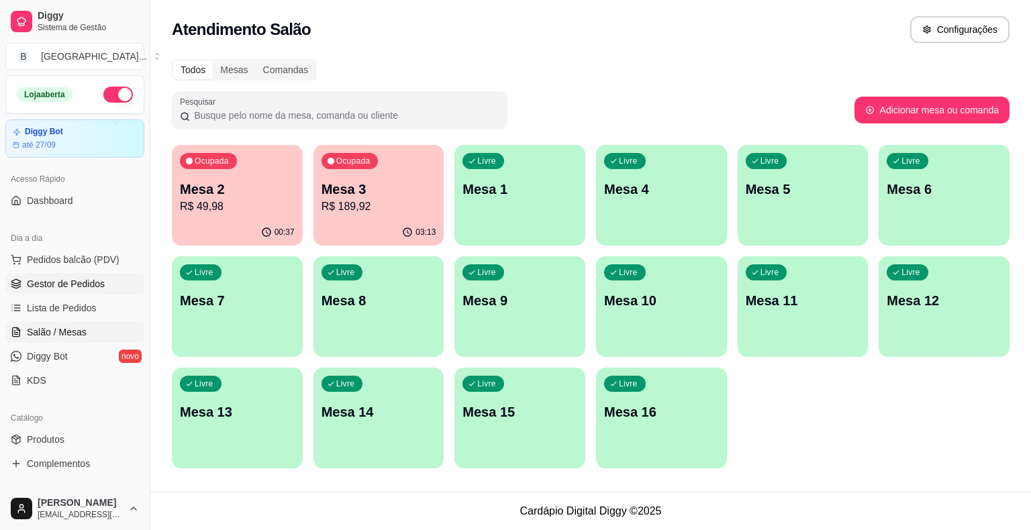
click at [65, 289] on span "Gestor de Pedidos" at bounding box center [66, 283] width 78 height 13
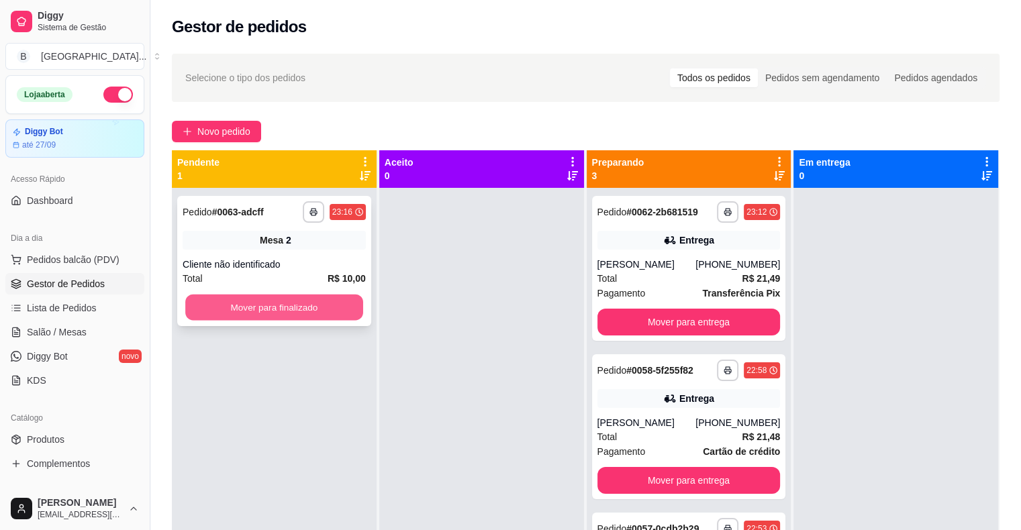
click at [287, 315] on button "Mover para finalizado" at bounding box center [274, 308] width 178 height 26
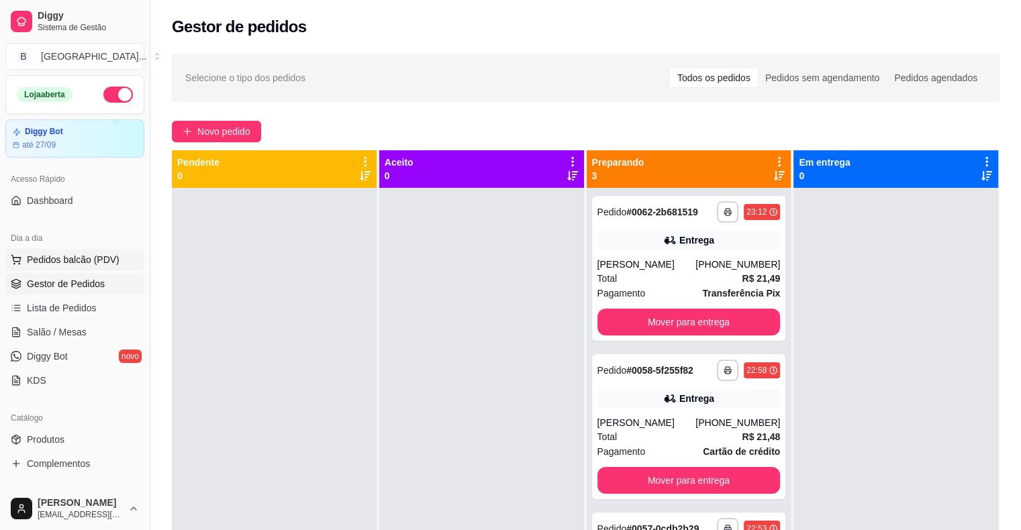
click at [87, 268] on button "Pedidos balcão (PDV)" at bounding box center [74, 259] width 139 height 21
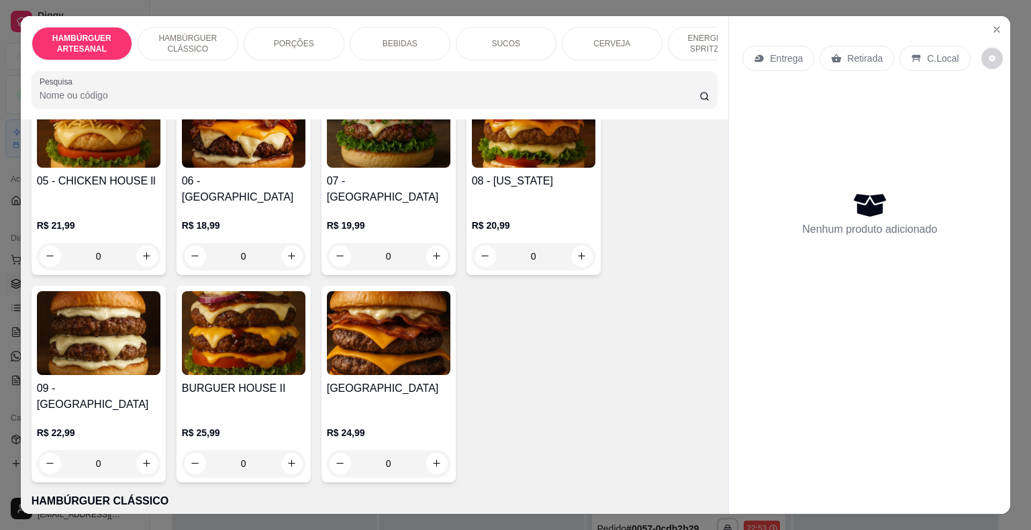
scroll to position [268, 0]
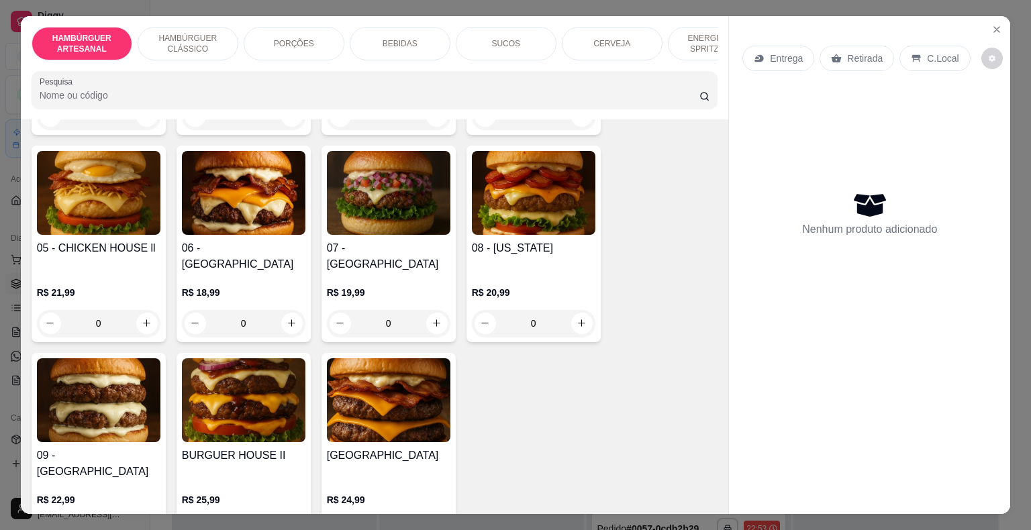
click at [284, 310] on div "0" at bounding box center [243, 323] width 123 height 27
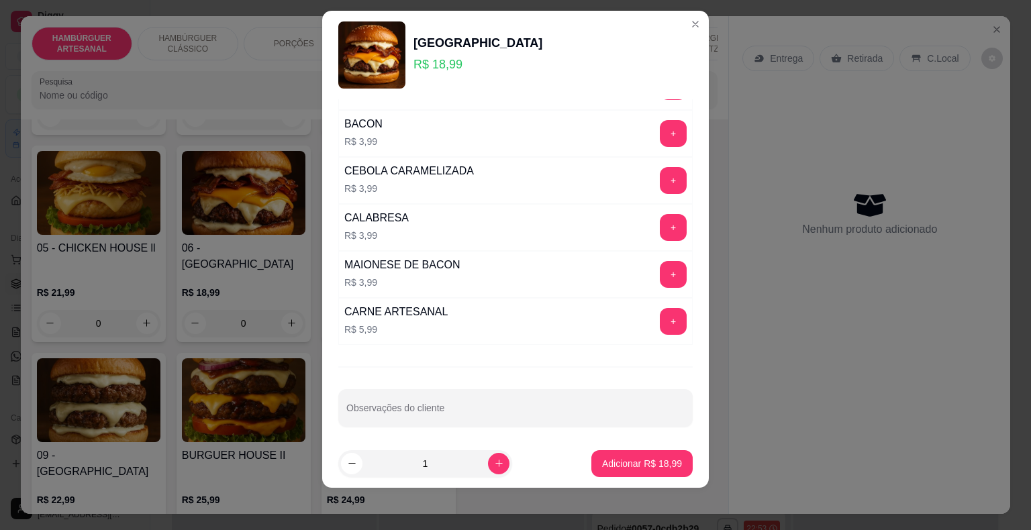
scroll to position [16, 0]
click at [466, 407] on input "Observações do cliente" at bounding box center [515, 413] width 338 height 13
type input "SEM MOLHO DO CHEF,APENAS CHEDDAR"
click at [631, 466] on p "Adicionar R$ 18,99" at bounding box center [642, 463] width 80 height 13
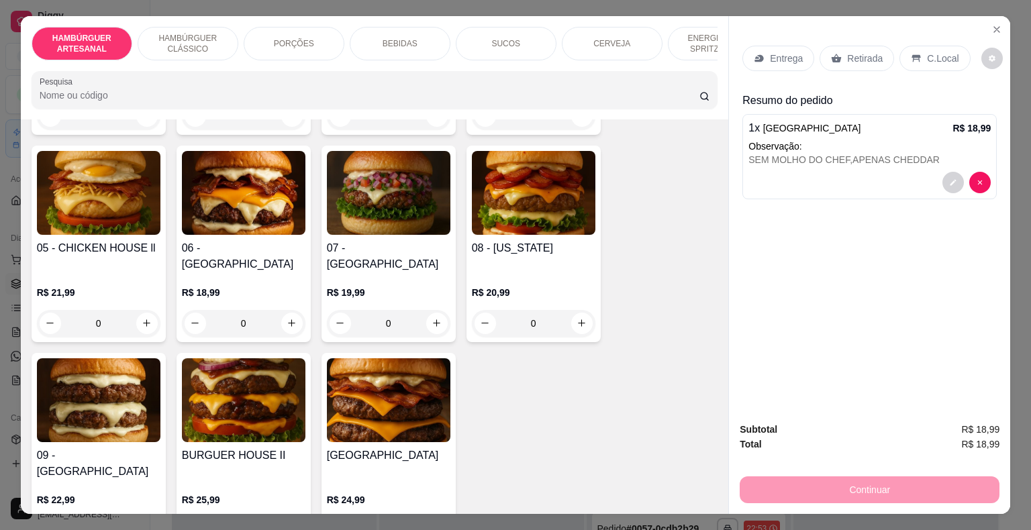
click at [858, 56] on p "Retirada" at bounding box center [865, 58] width 36 height 13
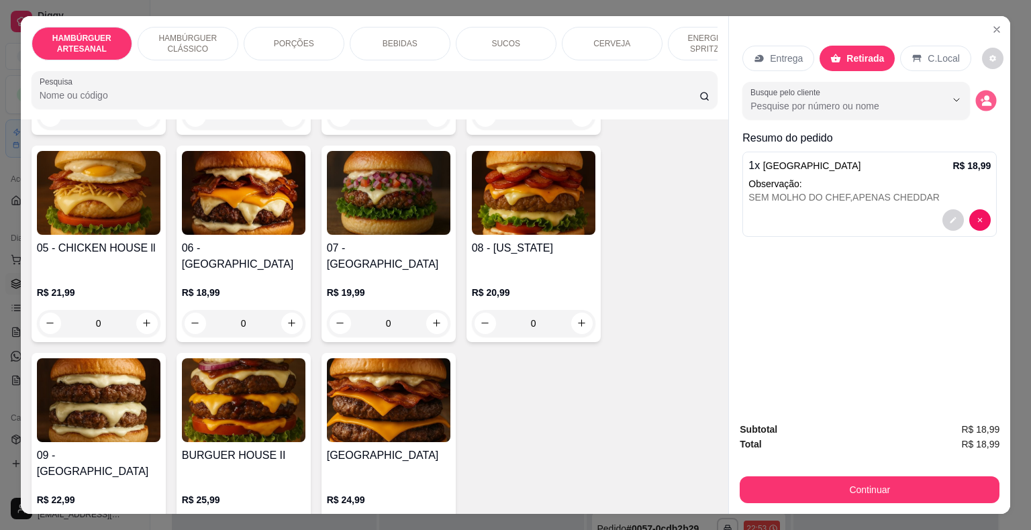
click at [976, 90] on button "decrease-product-quantity" at bounding box center [986, 100] width 21 height 21
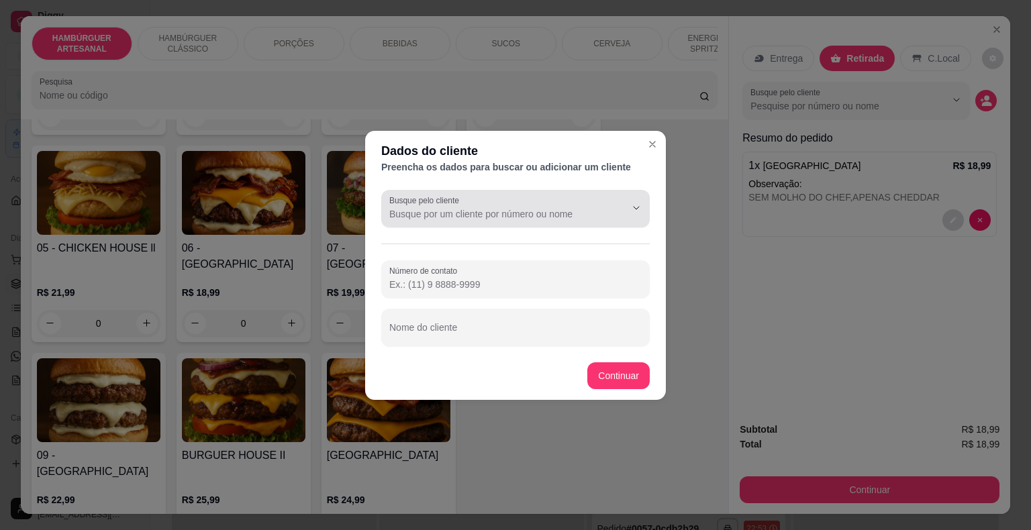
click at [620, 208] on icon "Show suggestions" at bounding box center [617, 208] width 11 height 11
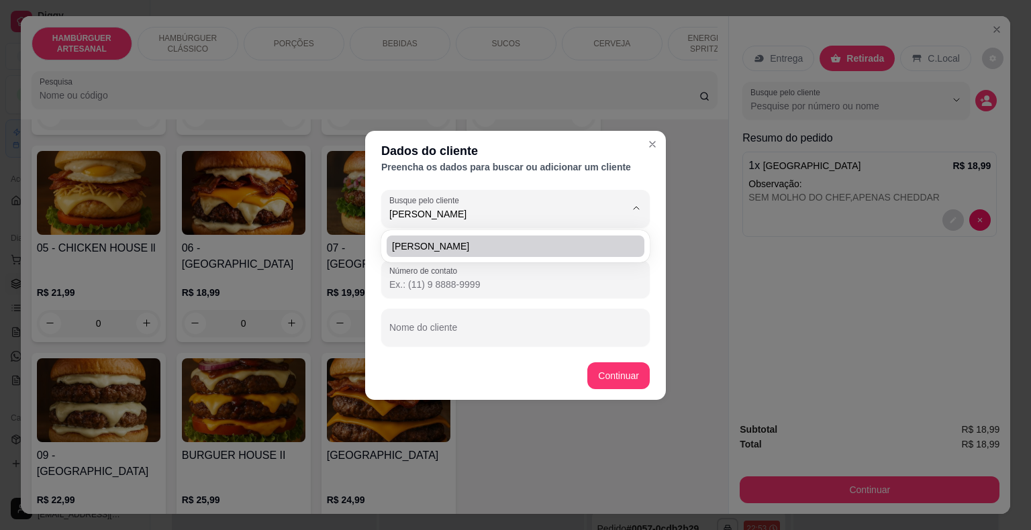
click at [601, 253] on li "[PERSON_NAME]" at bounding box center [515, 246] width 258 height 21
type input "[PERSON_NAME]"
type input "[PHONE_NUMBER]"
type input "[PERSON_NAME]"
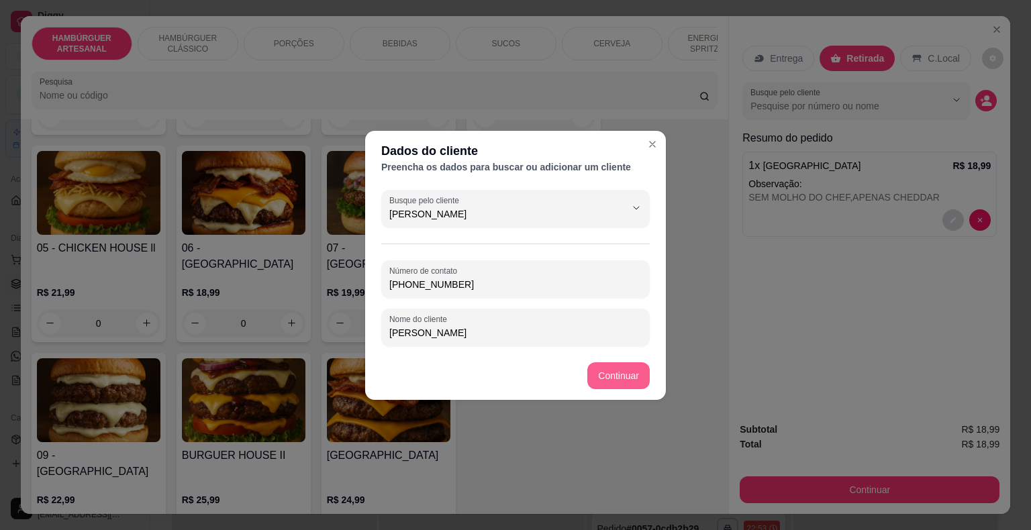
type input "[PERSON_NAME]"
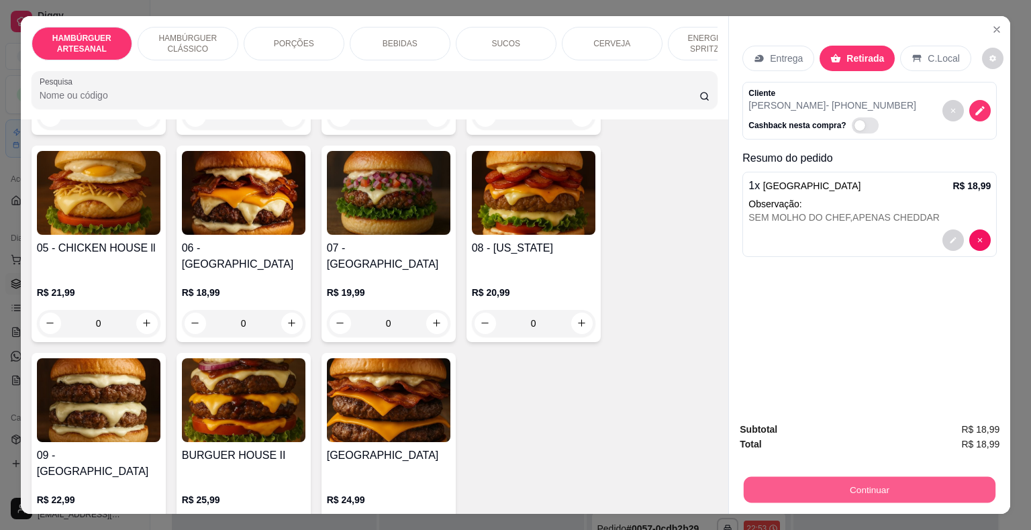
click at [821, 486] on button "Continuar" at bounding box center [869, 490] width 252 height 26
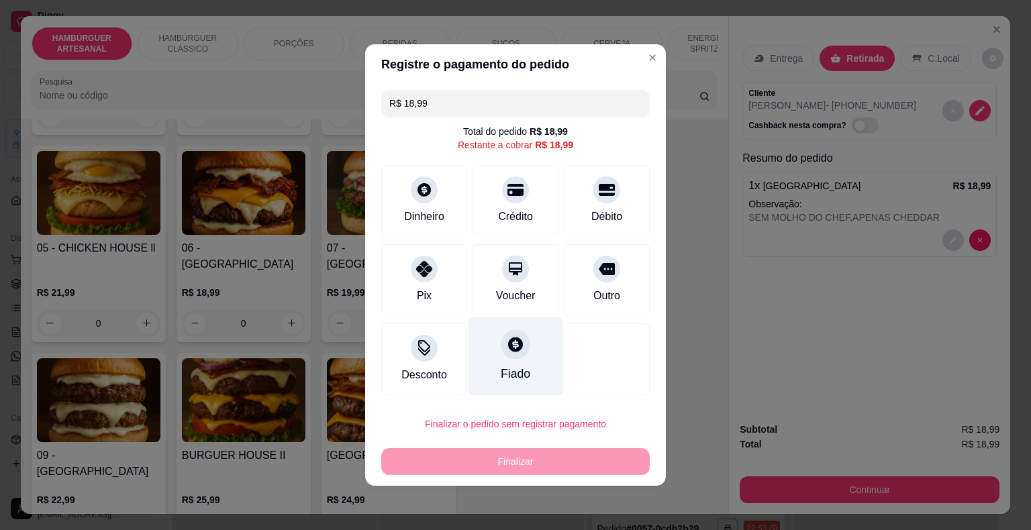
click at [520, 374] on div "Fiado" at bounding box center [516, 373] width 30 height 17
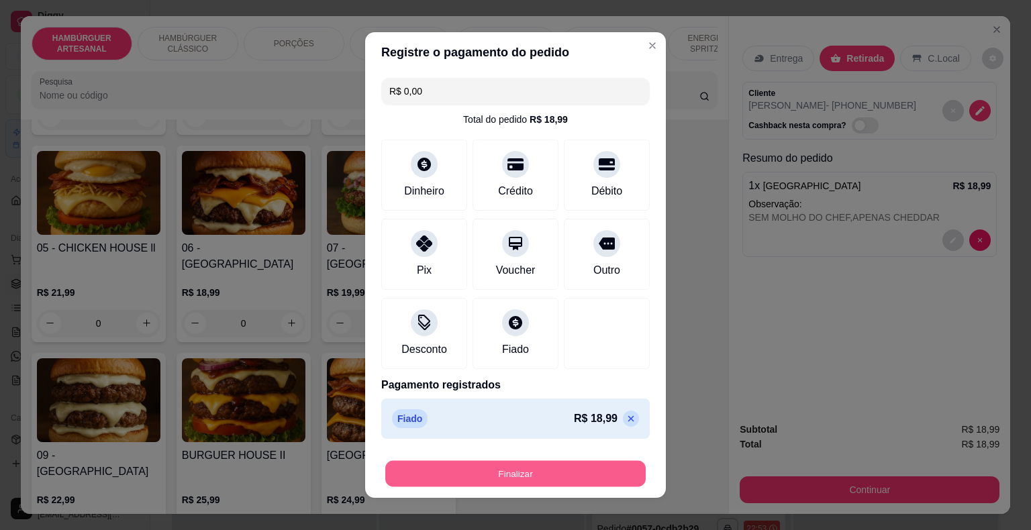
click at [556, 478] on button "Finalizar" at bounding box center [515, 474] width 260 height 26
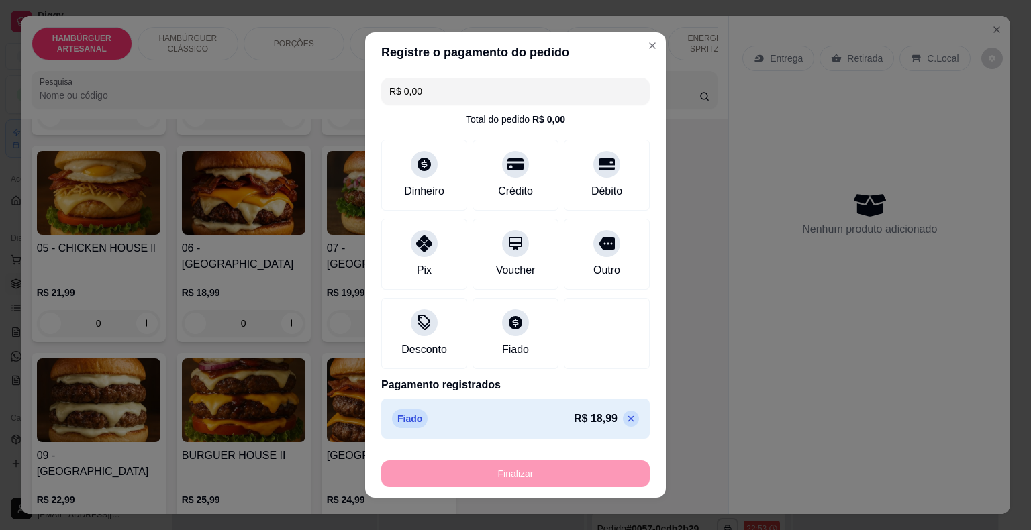
type input "-R$ 18,99"
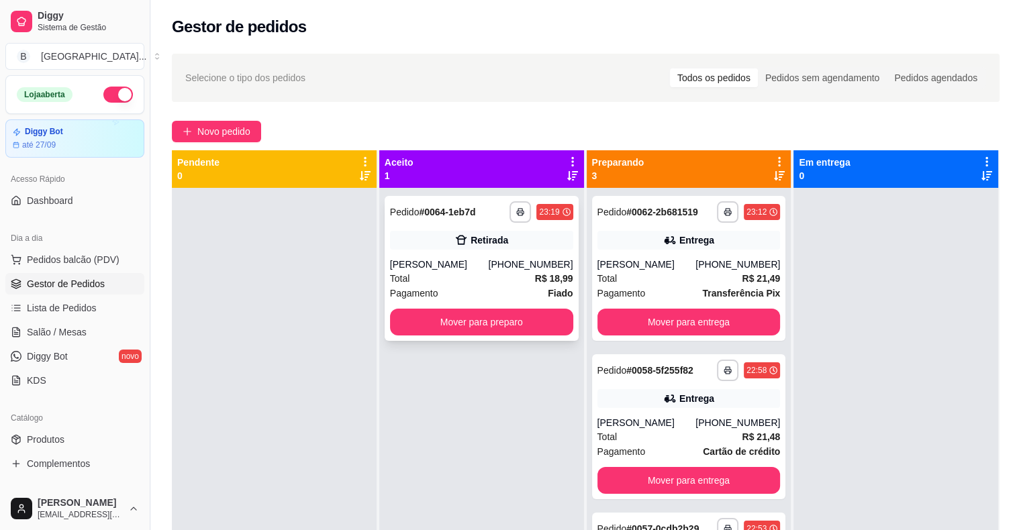
click at [519, 276] on div "Total R$ 18,99" at bounding box center [481, 278] width 183 height 15
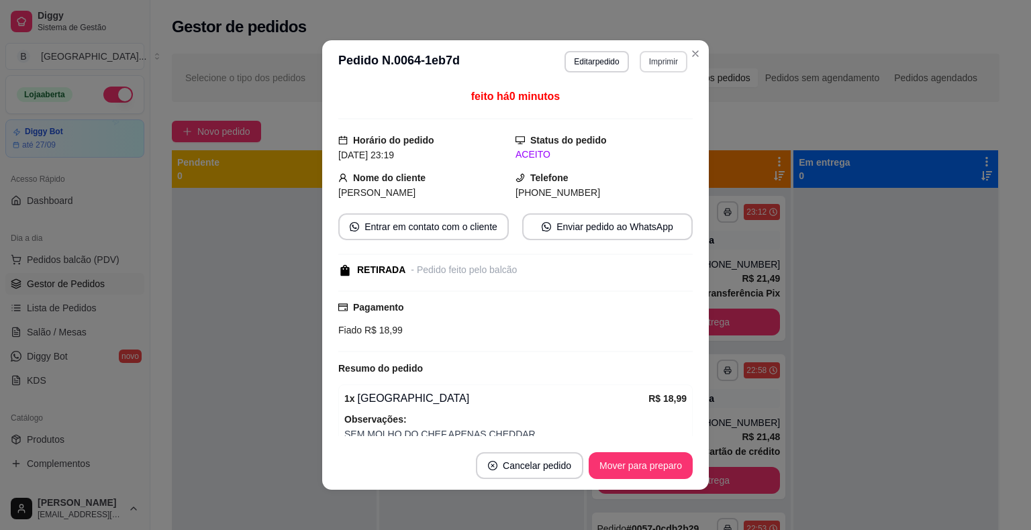
click at [660, 64] on button "Imprimir" at bounding box center [663, 61] width 48 height 21
click at [663, 104] on button "IMPRESSORA" at bounding box center [634, 108] width 94 height 21
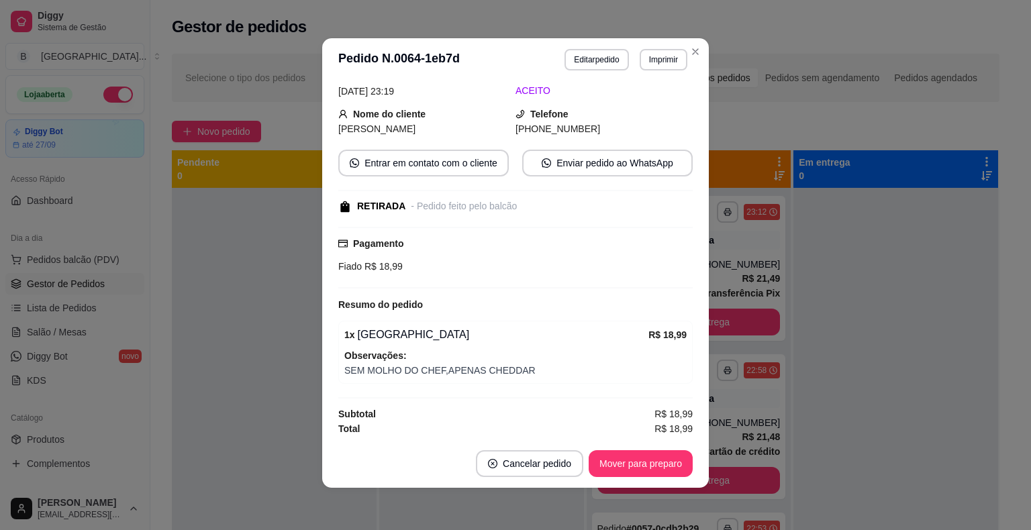
scroll to position [3, 0]
click at [641, 463] on button "Mover para preparo" at bounding box center [640, 463] width 101 height 26
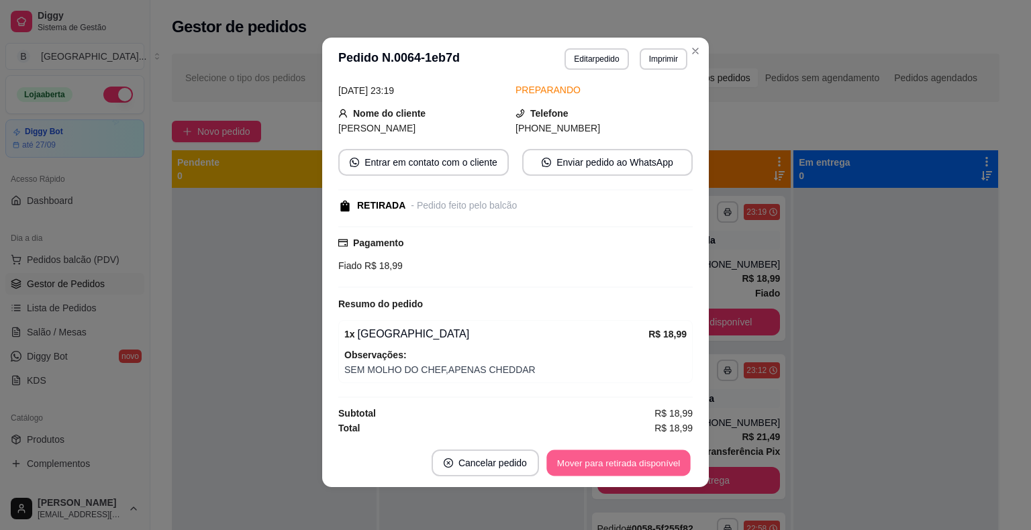
click at [641, 463] on button "Mover para retirada disponível" at bounding box center [618, 463] width 144 height 26
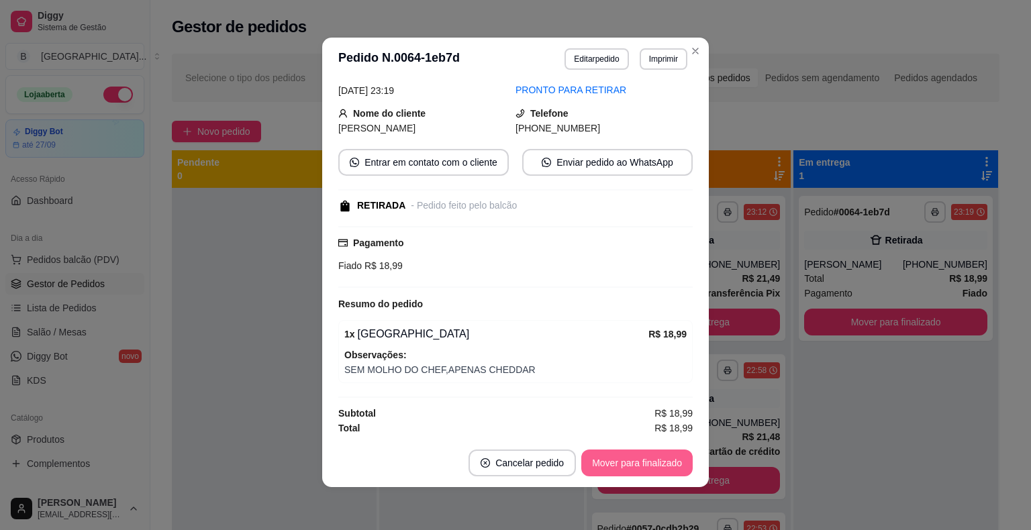
click at [641, 463] on button "Mover para finalizado" at bounding box center [636, 463] width 111 height 27
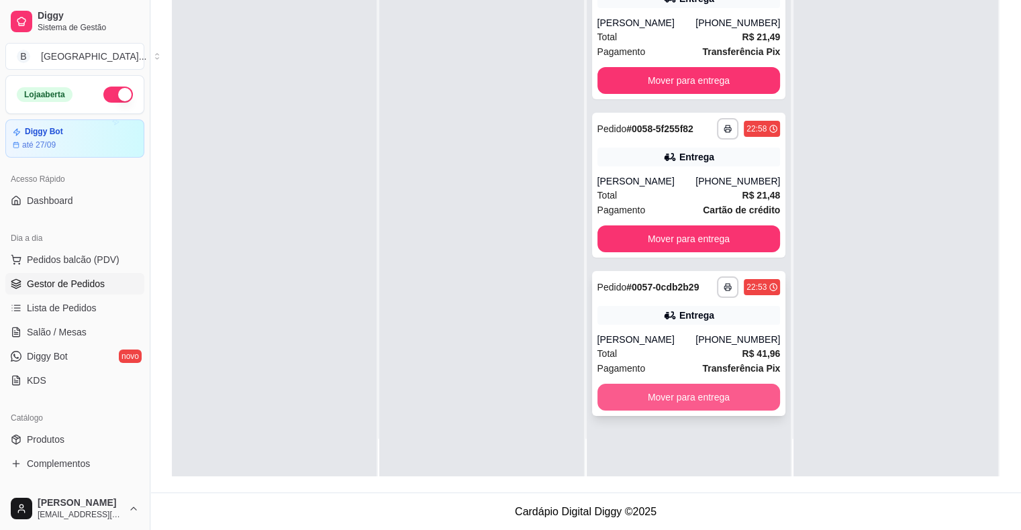
scroll to position [204, 0]
click at [754, 395] on button "Mover para entrega" at bounding box center [688, 397] width 183 height 27
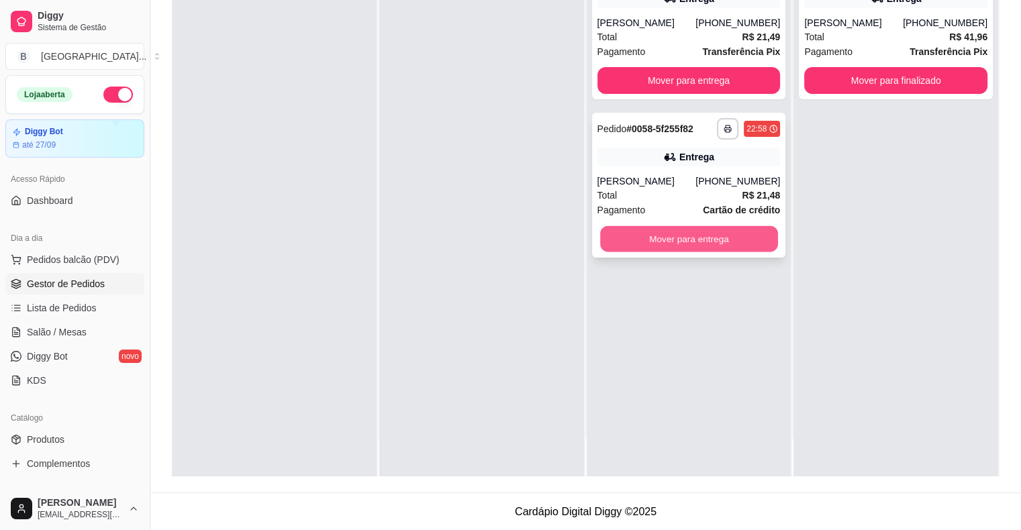
click at [672, 236] on button "Mover para entrega" at bounding box center [689, 239] width 178 height 26
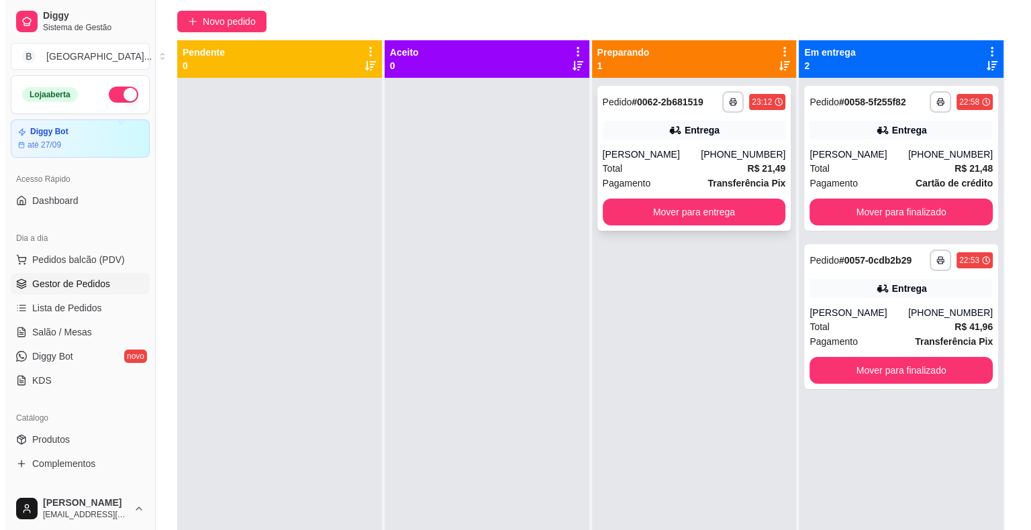
scroll to position [0, 0]
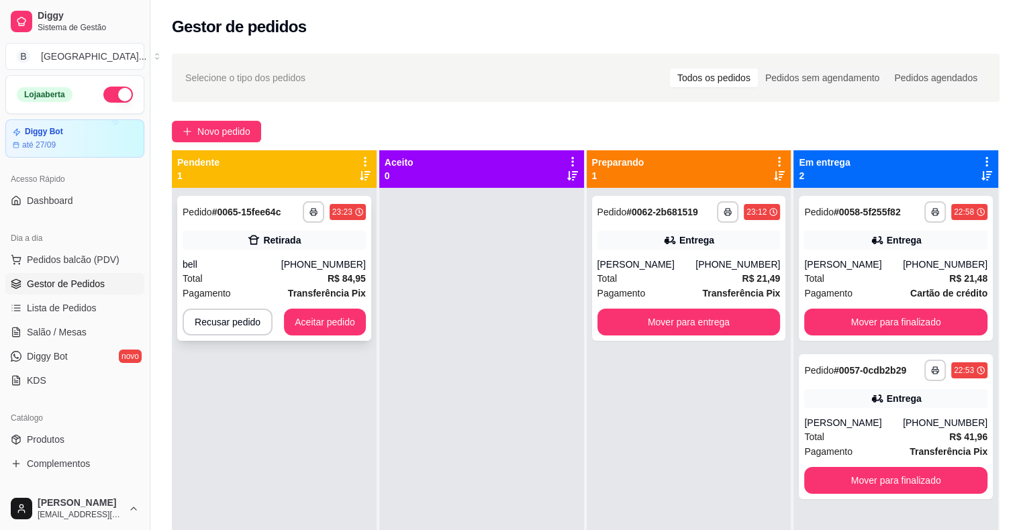
click at [311, 254] on div "**********" at bounding box center [274, 268] width 194 height 145
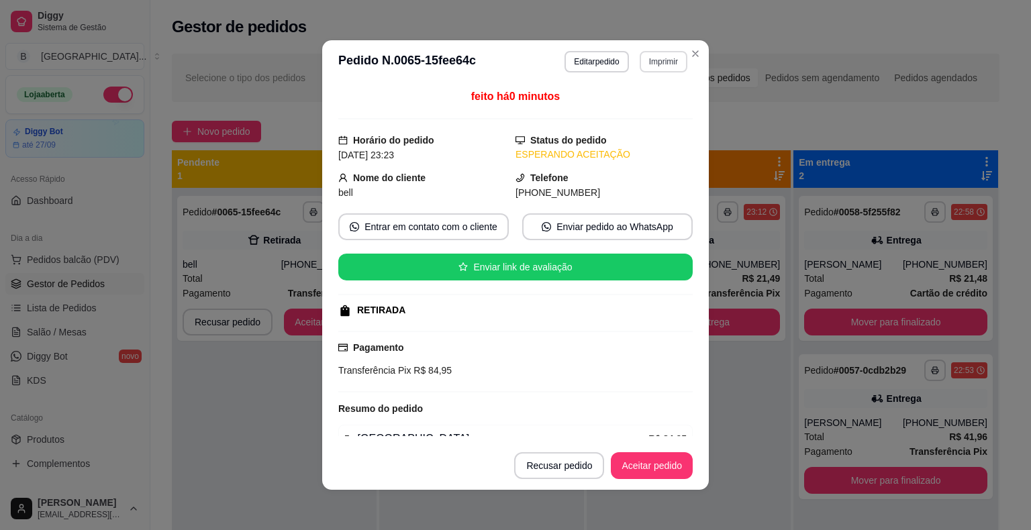
click at [675, 66] on button "Imprimir" at bounding box center [663, 61] width 48 height 21
click at [647, 105] on button "IMPRESSORA" at bounding box center [634, 108] width 97 height 21
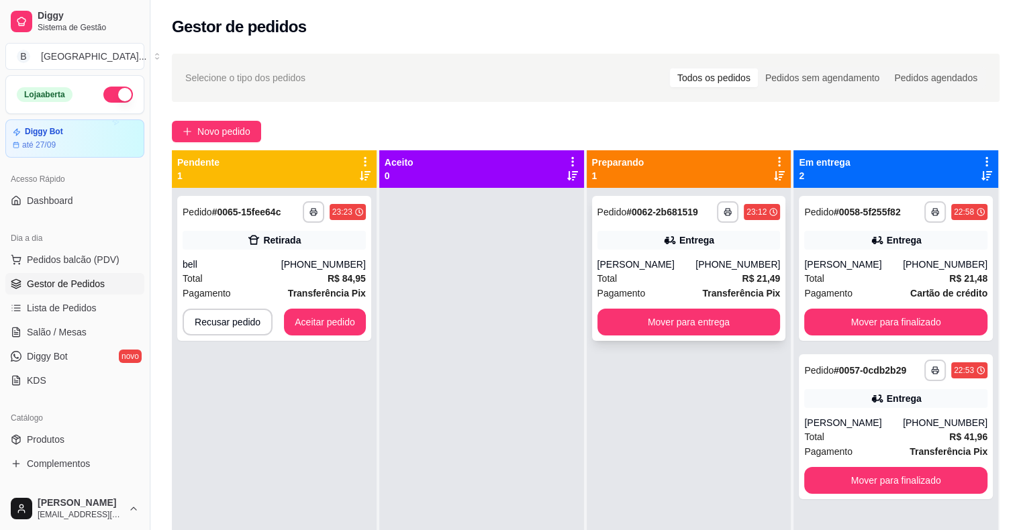
click at [709, 307] on div "**********" at bounding box center [689, 268] width 194 height 145
click at [714, 309] on button "Mover para entrega" at bounding box center [688, 322] width 183 height 27
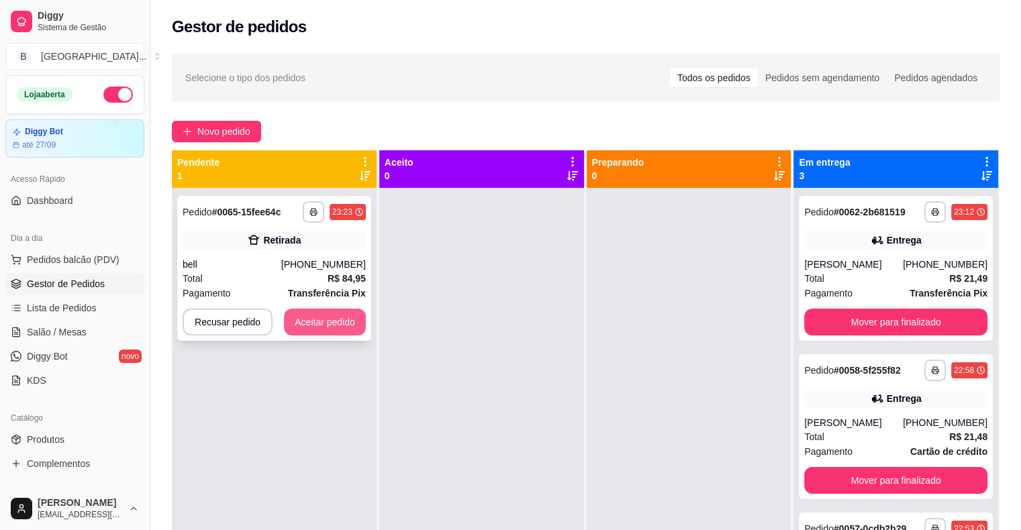
click at [320, 313] on button "Aceitar pedido" at bounding box center [325, 322] width 82 height 27
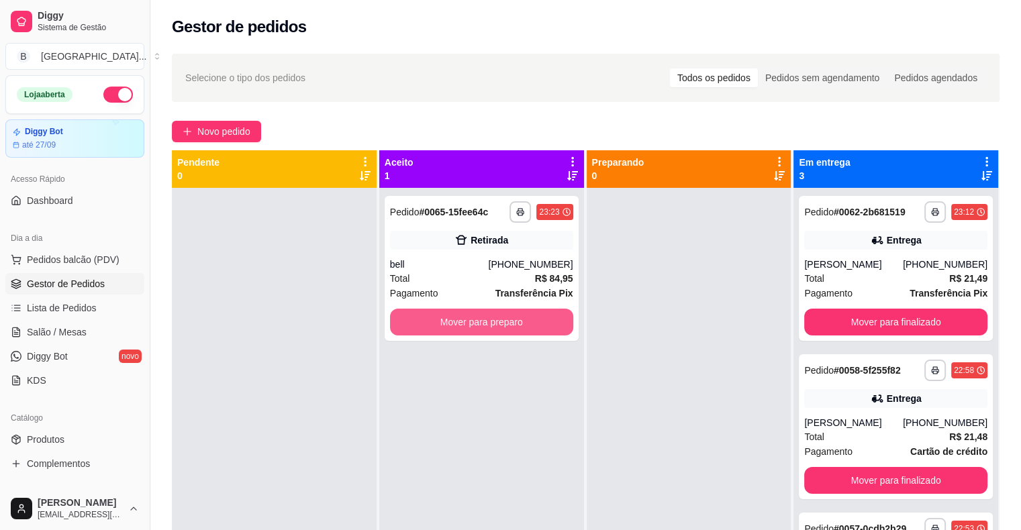
click at [435, 323] on button "Mover para preparo" at bounding box center [481, 322] width 183 height 27
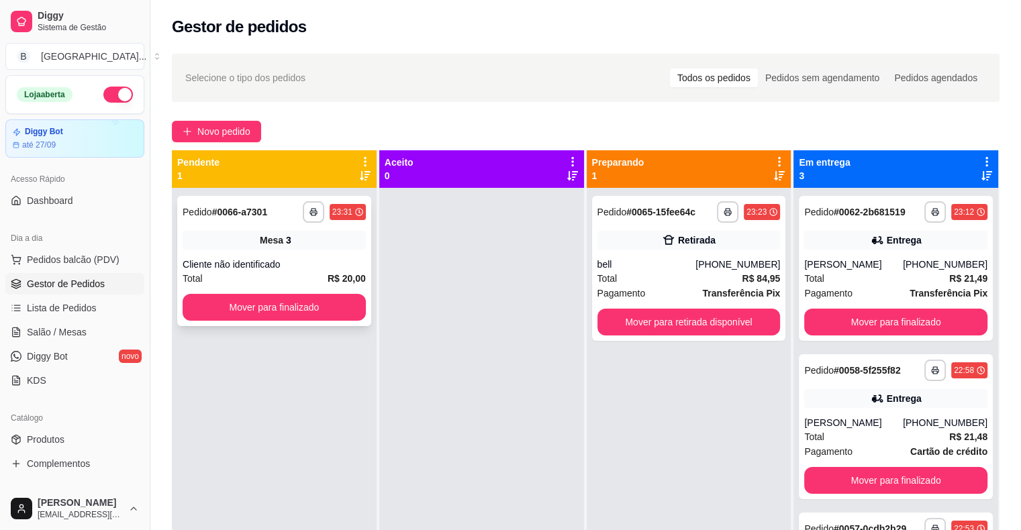
click at [306, 275] on div "Total R$ 20,00" at bounding box center [274, 278] width 183 height 15
click at [282, 315] on button "Mover para finalizado" at bounding box center [274, 307] width 183 height 27
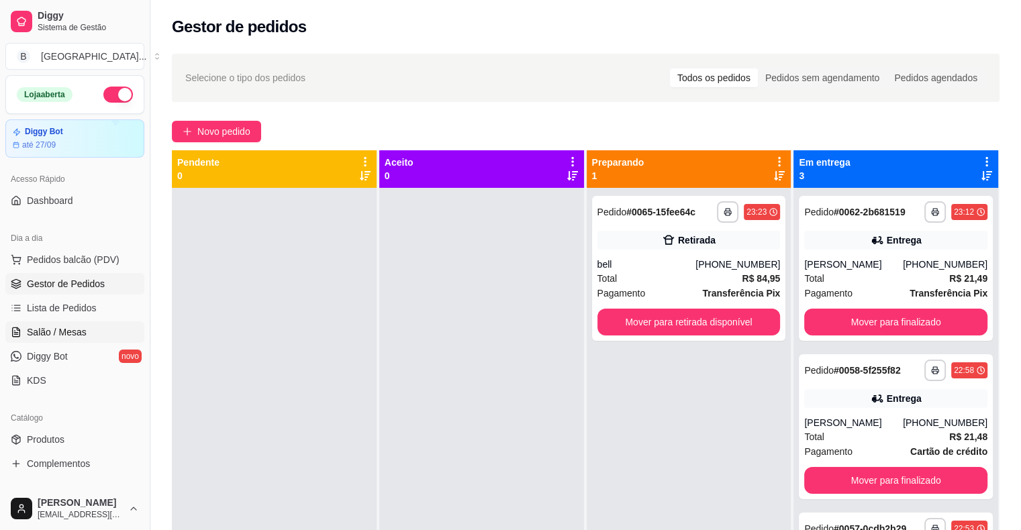
click at [69, 329] on span "Salão / Mesas" at bounding box center [57, 331] width 60 height 13
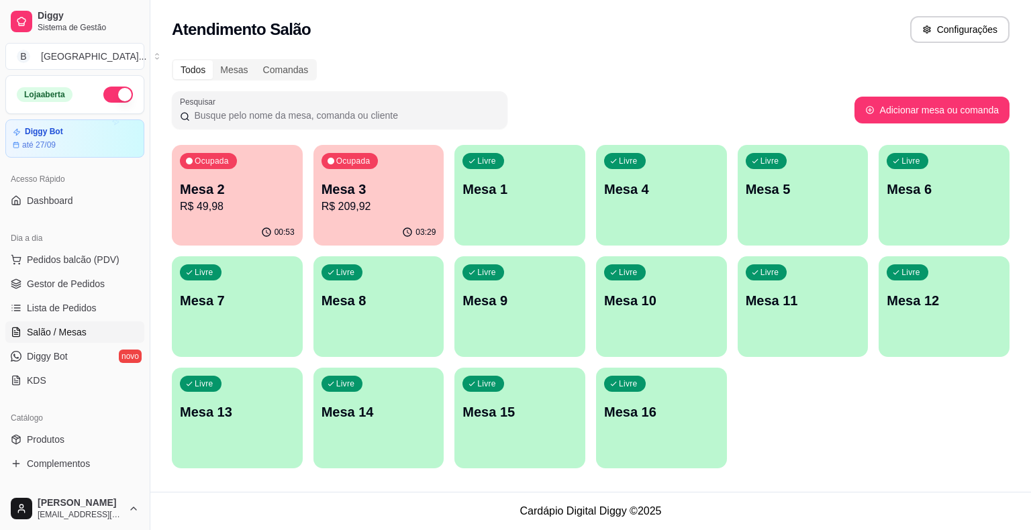
click at [352, 219] on div "03:29" at bounding box center [378, 232] width 131 height 26
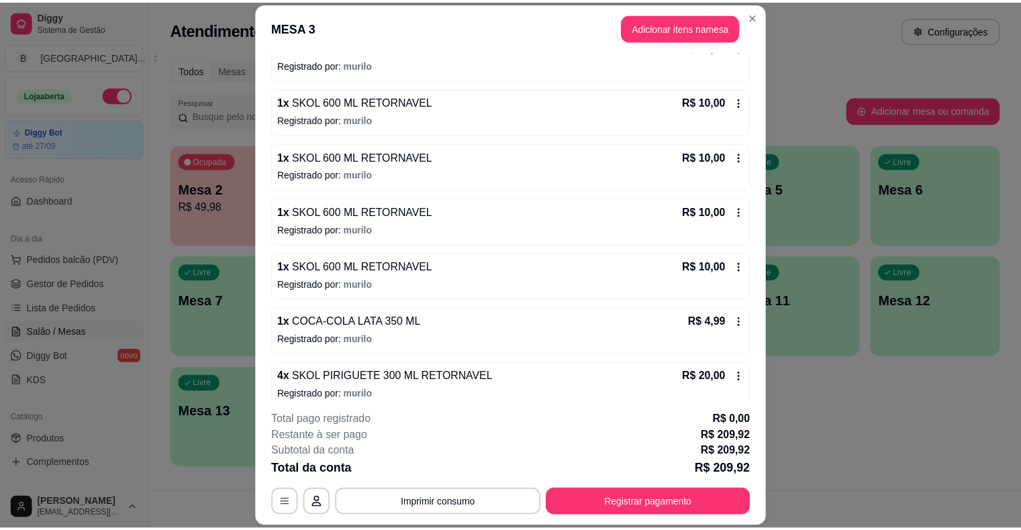
scroll to position [590, 0]
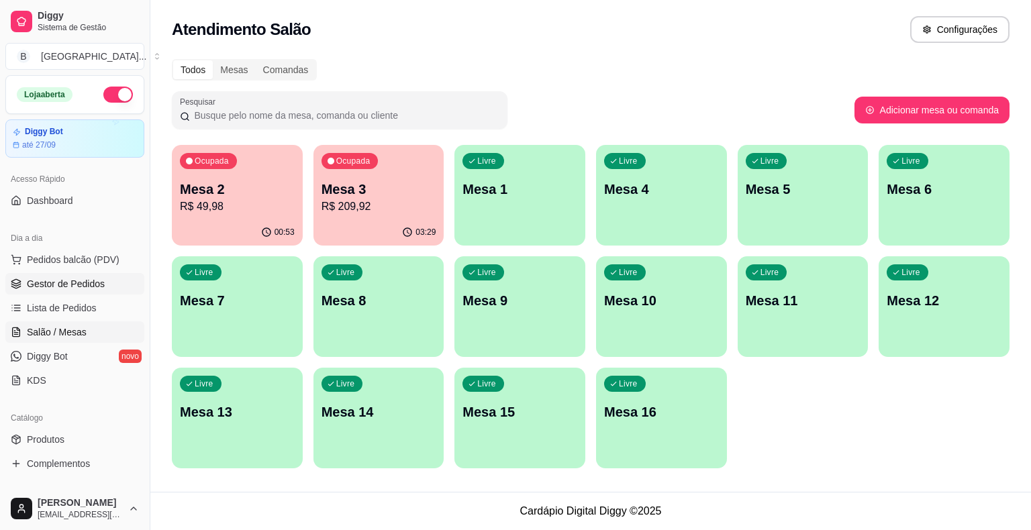
click at [103, 281] on link "Gestor de Pedidos" at bounding box center [74, 283] width 139 height 21
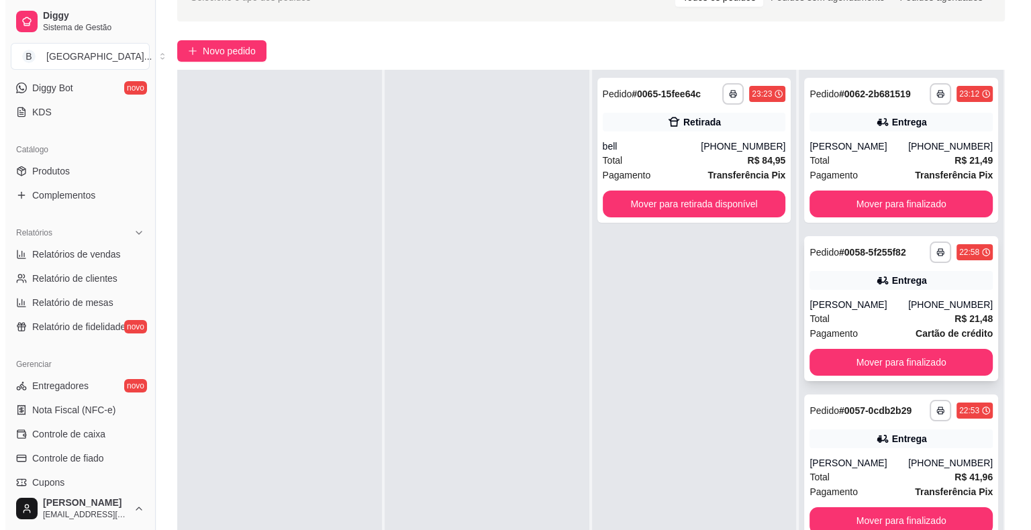
scroll to position [204, 0]
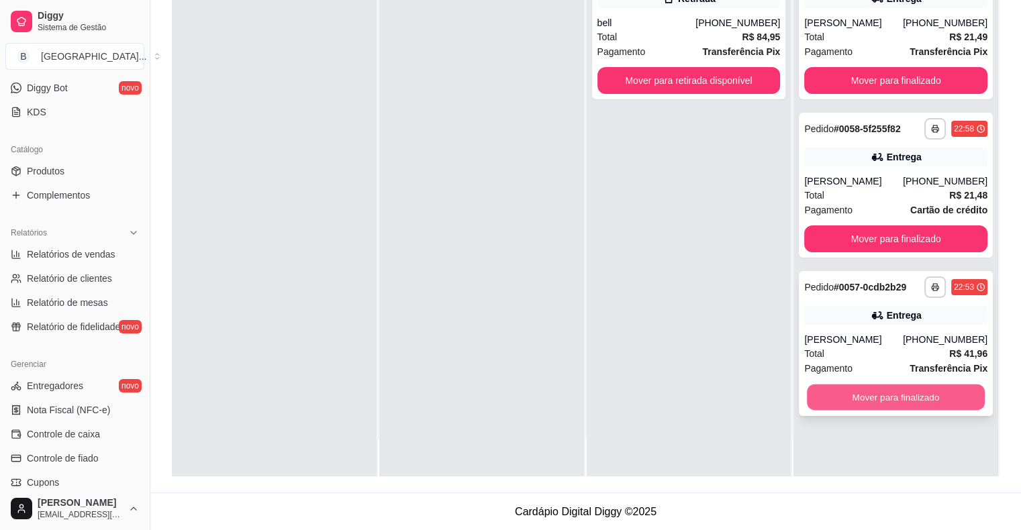
click at [859, 399] on button "Mover para finalizado" at bounding box center [896, 397] width 178 height 26
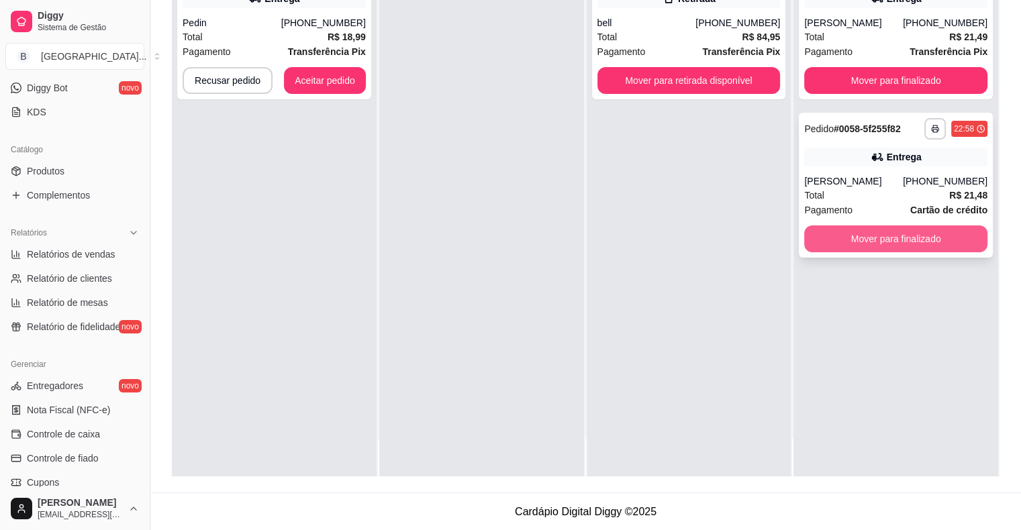
click at [918, 244] on button "Mover para finalizado" at bounding box center [895, 238] width 183 height 27
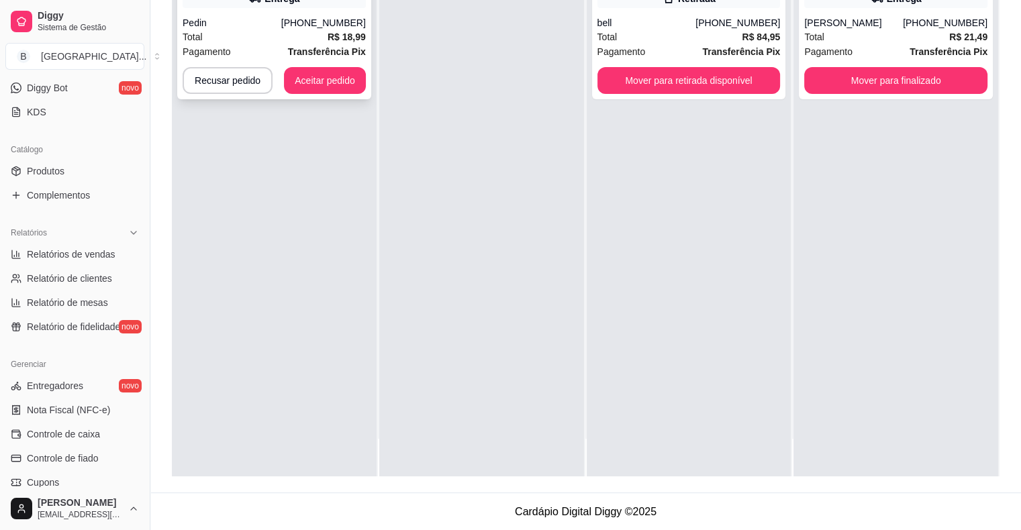
click at [225, 38] on div "Total R$ 18,99" at bounding box center [274, 37] width 183 height 15
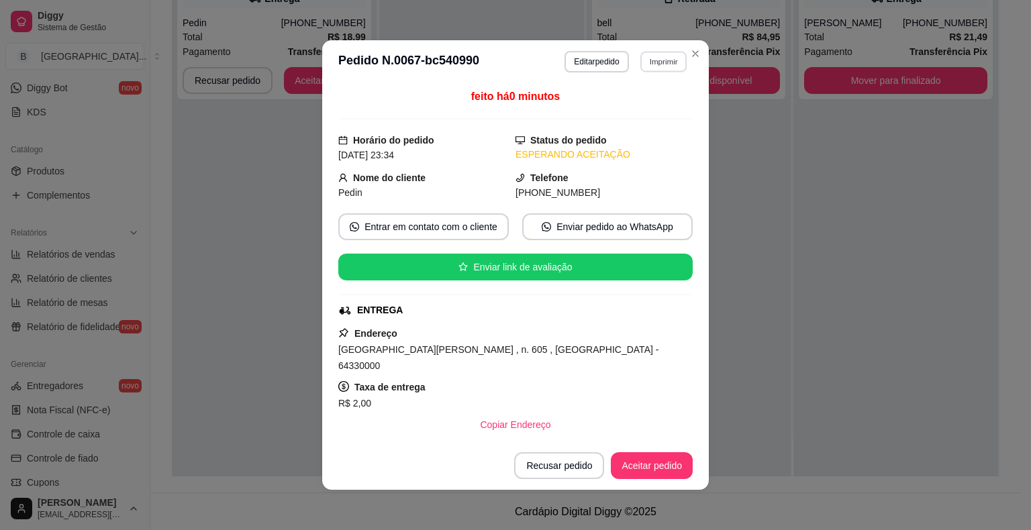
click at [660, 64] on button "Imprimir" at bounding box center [663, 61] width 46 height 21
click at [650, 110] on button "IMPRESSORA" at bounding box center [634, 109] width 94 height 21
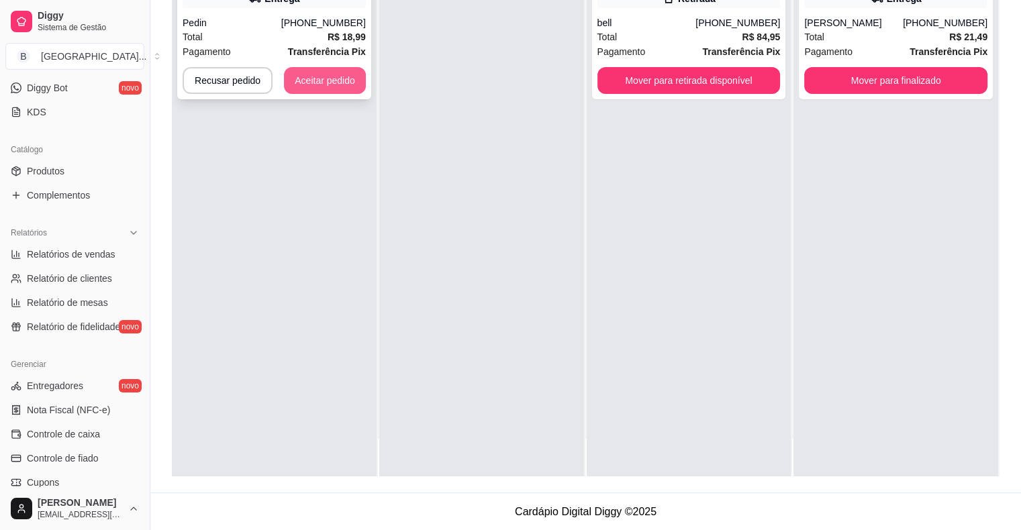
click at [296, 88] on button "Aceitar pedido" at bounding box center [325, 80] width 82 height 27
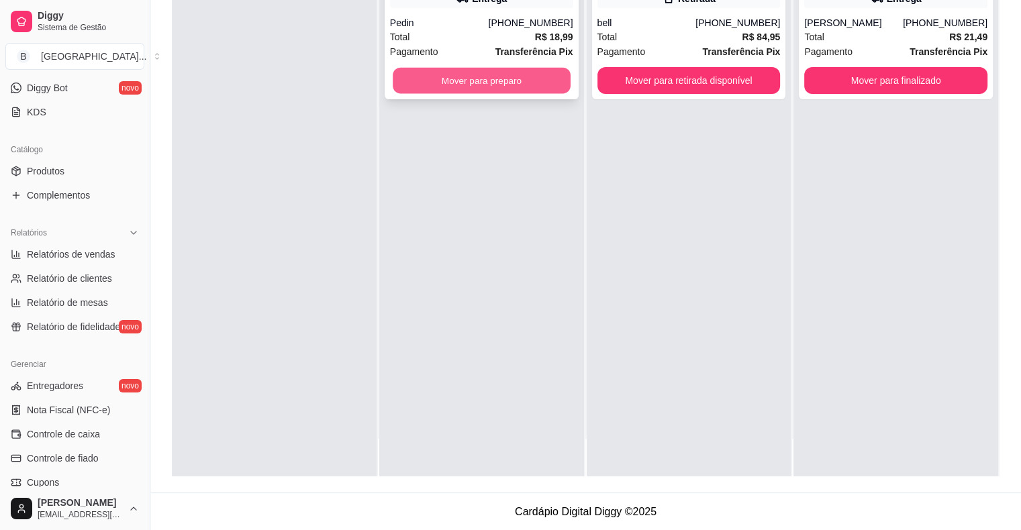
click at [435, 86] on button "Mover para preparo" at bounding box center [482, 81] width 178 height 26
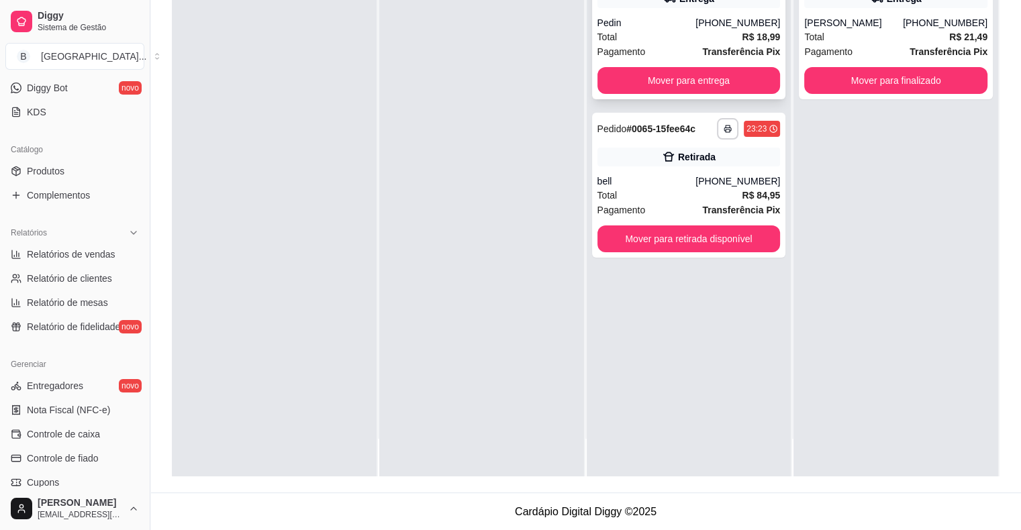
click at [615, 55] on span "Pagamento" at bounding box center [621, 51] width 48 height 15
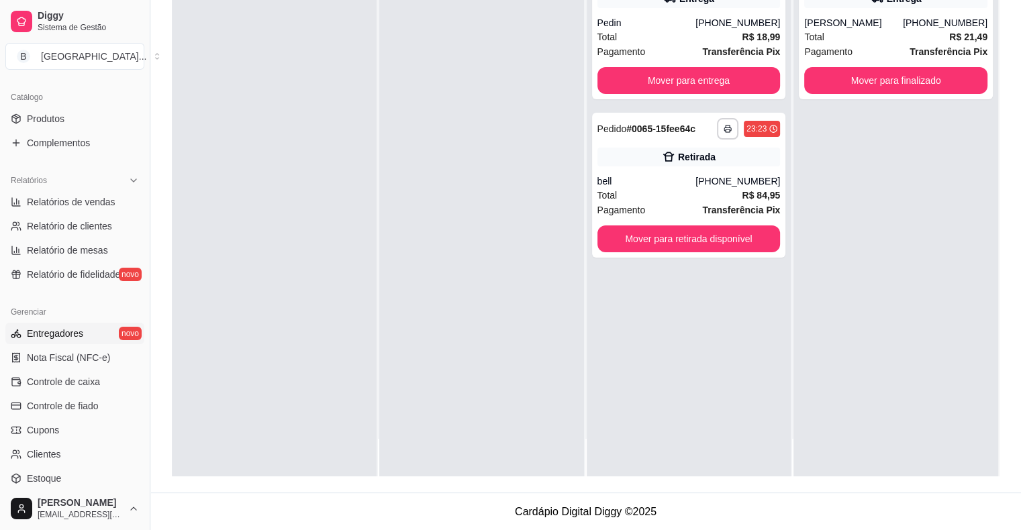
scroll to position [335, 0]
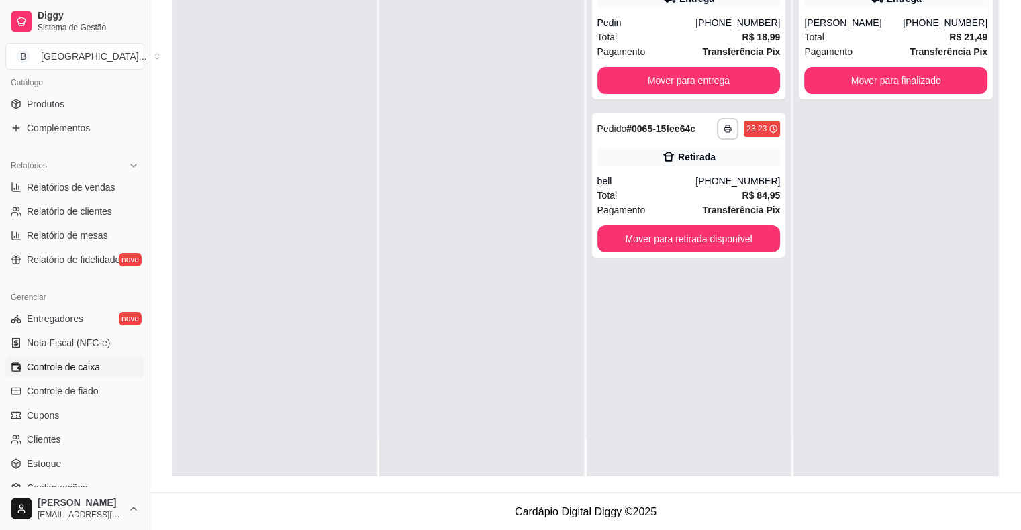
click at [83, 358] on link "Controle de caixa" at bounding box center [74, 366] width 139 height 21
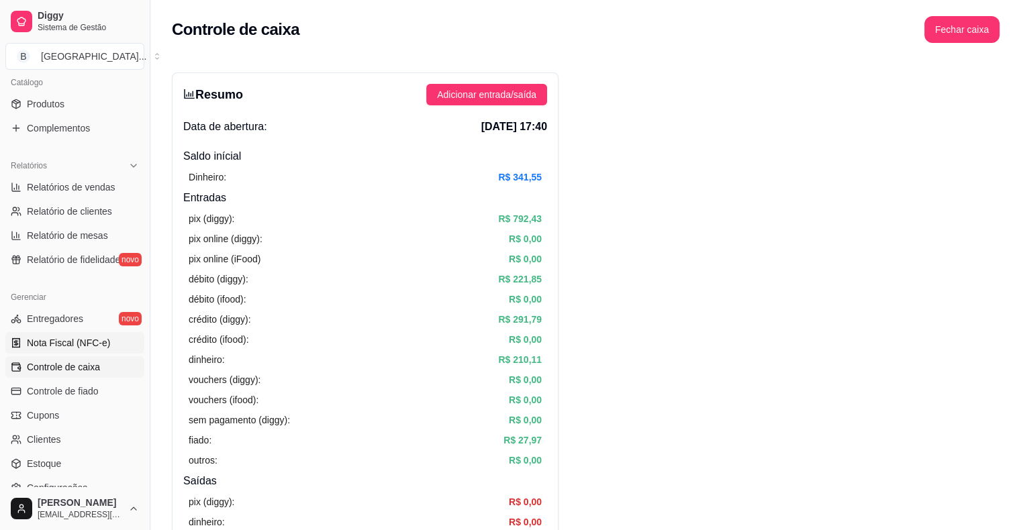
scroll to position [435, 0]
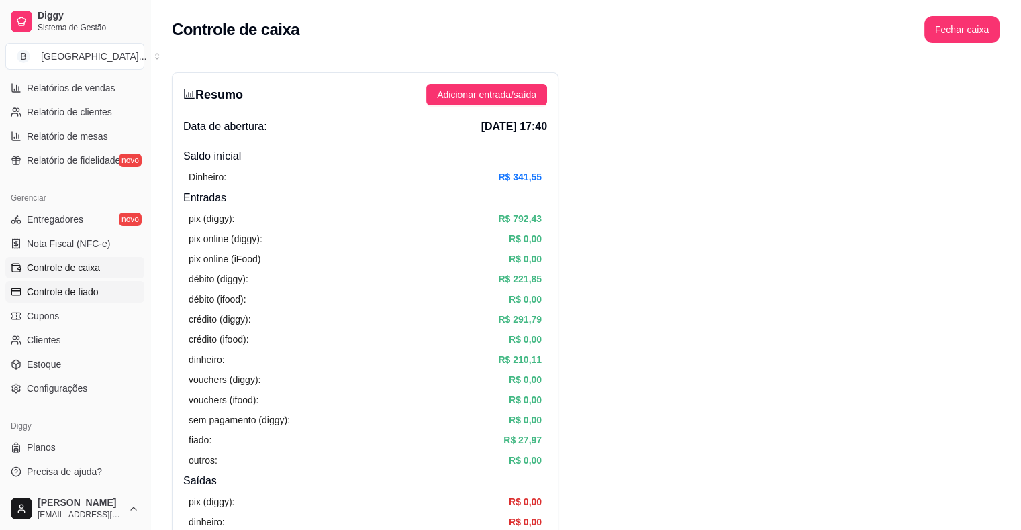
click at [81, 283] on link "Controle de fiado" at bounding box center [74, 291] width 139 height 21
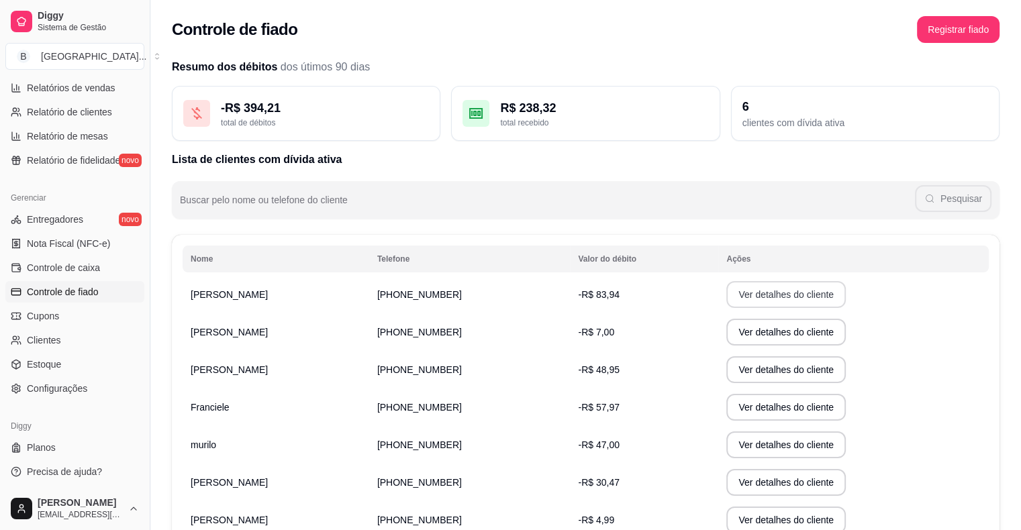
click at [726, 286] on button "Ver detalhes do cliente" at bounding box center [785, 294] width 119 height 27
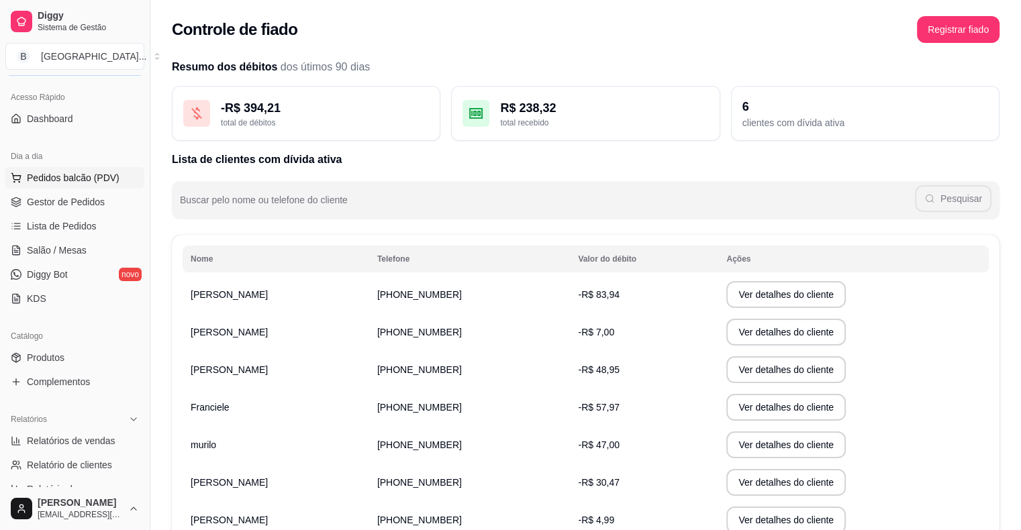
scroll to position [32, 0]
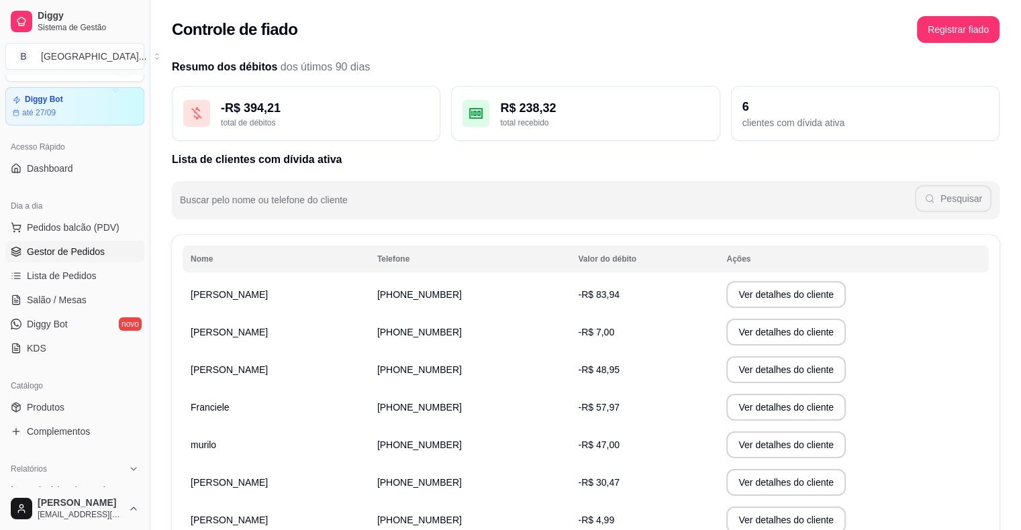
click at [48, 250] on span "Gestor de Pedidos" at bounding box center [66, 251] width 78 height 13
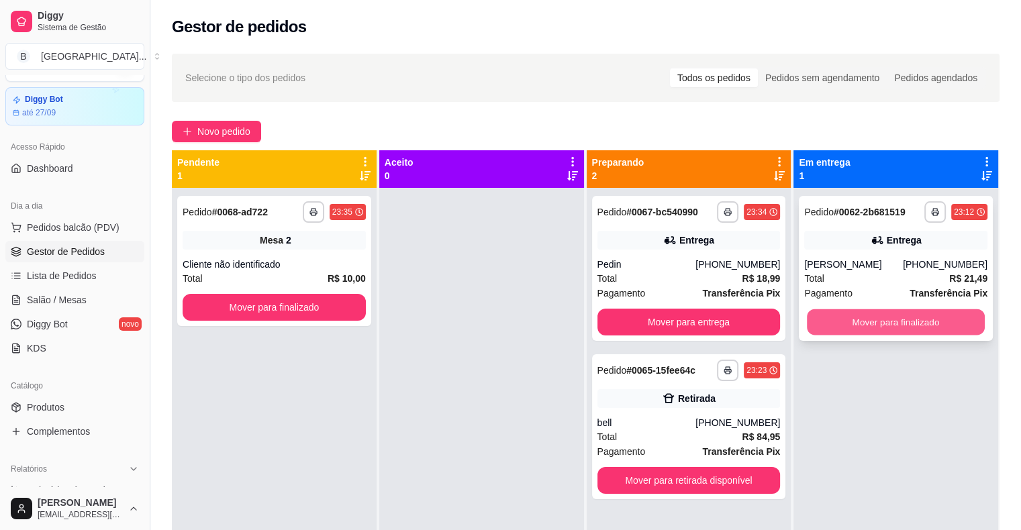
click at [947, 309] on button "Mover para finalizado" at bounding box center [896, 322] width 178 height 26
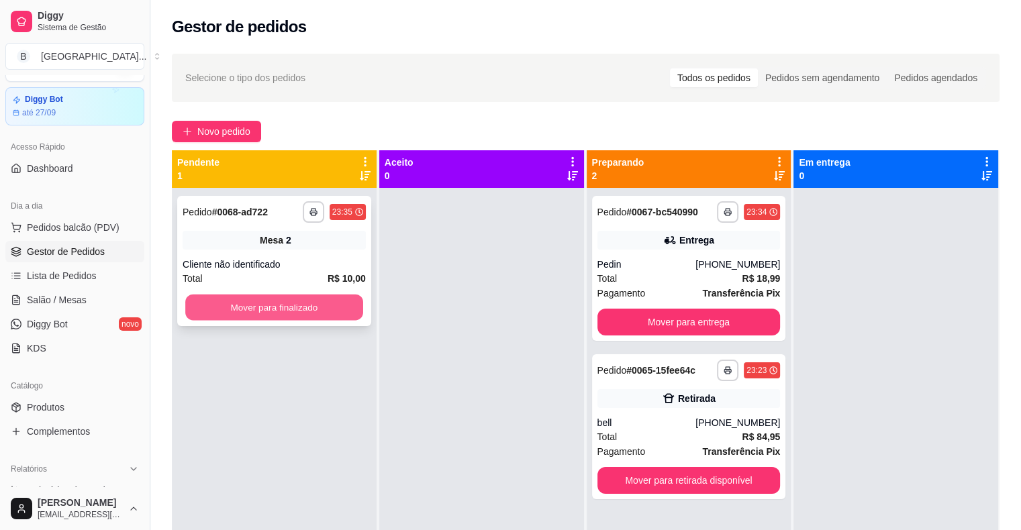
click at [333, 313] on button "Mover para finalizado" at bounding box center [274, 308] width 178 height 26
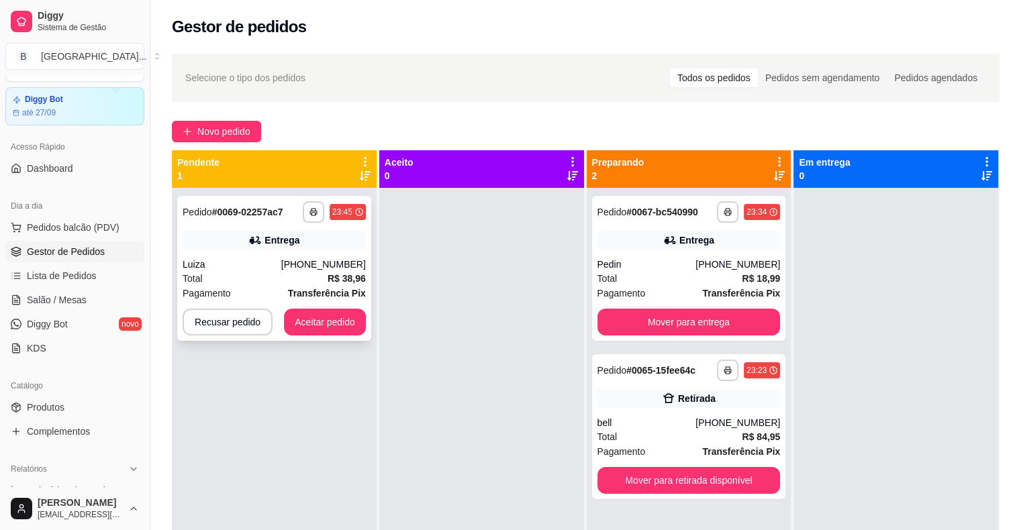
click at [242, 261] on div "Luiza" at bounding box center [232, 264] width 99 height 13
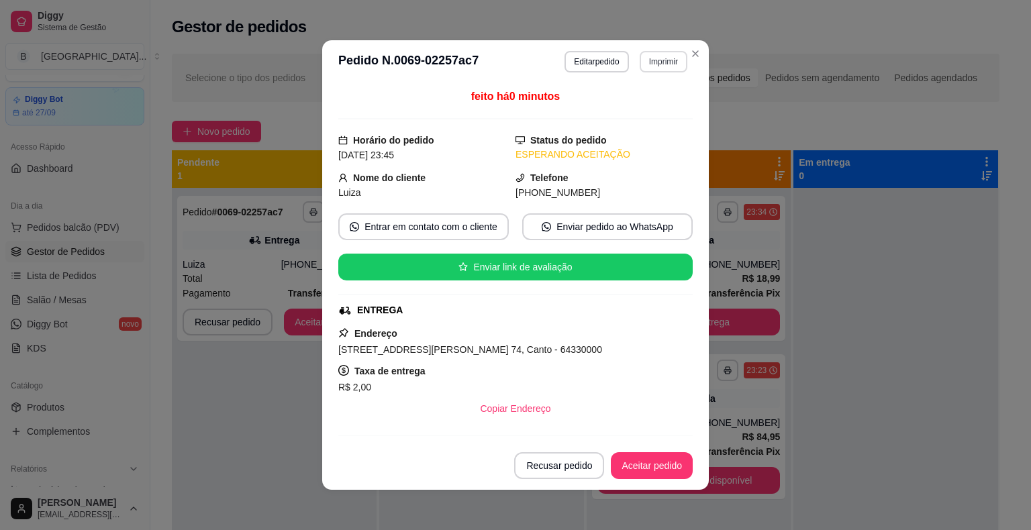
click at [661, 66] on button "Imprimir" at bounding box center [663, 61] width 48 height 21
click at [658, 111] on button "IMPRESSORA" at bounding box center [634, 108] width 94 height 21
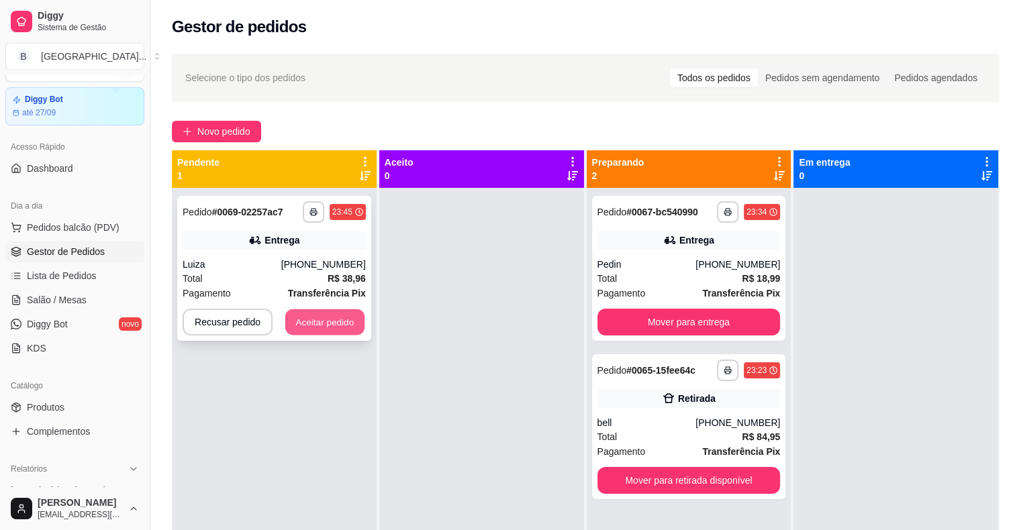
click at [306, 329] on button "Aceitar pedido" at bounding box center [324, 322] width 79 height 26
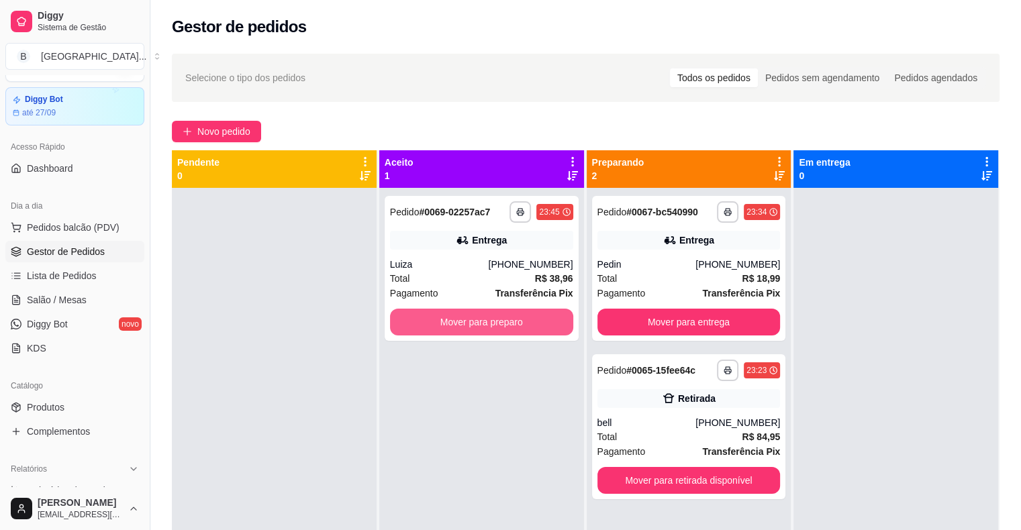
click at [397, 322] on button "Mover para preparo" at bounding box center [481, 322] width 183 height 27
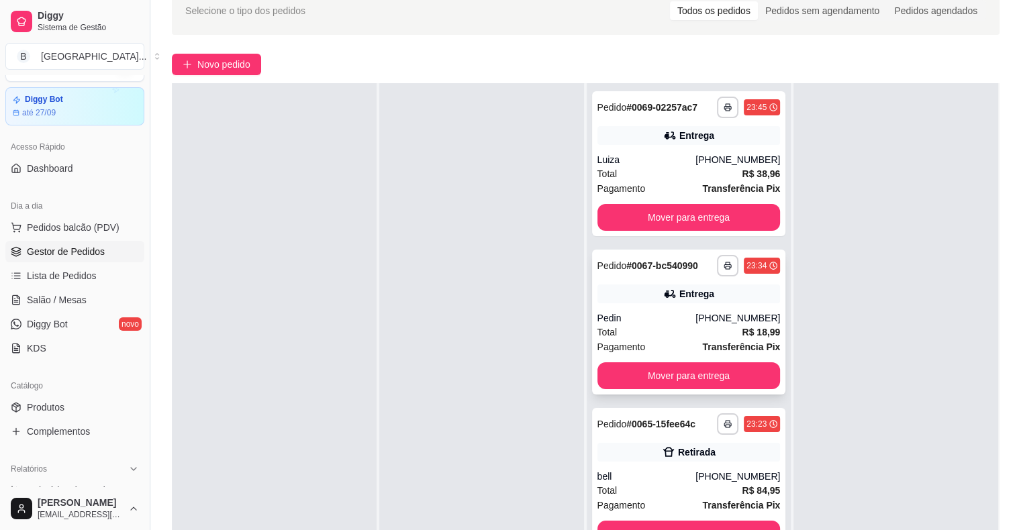
scroll to position [204, 0]
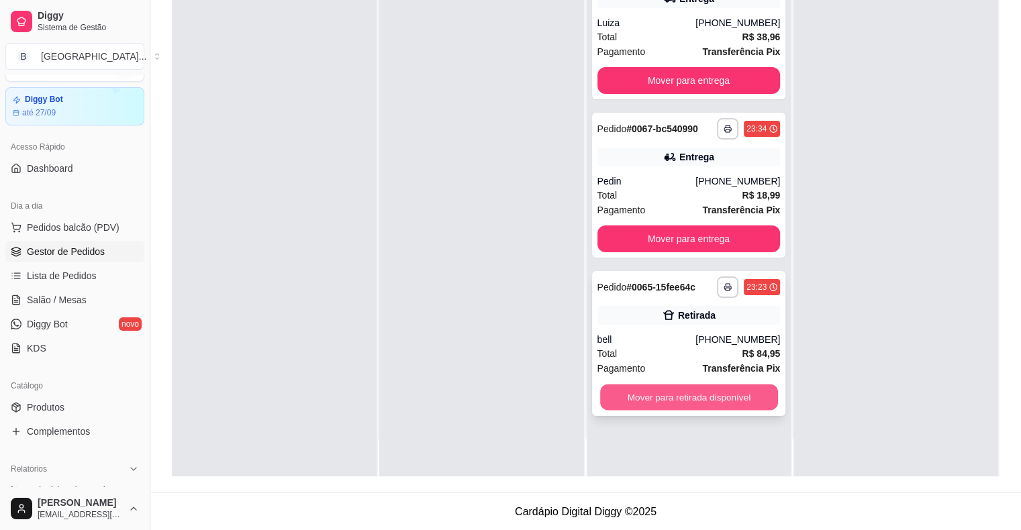
click at [667, 399] on button "Mover para retirada disponível" at bounding box center [689, 397] width 178 height 26
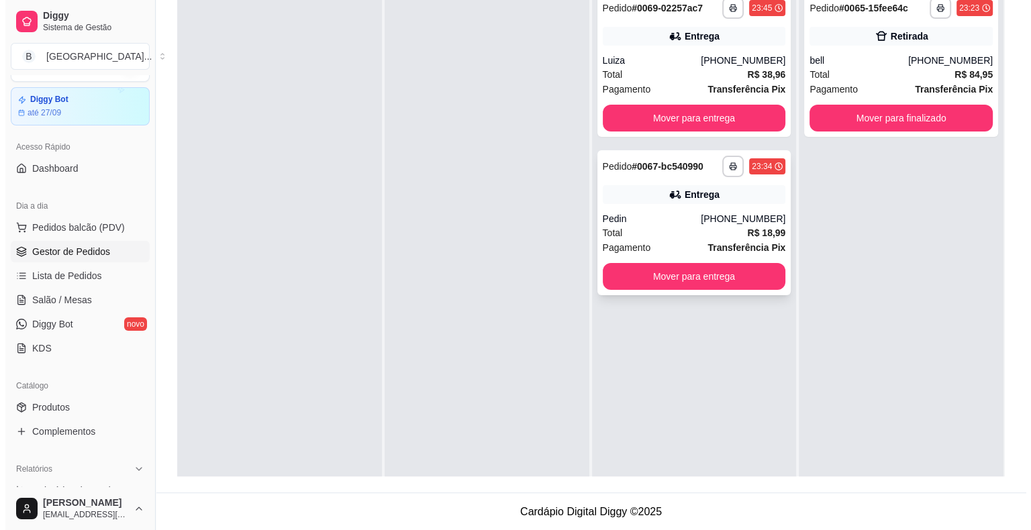
scroll to position [0, 0]
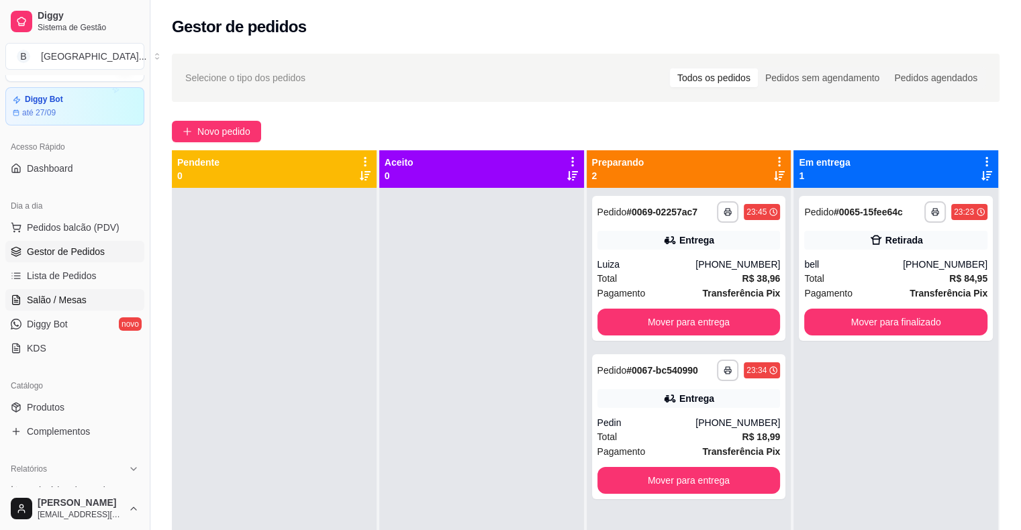
click at [71, 302] on span "Salão / Mesas" at bounding box center [57, 299] width 60 height 13
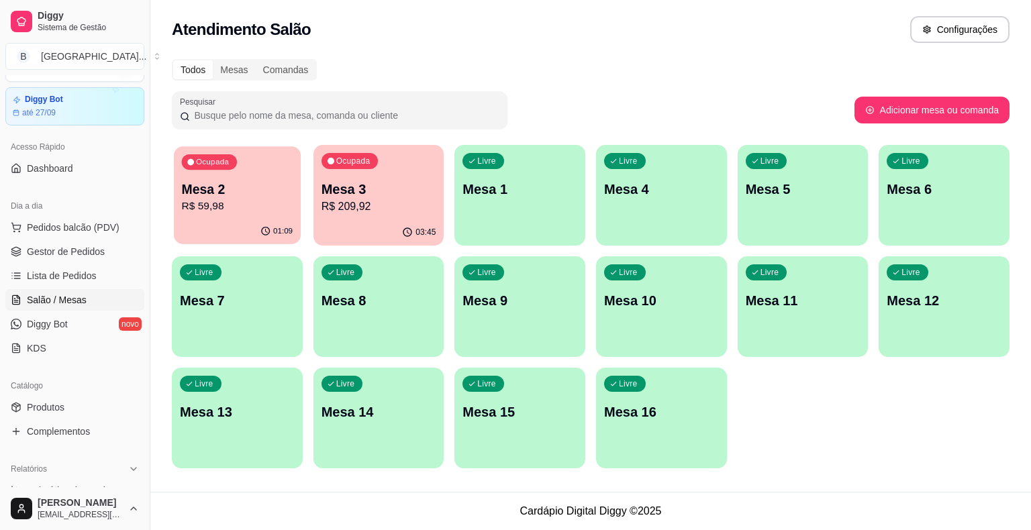
click at [290, 199] on p "R$ 59,98" at bounding box center [237, 206] width 111 height 15
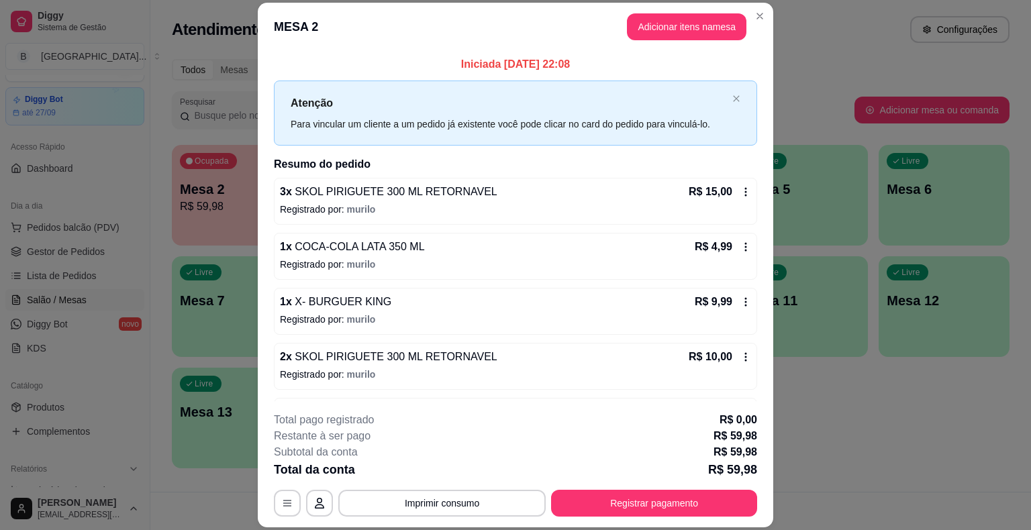
scroll to position [102, 0]
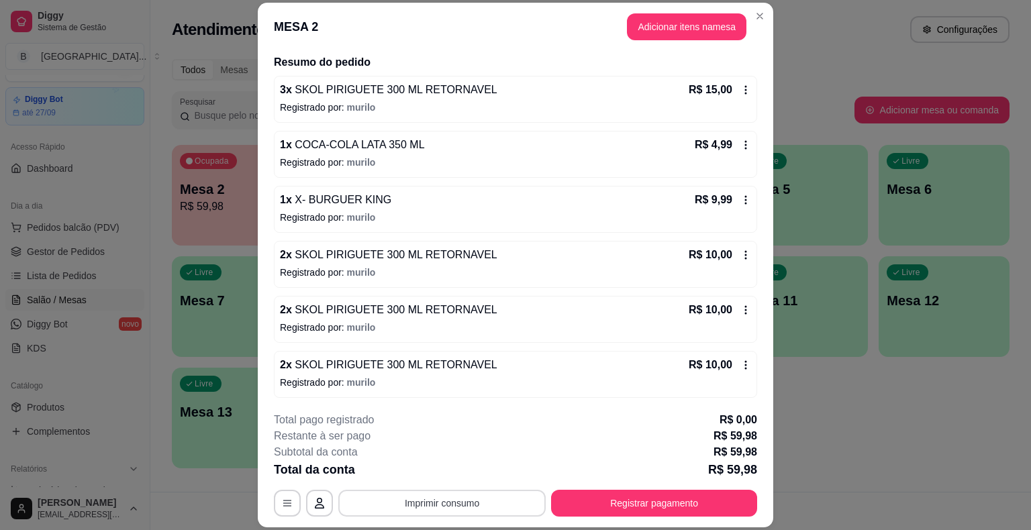
click at [453, 493] on button "Imprimir consumo" at bounding box center [441, 503] width 207 height 27
click at [458, 450] on button "IMPRESSORA" at bounding box center [441, 445] width 97 height 21
click at [639, 507] on button "Registrar pagamento" at bounding box center [654, 503] width 200 height 26
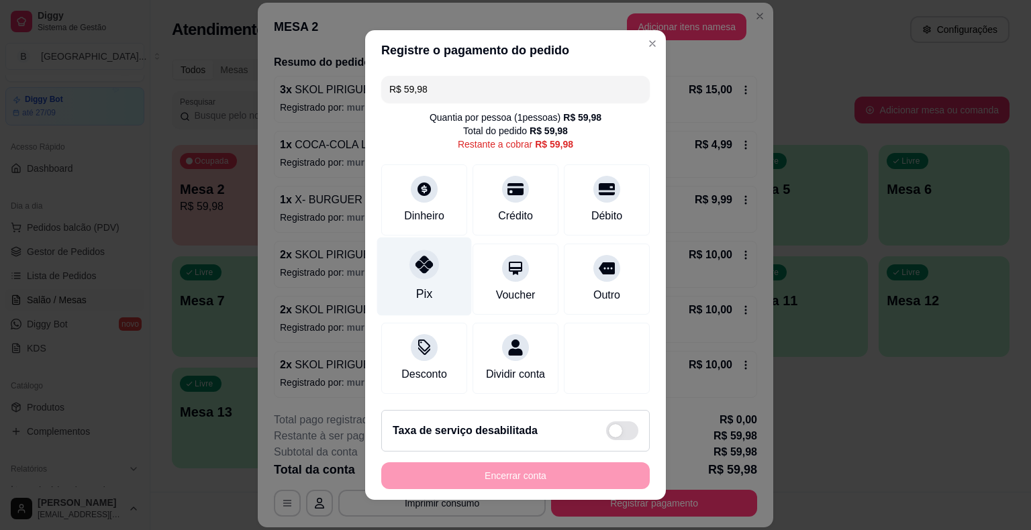
click at [428, 274] on div at bounding box center [424, 265] width 30 height 30
type input "R$ 0,00"
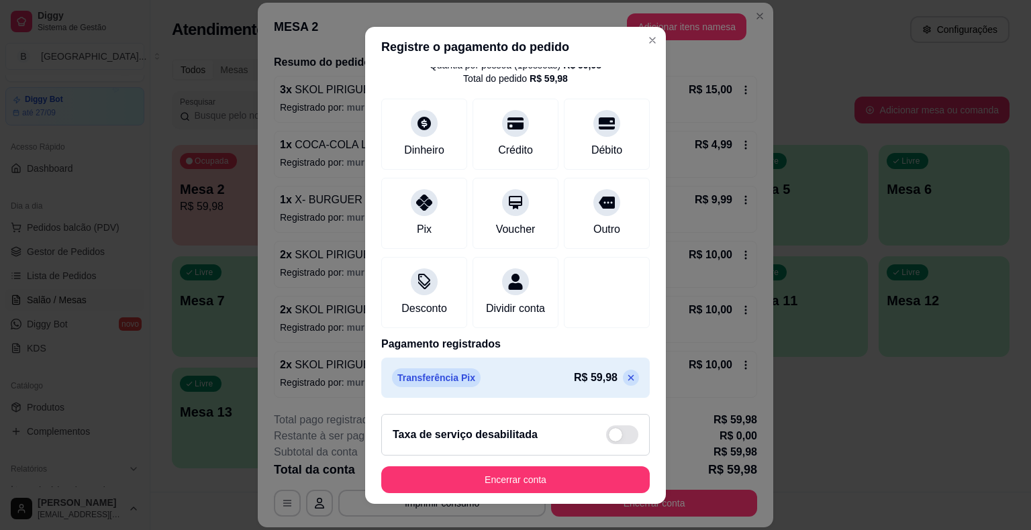
scroll to position [16, 0]
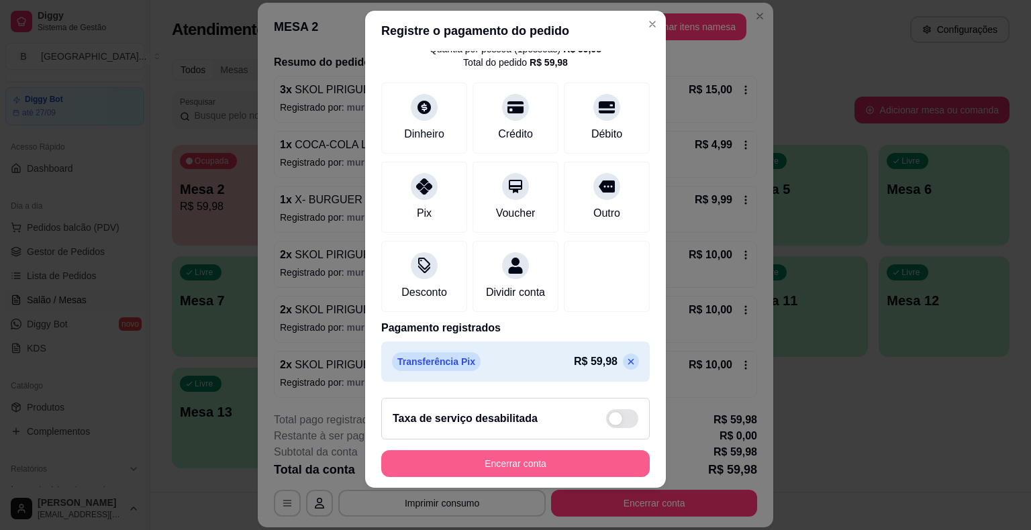
click at [569, 466] on button "Encerrar conta" at bounding box center [515, 463] width 268 height 27
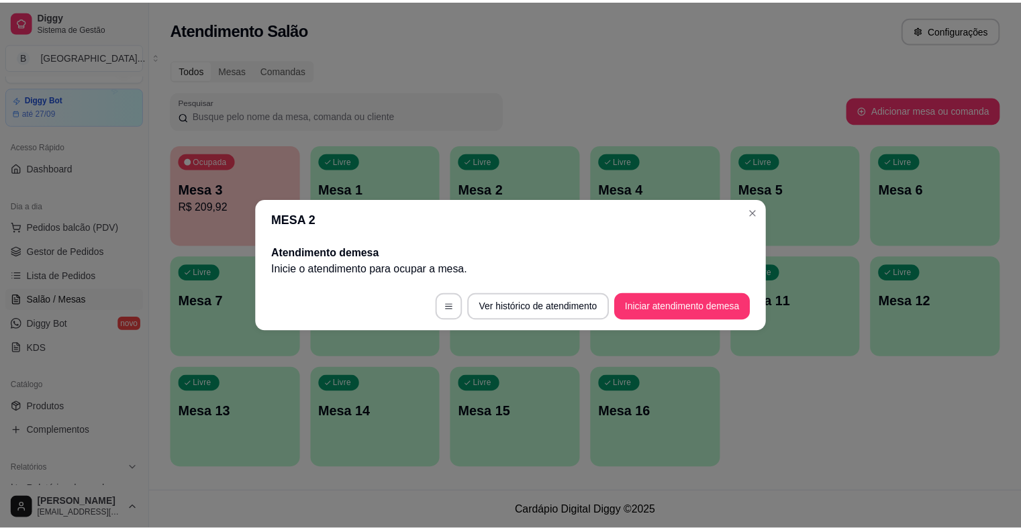
scroll to position [0, 0]
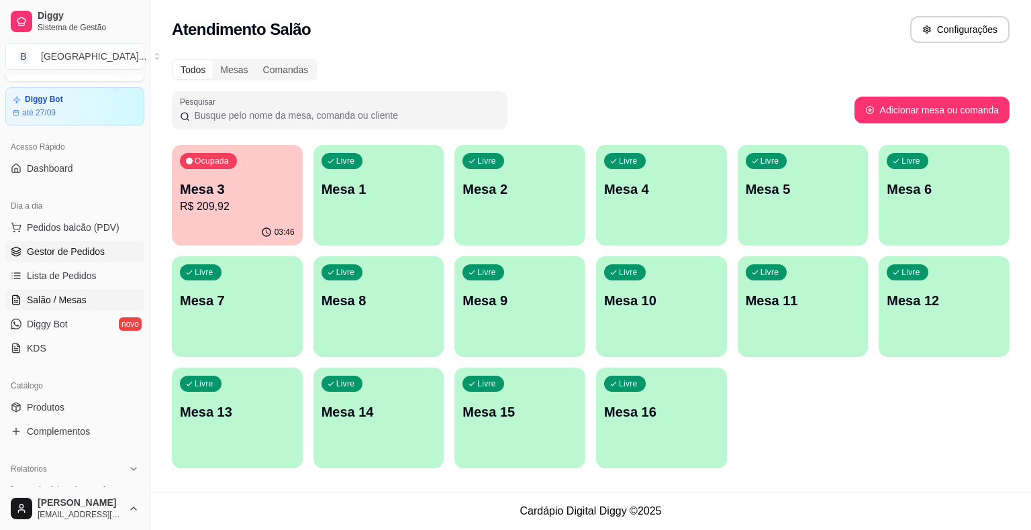
click at [16, 244] on link "Gestor de Pedidos" at bounding box center [74, 251] width 139 height 21
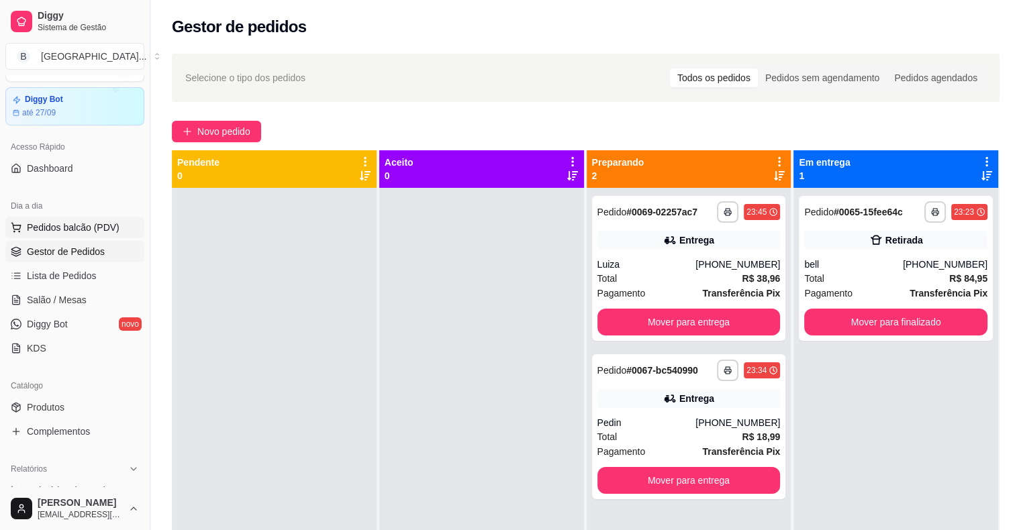
click at [70, 227] on span "Pedidos balcão (PDV)" at bounding box center [73, 227] width 93 height 13
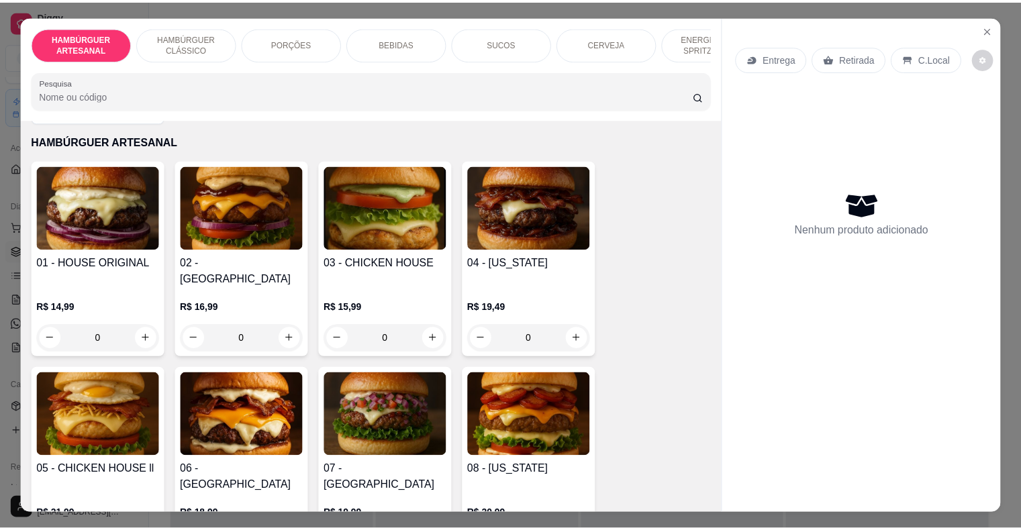
scroll to position [134, 0]
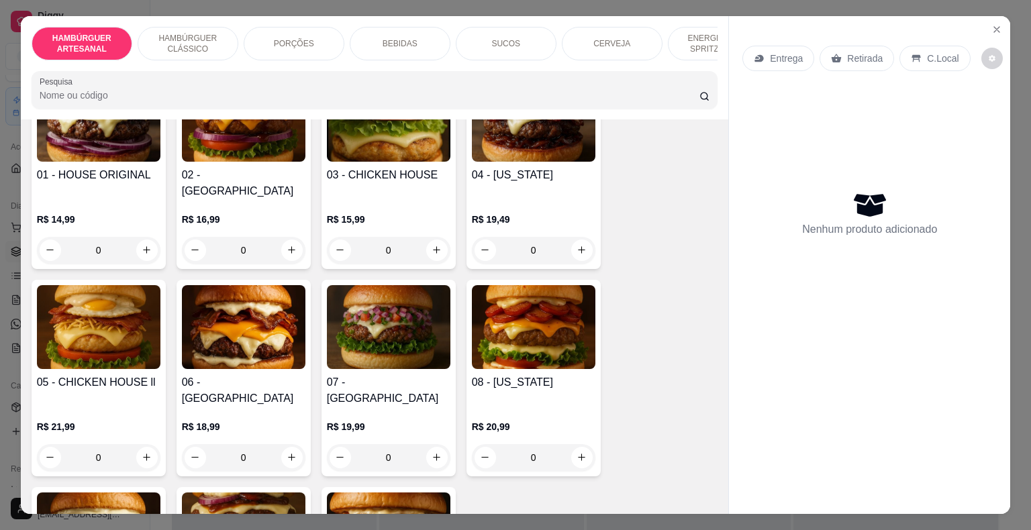
click at [287, 237] on div "0" at bounding box center [243, 250] width 123 height 27
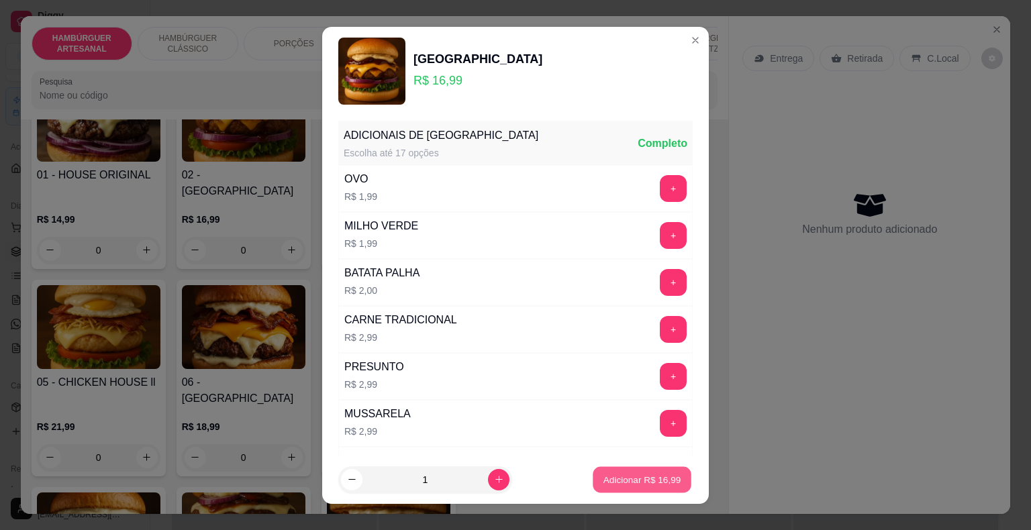
click at [640, 470] on button "Adicionar R$ 16,99" at bounding box center [641, 479] width 99 height 26
type input "1"
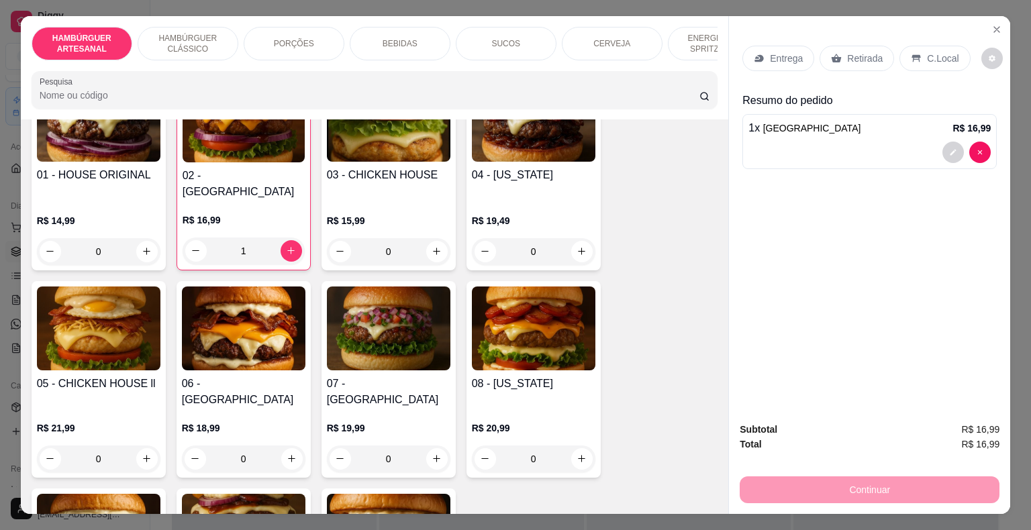
click at [834, 58] on icon at bounding box center [836, 58] width 11 height 11
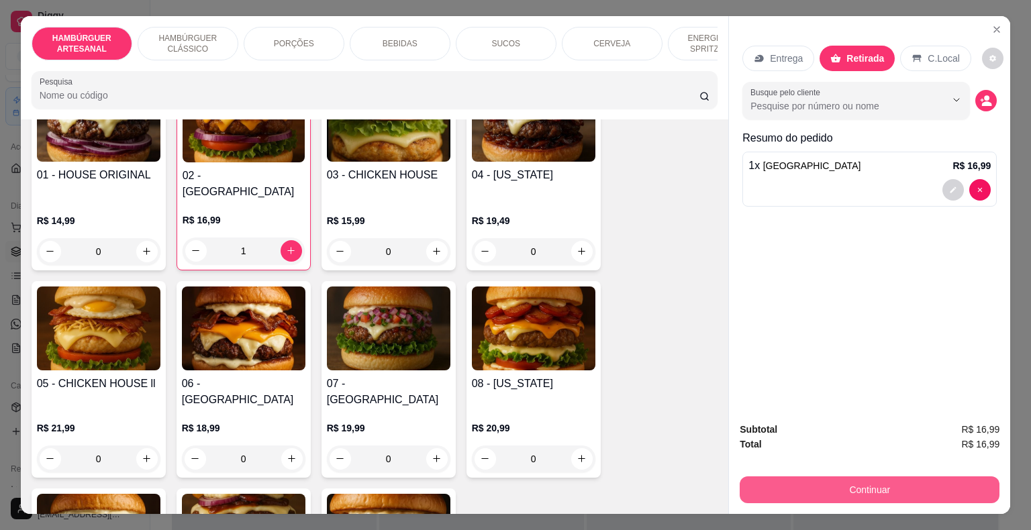
click at [808, 482] on button "Continuar" at bounding box center [869, 489] width 260 height 27
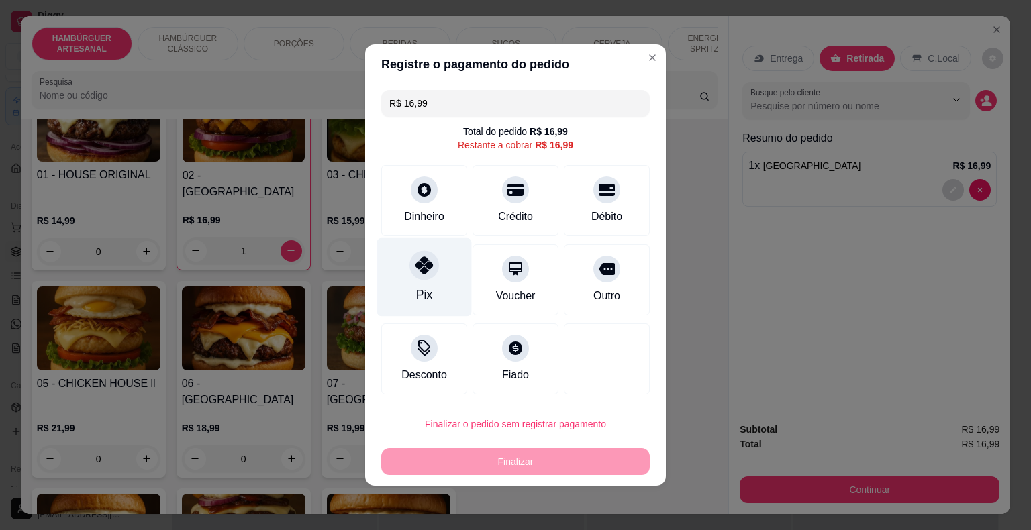
click at [422, 283] on div "Pix" at bounding box center [424, 277] width 95 height 79
type input "R$ 0,00"
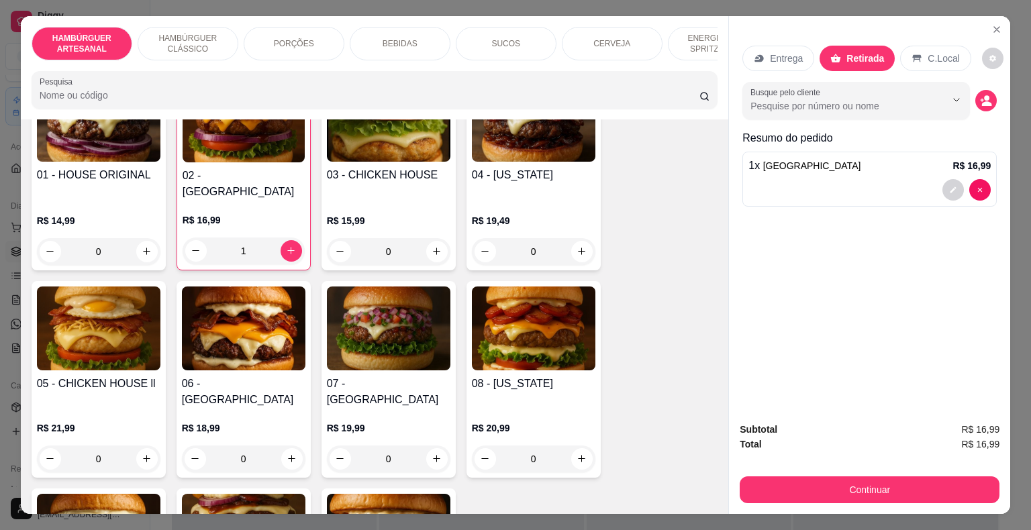
click at [282, 238] on div "1" at bounding box center [244, 251] width 122 height 27
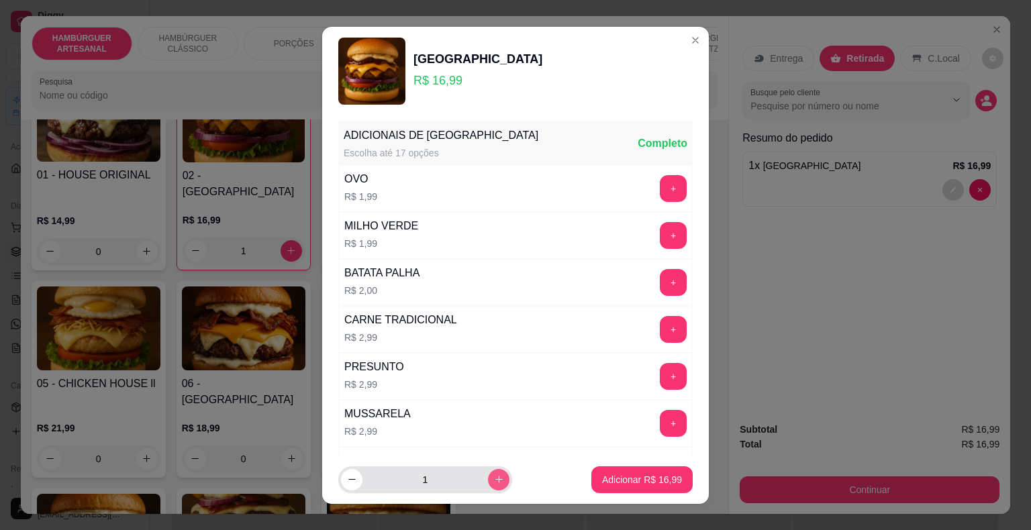
click at [488, 484] on button "increase-product-quantity" at bounding box center [498, 479] width 21 height 21
type input "2"
click at [663, 486] on p "Adicionar R$ 33,98" at bounding box center [642, 479] width 80 height 13
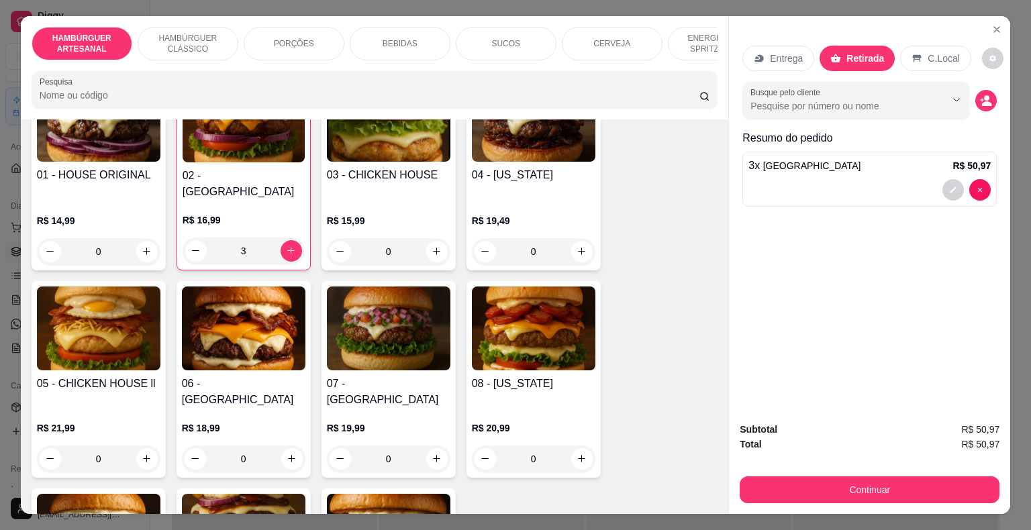
click at [183, 239] on div "3" at bounding box center [244, 251] width 122 height 27
type input "0"
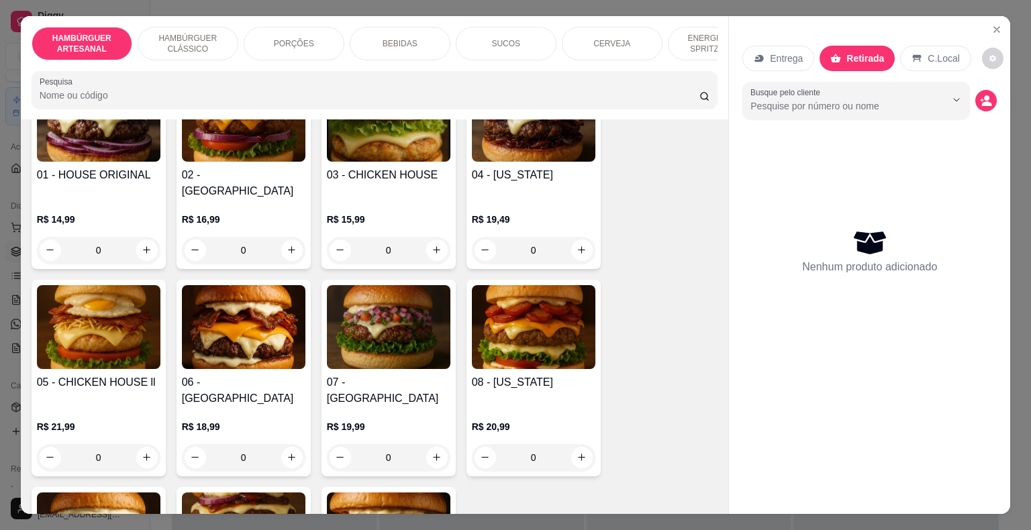
click at [276, 237] on div "0" at bounding box center [243, 250] width 123 height 27
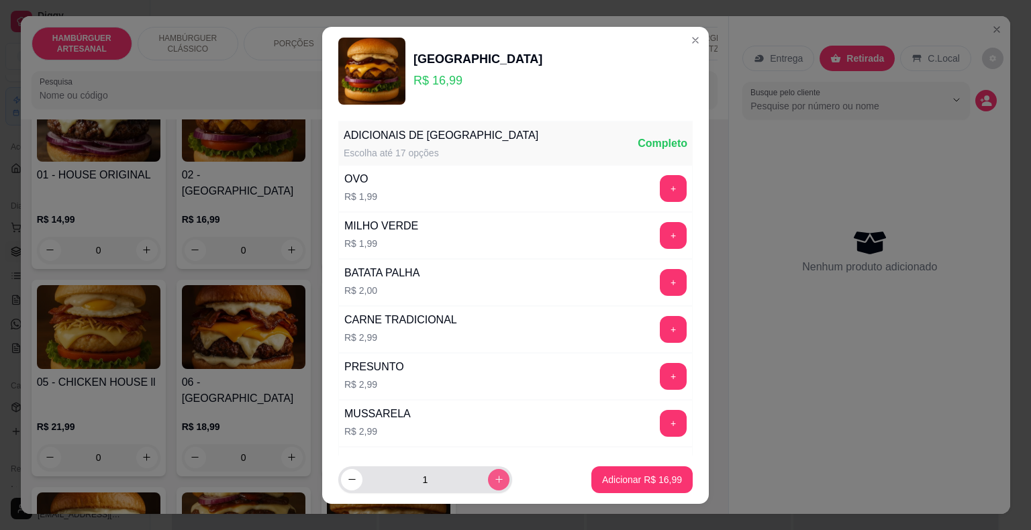
click at [494, 477] on icon "increase-product-quantity" at bounding box center [499, 479] width 10 height 10
type input "2"
click at [633, 486] on button "Adicionar R$ 33,98" at bounding box center [641, 479] width 99 height 26
type input "2"
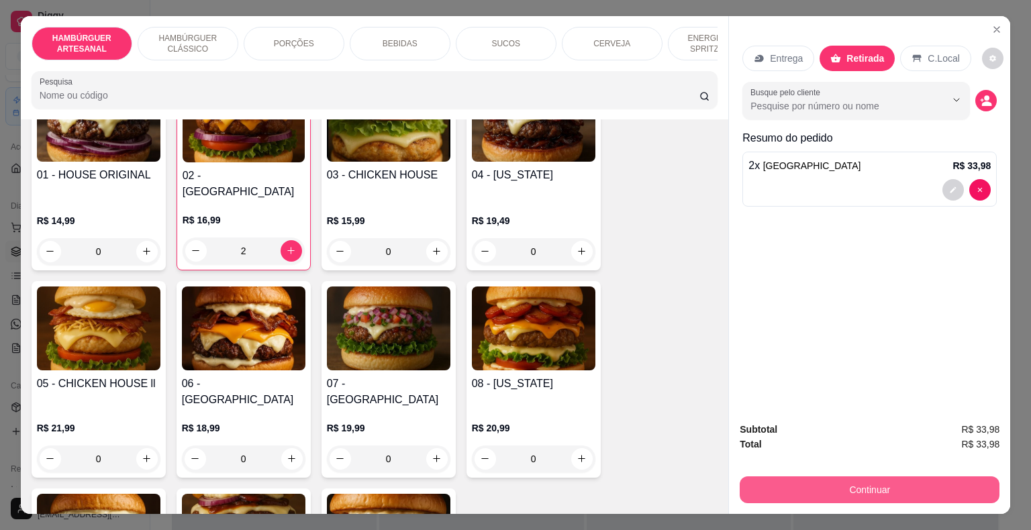
click at [793, 491] on button "Continuar" at bounding box center [869, 489] width 260 height 27
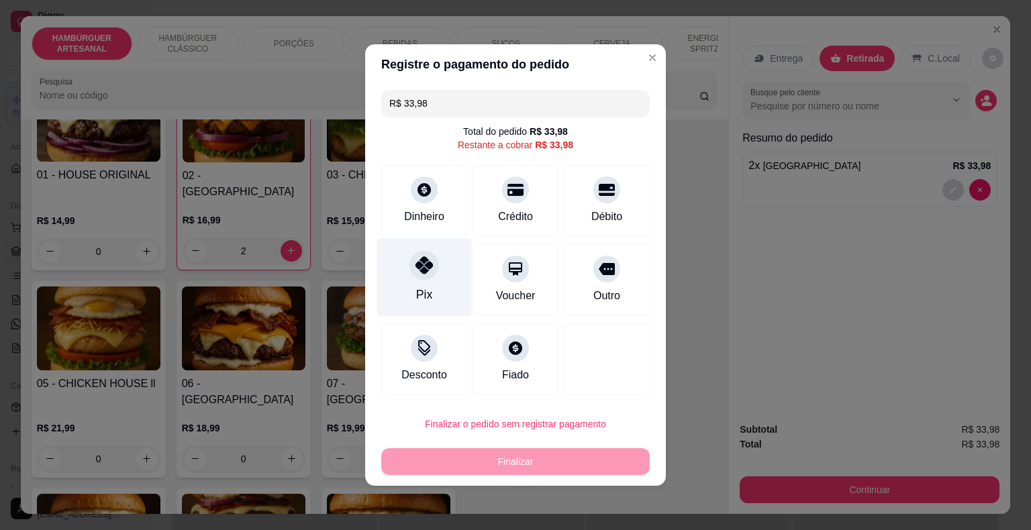
click at [444, 292] on div "Pix" at bounding box center [424, 277] width 95 height 79
type input "R$ 0,00"
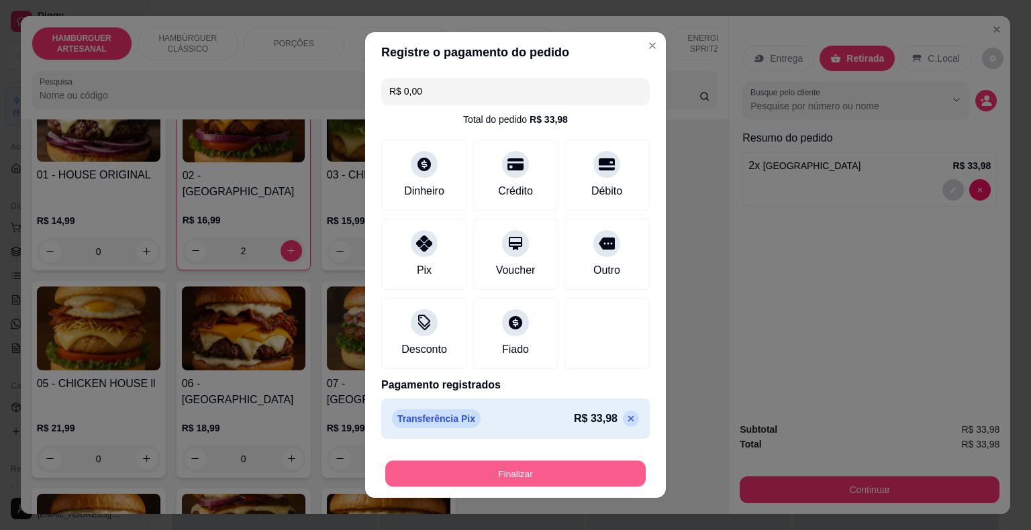
click at [478, 472] on button "Finalizar" at bounding box center [515, 474] width 260 height 26
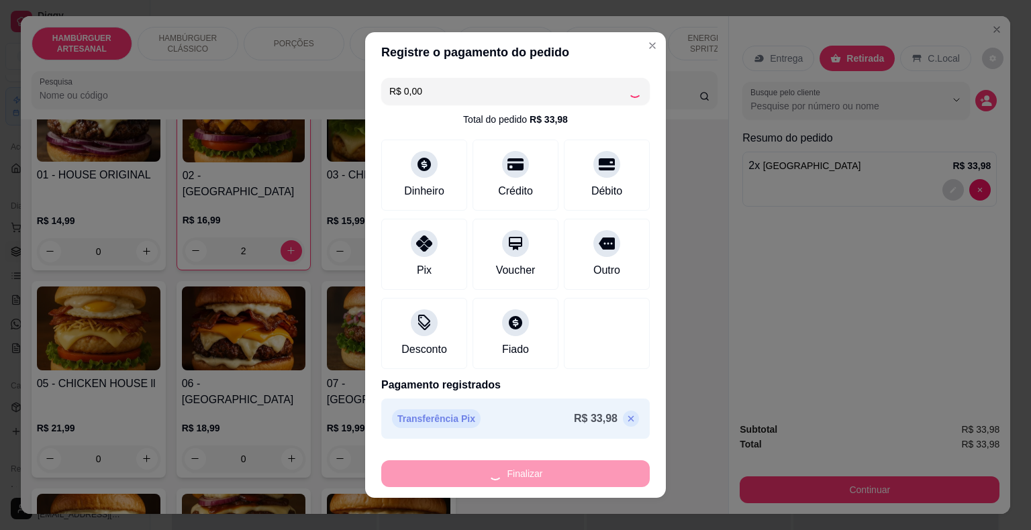
type input "0"
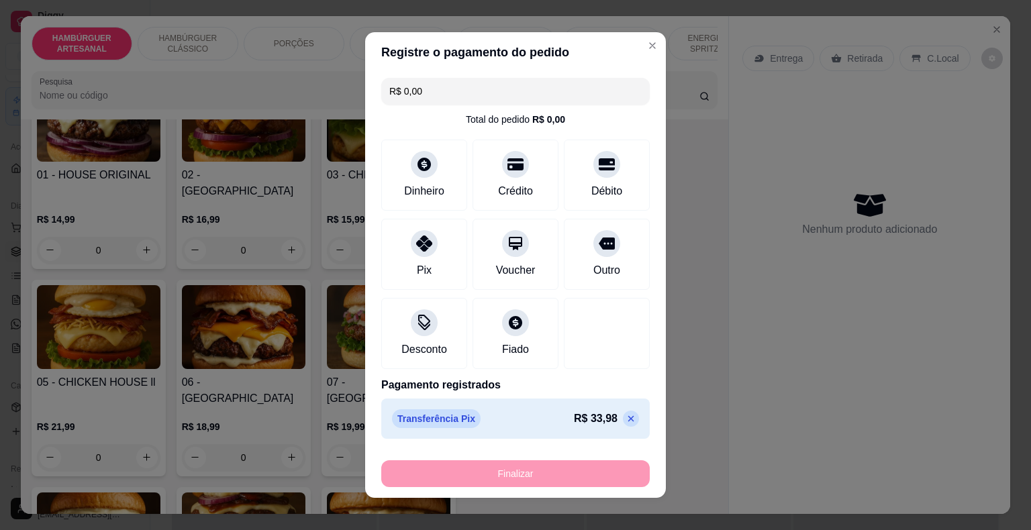
type input "-R$ 33,98"
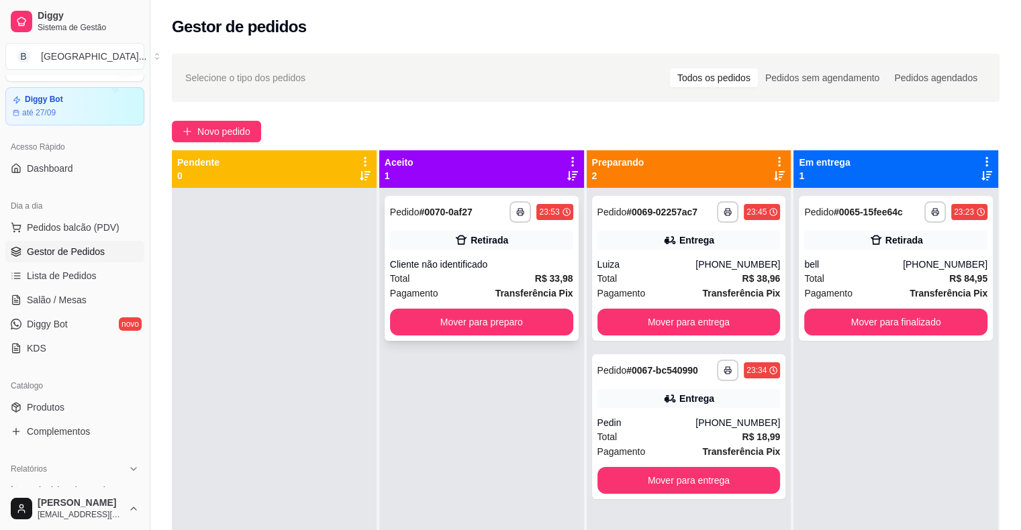
click at [499, 275] on div "Total R$ 33,98" at bounding box center [481, 278] width 183 height 15
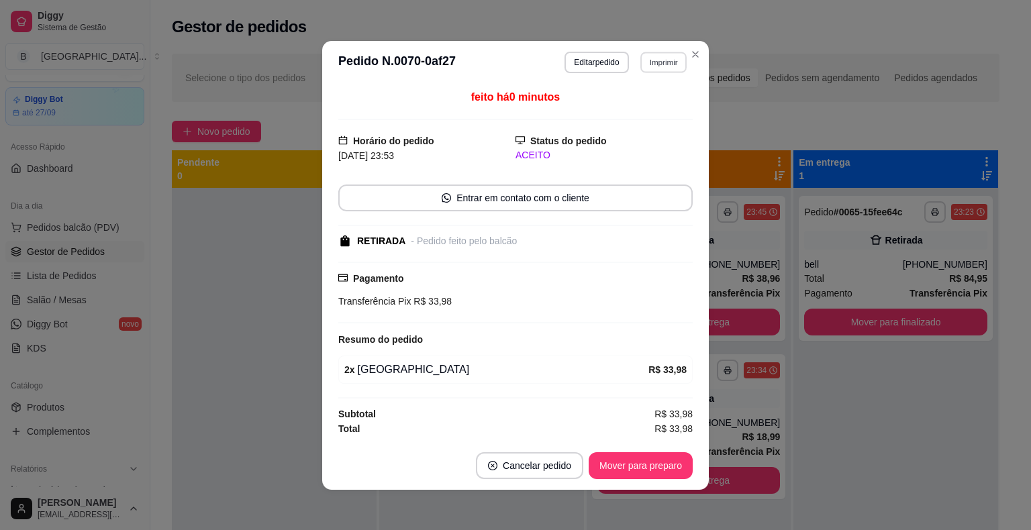
click at [660, 57] on button "Imprimir" at bounding box center [663, 62] width 46 height 21
click at [639, 117] on button "IMPRESSORA" at bounding box center [634, 109] width 97 height 21
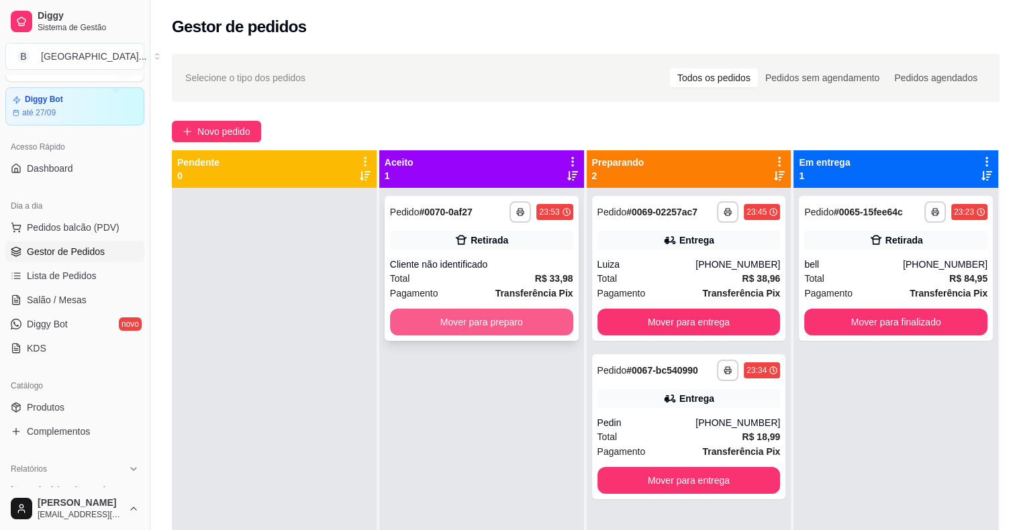
click at [405, 318] on button "Mover para preparo" at bounding box center [481, 322] width 183 height 27
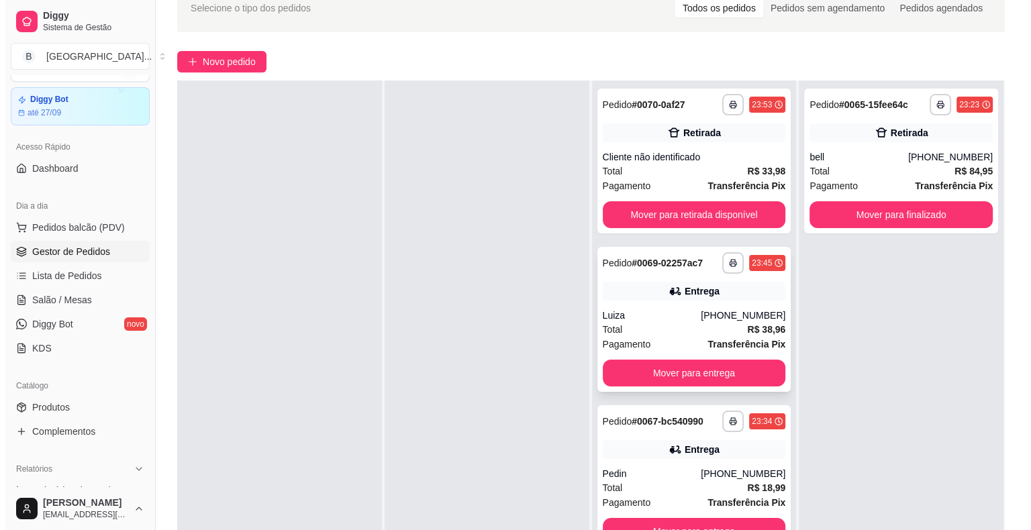
scroll to position [204, 0]
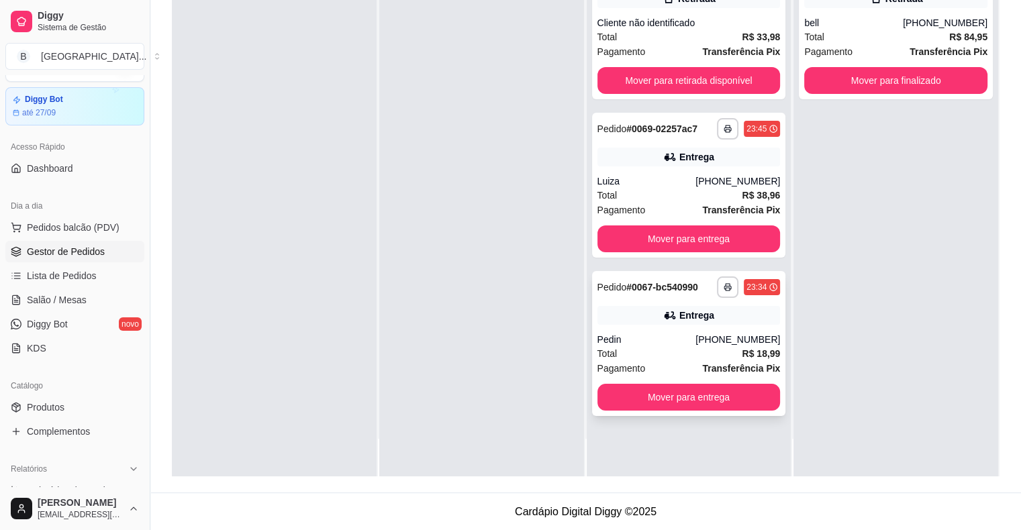
click at [683, 340] on div "Pedin" at bounding box center [646, 339] width 99 height 13
click at [89, 219] on button "Pedidos balcão (PDV)" at bounding box center [74, 227] width 139 height 21
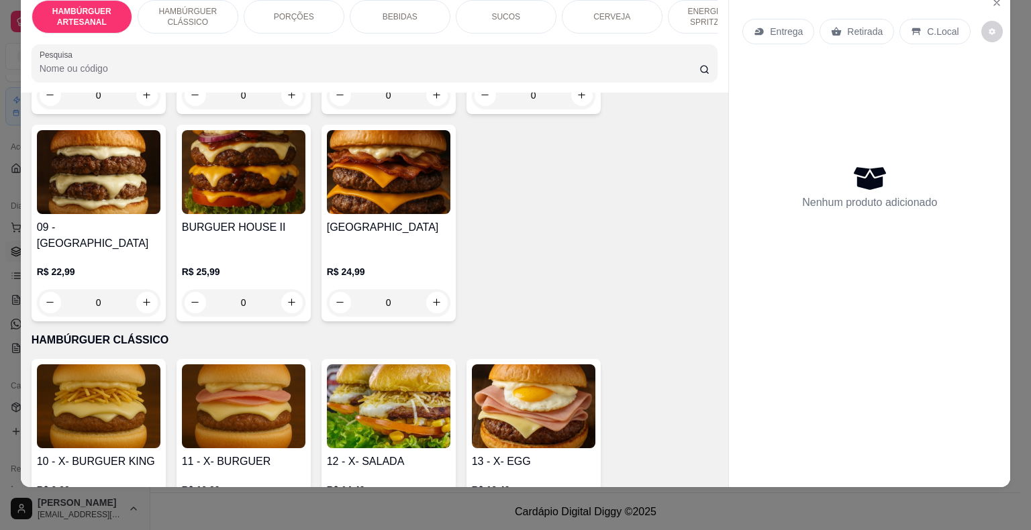
scroll to position [671, 0]
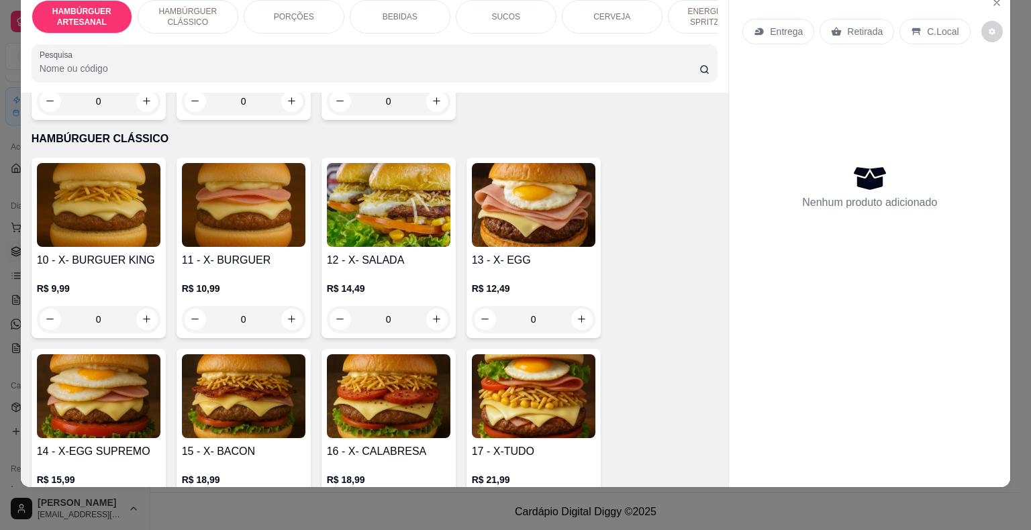
click at [143, 306] on div "0" at bounding box center [98, 319] width 123 height 27
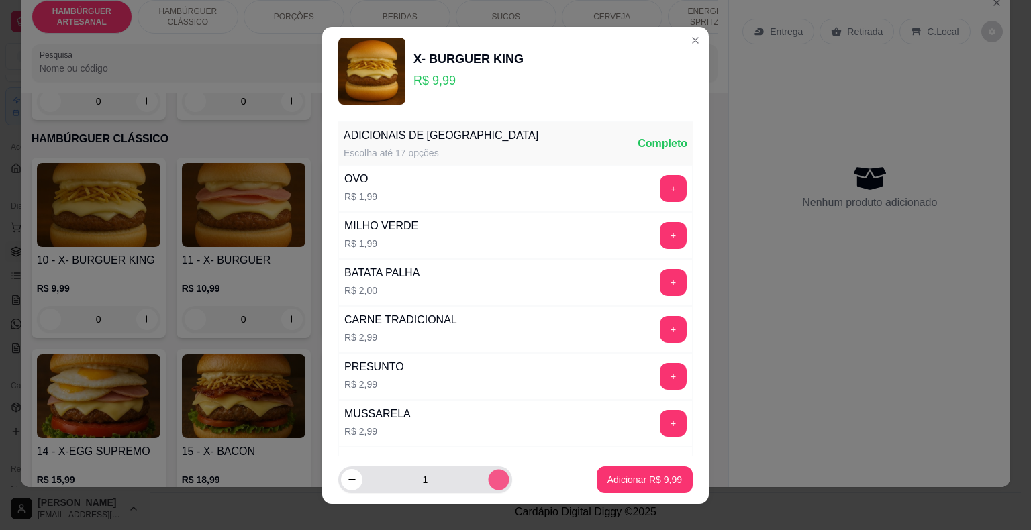
click at [490, 476] on button "increase-product-quantity" at bounding box center [498, 479] width 21 height 21
type input "4"
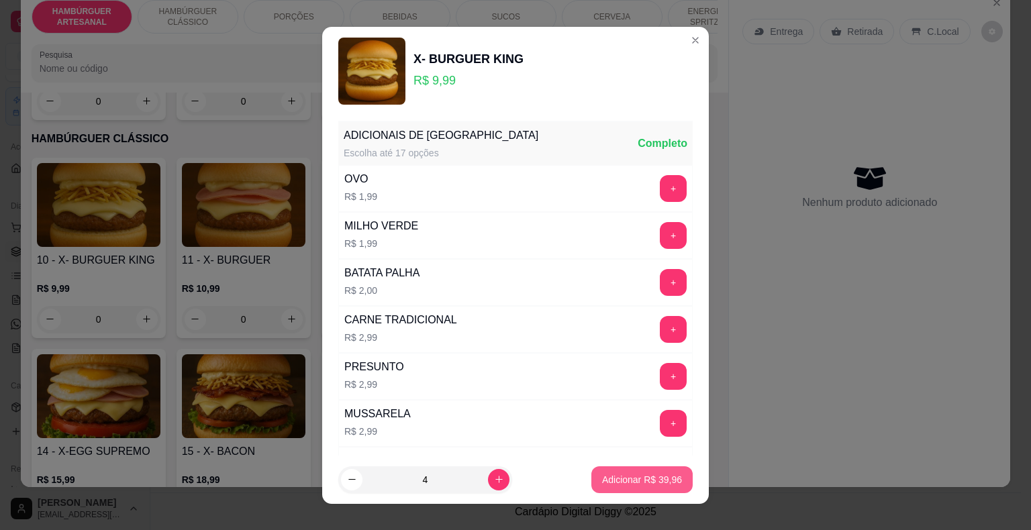
click at [602, 485] on p "Adicionar R$ 39,96" at bounding box center [642, 479] width 80 height 13
type input "4"
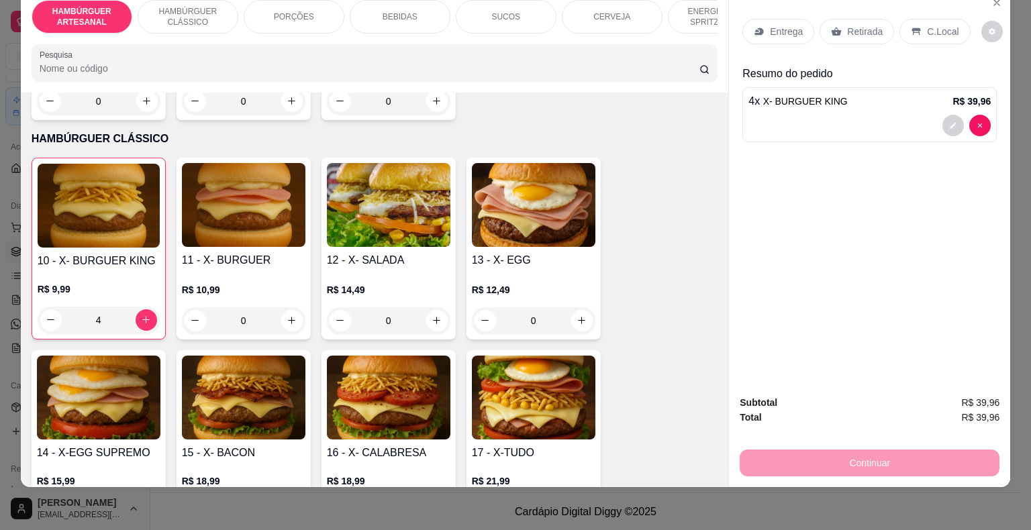
click at [292, 11] on p "PORÇÕES" at bounding box center [294, 16] width 40 height 11
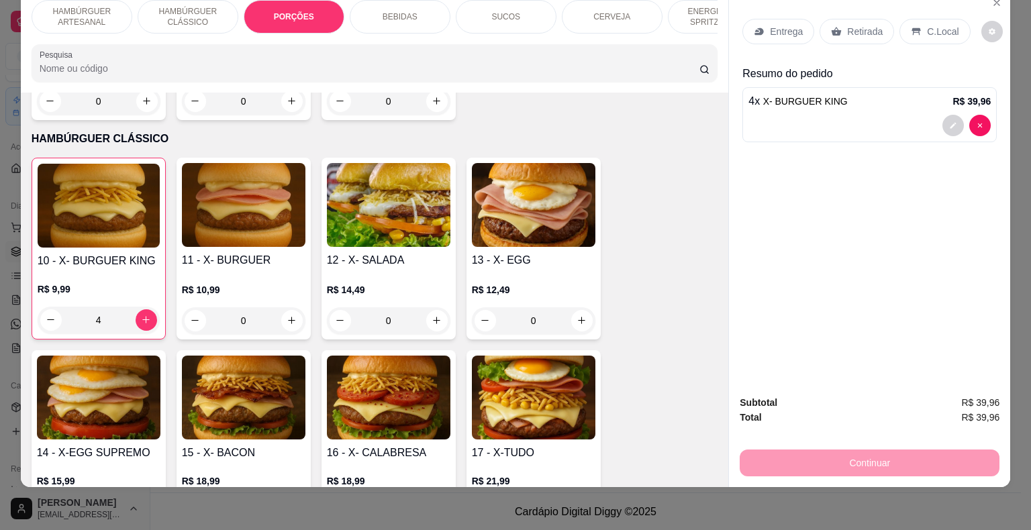
scroll to position [1071, 0]
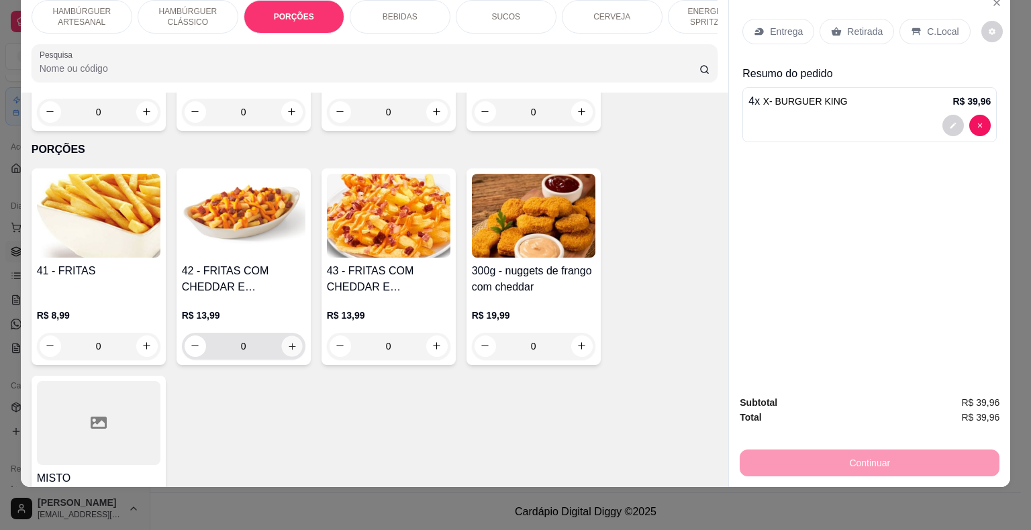
click at [281, 335] on button "increase-product-quantity" at bounding box center [291, 345] width 21 height 21
type input "1"
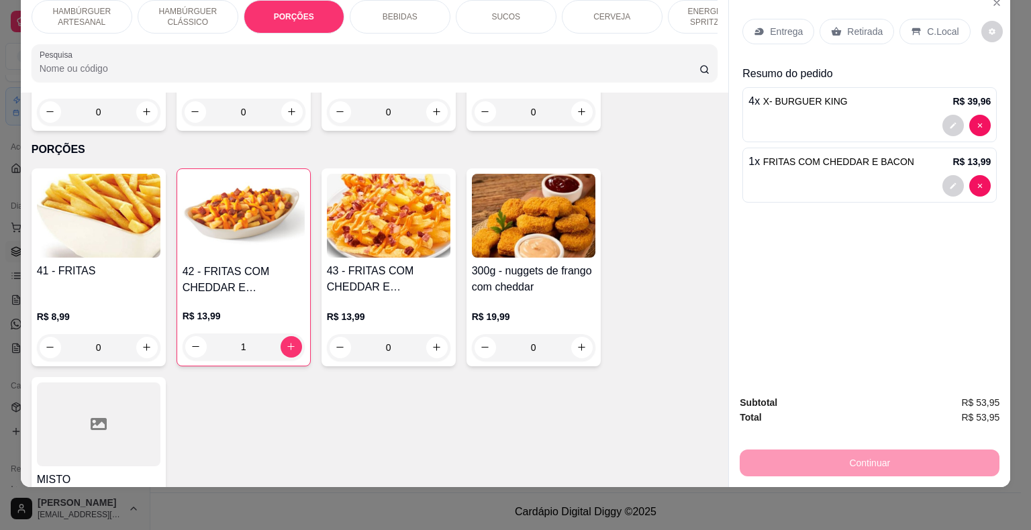
click at [769, 19] on div "Entrega" at bounding box center [778, 31] width 72 height 25
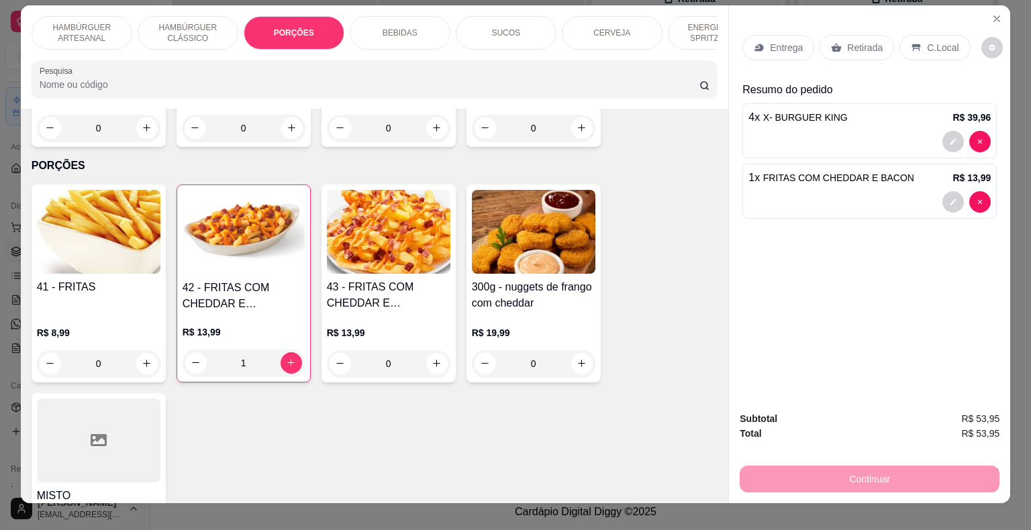
click at [770, 43] on p "Entrega" at bounding box center [786, 47] width 33 height 13
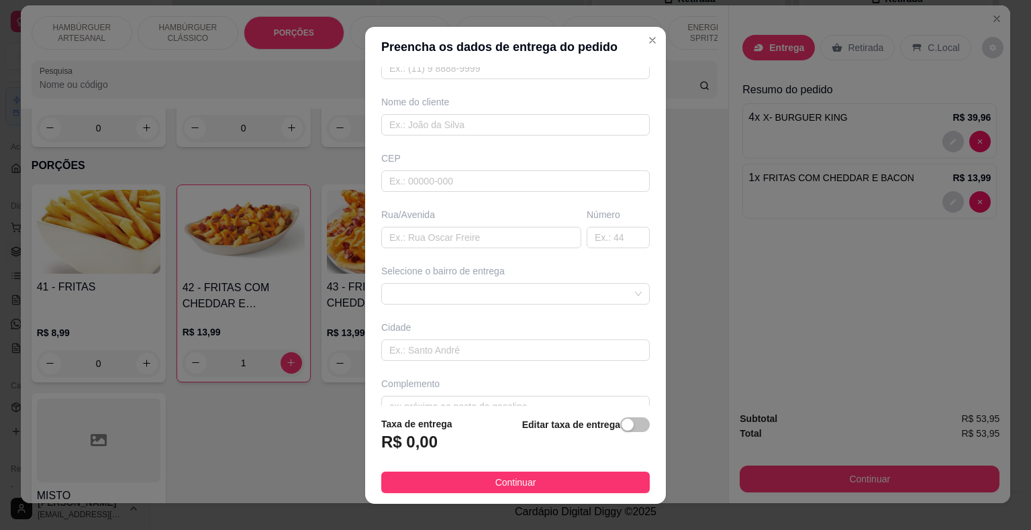
scroll to position [111, 0]
click at [572, 265] on span at bounding box center [515, 272] width 252 height 20
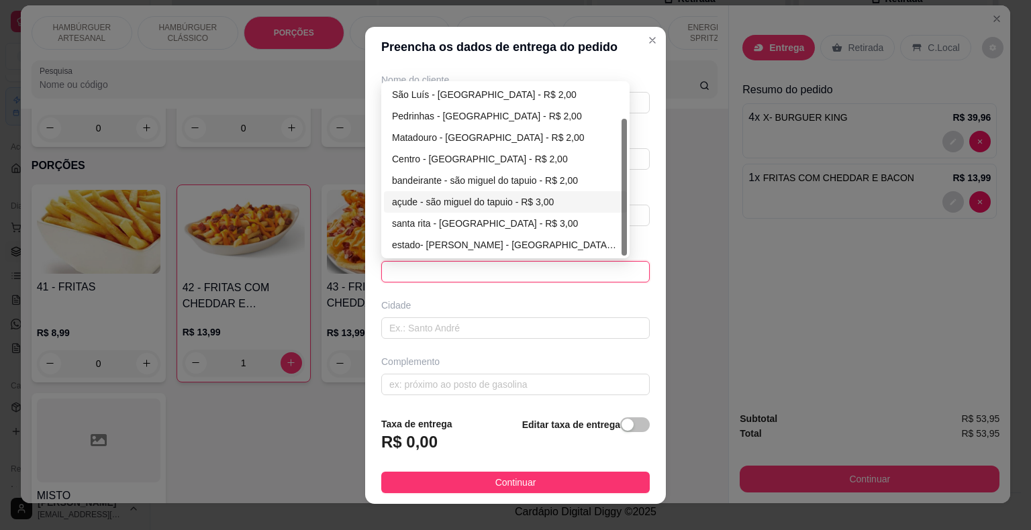
scroll to position [0, 0]
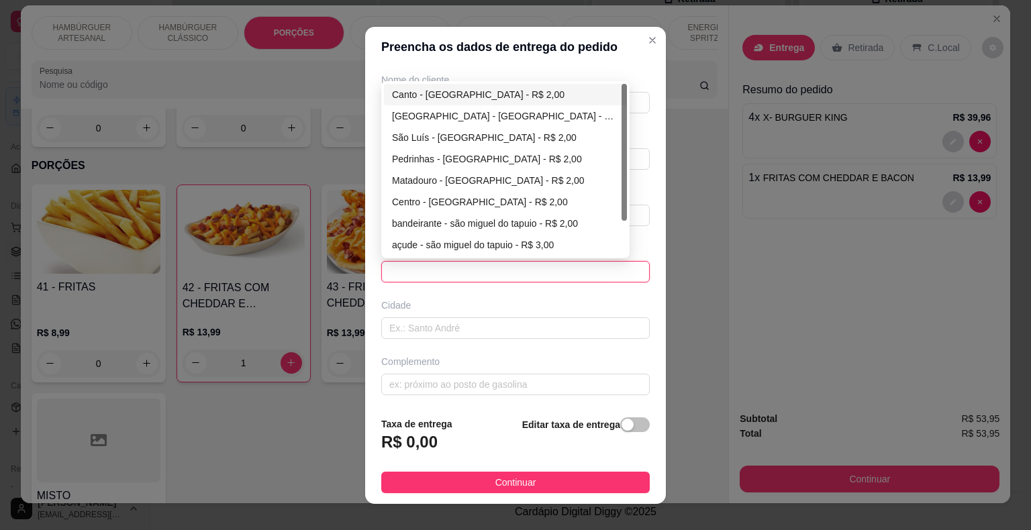
click at [515, 89] on div "Canto - [GEOGRAPHIC_DATA] - R$ 2,00" at bounding box center [505, 94] width 227 height 15
type input "São Miguel do Tapuio"
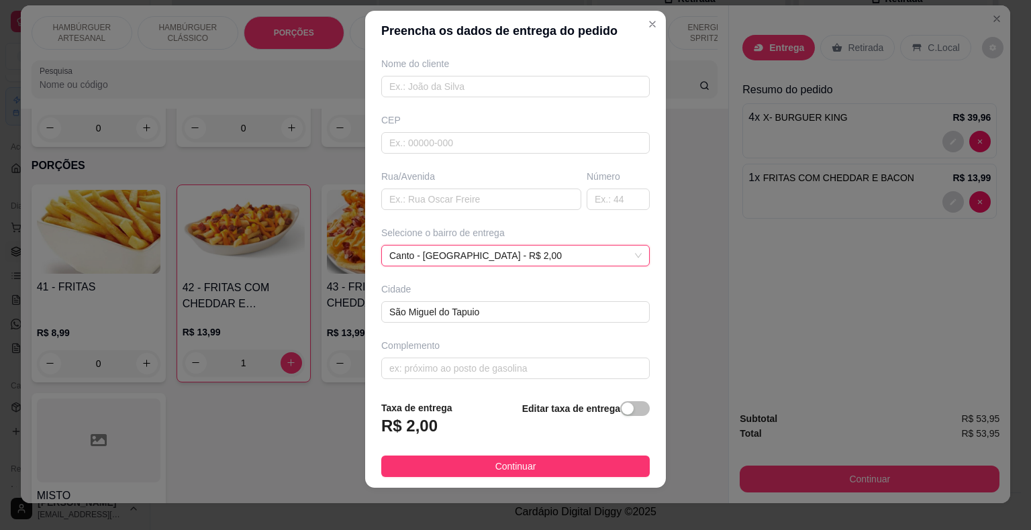
scroll to position [44, 0]
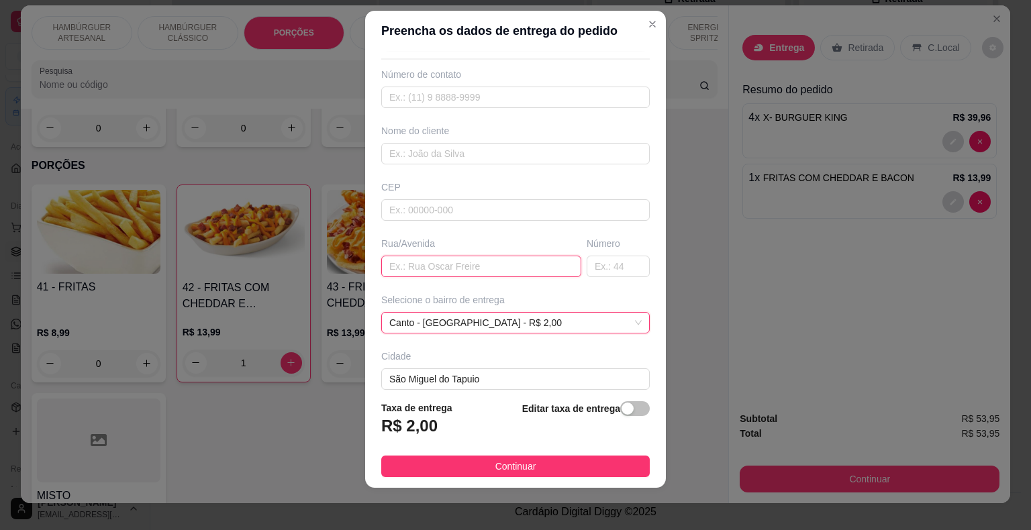
click at [517, 267] on input "text" at bounding box center [481, 266] width 200 height 21
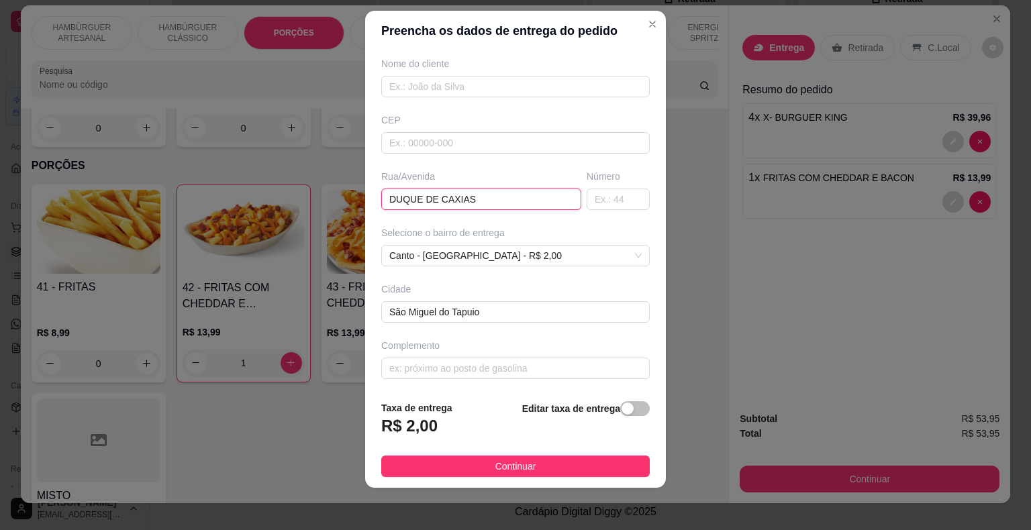
scroll to position [0, 0]
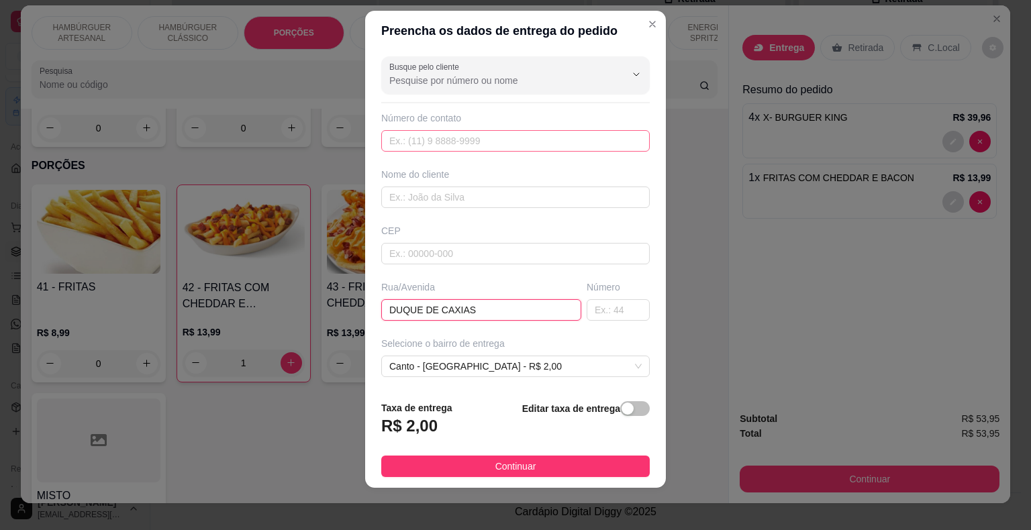
type input "DUQUE DE CAXIAS"
click at [480, 131] on input "text" at bounding box center [515, 140] width 268 height 21
type input "(61) 9148-0459"
click at [431, 200] on input "text" at bounding box center [515, 197] width 268 height 21
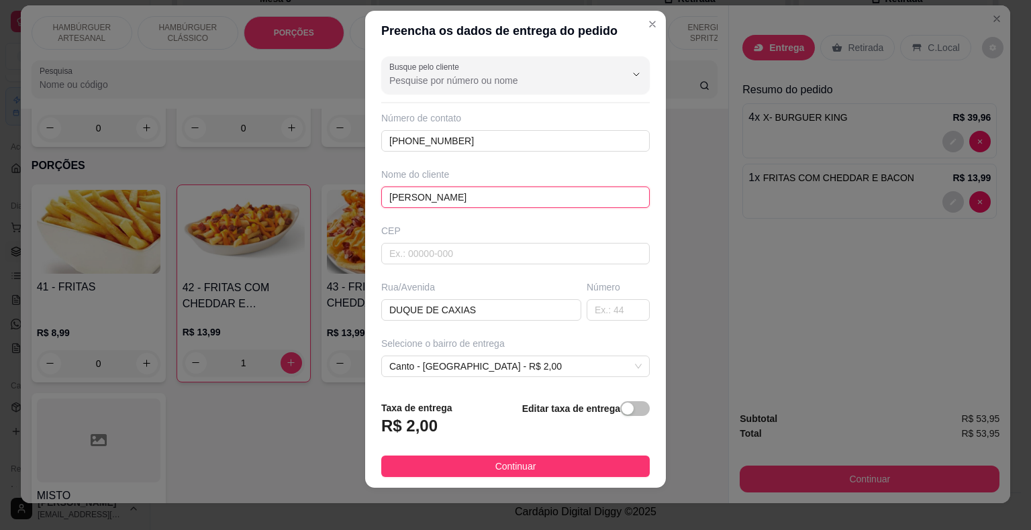
scroll to position [111, 0]
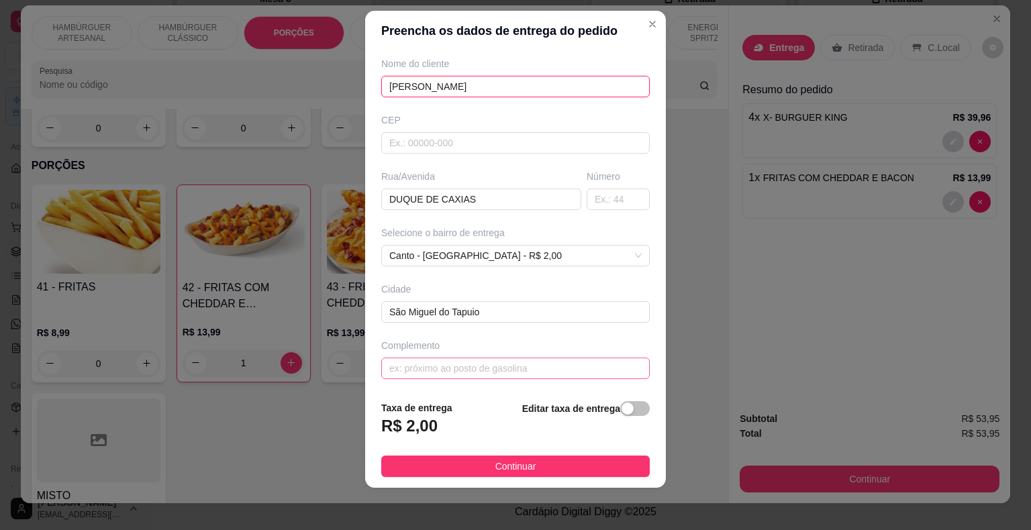
type input "JOÃO PETRO"
click at [475, 362] on input "text" at bounding box center [515, 368] width 268 height 21
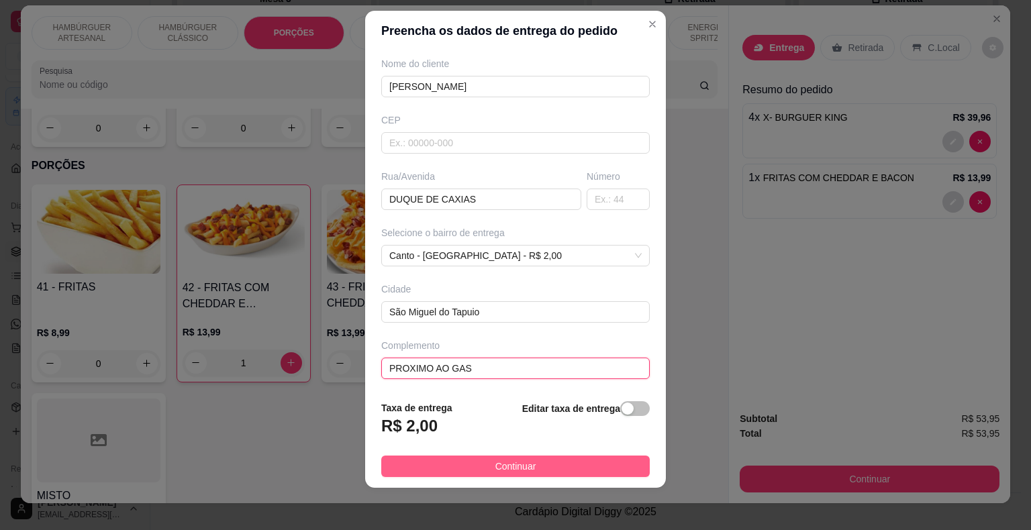
type input "PROXIMO AO GAS"
click at [571, 460] on button "Continuar" at bounding box center [515, 466] width 268 height 21
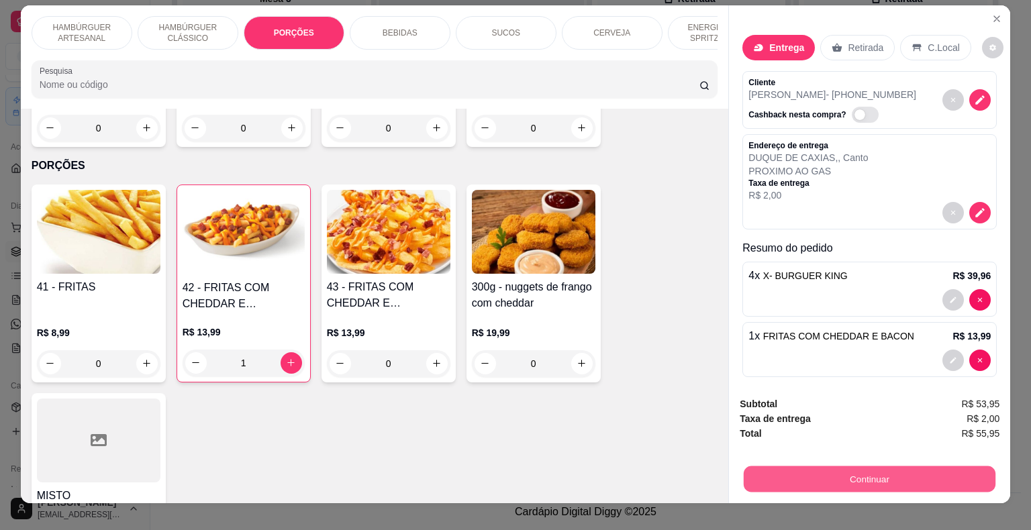
click at [845, 481] on button "Continuar" at bounding box center [869, 479] width 252 height 26
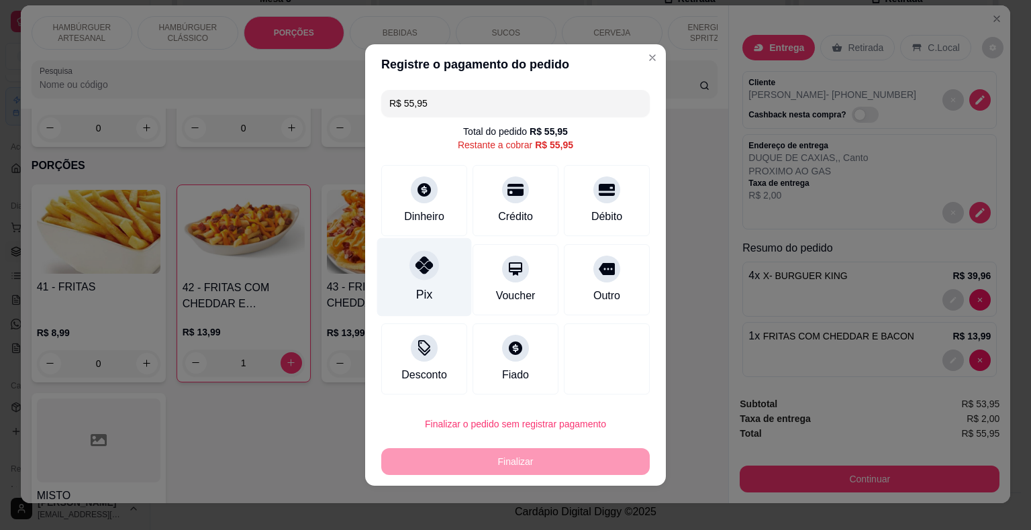
click at [413, 266] on div at bounding box center [424, 265] width 30 height 30
type input "R$ 0,00"
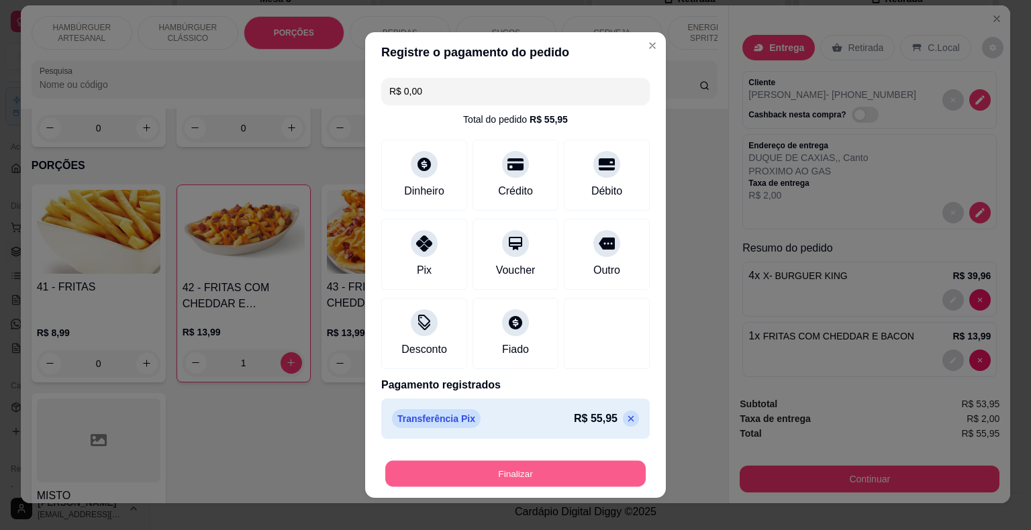
click at [479, 474] on button "Finalizar" at bounding box center [515, 474] width 260 height 26
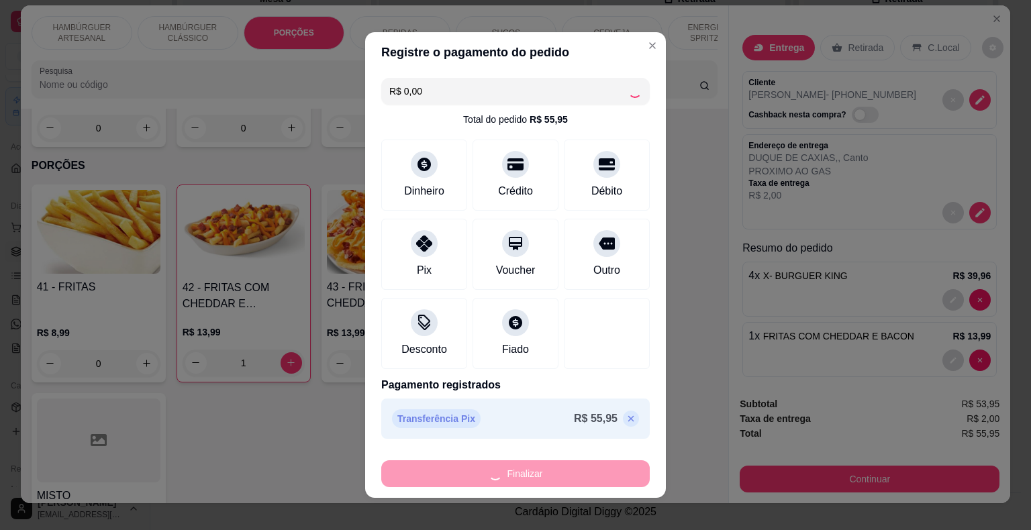
type input "0"
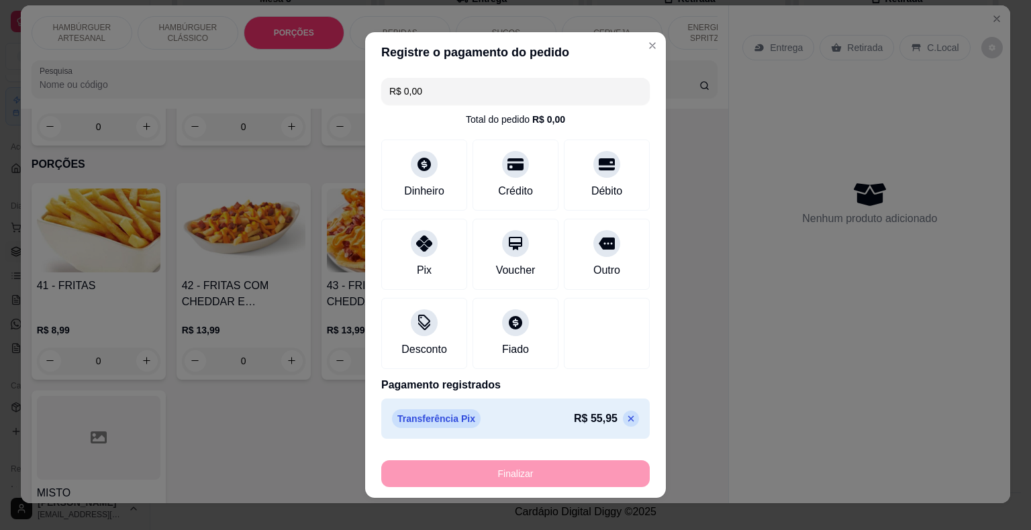
type input "-R$ 55,95"
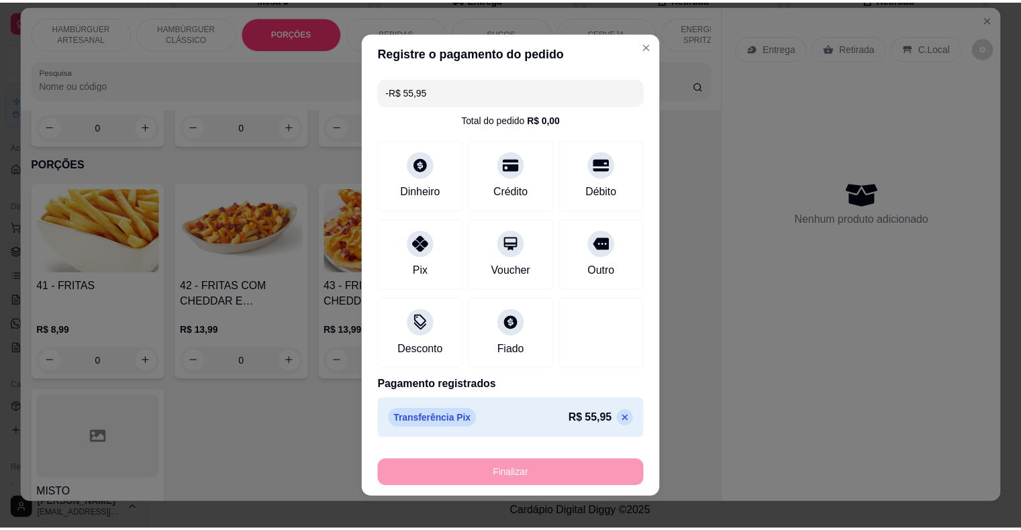
scroll to position [1070, 0]
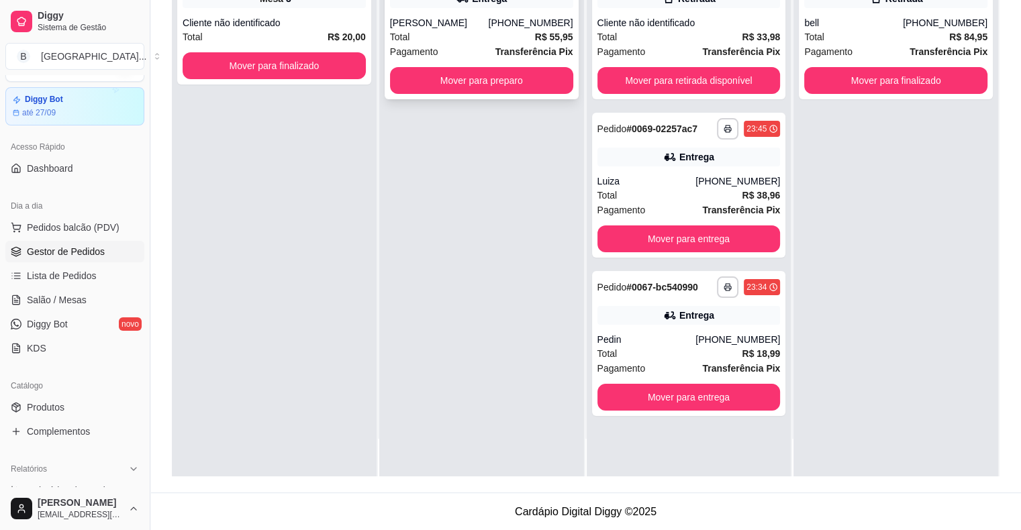
click at [518, 46] on strong "Transferência Pix" at bounding box center [534, 51] width 78 height 11
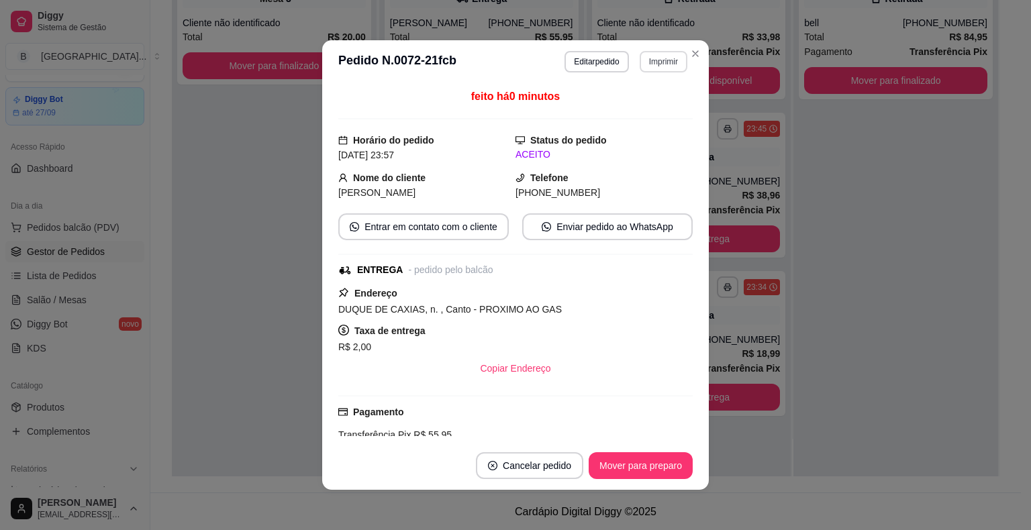
click at [667, 57] on button "Imprimir" at bounding box center [663, 61] width 48 height 21
click at [655, 106] on button "IMPRESSORA" at bounding box center [634, 109] width 97 height 21
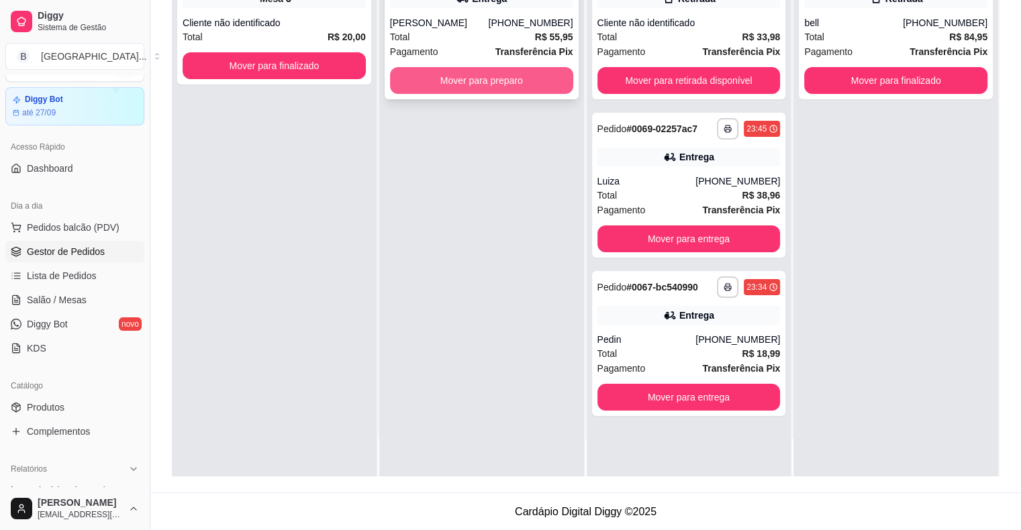
click at [507, 77] on button "Mover para preparo" at bounding box center [481, 80] width 183 height 27
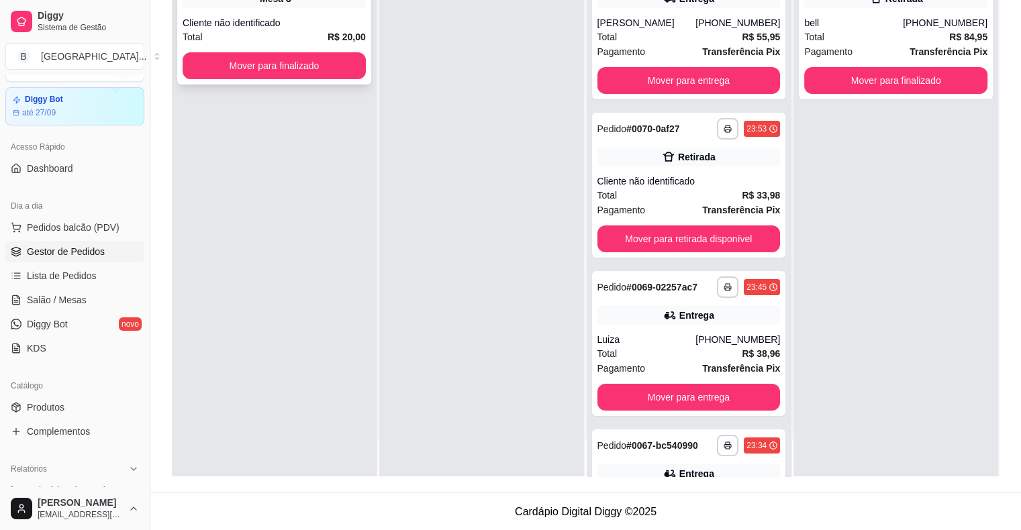
click at [307, 22] on div "Cliente não identificado" at bounding box center [274, 22] width 183 height 13
click at [298, 64] on button "Mover para finalizado" at bounding box center [274, 66] width 178 height 26
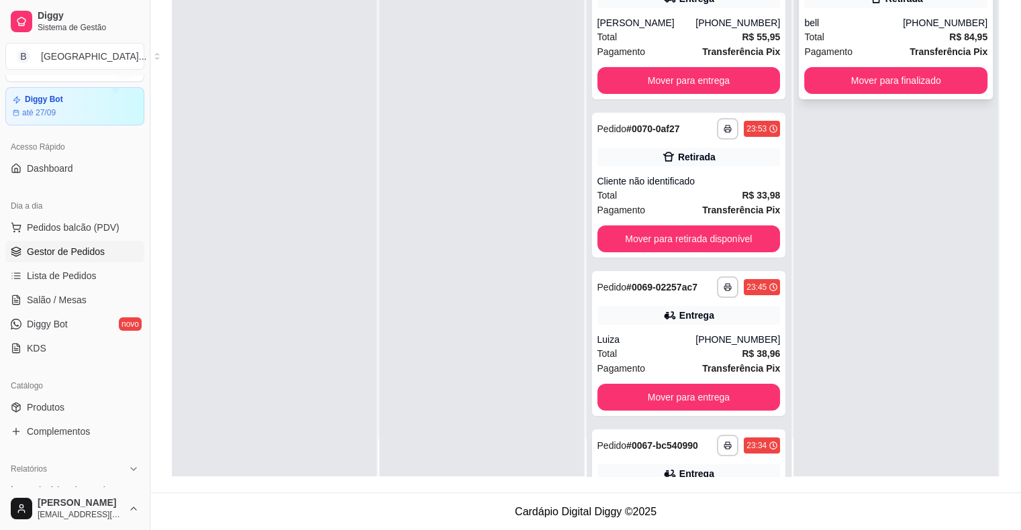
click at [915, 93] on div "**********" at bounding box center [895, 26] width 194 height 145
click at [913, 89] on button "Mover para finalizado" at bounding box center [895, 80] width 183 height 27
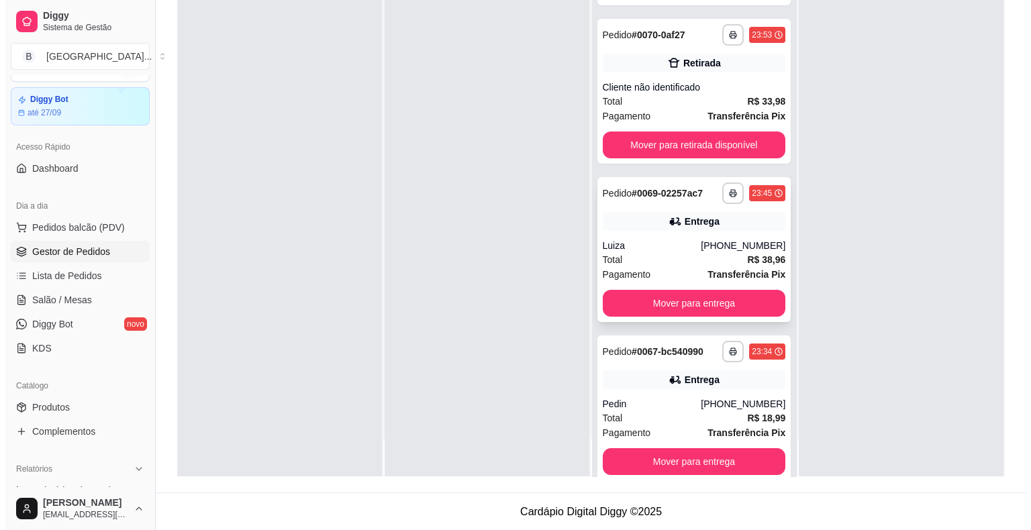
scroll to position [116, 0]
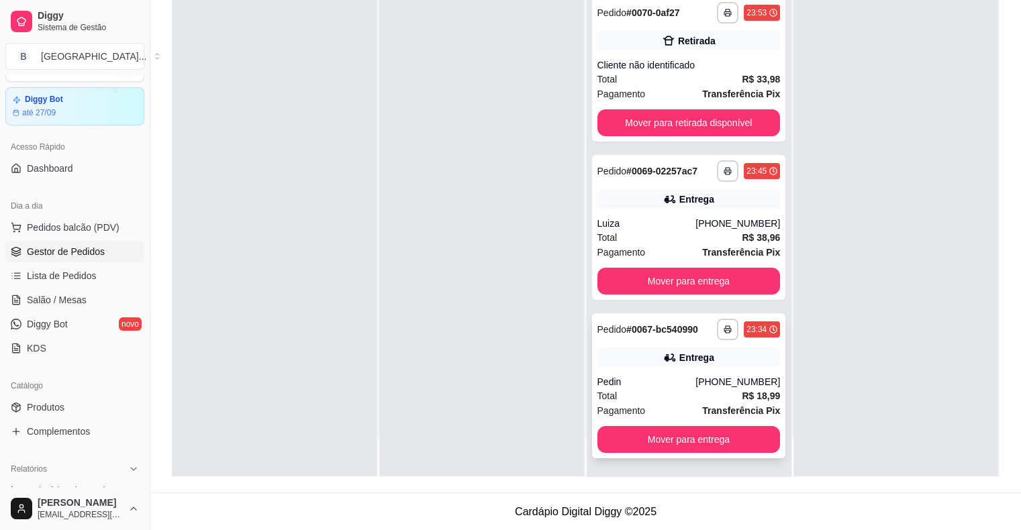
click at [610, 386] on div "Pedin" at bounding box center [646, 381] width 99 height 13
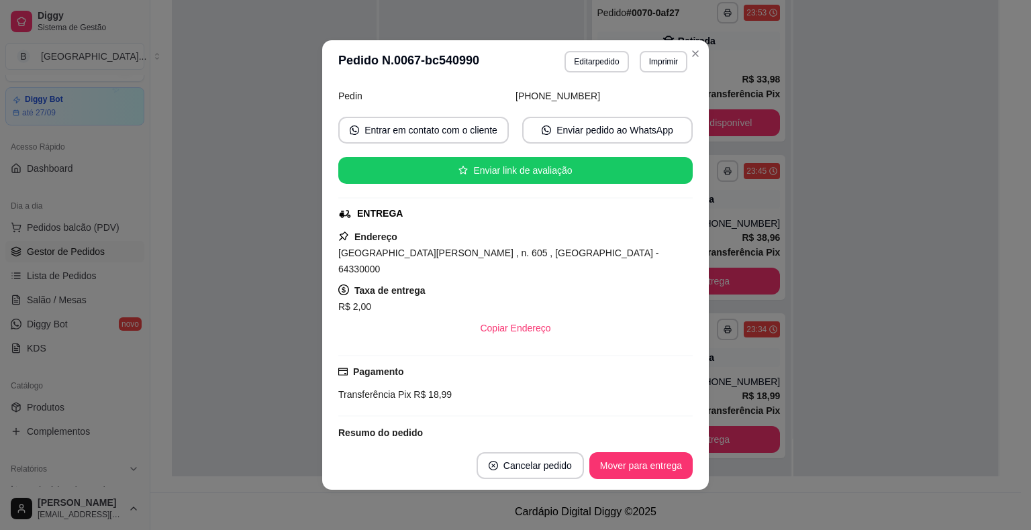
scroll to position [172, 0]
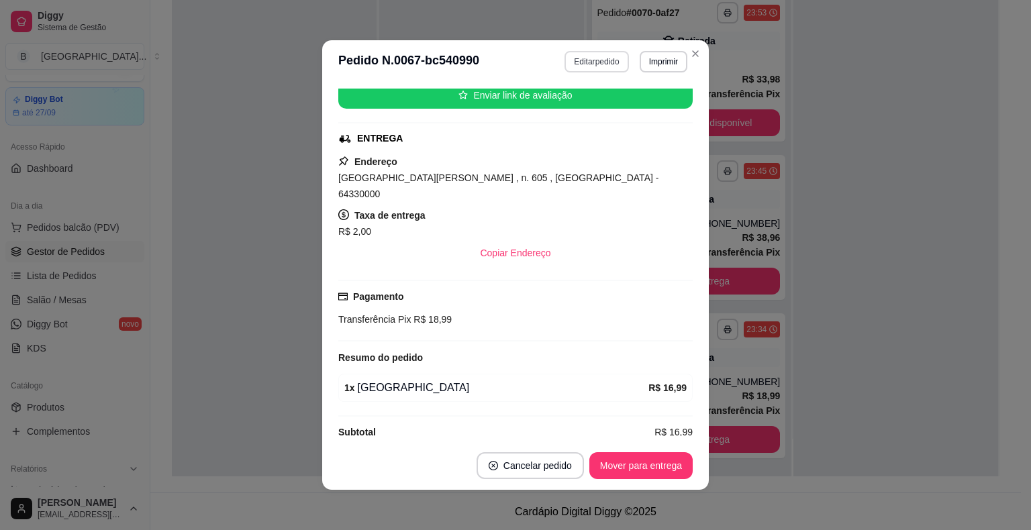
click at [609, 58] on button "Editar pedido" at bounding box center [596, 61] width 64 height 21
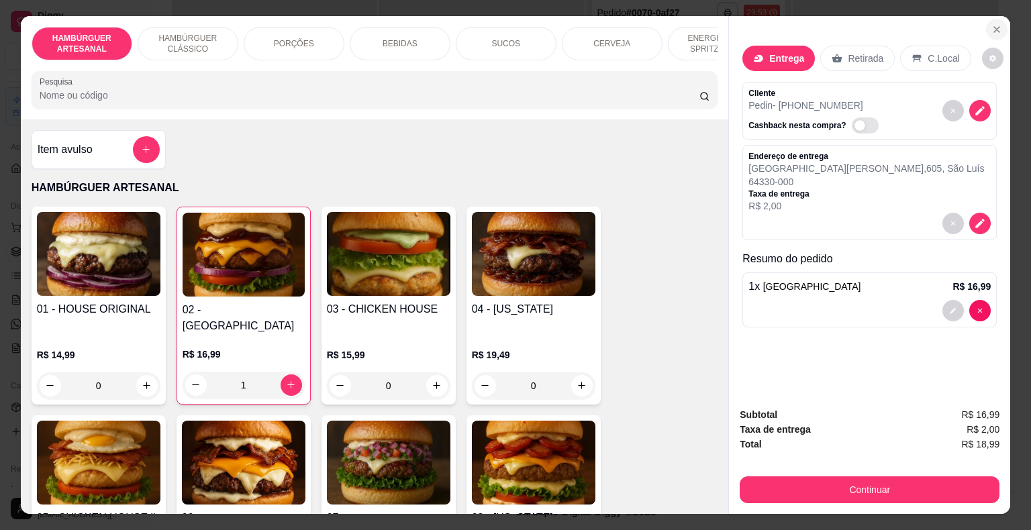
click at [986, 30] on button "Close" at bounding box center [996, 29] width 21 height 21
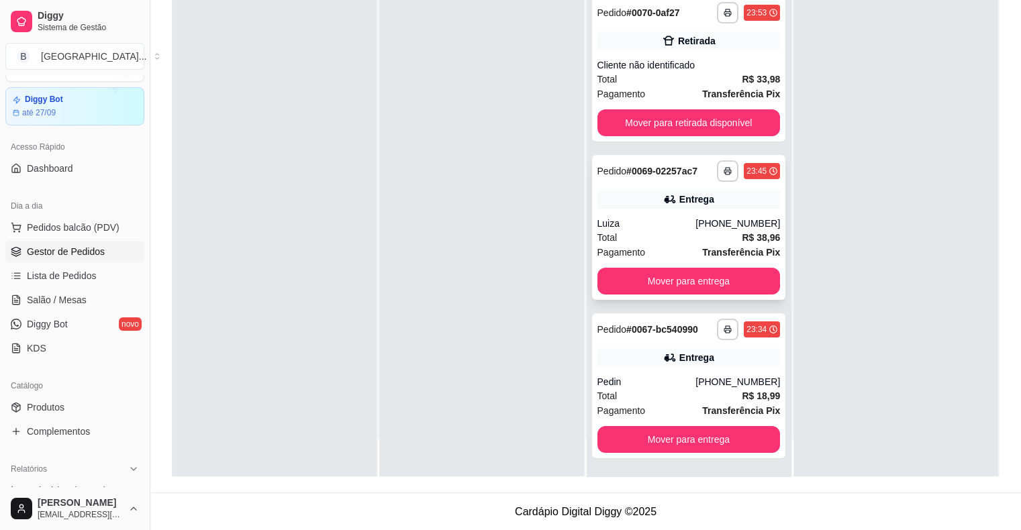
click at [679, 193] on div "Entrega" at bounding box center [696, 199] width 35 height 13
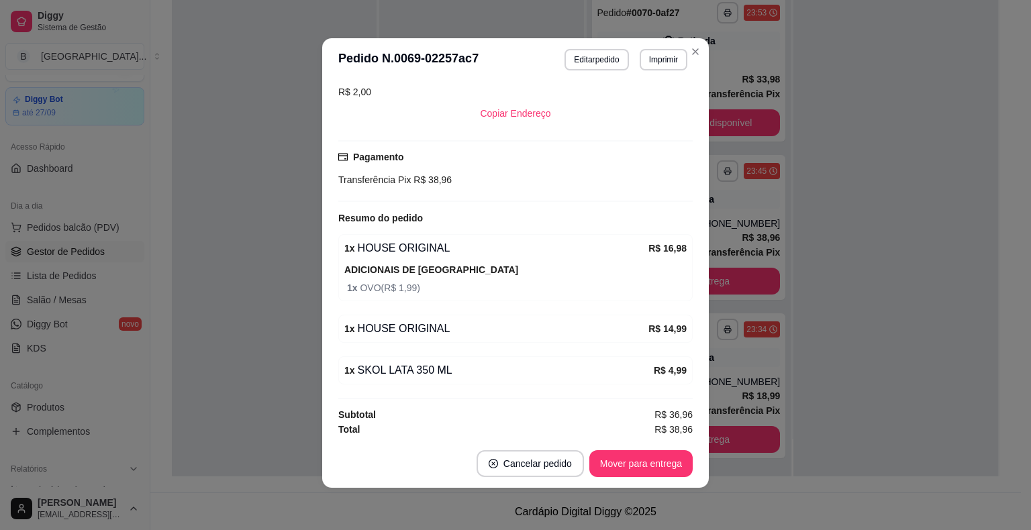
scroll to position [3, 0]
click at [588, 55] on button "Editar pedido" at bounding box center [596, 58] width 64 height 21
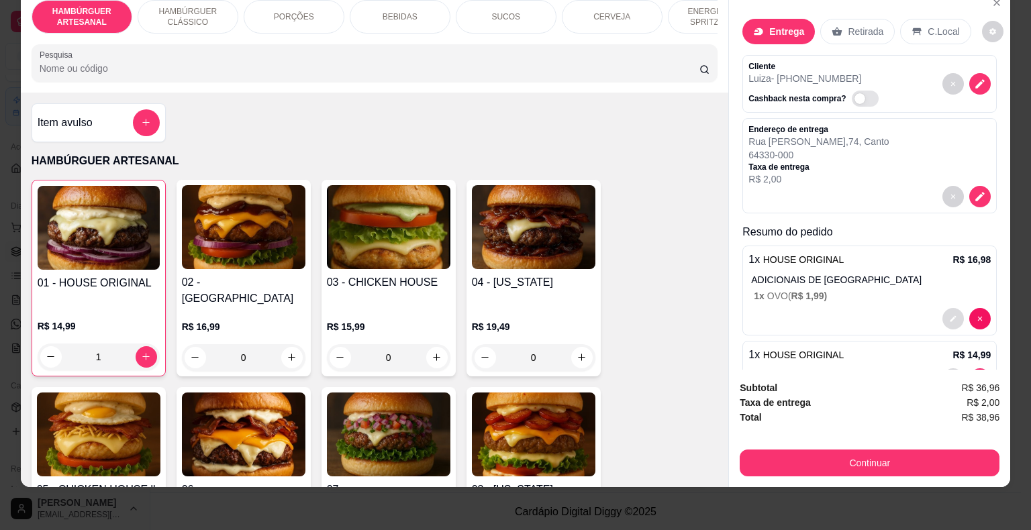
scroll to position [103, 0]
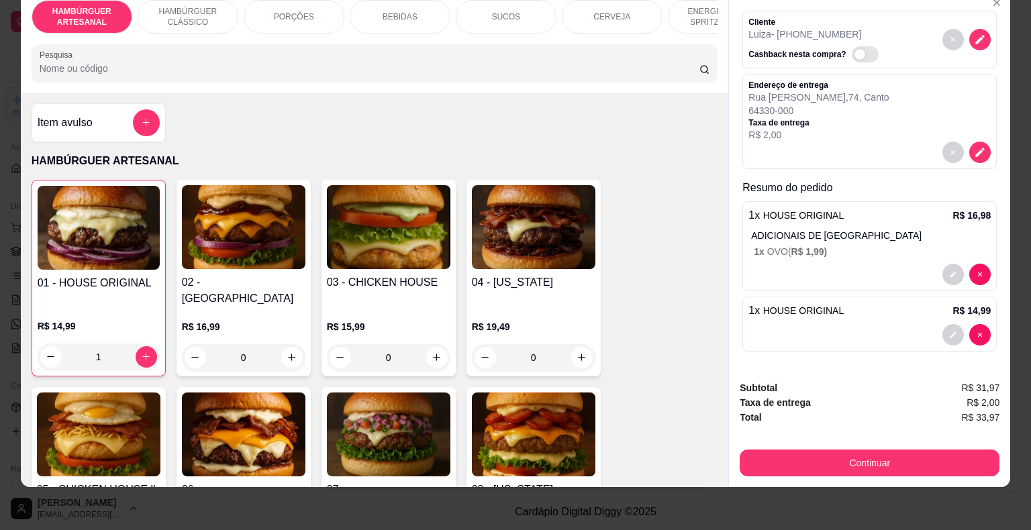
type input "0"
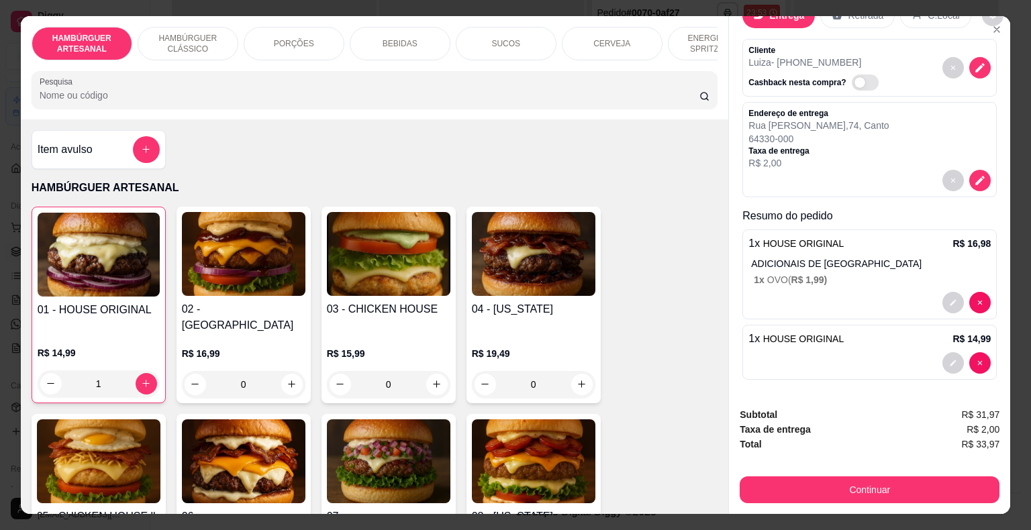
click at [425, 31] on div "BEBIDAS" at bounding box center [400, 44] width 101 height 34
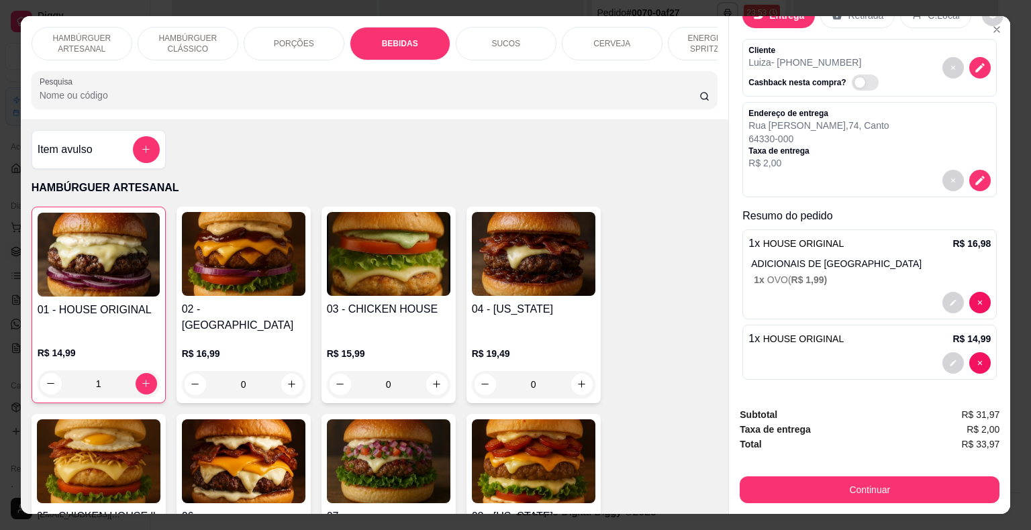
scroll to position [32, 0]
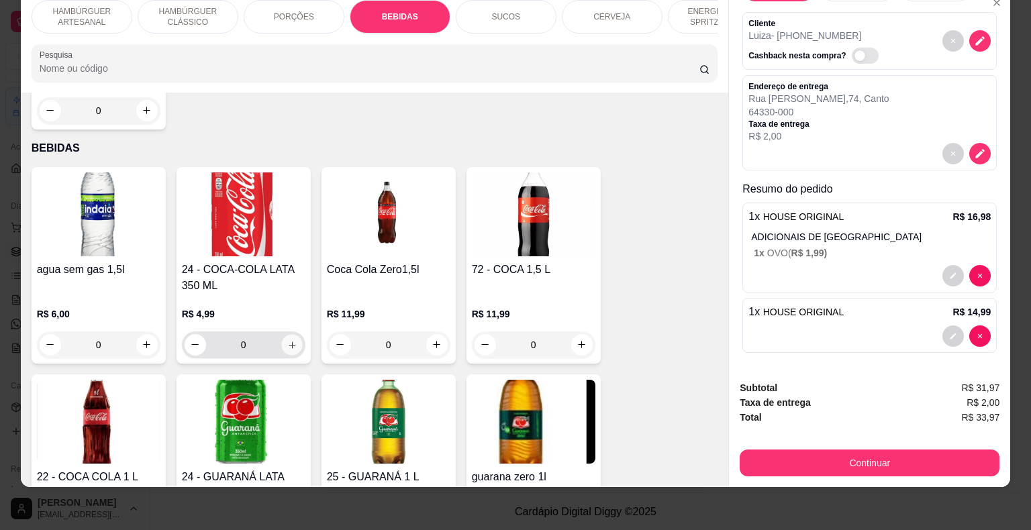
click at [282, 334] on button "increase-product-quantity" at bounding box center [291, 344] width 21 height 21
type input "1"
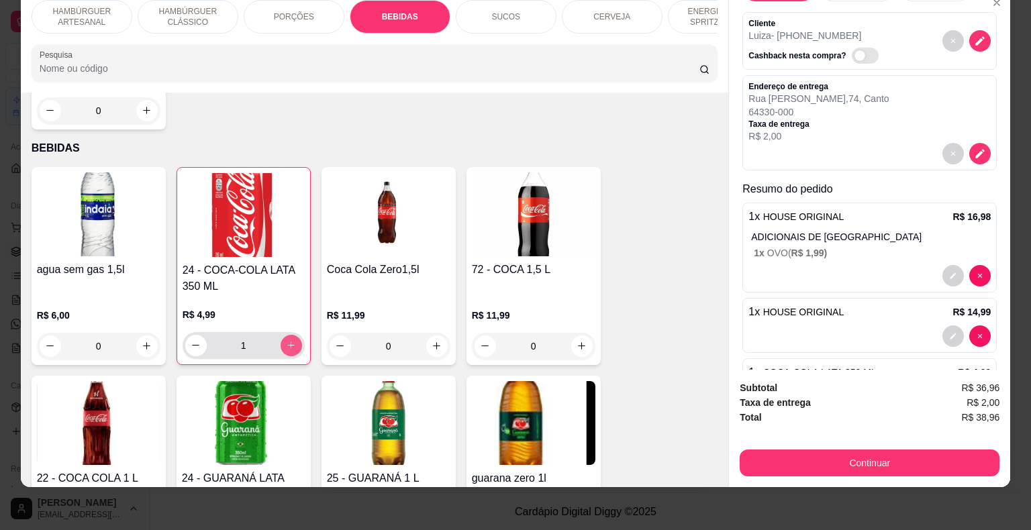
scroll to position [103, 0]
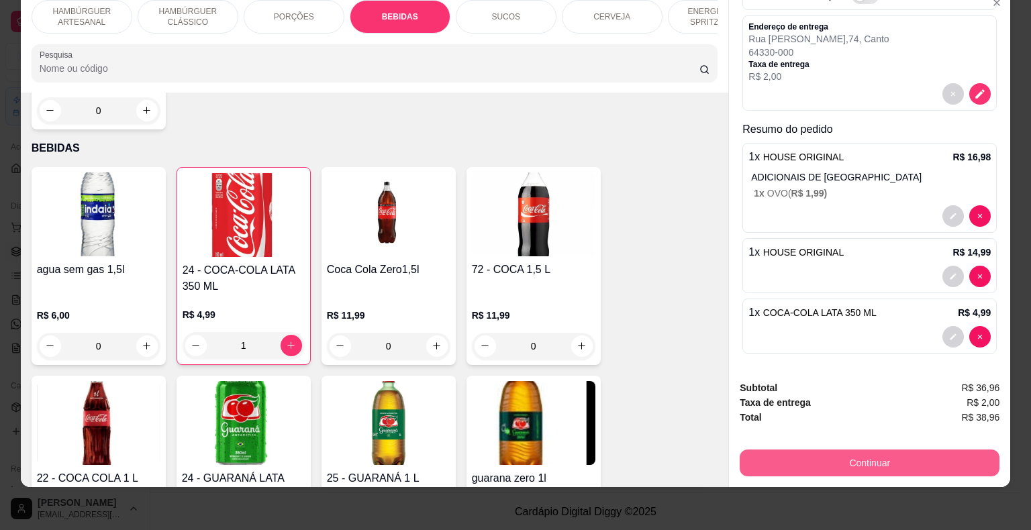
click at [776, 452] on button "Continuar" at bounding box center [869, 463] width 260 height 27
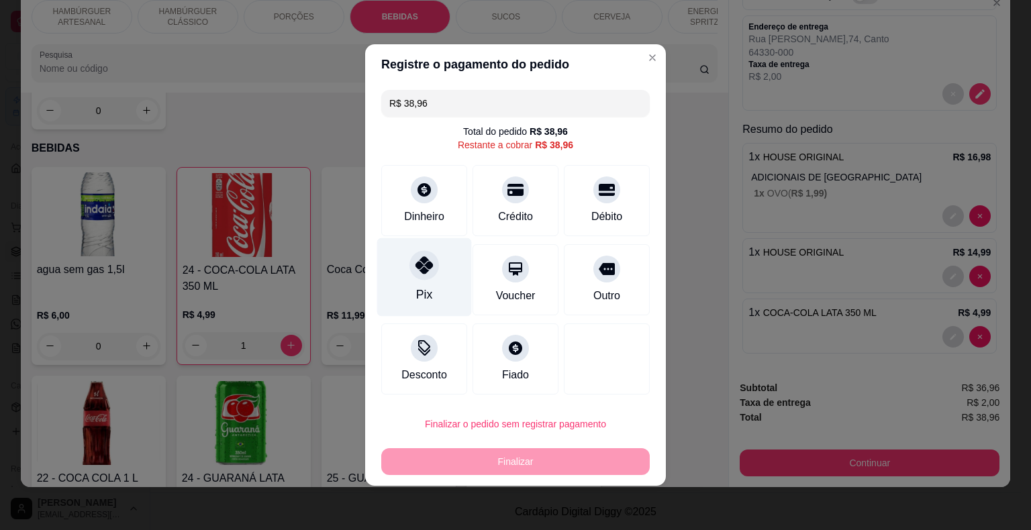
click at [434, 293] on div "Pix" at bounding box center [424, 277] width 95 height 79
type input "R$ 0,00"
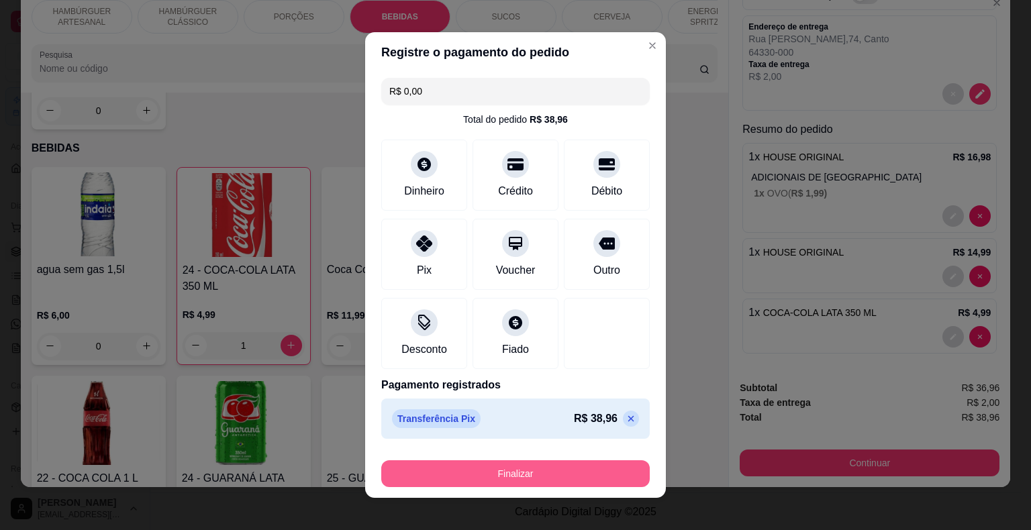
click at [526, 470] on button "Finalizar" at bounding box center [515, 473] width 268 height 27
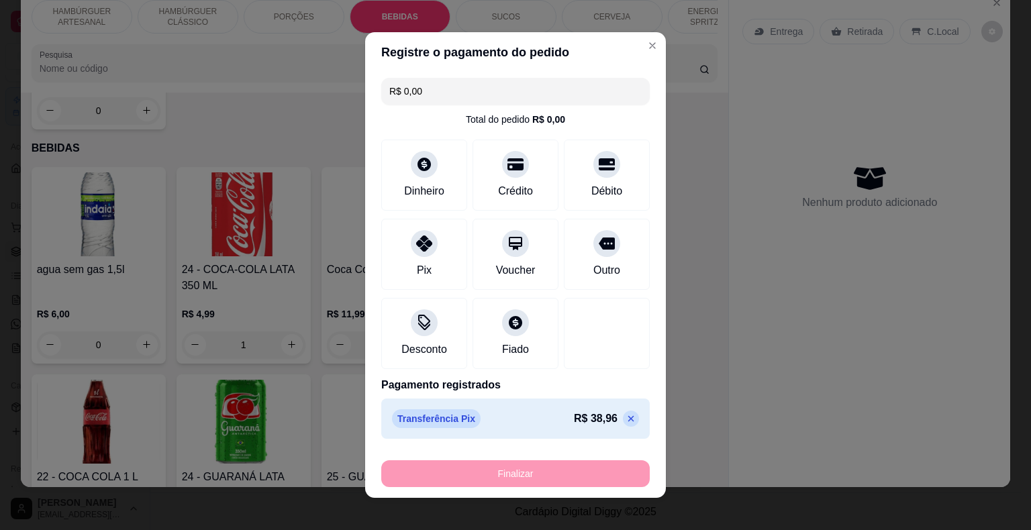
type input "0"
type input "-R$ 38,96"
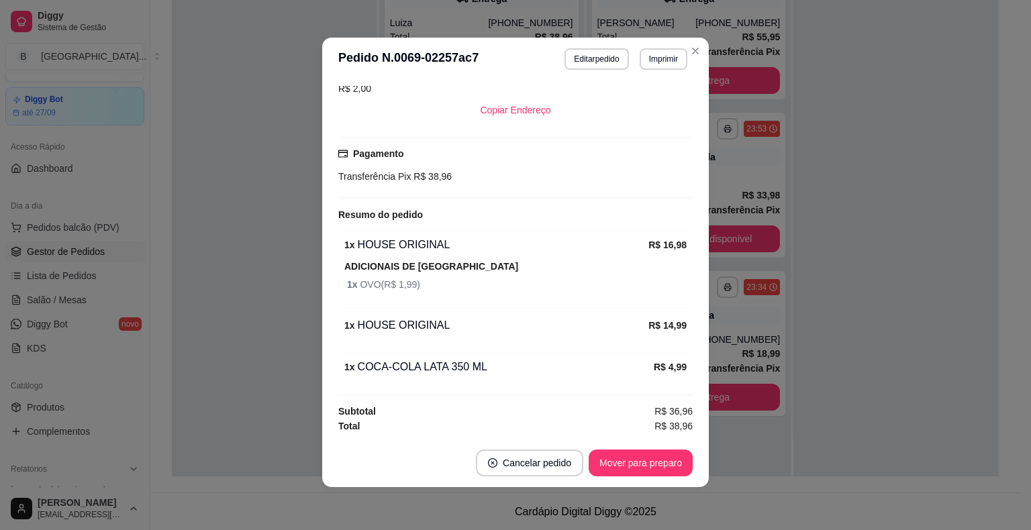
scroll to position [282, 0]
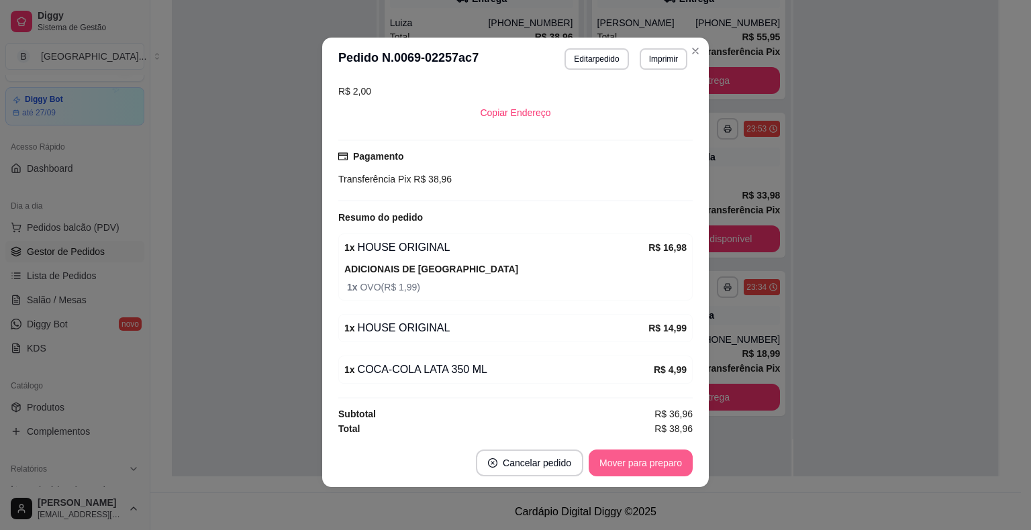
click at [605, 460] on button "Mover para preparo" at bounding box center [640, 463] width 104 height 27
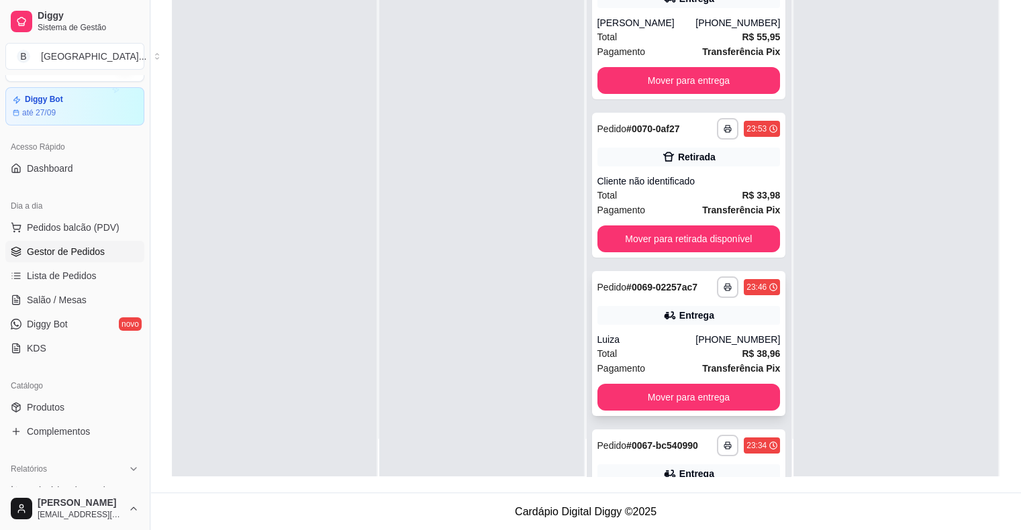
click at [620, 344] on div "Luiza" at bounding box center [646, 339] width 99 height 13
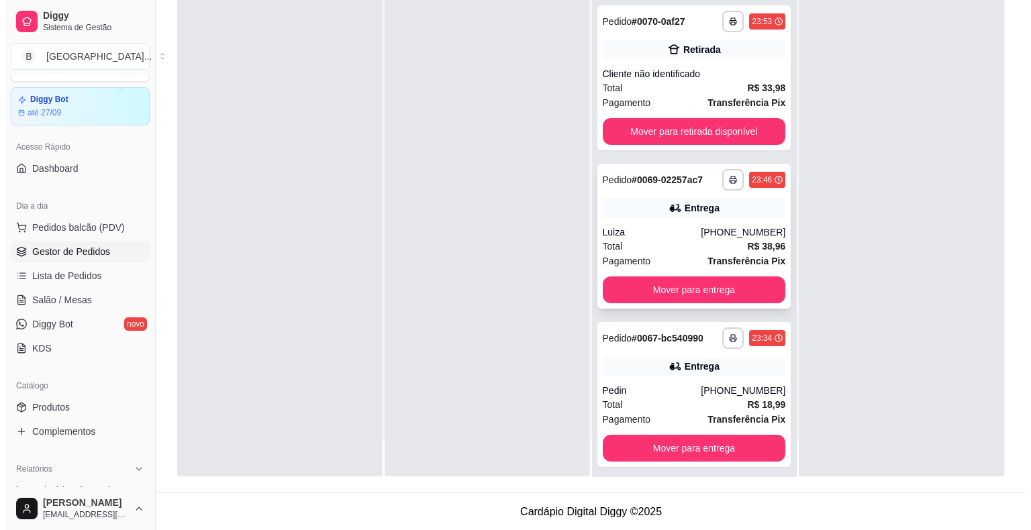
scroll to position [116, 0]
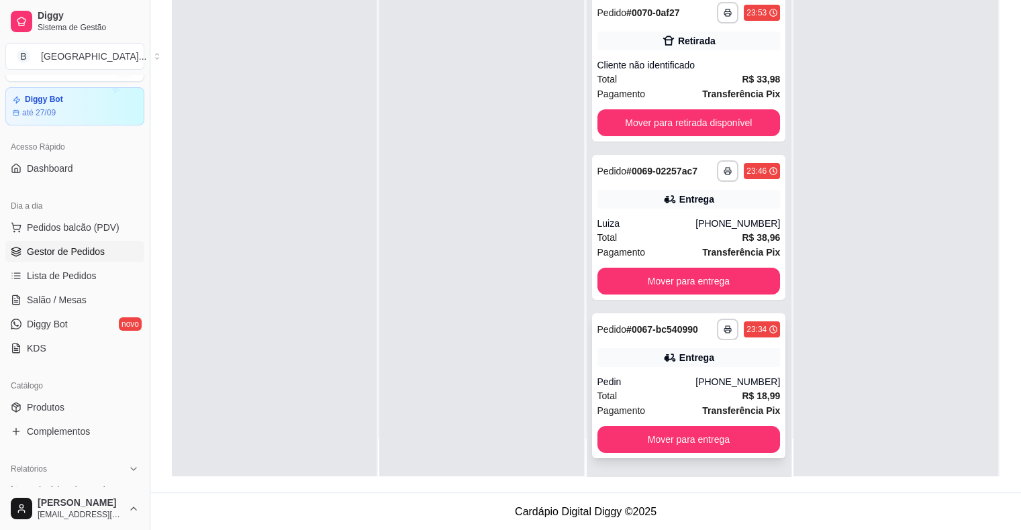
click at [627, 380] on div "Pedin" at bounding box center [646, 381] width 99 height 13
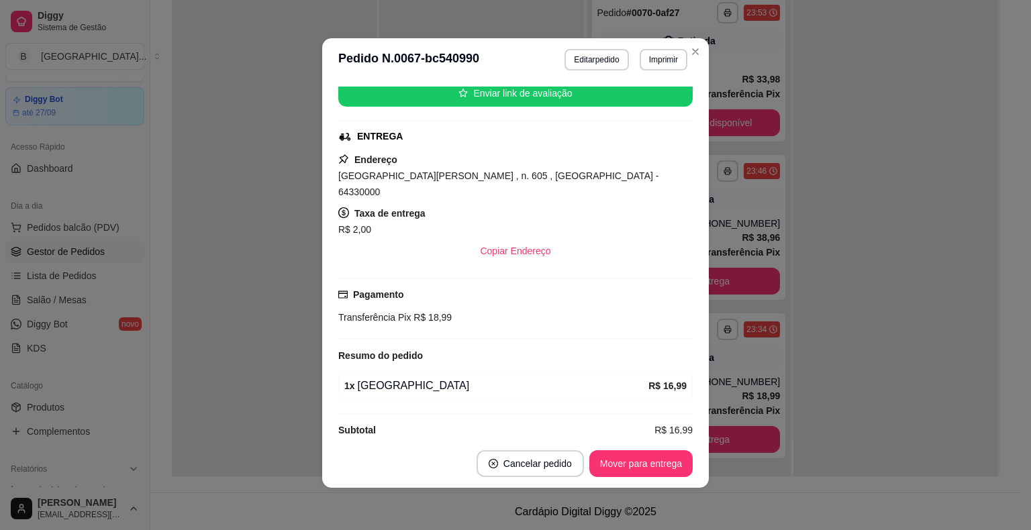
scroll to position [3, 0]
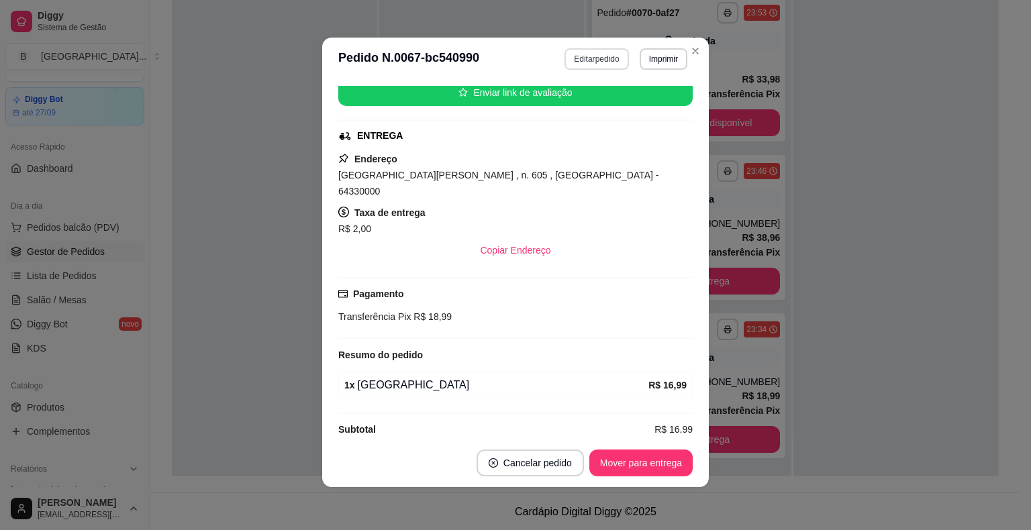
click at [605, 60] on button "Editar pedido" at bounding box center [596, 58] width 64 height 21
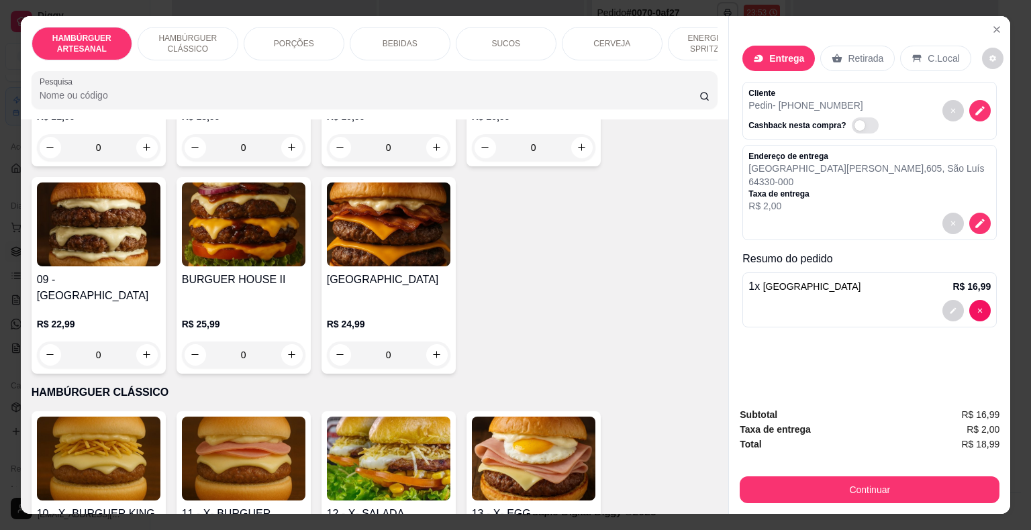
scroll to position [537, 0]
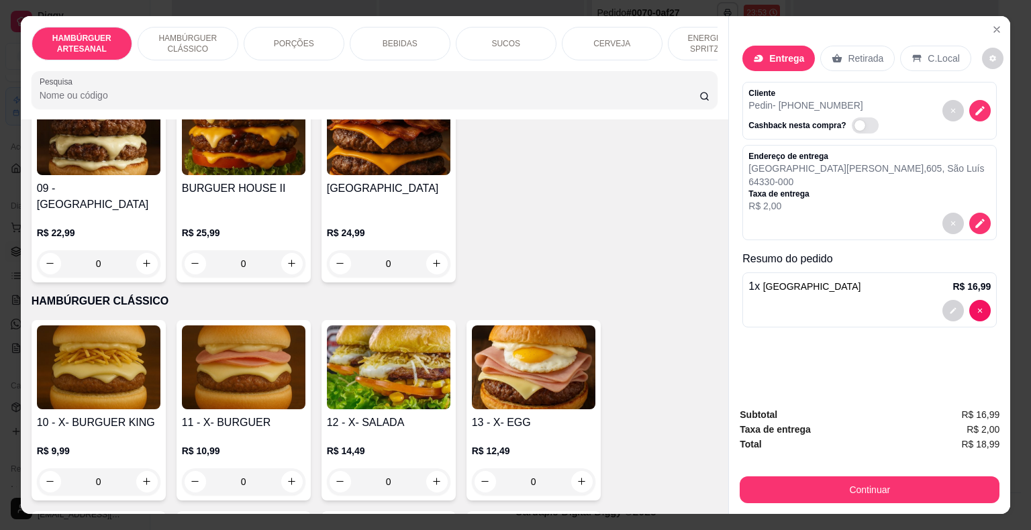
click at [426, 468] on div "0" at bounding box center [388, 481] width 123 height 27
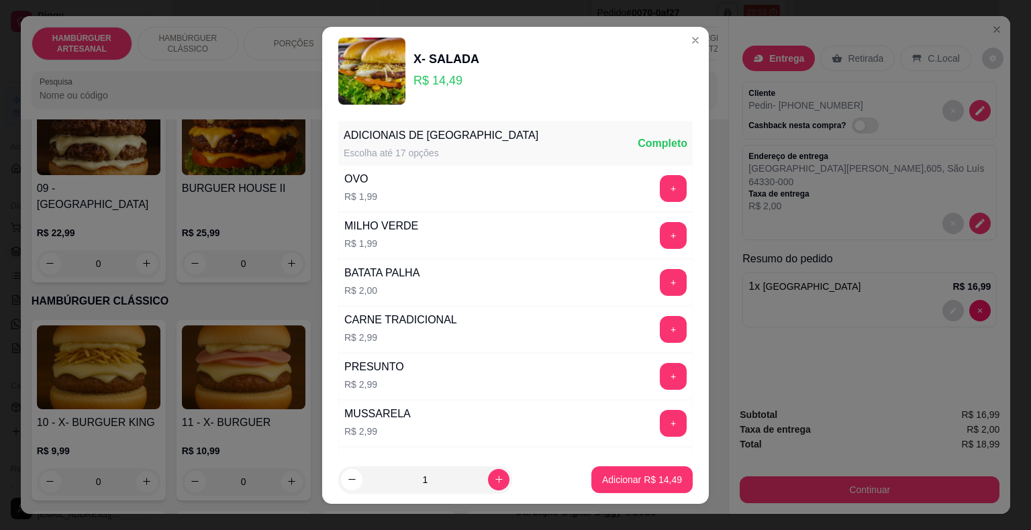
scroll to position [335, 0]
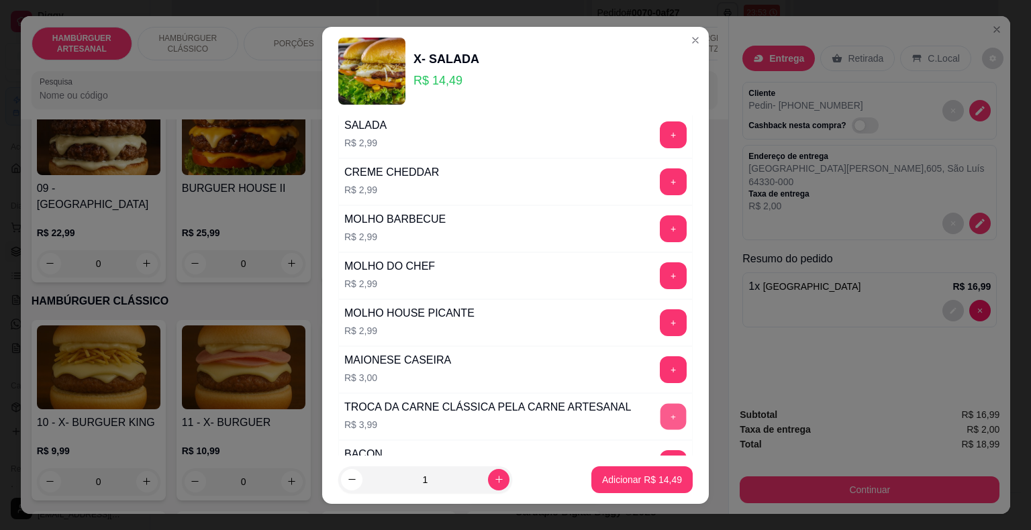
click at [660, 409] on button "+" at bounding box center [673, 416] width 26 height 26
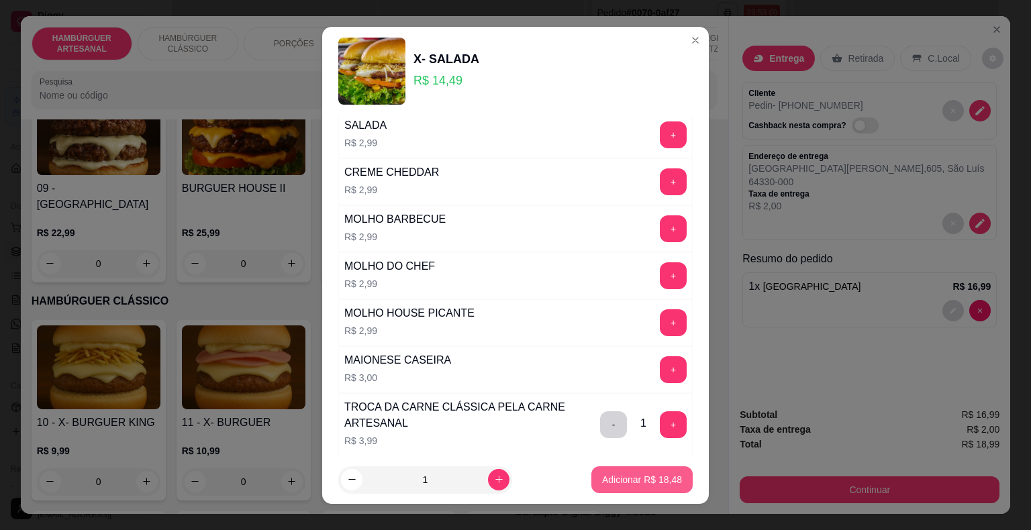
click at [671, 473] on button "Adicionar R$ 18,48" at bounding box center [641, 479] width 101 height 27
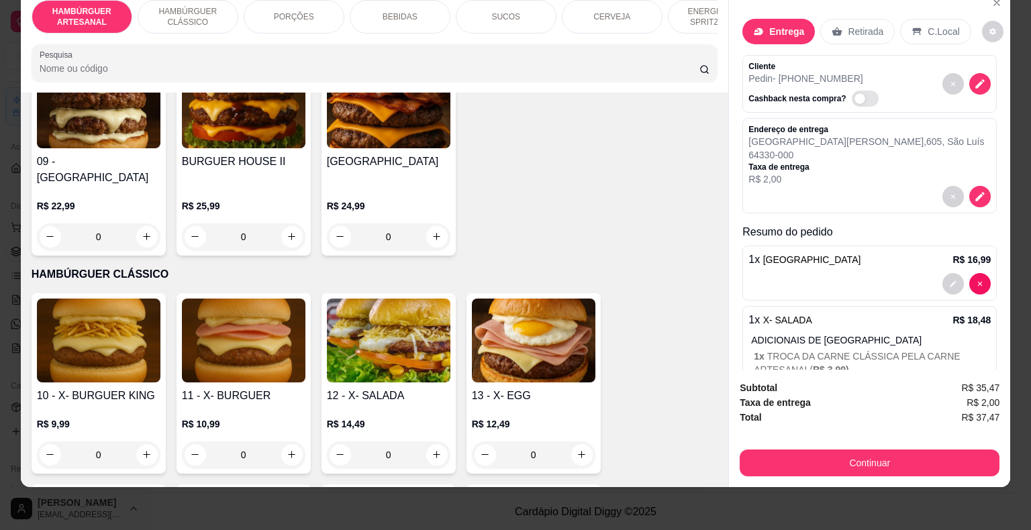
scroll to position [56, 0]
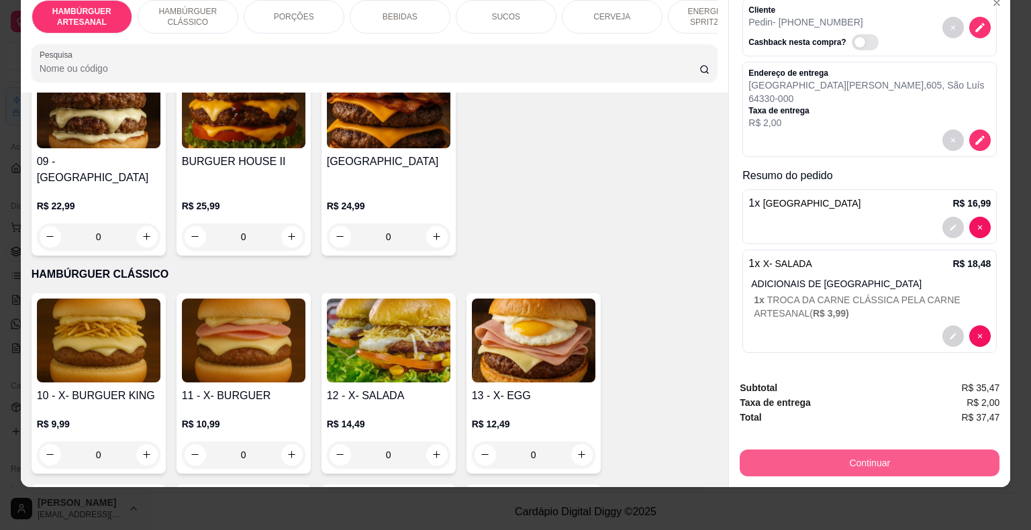
click at [781, 462] on button "Continuar" at bounding box center [869, 463] width 260 height 27
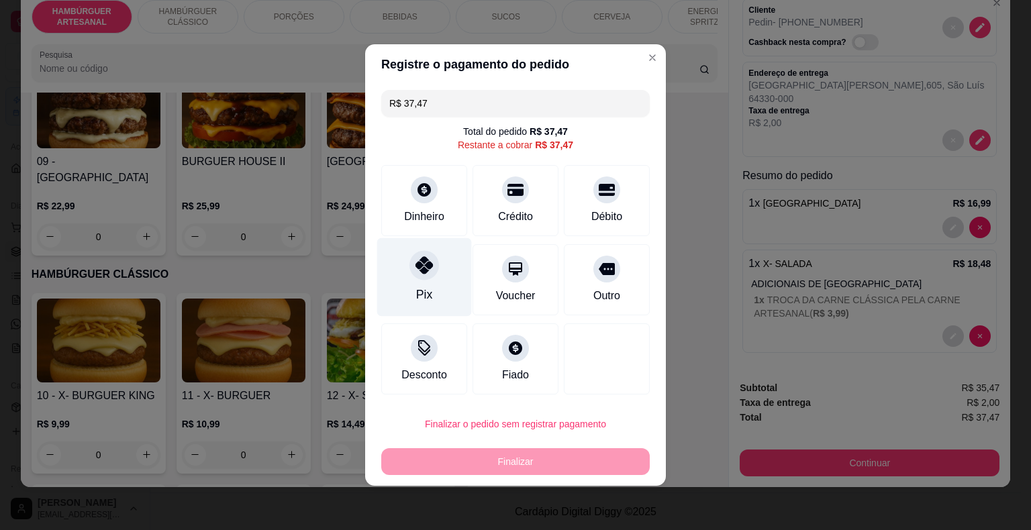
click at [440, 293] on div "Pix" at bounding box center [424, 277] width 95 height 79
type input "R$ 0,00"
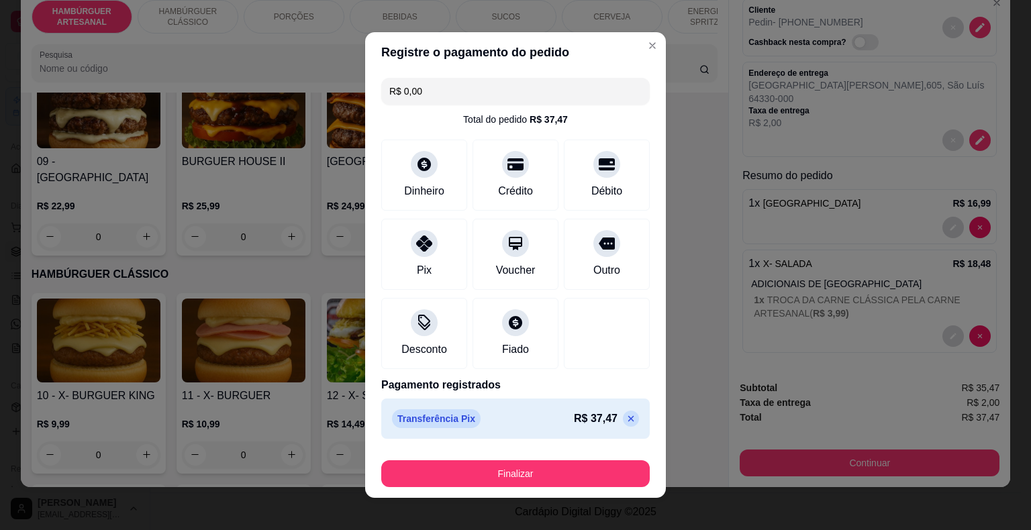
click at [514, 458] on div "Finalizar" at bounding box center [515, 471] width 268 height 32
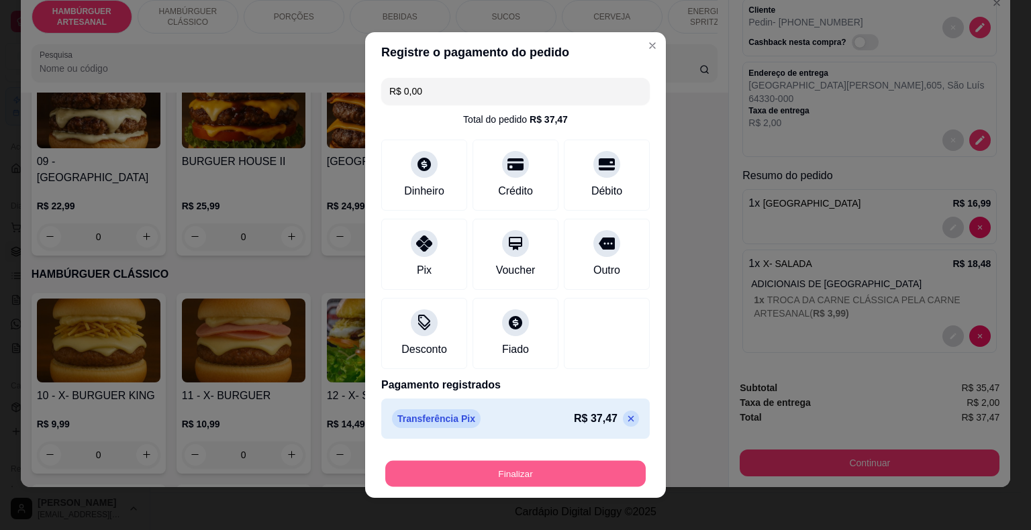
click at [513, 464] on button "Finalizar" at bounding box center [515, 474] width 260 height 26
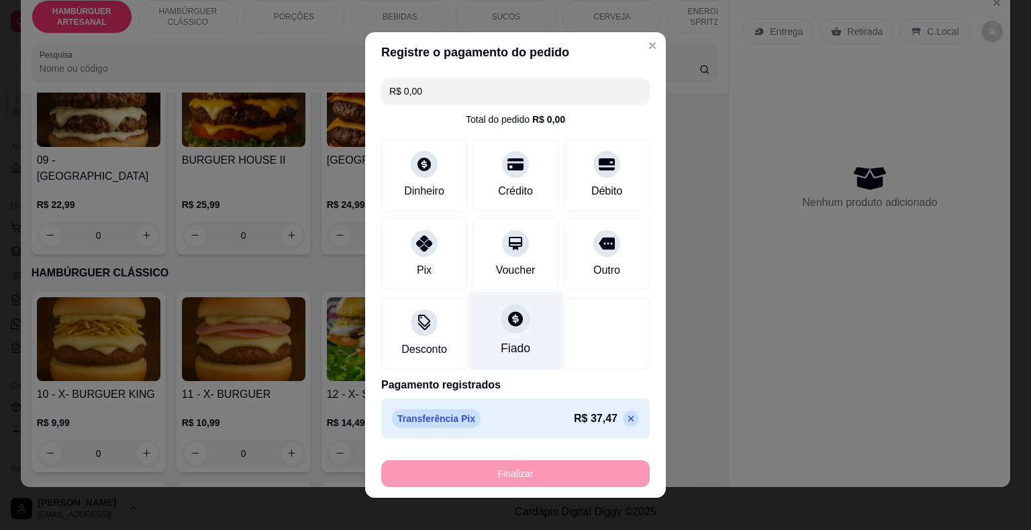
type input "0"
type input "-R$ 37,47"
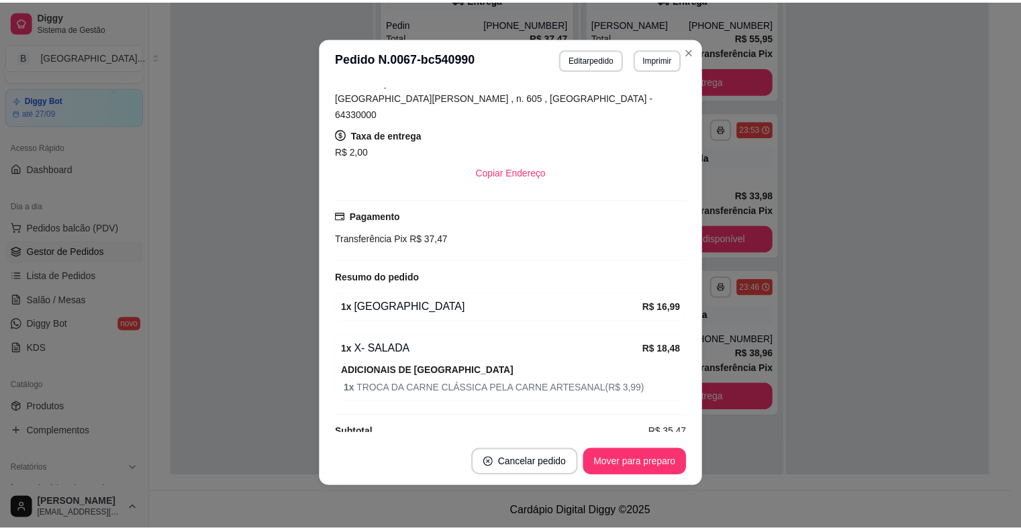
scroll to position [242, 0]
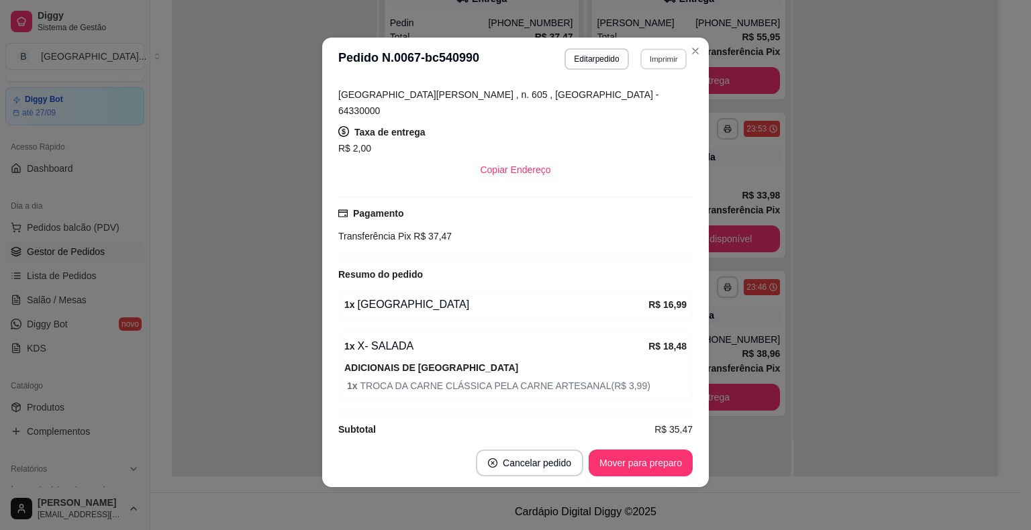
click at [640, 54] on button "Imprimir" at bounding box center [663, 58] width 46 height 21
click at [628, 103] on button "IMPRESSORA" at bounding box center [634, 106] width 94 height 21
click at [643, 466] on button "Mover para preparo" at bounding box center [640, 463] width 101 height 26
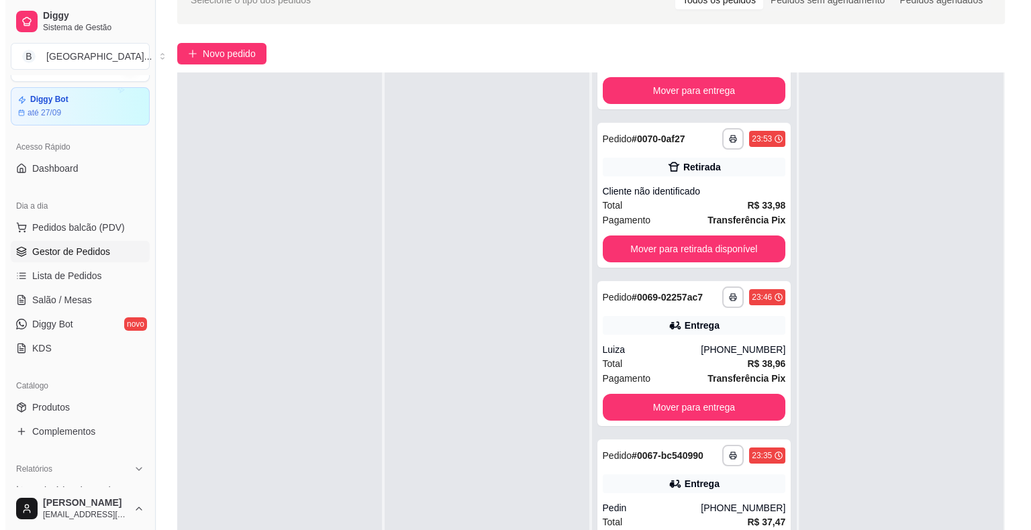
scroll to position [204, 0]
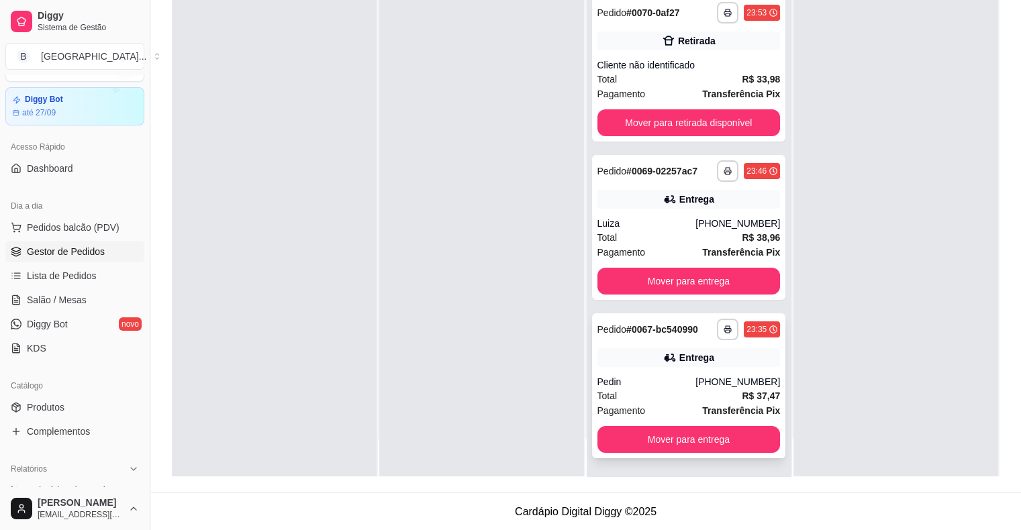
click at [667, 381] on div "Pedin" at bounding box center [646, 381] width 99 height 13
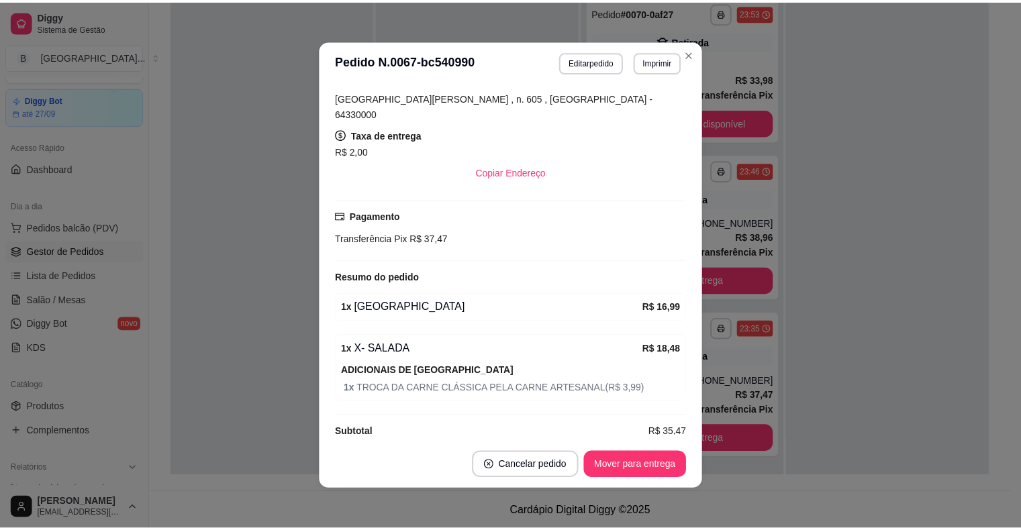
scroll to position [3, 0]
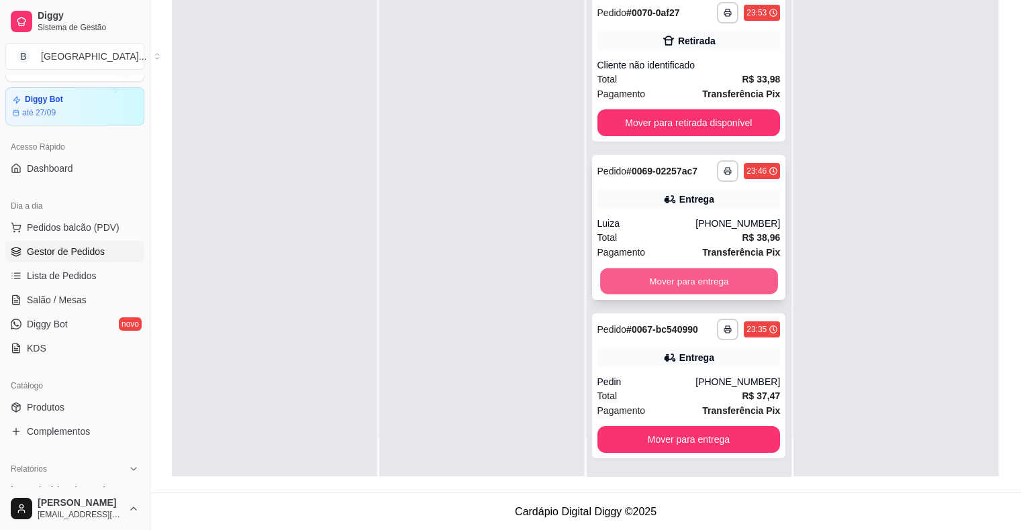
click at [673, 284] on button "Mover para entrega" at bounding box center [689, 281] width 178 height 26
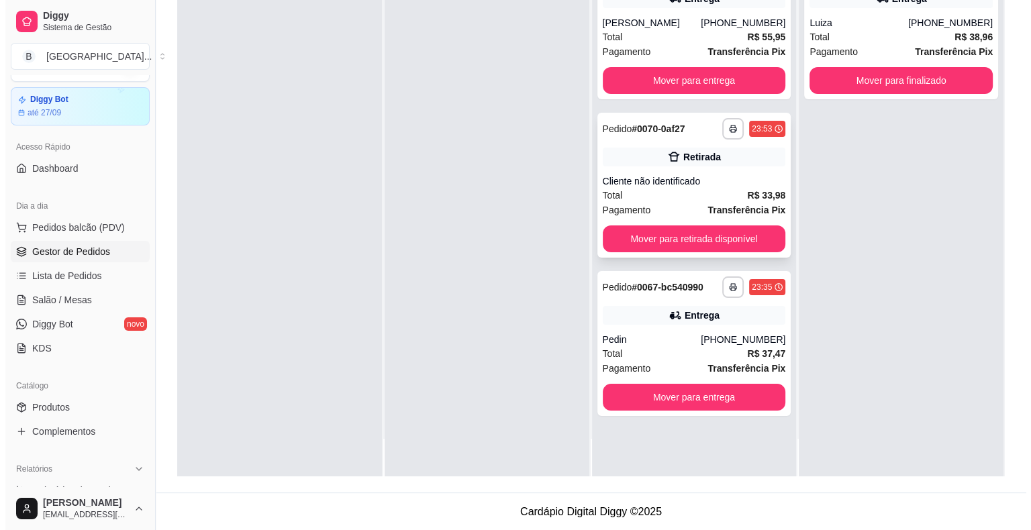
scroll to position [0, 0]
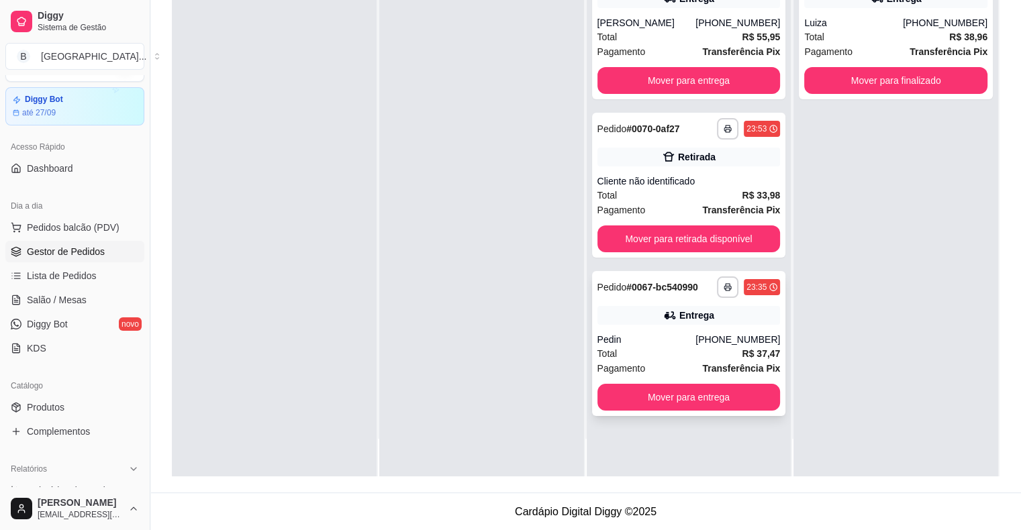
click at [707, 346] on div "Total R$ 37,47" at bounding box center [688, 353] width 183 height 15
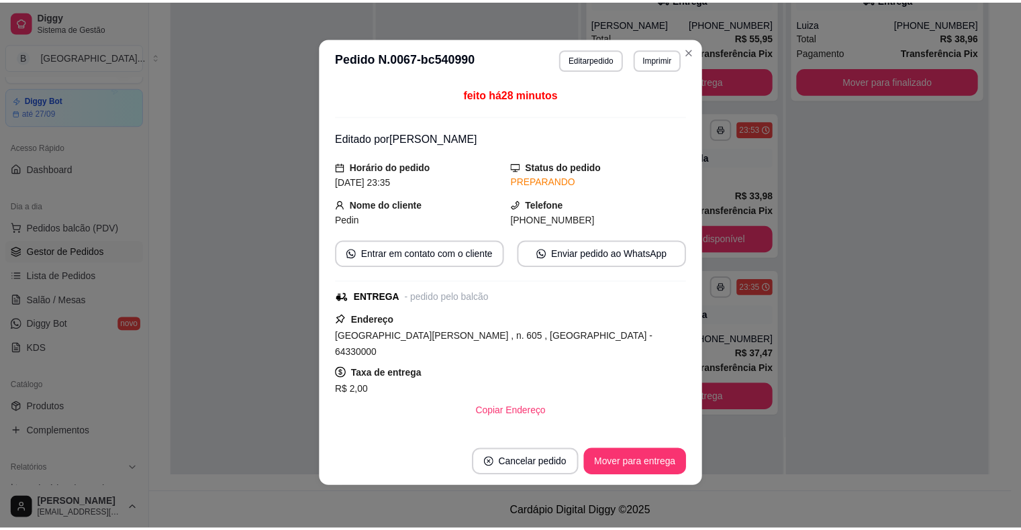
scroll to position [242, 0]
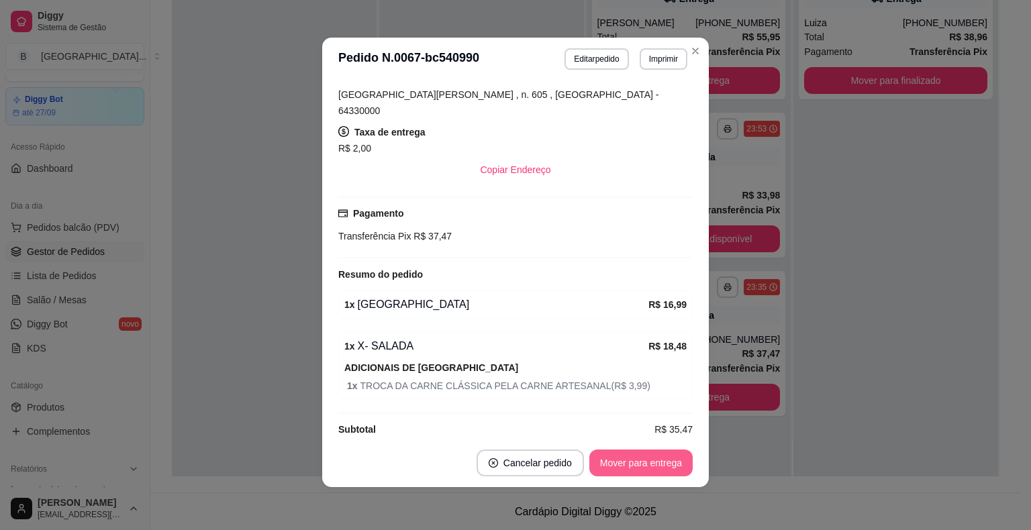
click at [620, 466] on button "Mover para entrega" at bounding box center [640, 463] width 103 height 27
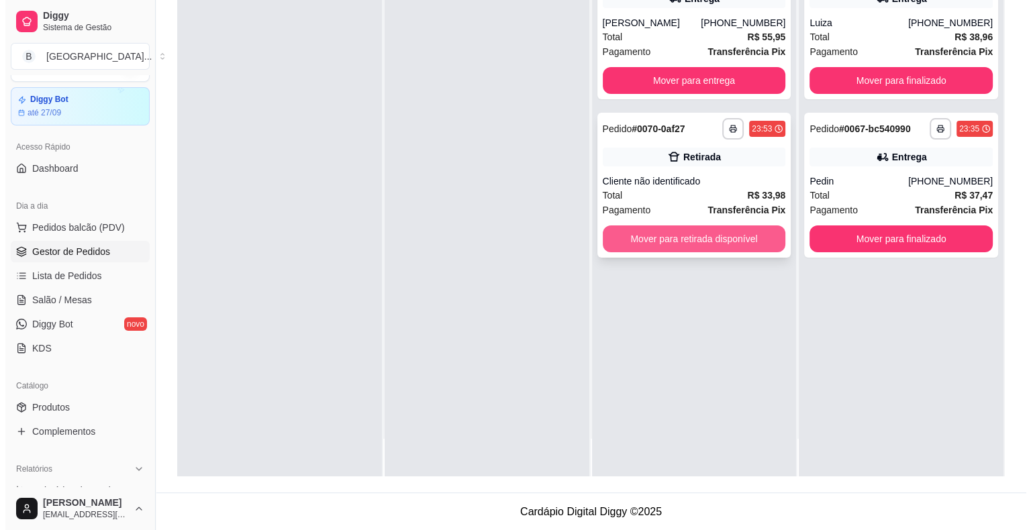
scroll to position [0, 0]
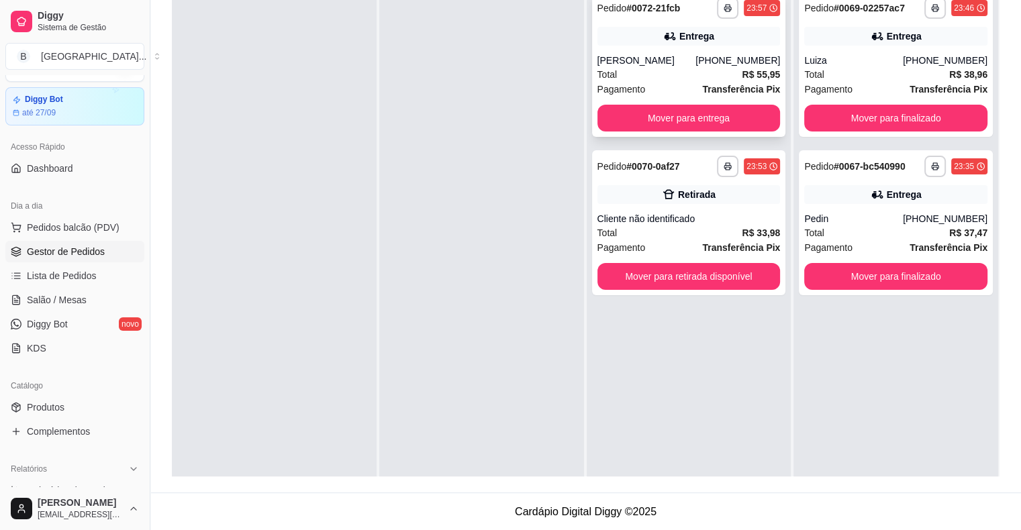
click at [621, 85] on span "Pagamento" at bounding box center [621, 89] width 48 height 15
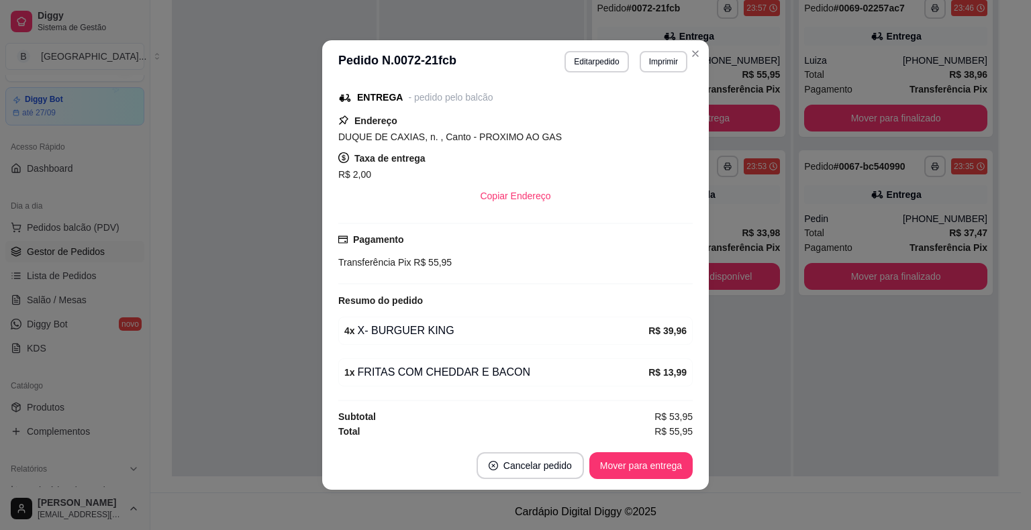
scroll to position [3, 0]
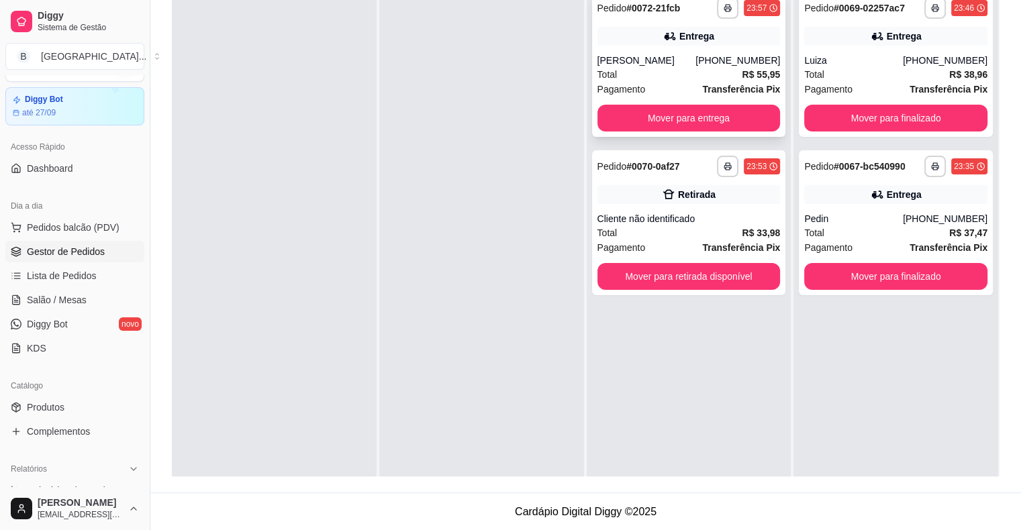
click at [623, 83] on span "Pagamento" at bounding box center [621, 89] width 48 height 15
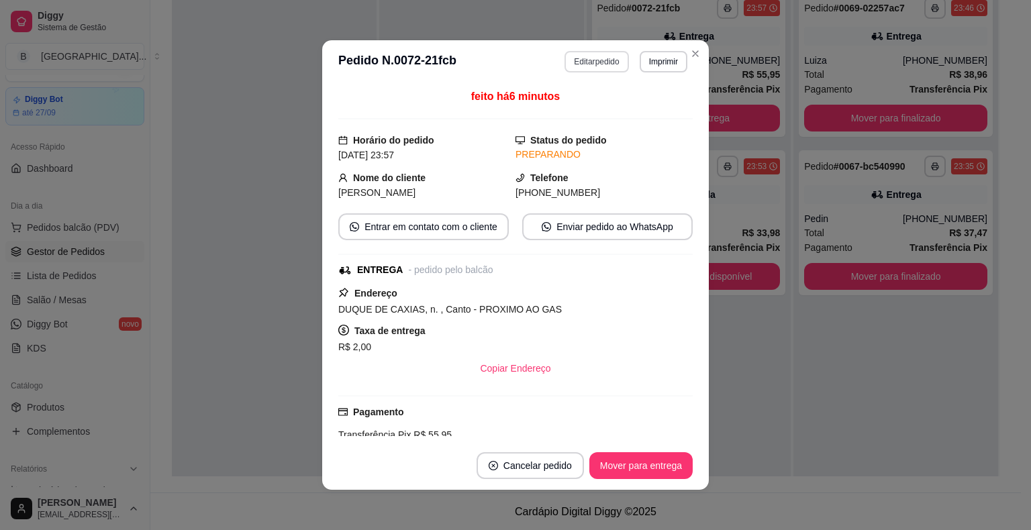
click at [586, 60] on button "Editar pedido" at bounding box center [596, 61] width 64 height 21
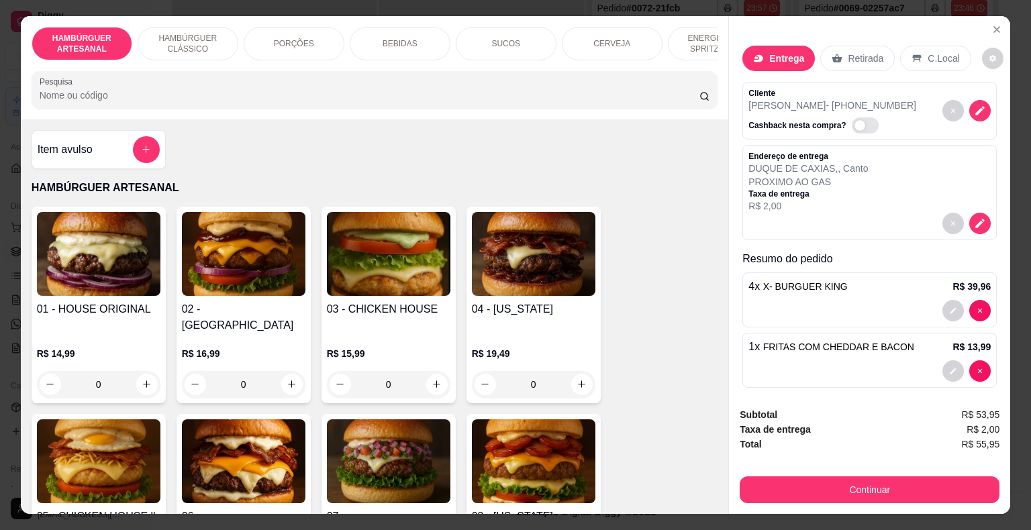
click at [428, 38] on div "BEBIDAS" at bounding box center [400, 44] width 101 height 34
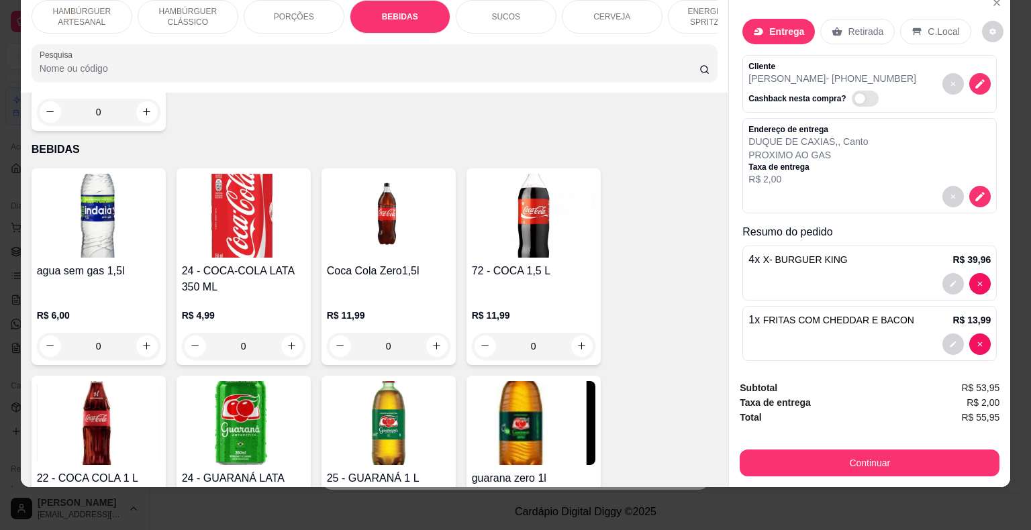
scroll to position [1699, 0]
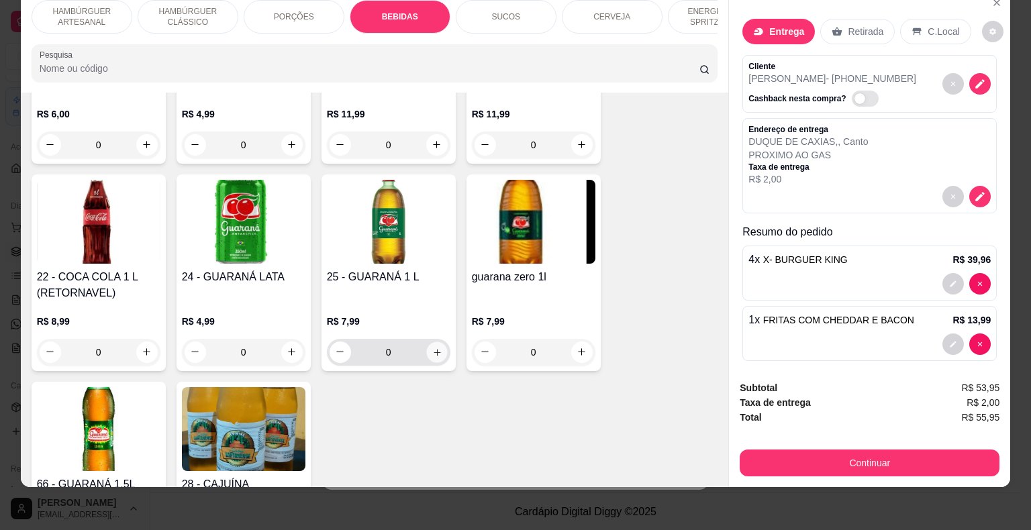
click at [432, 342] on button "increase-product-quantity" at bounding box center [436, 352] width 21 height 21
type input "1"
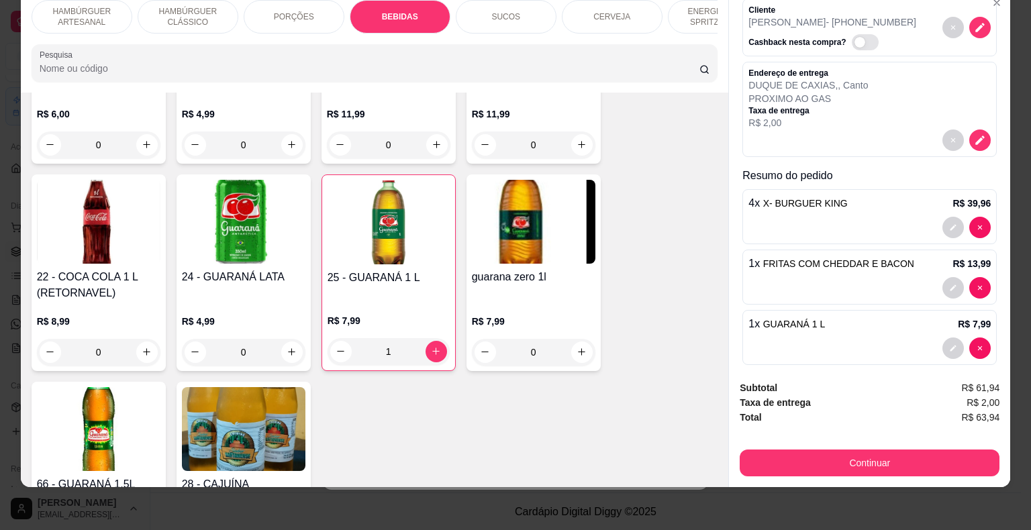
scroll to position [68, 0]
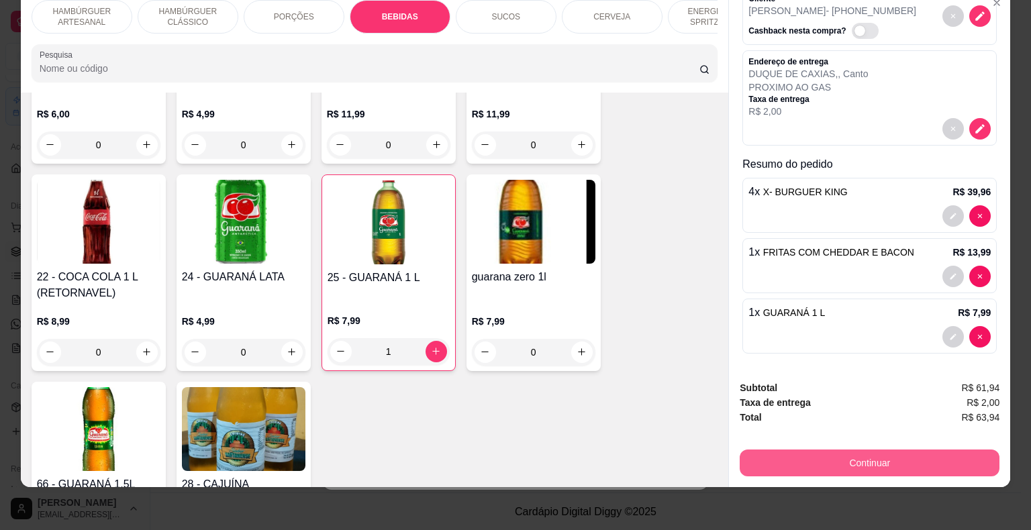
click at [762, 455] on button "Continuar" at bounding box center [869, 463] width 260 height 27
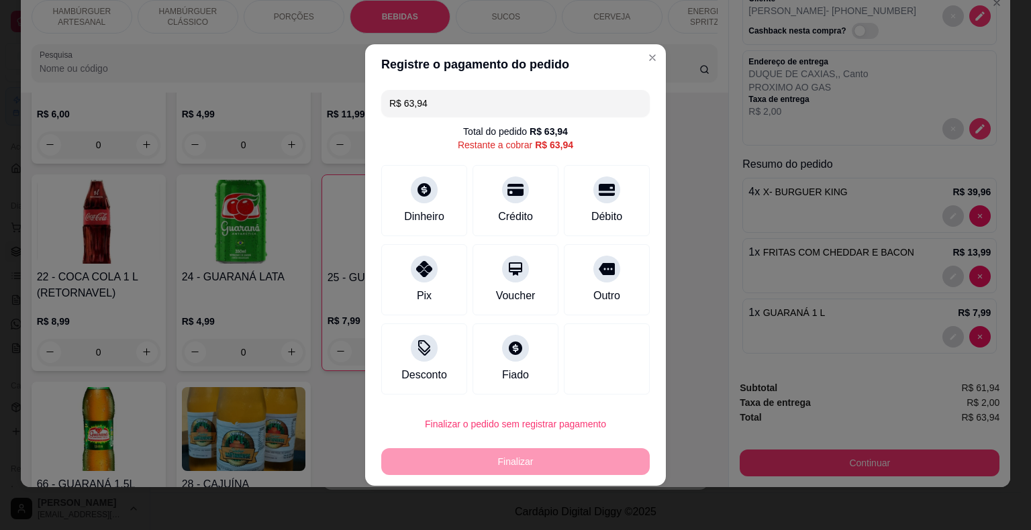
click at [498, 114] on input "R$ 63,94" at bounding box center [515, 103] width 252 height 27
click at [443, 302] on div "Pix" at bounding box center [424, 277] width 95 height 79
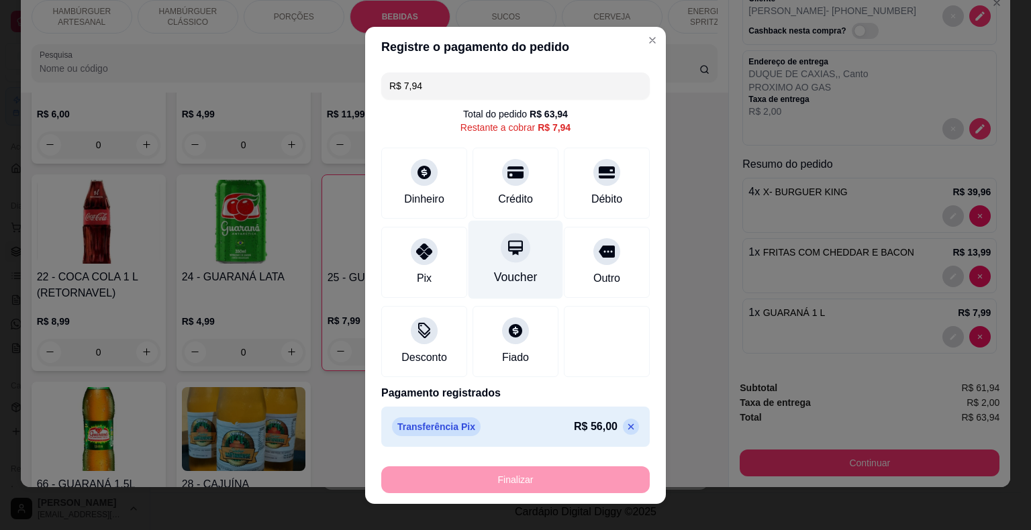
scroll to position [0, 0]
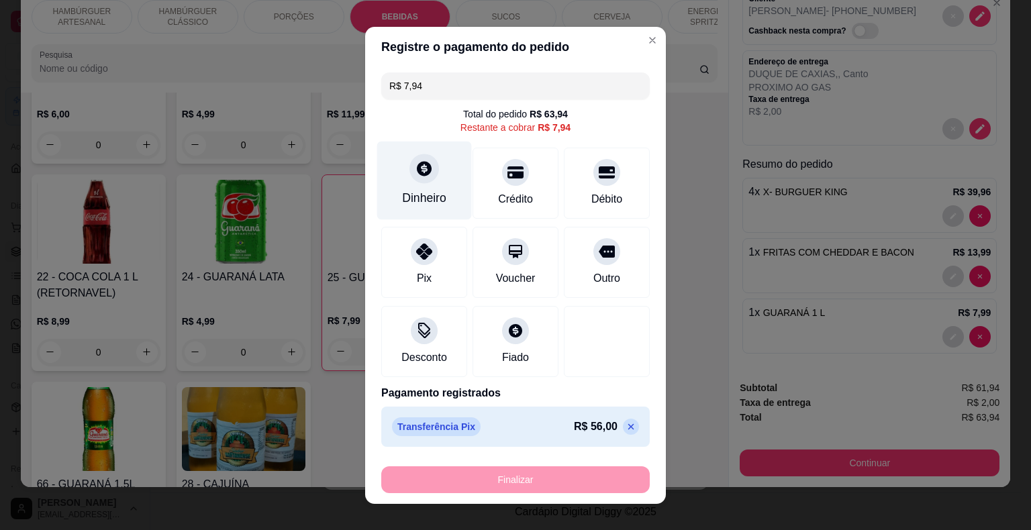
click at [413, 203] on div "Dinheiro" at bounding box center [424, 197] width 44 height 17
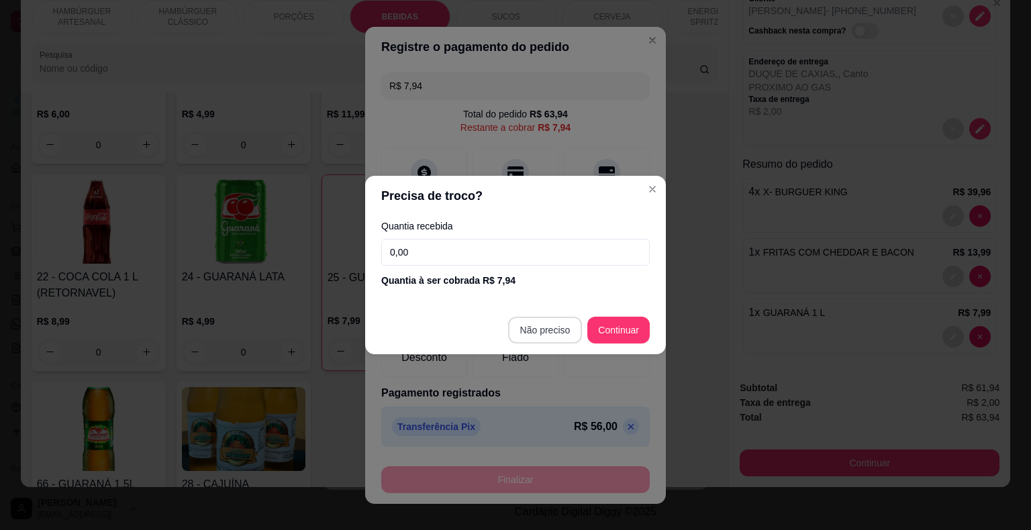
type input "R$ 0,00"
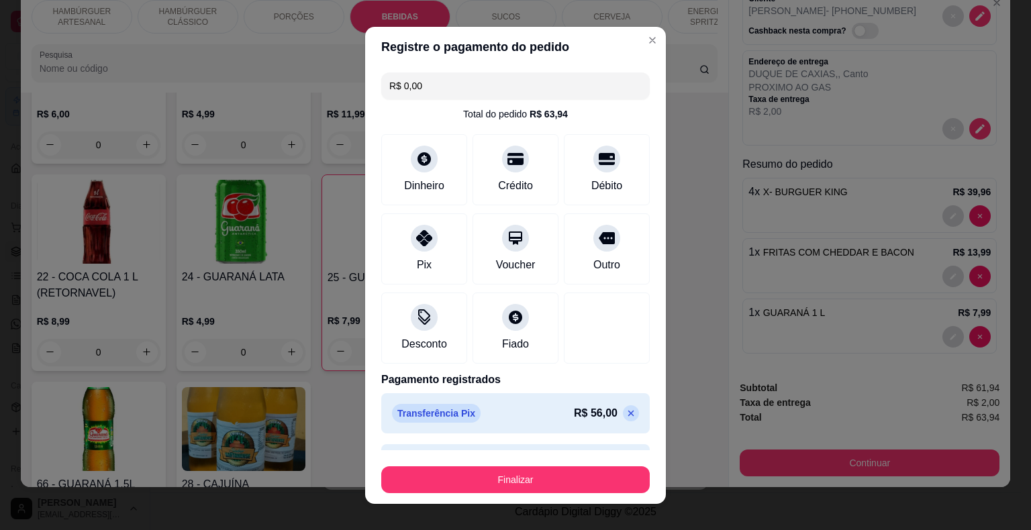
scroll to position [38, 0]
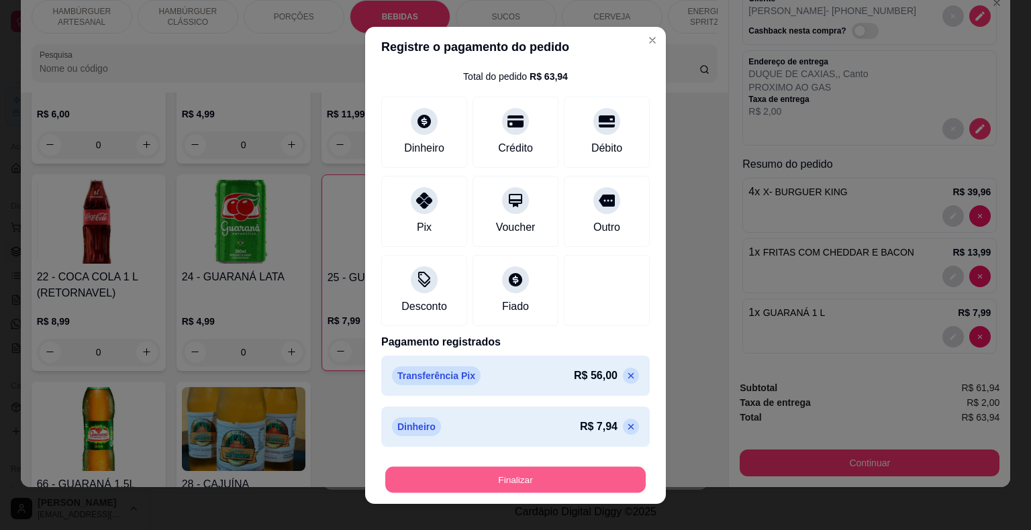
click at [531, 482] on button "Finalizar" at bounding box center [515, 479] width 260 height 26
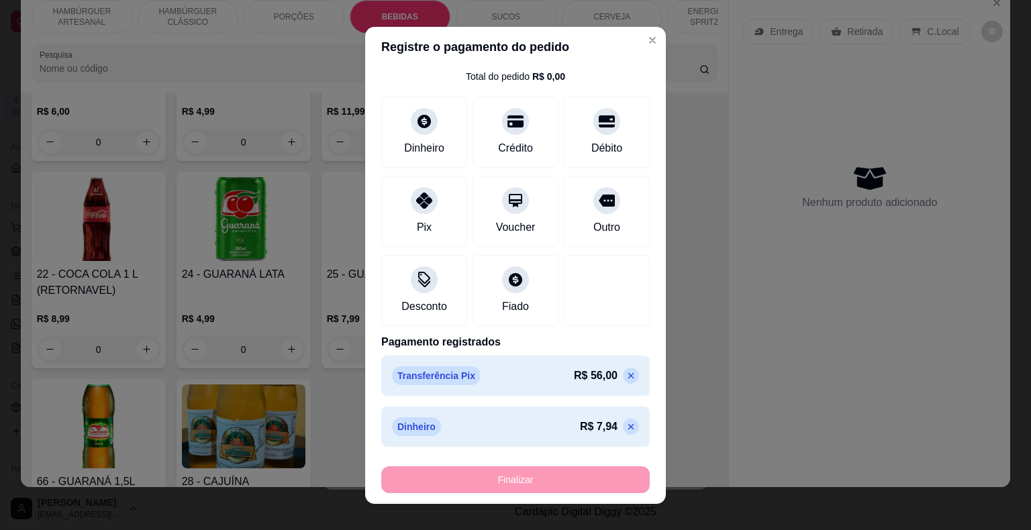
type input "0"
type input "-R$ 63,94"
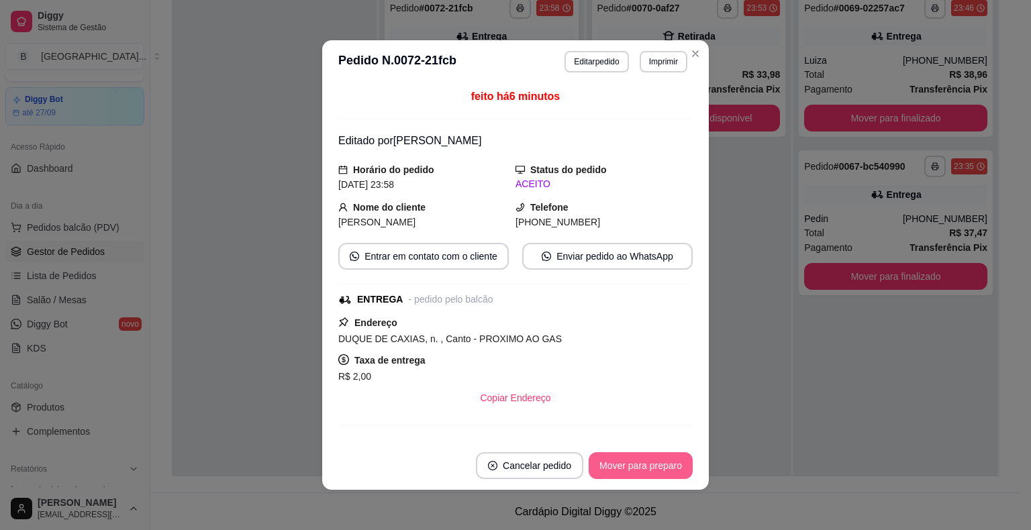
click at [625, 468] on button "Mover para preparo" at bounding box center [640, 465] width 104 height 27
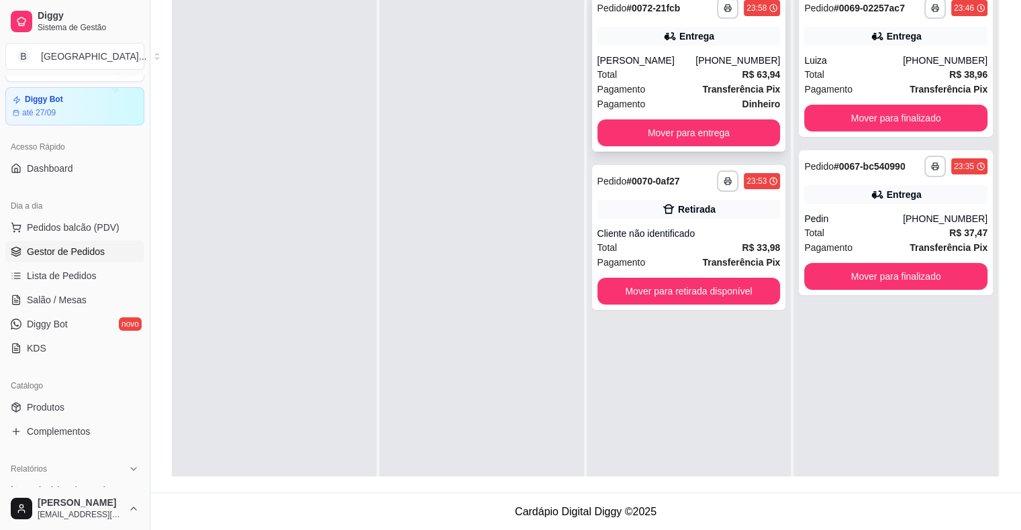
click at [633, 98] on span "Pagamento" at bounding box center [621, 104] width 48 height 15
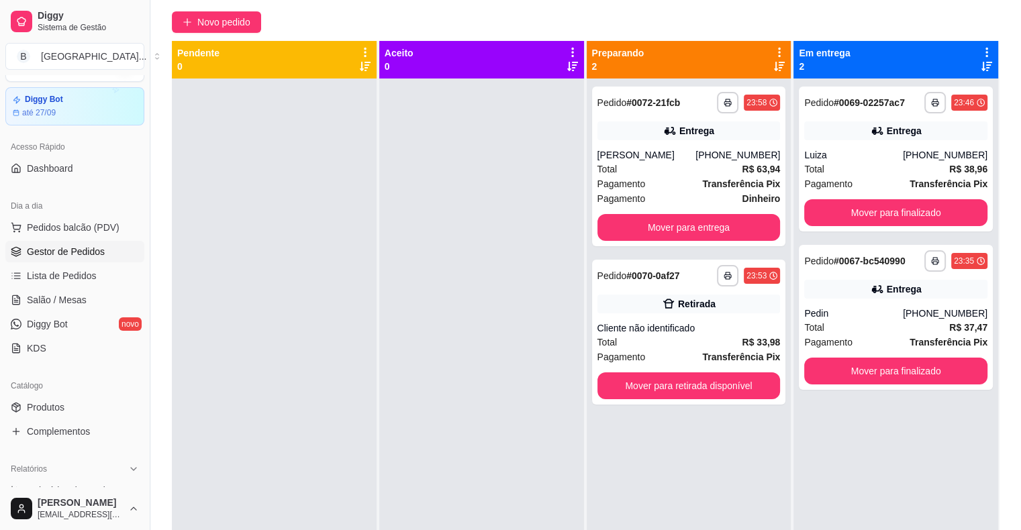
scroll to position [3, 0]
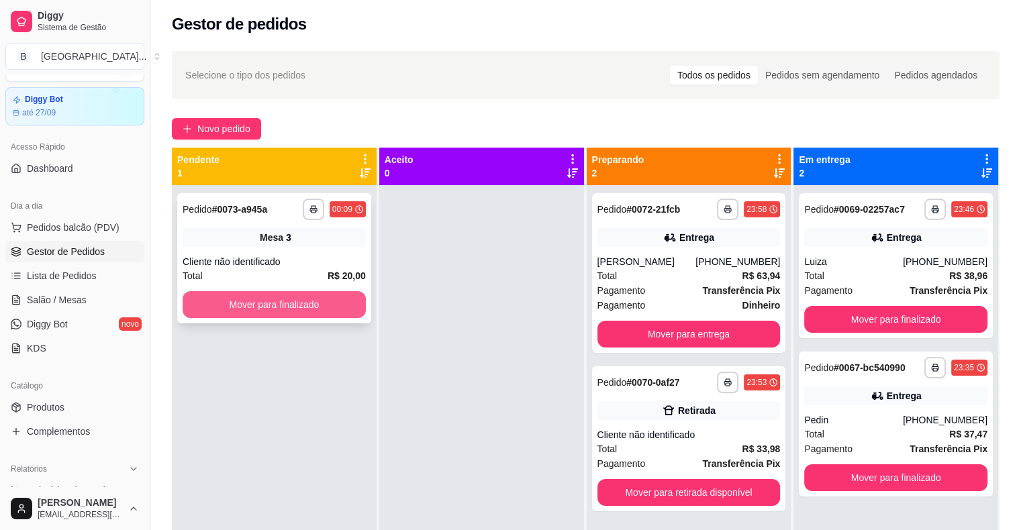
click at [275, 305] on button "Mover para finalizado" at bounding box center [274, 304] width 183 height 27
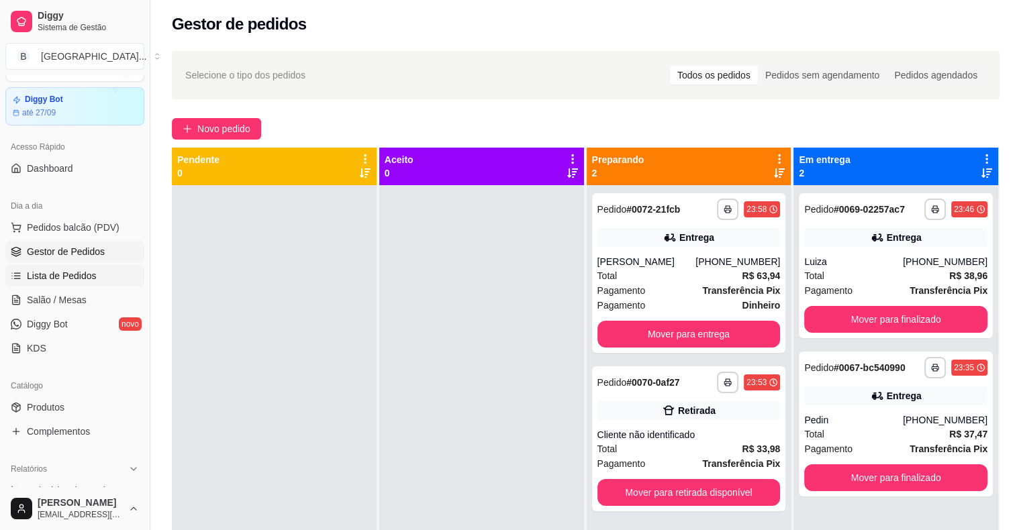
click at [92, 277] on span "Lista de Pedidos" at bounding box center [62, 275] width 70 height 13
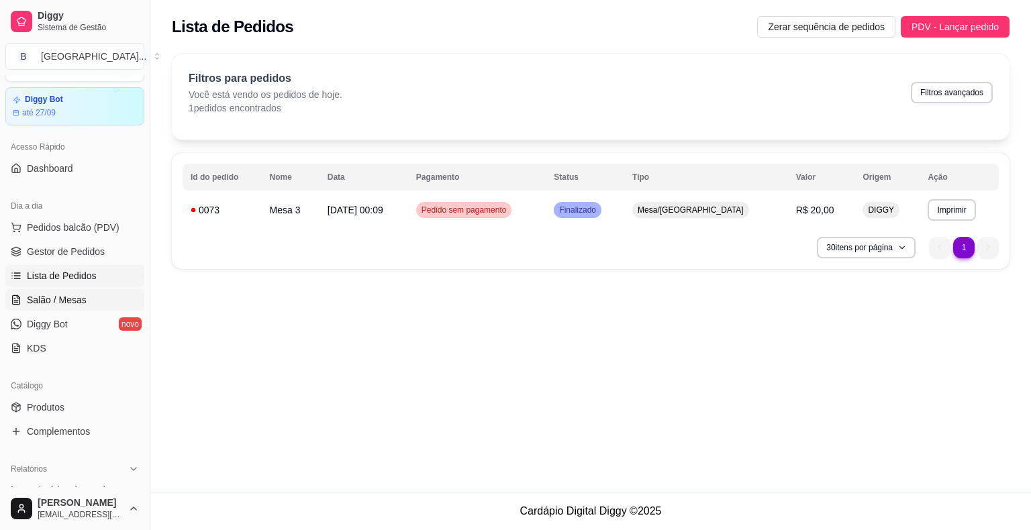
click at [97, 296] on link "Salão / Mesas" at bounding box center [74, 299] width 139 height 21
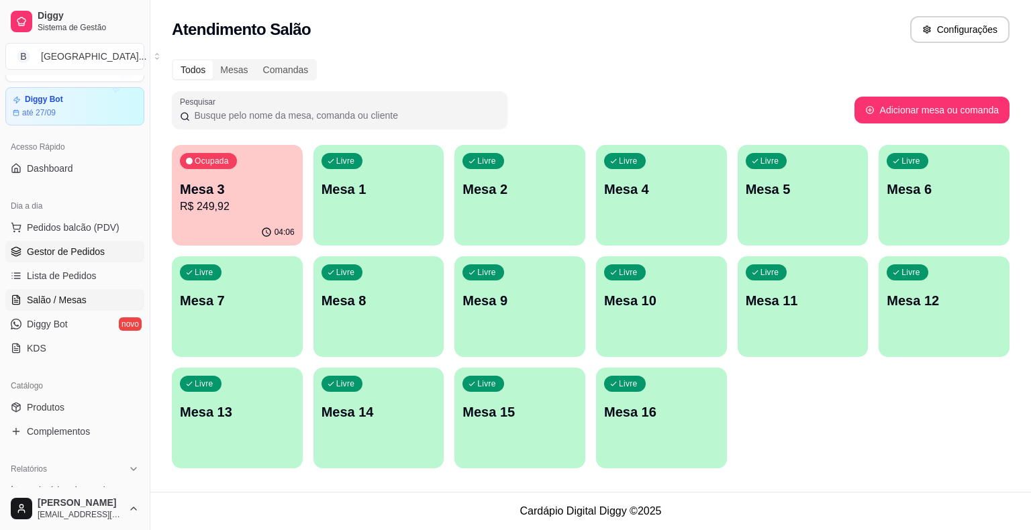
click at [43, 254] on span "Gestor de Pedidos" at bounding box center [66, 251] width 78 height 13
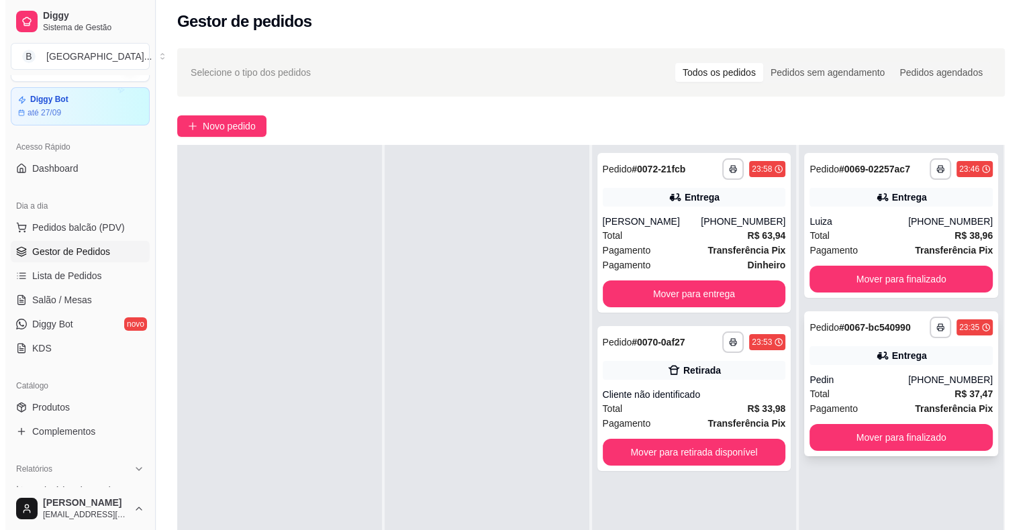
scroll to position [134, 0]
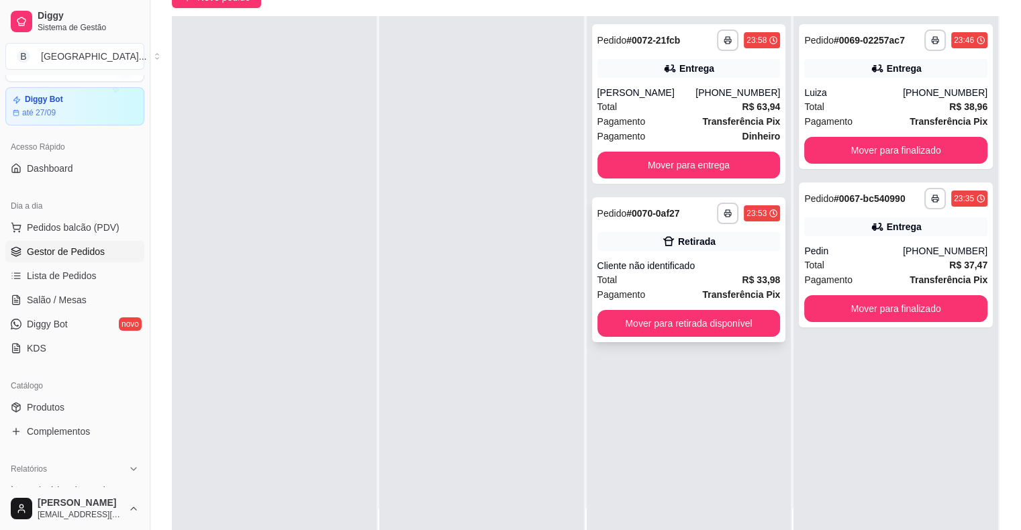
click at [705, 269] on div "Cliente não identificado" at bounding box center [688, 265] width 183 height 13
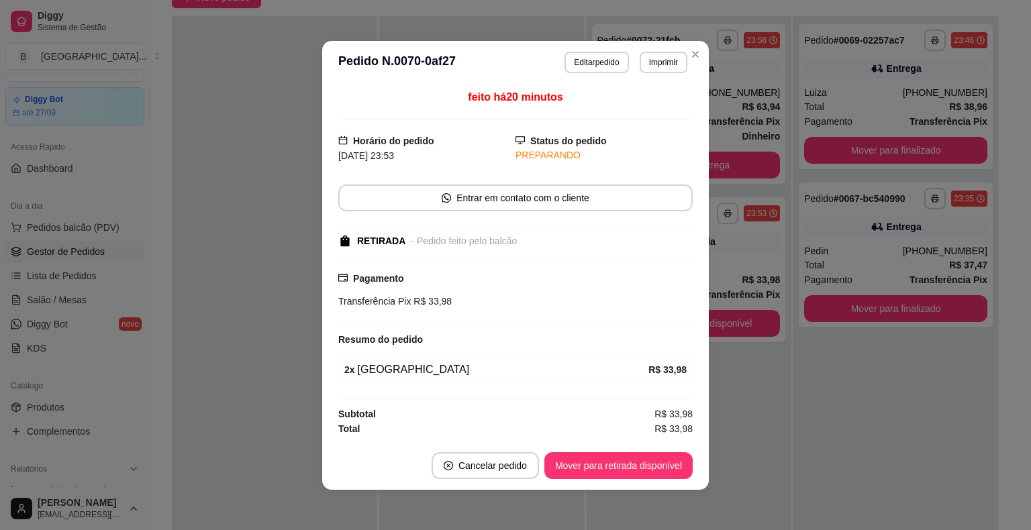
scroll to position [1, 0]
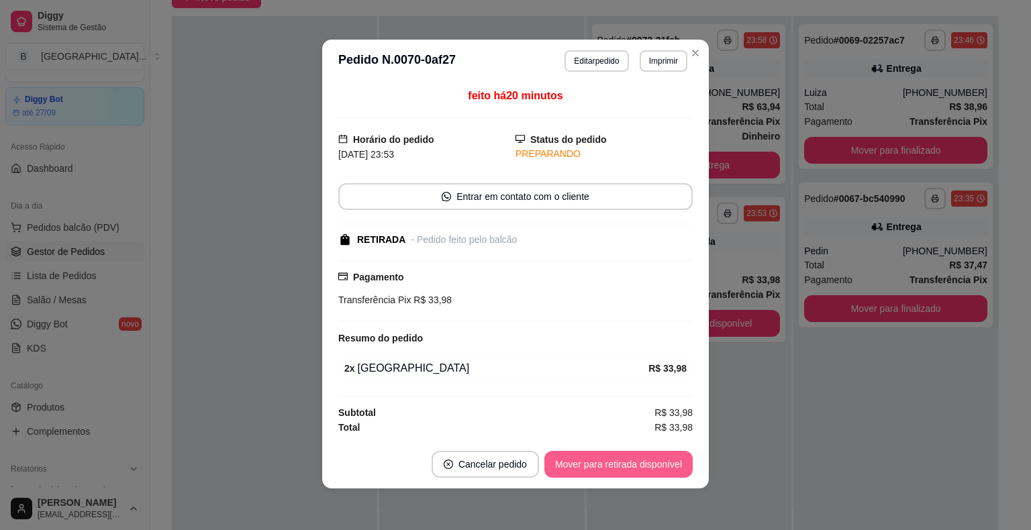
click at [631, 462] on button "Mover para retirada disponível" at bounding box center [618, 464] width 148 height 27
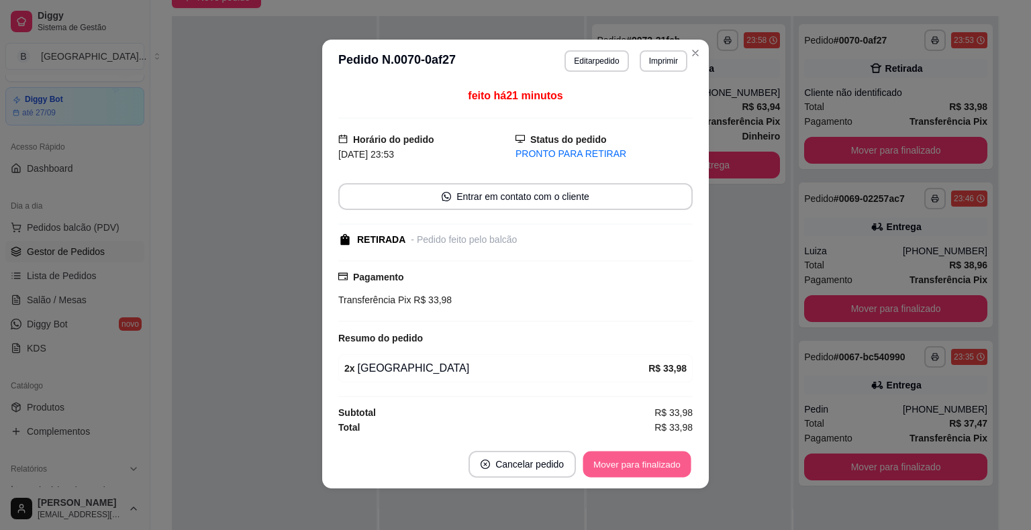
click at [631, 462] on button "Mover para finalizado" at bounding box center [637, 464] width 108 height 26
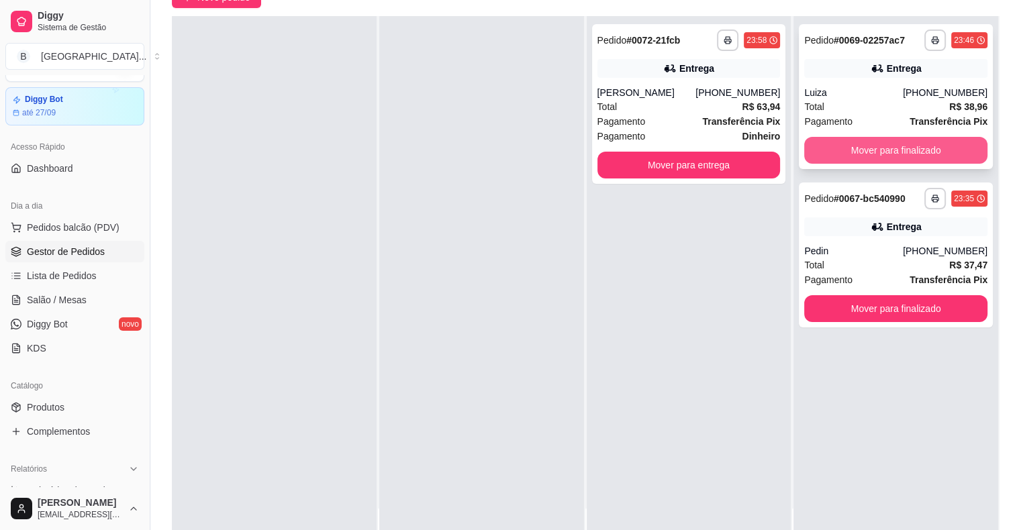
click at [870, 144] on button "Mover para finalizado" at bounding box center [895, 150] width 183 height 27
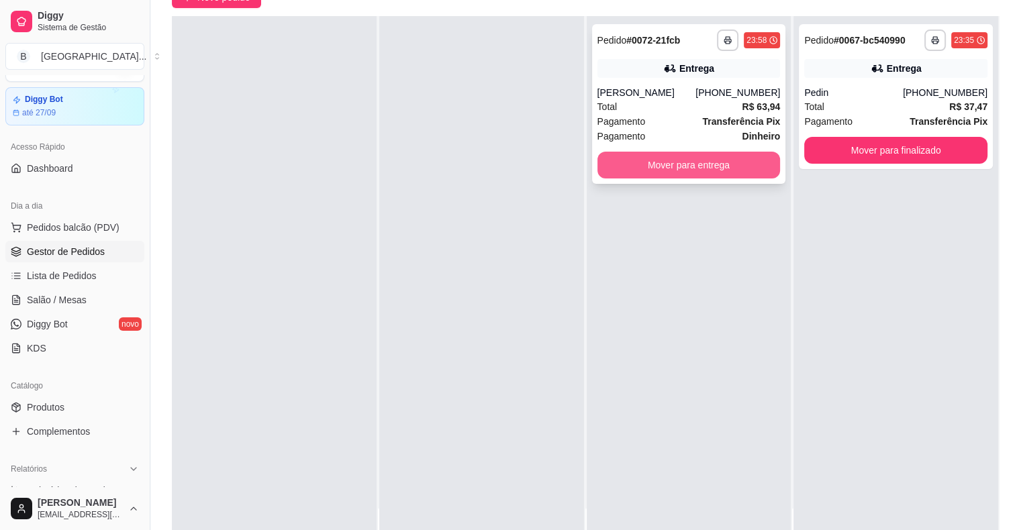
click at [717, 158] on button "Mover para entrega" at bounding box center [688, 165] width 183 height 27
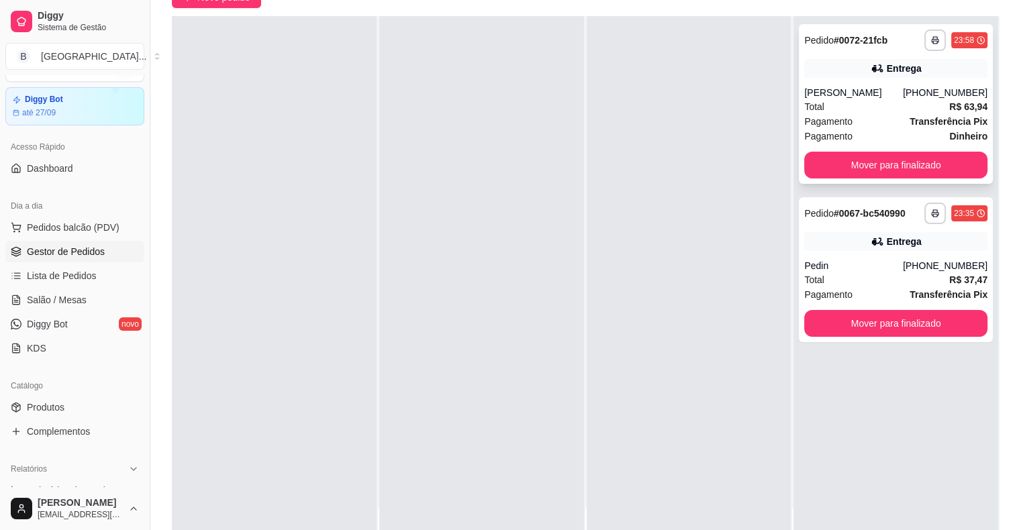
click at [874, 108] on div "Total R$ 63,94" at bounding box center [895, 106] width 183 height 15
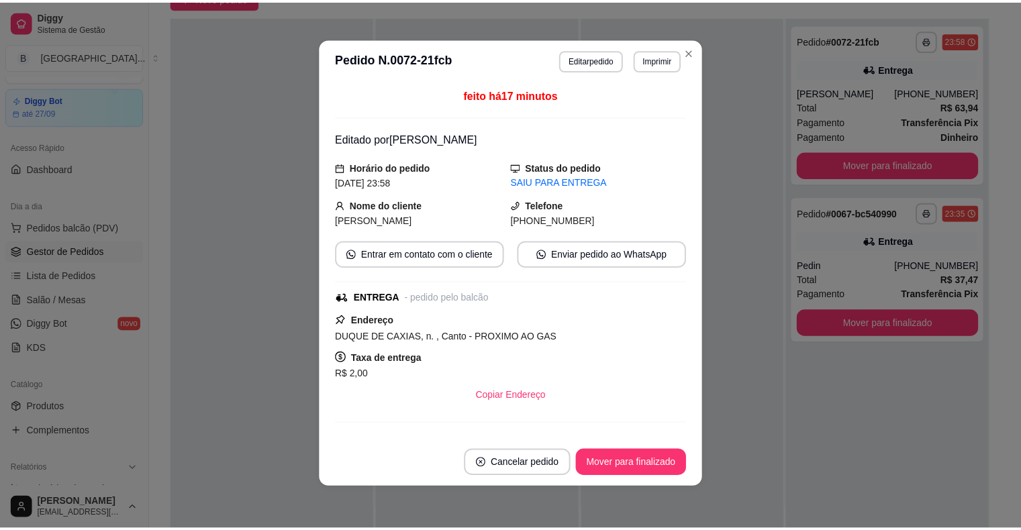
scroll to position [3, 0]
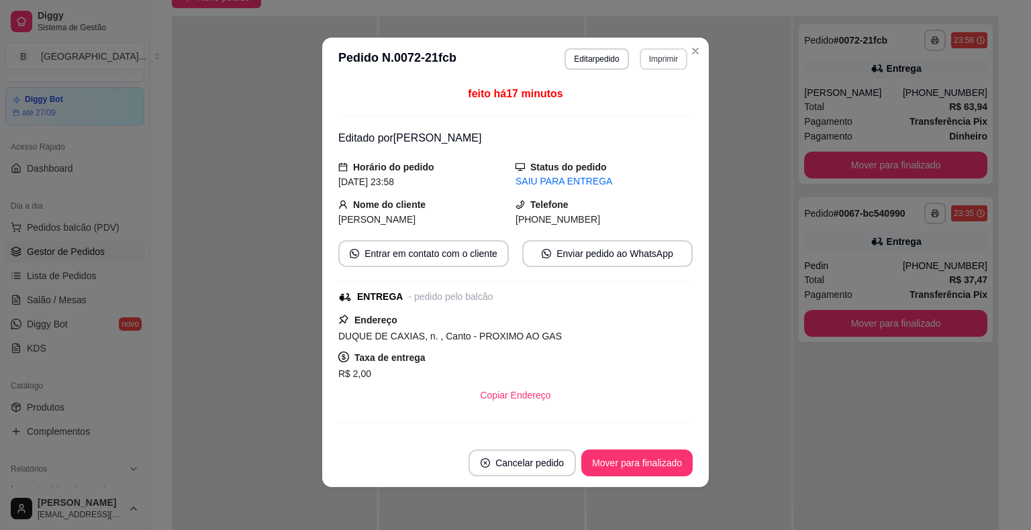
click at [662, 55] on button "Imprimir" at bounding box center [663, 58] width 48 height 21
click at [670, 99] on button "IMPRESSORA" at bounding box center [634, 105] width 94 height 21
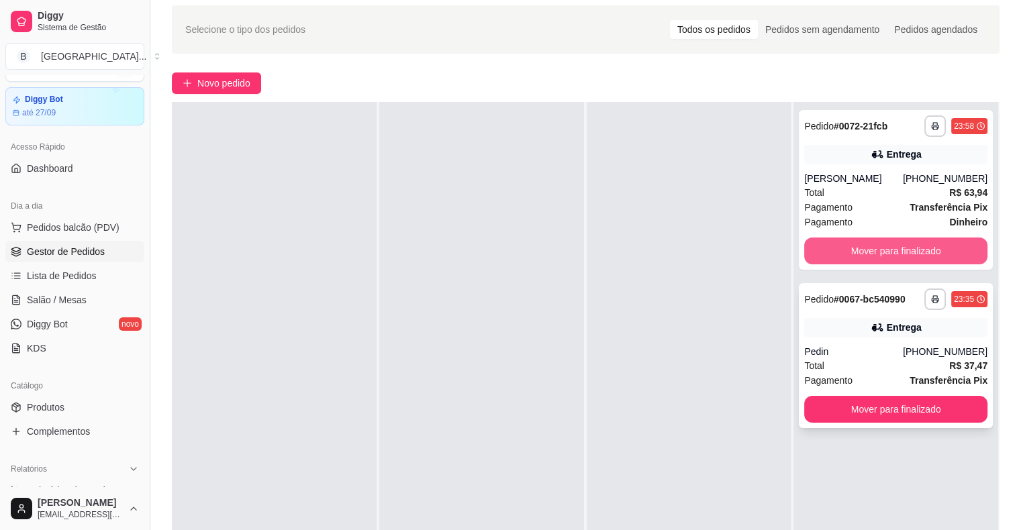
scroll to position [67, 0]
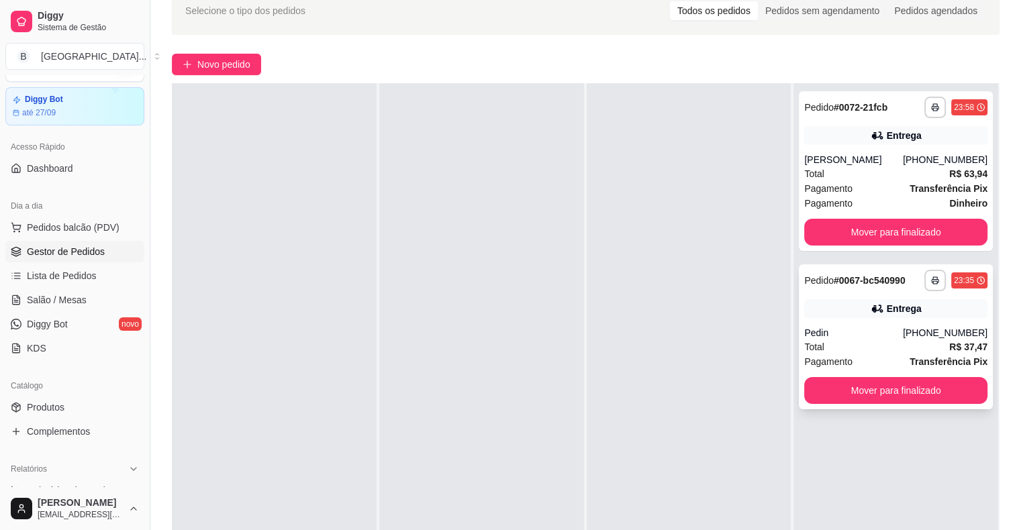
click at [851, 339] on div "Pedin" at bounding box center [853, 332] width 99 height 13
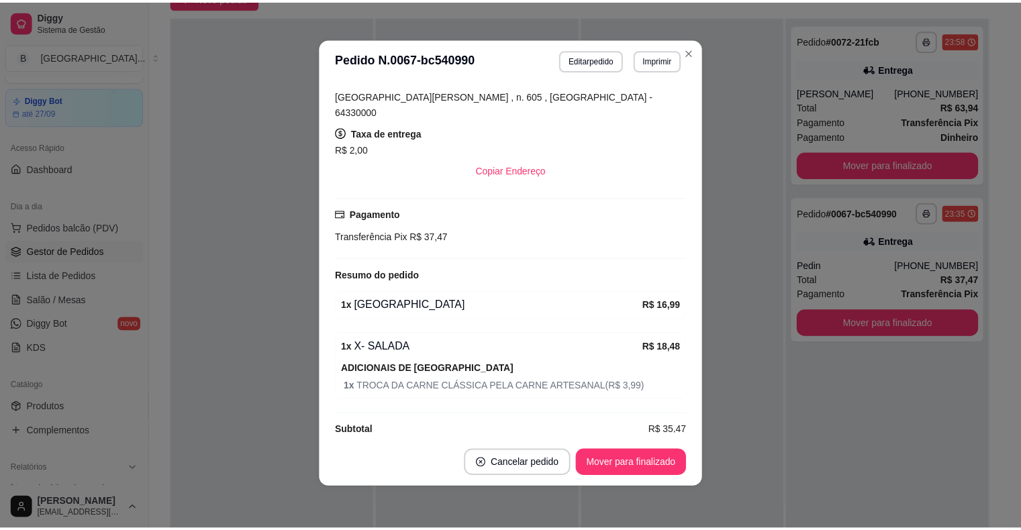
scroll to position [3, 0]
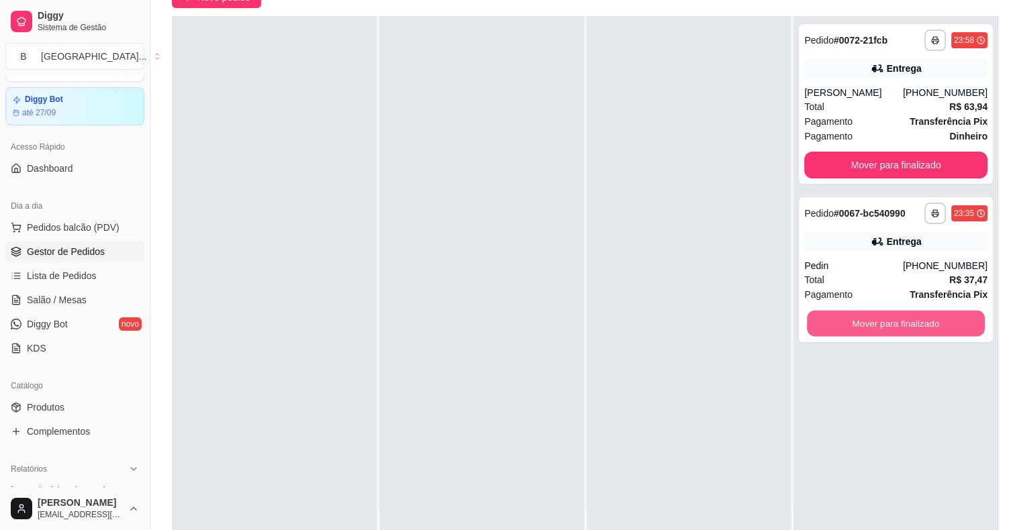
click at [824, 326] on button "Mover para finalizado" at bounding box center [896, 324] width 178 height 26
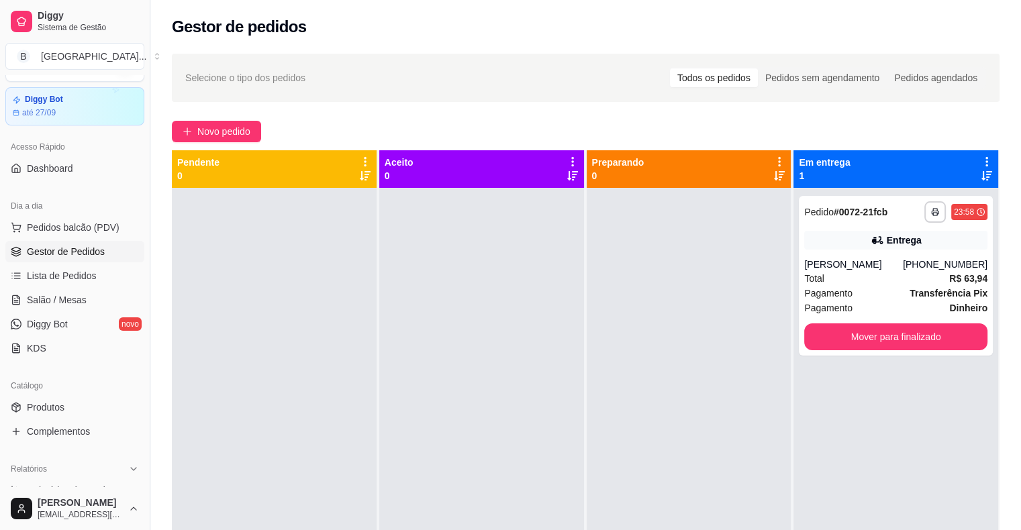
scroll to position [301, 0]
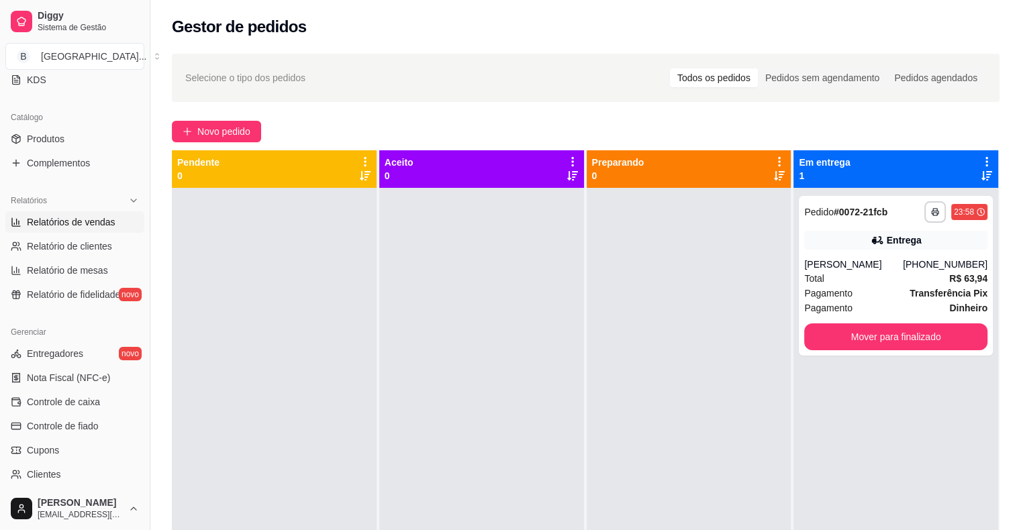
click at [88, 229] on link "Relatórios de vendas" at bounding box center [74, 221] width 139 height 21
select select "ALL"
select select "0"
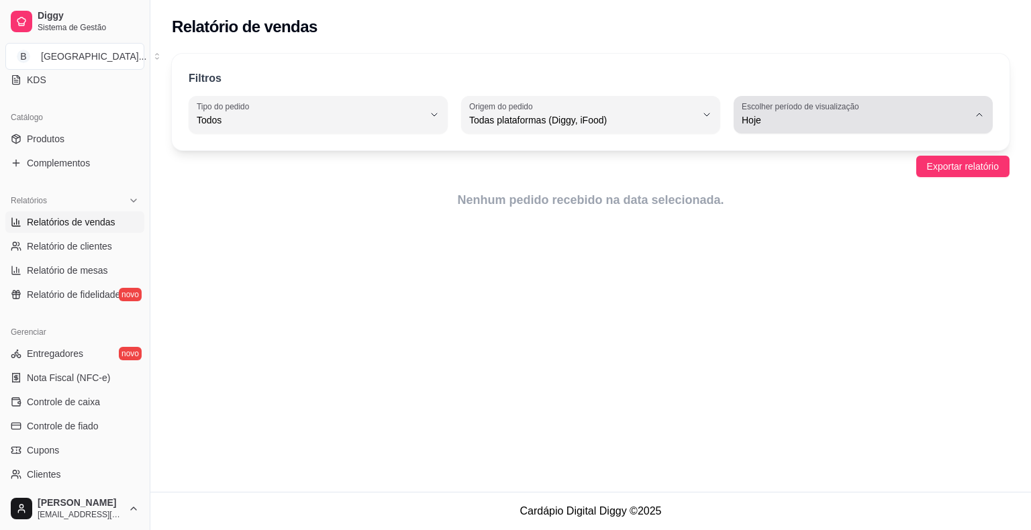
click at [830, 132] on button "Escolher período de visualização Hoje" at bounding box center [862, 115] width 259 height 38
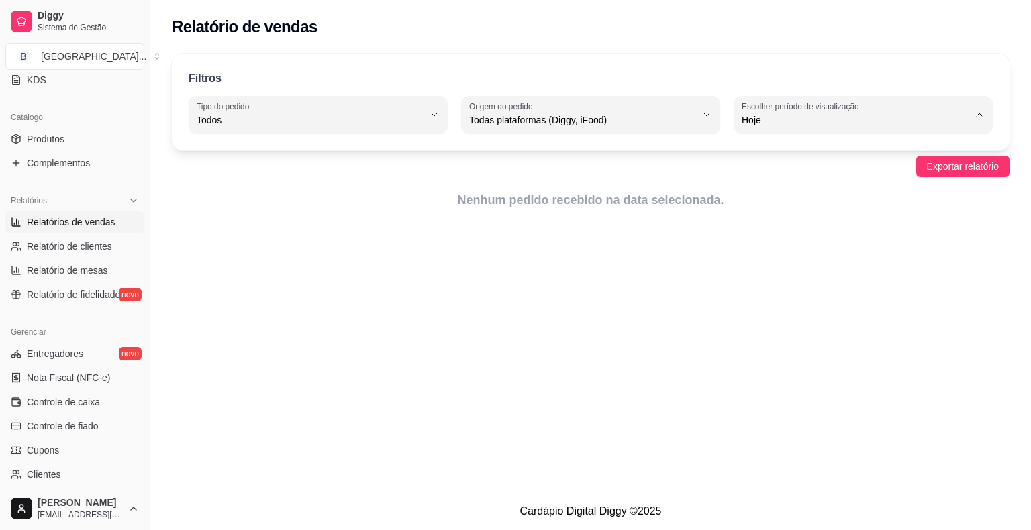
click at [811, 183] on li "Ontem" at bounding box center [862, 173] width 238 height 21
type input "1"
select select "1"
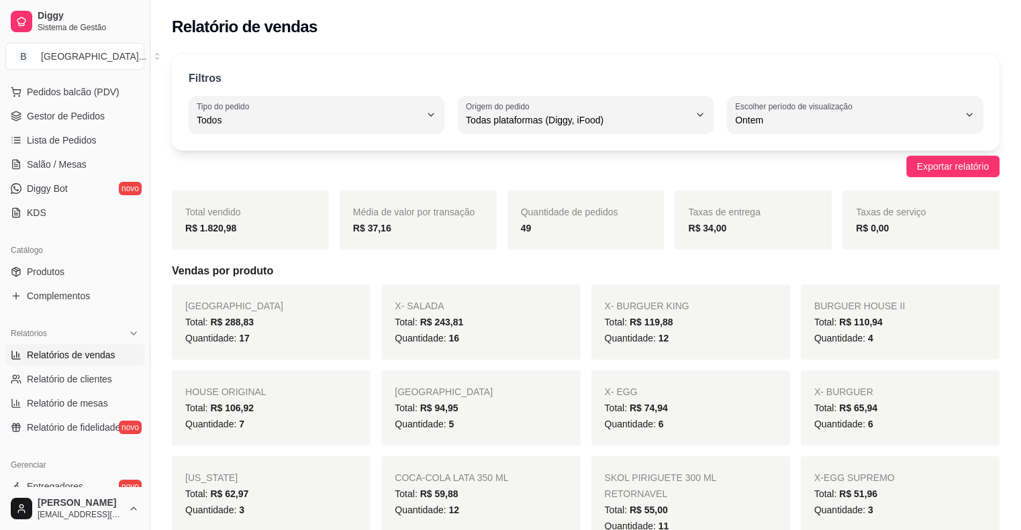
scroll to position [166, 0]
click at [101, 128] on ul "Pedidos balcão (PDV) Gestor de Pedidos Lista de Pedidos Salão / Mesas Diggy Bot…" at bounding box center [74, 154] width 139 height 142
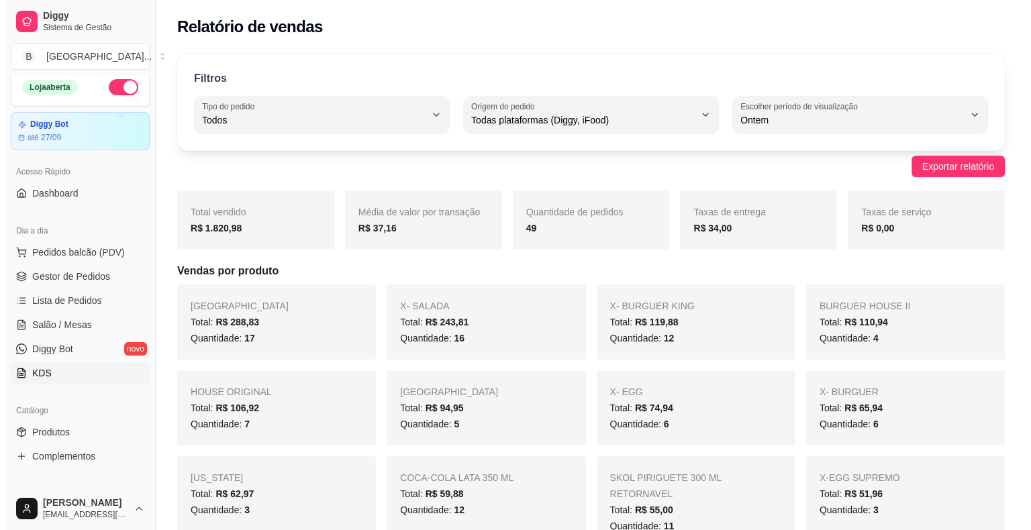
scroll to position [0, 0]
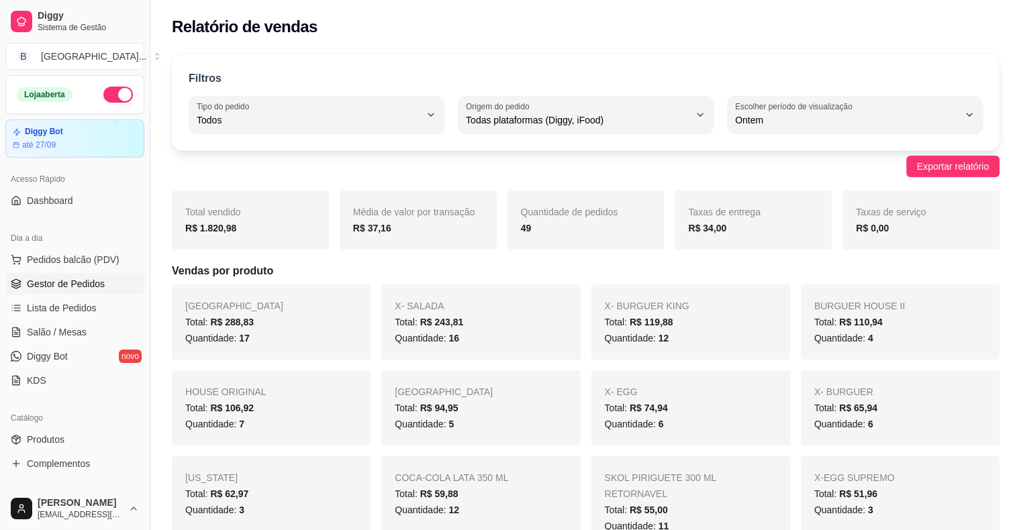
click at [74, 284] on span "Gestor de Pedidos" at bounding box center [66, 283] width 78 height 13
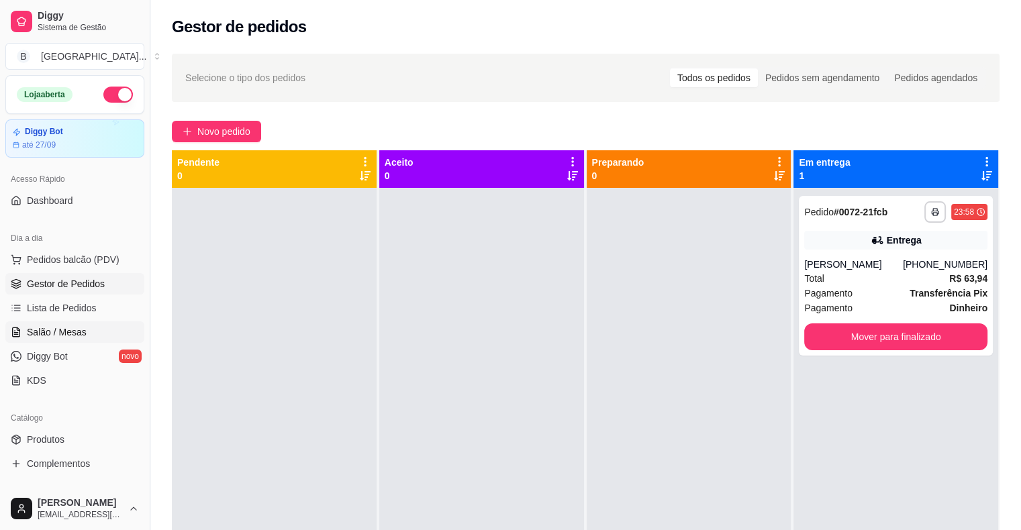
click at [75, 329] on span "Salão / Mesas" at bounding box center [57, 331] width 60 height 13
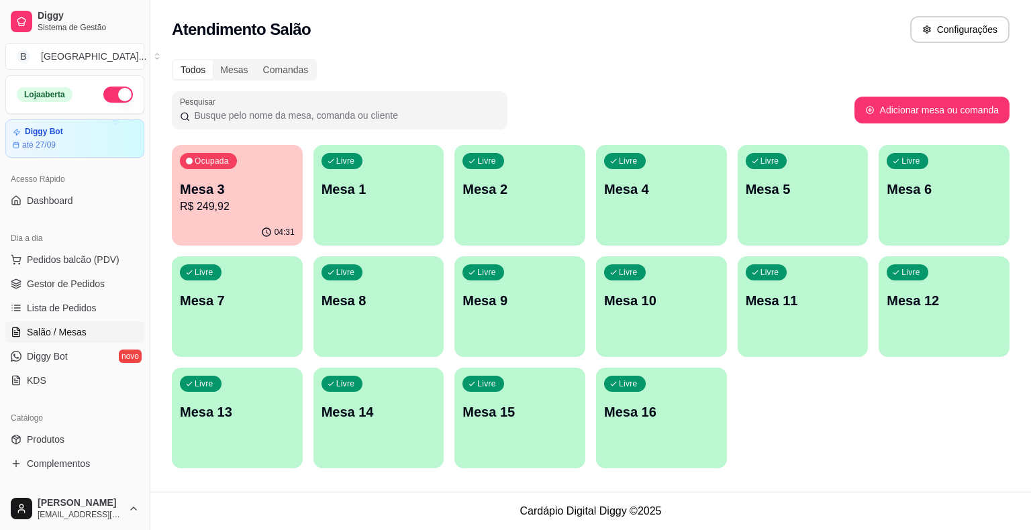
click at [236, 227] on div "04:31" at bounding box center [237, 232] width 131 height 26
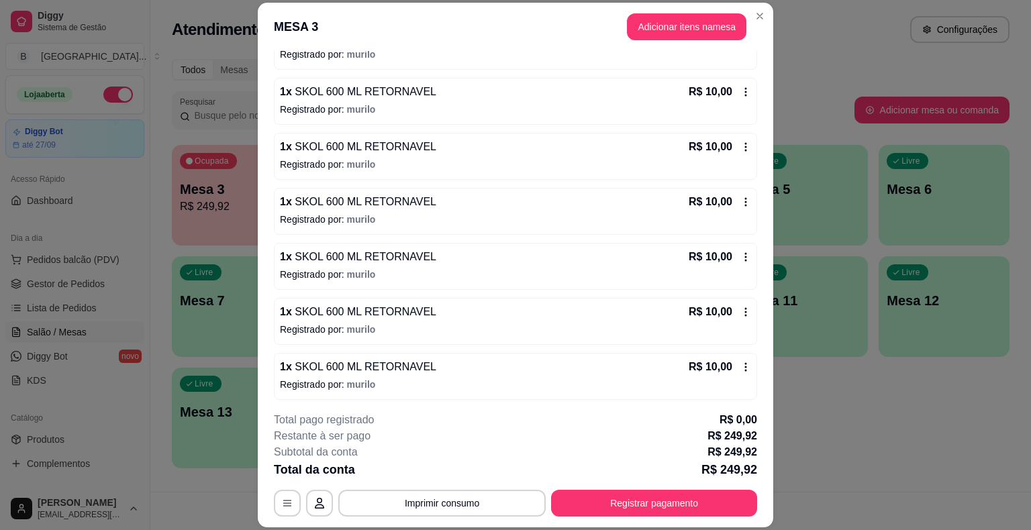
scroll to position [604, 0]
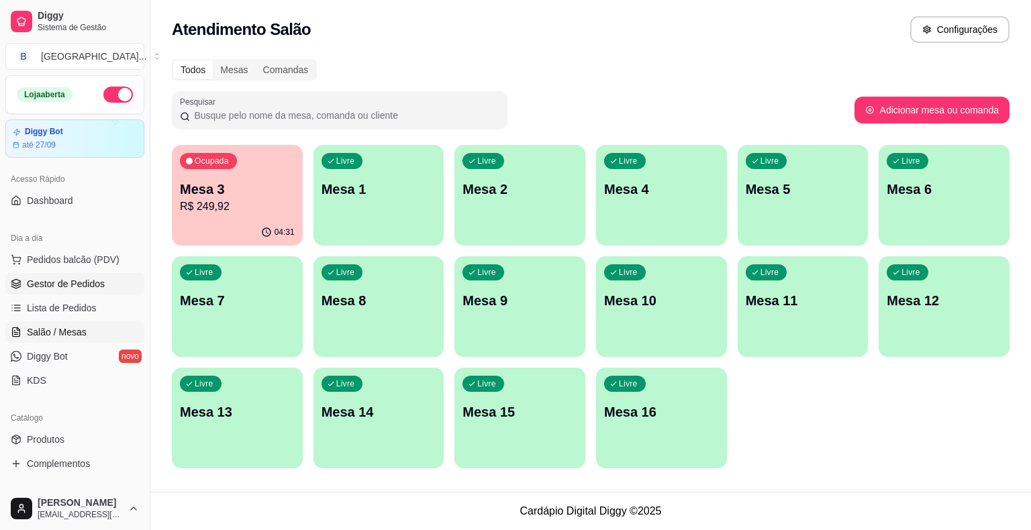
click at [54, 278] on span "Gestor de Pedidos" at bounding box center [66, 283] width 78 height 13
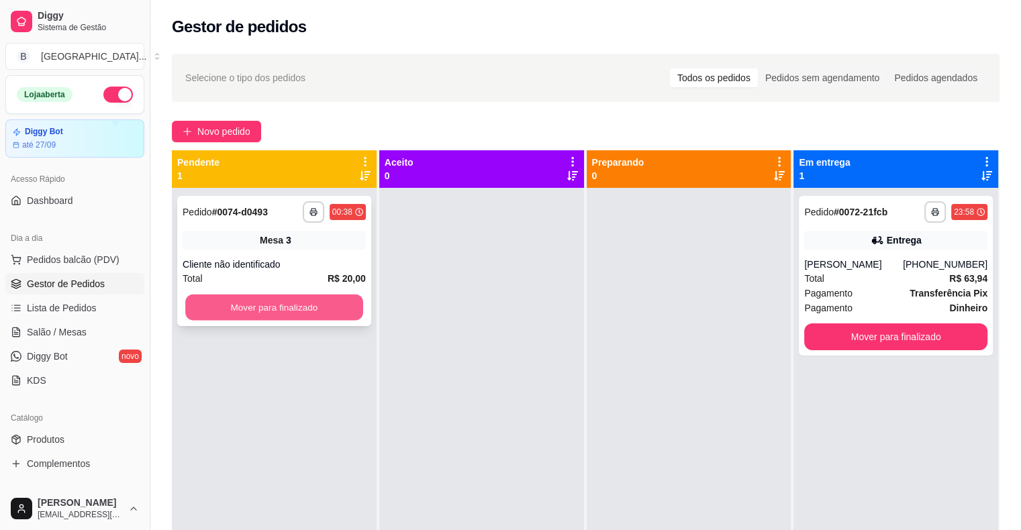
click at [339, 305] on button "Mover para finalizado" at bounding box center [274, 308] width 178 height 26
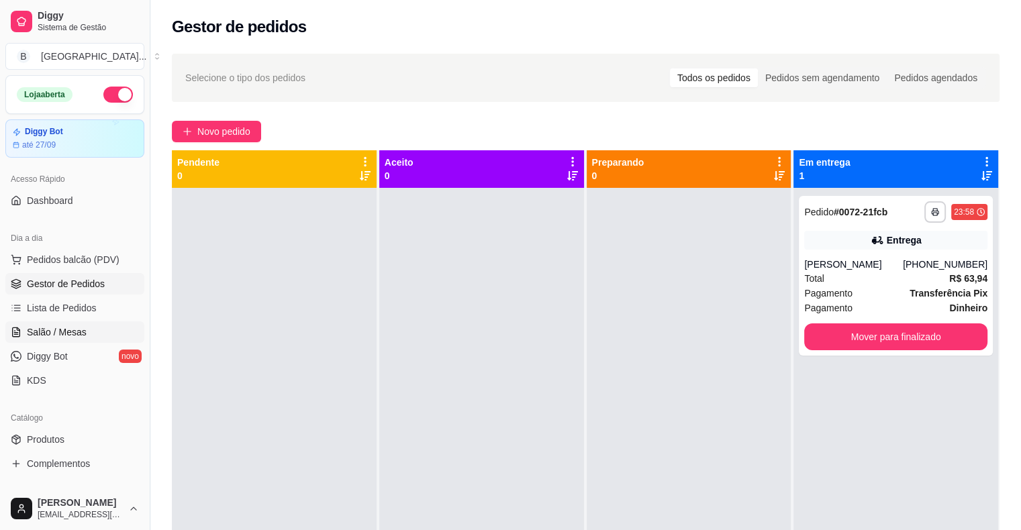
click at [81, 326] on span "Salão / Mesas" at bounding box center [57, 331] width 60 height 13
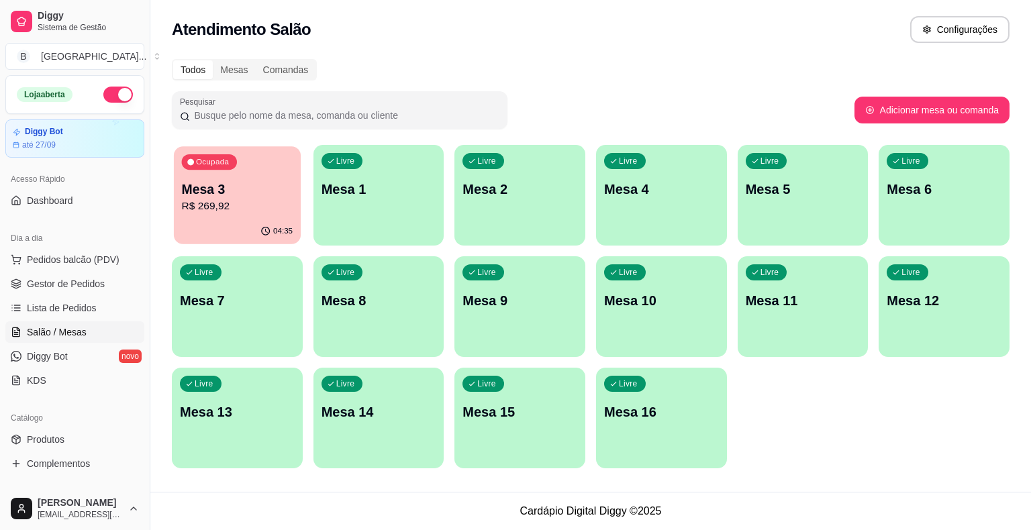
click at [221, 211] on p "R$ 269,92" at bounding box center [237, 206] width 111 height 15
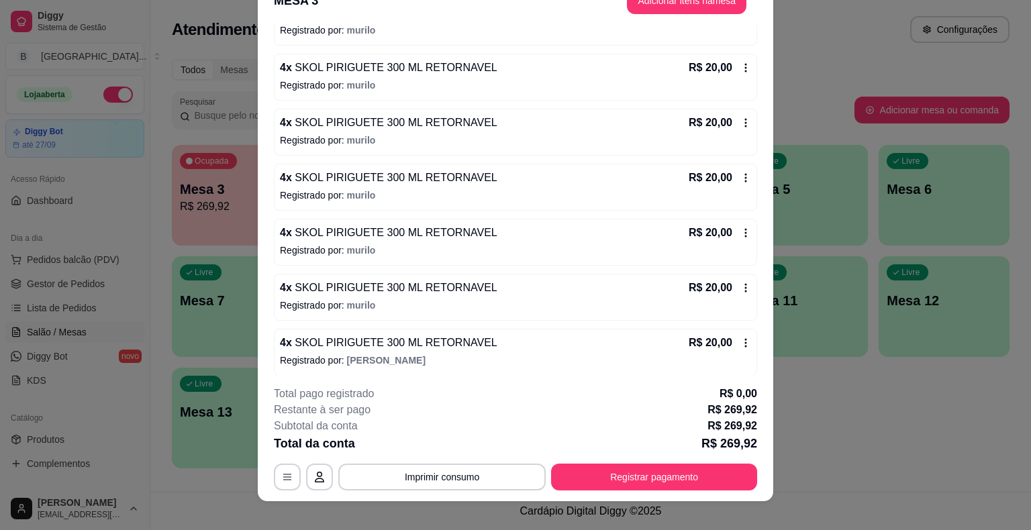
scroll to position [40, 0]
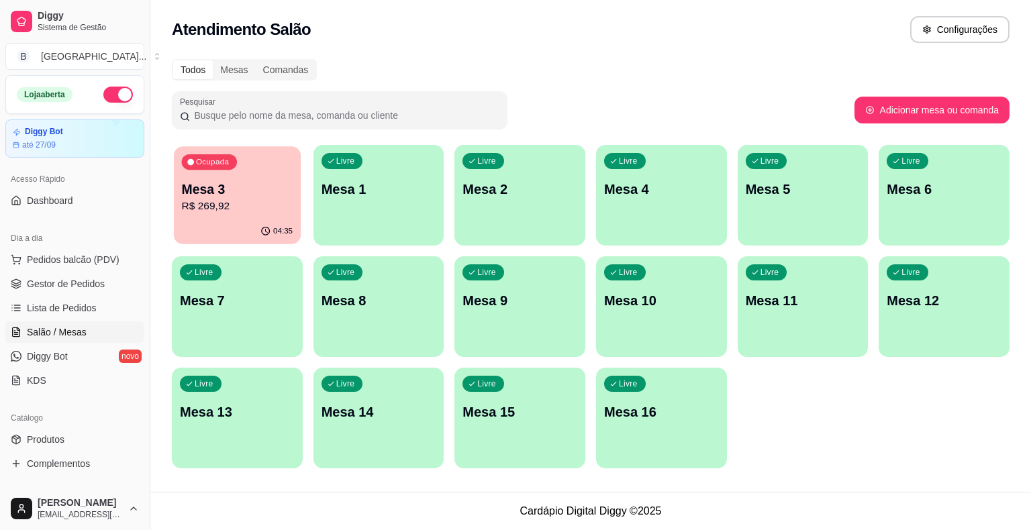
click at [211, 193] on p "Mesa 3" at bounding box center [237, 189] width 111 height 18
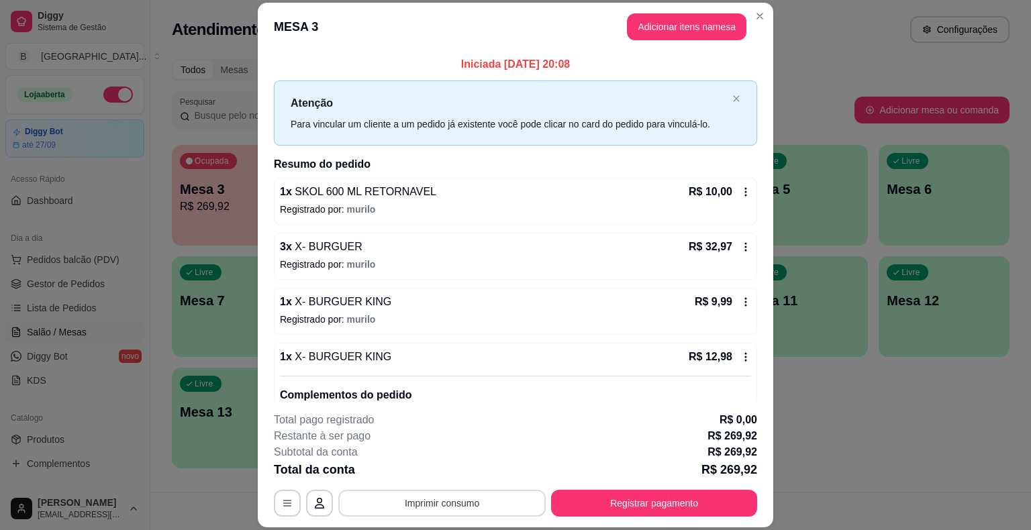
click at [431, 505] on button "Imprimir consumo" at bounding box center [441, 503] width 207 height 27
click at [415, 441] on button "IMPRESSORA" at bounding box center [441, 445] width 97 height 21
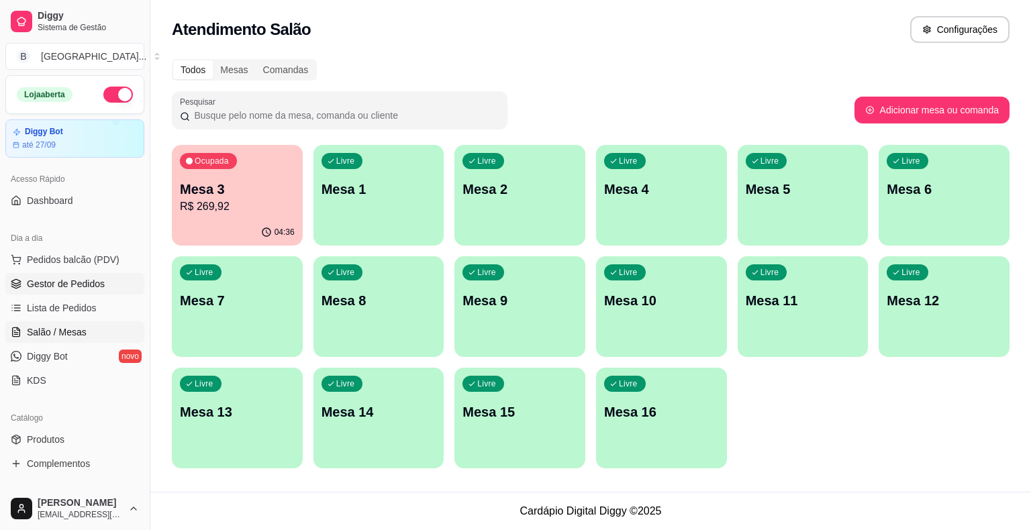
click at [97, 278] on span "Gestor de Pedidos" at bounding box center [66, 283] width 78 height 13
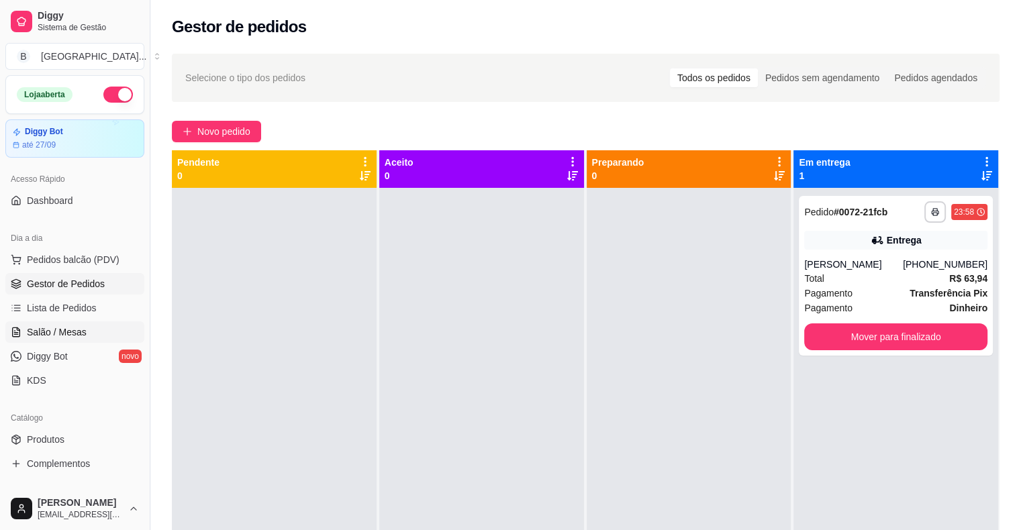
click at [59, 331] on span "Salão / Mesas" at bounding box center [57, 331] width 60 height 13
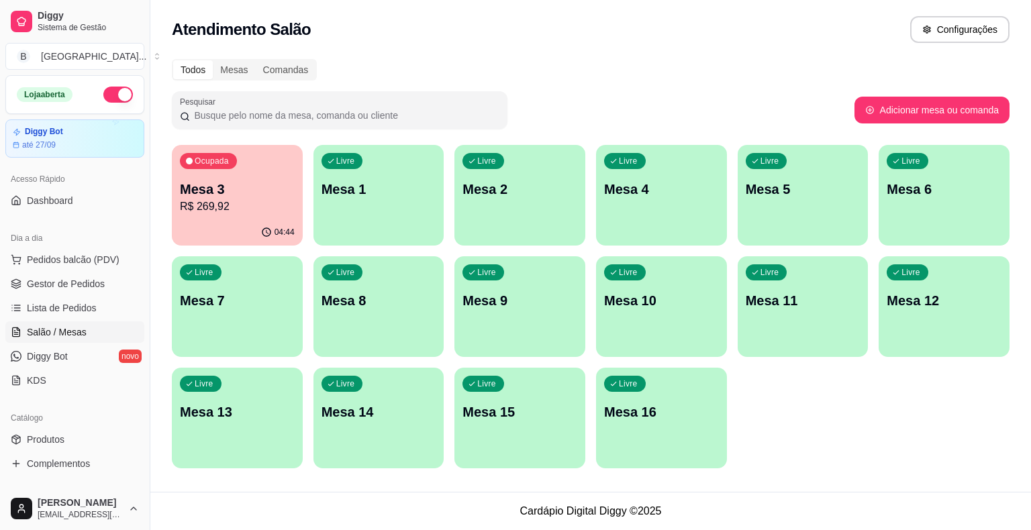
click at [234, 208] on p "R$ 269,92" at bounding box center [237, 207] width 115 height 16
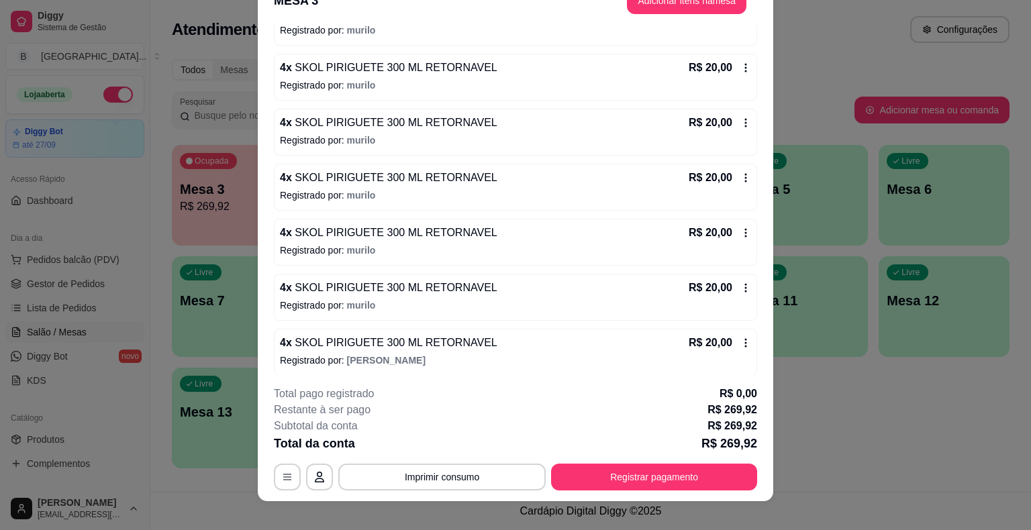
scroll to position [40, 0]
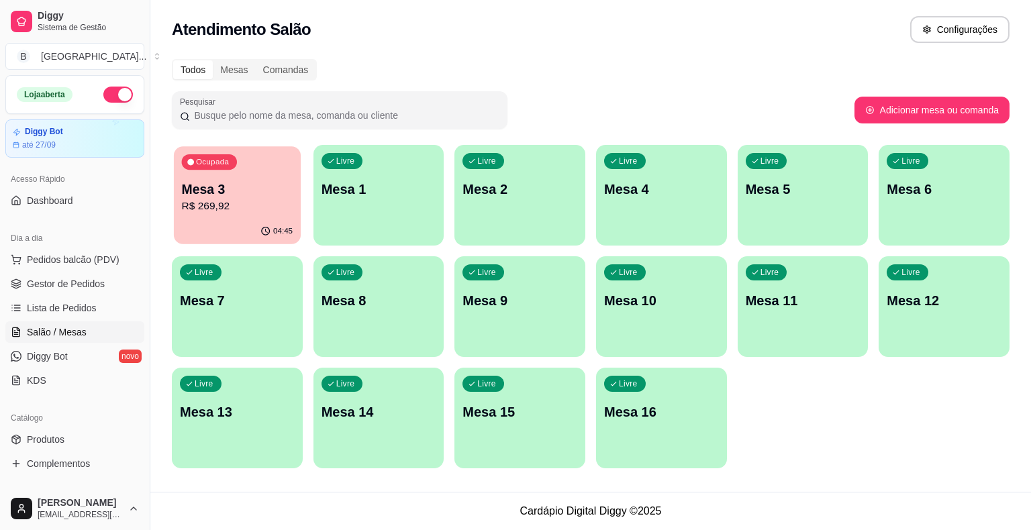
click at [240, 201] on p "R$ 269,92" at bounding box center [237, 206] width 111 height 15
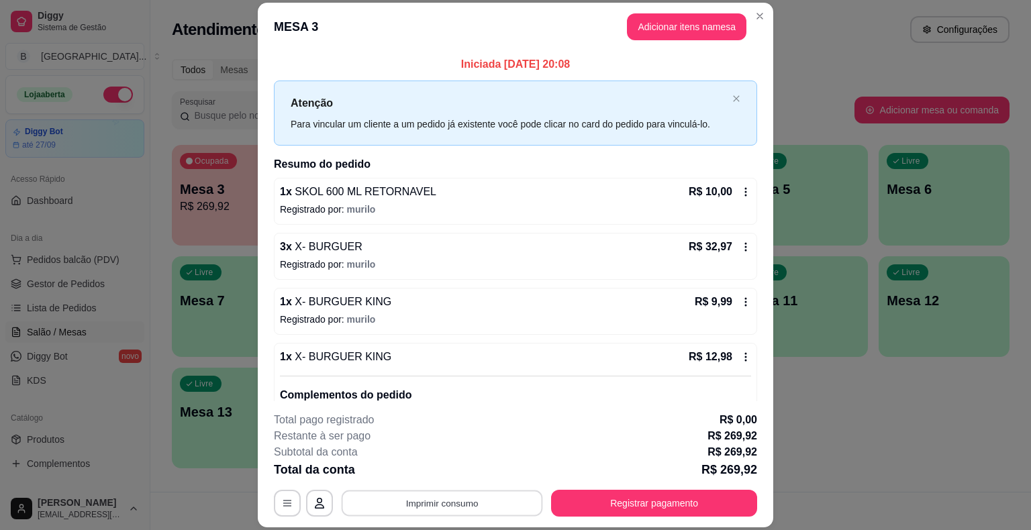
click at [503, 511] on button "Imprimir consumo" at bounding box center [442, 503] width 201 height 26
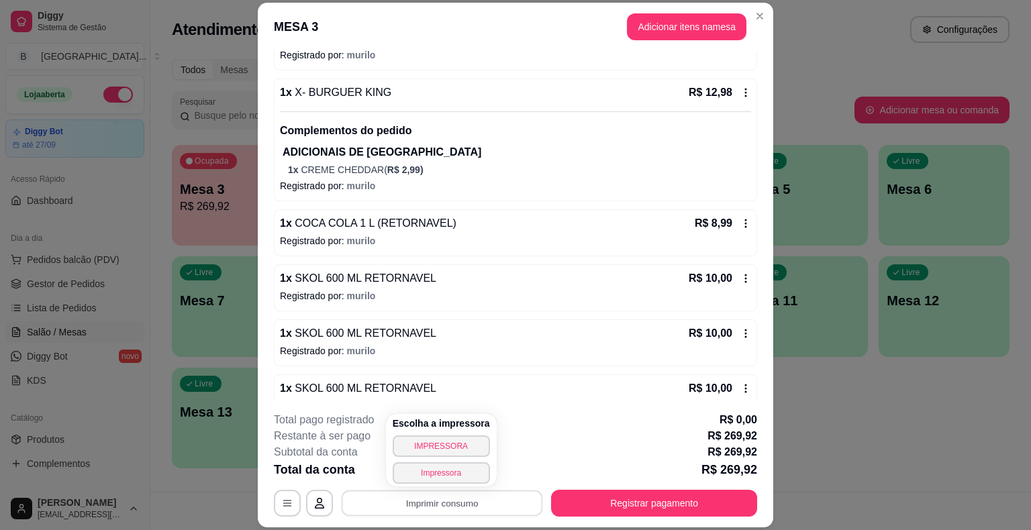
scroll to position [268, 0]
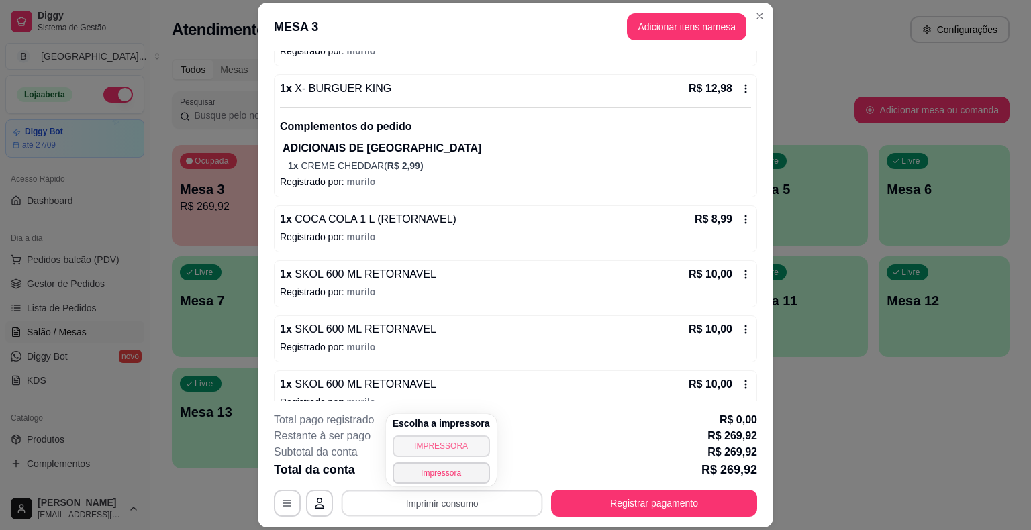
click at [463, 443] on button "IMPRESSORA" at bounding box center [441, 445] width 97 height 21
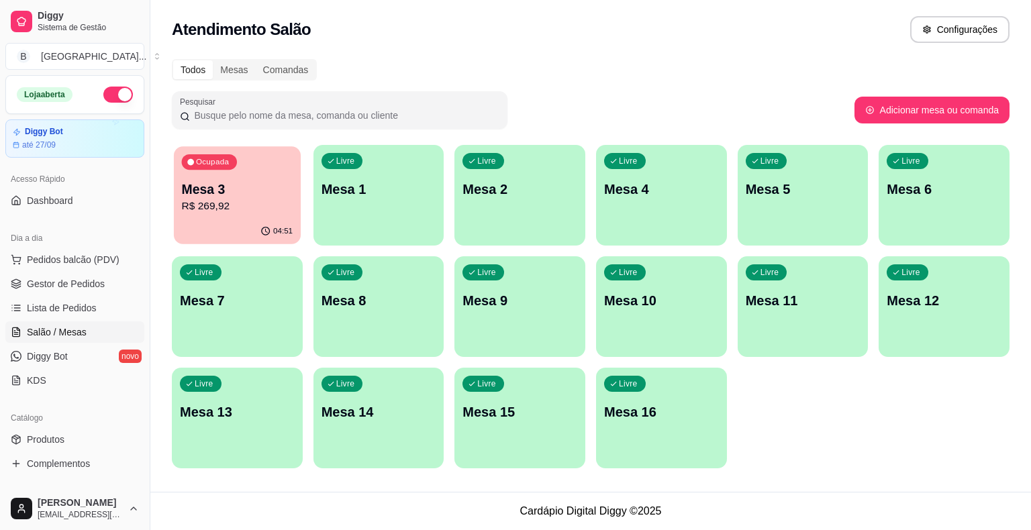
click at [195, 224] on div "04:51" at bounding box center [237, 231] width 127 height 25
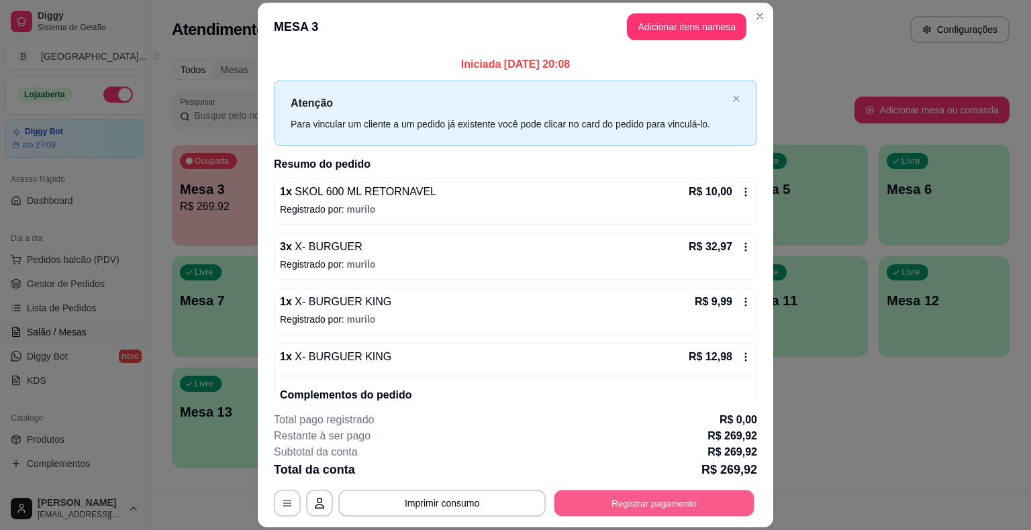
click at [623, 505] on button "Registrar pagamento" at bounding box center [654, 503] width 200 height 26
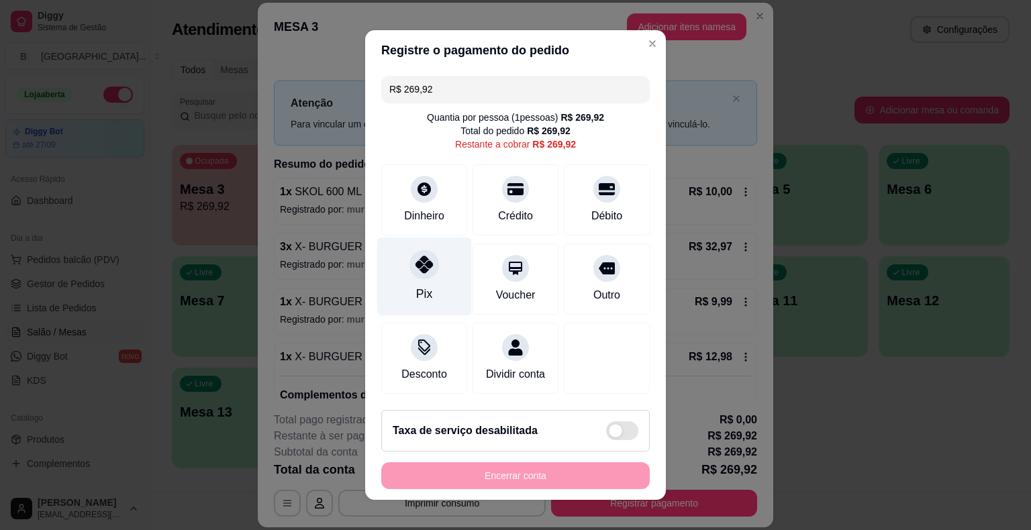
click at [416, 293] on div "Pix" at bounding box center [424, 293] width 16 height 17
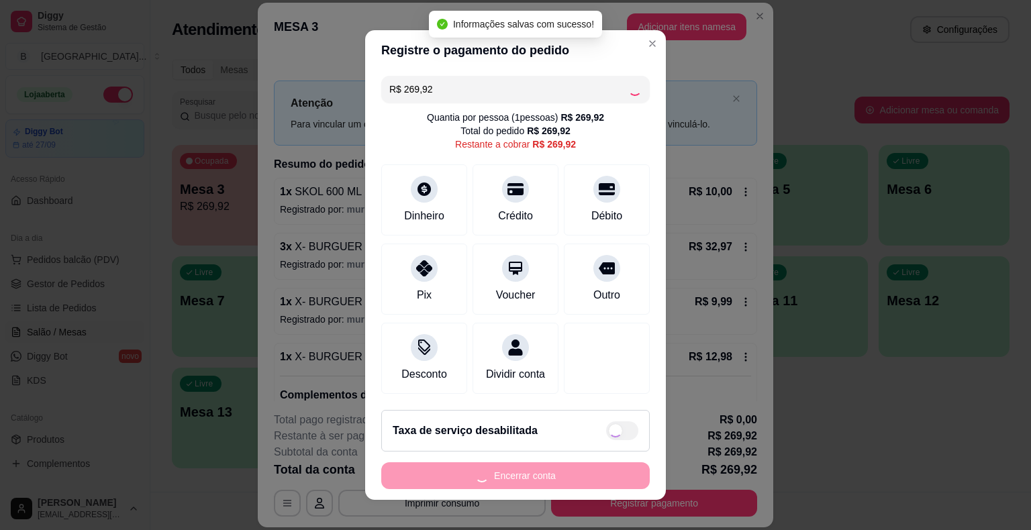
type input "R$ 0,00"
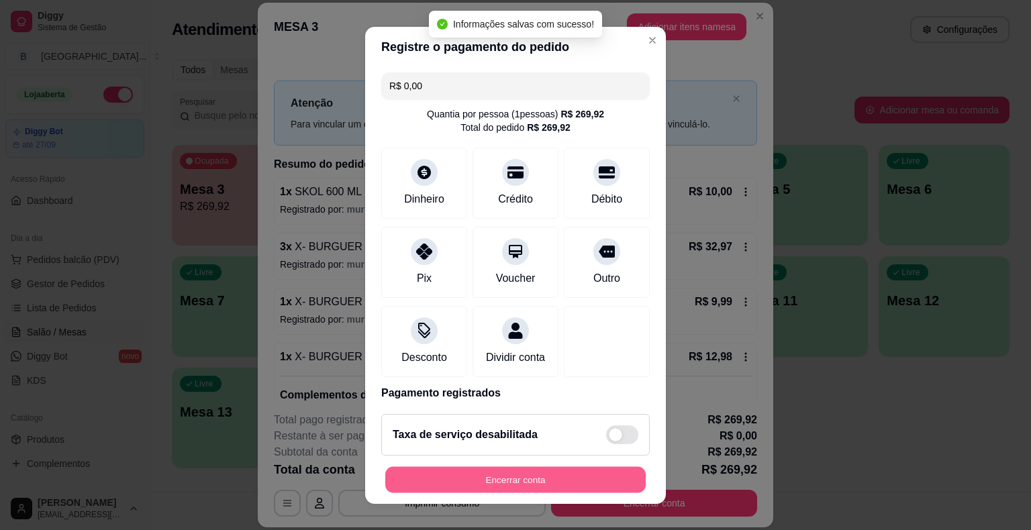
click at [484, 479] on button "Encerrar conta" at bounding box center [515, 479] width 260 height 26
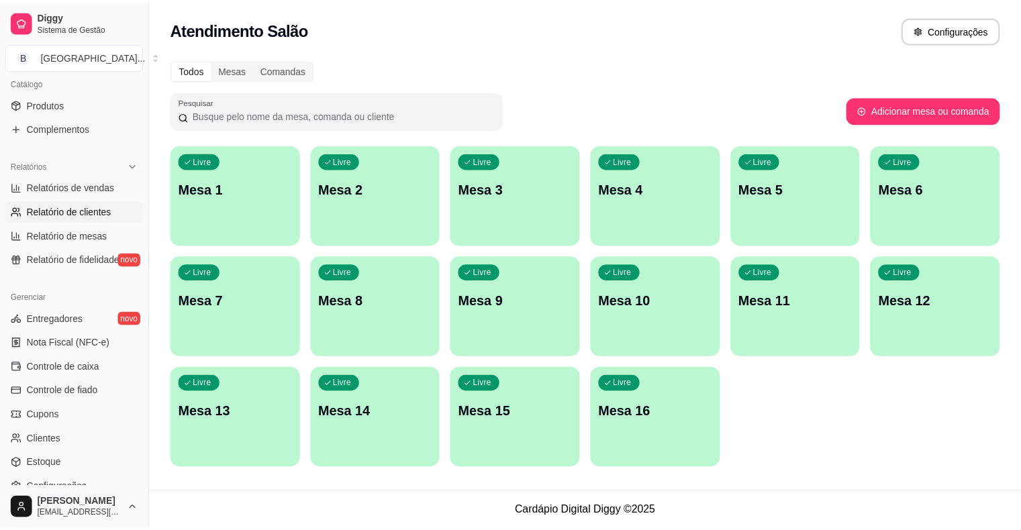
scroll to position [403, 0]
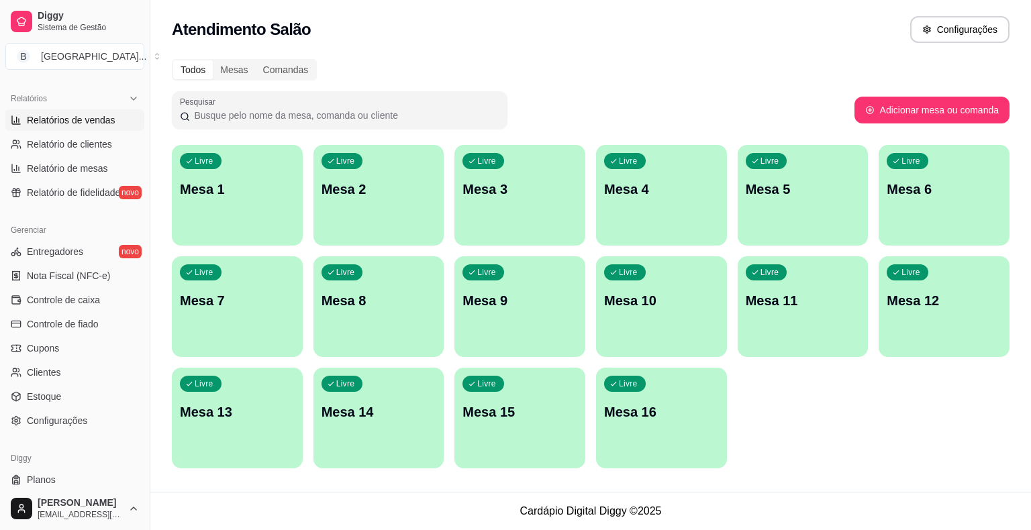
click at [95, 119] on span "Relatórios de vendas" at bounding box center [71, 119] width 89 height 13
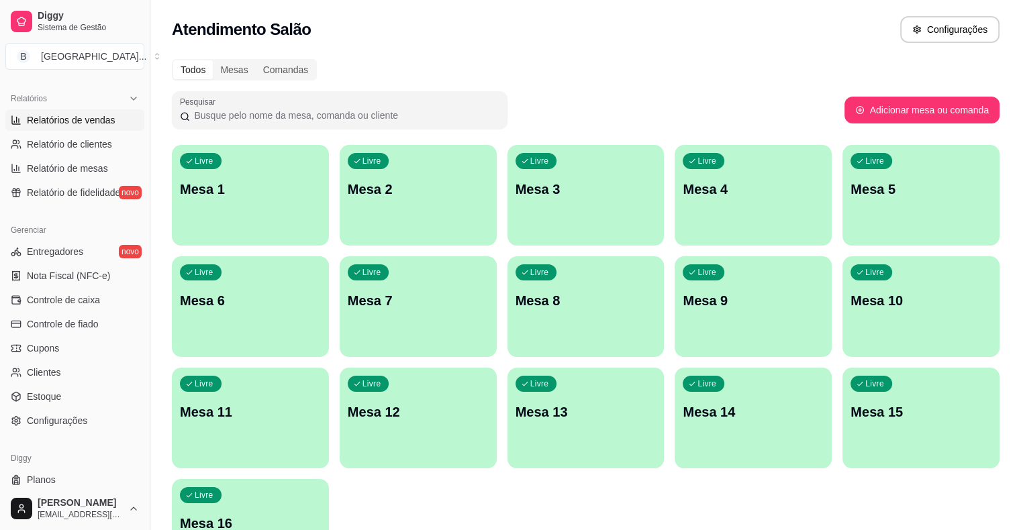
select select "ALL"
select select "0"
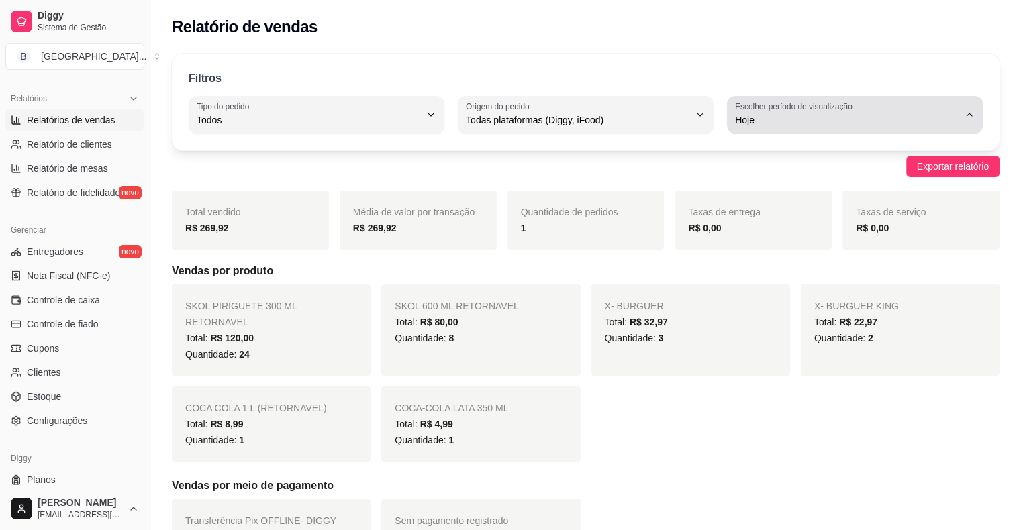
click at [792, 103] on label "Escolher período de visualização" at bounding box center [795, 106] width 121 height 11
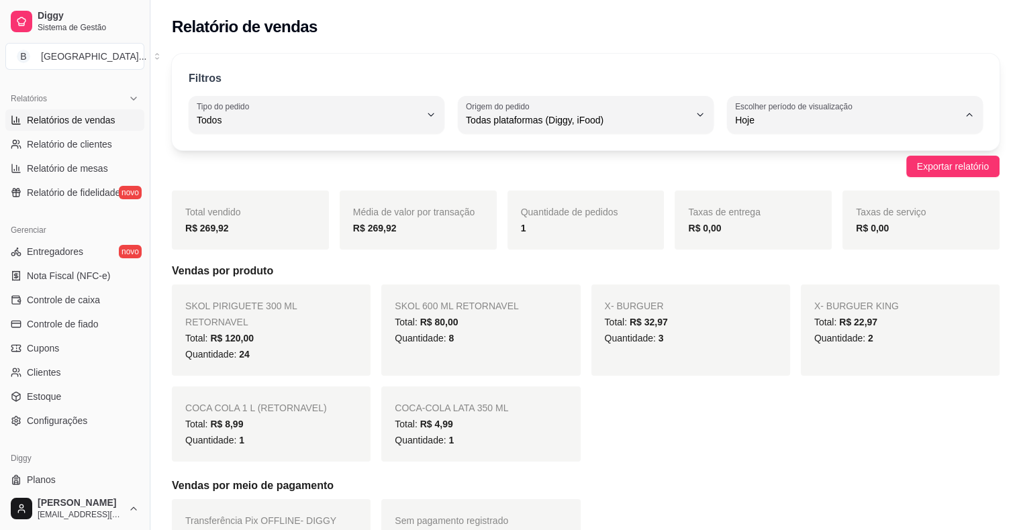
click at [792, 160] on li "Hoje" at bounding box center [854, 152] width 235 height 21
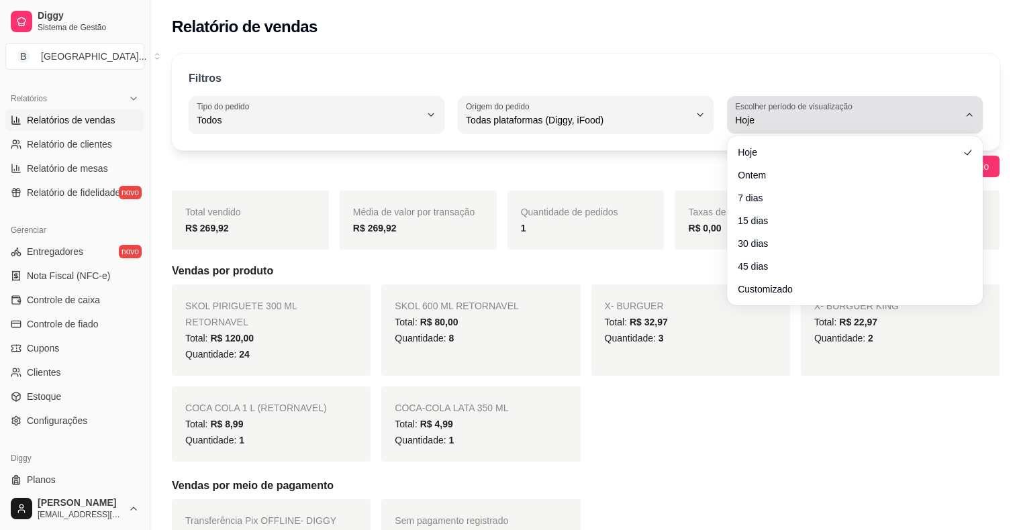
click at [761, 122] on span "Hoje" at bounding box center [846, 119] width 223 height 13
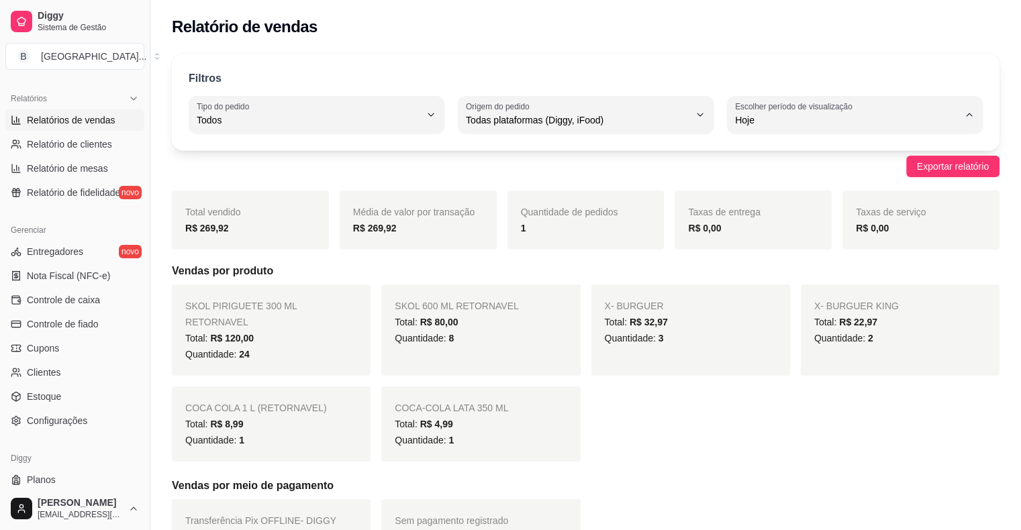
click at [765, 166] on li "Ontem" at bounding box center [854, 173] width 235 height 21
type input "1"
select select "1"
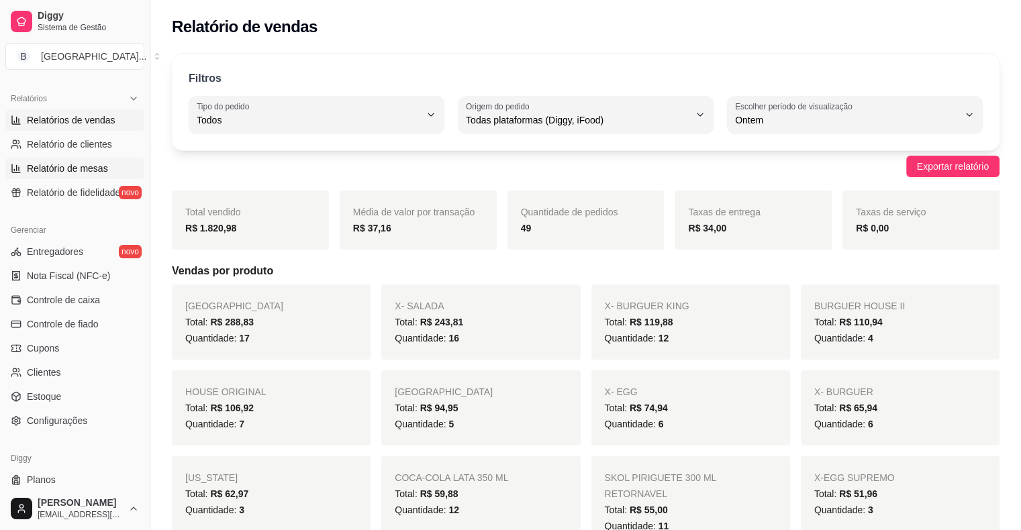
scroll to position [435, 0]
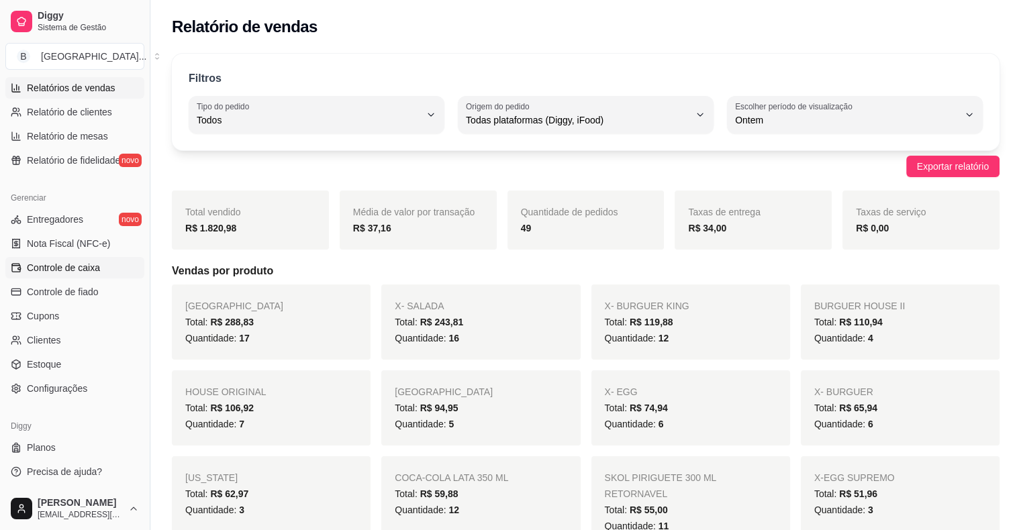
click at [97, 257] on link "Controle de caixa" at bounding box center [74, 267] width 139 height 21
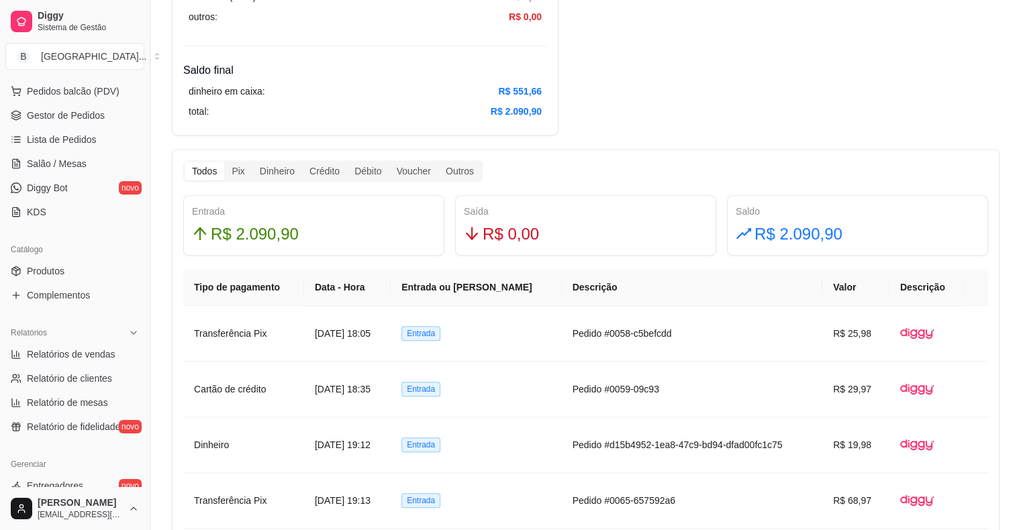
scroll to position [166, 0]
click at [54, 117] on span "Gestor de Pedidos" at bounding box center [66, 117] width 78 height 13
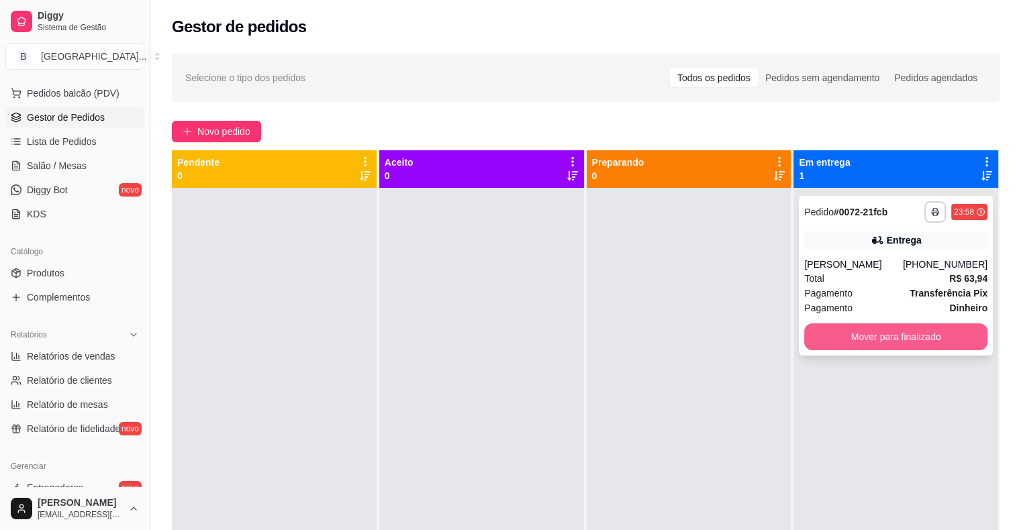
click at [894, 332] on button "Mover para finalizado" at bounding box center [895, 336] width 183 height 27
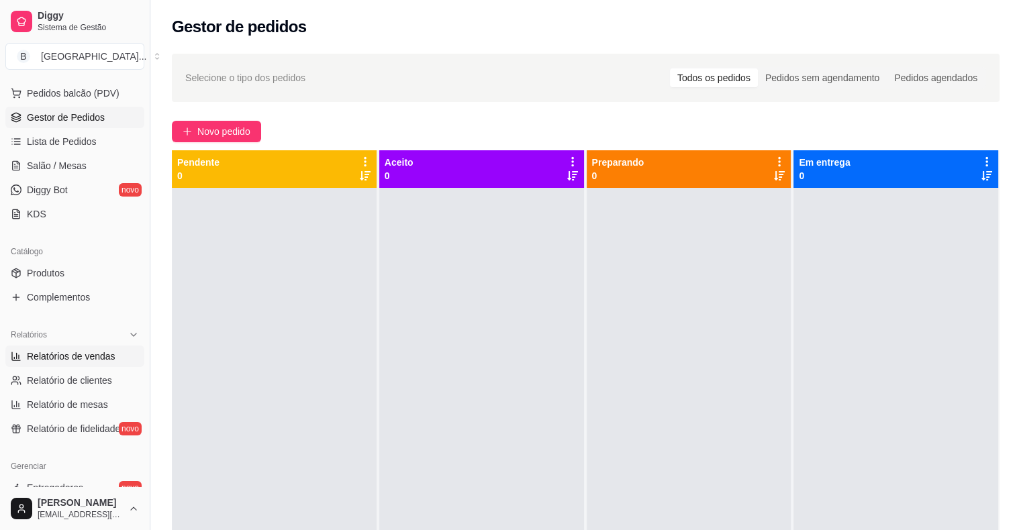
click at [74, 364] on link "Relatórios de vendas" at bounding box center [74, 356] width 139 height 21
select select "ALL"
select select "0"
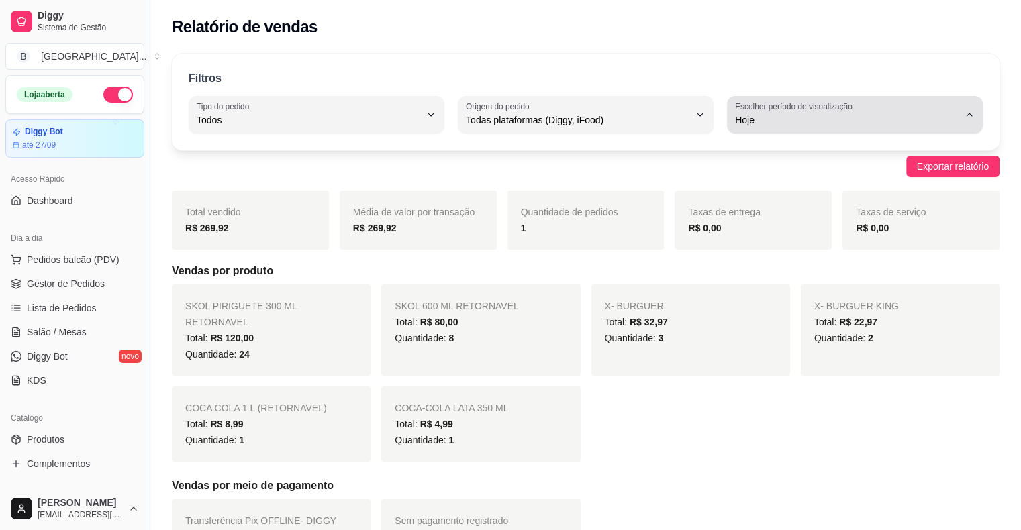
click at [876, 103] on div "Hoje" at bounding box center [846, 114] width 223 height 27
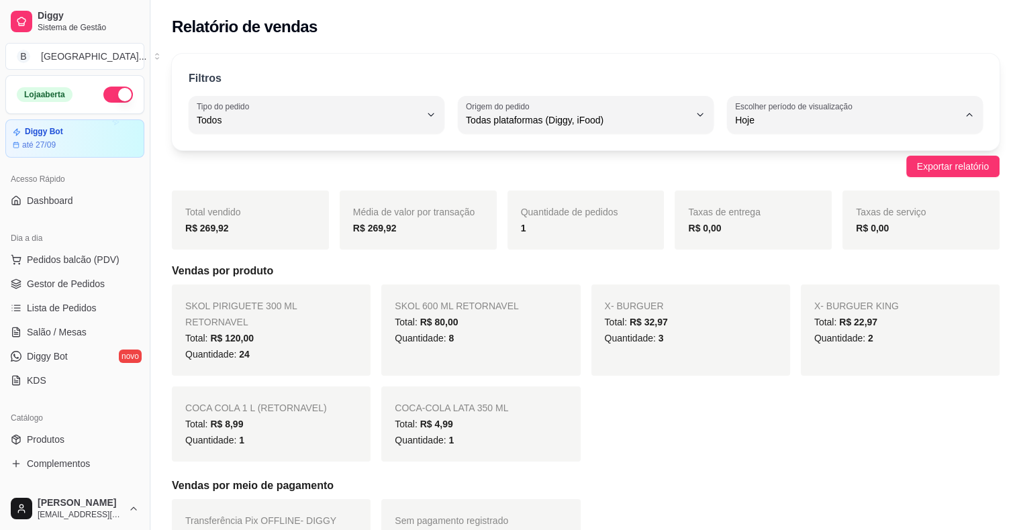
click at [737, 183] on li "Ontem" at bounding box center [854, 173] width 235 height 21
type input "1"
select select "1"
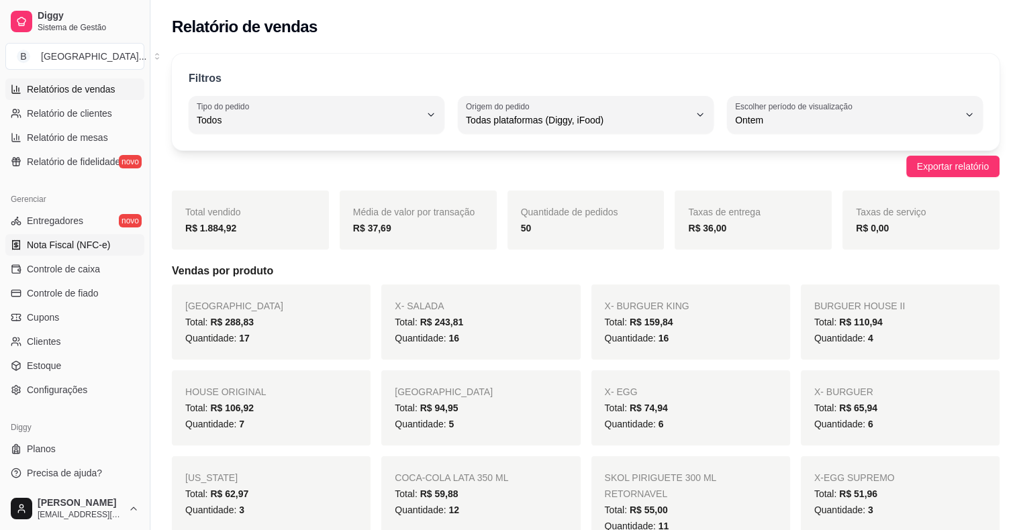
scroll to position [435, 0]
click at [52, 272] on span "Controle de caixa" at bounding box center [63, 267] width 73 height 13
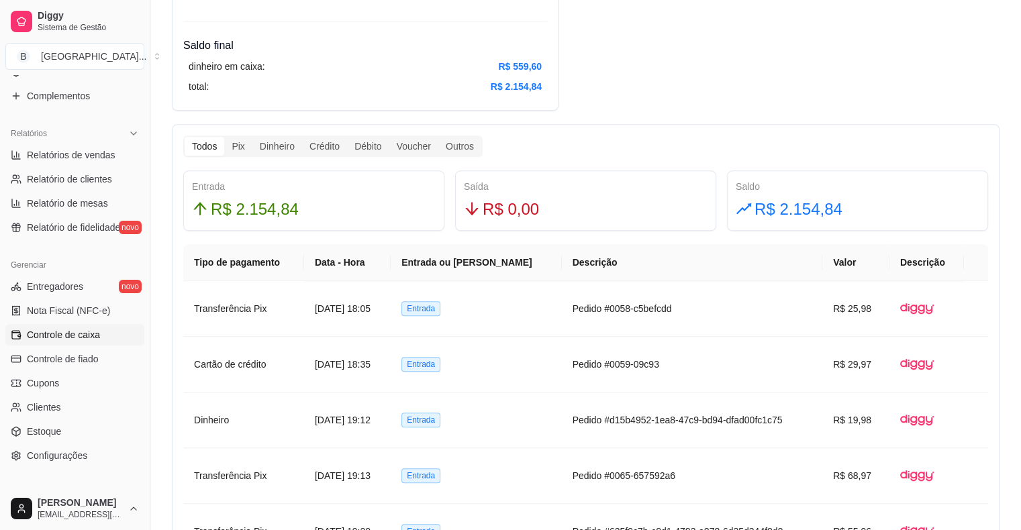
scroll to position [301, 0]
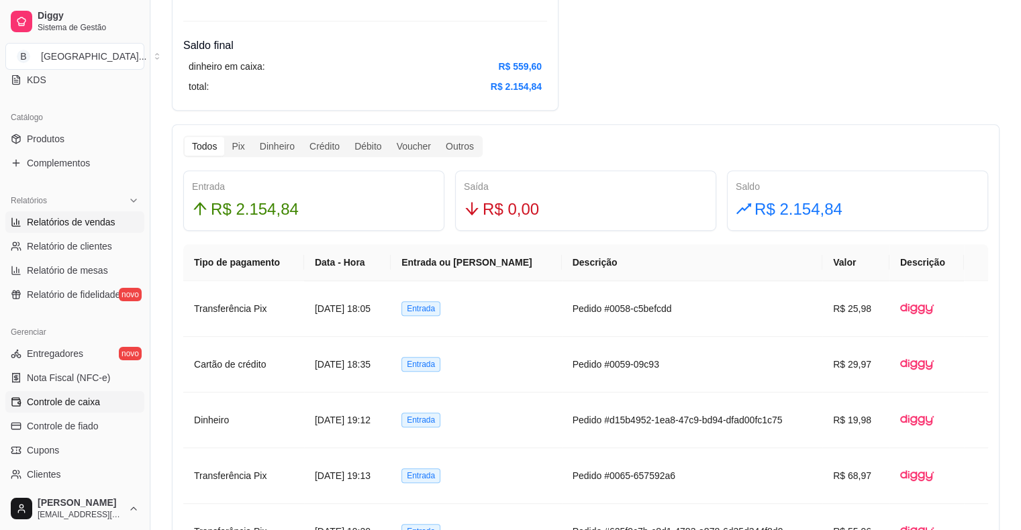
click at [89, 225] on span "Relatórios de vendas" at bounding box center [71, 221] width 89 height 13
select select "ALL"
select select "0"
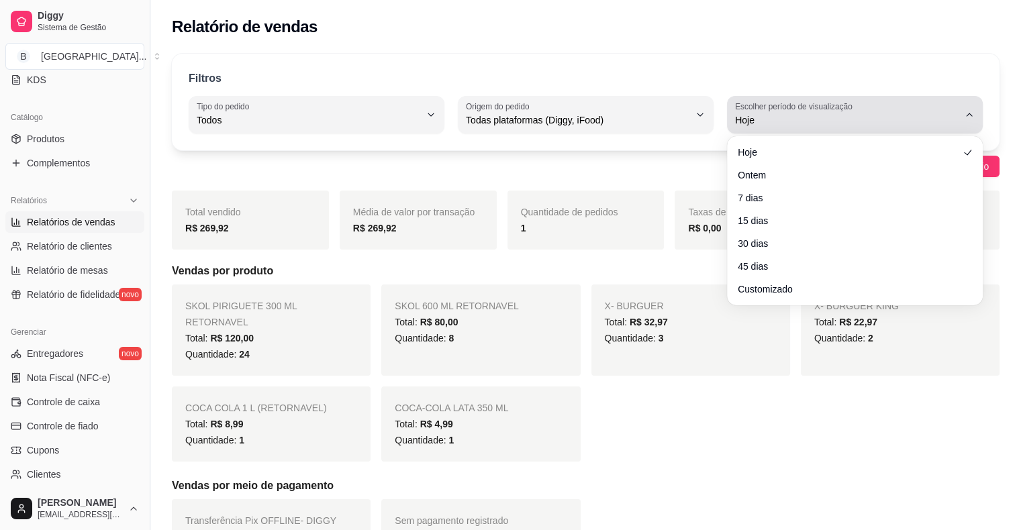
click at [767, 118] on span "Hoje" at bounding box center [846, 119] width 223 height 13
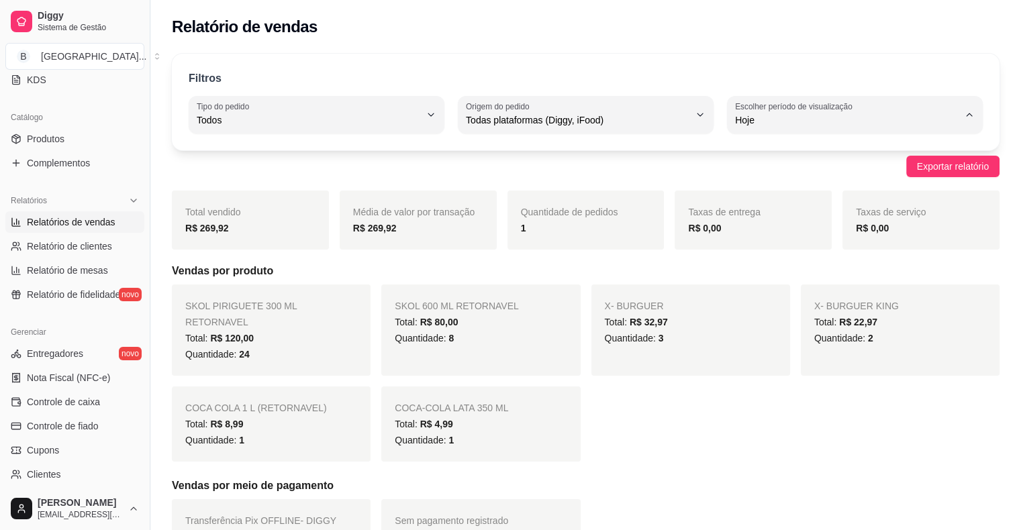
click at [757, 178] on span "Ontem" at bounding box center [848, 173] width 212 height 13
type input "1"
select select "1"
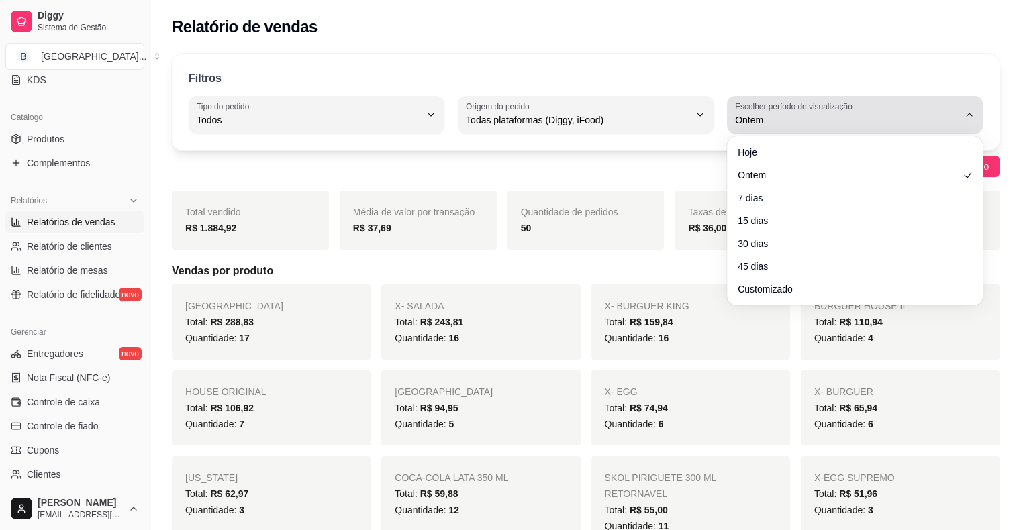
click at [880, 107] on div "Ontem" at bounding box center [846, 114] width 223 height 27
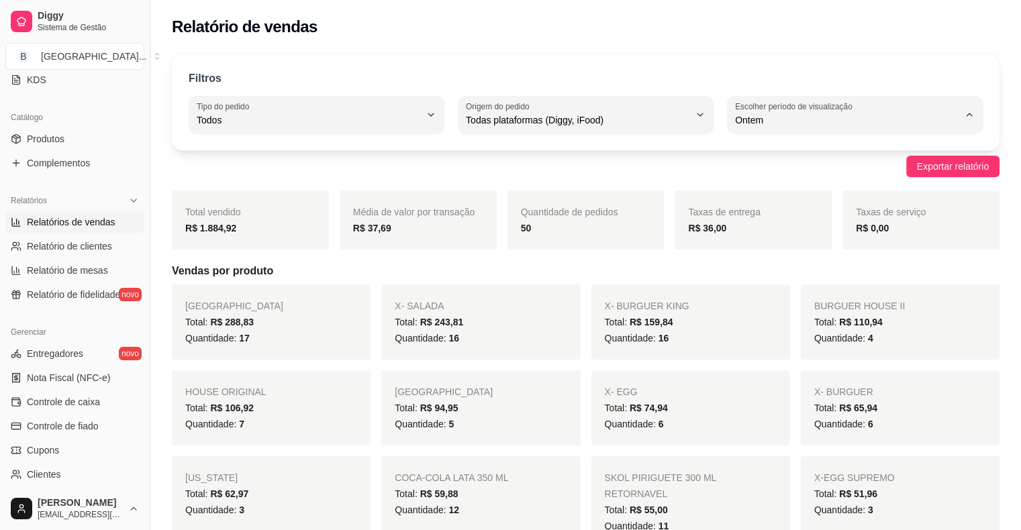
click at [827, 151] on span "Hoje" at bounding box center [848, 151] width 212 height 13
type input "0"
select select "0"
